Goal: Task Accomplishment & Management: Complete application form

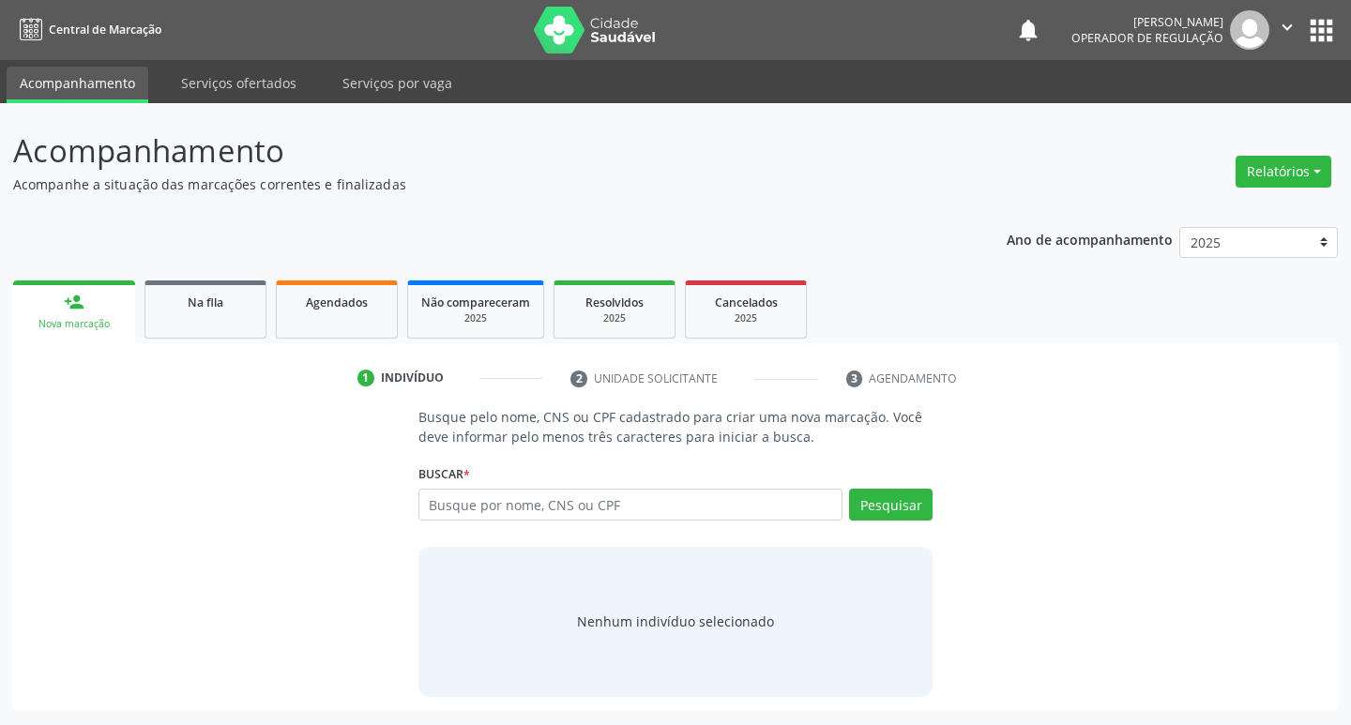
click at [461, 506] on input "text" at bounding box center [630, 505] width 425 height 32
type input "700604931788466"
click at [896, 504] on button "Pesquisar" at bounding box center [890, 505] width 83 height 32
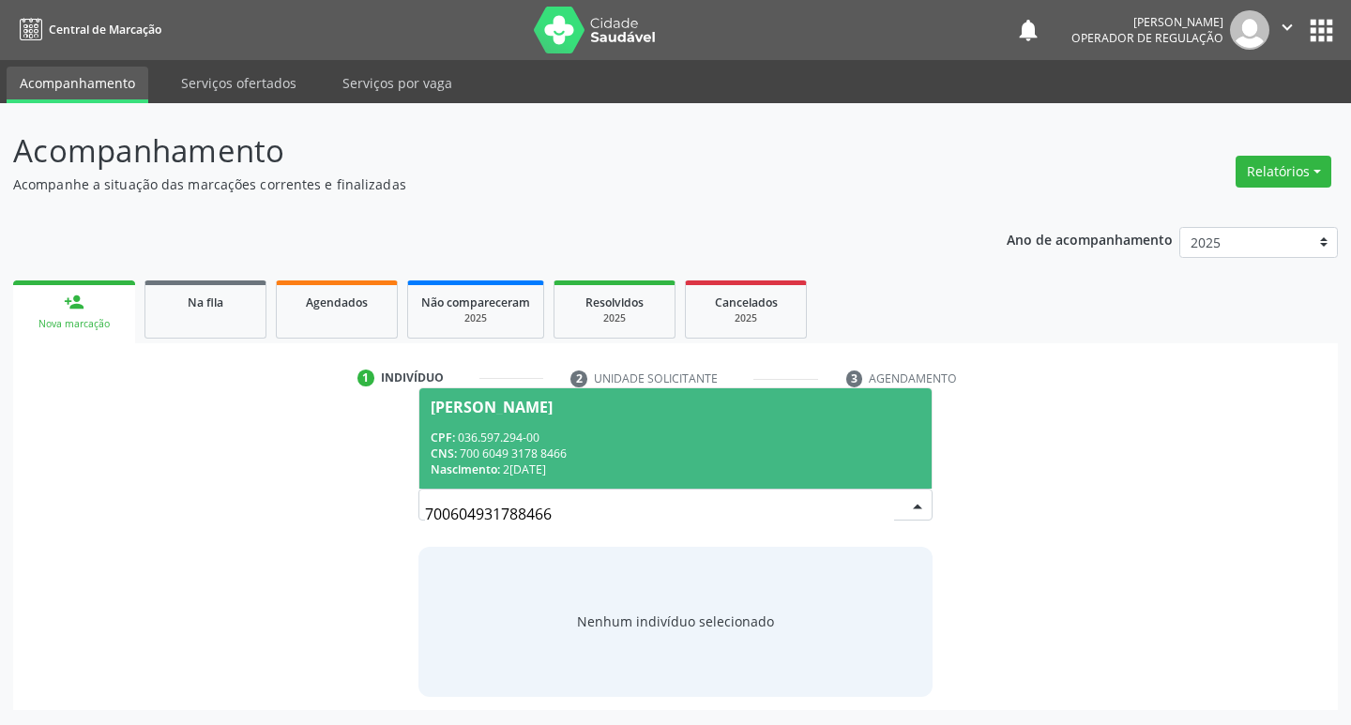
click at [549, 432] on div "CPF: 036.597.294-00" at bounding box center [676, 438] width 491 height 16
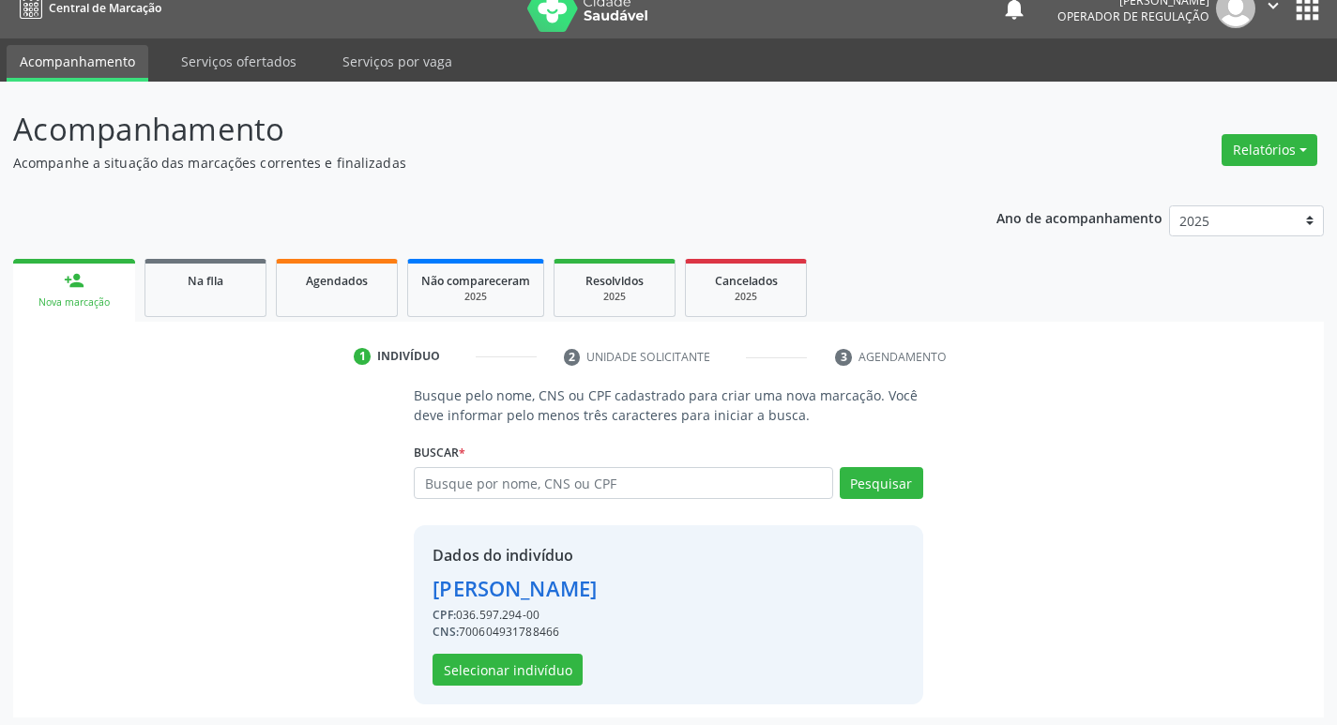
scroll to position [27, 0]
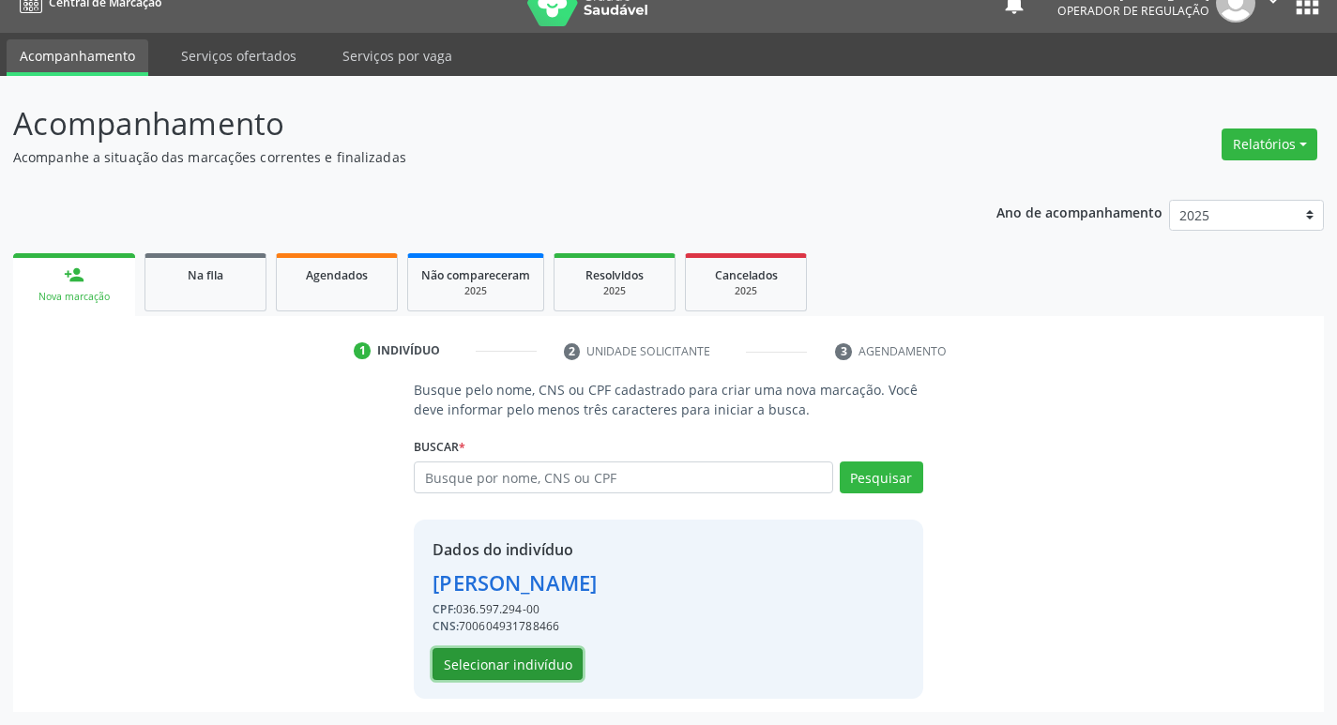
click at [524, 658] on button "Selecionar indivíduo" at bounding box center [507, 664] width 150 height 32
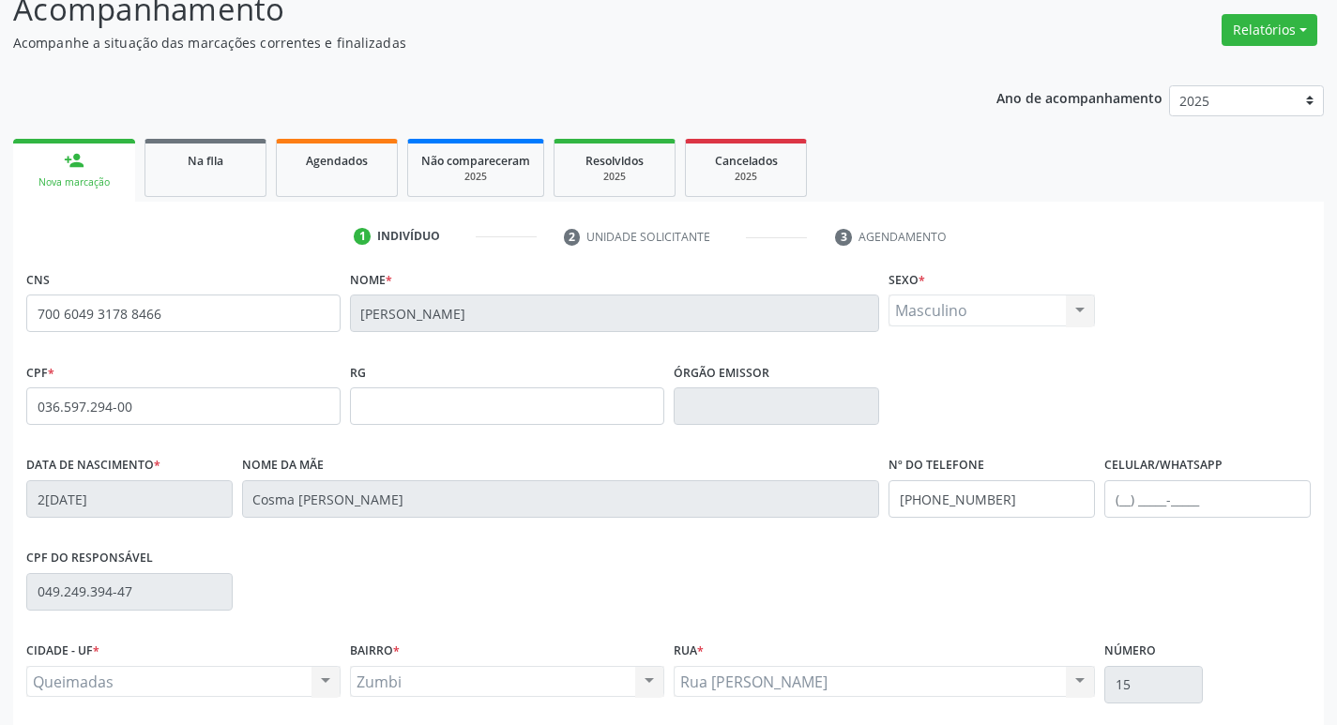
scroll to position [292, 0]
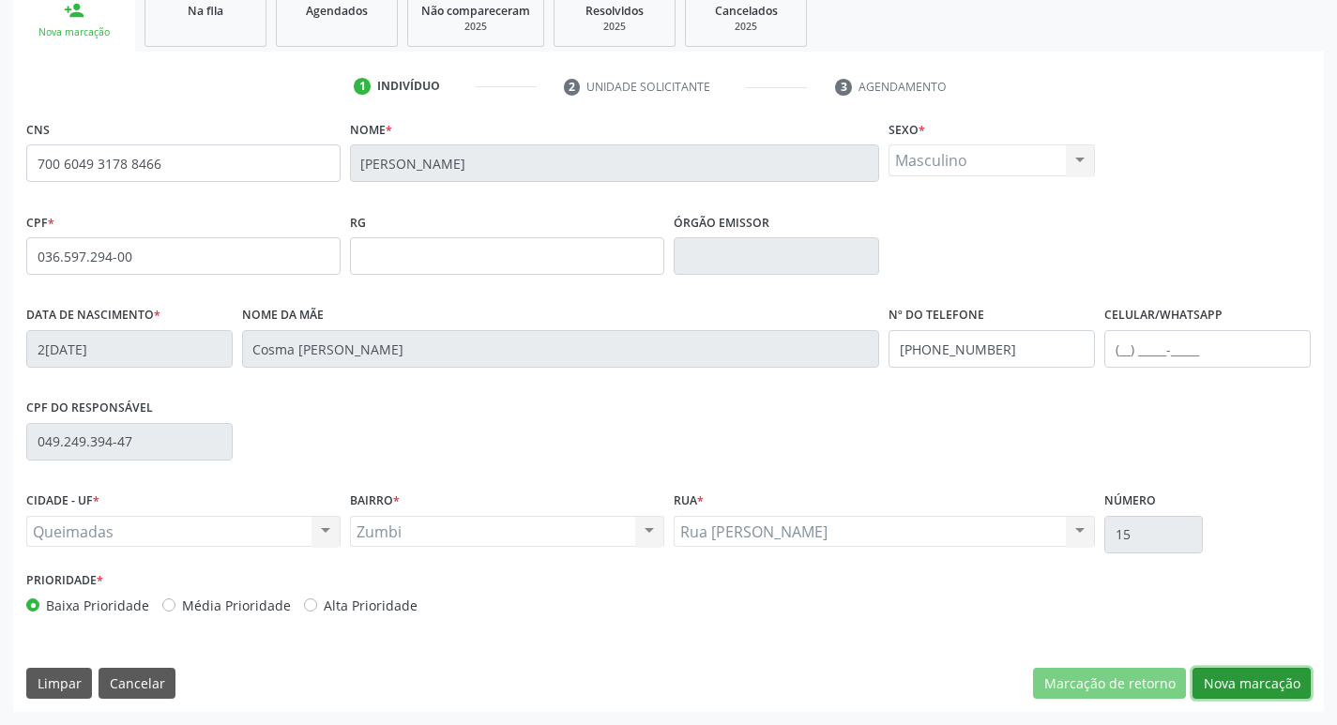
click at [1234, 679] on button "Nova marcação" at bounding box center [1251, 684] width 118 height 32
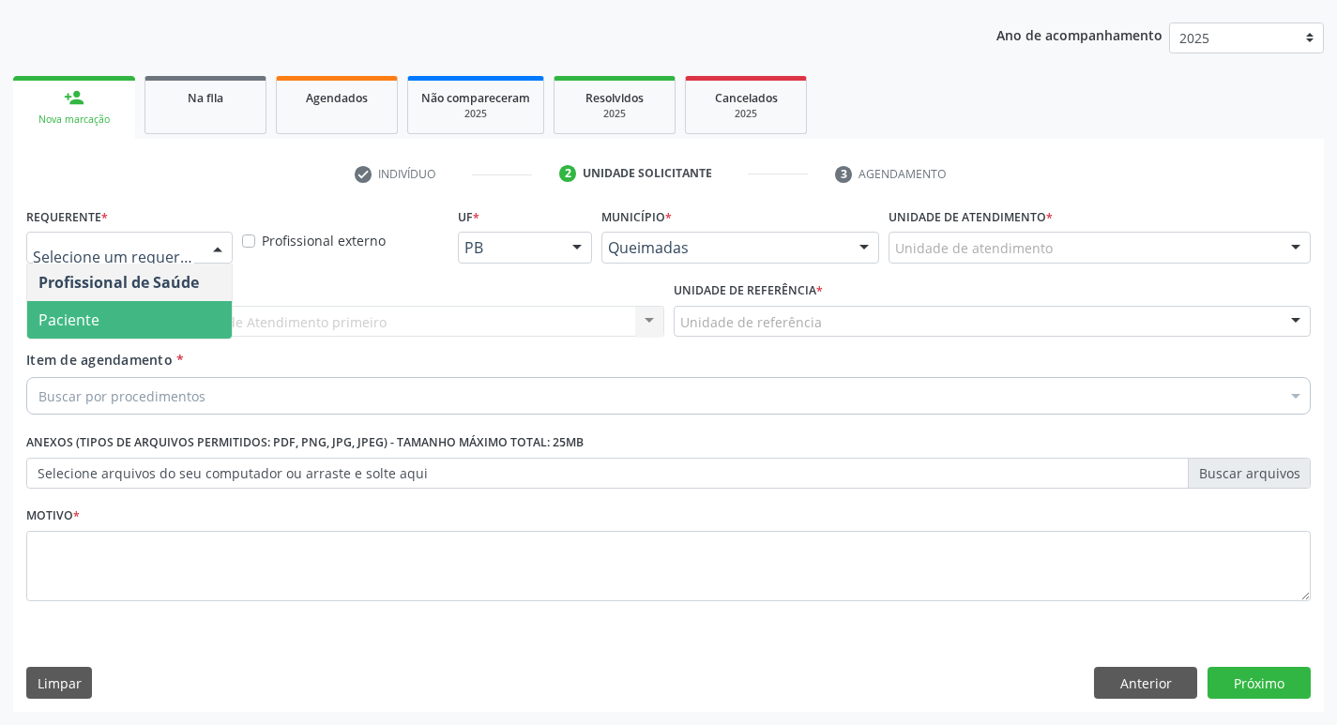
click at [119, 311] on span "Paciente" at bounding box center [129, 320] width 204 height 38
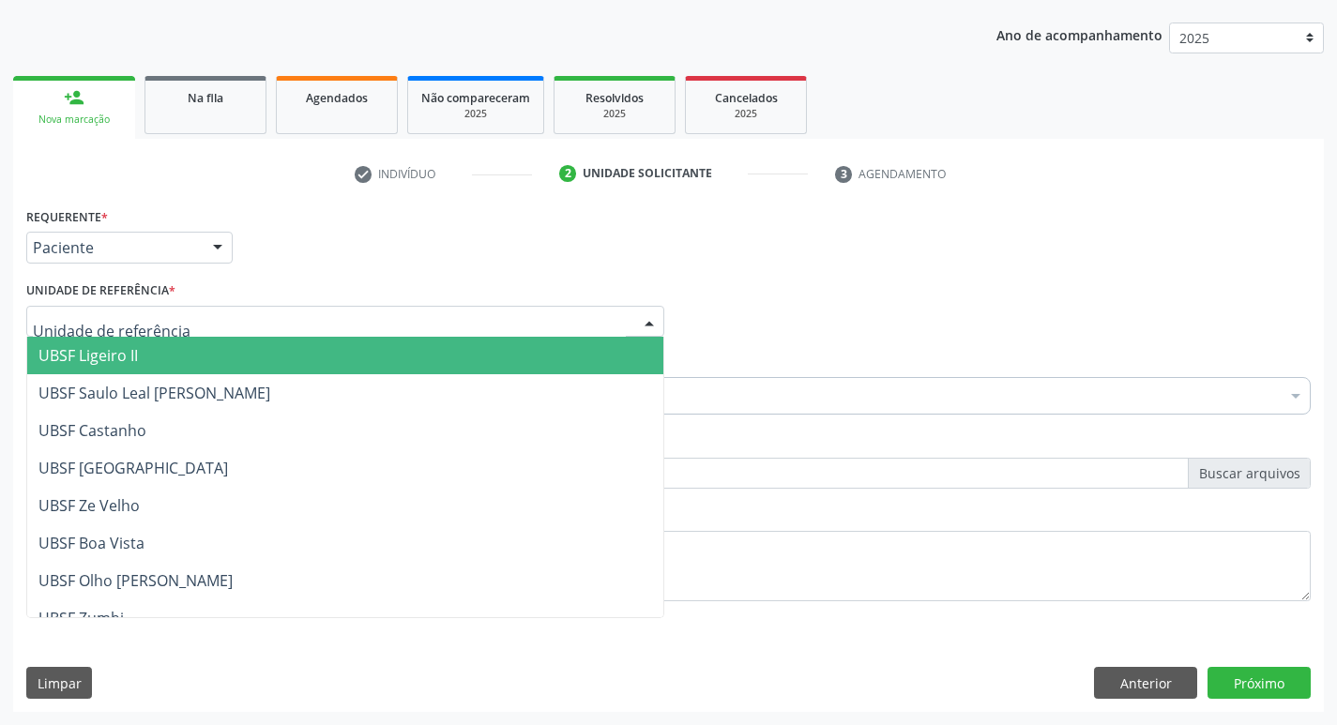
type input "Z"
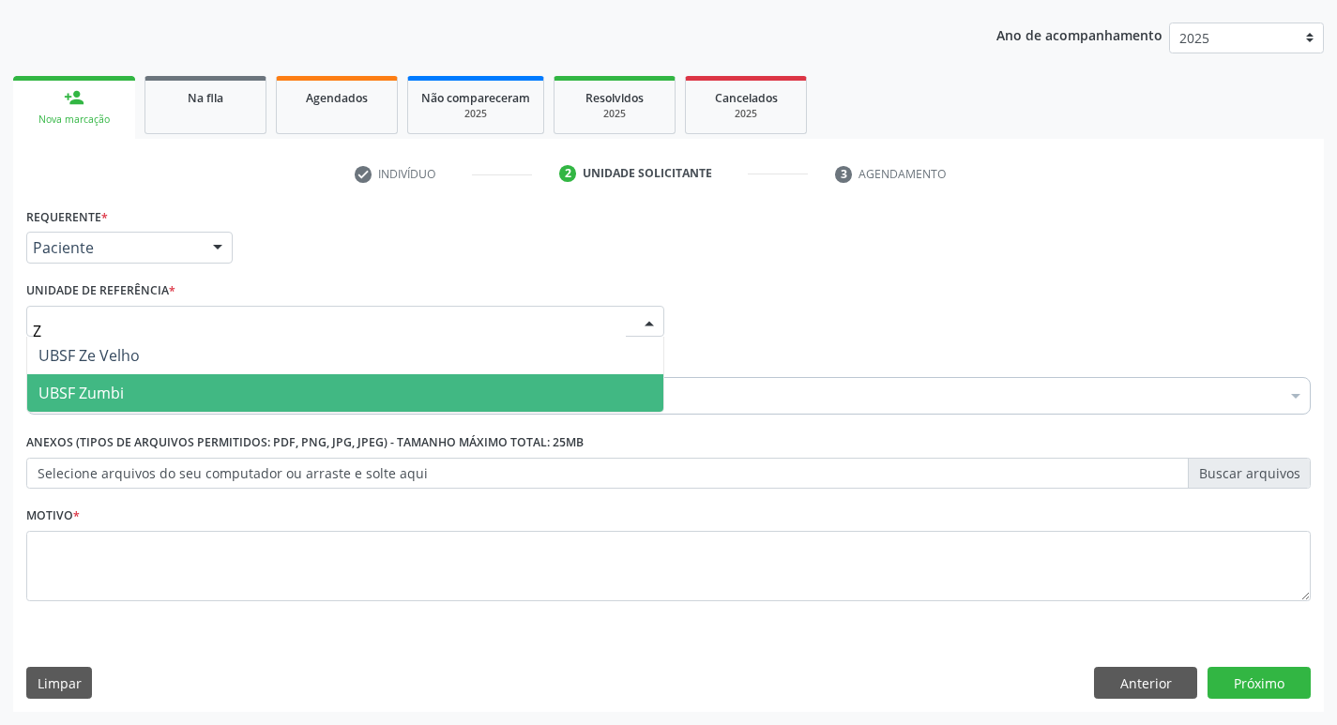
click at [142, 399] on span "UBSF Zumbi" at bounding box center [345, 393] width 636 height 38
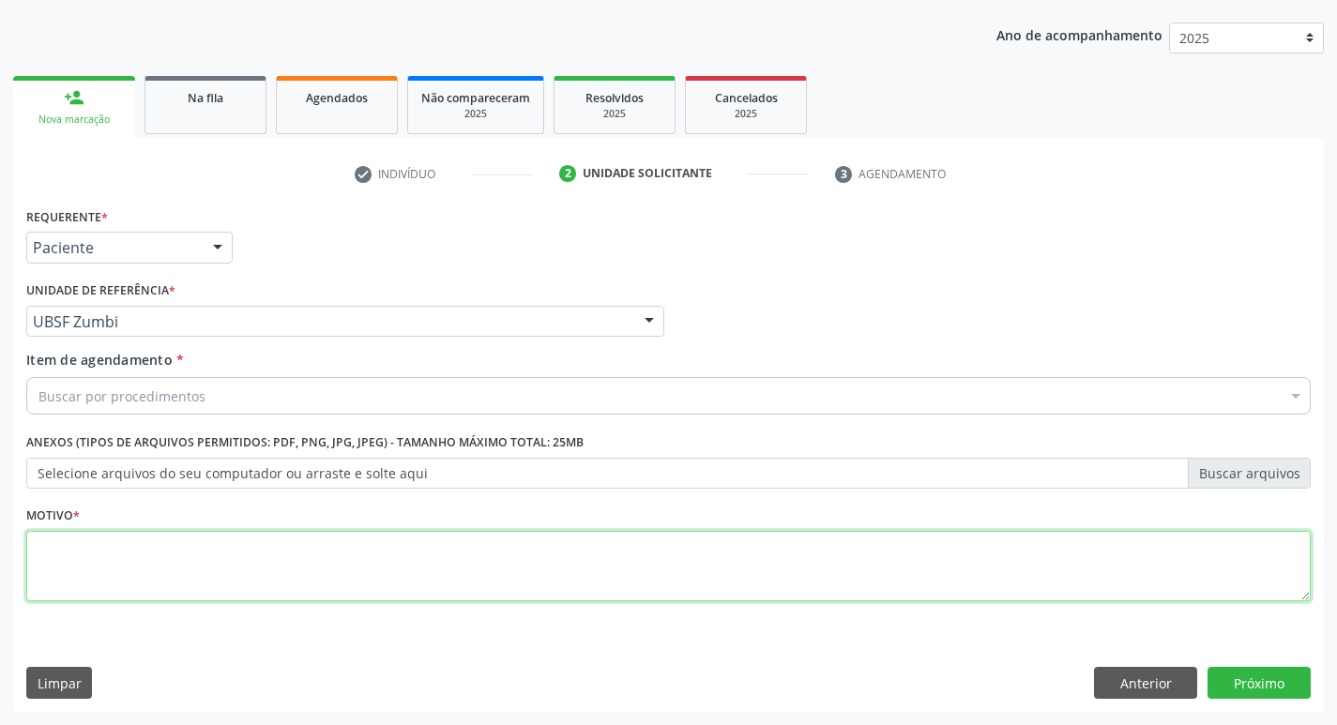
click at [108, 577] on textarea at bounding box center [668, 566] width 1284 height 71
type textarea "AVALIACAO"
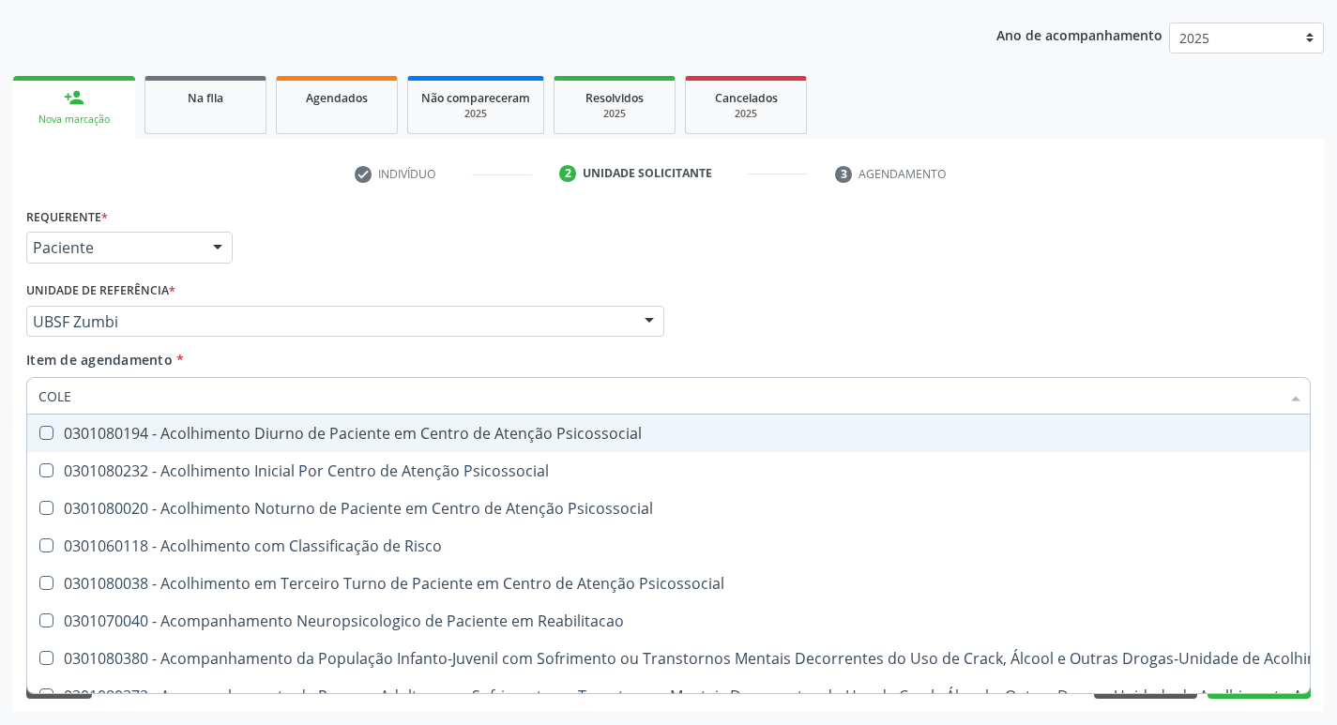
type input "COLES"
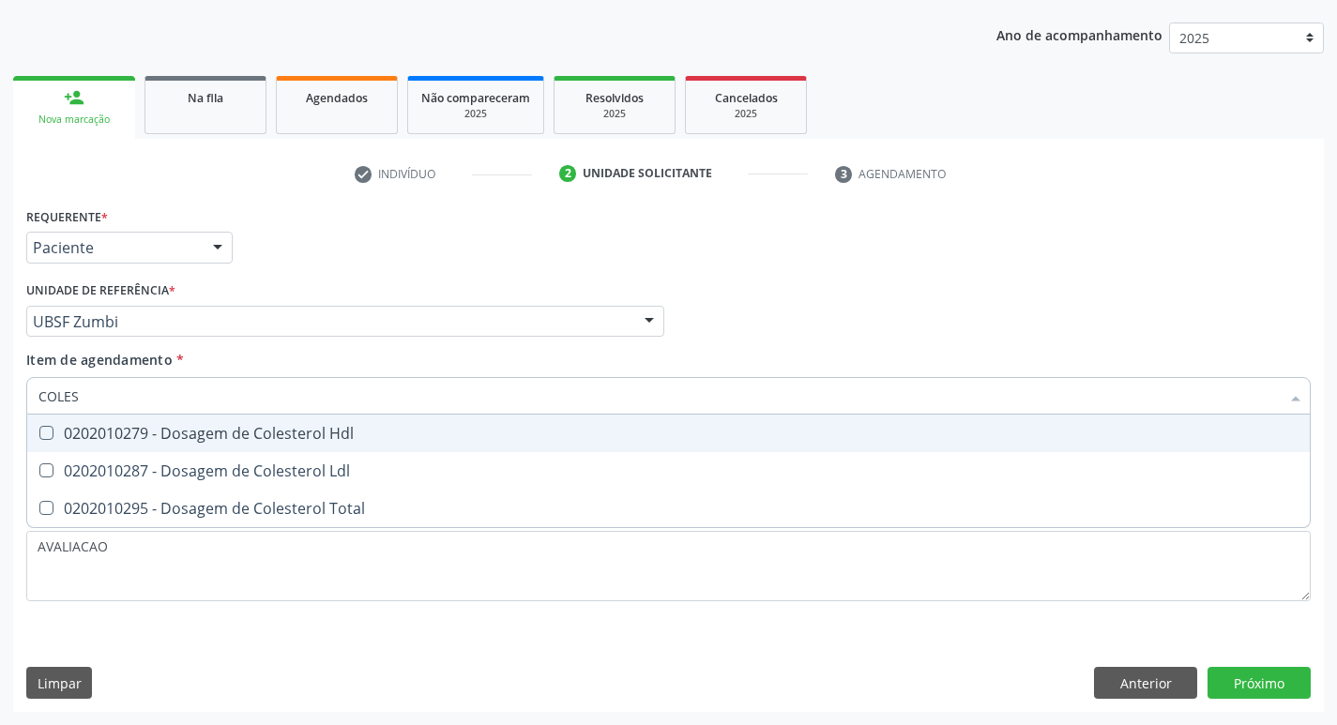
click at [176, 435] on div "0202010279 - Dosagem de Colesterol Hdl" at bounding box center [668, 433] width 1260 height 15
checkbox Hdl "true"
click at [180, 458] on span "0202010287 - Dosagem de Colesterol Ldl" at bounding box center [668, 471] width 1282 height 38
checkbox Ldl "true"
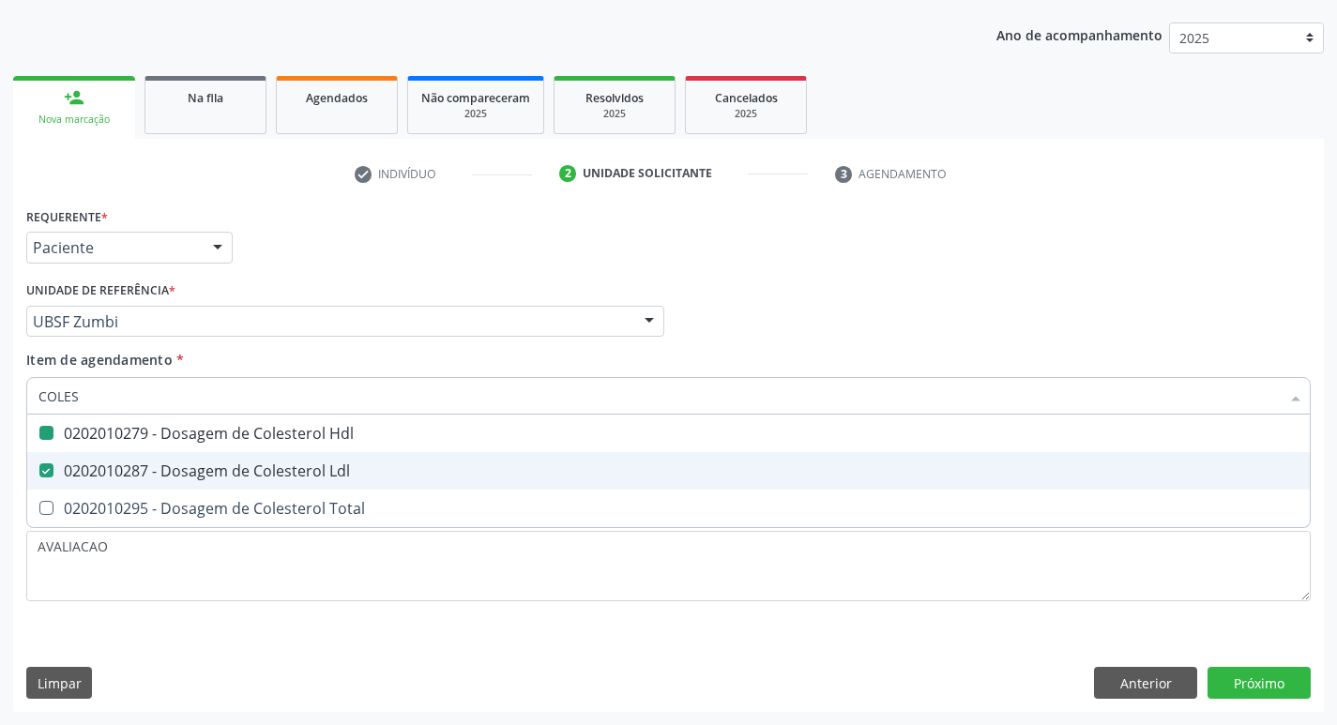
type input "COLE"
checkbox Hdl "false"
checkbox Ldl "false"
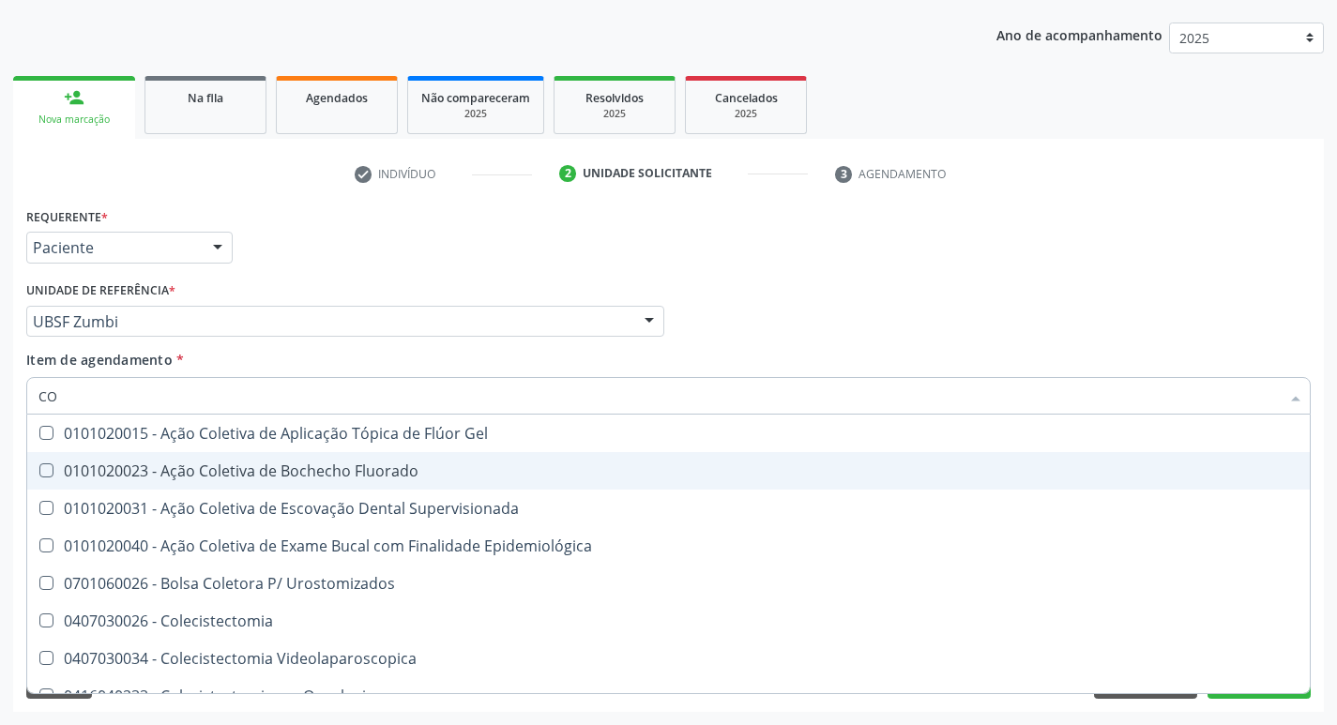
type input "C"
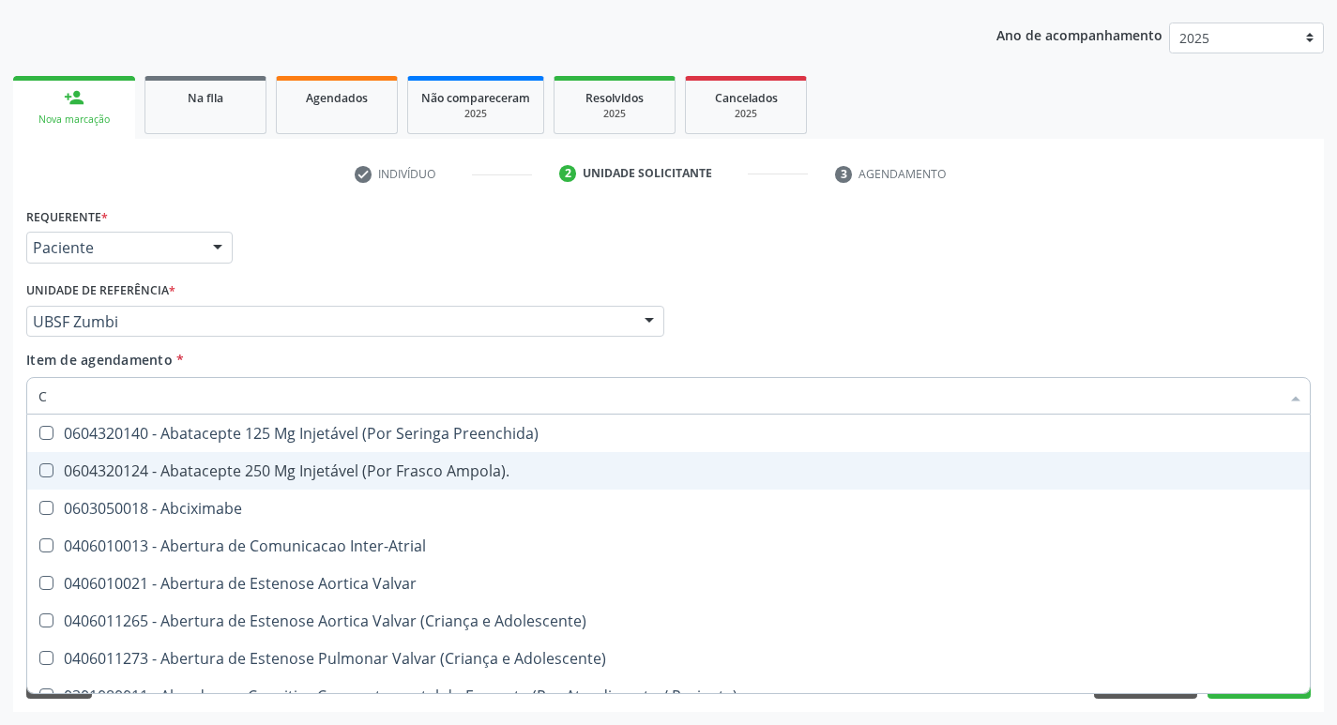
checkbox Trabalho "false"
checkbox Multiprofissional "false"
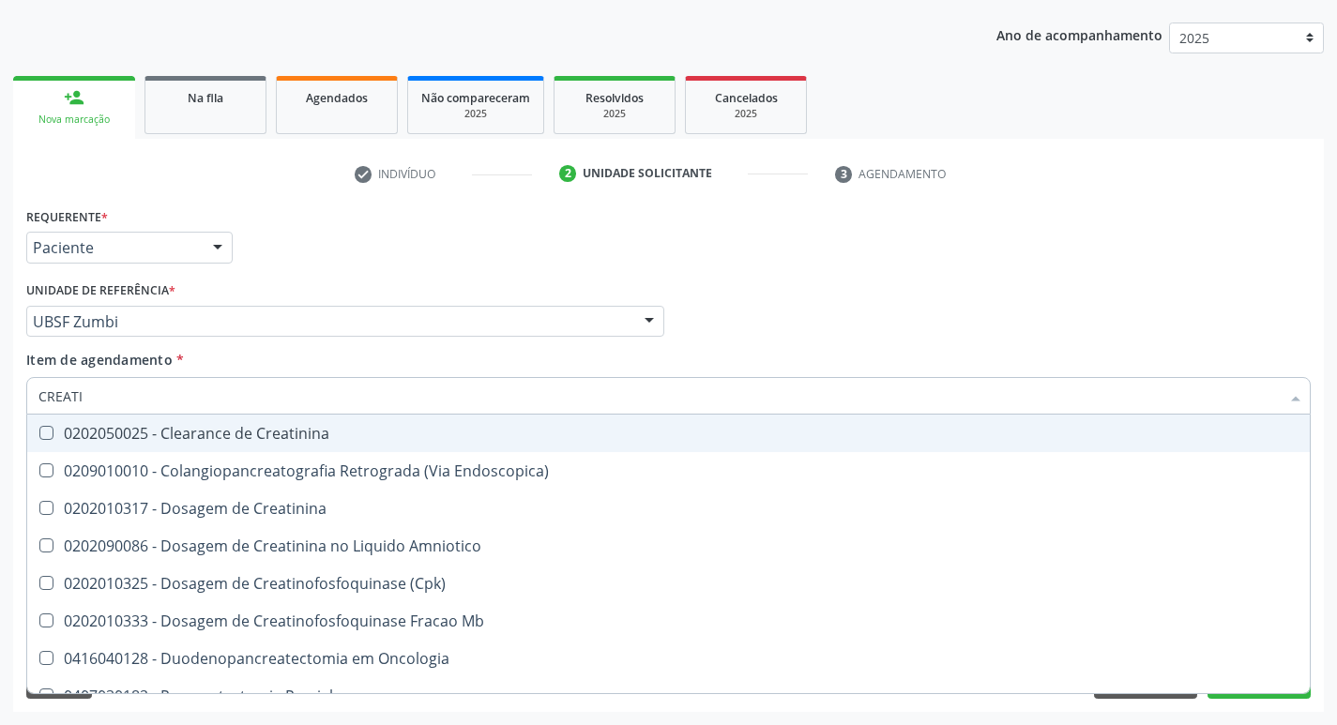
type input "CREATIN"
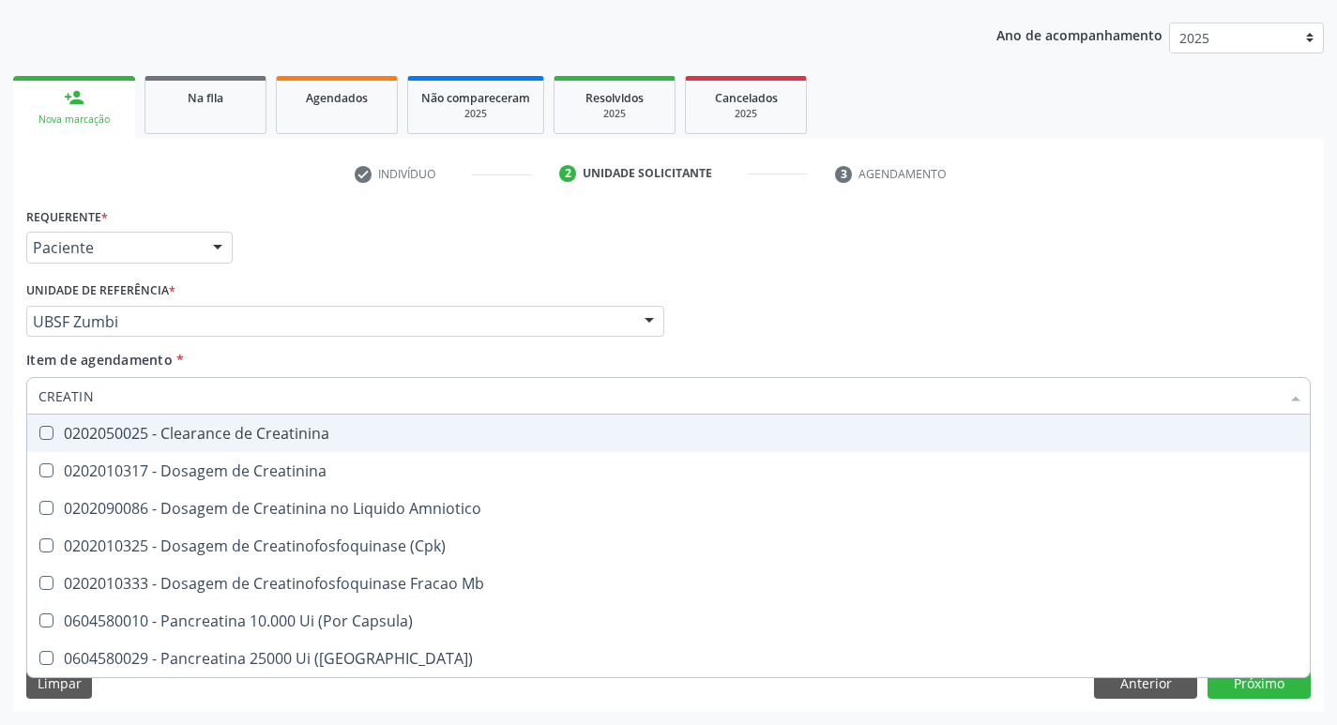
click at [180, 458] on span "0202010317 - Dosagem de Creatinina" at bounding box center [668, 471] width 1282 height 38
checkbox Creatinina "true"
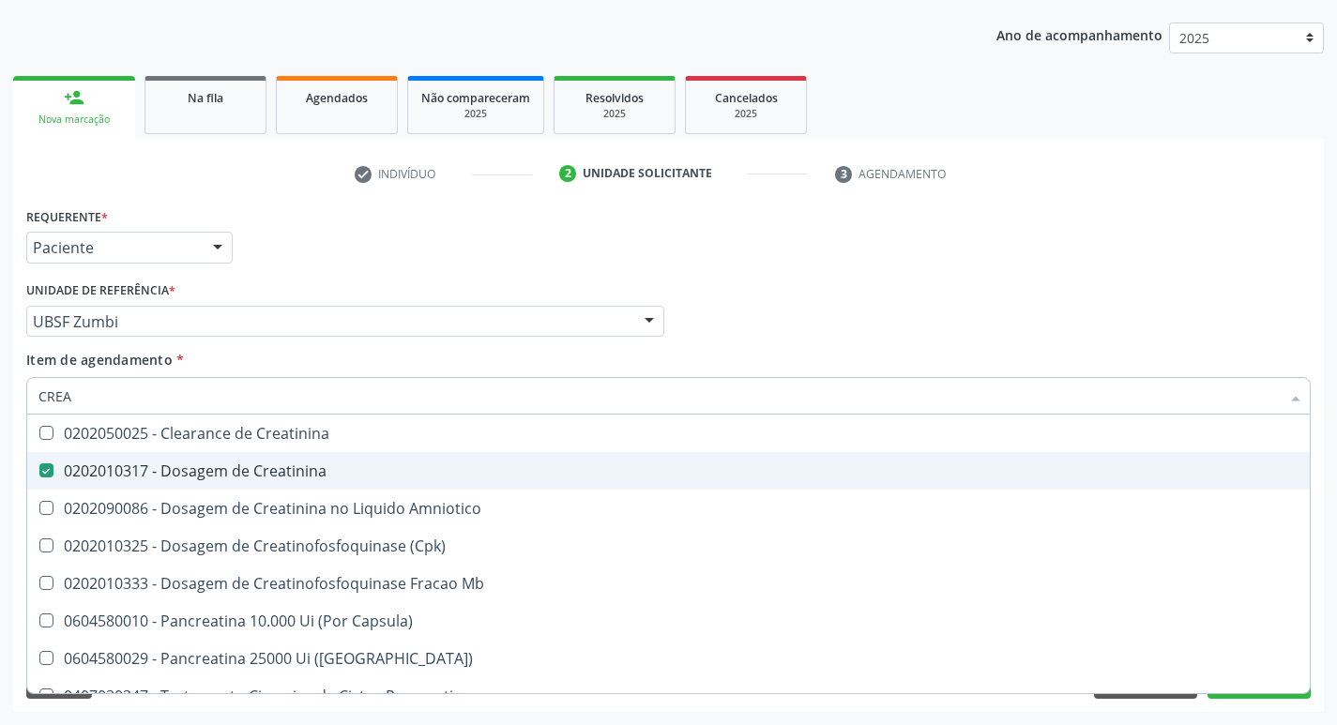
type input "CRE"
checkbox Creatinina "false"
checkbox Amniotico "false"
checkbox Mb "false"
type input "C"
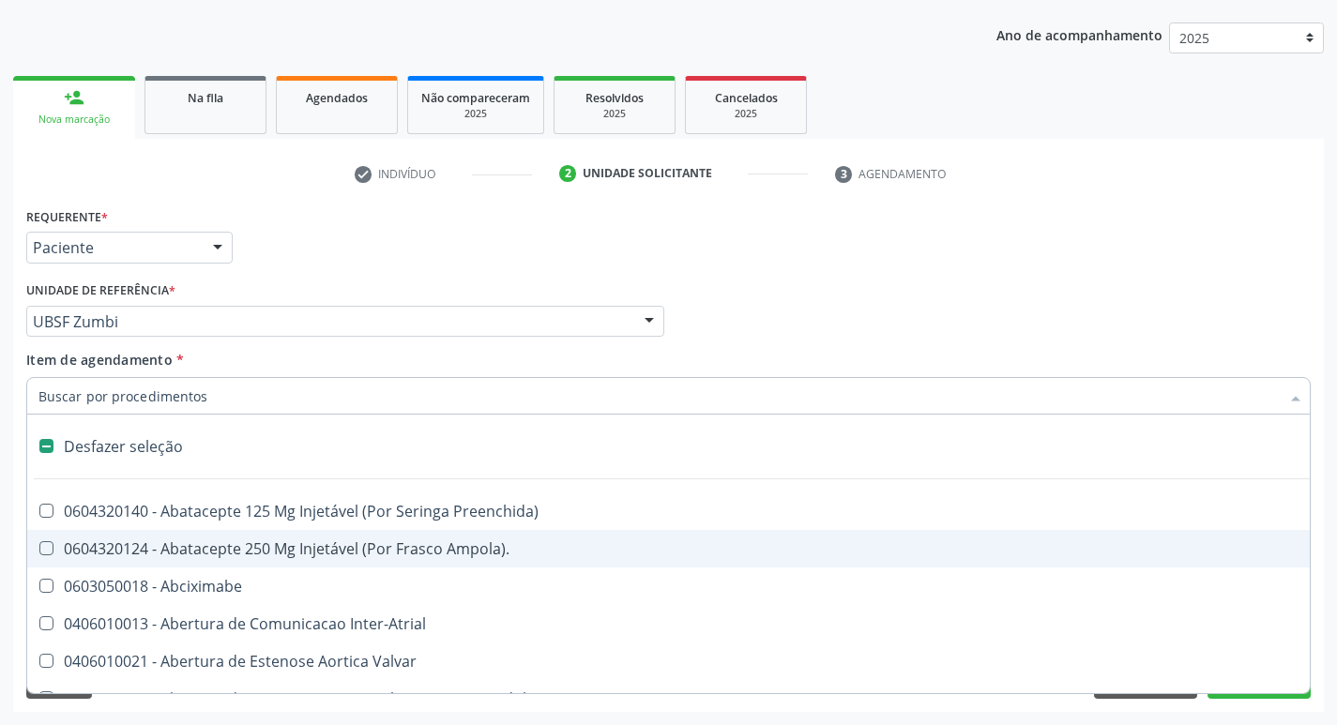
click at [183, 400] on input "Item de agendamento *" at bounding box center [658, 396] width 1241 height 38
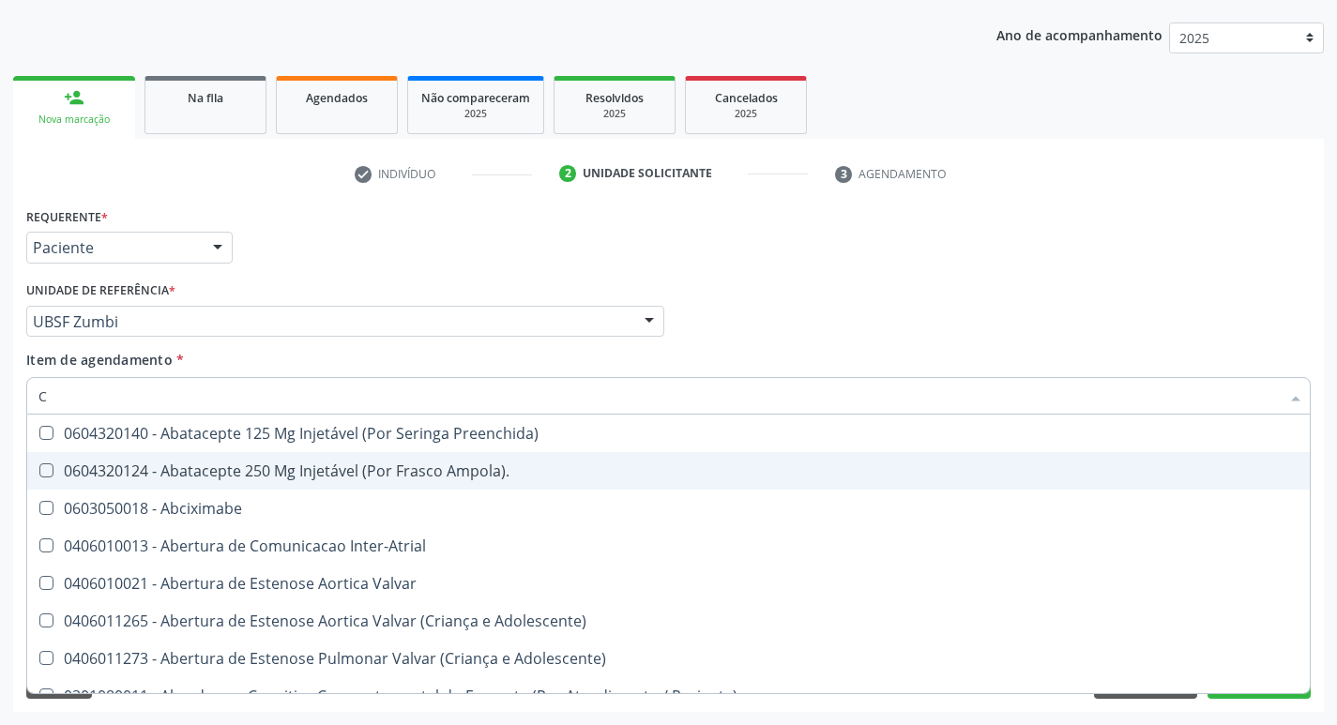
type input "CO"
checkbox Comprimido\) "true"
checkbox G\) "true"
type input "COL"
checkbox Ar "true"
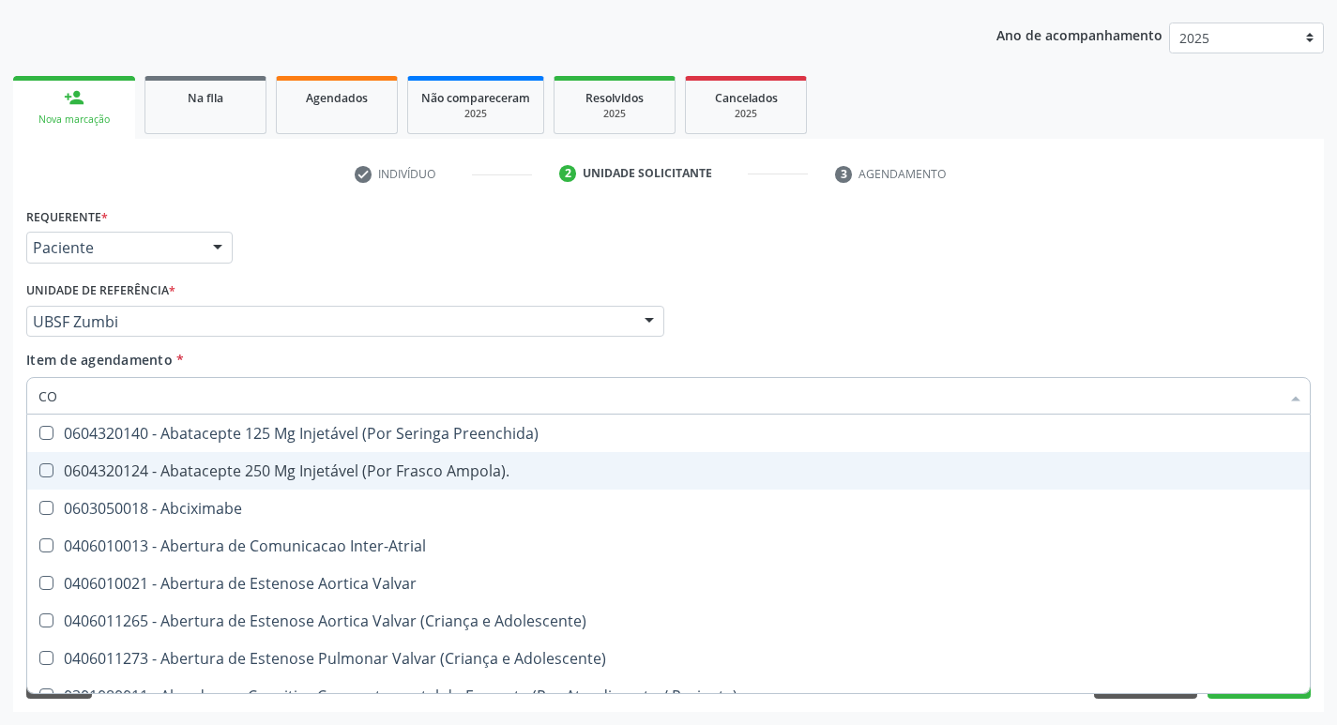
checkbox Miotendinoso "true"
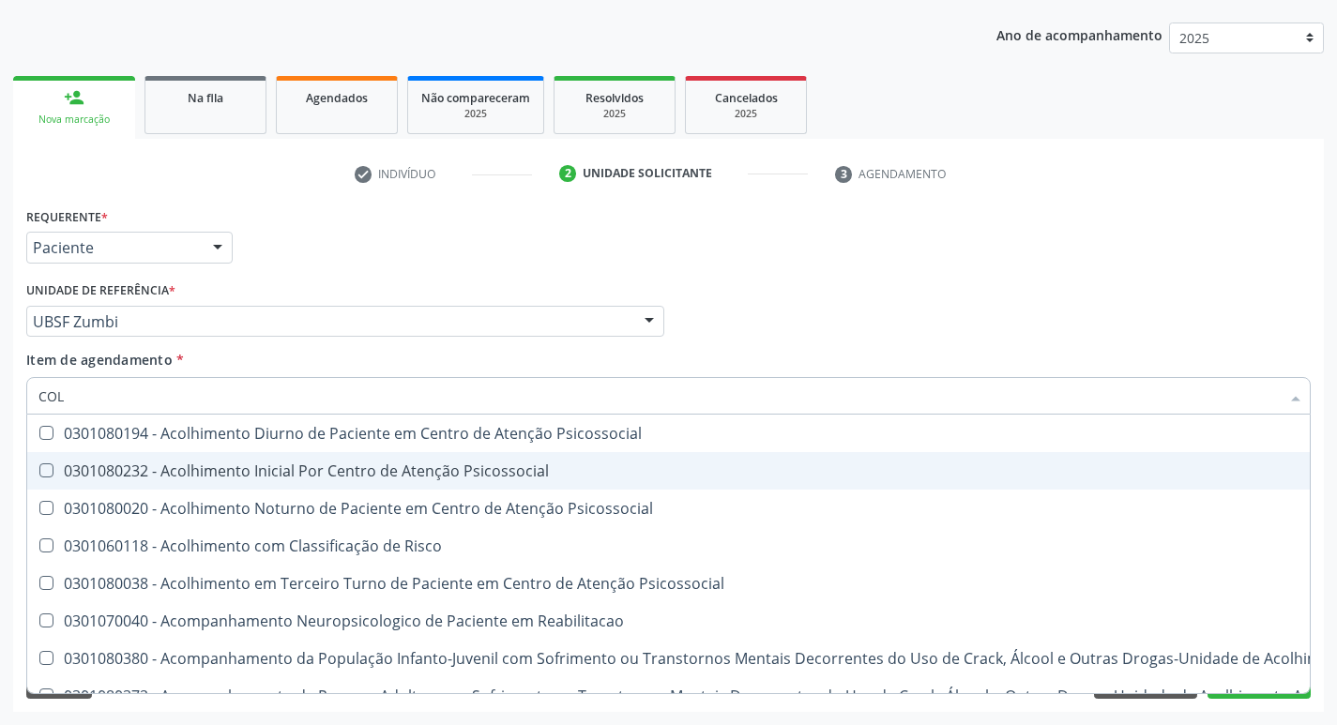
type input "COLE"
checkbox Mama "true"
checkbox Utero "true"
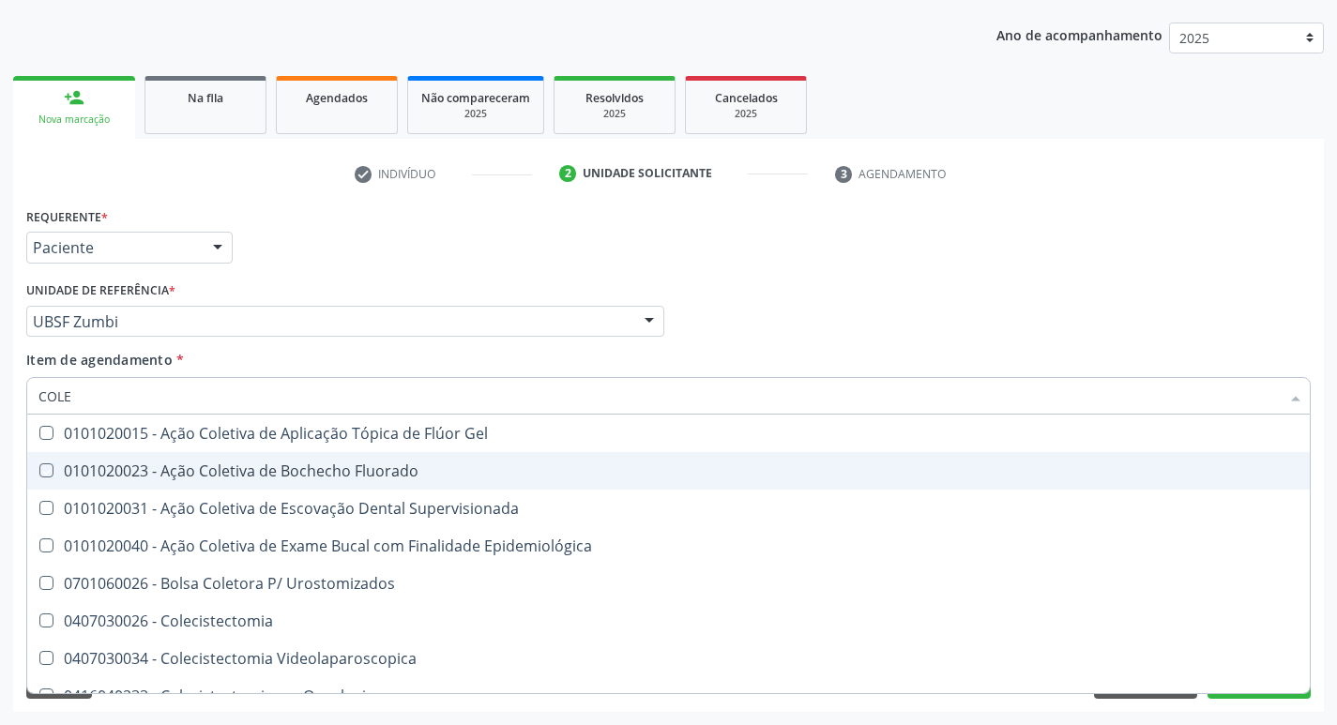
type input "COLES"
checkbox Gel "true"
checkbox Fluorado "true"
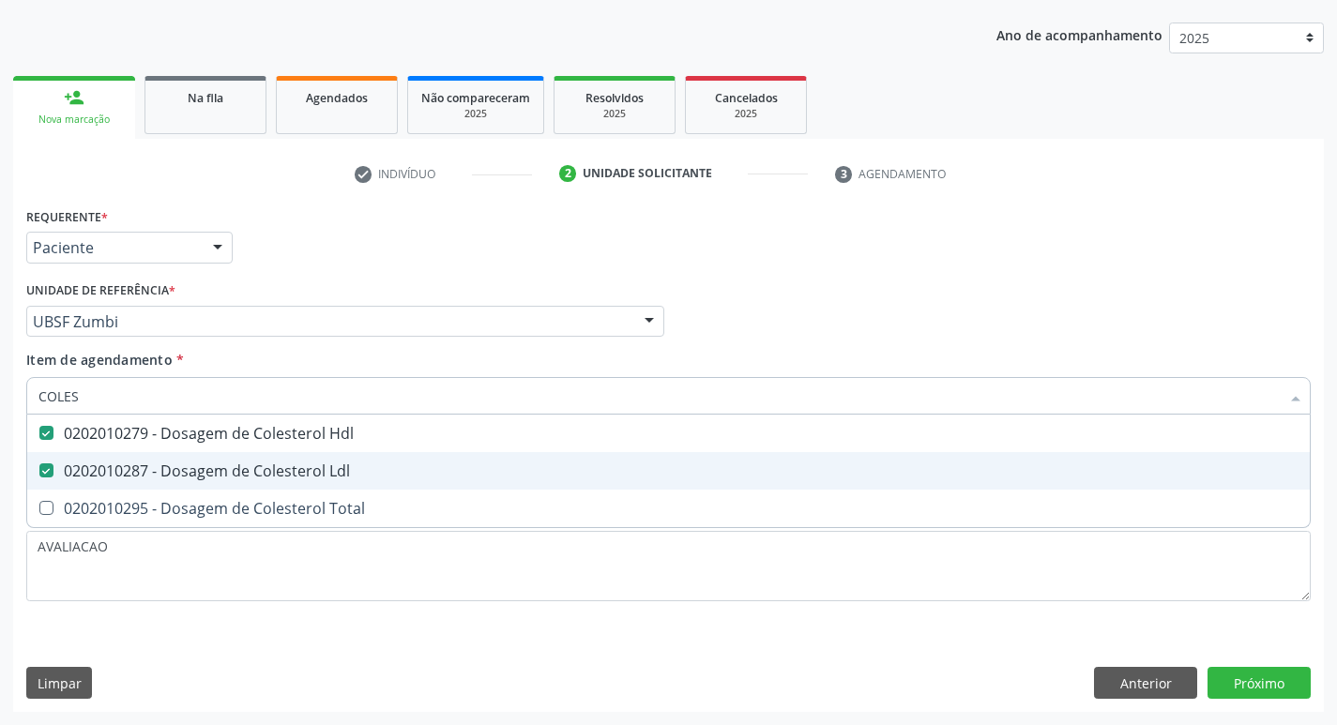
type input "COLE"
checkbox Hdl "false"
checkbox Ldl "false"
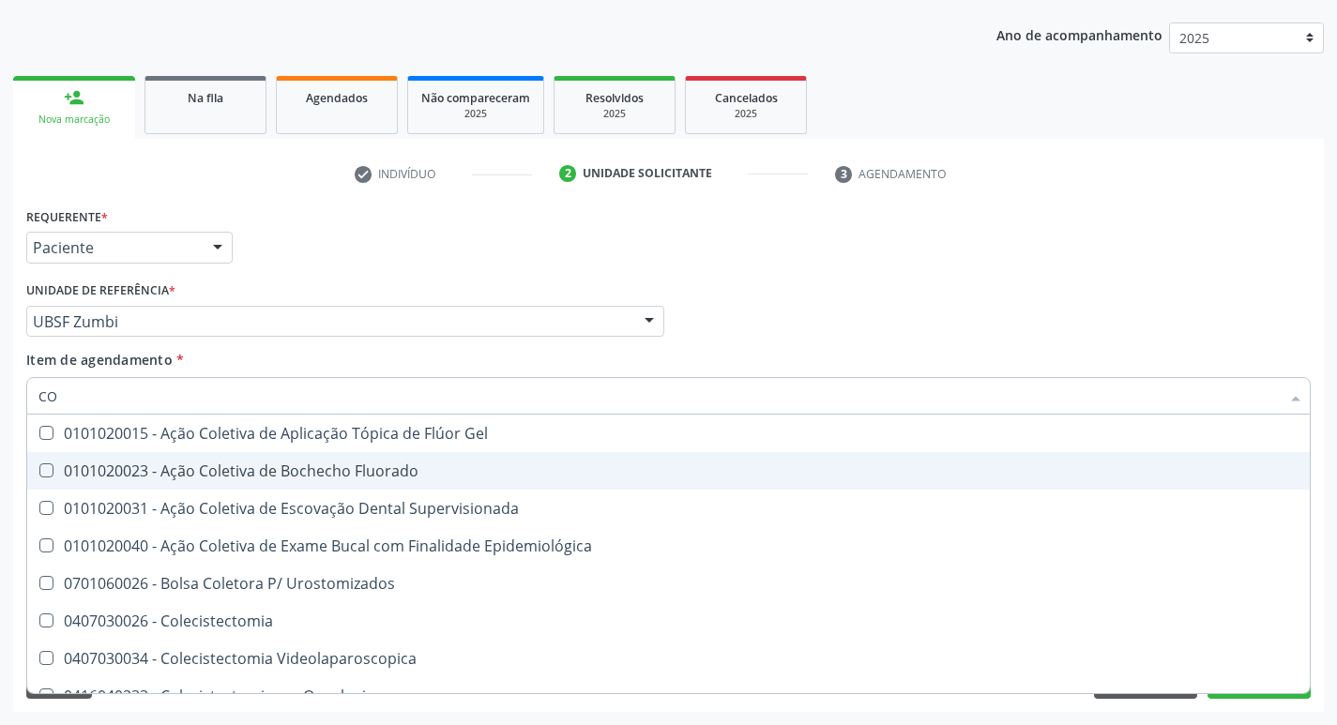
type input "C"
checkbox Hdl "false"
checkbox Ldl "false"
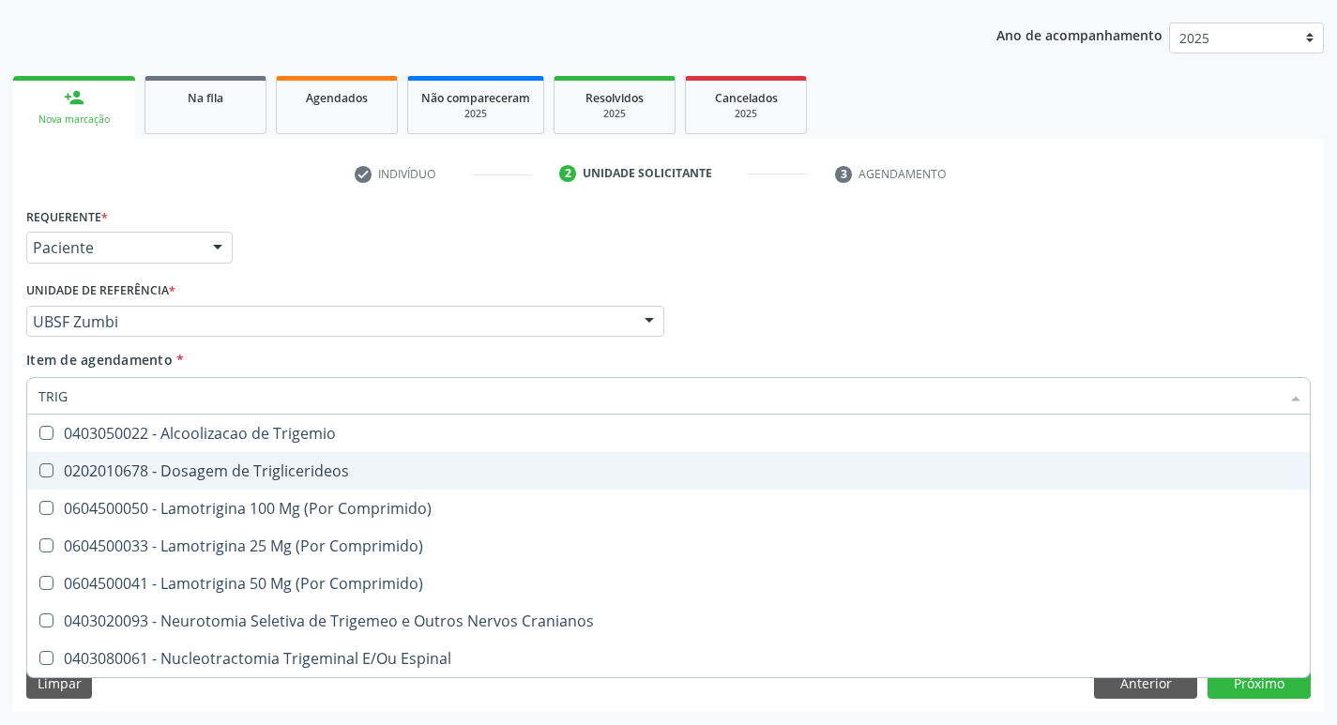
type input "TRIGL"
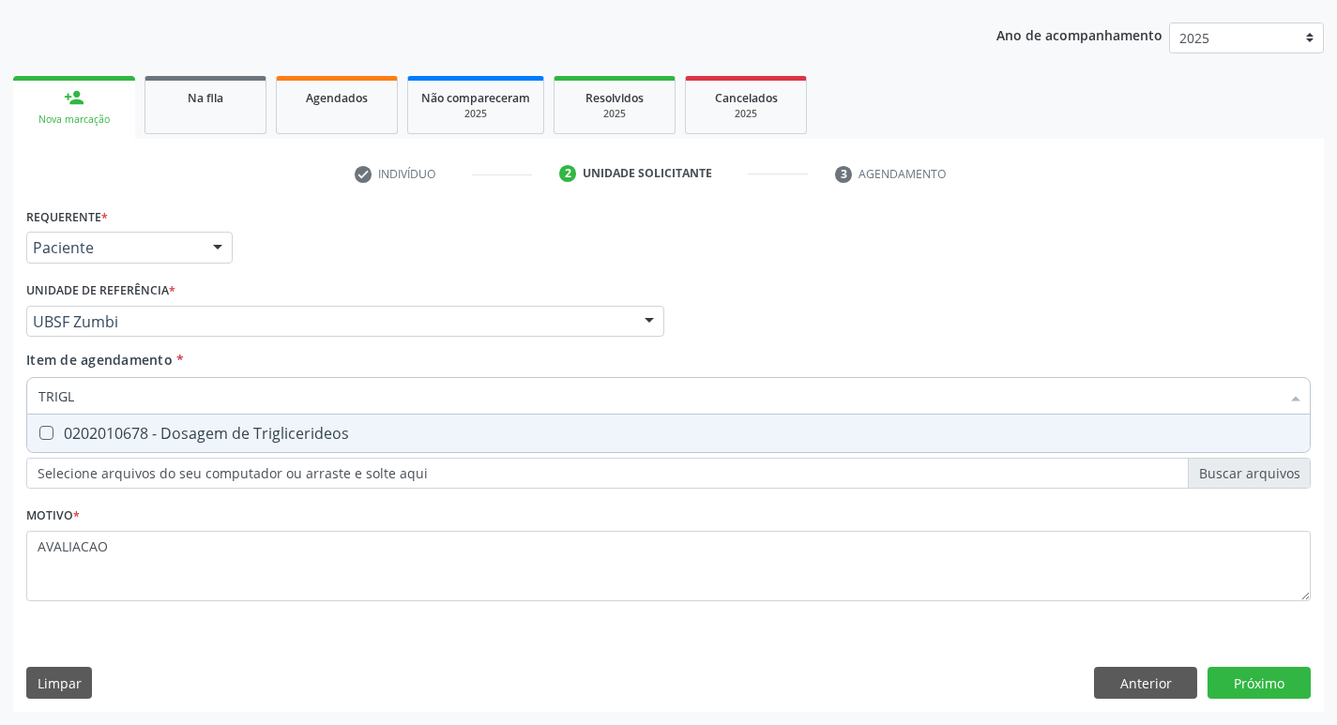
click at [203, 431] on div "0202010678 - Dosagem de Triglicerideos" at bounding box center [668, 433] width 1260 height 15
checkbox Triglicerideos "true"
type input "TRIG"
checkbox Triglicerideos "false"
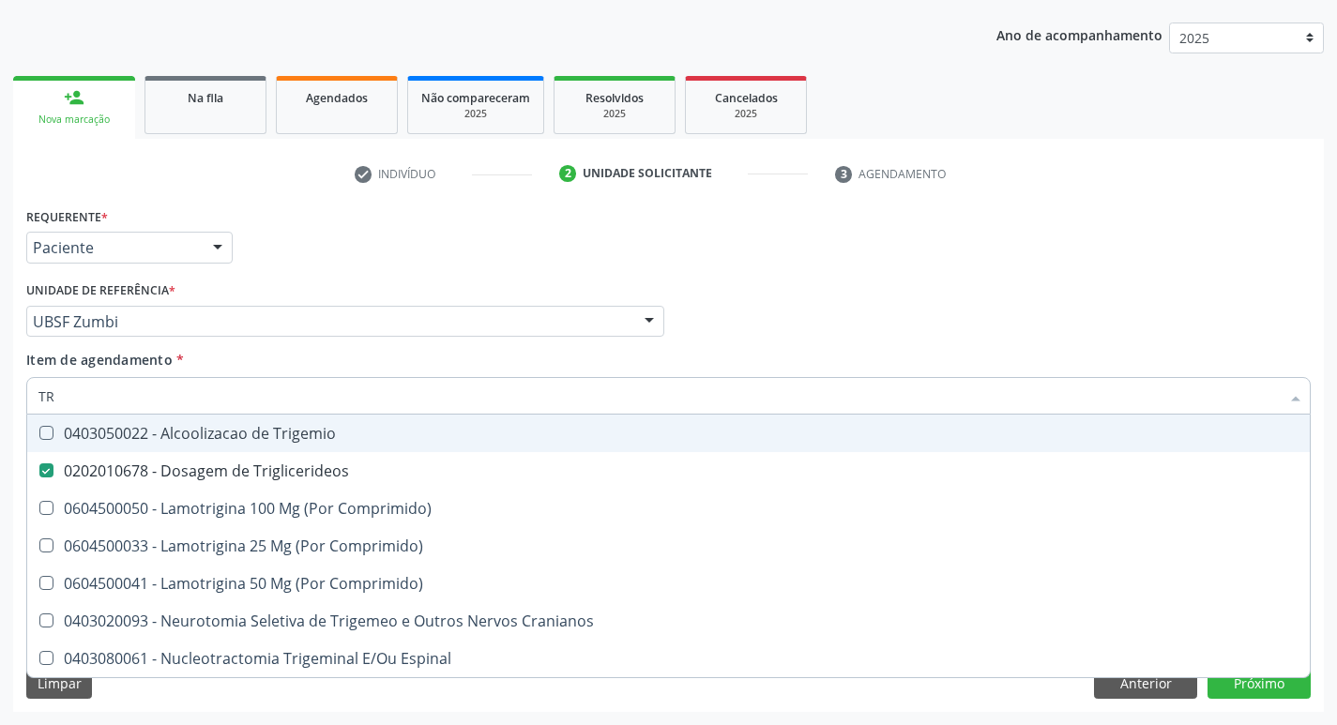
type input "T"
checkbox Triglicerideos "false"
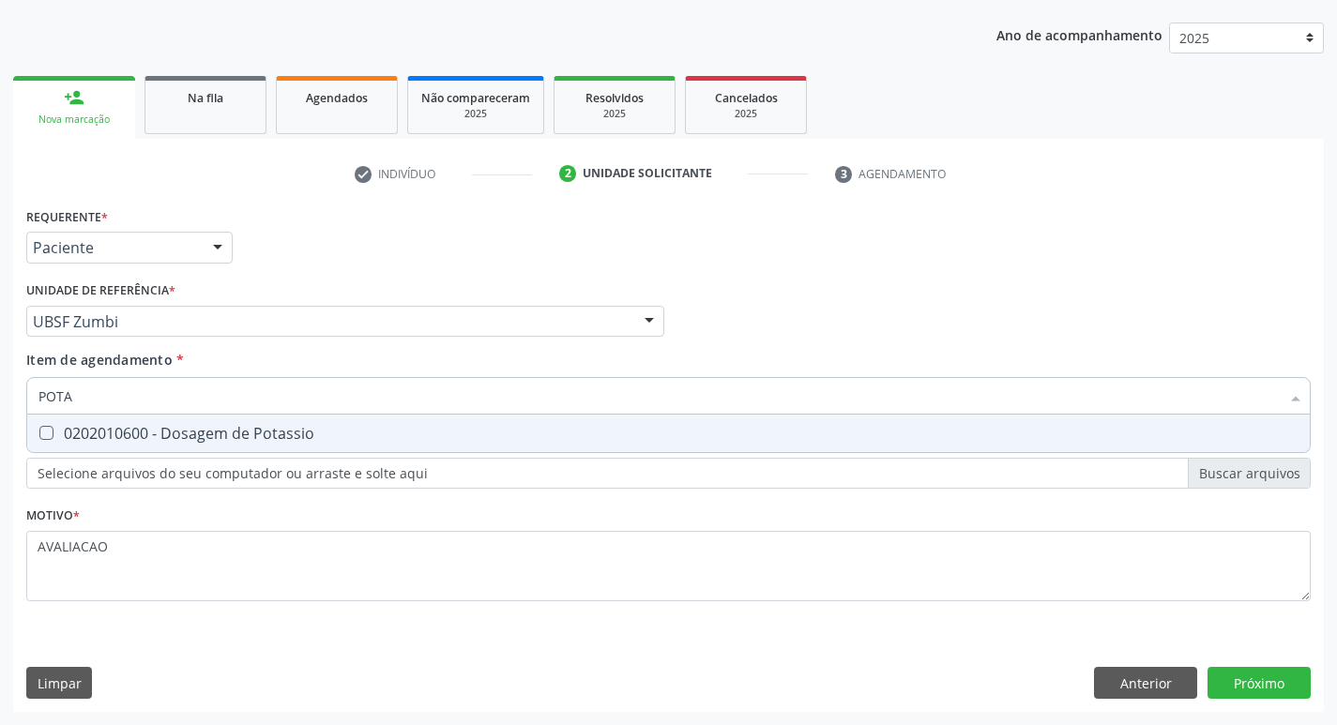
type input "POTAS"
click at [203, 431] on div "0202010600 - Dosagem de Potassio" at bounding box center [668, 433] width 1260 height 15
checkbox Potassio "true"
type input "P"
checkbox Potassio "false"
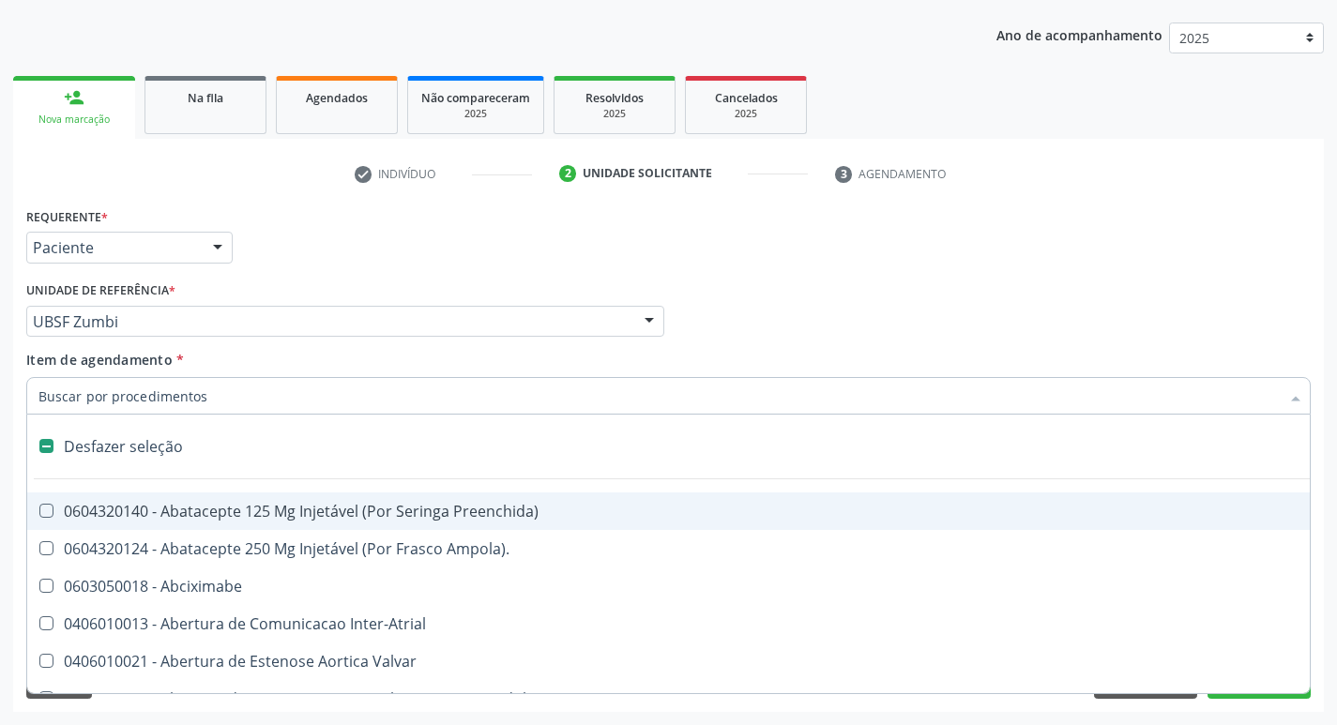
type input "2"
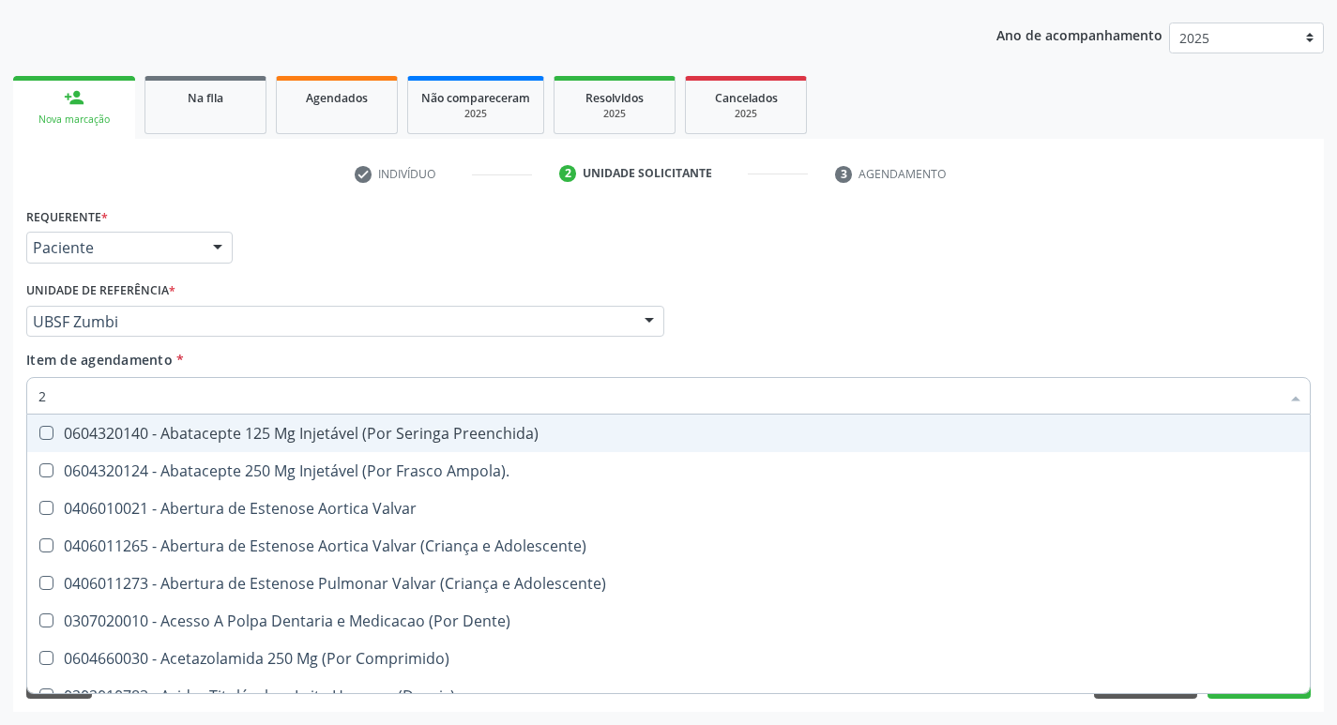
checkbox Hdl "true"
checkbox Ldl "true"
checkbox Creatinina "true"
checkbox Potassio "true"
checkbox Triglicerideos "true"
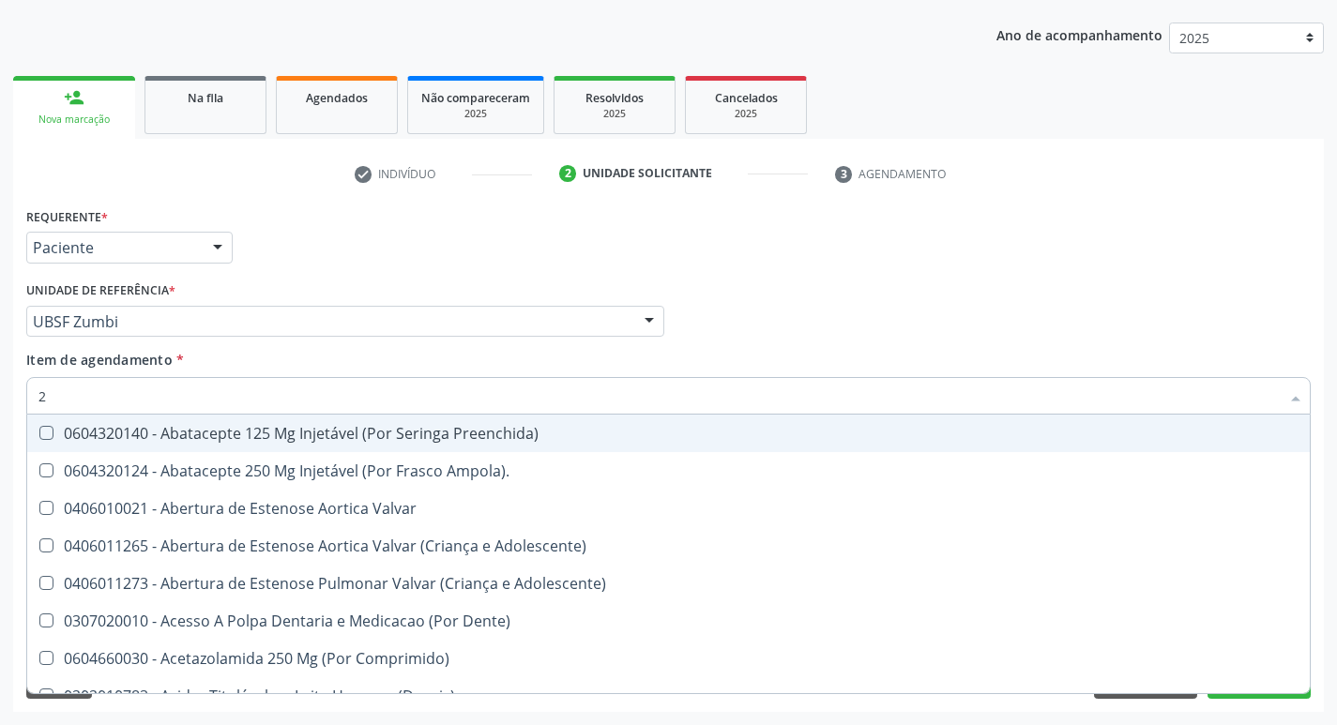
type input "20205001"
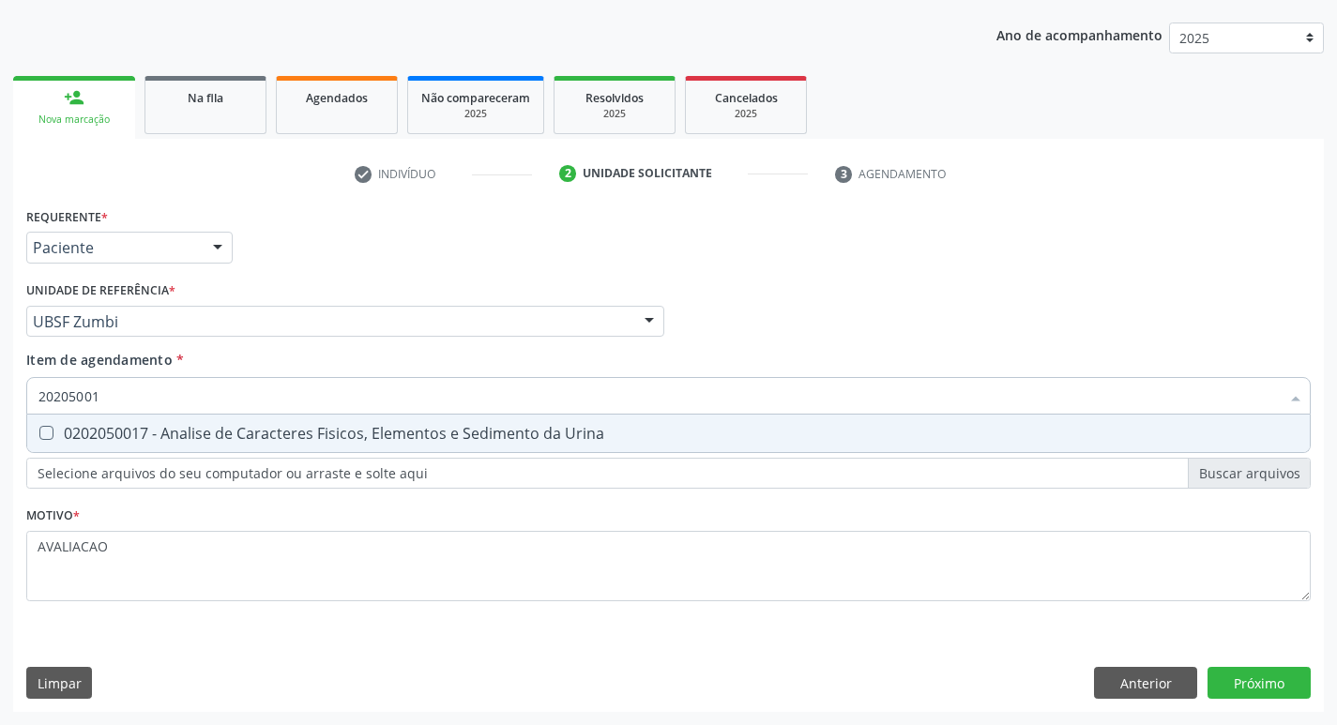
click at [256, 446] on span "0202050017 - Analise de Caracteres Fisicos, Elementos e Sedimento da Urina" at bounding box center [668, 434] width 1282 height 38
checkbox Urina "true"
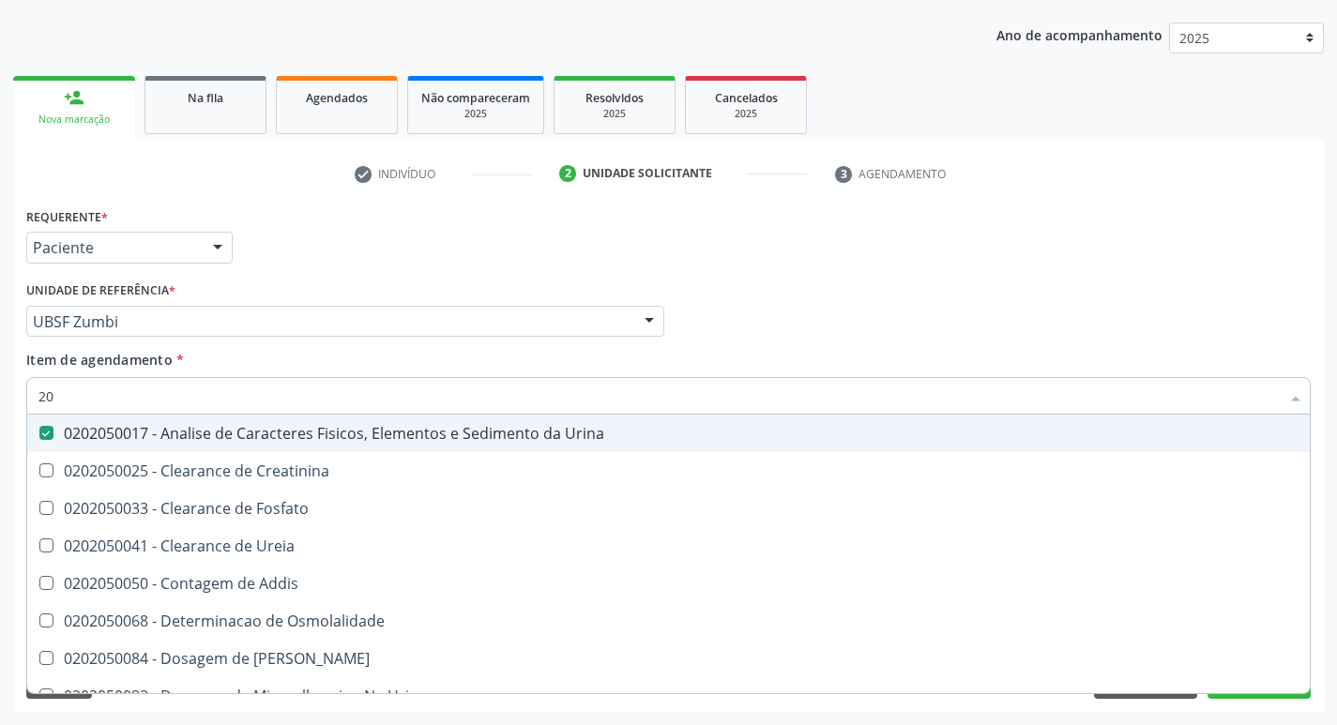
type input "2"
checkbox Urina "false"
checkbox Ureia "false"
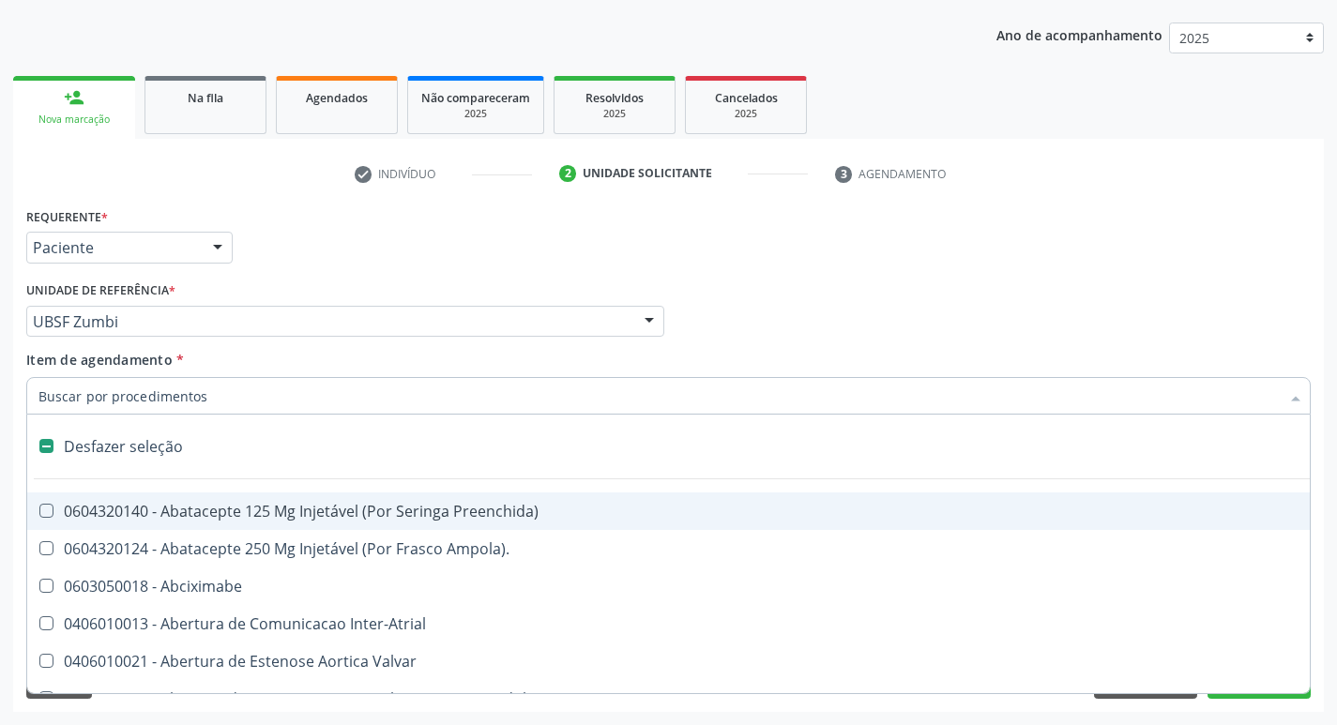
type input "G"
checkbox Urina "false"
checkbox Comprimido\) "true"
checkbox Sanitária "true"
checkbox Criança "true"
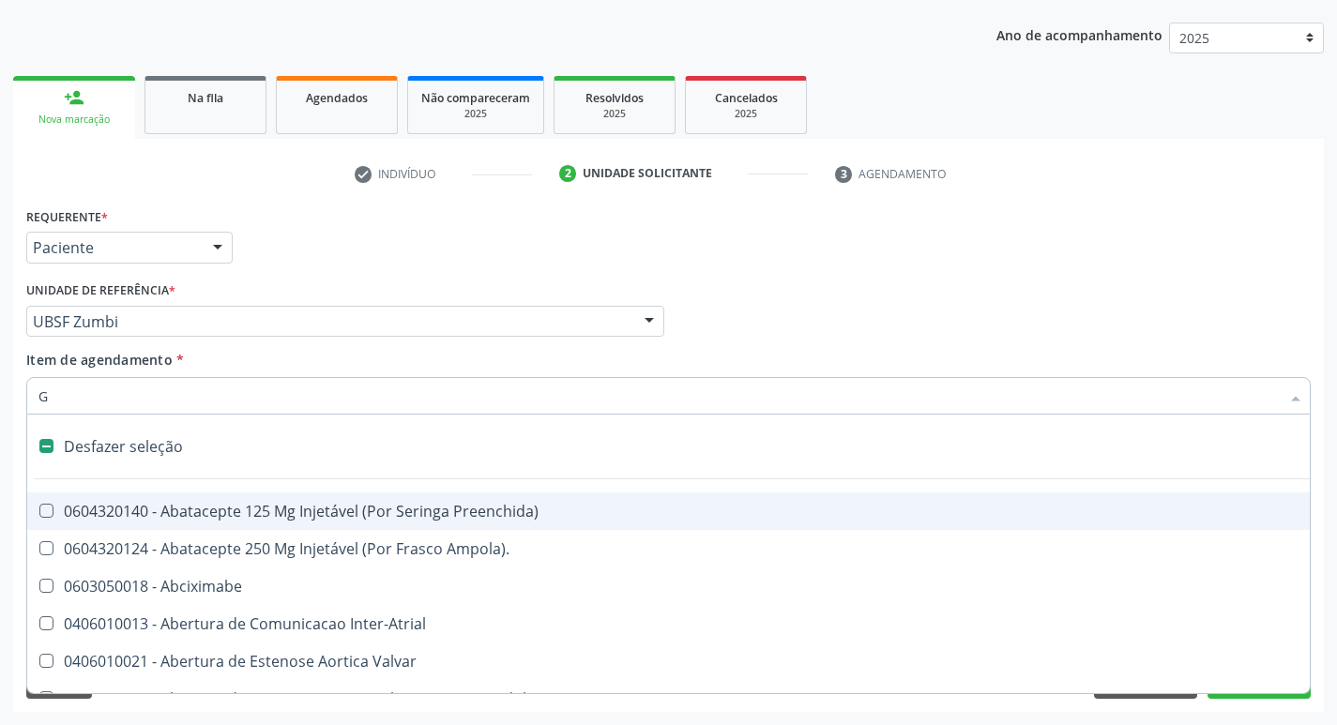
checkbox Capsula\) "true"
checkbox Osso "true"
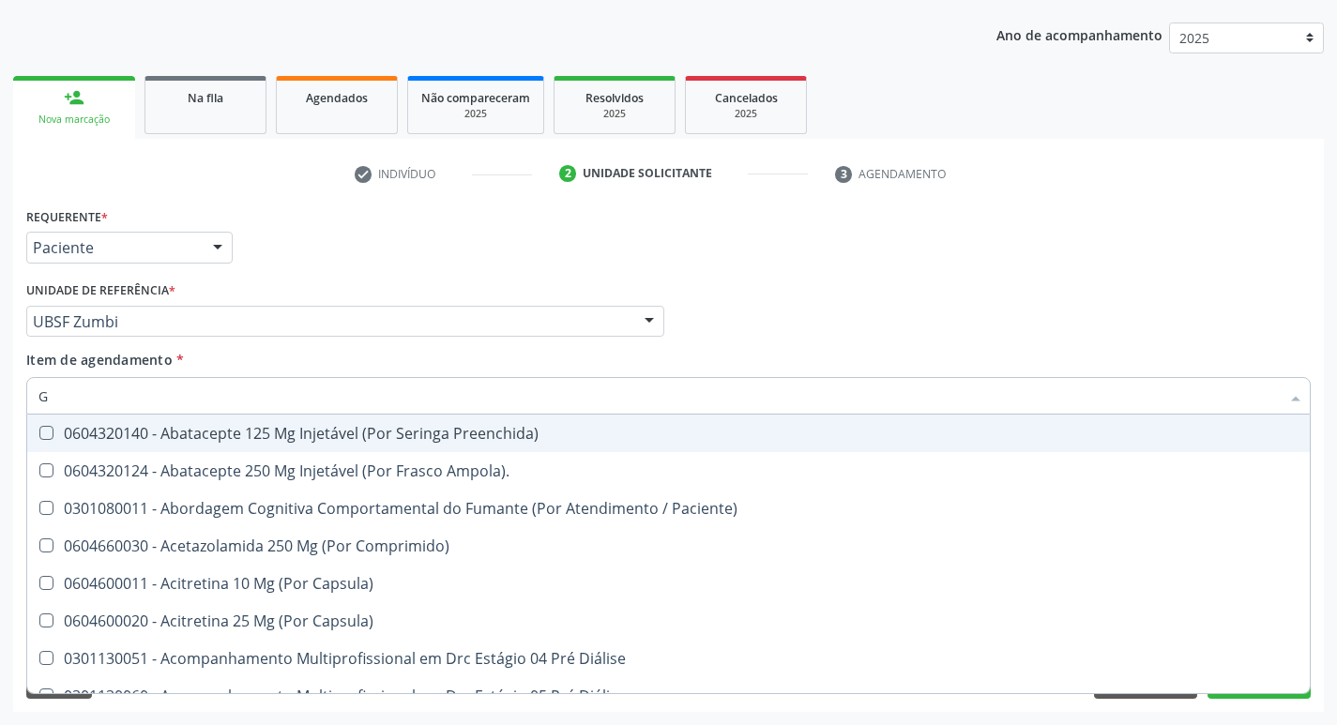
type input "GLICOSE"
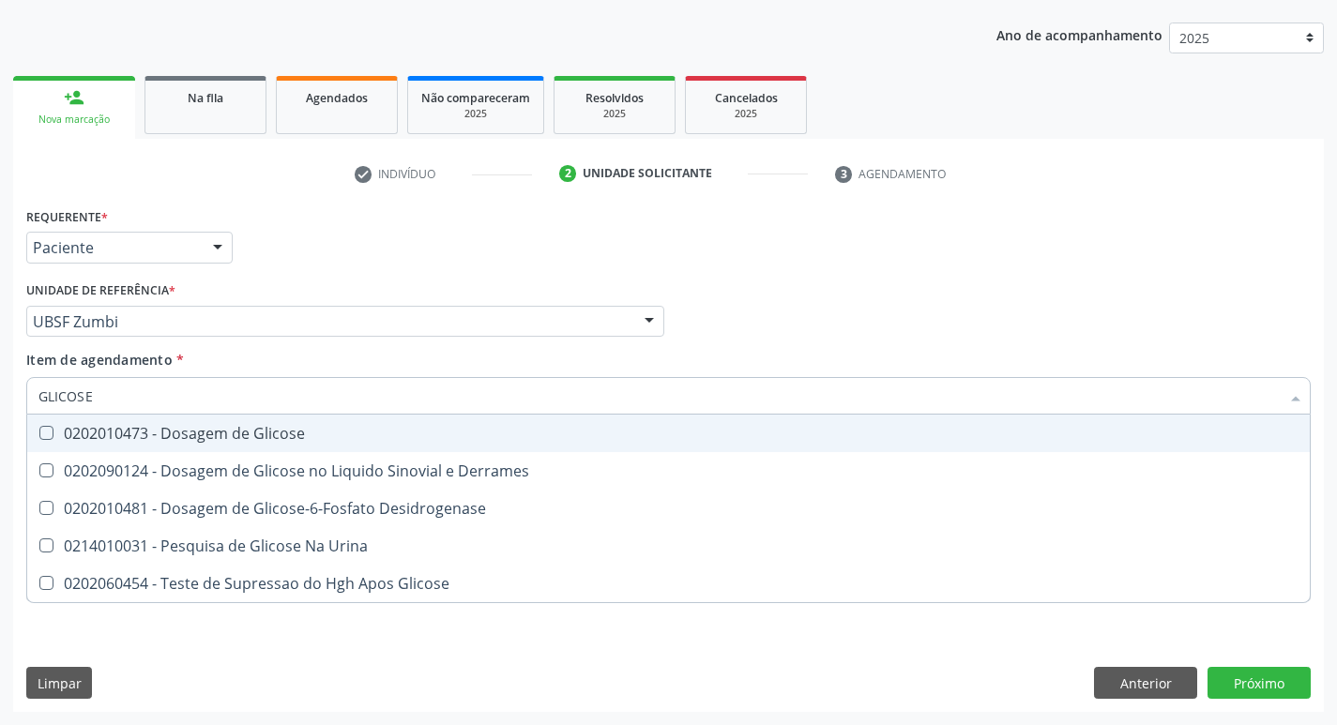
click at [316, 418] on span "0202010473 - Dosagem de Glicose" at bounding box center [668, 434] width 1282 height 38
checkbox Glicose "true"
type input "GLICOS"
checkbox Glicose "false"
checkbox Derrames "true"
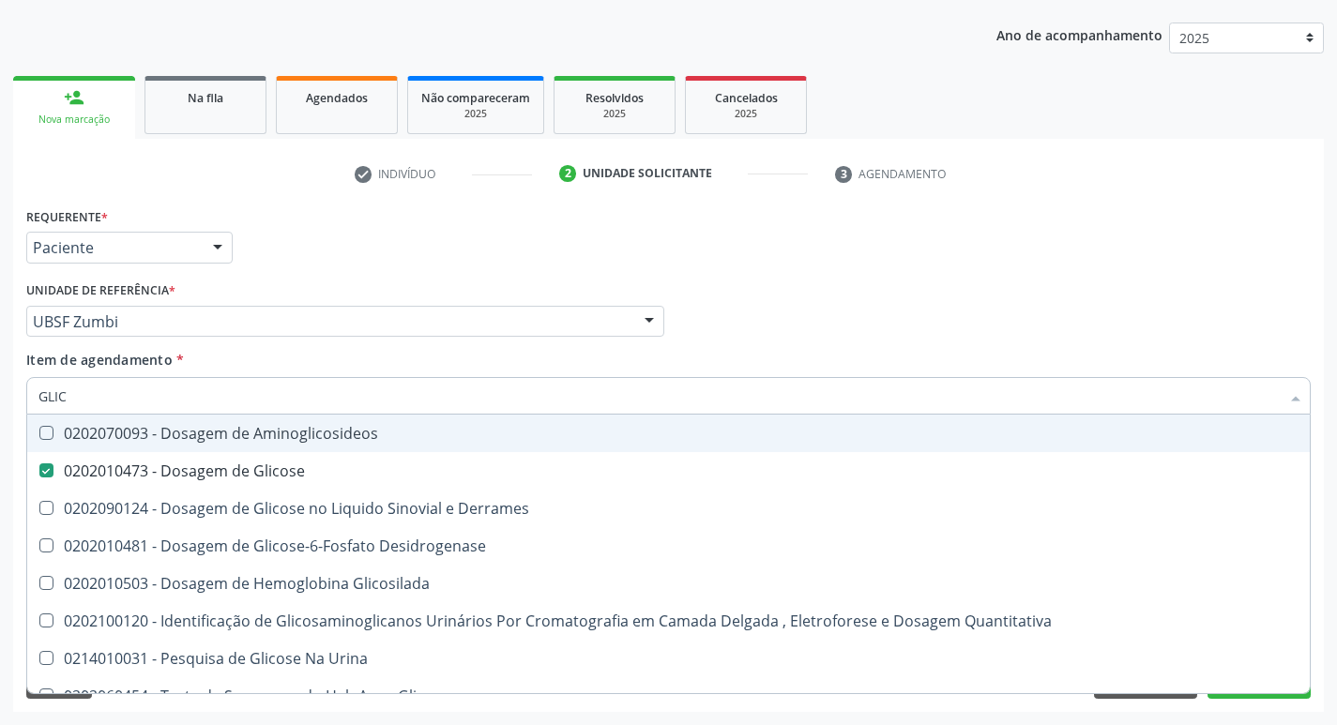
type input "GLI"
checkbox Glicose "false"
checkbox Derrames "false"
type input "G"
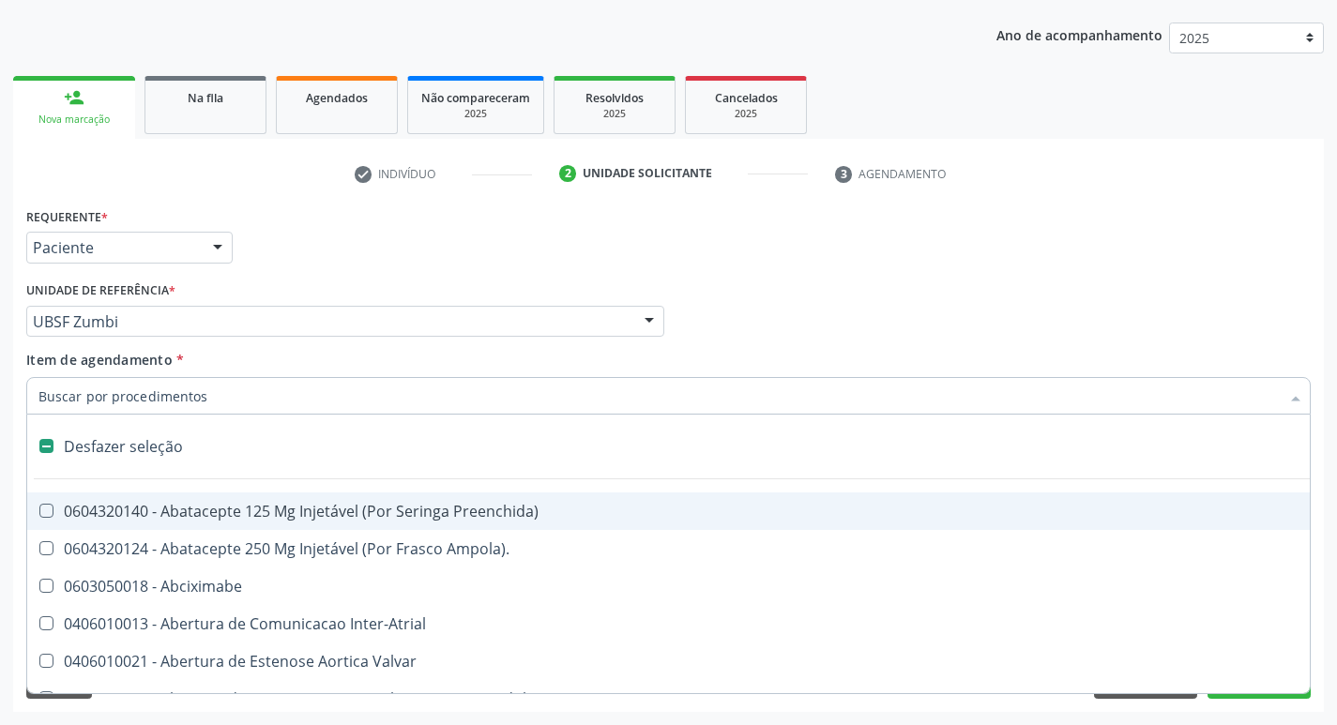
type input "G"
checkbox Urina "false"
checkbox Comprimido\) "true"
checkbox Sanitária "true"
checkbox Criança "true"
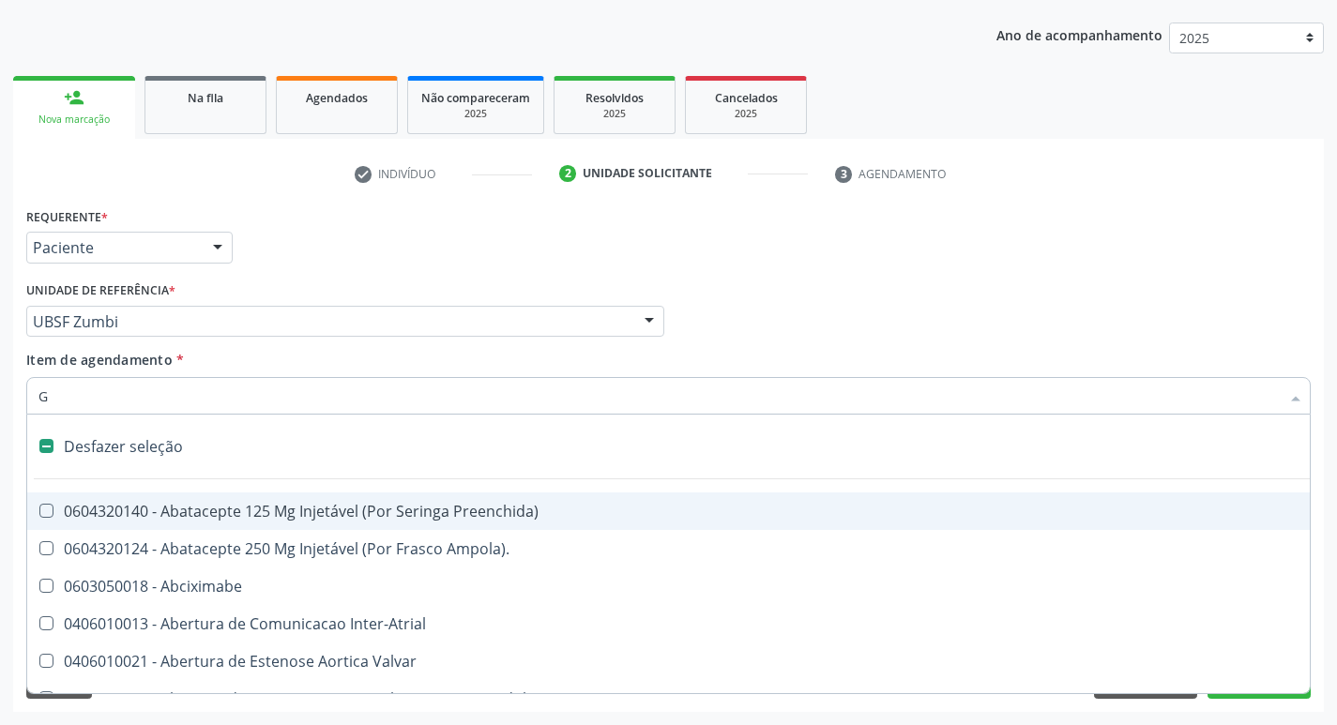
checkbox Percutanea "true"
checkbox Capsula\) "true"
checkbox Osso "true"
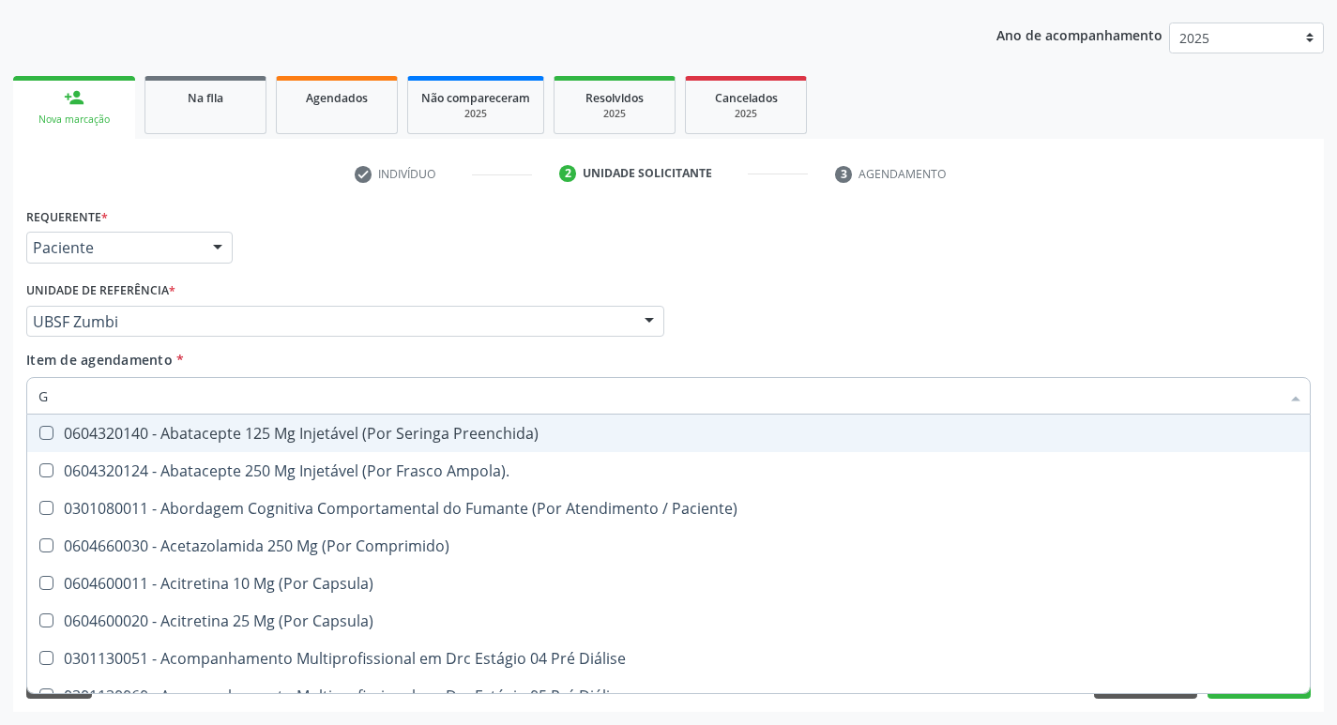
checkbox Remoção "true"
checkbox Hdl "false"
checkbox Ldl "false"
checkbox Creatinina "false"
checkbox Glicose "false"
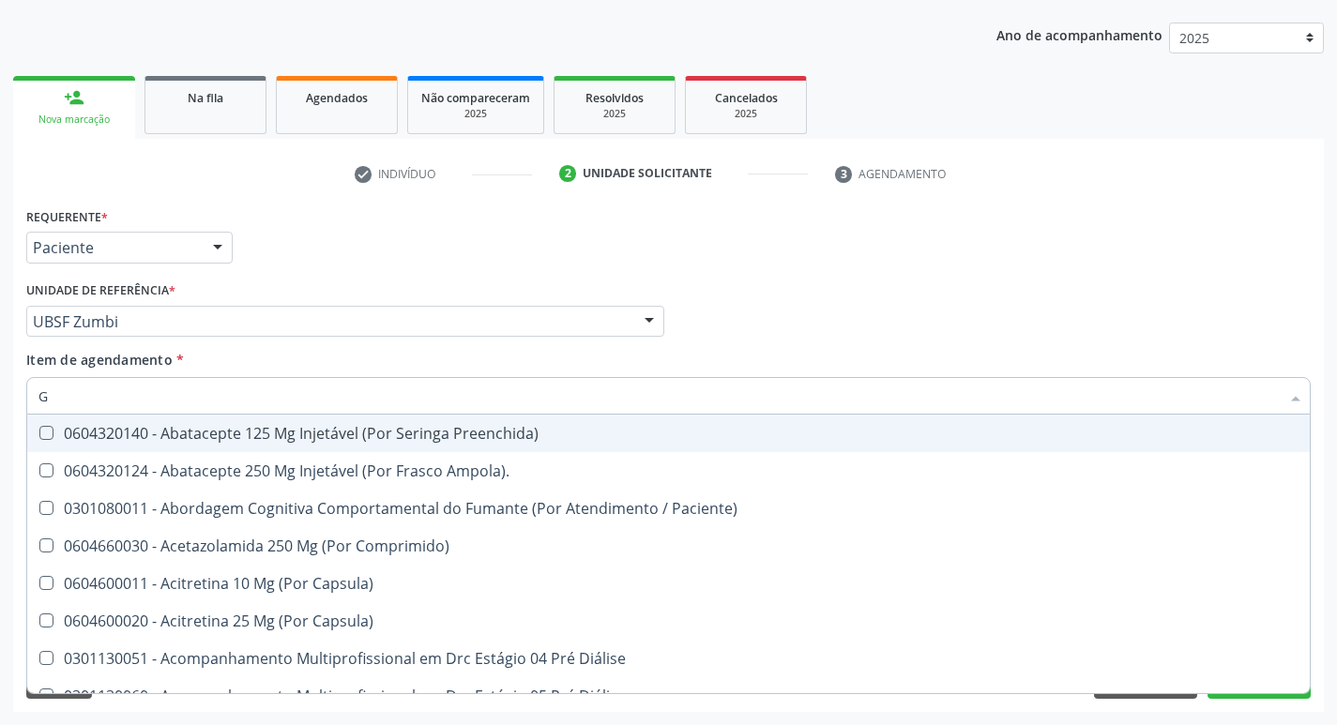
checkbox Potassio "false"
checkbox Triglicerideos "false"
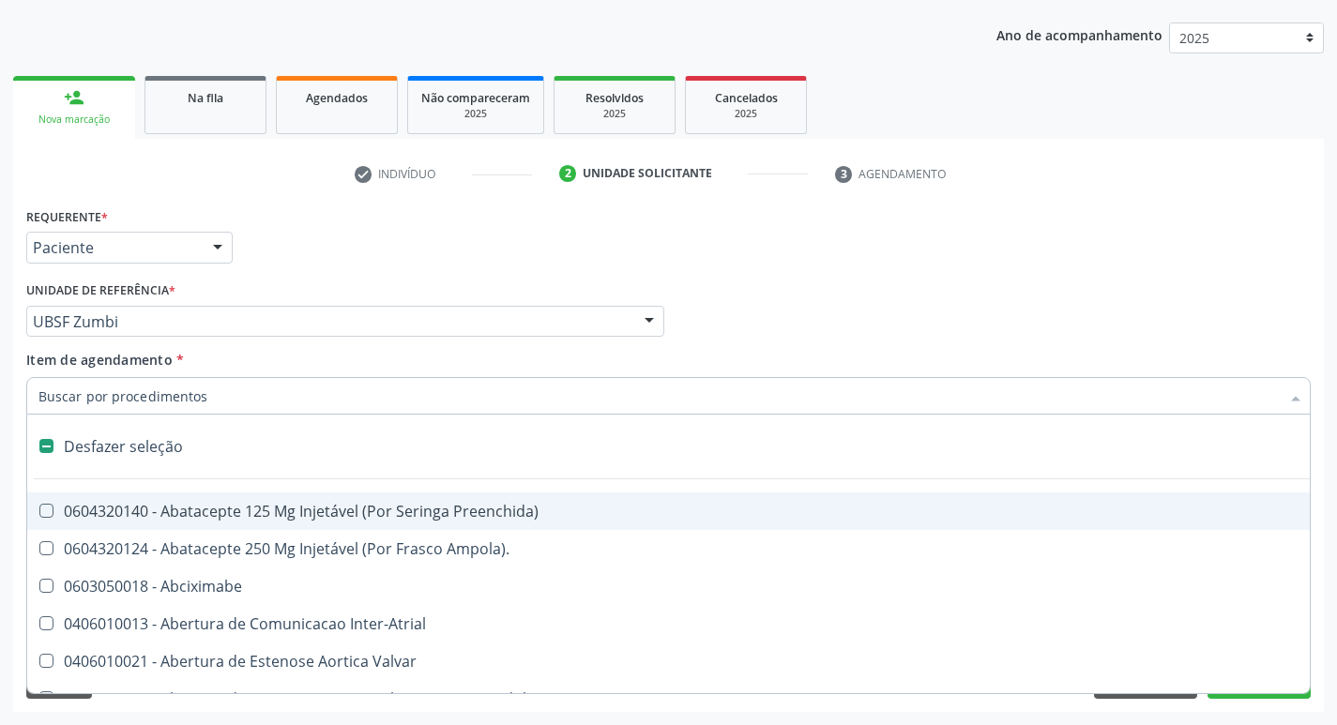
type input "H"
checkbox Urina "false"
checkbox Lactente\) "true"
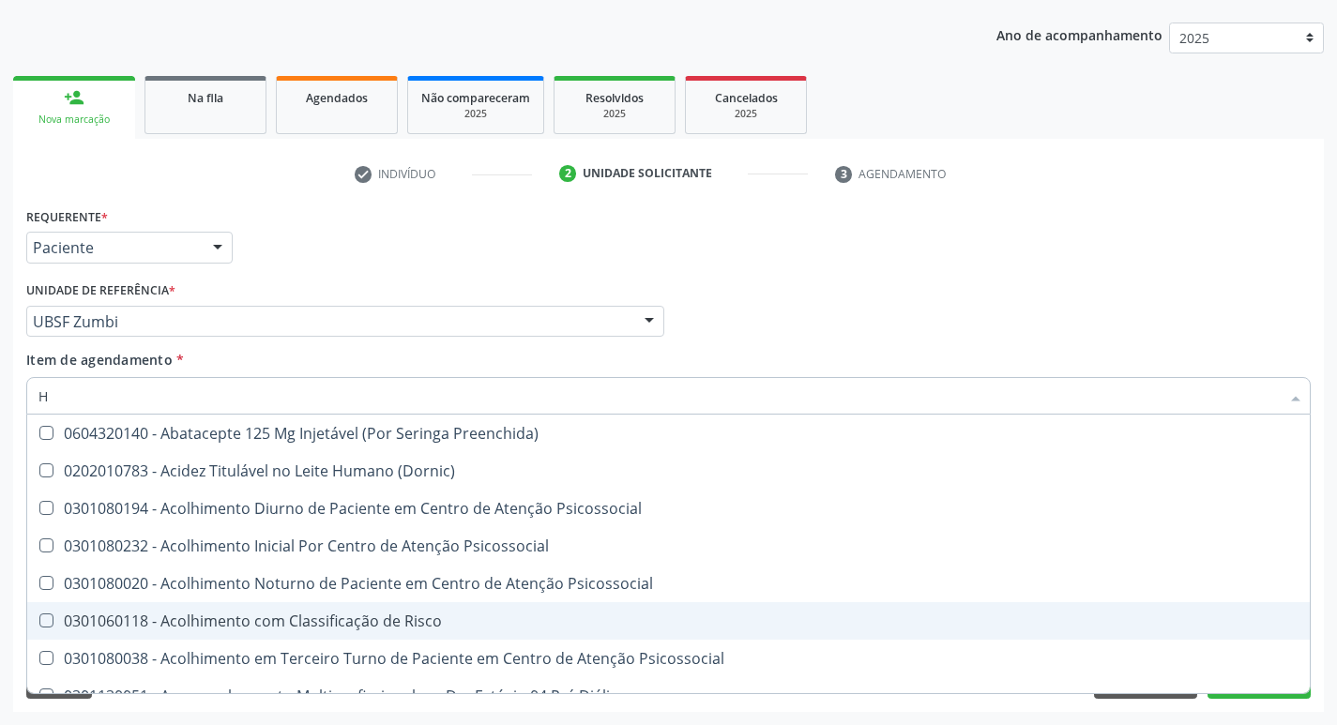
type input "HEMOGLOBINA G"
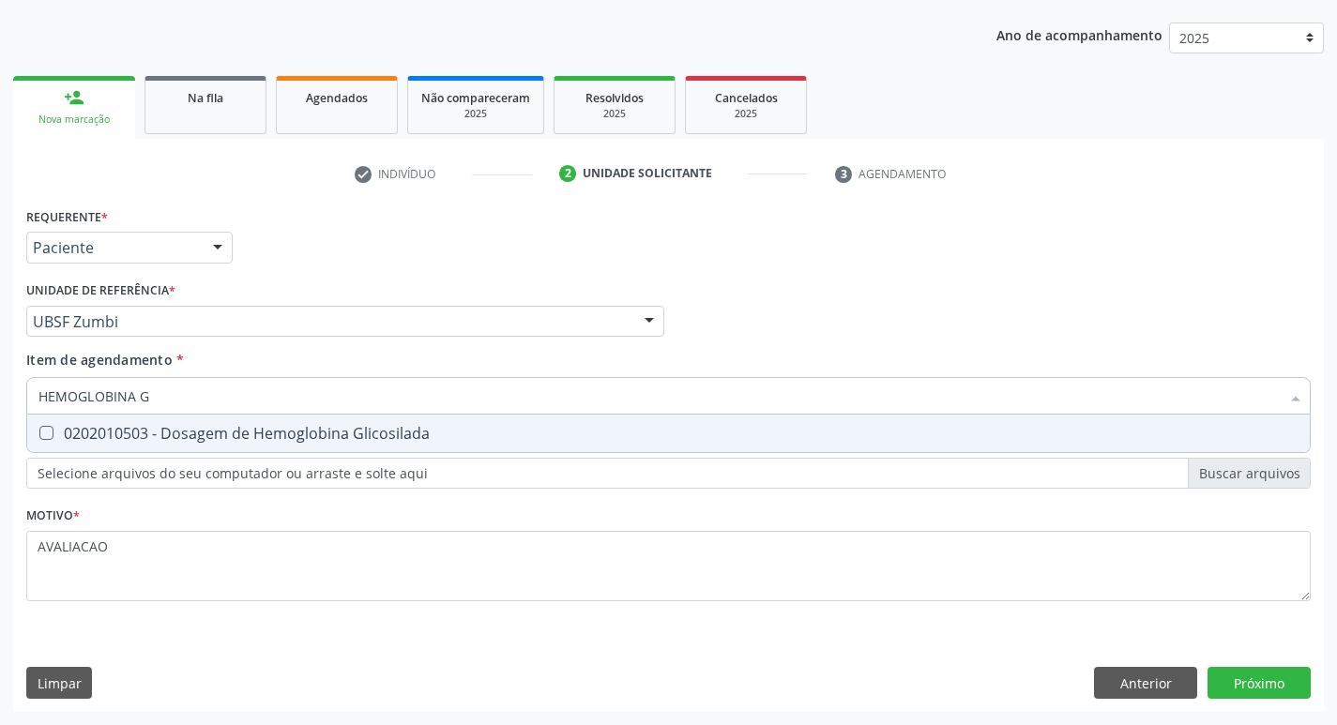
click at [296, 426] on div "0202010503 - Dosagem de Hemoglobina Glicosilada" at bounding box center [668, 433] width 1260 height 15
checkbox Glicosilada "true"
type input "HEMOGLOBINA"
checkbox Glicosilada "false"
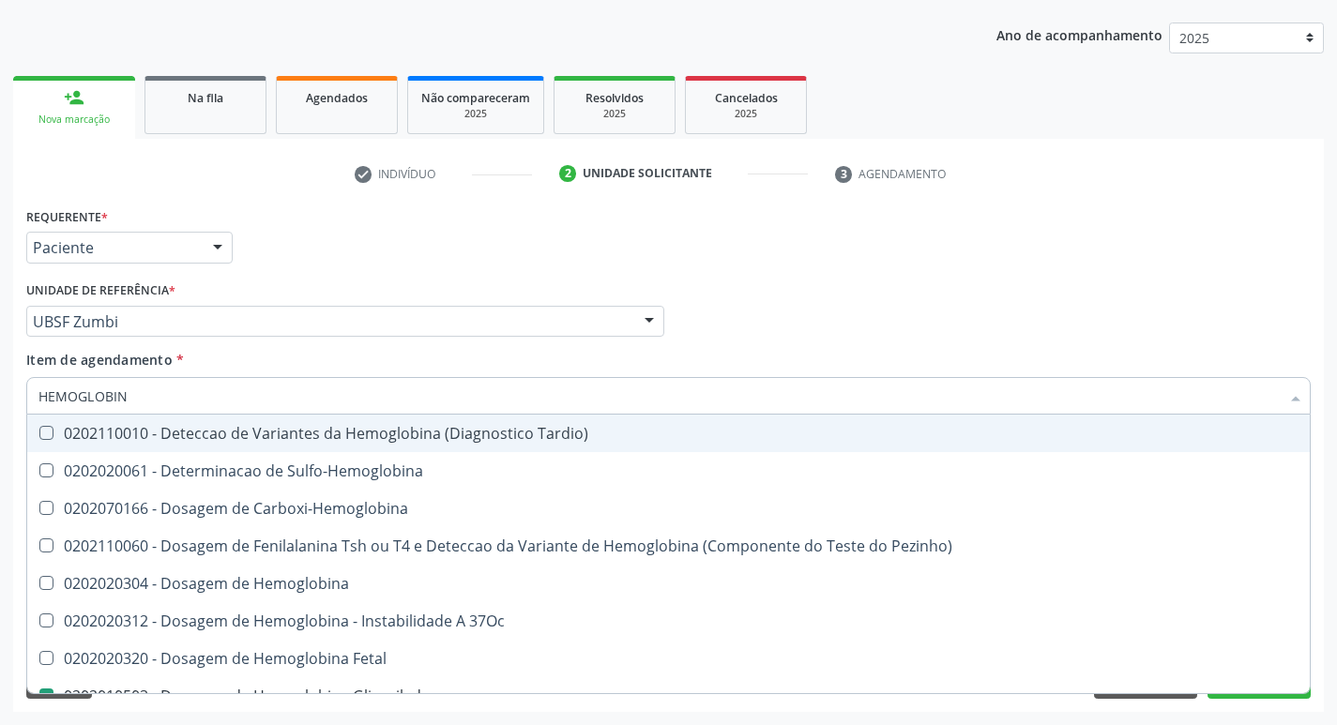
type input "HEMOGLOBI"
checkbox Glicosilada "false"
checkbox Hemoglobina "true"
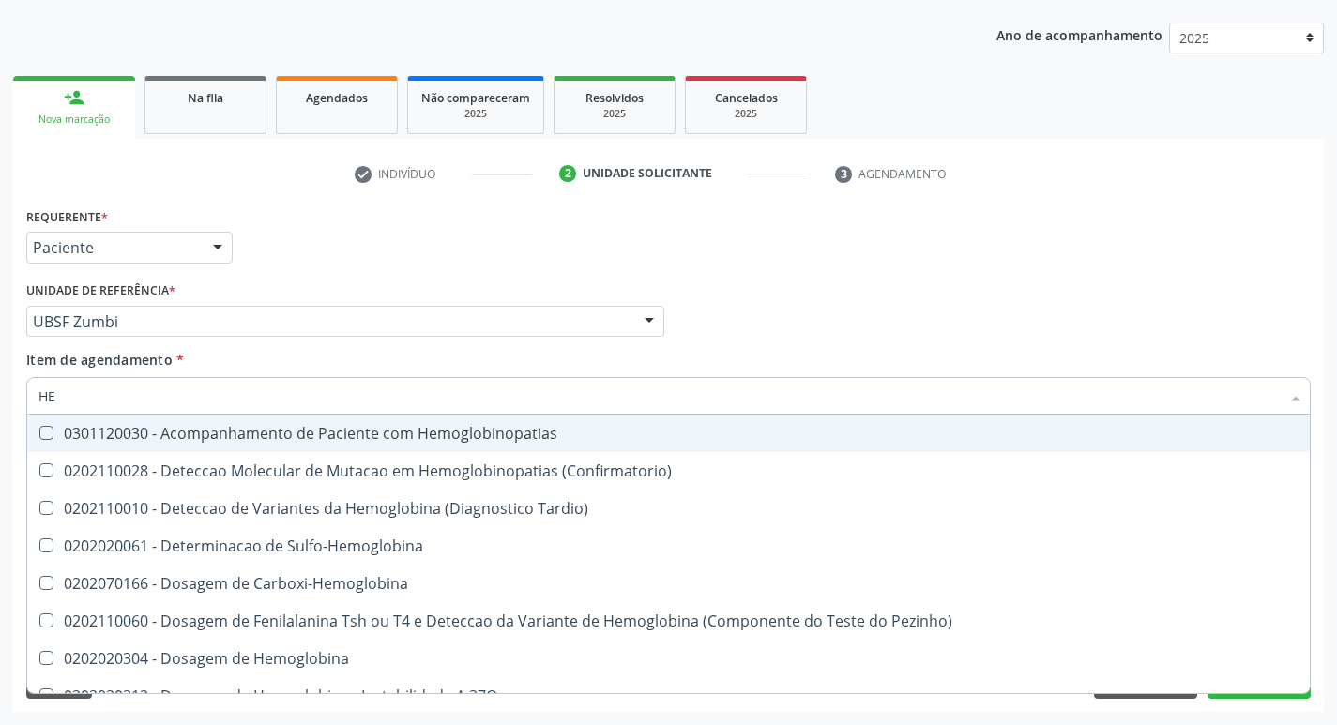
type input "H"
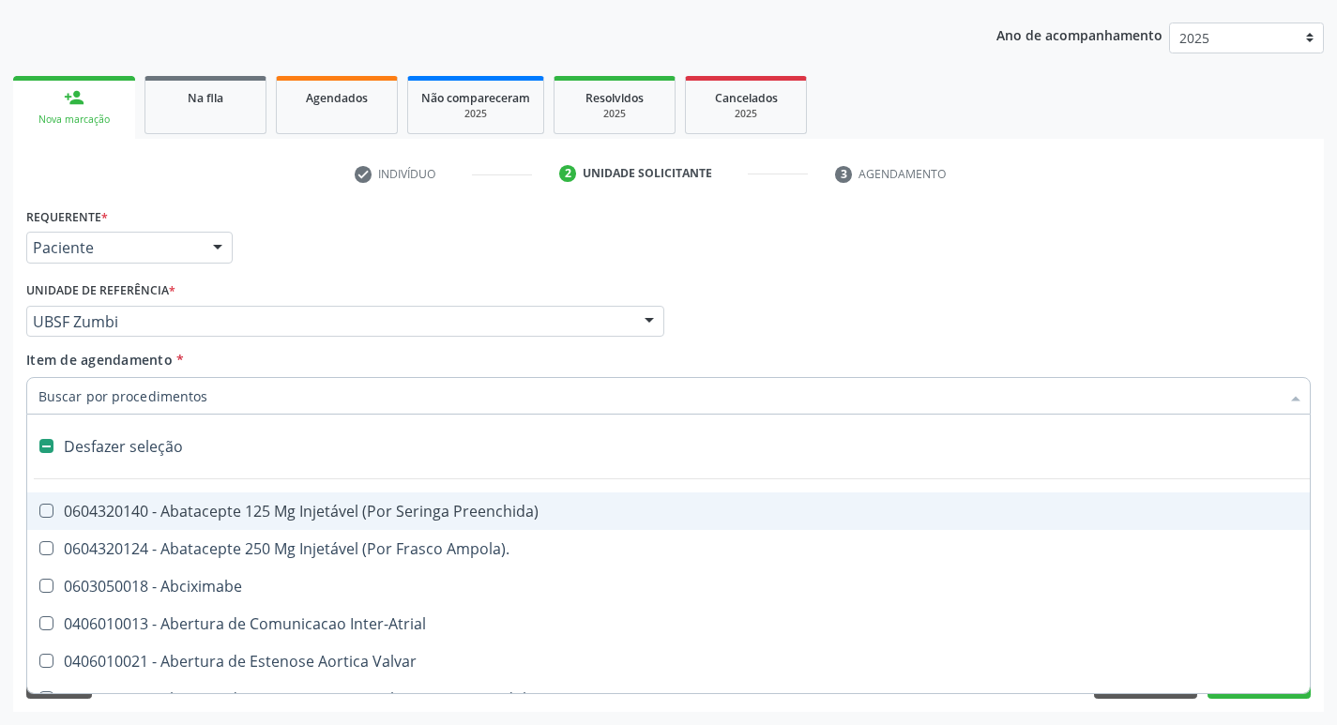
checkbox Dente\) "false"
type input "H"
checkbox Urina "false"
checkbox Lactente\) "true"
checkbox A "true"
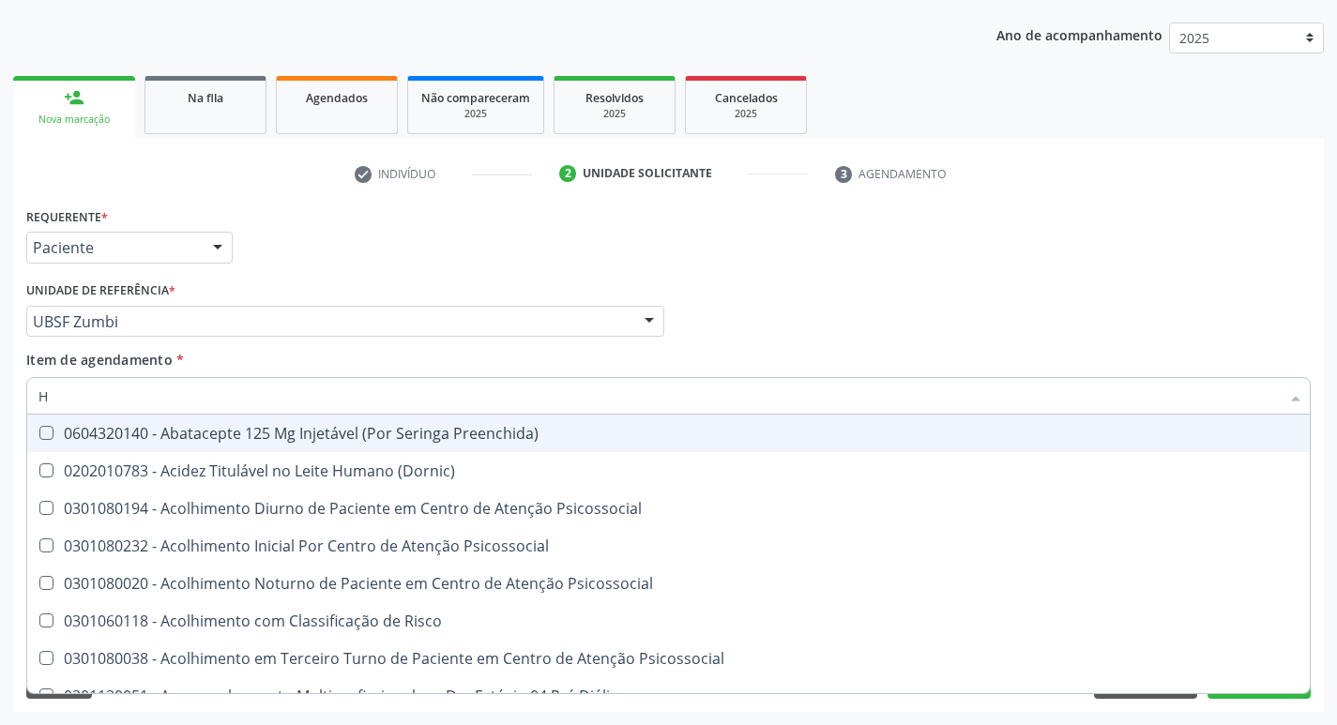
type input "HEMOGR"
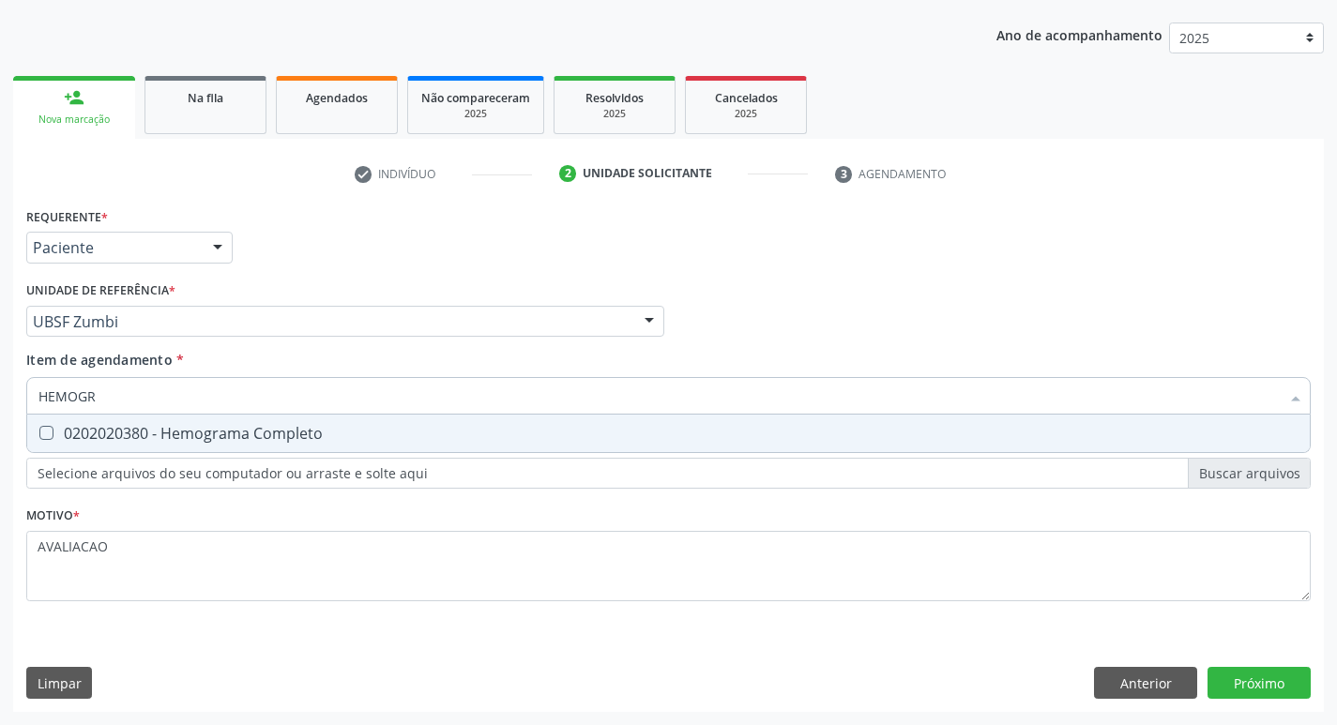
click at [256, 436] on div "0202020380 - Hemograma Completo" at bounding box center [668, 433] width 1260 height 15
checkbox Completo "true"
type input "HEMOG"
checkbox Completo "false"
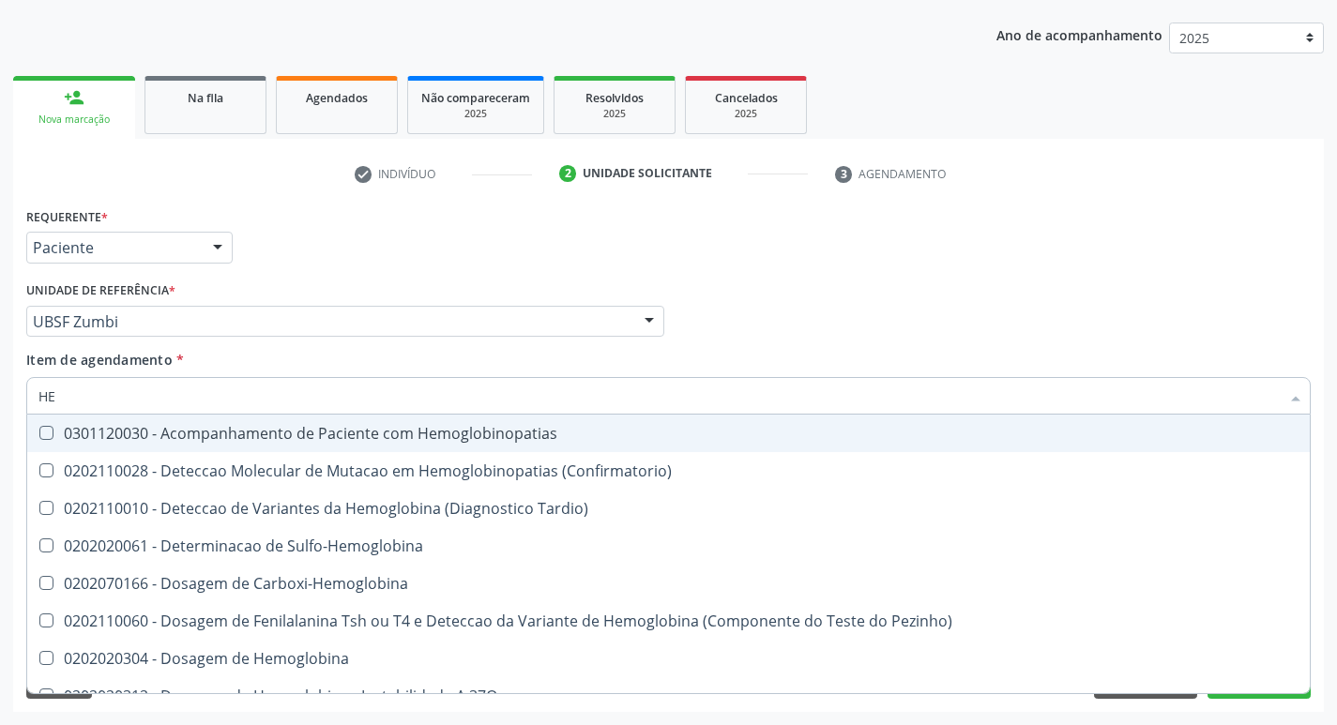
type input "H"
checkbox Glicosilada "false"
checkbox Completo "false"
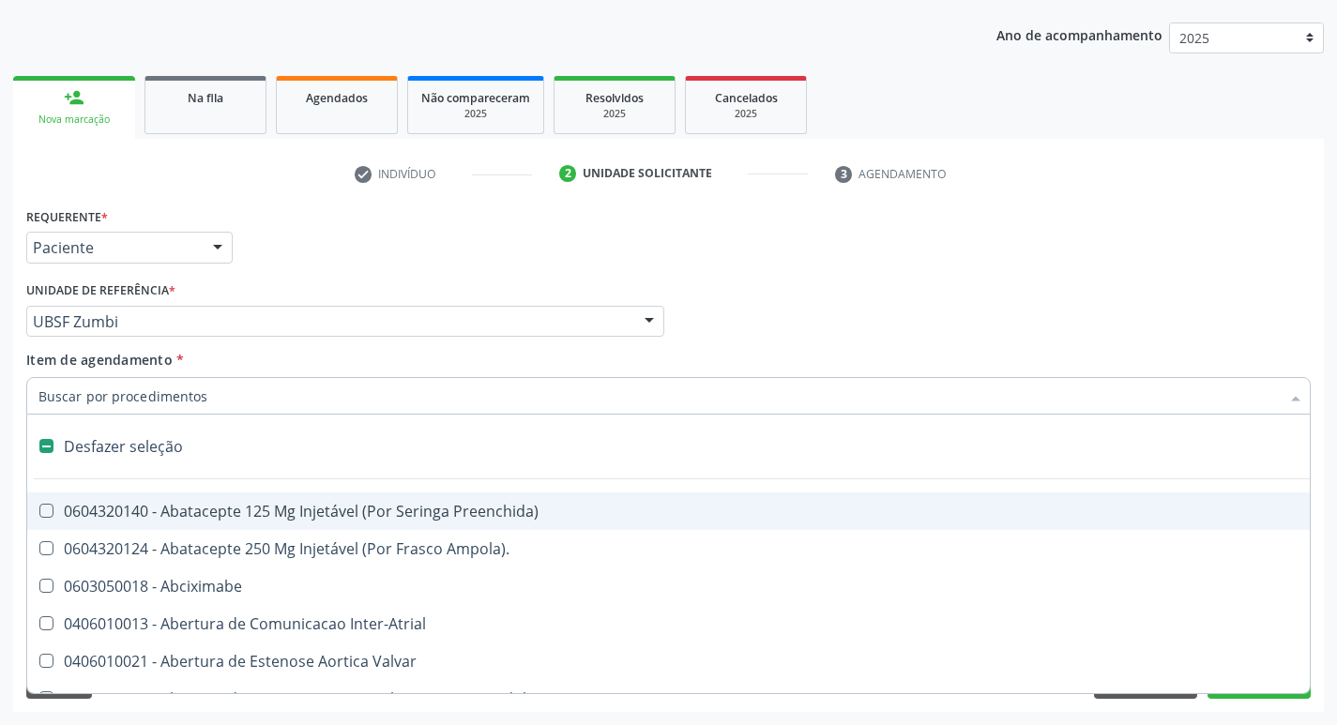
type input "Y"
type input "U"
checkbox Frasco-Ampola\) "true"
checkbox Urina "false"
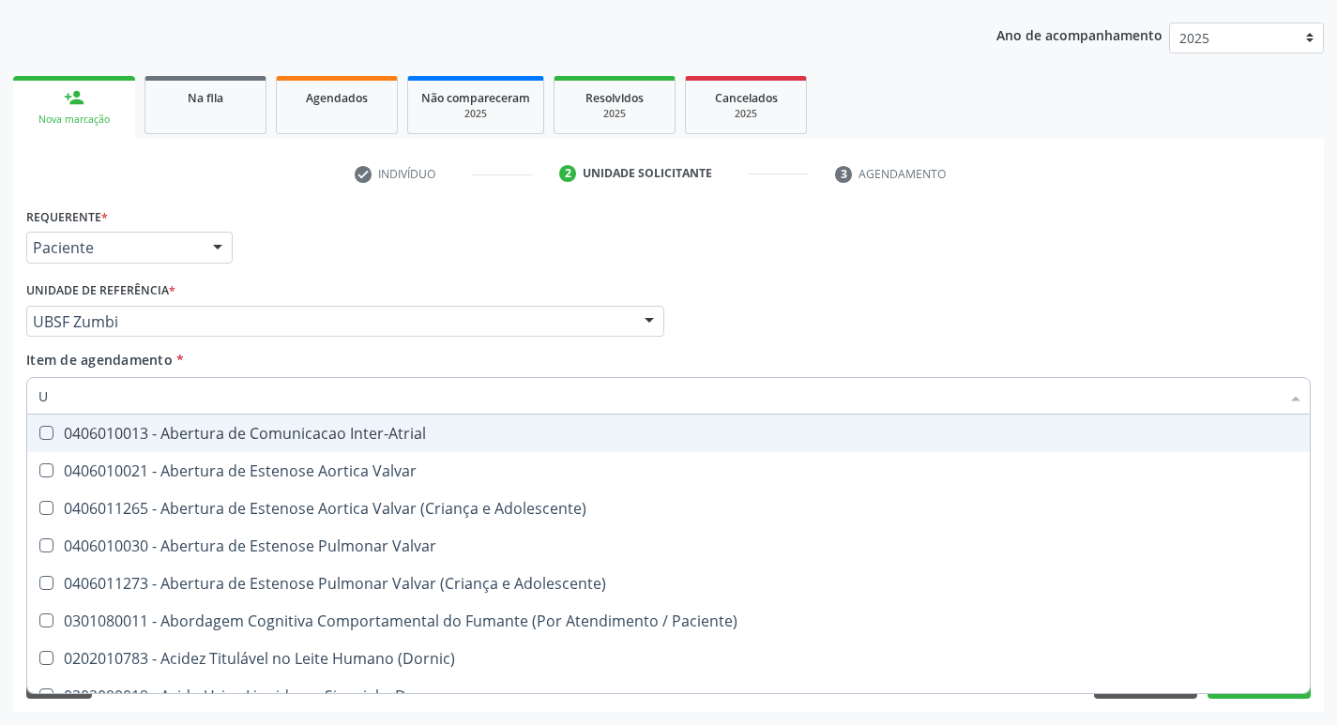
type input "UR"
checkbox Reabilitacao "true"
checkbox Urina "false"
type input "URE"
checkbox Urina "false"
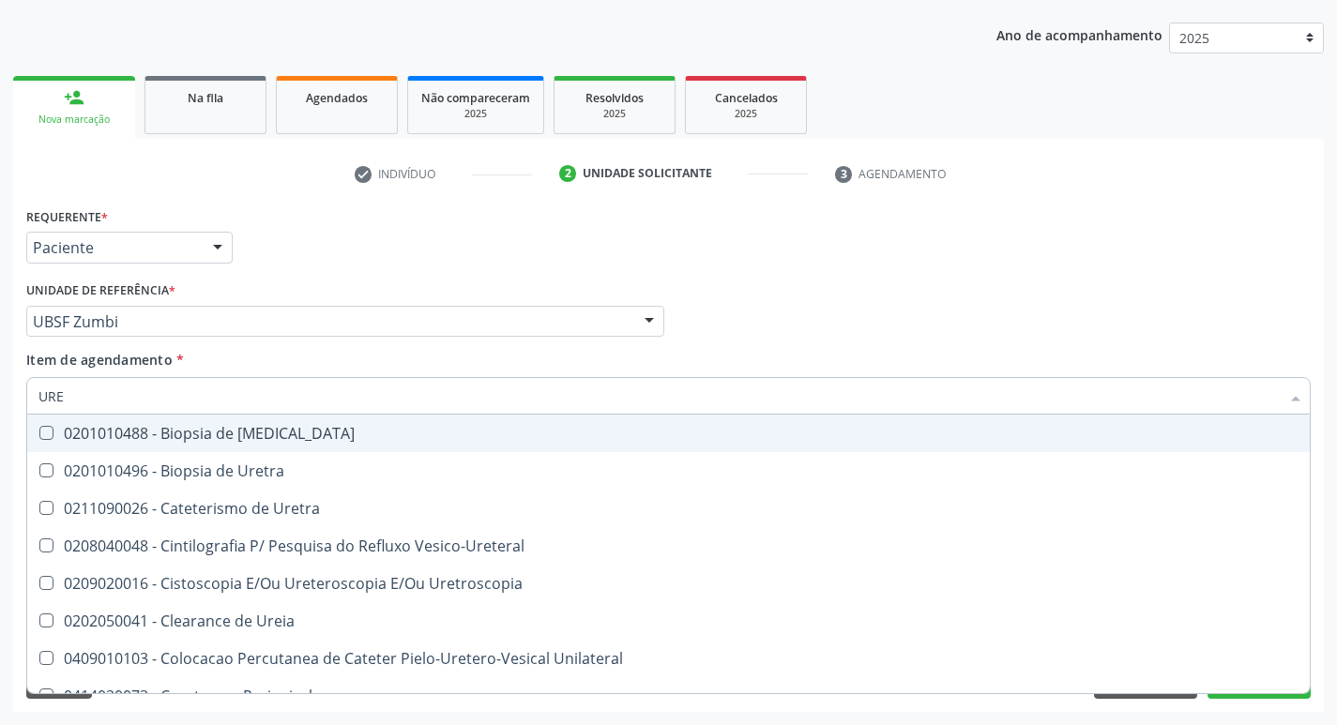
type input "UREI"
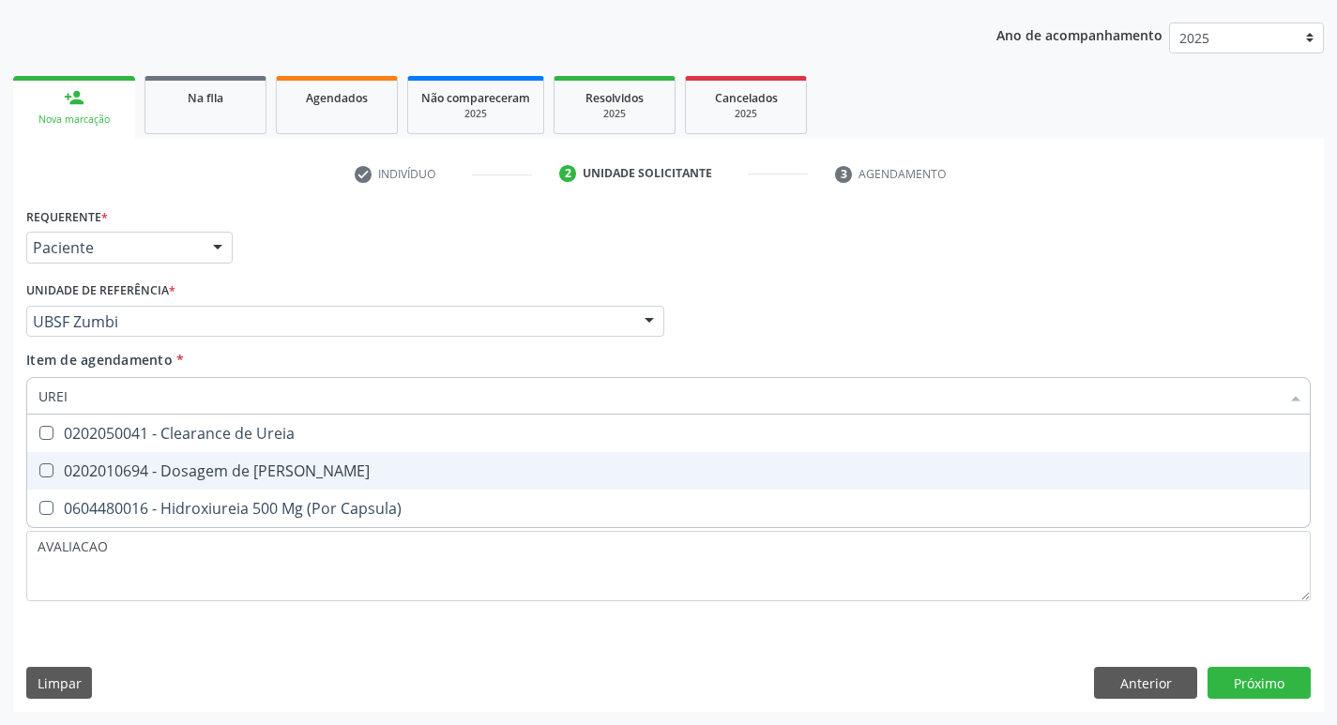
click at [261, 468] on div "0202010694 - Dosagem de [PERSON_NAME]" at bounding box center [668, 470] width 1260 height 15
checkbox Ureia "true"
click at [1262, 682] on div "Requerente * Paciente Profissional de Saúde Paciente Nenhum resultado encontrad…" at bounding box center [668, 457] width 1310 height 509
checkbox Capsula\) "true"
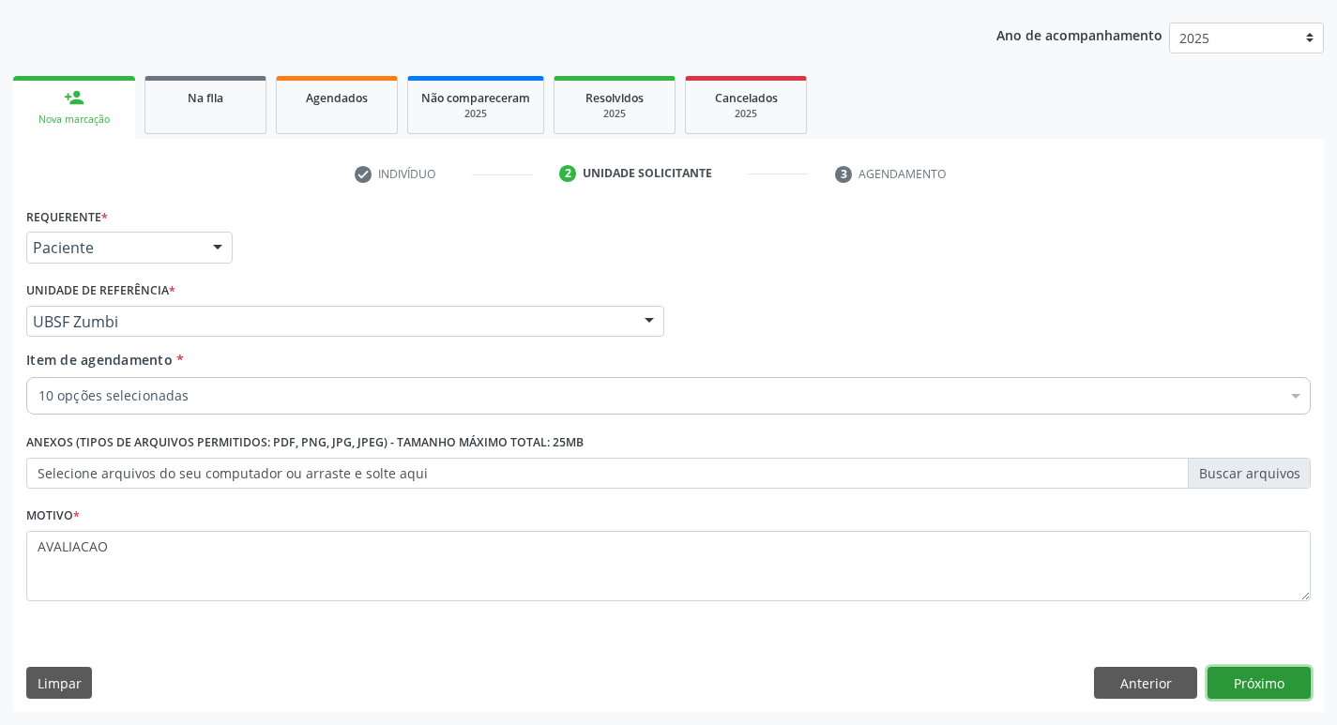
click at [1262, 682] on button "Próximo" at bounding box center [1258, 683] width 103 height 32
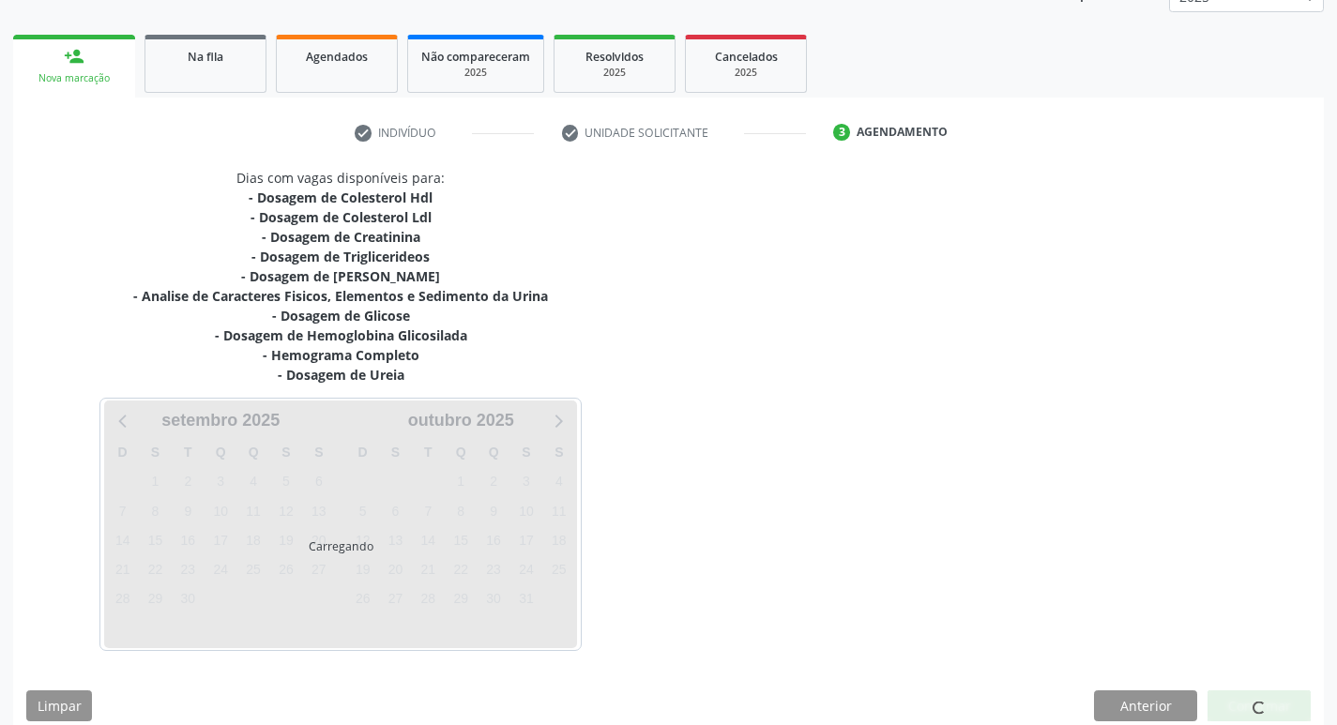
scroll to position [268, 0]
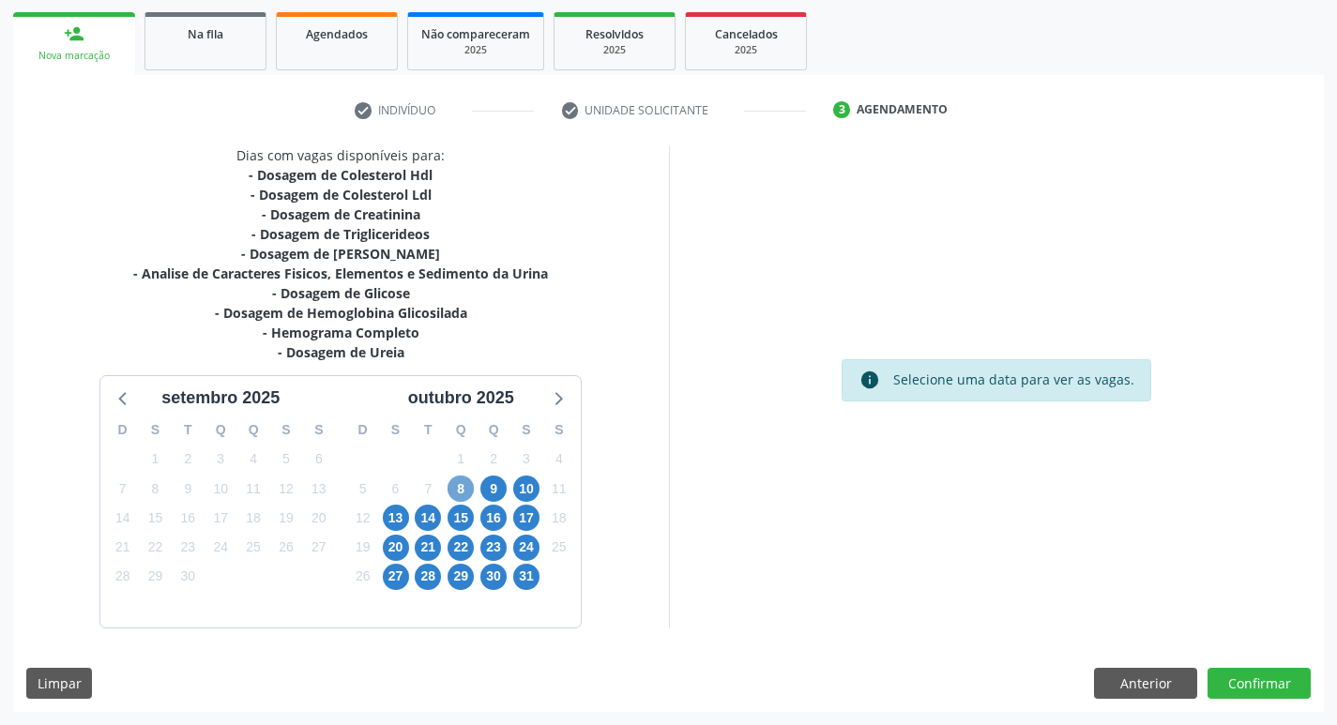
click at [465, 485] on span "8" at bounding box center [460, 489] width 26 height 26
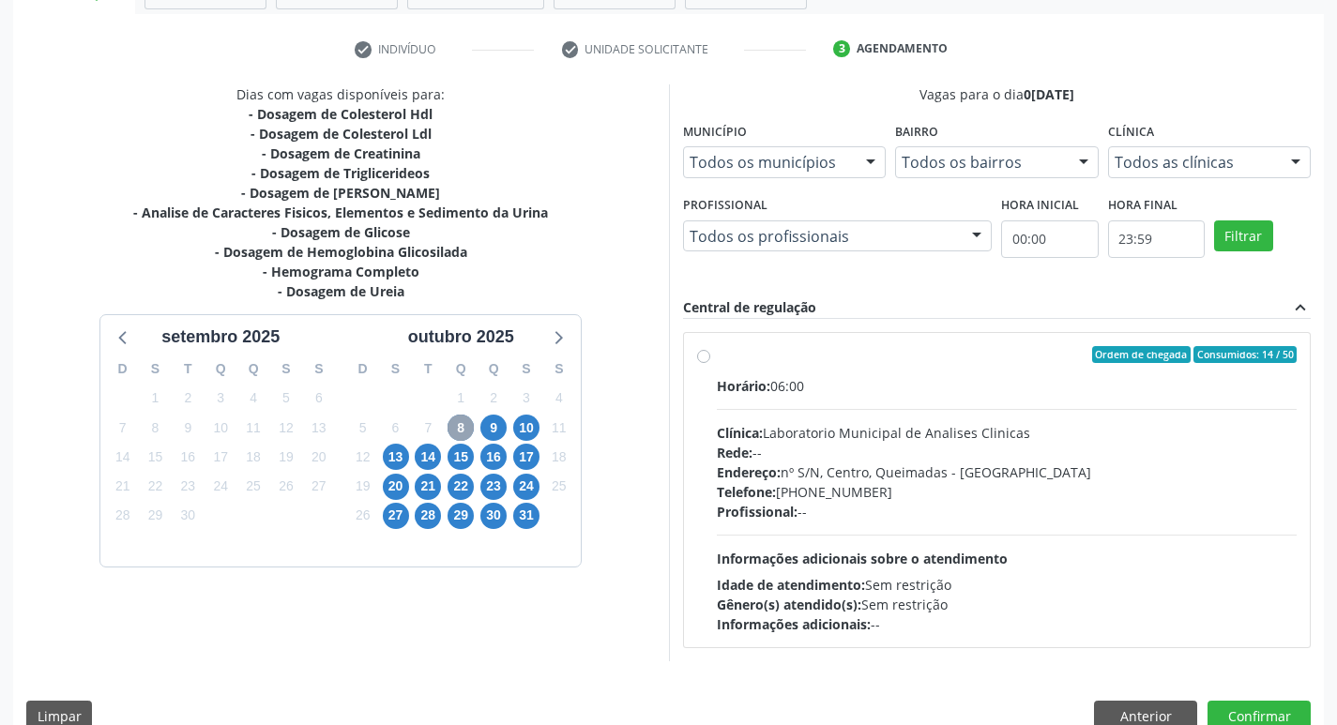
scroll to position [362, 0]
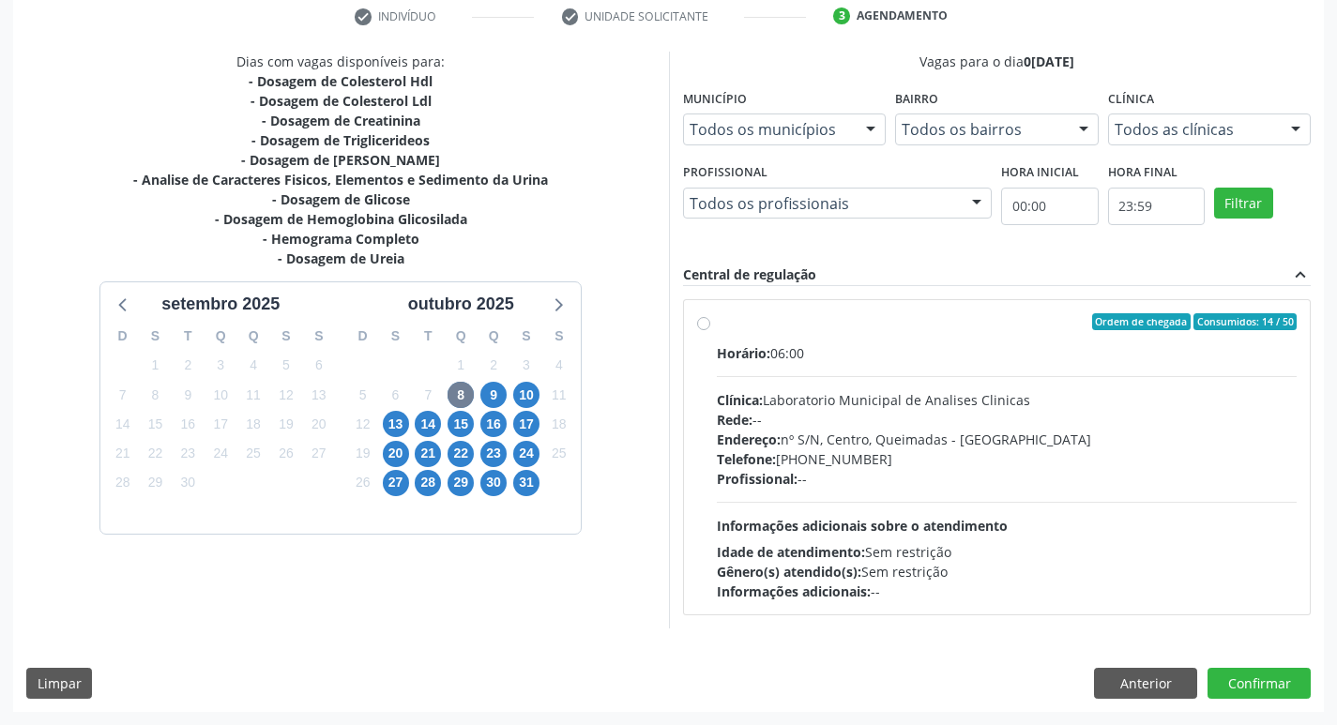
click at [937, 405] on div "Clínica: Laboratorio Municipal de Analises Clinicas" at bounding box center [1007, 400] width 581 height 20
click at [710, 330] on input "Ordem de chegada Consumidos: 14 / 50 Horário: 06:00 Clínica: Laboratorio Munici…" at bounding box center [703, 321] width 13 height 17
radio input "true"
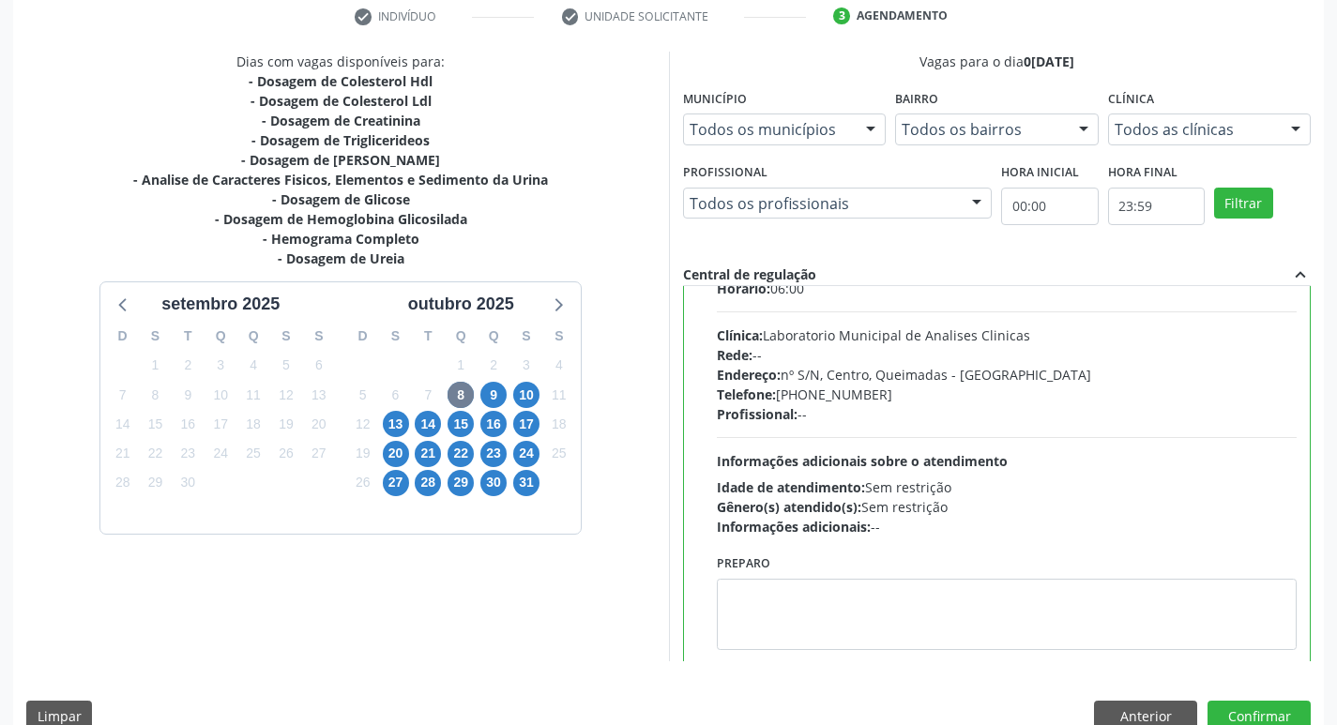
scroll to position [93, 0]
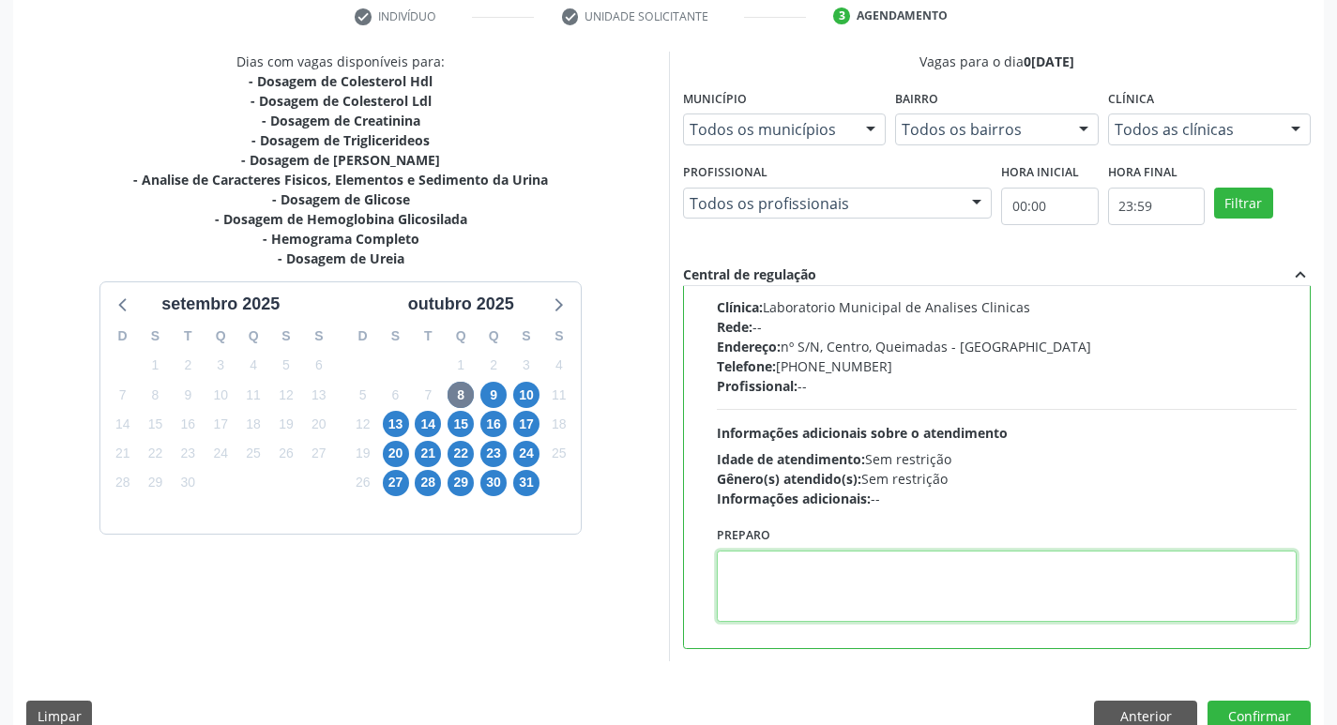
click at [812, 576] on textarea at bounding box center [1007, 586] width 581 height 71
paste textarea "IR EM [GEOGRAPHIC_DATA]"
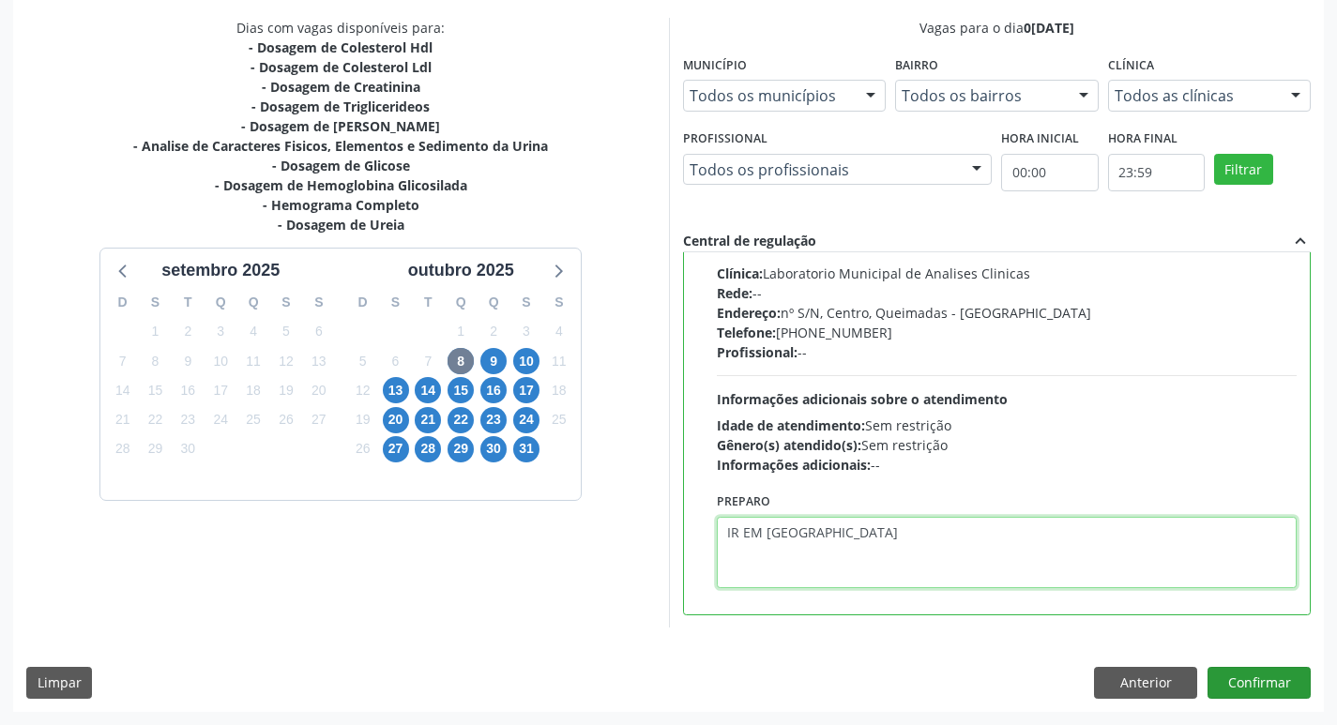
type textarea "IR EM [GEOGRAPHIC_DATA]"
click at [1281, 672] on button "Confirmar" at bounding box center [1258, 683] width 103 height 32
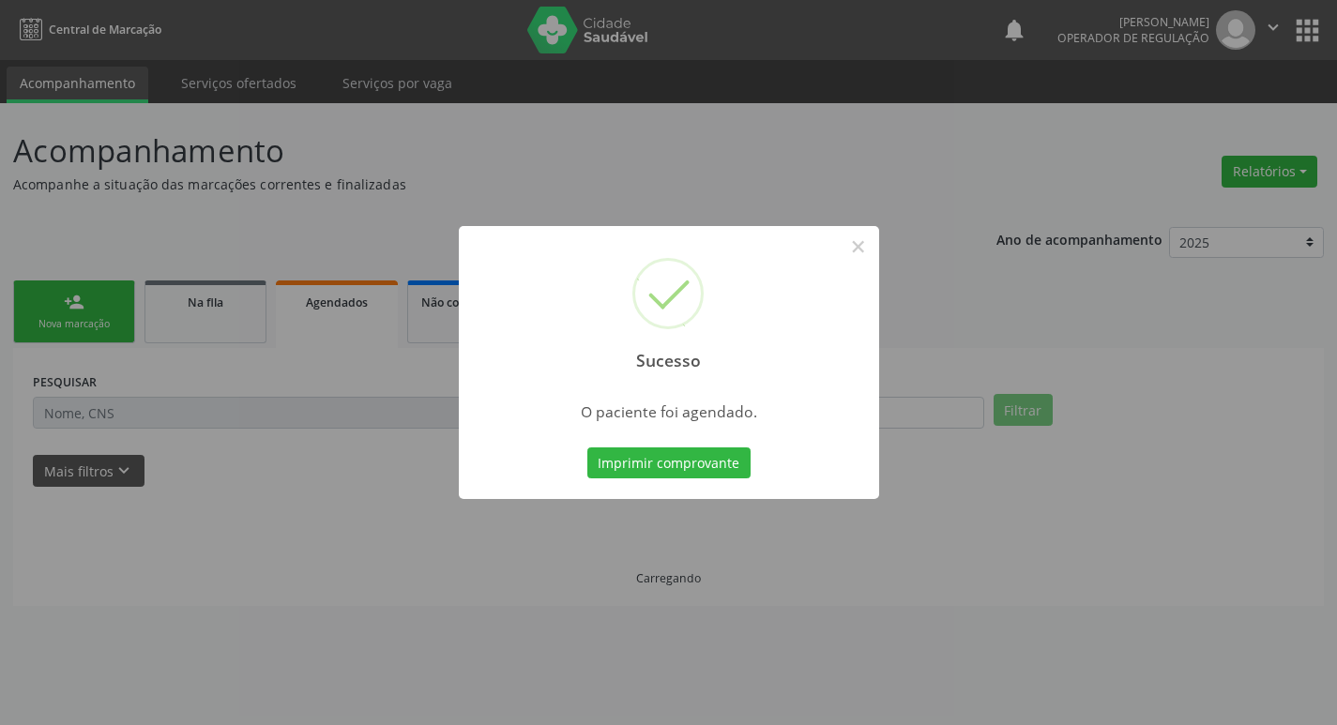
scroll to position [0, 0]
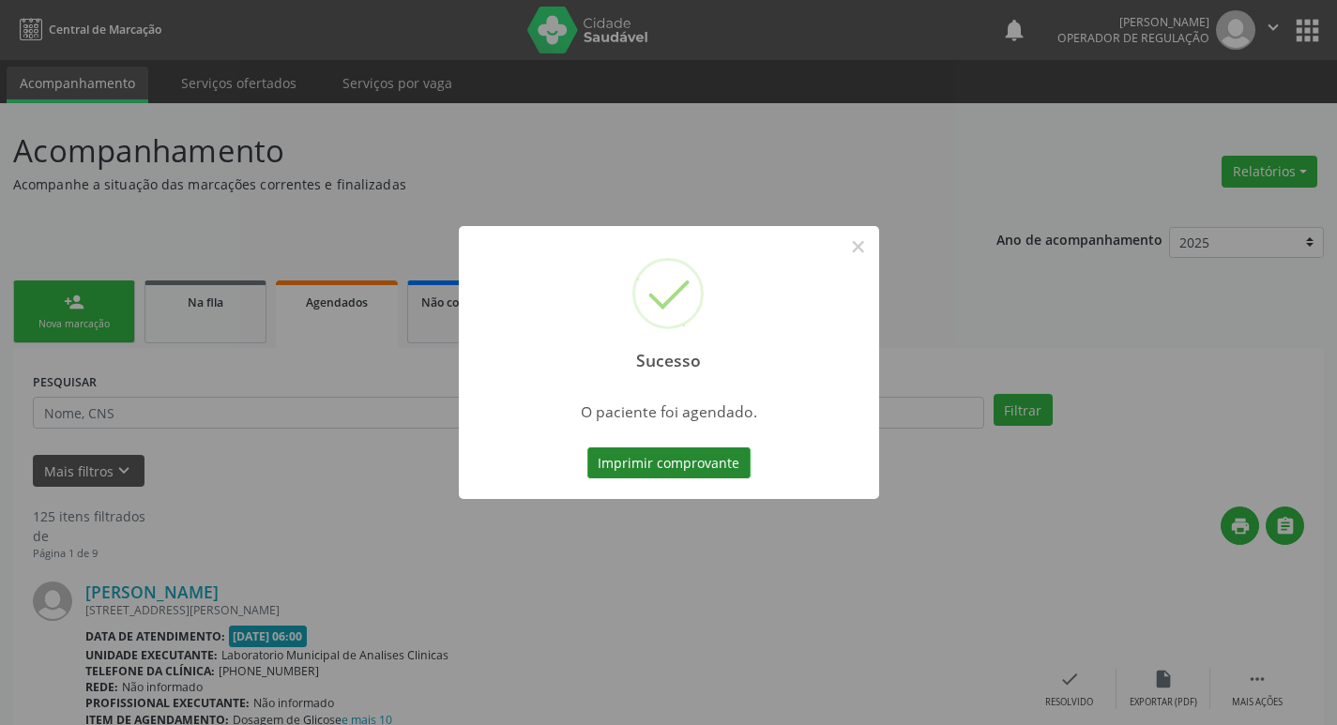
click at [678, 456] on button "Imprimir comprovante" at bounding box center [668, 463] width 163 height 32
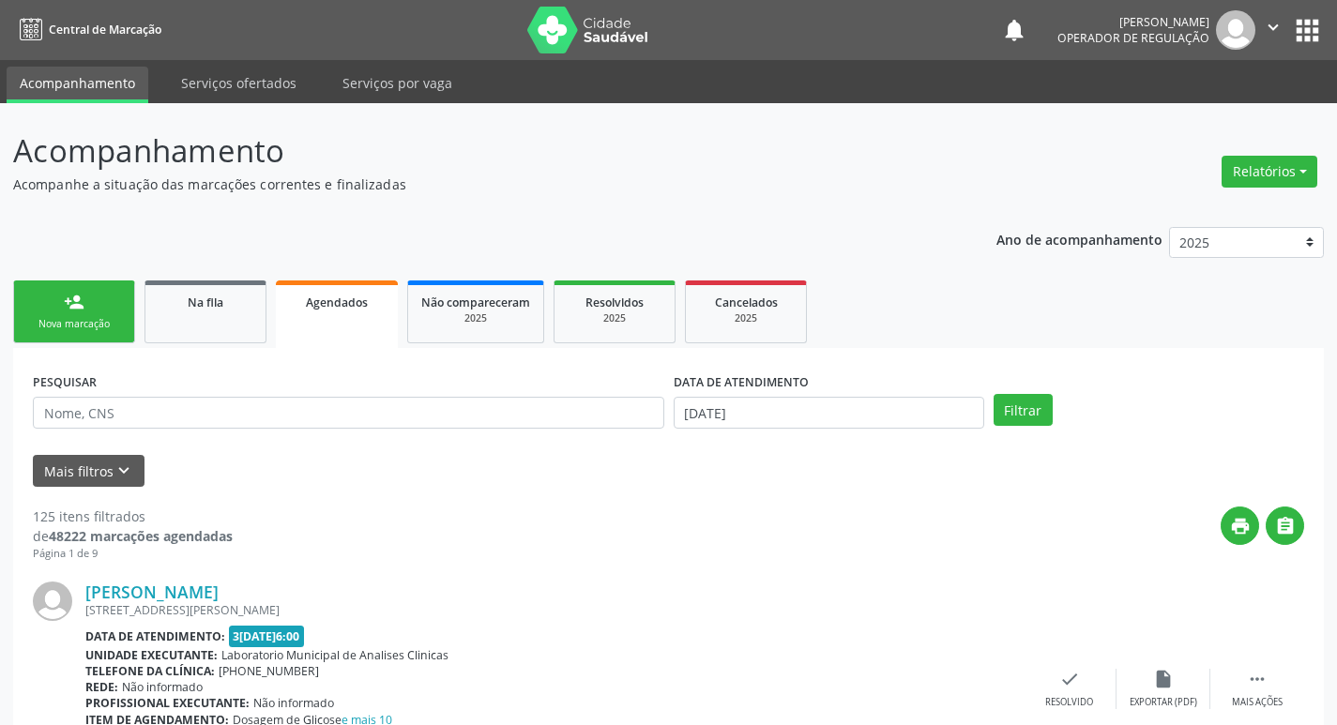
click at [108, 291] on link "person_add Nova marcação" at bounding box center [74, 311] width 122 height 63
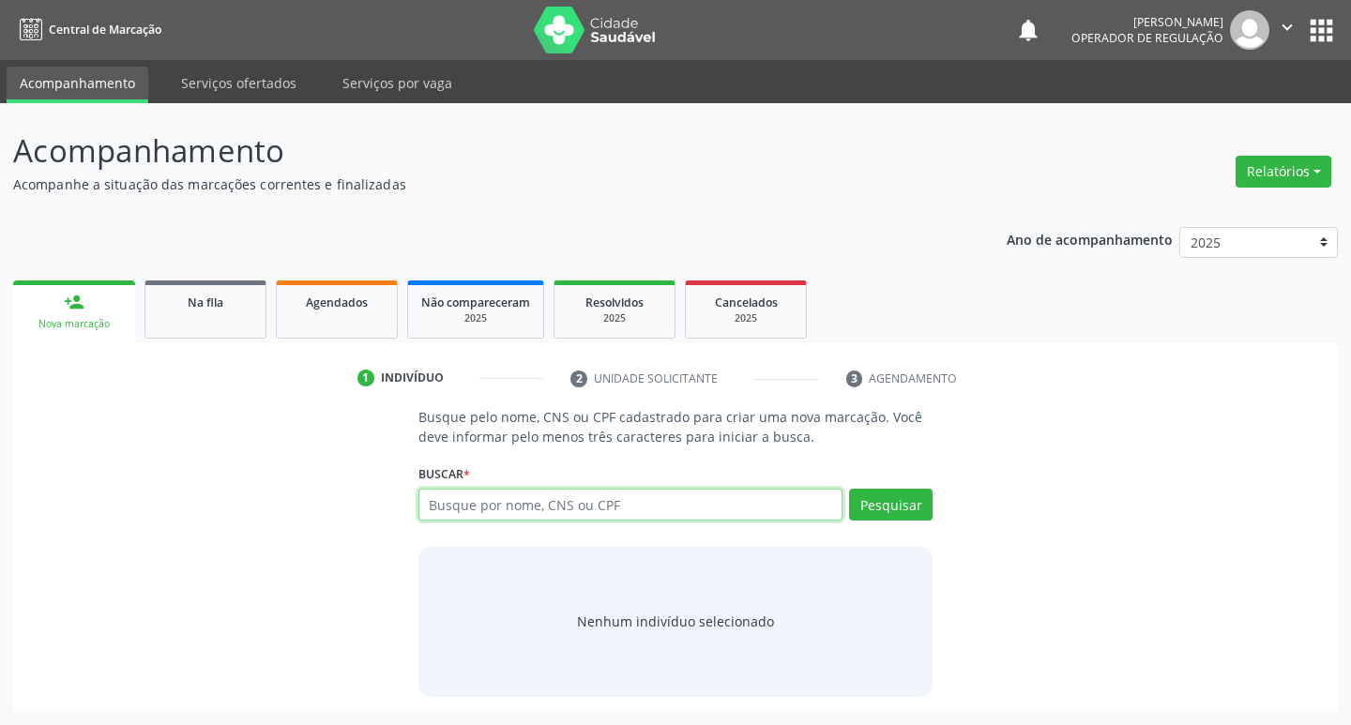
click at [476, 493] on input "text" at bounding box center [630, 505] width 425 height 32
type input "703008836304876"
click at [879, 504] on button "Pesquisar" at bounding box center [890, 505] width 83 height 32
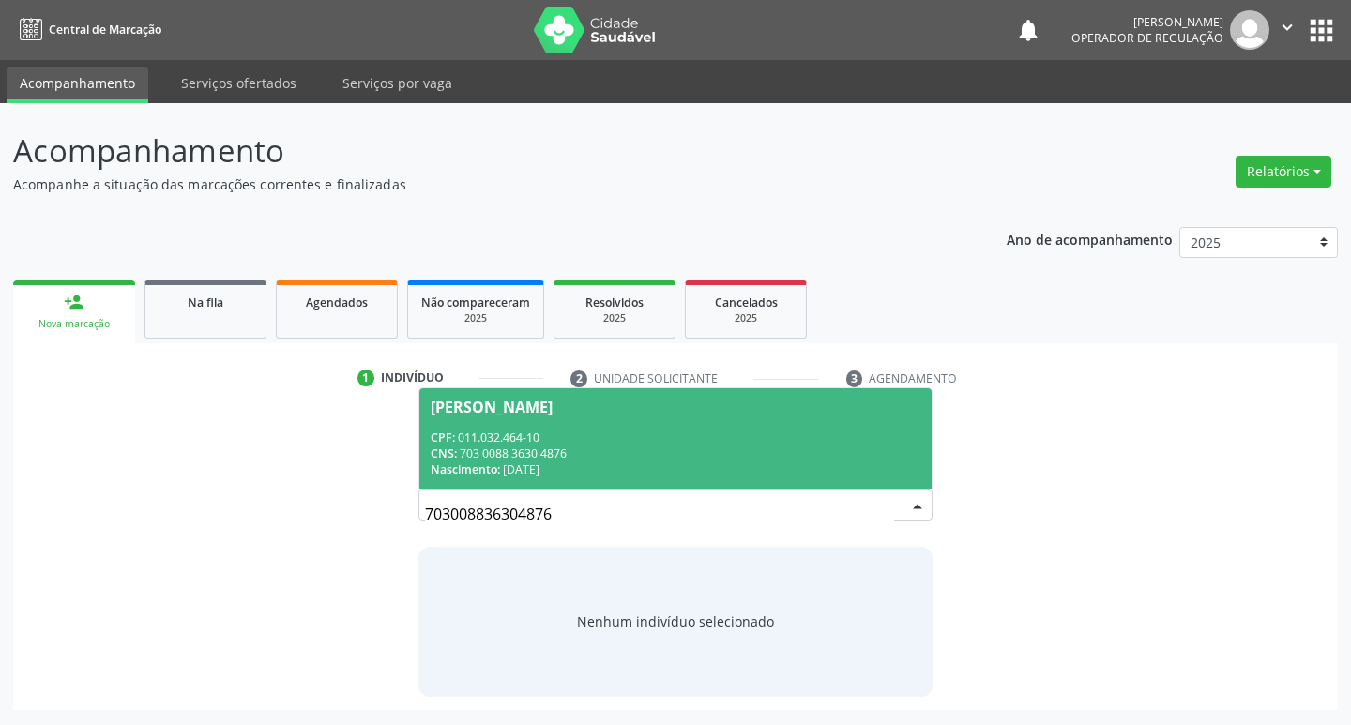
click at [596, 452] on div "CNS: 703 0088 3630 4876" at bounding box center [676, 454] width 491 height 16
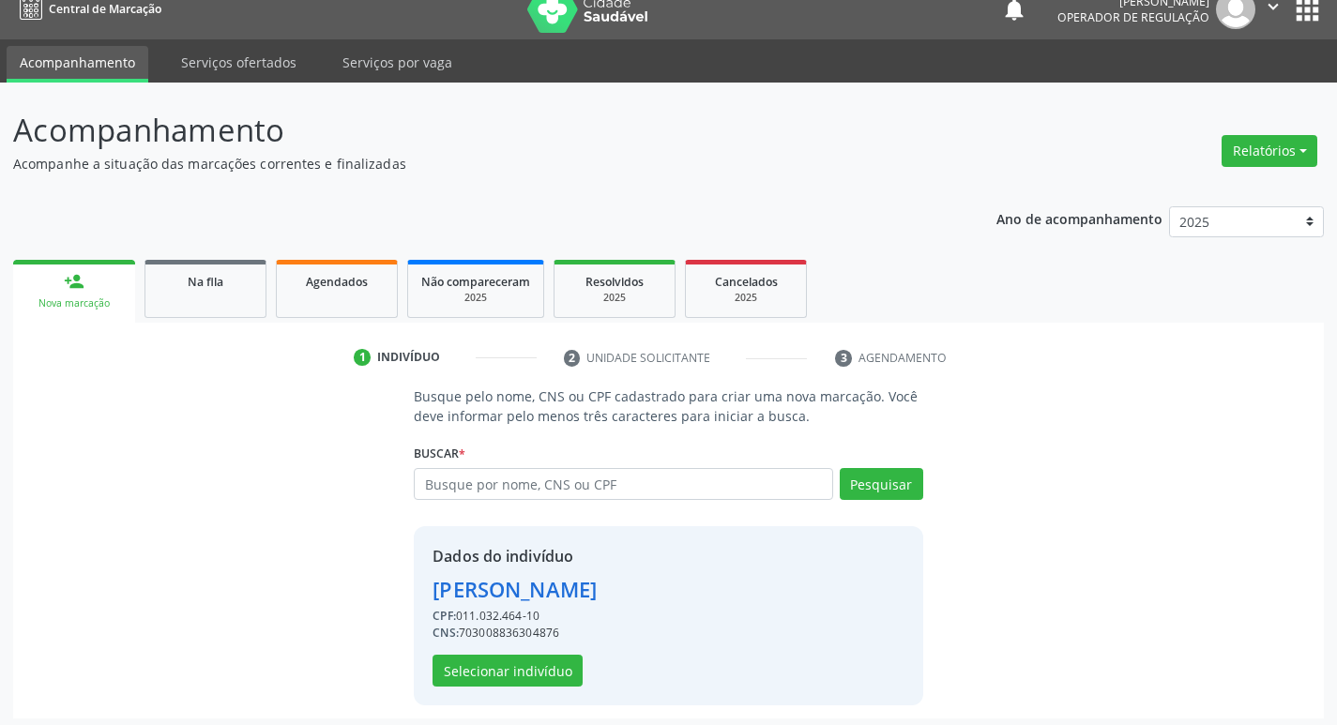
scroll to position [27, 0]
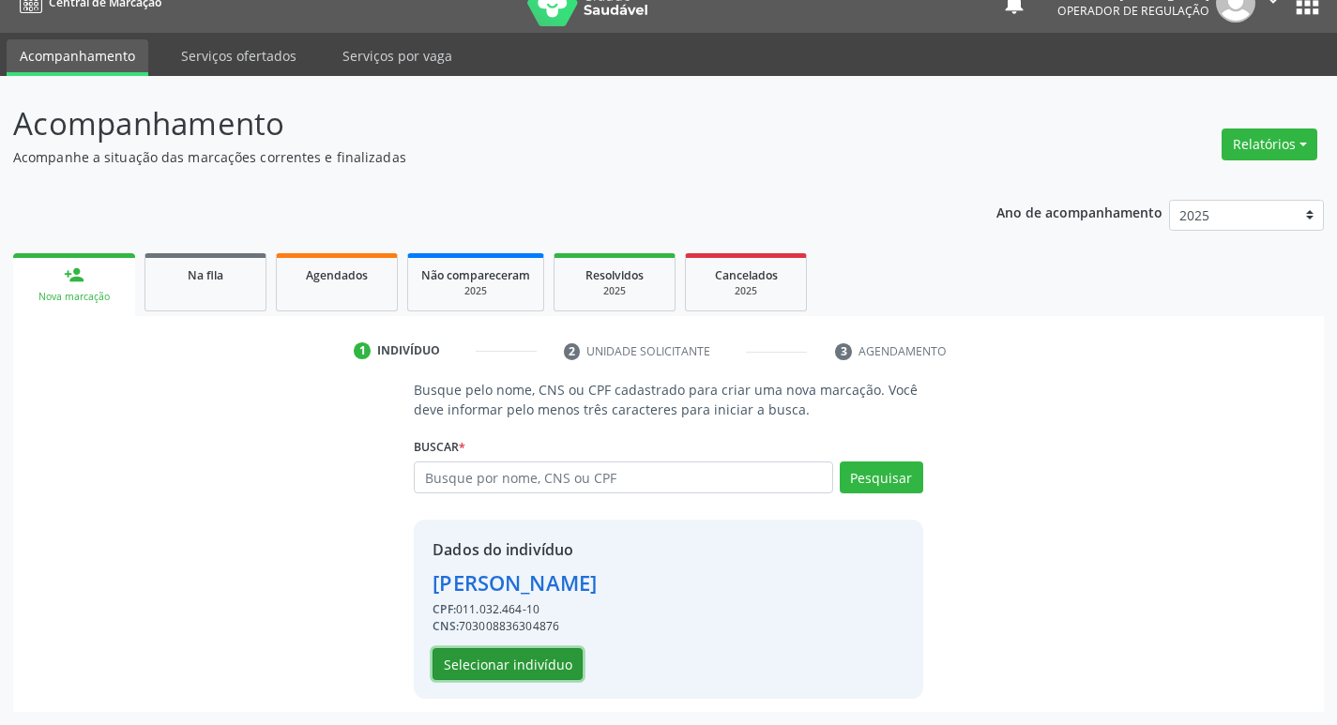
click at [556, 655] on button "Selecionar indivíduo" at bounding box center [507, 664] width 150 height 32
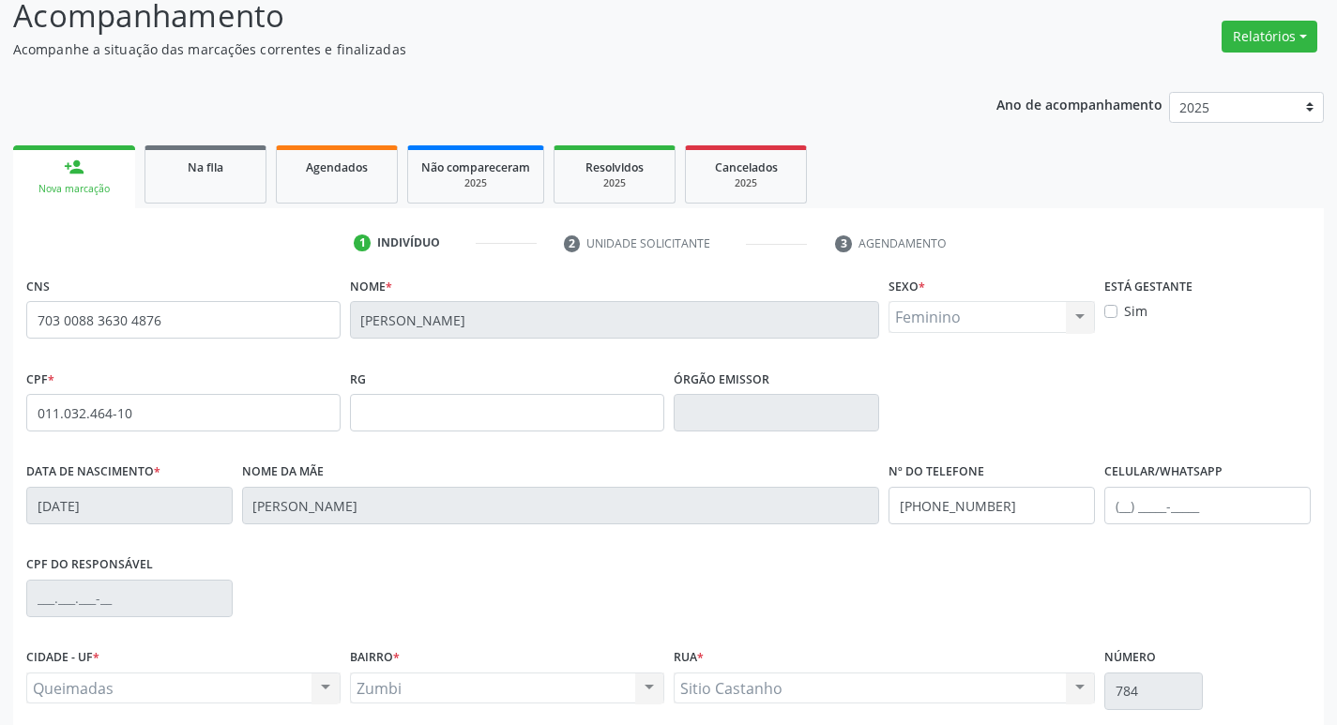
scroll to position [292, 0]
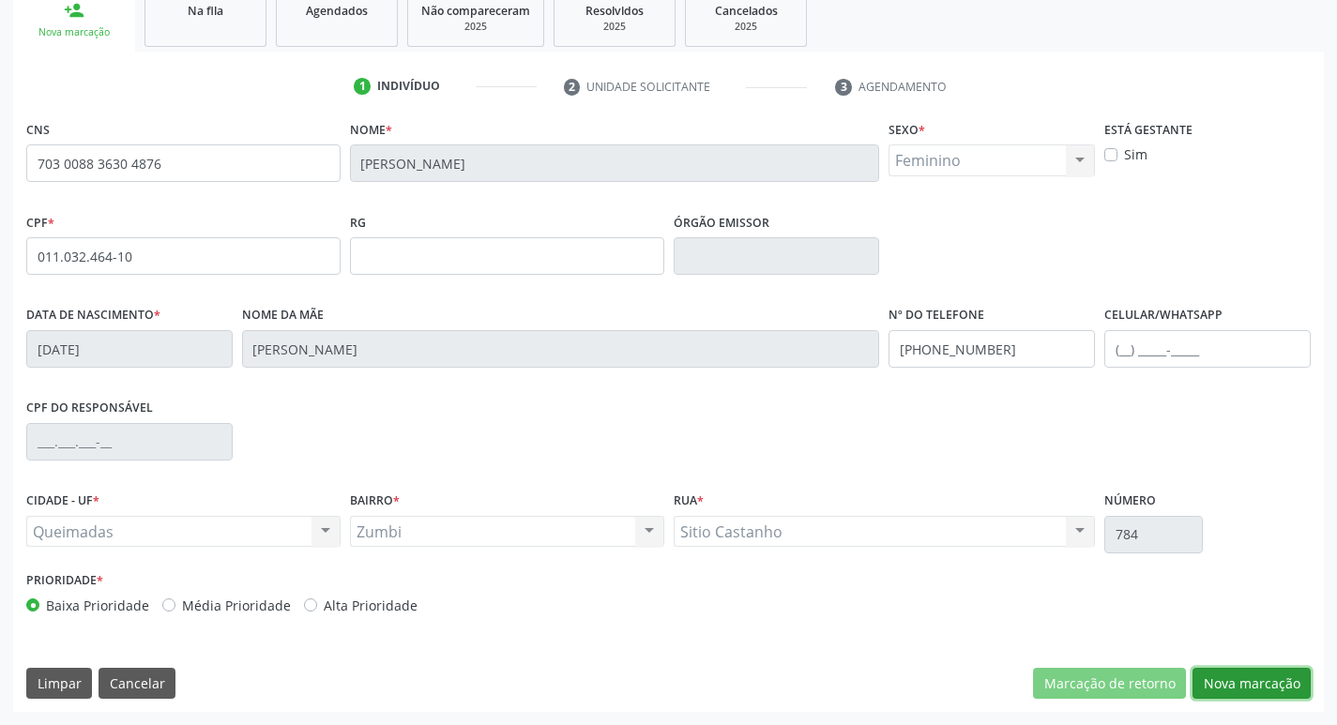
click at [1239, 673] on button "Nova marcação" at bounding box center [1251, 684] width 118 height 32
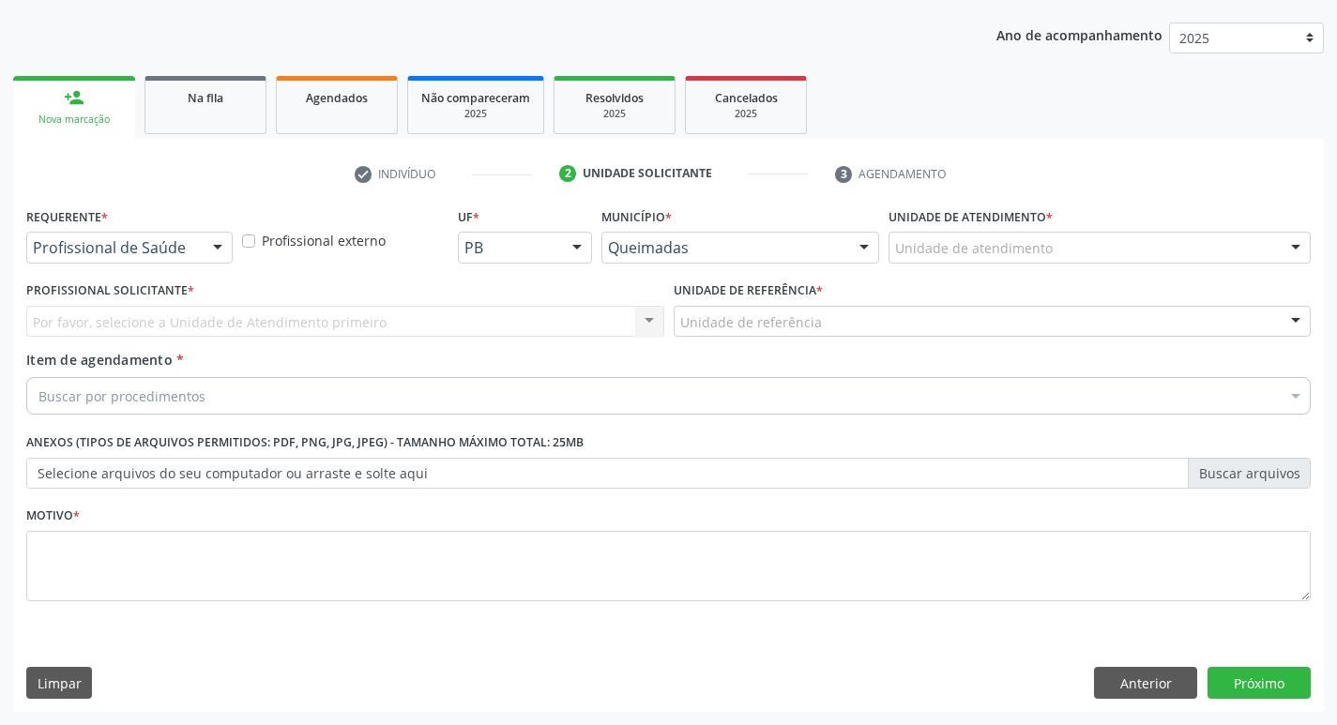
scroll to position [204, 0]
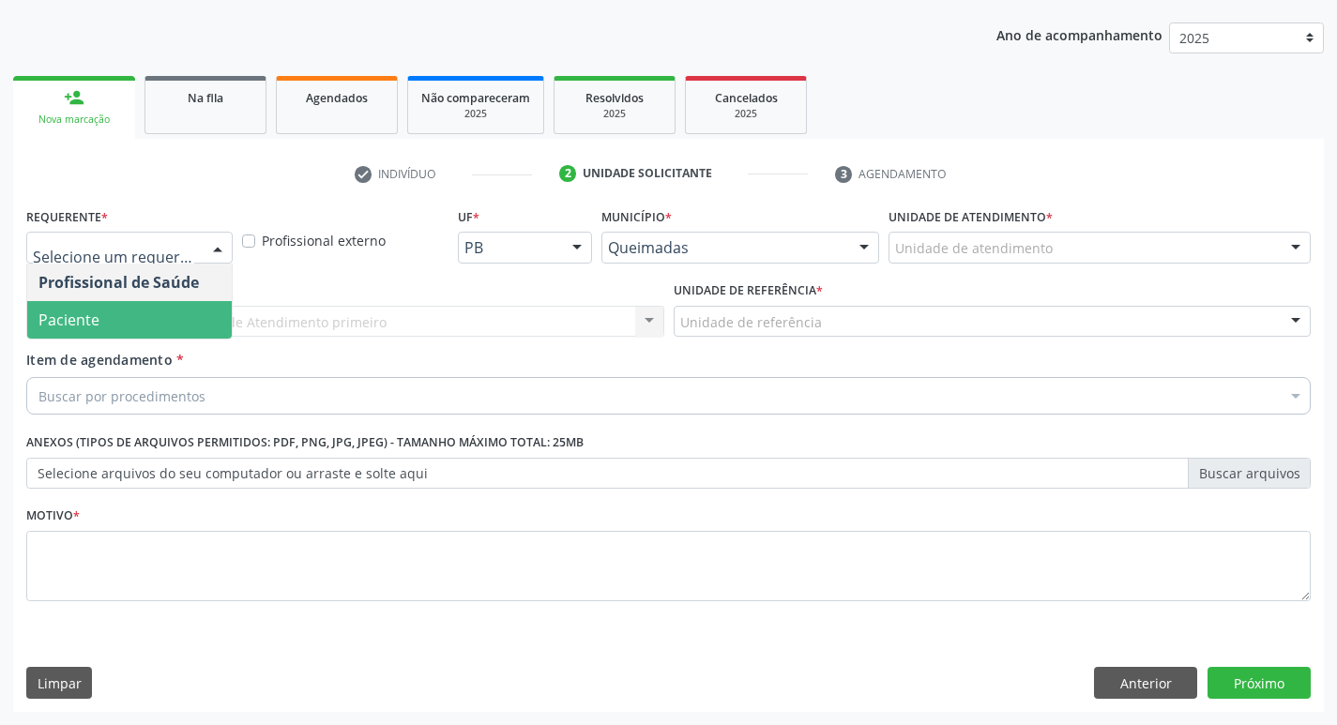
click at [128, 327] on span "Paciente" at bounding box center [129, 320] width 204 height 38
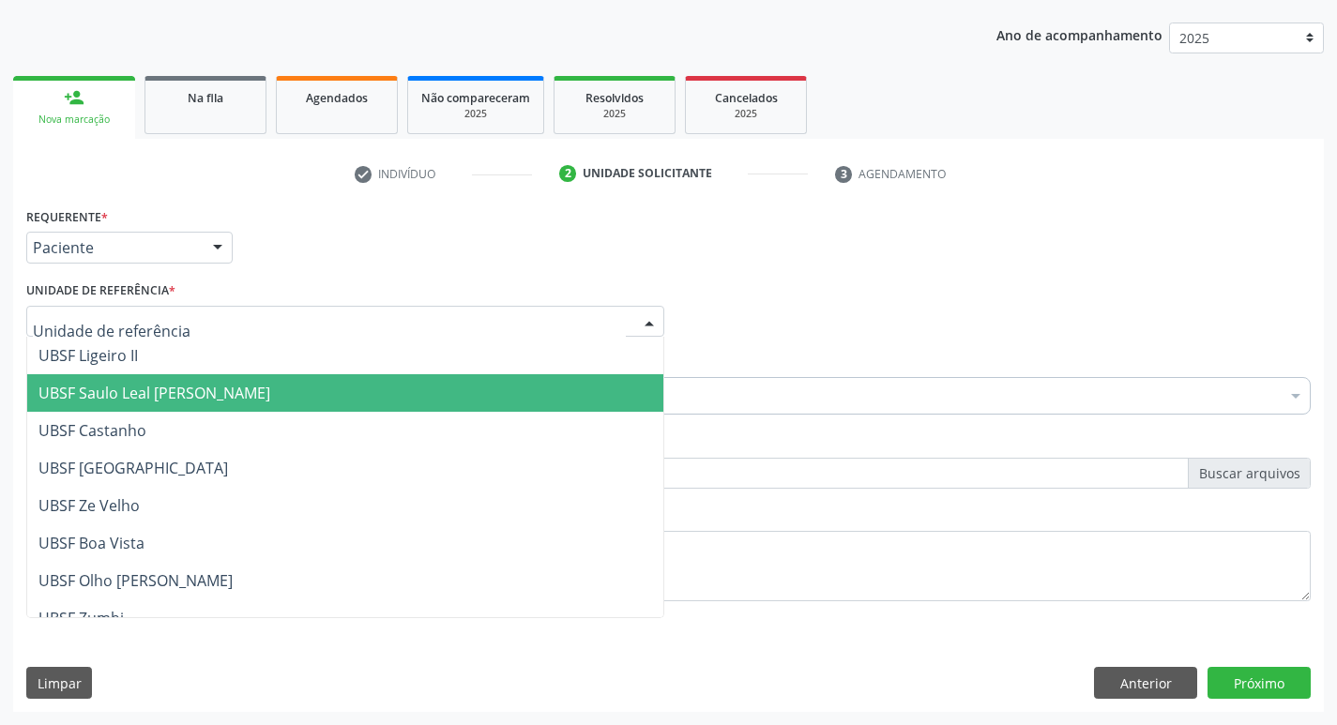
type input "Z"
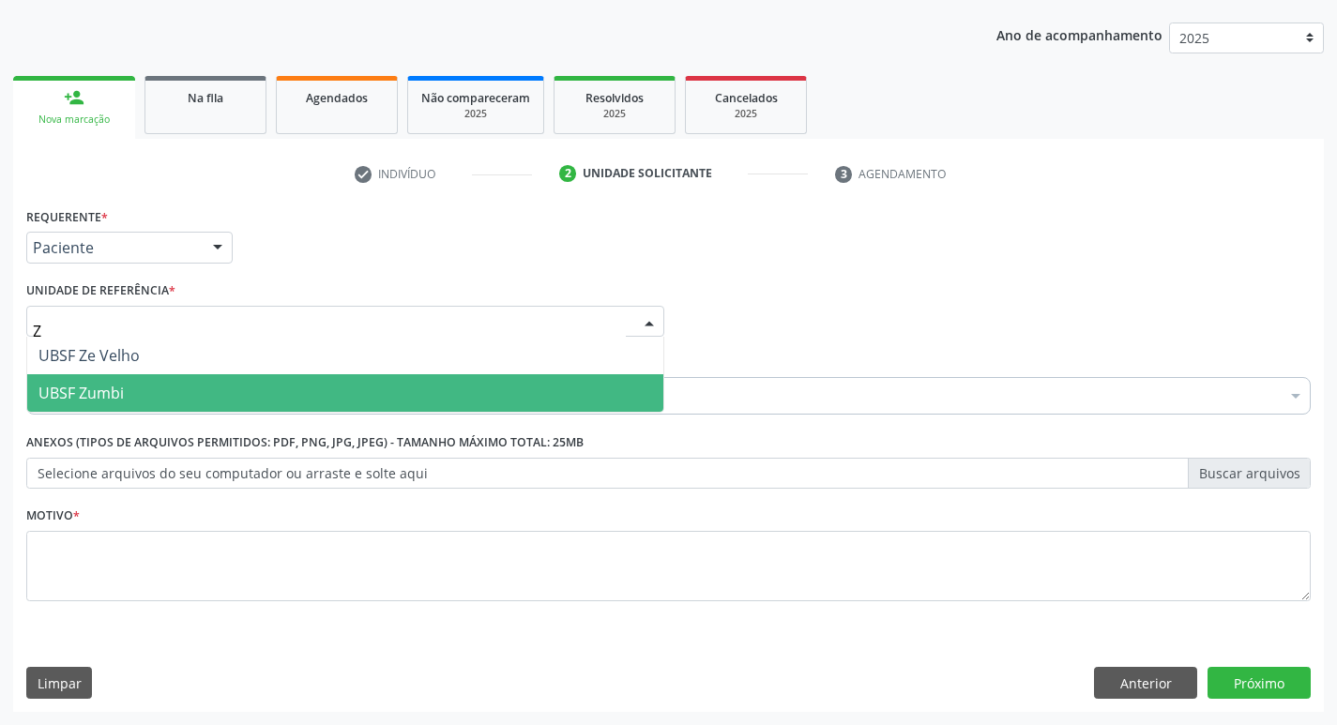
click at [136, 389] on span "UBSF Zumbi" at bounding box center [345, 393] width 636 height 38
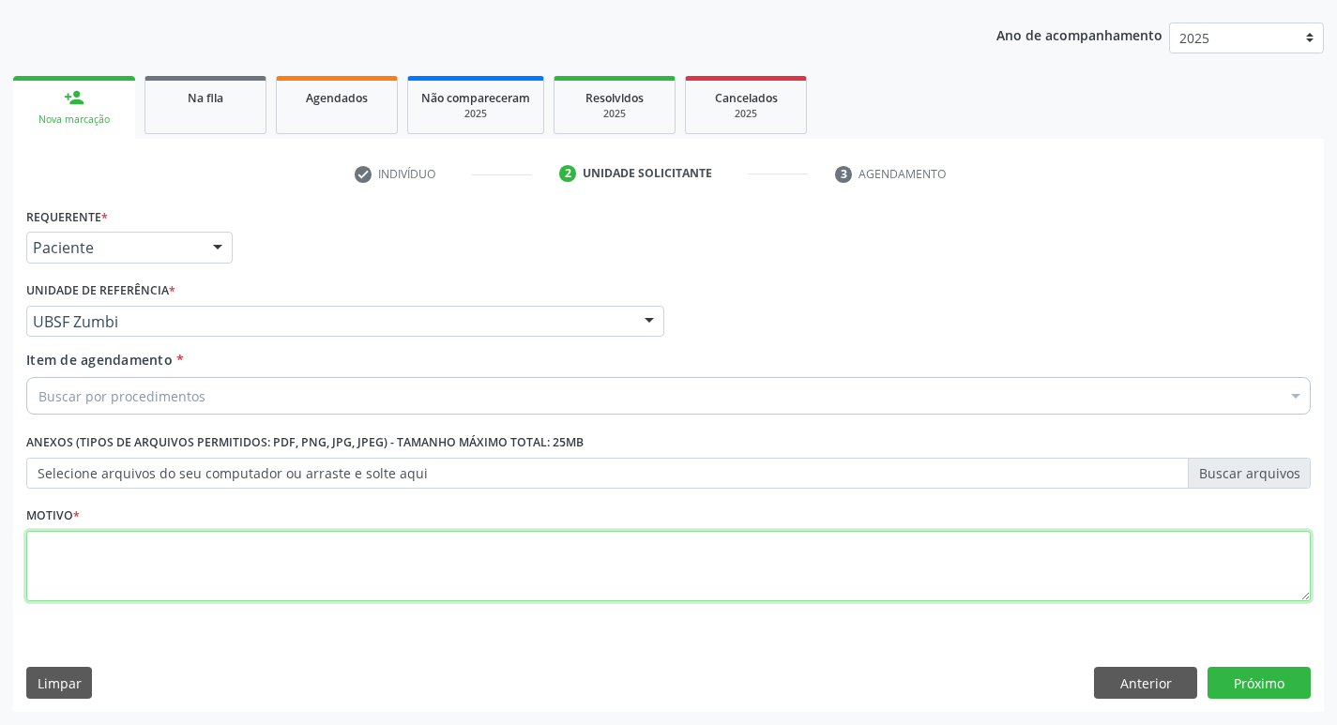
click at [111, 552] on textarea at bounding box center [668, 566] width 1284 height 71
type textarea "AVALIACAO"
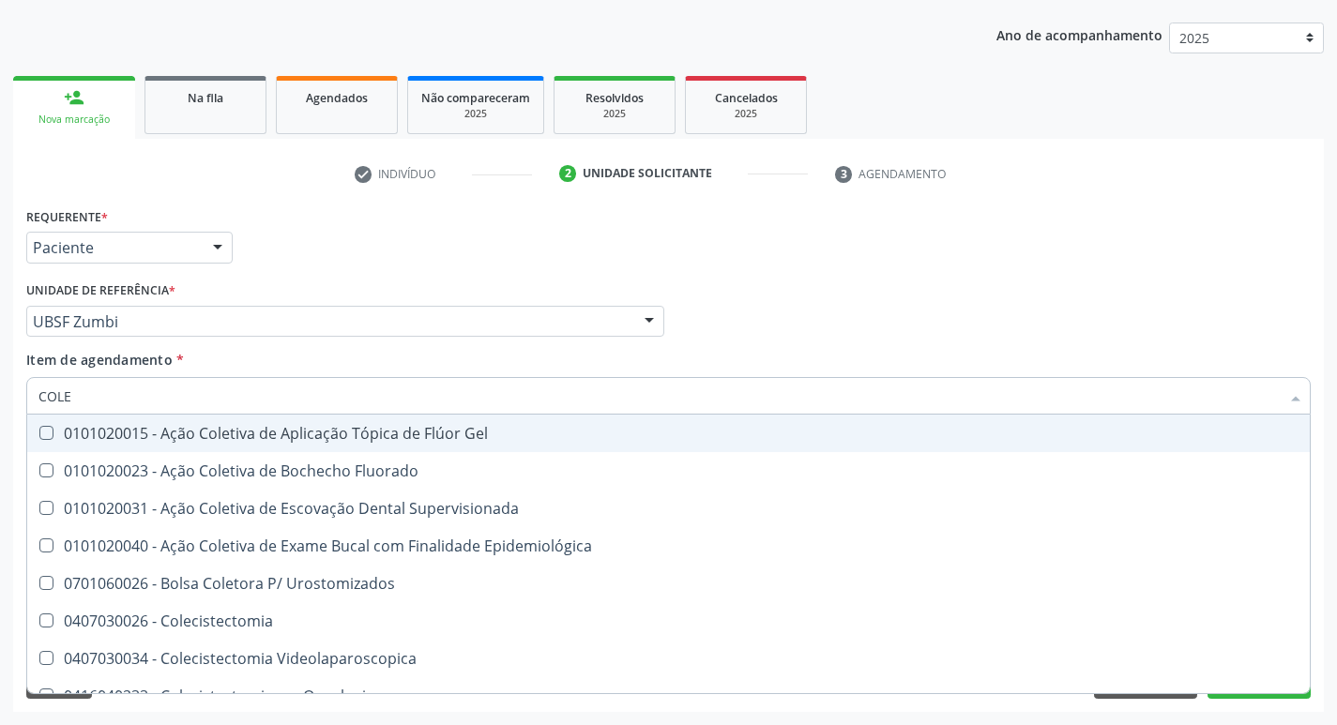
type input "COLES"
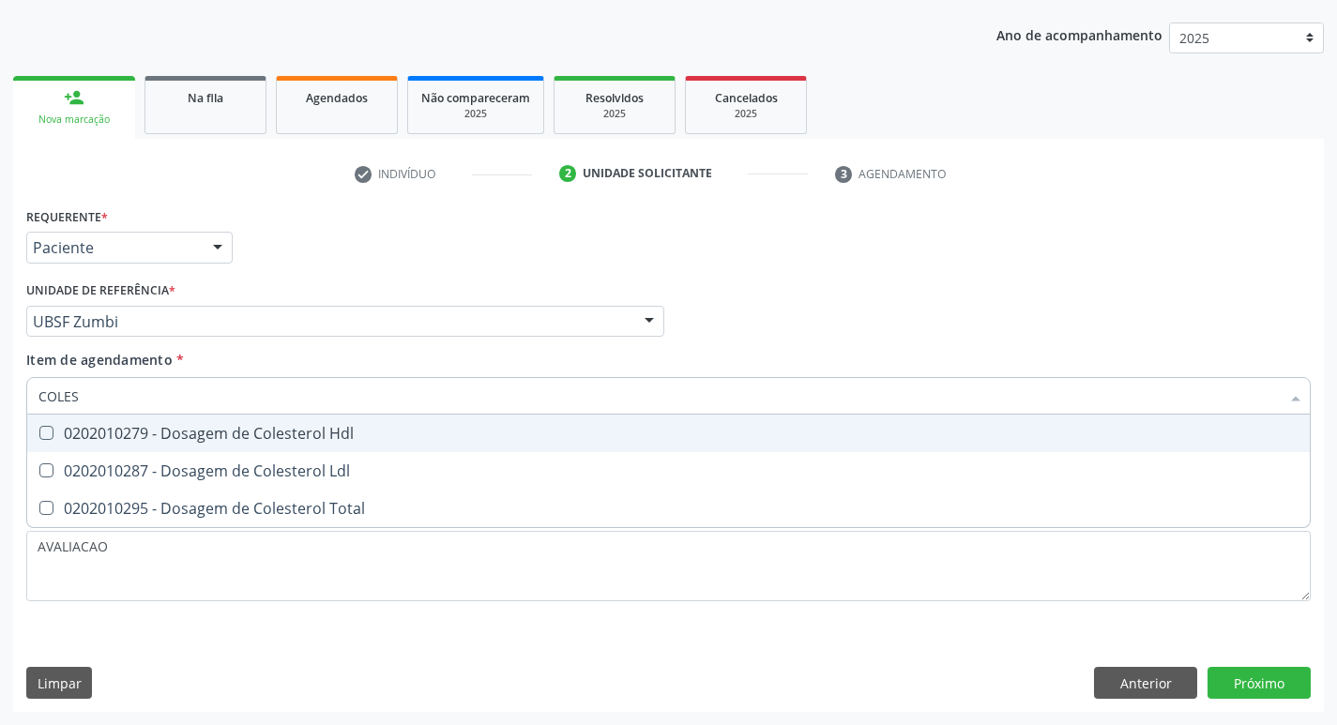
click at [101, 445] on span "0202010279 - Dosagem de Colesterol Hdl" at bounding box center [668, 434] width 1282 height 38
checkbox Hdl "true"
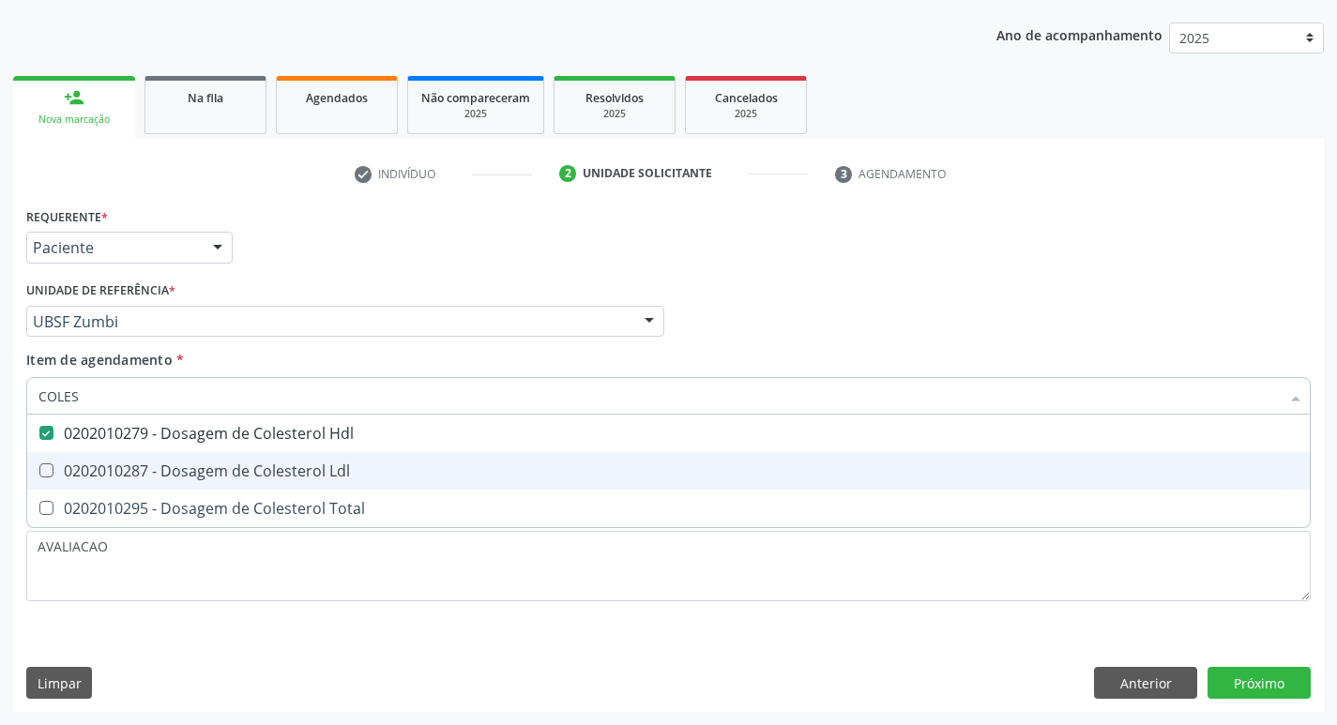
click at [131, 464] on div "0202010287 - Dosagem de Colesterol Ldl" at bounding box center [668, 470] width 1260 height 15
checkbox Ldl "true"
type input "COLE"
checkbox Hdl "false"
checkbox Ldl "false"
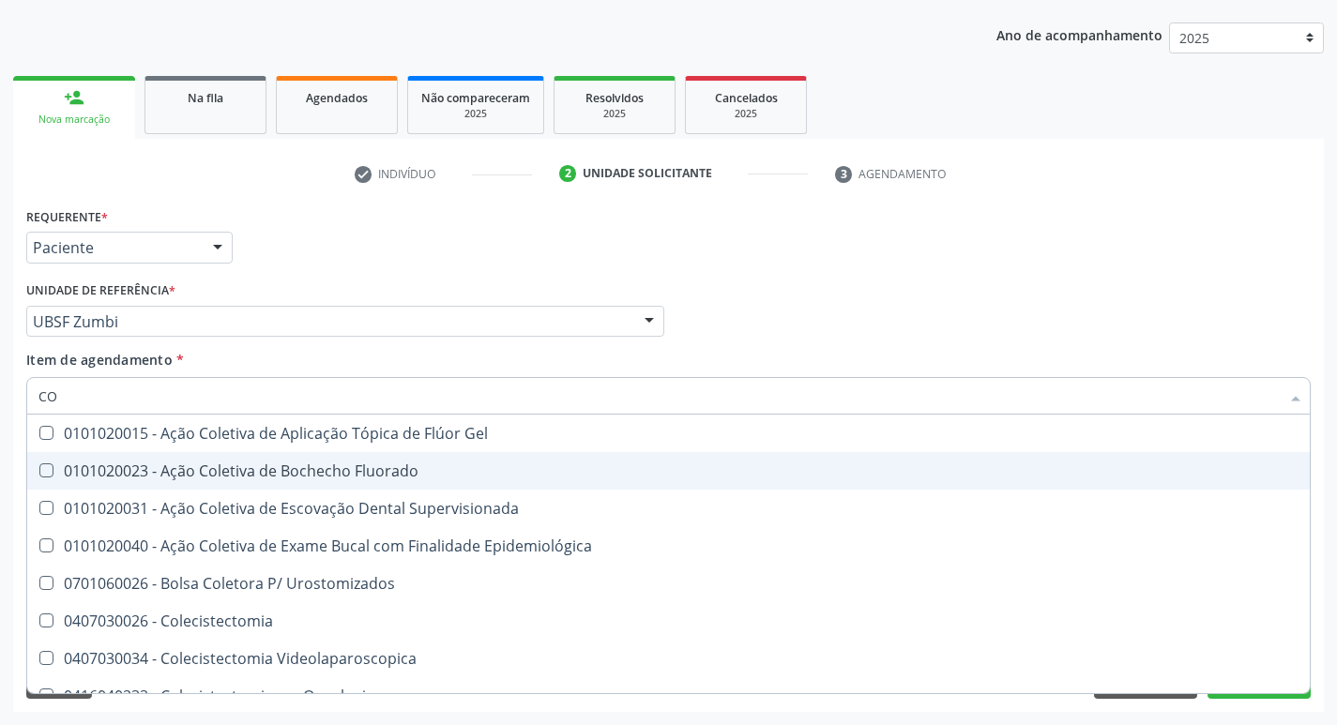
type input "C"
checkbox Hdl "false"
checkbox Ldl "false"
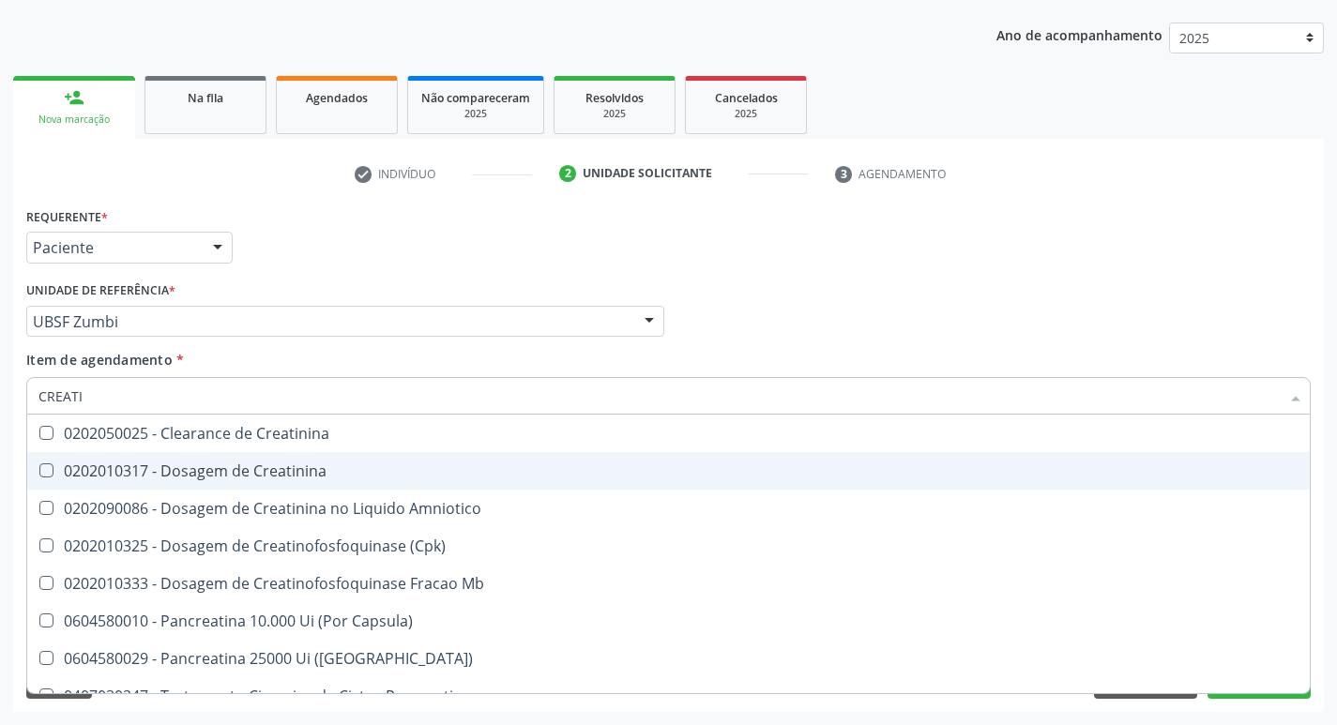
type input "CREATIN"
click at [131, 464] on div "0202010317 - Dosagem de Creatinina" at bounding box center [668, 470] width 1260 height 15
checkbox Creatinina "true"
type input "CREA"
checkbox Creatinina "false"
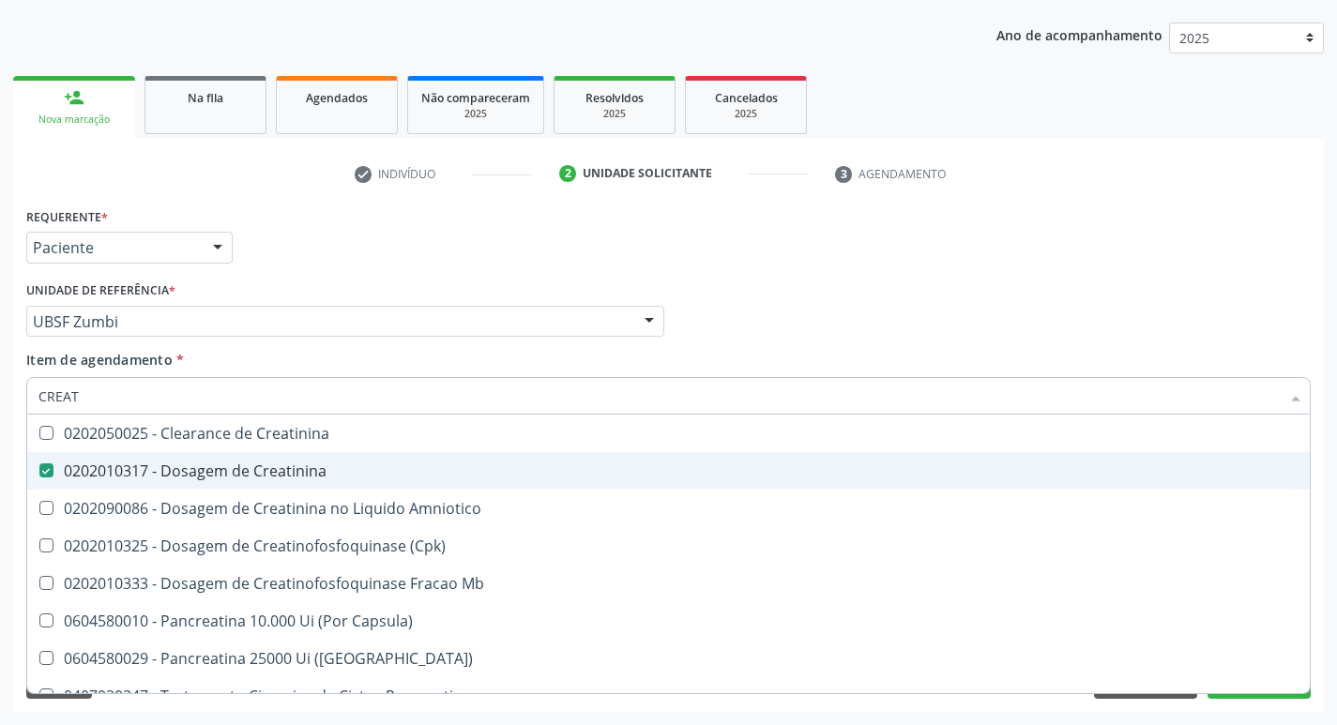
checkbox Amniotico "false"
checkbox Mb "true"
type input "C"
checkbox Mb "false"
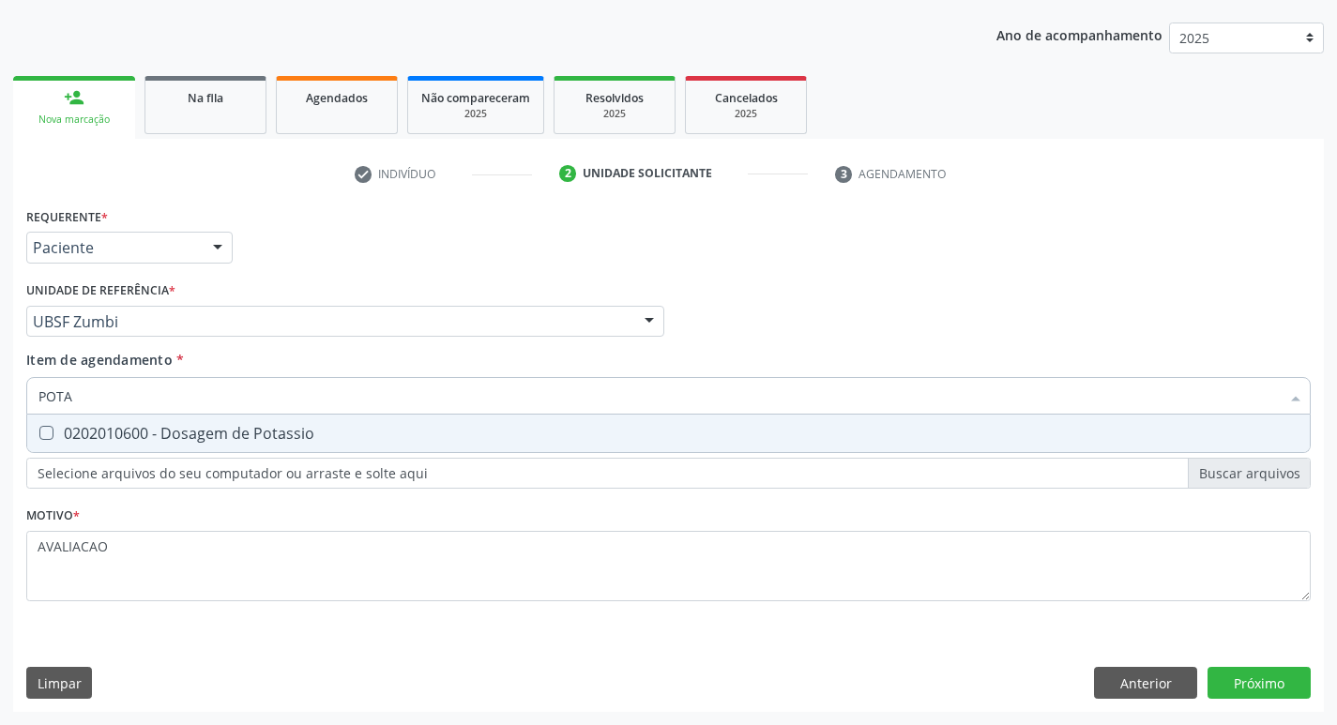
type input "POTAS"
click at [136, 448] on span "0202010600 - Dosagem de Potassio" at bounding box center [668, 434] width 1282 height 38
checkbox Potassio "true"
type input "P"
checkbox Potassio "false"
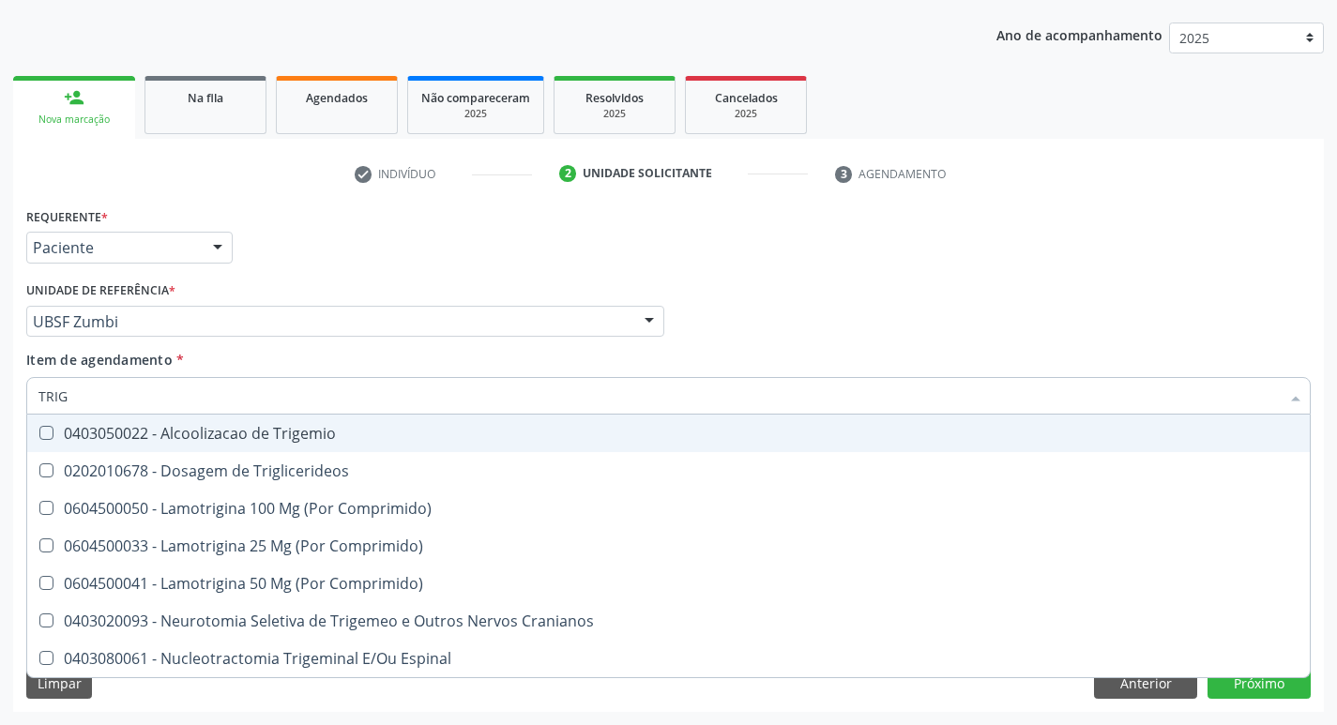
type input "TRIGL"
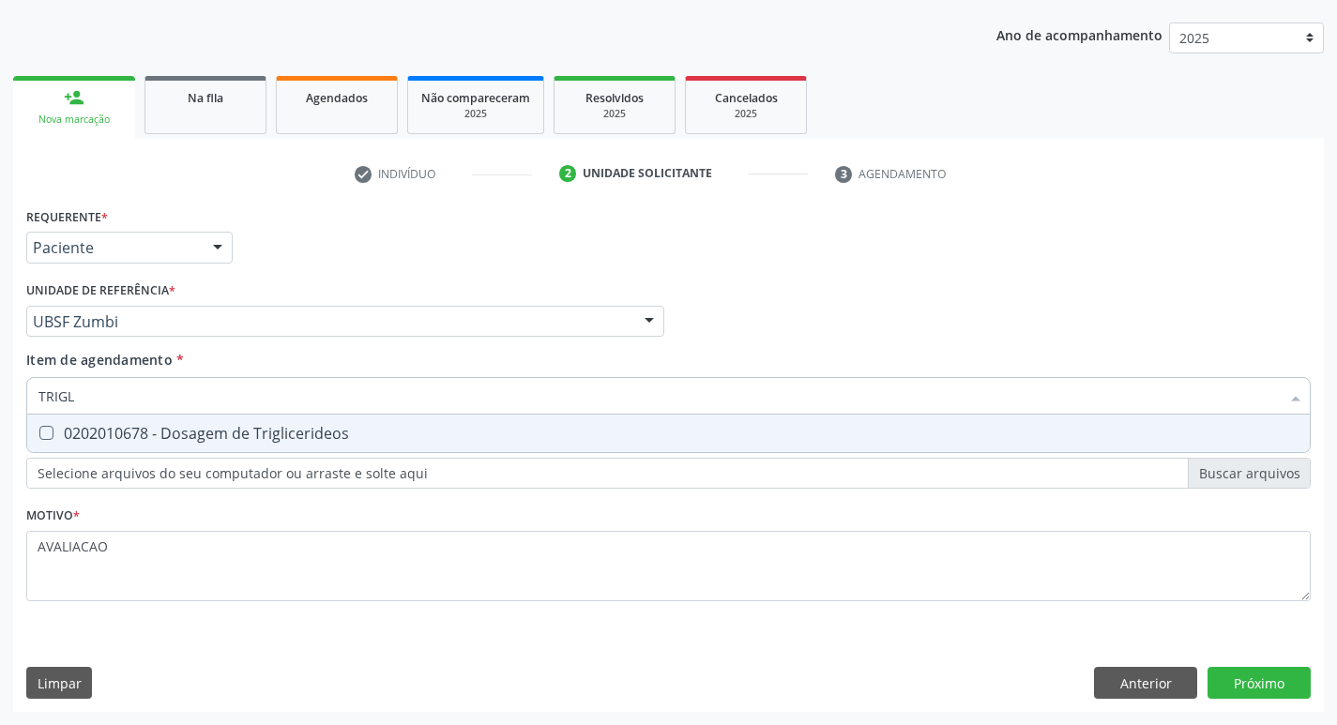
click at [136, 448] on span "0202010678 - Dosagem de Triglicerideos" at bounding box center [668, 434] width 1282 height 38
checkbox Triglicerideos "true"
type input "TRIG"
checkbox Triglicerideos "false"
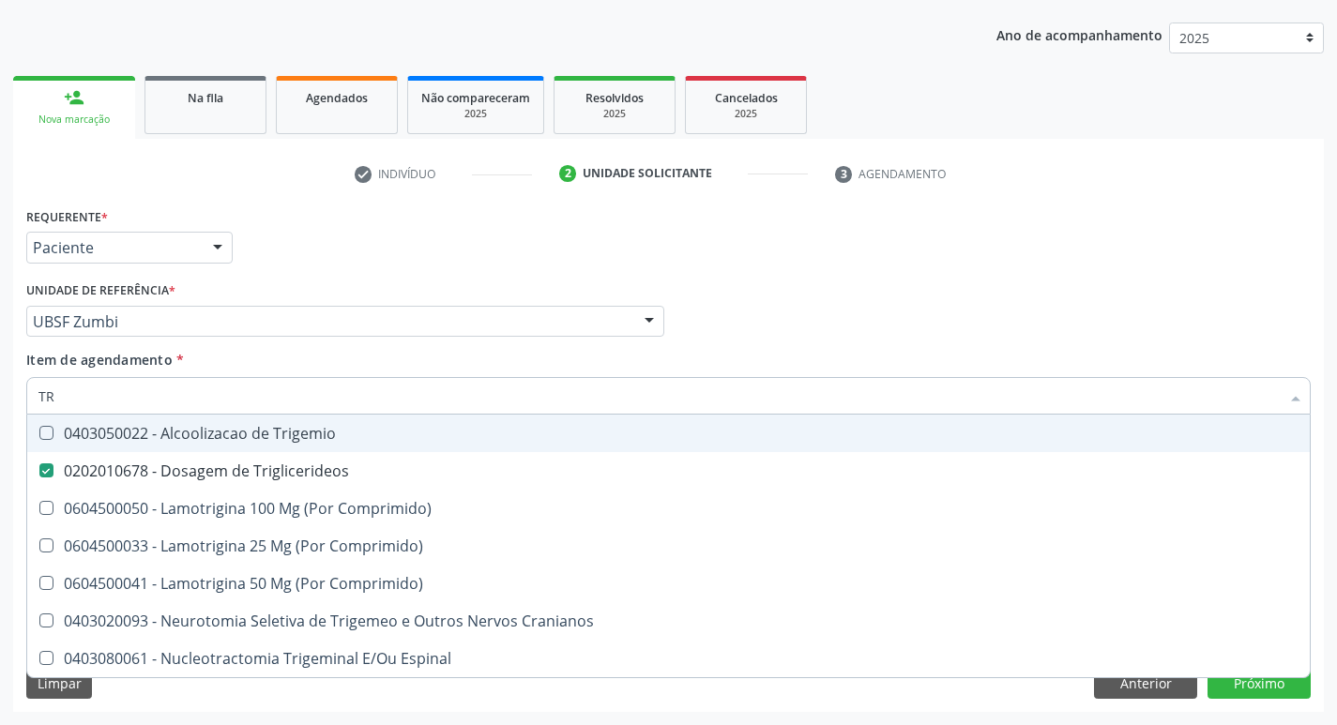
type input "T"
checkbox Triglicerideos "false"
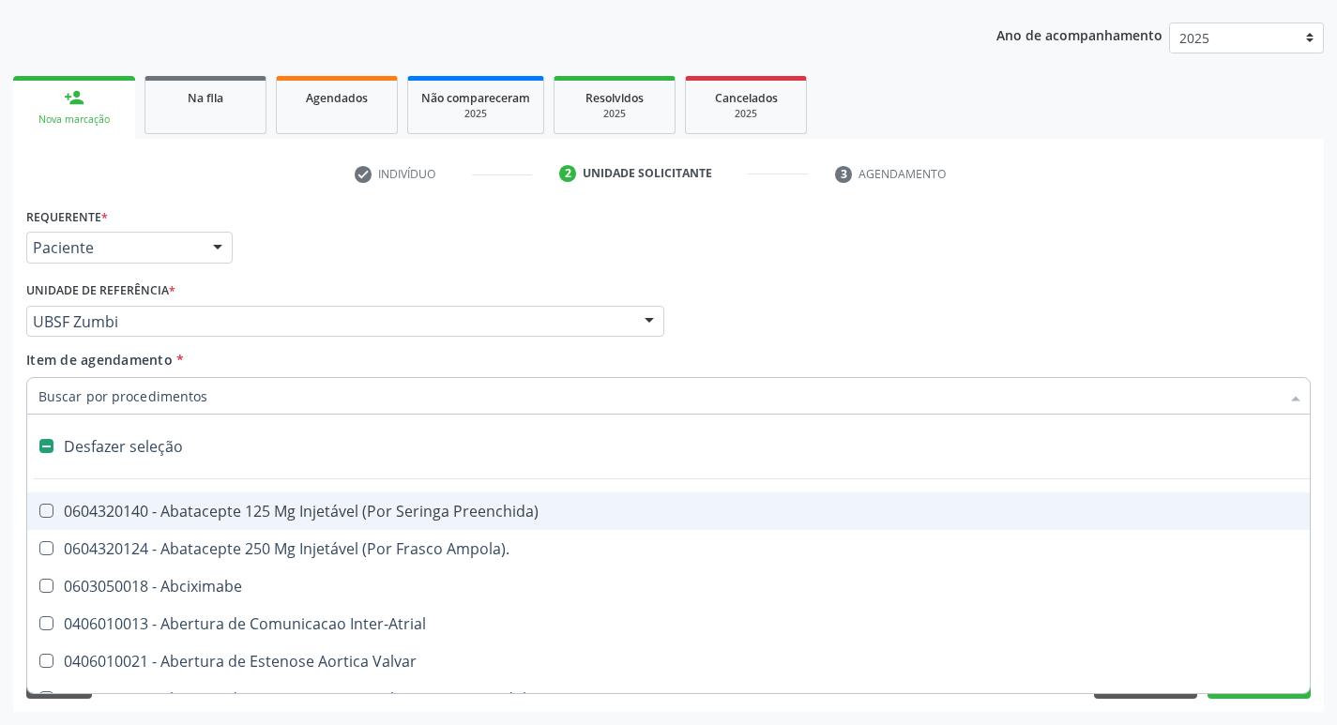
type input "2"
checkbox Monopolar "true"
checkbox Quadril "true"
checkbox Biologica "true"
checkbox Conica "true"
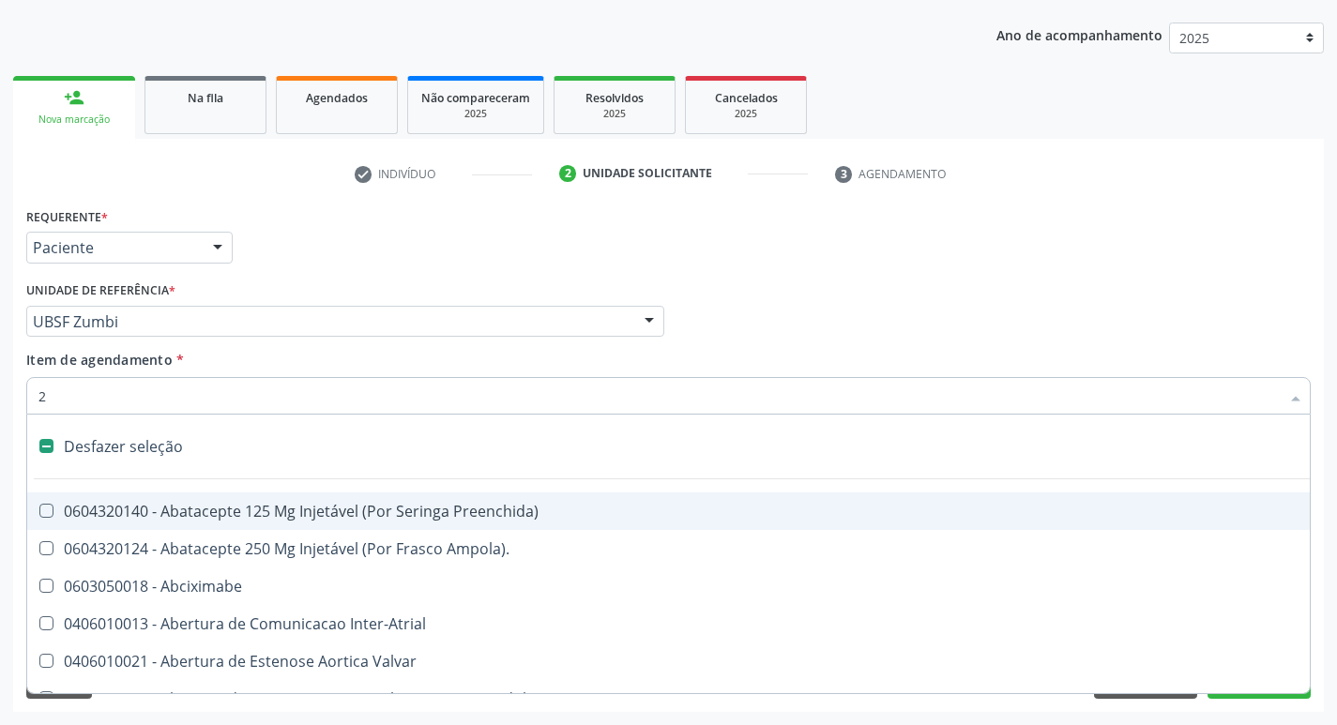
checkbox Aorto-Cavitarias "true"
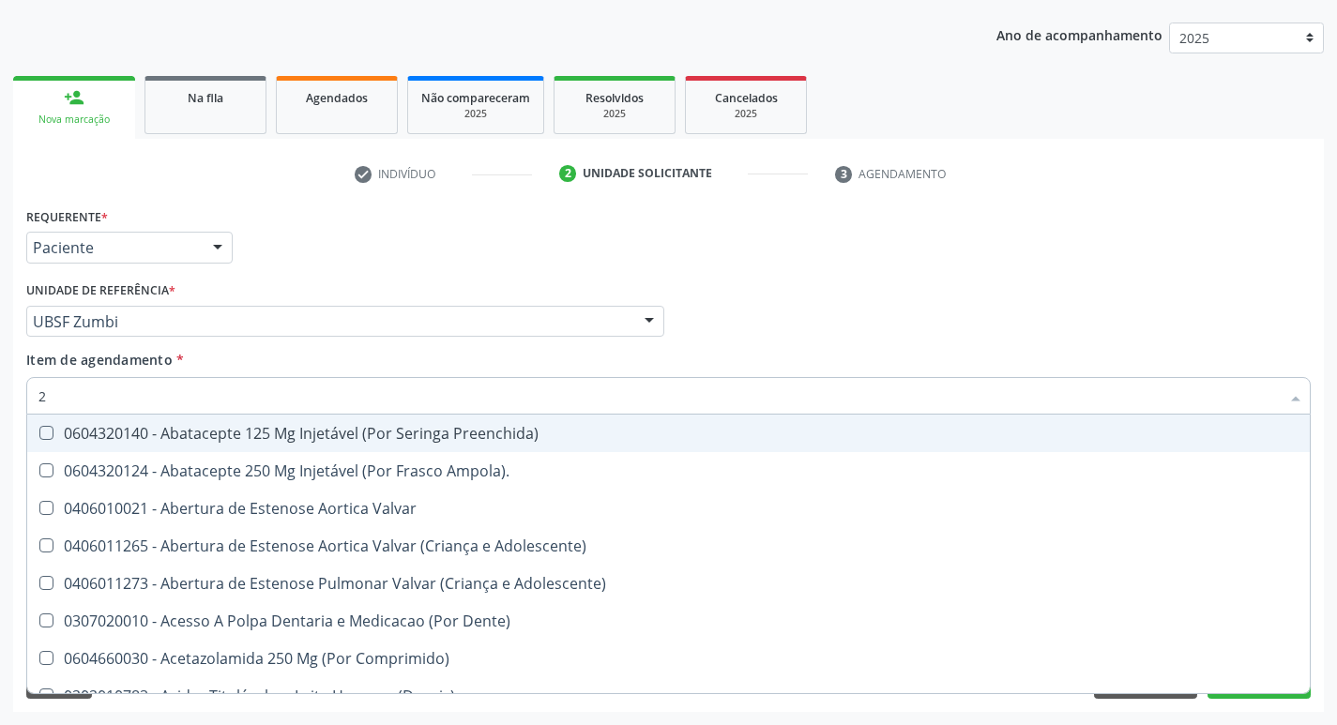
type input "20205001"
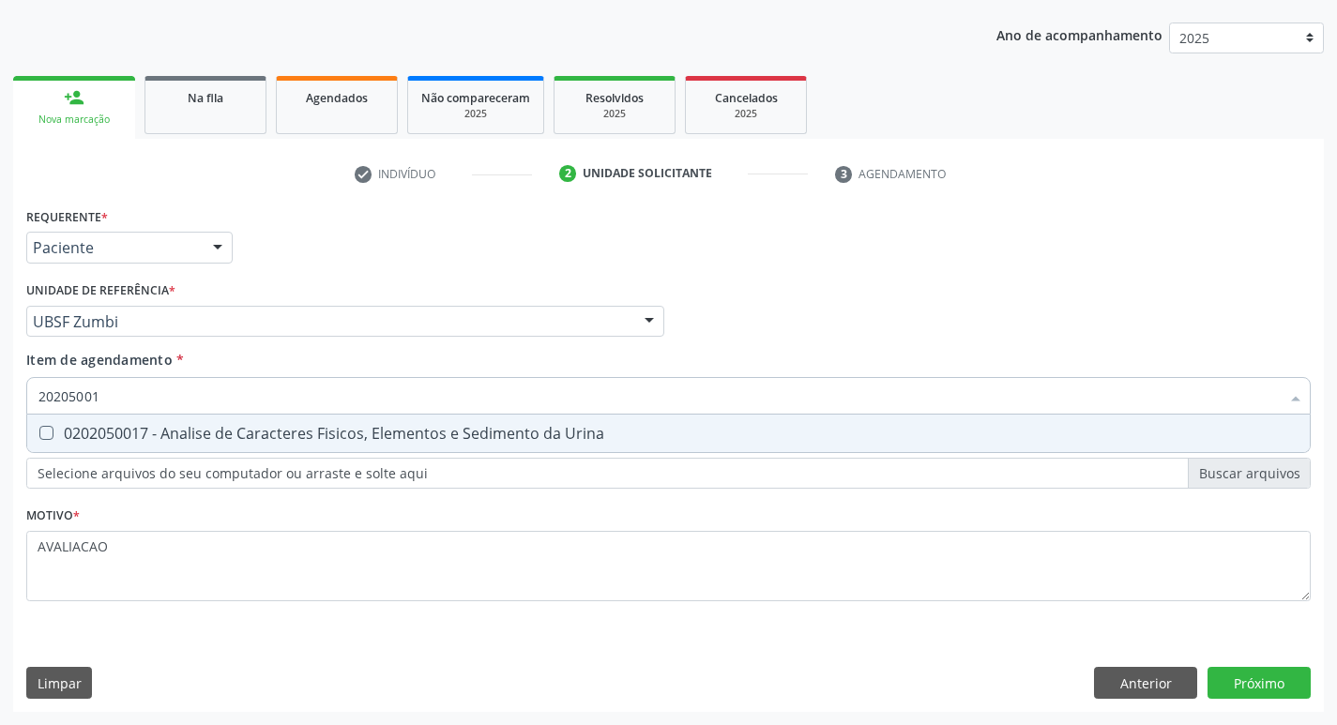
click at [242, 441] on div "0202050017 - Analise de Caracteres Fisicos, Elementos e Sedimento da Urina" at bounding box center [668, 433] width 1260 height 15
checkbox Urina "true"
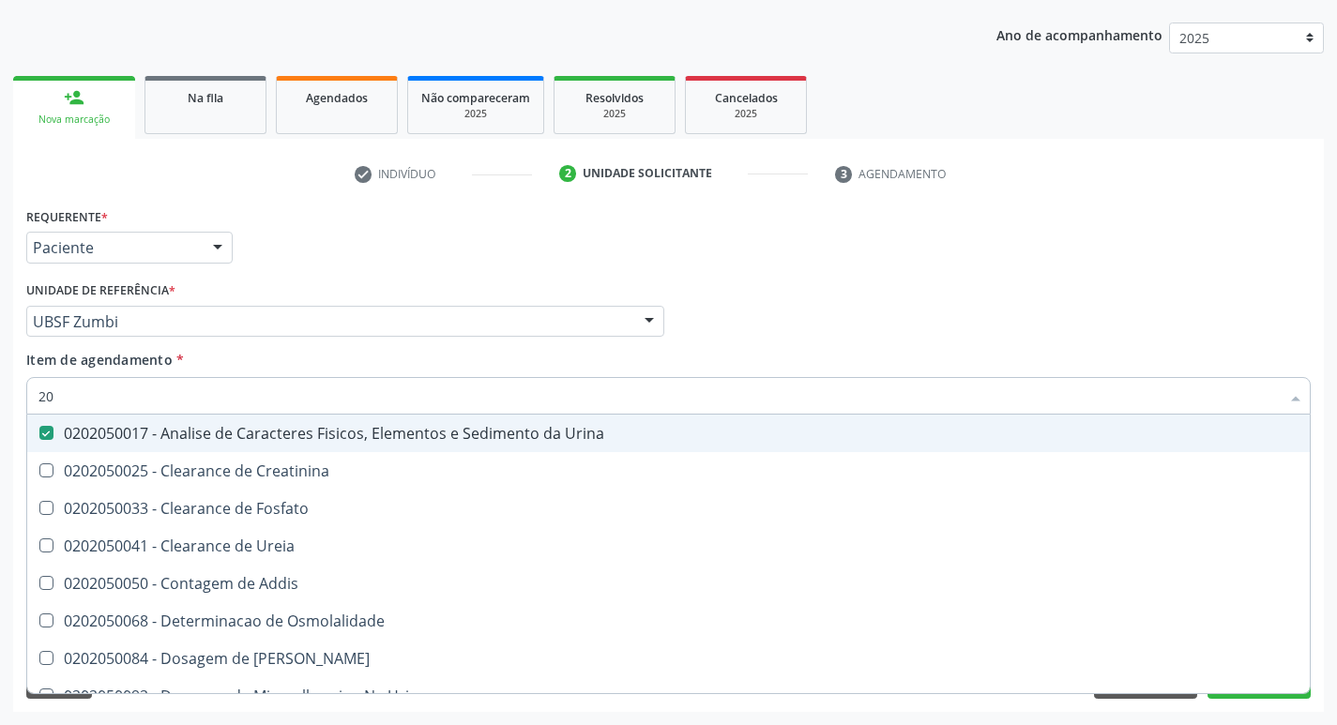
type input "2"
checkbox Urina "false"
checkbox Ureia "false"
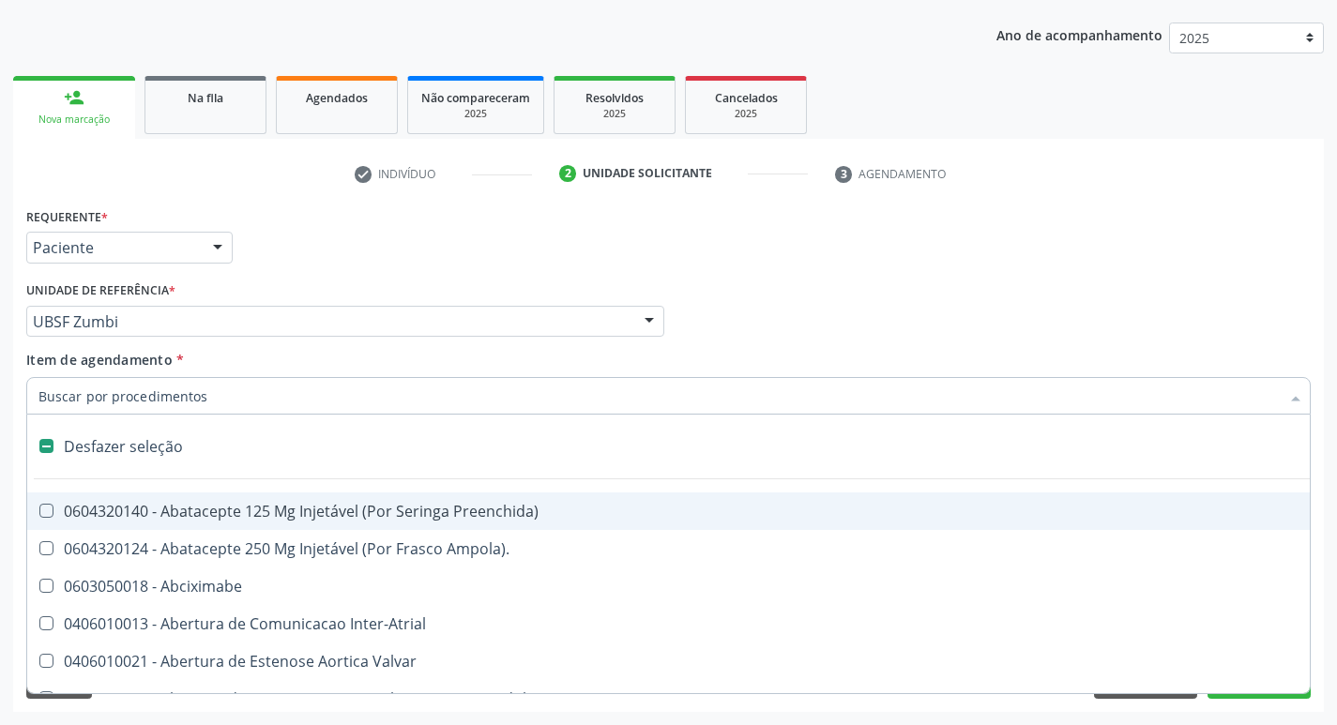
type input "G"
checkbox Urina "false"
checkbox Comprimido\) "true"
checkbox Sanitária "true"
checkbox Criança "true"
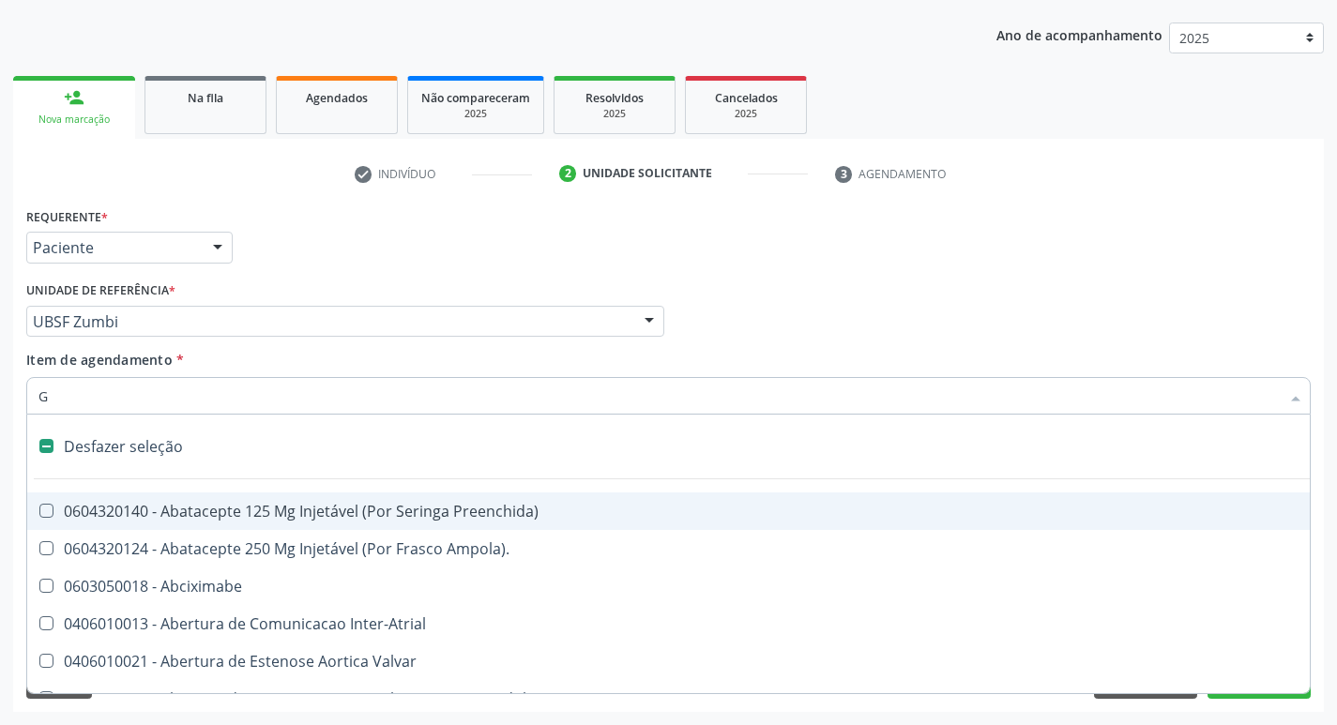
checkbox Capsula\) "true"
checkbox Osso "true"
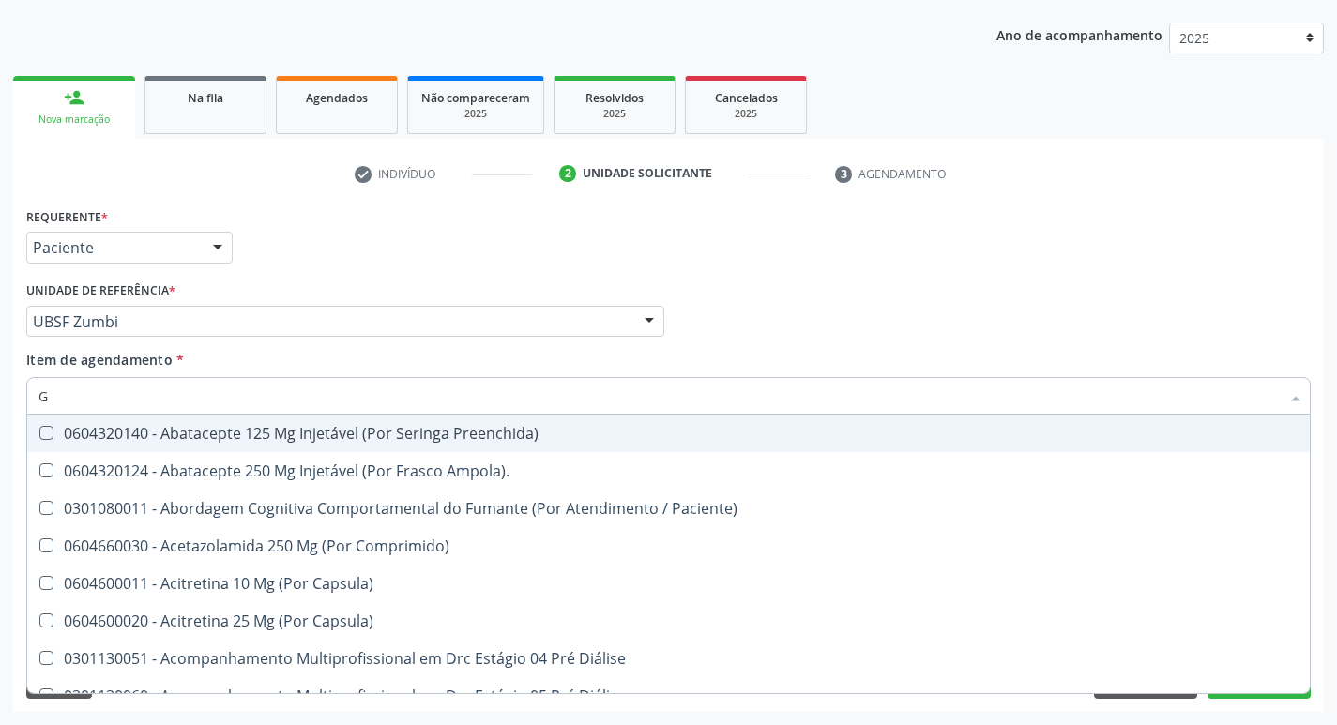
type input "GLICOSE"
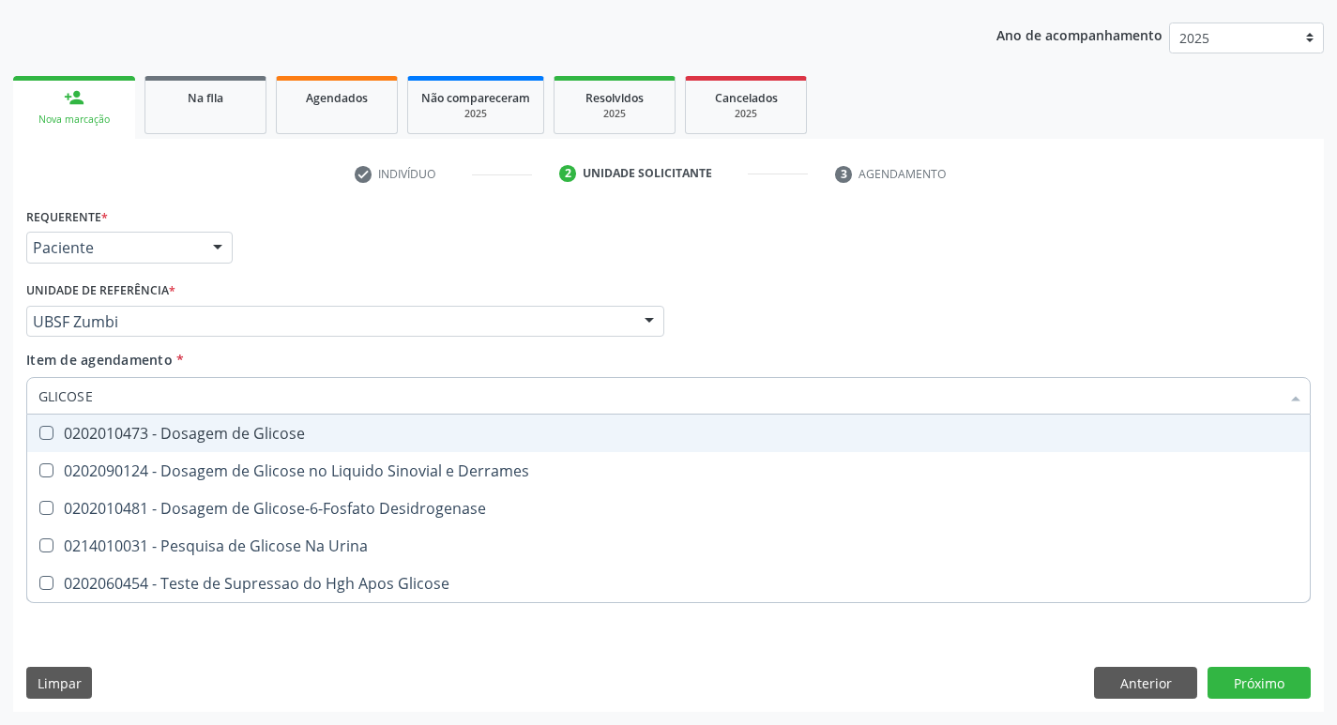
click at [265, 436] on div "0202010473 - Dosagem de Glicose" at bounding box center [668, 433] width 1260 height 15
checkbox Glicose "true"
type input "GLICOS"
checkbox Glicose "false"
checkbox Derrames "true"
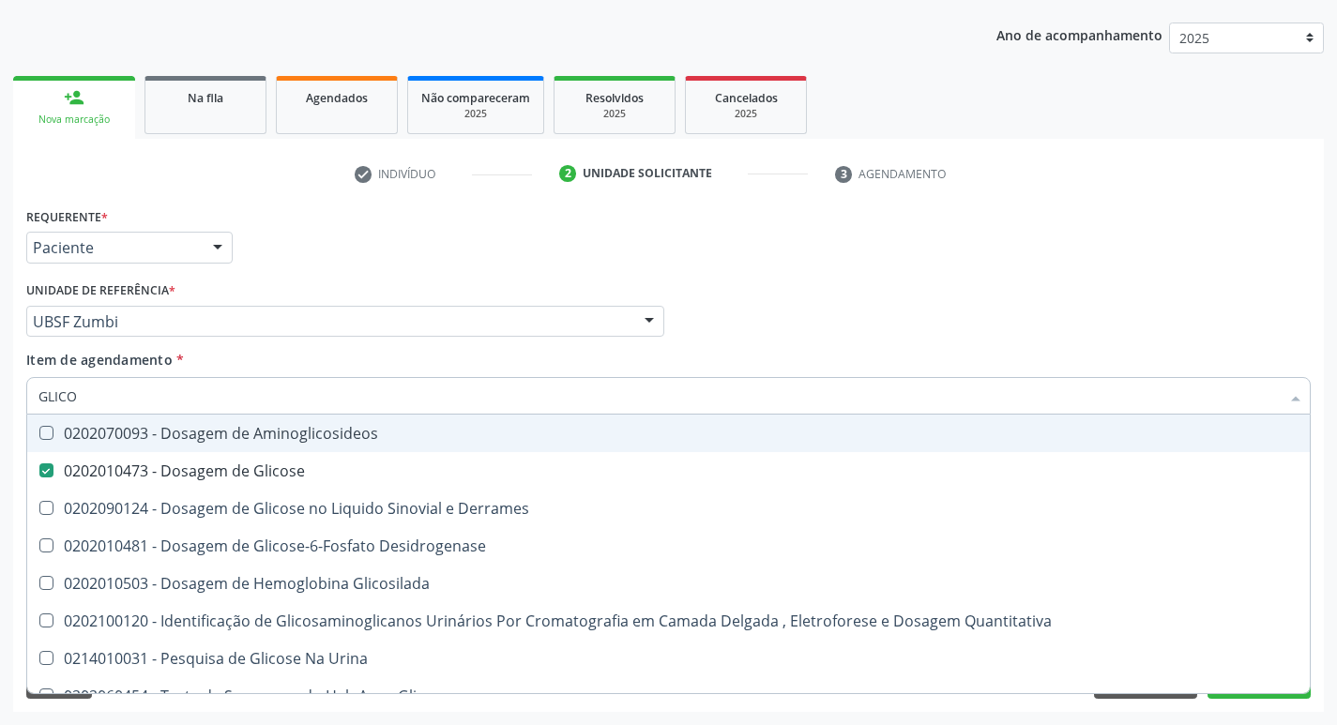
type input "GLIC"
checkbox Glicose "false"
checkbox Derrames "false"
type input "G"
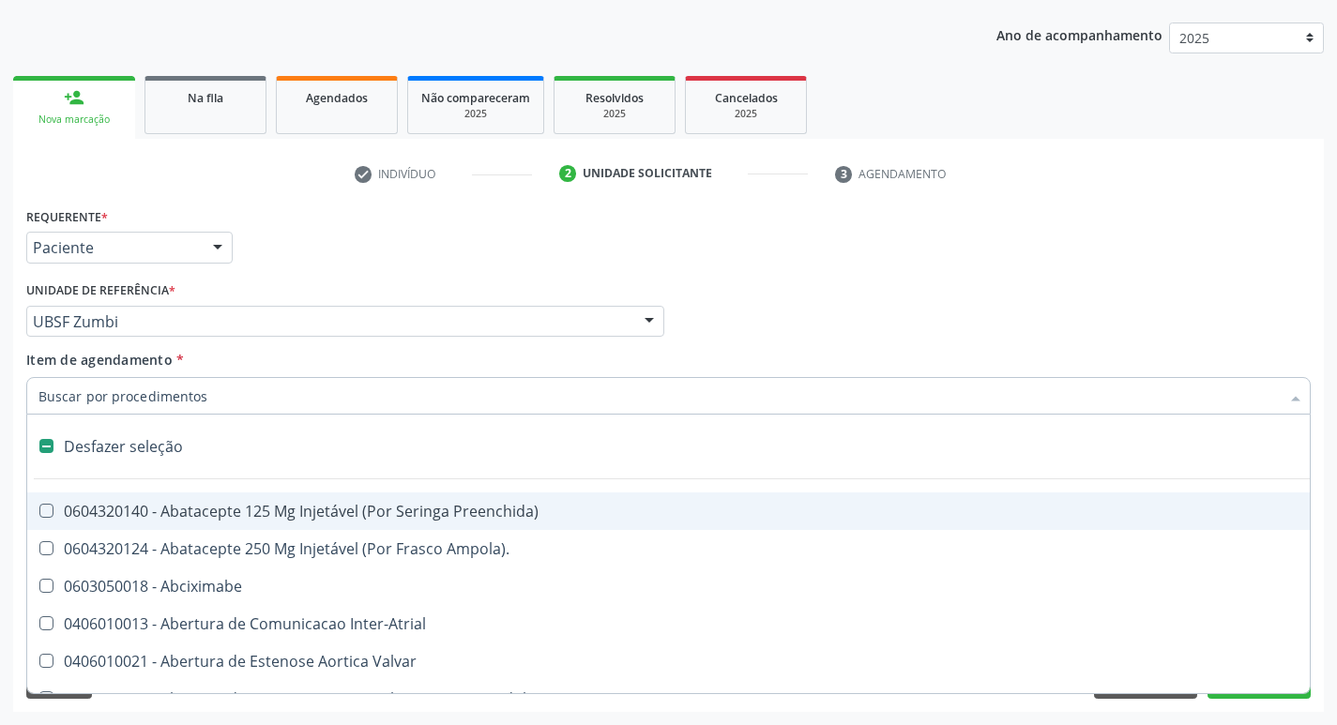
type input "H"
checkbox Urina "false"
checkbox Lactente\) "true"
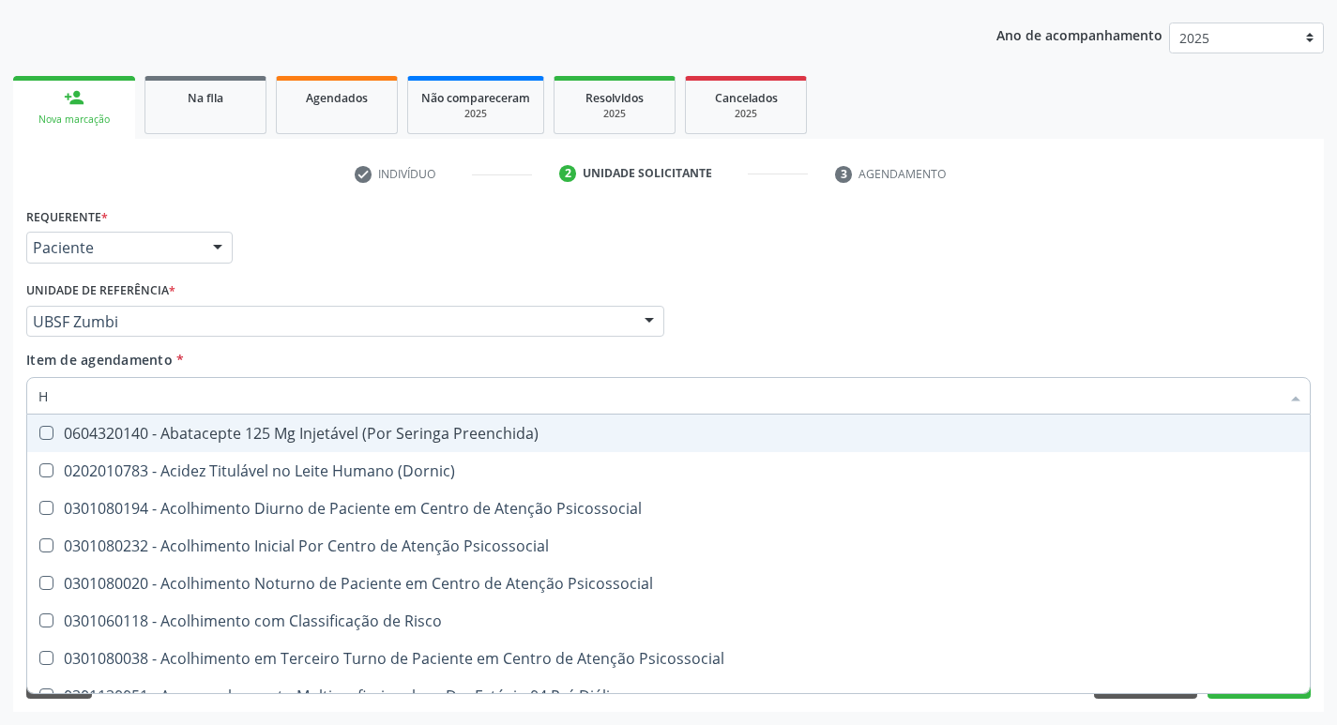
type input "HEMOGLOBINA G"
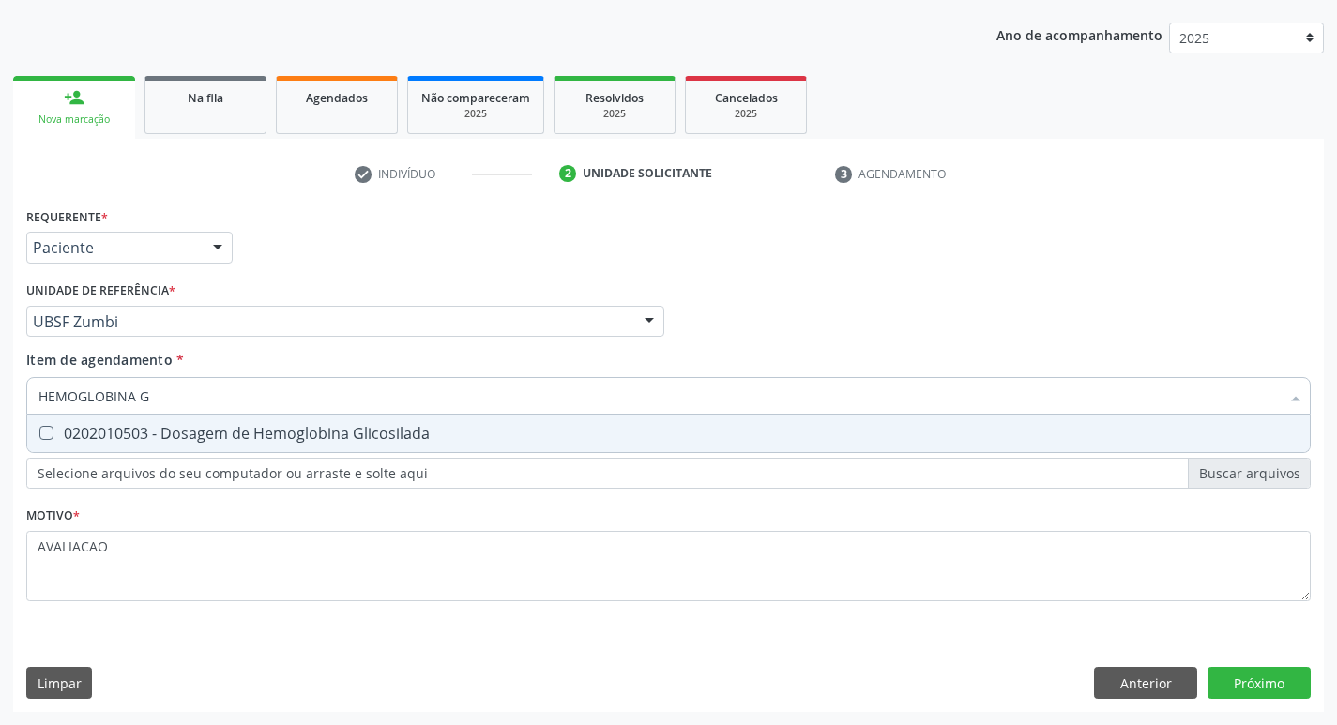
click at [295, 441] on div "0202010503 - Dosagem de Hemoglobina Glicosilada" at bounding box center [668, 433] width 1260 height 15
checkbox Glicosilada "true"
type input "HEMOGLOBINA"
checkbox Glicosilada "false"
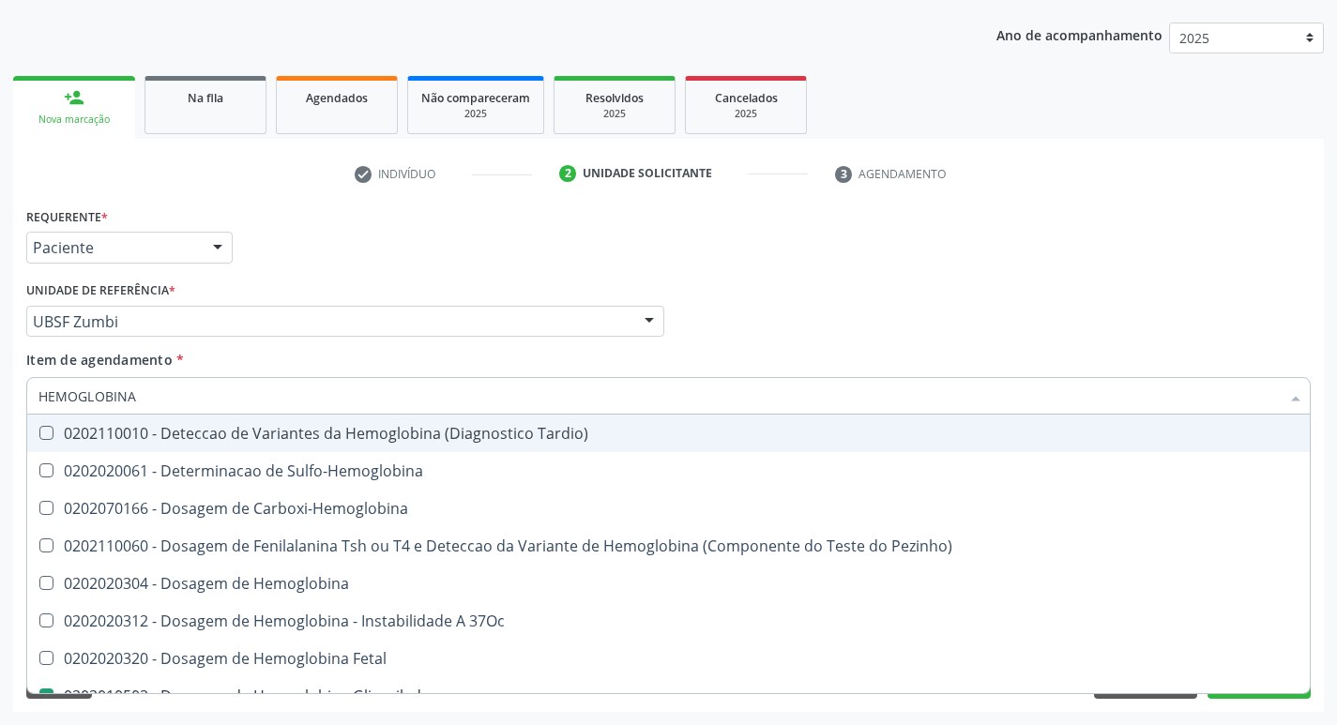
type input "HEMOGLOBIN"
checkbox Glicosilada "false"
checkbox Hemoglobina "true"
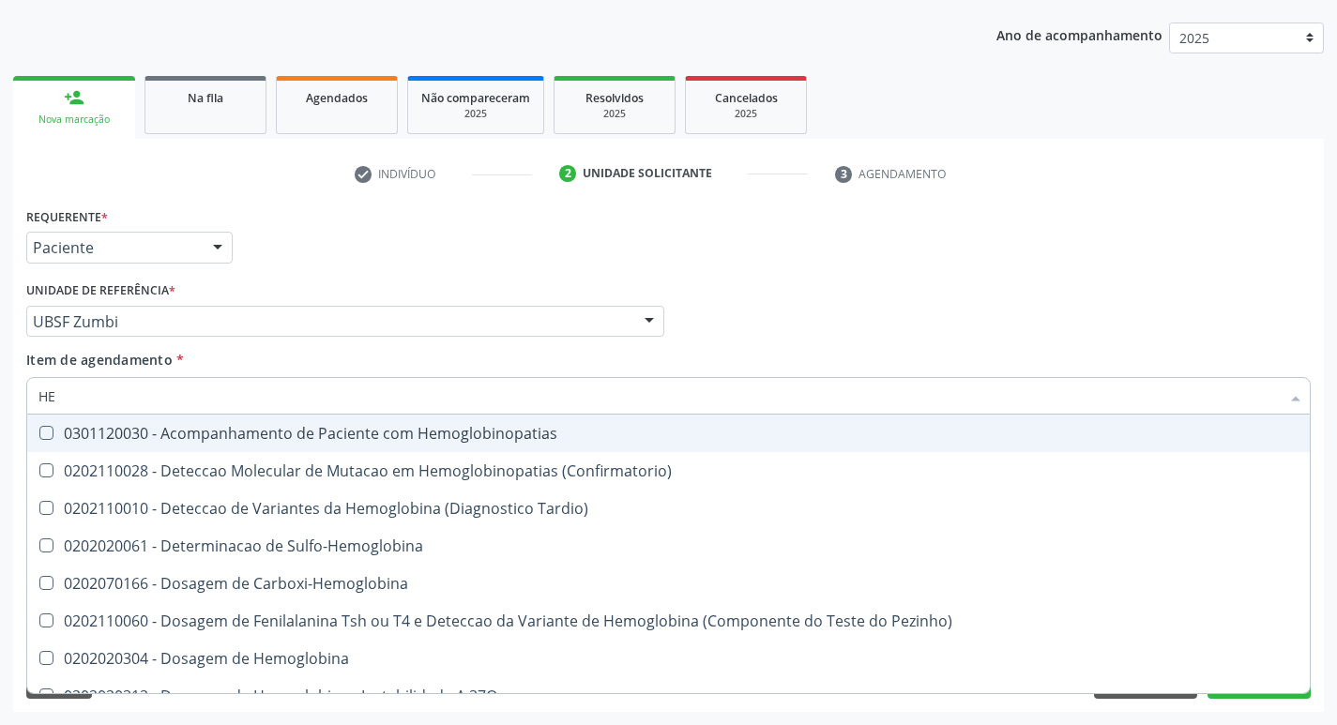
type input "H"
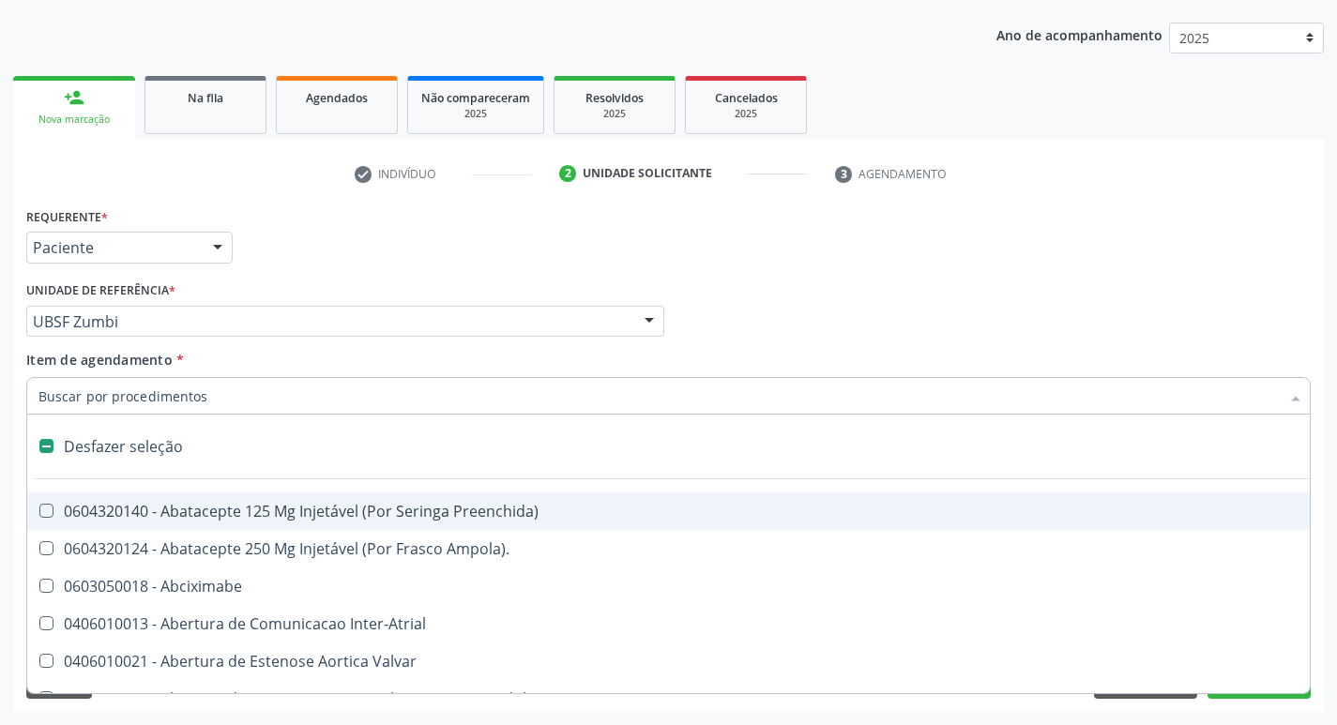
checkbox Dente\) "false"
type input "H"
checkbox Urina "false"
checkbox Lactente\) "true"
checkbox A "true"
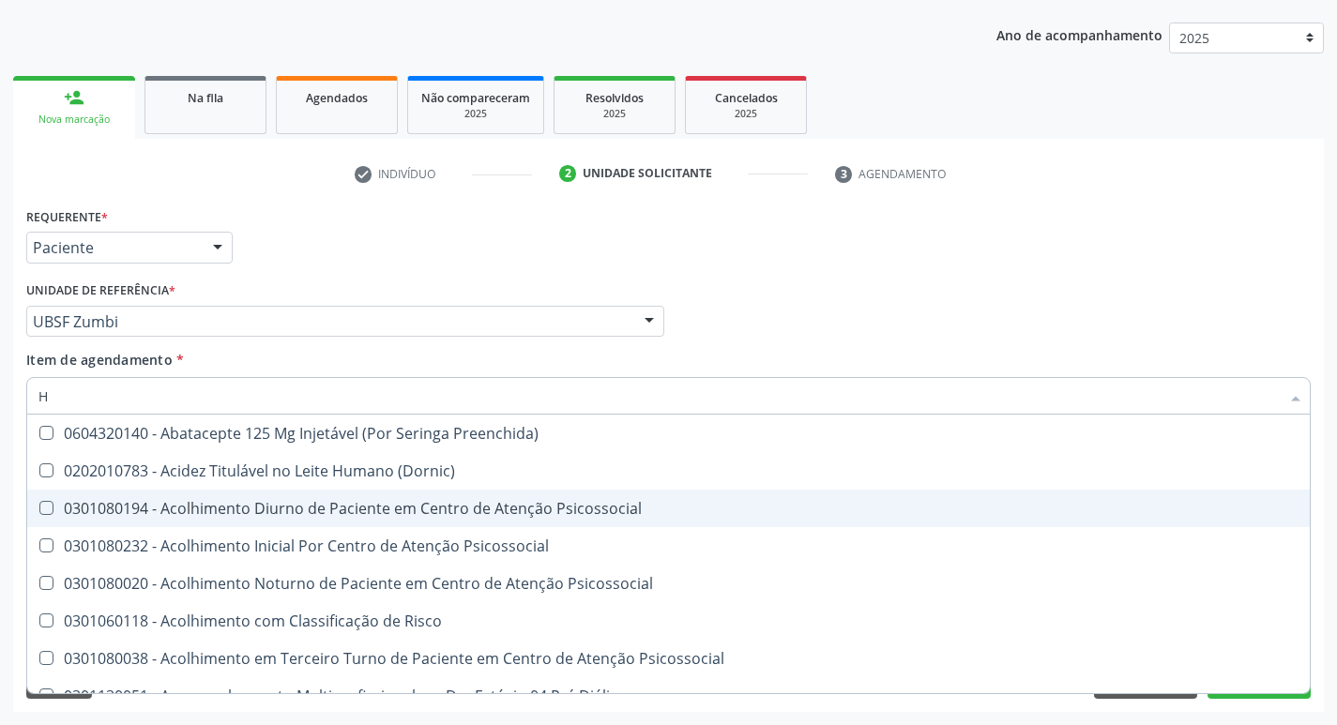
type input "HEMOGR"
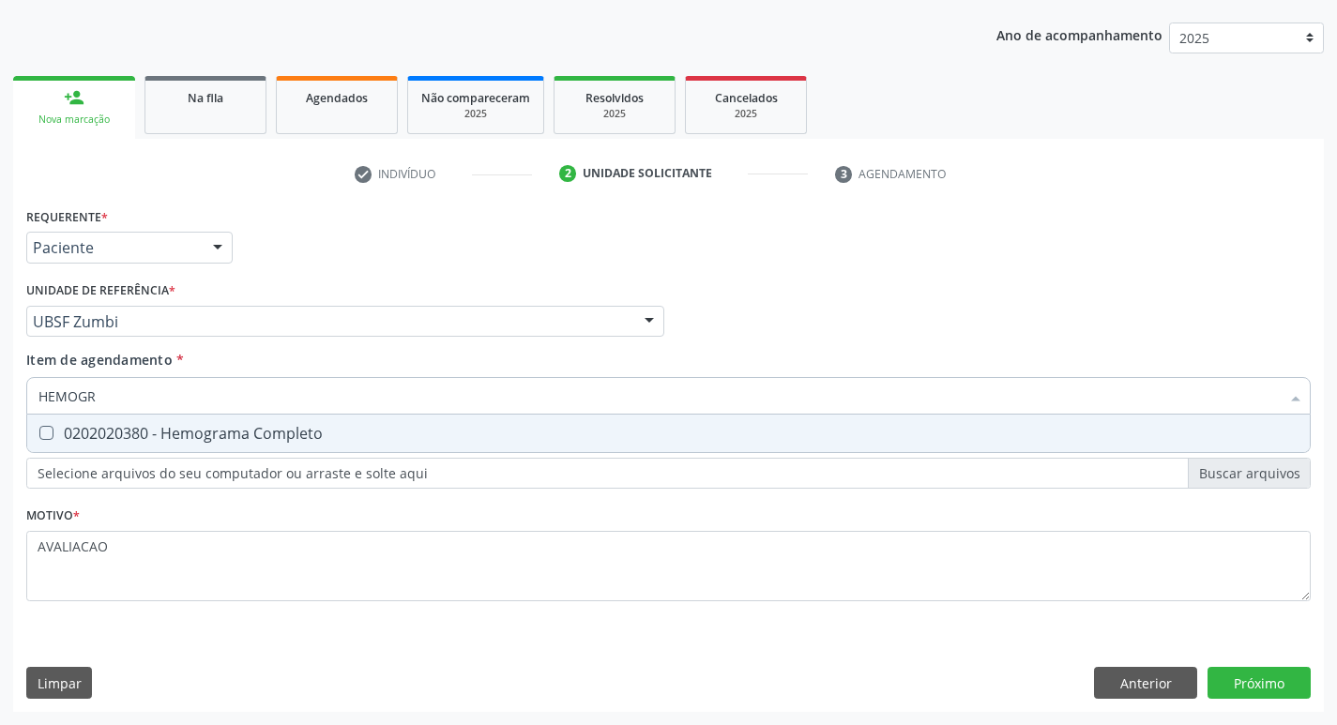
click at [241, 441] on div "0202020380 - Hemograma Completo" at bounding box center [668, 433] width 1260 height 15
checkbox Completo "true"
type input "HEMOG"
checkbox Completo "false"
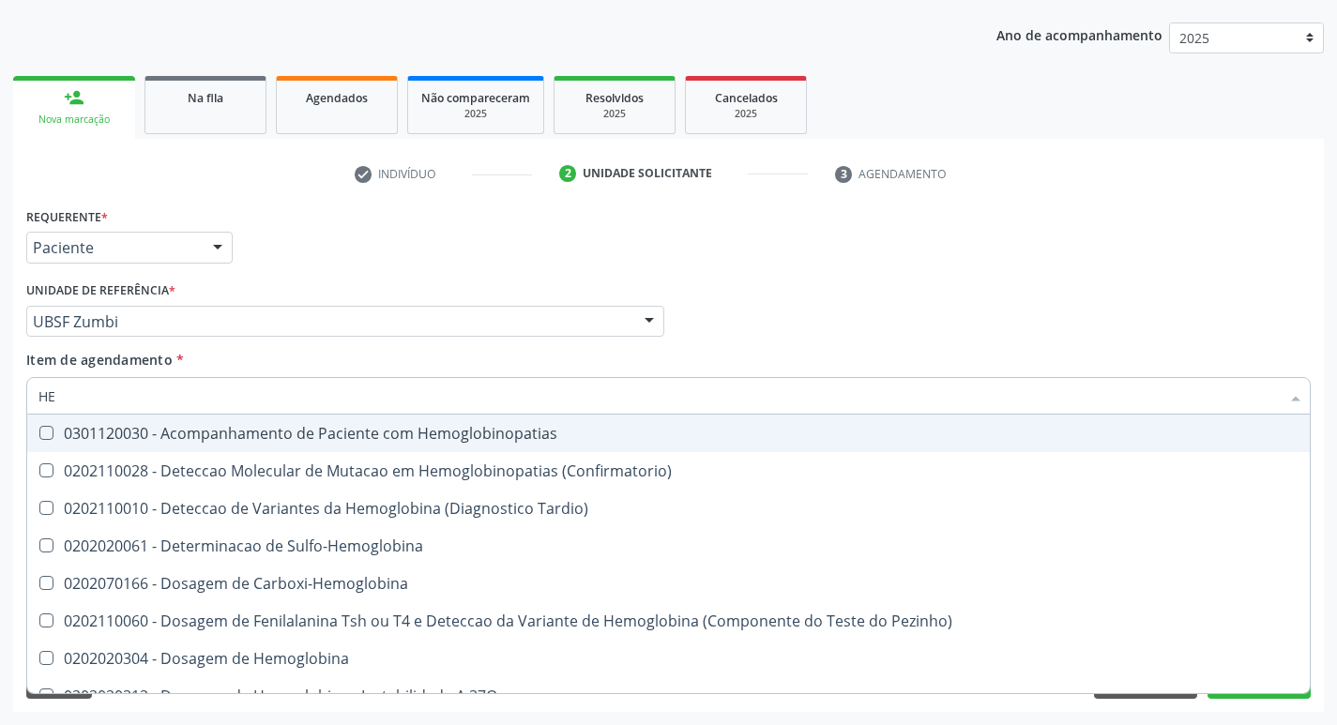
type input "H"
checkbox Glicosilada "false"
checkbox Completo "false"
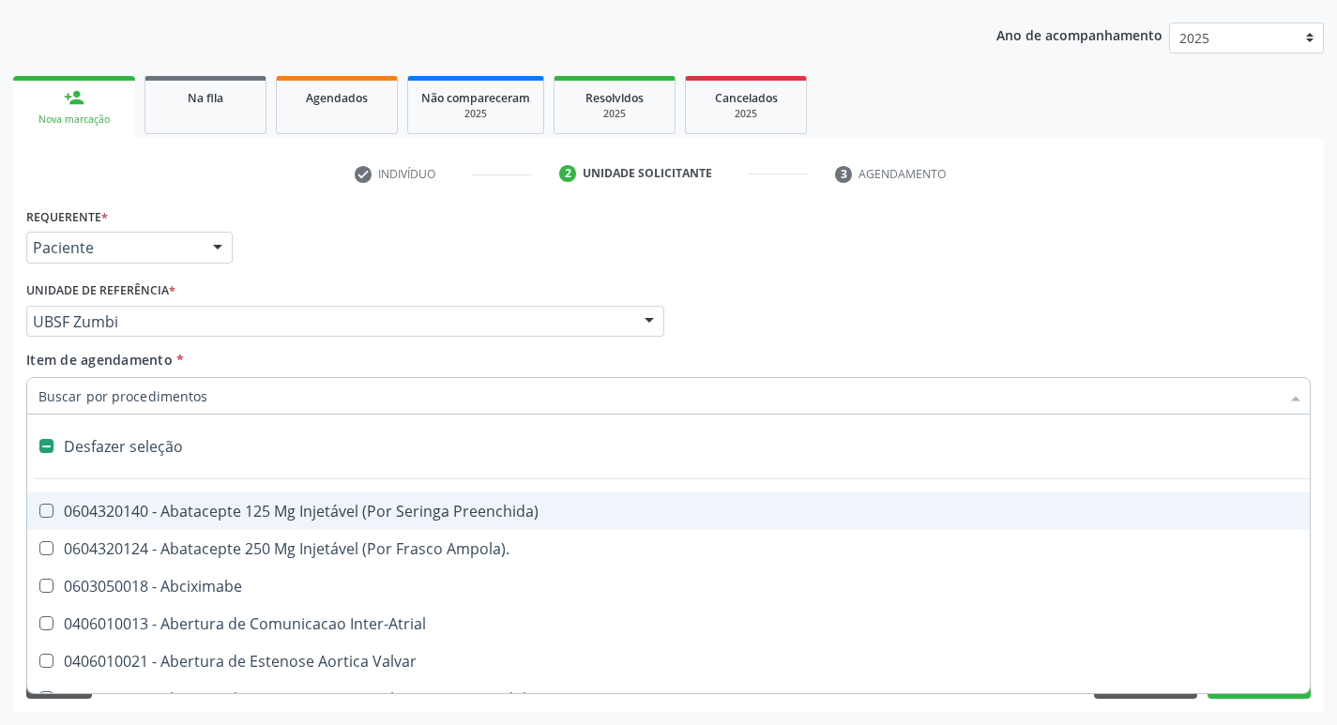
type input "U"
checkbox Frasco-Ampola\) "true"
checkbox Urina "false"
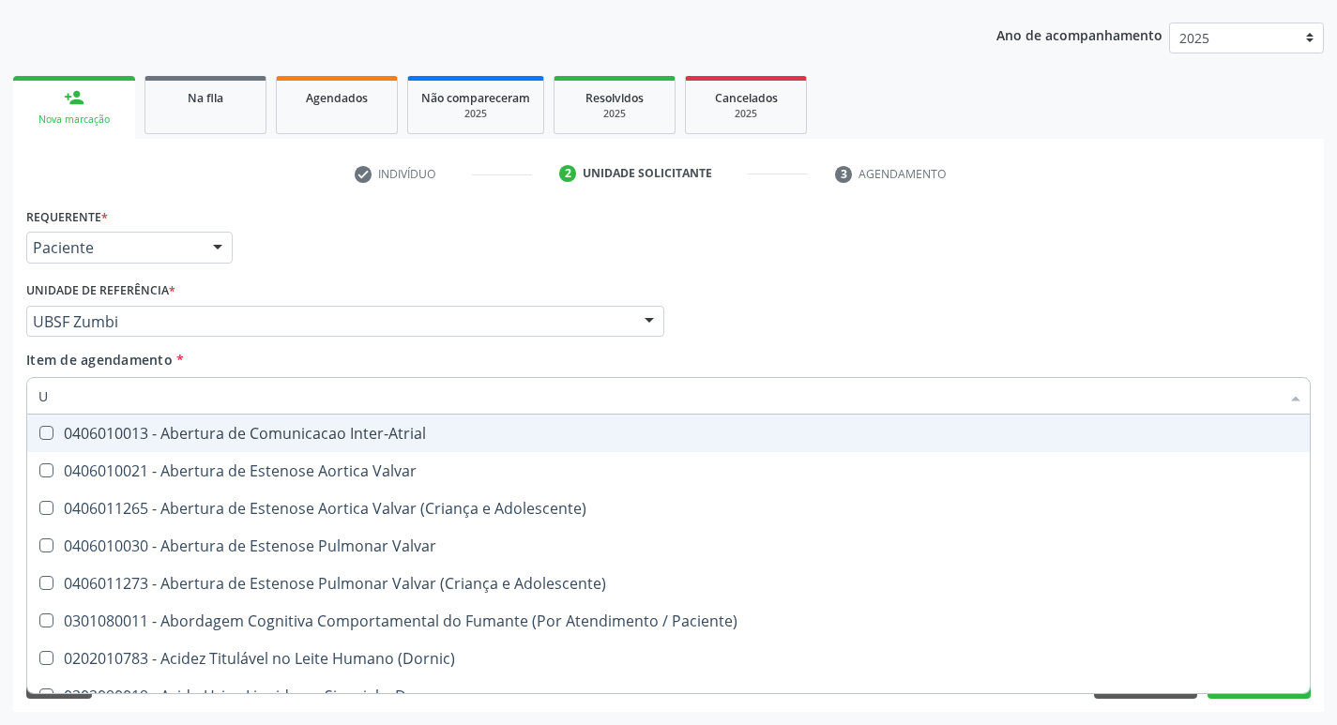
type input "UREI"
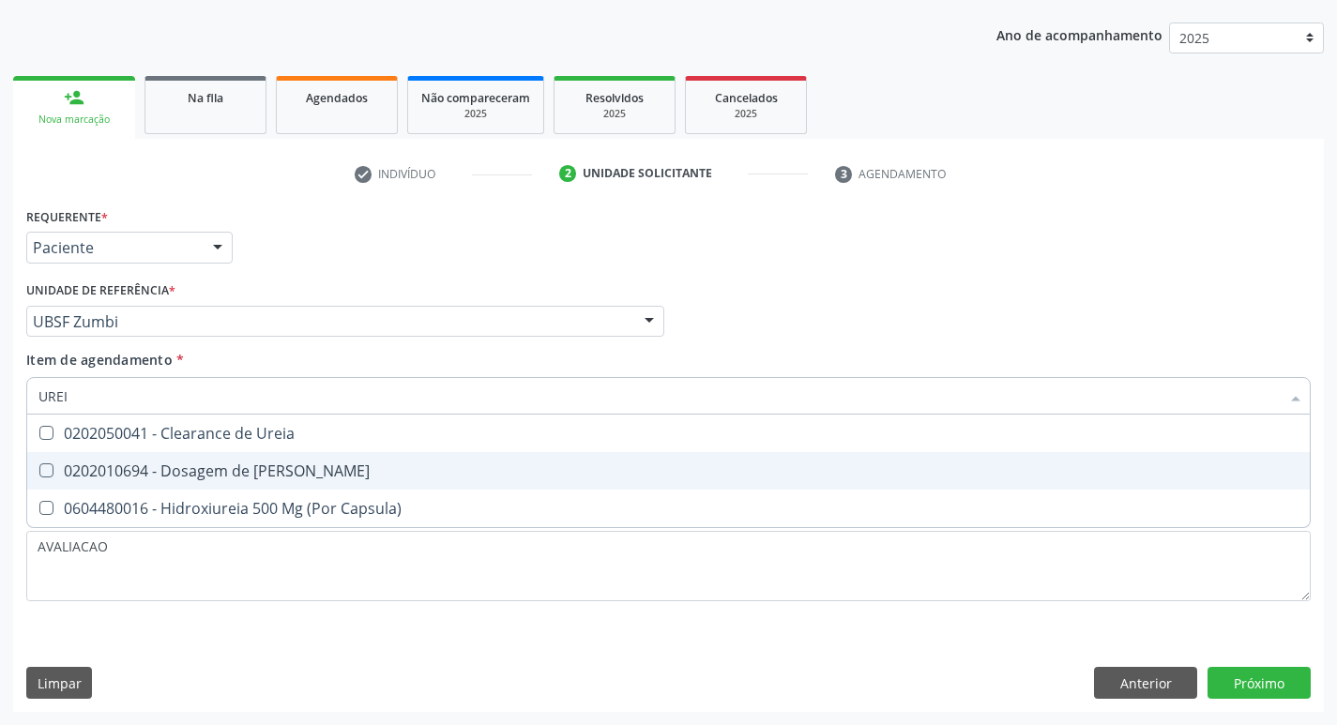
click at [340, 469] on div "0202010694 - Dosagem de Ureia" at bounding box center [668, 470] width 1260 height 15
checkbox Ureia "true"
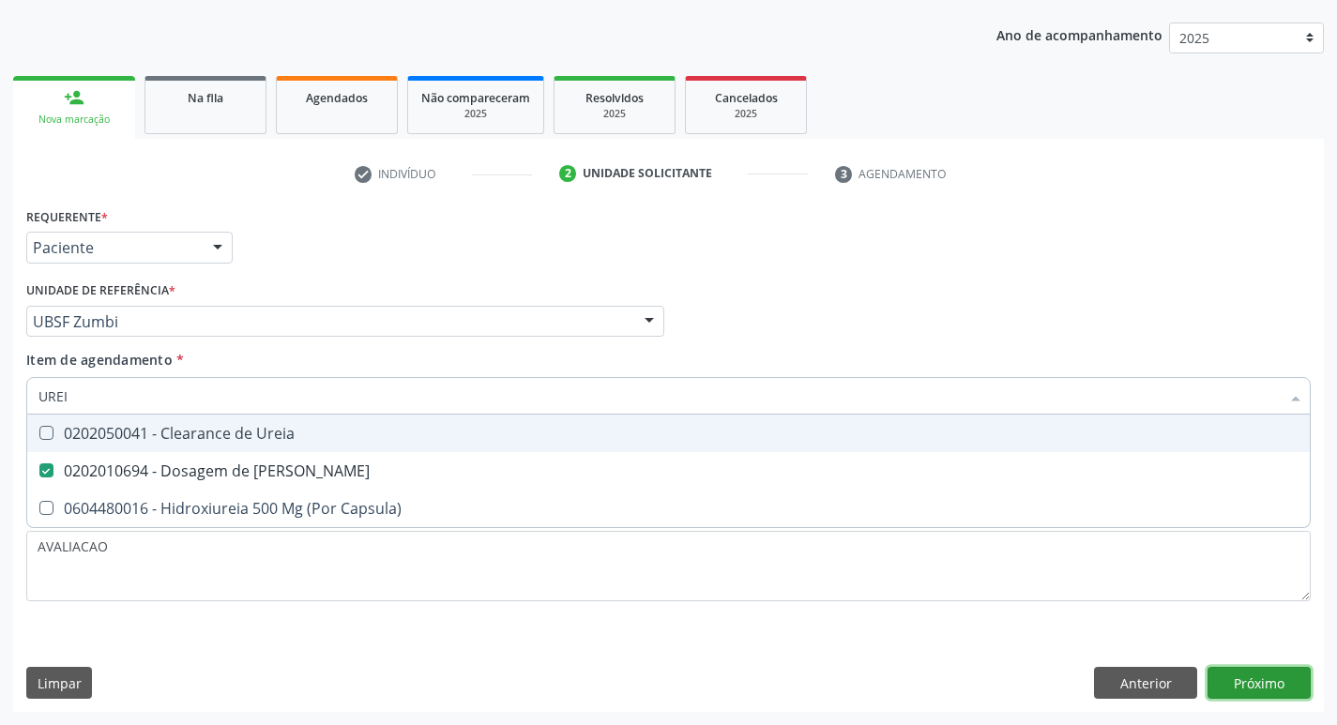
click at [1274, 672] on div "Requerente * Paciente Profissional de Saúde Paciente Nenhum resultado encontrad…" at bounding box center [668, 457] width 1310 height 509
checkbox Capsula\) "true"
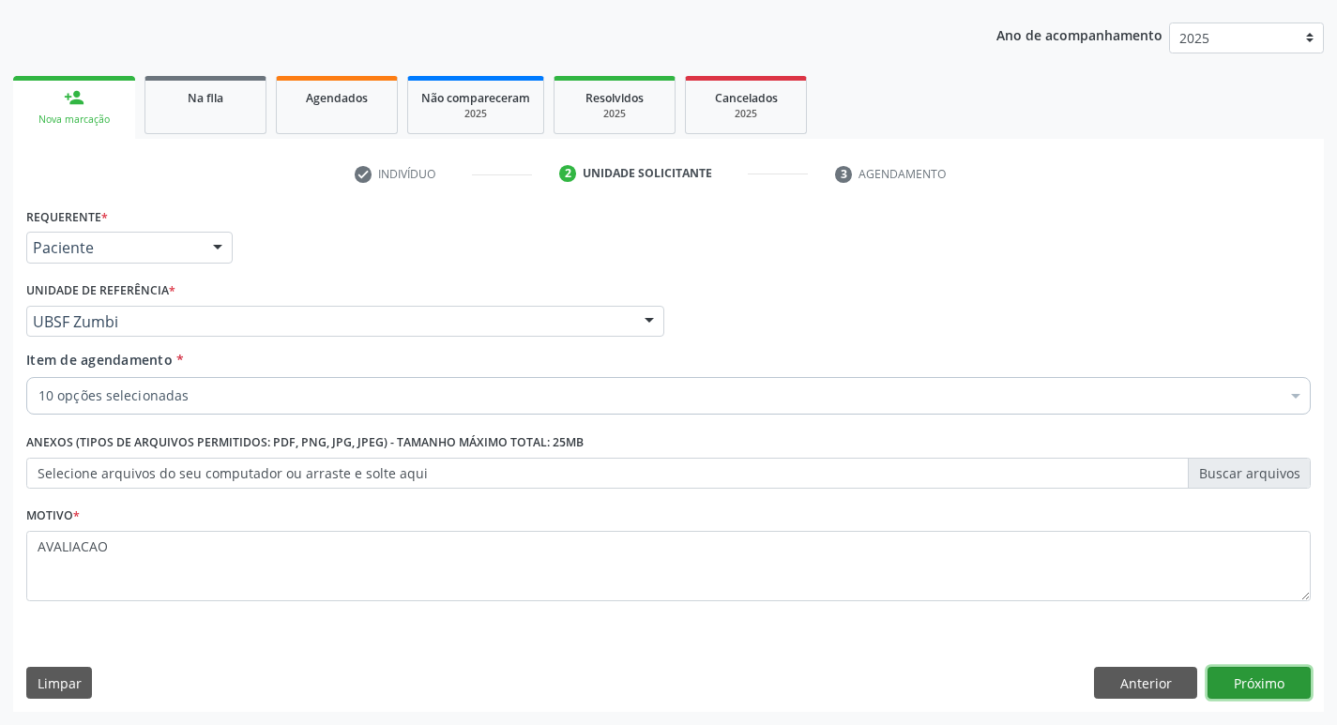
click at [1221, 683] on button "Próximo" at bounding box center [1258, 683] width 103 height 32
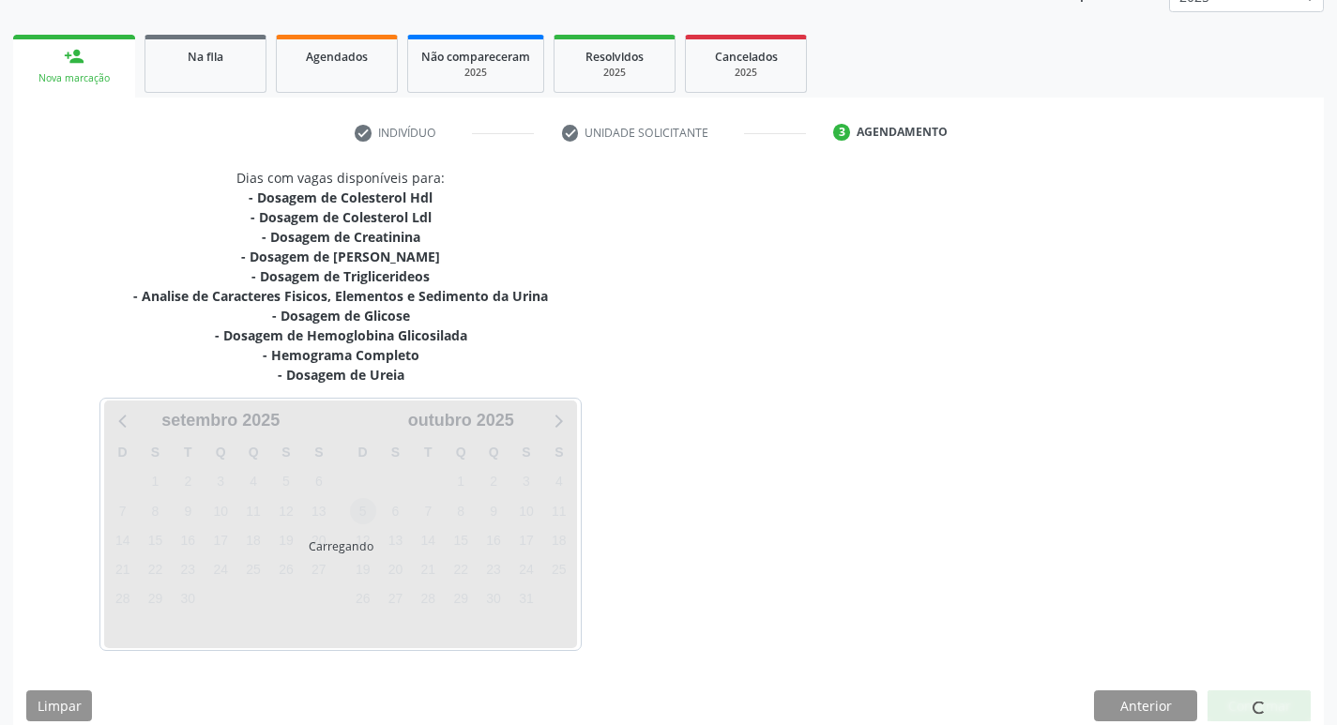
scroll to position [268, 0]
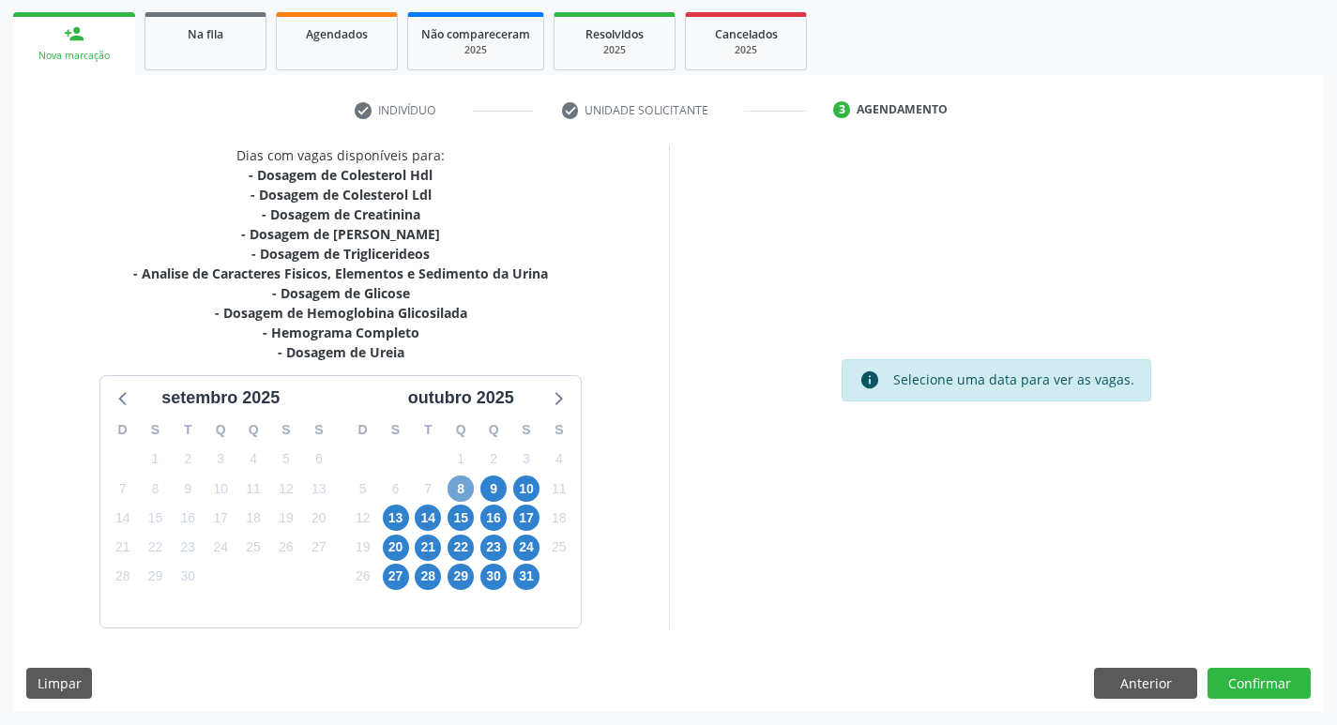
click at [457, 491] on span "8" at bounding box center [460, 489] width 26 height 26
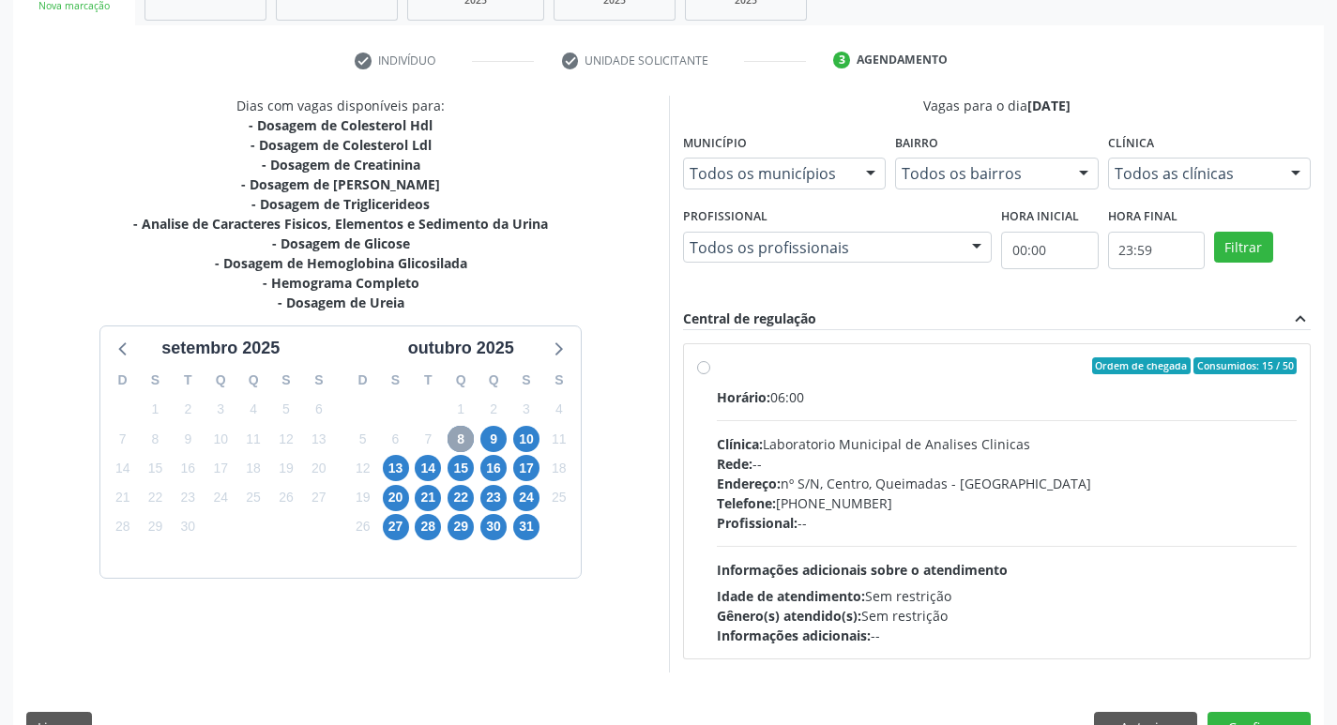
scroll to position [362, 0]
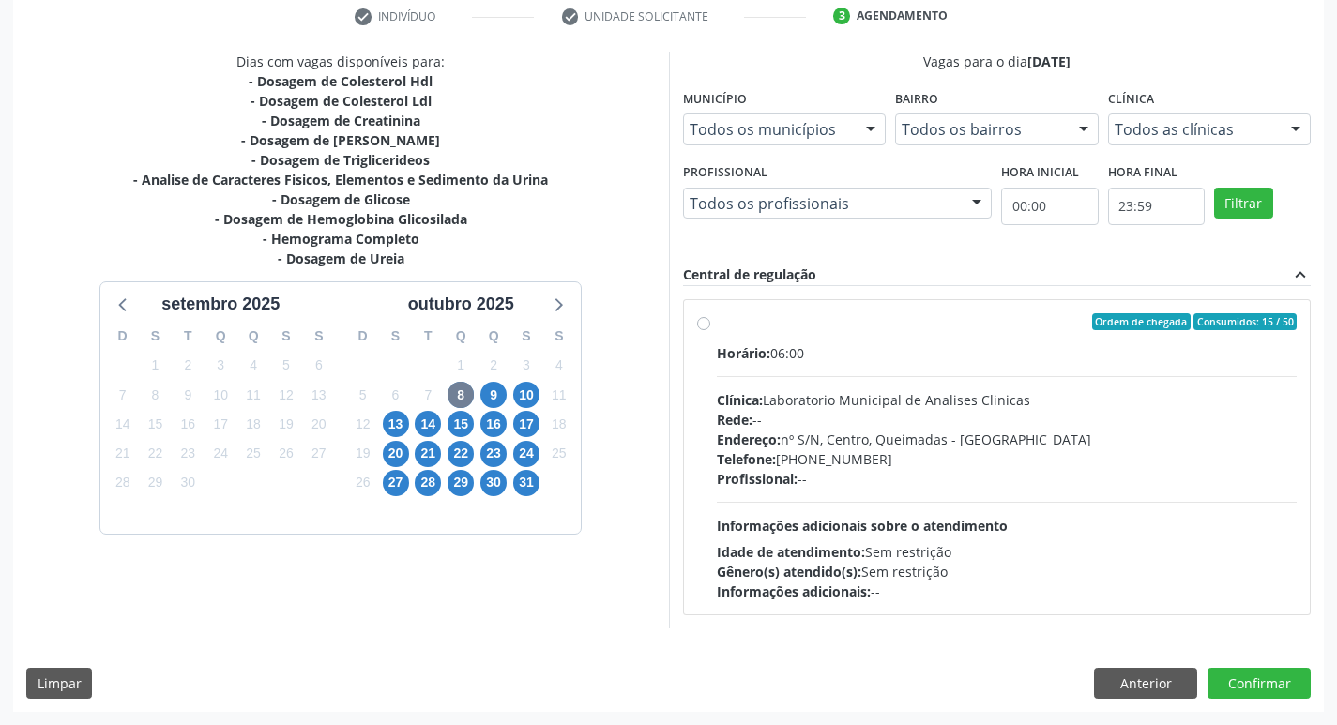
click at [1024, 459] on div "Telefone: (83) 33921344" at bounding box center [1007, 459] width 581 height 20
click at [710, 330] on input "Ordem de chegada Consumidos: 15 / 50 Horário: 06:00 Clínica: Laboratorio Munici…" at bounding box center [703, 321] width 13 height 17
radio input "true"
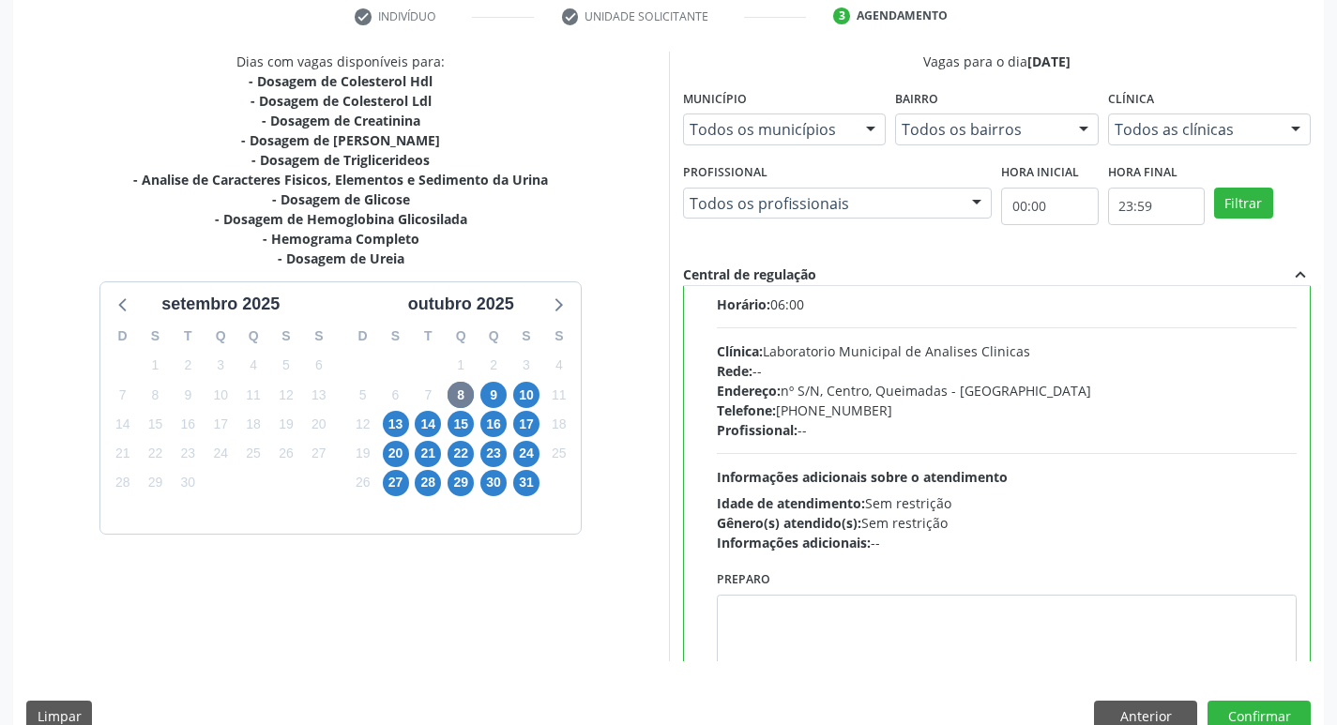
scroll to position [93, 0]
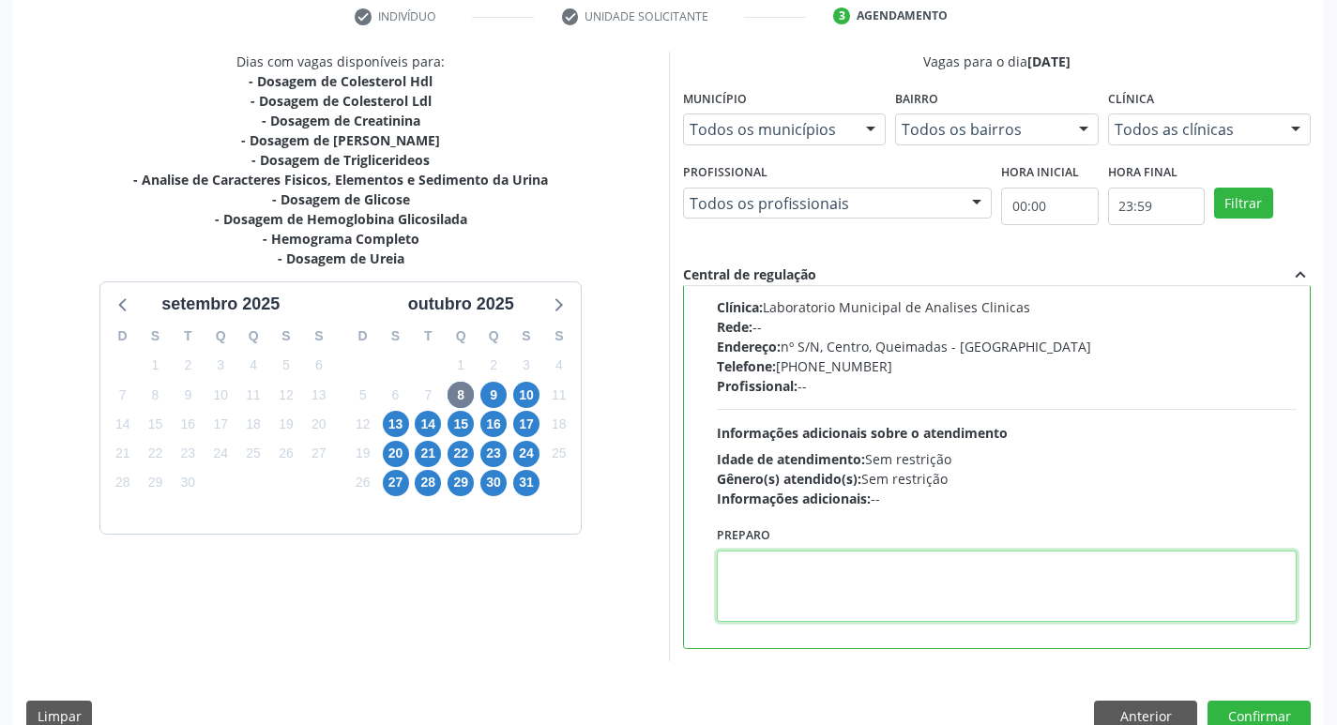
click at [849, 591] on textarea at bounding box center [1007, 586] width 581 height 71
paste textarea "IR EM [GEOGRAPHIC_DATA]"
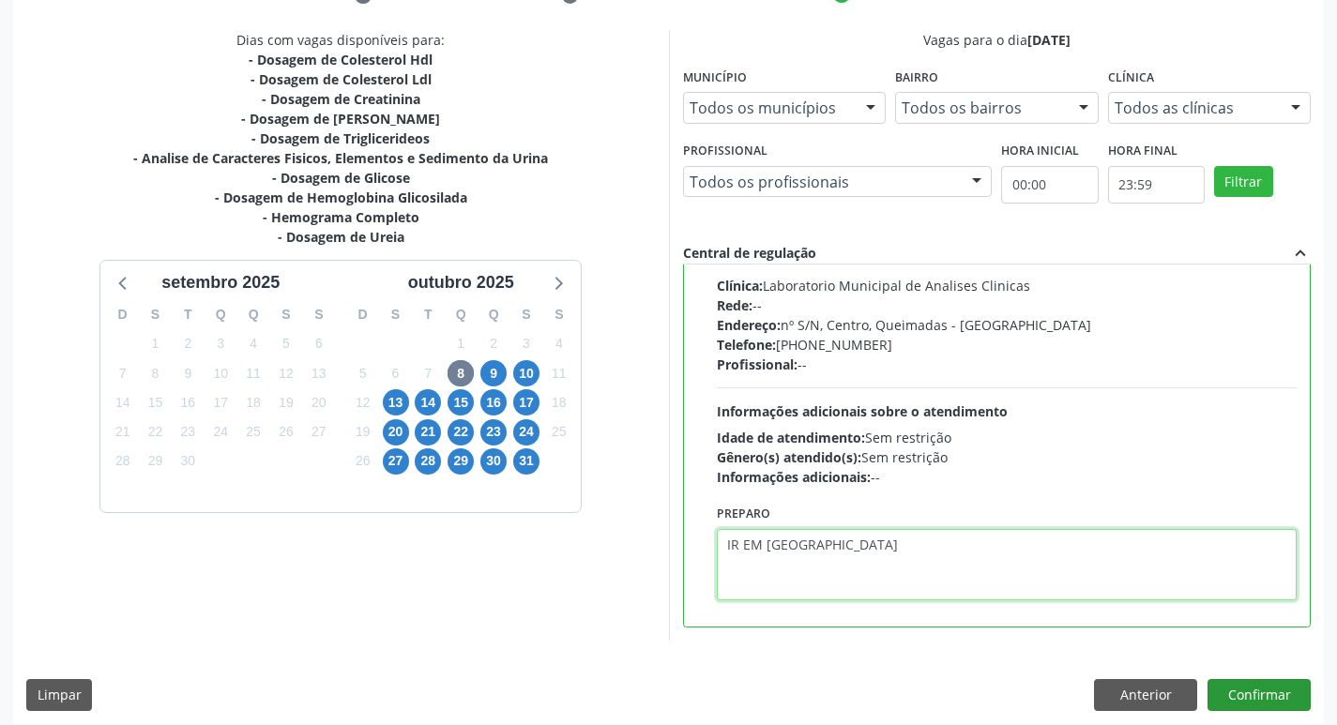
scroll to position [396, 0]
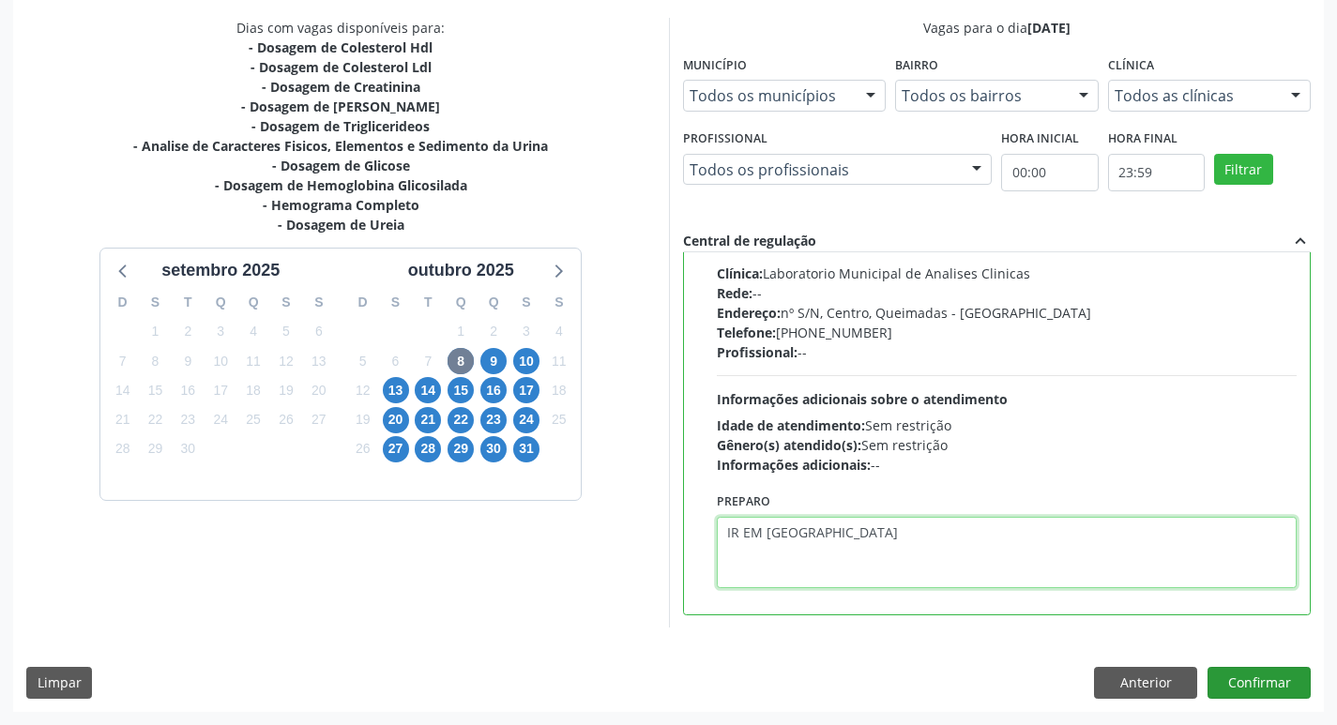
type textarea "IR EM [GEOGRAPHIC_DATA]"
click at [1277, 696] on button "Confirmar" at bounding box center [1258, 683] width 103 height 32
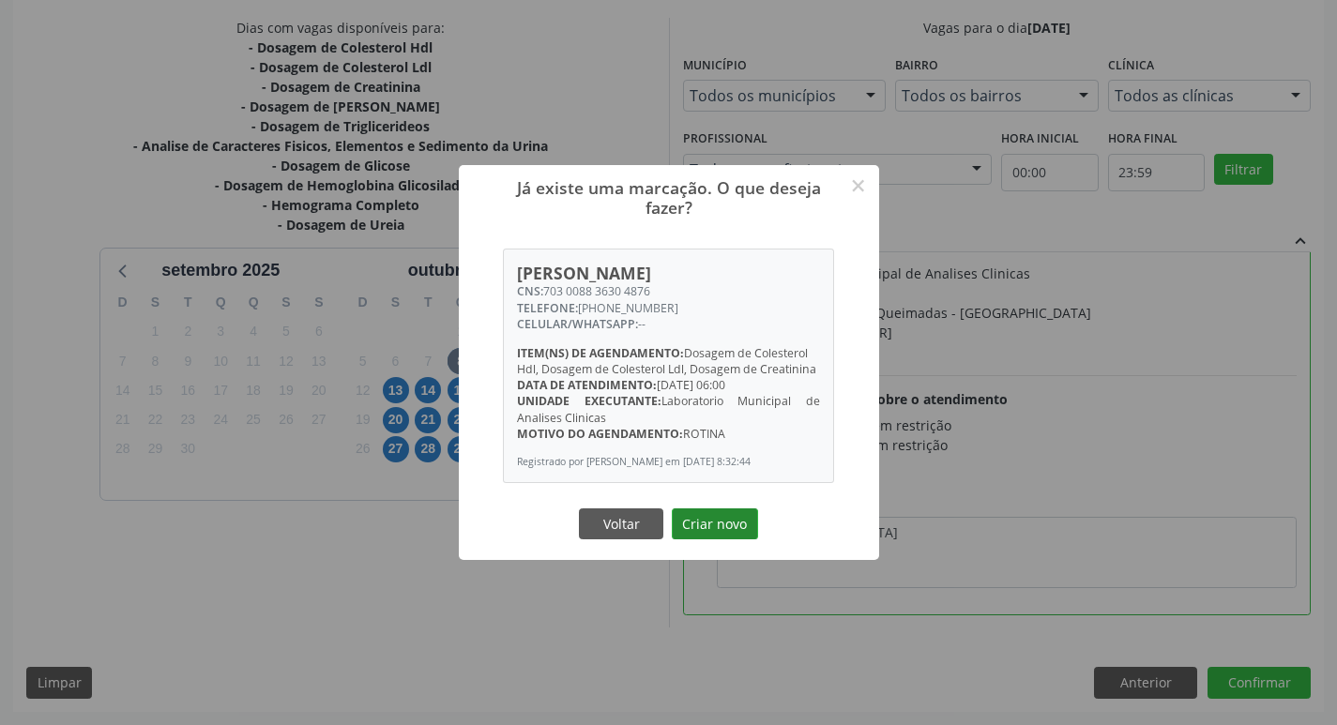
click at [723, 528] on button "Criar novo" at bounding box center [715, 524] width 86 height 32
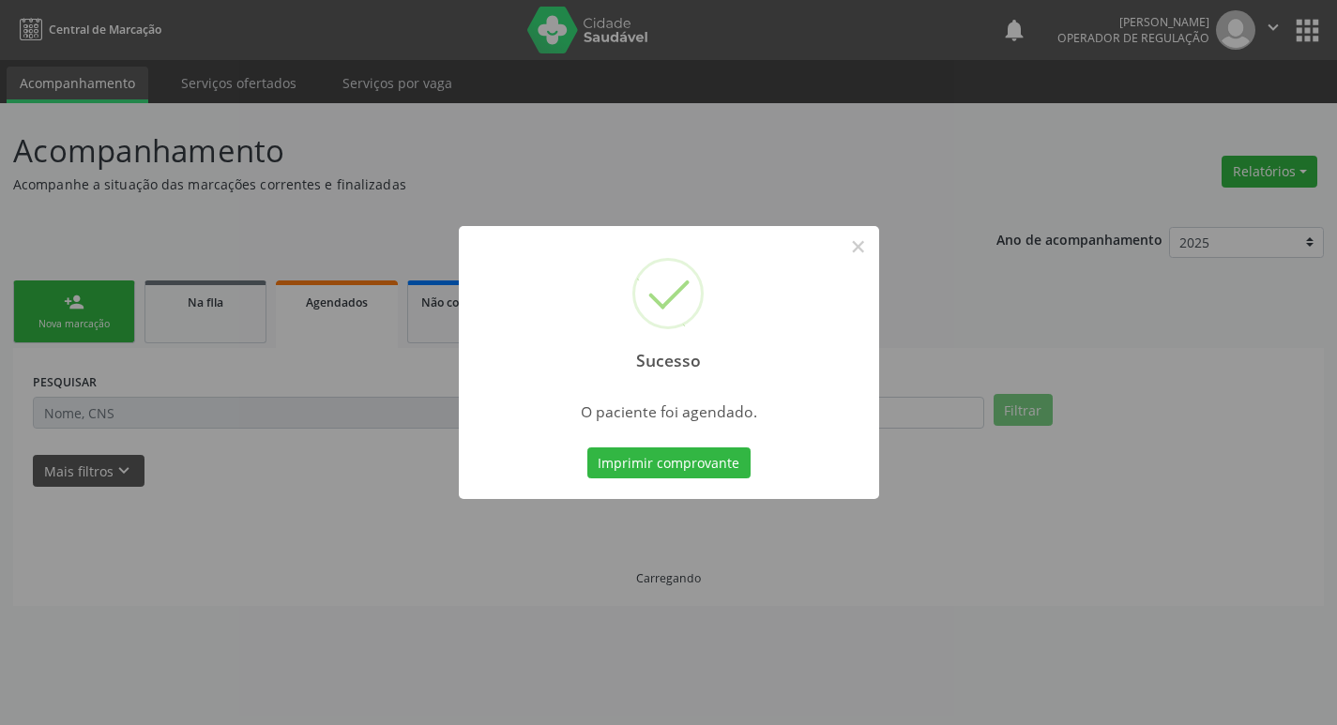
scroll to position [0, 0]
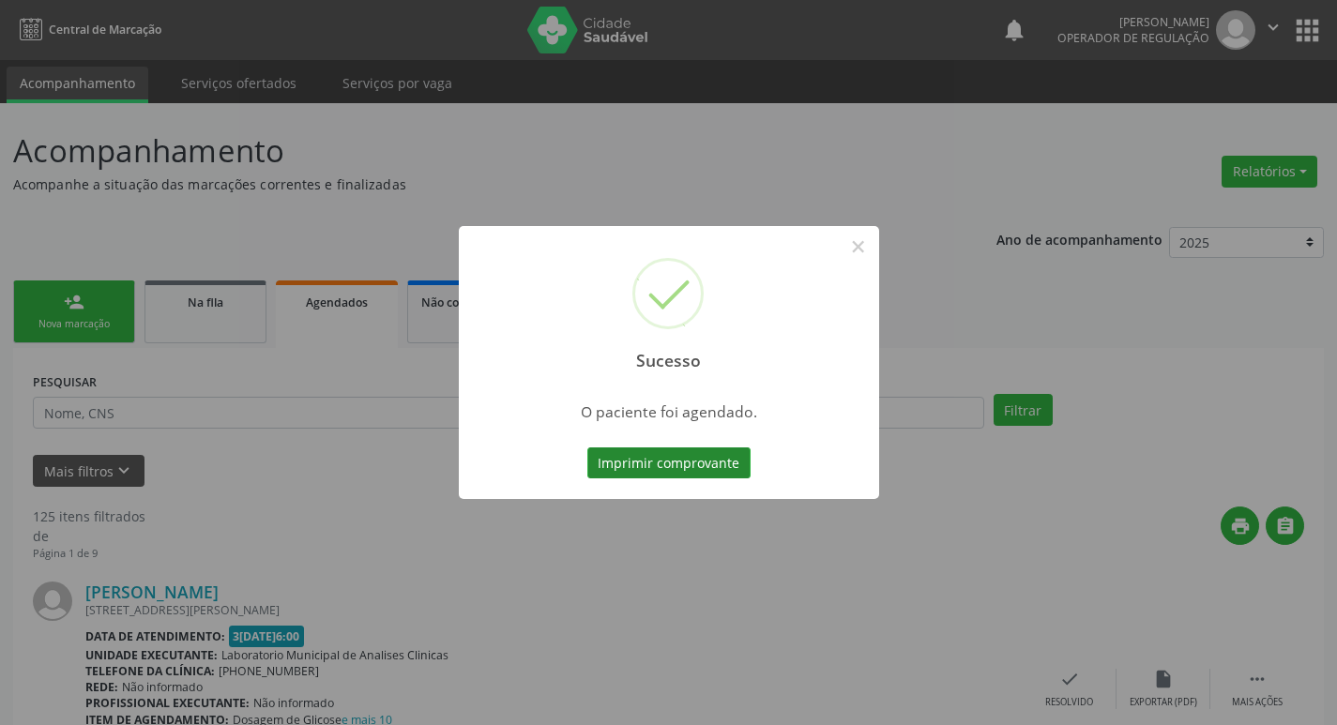
click at [729, 457] on button "Imprimir comprovante" at bounding box center [668, 463] width 163 height 32
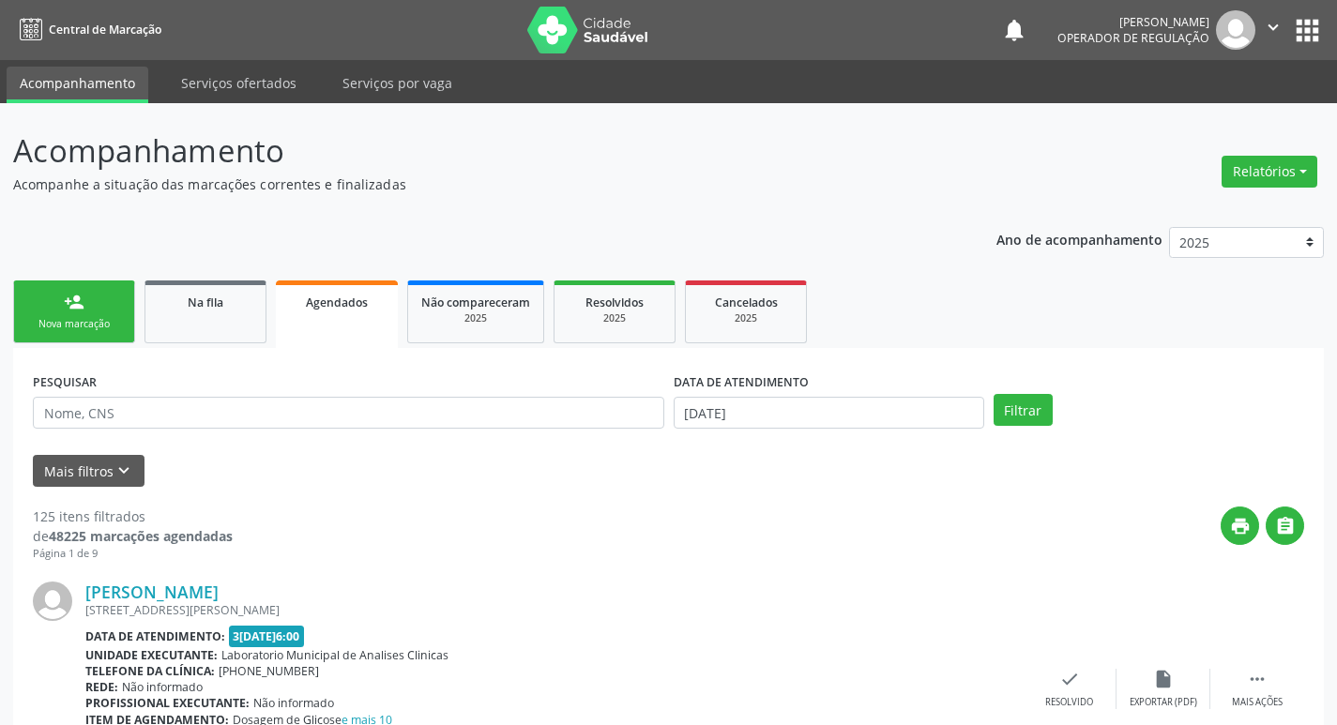
click at [91, 300] on link "person_add Nova marcação" at bounding box center [74, 311] width 122 height 63
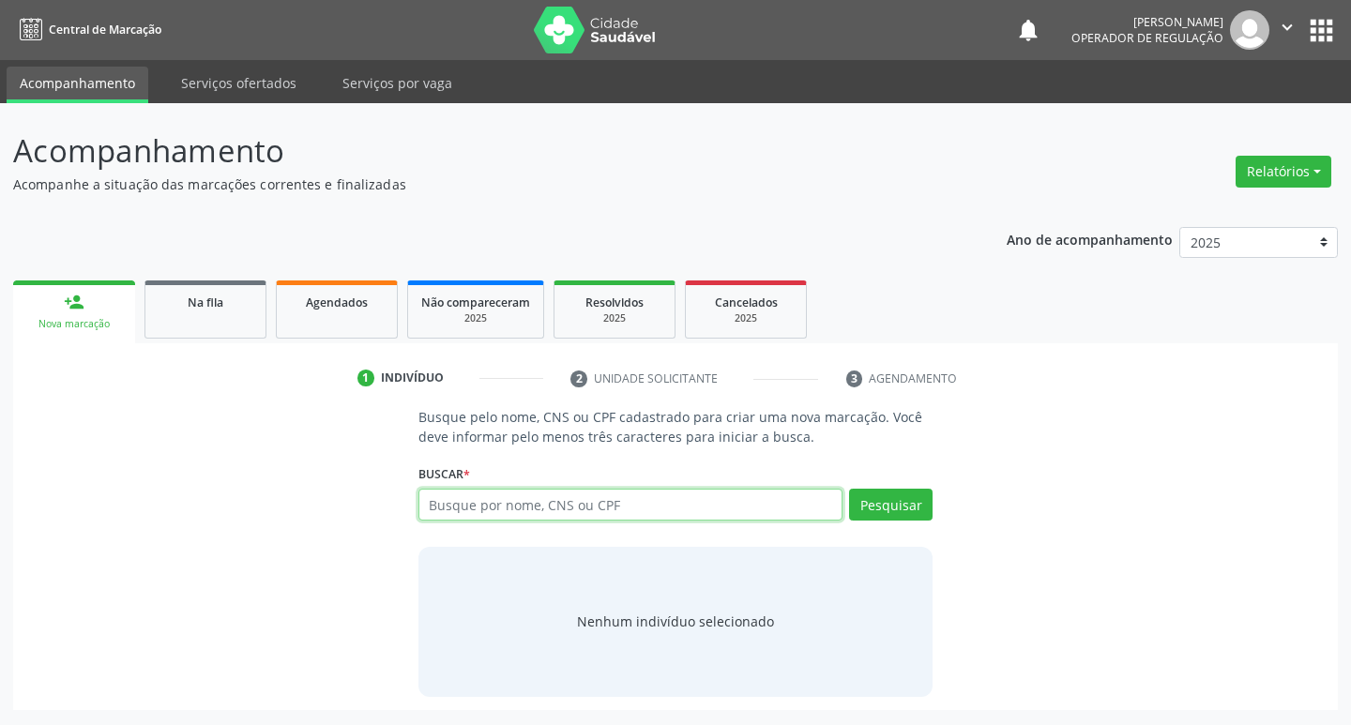
click at [476, 495] on input "text" at bounding box center [630, 505] width 425 height 32
type input "706201075707163"
click at [875, 498] on button "Pesquisar" at bounding box center [890, 505] width 83 height 32
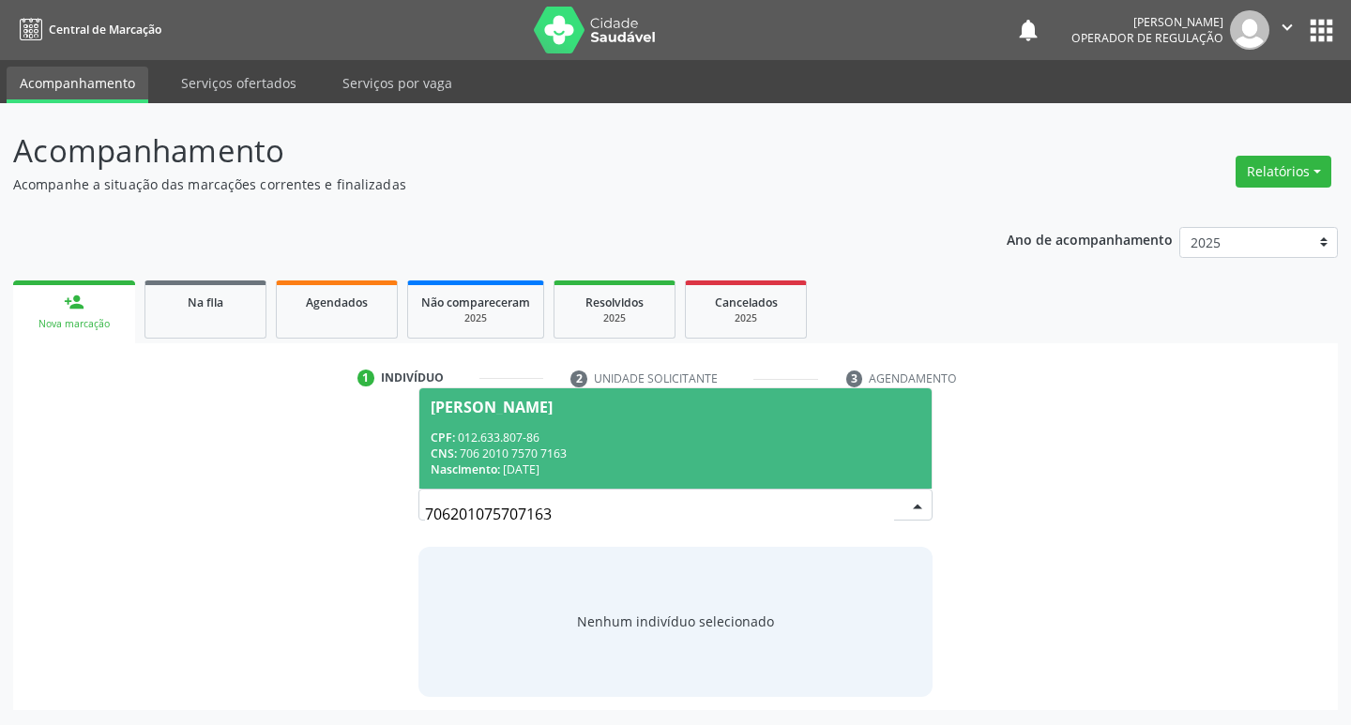
click at [501, 438] on div "CPF: 012.633.807-86" at bounding box center [676, 438] width 491 height 16
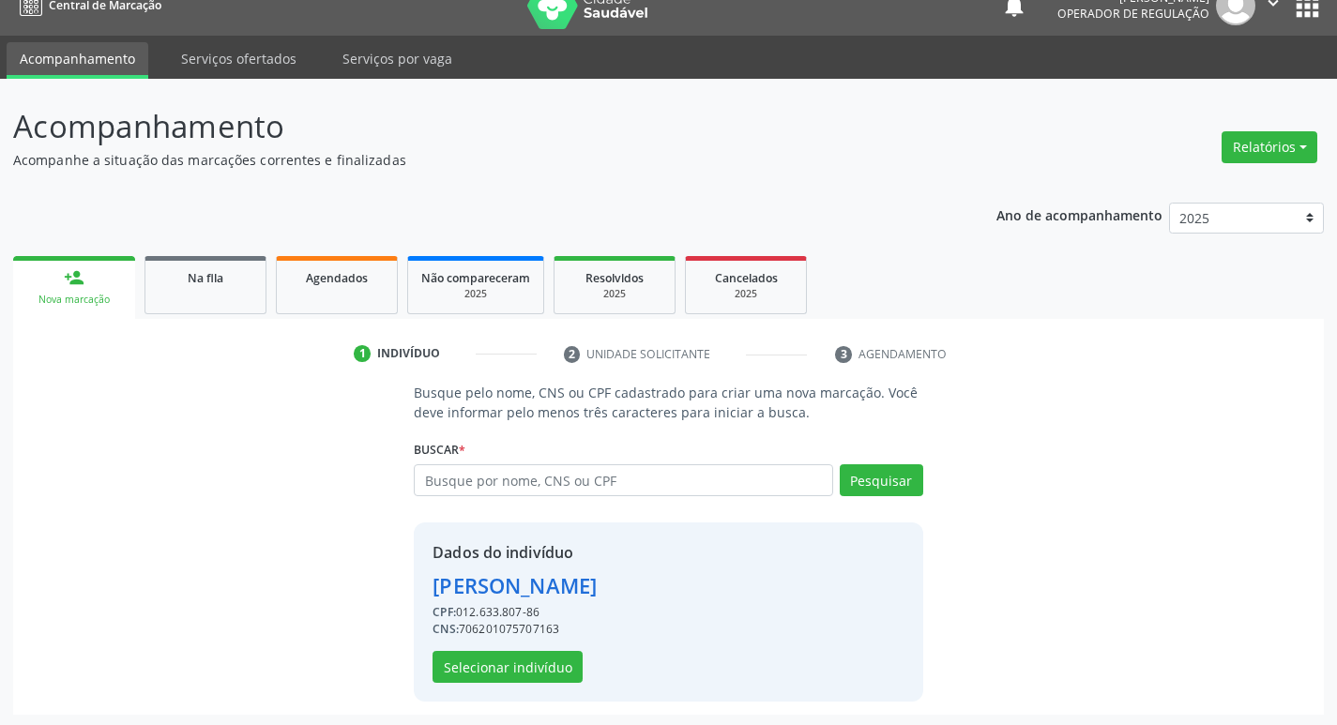
scroll to position [27, 0]
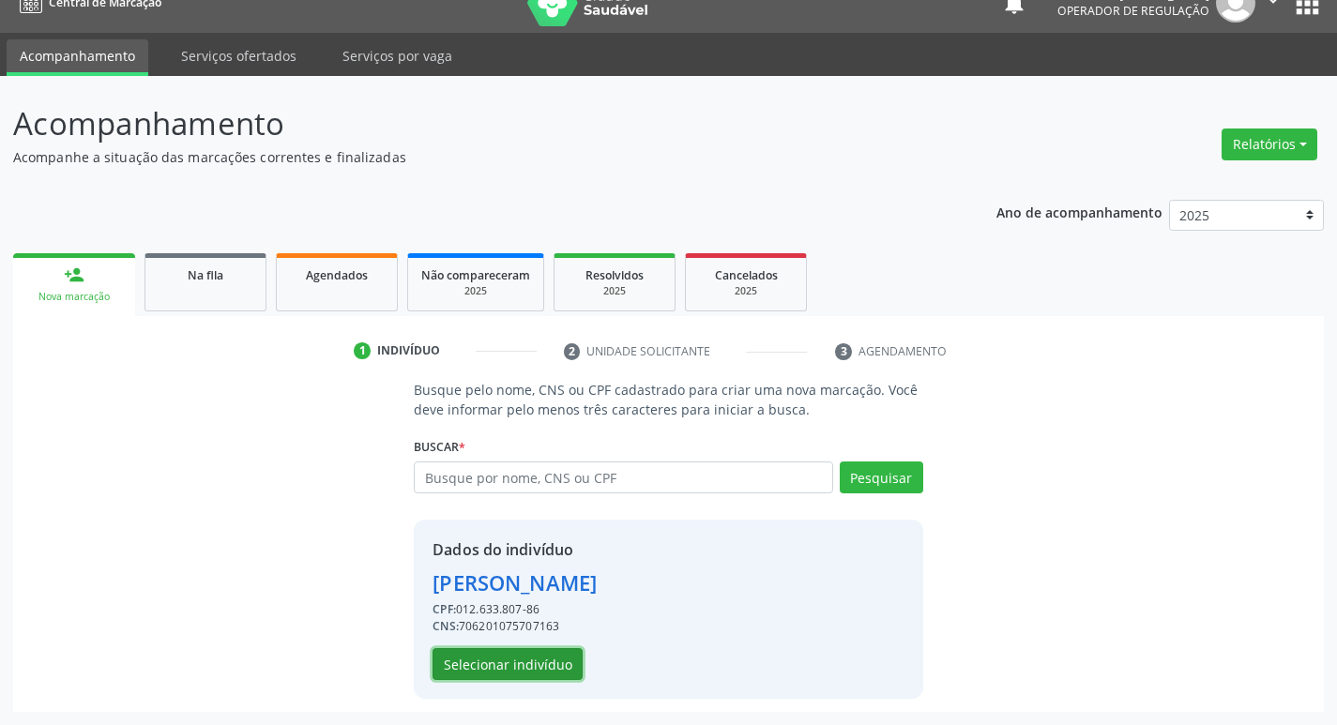
click at [542, 653] on button "Selecionar indivíduo" at bounding box center [507, 664] width 150 height 32
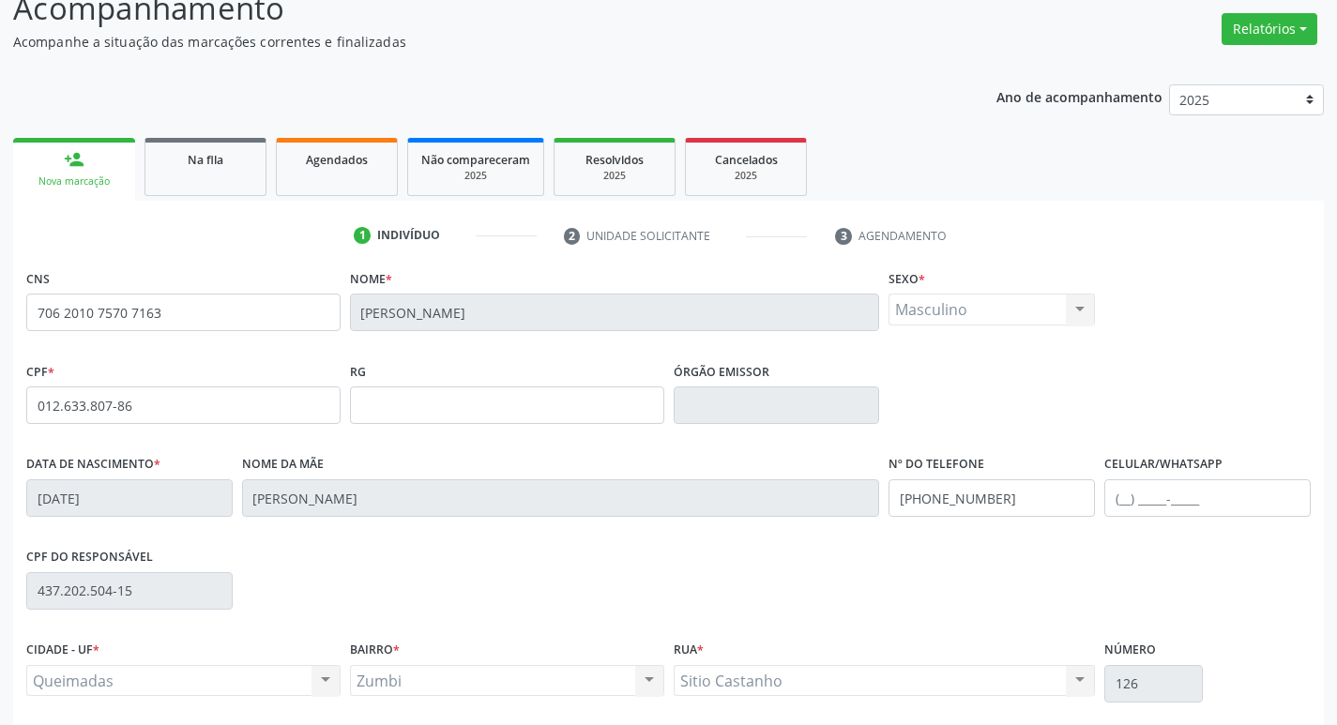
scroll to position [292, 0]
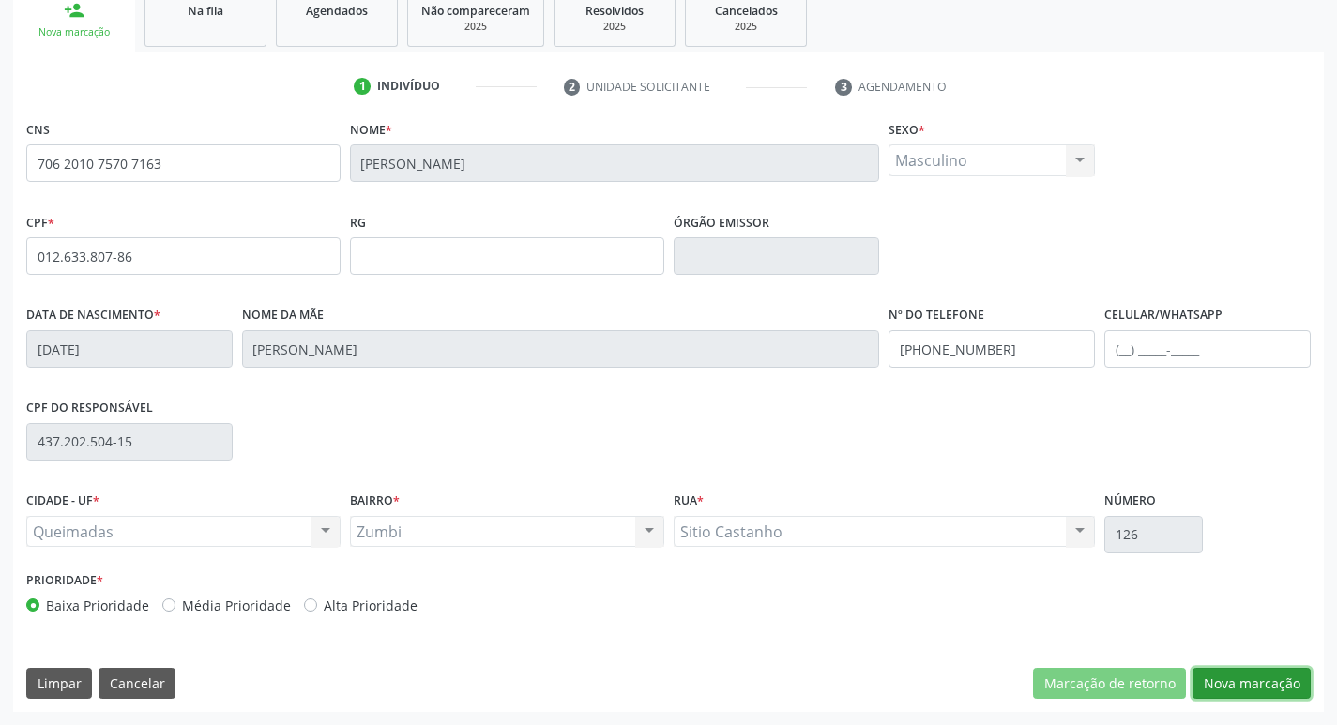
click at [1244, 684] on button "Nova marcação" at bounding box center [1251, 684] width 118 height 32
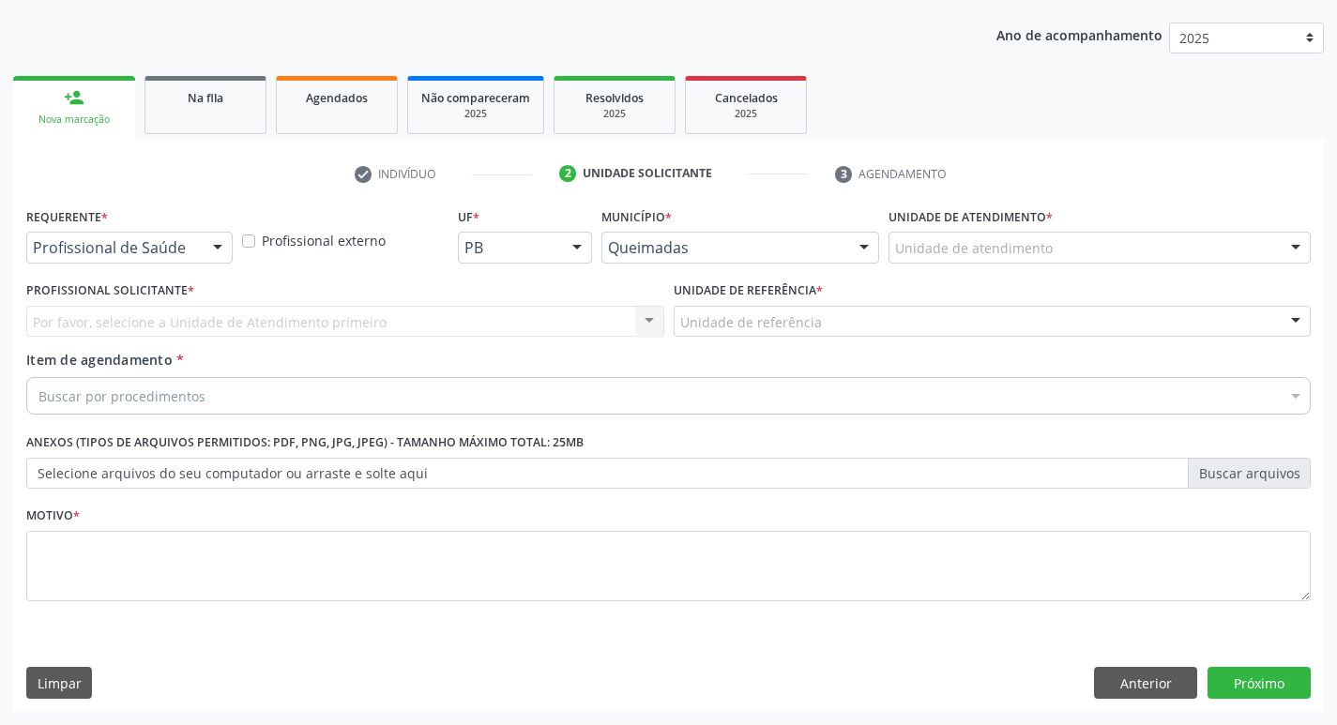
scroll to position [204, 0]
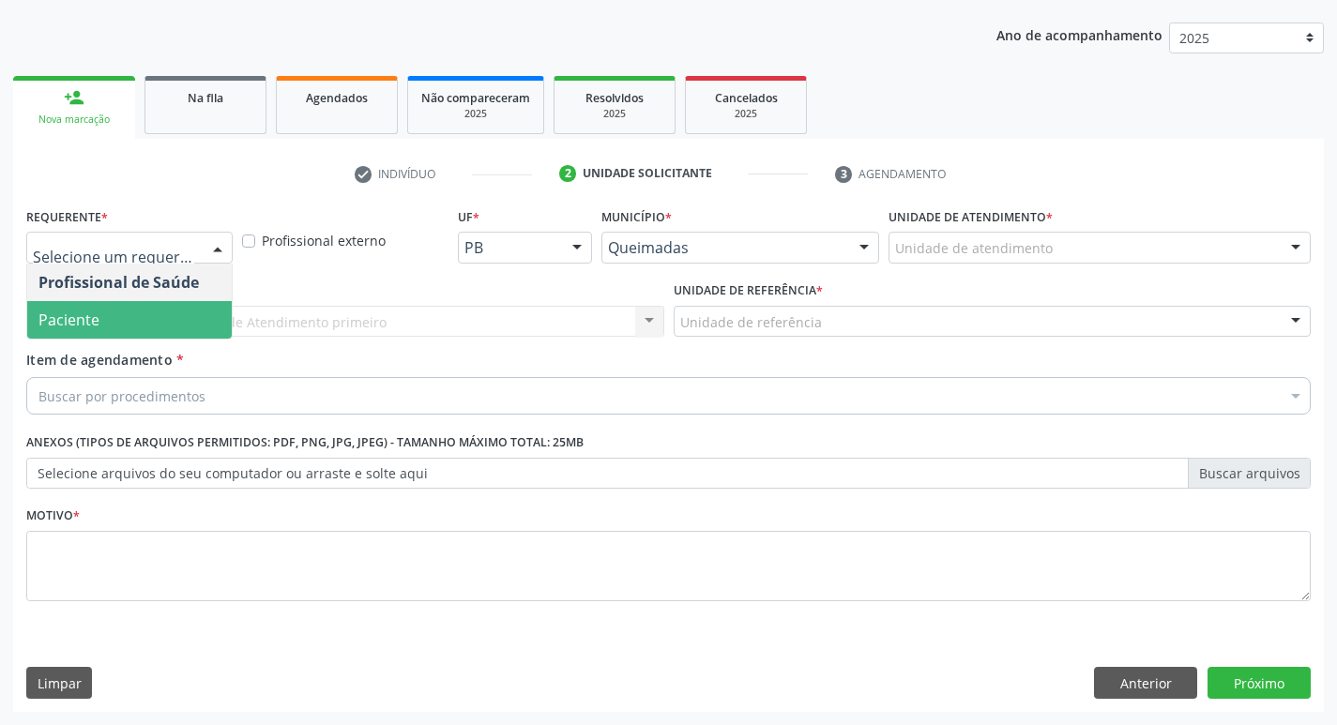
click at [107, 328] on span "Paciente" at bounding box center [129, 320] width 204 height 38
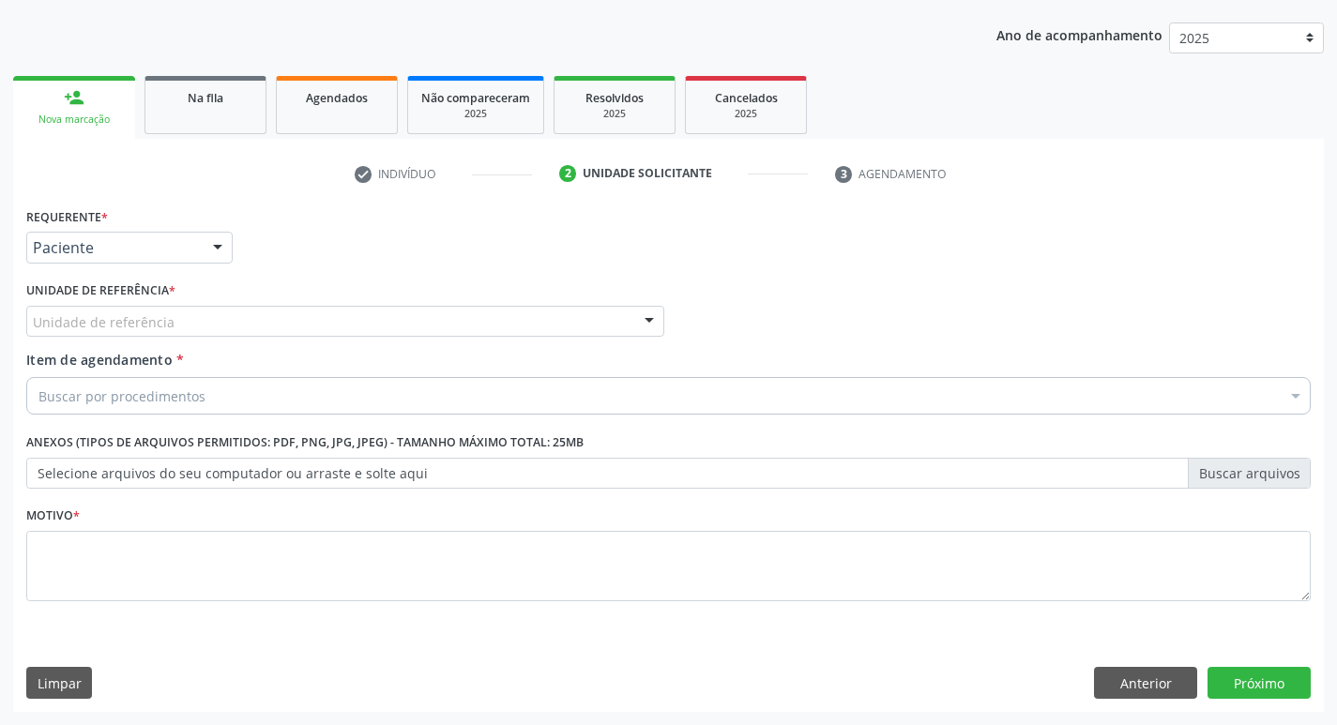
drag, startPoint x: 111, startPoint y: 334, endPoint x: 91, endPoint y: 321, distance: 23.7
click at [110, 334] on div "Unidade de referência" at bounding box center [345, 322] width 638 height 32
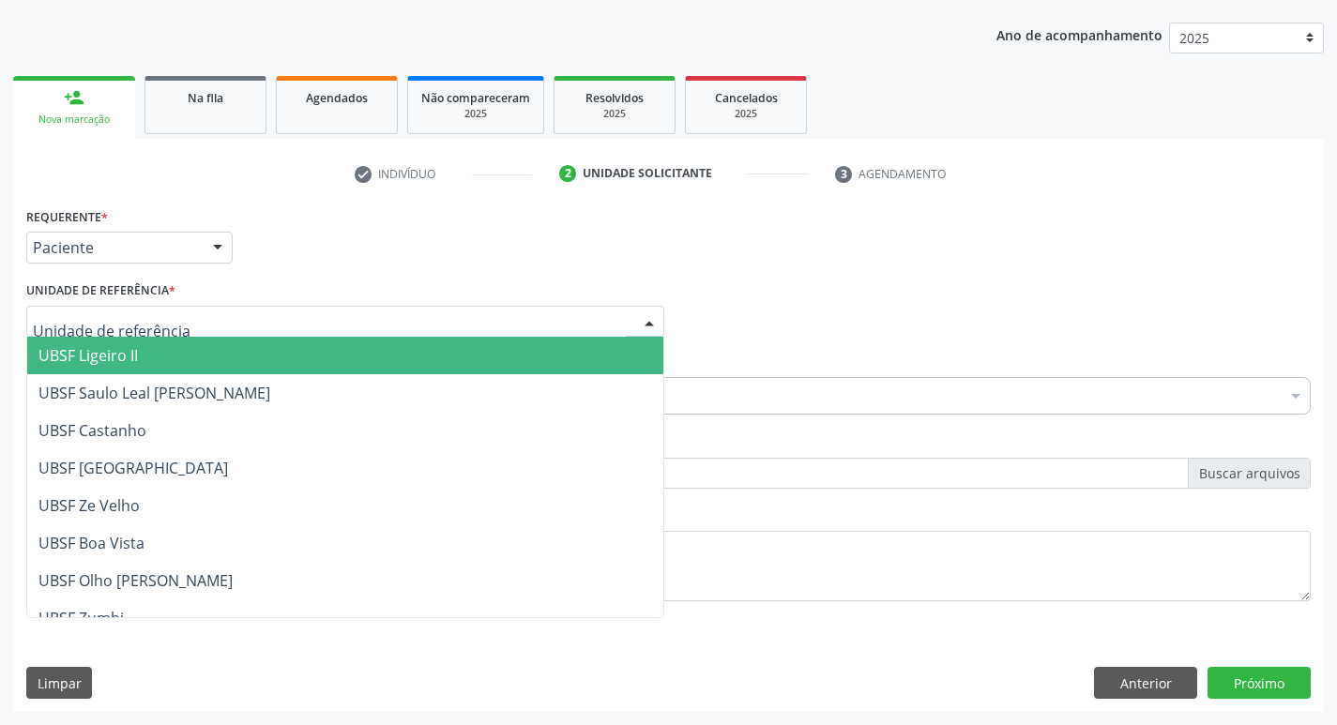
type input "Z"
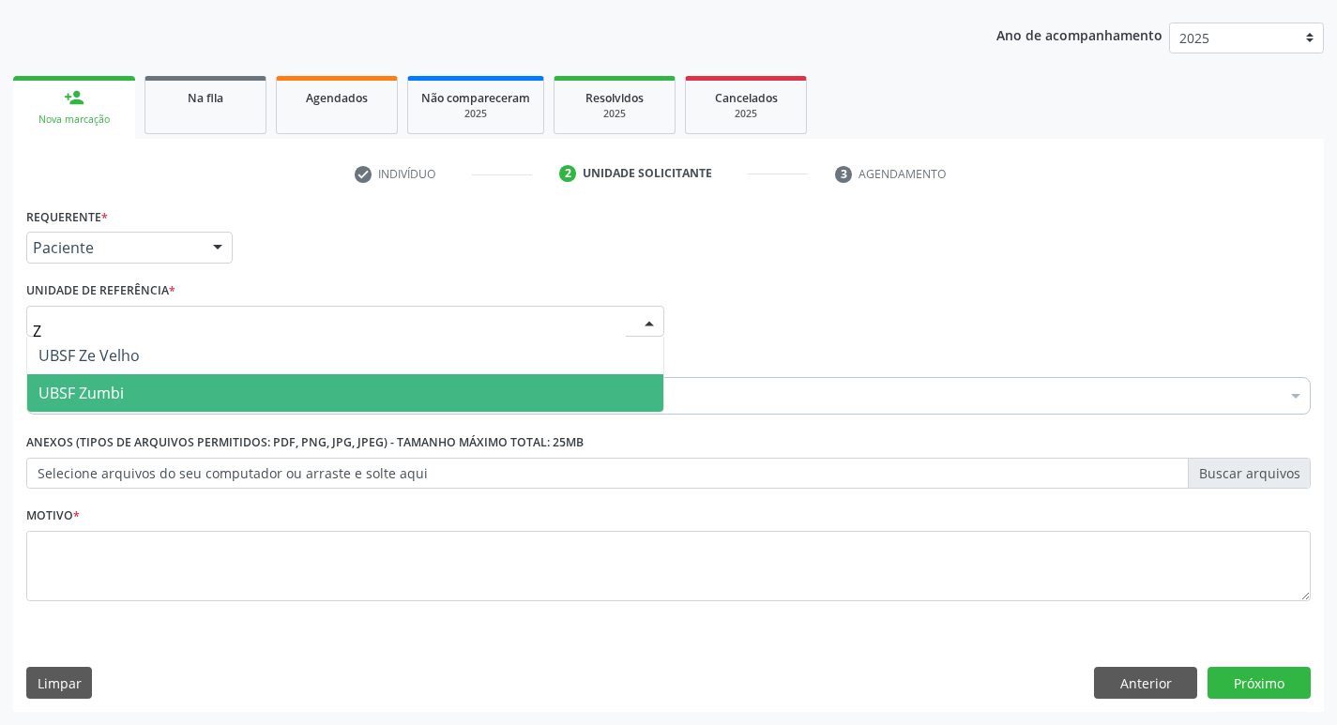
click at [67, 396] on span "UBSF Zumbi" at bounding box center [80, 393] width 85 height 21
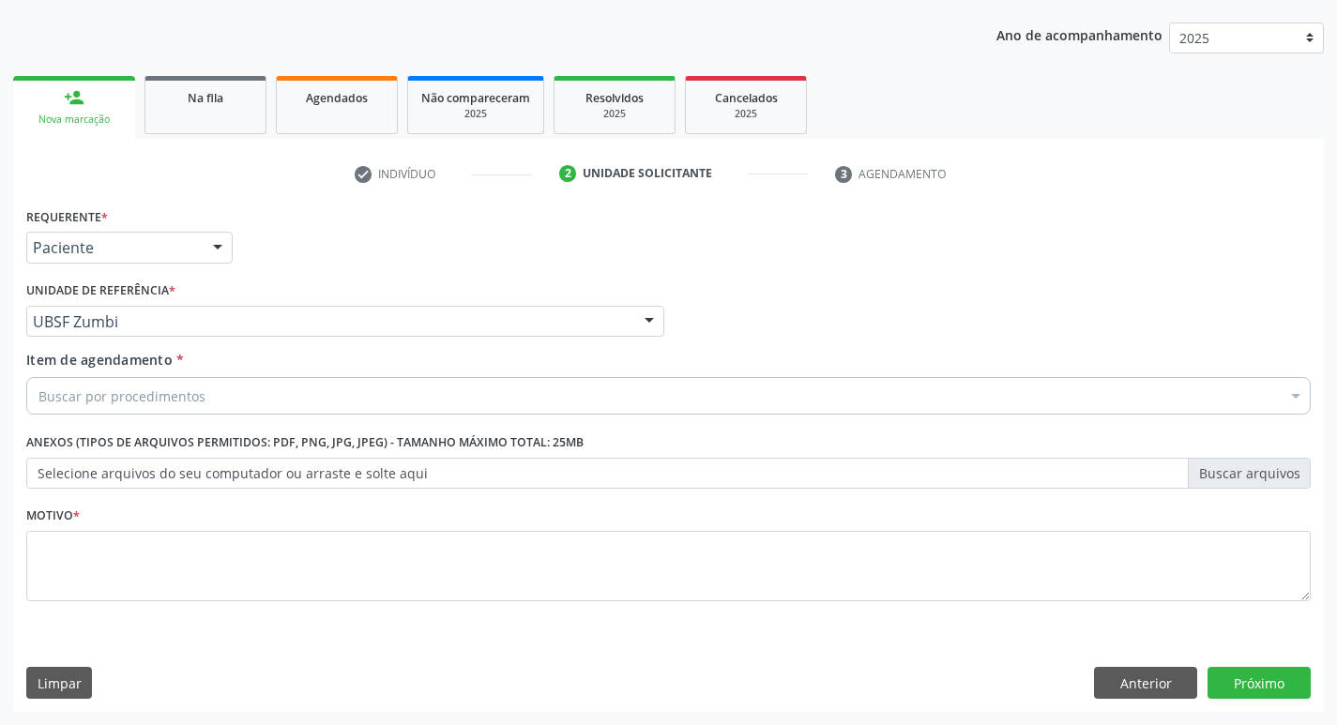
drag, startPoint x: 68, startPoint y: 512, endPoint x: 85, endPoint y: 533, distance: 26.7
click at [80, 517] on label "Motivo *" at bounding box center [52, 516] width 53 height 29
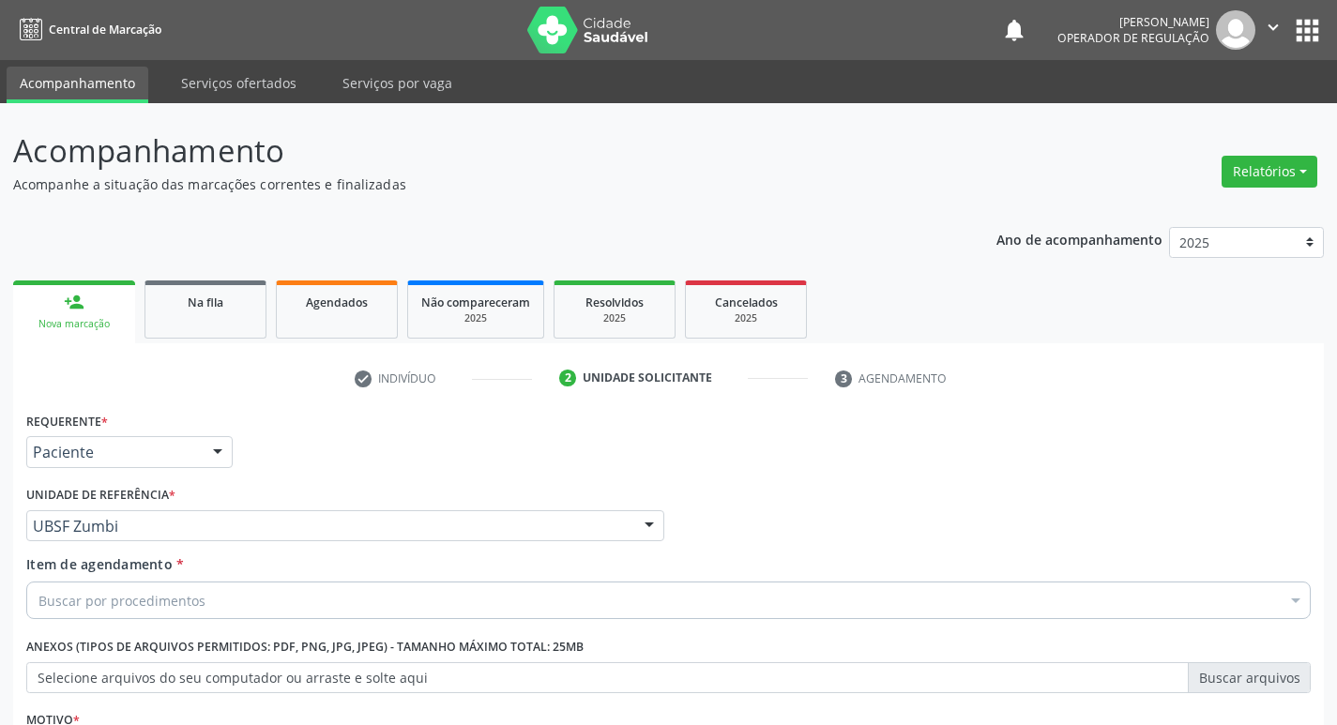
scroll to position [204, 0]
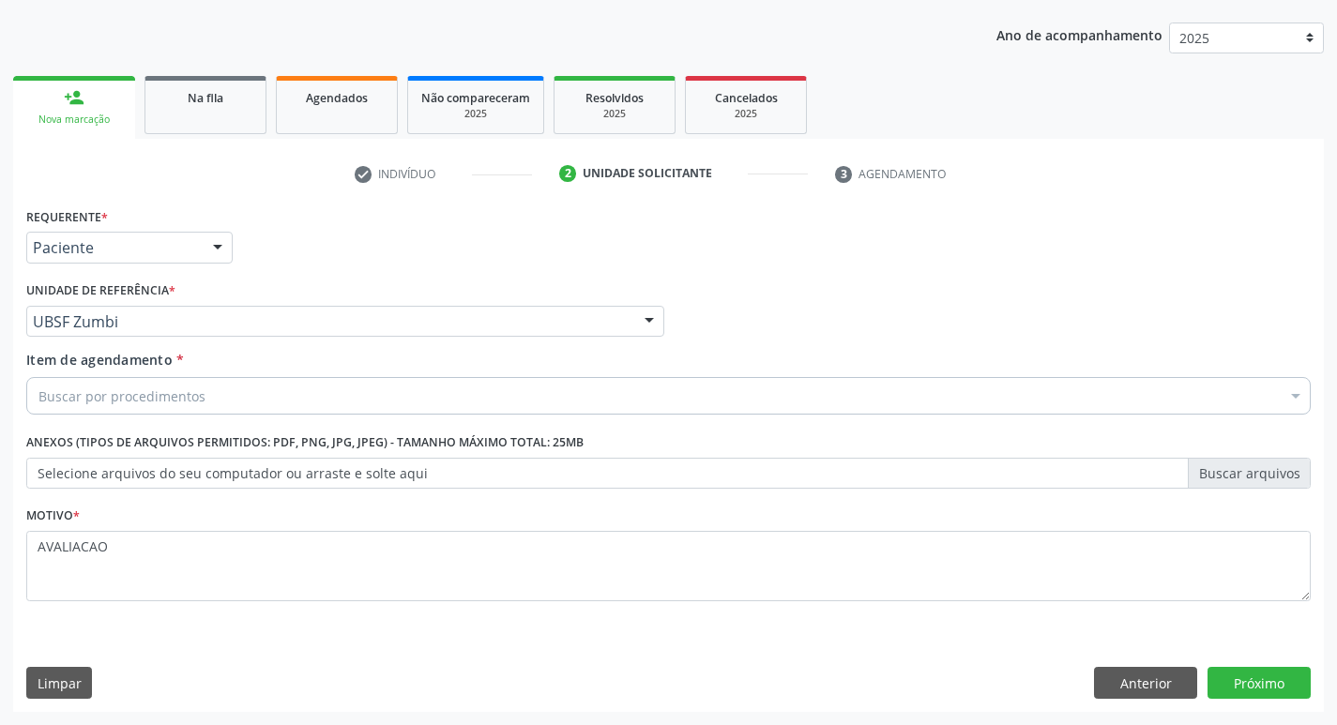
type textarea "AVALIACAO"
click at [121, 385] on div "Buscar por procedimentos" at bounding box center [668, 396] width 1284 height 38
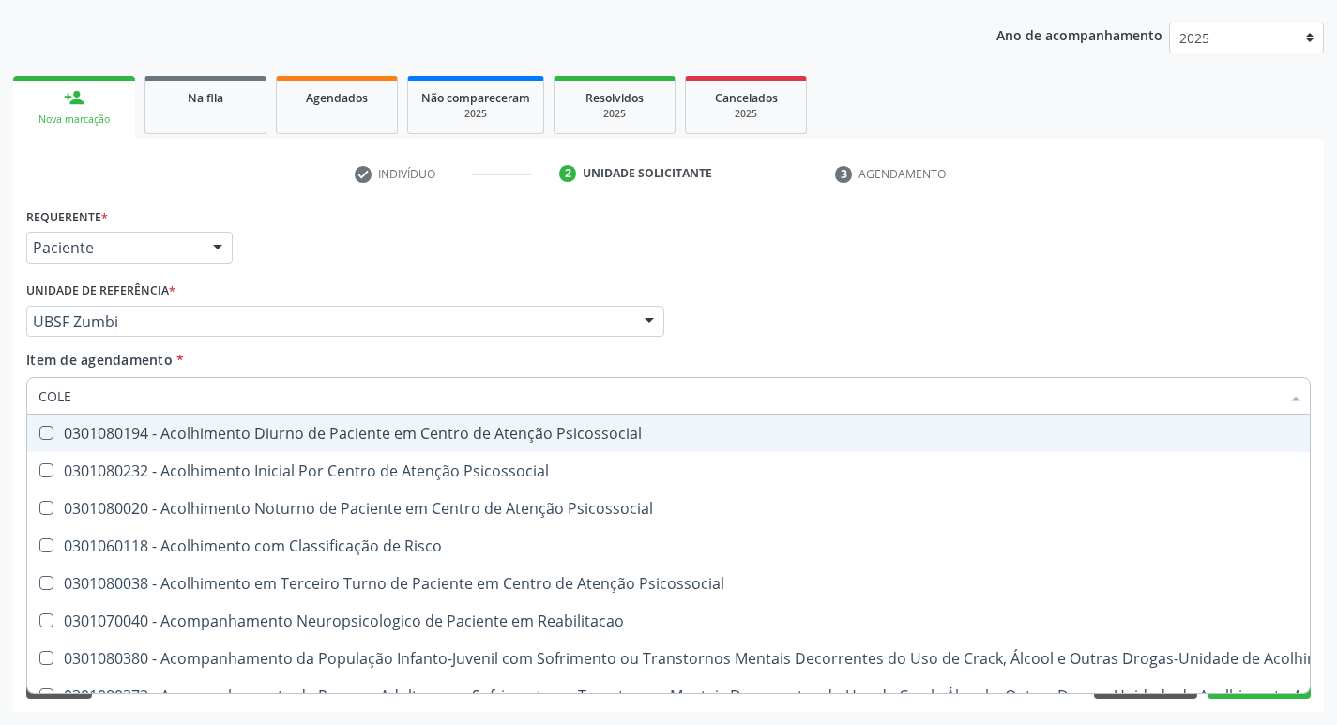
type input "COLES"
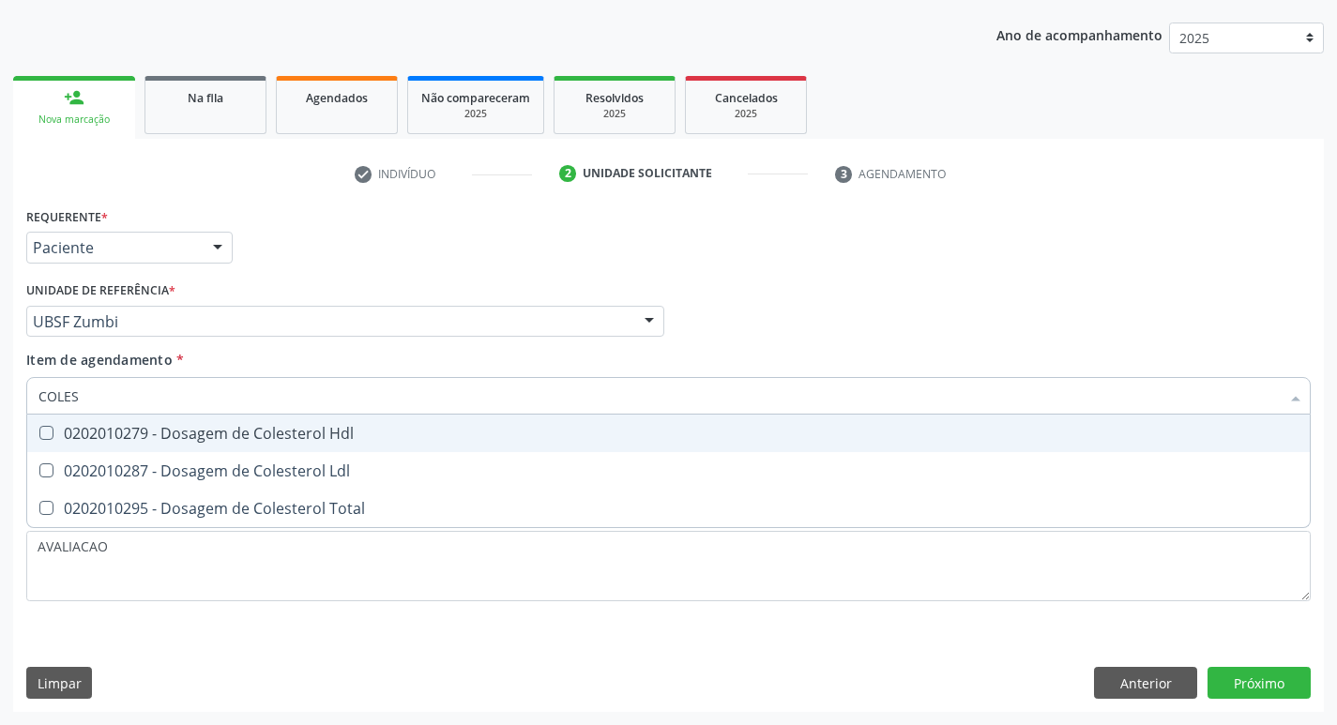
click at [193, 440] on div "0202010279 - Dosagem de Colesterol Hdl" at bounding box center [668, 433] width 1260 height 15
checkbox Hdl "true"
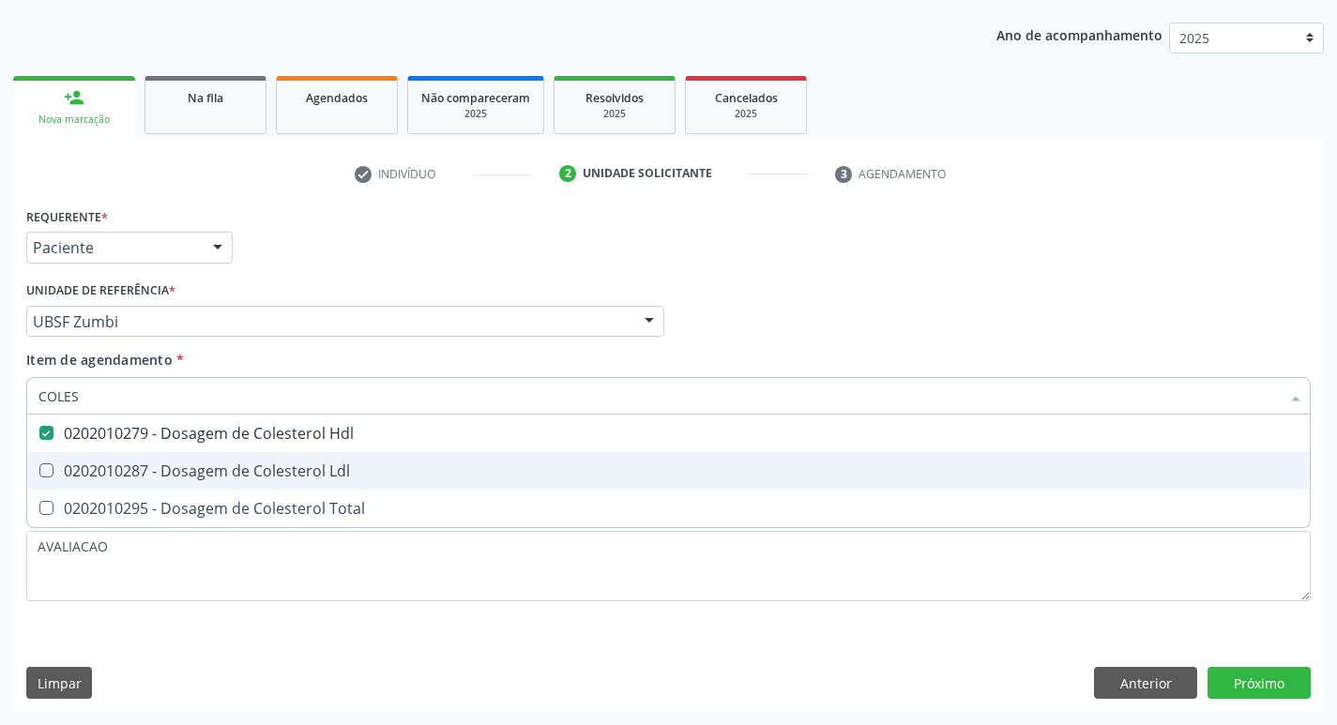
click at [209, 476] on div "0202010287 - Dosagem de Colesterol Ldl" at bounding box center [668, 470] width 1260 height 15
checkbox Ldl "true"
type input "COLE"
checkbox Hdl "false"
checkbox Ldl "false"
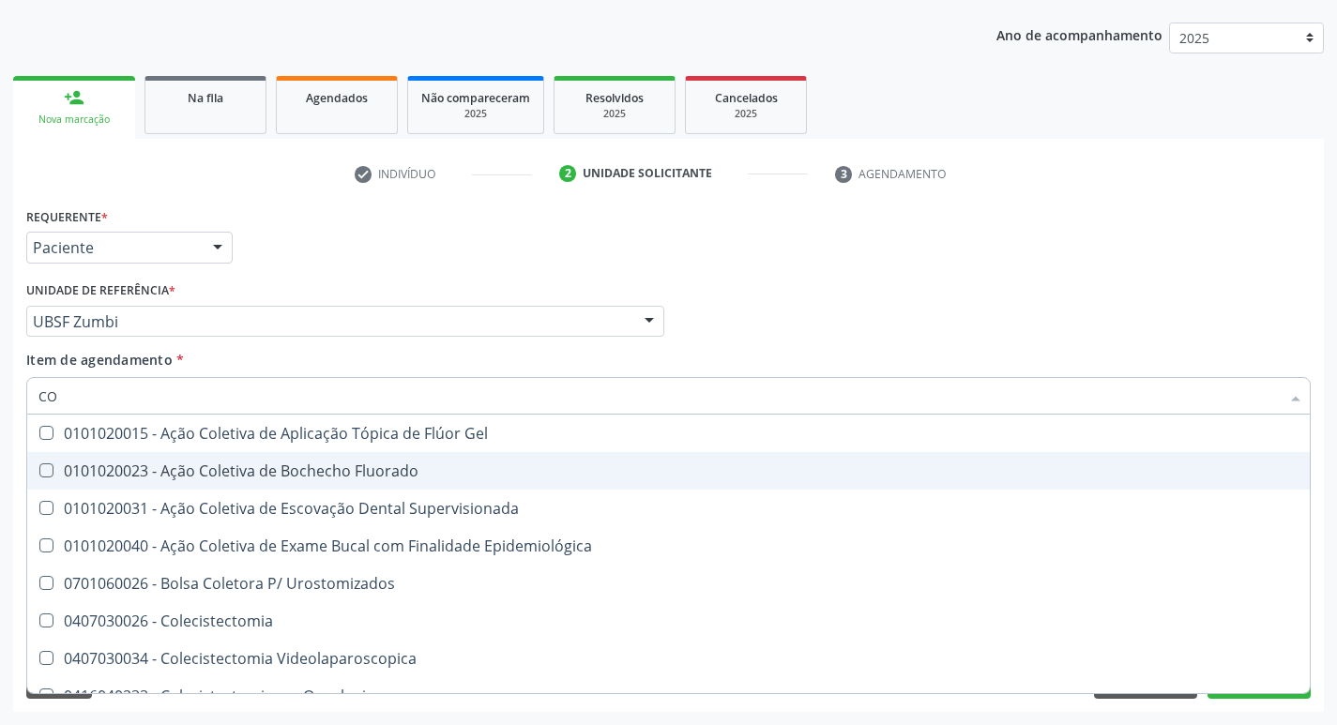
type input "C"
checkbox Hdl "false"
checkbox Ldl "false"
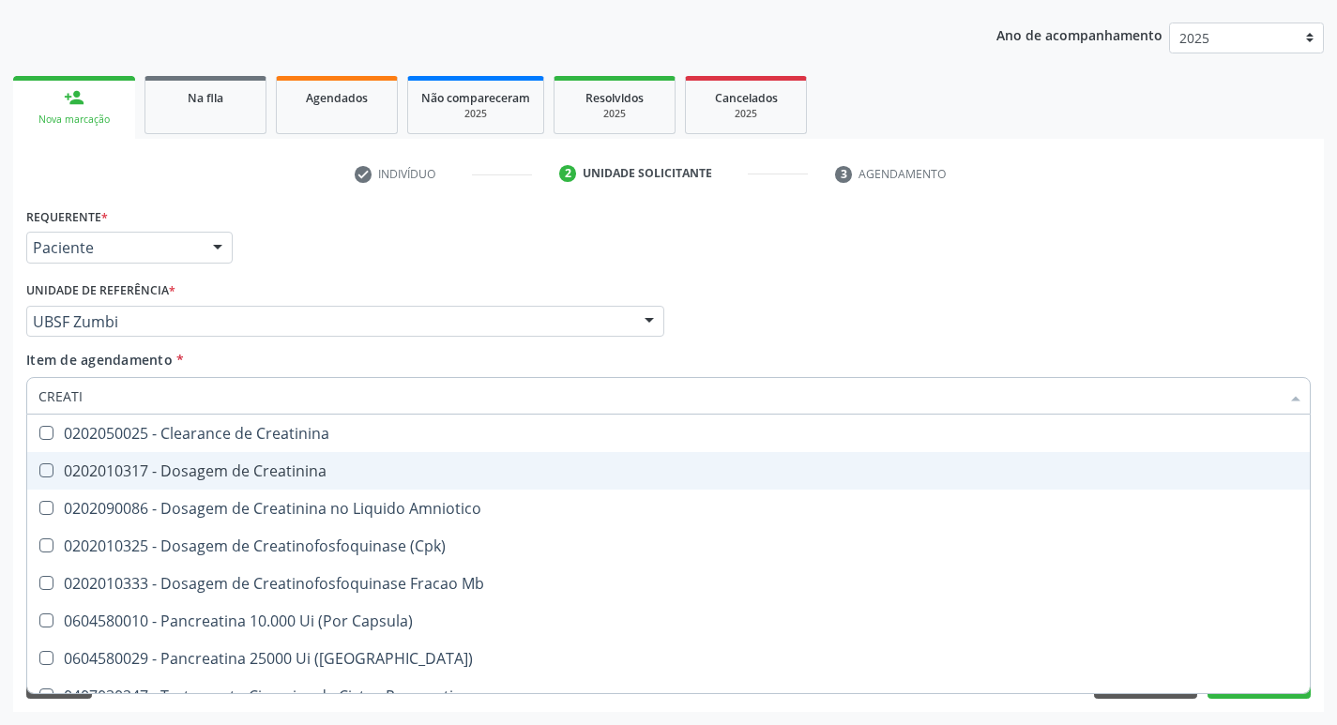
type input "CREATIN"
click at [209, 476] on div "0202010317 - Dosagem de Creatinina" at bounding box center [668, 470] width 1260 height 15
checkbox Creatinina "true"
type input "CREAT"
checkbox Creatinina "false"
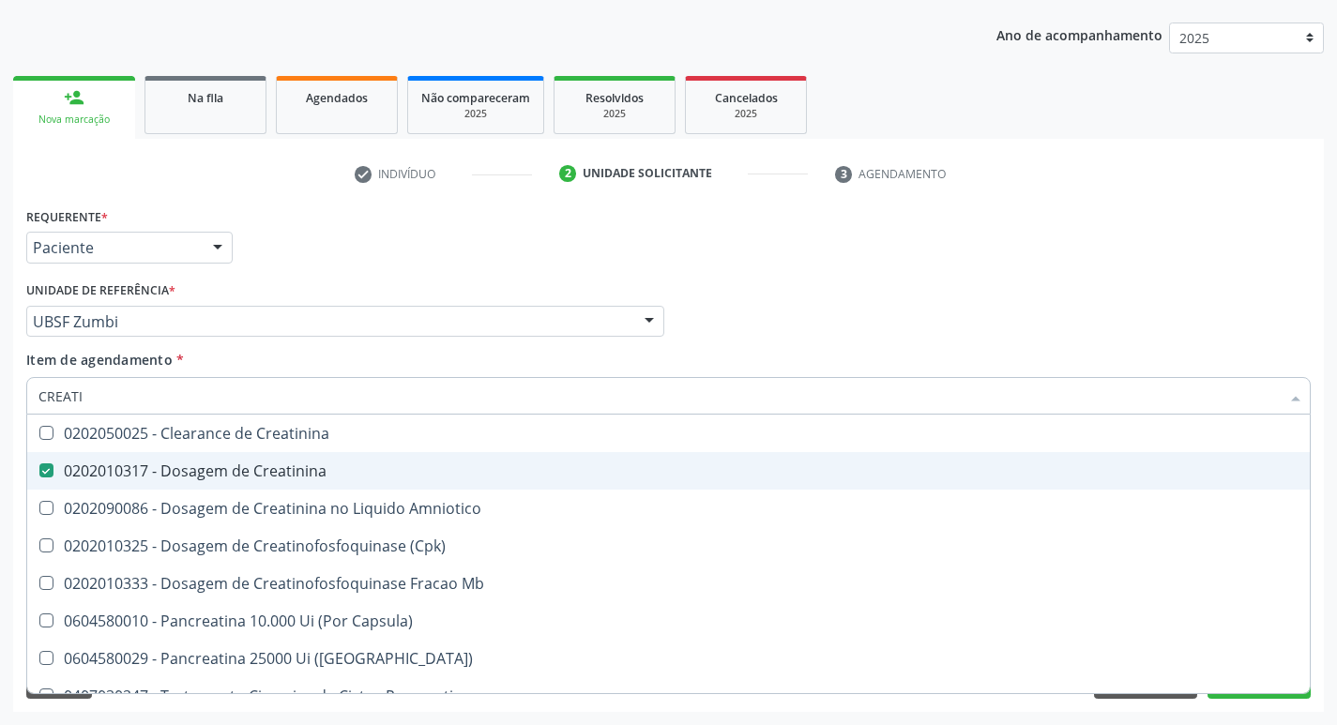
checkbox Amniotico "true"
type input "CRE"
checkbox Amniotico "false"
checkbox Mb "false"
type input "C"
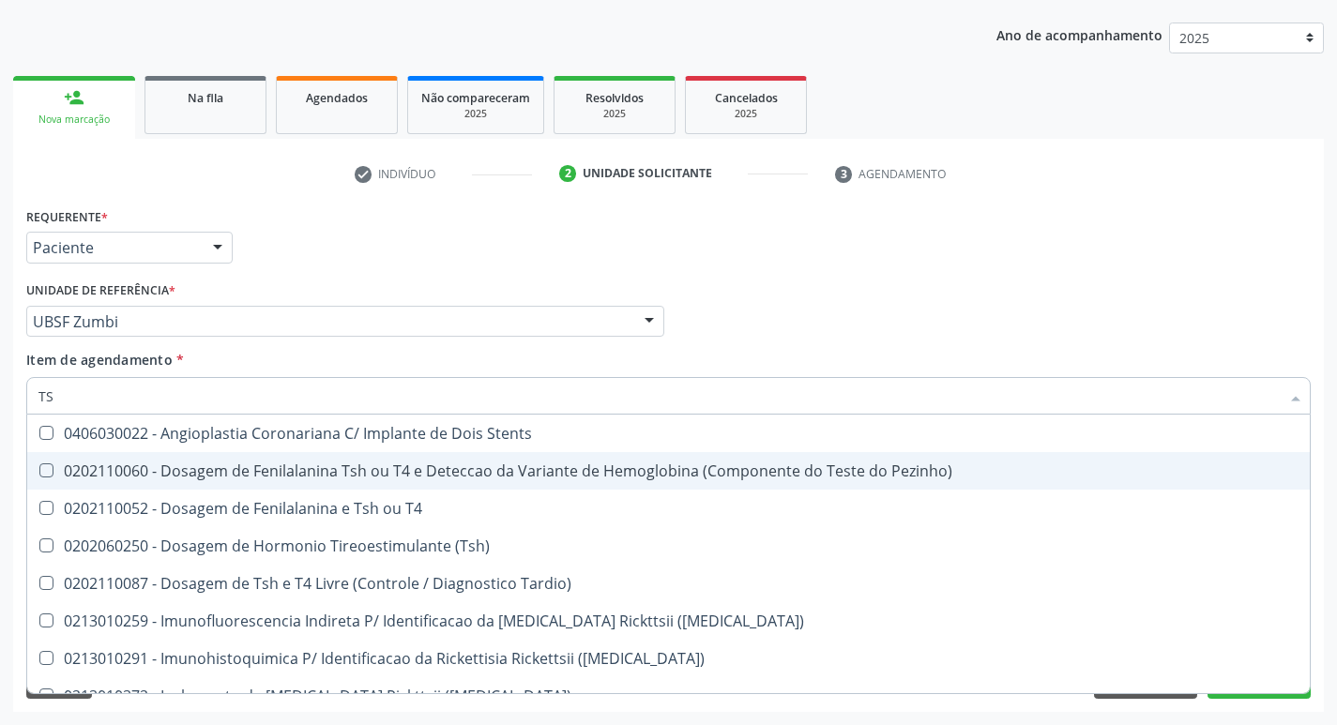
type input "TSH"
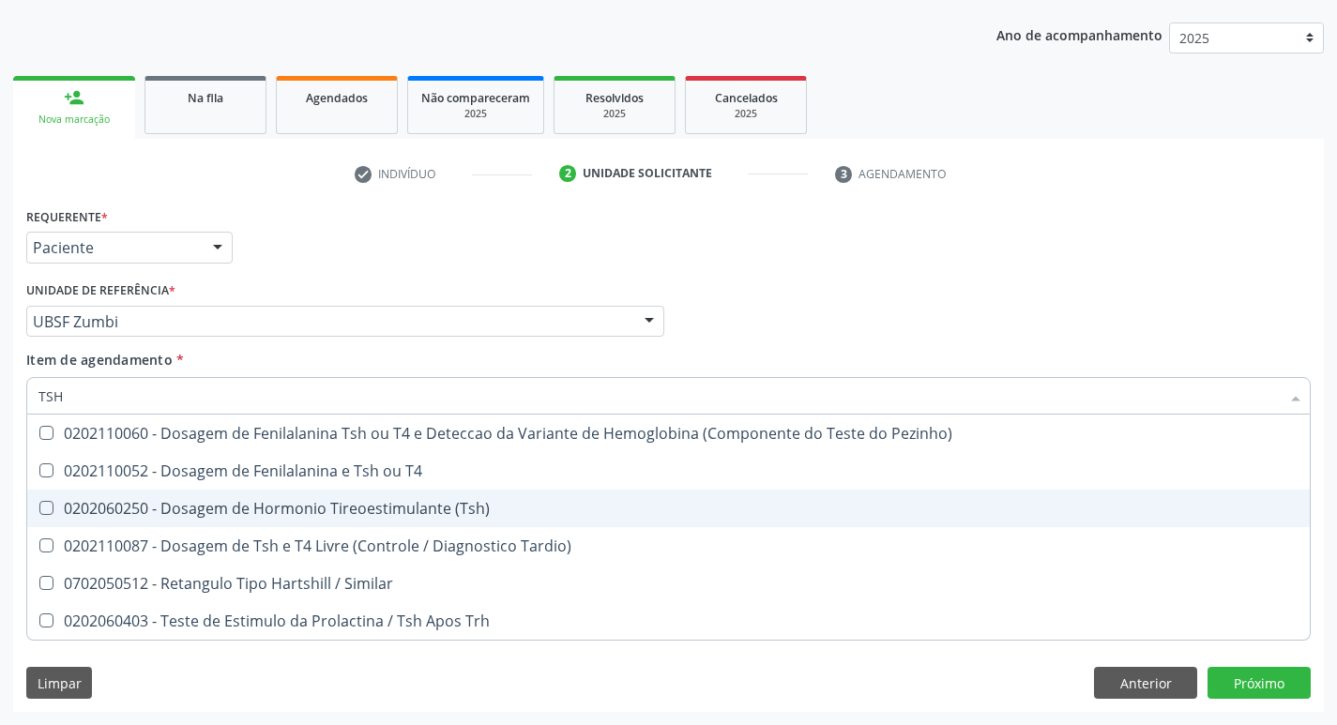
click at [220, 501] on div "0202060250 - Dosagem de Hormonio Tireoestimulante (Tsh)" at bounding box center [668, 508] width 1260 height 15
checkbox \(Tsh\) "true"
type input "TS"
checkbox \(Tsh\) "false"
checkbox Tardio\) "true"
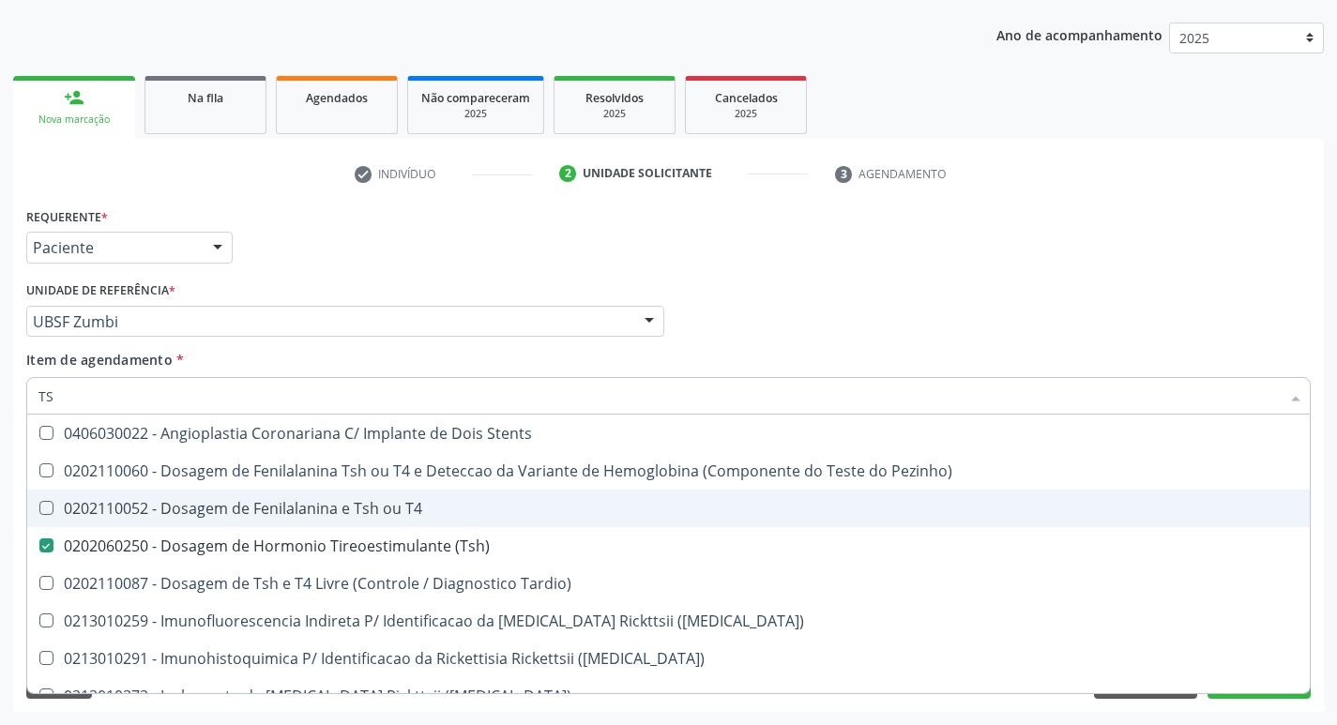
type input "T"
checkbox \(Tsh\) "false"
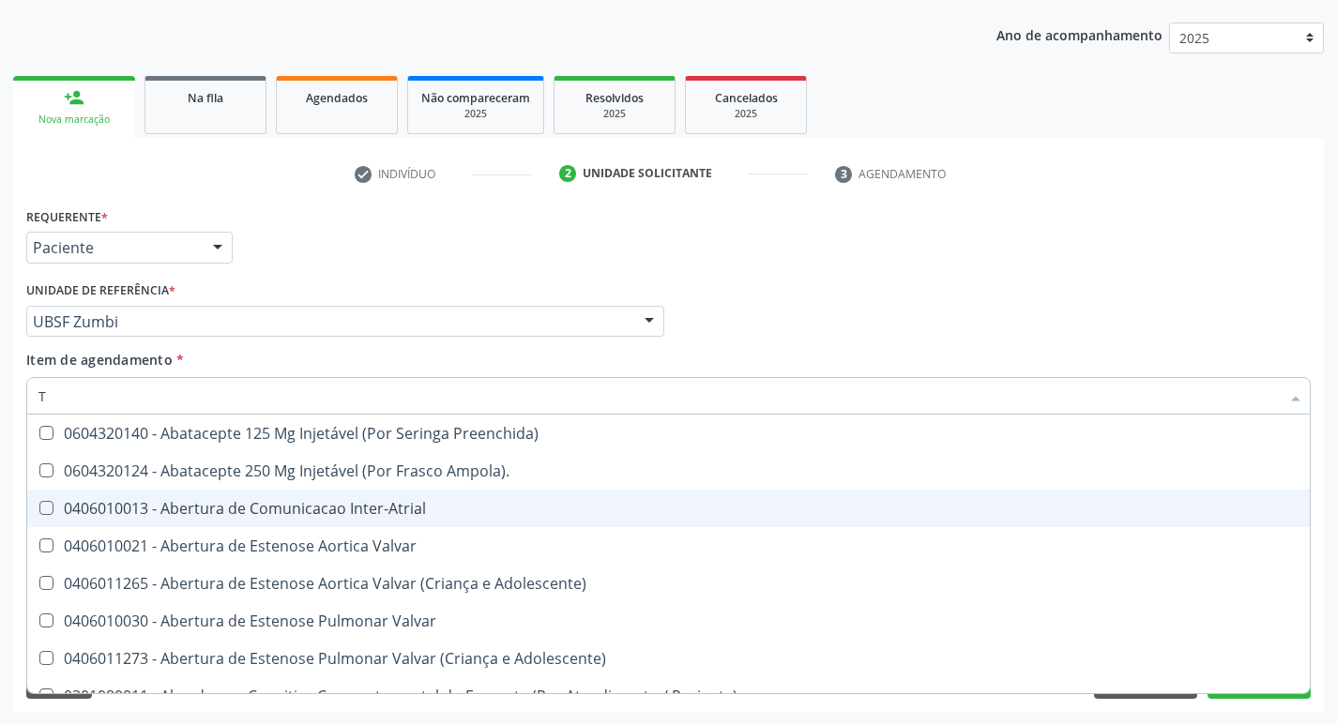
type input "T4"
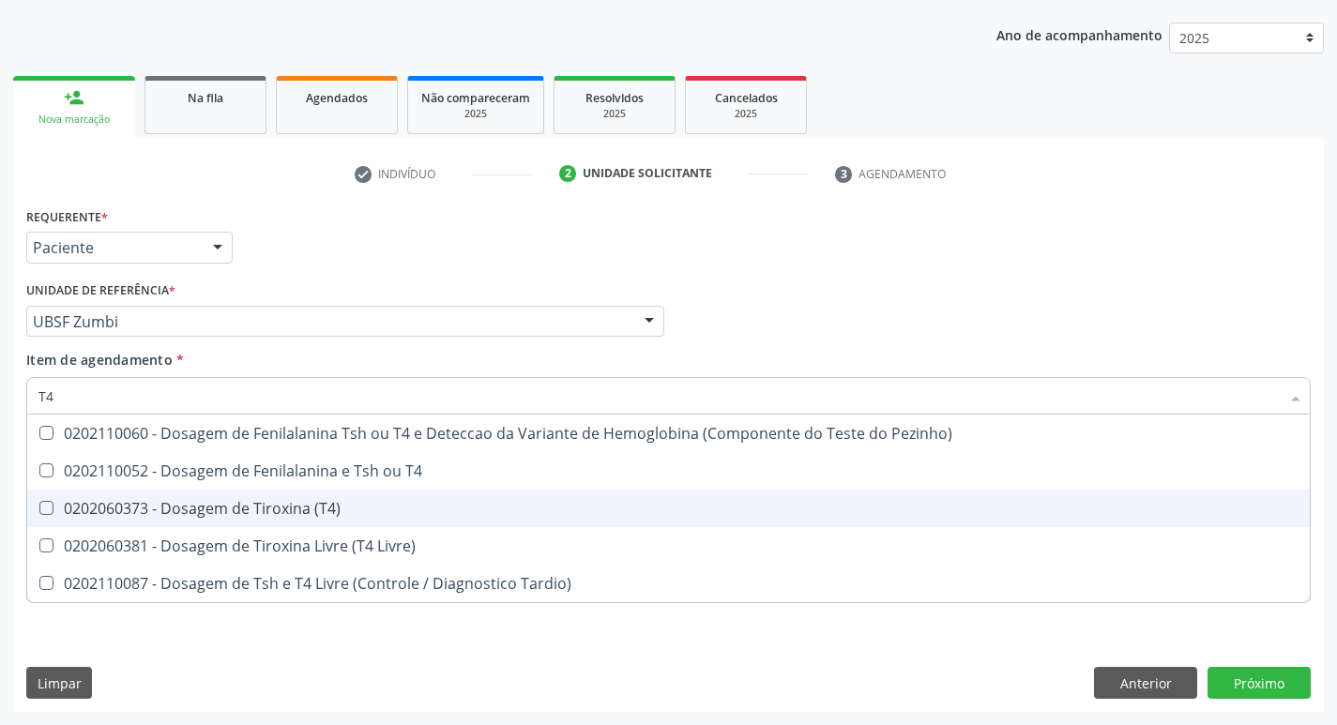
click at [309, 511] on div "0202060373 - Dosagem de Tiroxina (T4)" at bounding box center [668, 508] width 1260 height 15
checkbox \(T4\) "true"
type input "T"
checkbox \(T4\) "false"
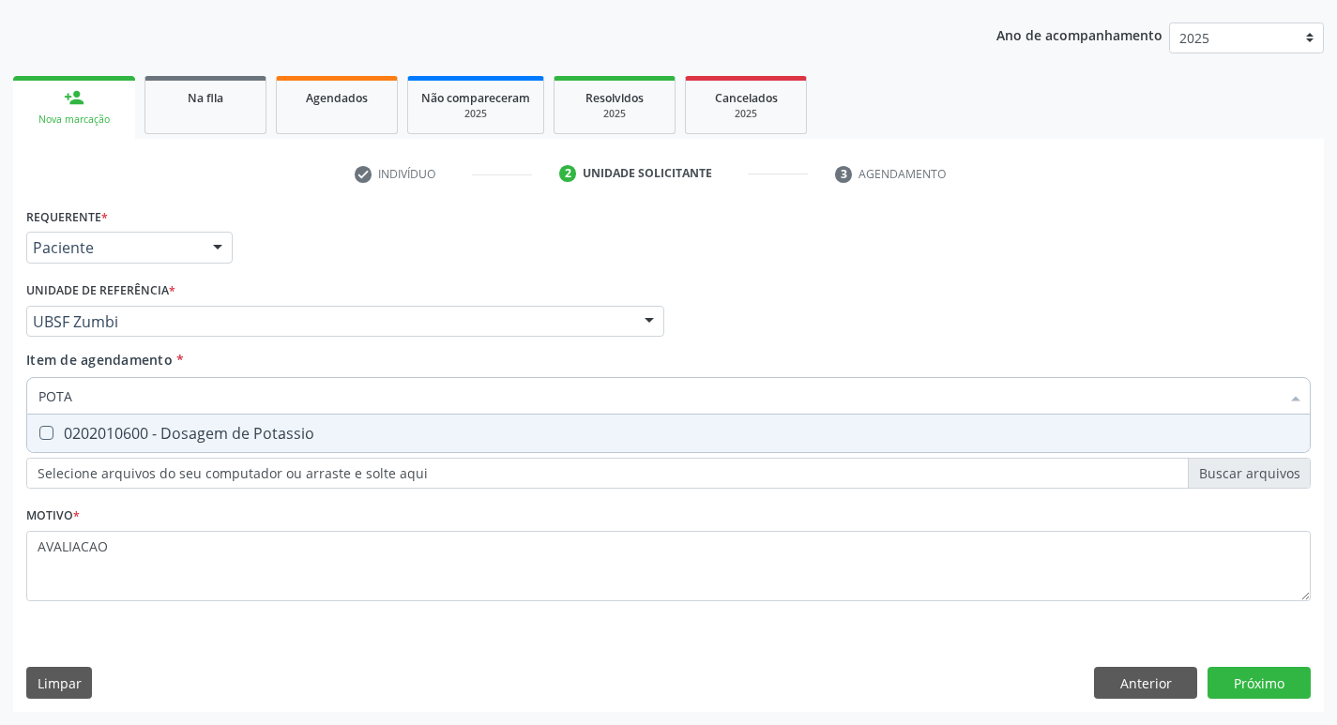
type input "POTAS"
click at [308, 416] on span "0202010600 - Dosagem de Potassio" at bounding box center [668, 434] width 1282 height 38
checkbox Potassio "true"
type input "P"
checkbox Potassio "false"
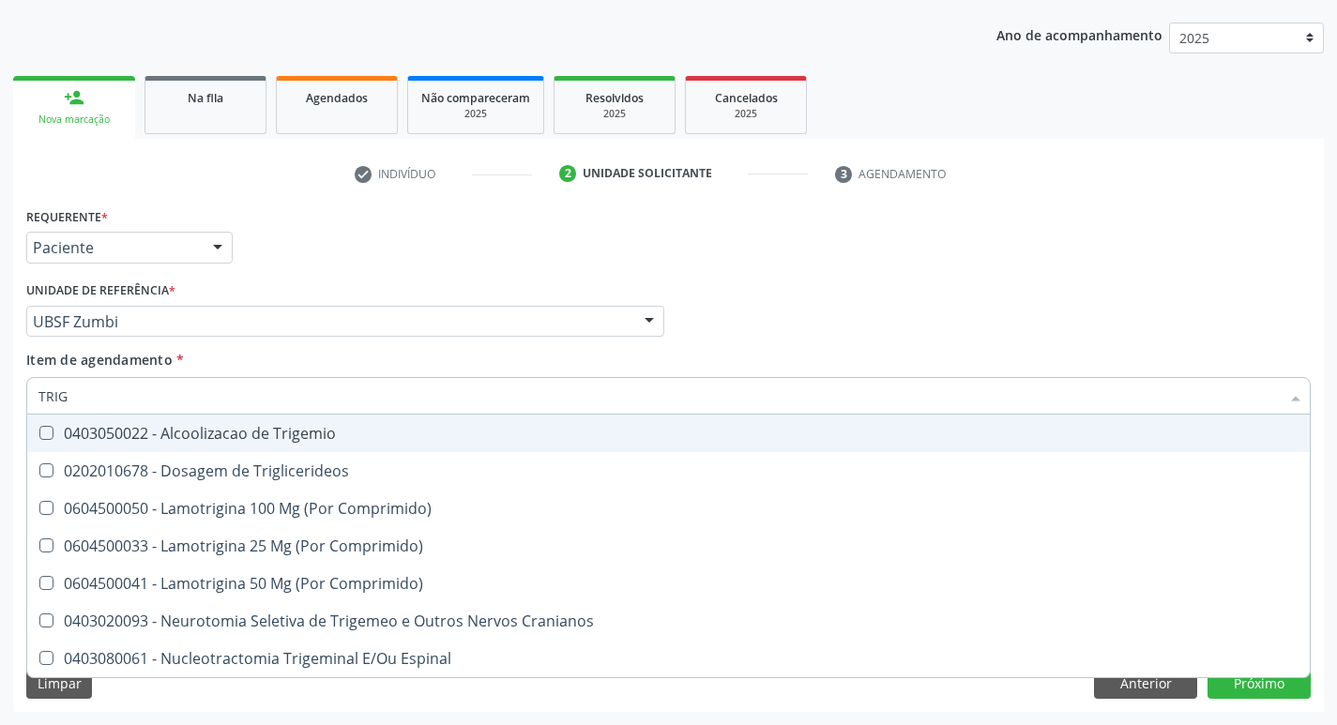
type input "TRIGL"
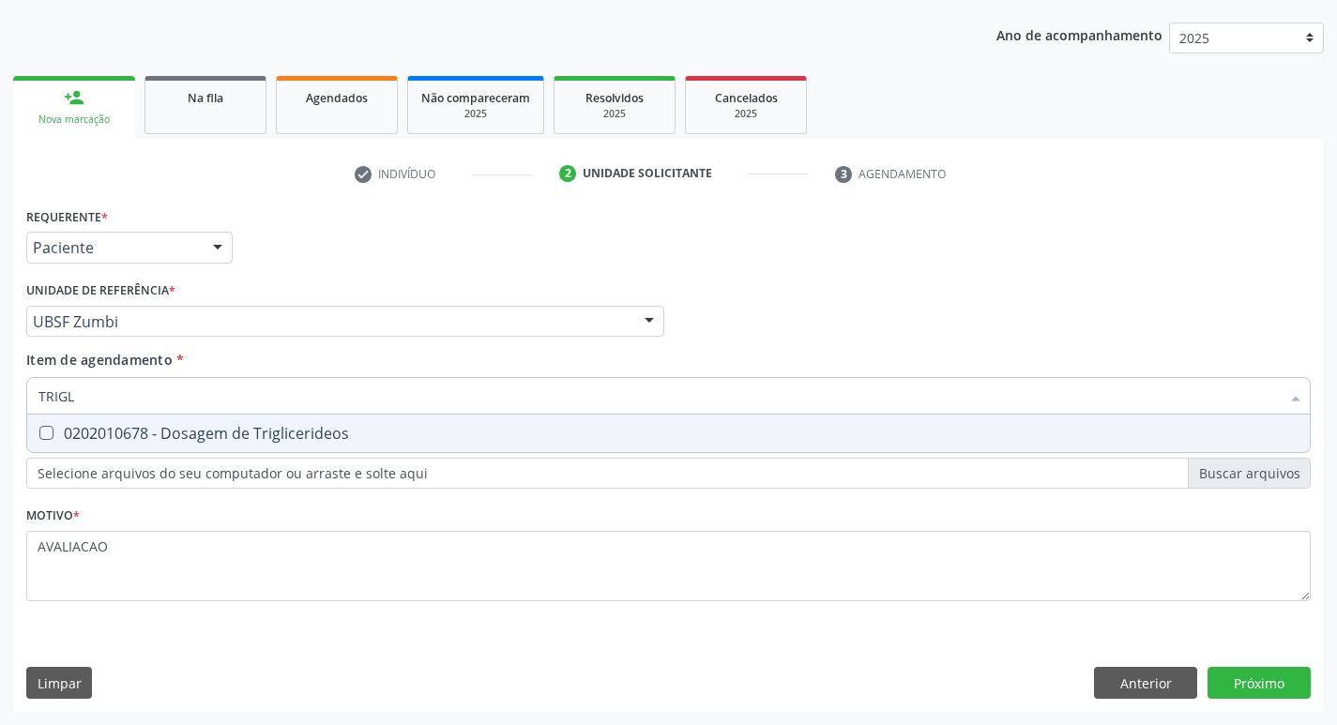
click at [308, 416] on span "0202010678 - Dosagem de Triglicerideos" at bounding box center [668, 434] width 1282 height 38
checkbox Triglicerideos "true"
type input "TRIG"
checkbox Triglicerideos "false"
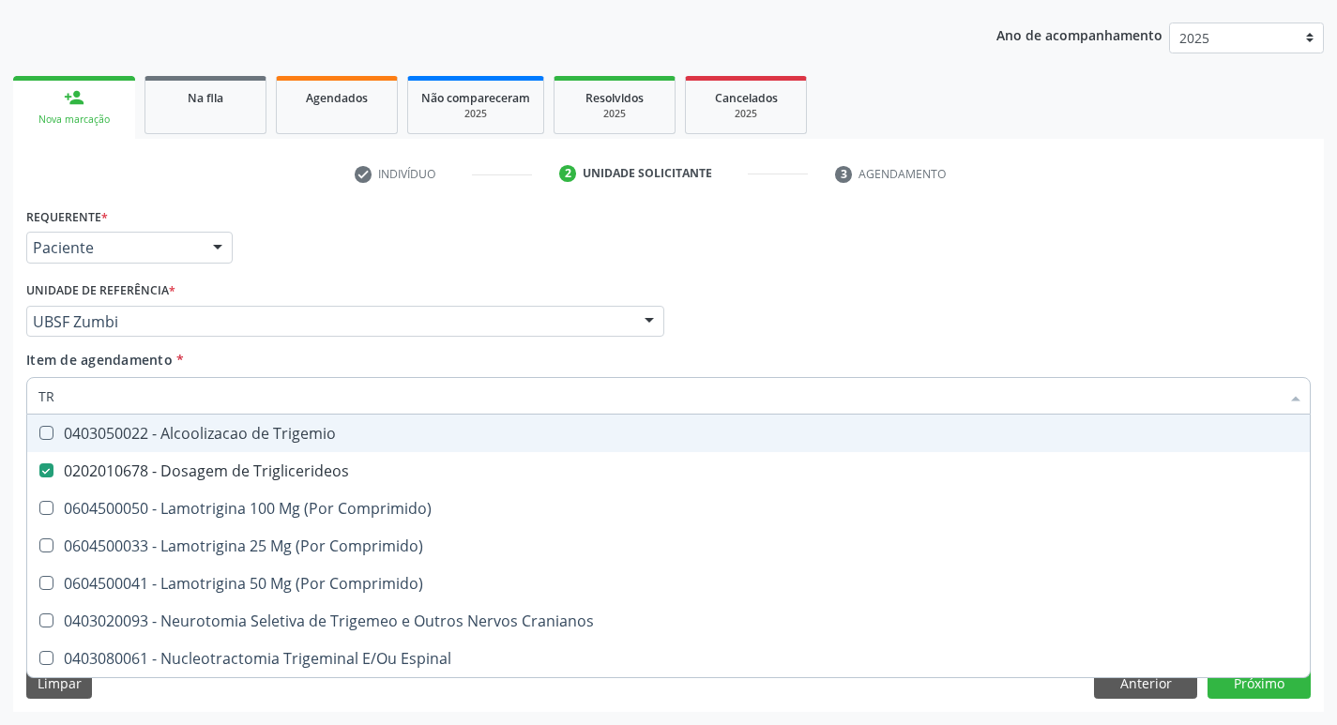
type input "T"
checkbox Triglicerideos "false"
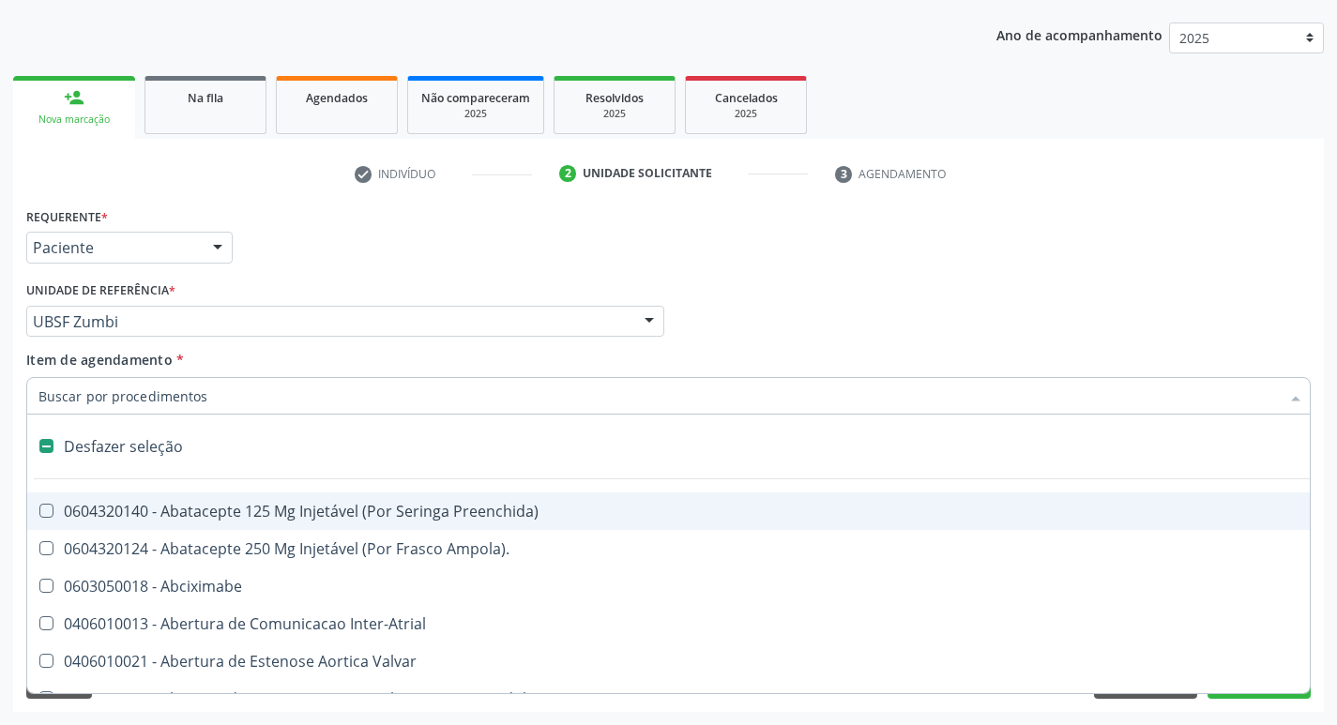
type input "U"
checkbox Coledocoplastia "true"
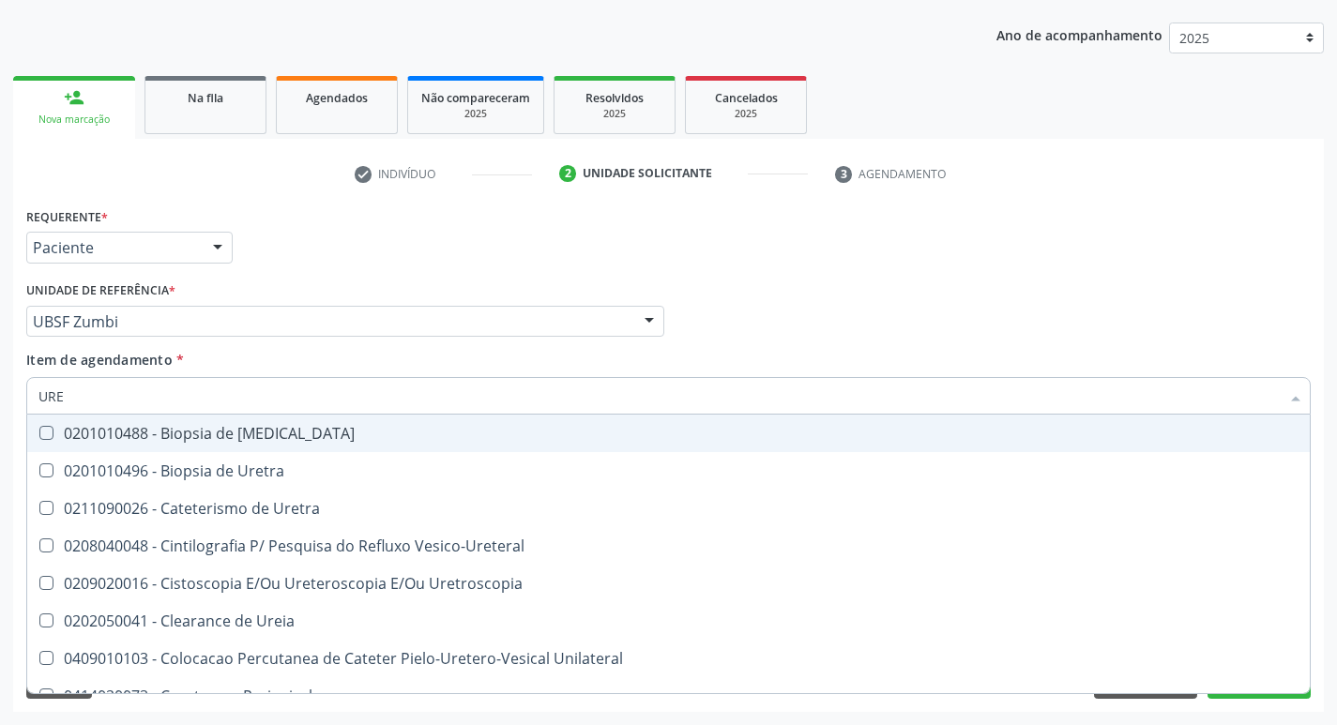
type input "UREI"
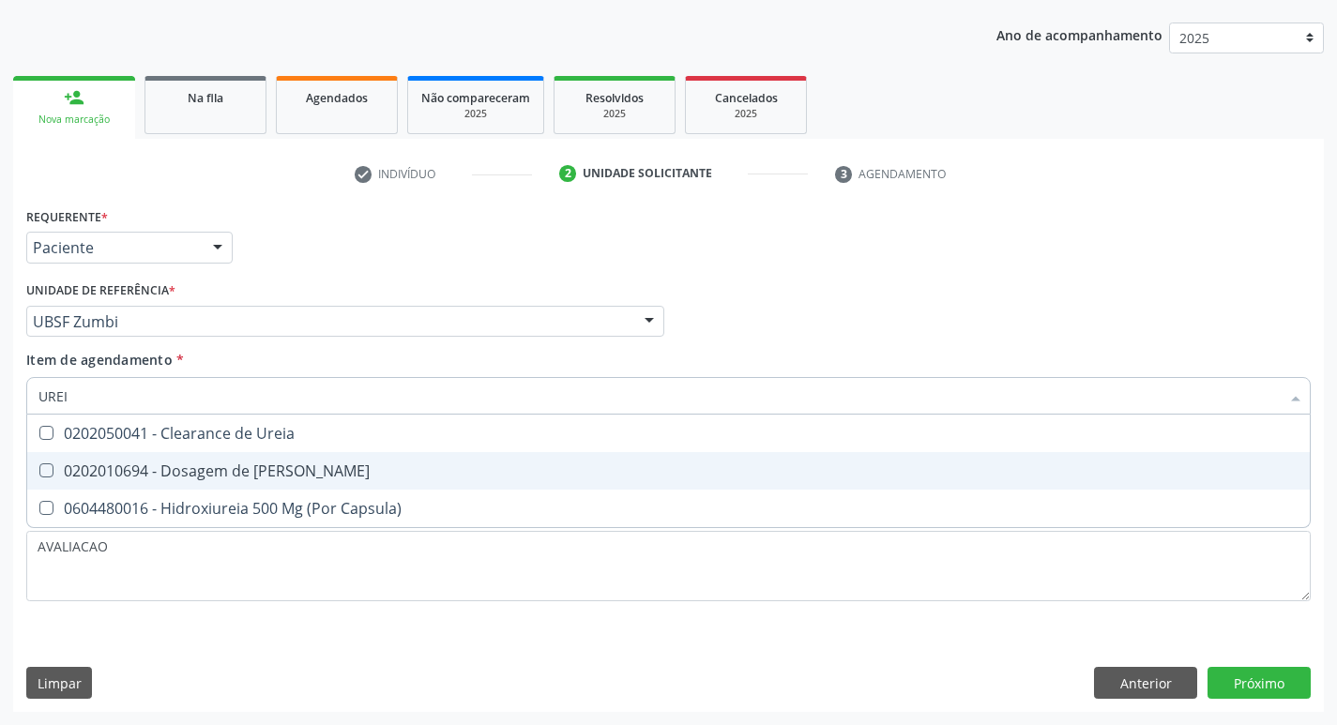
click at [319, 475] on div "0202010694 - Dosagem de [PERSON_NAME]" at bounding box center [668, 470] width 1260 height 15
checkbox Ureia "true"
type input "URE"
checkbox Ureia "false"
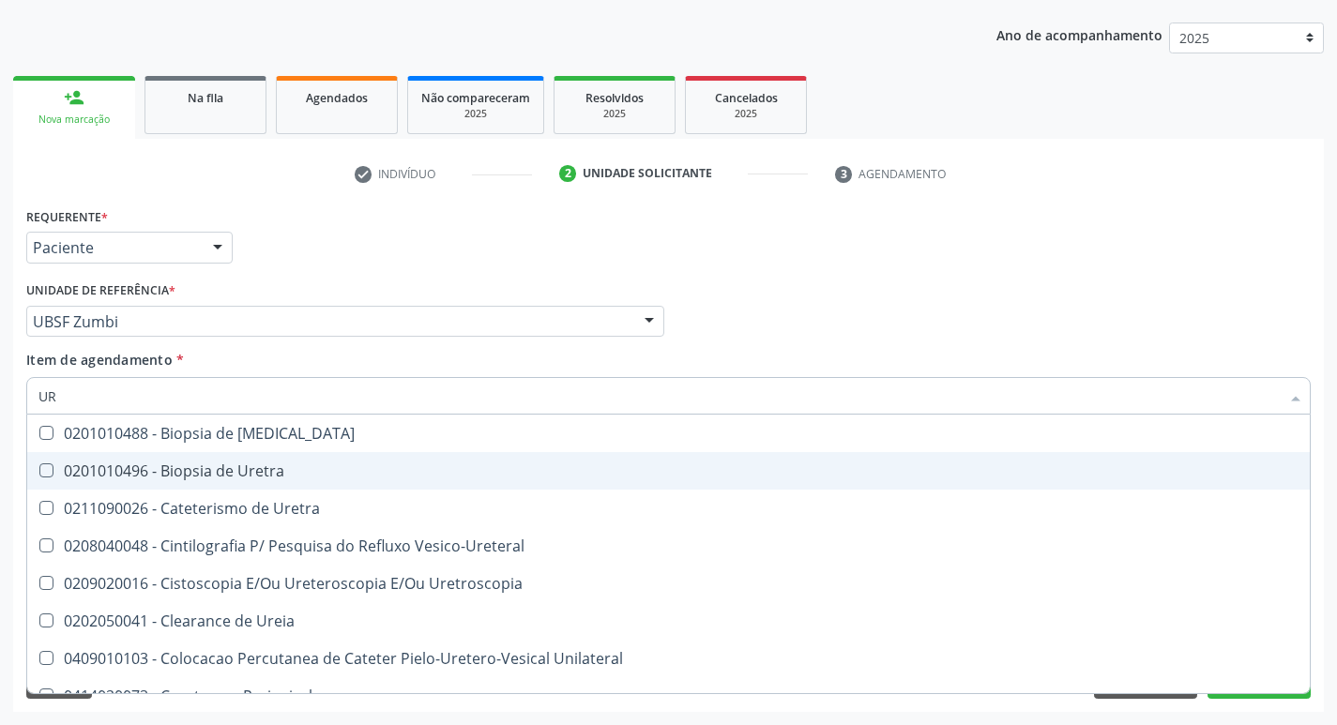
type input "U"
checkbox Ureia "false"
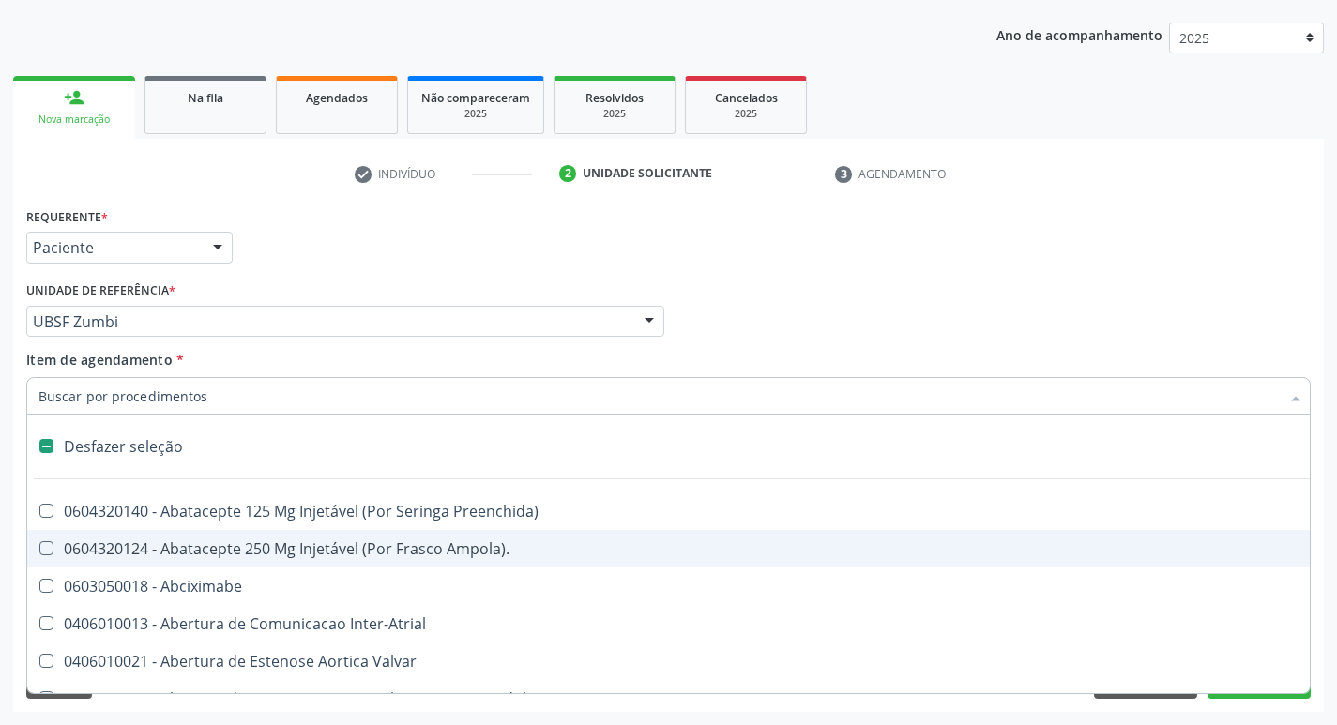
type input "2"
checkbox Monopolar "true"
checkbox Quadril "true"
checkbox Biologica "true"
checkbox Internado "true"
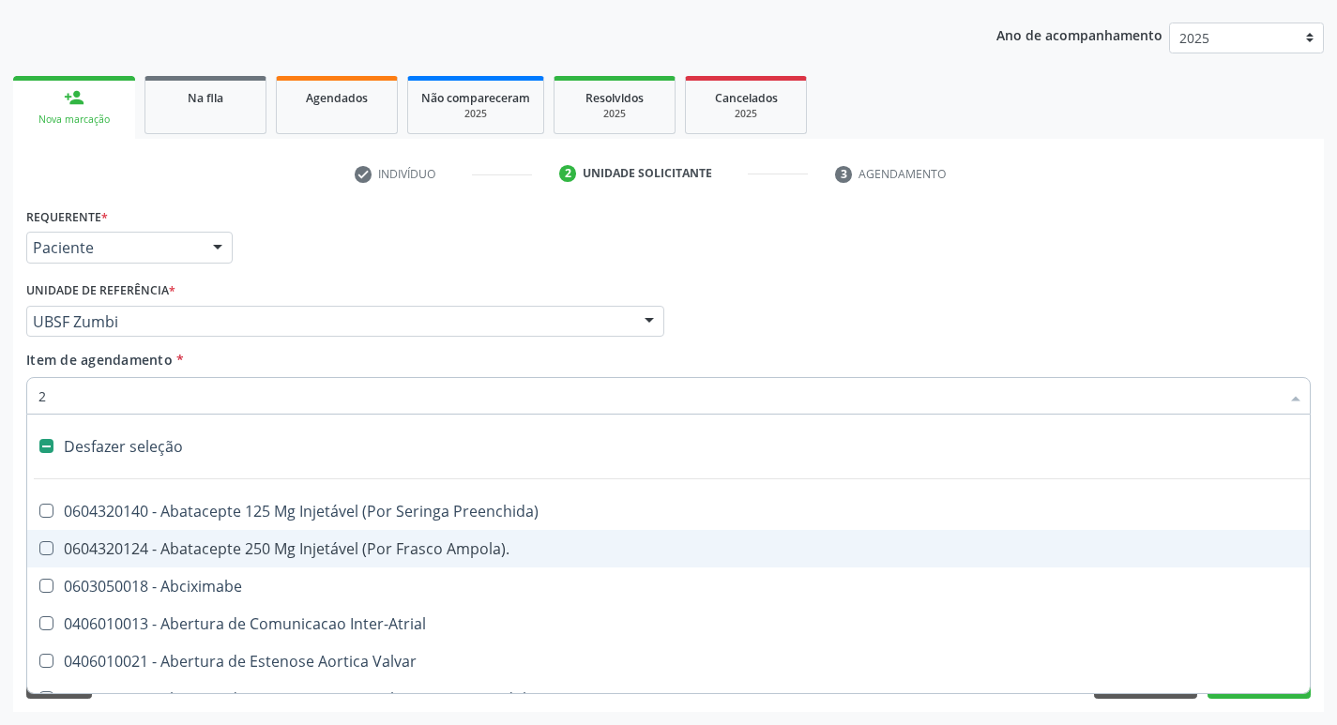
checkbox Conica "true"
checkbox Epispadia "true"
checkbox Aorto-Cavitarias "true"
checkbox Congenita "true"
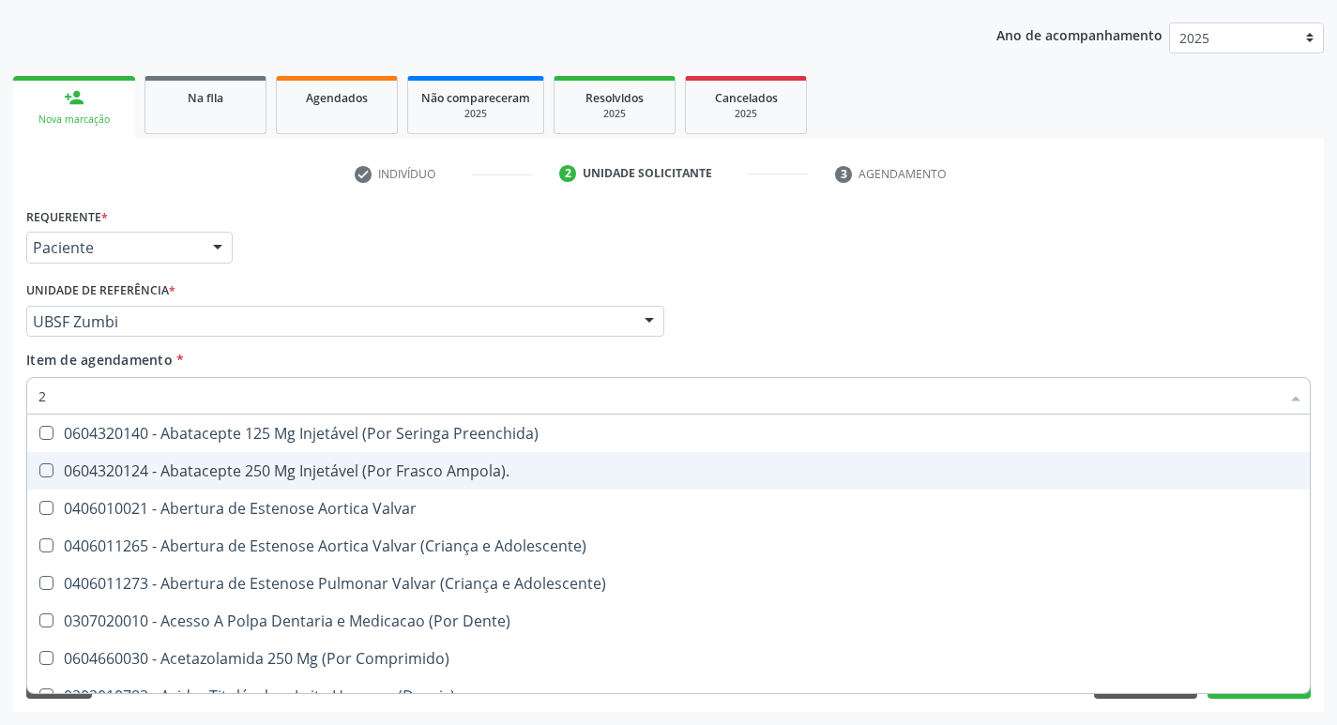
type input "20205001"
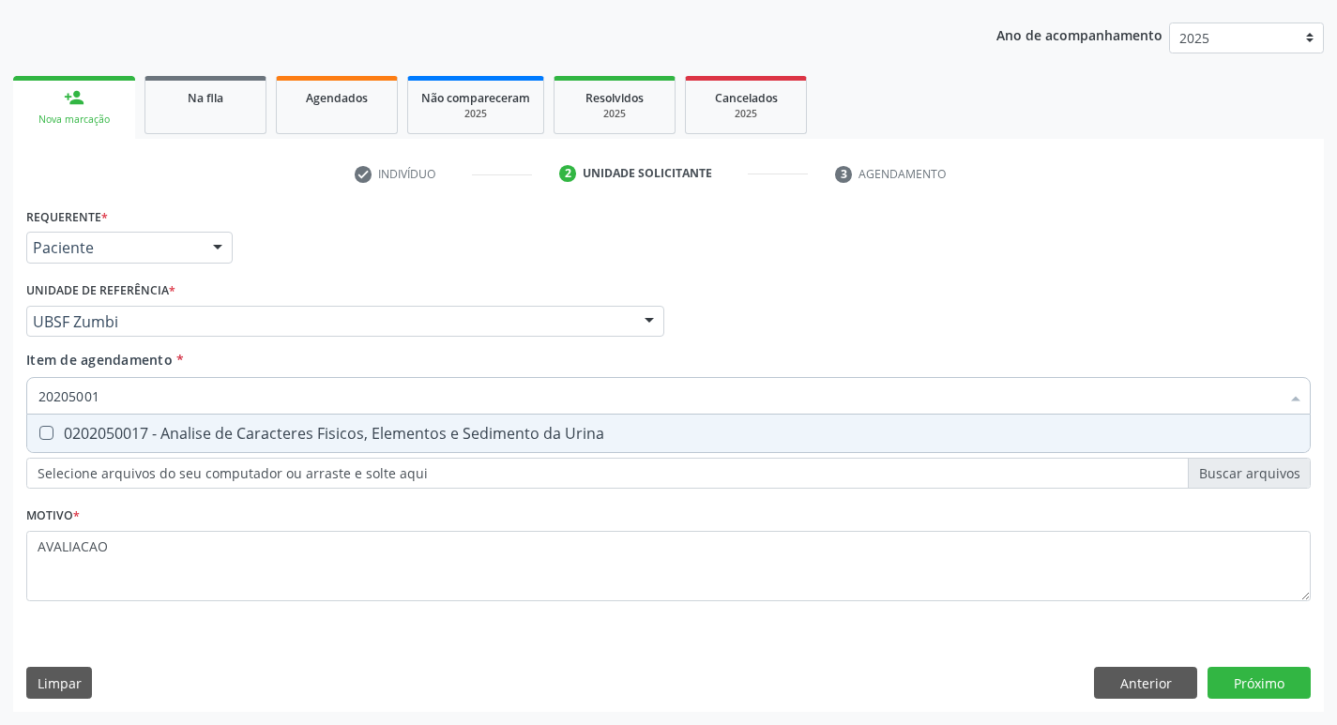
click at [218, 431] on div "0202050017 - Analise de Caracteres Fisicos, Elementos e Sedimento da Urina" at bounding box center [668, 433] width 1260 height 15
checkbox Urina "true"
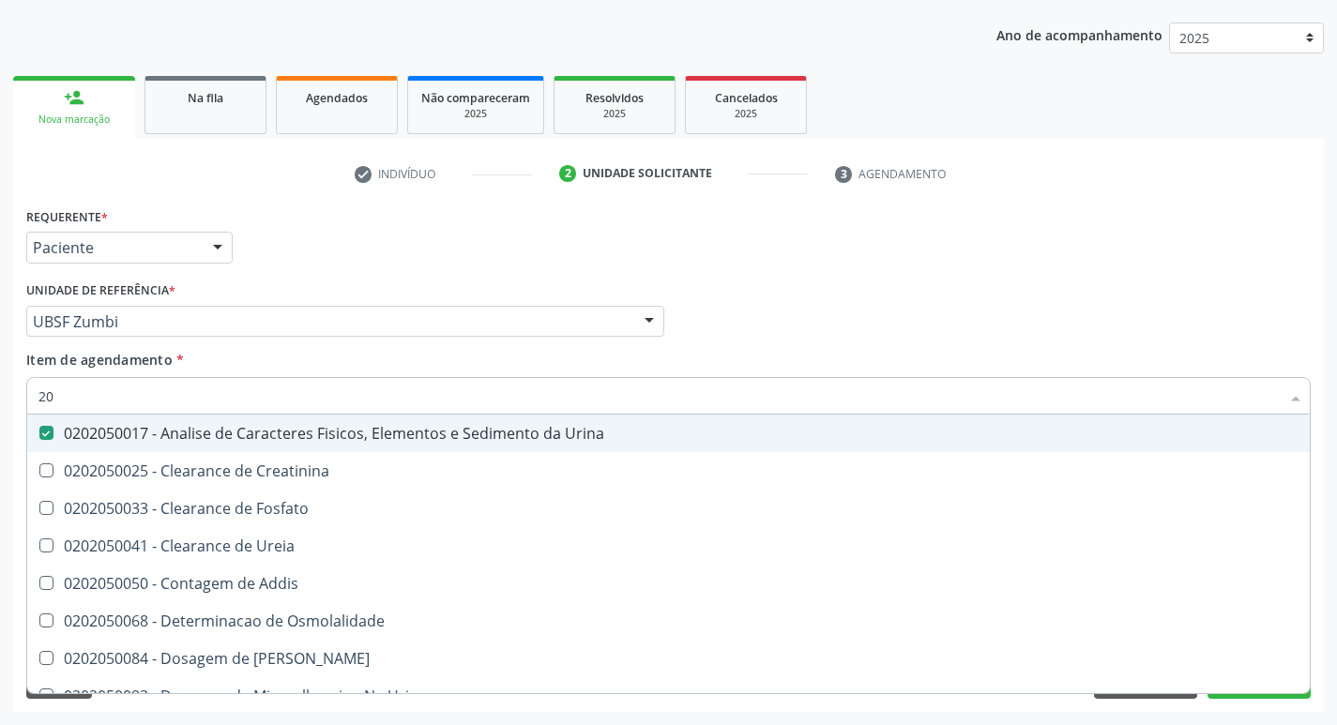
type input "2"
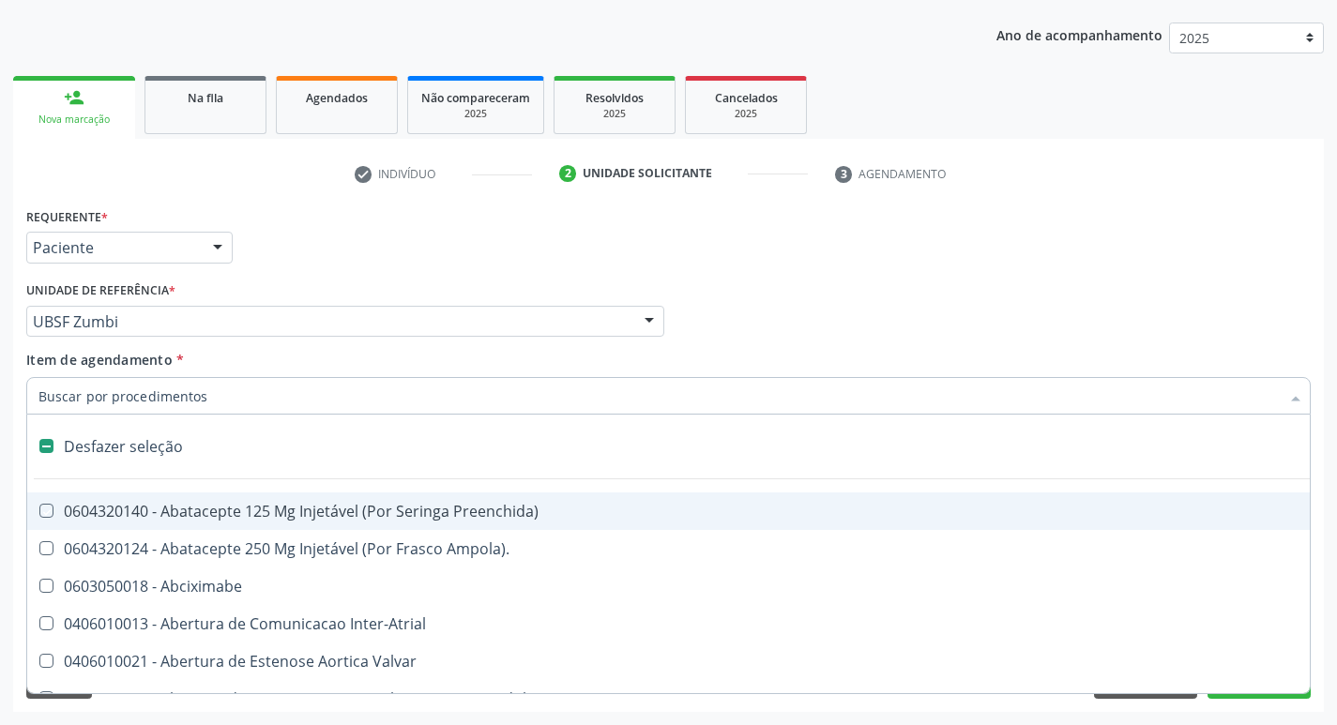
checkbox Preenchida\) "false"
checkbox Inter-Atrial "false"
type input "G"
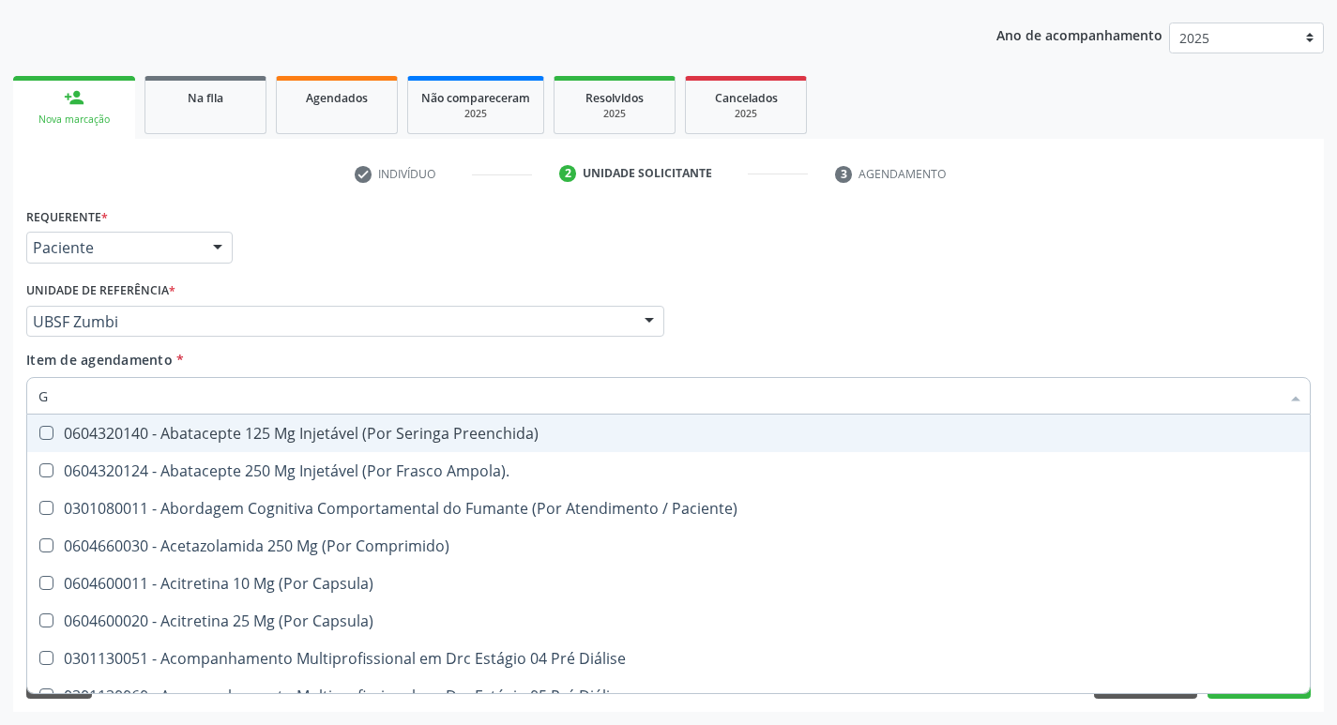
checkbox Remoção "false"
checkbox Hdl "true"
checkbox Ldl "true"
checkbox Creatinina "true"
checkbox \(Tsh\) "true"
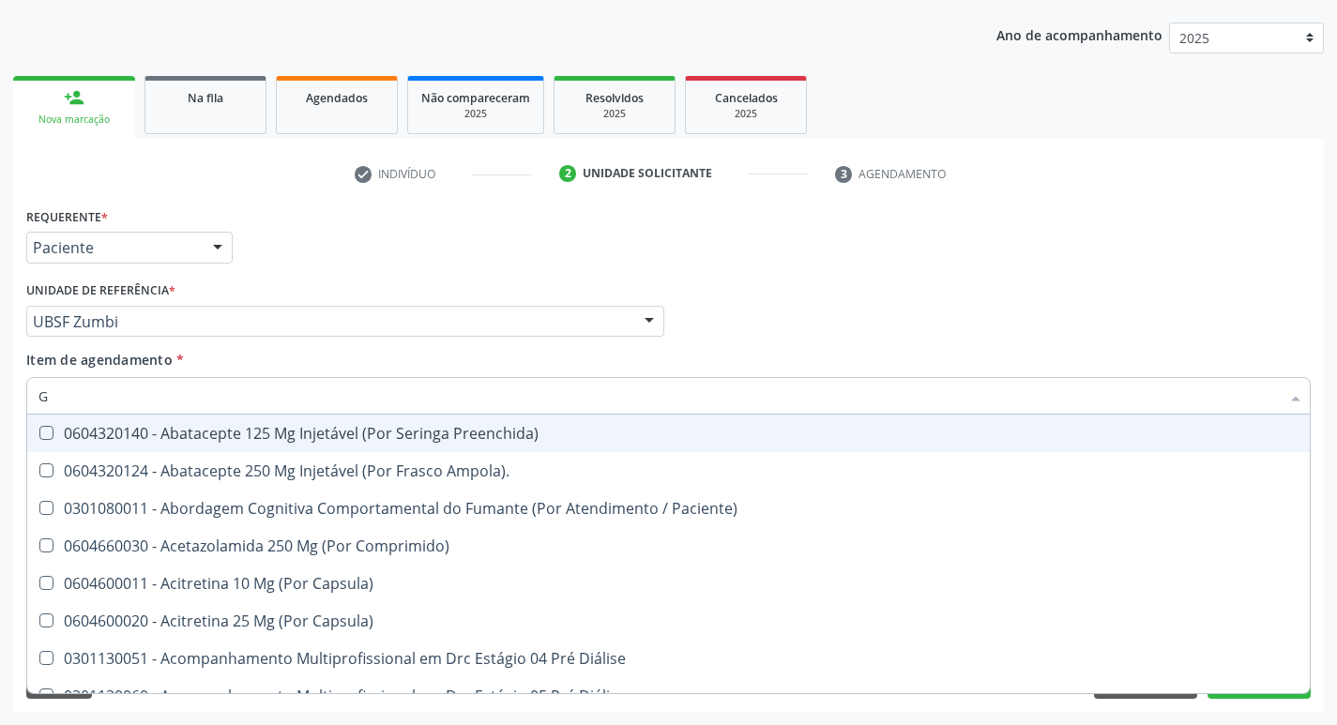
checkbox Potassio "true"
checkbox \(T4\) "true"
checkbox Triglicerideos "true"
checkbox Ureia "true"
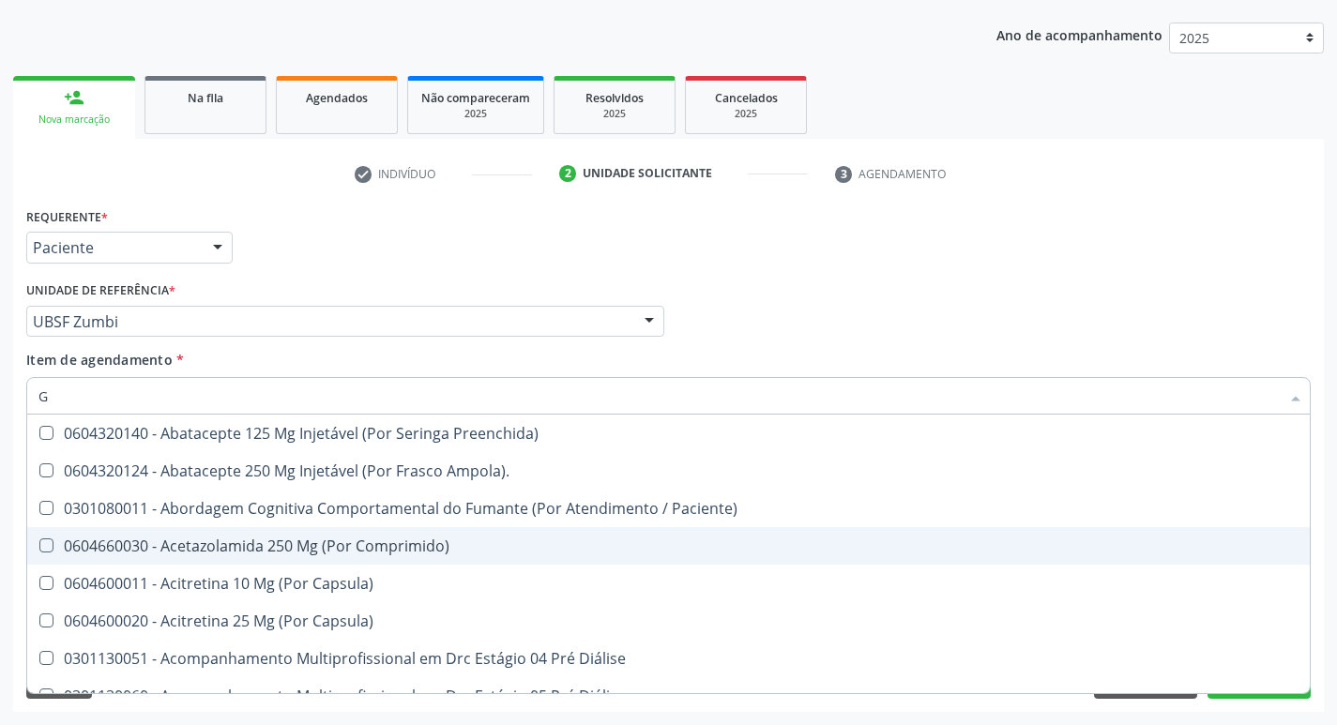
type input "GLICOSE"
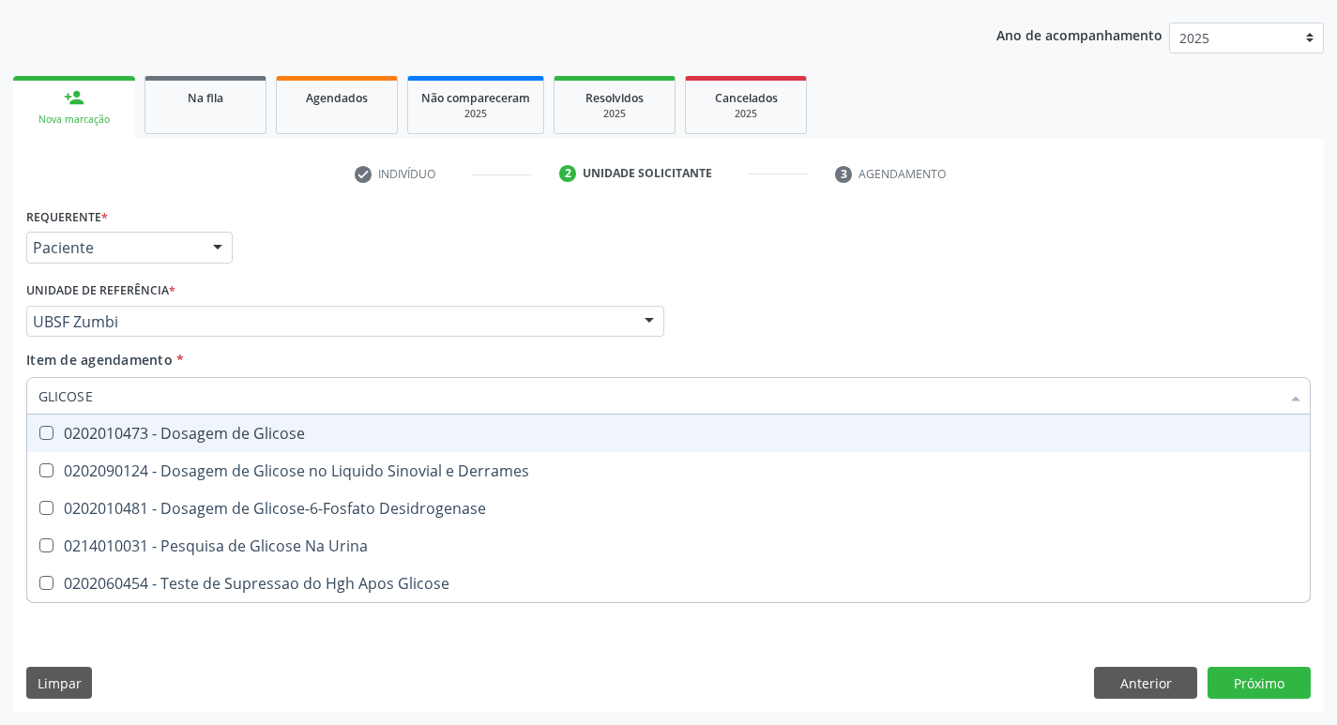
click at [264, 427] on div "0202010473 - Dosagem de Glicose" at bounding box center [668, 433] width 1260 height 15
checkbox Glicose "true"
type input "GLICOS"
checkbox Glicose "false"
checkbox Derrames "true"
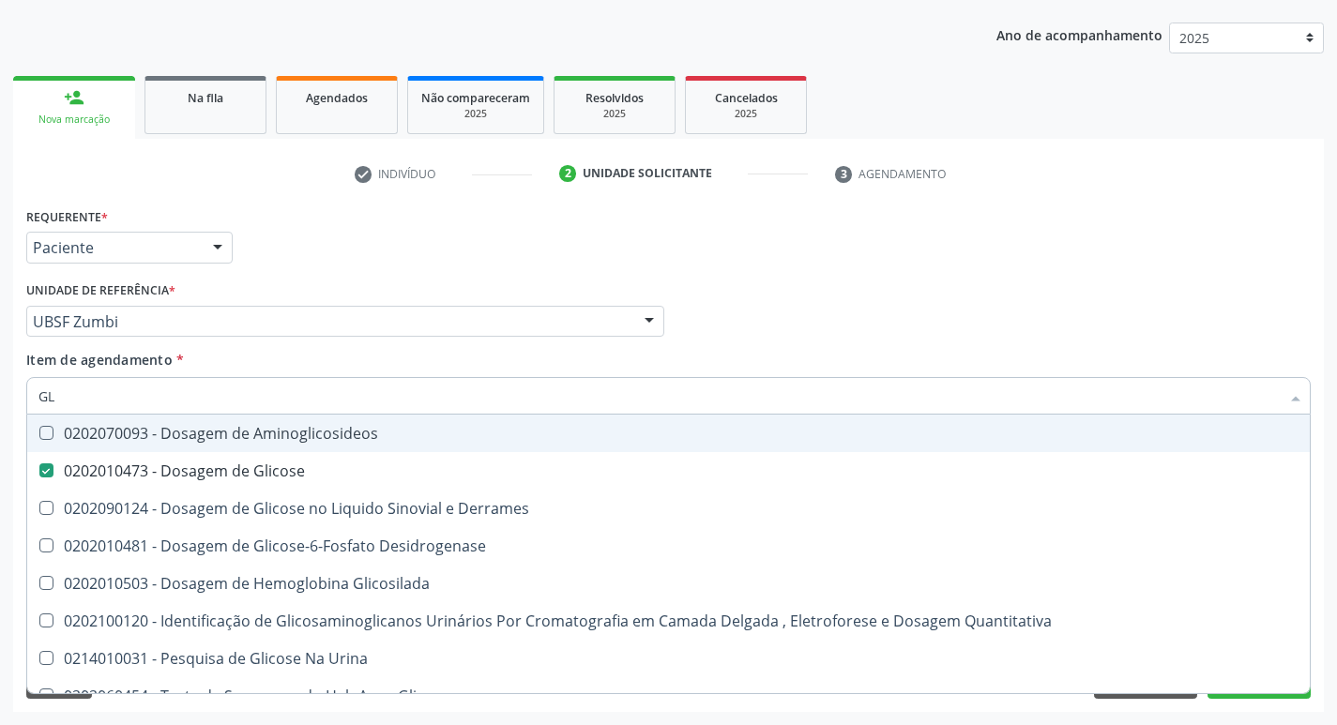
type input "G"
checkbox Glicose "false"
checkbox Derrames "false"
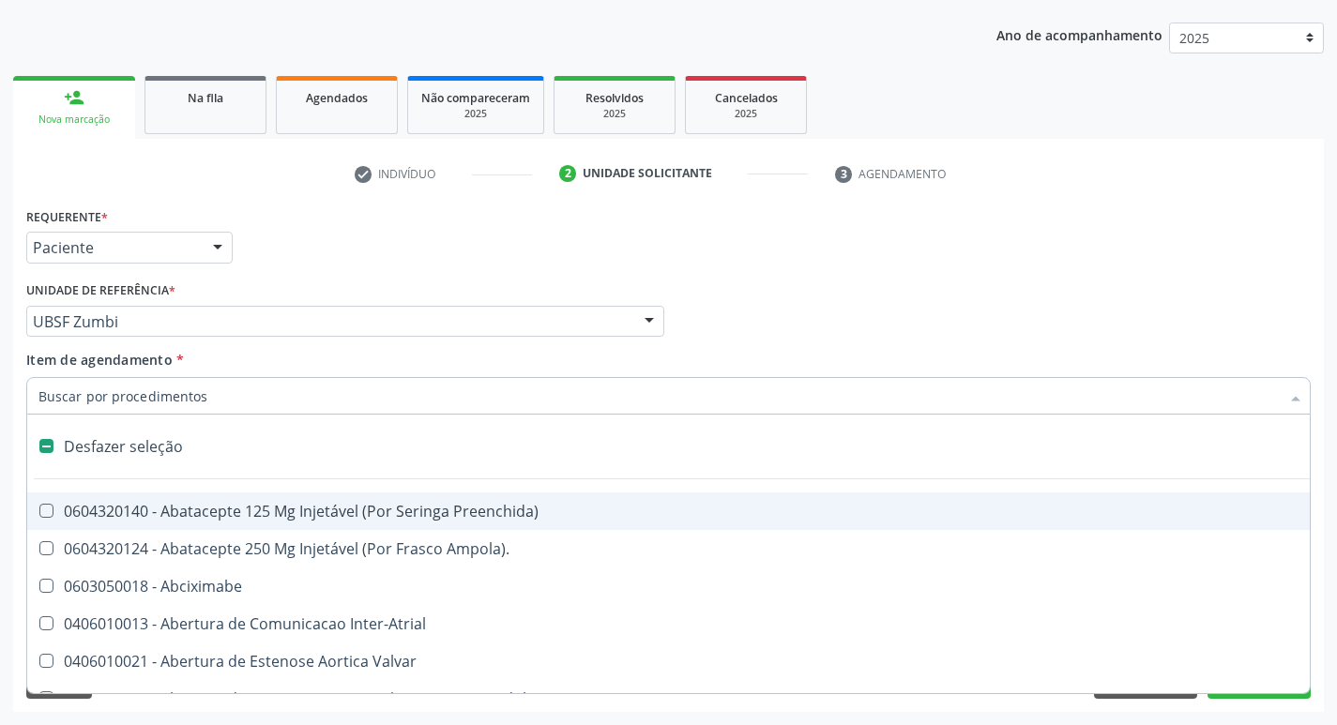
type input "H"
checkbox Urina "false"
checkbox Lactente\) "true"
checkbox C "true"
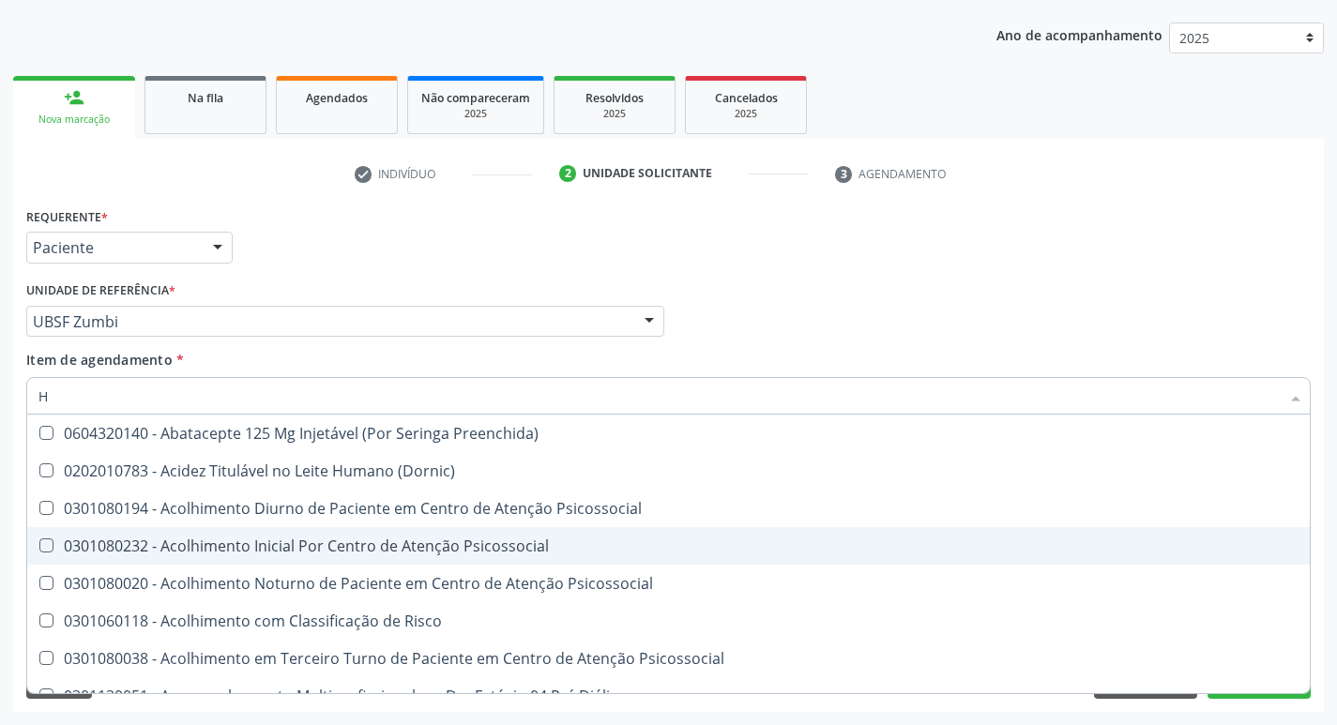
type input "HEMOGLOBINA G"
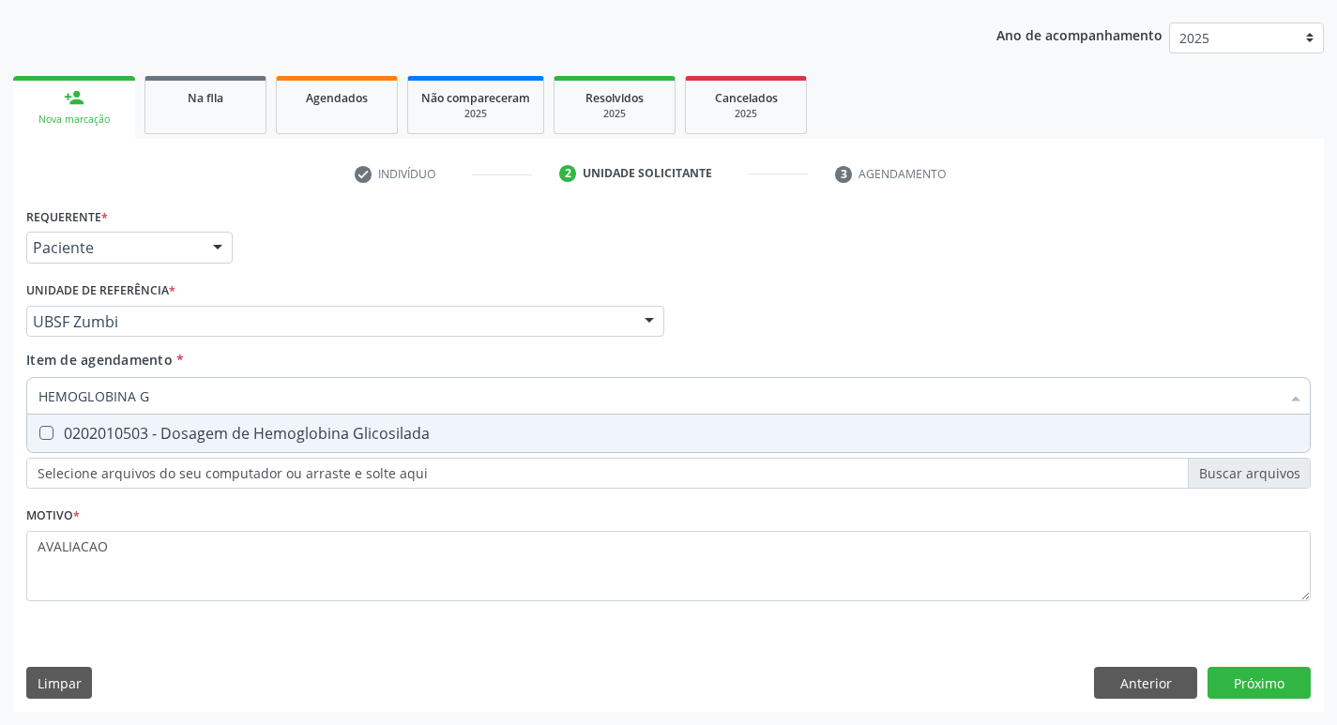
click at [348, 435] on div "0202010503 - Dosagem de Hemoglobina Glicosilada" at bounding box center [668, 433] width 1260 height 15
checkbox Glicosilada "true"
type input "HEMOGLOBINA"
checkbox Glicosilada "false"
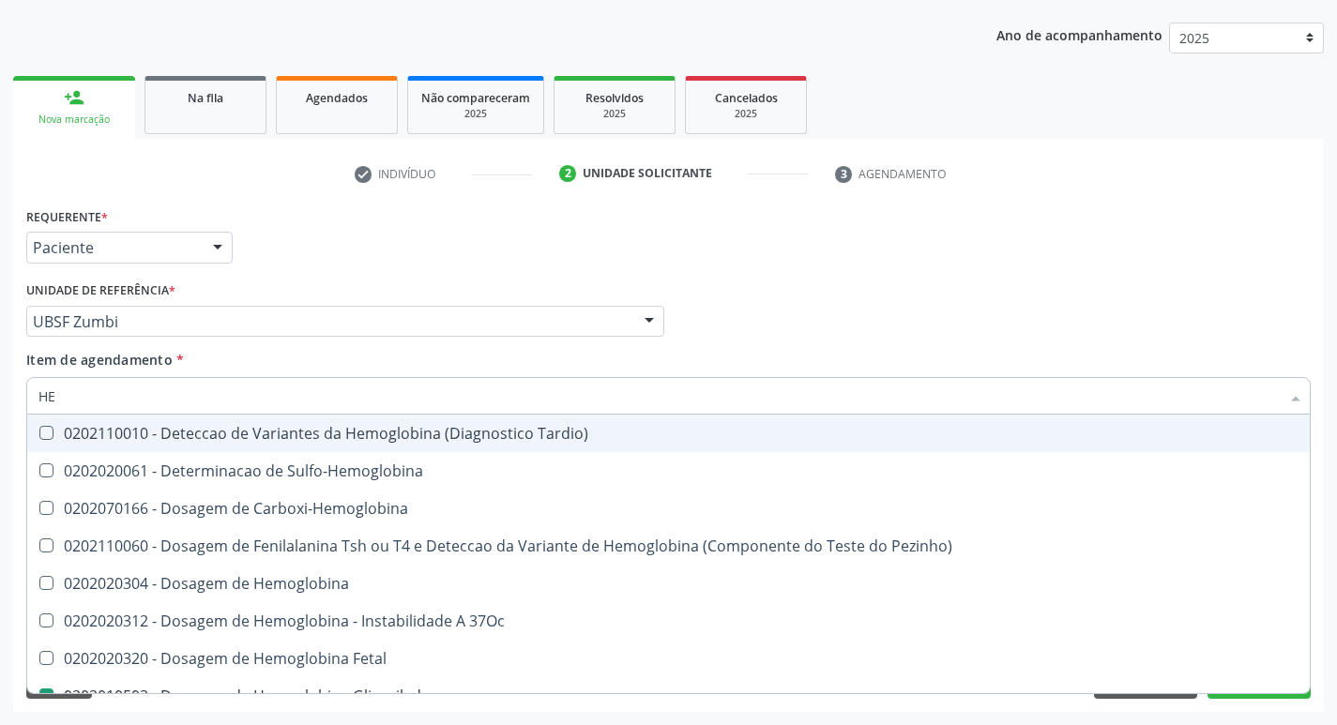
type input "H"
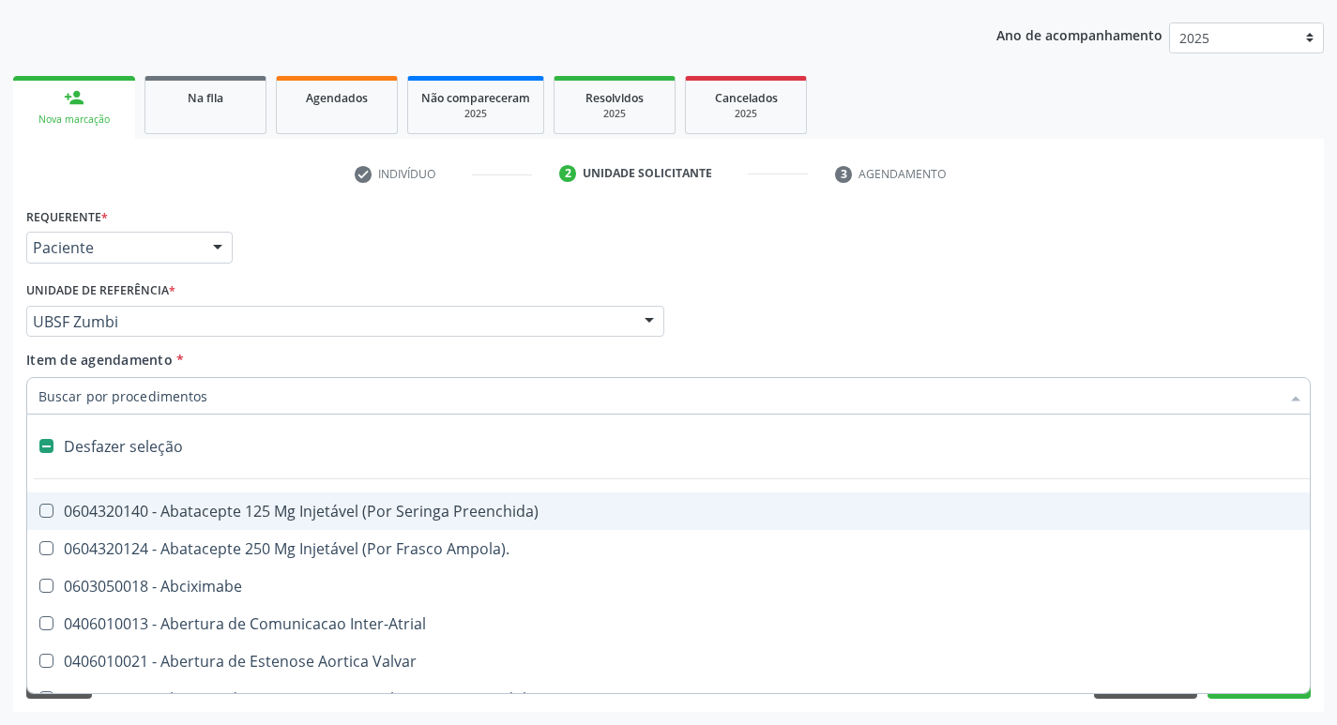
checkbox Adolescente\) "false"
checkbox Dente\) "false"
type input "H"
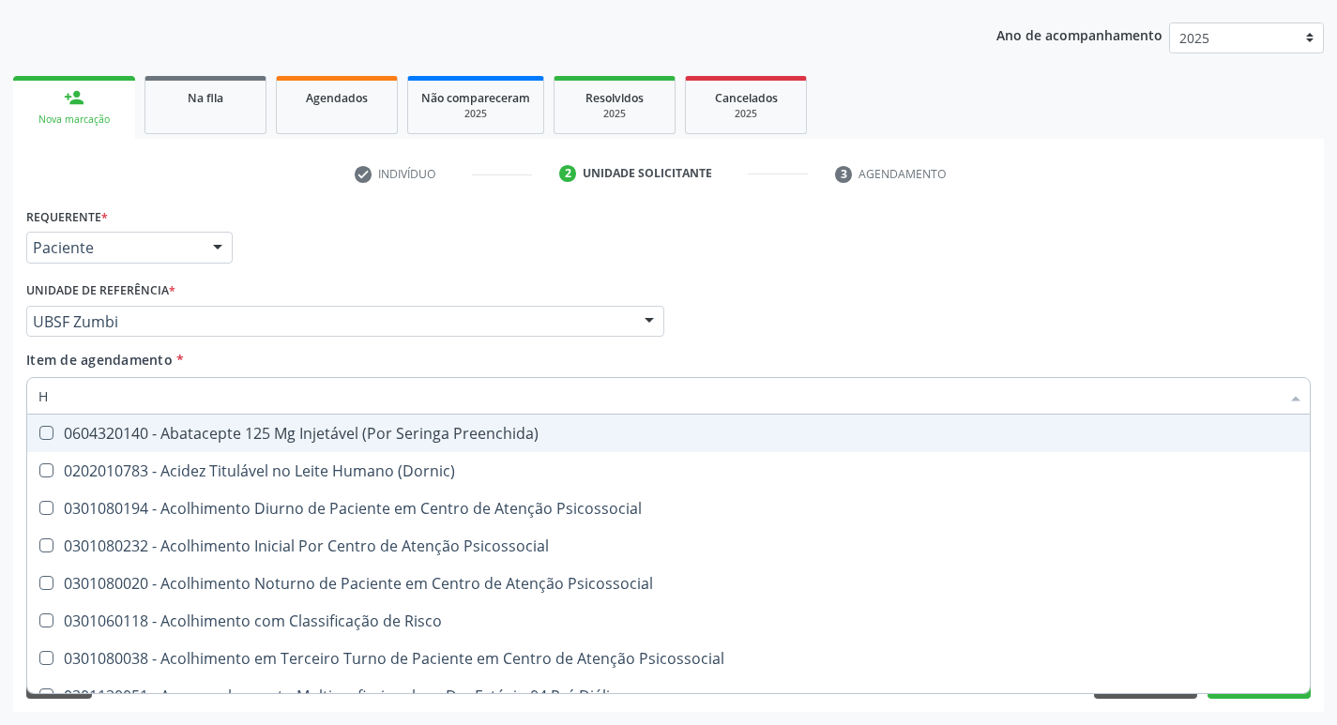
checkbox Fase "false"
checkbox Hdl "true"
checkbox Glicosilada "true"
checkbox \(Tsh\) "true"
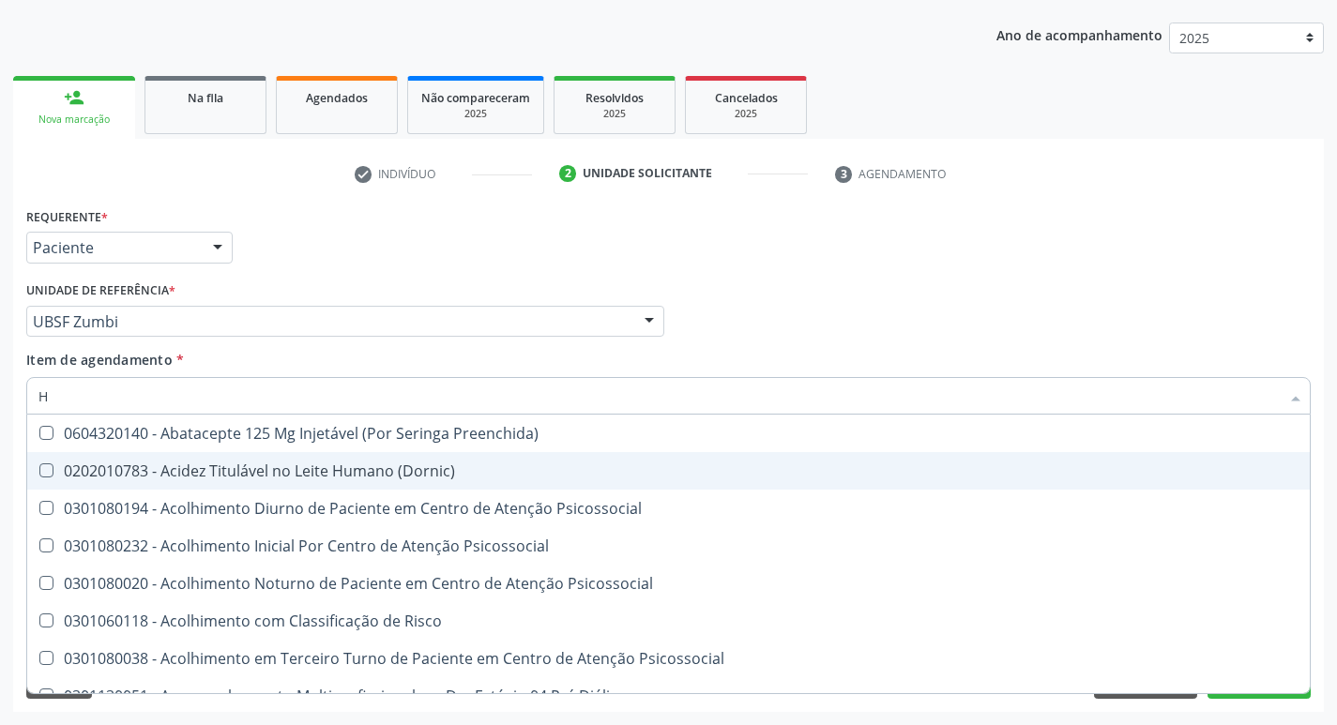
type input "HEMOGR"
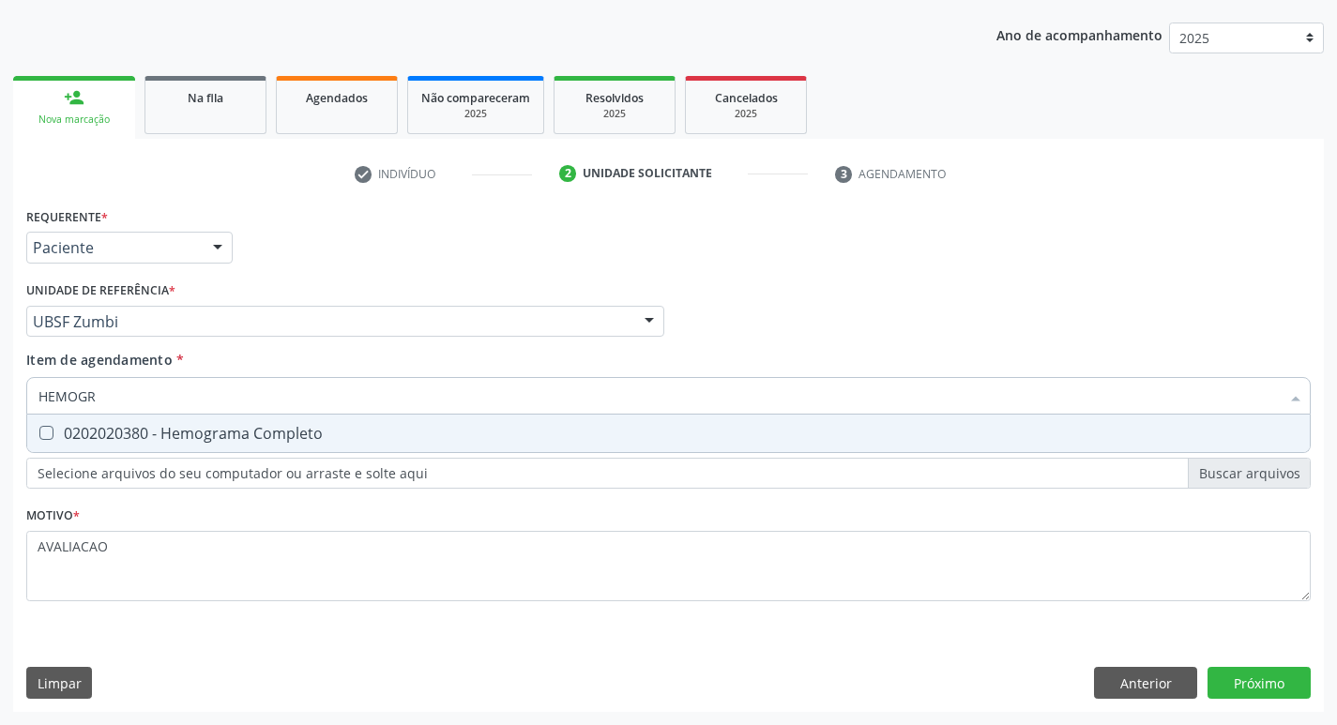
click at [232, 435] on div "0202020380 - Hemograma Completo" at bounding box center [668, 433] width 1260 height 15
checkbox Completo "true"
type input "HEMOG"
checkbox Completo "false"
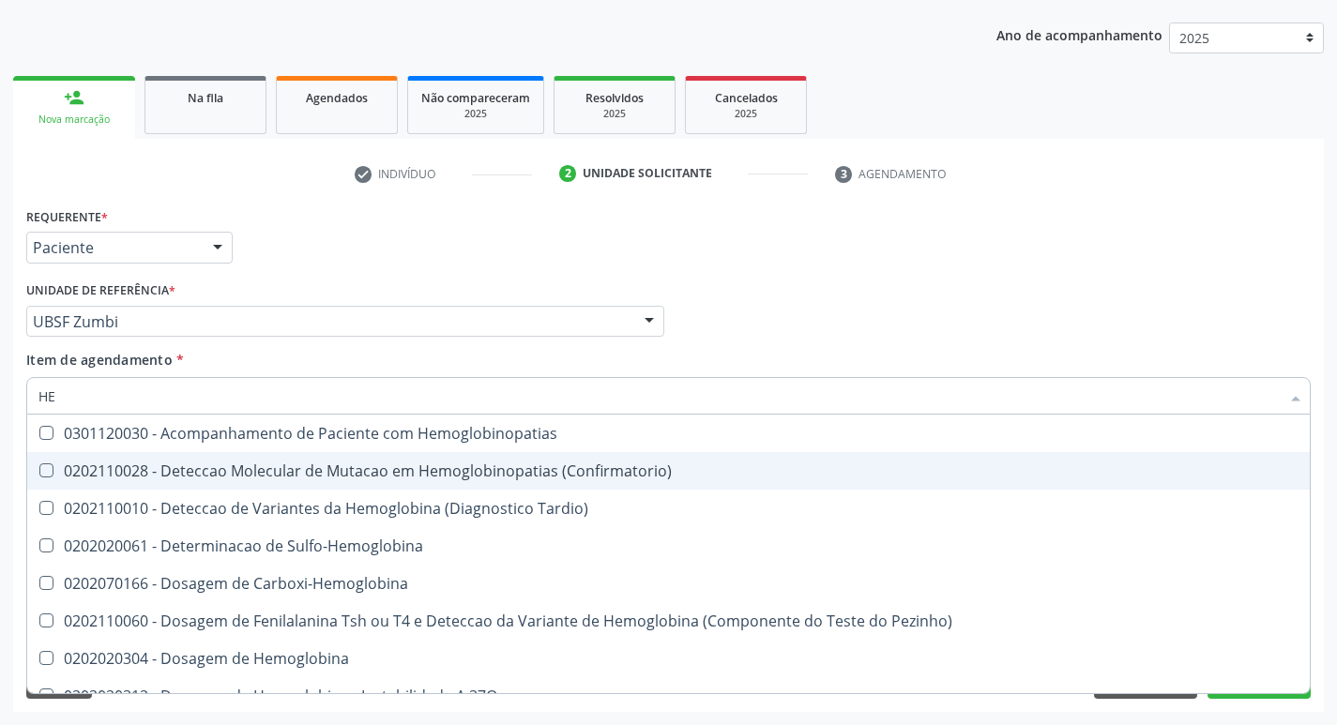
type input "H"
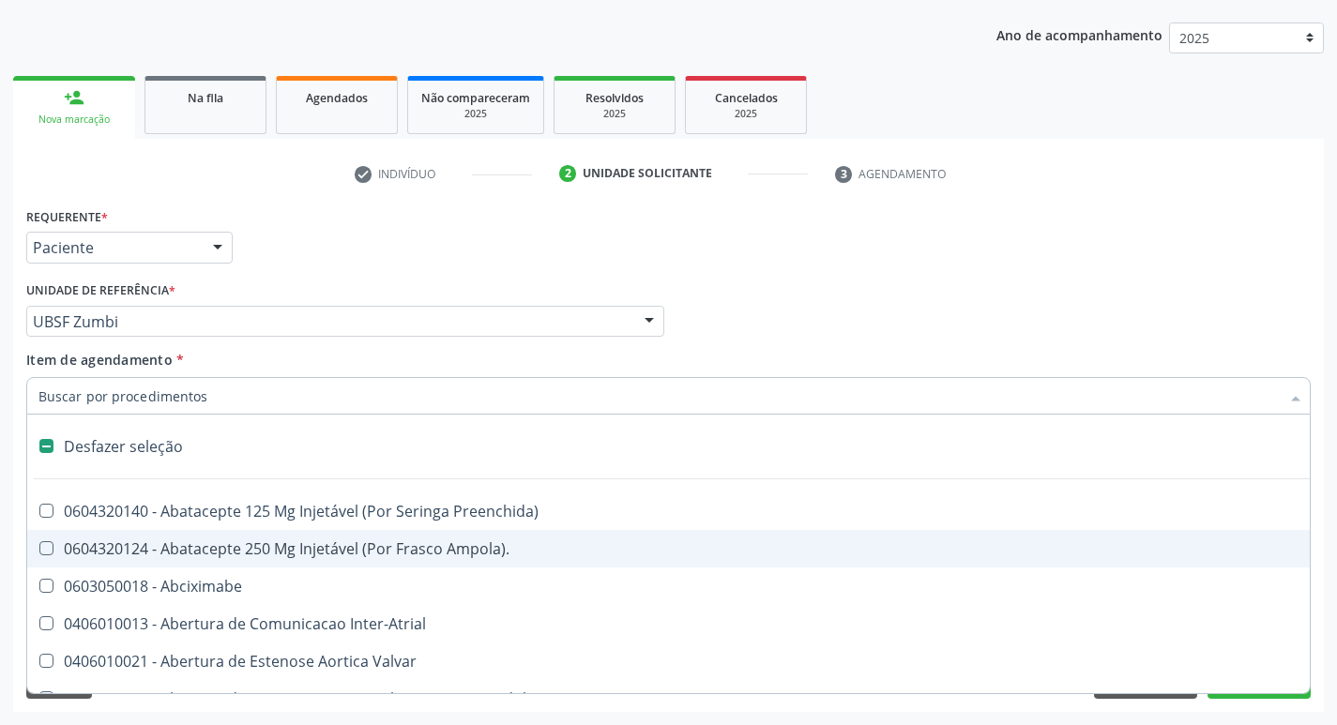
checkbox Dente\) "false"
checkbox Capsula\) "false"
type input "P"
checkbox Urina "false"
checkbox Supra-Aortica "true"
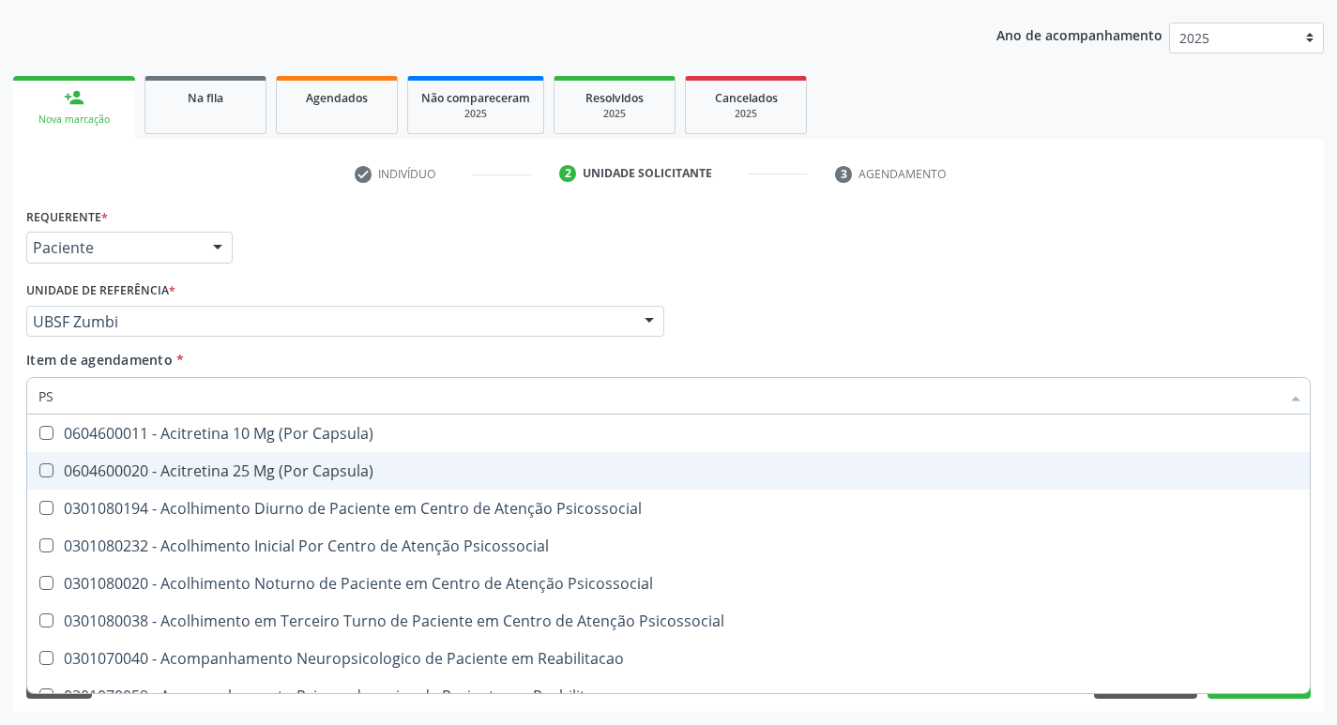
type input "PSA"
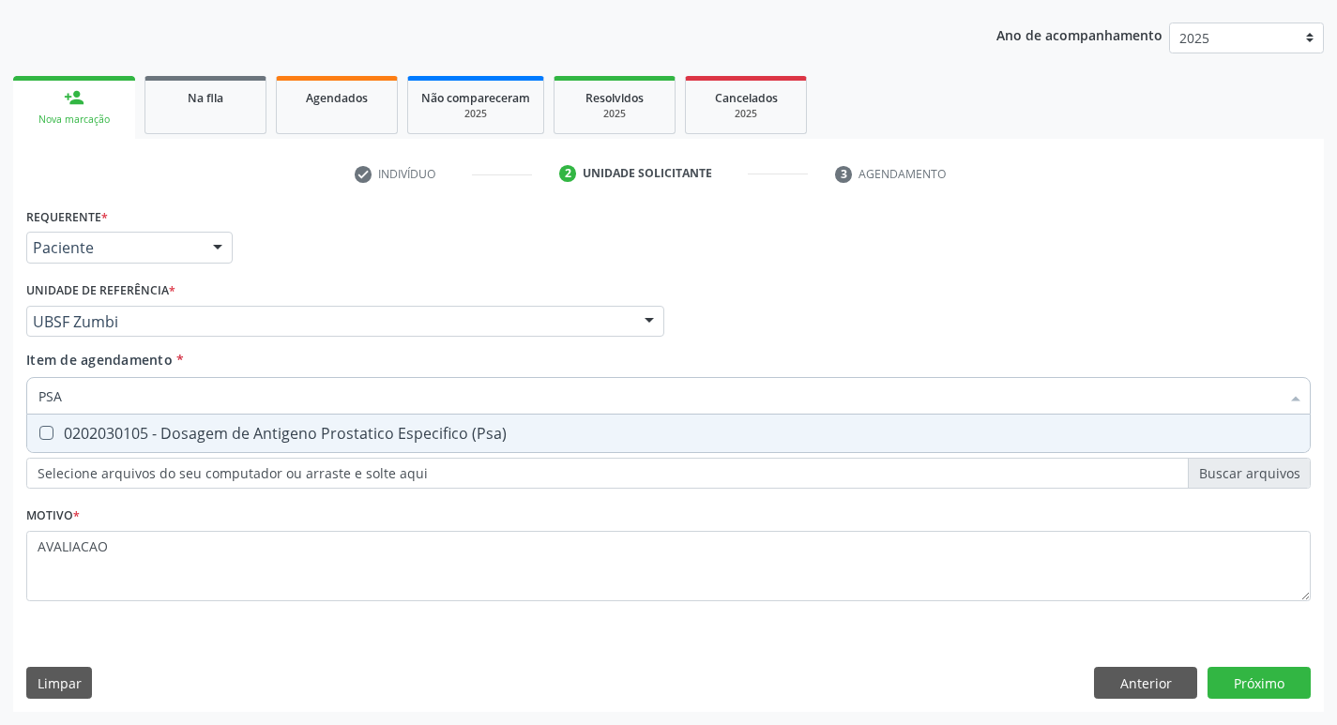
click at [394, 445] on span "0202030105 - Dosagem de Antigeno Prostatico Especifico (Psa)" at bounding box center [668, 434] width 1282 height 38
checkbox \(Psa\) "true"
click at [1268, 678] on div "Requerente * Paciente Profissional de Saúde Paciente Nenhum resultado encontrad…" at bounding box center [668, 457] width 1310 height 509
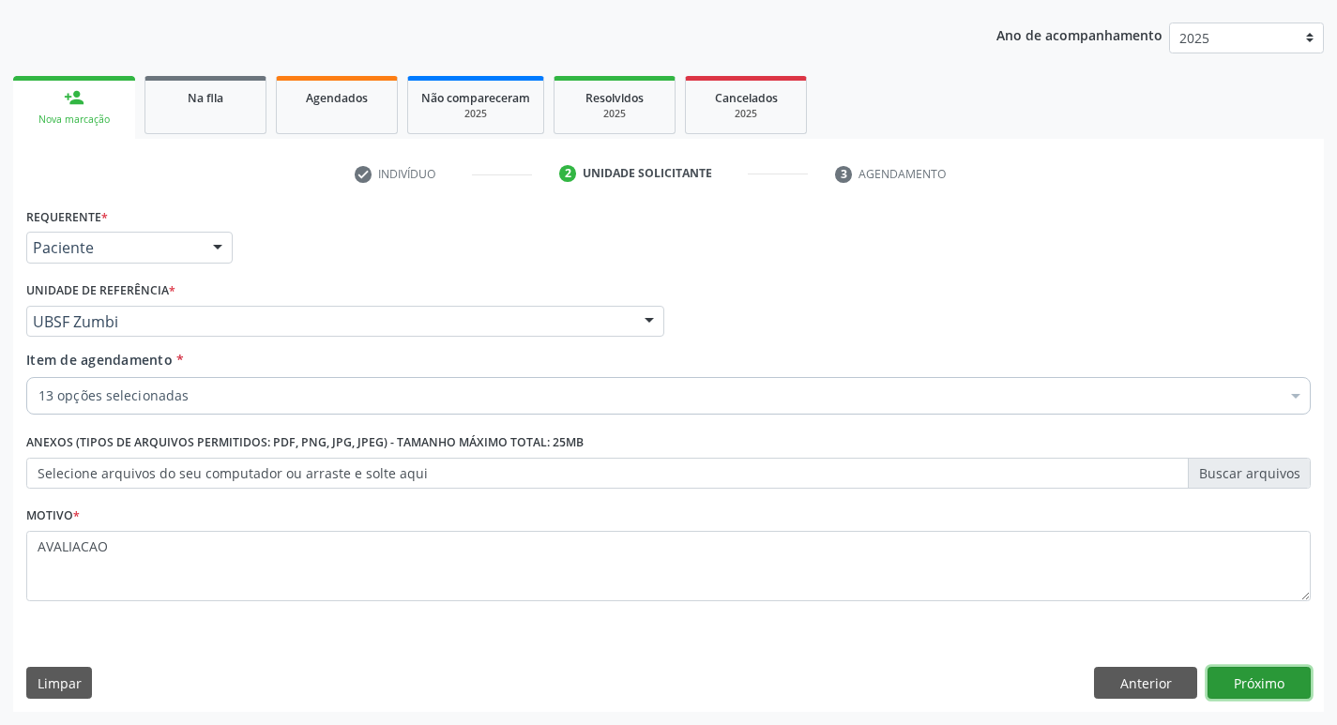
click at [1247, 673] on button "Próximo" at bounding box center [1258, 683] width 103 height 32
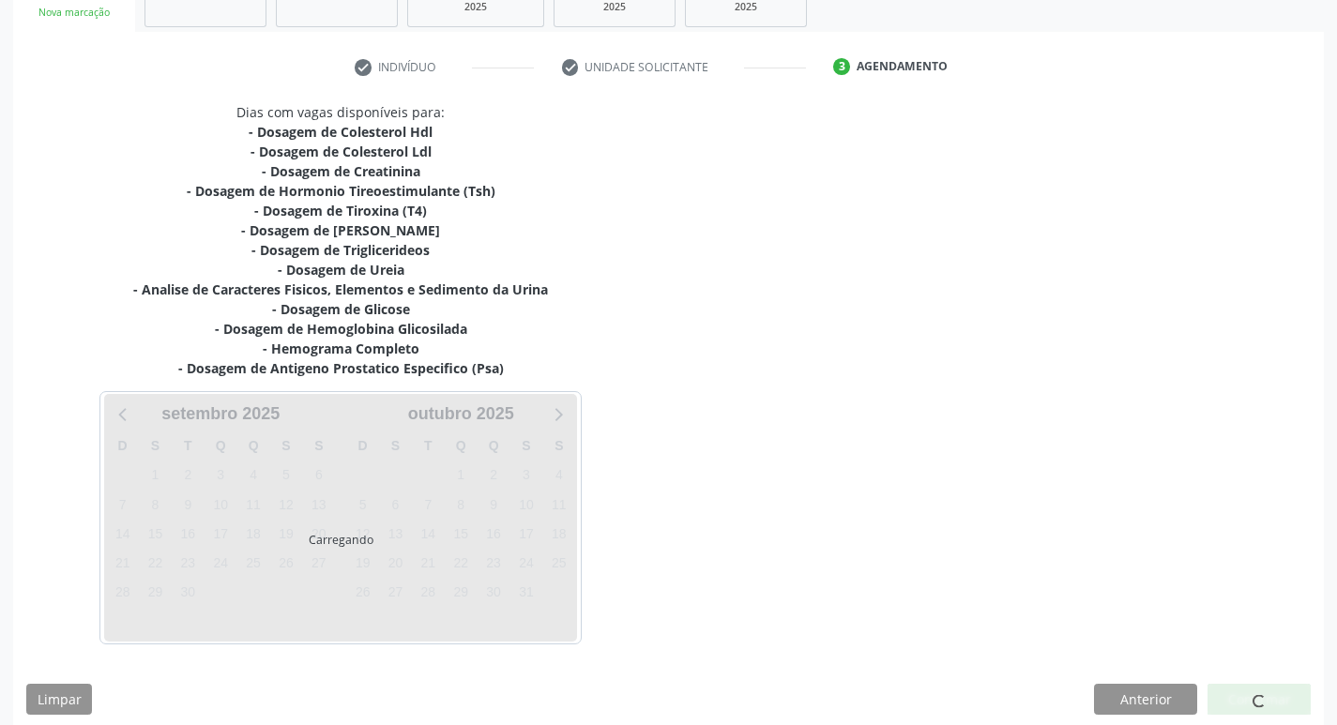
scroll to position [327, 0]
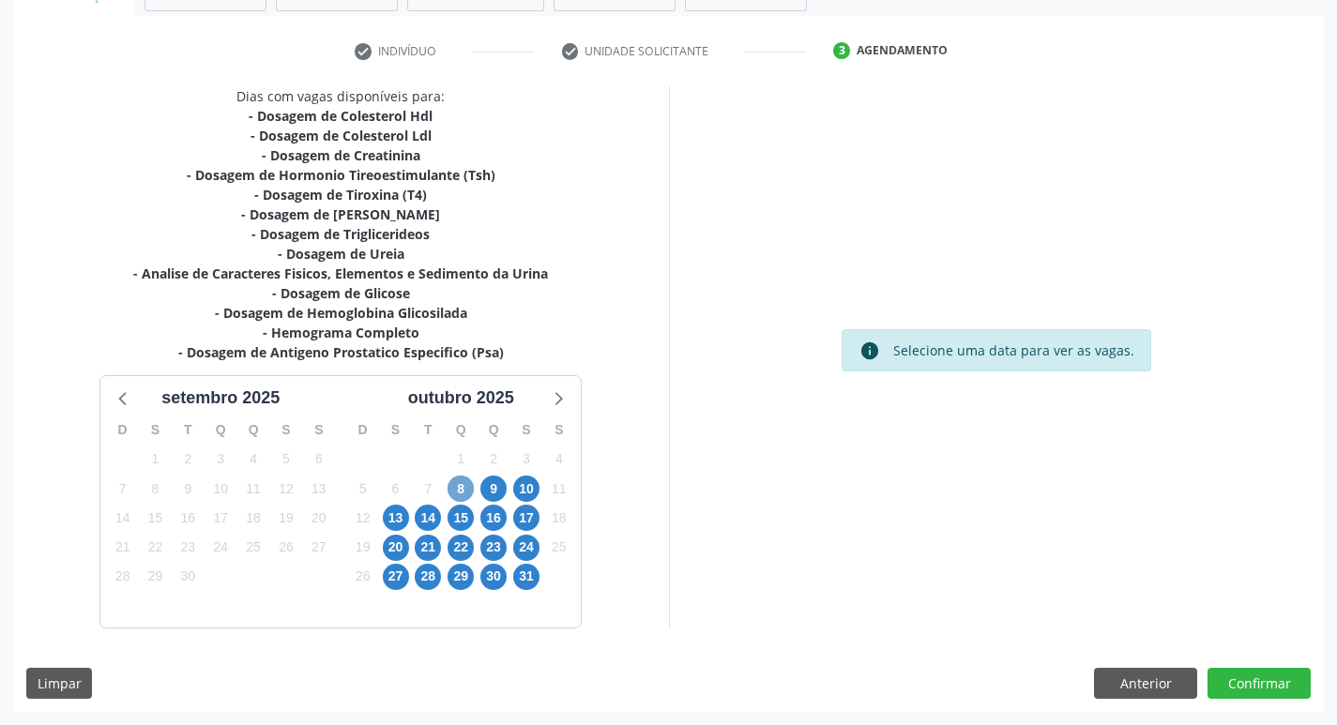
click at [468, 479] on span "8" at bounding box center [460, 489] width 26 height 26
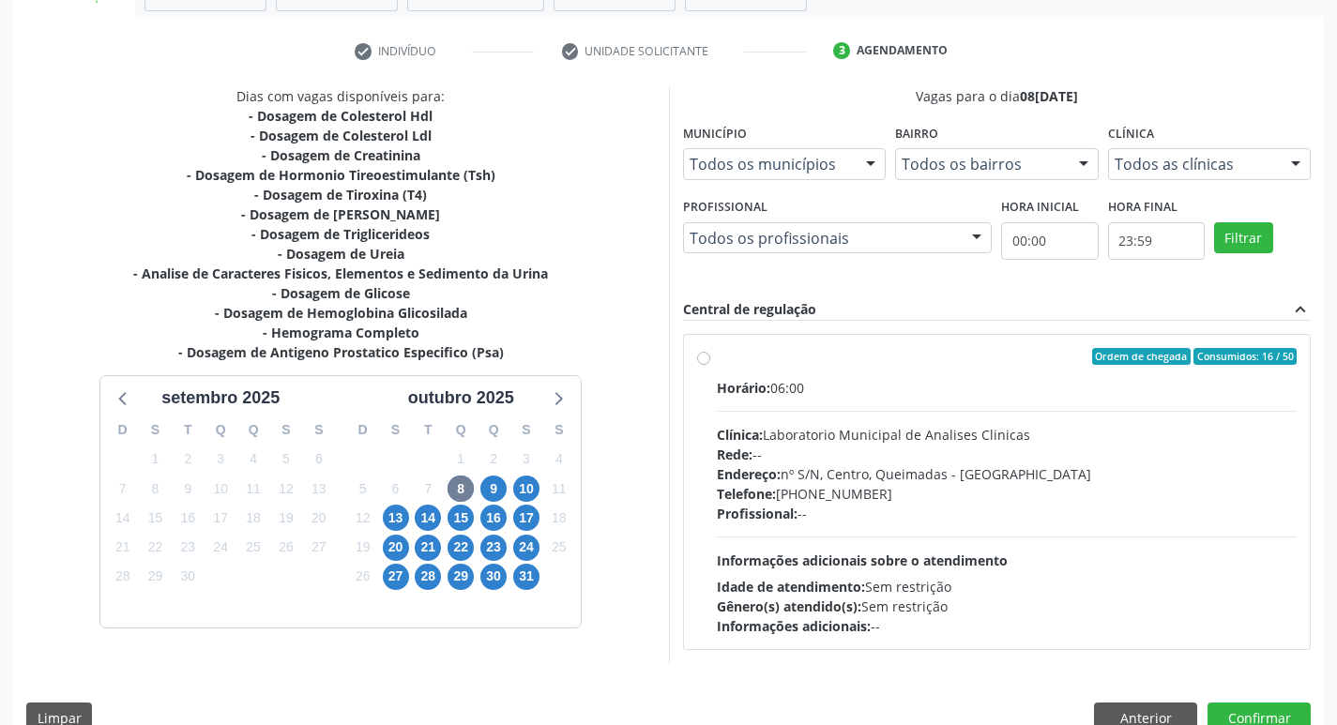
click at [899, 441] on div "Clínica: Laboratorio Municipal de Analises Clinicas" at bounding box center [1007, 435] width 581 height 20
click at [710, 365] on input "Ordem de chegada Consumidos: 16 / 50 Horário: 06:00 Clínica: Laboratorio Munici…" at bounding box center [703, 356] width 13 height 17
radio input "true"
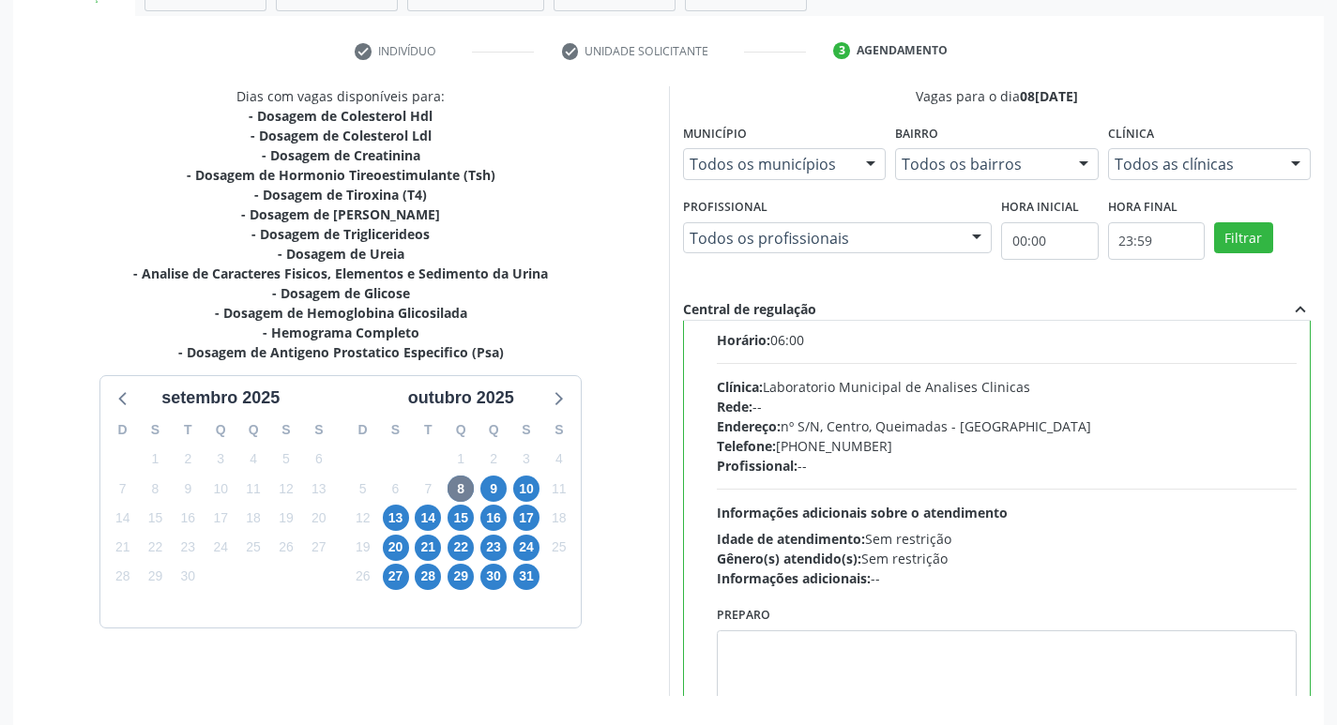
scroll to position [93, 0]
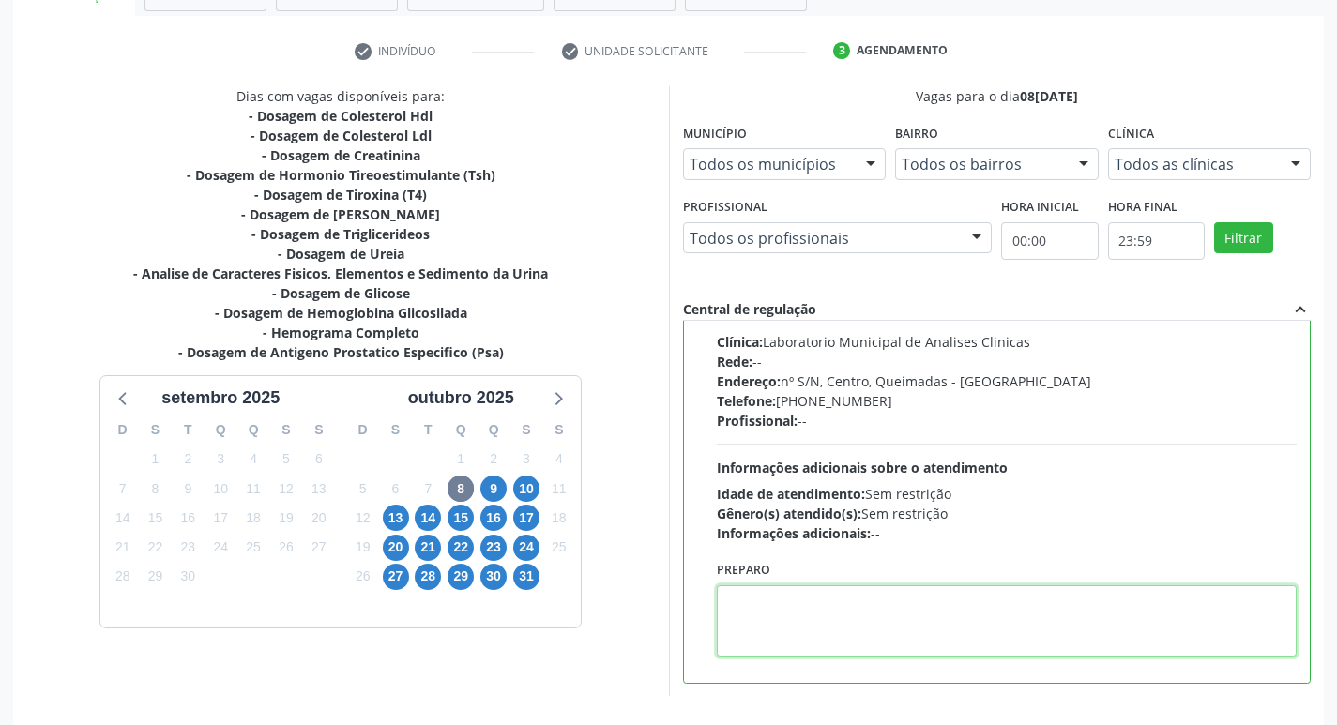
click at [795, 598] on textarea at bounding box center [1007, 620] width 581 height 71
paste textarea "IR EM [GEOGRAPHIC_DATA]"
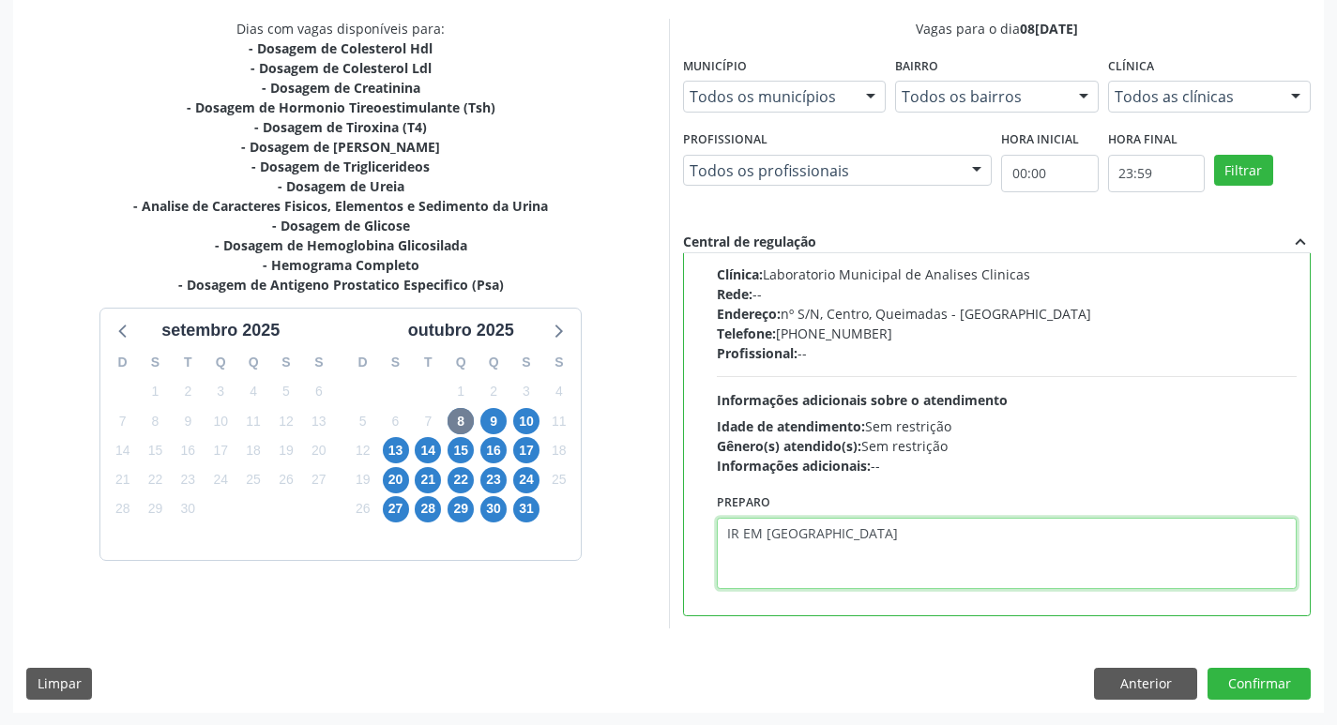
scroll to position [396, 0]
type textarea "IR EM [GEOGRAPHIC_DATA]"
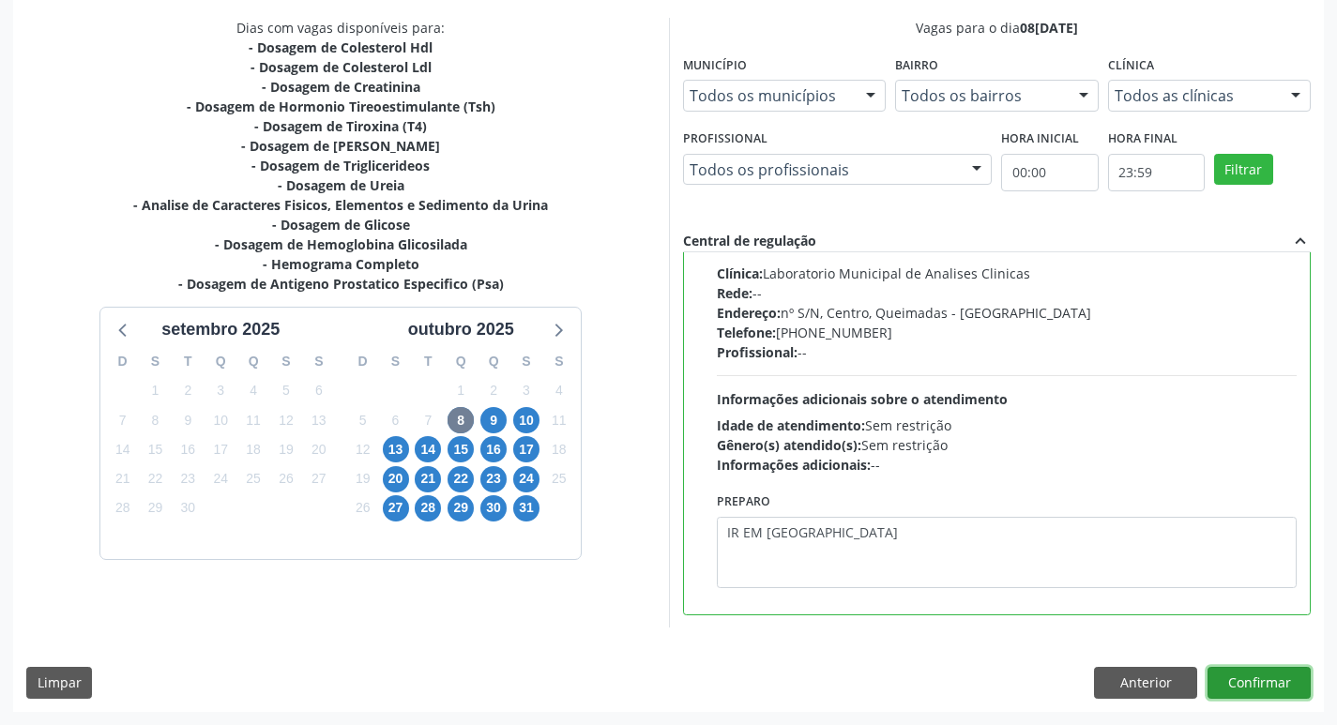
click at [1269, 682] on button "Confirmar" at bounding box center [1258, 683] width 103 height 32
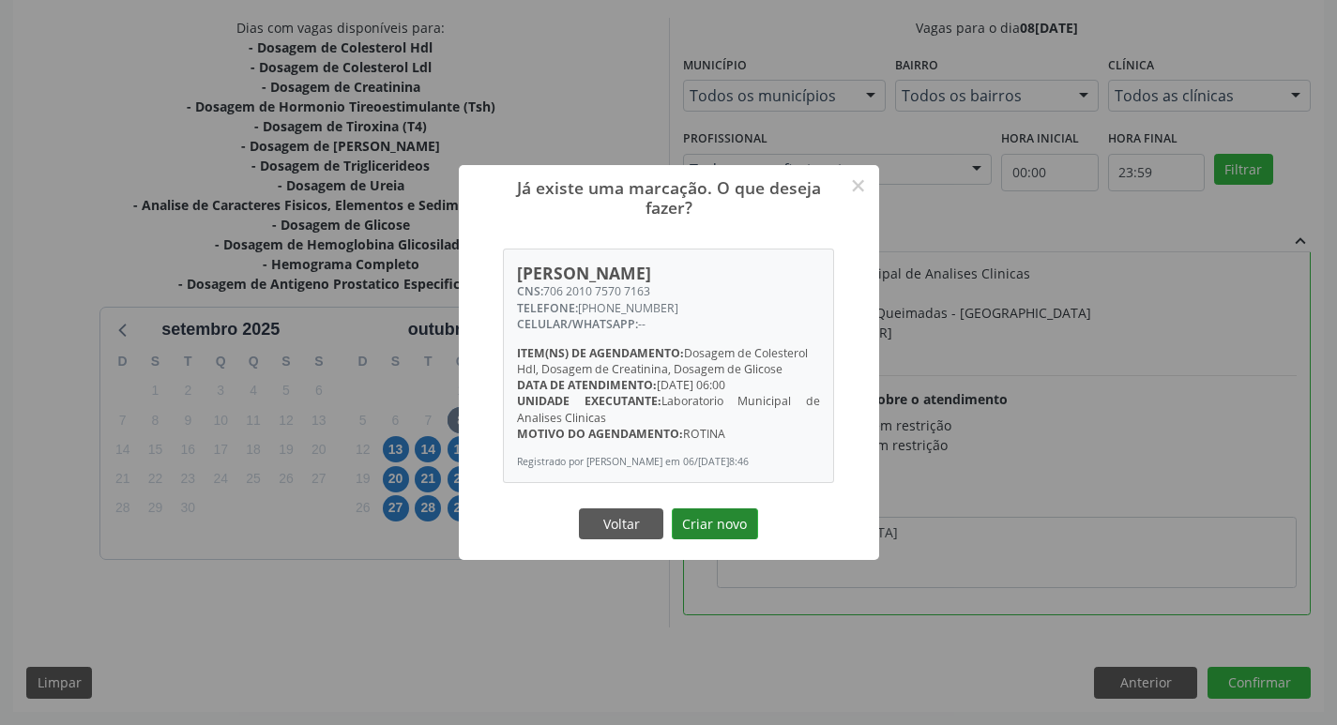
click at [711, 540] on button "Criar novo" at bounding box center [715, 524] width 86 height 32
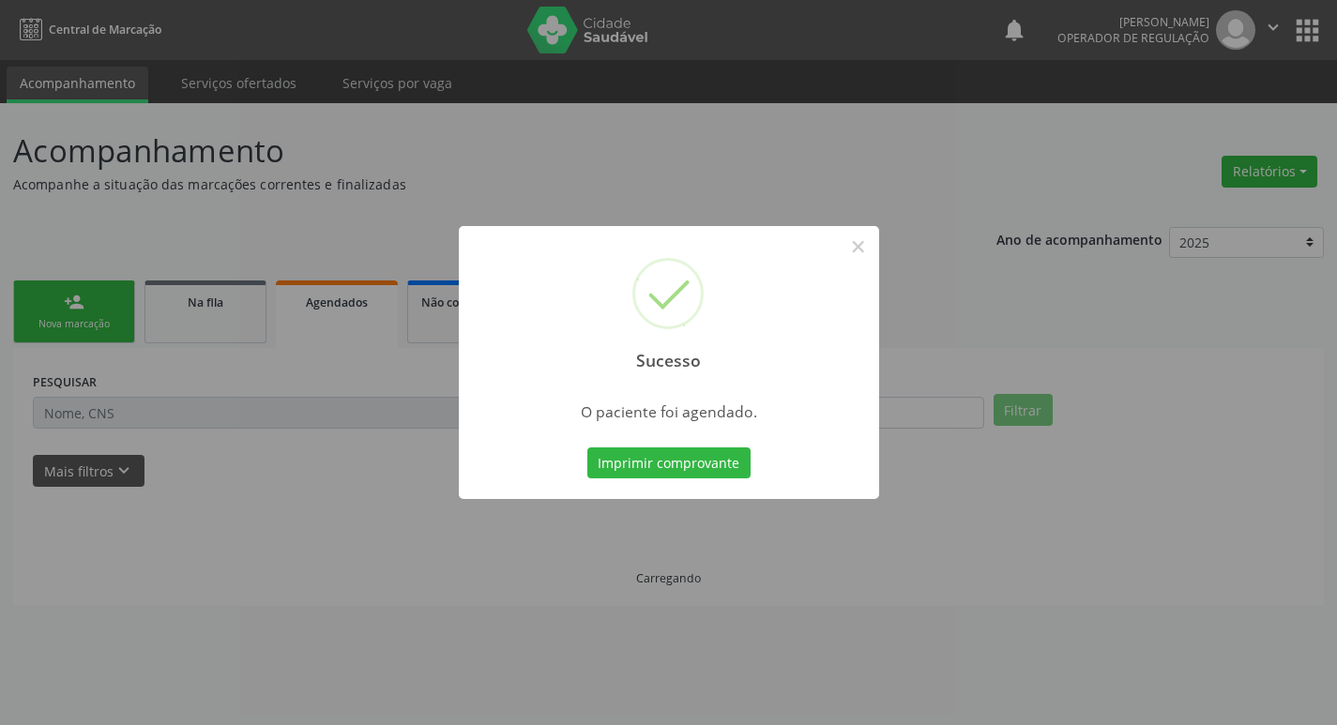
scroll to position [0, 0]
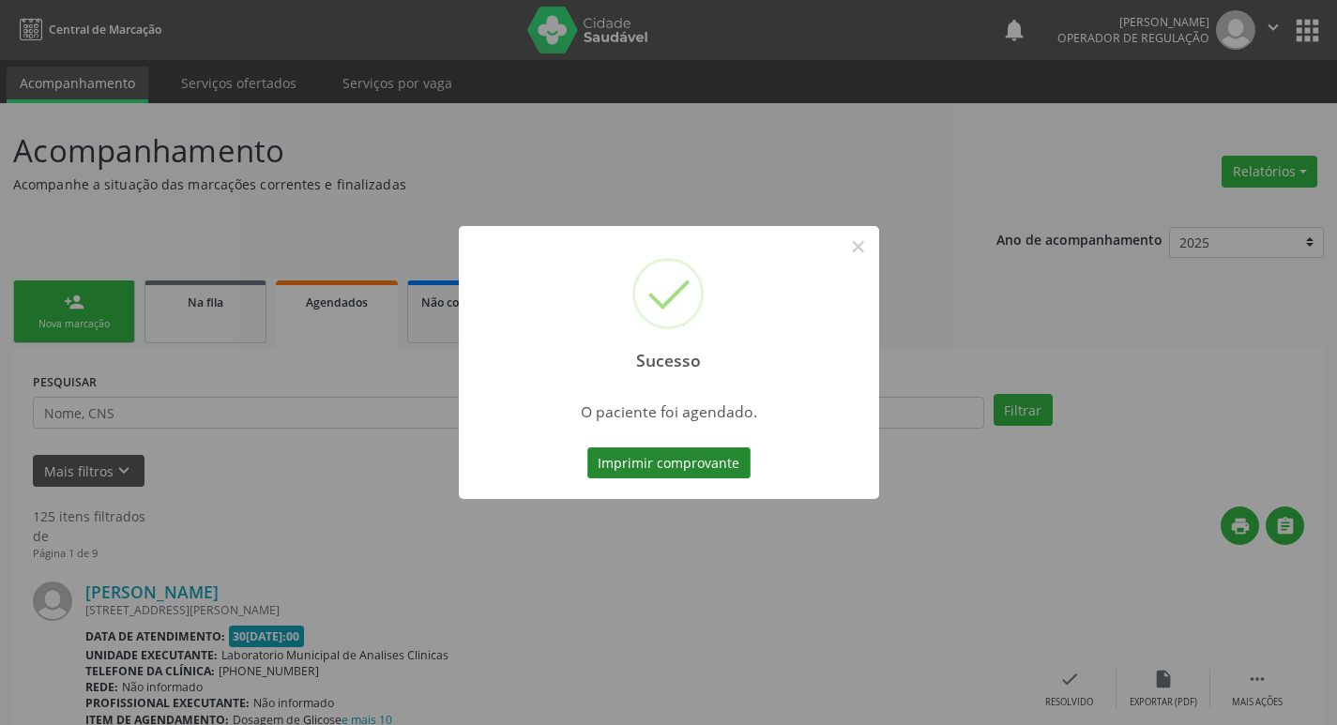
click at [694, 474] on button "Imprimir comprovante" at bounding box center [668, 463] width 163 height 32
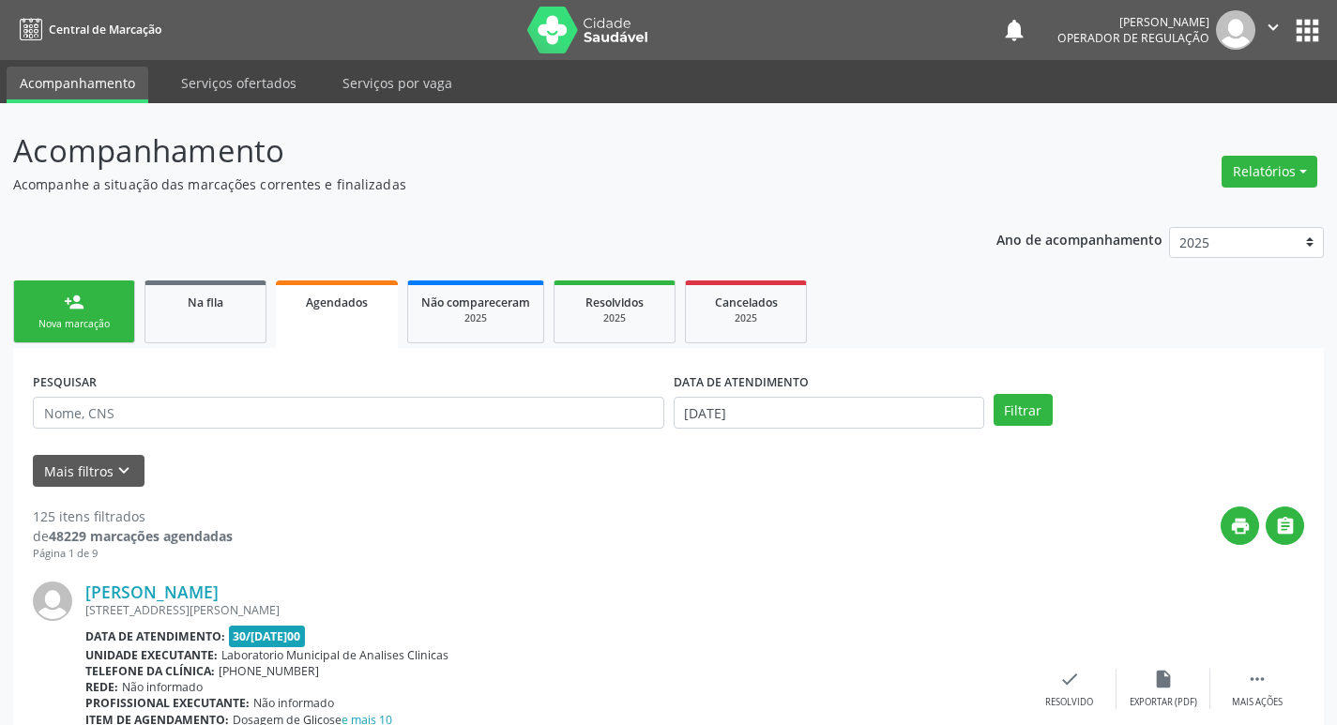
click at [105, 317] on div "Nova marcação" at bounding box center [74, 324] width 94 height 14
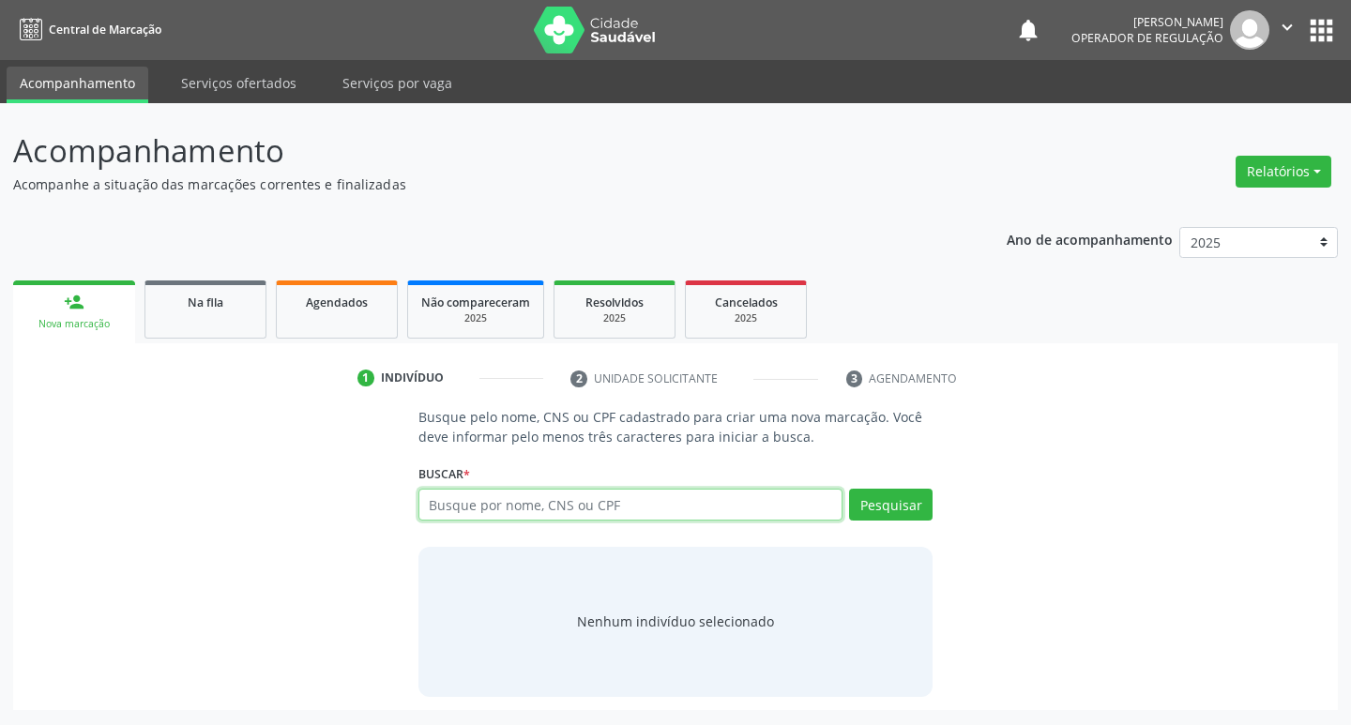
click at [453, 512] on input "text" at bounding box center [630, 505] width 425 height 32
click at [444, 502] on input "text" at bounding box center [630, 505] width 425 height 32
click at [428, 502] on input "text" at bounding box center [630, 505] width 425 height 32
type input "708402724452166"
click at [882, 511] on button "Pesquisar" at bounding box center [890, 505] width 83 height 32
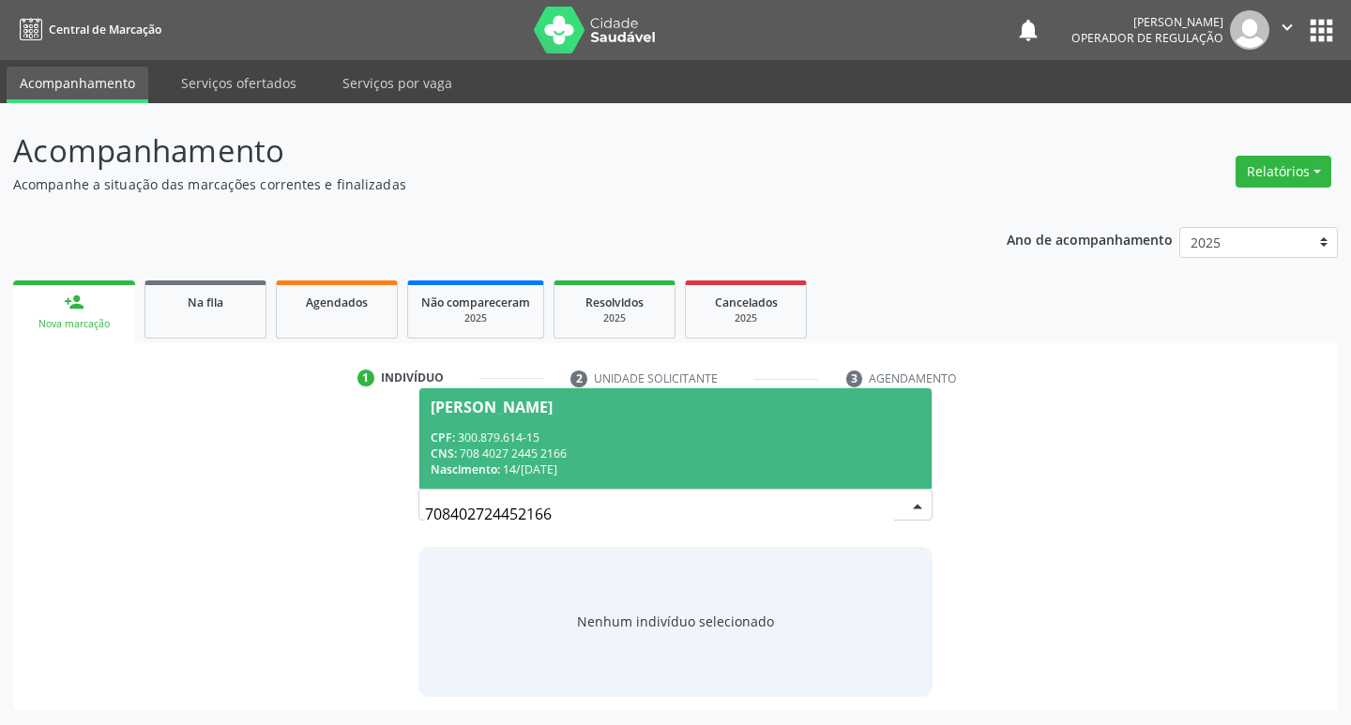
click at [497, 444] on div "CPF: 300.879.614-15" at bounding box center [676, 438] width 491 height 16
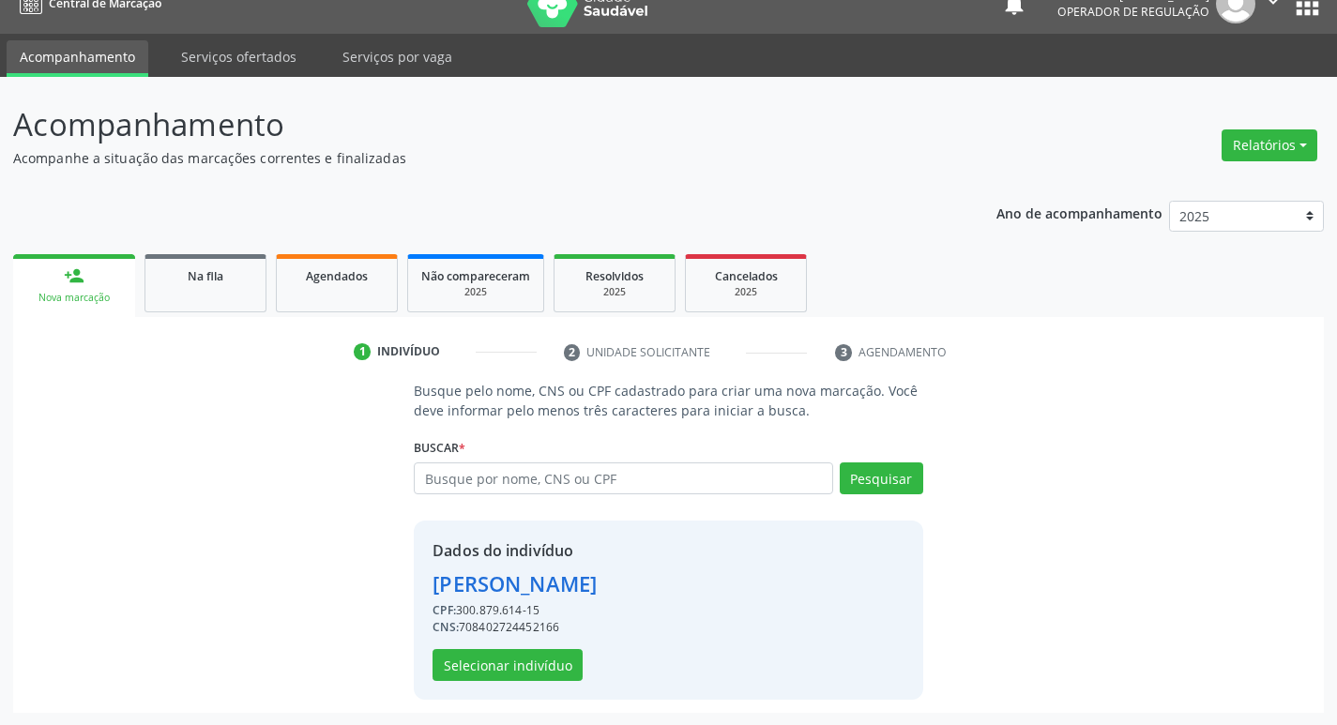
scroll to position [27, 0]
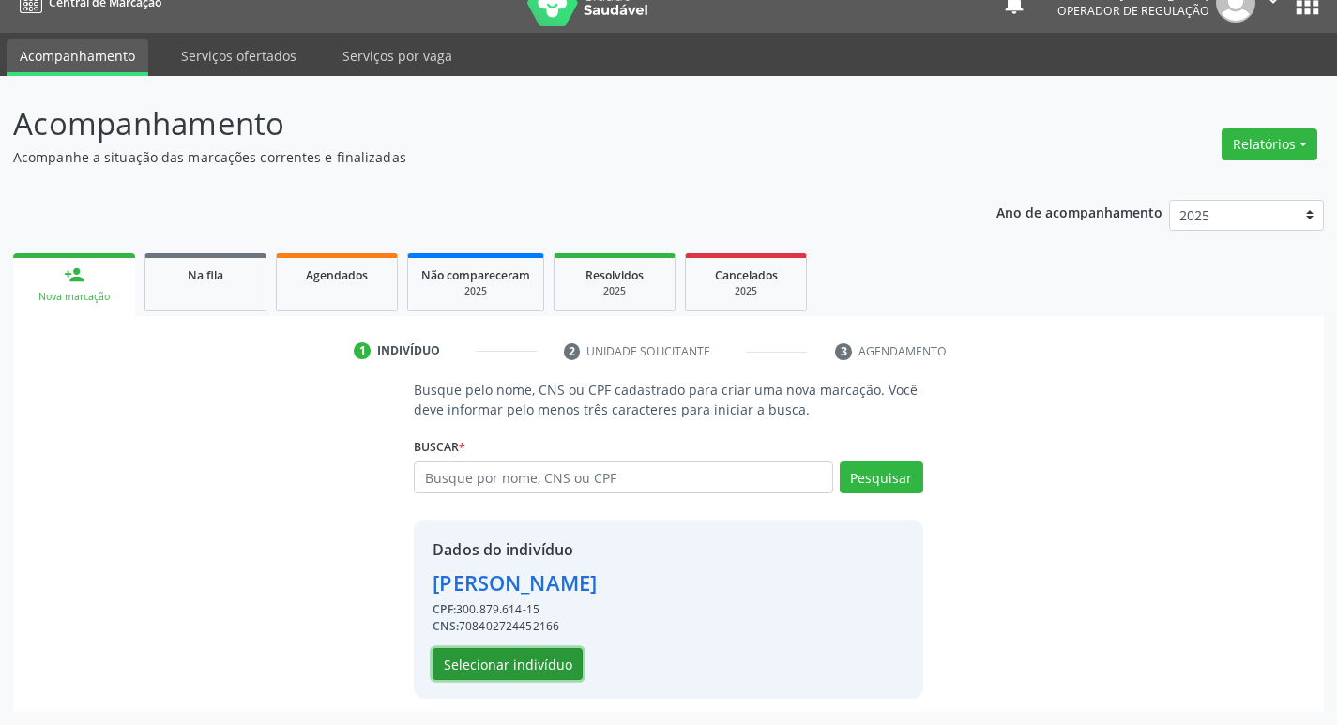
click at [488, 654] on button "Selecionar indivíduo" at bounding box center [507, 664] width 150 height 32
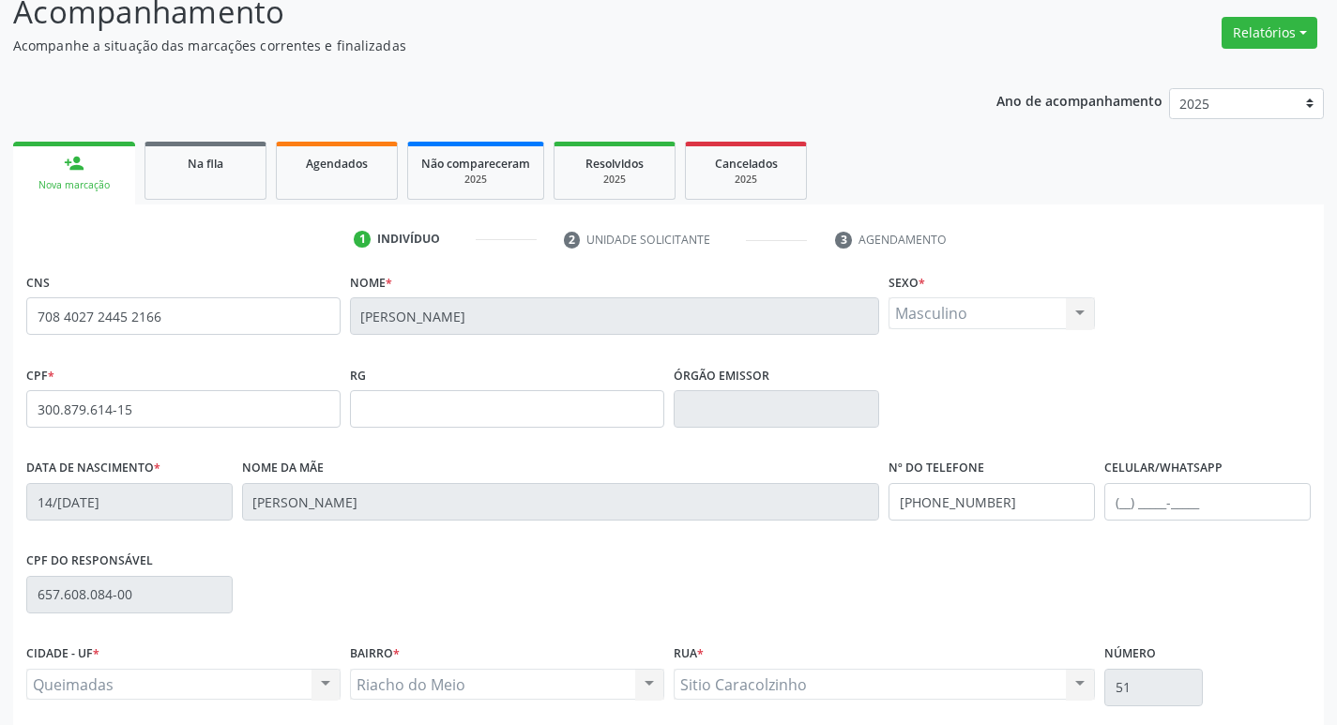
scroll to position [292, 0]
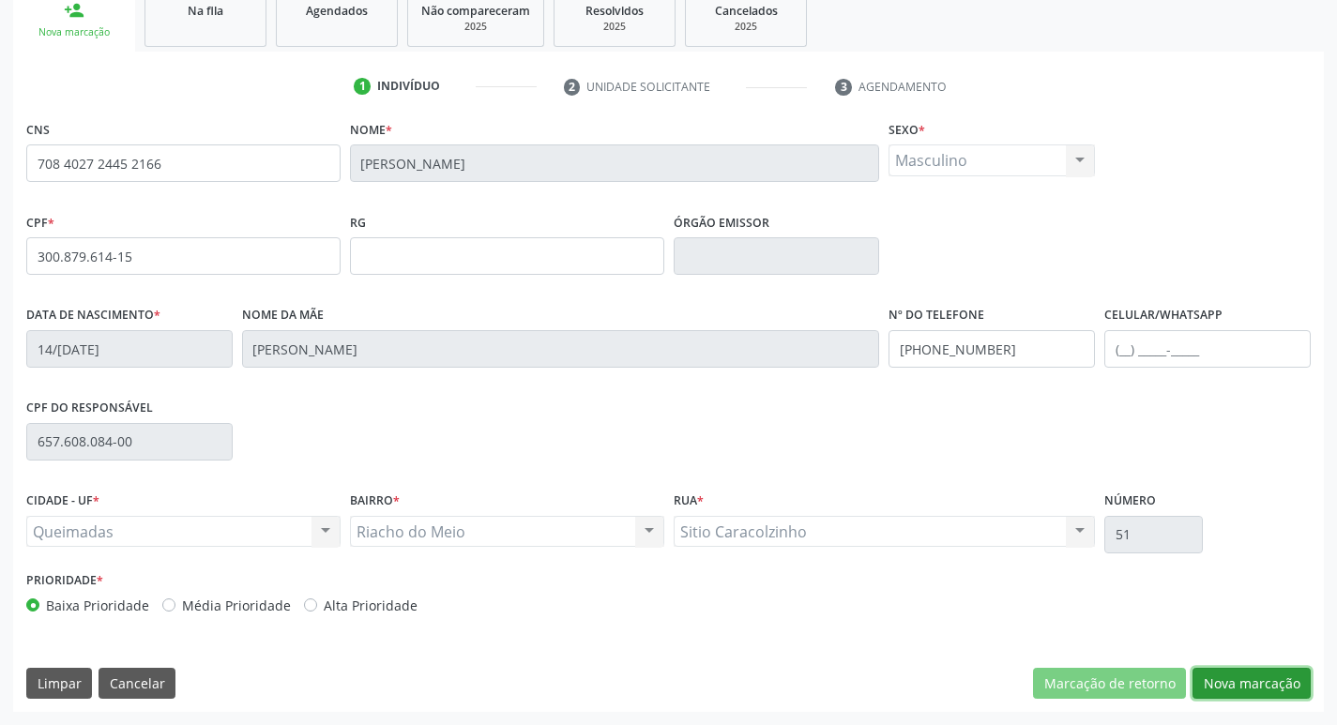
click at [1247, 690] on button "Nova marcação" at bounding box center [1251, 684] width 118 height 32
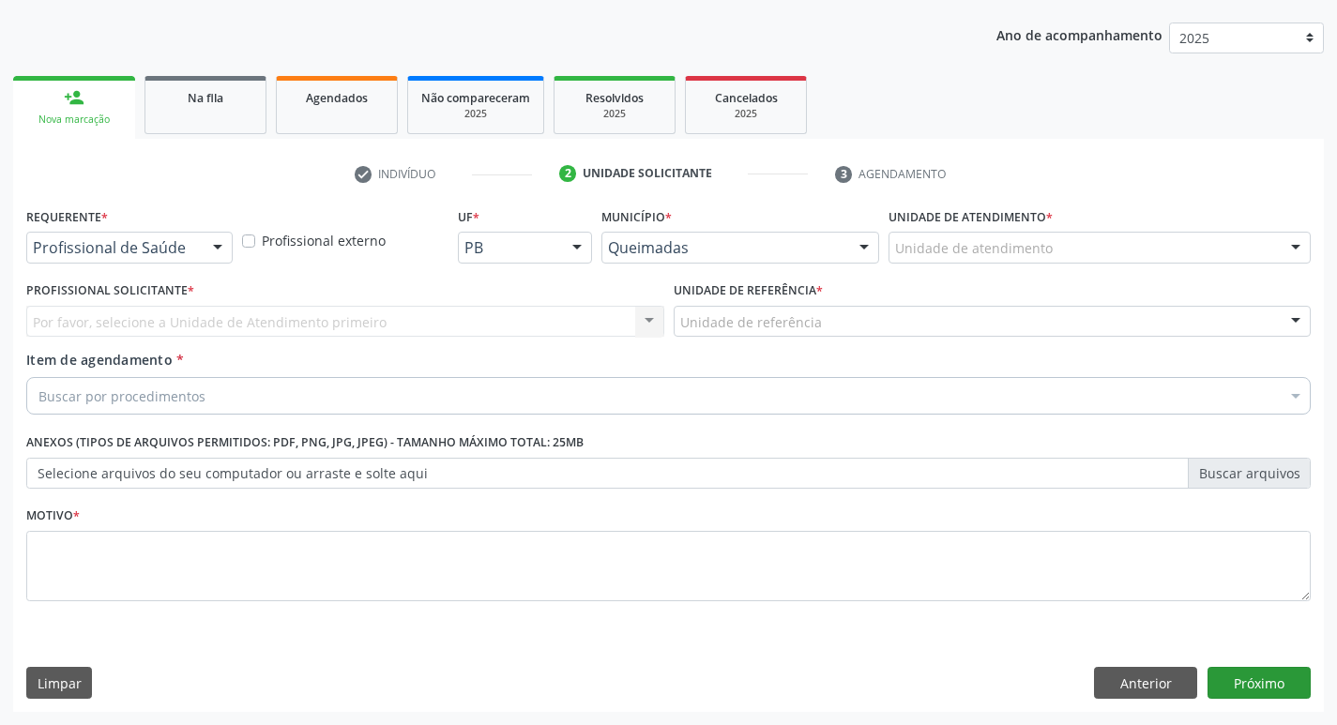
scroll to position [204, 0]
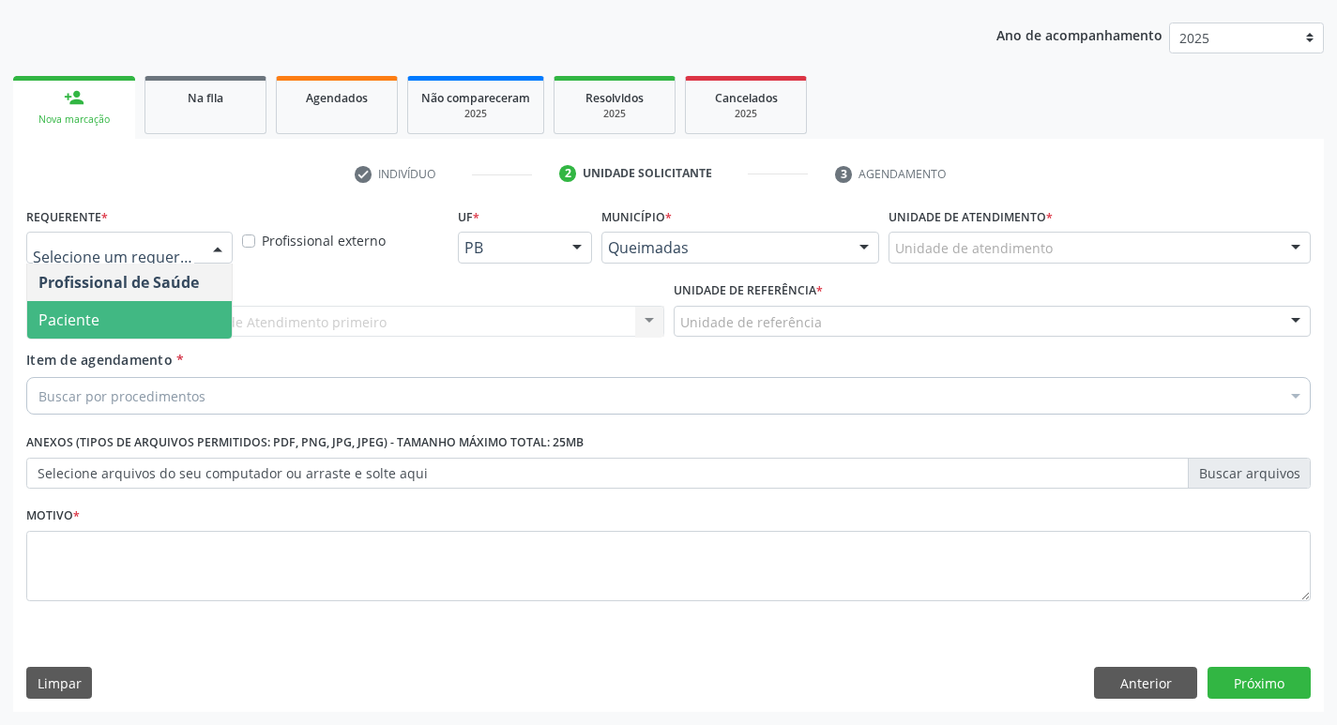
click at [152, 327] on span "Paciente" at bounding box center [129, 320] width 204 height 38
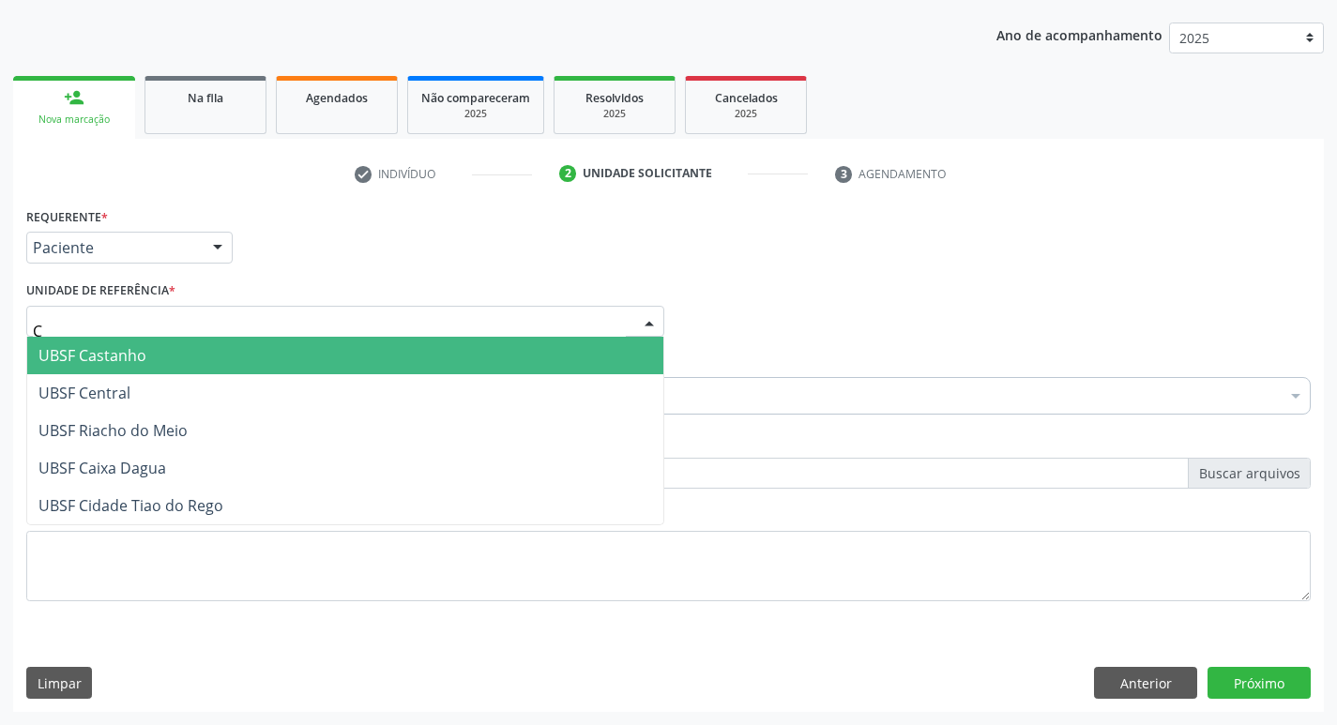
type input "CE"
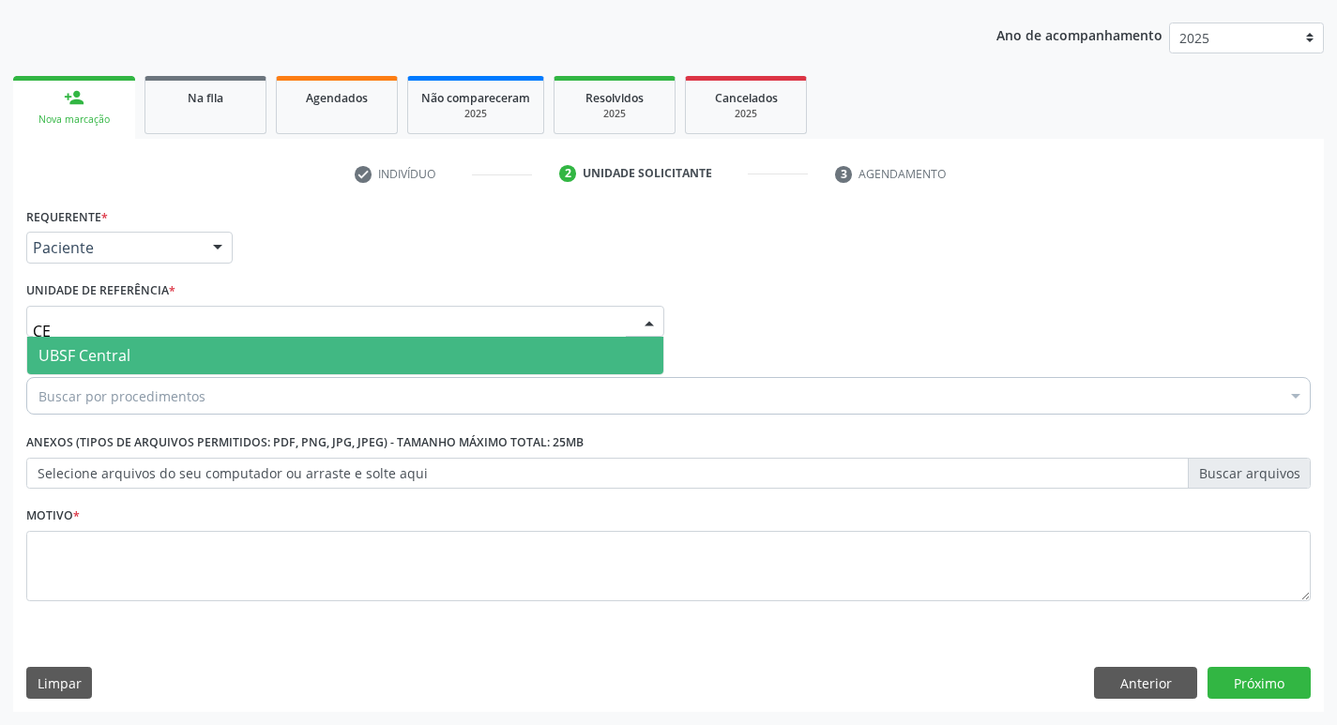
click at [120, 361] on span "UBSF Central" at bounding box center [84, 355] width 92 height 21
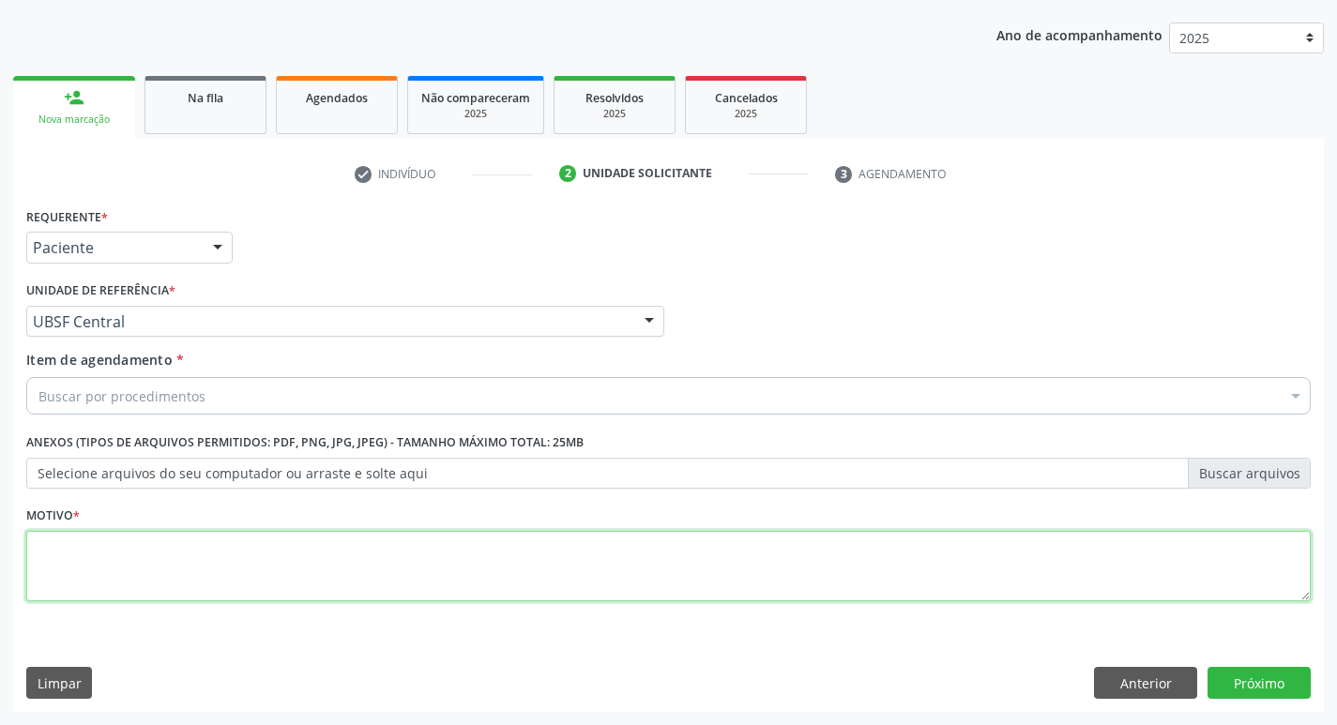
click at [97, 560] on textarea at bounding box center [668, 566] width 1284 height 71
type textarea "AVALIACAO"
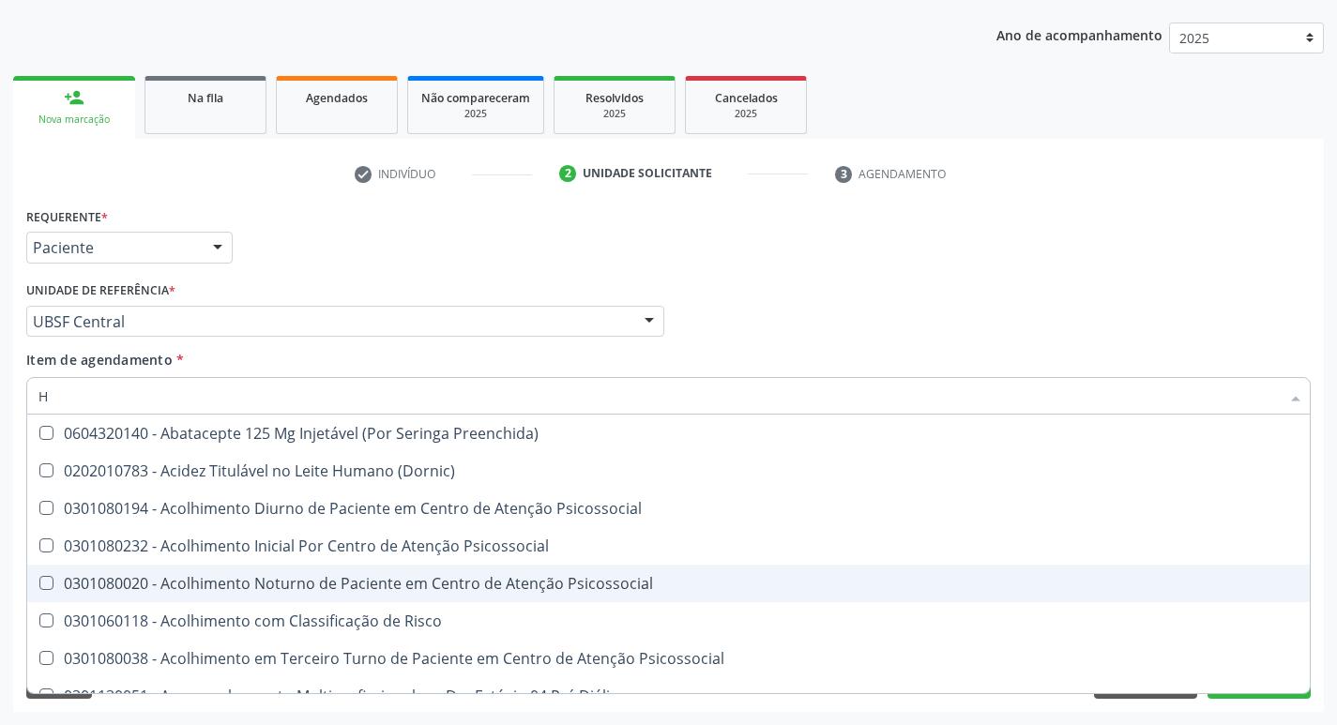
type input "HEMOGLOBINA G"
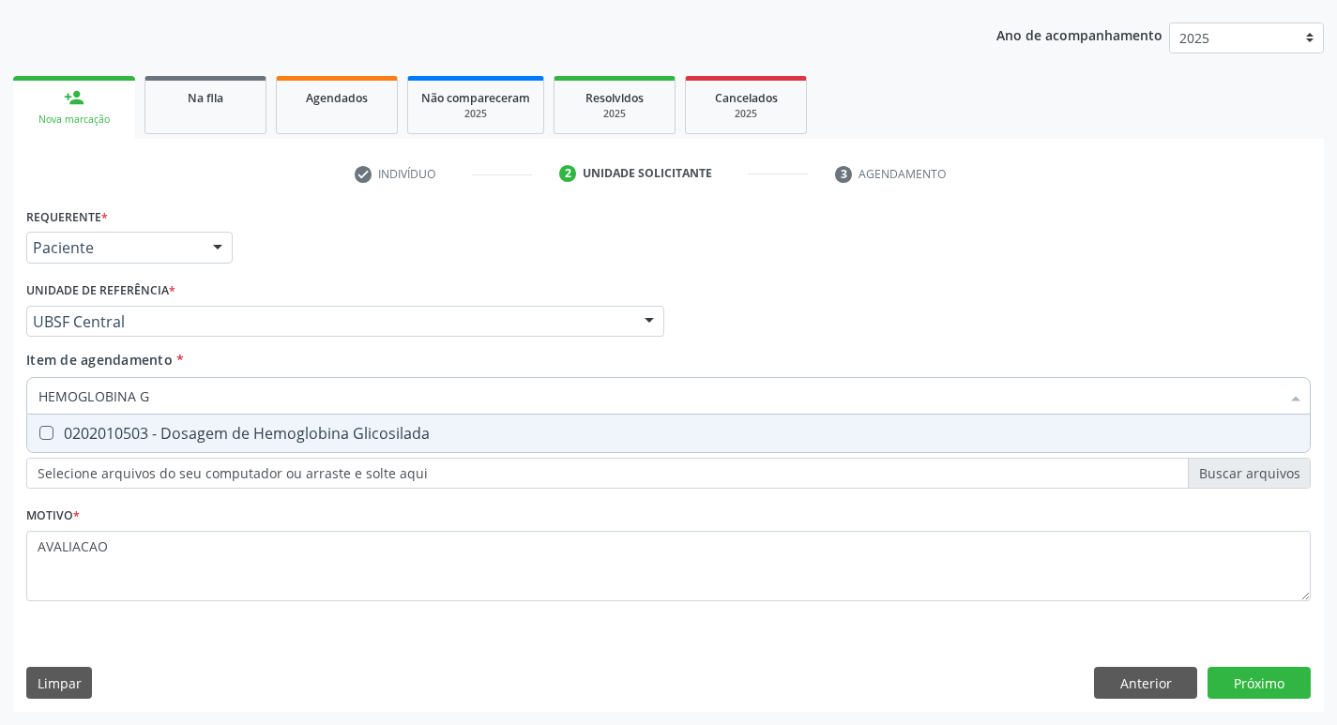
click at [218, 447] on span "0202010503 - Dosagem de Hemoglobina Glicosilada" at bounding box center [668, 434] width 1282 height 38
checkbox Glicosilada "true"
type input "HEMOGLOBINA"
checkbox Glicosilada "false"
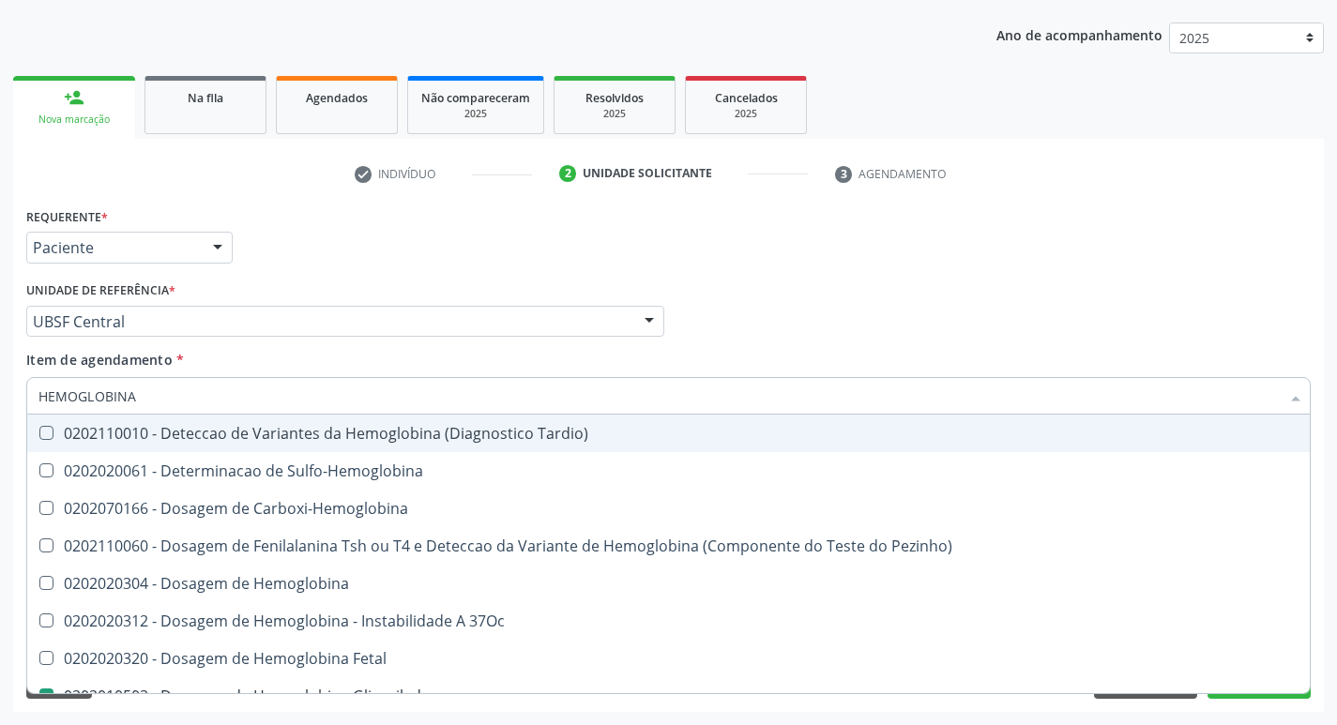
type input "HEMOGLOBIN"
checkbox Glicosilada "false"
checkbox Hemoglobina "true"
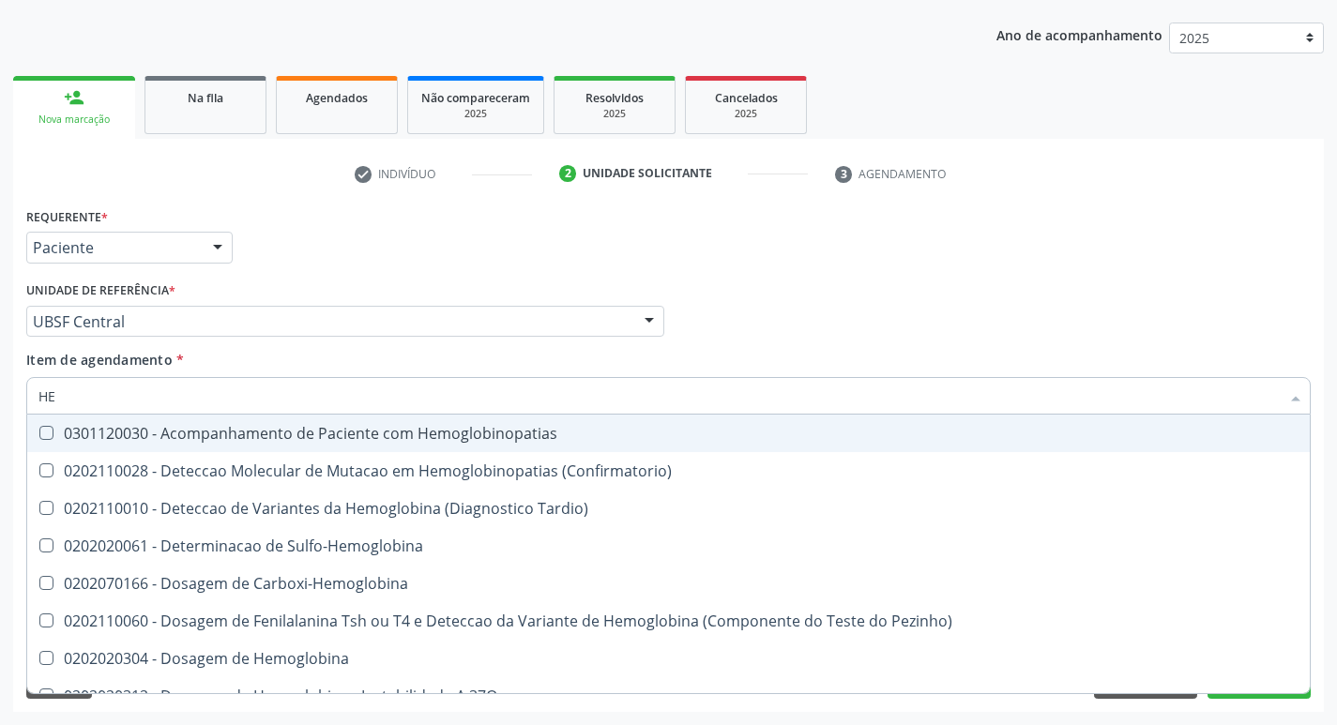
type input "H"
checkbox Glicosilada "false"
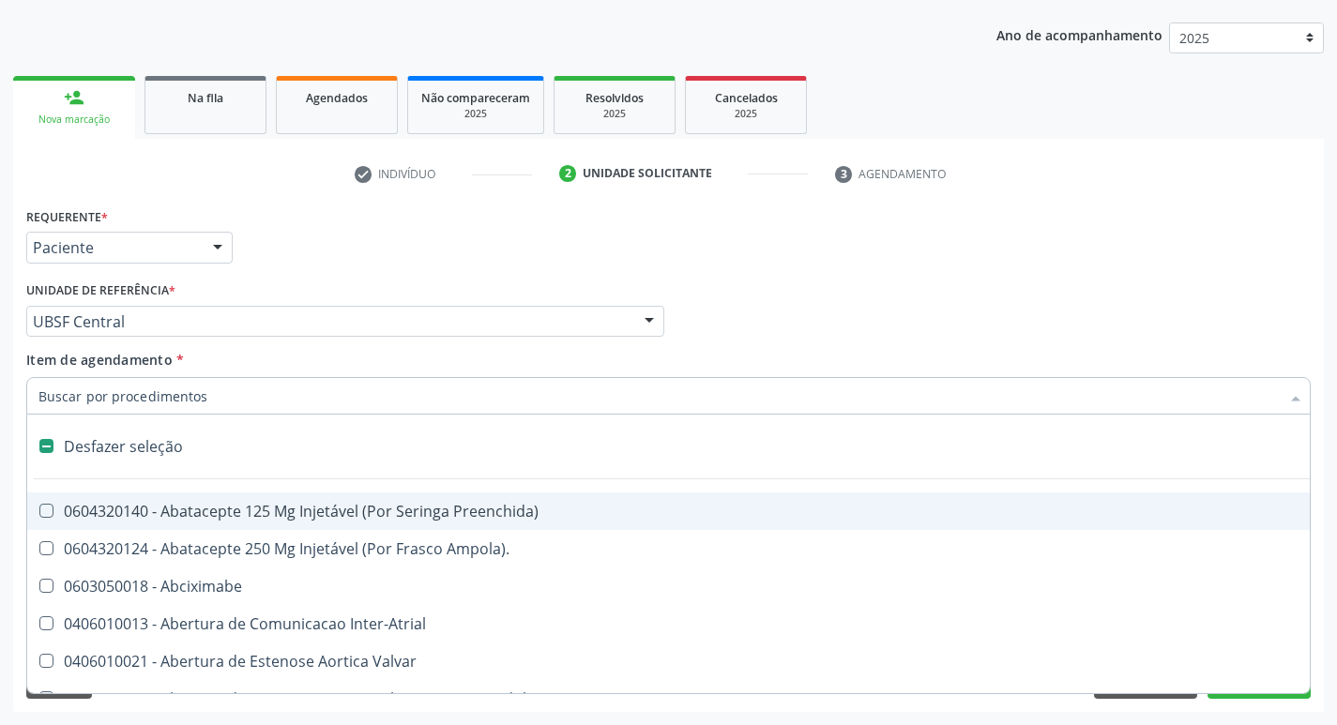
type input "G"
checkbox \(Picc\) "true"
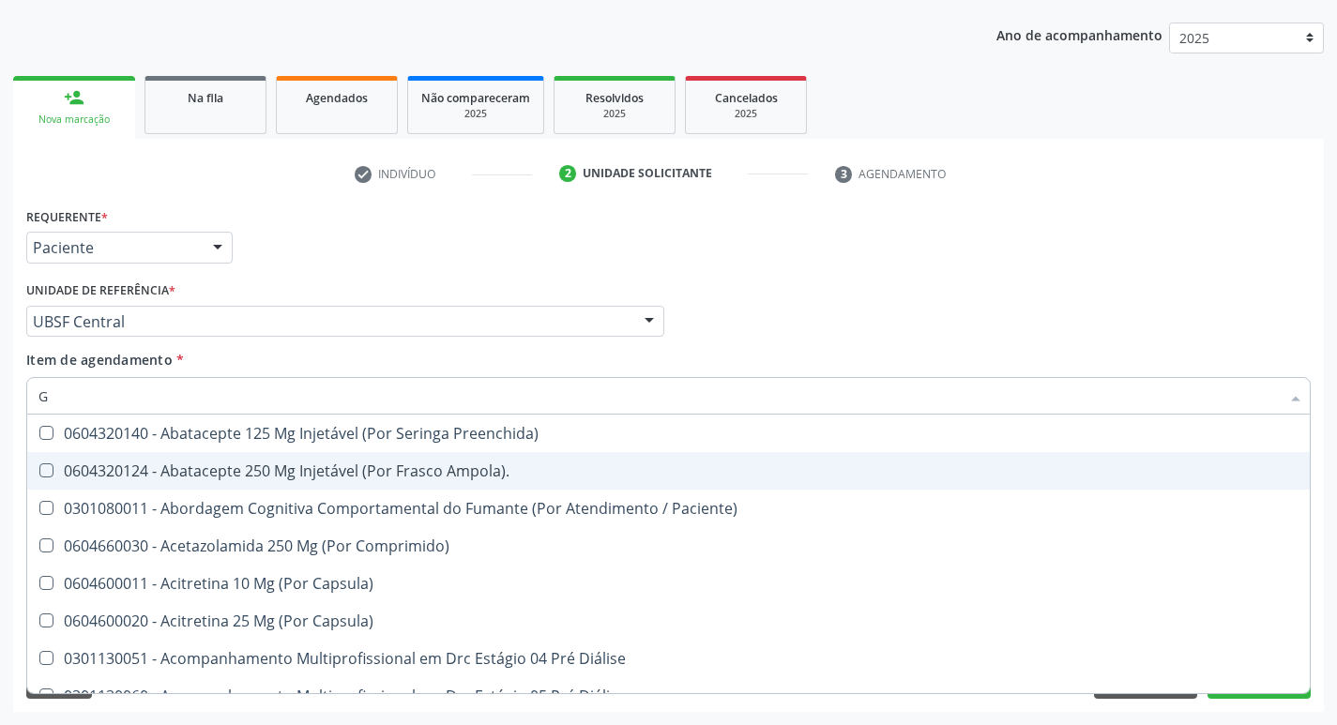
type input "GLICOSE"
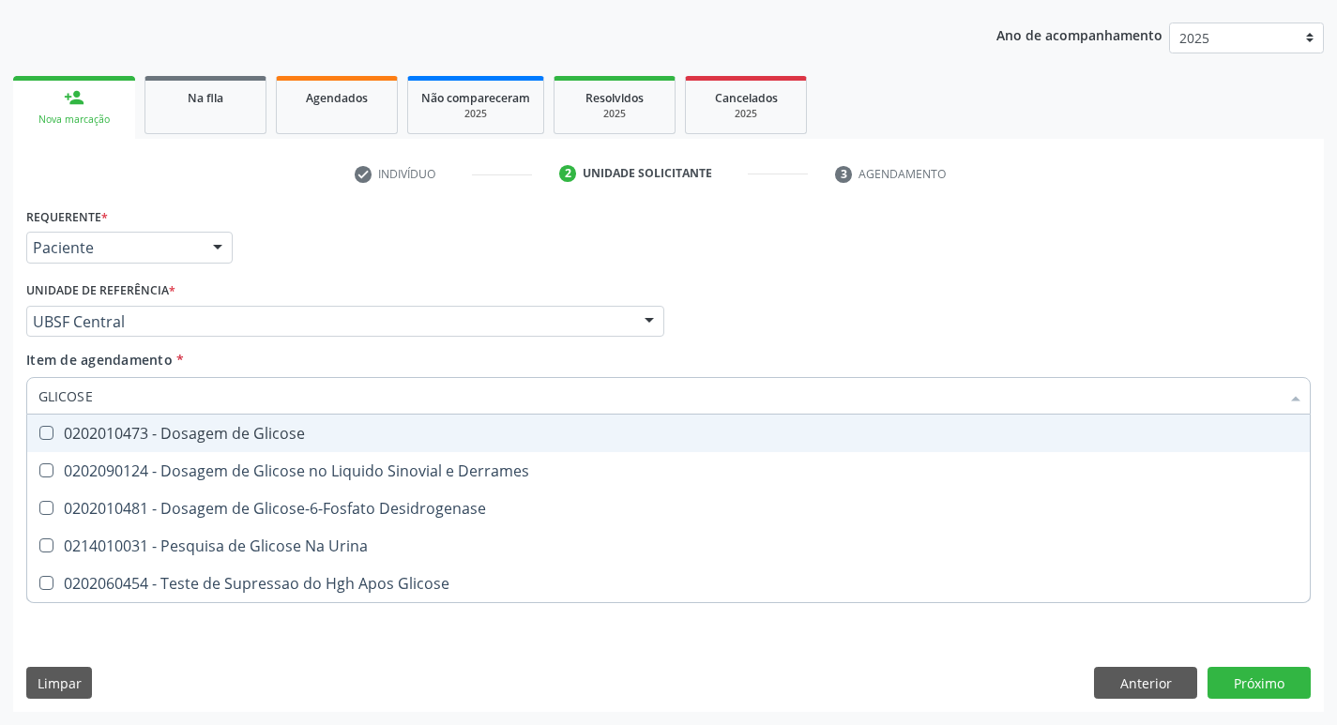
click at [238, 443] on span "0202010473 - Dosagem de Glicose" at bounding box center [668, 434] width 1282 height 38
checkbox Glicose "true"
type input "GLICOS"
checkbox Glicose "false"
checkbox Derrames "true"
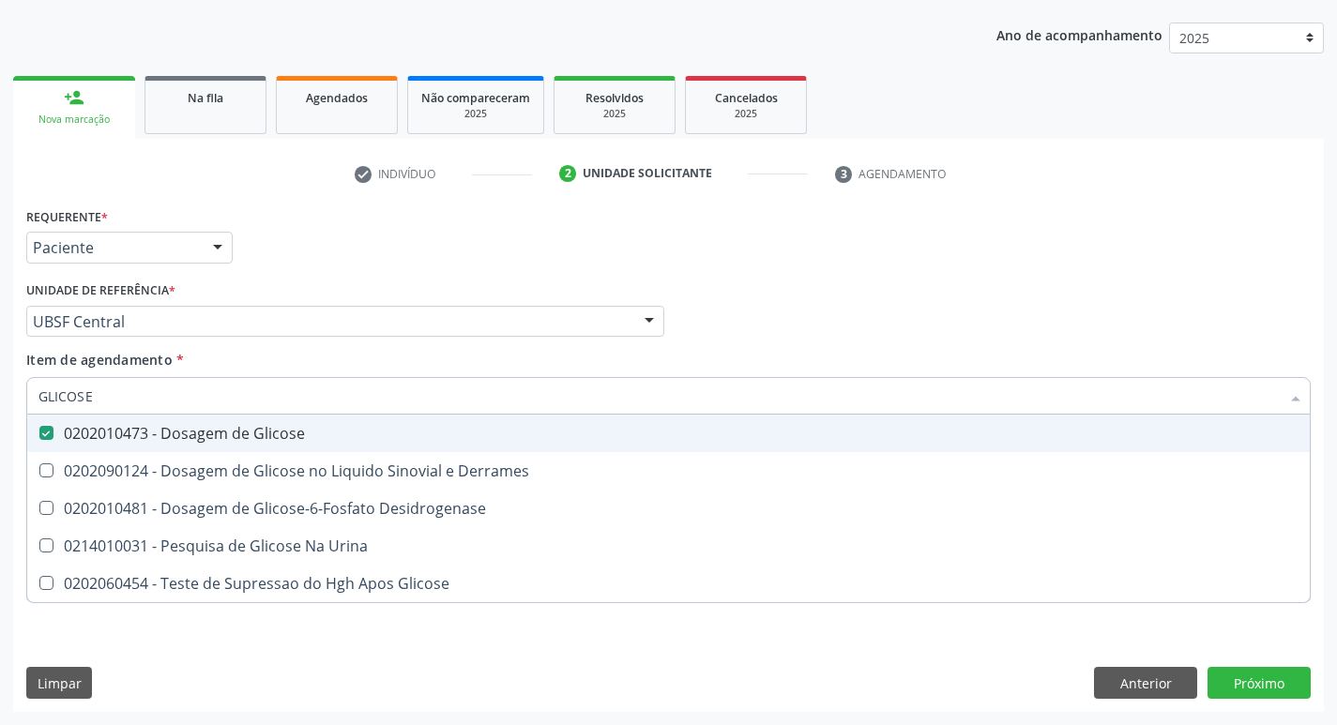
checkbox Glicose "true"
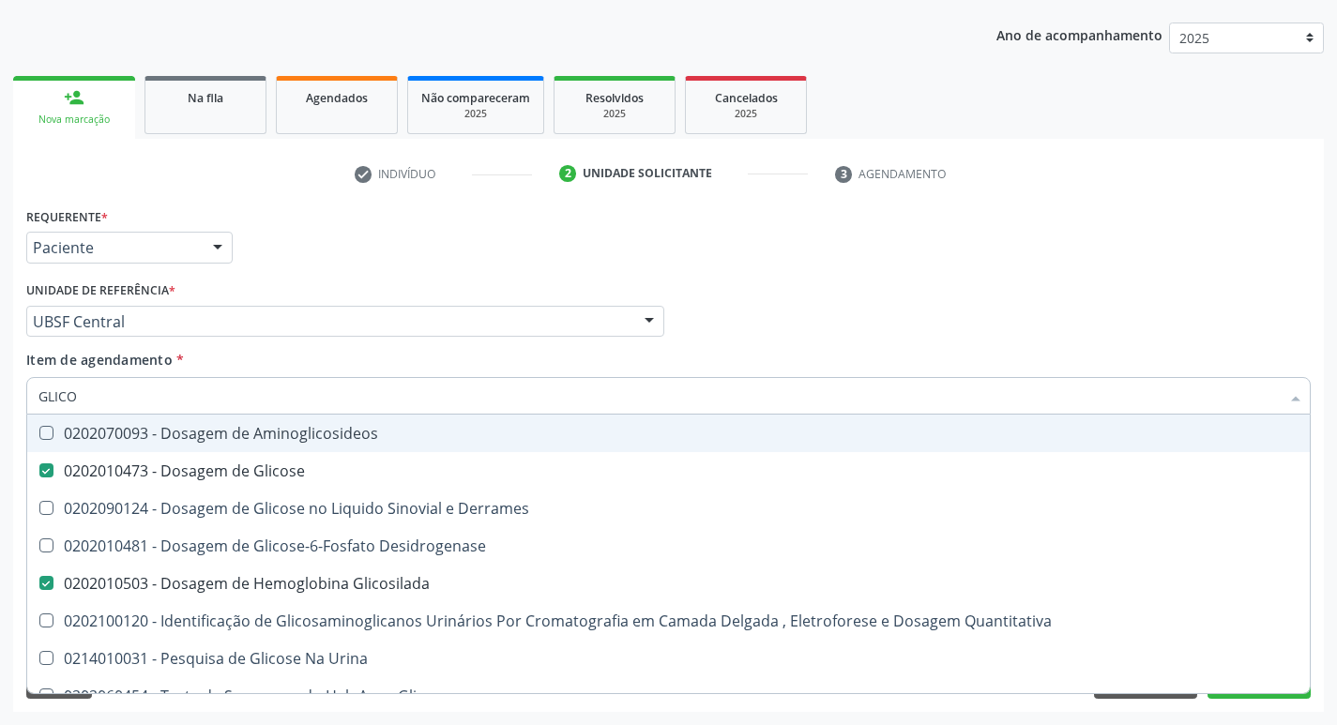
type input "GLIC"
checkbox Glicose "false"
checkbox Derrames "false"
checkbox Glicosilada "false"
checkbox Quantitativa "false"
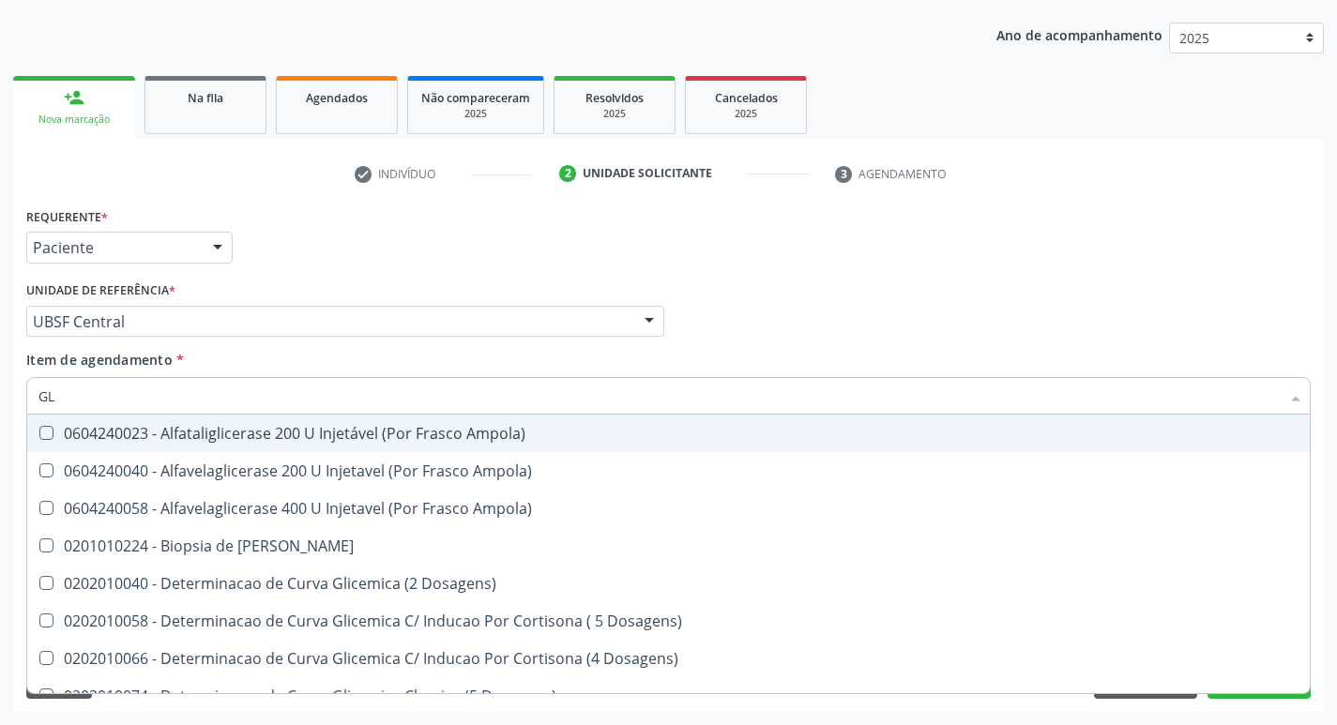
type input "G"
checkbox Glicose "false"
checkbox Glicosilada "false"
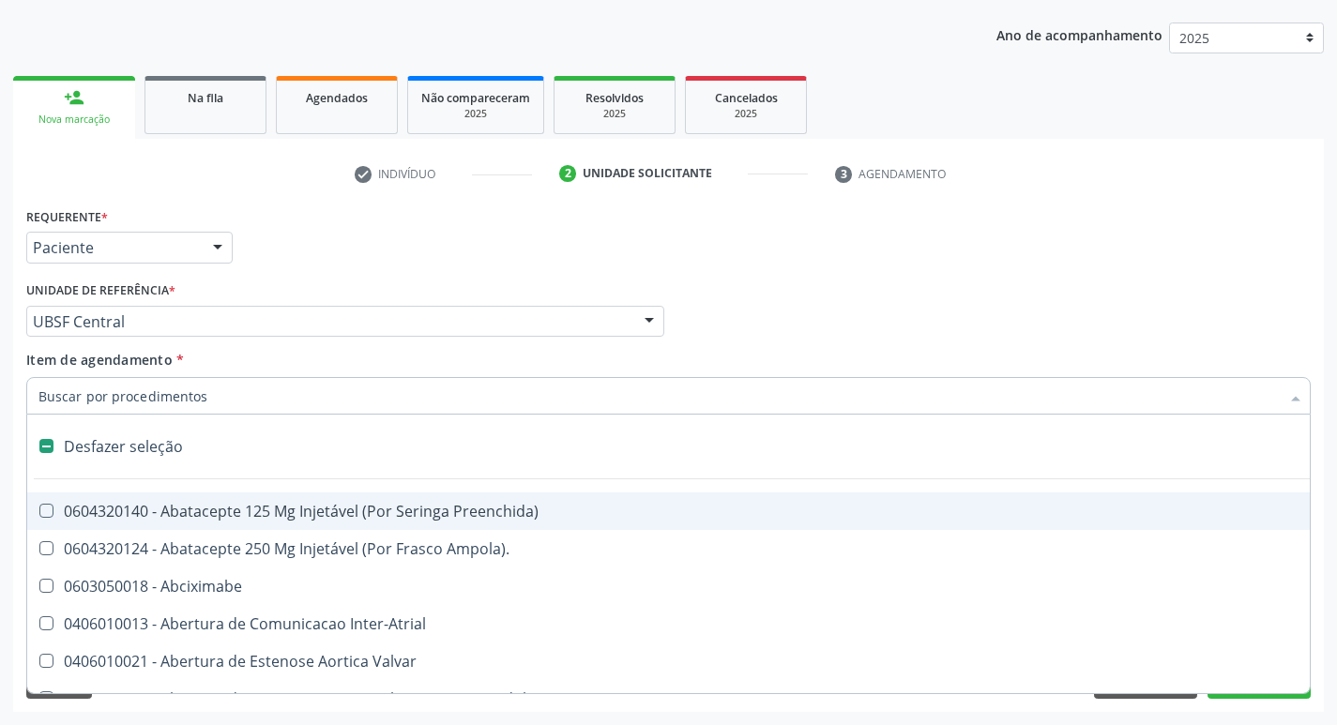
type input "H"
checkbox A "true"
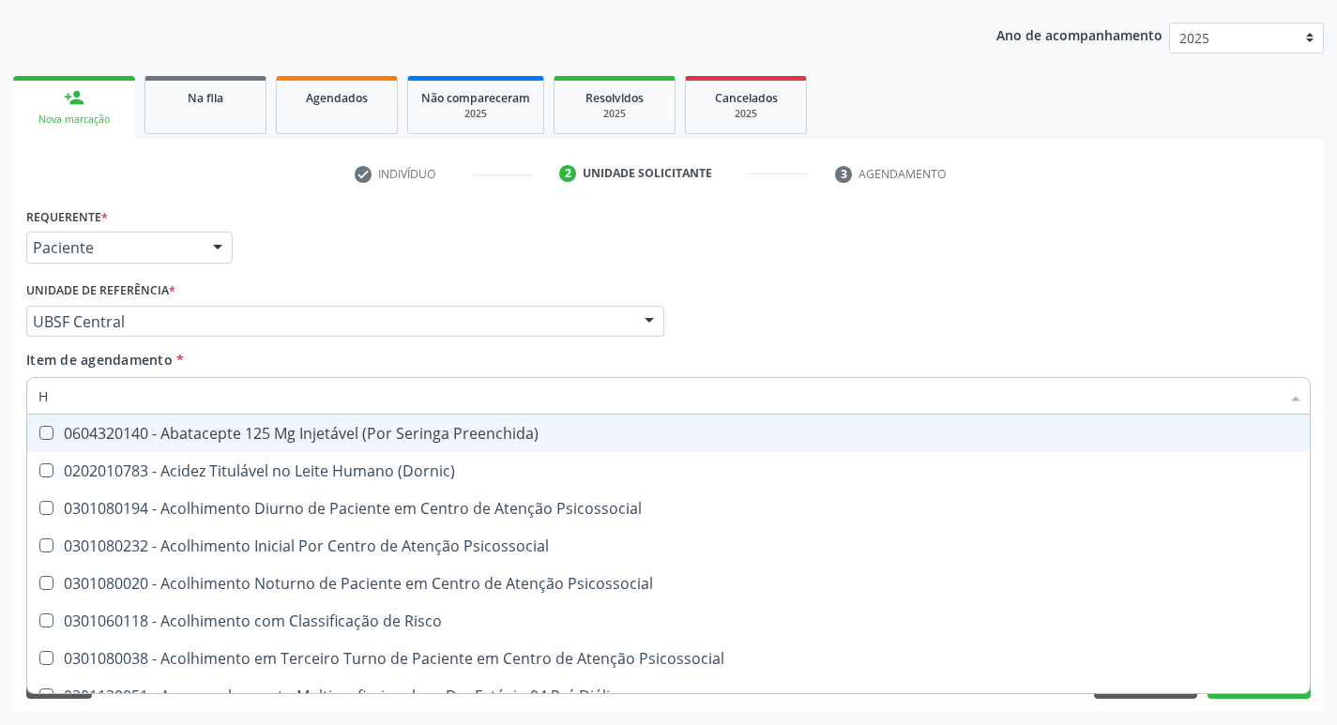
type input "HEMOGR"
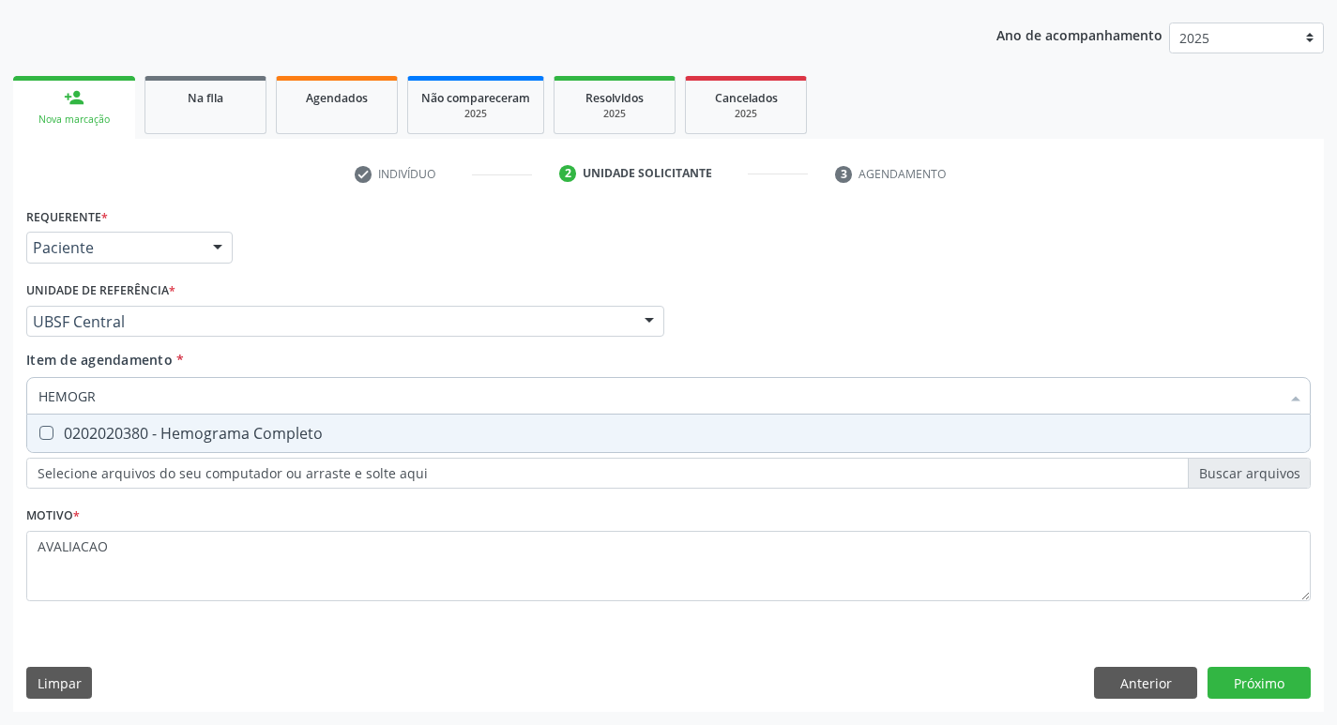
click at [243, 441] on div "0202020380 - Hemograma Completo" at bounding box center [668, 433] width 1260 height 15
checkbox Completo "true"
type input "HEMOG"
checkbox Completo "false"
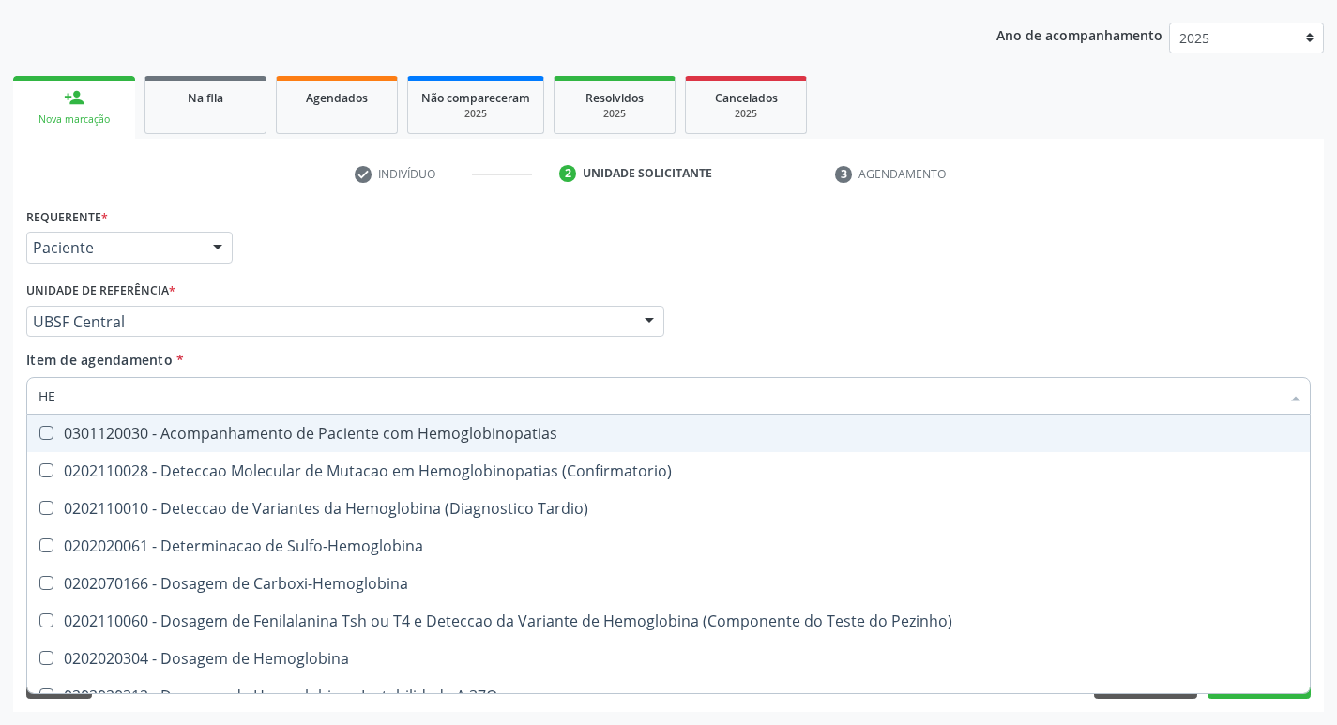
type input "H"
checkbox Glicosilada "false"
checkbox Completo "false"
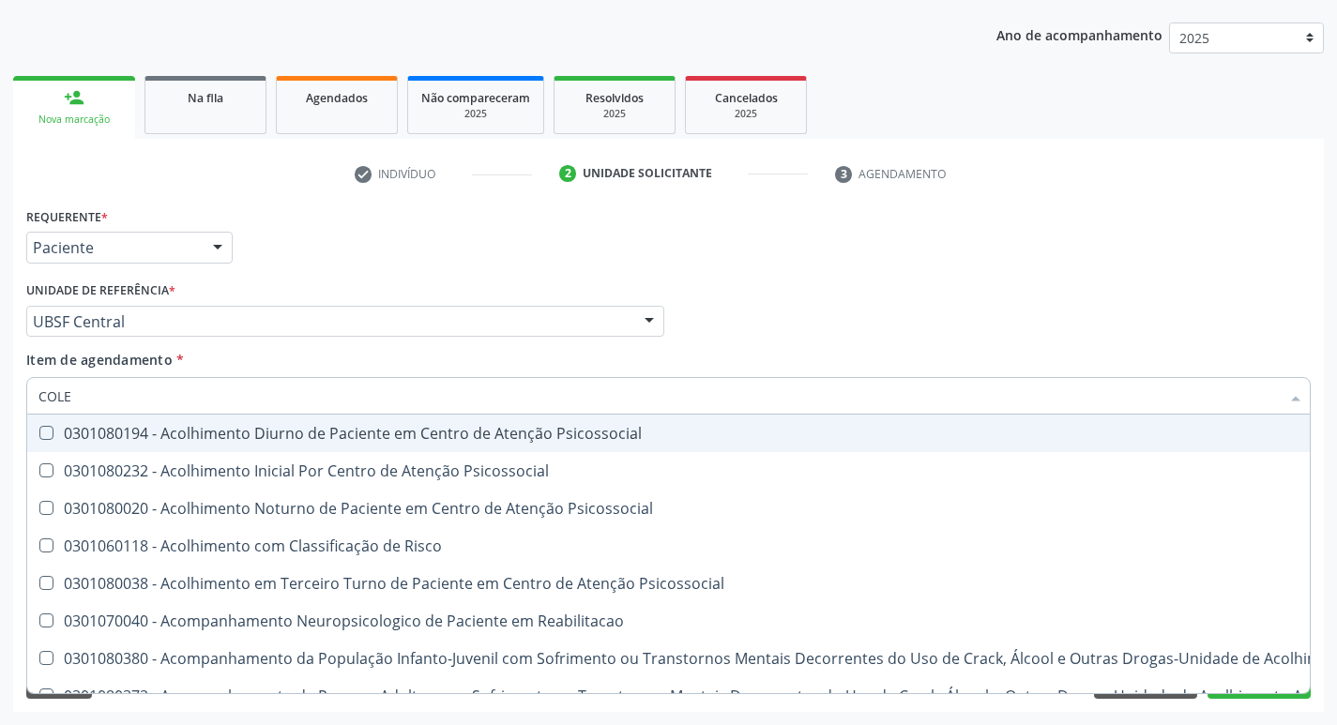
type input "COLES"
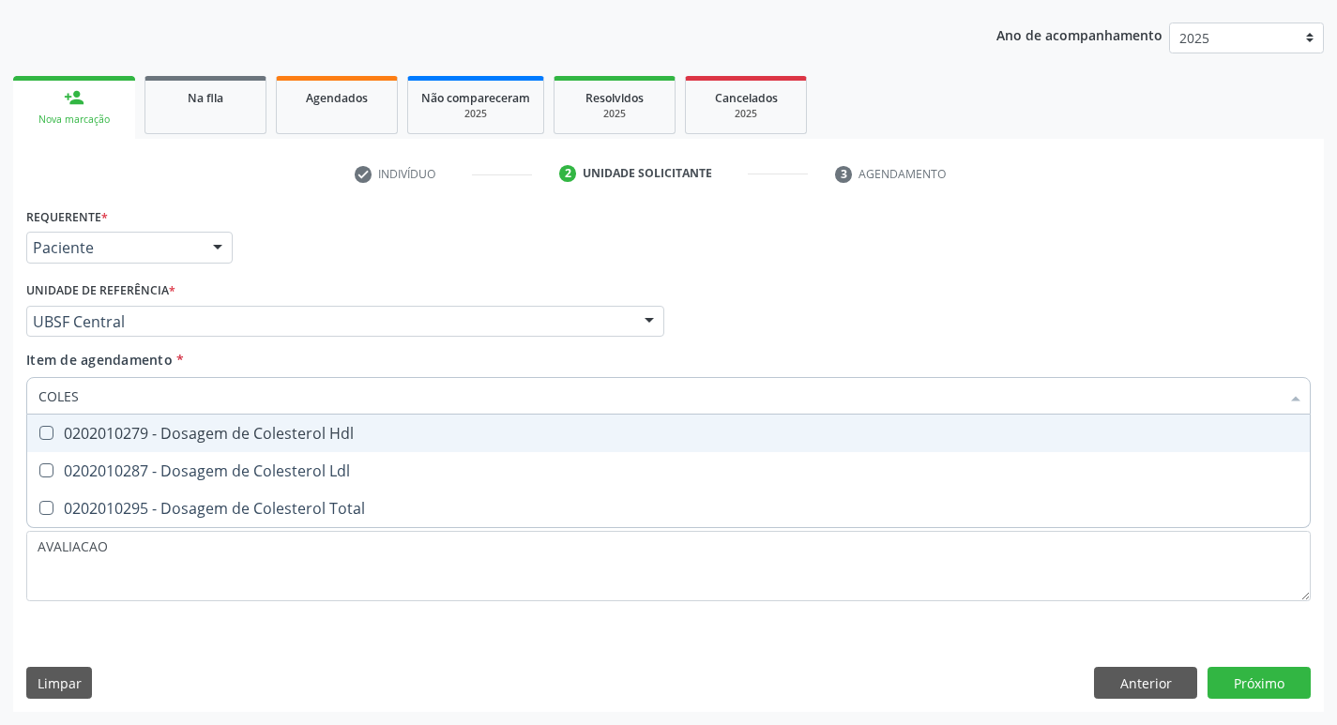
click at [243, 441] on div "0202010279 - Dosagem de Colesterol Hdl" at bounding box center [668, 433] width 1260 height 15
checkbox Hdl "true"
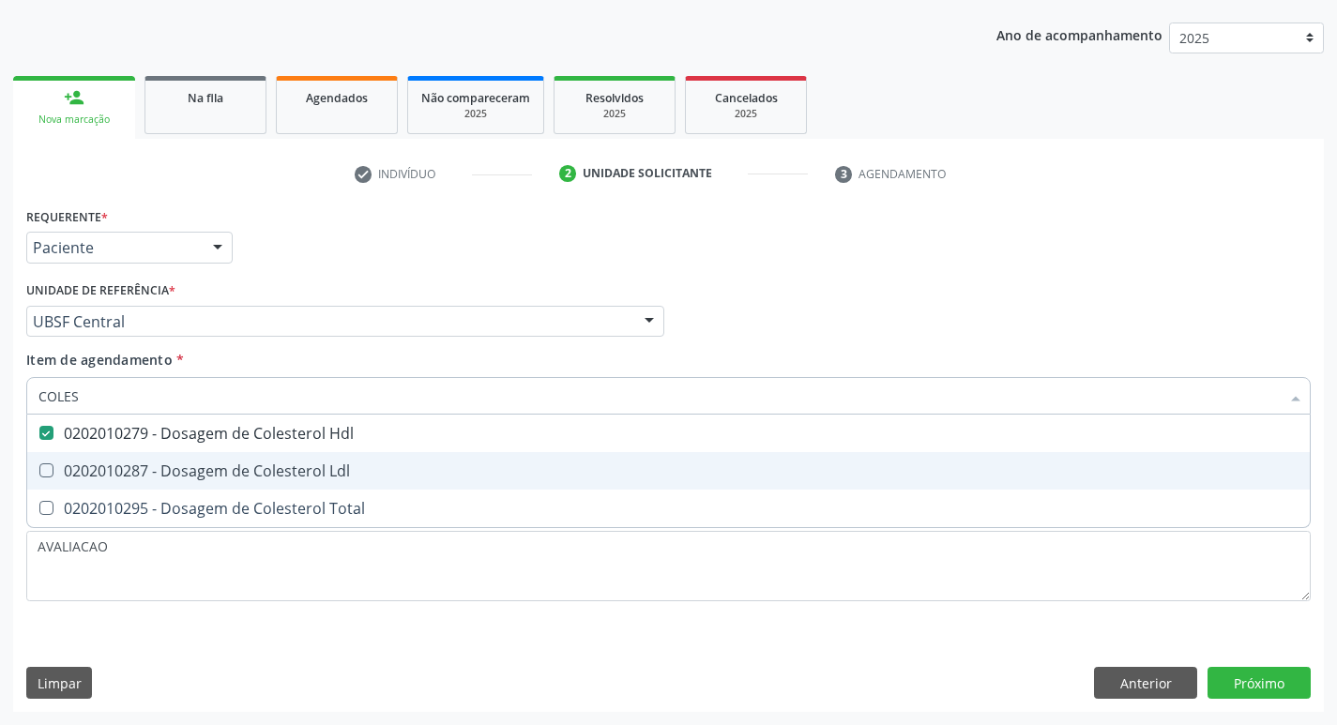
click at [300, 478] on div "0202010287 - Dosagem de Colesterol Ldl" at bounding box center [668, 470] width 1260 height 15
checkbox Ldl "true"
type input "COLE"
checkbox Hdl "false"
checkbox Ldl "false"
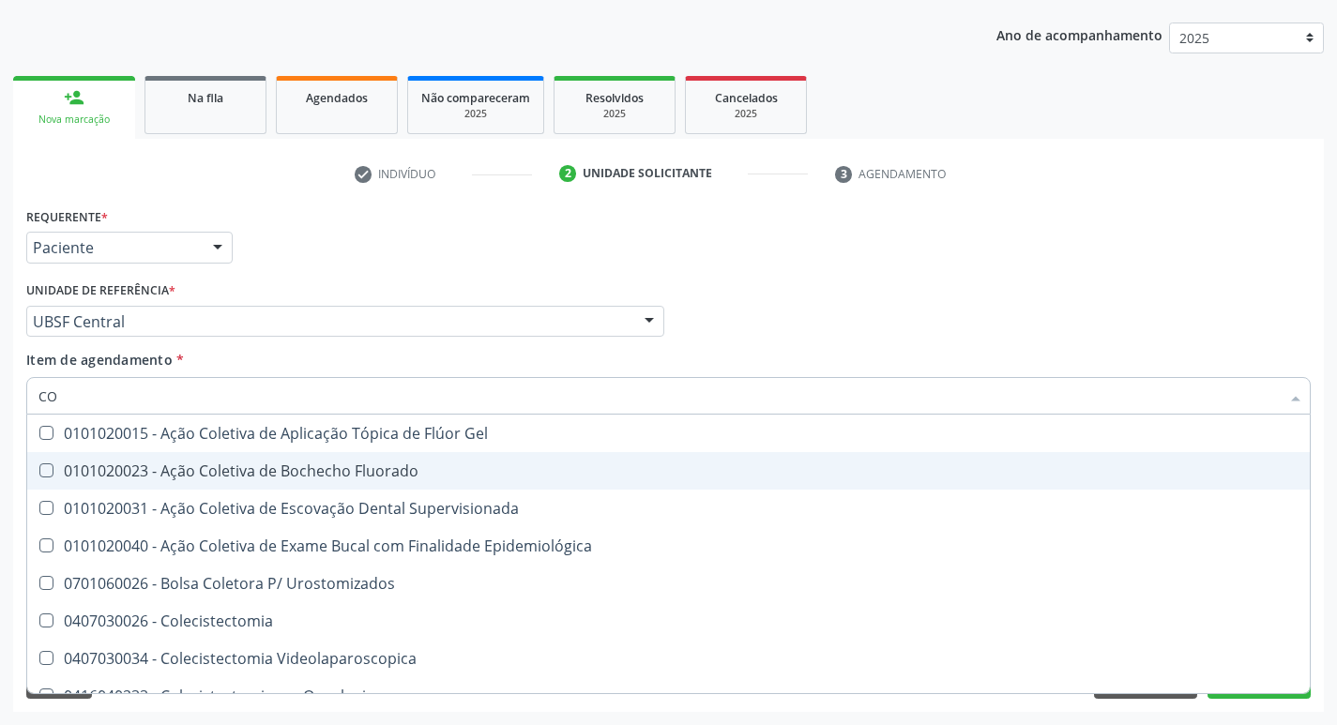
type input "C"
checkbox Hdl "false"
checkbox Ldl "false"
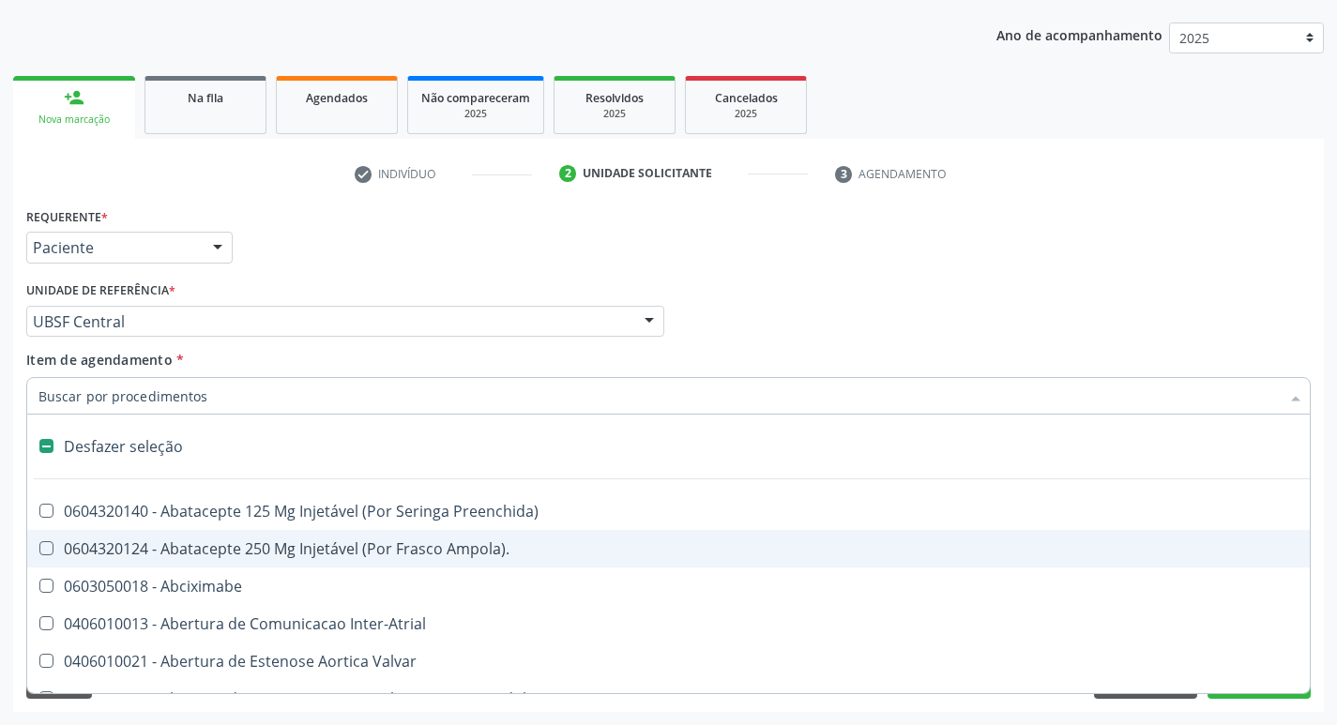
type input "2"
checkbox Monopolar "true"
checkbox Quadril "true"
checkbox Vagina "true"
checkbox Puerperal "true"
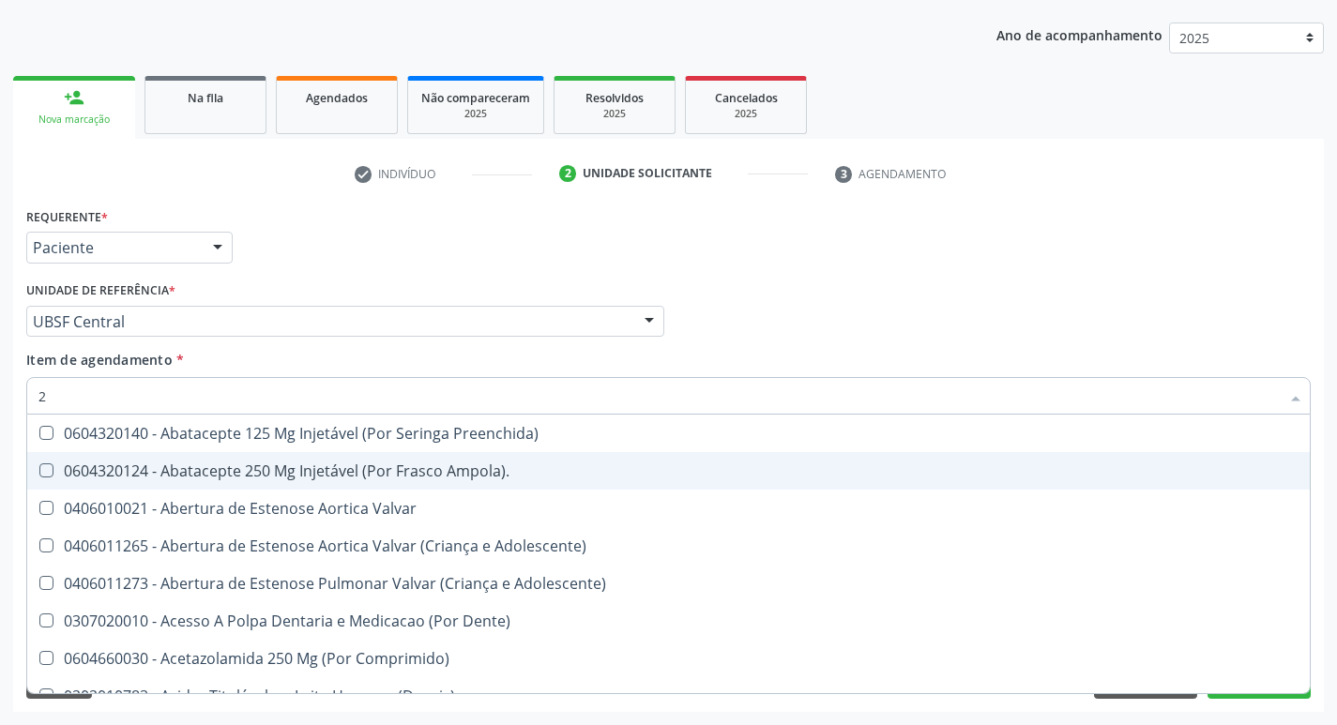
type input "20205001"
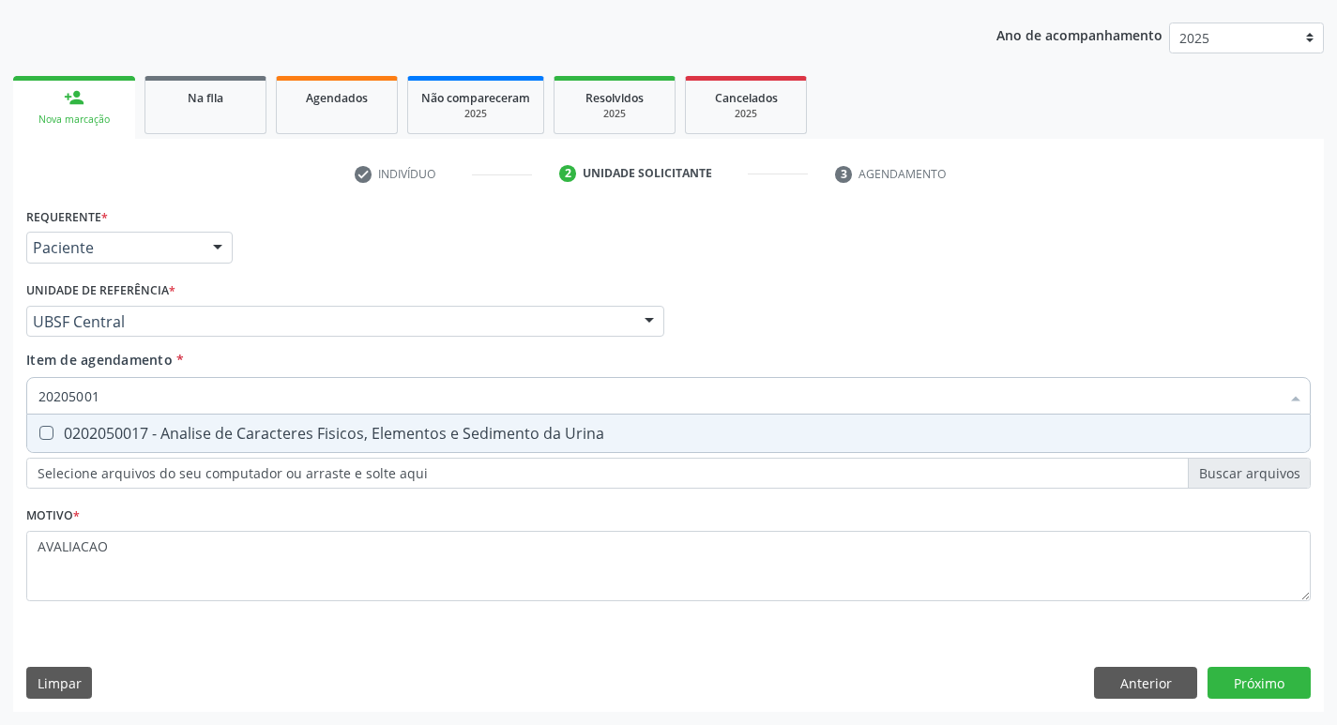
click at [214, 441] on div "0202050017 - Analise de Caracteres Fisicos, Elementos e Sedimento da Urina" at bounding box center [668, 433] width 1260 height 15
checkbox Urina "true"
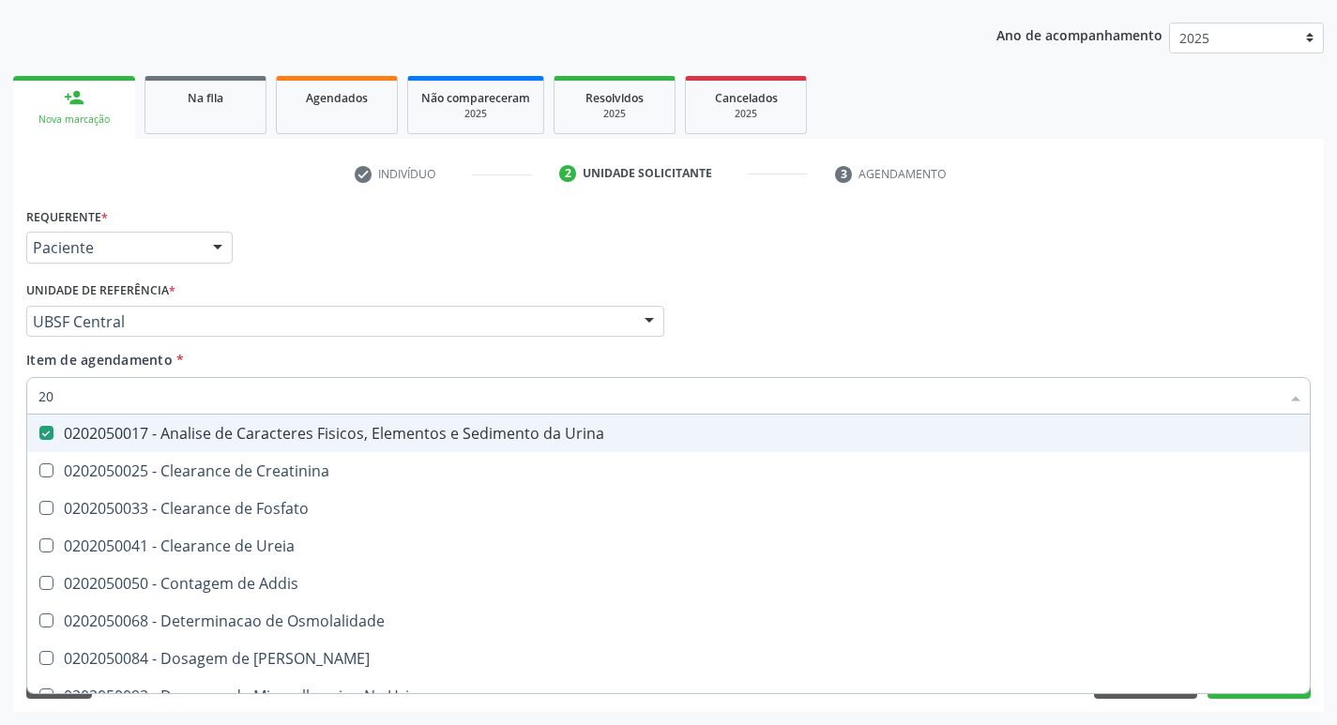
type input "2"
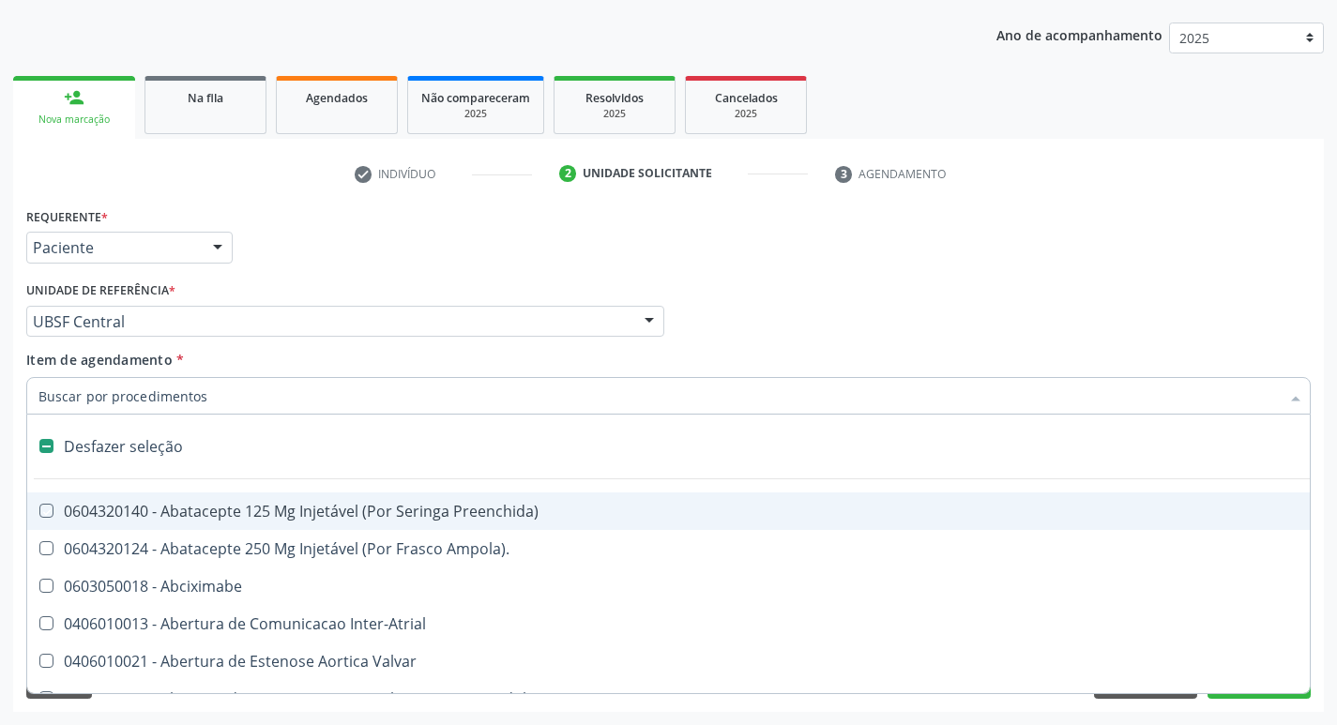
checkbox Preenchida\) "false"
checkbox Inter-Atrial "false"
type input "Y"
type input "T"
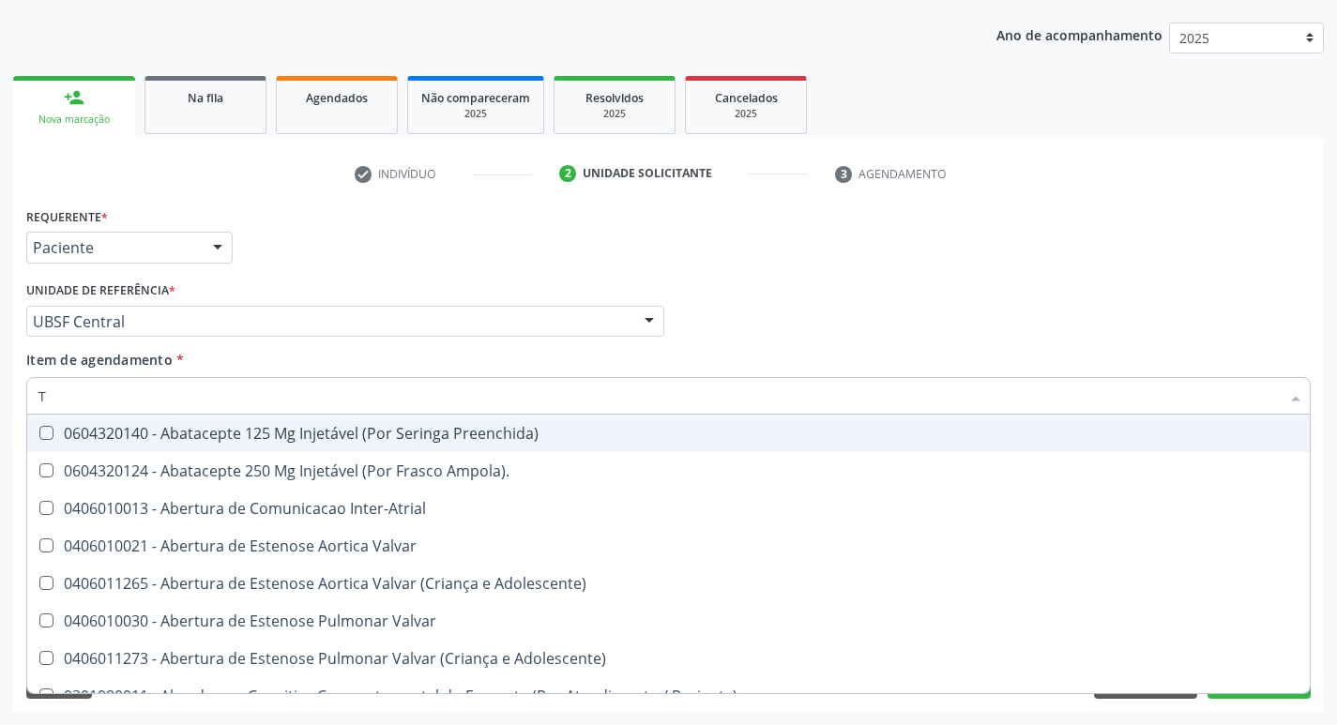
checkbox Urina "true"
checkbox Central "false"
type input "TR"
checkbox Urina "false"
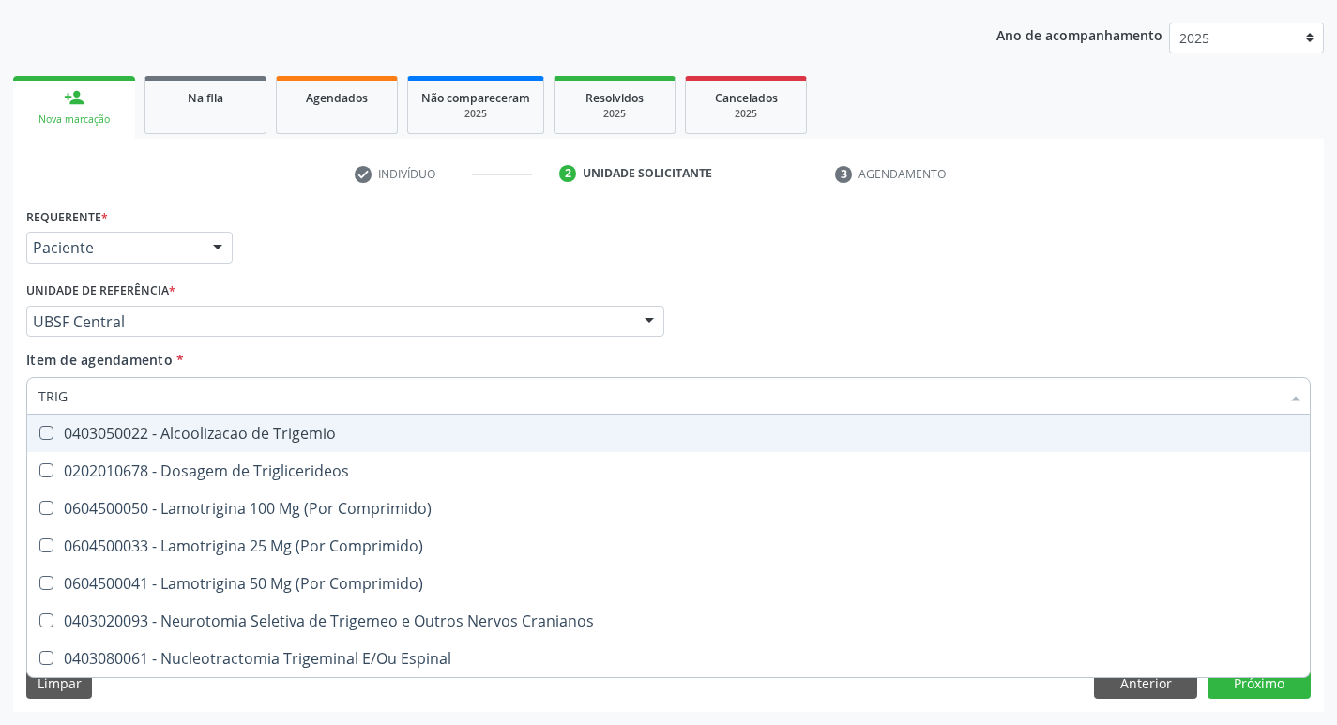
type input "TRIGL"
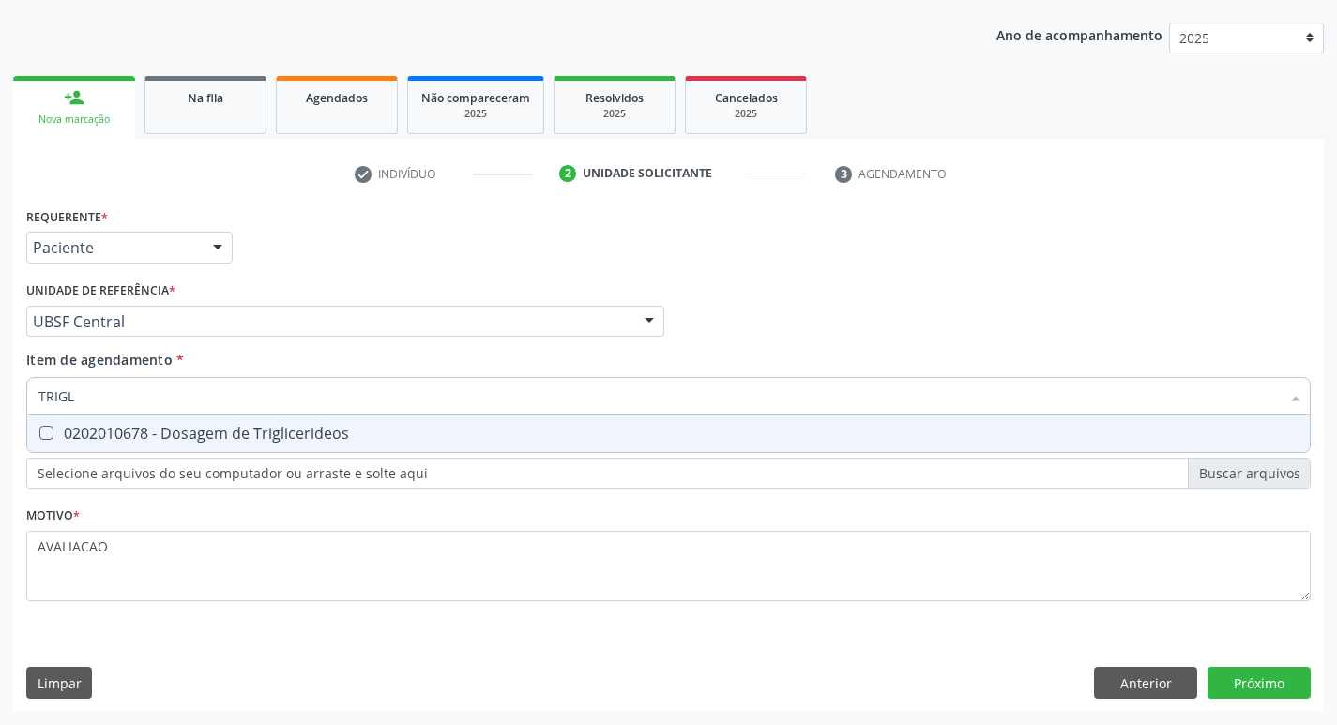
click at [214, 441] on div "0202010678 - Dosagem de Triglicerideos" at bounding box center [668, 433] width 1260 height 15
checkbox Triglicerideos "true"
type input "TRIG"
checkbox Triglicerideos "false"
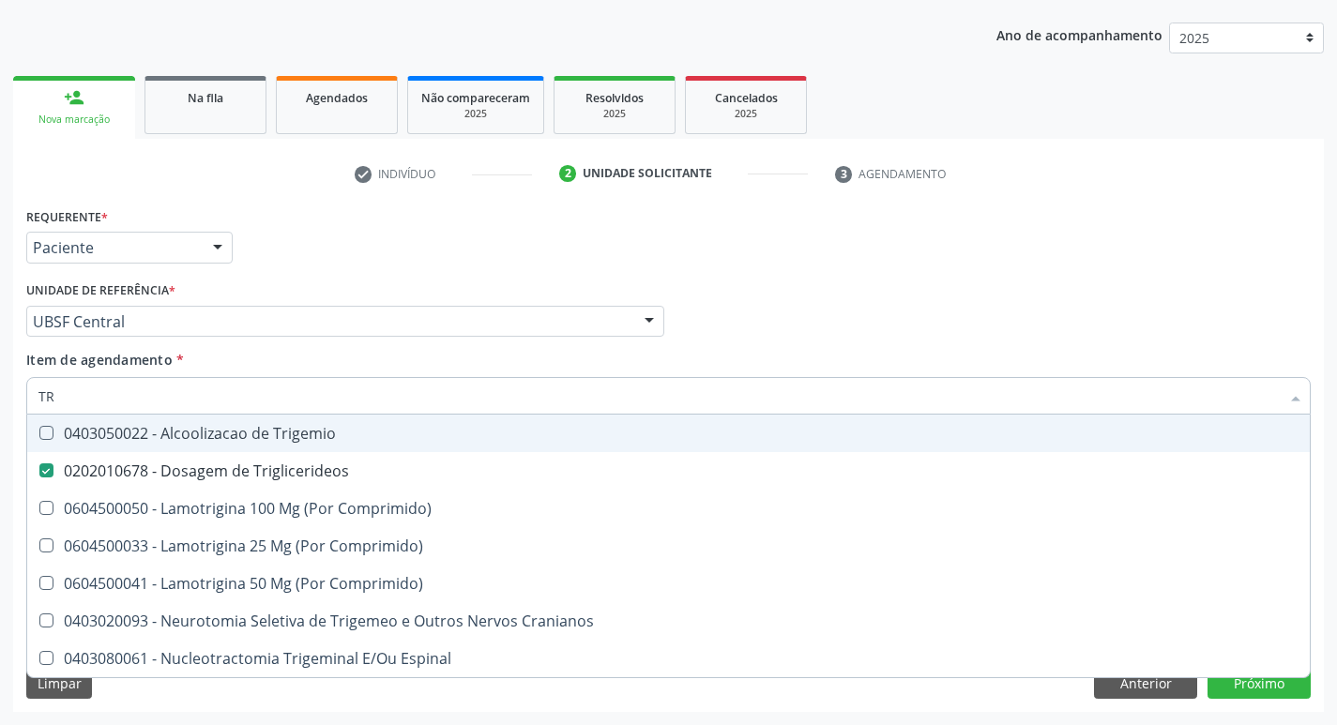
type input "T"
checkbox Triglicerideos "false"
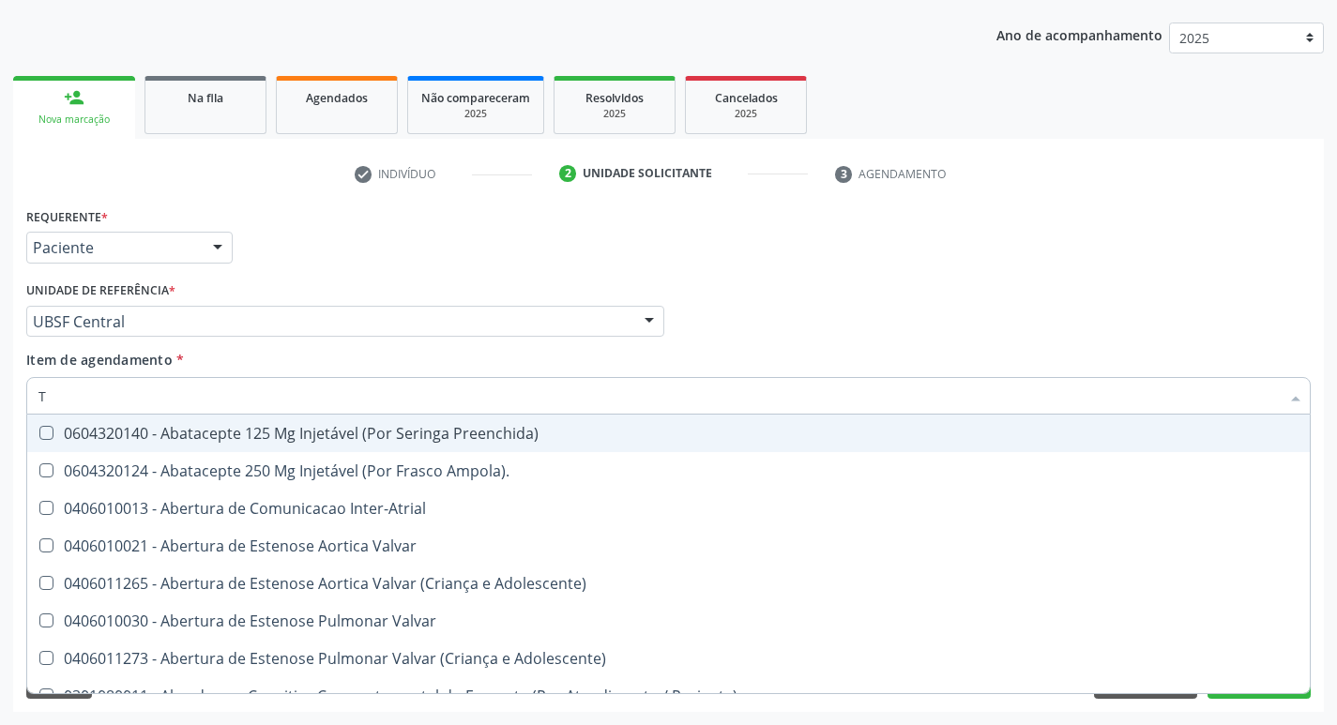
type input "TG"
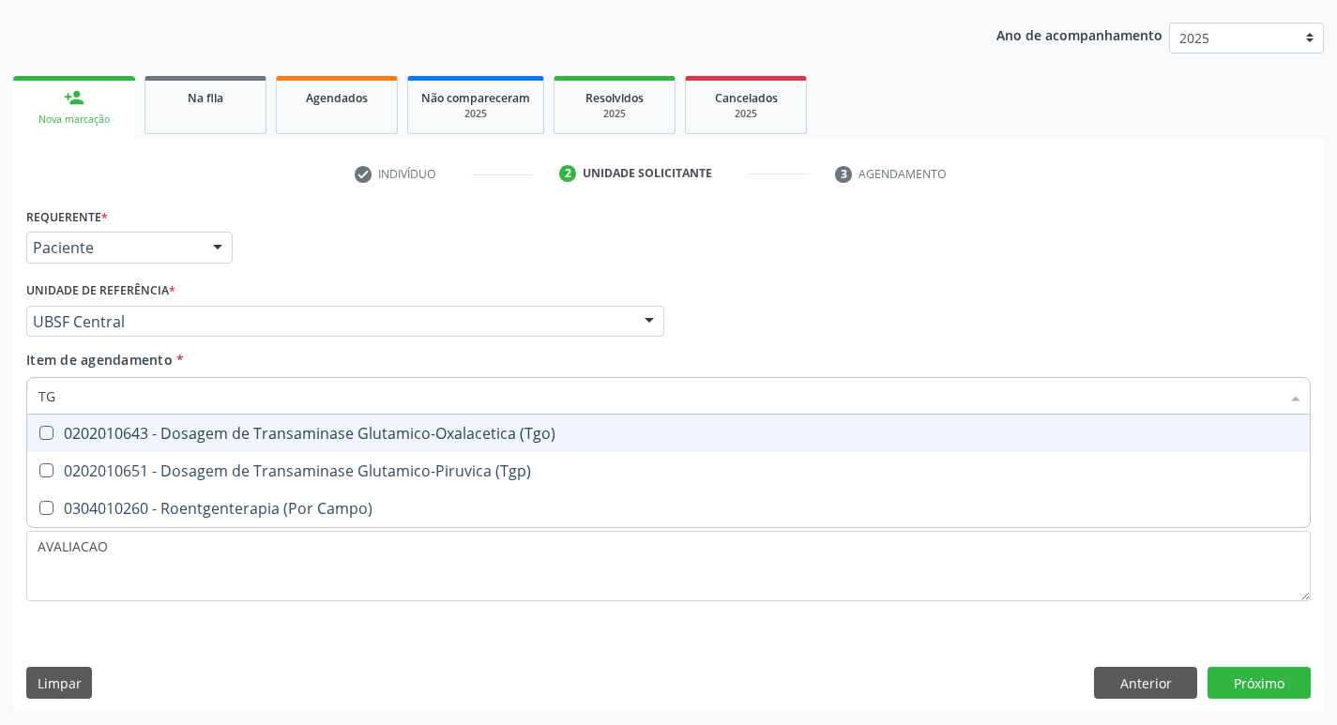
click at [214, 441] on div "0202010643 - Dosagem de Transaminase Glutamico-Oxalacetica (Tgo)" at bounding box center [668, 433] width 1260 height 15
checkbox \(Tgo\) "true"
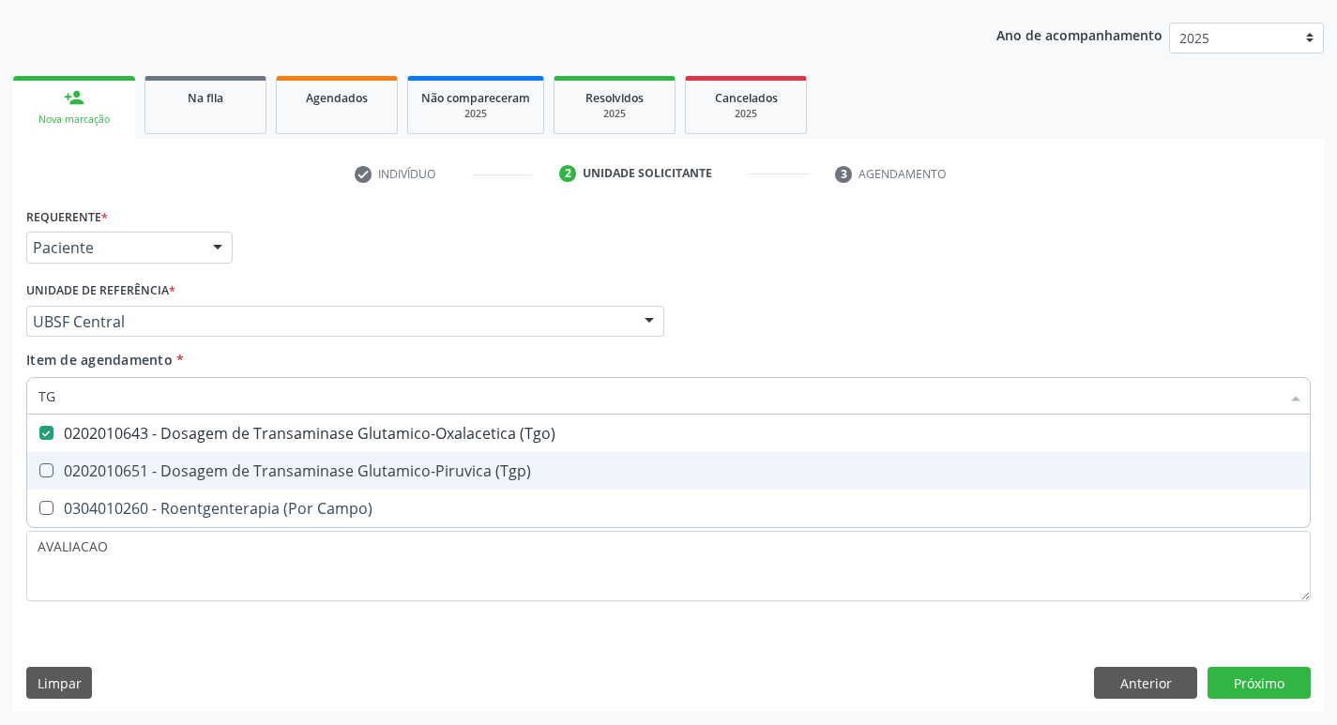
click at [224, 463] on div "0202010651 - Dosagem de Transaminase Glutamico-Piruvica (Tgp)" at bounding box center [668, 470] width 1260 height 15
checkbox \(Tgp\) "true"
type input "T"
checkbox \(Tgo\) "false"
checkbox \(Tgp\) "false"
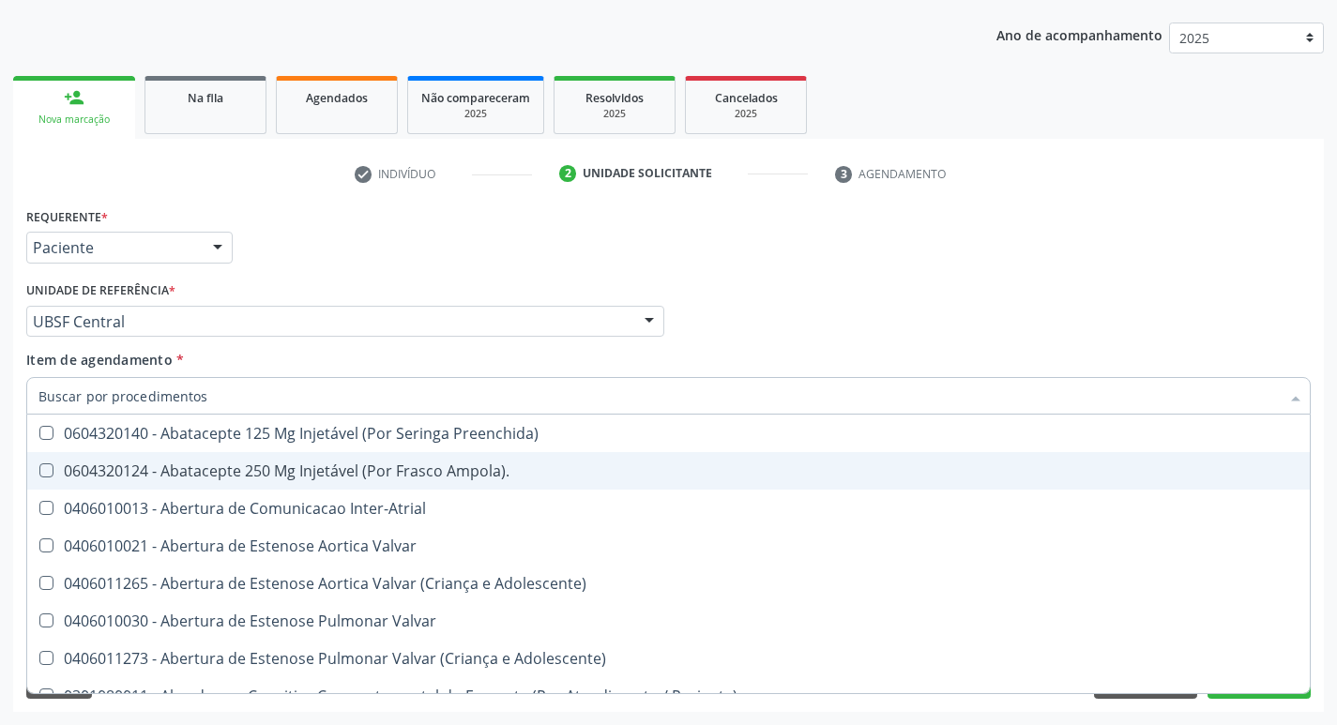
checkbox Urina "false"
checkbox Central "true"
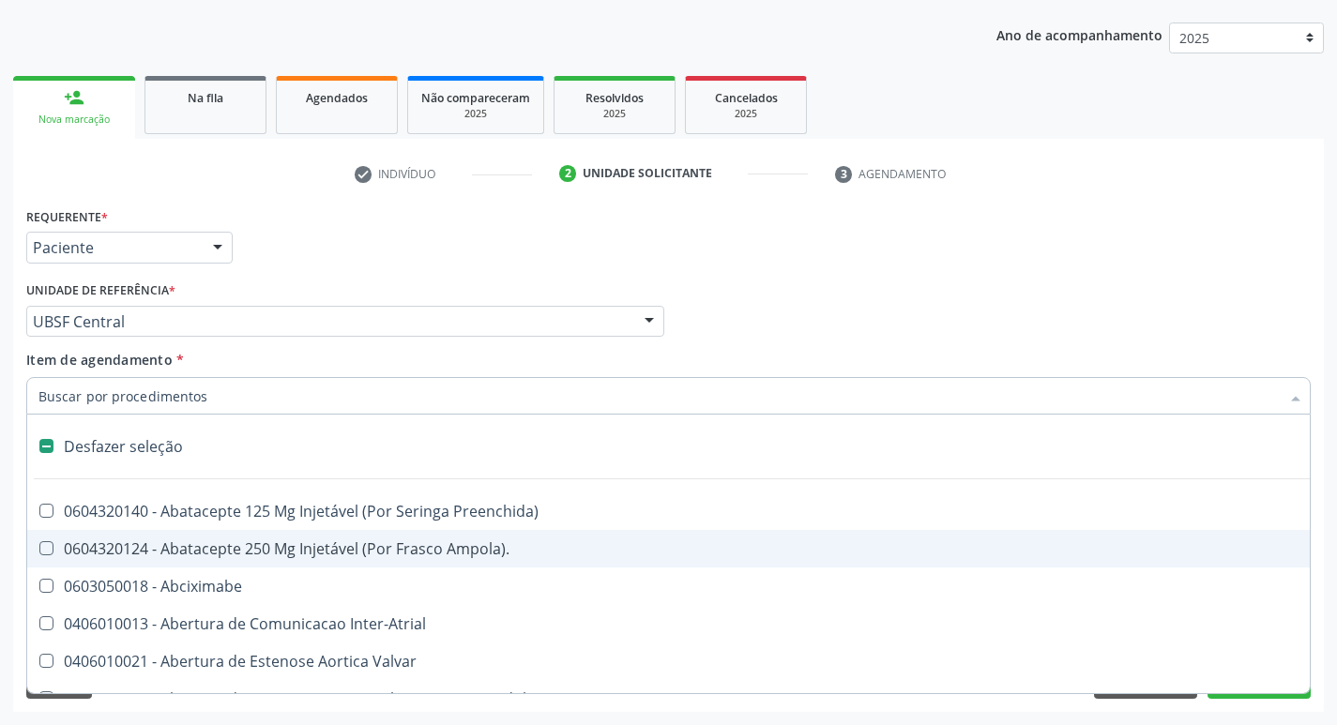
type input "P"
checkbox Urina "false"
checkbox Aortico "true"
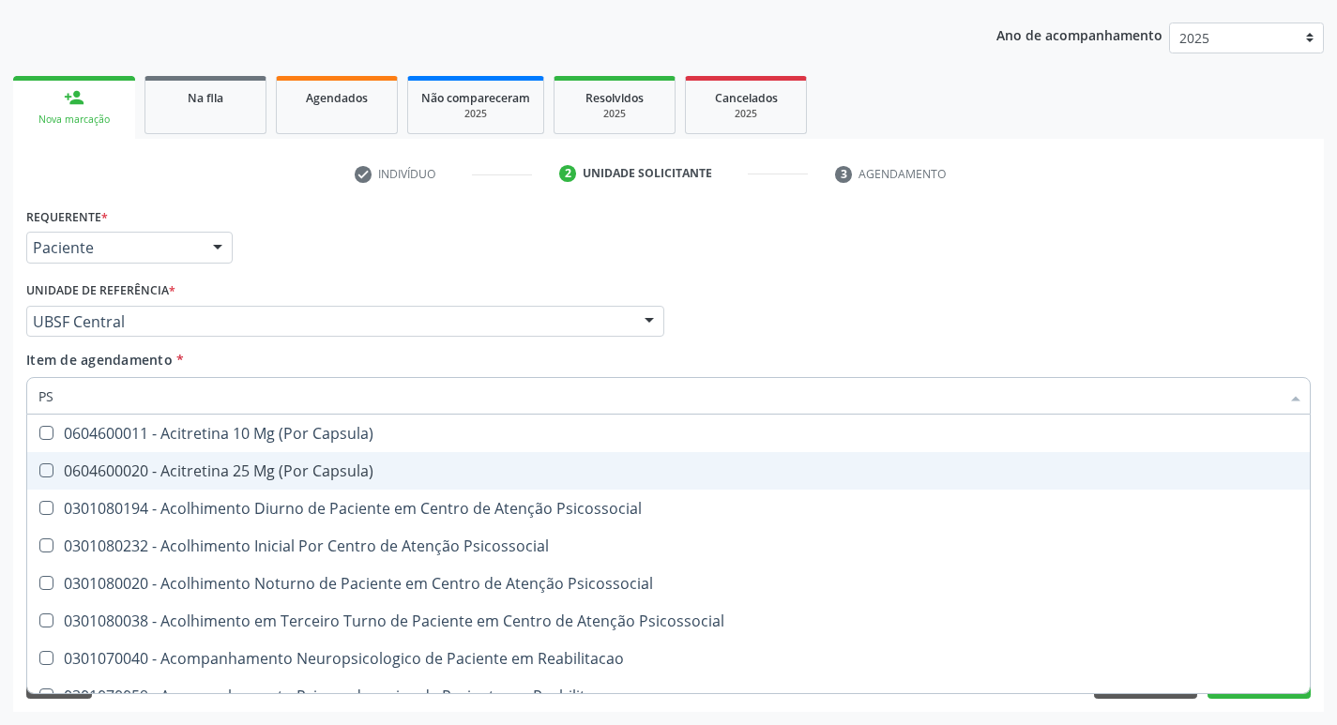
type input "PSA"
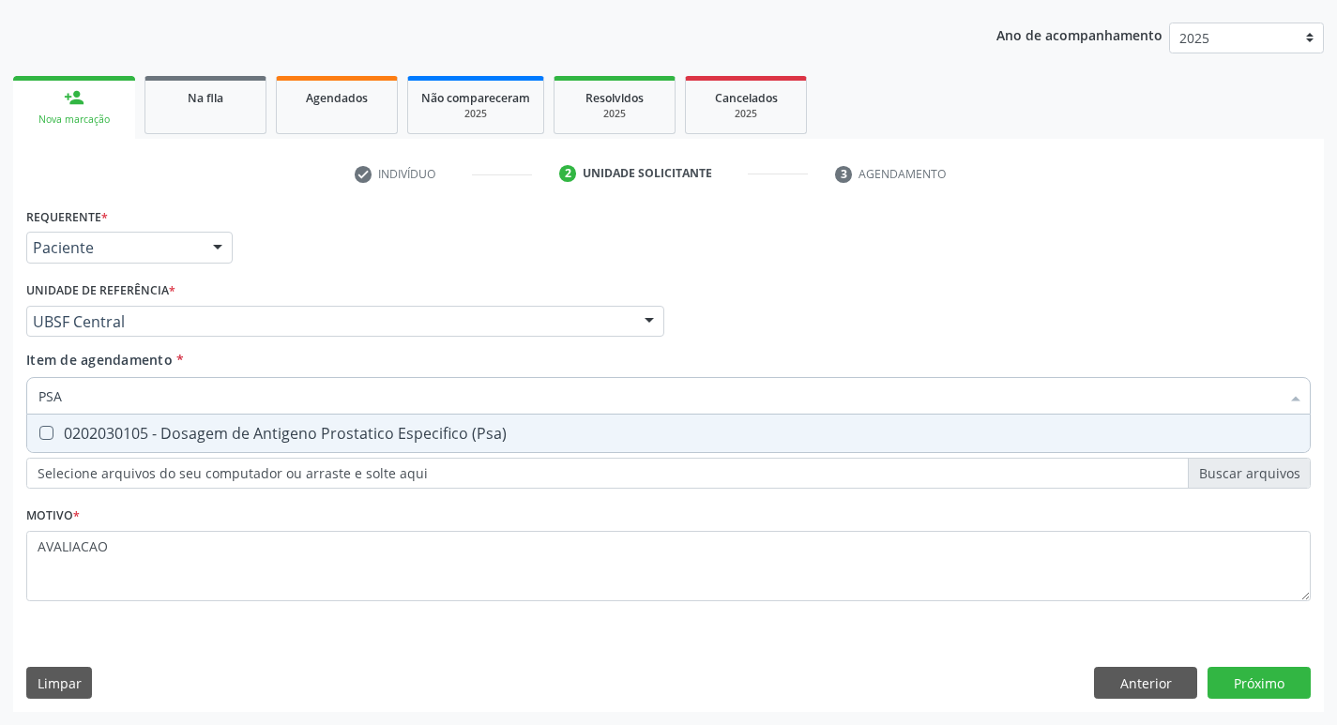
click at [277, 400] on input "PSA" at bounding box center [658, 396] width 1241 height 38
click at [280, 428] on div "0202030105 - Dosagem de Antigeno Prostatico Especifico (Psa)" at bounding box center [668, 433] width 1260 height 15
checkbox \(Psa\) "true"
type input "PS"
checkbox \(Psa\) "false"
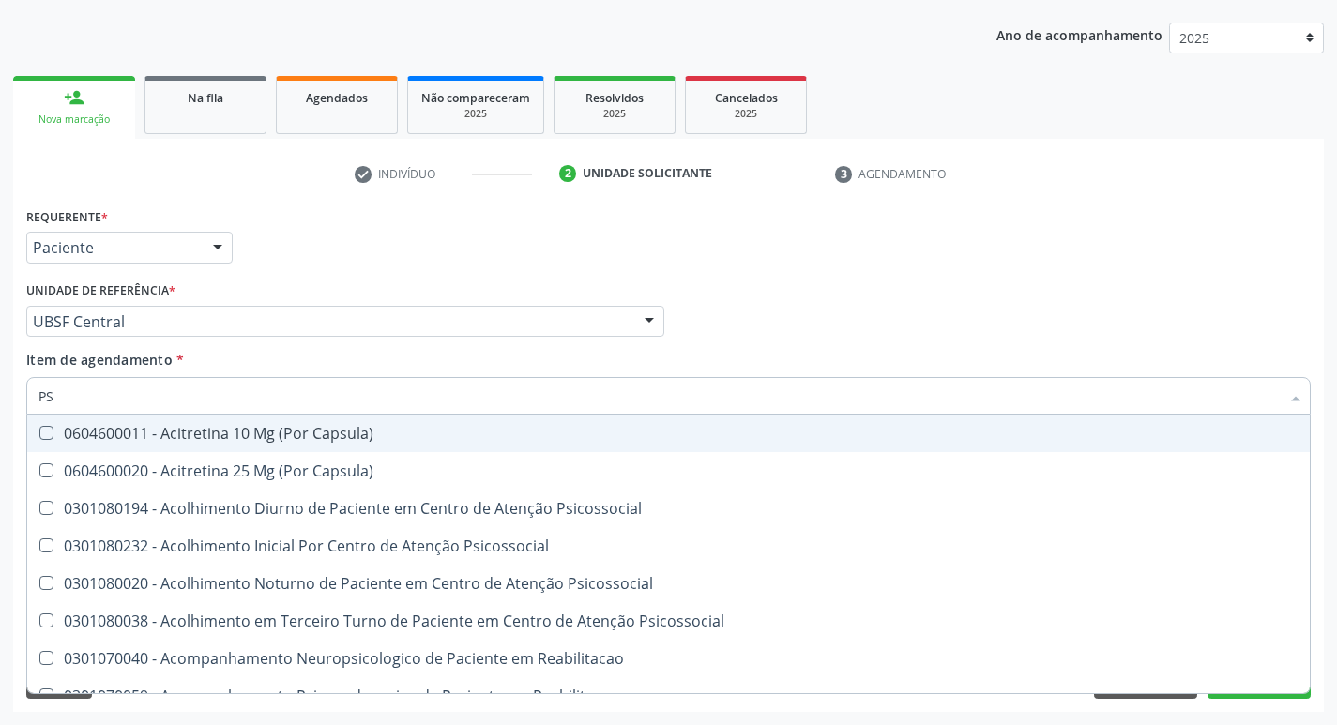
type input "P"
checkbox \(Psa\) "false"
checkbox Capsula\) "true"
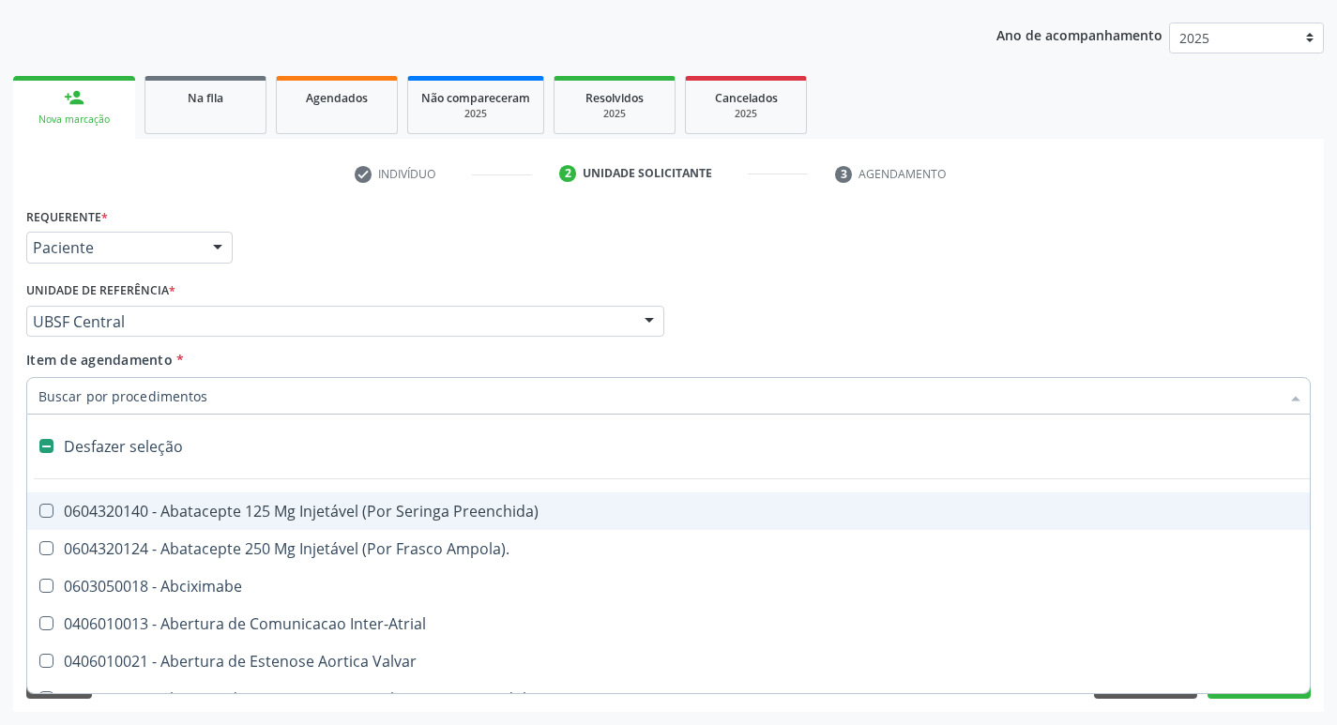
type input "C"
checkbox Dedo "true"
checkbox Urina "false"
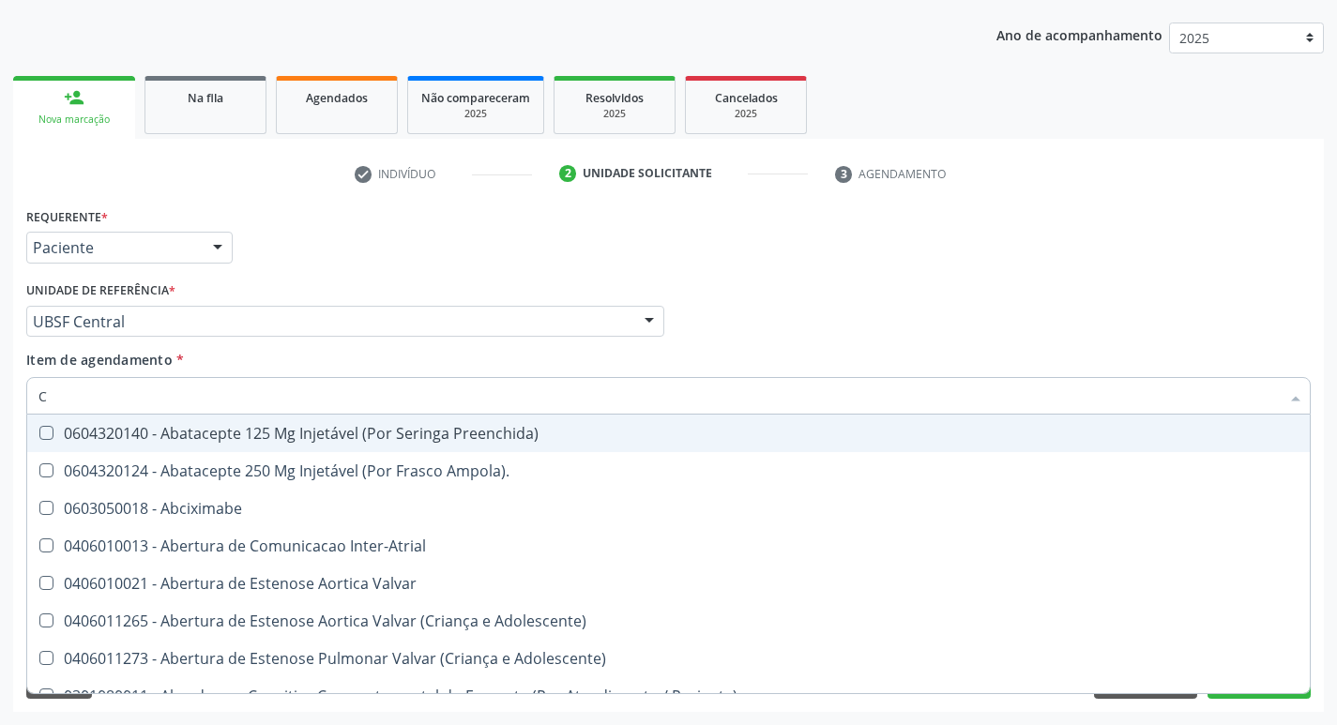
type input "CR"
checkbox Urina "false"
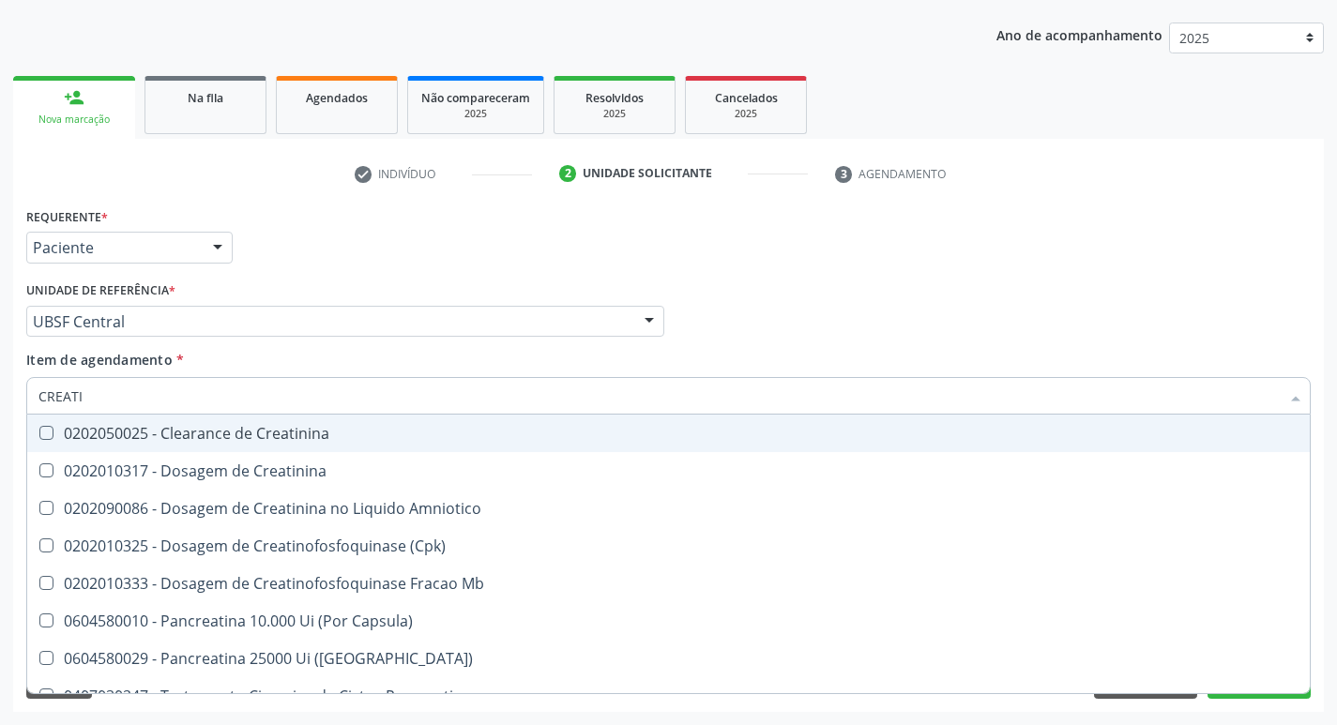
type input "CREATIN"
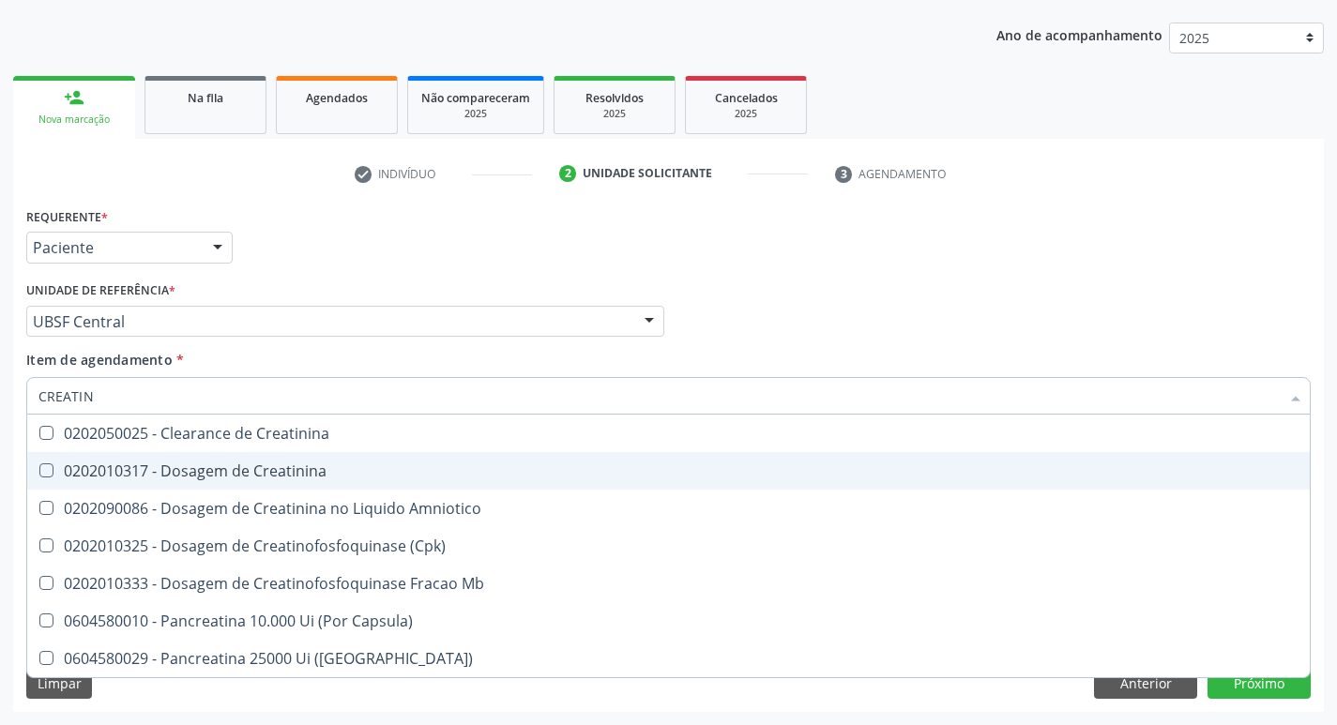
click at [290, 455] on span "0202010317 - Dosagem de Creatinina" at bounding box center [668, 471] width 1282 height 38
checkbox Creatinina "true"
type input "CRE"
checkbox Creatinina "false"
checkbox Amniotico "false"
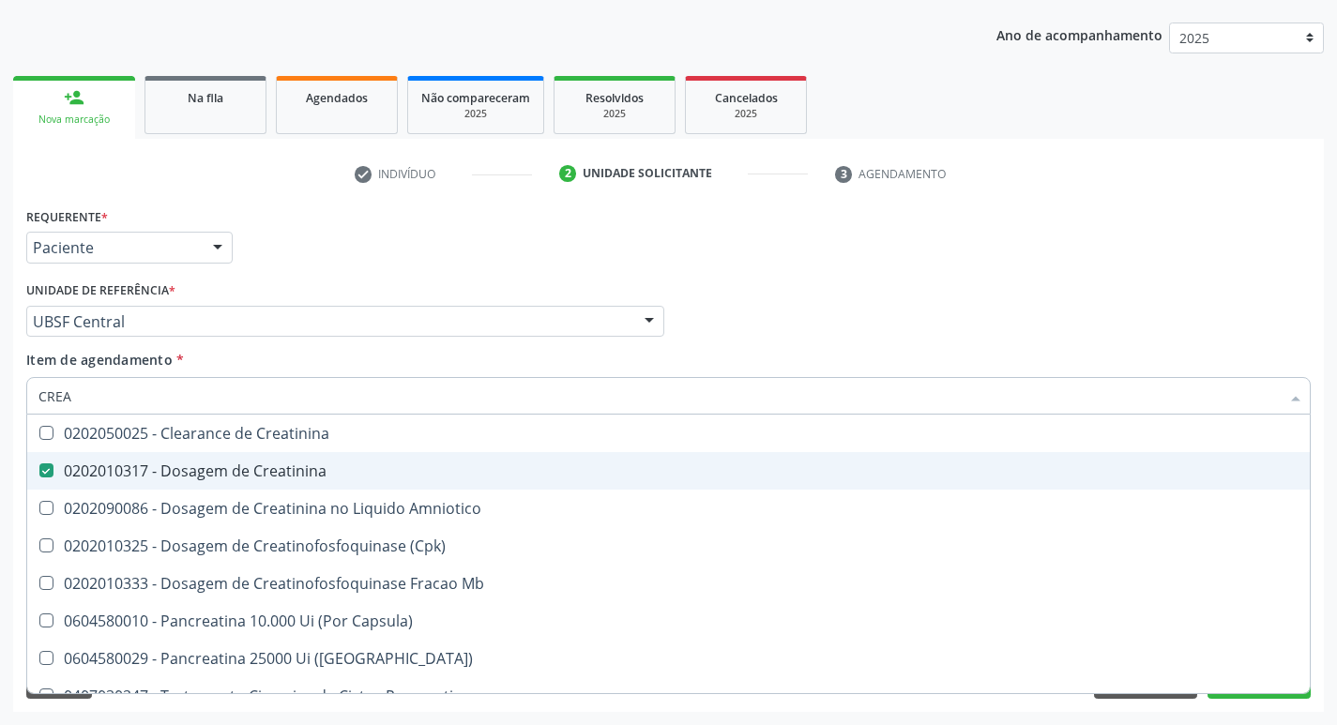
checkbox Mb "false"
type input "C"
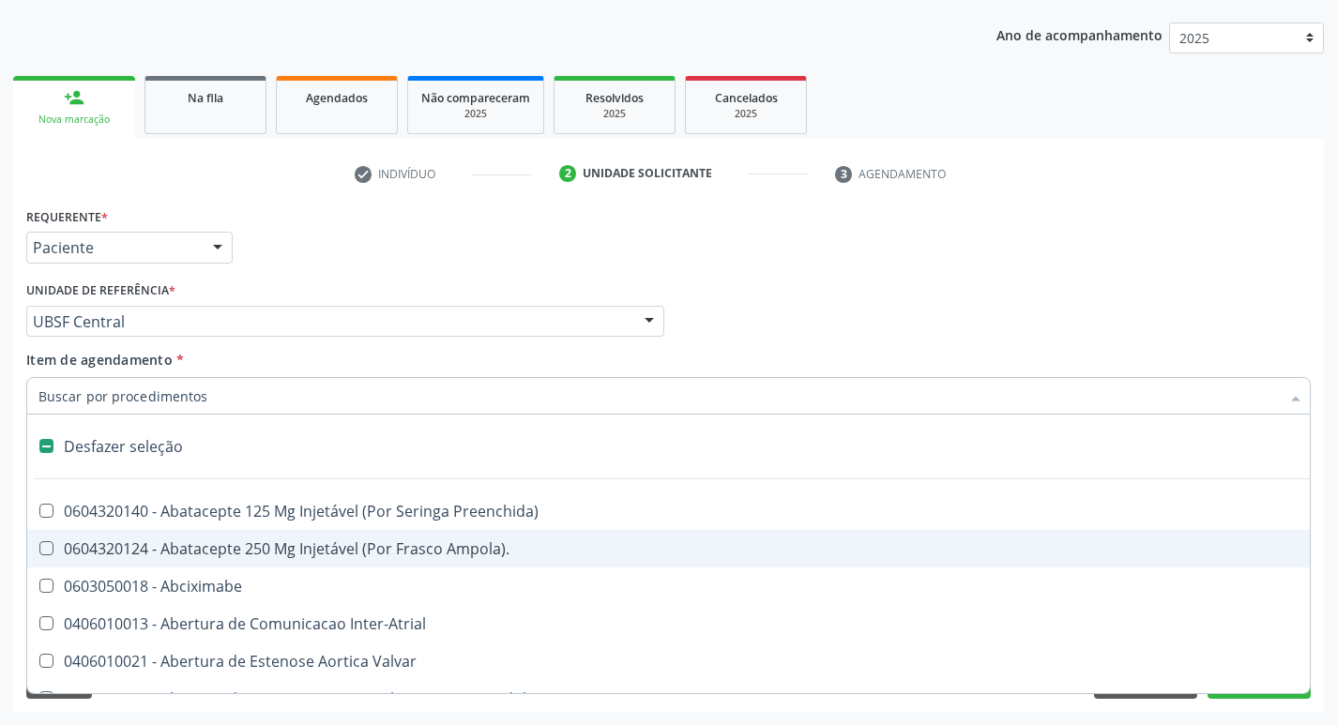
type input "V"
checkbox Urina "false"
checkbox Cornea "true"
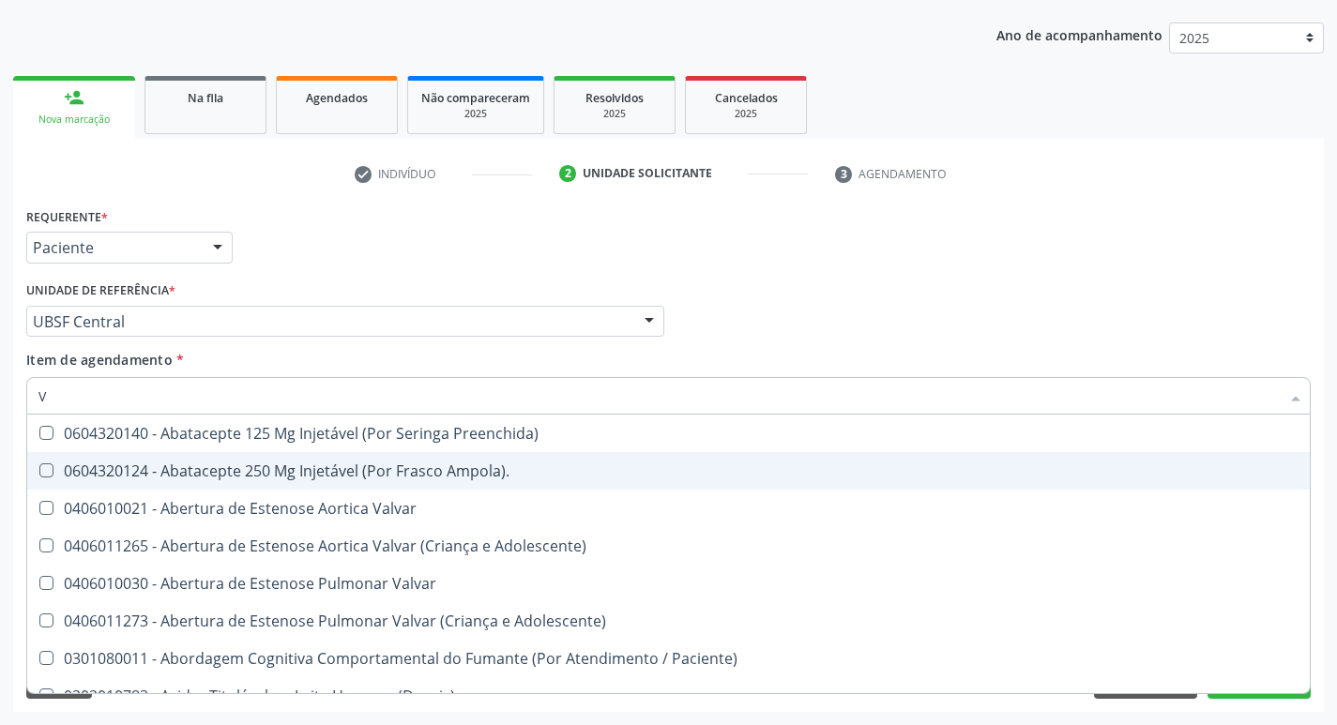
type input "VI"
checkbox Psicoterapia "true"
checkbox \(Tgp\) "false"
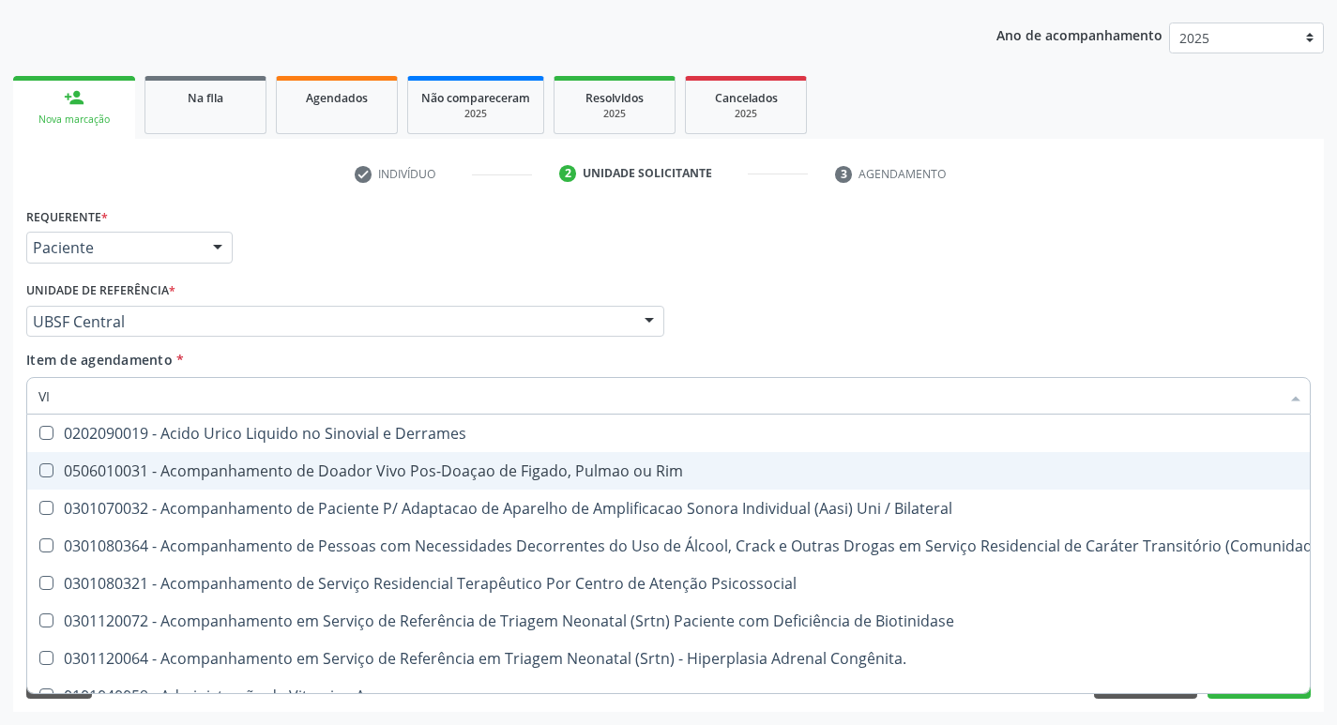
type input "VITAM"
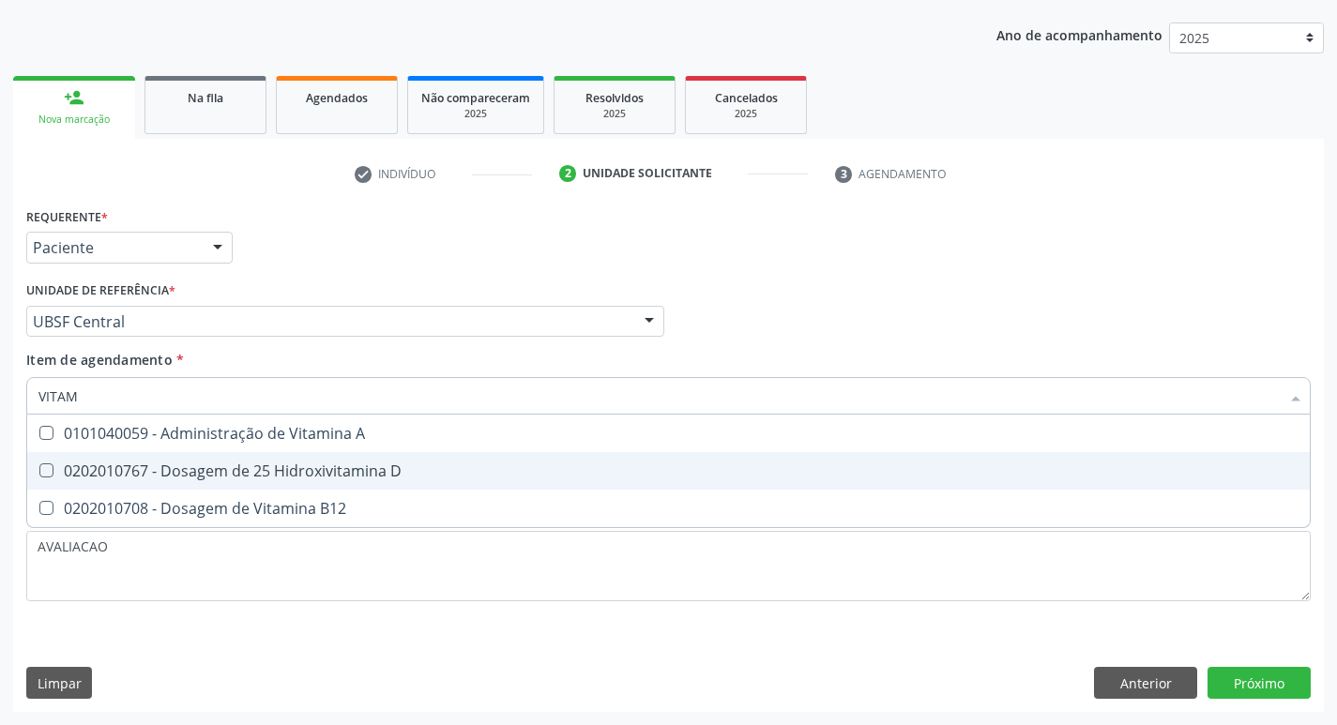
click at [282, 475] on div "0202010767 - Dosagem de 25 Hidroxivitamina D" at bounding box center [668, 470] width 1260 height 15
checkbox D "true"
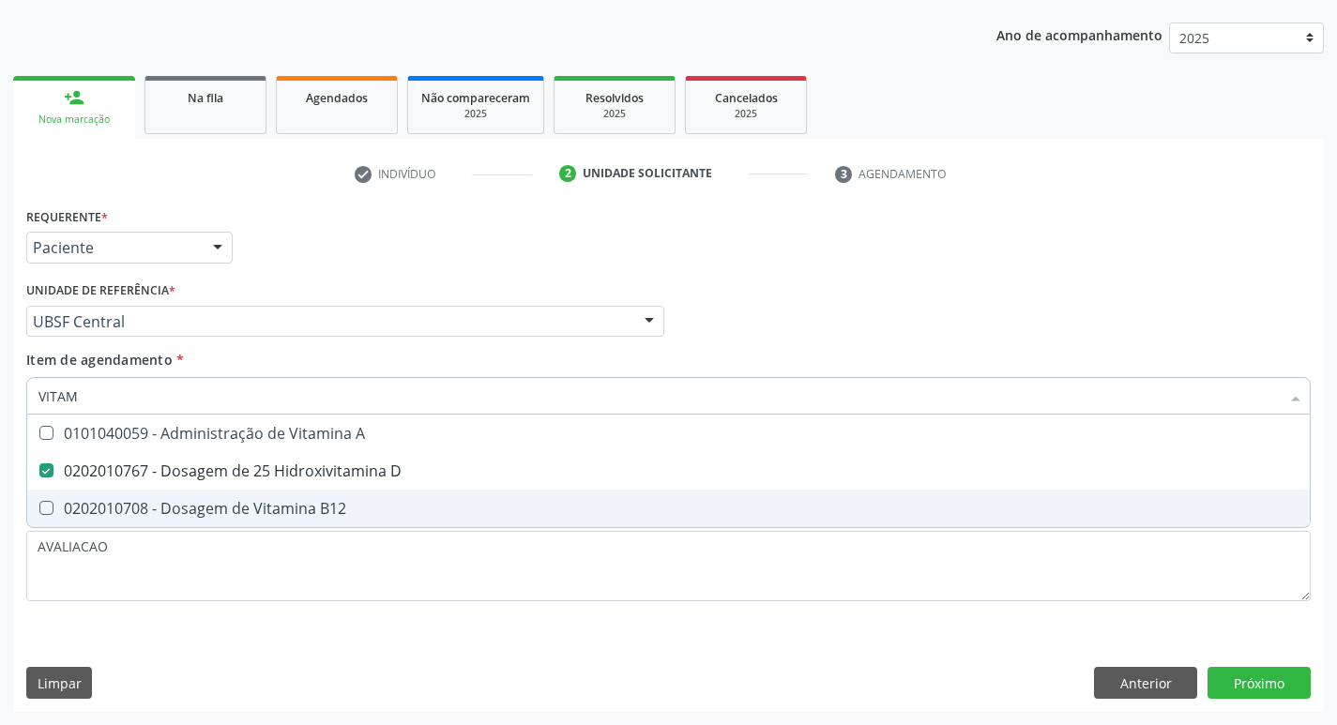
click at [320, 506] on div "0202010708 - Dosagem de Vitamina B12" at bounding box center [668, 508] width 1260 height 15
checkbox B12 "true"
click at [1272, 684] on div "Requerente * Paciente Profissional de Saúde Paciente Nenhum resultado encontrad…" at bounding box center [668, 457] width 1310 height 509
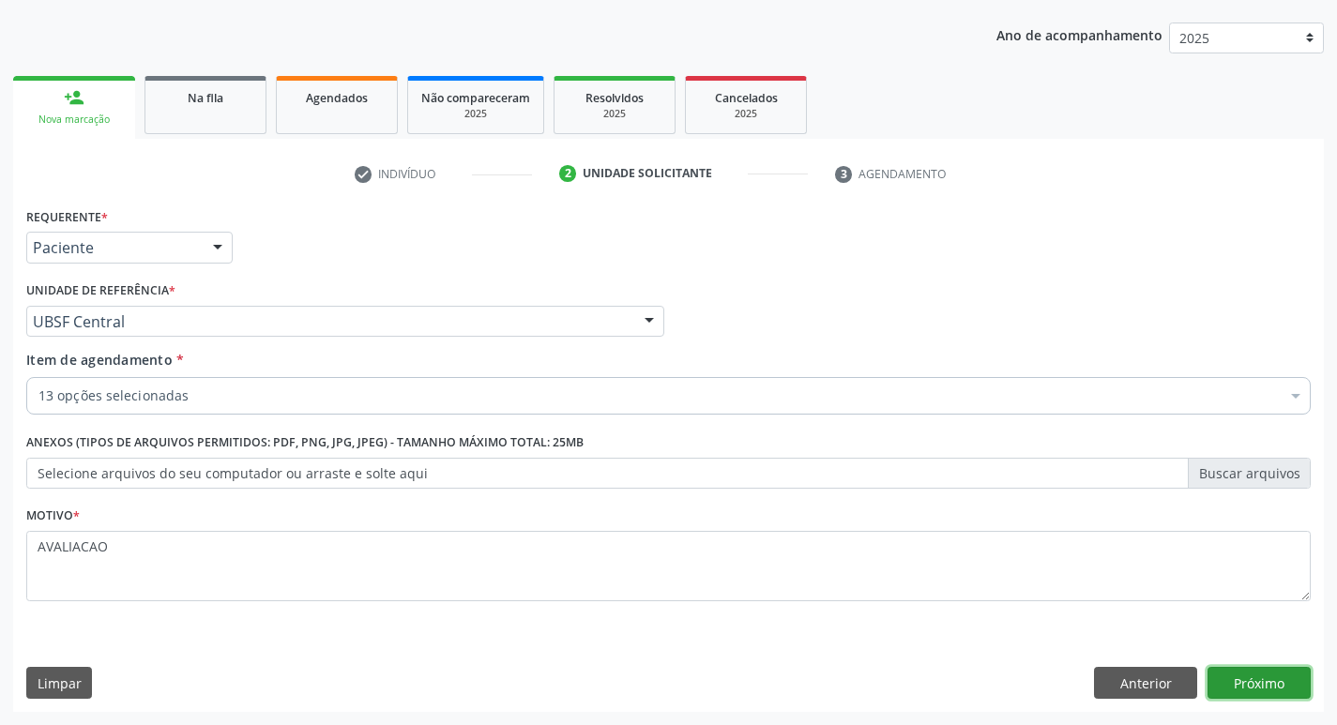
click at [1272, 684] on button "Próximo" at bounding box center [1258, 683] width 103 height 32
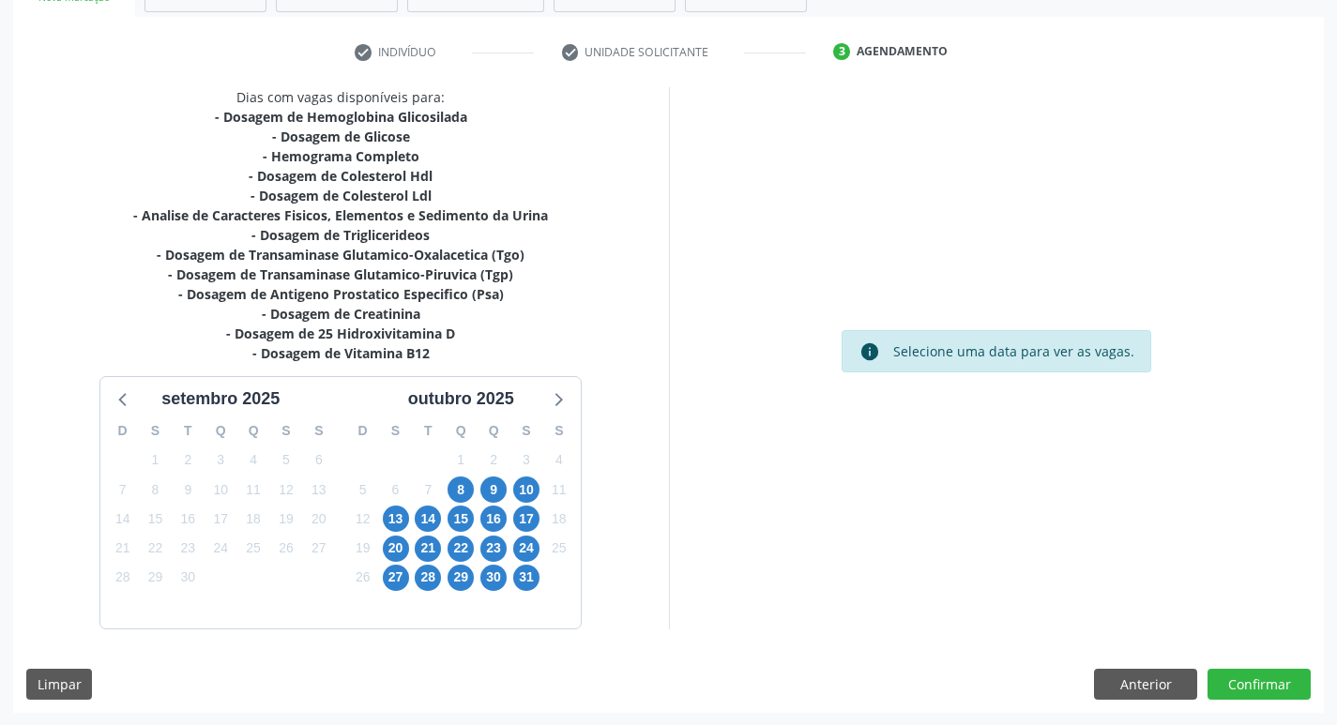
scroll to position [327, 0]
click at [442, 490] on div "7" at bounding box center [428, 489] width 33 height 29
click at [456, 487] on span "8" at bounding box center [460, 489] width 26 height 26
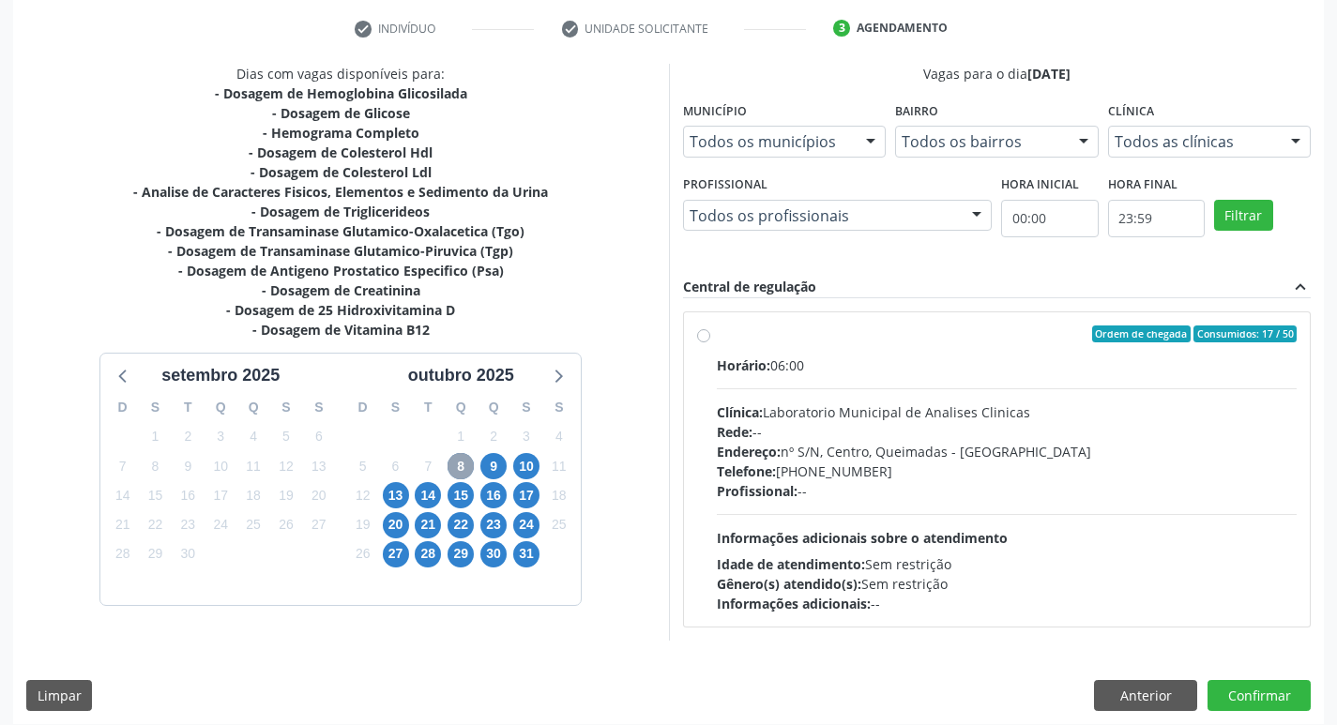
scroll to position [362, 0]
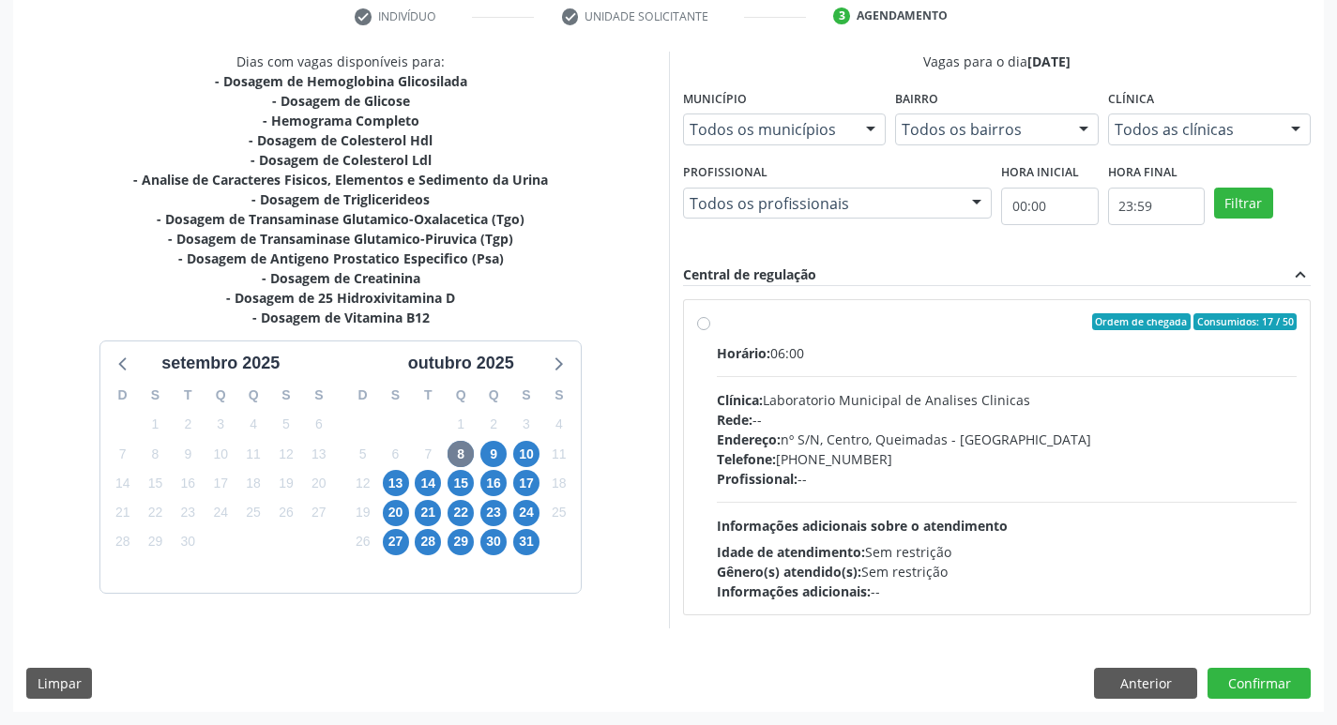
click at [840, 446] on div "Endereço: nº S/N, Centro, Queimadas - PB" at bounding box center [1007, 440] width 581 height 20
click at [710, 330] on input "Ordem de chegada Consumidos: 17 / 50 Horário: 06:00 Clínica: Laboratorio Munici…" at bounding box center [703, 321] width 13 height 17
radio input "true"
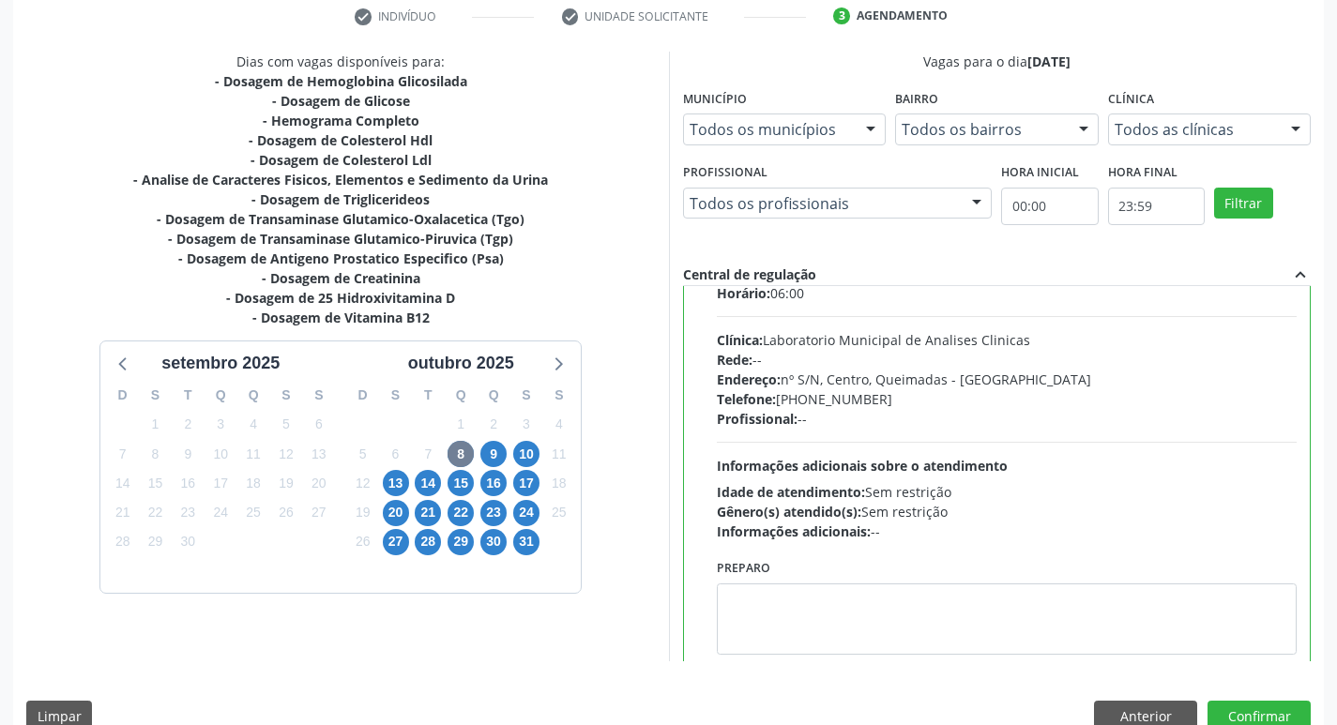
scroll to position [93, 0]
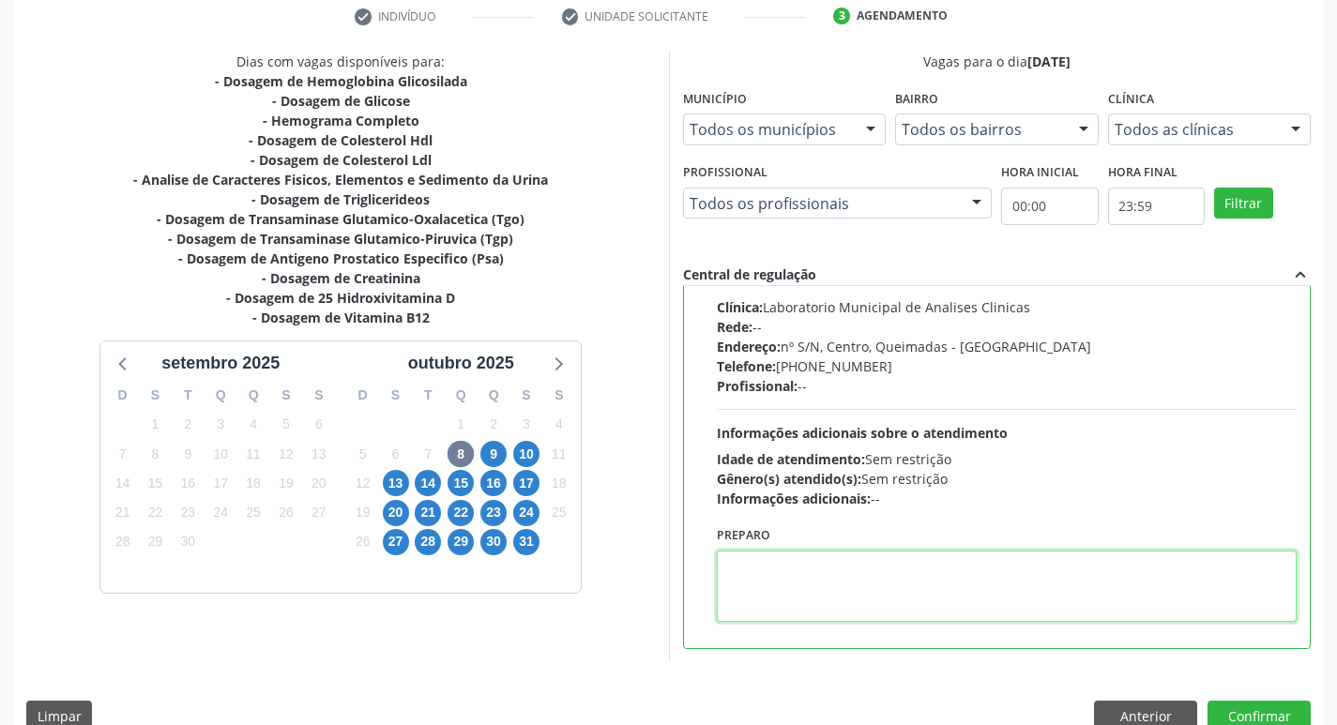
click at [797, 599] on textarea at bounding box center [1007, 586] width 581 height 71
paste textarea "IR EM [GEOGRAPHIC_DATA]"
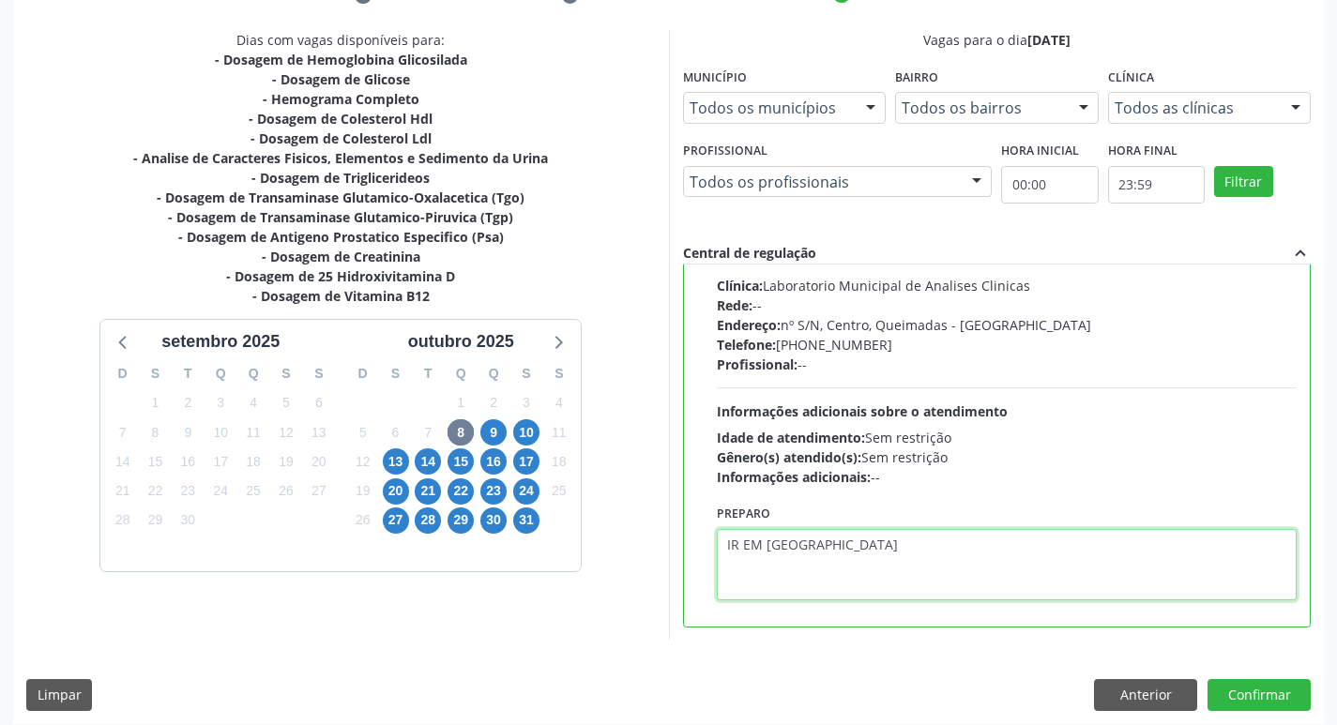
scroll to position [396, 0]
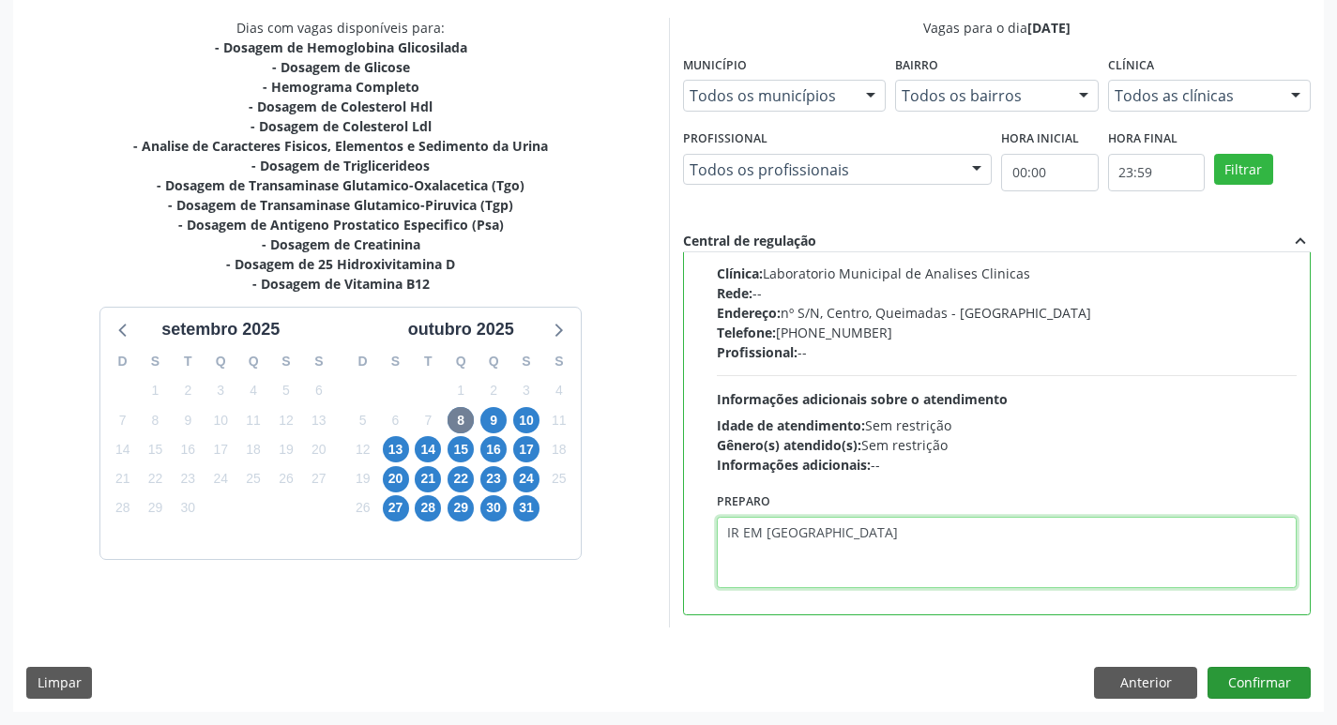
type textarea "IR EM [GEOGRAPHIC_DATA]"
click at [1244, 672] on button "Confirmar" at bounding box center [1258, 683] width 103 height 32
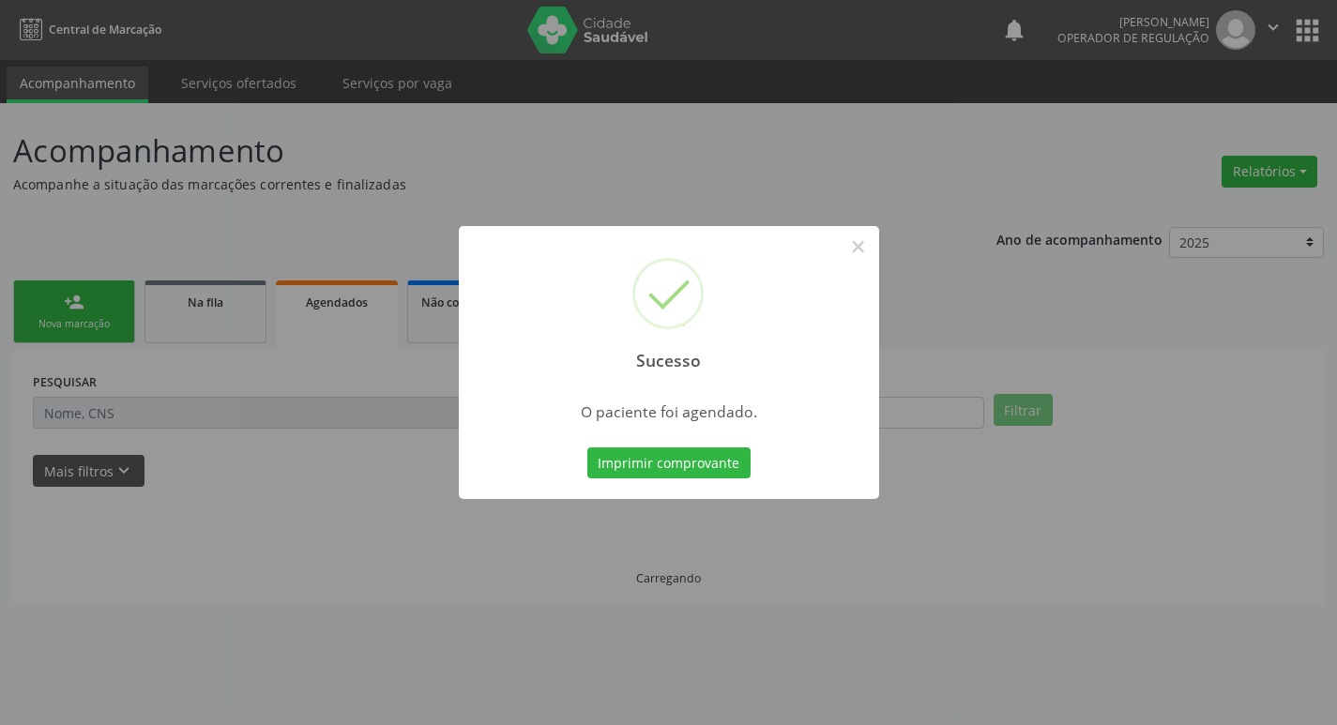
scroll to position [0, 0]
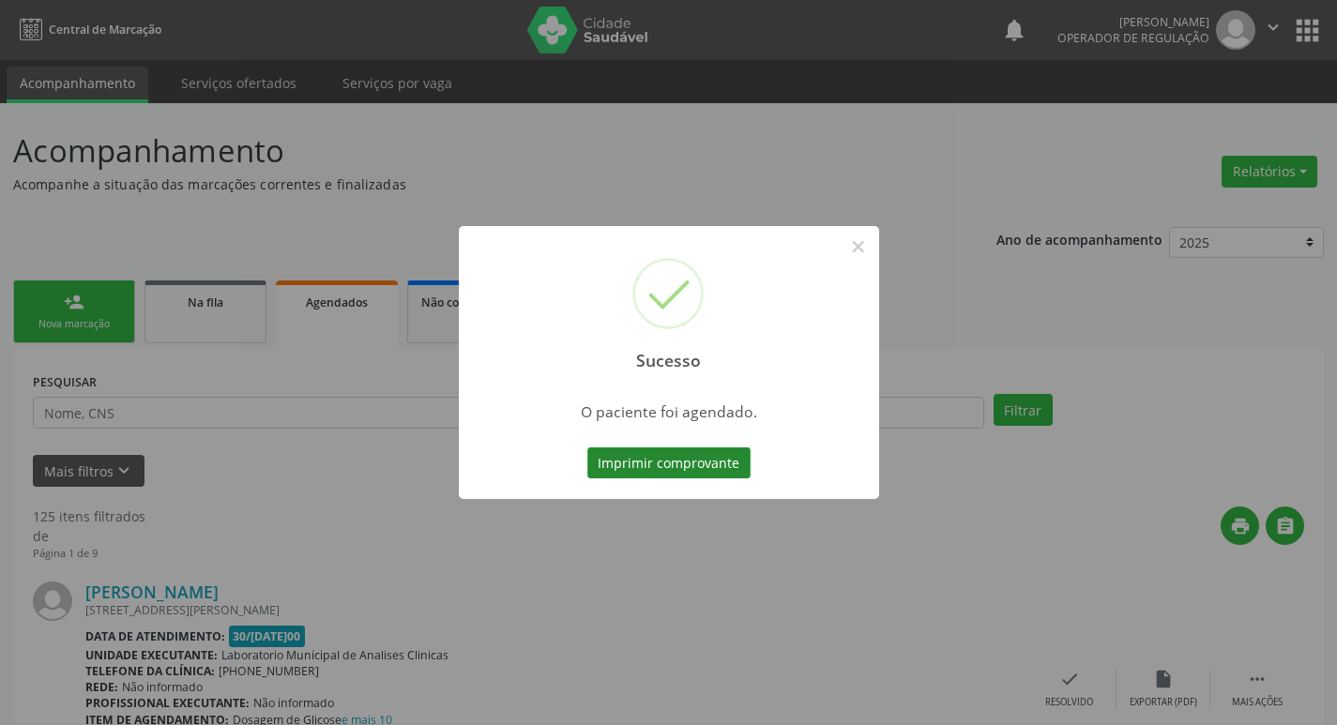
click at [706, 464] on button "Imprimir comprovante" at bounding box center [668, 463] width 163 height 32
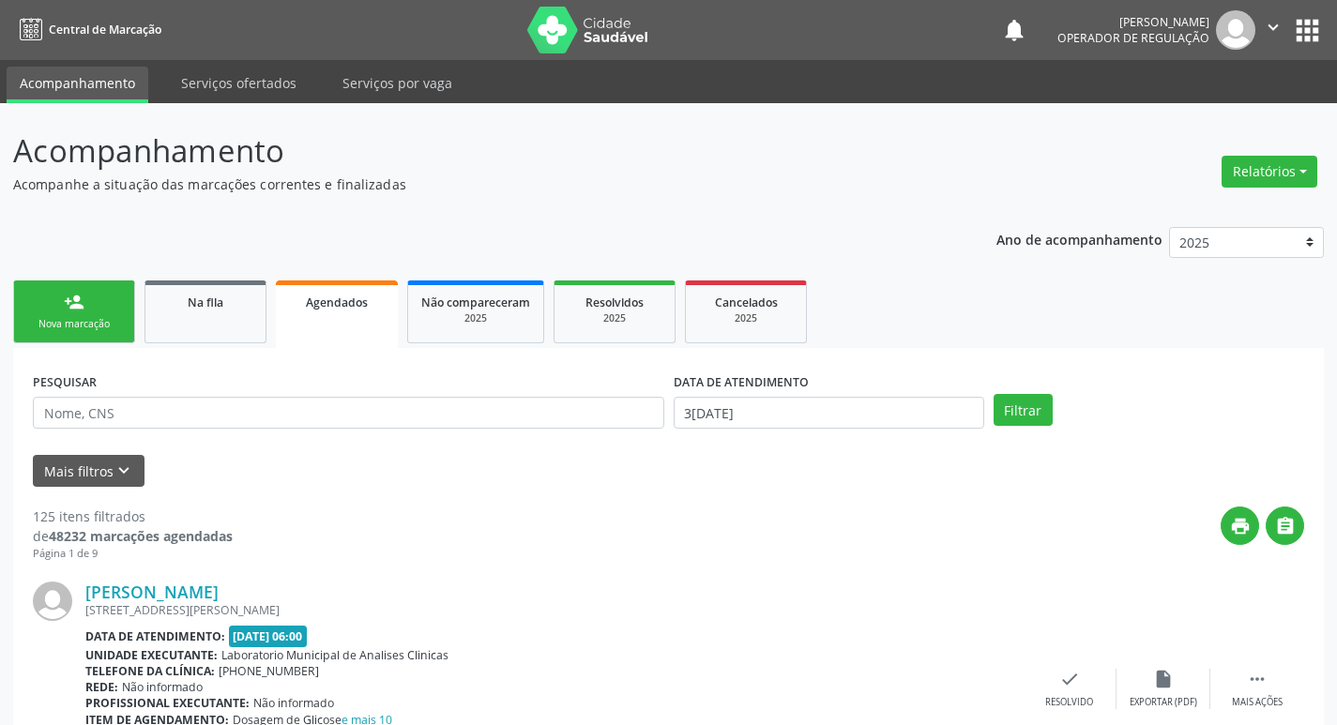
click at [78, 312] on link "person_add Nova marcação" at bounding box center [74, 311] width 122 height 63
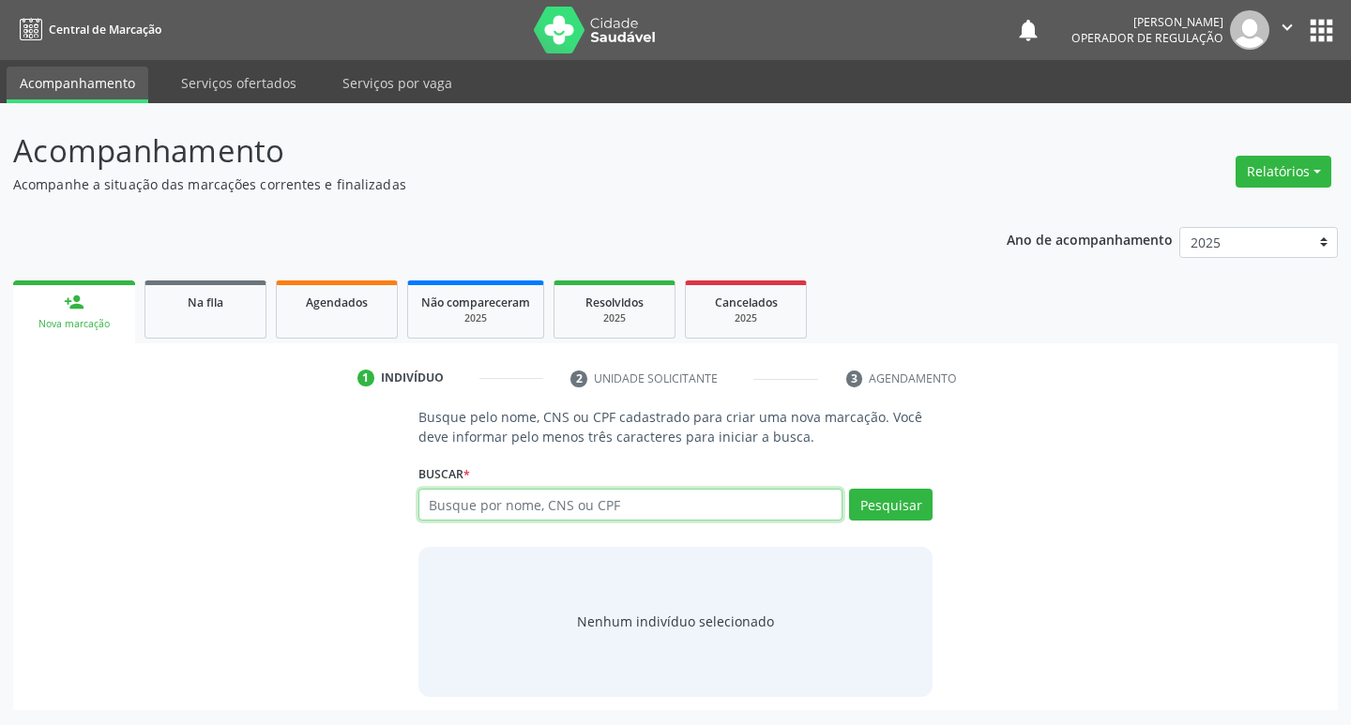
click at [446, 512] on input "text" at bounding box center [630, 505] width 425 height 32
type input "709203230692337"
click at [884, 513] on button "Pesquisar" at bounding box center [890, 505] width 83 height 32
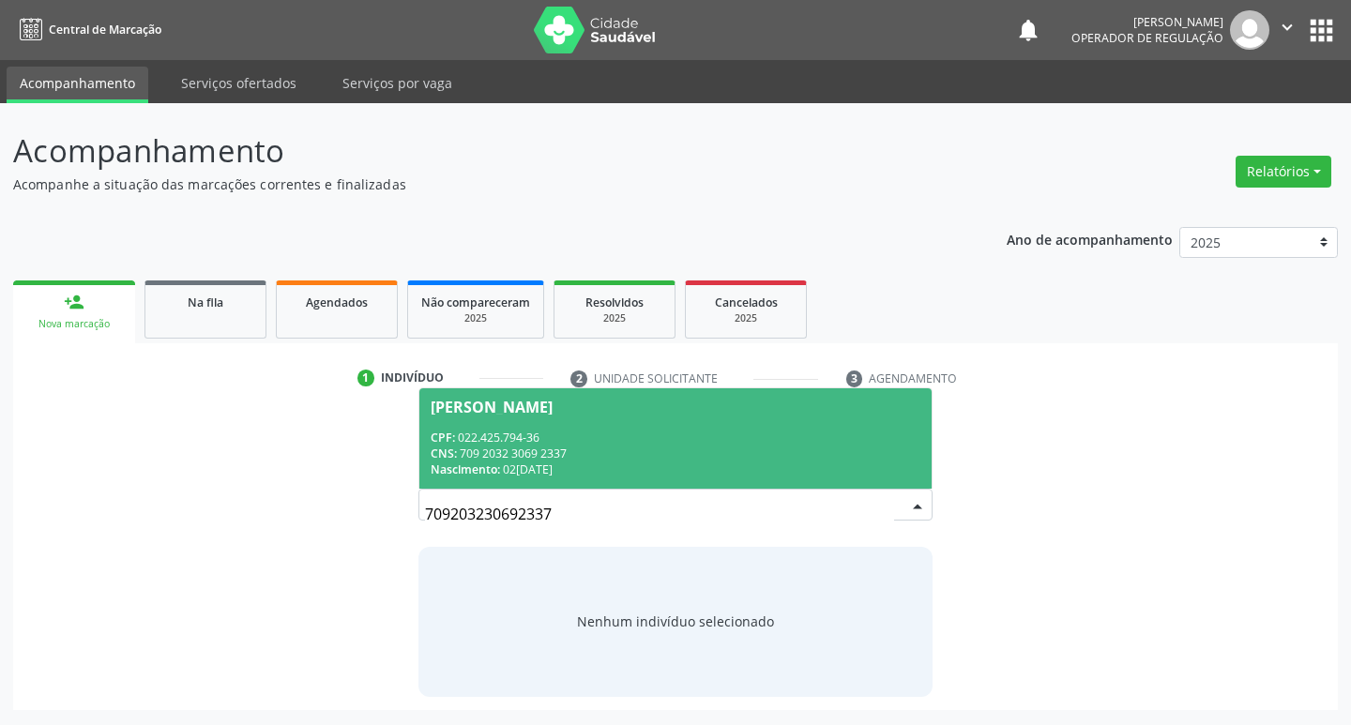
click at [582, 461] on div "Nascimento: 02/04/1975" at bounding box center [676, 469] width 491 height 16
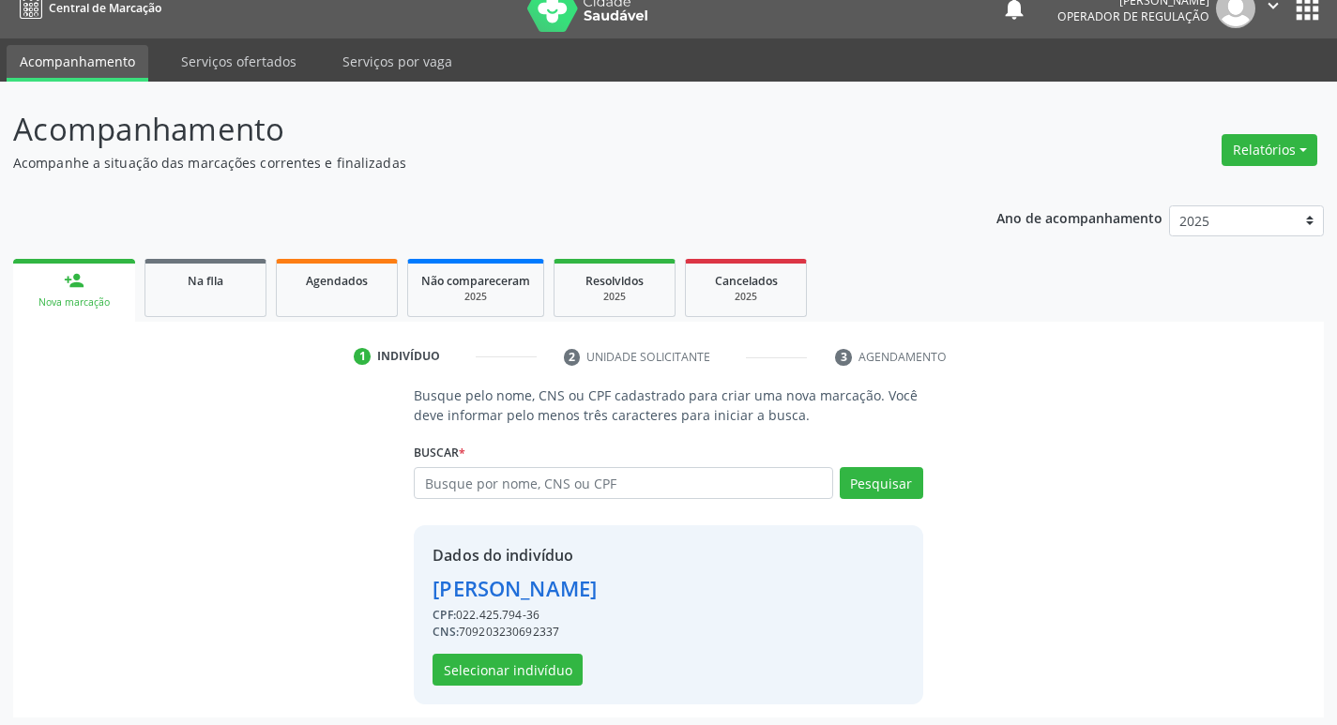
scroll to position [27, 0]
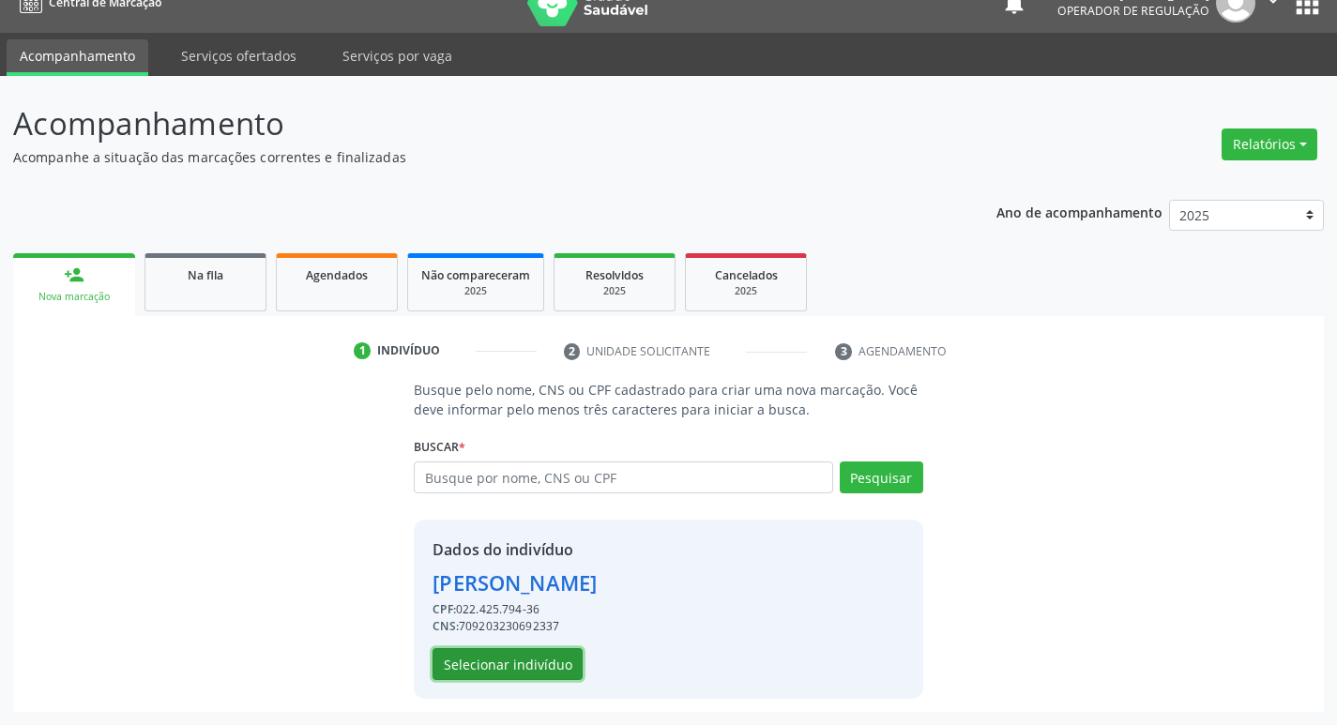
click at [530, 663] on button "Selecionar indivíduo" at bounding box center [507, 664] width 150 height 32
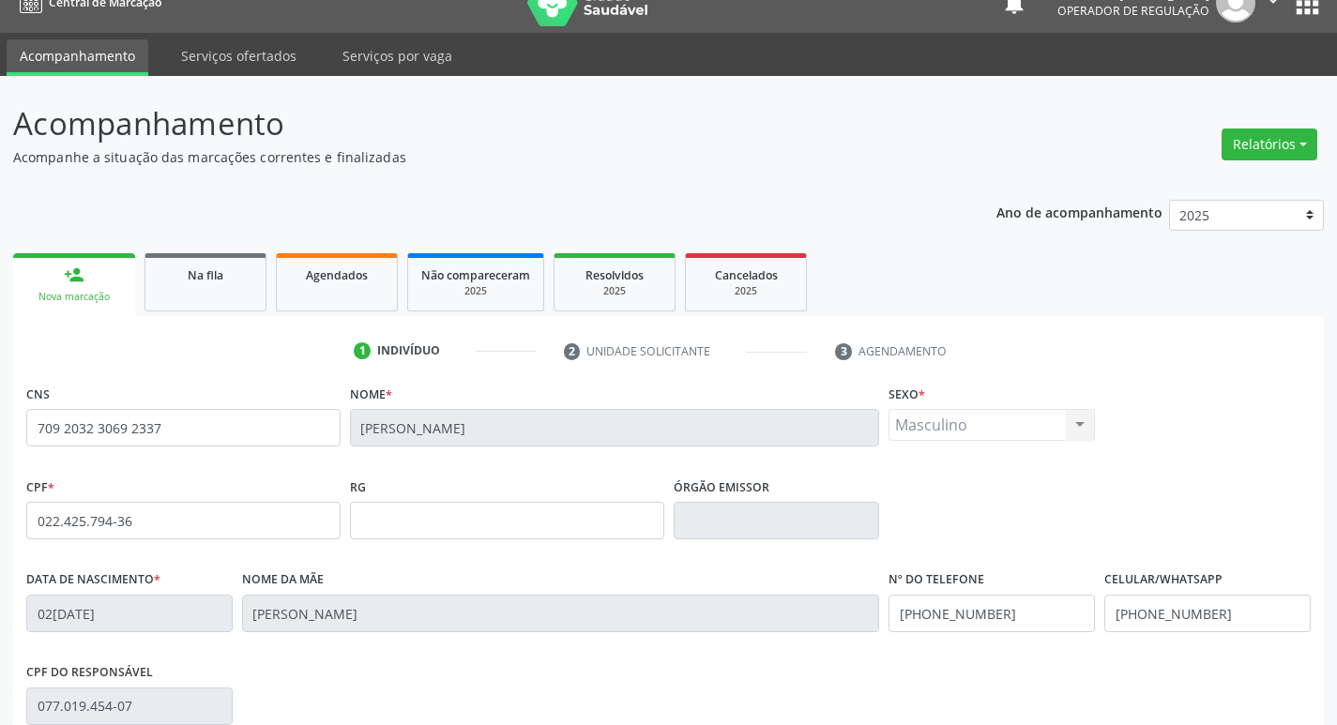
scroll to position [292, 0]
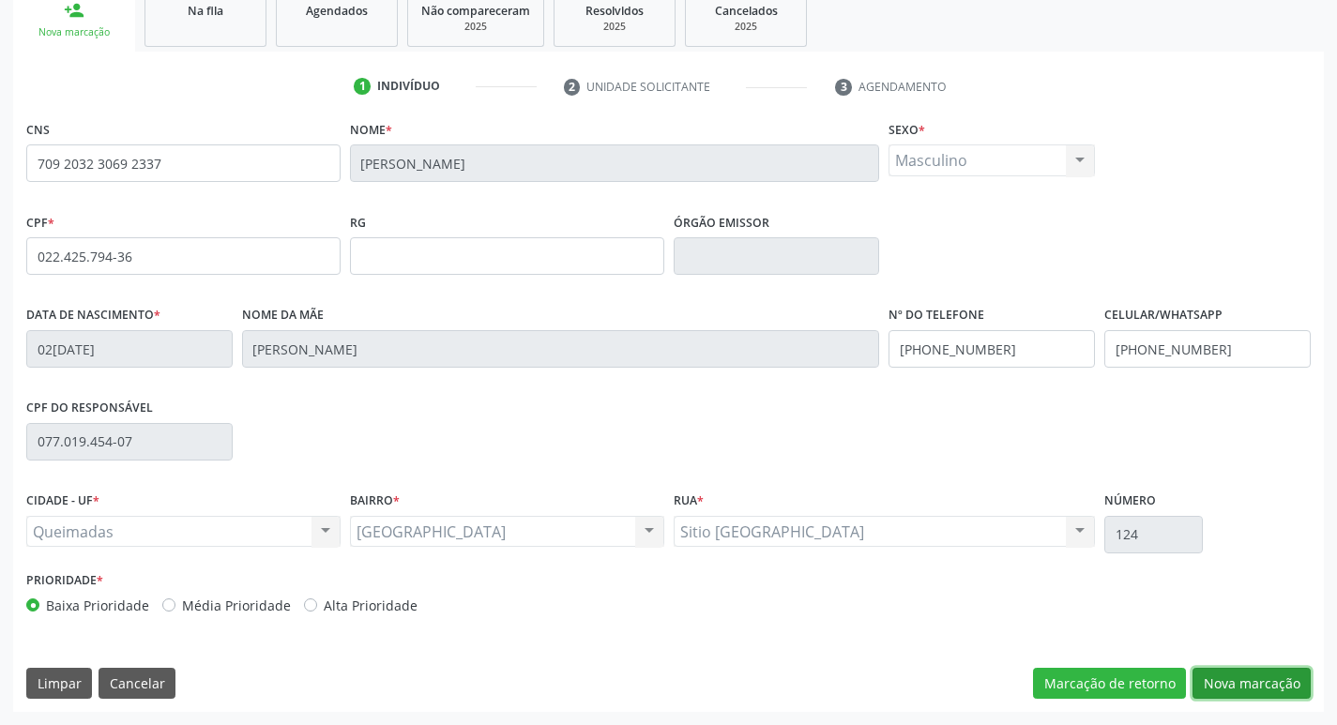
click at [1260, 675] on button "Nova marcação" at bounding box center [1251, 684] width 118 height 32
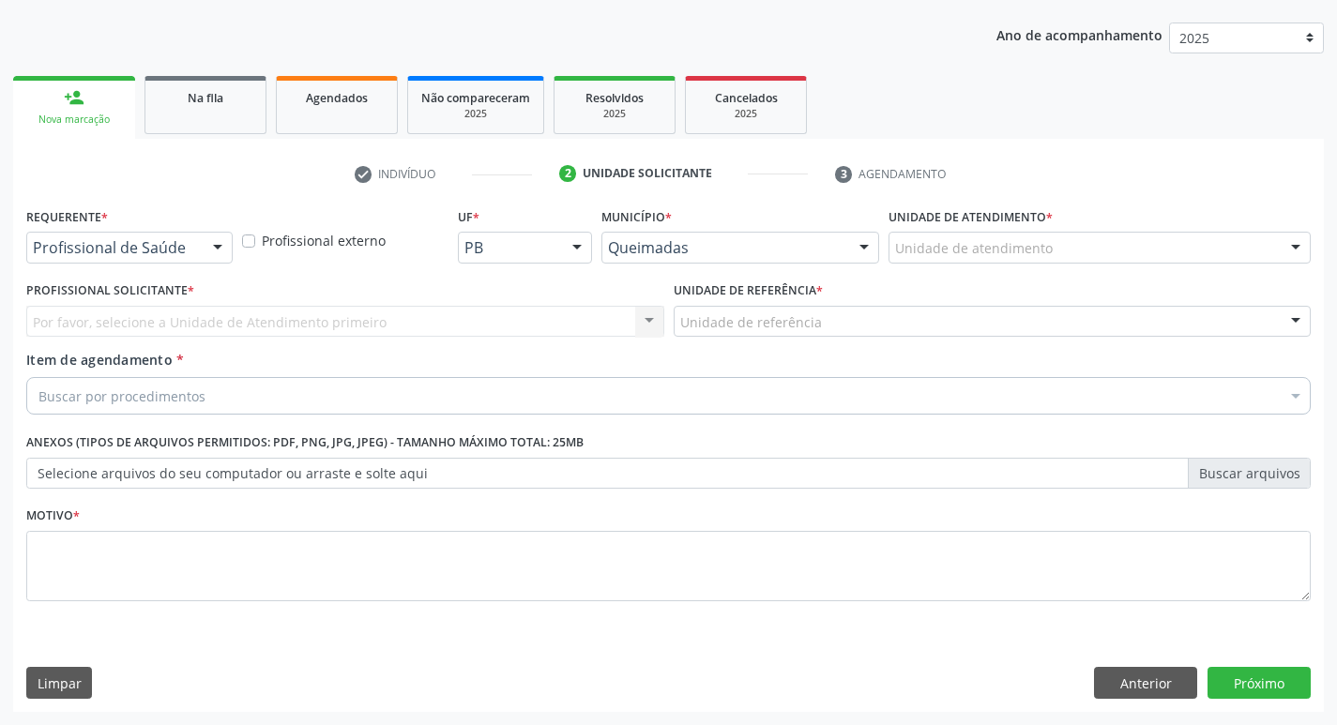
scroll to position [204, 0]
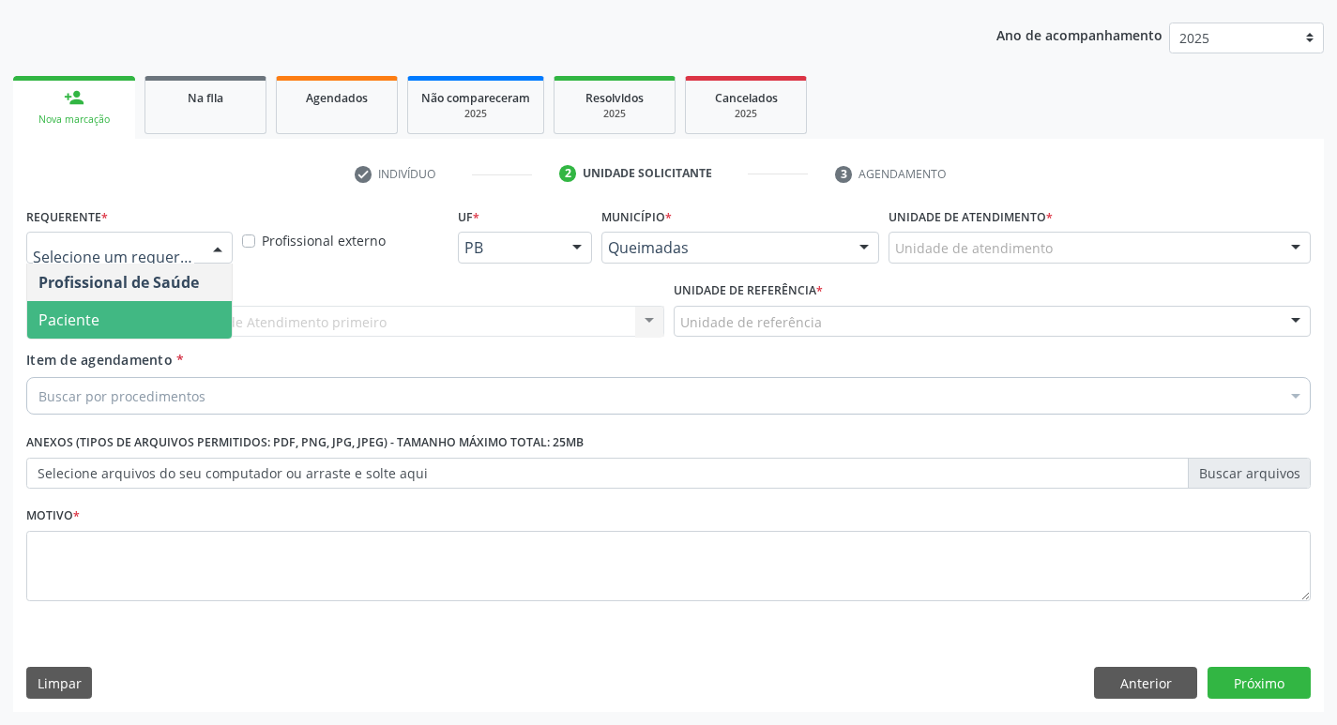
click at [69, 337] on span "Paciente" at bounding box center [129, 320] width 204 height 38
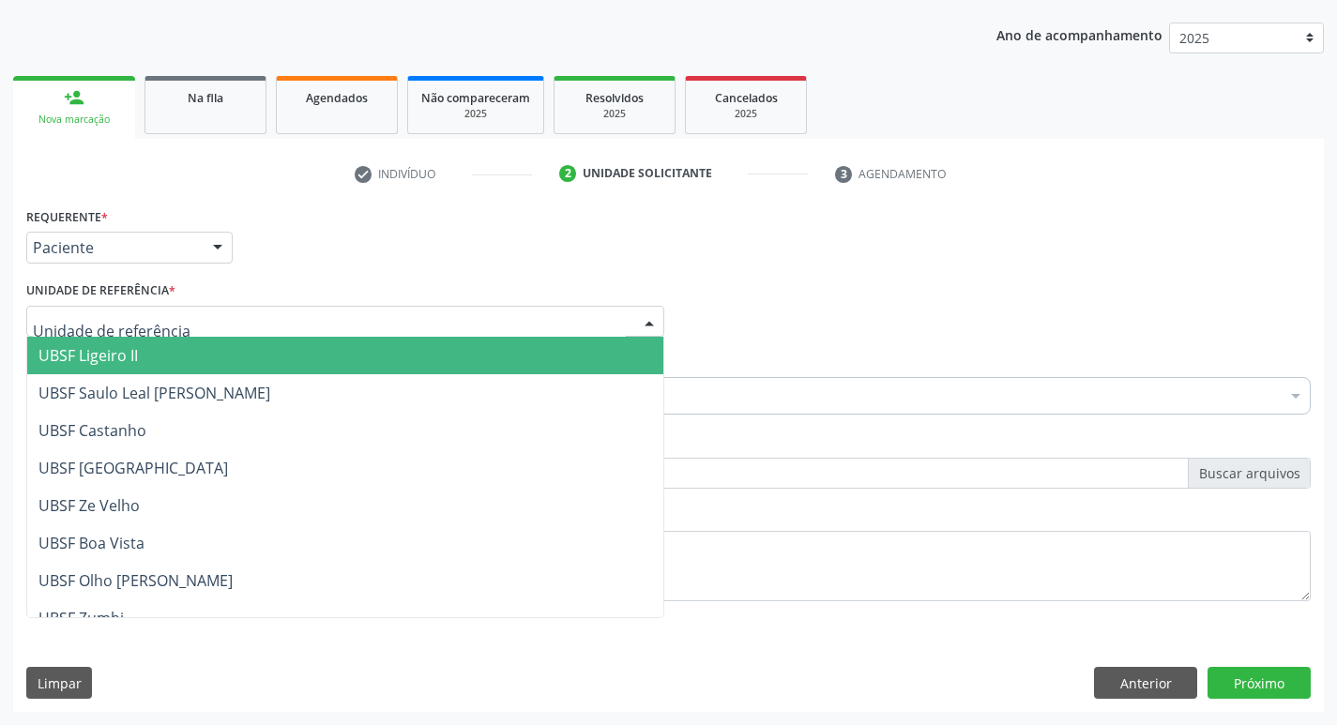
type input "B"
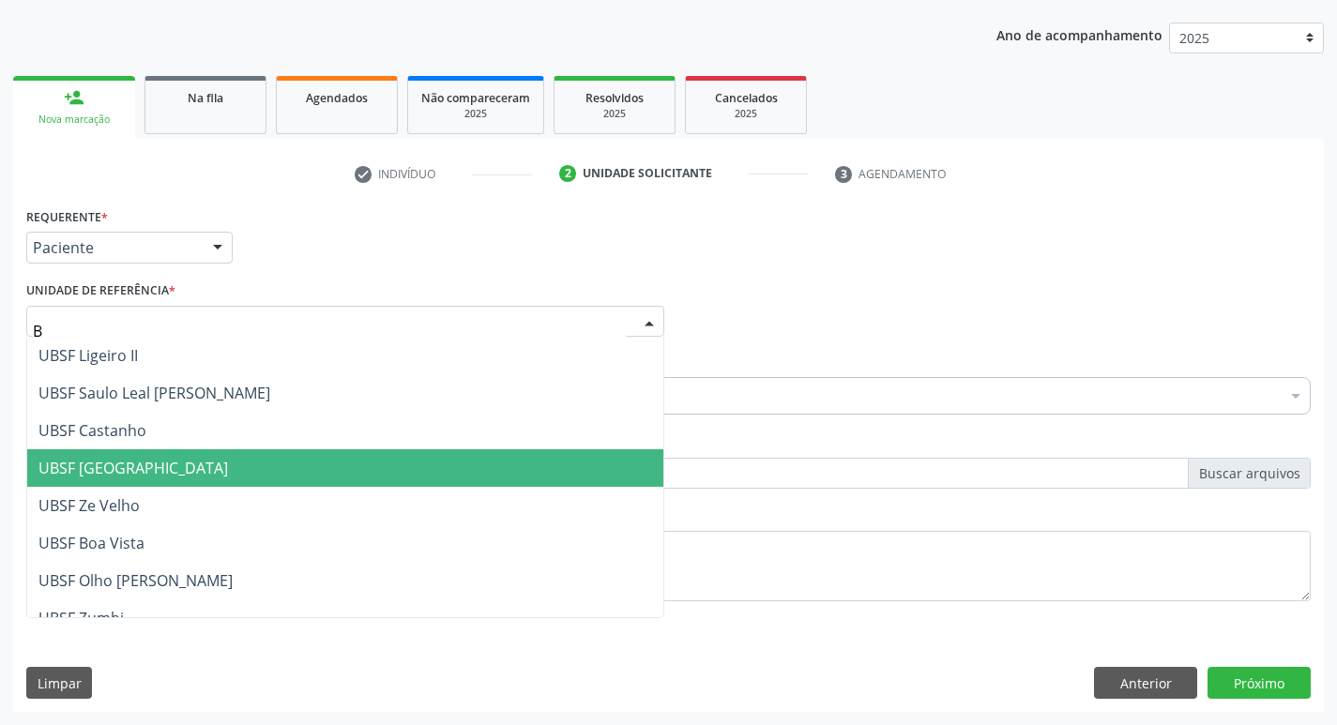
click at [159, 473] on span "UBSF [GEOGRAPHIC_DATA]" at bounding box center [132, 468] width 189 height 21
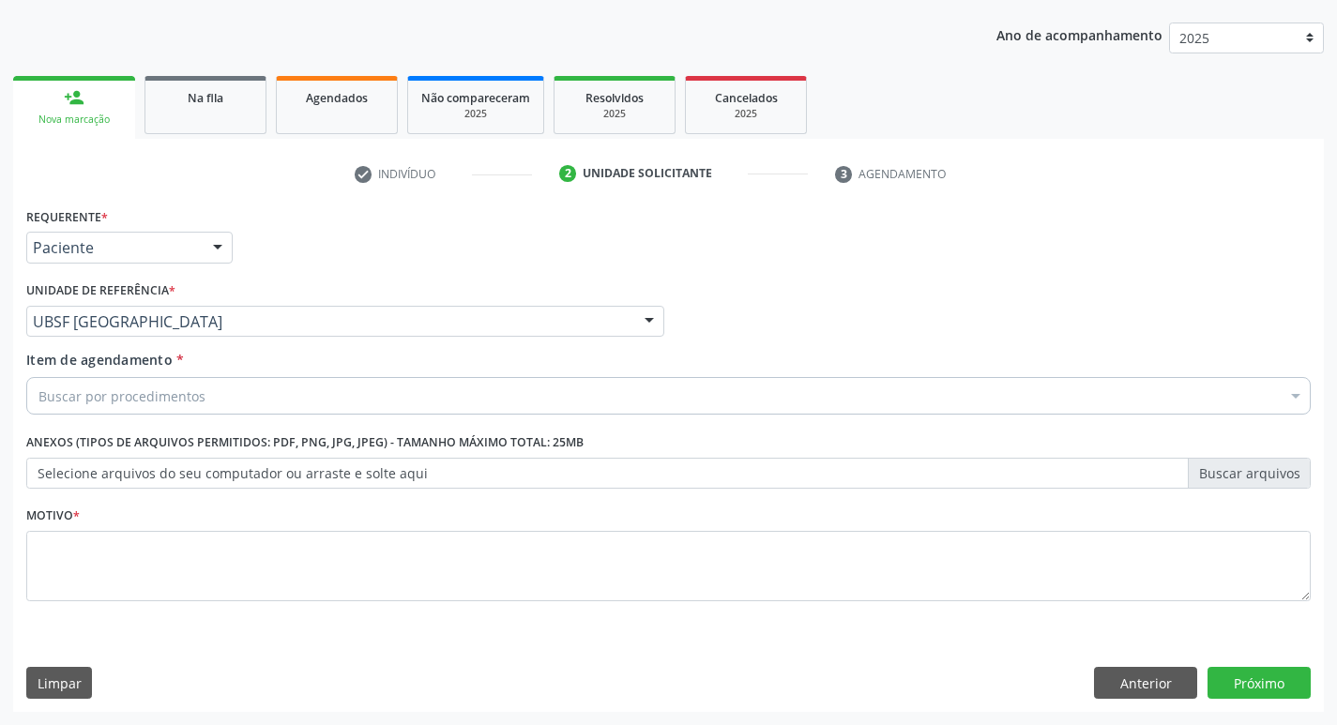
click at [131, 604] on fieldset "Motivo *" at bounding box center [668, 558] width 1284 height 113
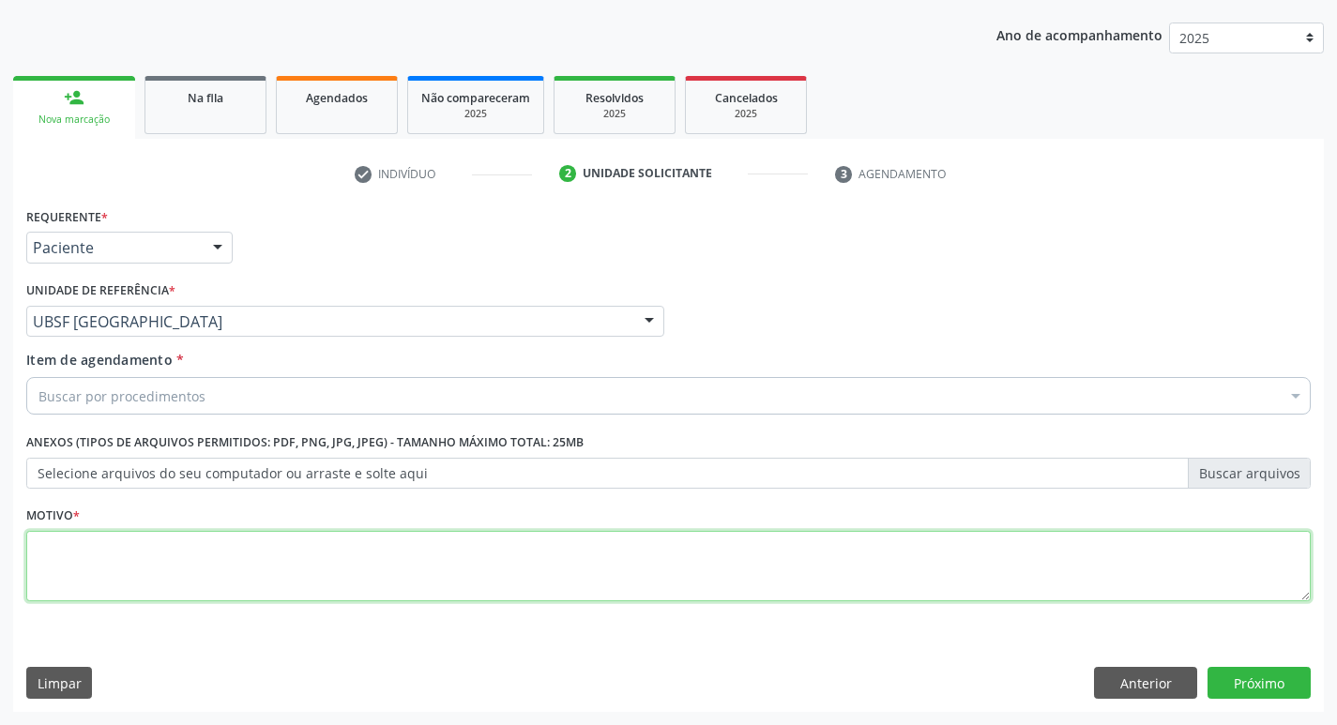
click at [124, 571] on textarea at bounding box center [668, 566] width 1284 height 71
type textarea "AVALIACAO"
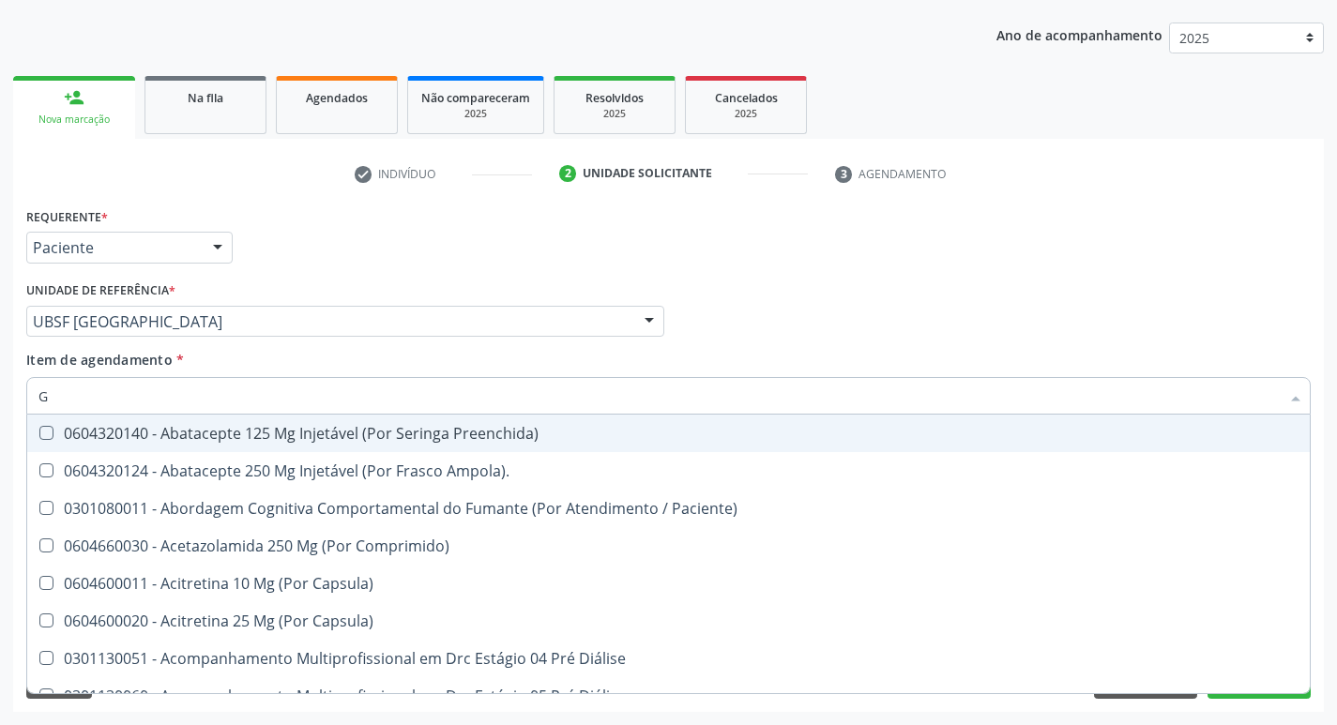
type input "GLICOSE"
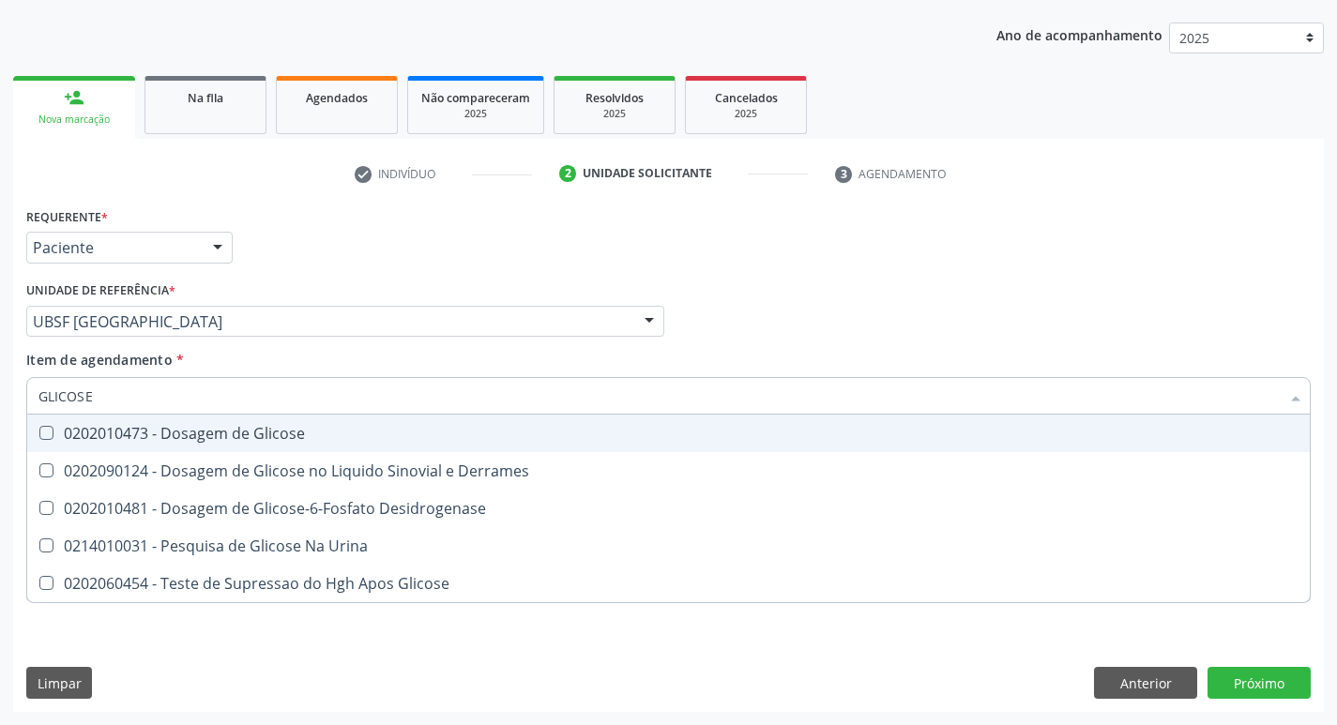
click at [223, 438] on div "0202010473 - Dosagem de Glicose" at bounding box center [668, 433] width 1260 height 15
checkbox Glicose "true"
type input "GLICOS"
checkbox Glicose "false"
checkbox Derrames "true"
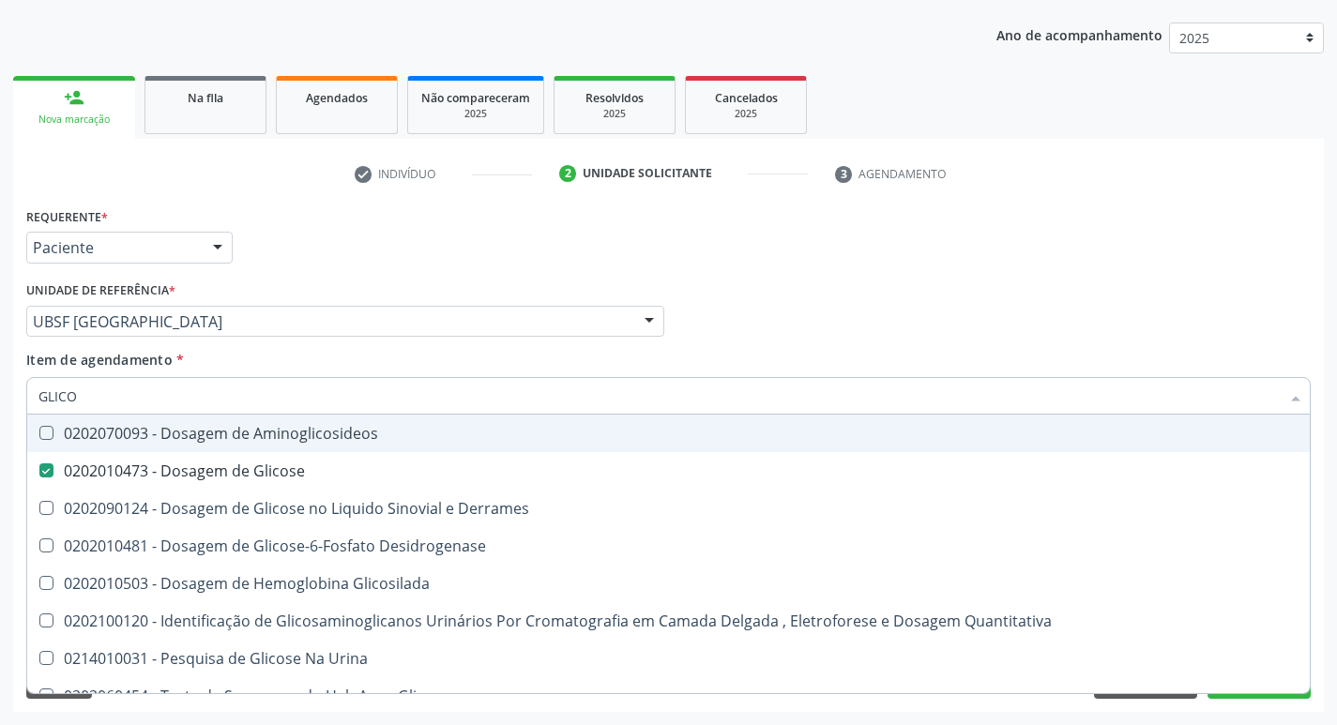
type input "GLIC"
checkbox Glicose "false"
checkbox Derrames "false"
type input "G"
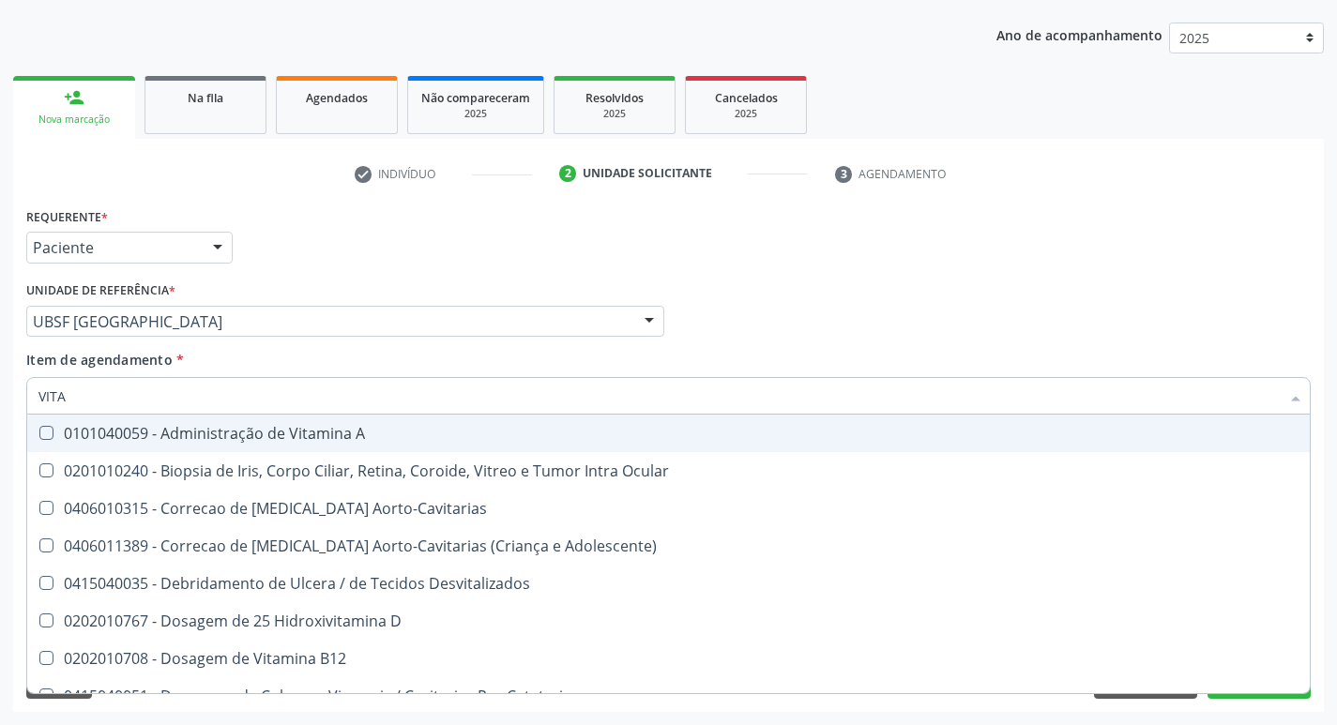
type input "VITAM"
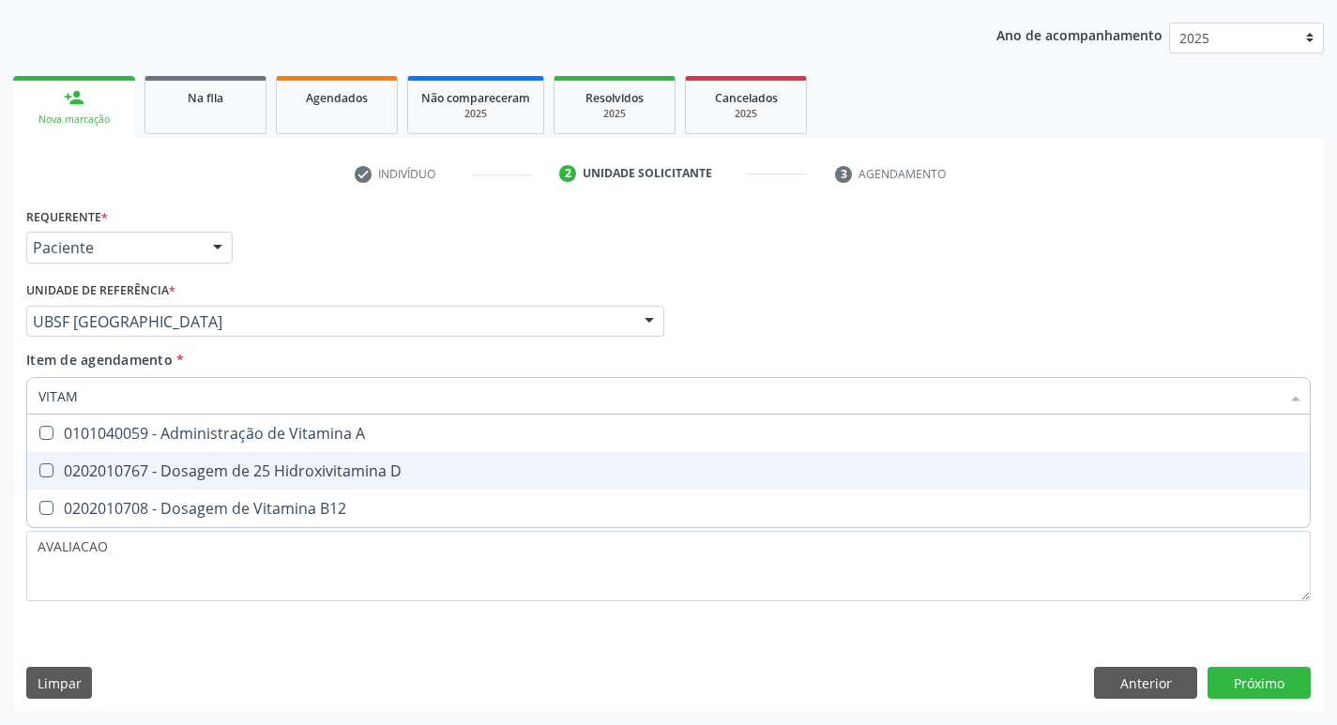
click at [300, 478] on div "0202010767 - Dosagem de 25 Hidroxivitamina D" at bounding box center [668, 470] width 1260 height 15
checkbox D "true"
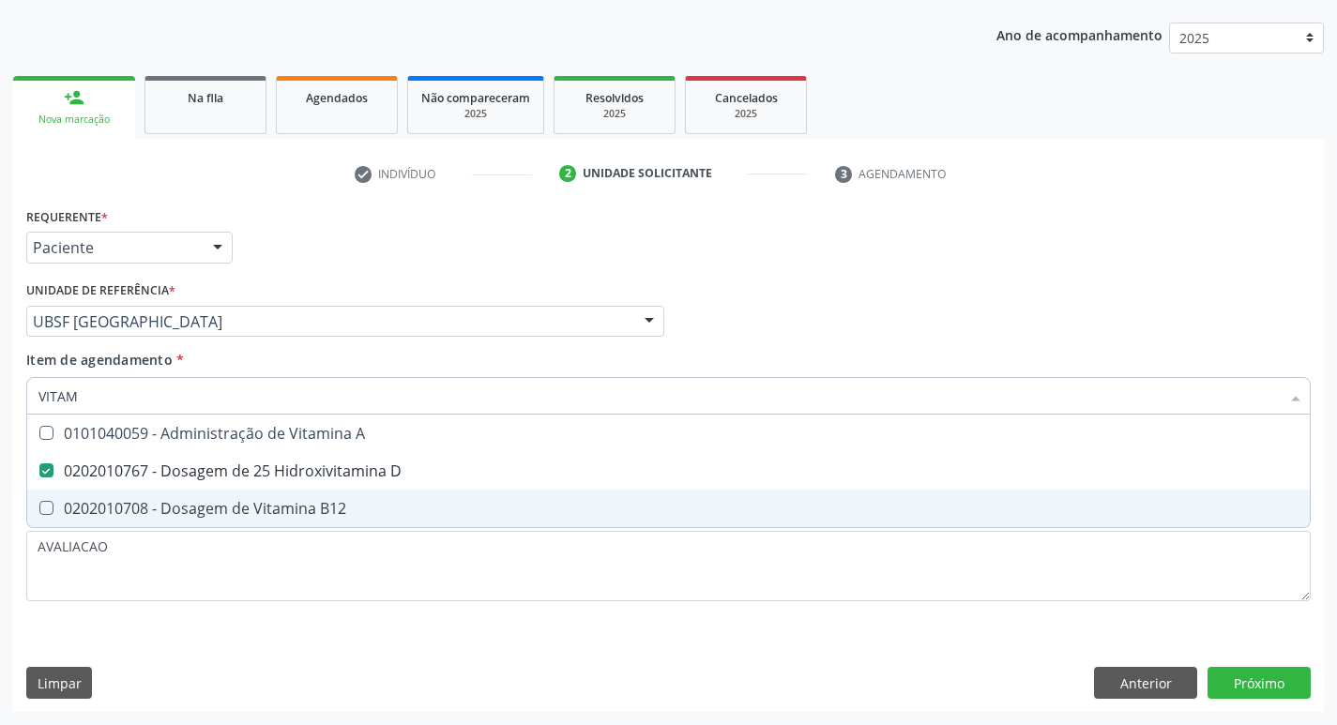
click at [305, 515] on div "0202010708 - Dosagem de Vitamina B12" at bounding box center [668, 508] width 1260 height 15
checkbox B12 "true"
type input "VITA"
checkbox D "false"
checkbox B12 "false"
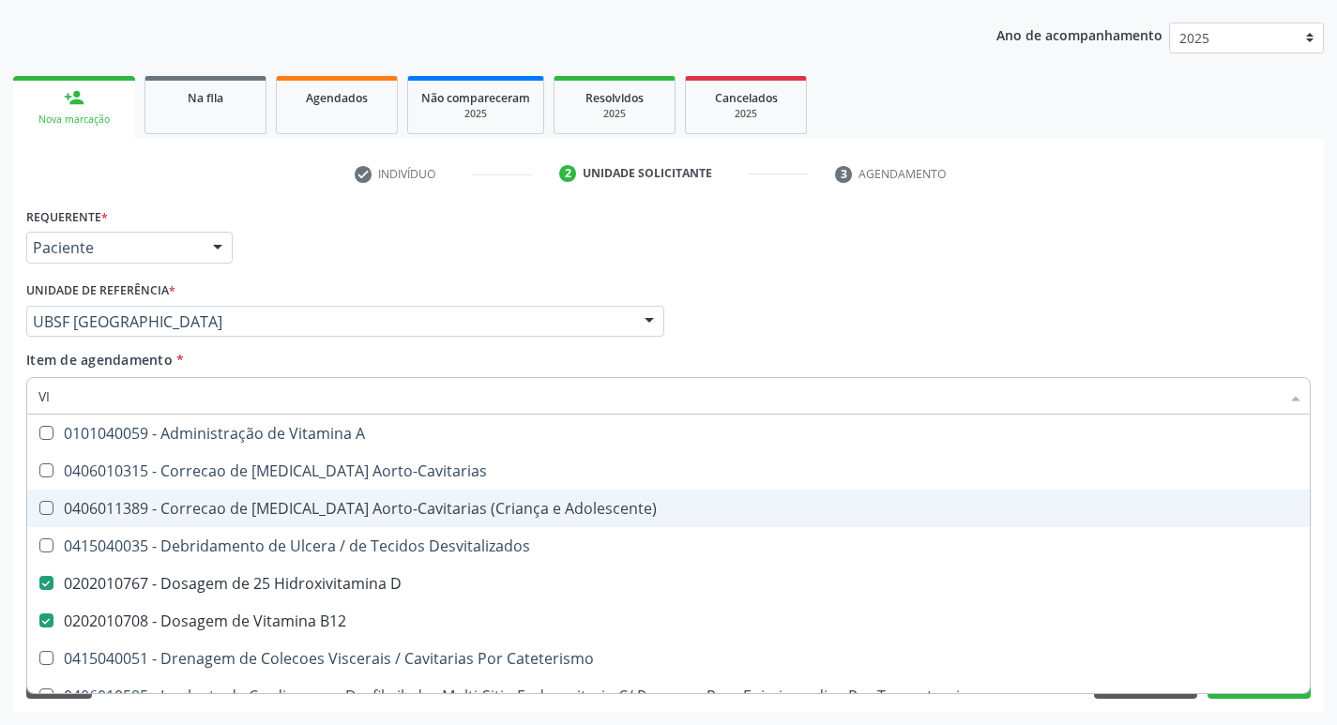
type input "V"
checkbox D "false"
checkbox B12 "false"
checkbox Cateterismo "false"
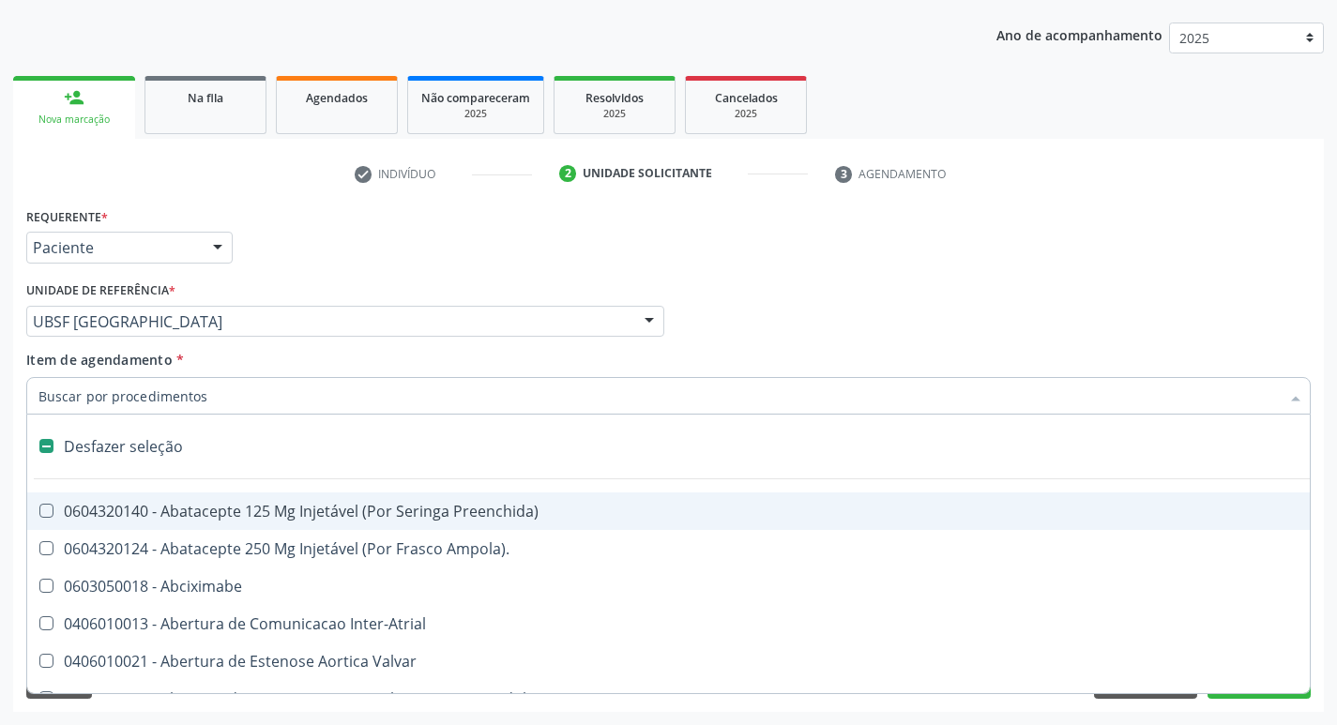
type input "H"
checkbox Coronariano "true"
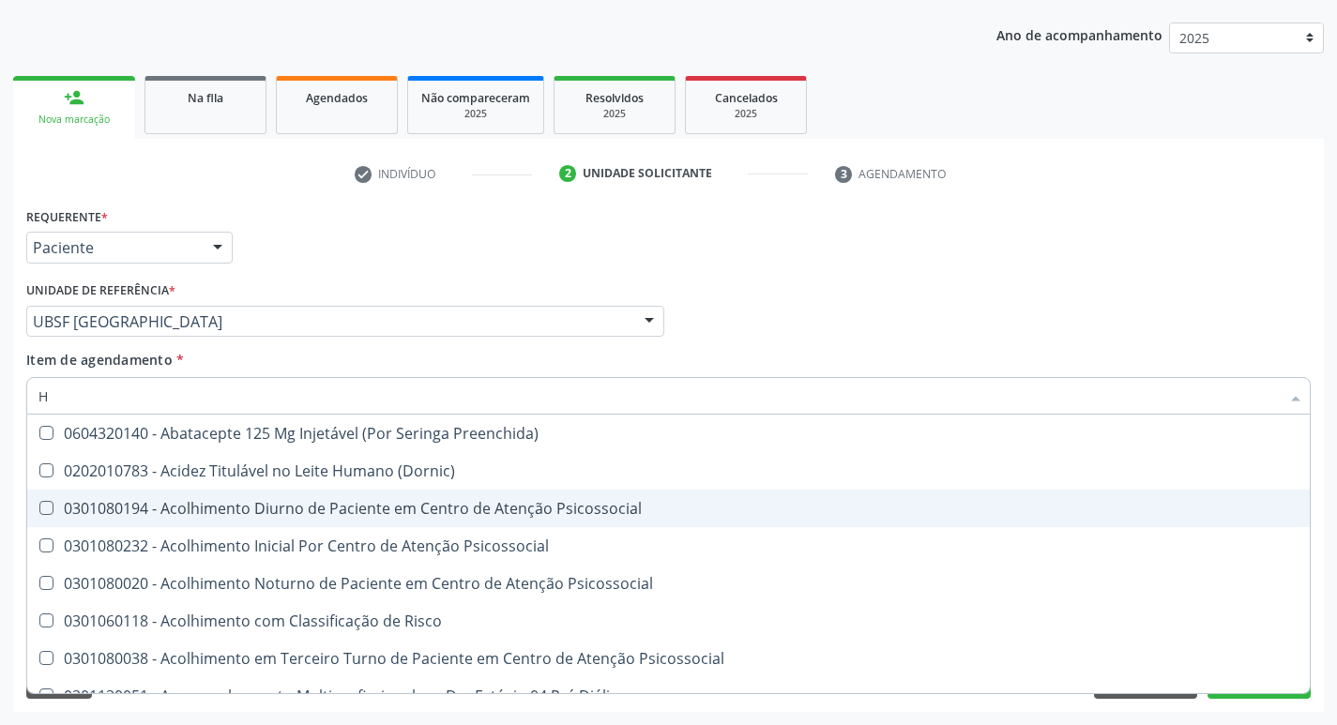
type input "HEMOGLOBINA G"
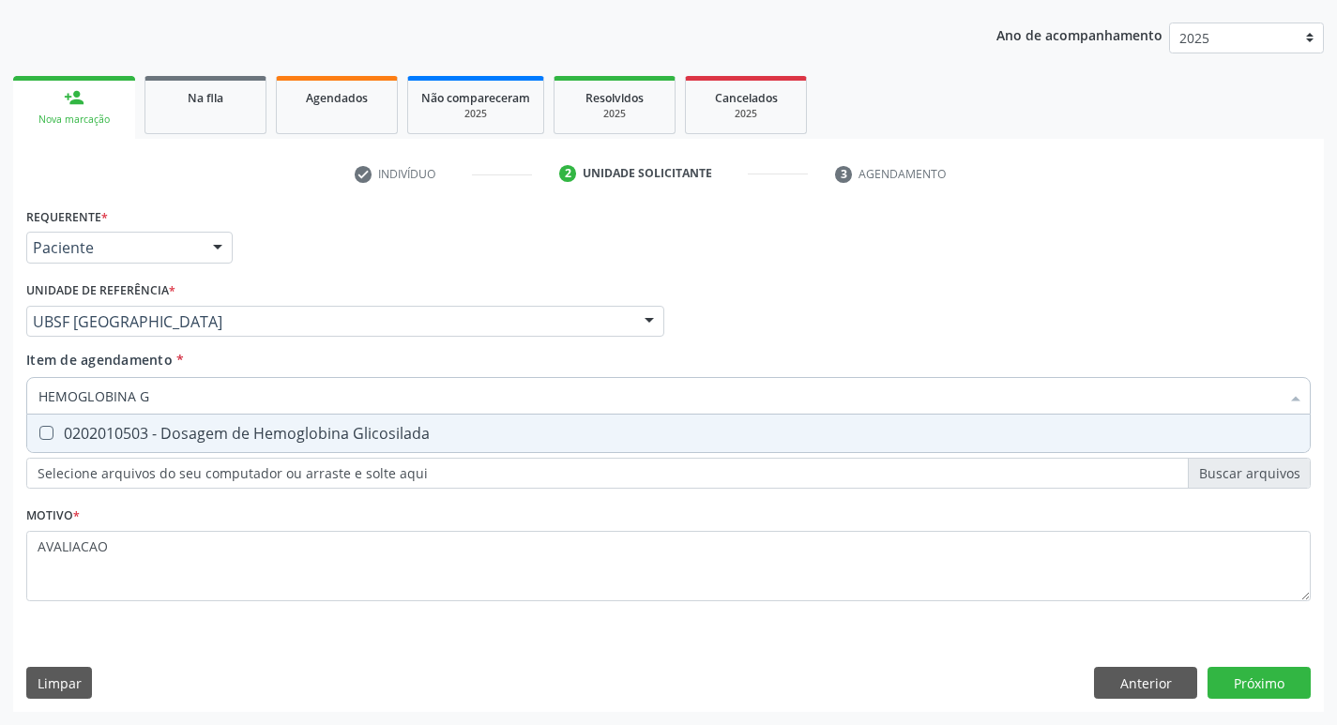
click at [255, 439] on div "0202010503 - Dosagem de Hemoglobina Glicosilada" at bounding box center [668, 433] width 1260 height 15
checkbox Glicosilada "true"
type input "HEMOGLOBINA"
checkbox Glicosilada "false"
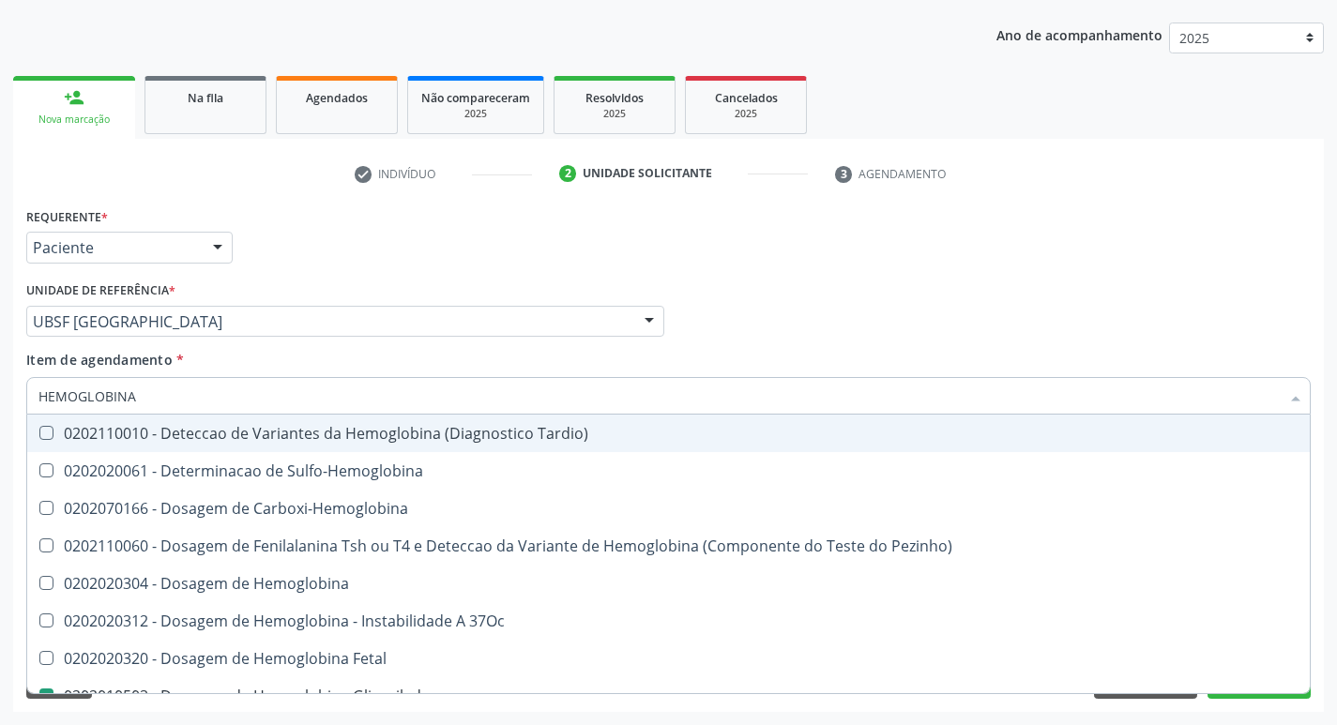
type input "HEMOGLOBIN"
checkbox Glicosilada "false"
checkbox Hemoglobina "true"
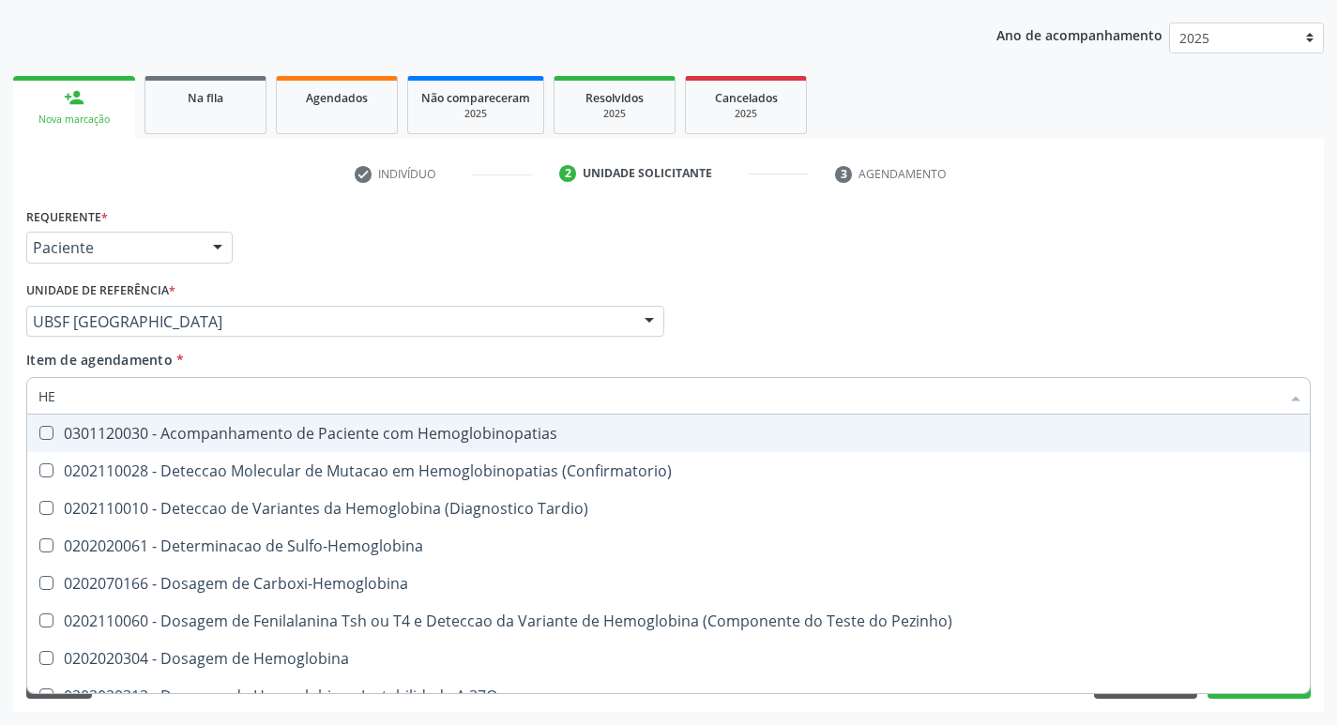
type input "H"
checkbox Glicosilada "false"
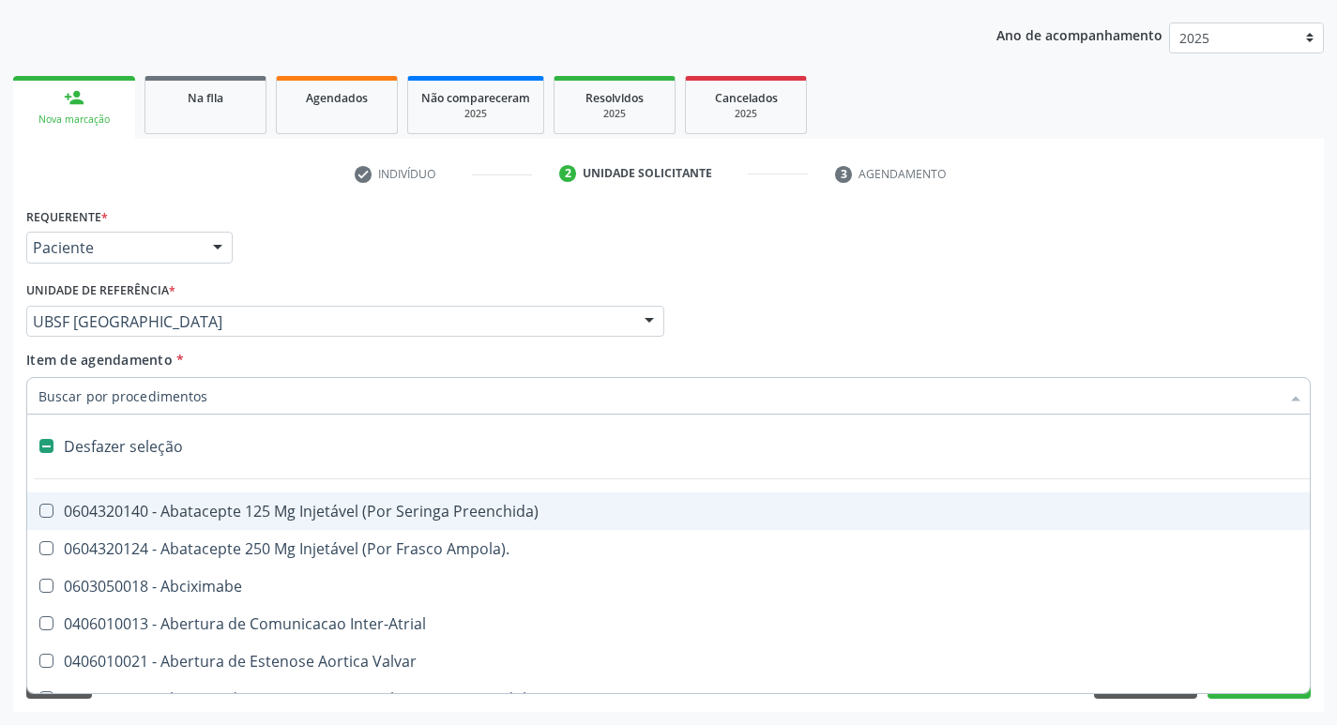
type input "H"
checkbox Coronariano "true"
checkbox A "true"
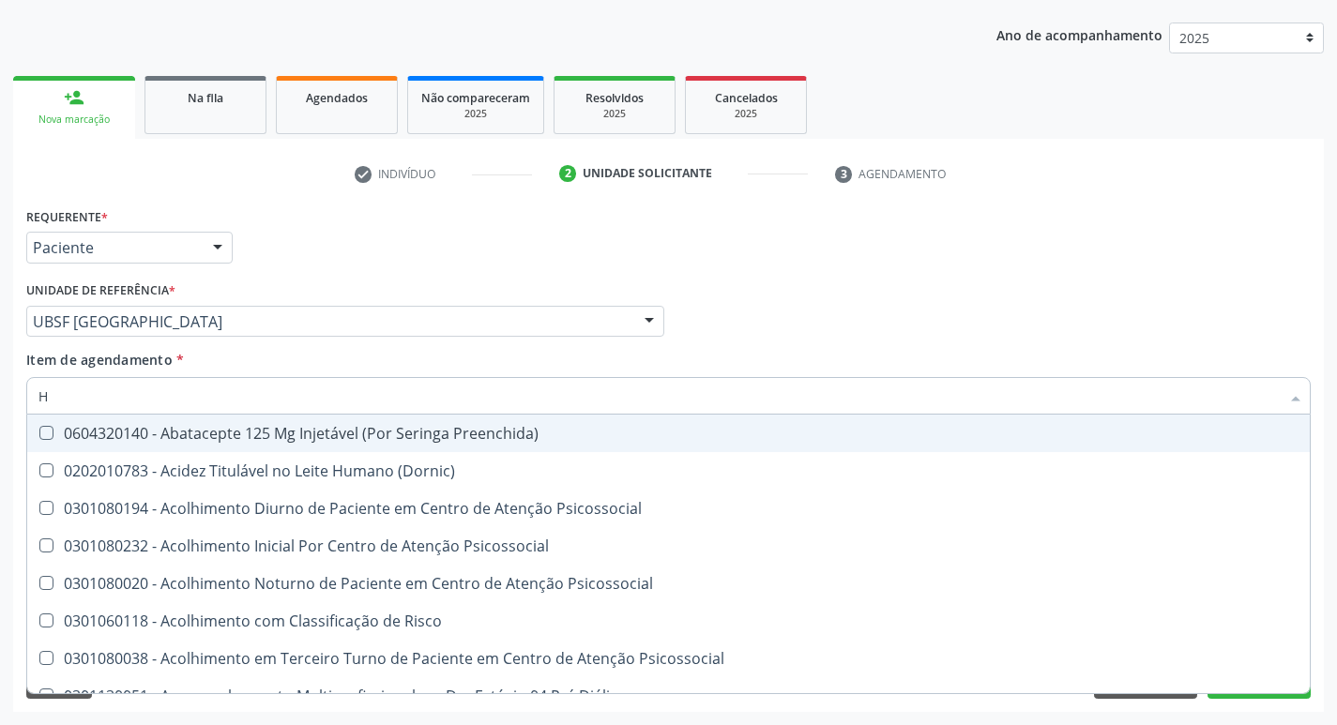
type input "HEMOGR"
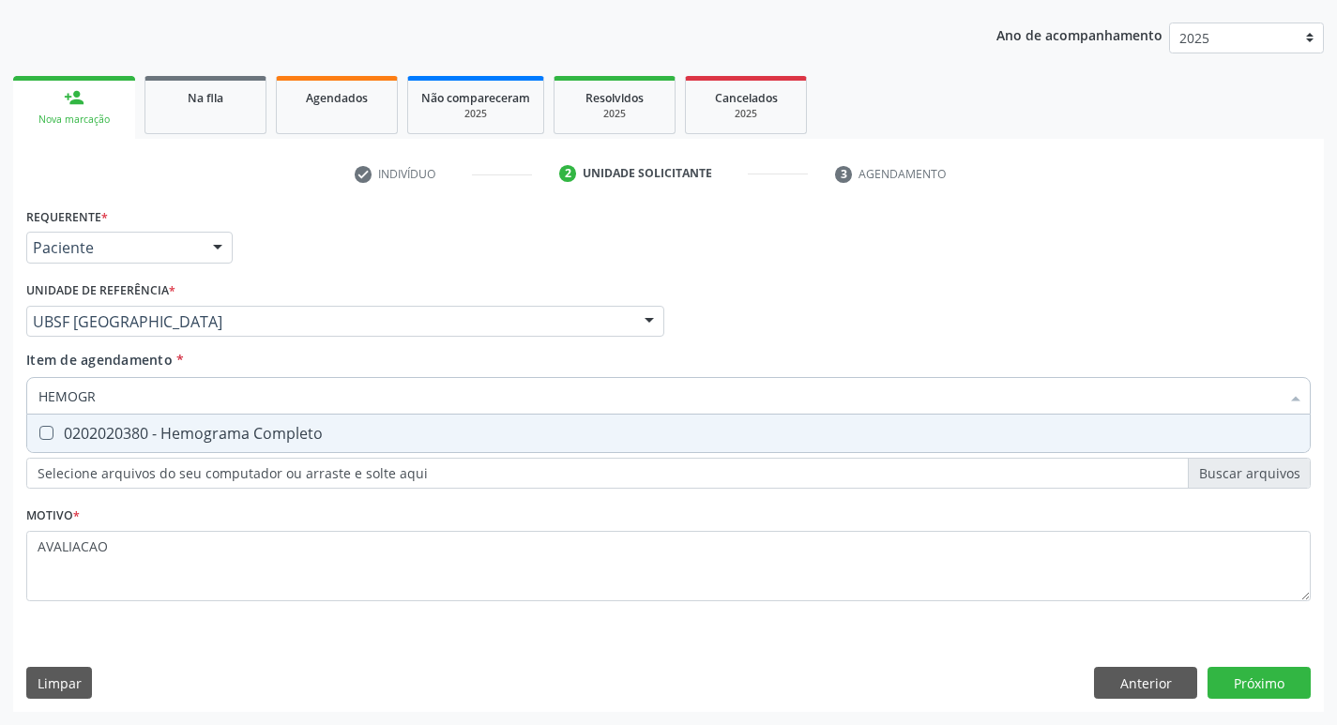
click at [226, 441] on div "0202020380 - Hemograma Completo" at bounding box center [668, 433] width 1260 height 15
checkbox Completo "true"
type input "HEMOG"
checkbox Completo "false"
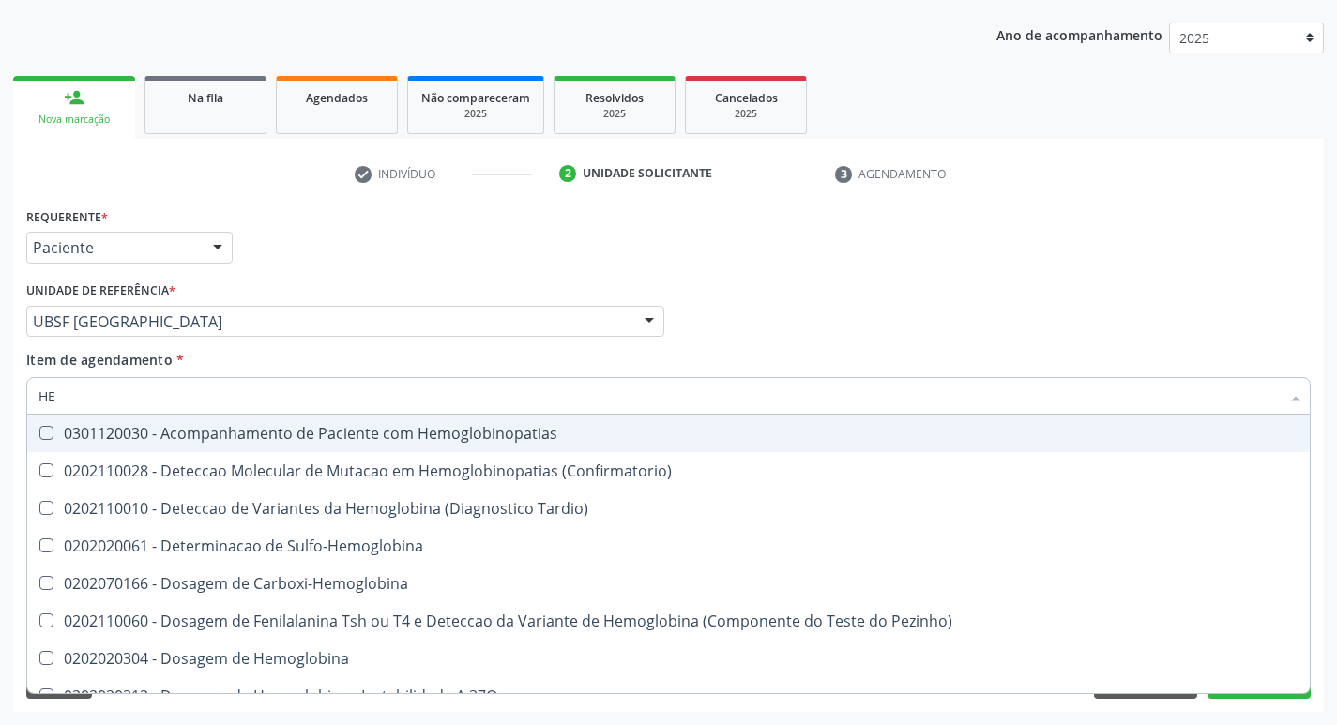
type input "H"
checkbox Glicosilada "false"
checkbox Completo "false"
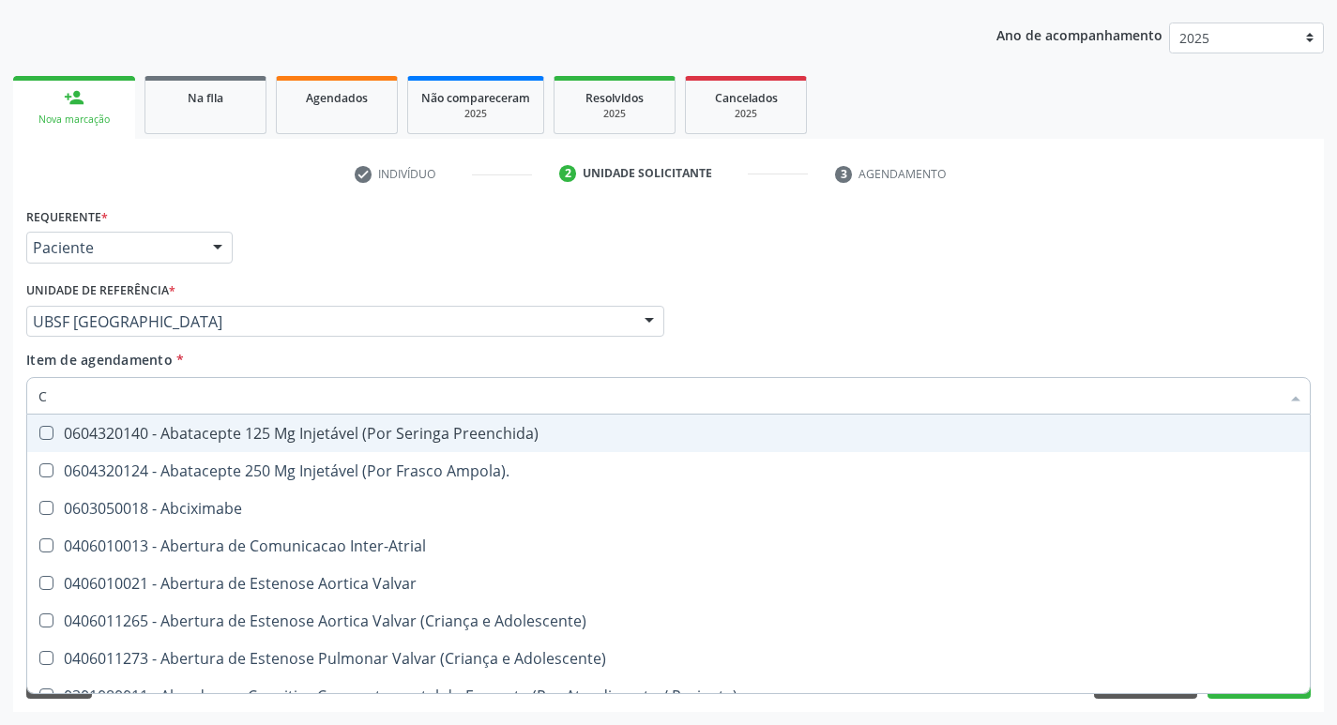
type input "CO"
checkbox Comprimido\) "true"
checkbox Transcutanea "true"
checkbox Osseo "true"
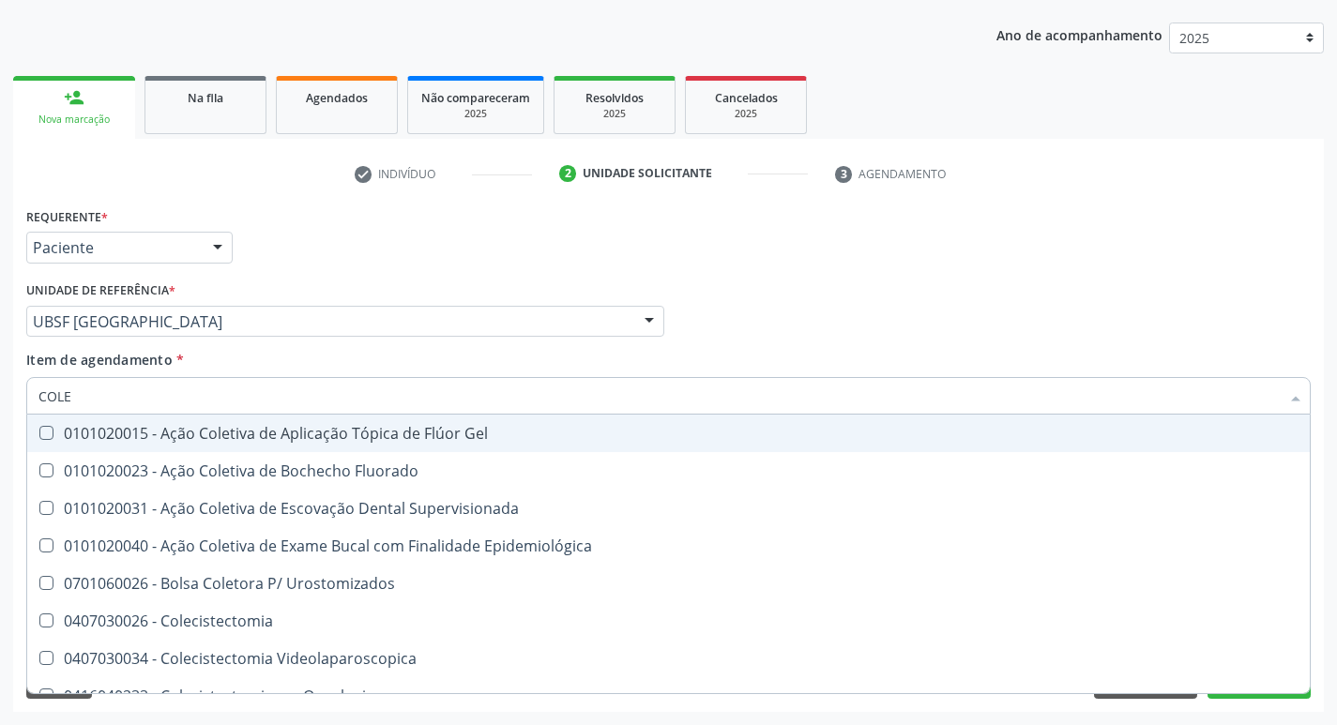
type input "COLES"
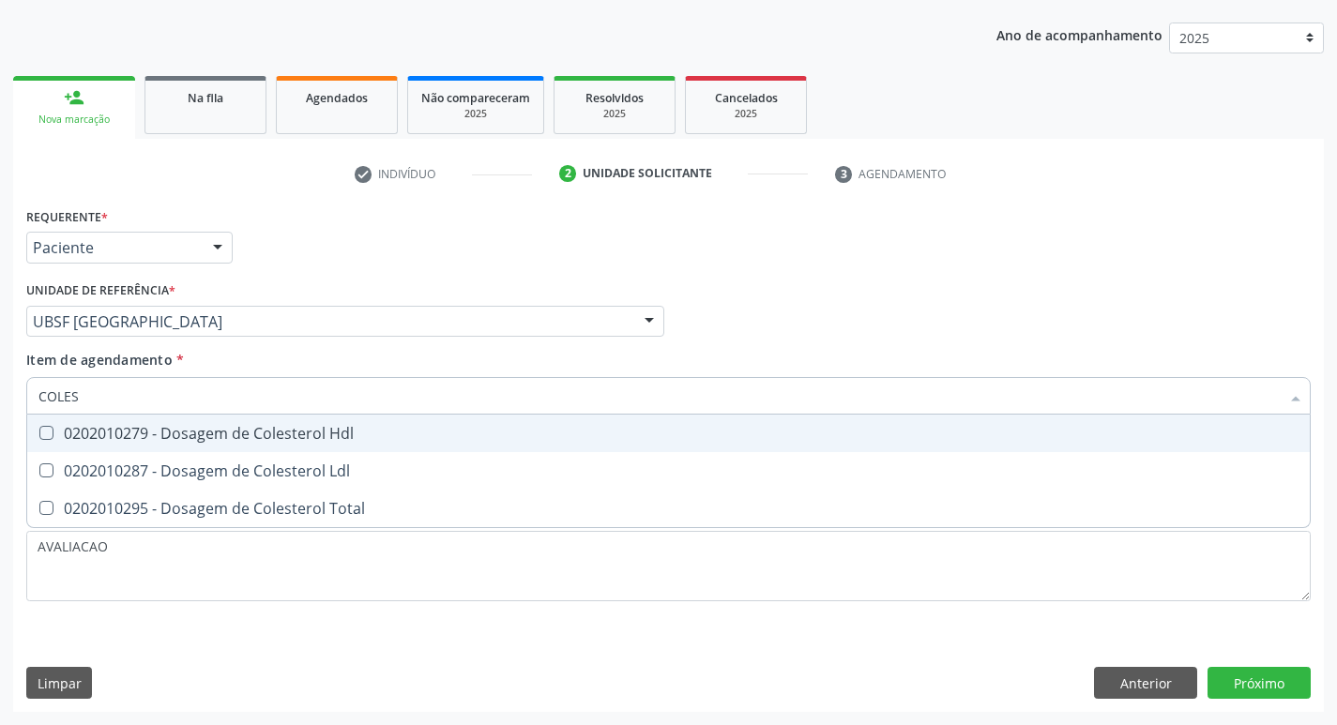
click at [226, 441] on div "0202010279 - Dosagem de Colesterol Hdl" at bounding box center [668, 433] width 1260 height 15
checkbox Hdl "true"
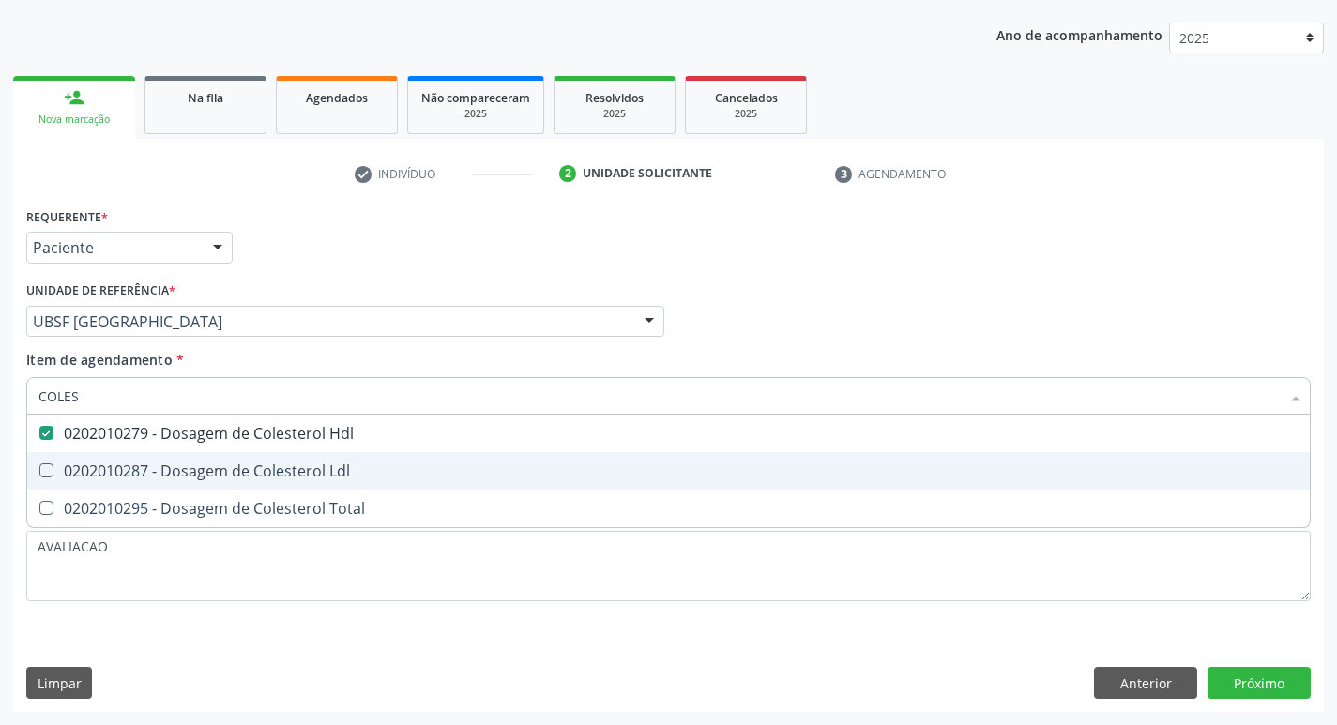
click at [250, 454] on span "0202010287 - Dosagem de Colesterol Ldl" at bounding box center [668, 471] width 1282 height 38
checkbox Ldl "true"
type input "COLE"
checkbox Hdl "false"
checkbox Ldl "false"
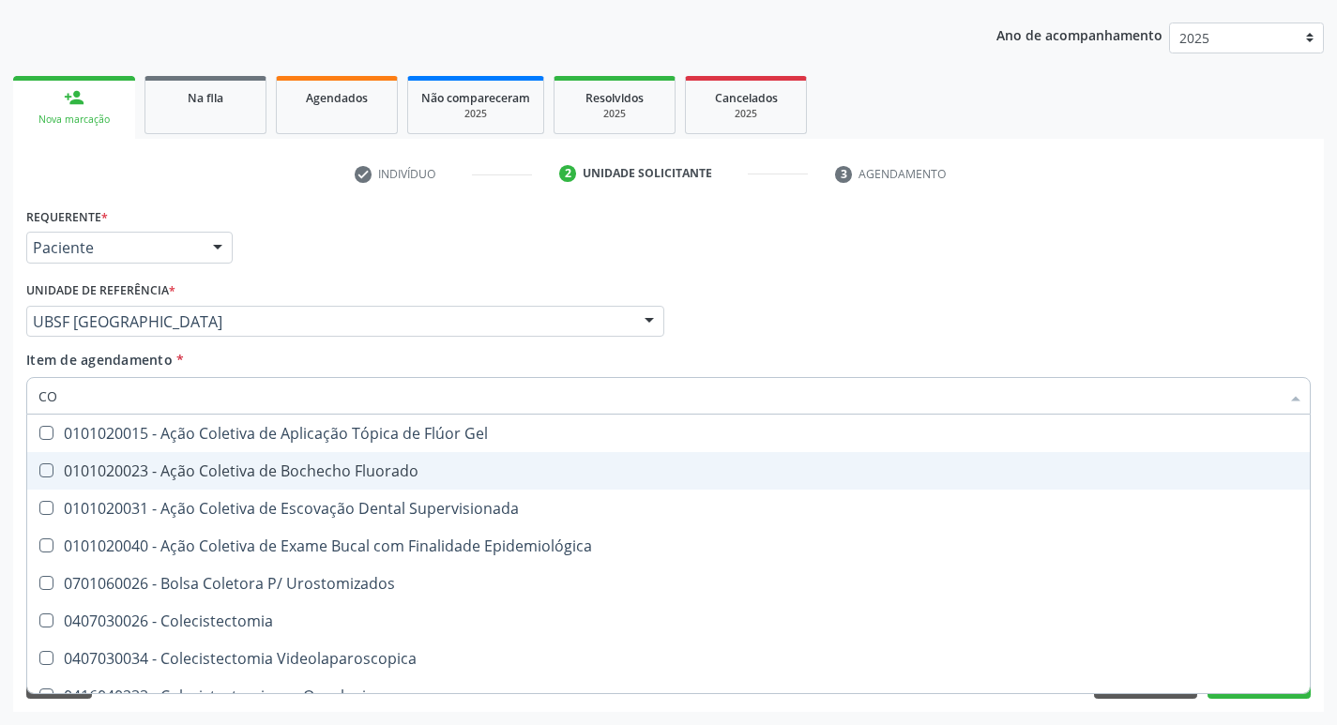
type input "C"
checkbox Hdl "false"
checkbox Ldl "false"
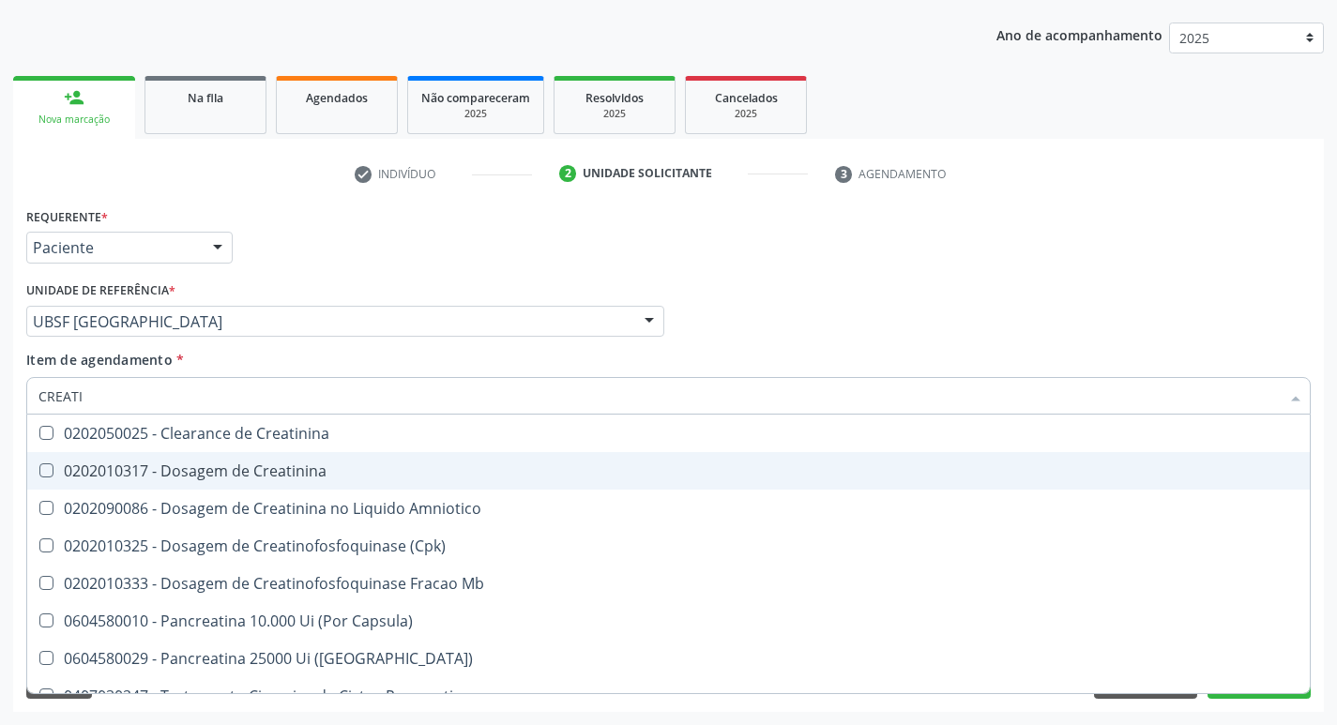
type input "CREATIN"
click at [250, 454] on span "0202010317 - Dosagem de Creatinina" at bounding box center [668, 471] width 1282 height 38
checkbox Creatinina "true"
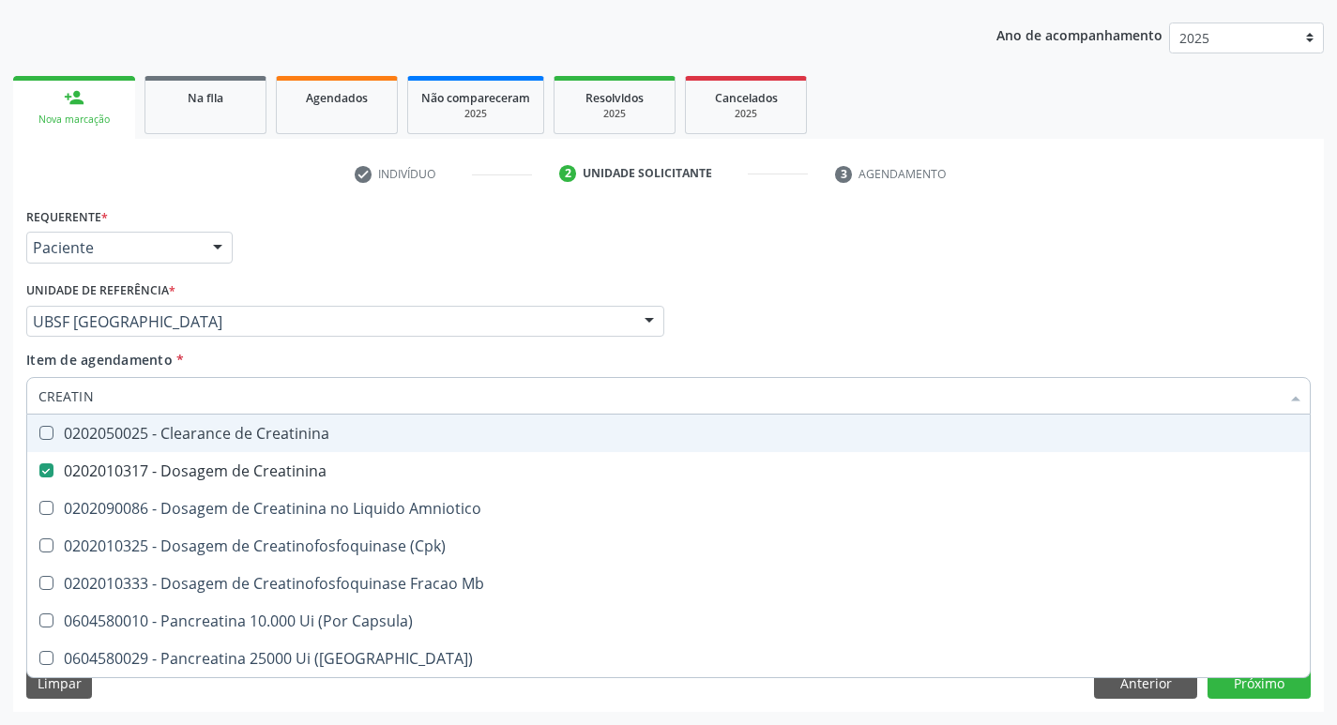
click at [994, 301] on div "Profissional Solicitante Por favor, selecione a Unidade de Atendimento primeiro…" at bounding box center [668, 313] width 1293 height 73
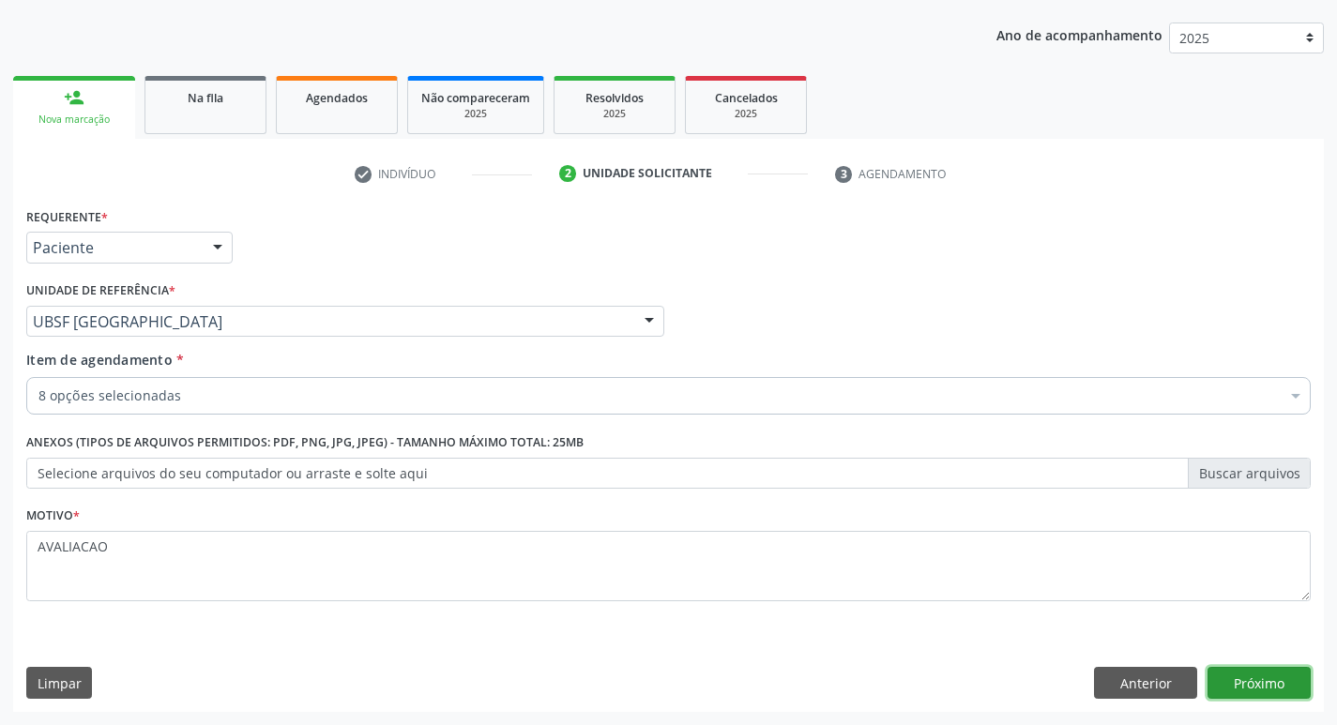
click at [1262, 684] on button "Próximo" at bounding box center [1258, 683] width 103 height 32
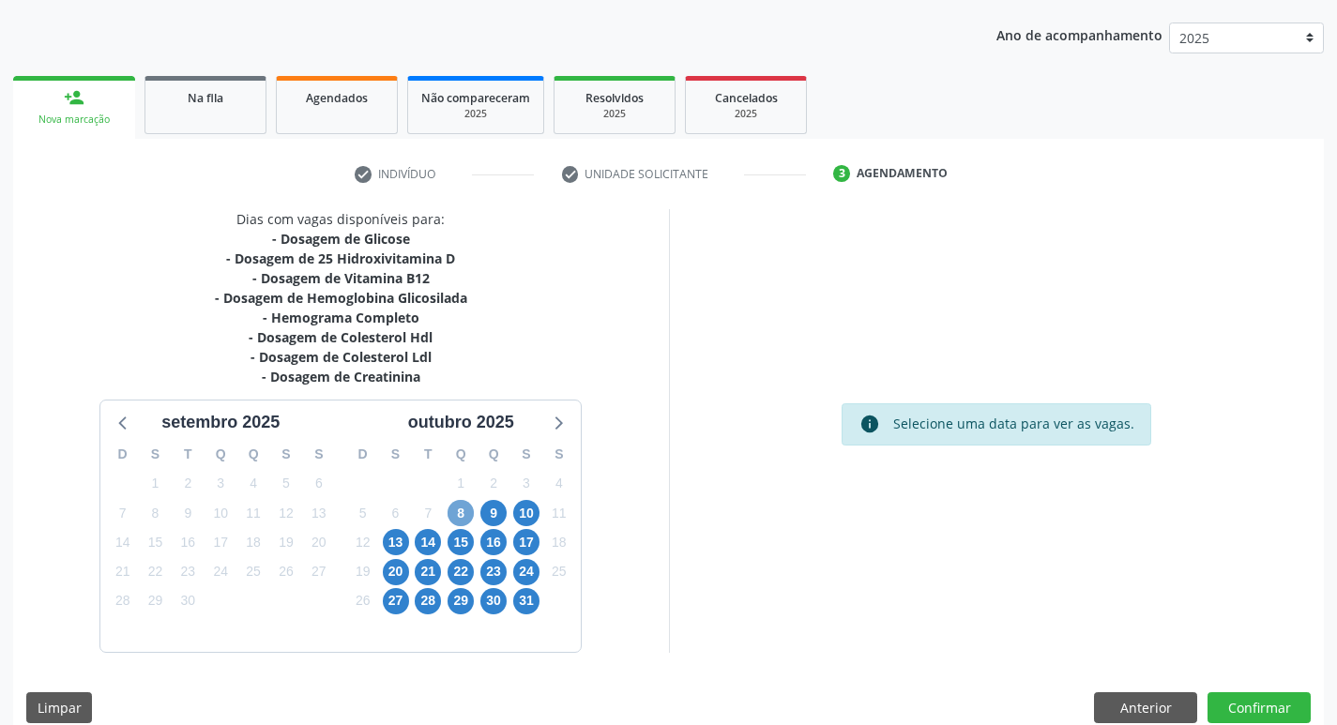
click at [466, 512] on span "8" at bounding box center [460, 513] width 26 height 26
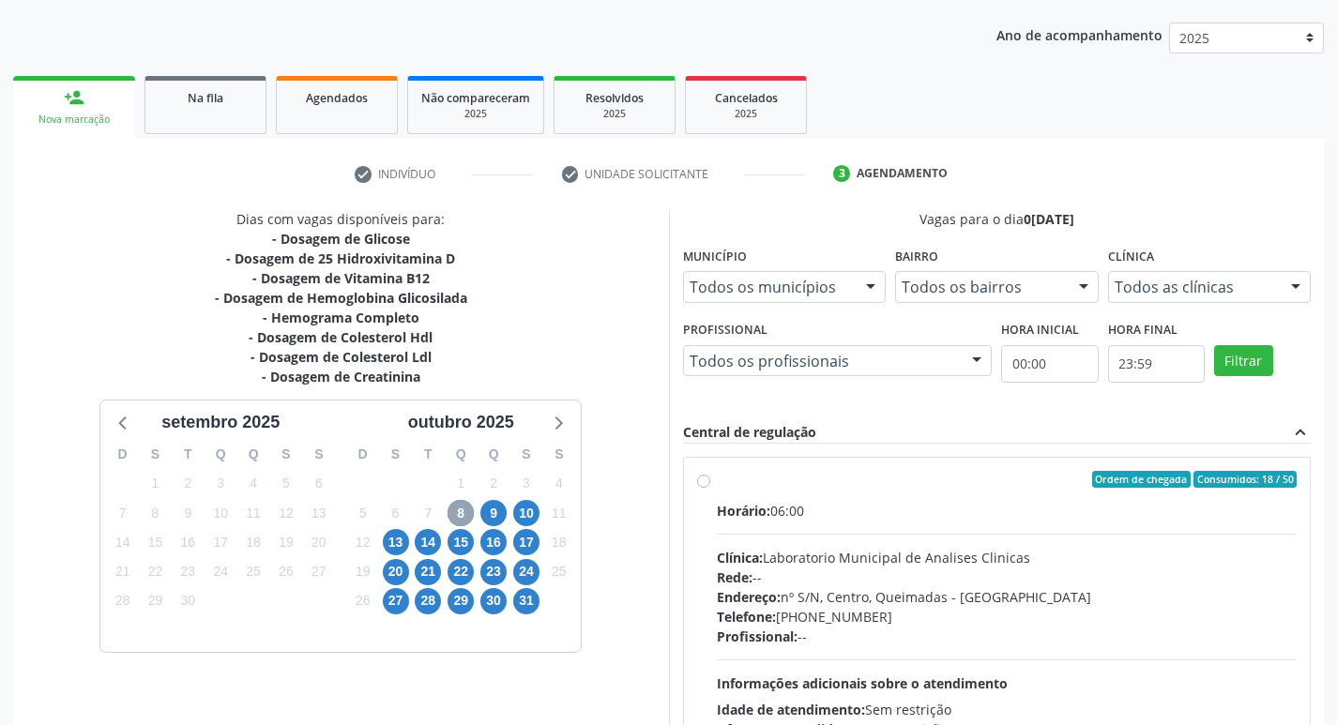
scroll to position [229, 0]
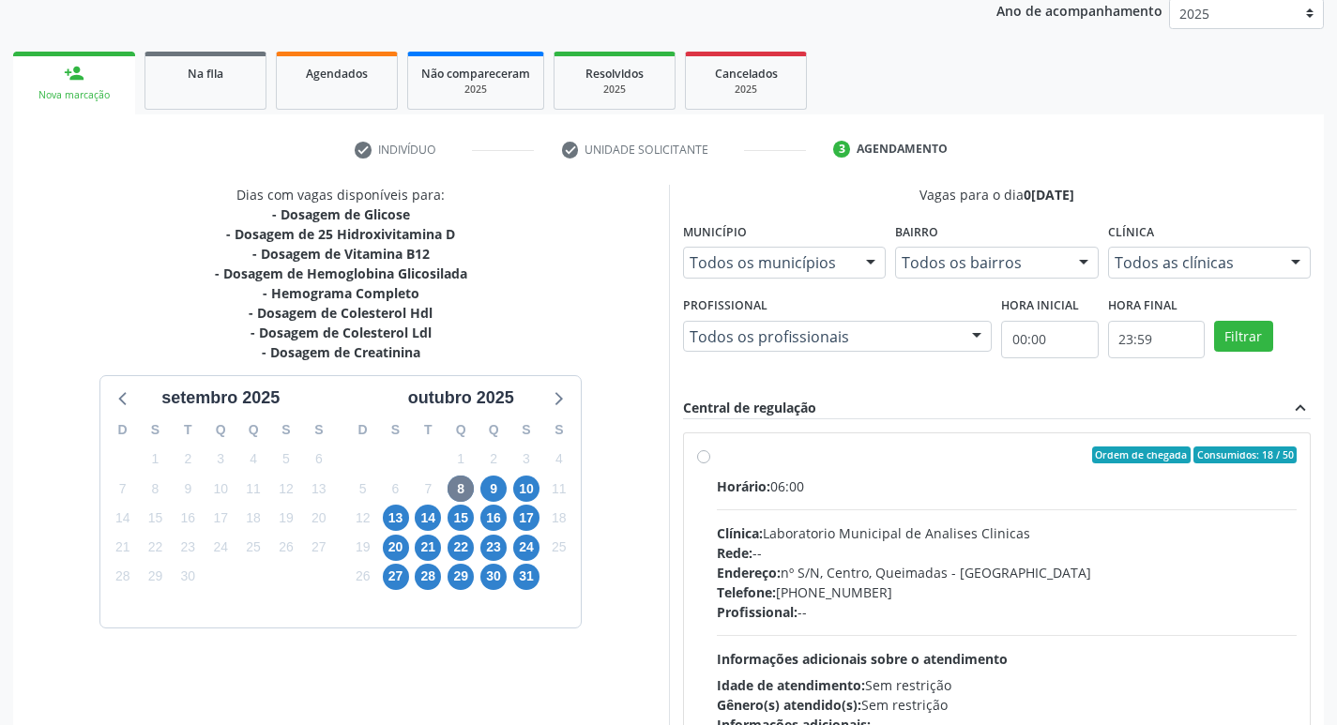
click at [1150, 446] on span "Ordem de chegada" at bounding box center [1141, 454] width 98 height 17
click at [710, 446] on input "Ordem de chegada Consumidos: 18 / 50 Horário: 06:00 Clínica: Laboratorio Munici…" at bounding box center [703, 454] width 13 height 17
radio input "true"
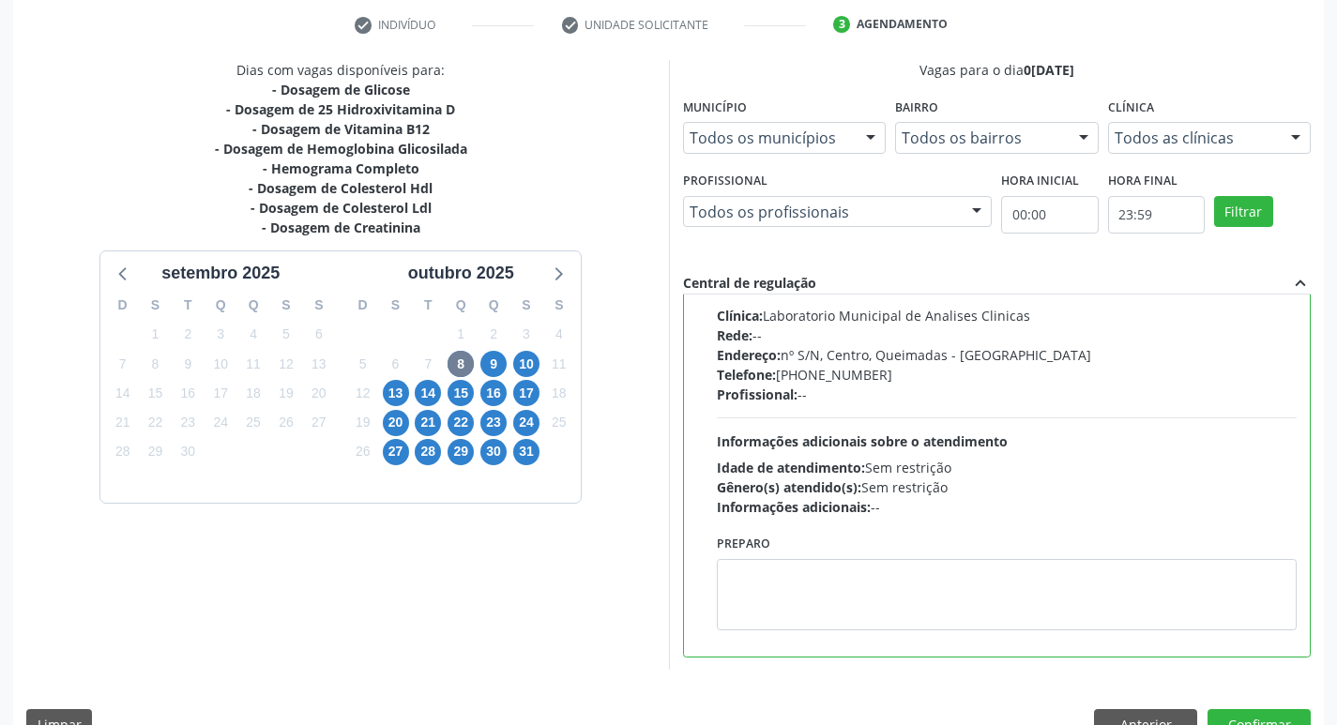
scroll to position [396, 0]
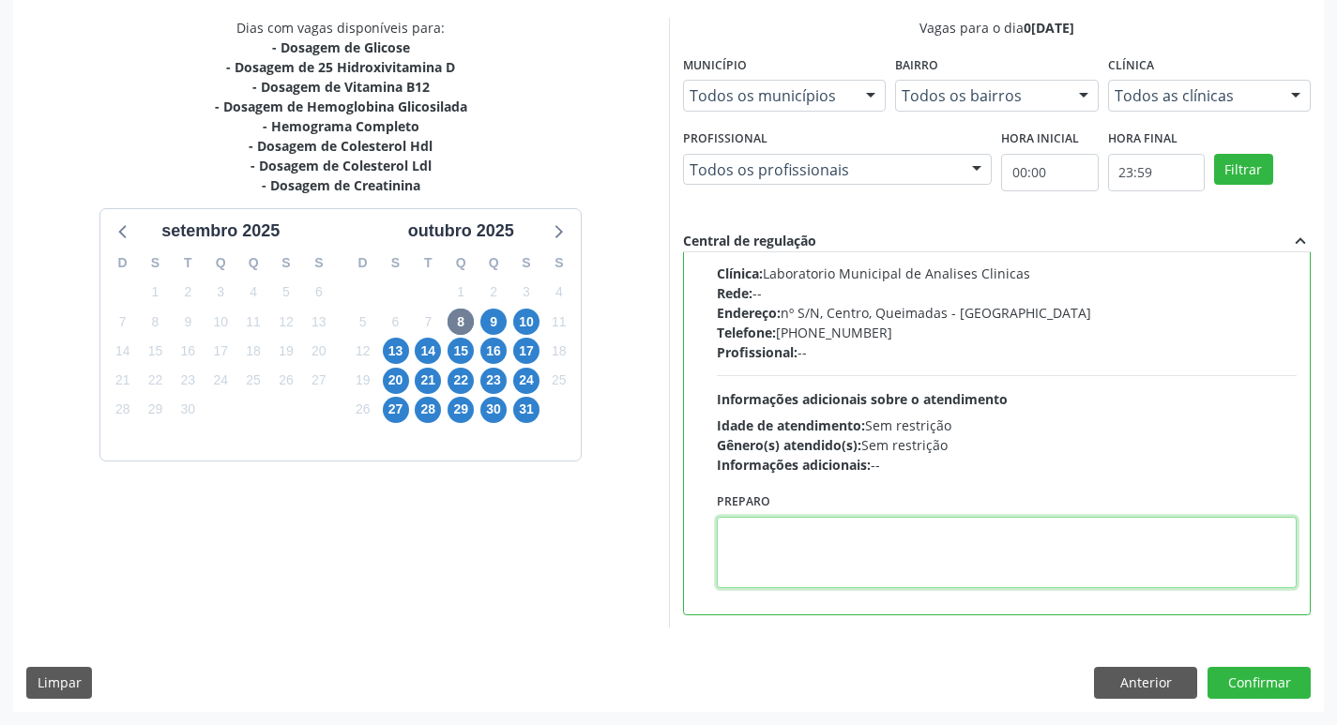
click at [783, 528] on textarea at bounding box center [1007, 552] width 581 height 71
paste textarea "IR EM [GEOGRAPHIC_DATA]"
type textarea "IR EM [GEOGRAPHIC_DATA]"
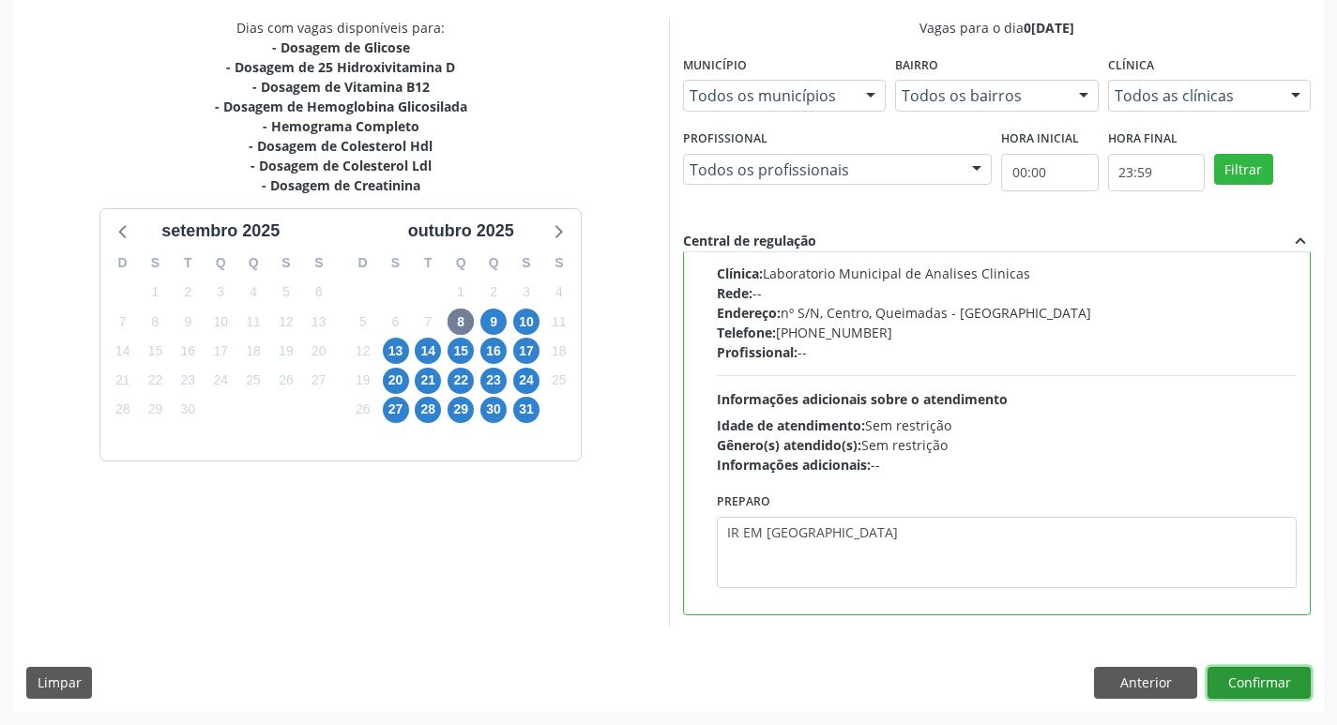
click at [1264, 687] on button "Confirmar" at bounding box center [1258, 683] width 103 height 32
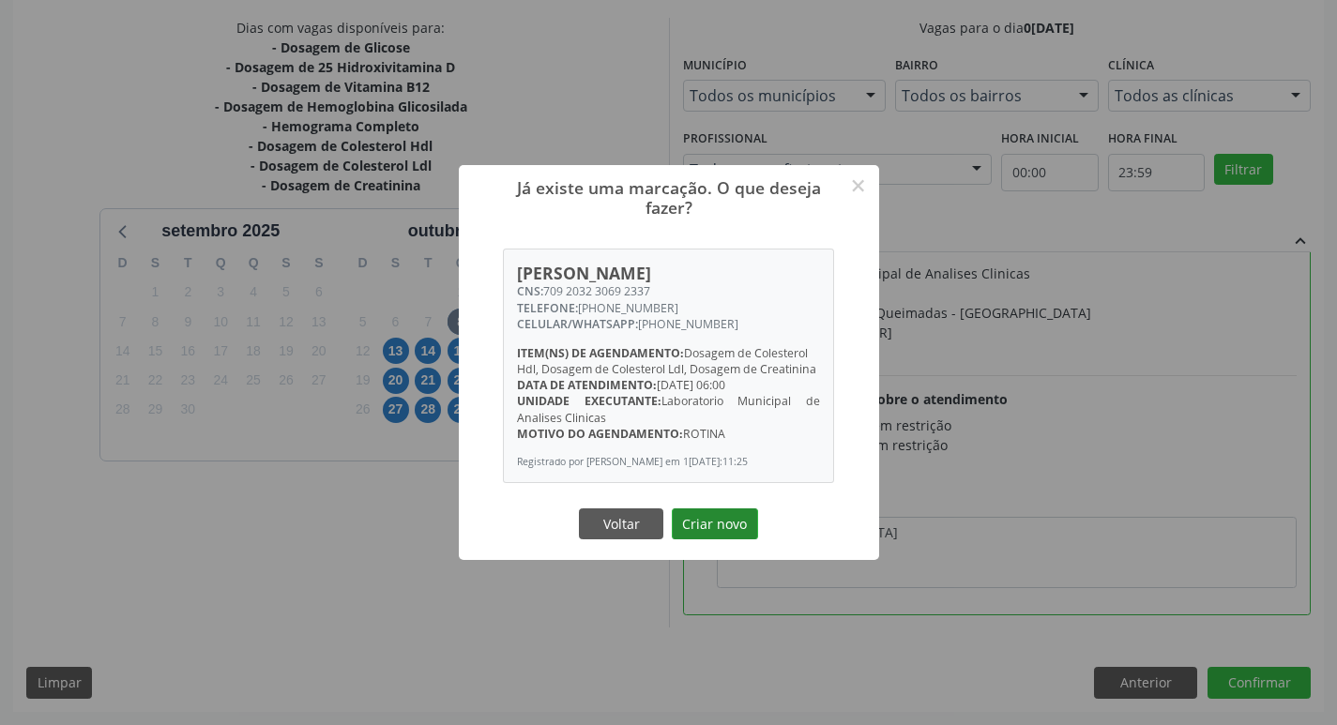
click at [698, 520] on button "Criar novo" at bounding box center [715, 524] width 86 height 32
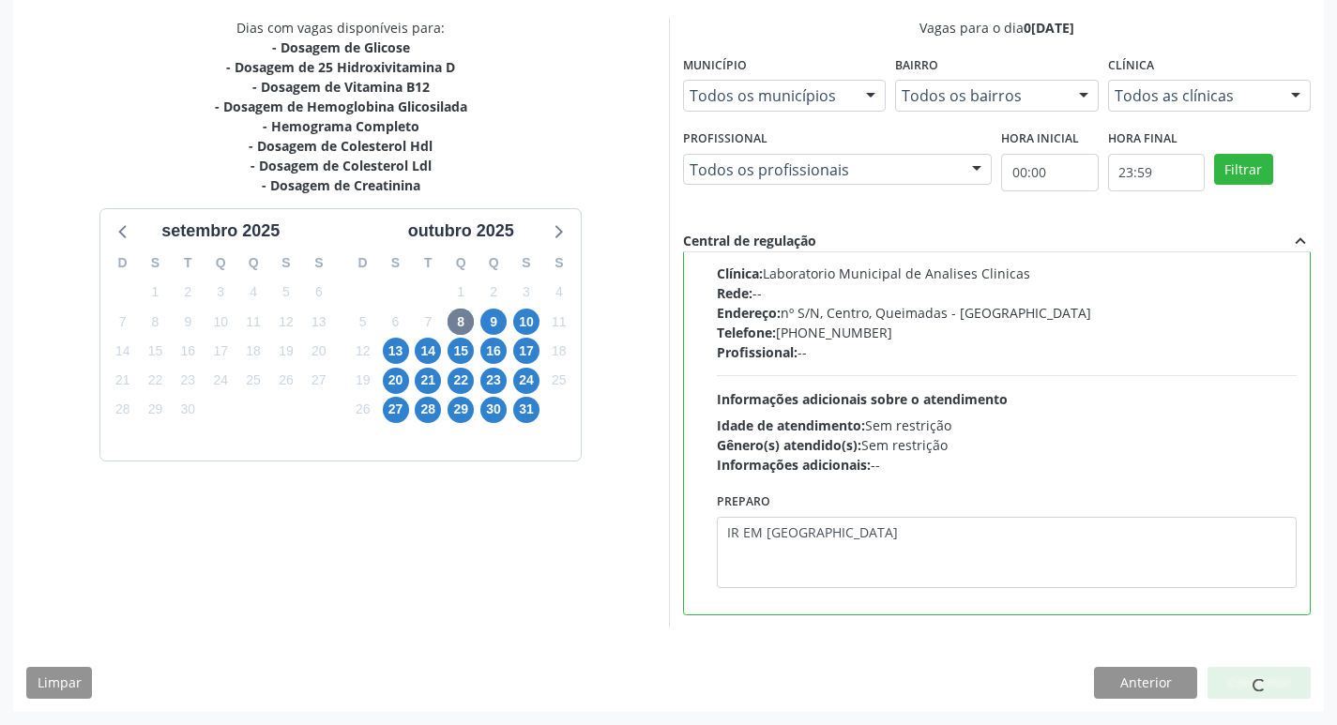
scroll to position [0, 0]
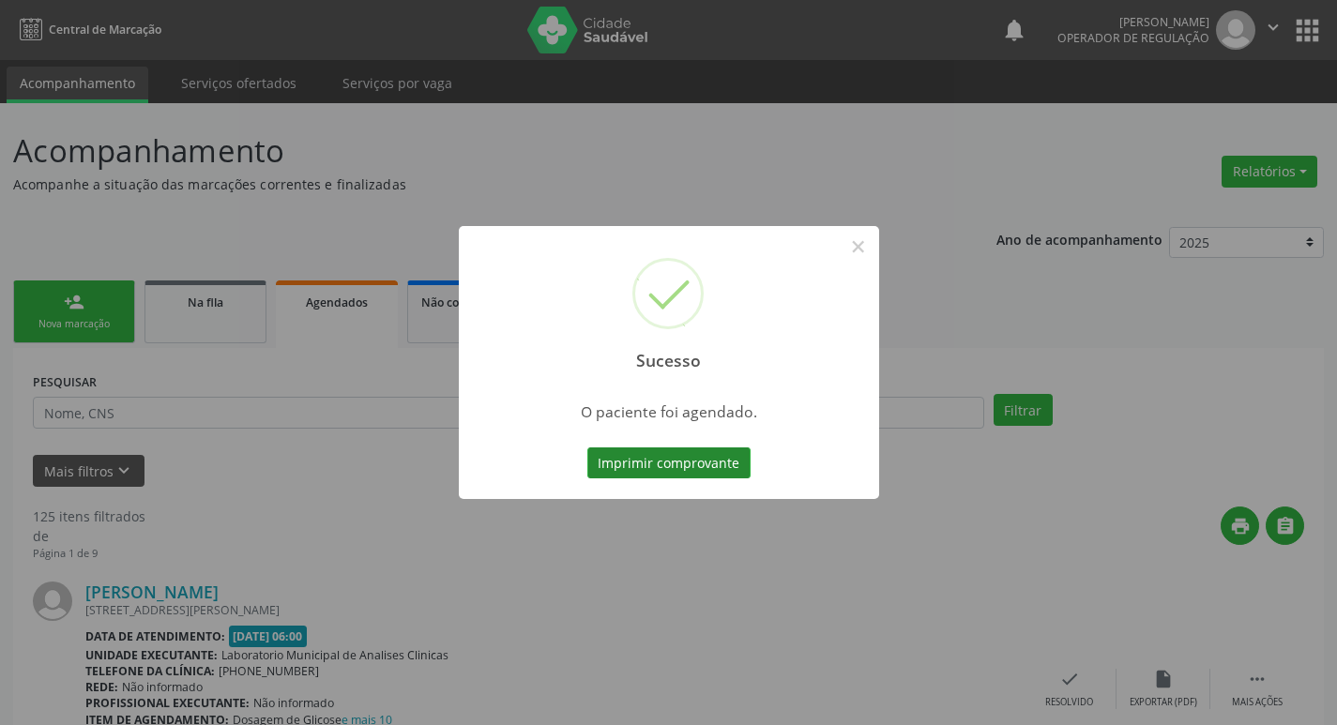
click at [706, 447] on button "Imprimir comprovante" at bounding box center [668, 463] width 163 height 32
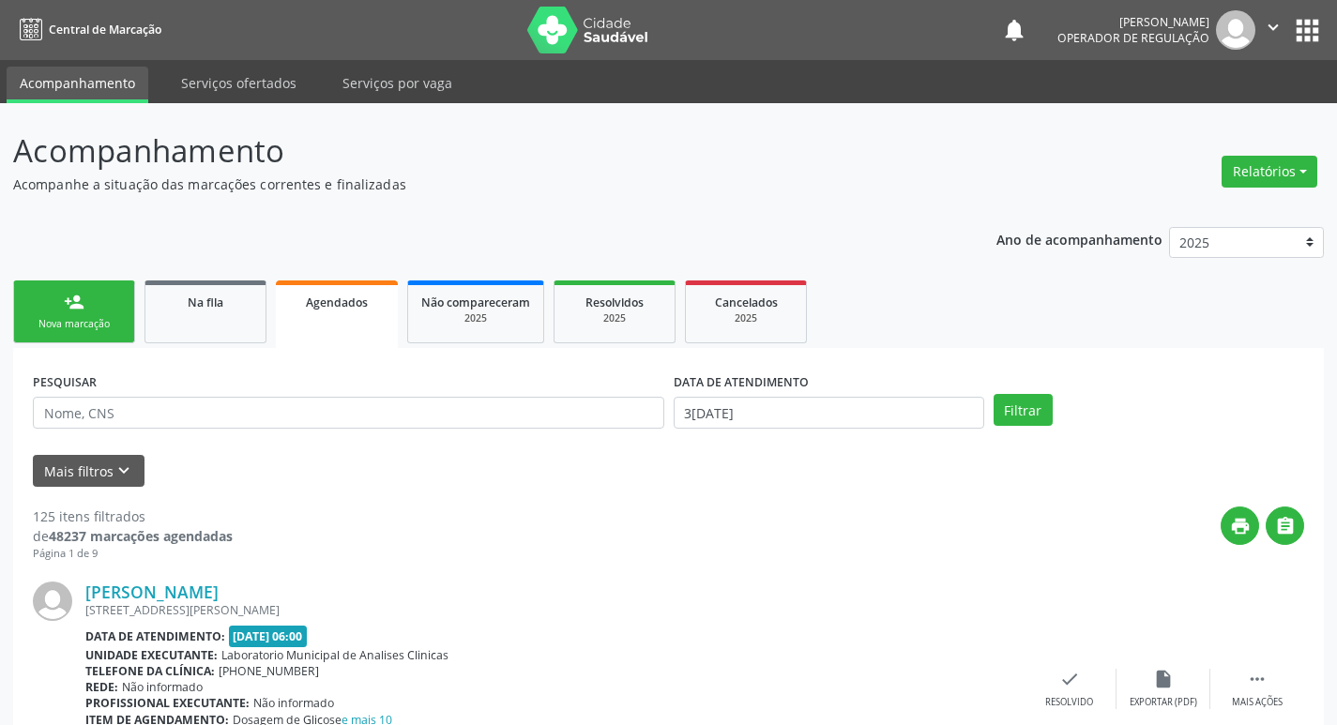
click at [69, 326] on div "Nova marcação" at bounding box center [74, 324] width 94 height 14
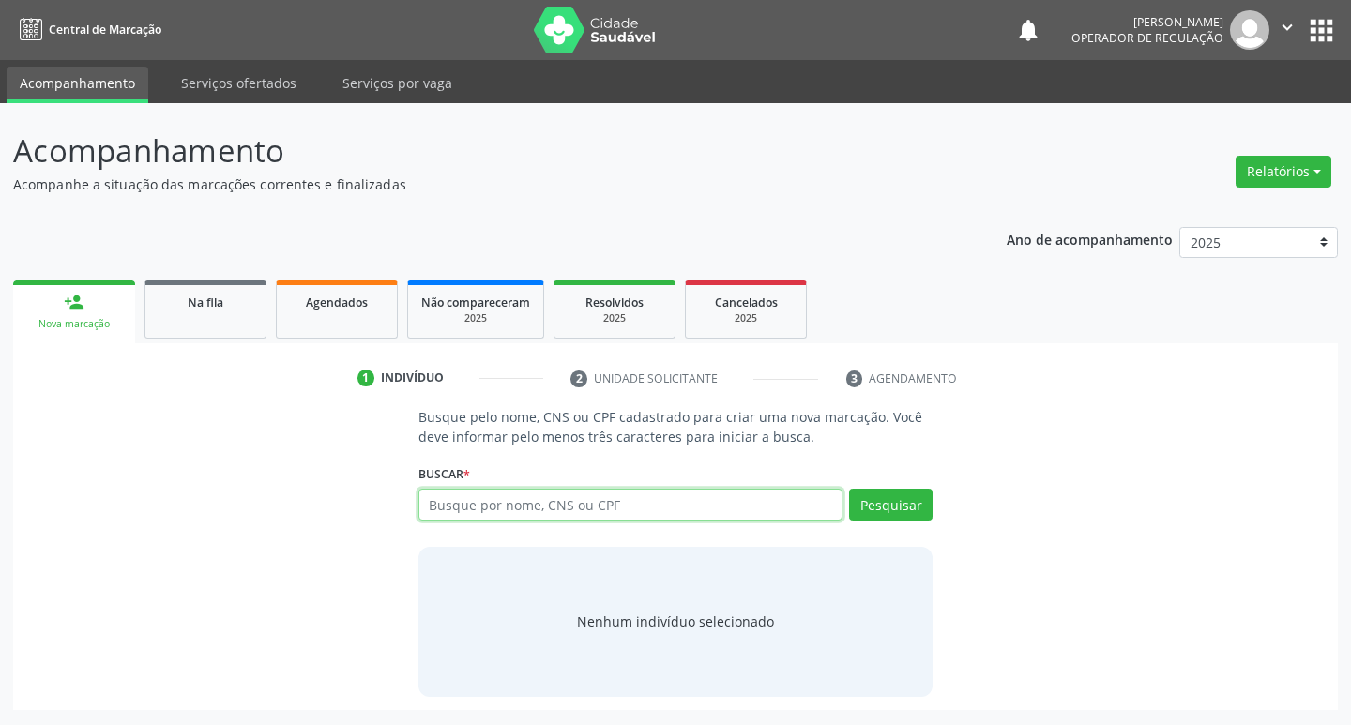
click at [495, 491] on input "text" at bounding box center [630, 505] width 425 height 32
type input "702800141416363"
click at [878, 511] on button "Pesquisar" at bounding box center [890, 505] width 83 height 32
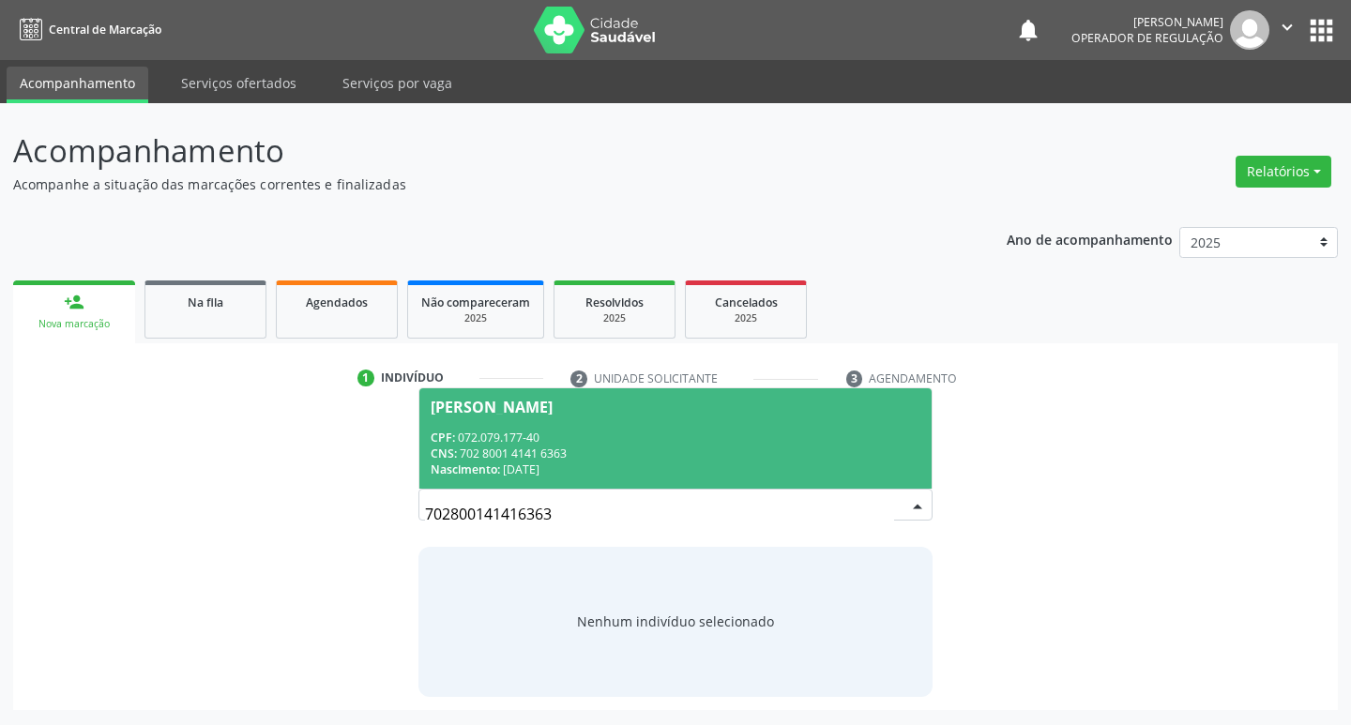
click at [556, 446] on div "CNS: 702 8001 4141 6363" at bounding box center [676, 454] width 491 height 16
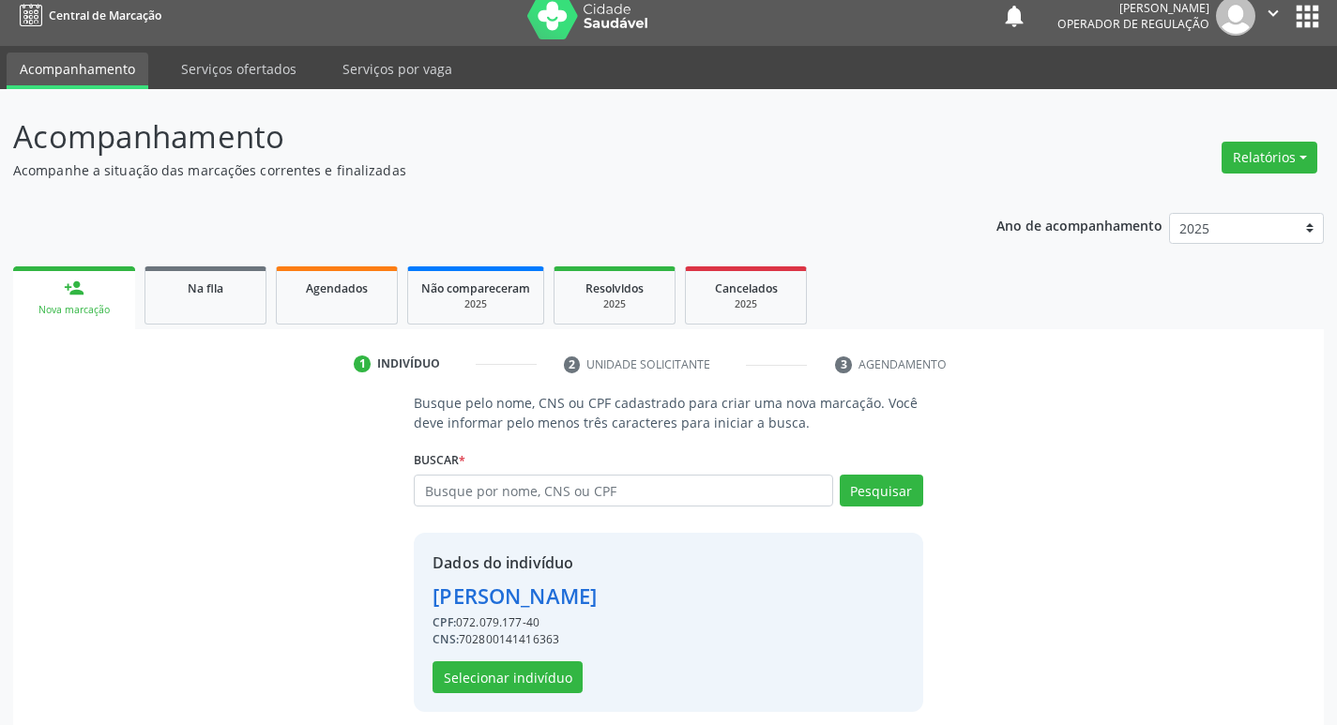
scroll to position [27, 0]
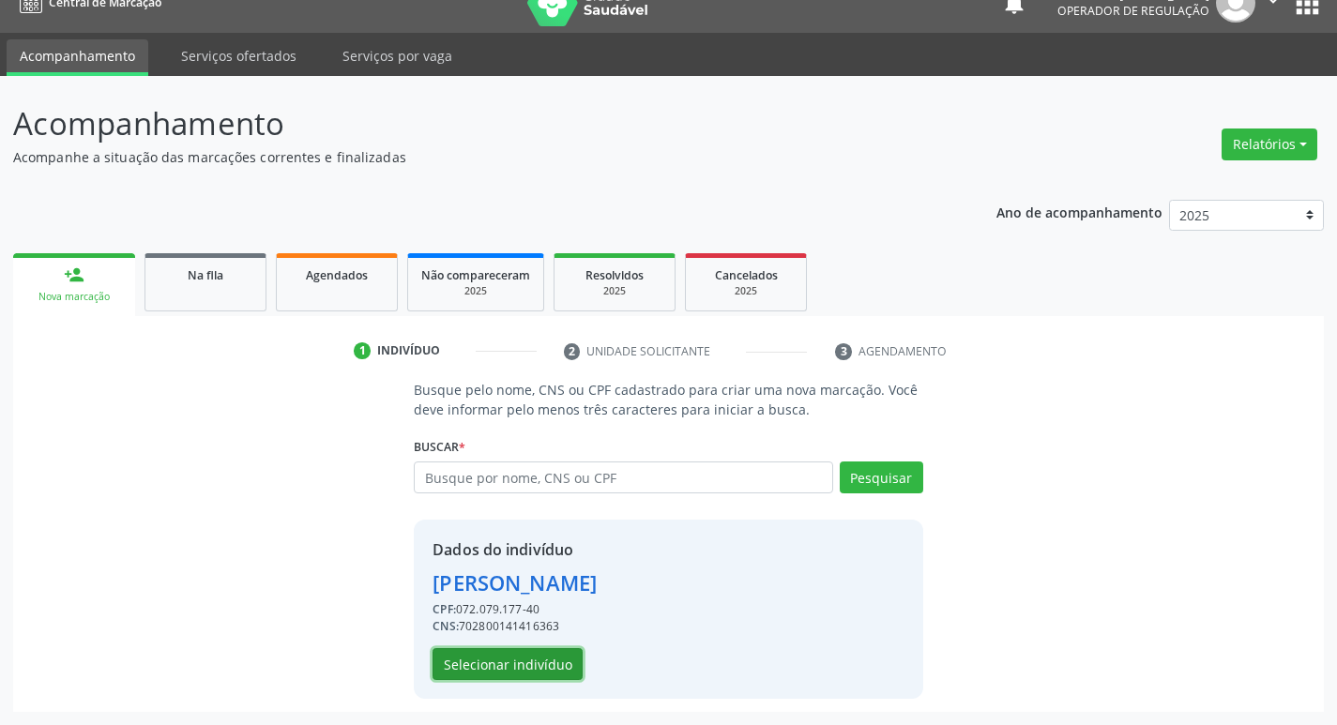
click at [534, 664] on button "Selecionar indivíduo" at bounding box center [507, 664] width 150 height 32
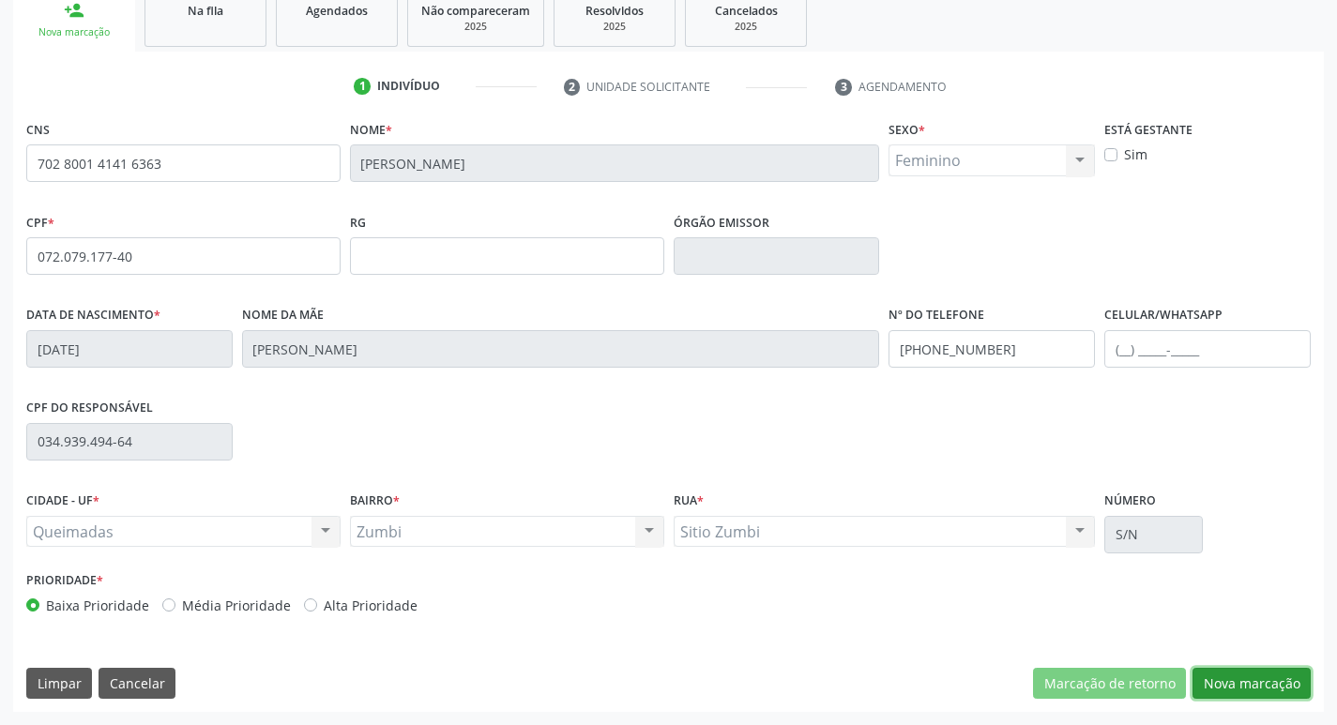
click at [1274, 675] on button "Nova marcação" at bounding box center [1251, 684] width 118 height 32
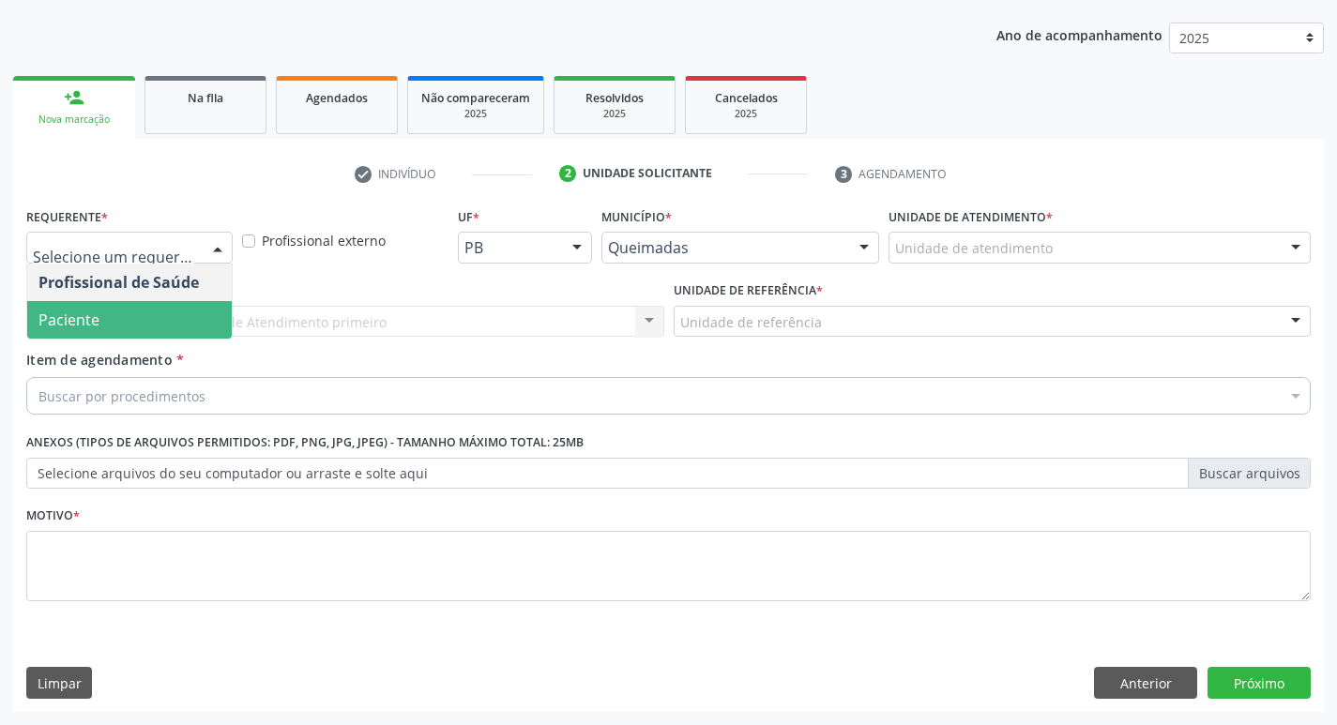
click at [101, 316] on span "Paciente" at bounding box center [129, 320] width 204 height 38
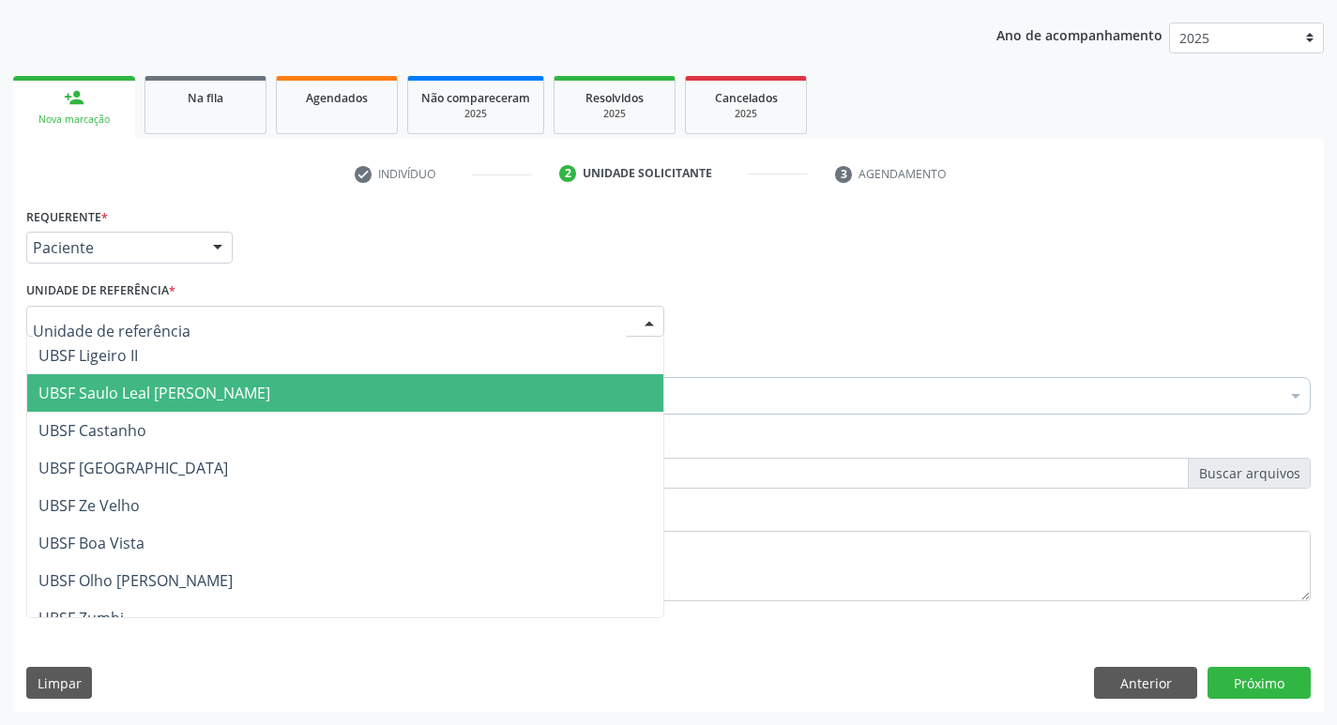
type input "Z"
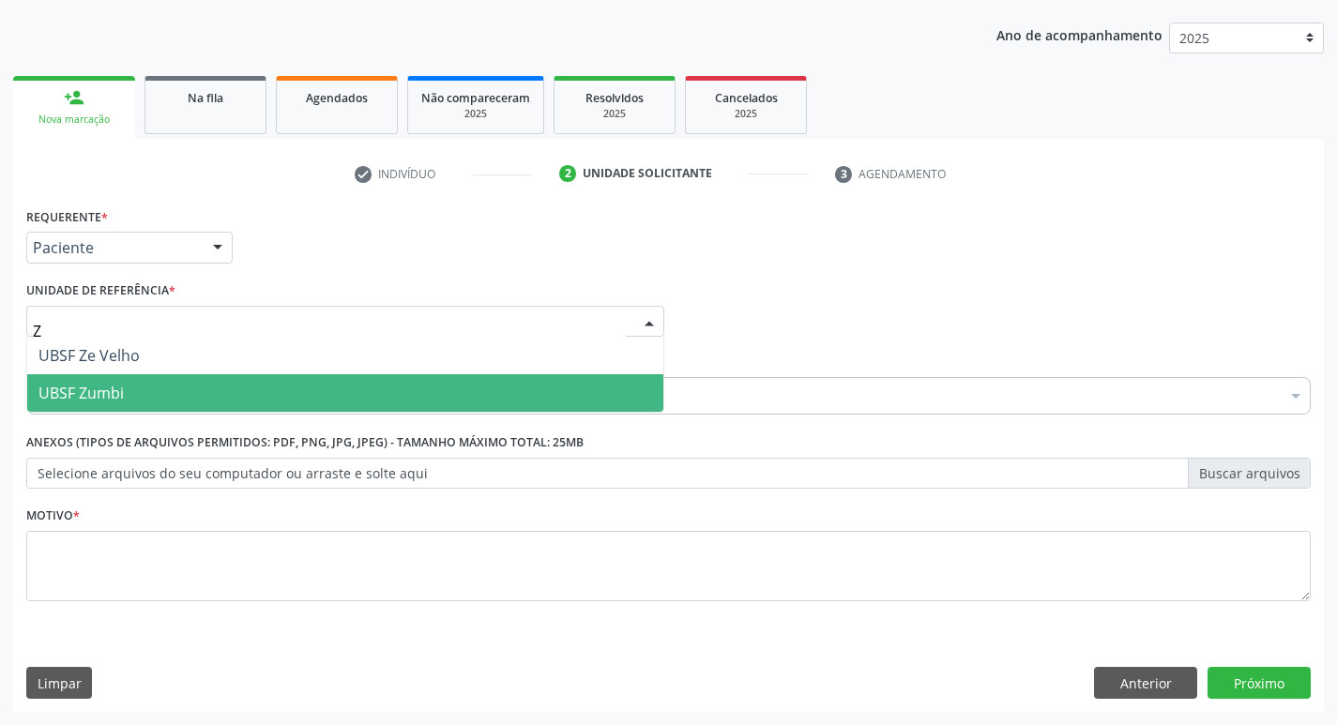
click at [146, 397] on span "UBSF Zumbi" at bounding box center [345, 393] width 636 height 38
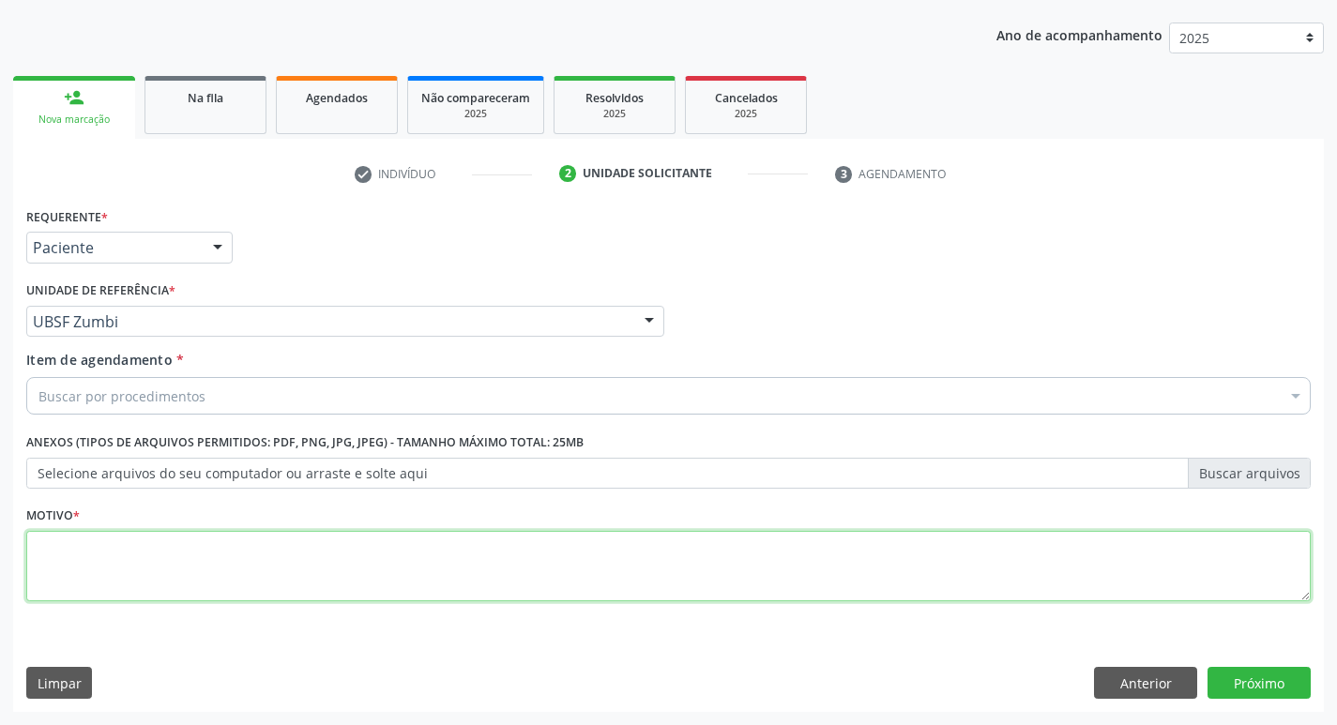
click at [138, 537] on textarea at bounding box center [668, 566] width 1284 height 71
type textarea "AVALIACAO"
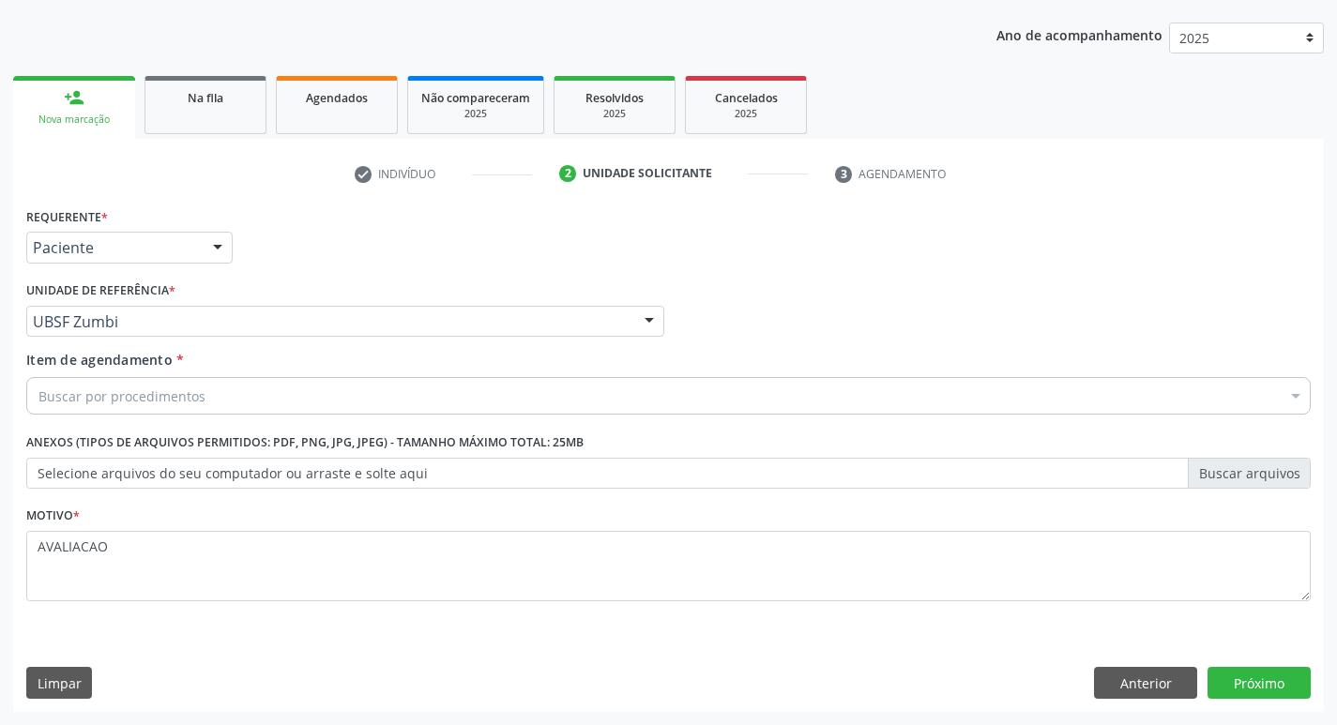
click at [292, 385] on div "Buscar por procedimentos" at bounding box center [668, 396] width 1284 height 38
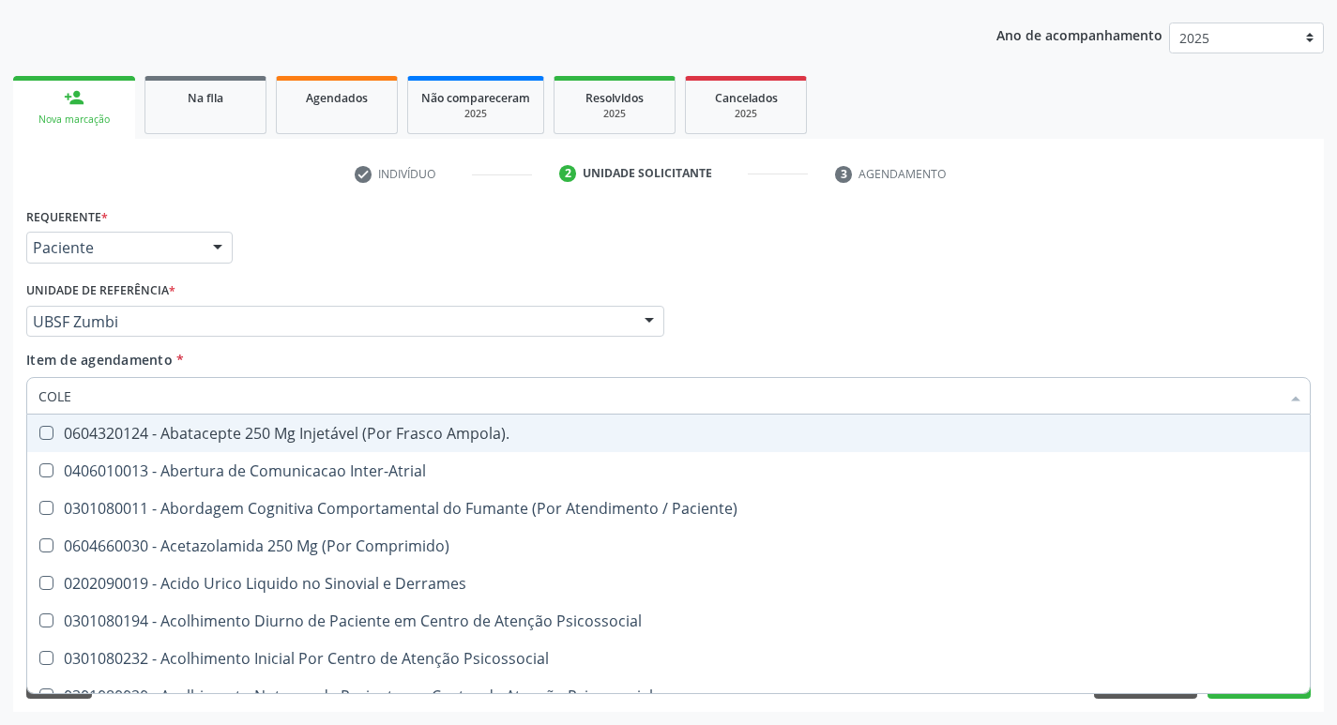
type input "COLES"
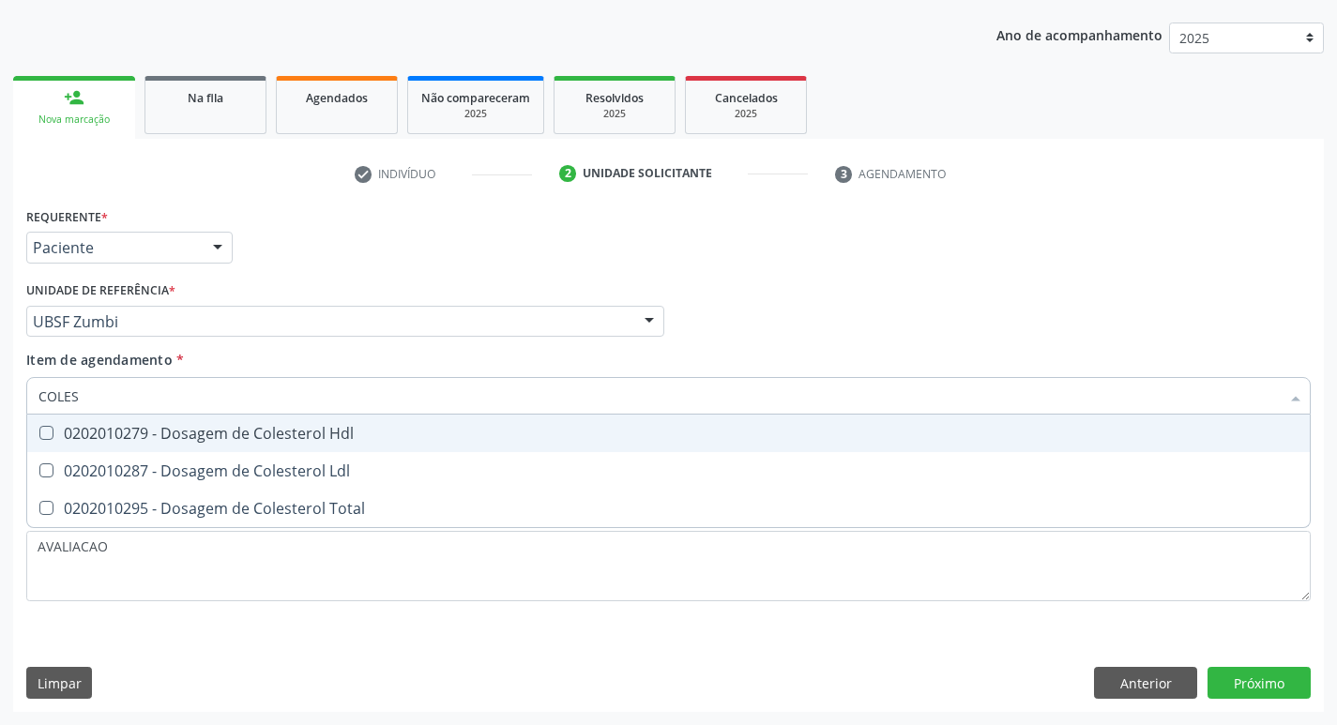
click at [156, 431] on div "0202010279 - Dosagem de Colesterol Hdl" at bounding box center [668, 433] width 1260 height 15
checkbox Hdl "true"
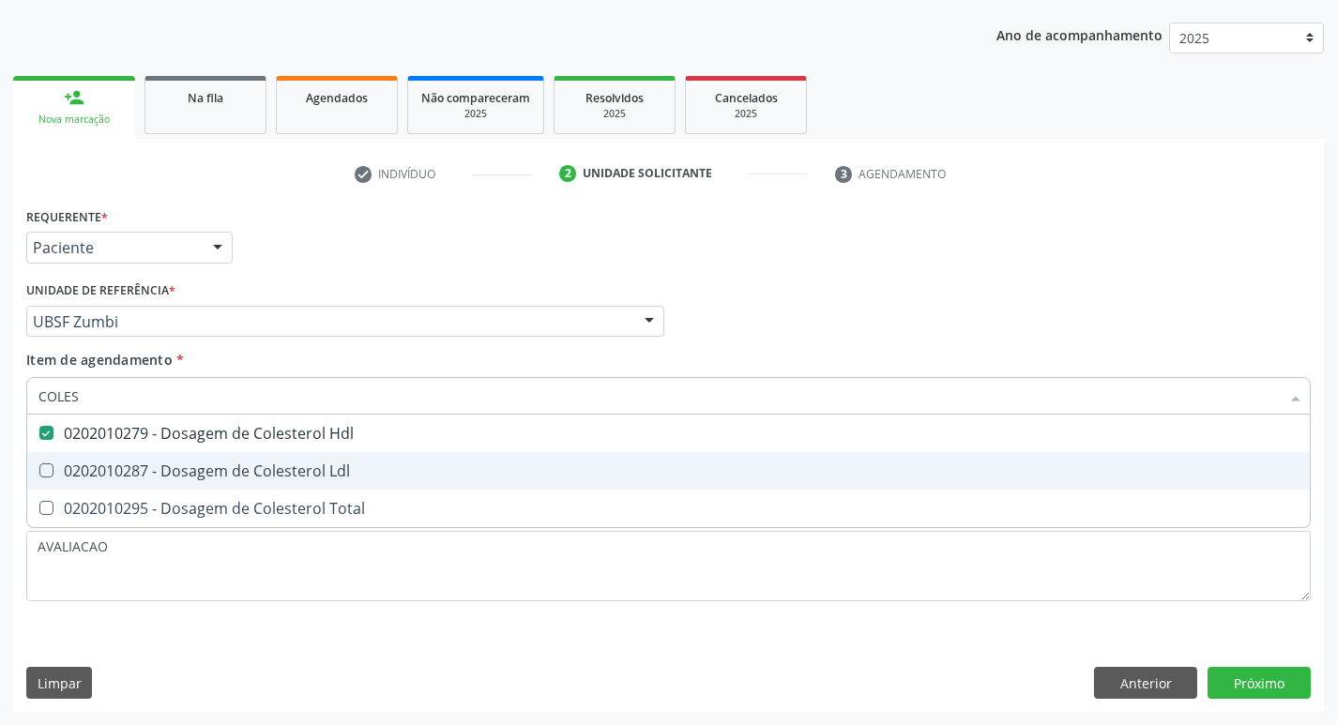
click at [163, 463] on div "0202010287 - Dosagem de Colesterol Ldl" at bounding box center [668, 470] width 1260 height 15
checkbox Ldl "true"
type input "COLE"
checkbox Hdl "false"
checkbox Ldl "false"
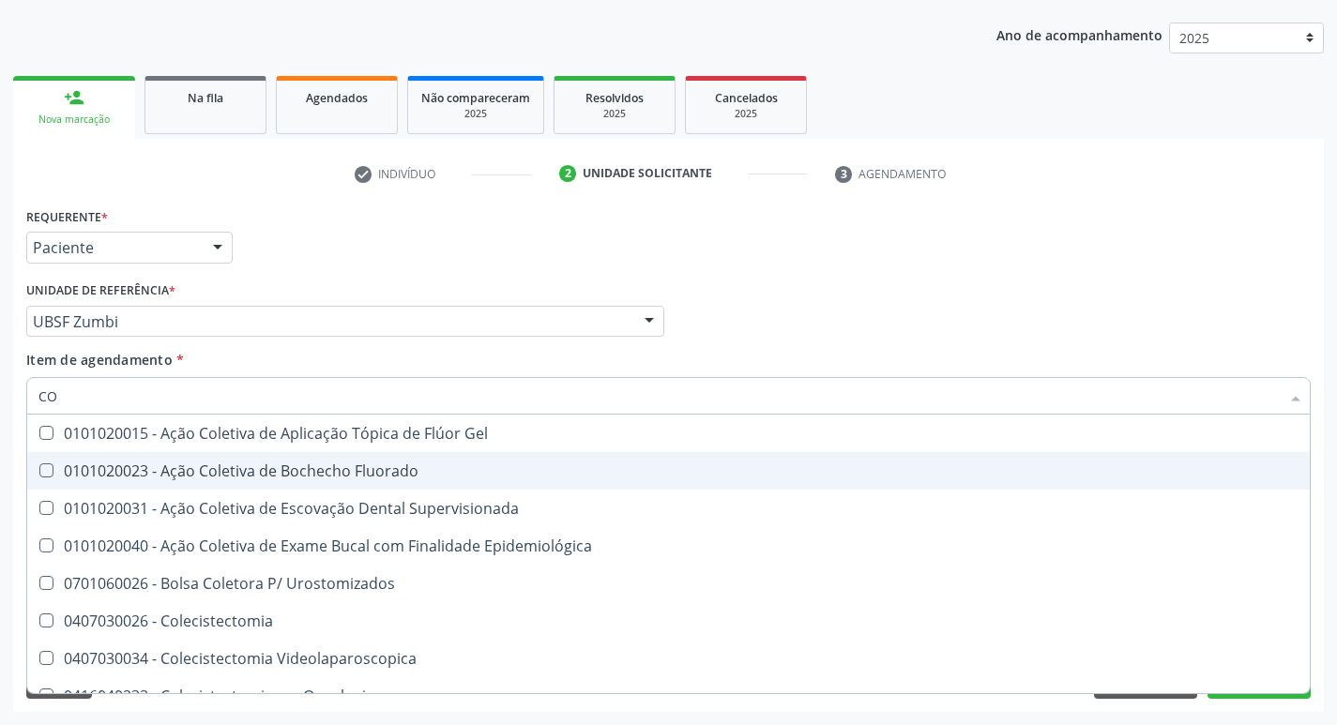
type input "C"
checkbox Hdl "false"
checkbox Ldl "false"
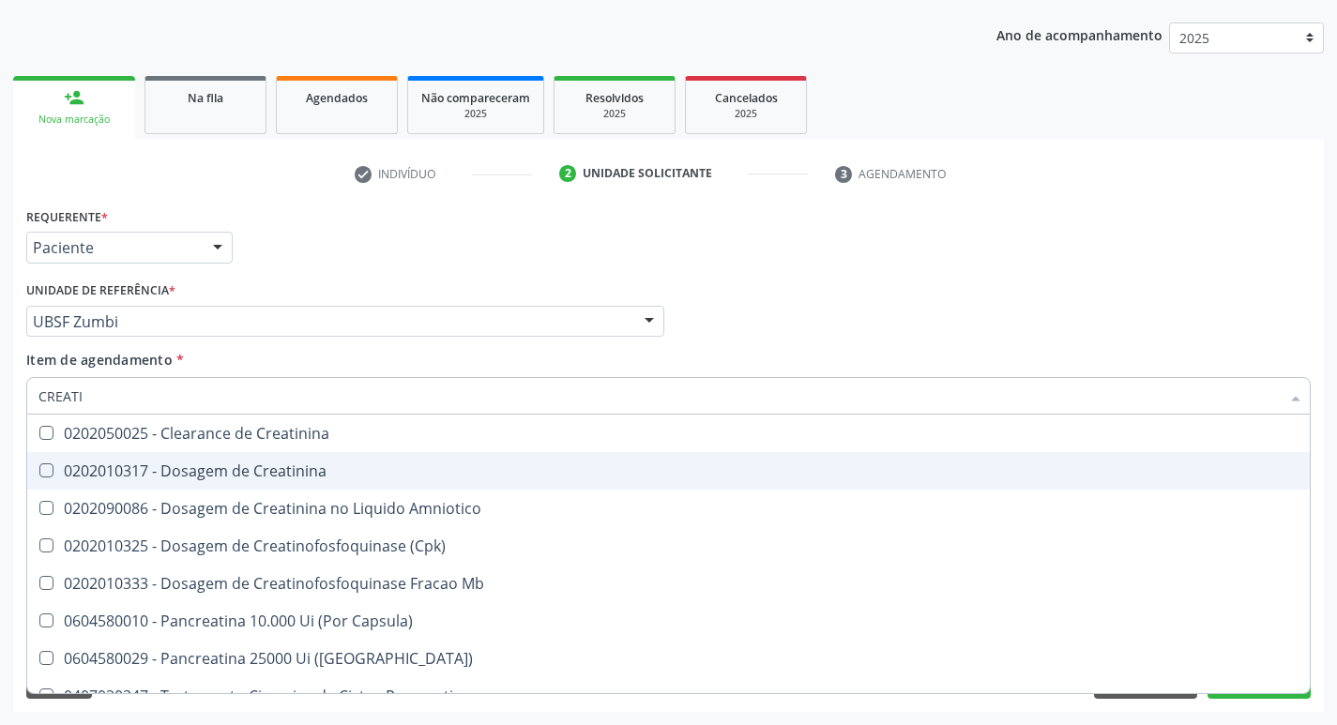
type input "CREATIN"
click at [163, 463] on div "0202010317 - Dosagem de Creatinina" at bounding box center [668, 470] width 1260 height 15
checkbox Creatinina "true"
type input "CREA"
checkbox Creatinina "false"
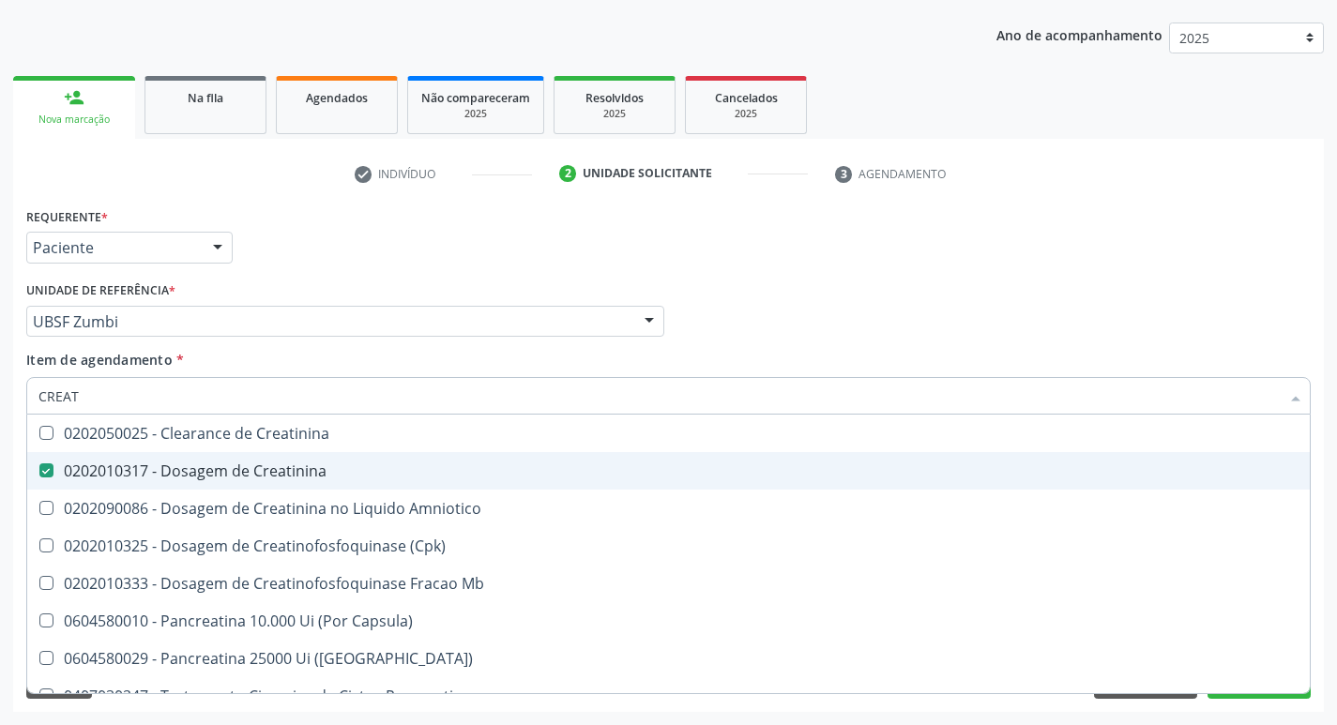
checkbox Amniotico "false"
checkbox Mb "true"
type input "C"
checkbox Mb "false"
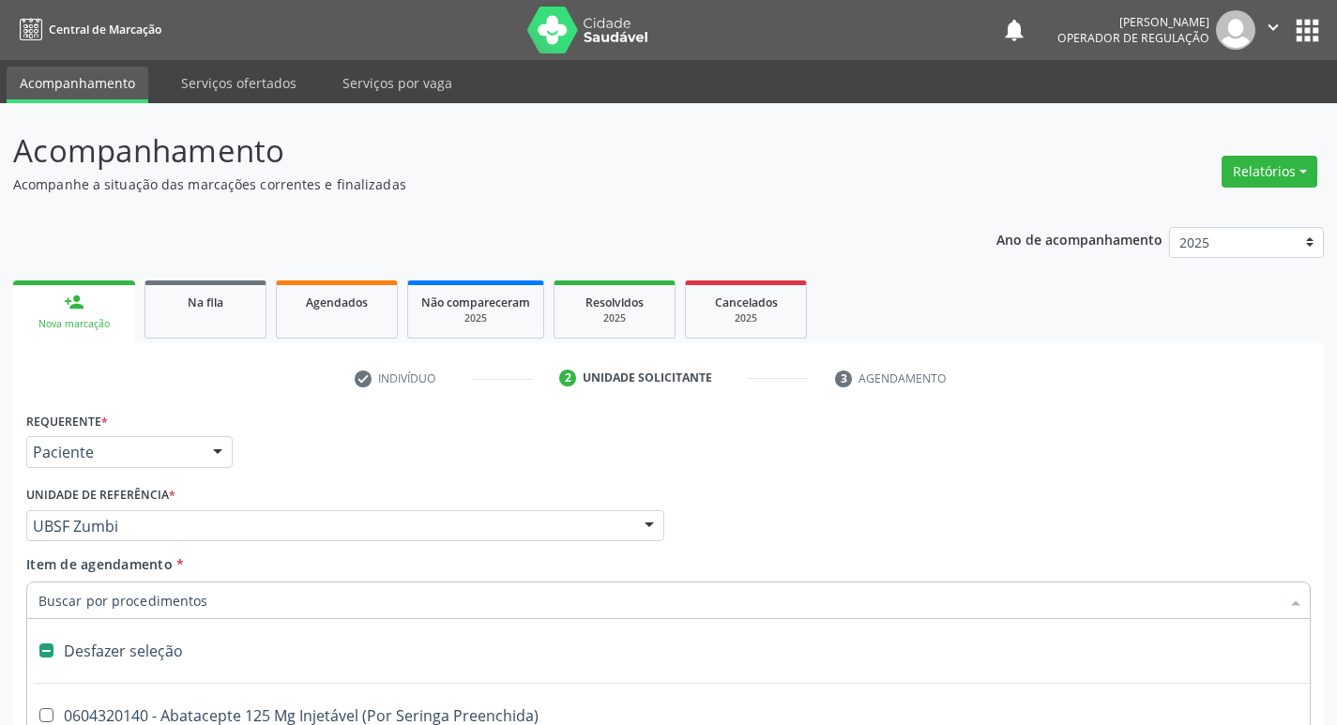
scroll to position [204, 0]
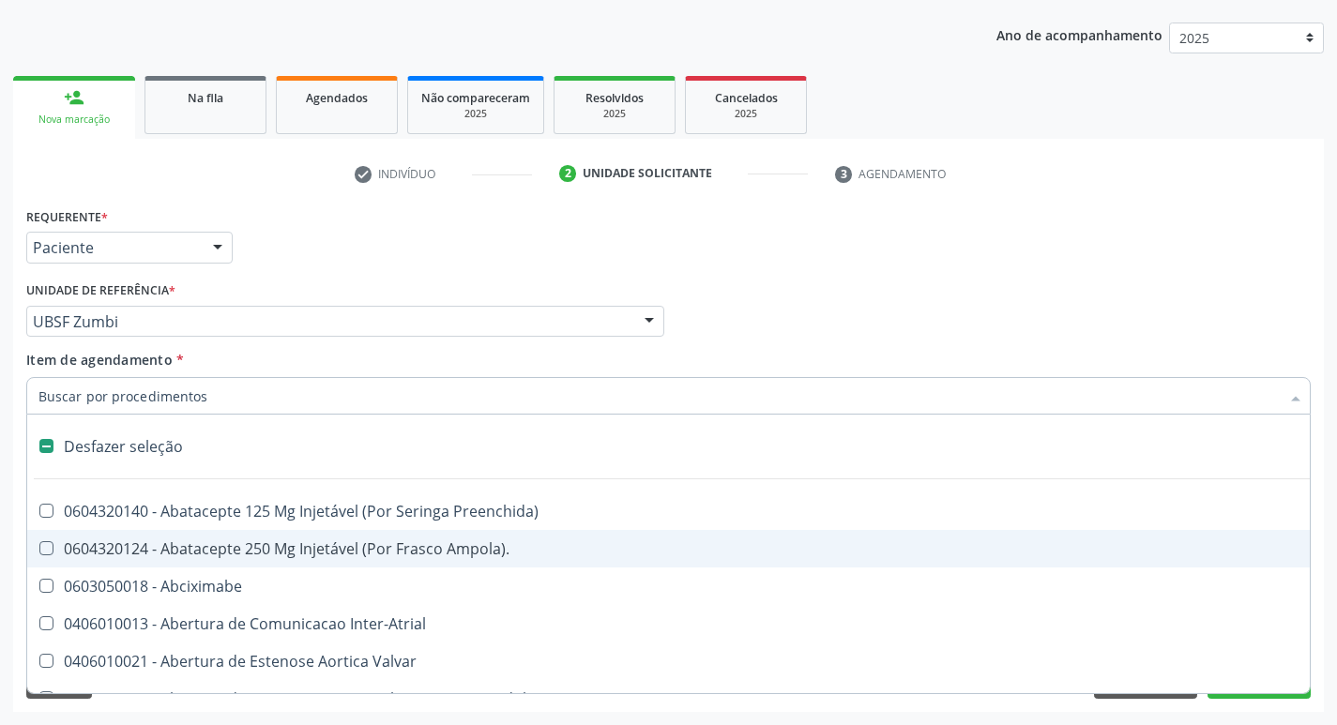
type input "G"
checkbox Comprimido\) "true"
checkbox Sanitária "true"
checkbox Criança "true"
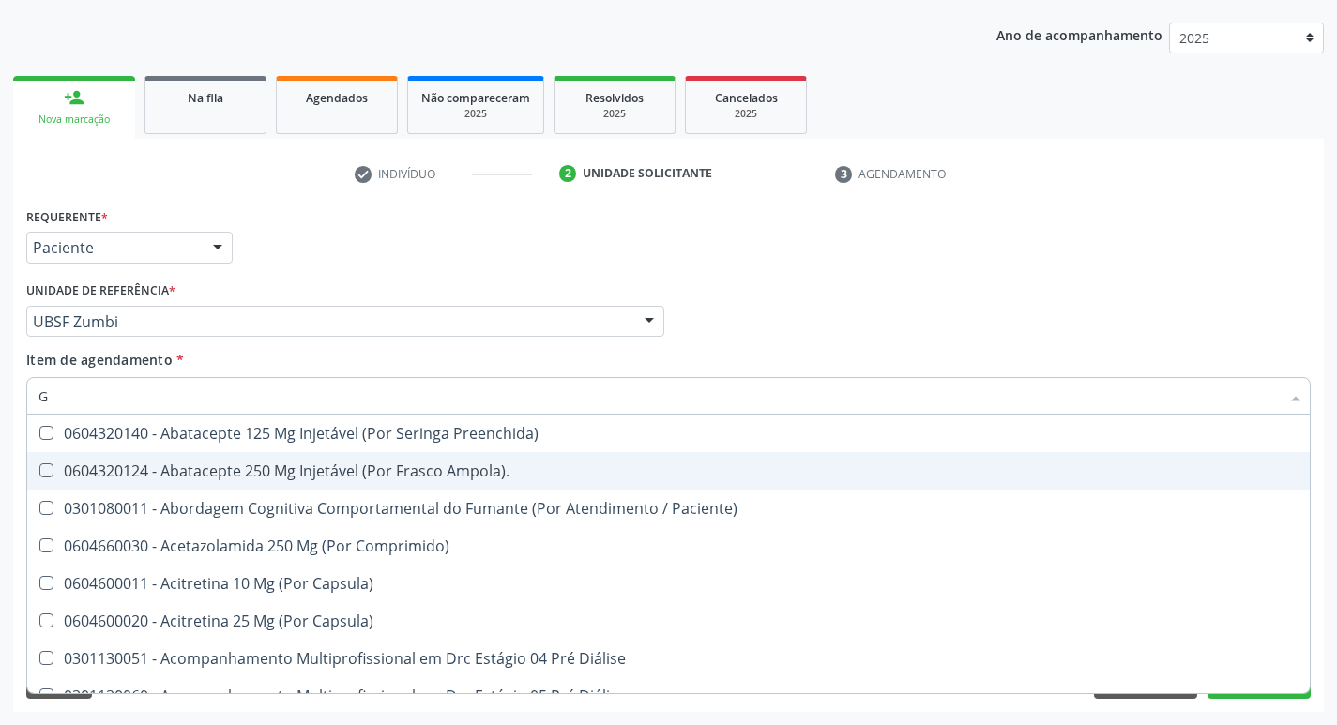
type input "GLICOSE"
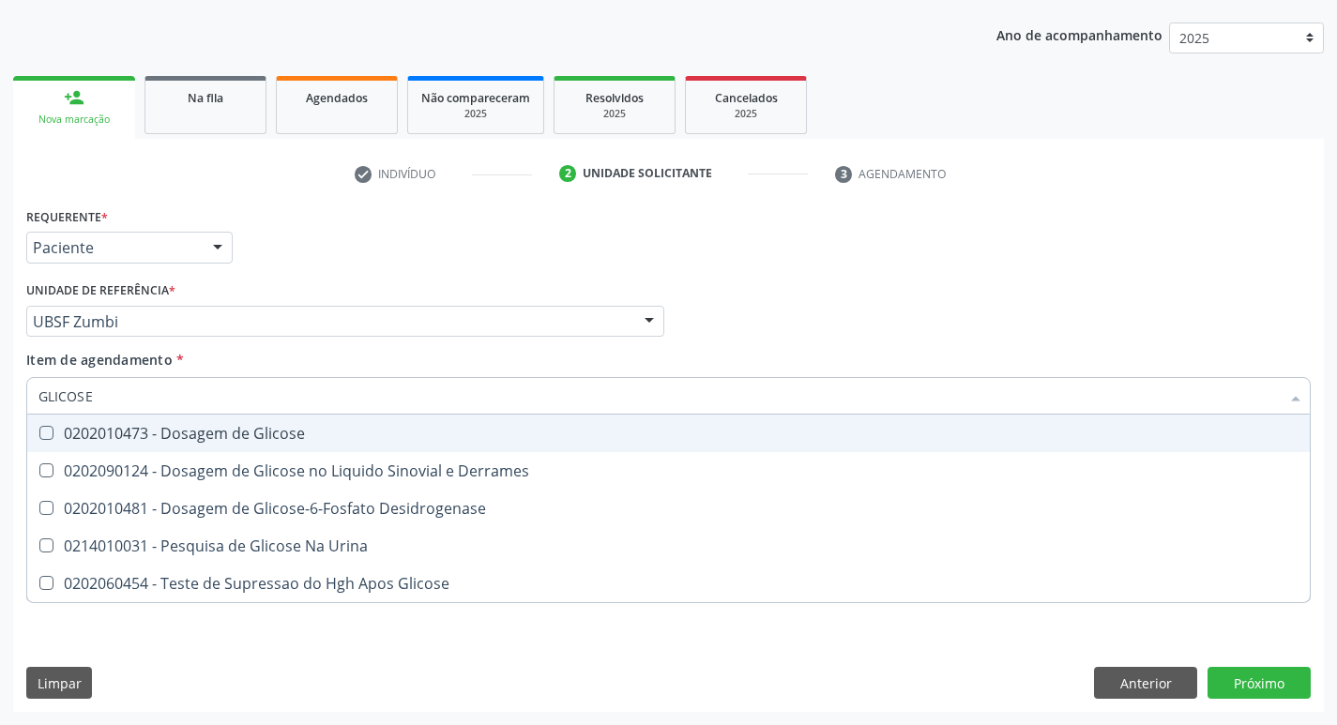
click at [207, 441] on div "0202010473 - Dosagem de Glicose" at bounding box center [668, 433] width 1260 height 15
checkbox Glicose "true"
type input "GLICOS"
checkbox Glicose "false"
checkbox Derrames "true"
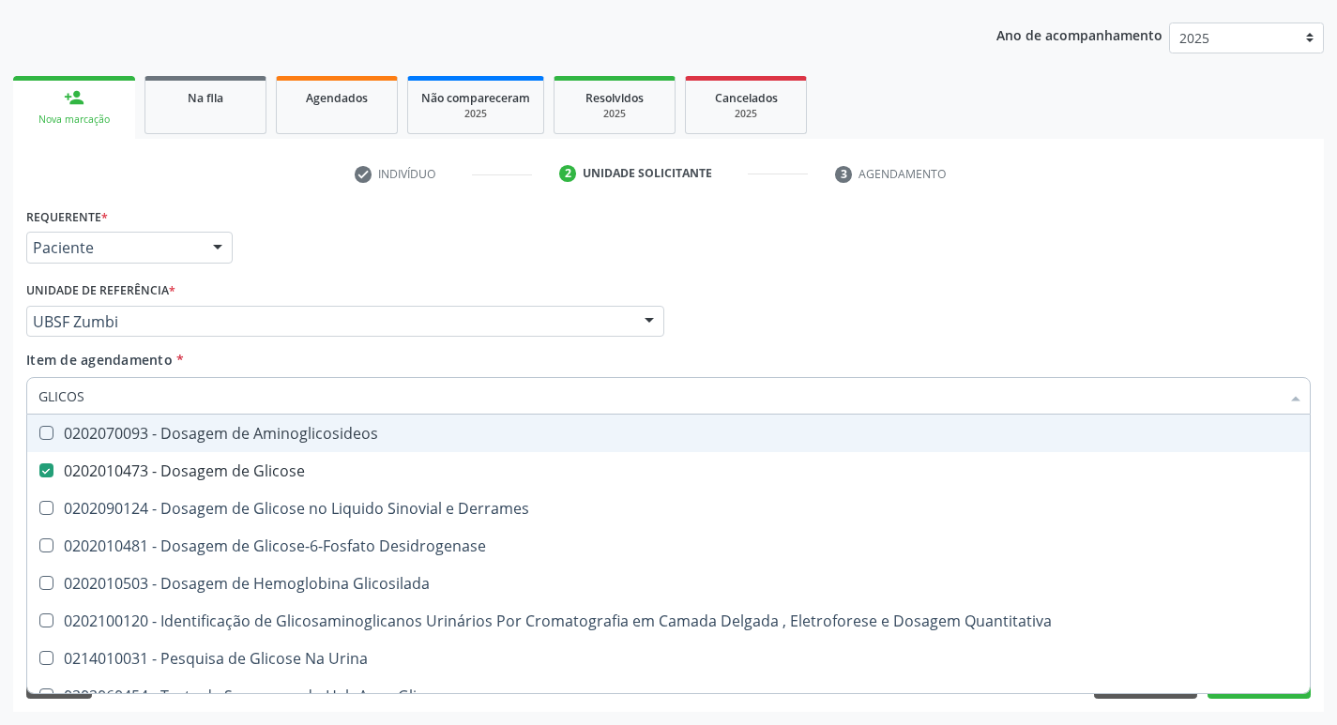
type input "GLICO"
checkbox Glicose "false"
checkbox Derrames "true"
type input "GLI"
checkbox Derrames "false"
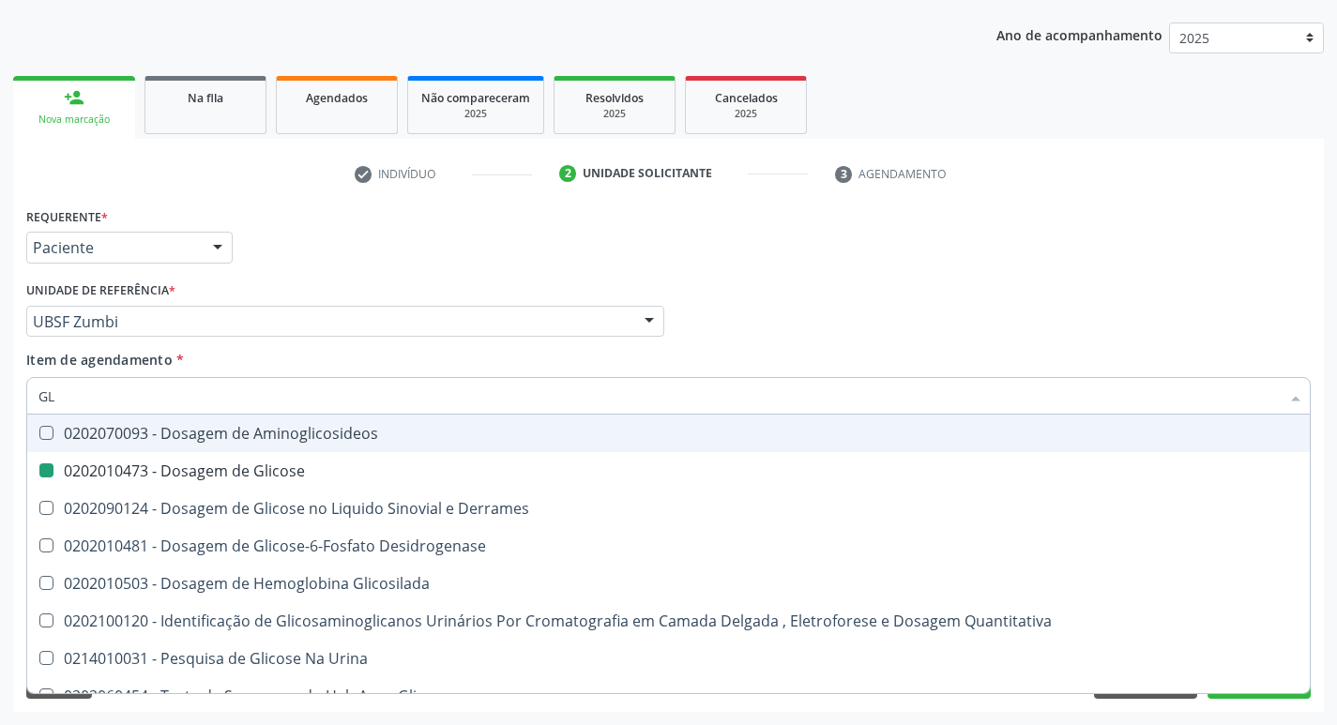
type input "G"
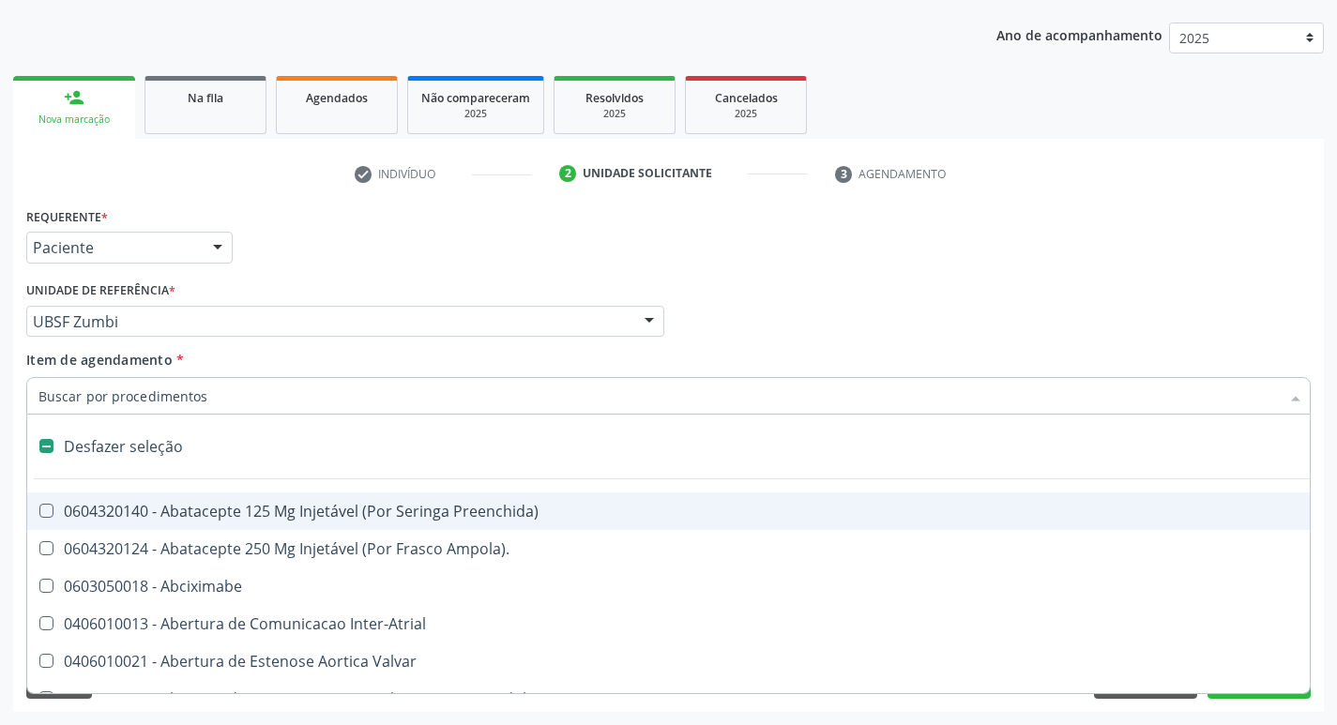
type input "H"
checkbox Lactente\) "true"
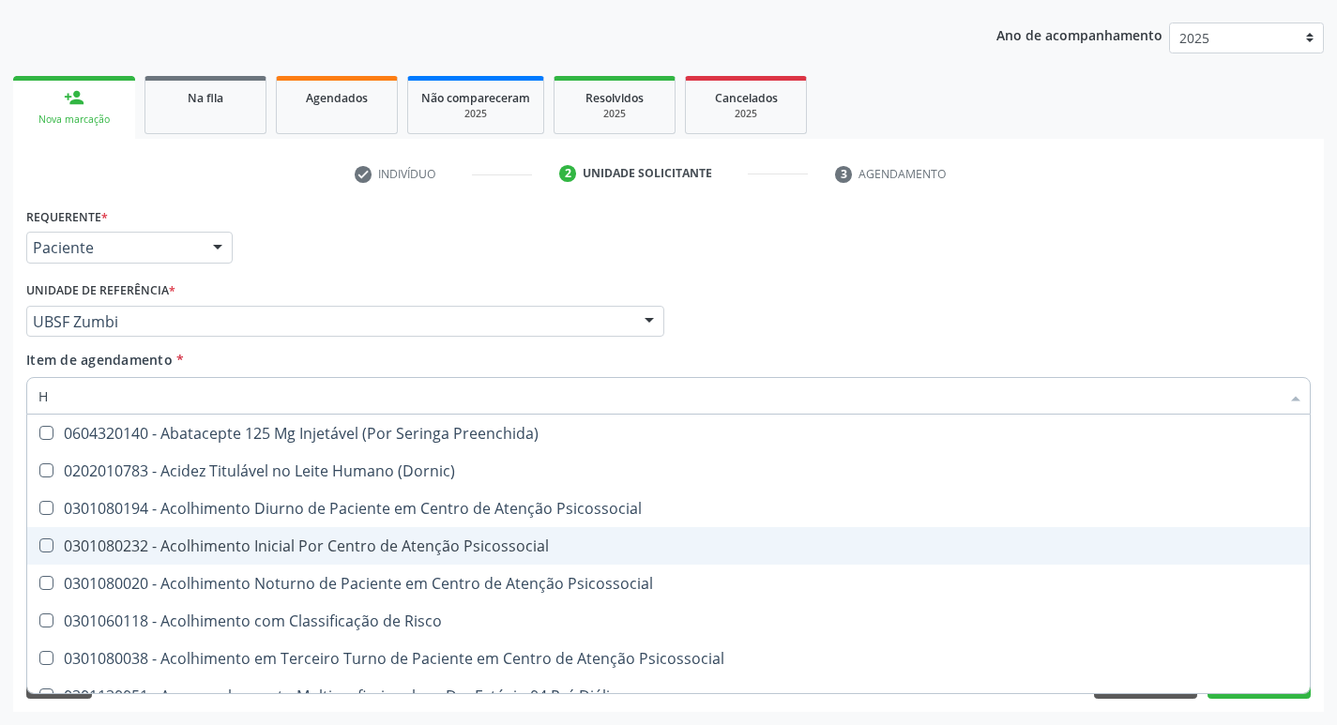
type input "HEMOGLOBINA G"
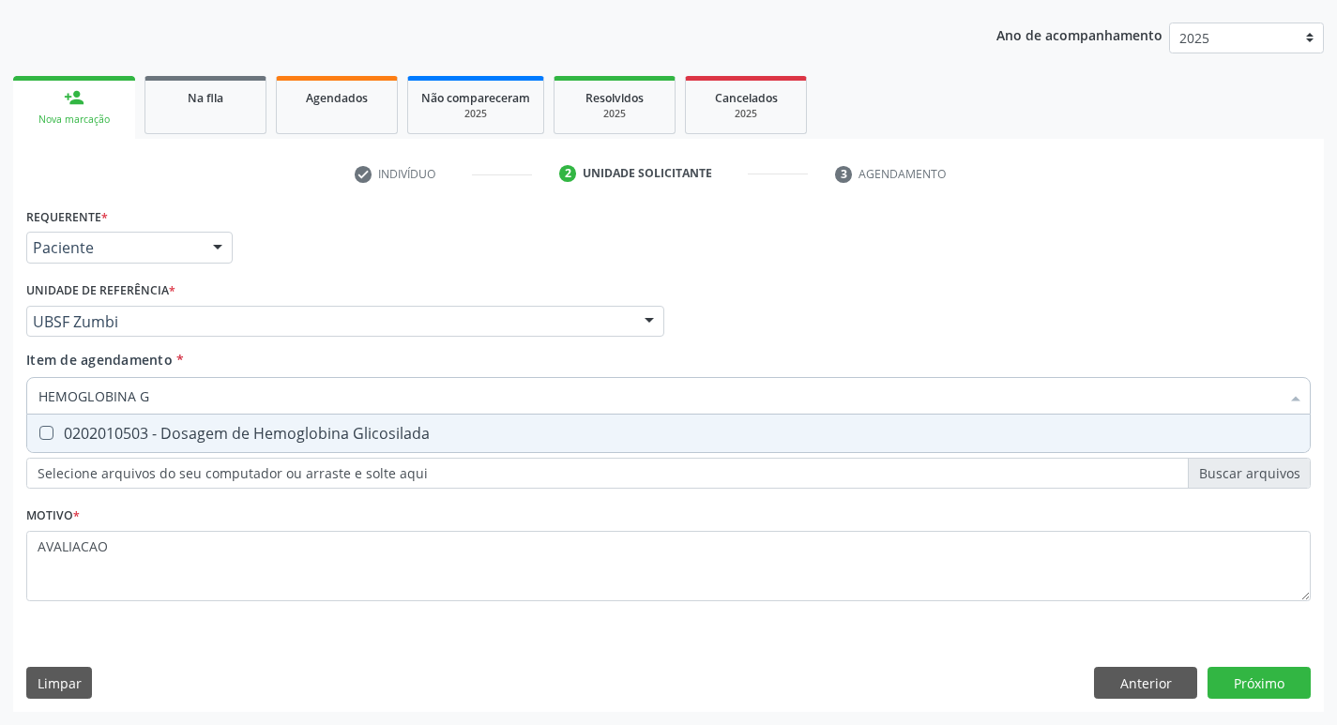
click at [276, 439] on div "0202010503 - Dosagem de Hemoglobina Glicosilada" at bounding box center [668, 433] width 1260 height 15
checkbox Glicosilada "true"
type input "HEMOGLOBINA"
checkbox Glicosilada "false"
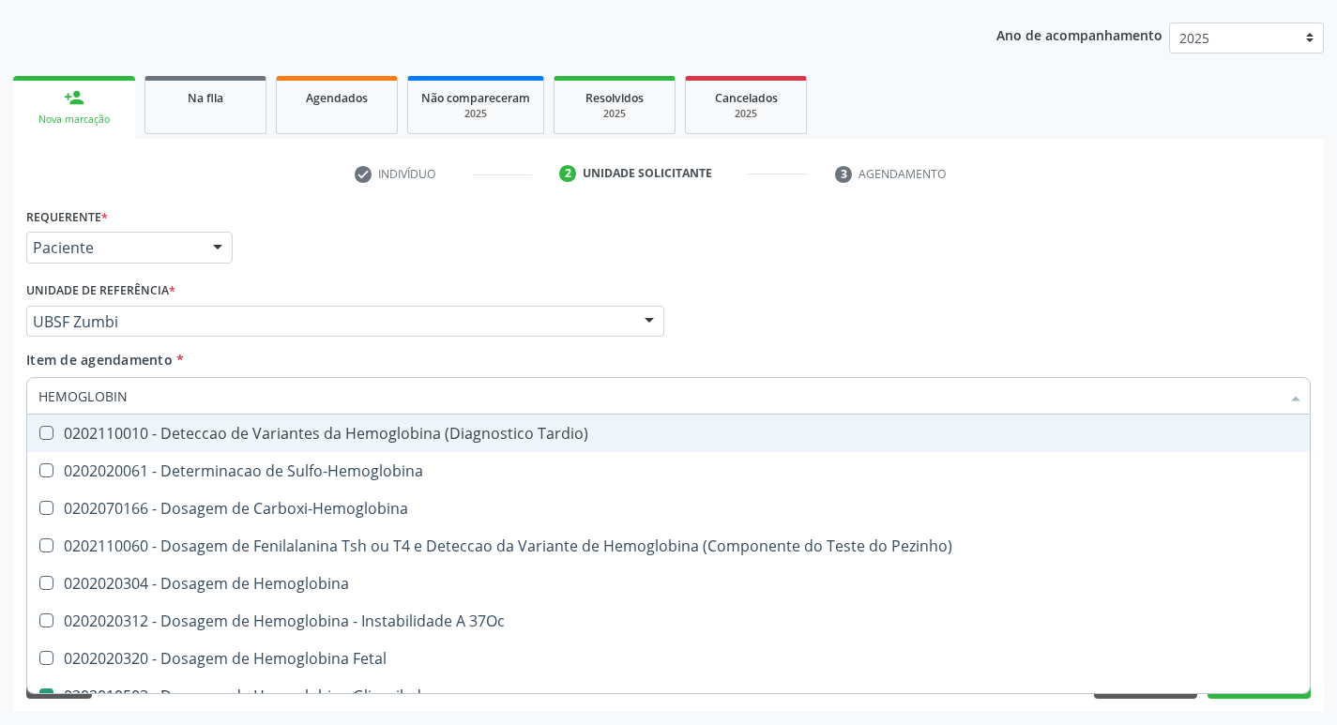
type input "HEMOGLOBI"
checkbox Glicosilada "false"
checkbox Hemoglobina "true"
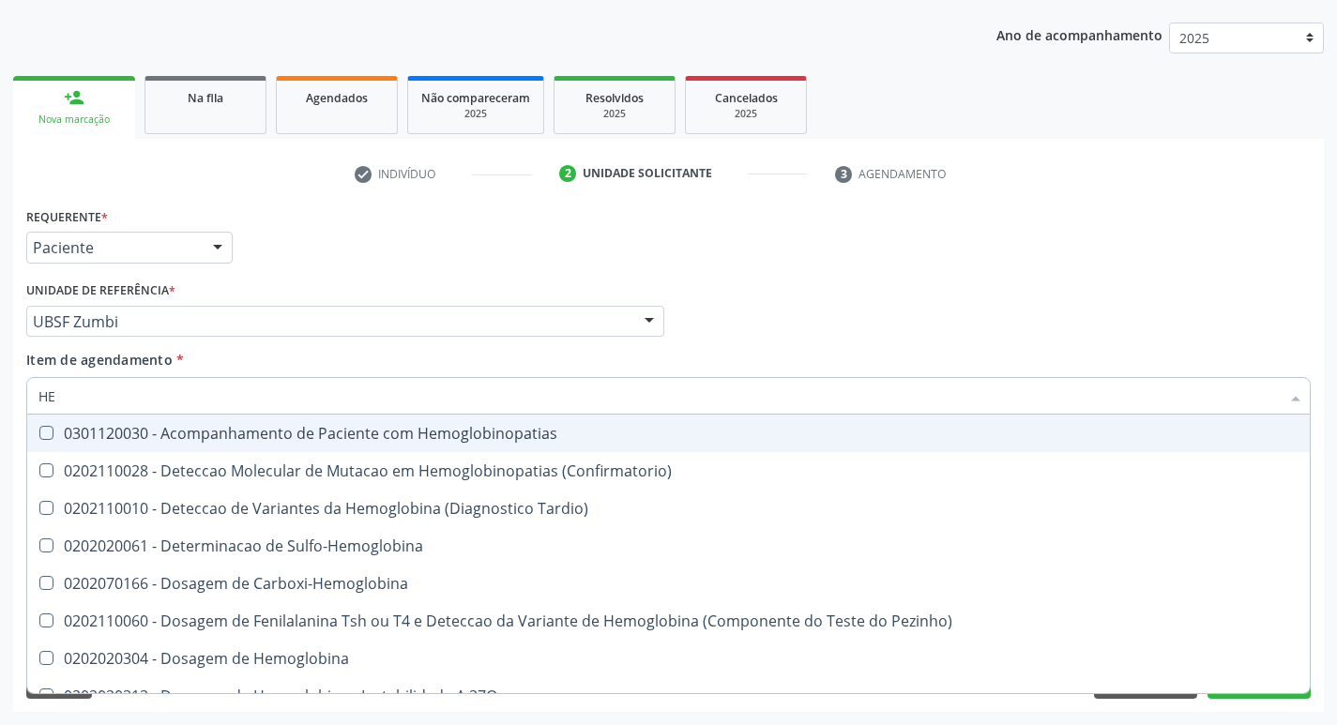
type input "H"
checkbox Glicosilada "false"
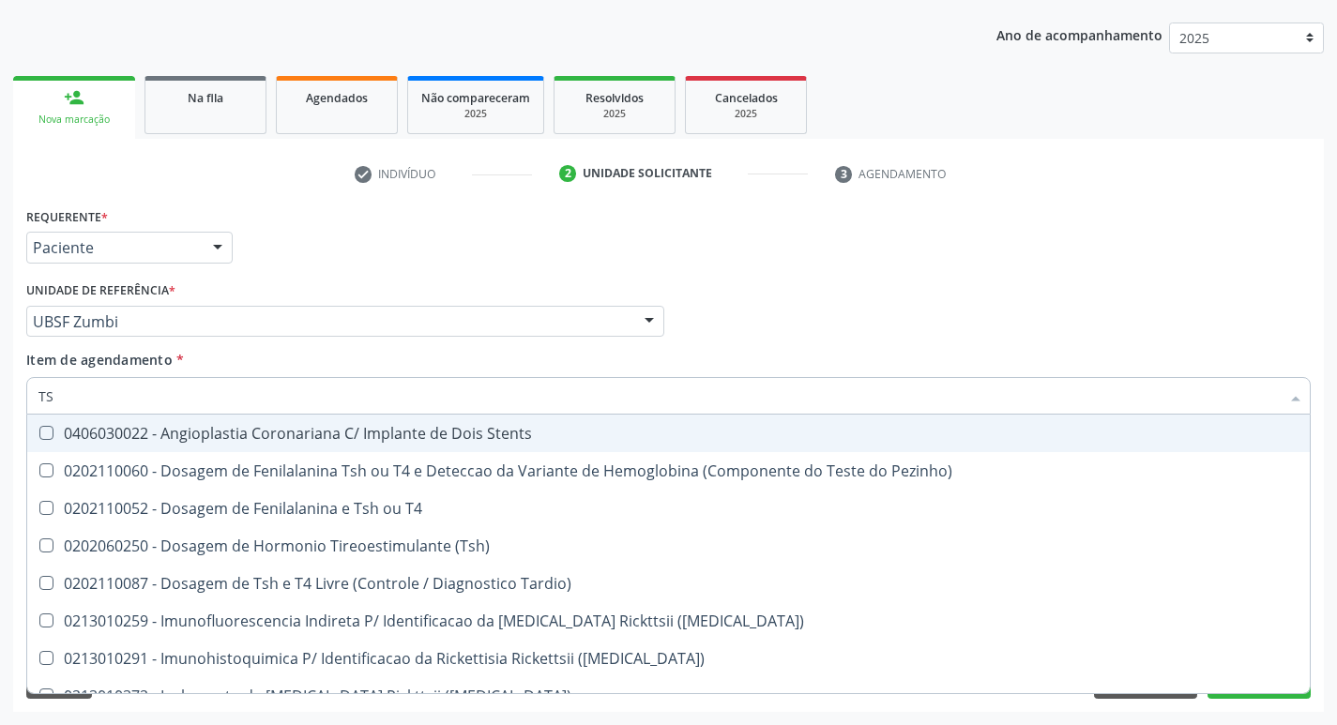
type input "TSH"
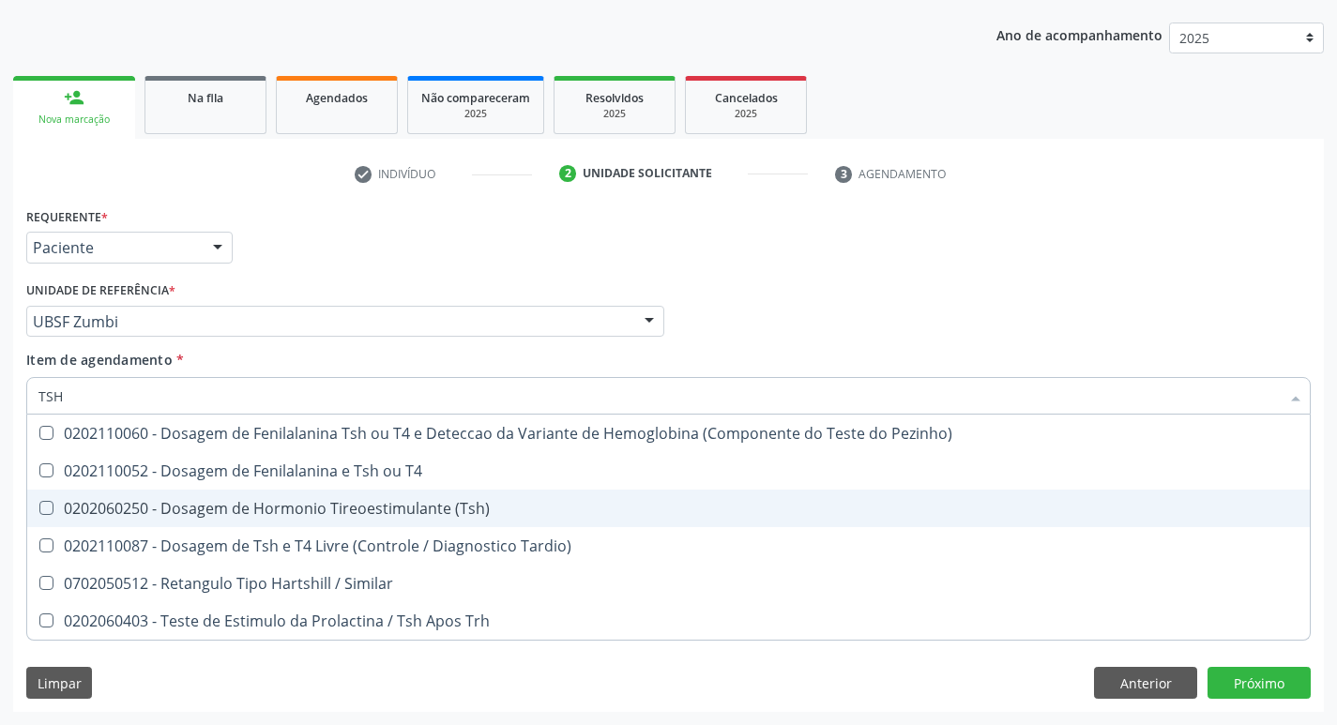
click at [316, 497] on span "0202060250 - Dosagem de Hormonio Tireoestimulante (Tsh)" at bounding box center [668, 509] width 1282 height 38
checkbox \(Tsh\) "true"
type input "TS"
checkbox \(Tsh\) "false"
checkbox Tardio\) "true"
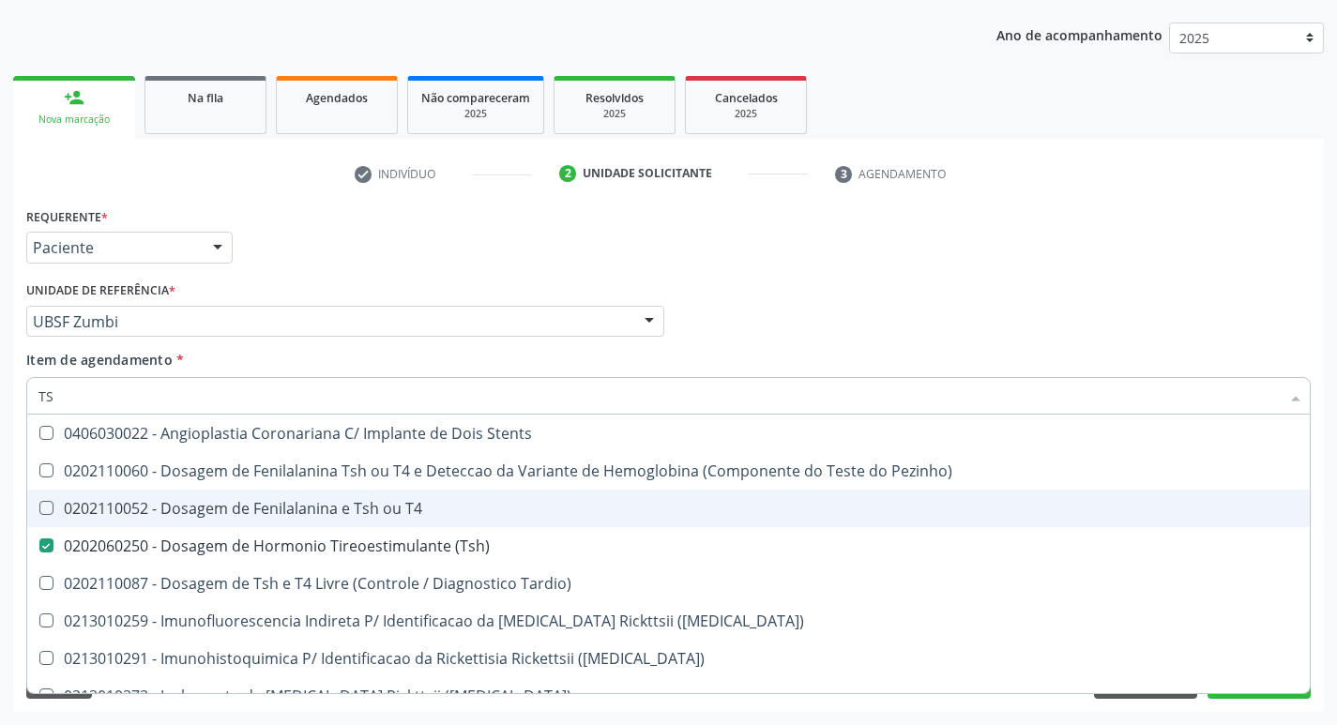
type input "T"
checkbox \(Tsh\) "false"
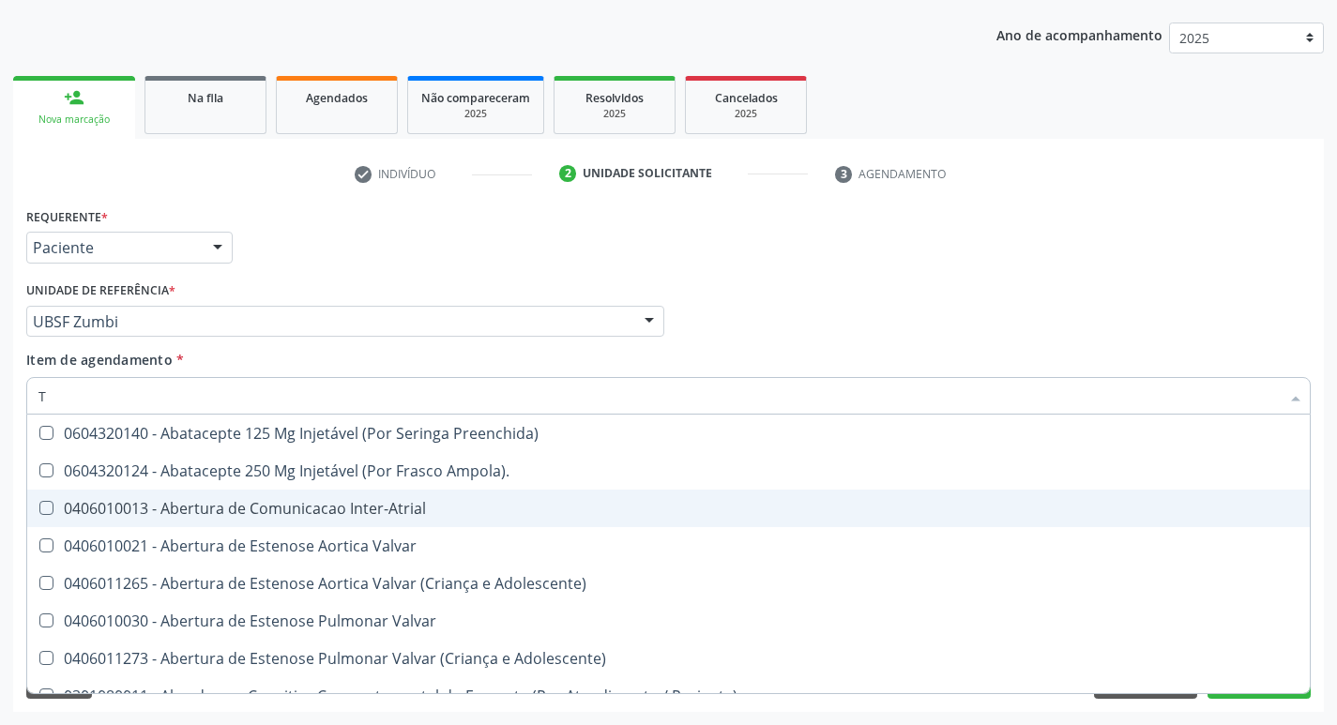
type input "T4"
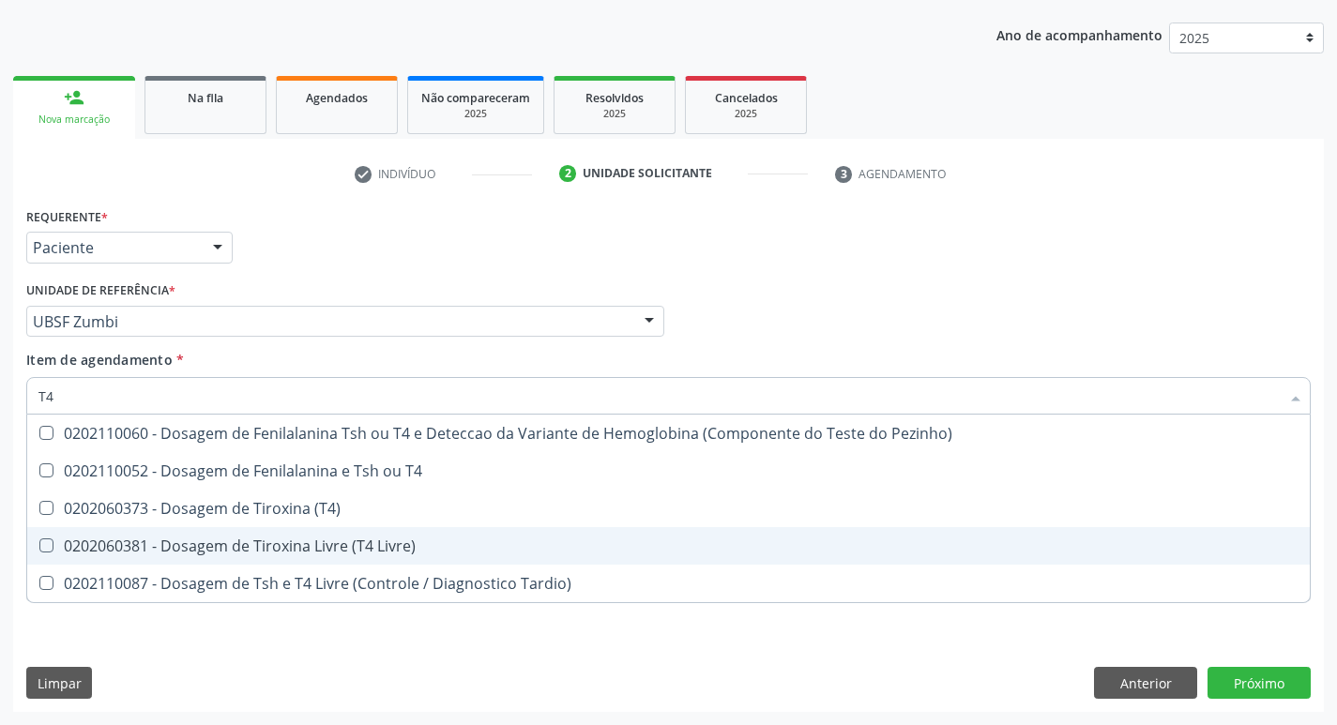
click at [411, 551] on div "0202060381 - Dosagem de Tiroxina Livre (T4 Livre)" at bounding box center [668, 545] width 1260 height 15
checkbox Livre\) "true"
type input "T"
checkbox Livre\) "false"
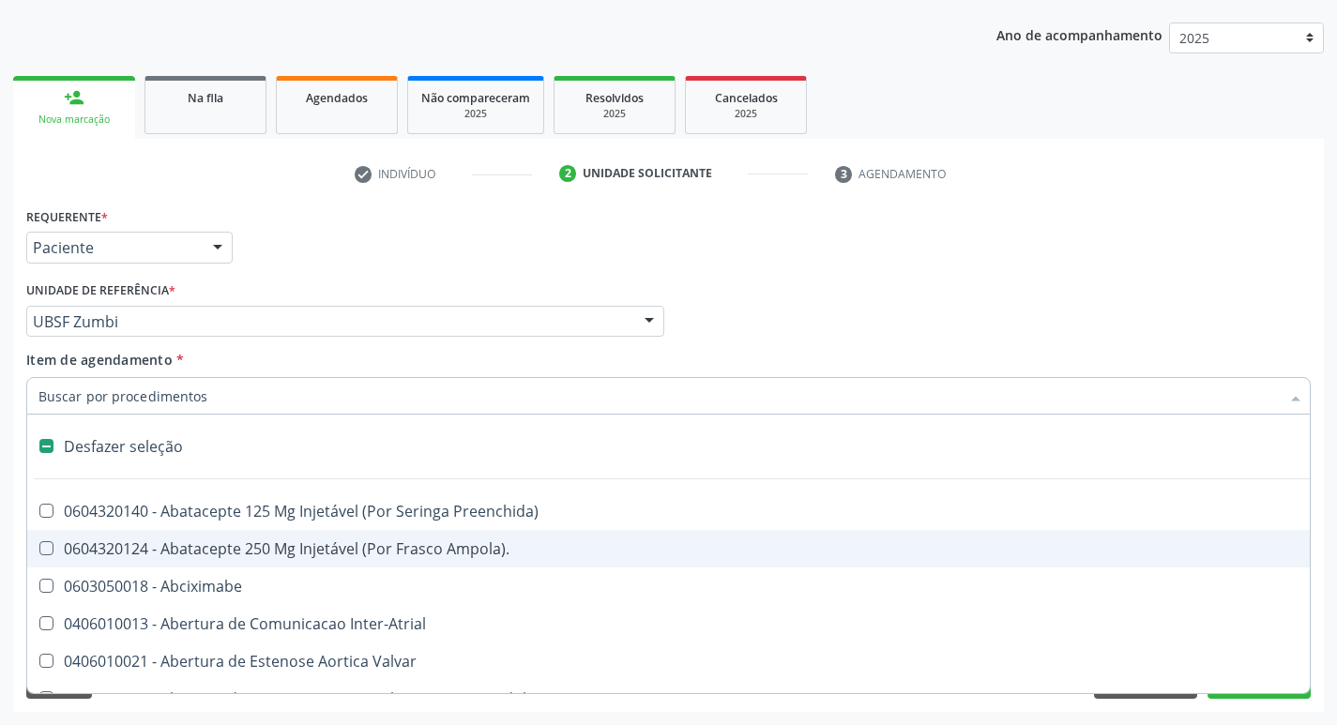
type input "V"
checkbox \(Unilateral\) "true"
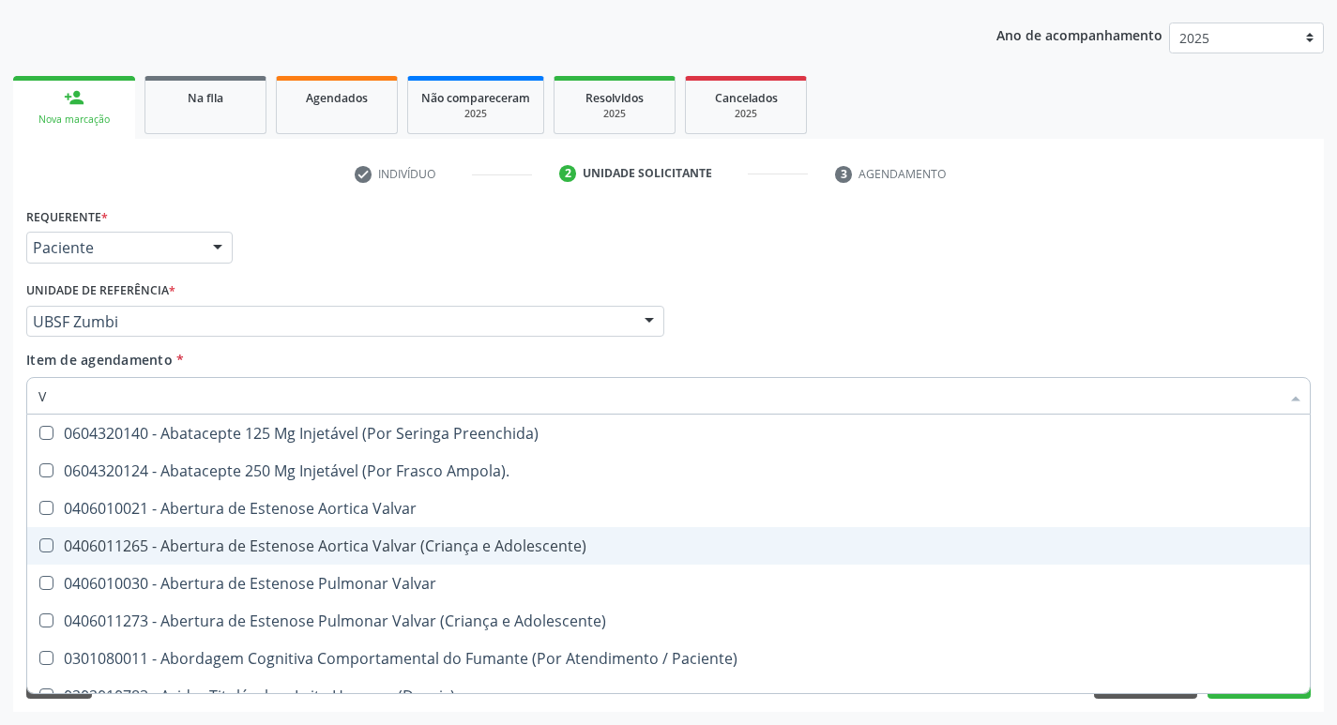
type input "VI"
checkbox Livre\) "false"
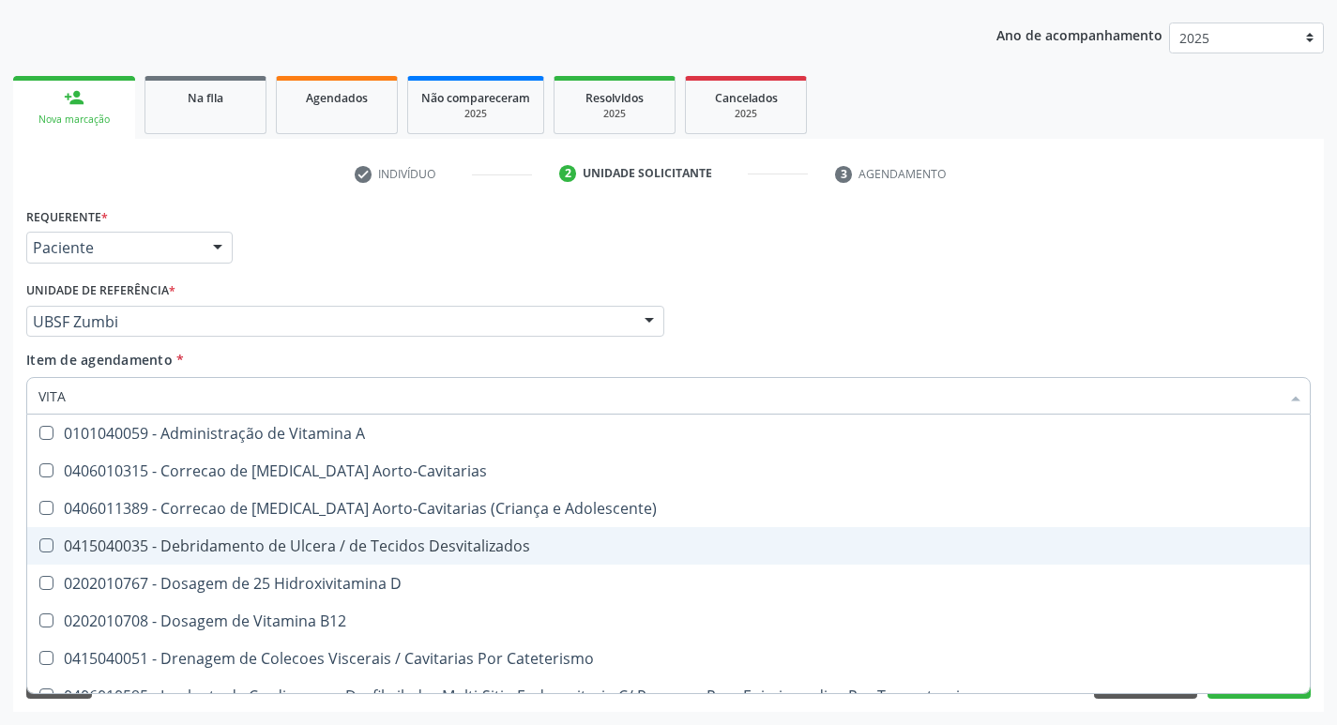
type input "VITAM"
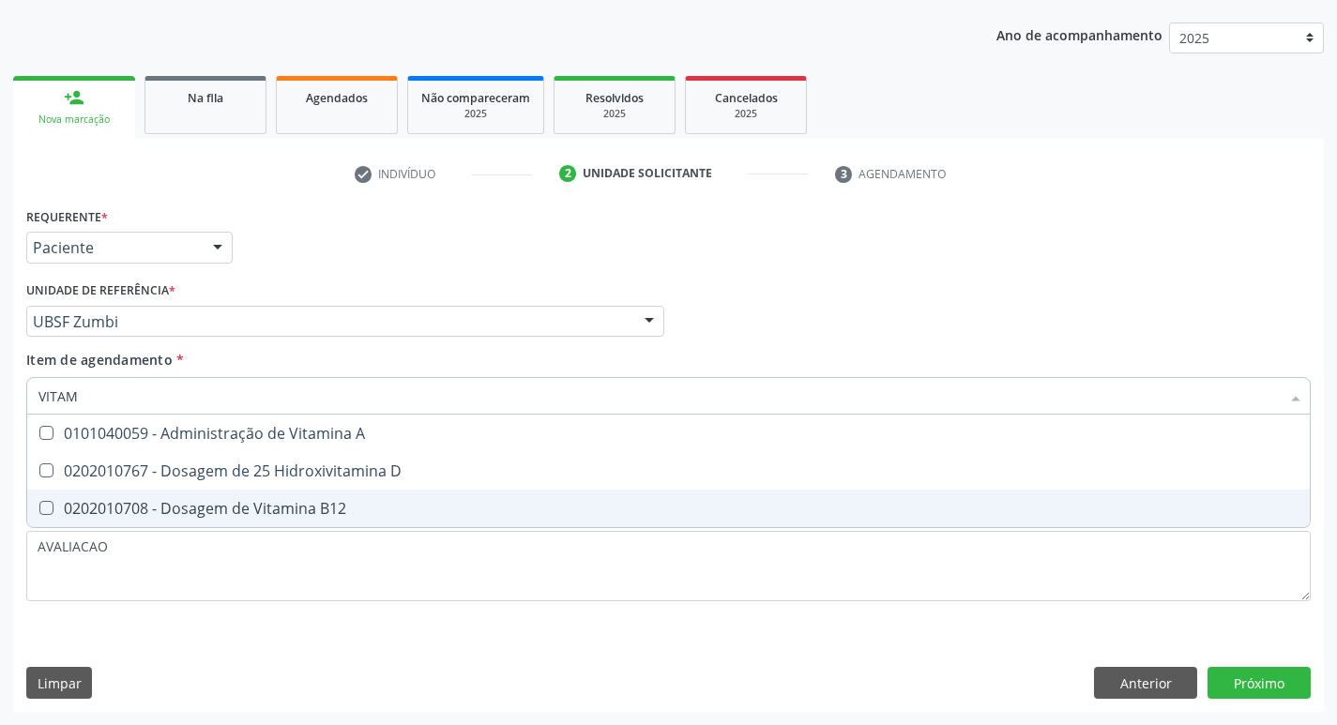
click at [247, 501] on div "0202010708 - Dosagem de Vitamina B12" at bounding box center [668, 508] width 1260 height 15
checkbox B12 "true"
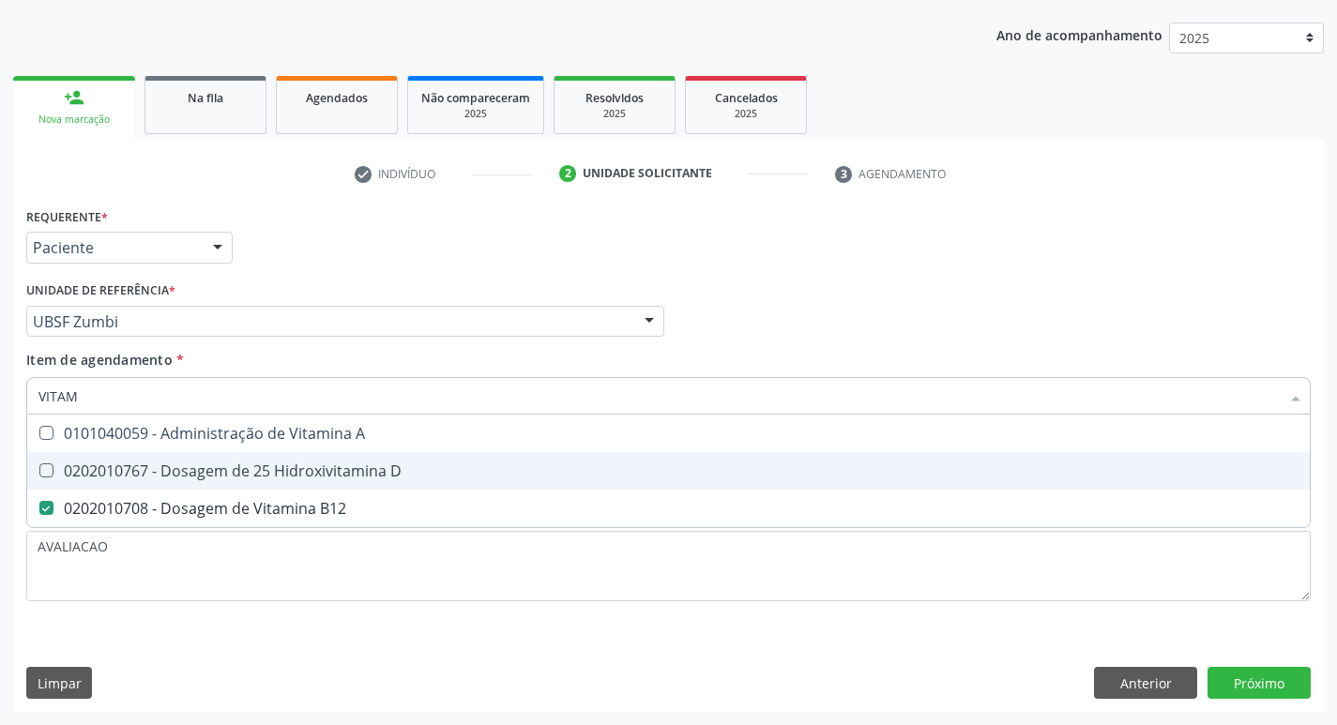
click at [242, 477] on div "0202010767 - Dosagem de 25 Hidroxivitamina D" at bounding box center [668, 470] width 1260 height 15
checkbox D "true"
type input "VITA"
checkbox D "false"
checkbox B12 "false"
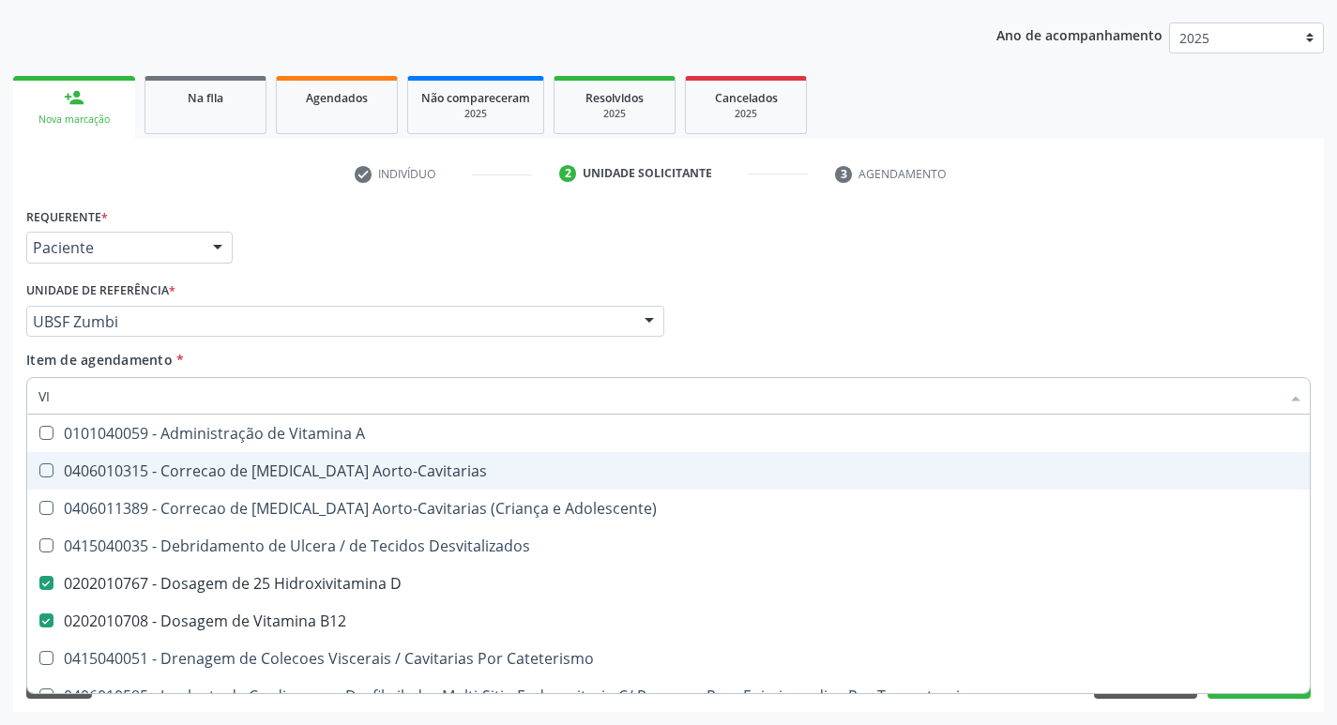
type input "V"
checkbox D "false"
checkbox B12 "false"
checkbox Cateterismo "false"
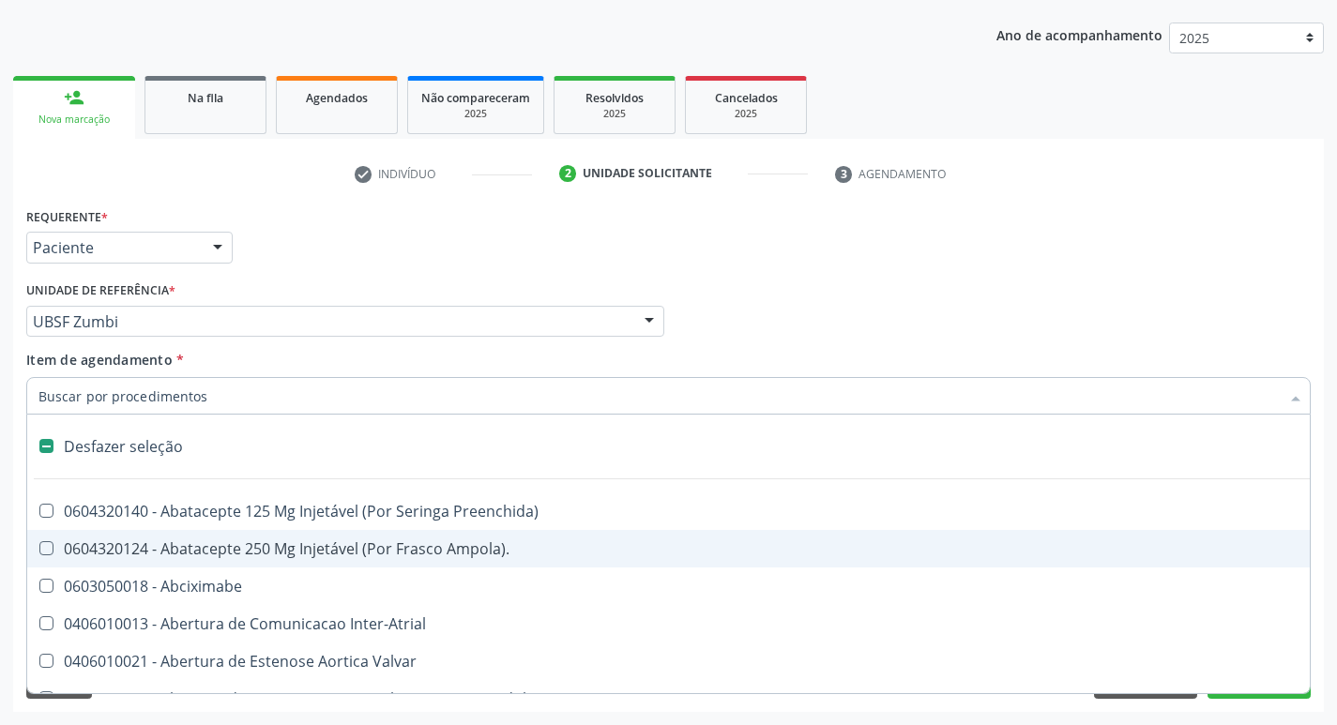
type input "H"
checkbox Coronariano "true"
checkbox Lactente\) "true"
checkbox A "true"
checkbox C "true"
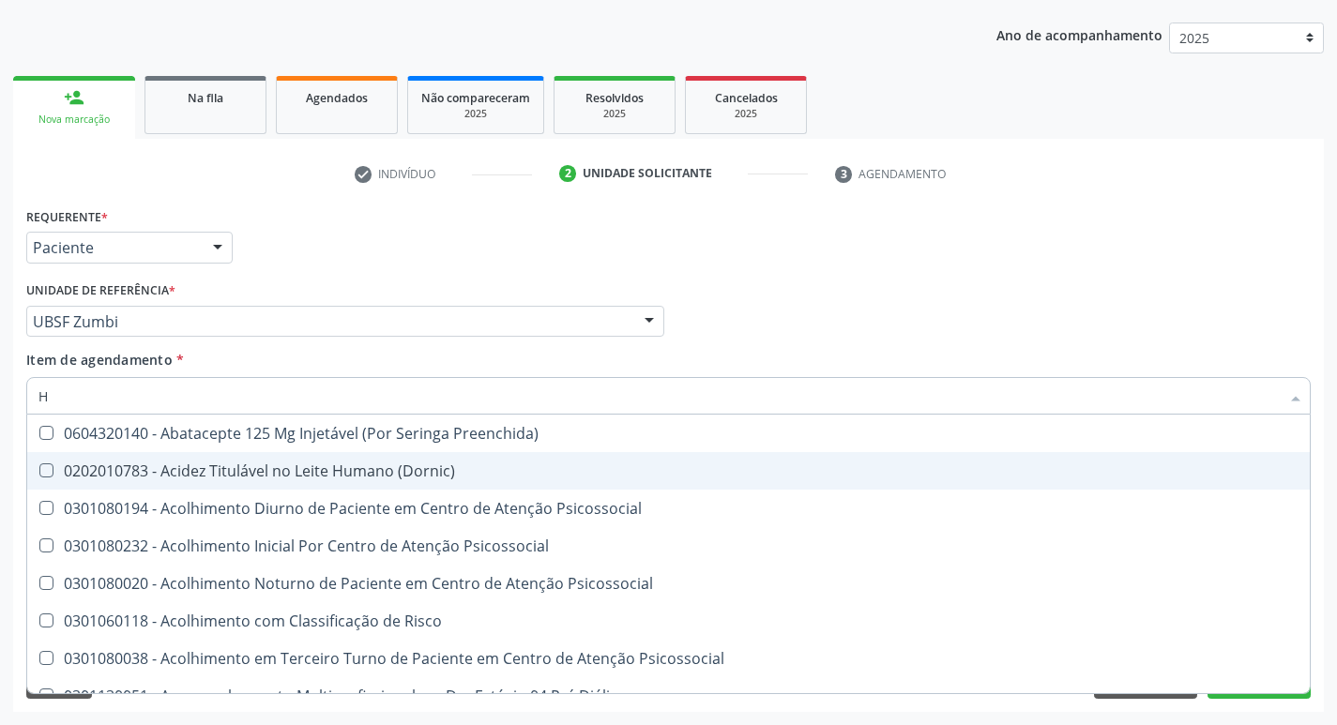
type input "HEMOGR"
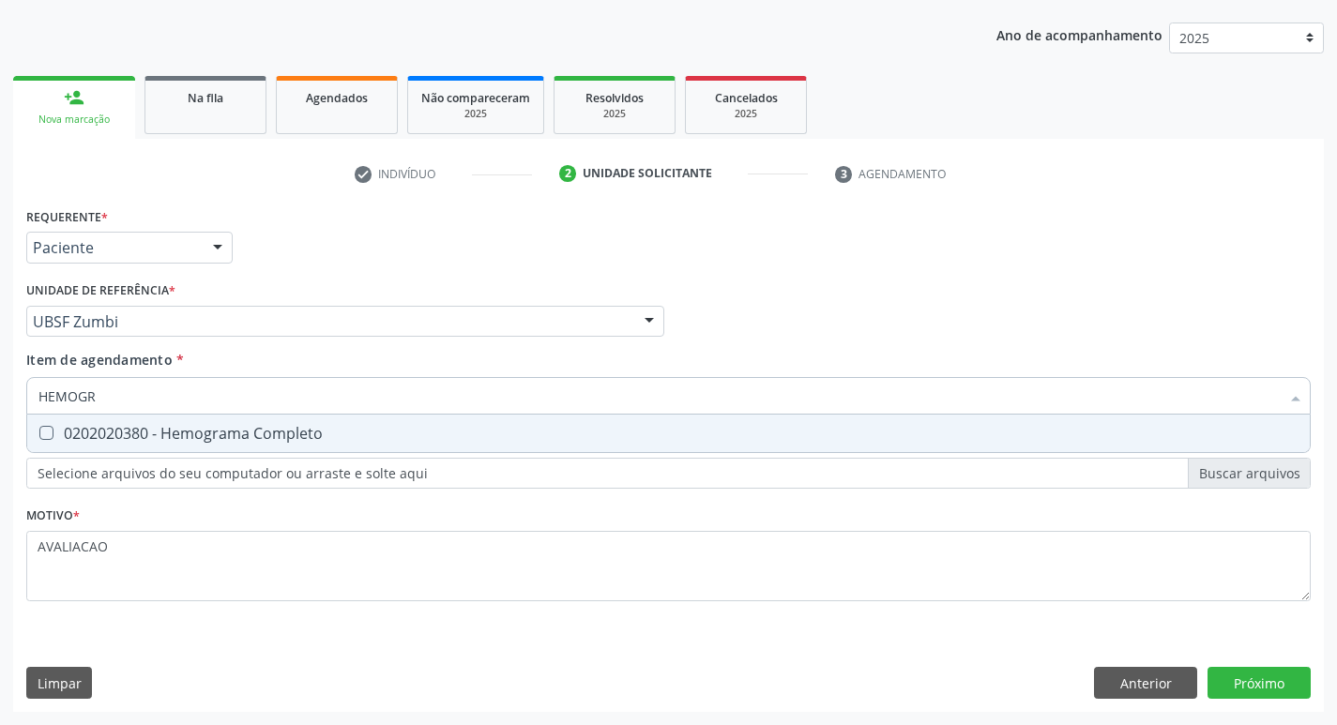
click at [302, 433] on div "0202020380 - Hemograma Completo" at bounding box center [668, 433] width 1260 height 15
checkbox Completo "true"
type input "HEMOG"
checkbox Completo "false"
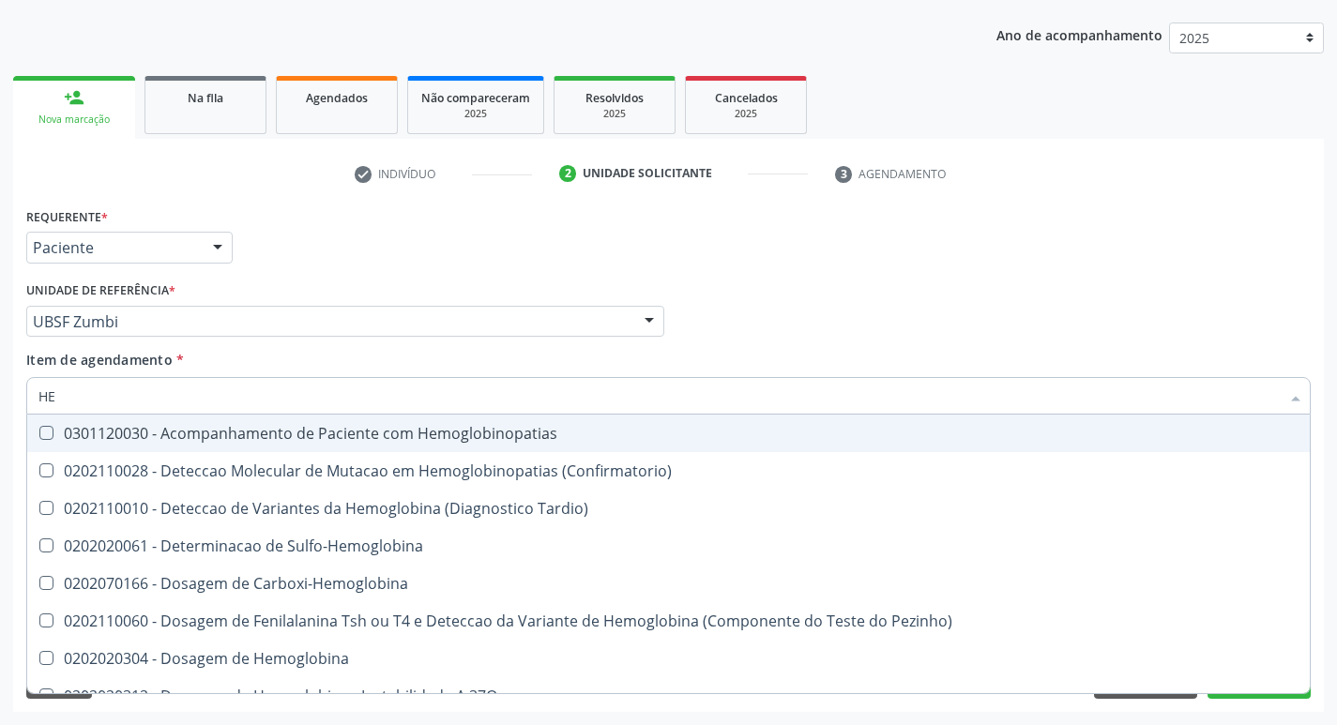
type input "H"
checkbox Glicosilada "false"
checkbox Completo "false"
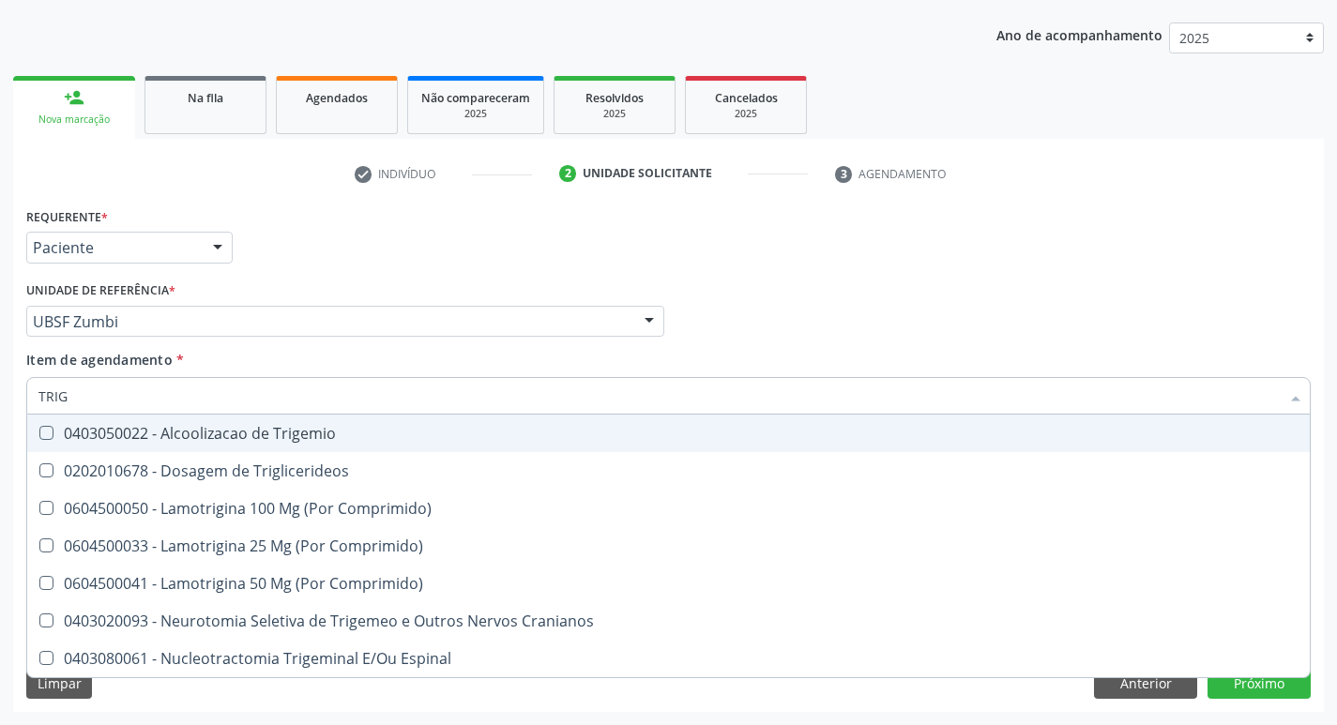
type input "TRIGL"
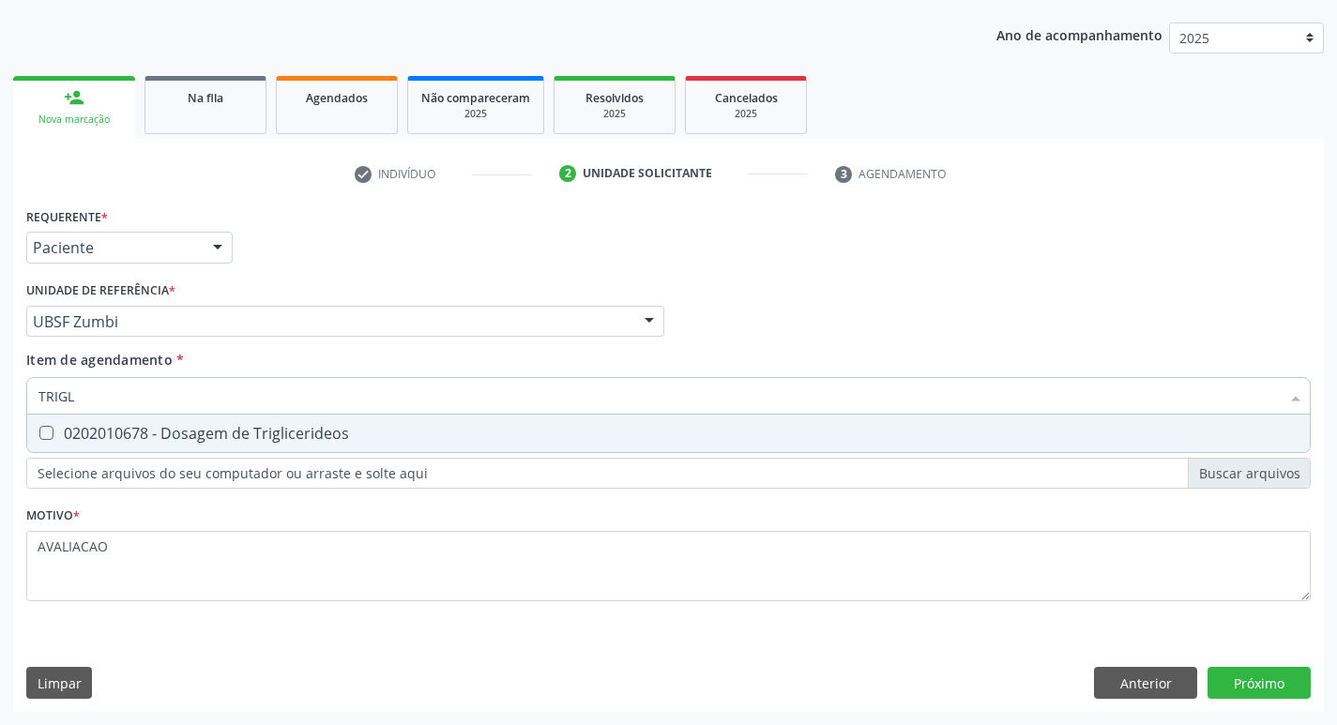
click at [302, 433] on div "0202010678 - Dosagem de Triglicerideos" at bounding box center [668, 433] width 1260 height 15
checkbox Triglicerideos "true"
click at [1247, 666] on div "Requerente * Paciente Profissional de Saúde Paciente Nenhum resultado encontrad…" at bounding box center [668, 457] width 1310 height 509
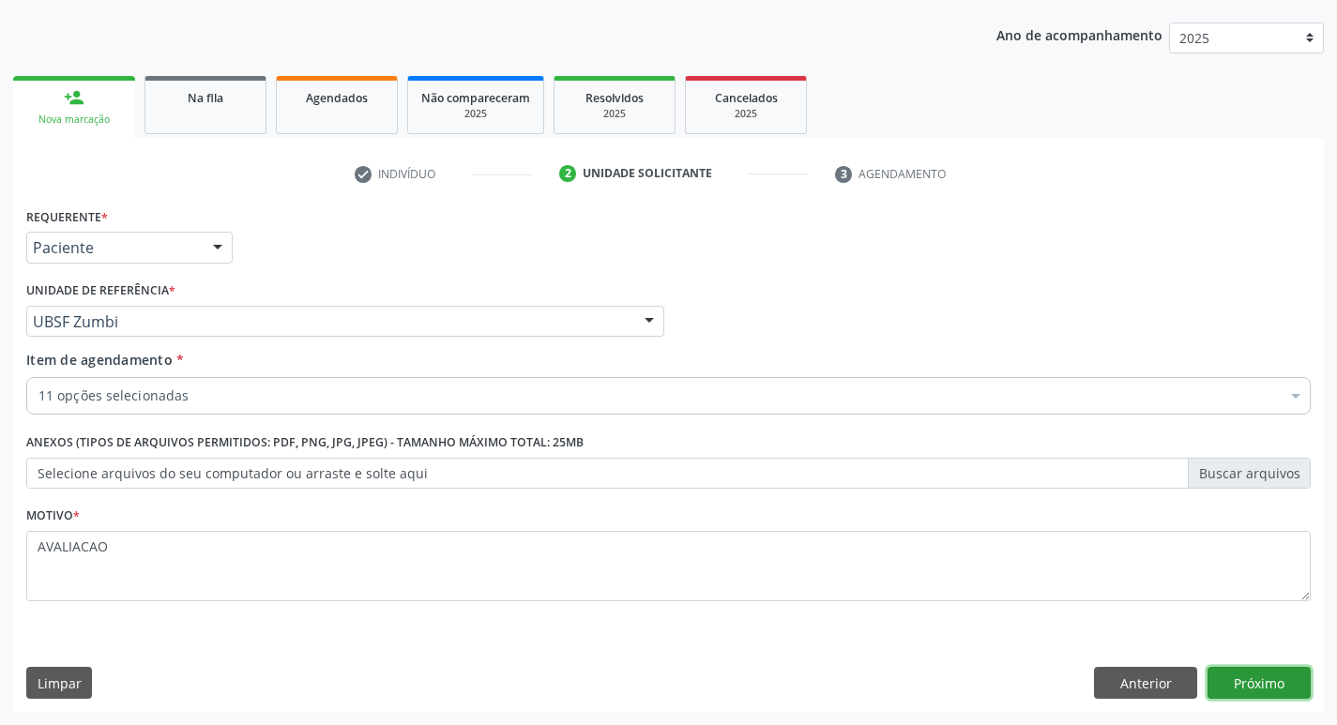
click at [1257, 687] on button "Próximo" at bounding box center [1258, 683] width 103 height 32
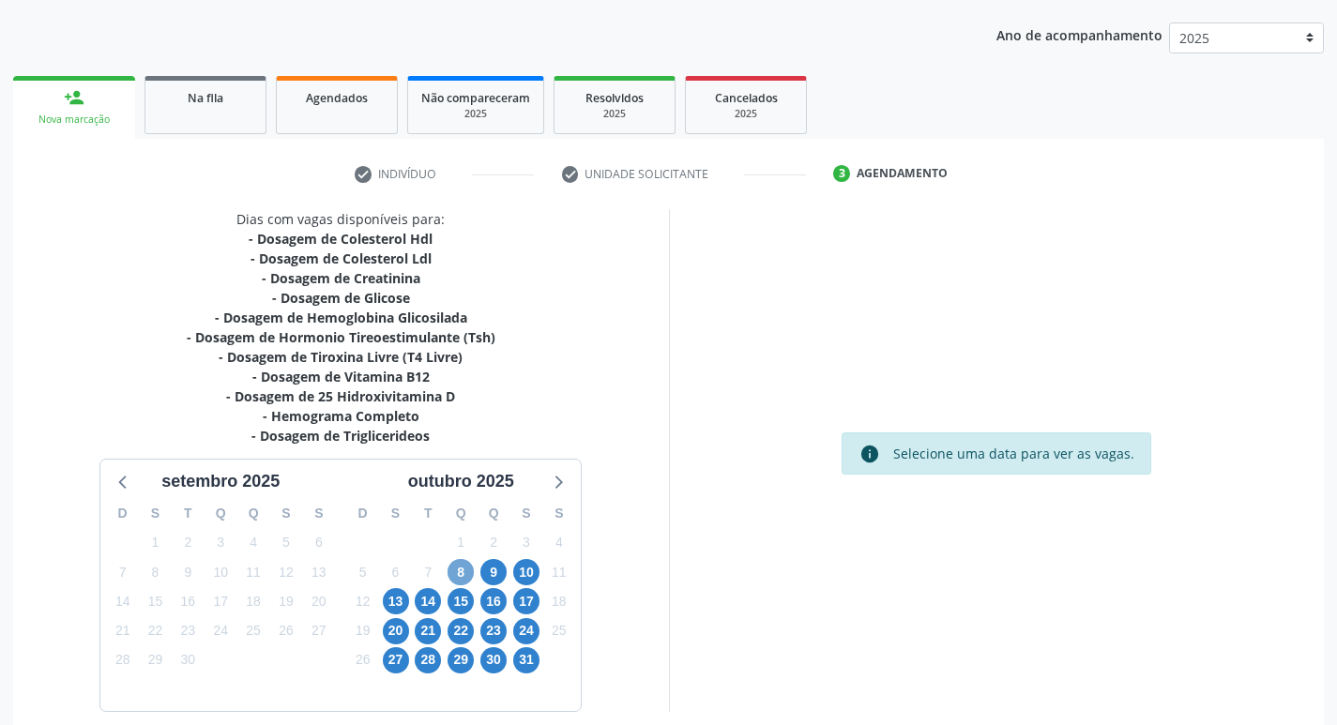
click at [459, 576] on span "8" at bounding box center [460, 572] width 26 height 26
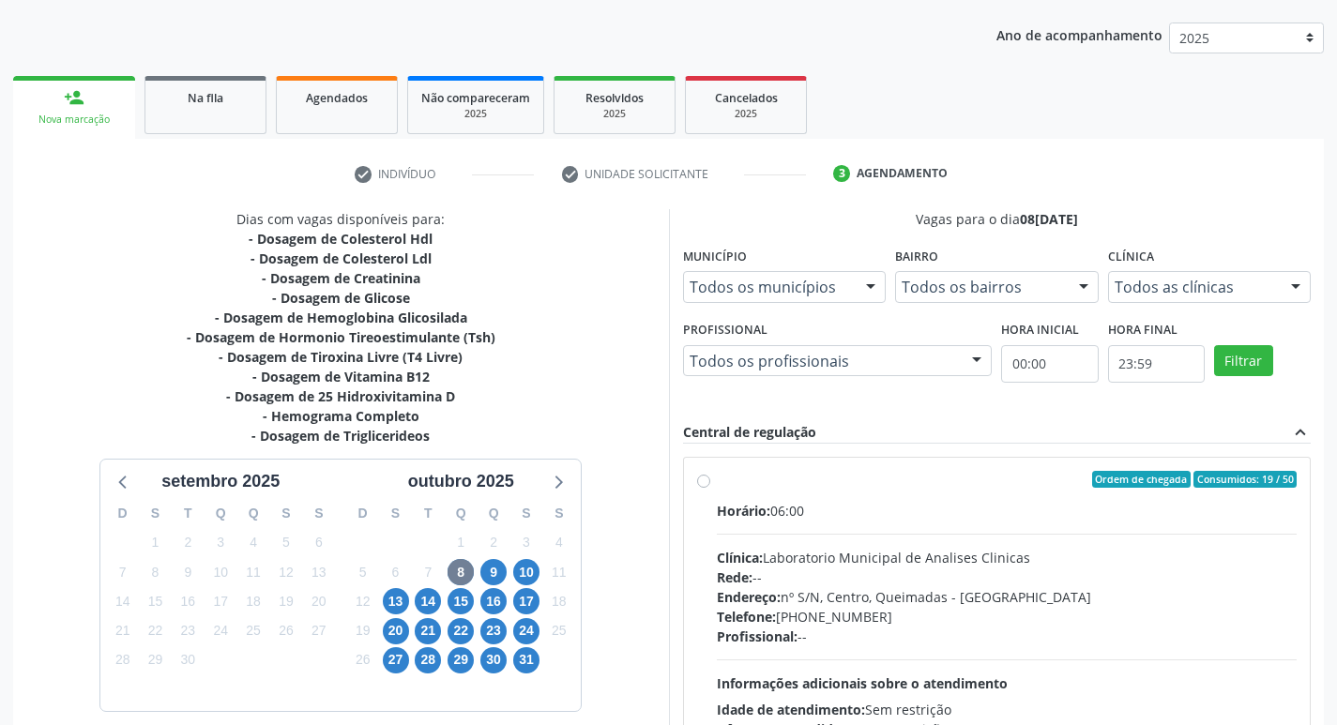
click at [870, 520] on div "Horário: 06:00" at bounding box center [1007, 511] width 581 height 20
click at [710, 488] on input "Ordem de chegada Consumidos: 19 / 50 Horário: 06:00 Clínica: Laboratorio Munici…" at bounding box center [703, 479] width 13 height 17
radio input "true"
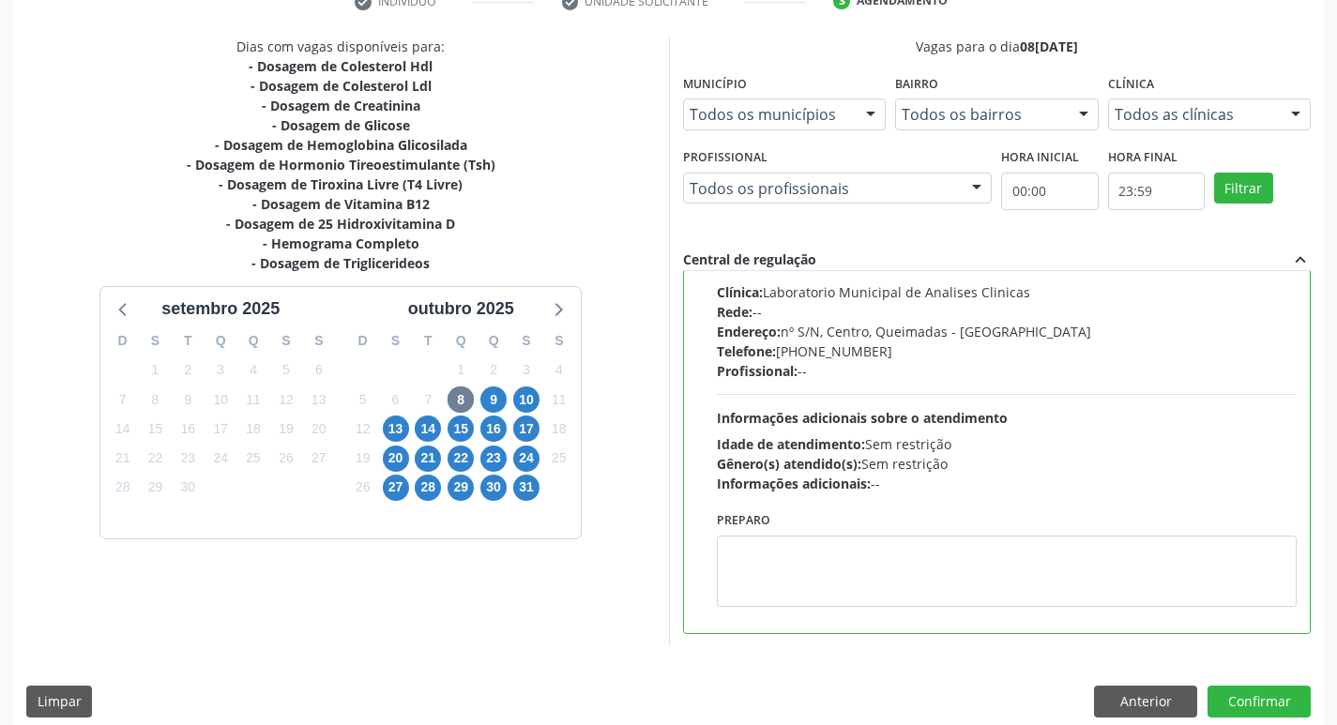
scroll to position [396, 0]
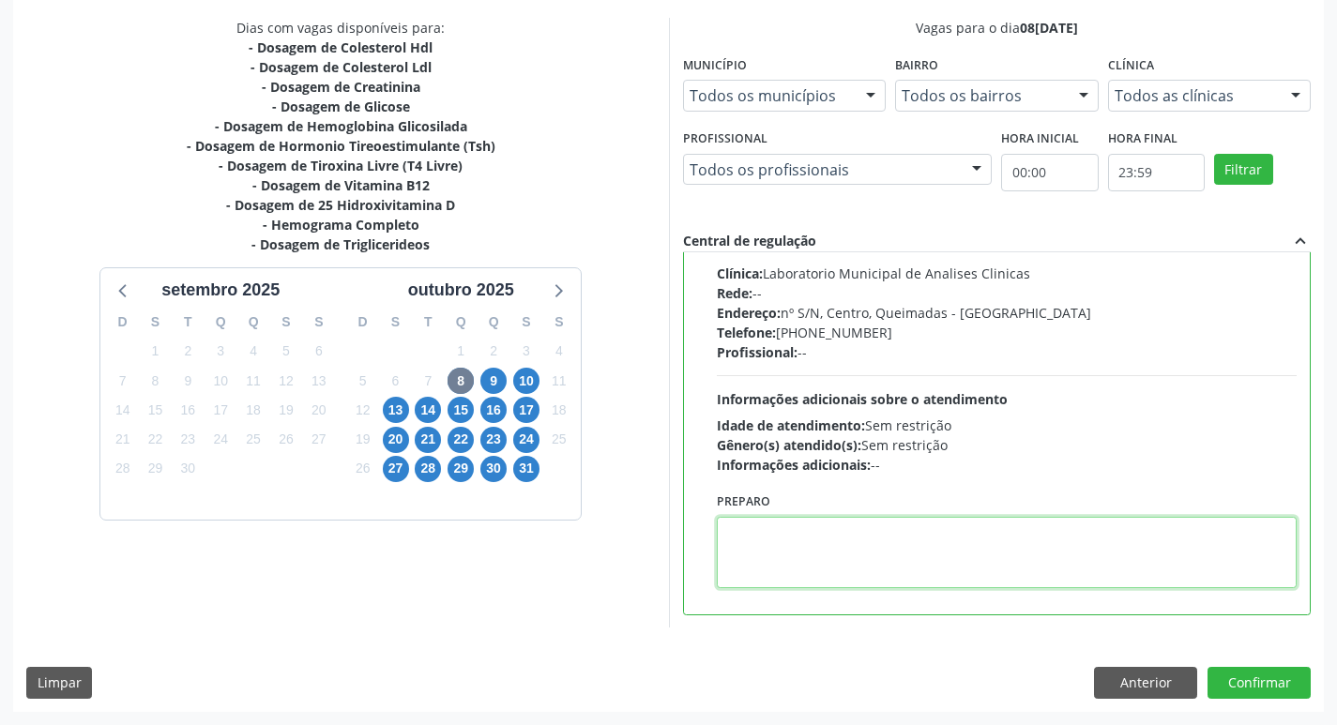
click at [758, 531] on textarea at bounding box center [1007, 552] width 581 height 71
paste textarea "IR EM [GEOGRAPHIC_DATA]"
type textarea "IR EM [GEOGRAPHIC_DATA]"
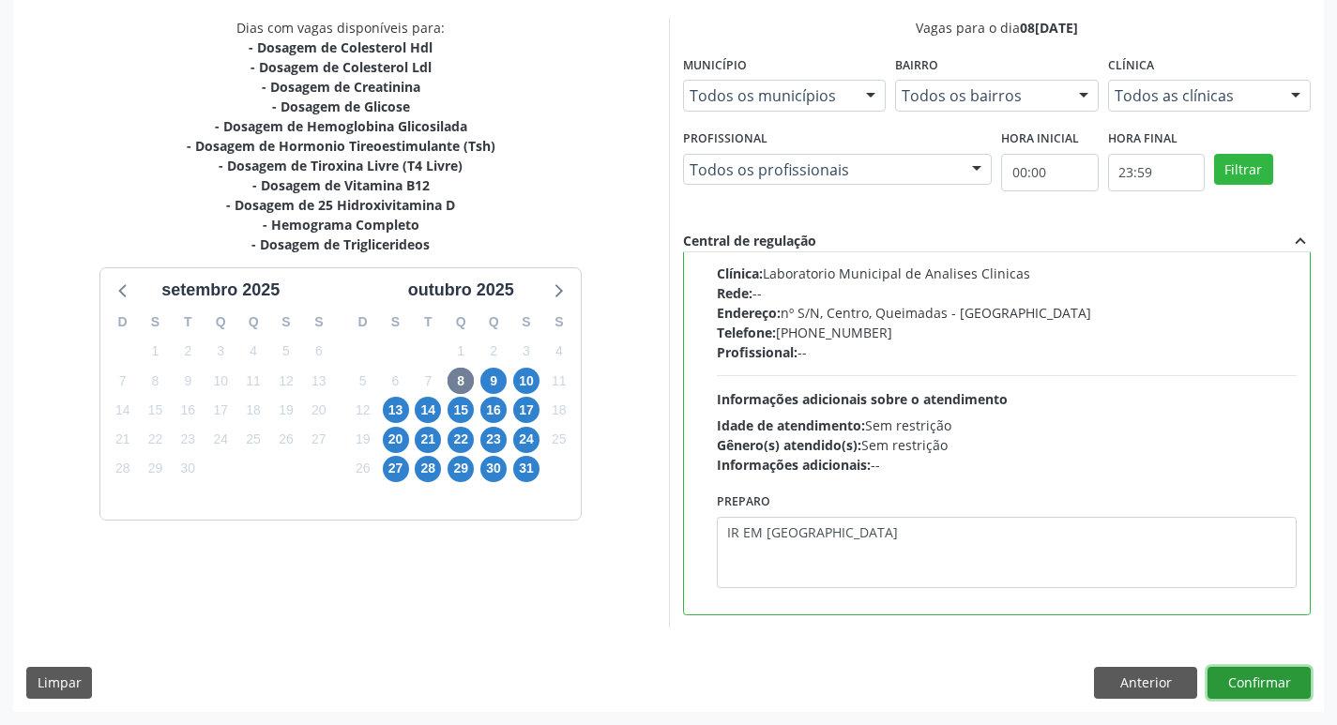
click at [1233, 672] on button "Confirmar" at bounding box center [1258, 683] width 103 height 32
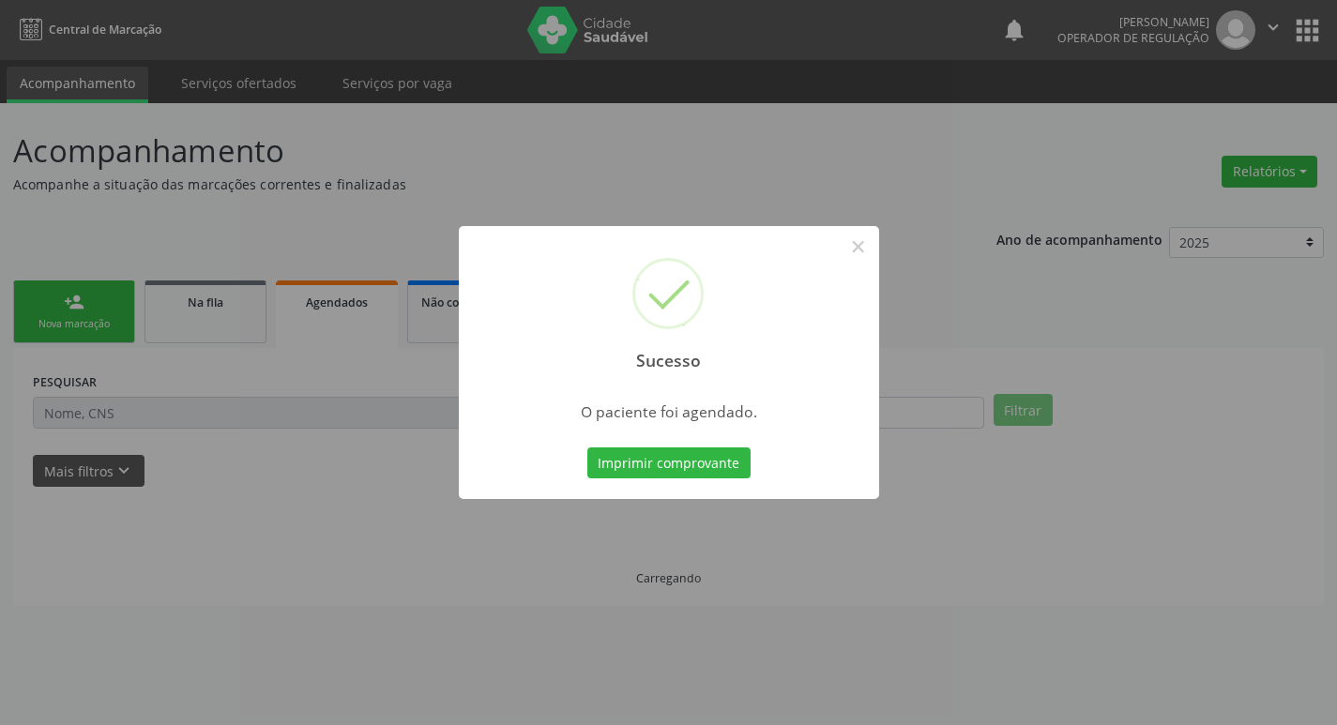
scroll to position [0, 0]
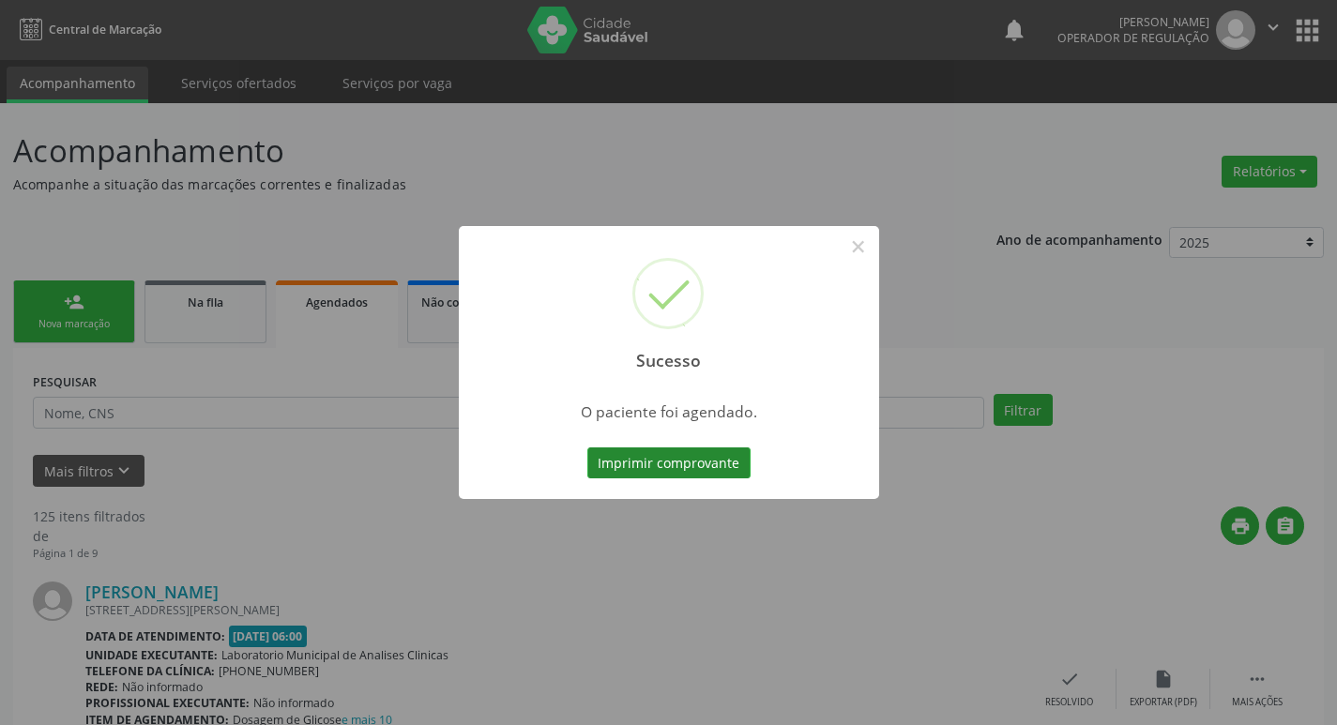
click at [694, 475] on button "Imprimir comprovante" at bounding box center [668, 463] width 163 height 32
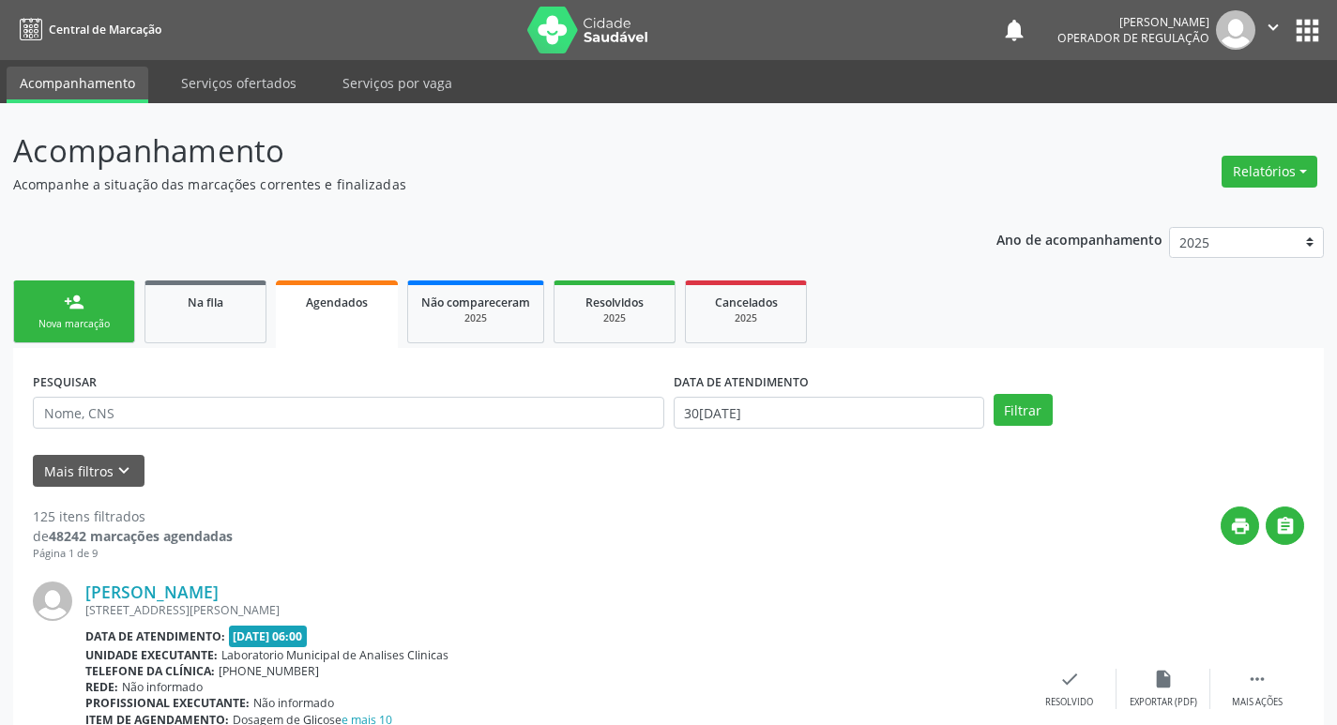
click at [90, 292] on link "person_add Nova marcação" at bounding box center [74, 311] width 122 height 63
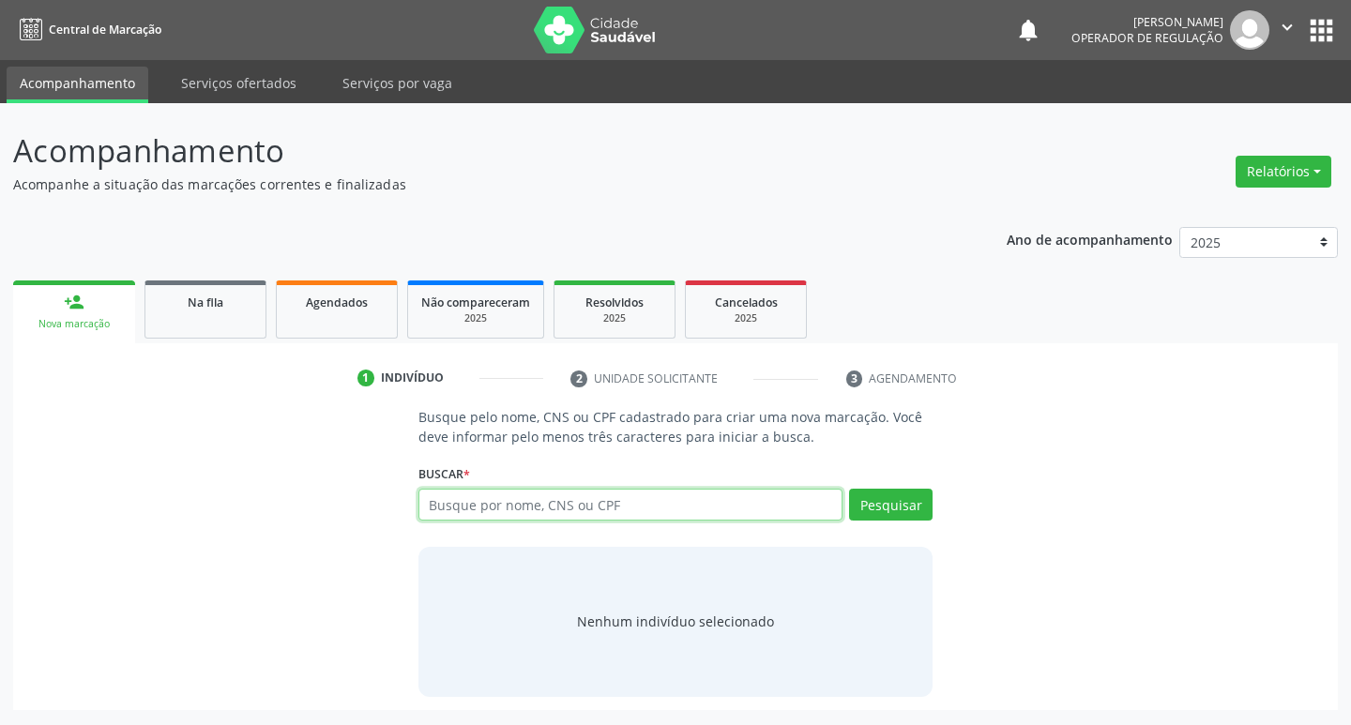
click at [479, 511] on input "text" at bounding box center [630, 505] width 425 height 32
type input "701008815567499"
click at [889, 499] on button "Pesquisar" at bounding box center [890, 505] width 83 height 32
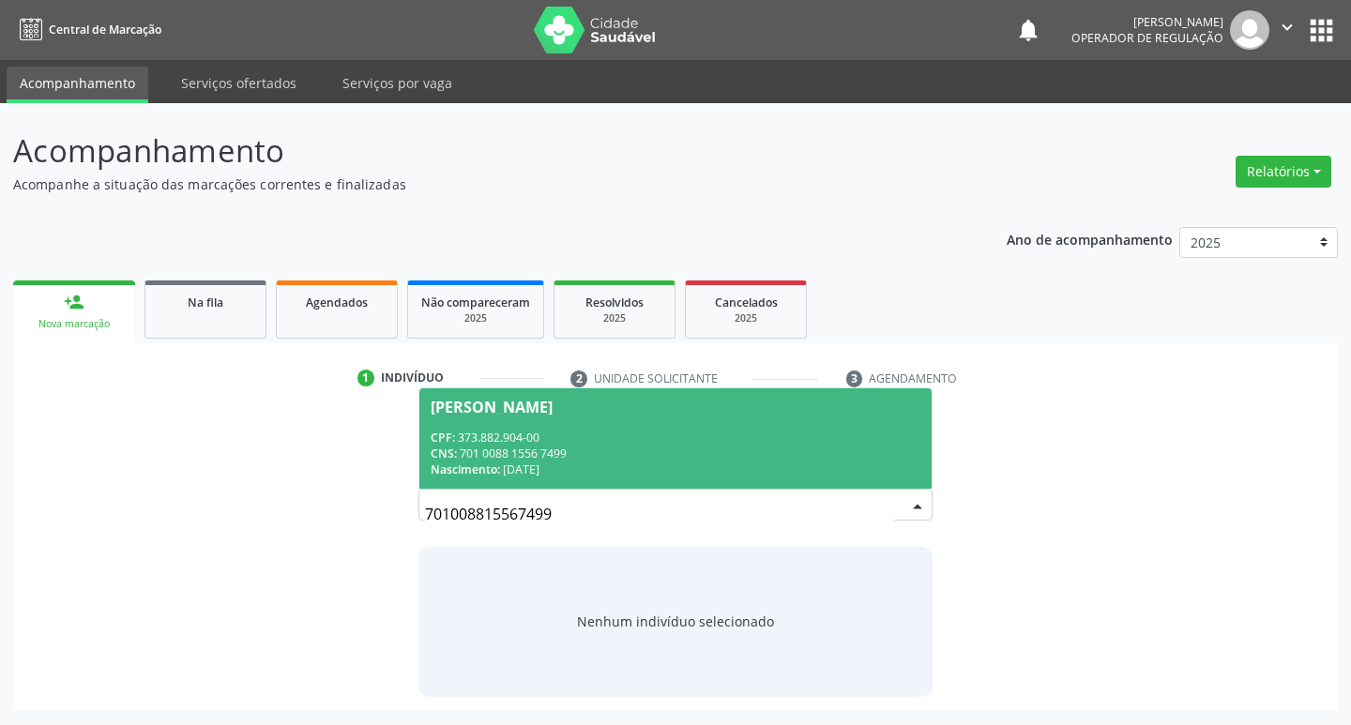
click at [598, 458] on div "CNS: 701 0088 1556 7499" at bounding box center [676, 454] width 491 height 16
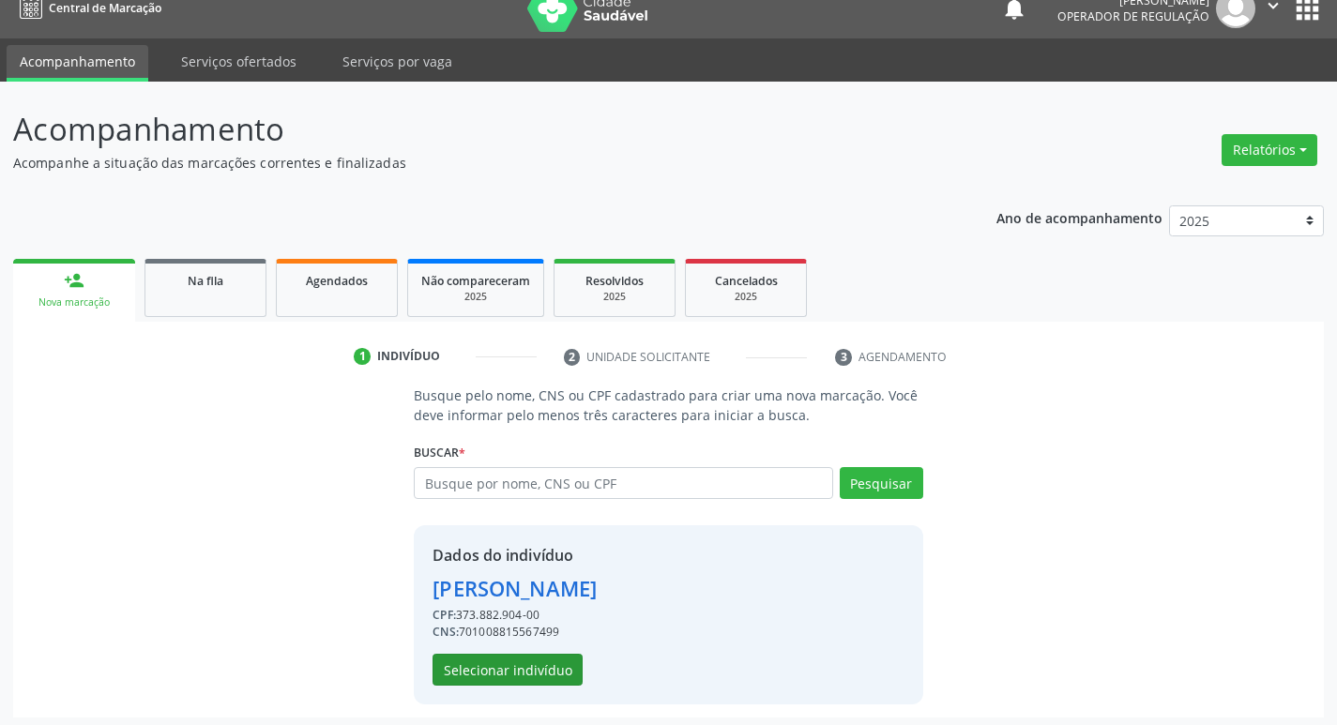
scroll to position [27, 0]
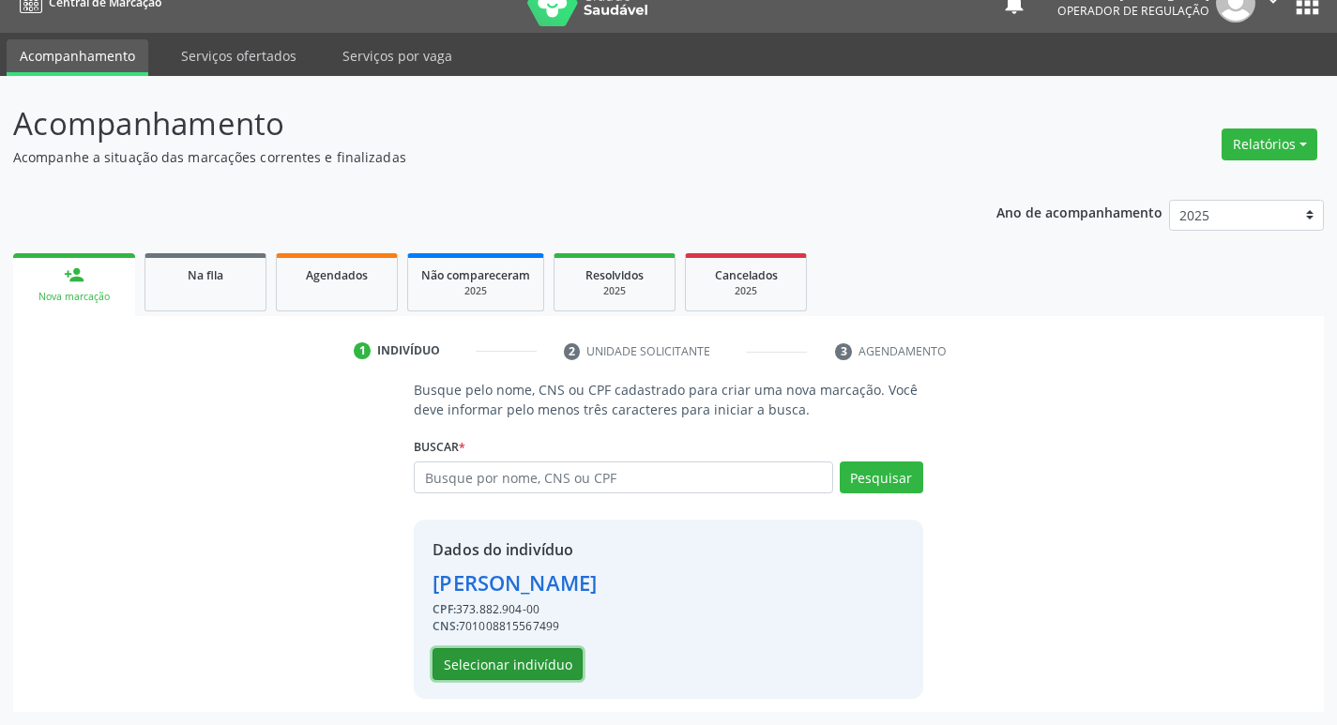
click at [515, 672] on button "Selecionar indivíduo" at bounding box center [507, 664] width 150 height 32
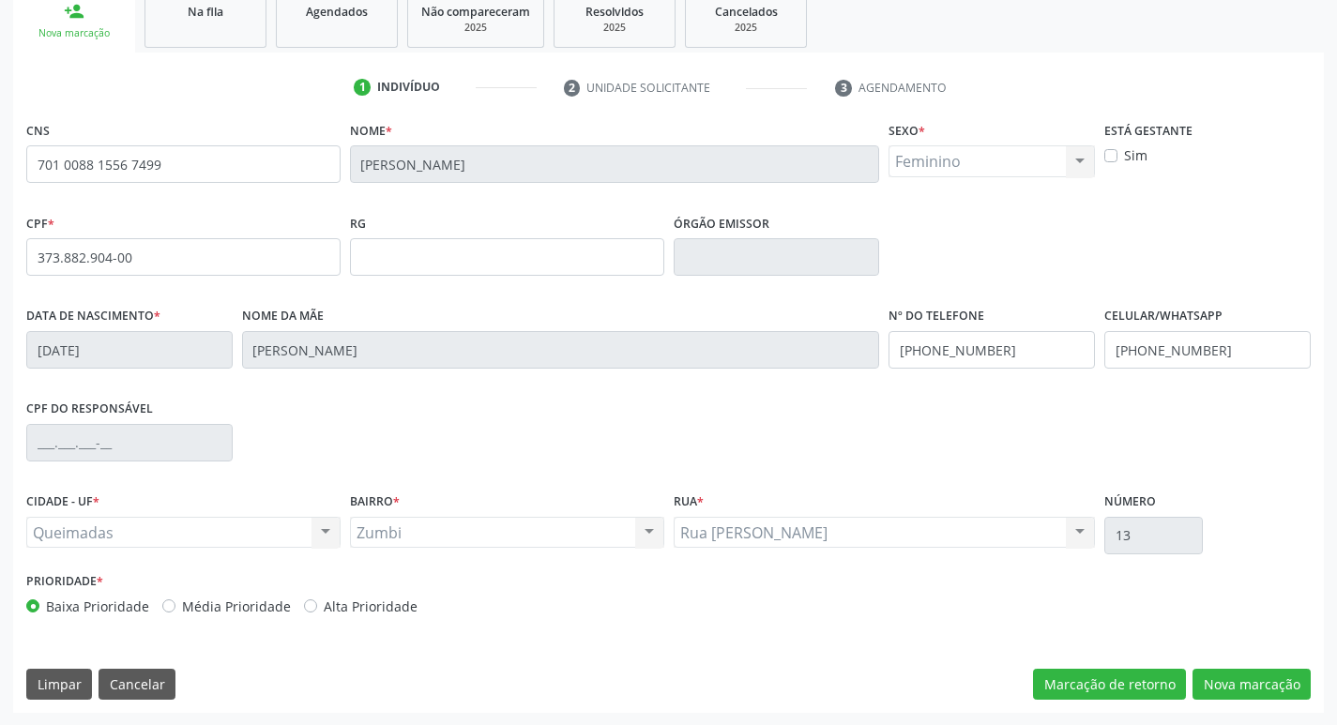
scroll to position [292, 0]
click at [1230, 685] on button "Nova marcação" at bounding box center [1251, 684] width 118 height 32
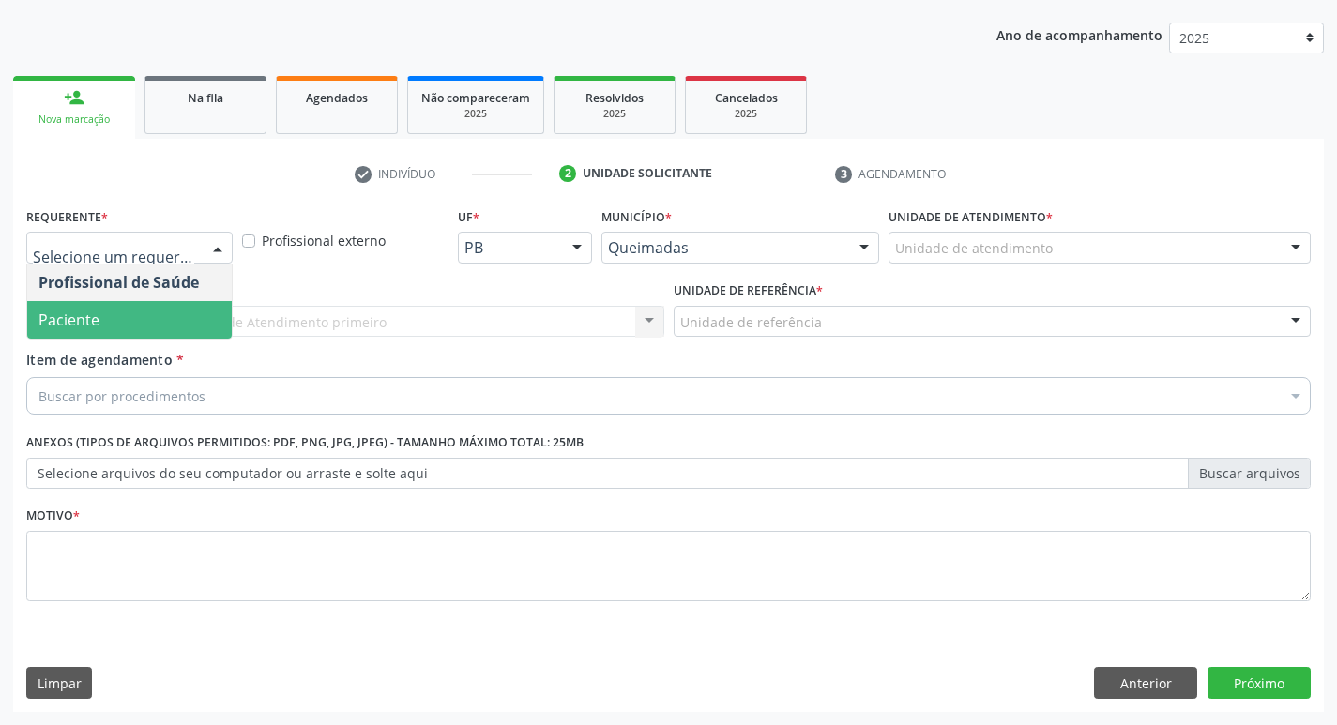
click at [107, 315] on span "Paciente" at bounding box center [129, 320] width 204 height 38
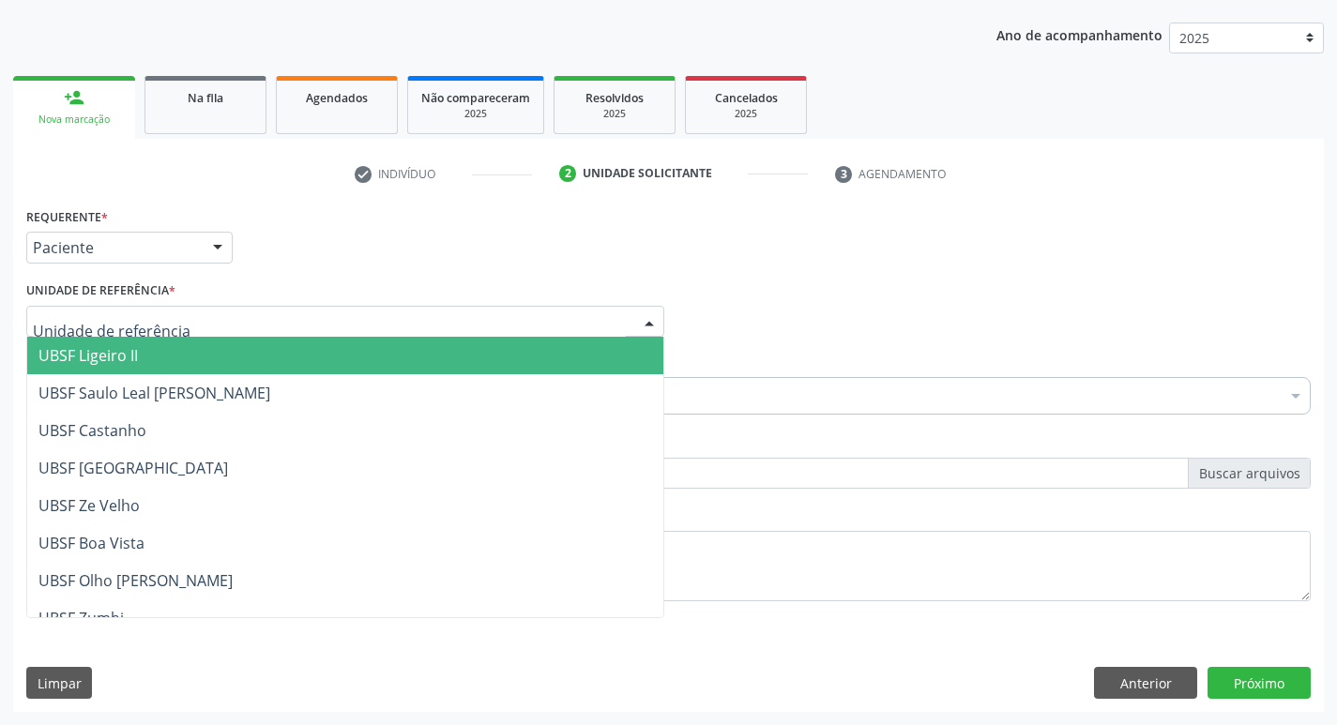
type input "Z"
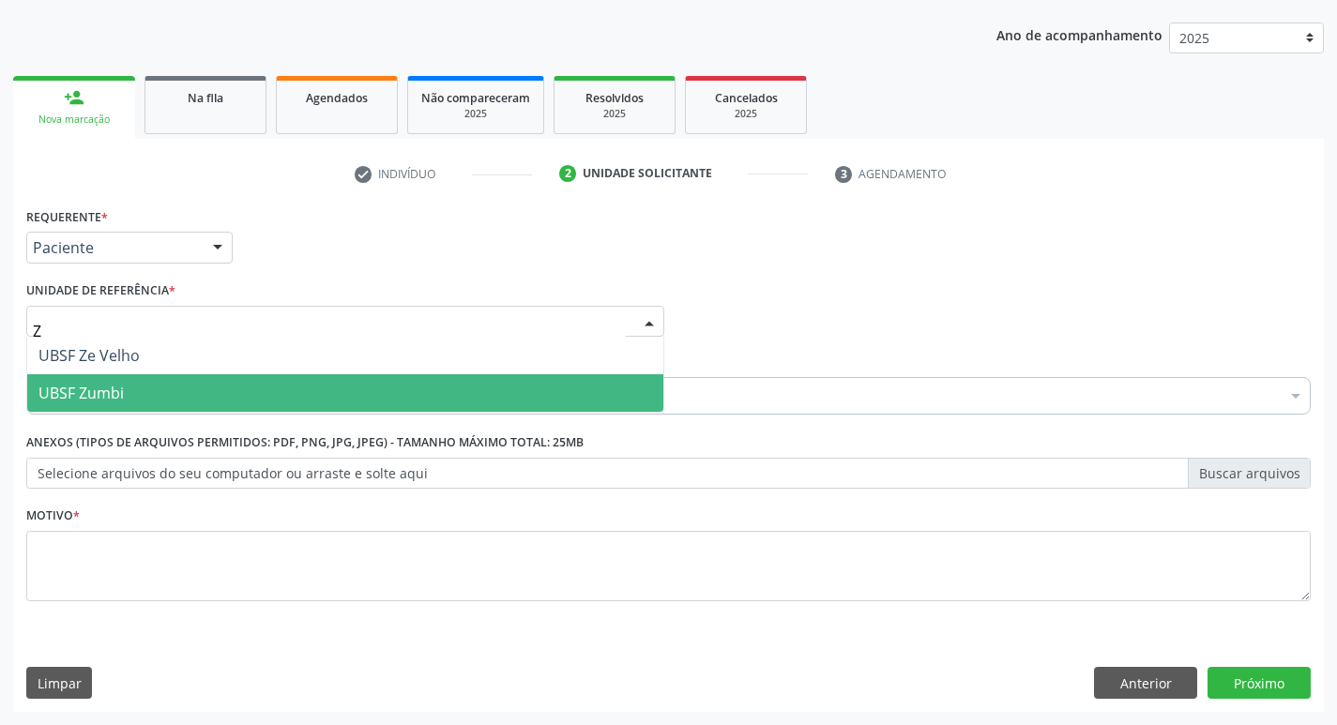
click at [161, 385] on span "UBSF Zumbi" at bounding box center [345, 393] width 636 height 38
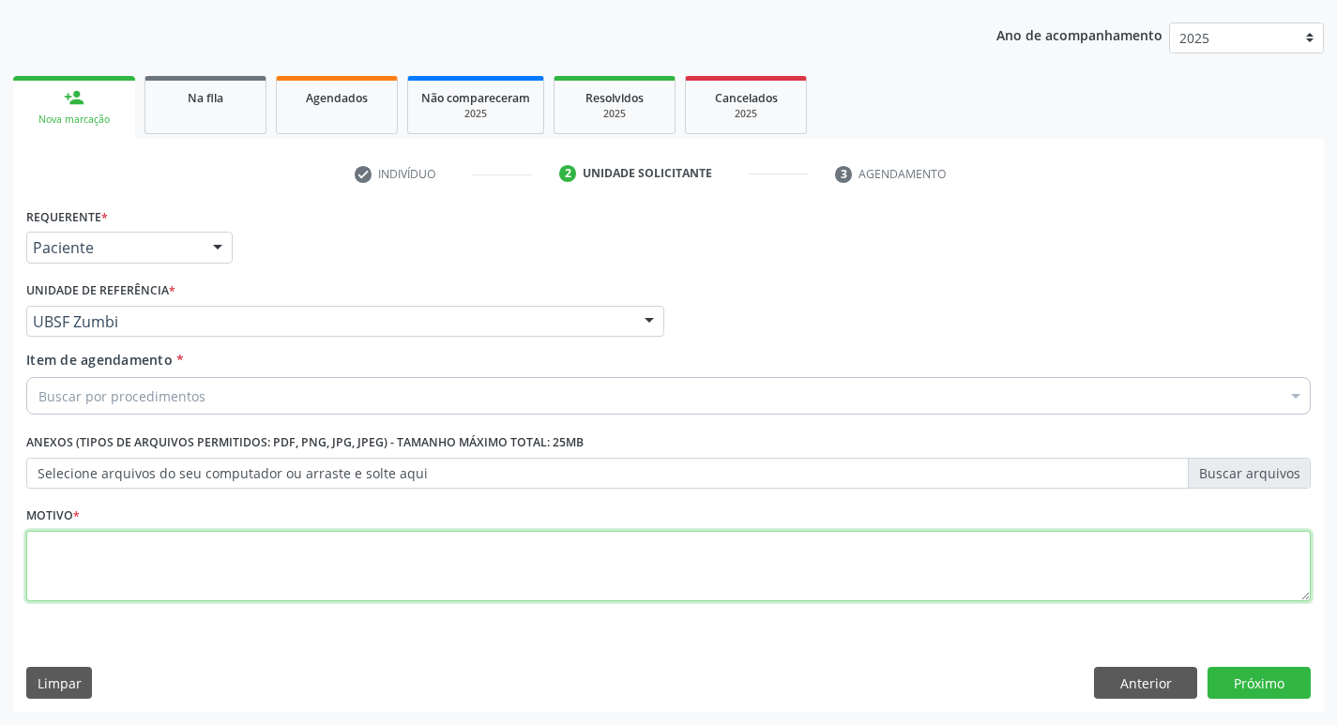
click at [138, 539] on textarea at bounding box center [668, 566] width 1284 height 71
type textarea "AVALIACAO"
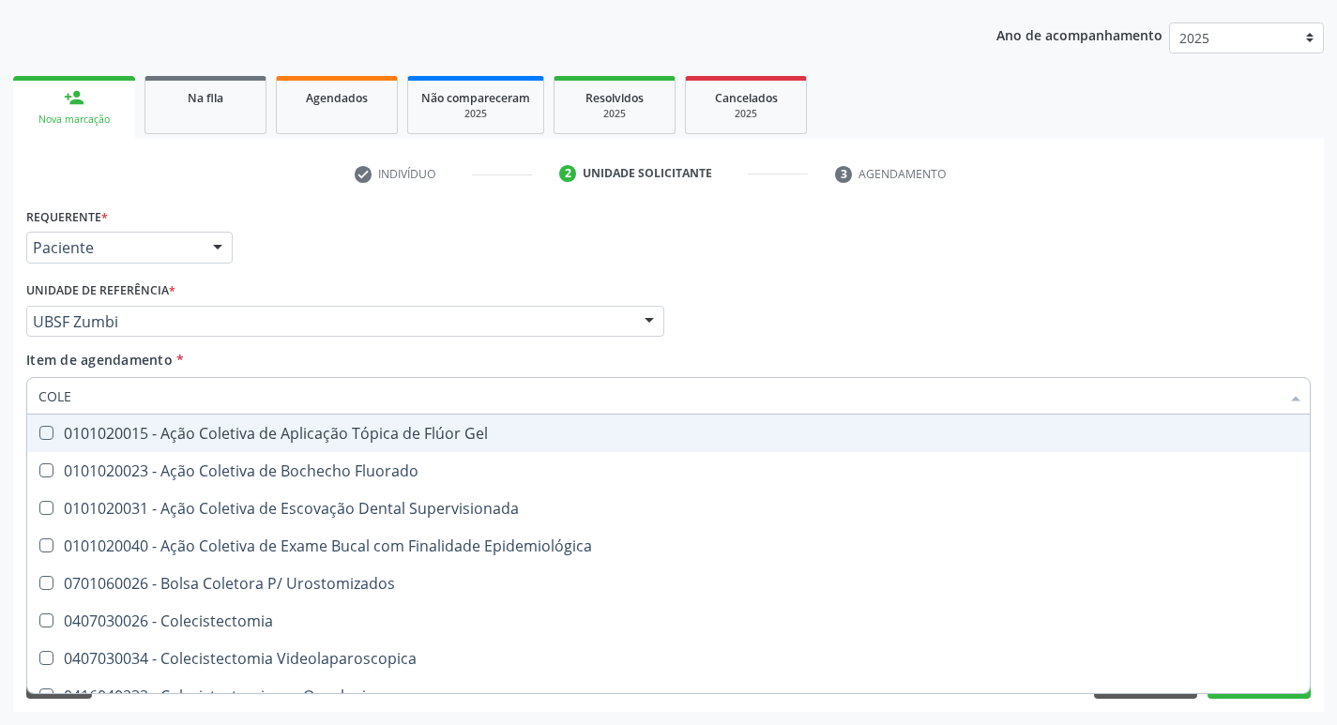
type input "COLES"
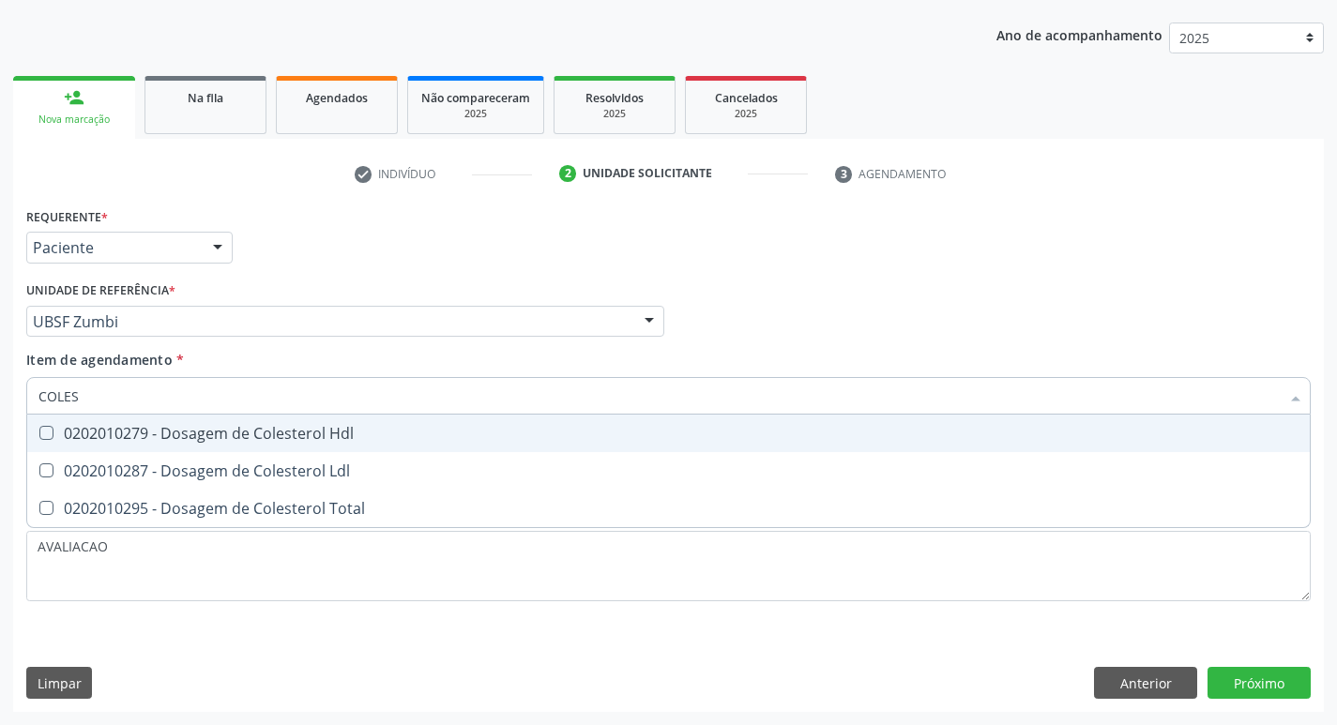
click at [186, 441] on div "0202010279 - Dosagem de Colesterol Hdl" at bounding box center [668, 433] width 1260 height 15
checkbox Hdl "true"
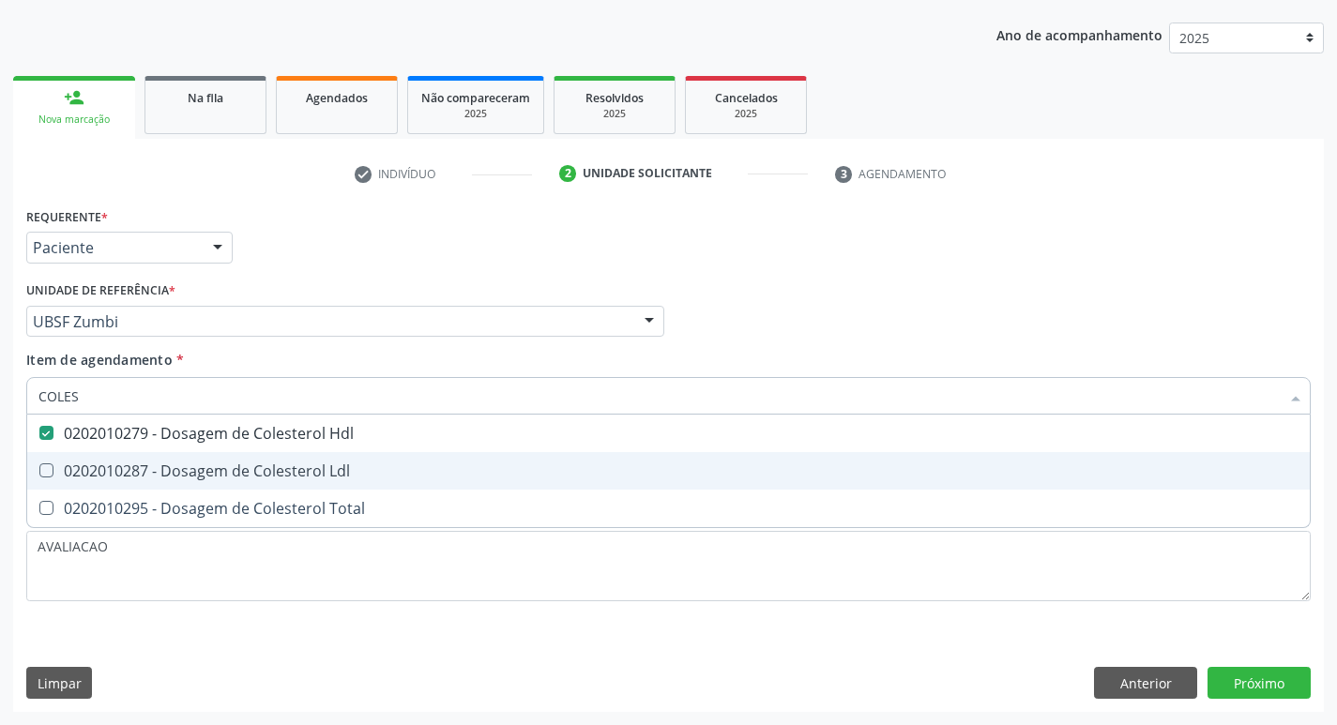
click at [164, 473] on div "0202010287 - Dosagem de Colesterol Ldl" at bounding box center [668, 470] width 1260 height 15
checkbox Ldl "true"
type input "COLE"
checkbox Hdl "false"
checkbox Ldl "false"
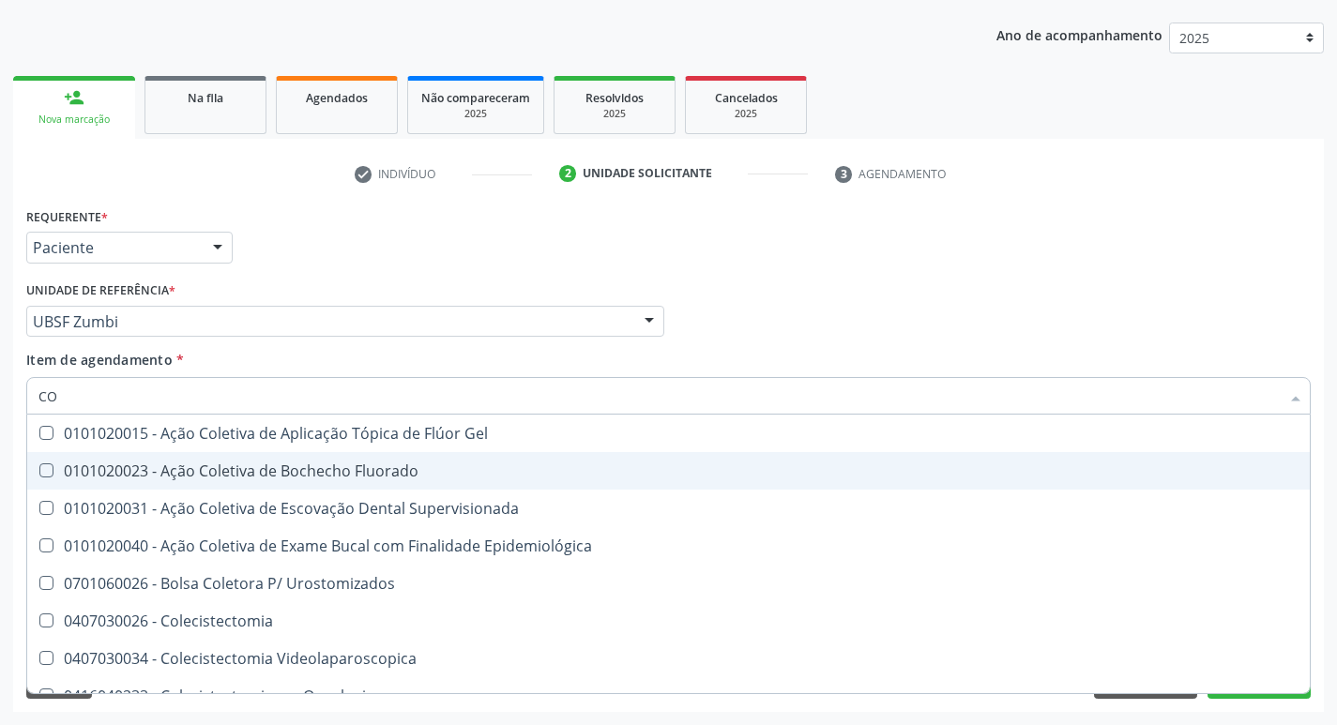
type input "C"
checkbox Hdl "false"
checkbox Ldl "false"
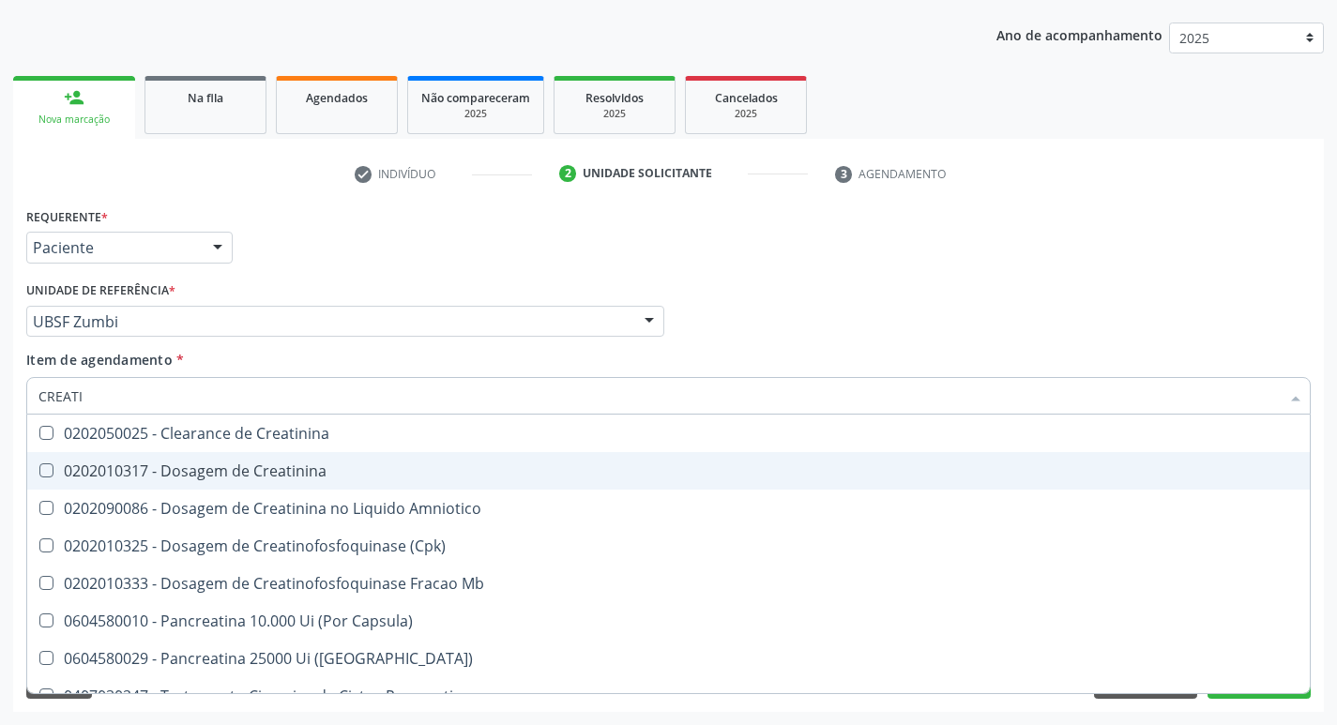
type input "CREATIN"
click at [164, 473] on div "0202010317 - Dosagem de Creatinina" at bounding box center [668, 470] width 1260 height 15
checkbox Creatinina "true"
type input "CREAT"
checkbox Creatinina "false"
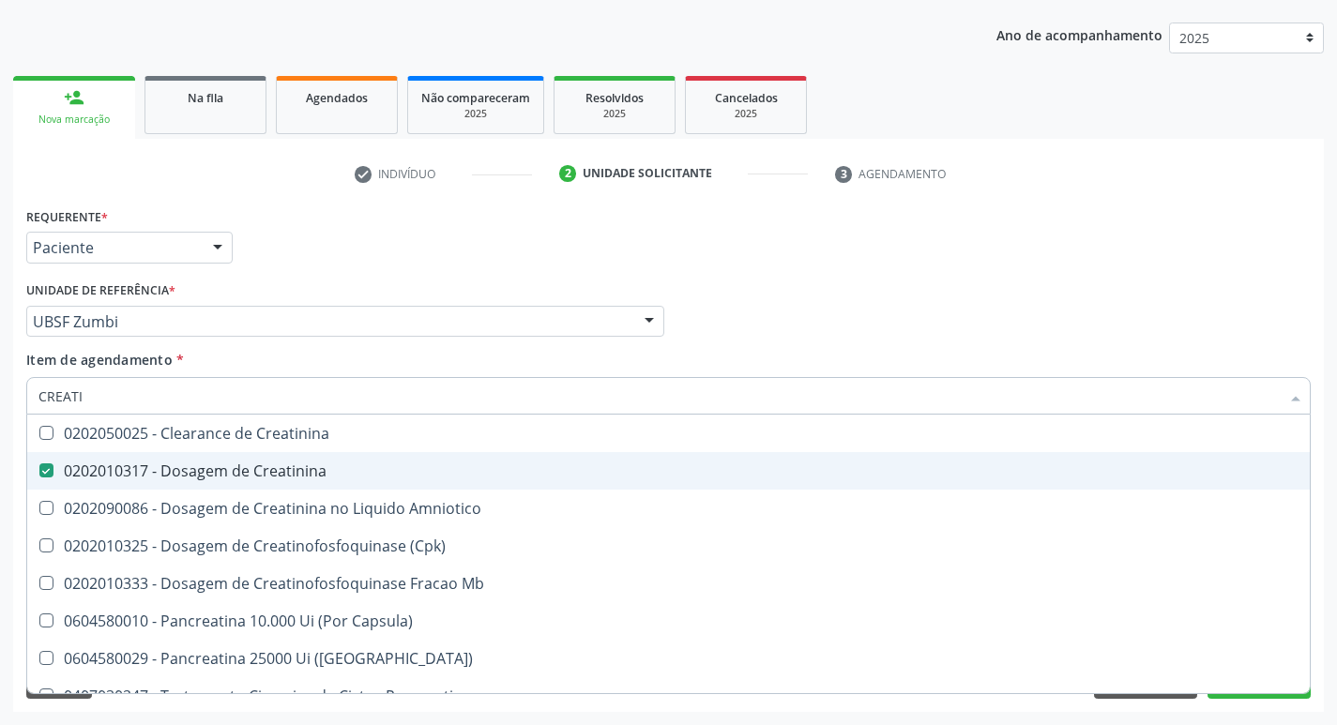
checkbox Amniotico "true"
type input "CREA"
checkbox Amniotico "false"
checkbox Mb "true"
type input "CRE"
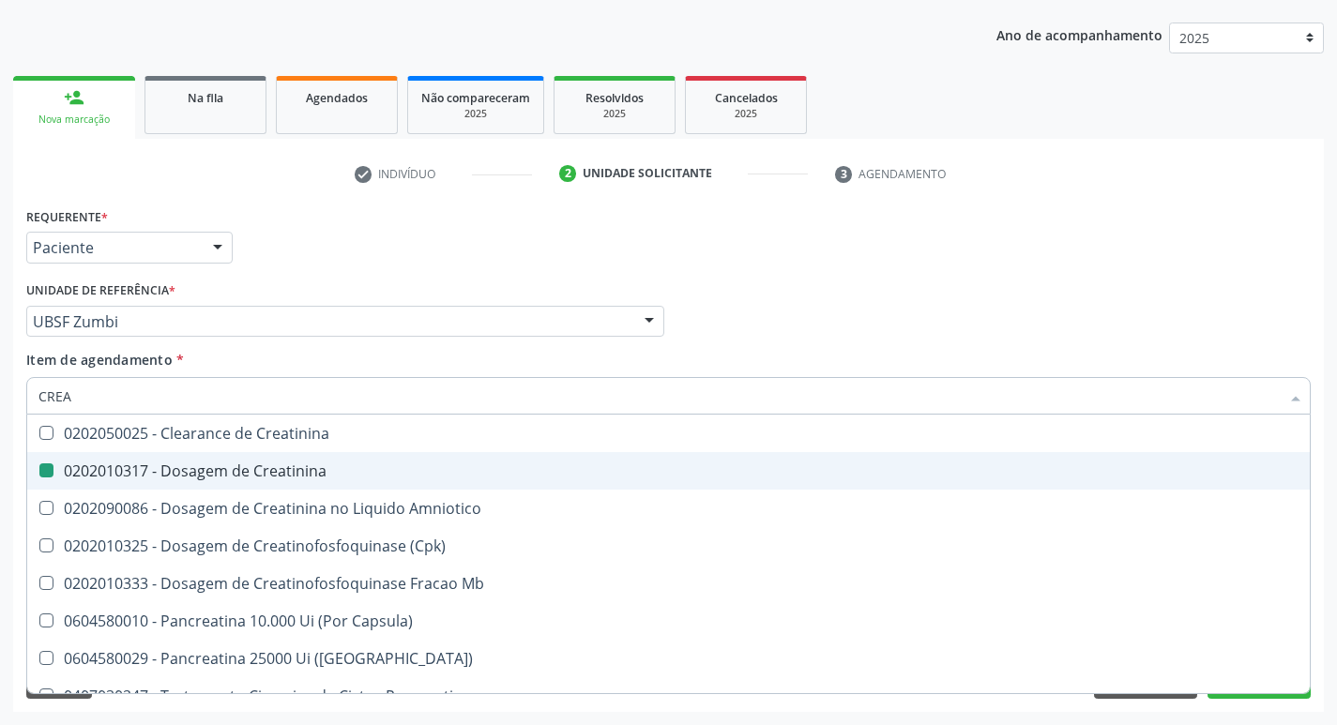
checkbox Mb "false"
type input "C"
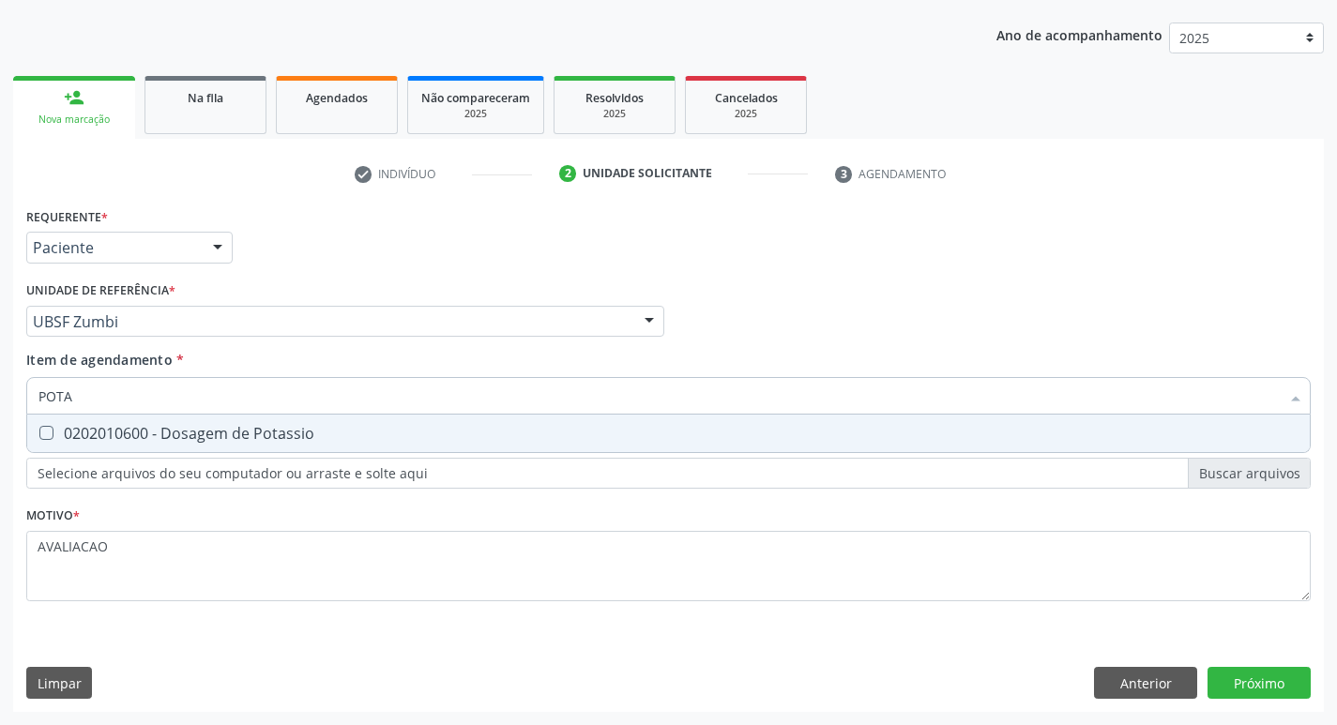
type input "POTAS"
click at [171, 441] on div "0202010600 - Dosagem de Potassio" at bounding box center [668, 433] width 1260 height 15
checkbox Potassio "true"
type input "POT"
checkbox Potassio "false"
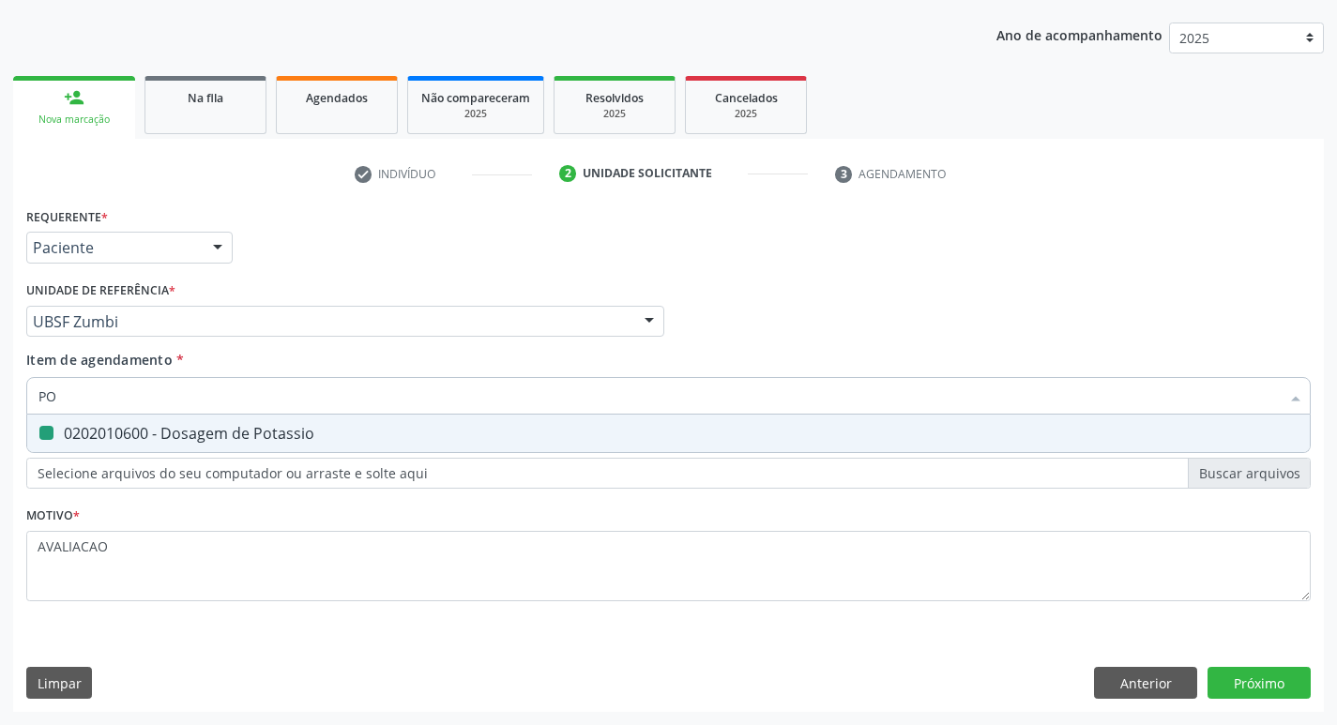
type input "P"
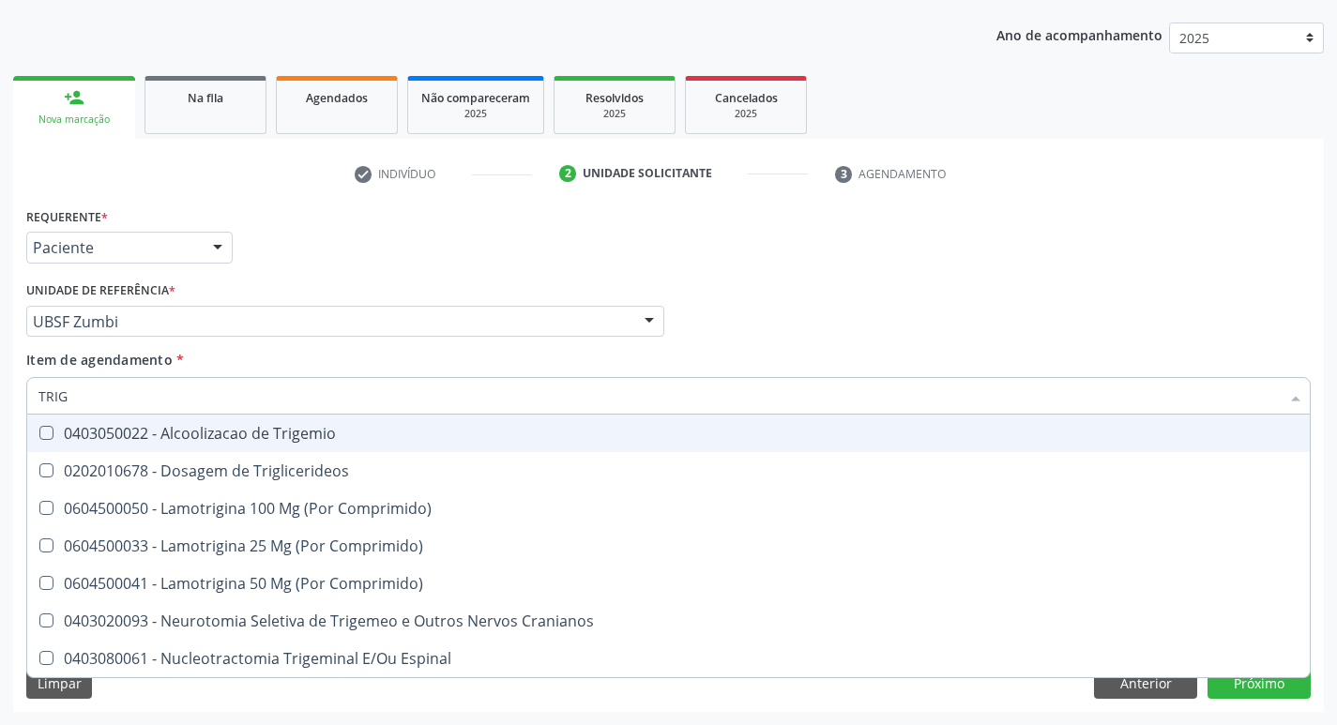
type input "TRIGL"
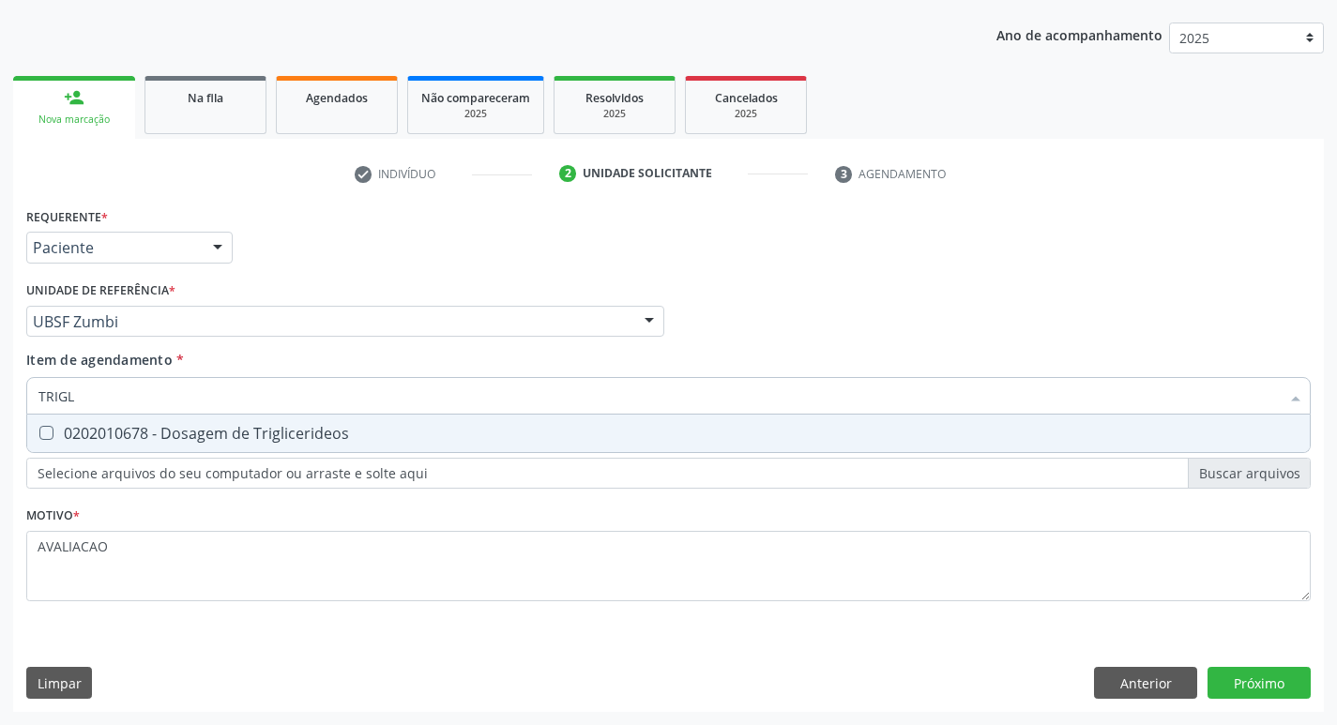
click at [249, 446] on span "0202010678 - Dosagem de Triglicerideos" at bounding box center [668, 434] width 1282 height 38
checkbox Triglicerideos "true"
type input "TRIG"
checkbox Triglicerideos "false"
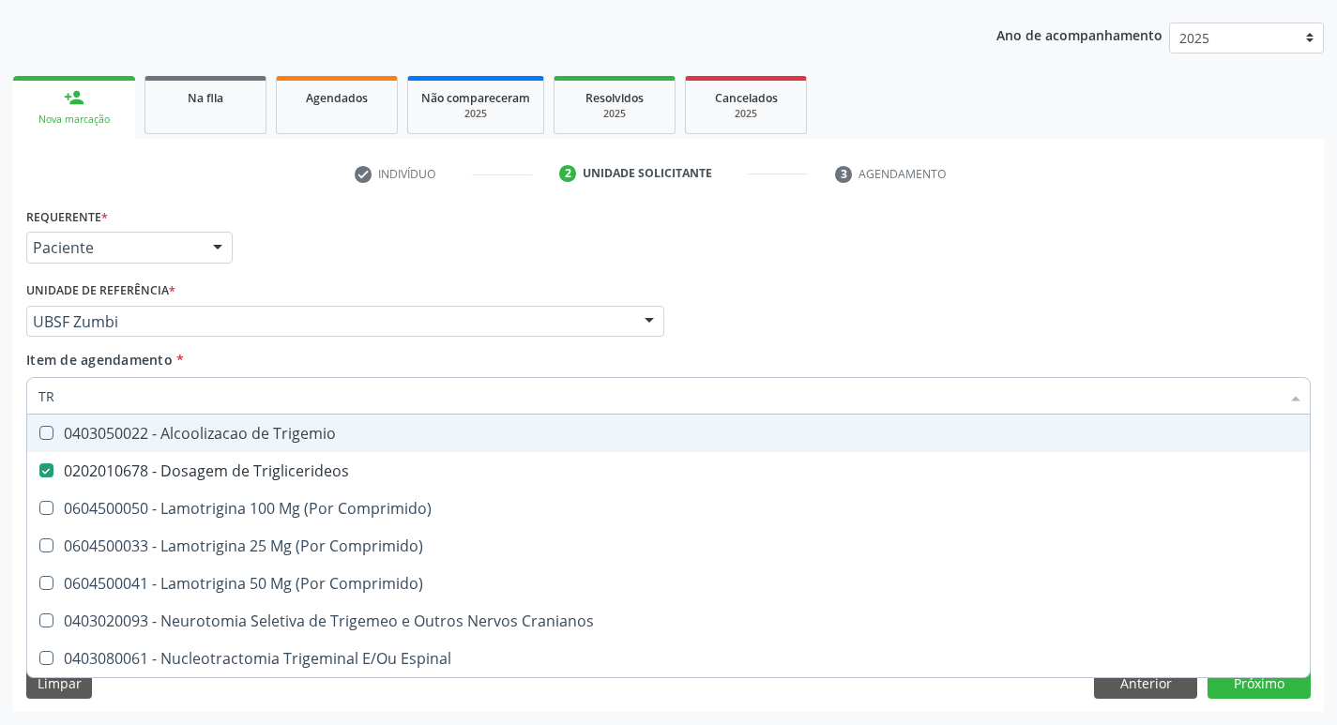
type input "T"
checkbox Triglicerideos "false"
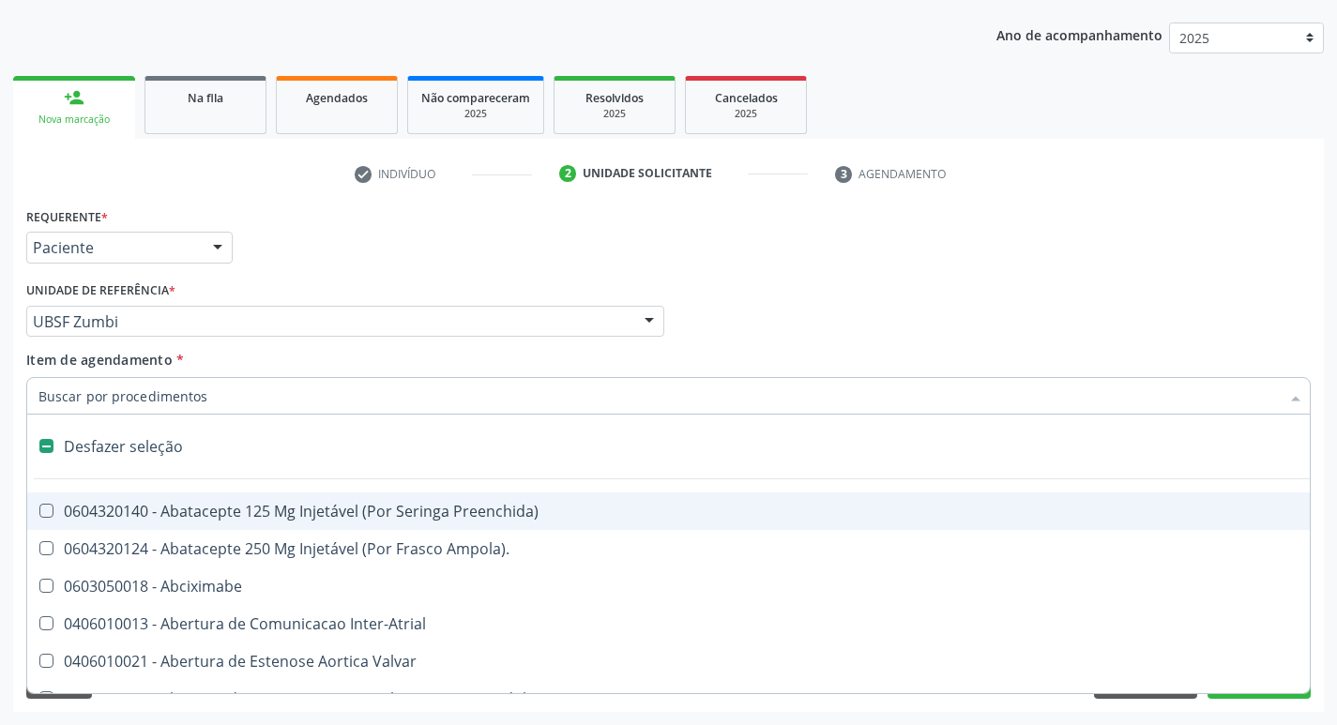
type input "2"
checkbox Monopolar "true"
checkbox Quadril "true"
checkbox Biologica "true"
checkbox Conica "true"
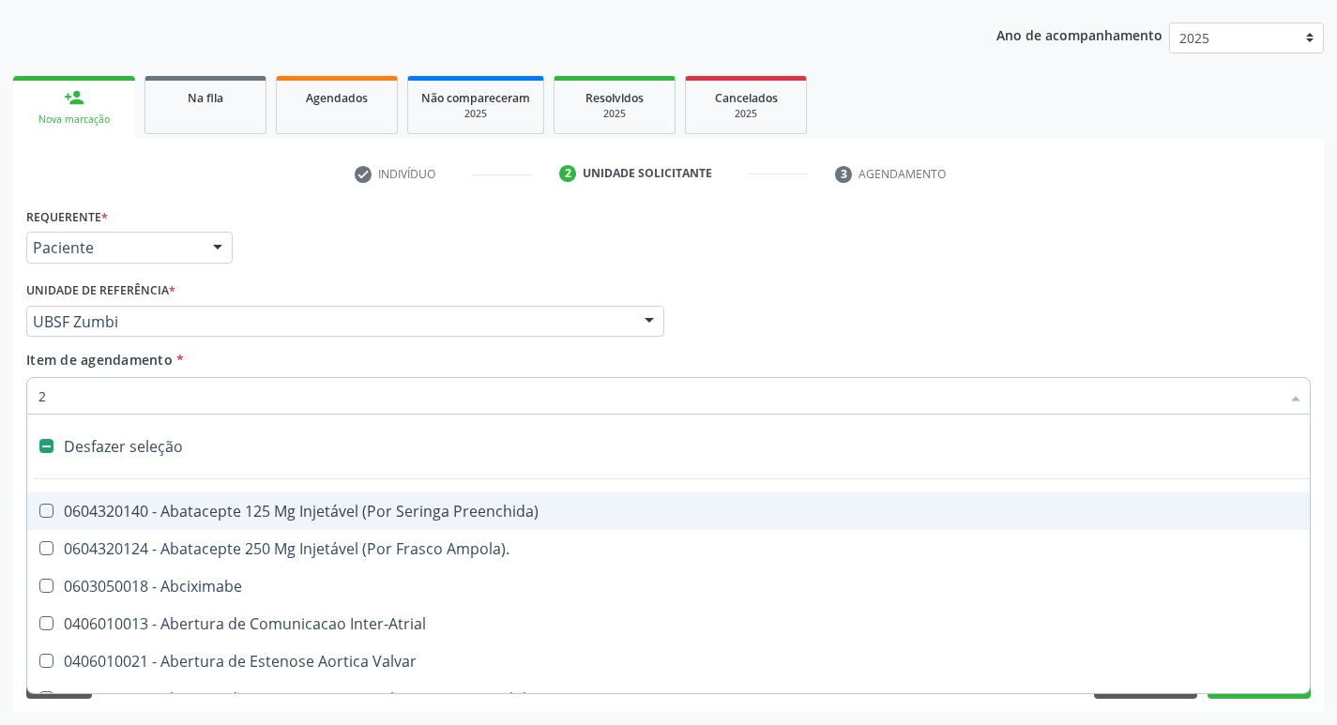
checkbox Aorto-Cavitarias "true"
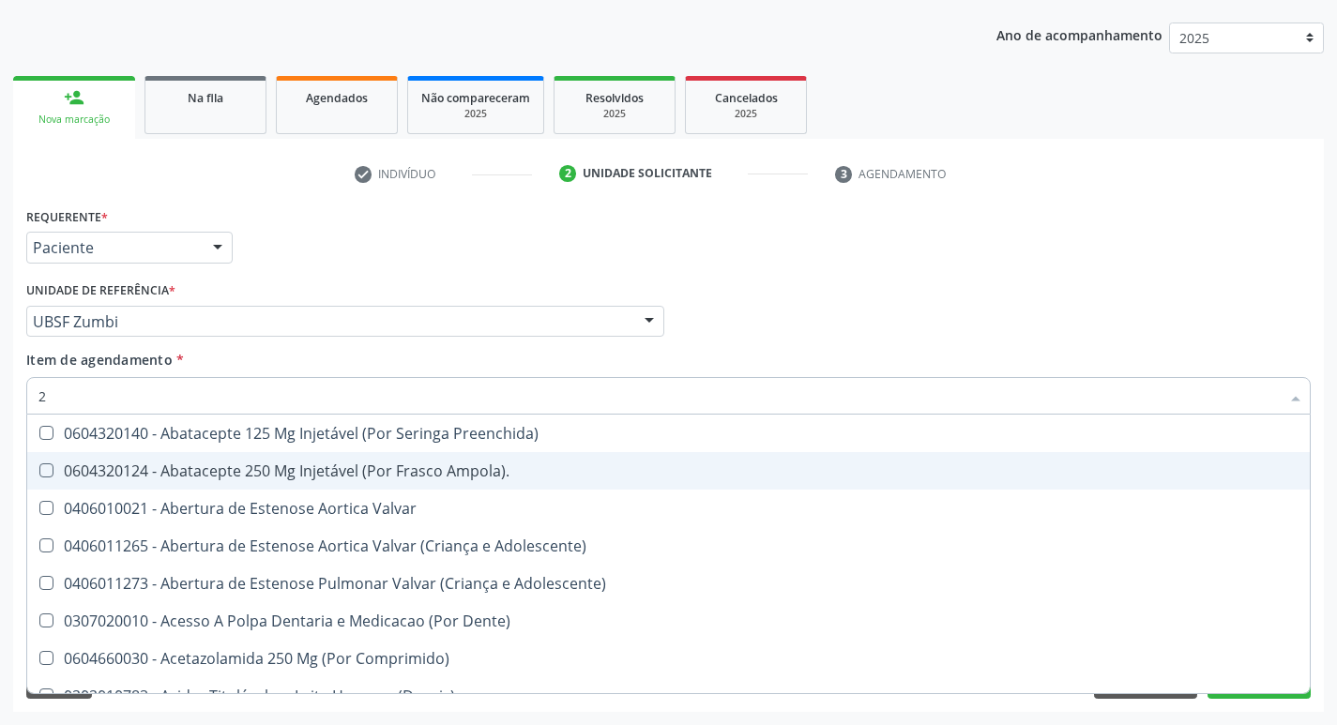
type input "20205001"
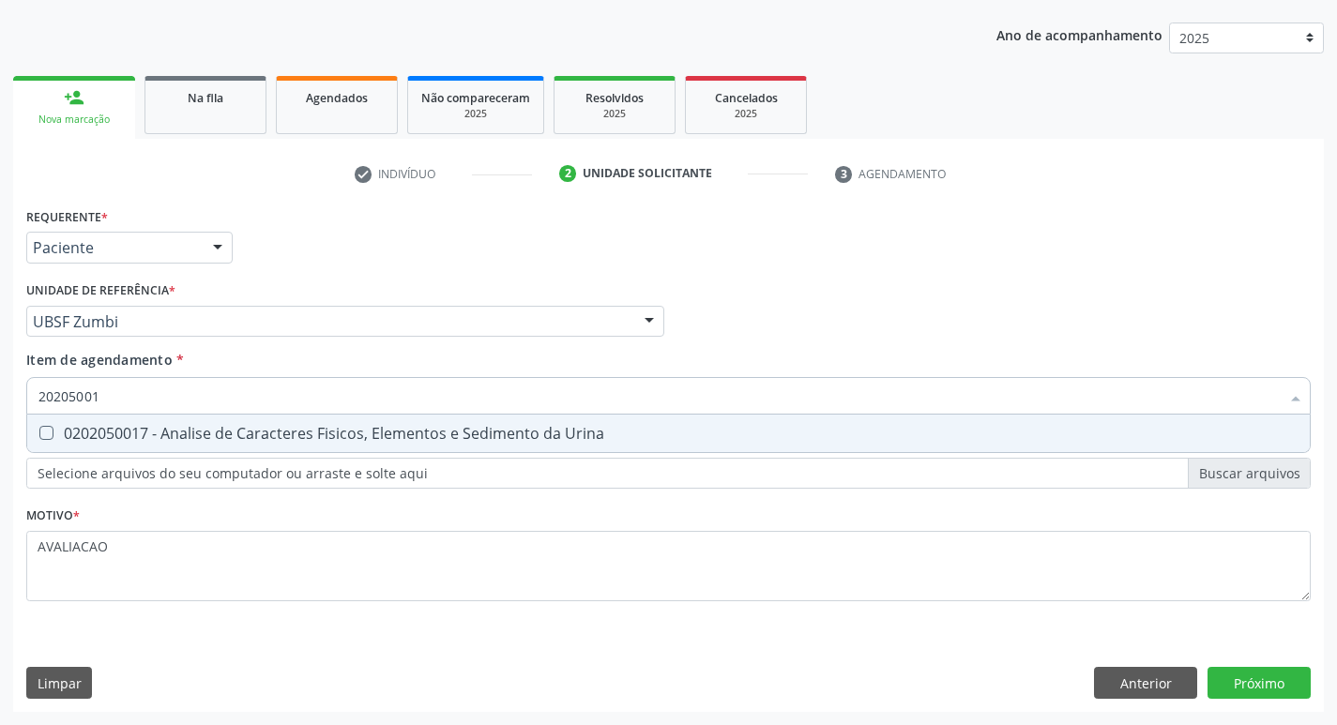
click at [196, 441] on div "0202050017 - Analise de Caracteres Fisicos, Elementos e Sedimento da Urina" at bounding box center [668, 433] width 1260 height 15
checkbox Urina "true"
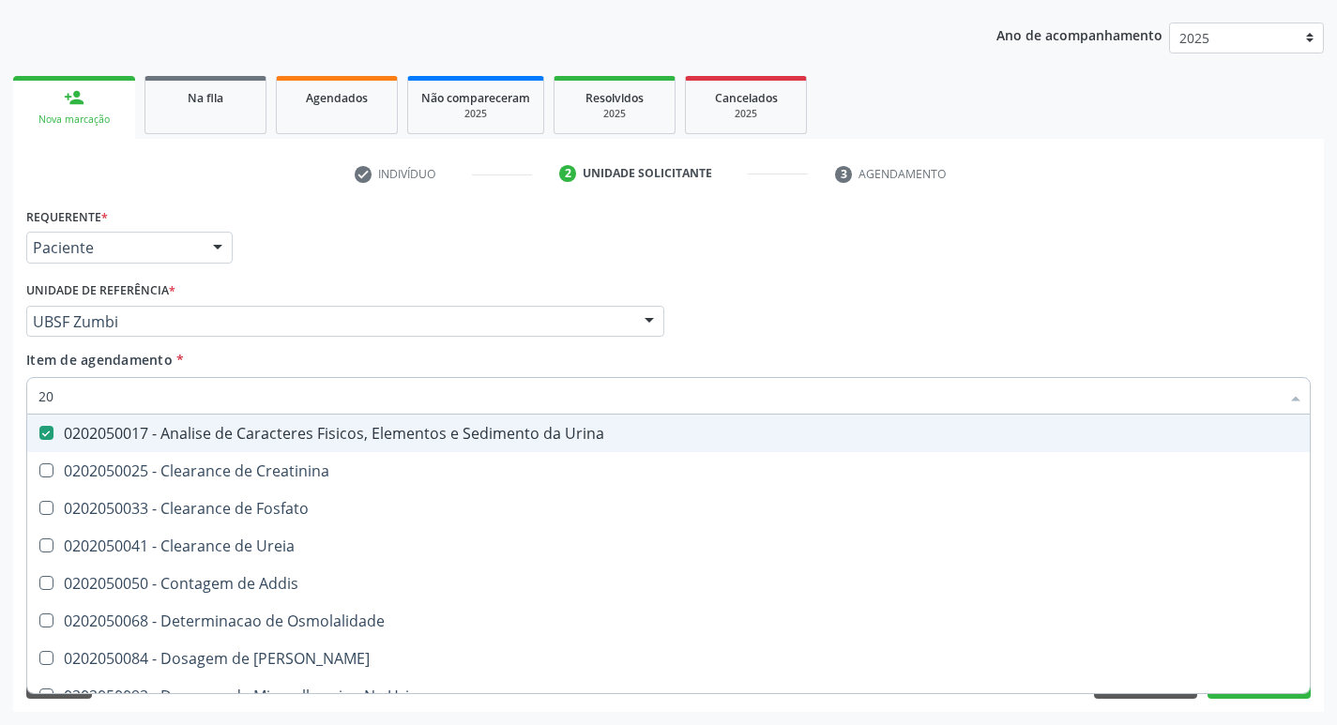
type input "2"
checkbox Urina "false"
checkbox Ureia "false"
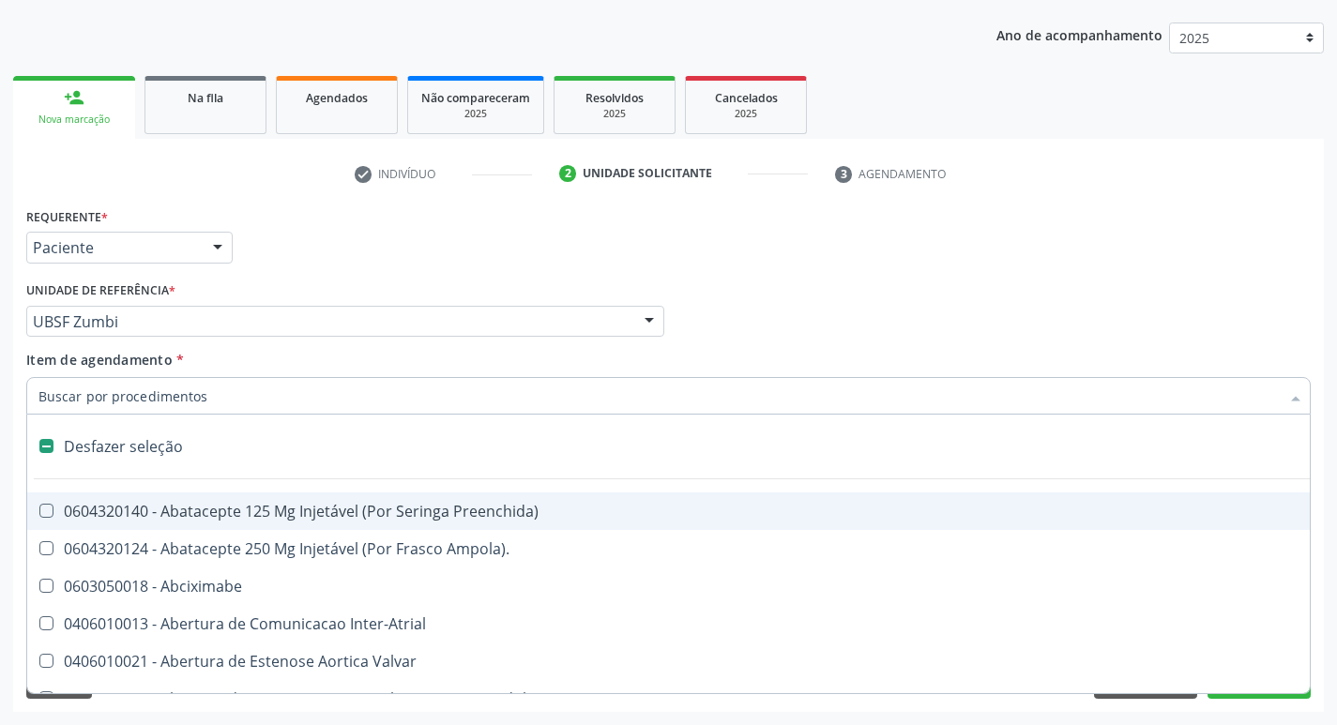
type input "G"
checkbox Urina "false"
checkbox Comprimido\) "true"
checkbox Sanitária "true"
checkbox Criança "true"
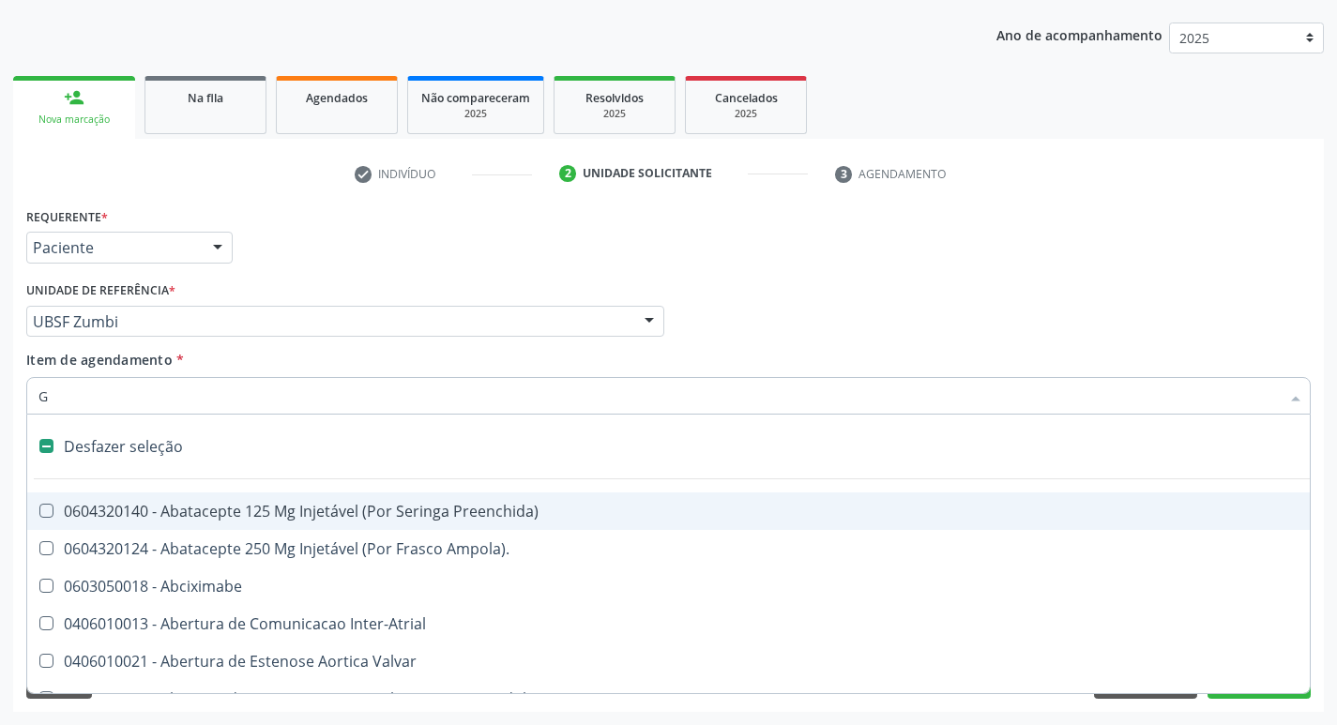
checkbox Capsula\) "true"
checkbox Osso "true"
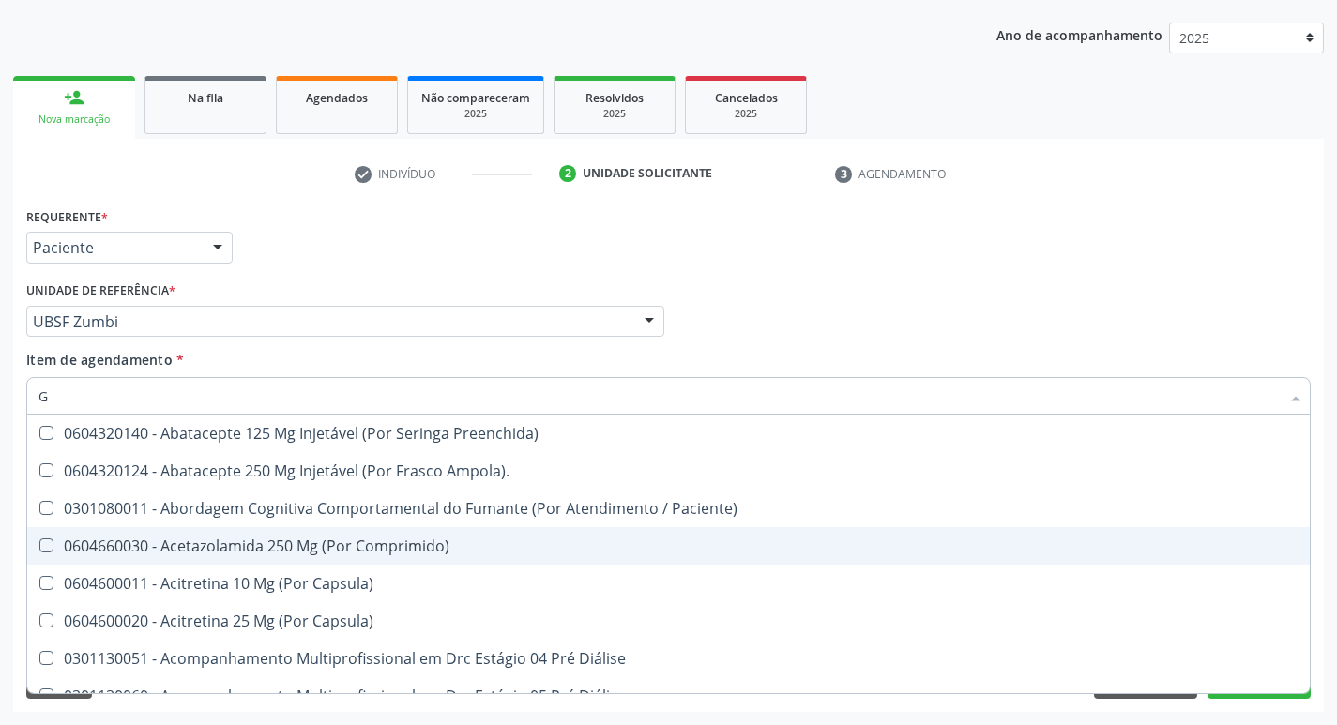
type input "GLICOSE"
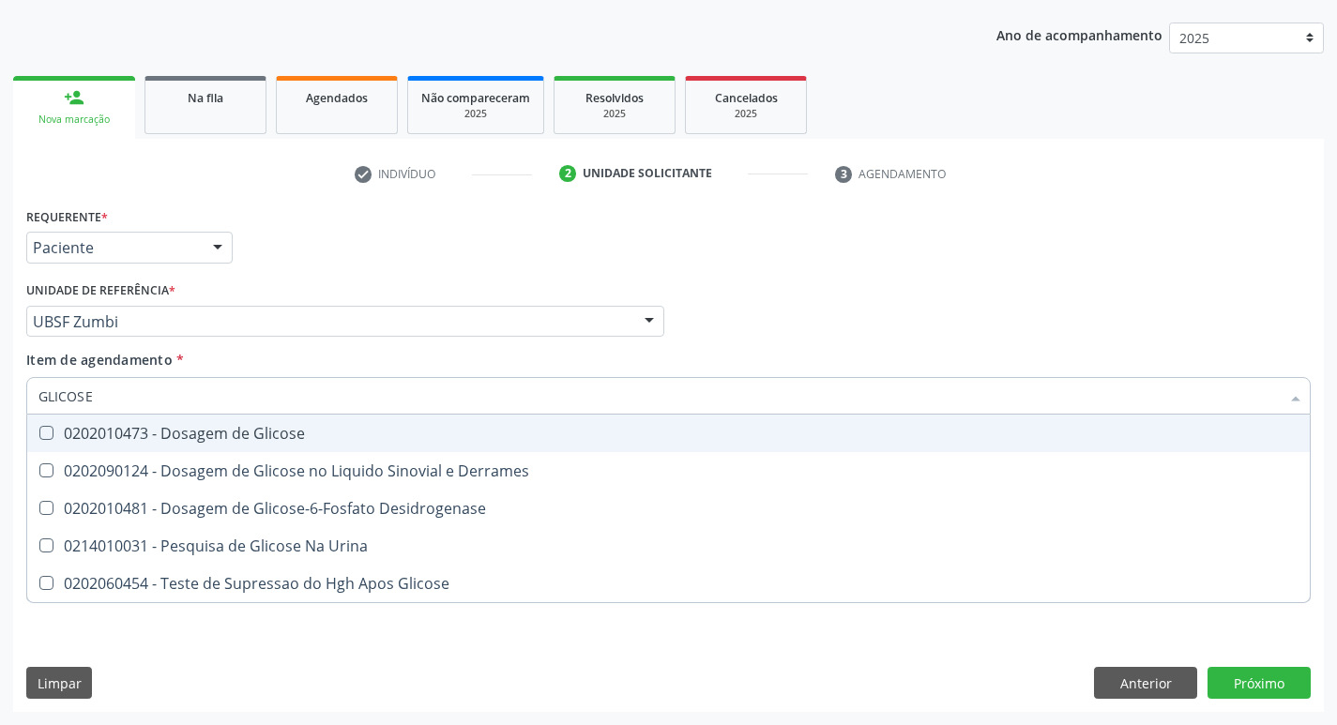
click at [301, 431] on div "0202010473 - Dosagem de Glicose" at bounding box center [668, 433] width 1260 height 15
checkbox Glicose "true"
type input "GLICOS"
checkbox Glicose "false"
checkbox Derrames "true"
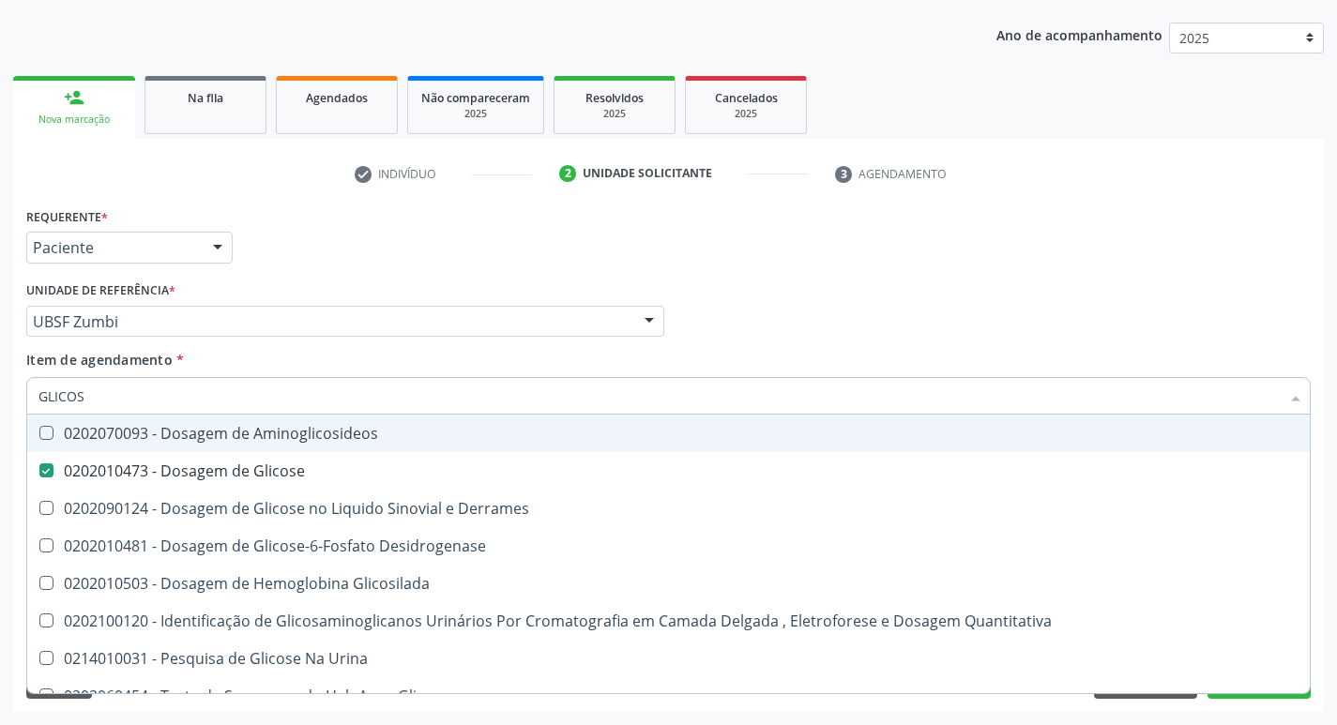
type input "GLICO"
checkbox Glicose "false"
checkbox Derrames "true"
type input "GLIC"
checkbox Derrames "false"
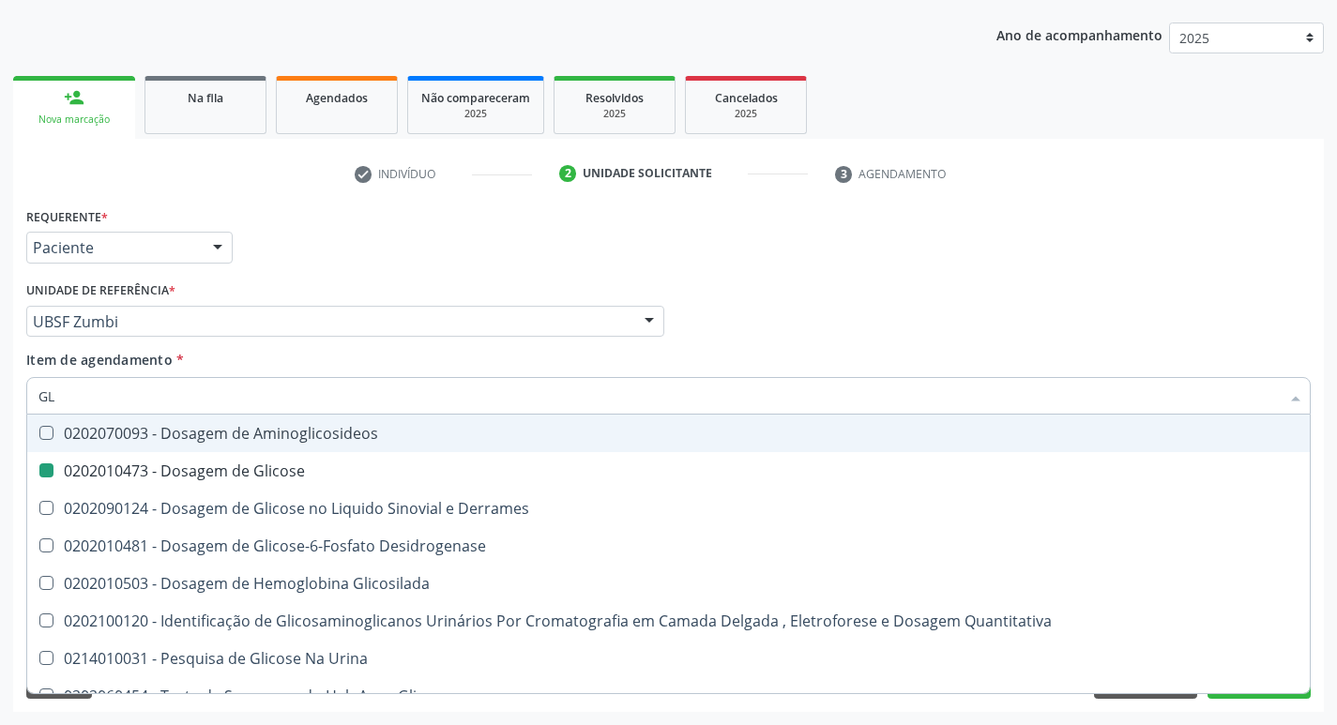
type input "G"
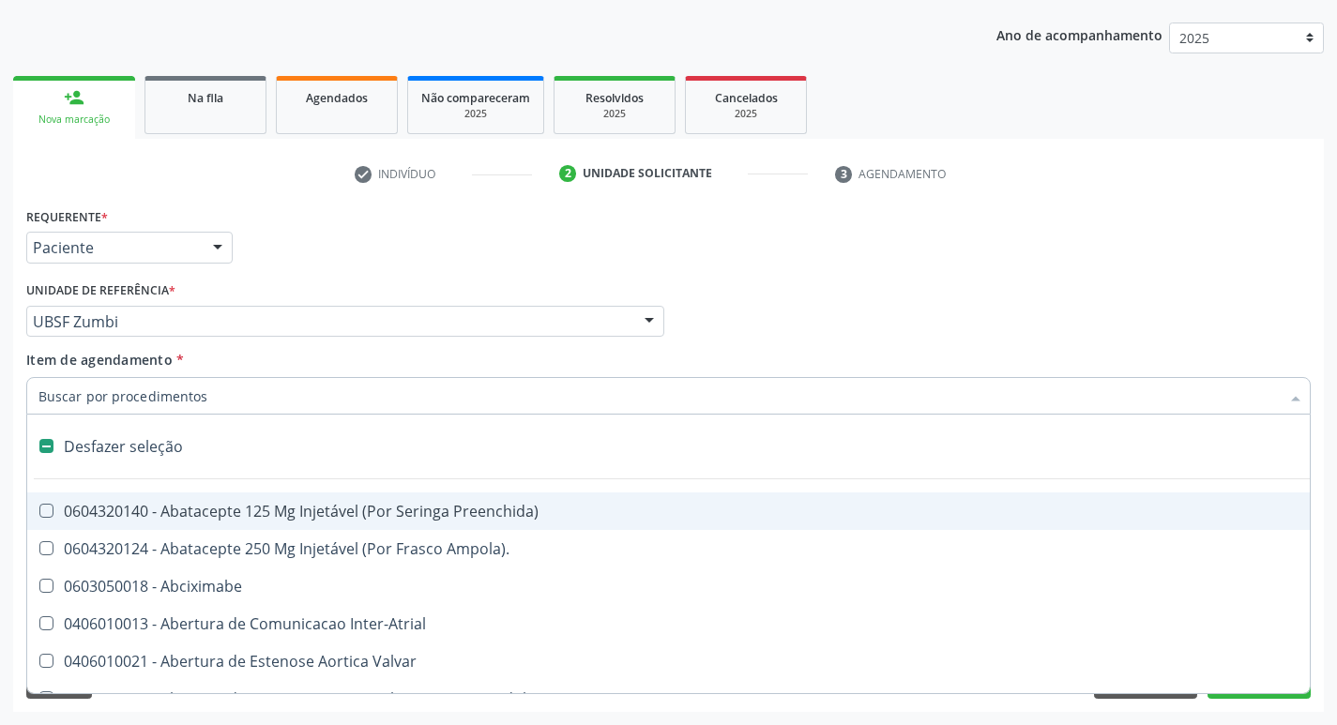
type input "H"
checkbox Urina "false"
checkbox Lactente\) "true"
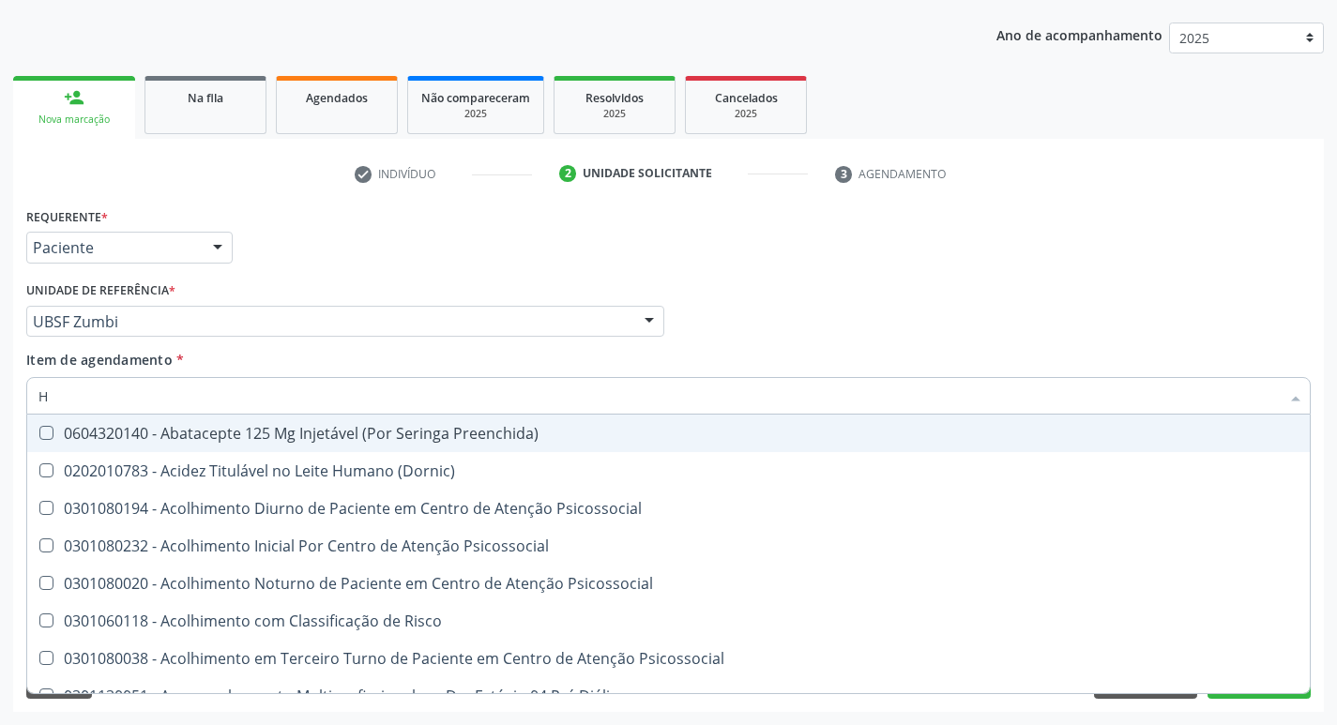
type input "HEMOGLOBINA G"
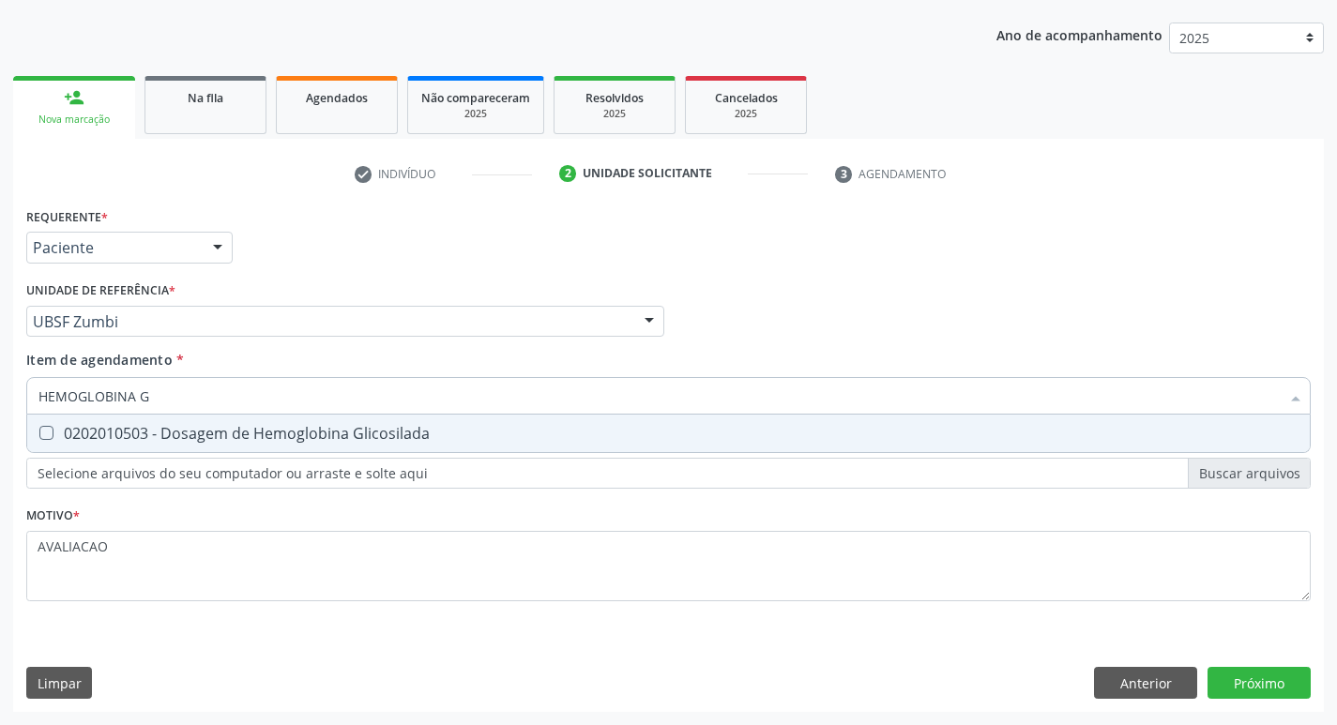
click at [268, 429] on div "0202010503 - Dosagem de Hemoglobina Glicosilada" at bounding box center [668, 433] width 1260 height 15
checkbox Glicosilada "true"
type input "HEMOGLOBINA"
checkbox Glicosilada "false"
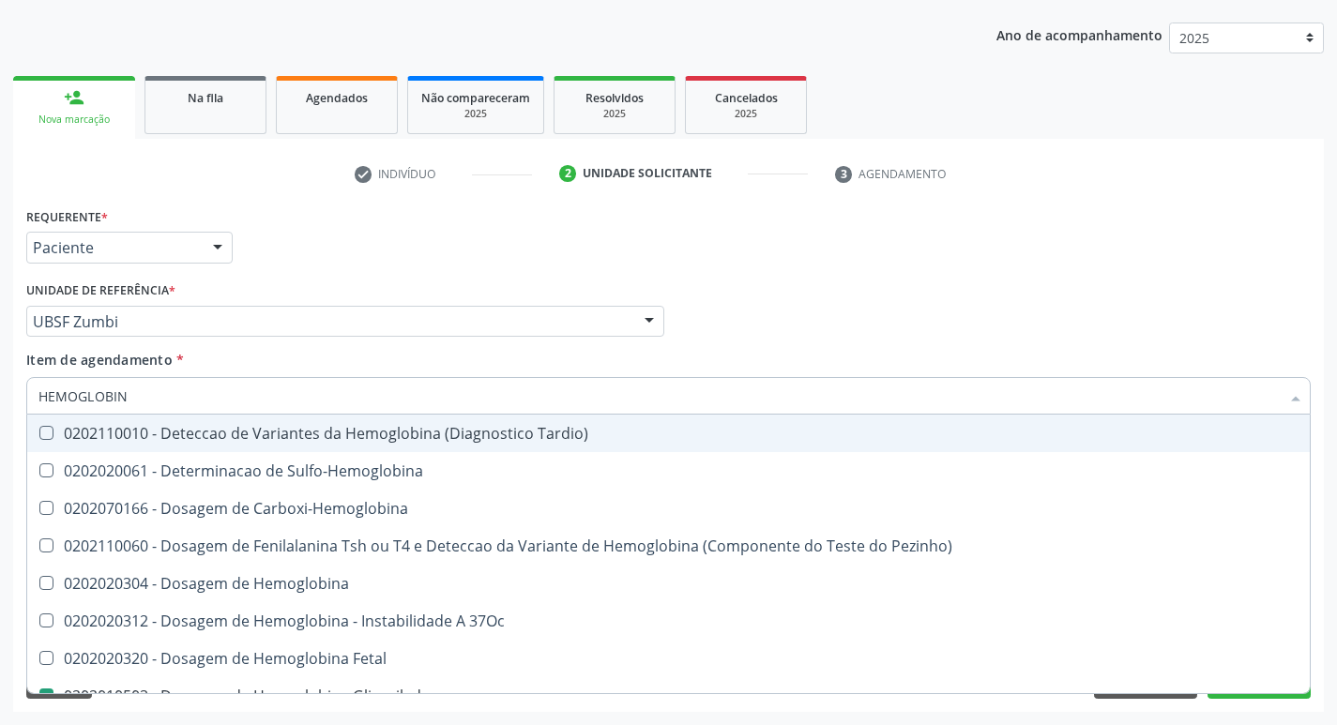
type input "HEMOGLOBI"
checkbox Glicosilada "false"
checkbox Hemoglobina "true"
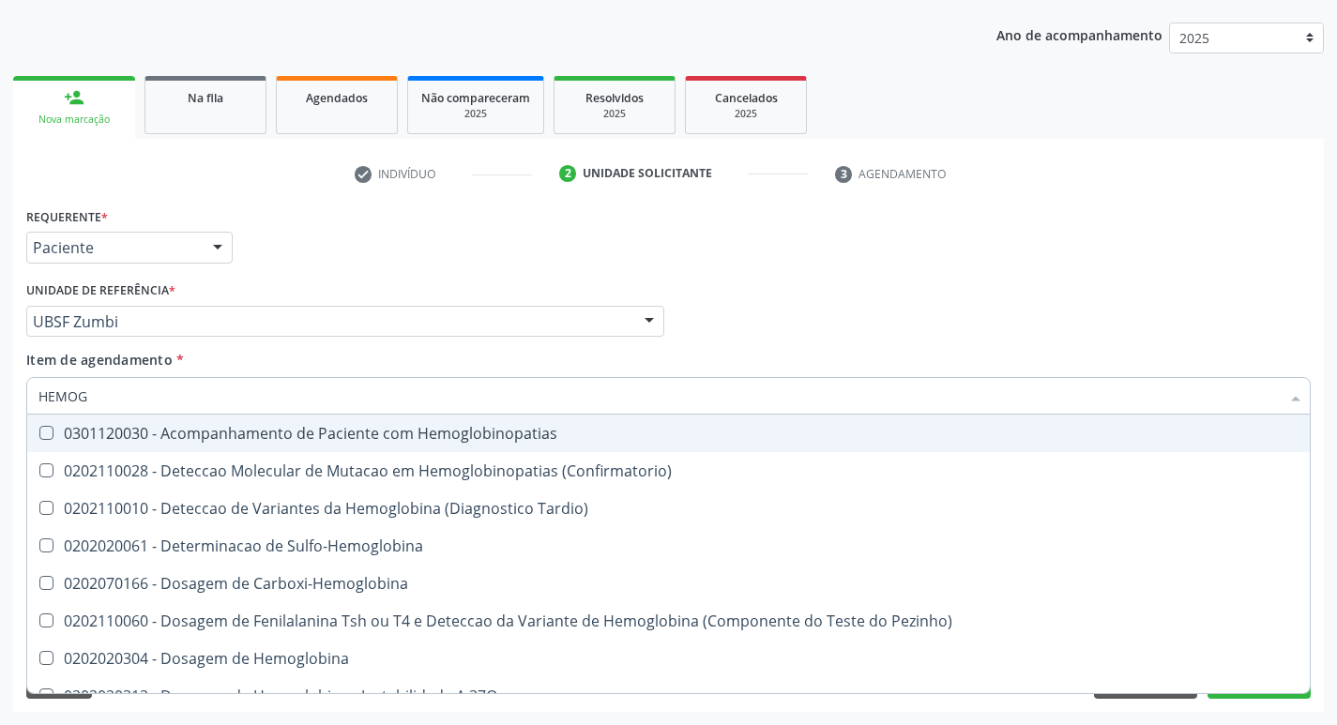
type input "HEMO"
checkbox Glicosilada "false"
type input "H"
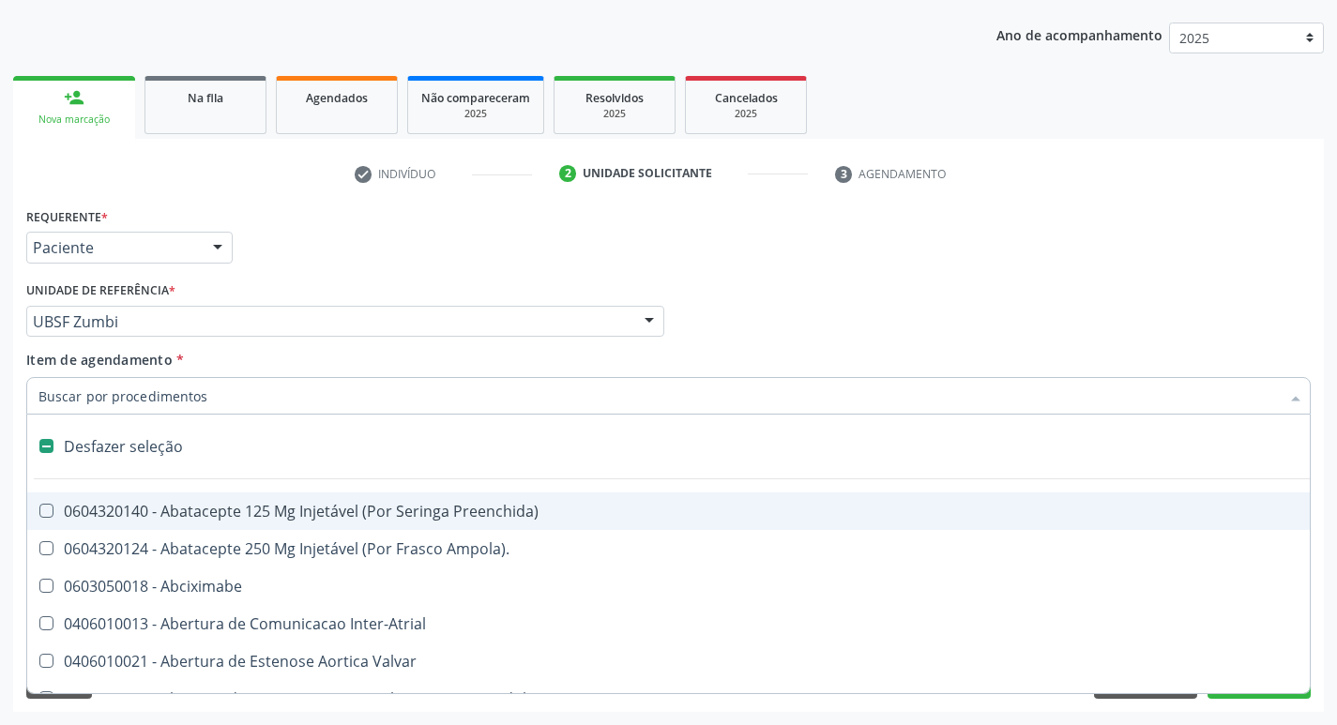
type input "H"
checkbox Urina "false"
checkbox Lactente\) "true"
checkbox A "true"
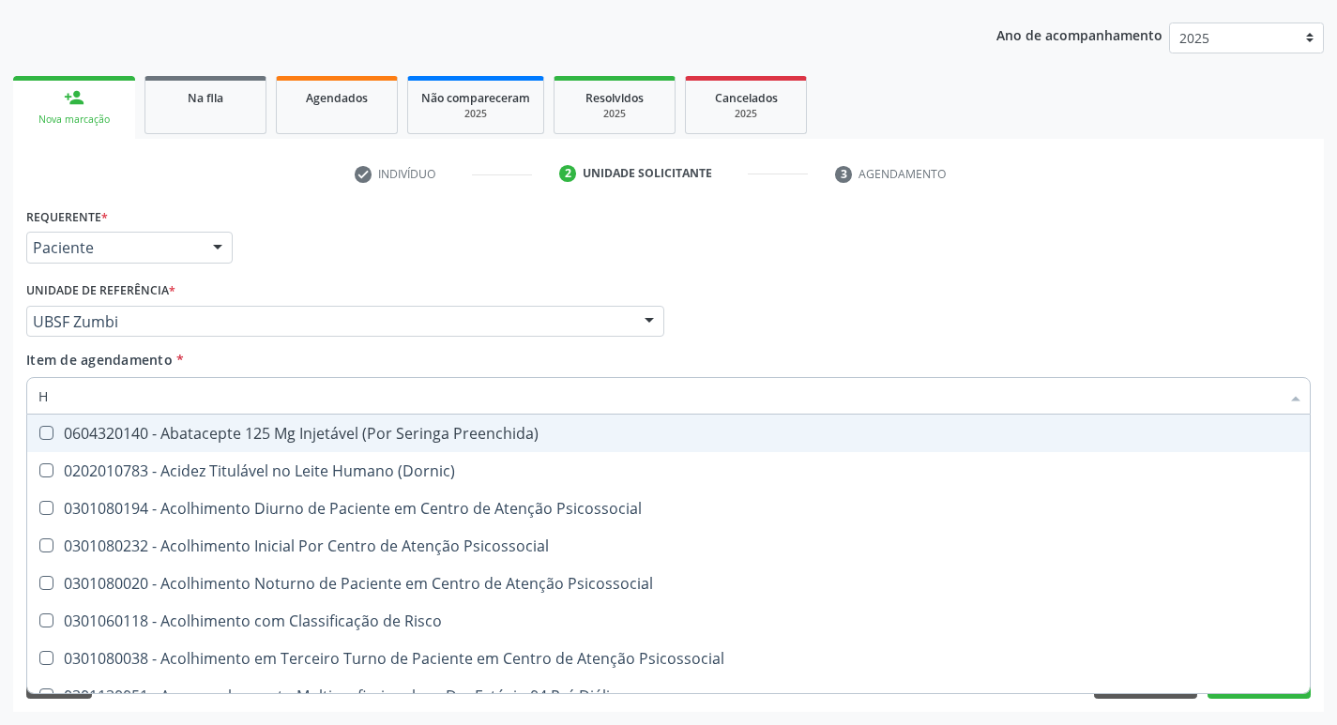
type input "HEMOGR"
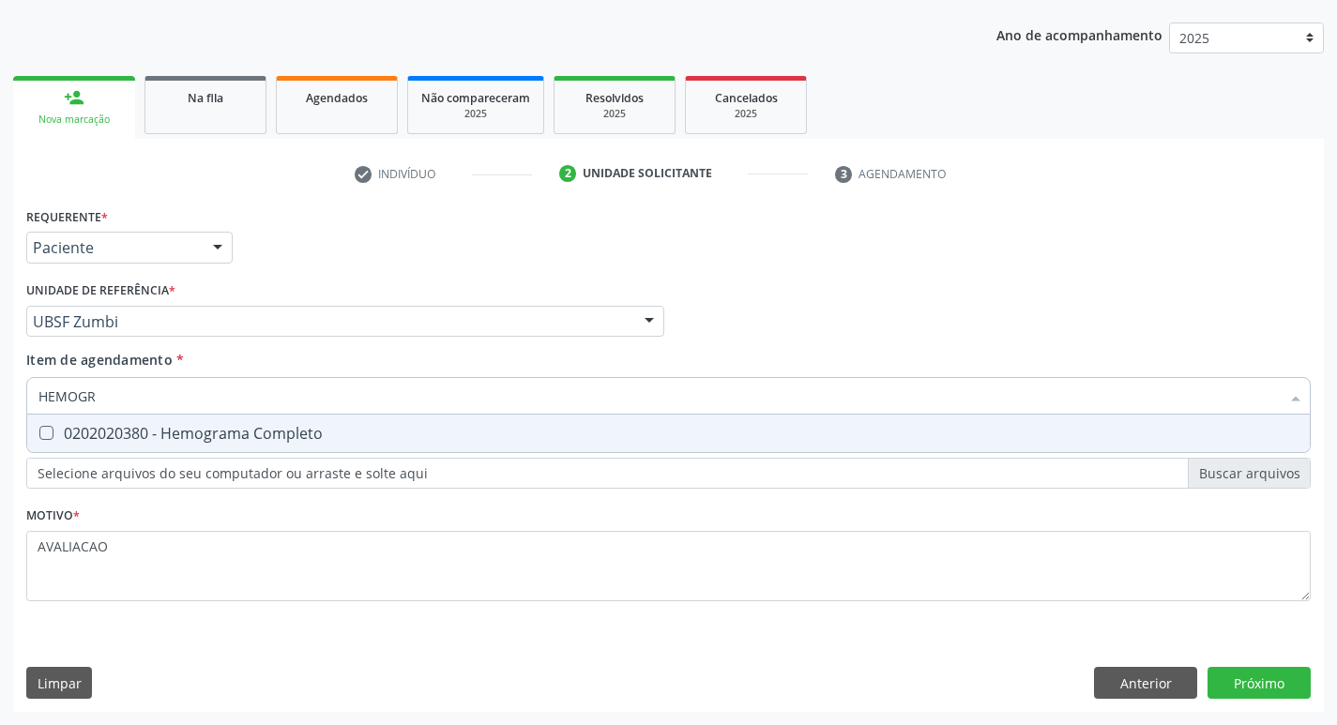
click at [149, 435] on div "0202020380 - Hemograma Completo" at bounding box center [668, 433] width 1260 height 15
checkbox Completo "true"
type input "HEMOG"
checkbox Completo "false"
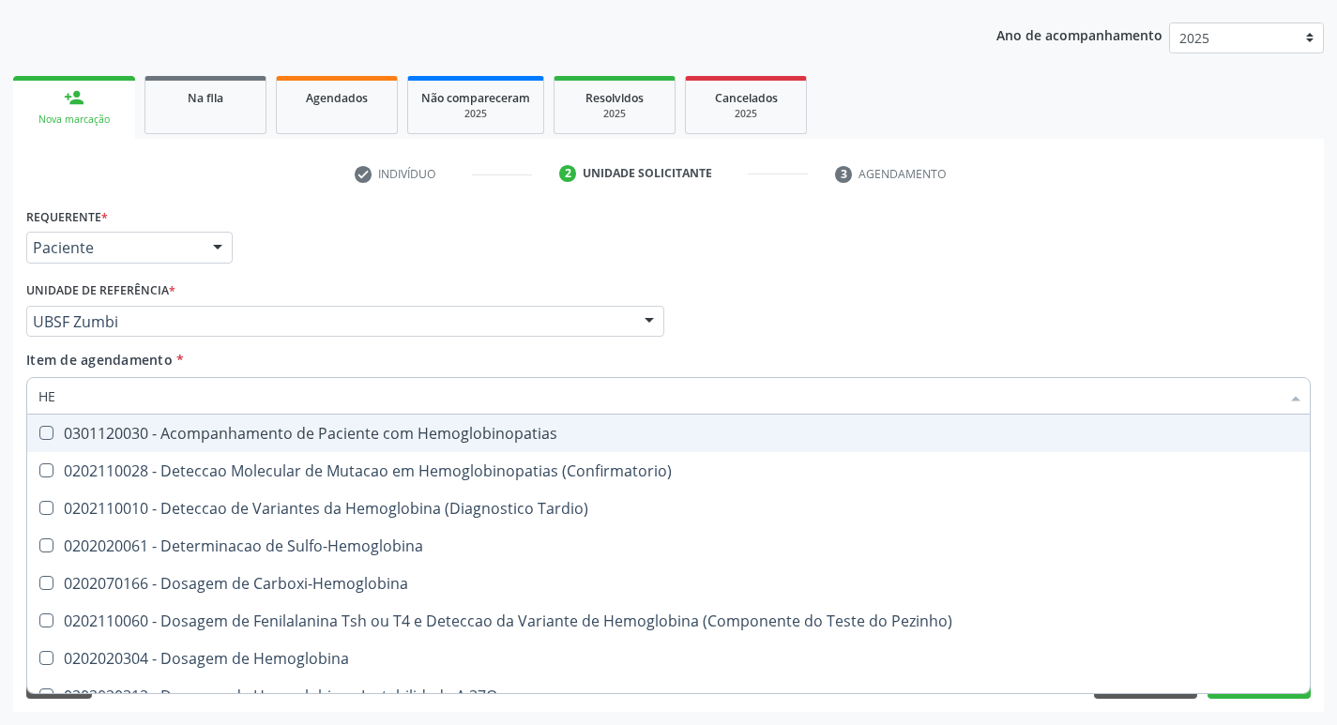
type input "H"
checkbox Glicosilada "false"
checkbox Completo "false"
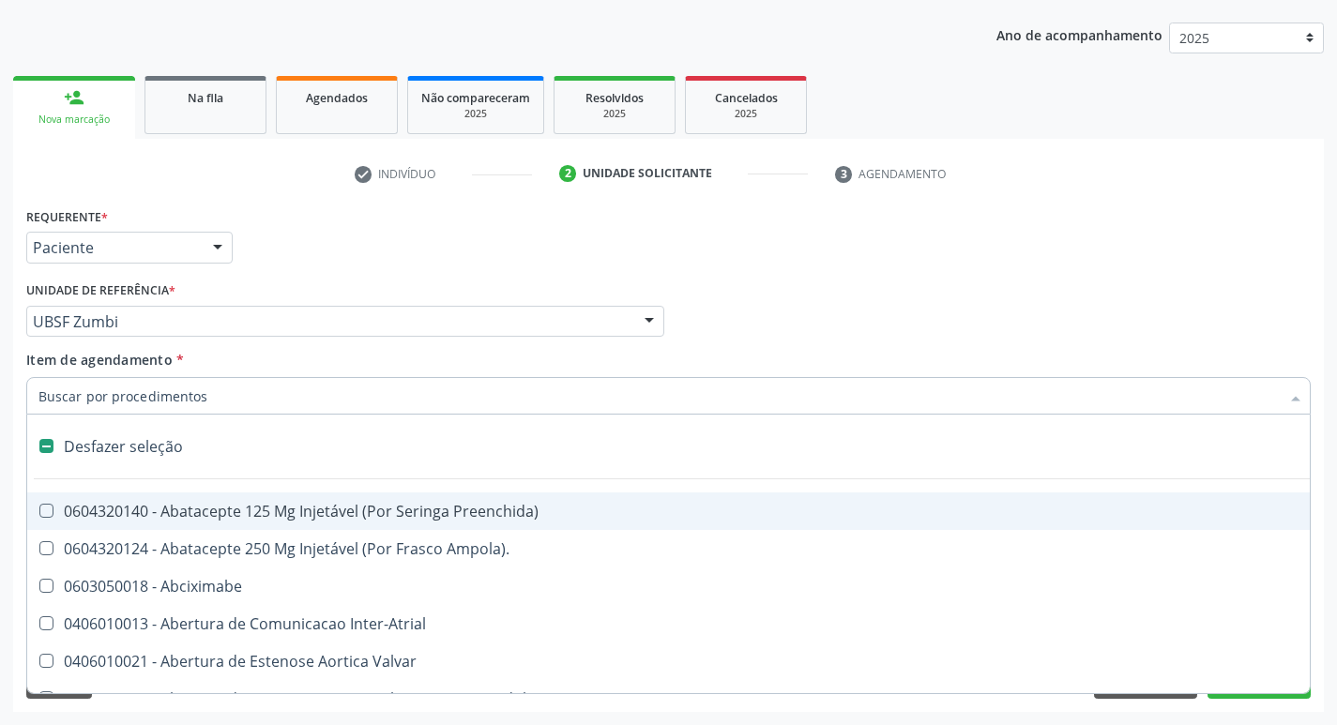
type input "H"
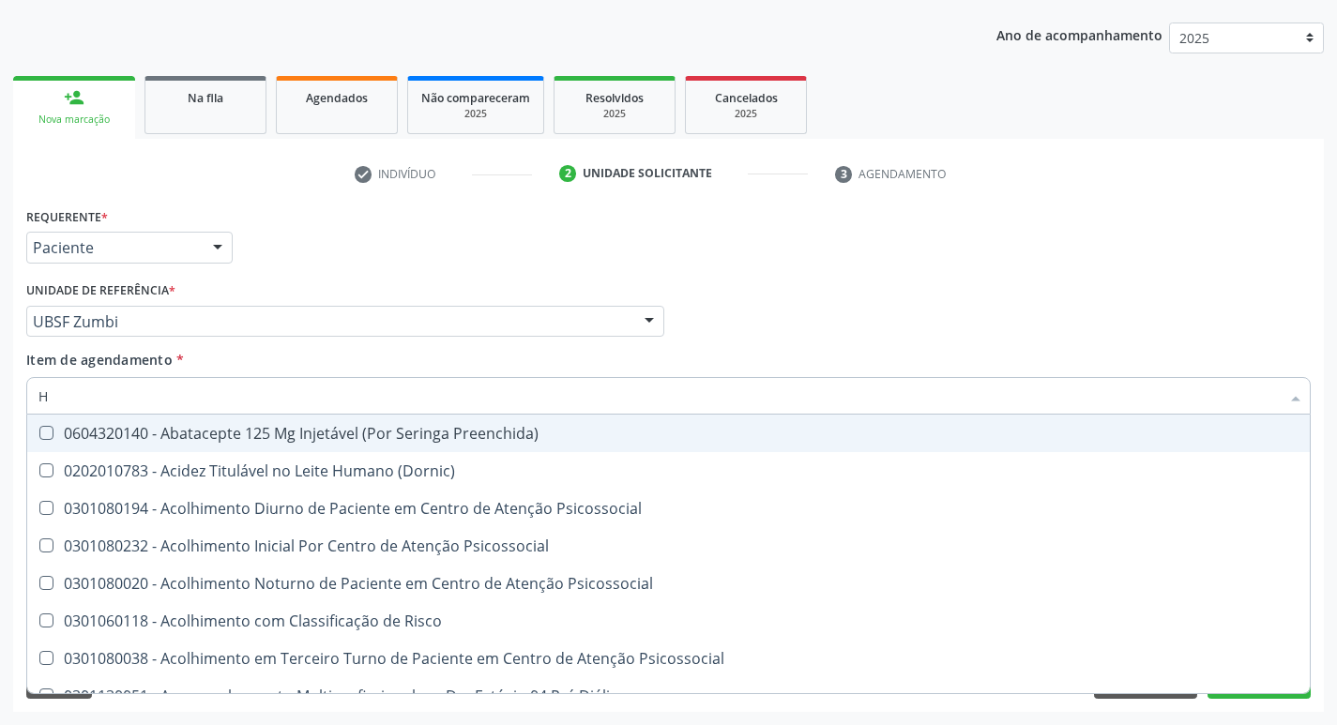
checkbox Fase "false"
checkbox Hdl "true"
checkbox Glicosilada "true"
checkbox Completo "true"
type input "HEMOGR"
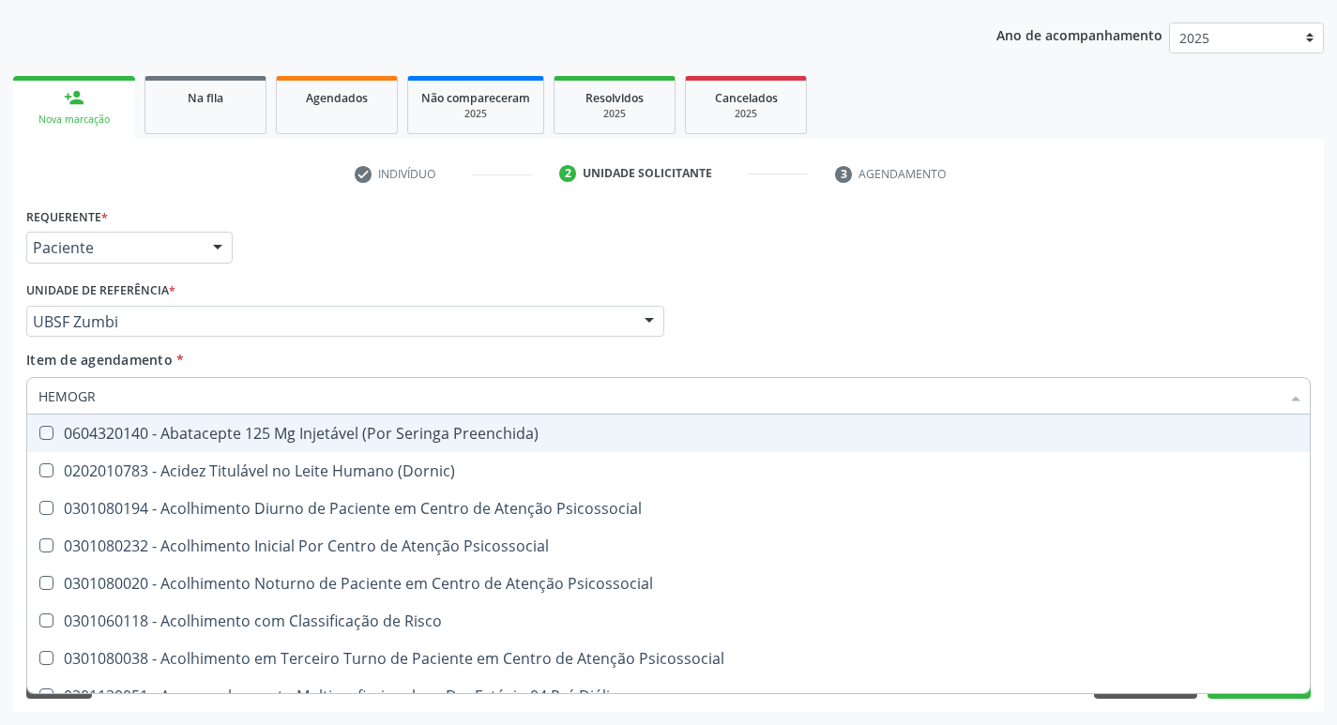
checkbox Preenchida\) "true"
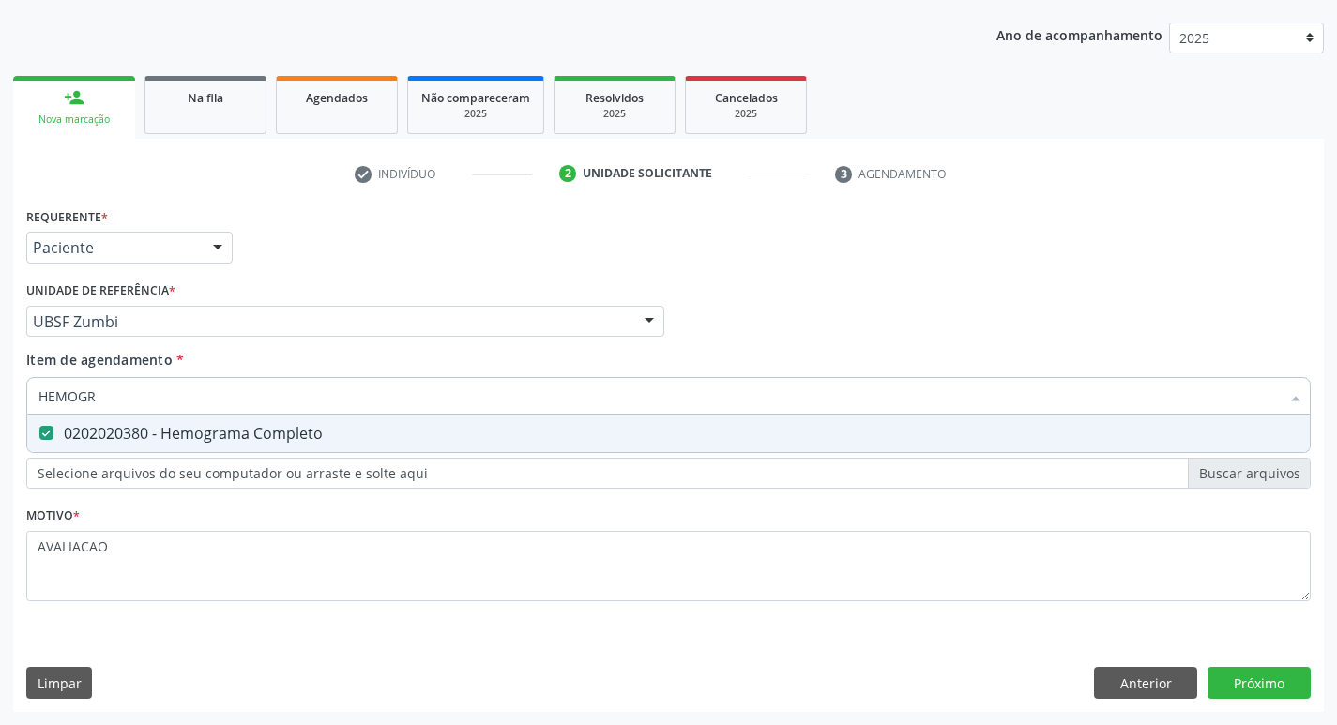
type input "HEMOG"
checkbox Completo "false"
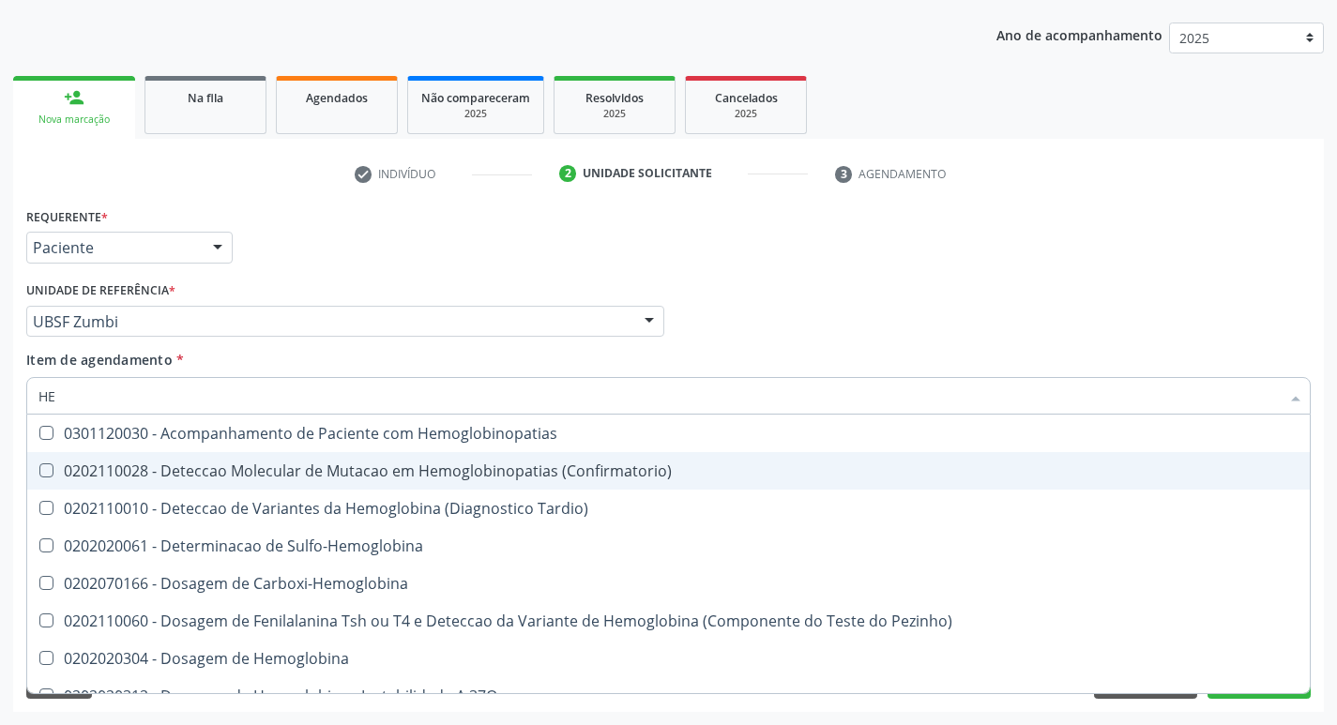
type input "H"
checkbox Glicosilada "false"
checkbox Completo "false"
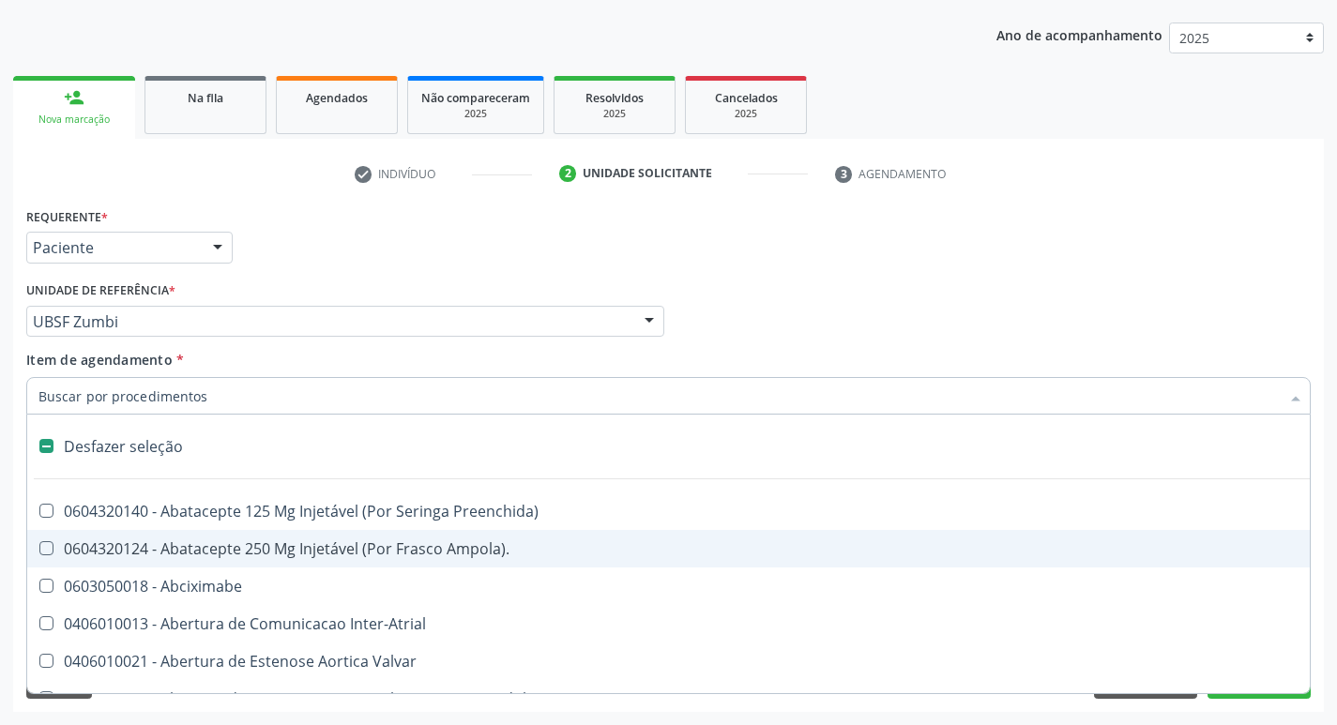
type input "T"
checkbox Dedo "true"
checkbox Urina "false"
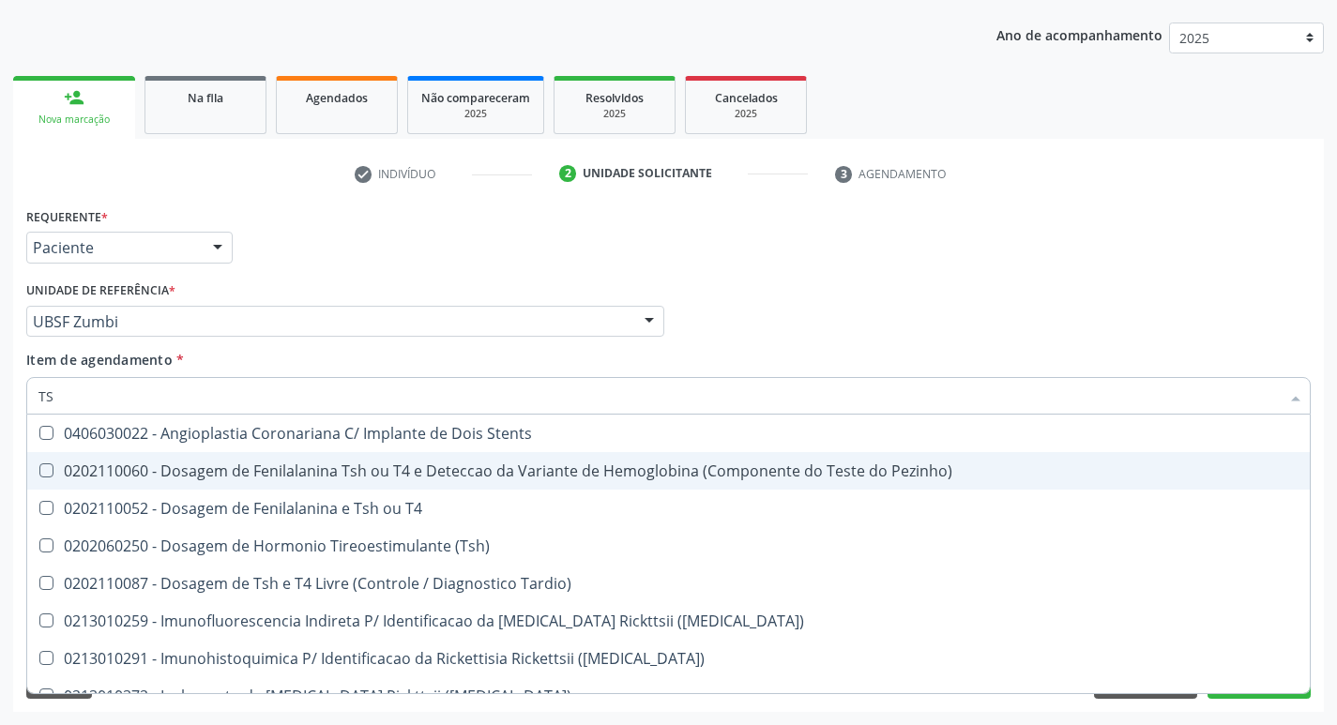
type input "TSH"
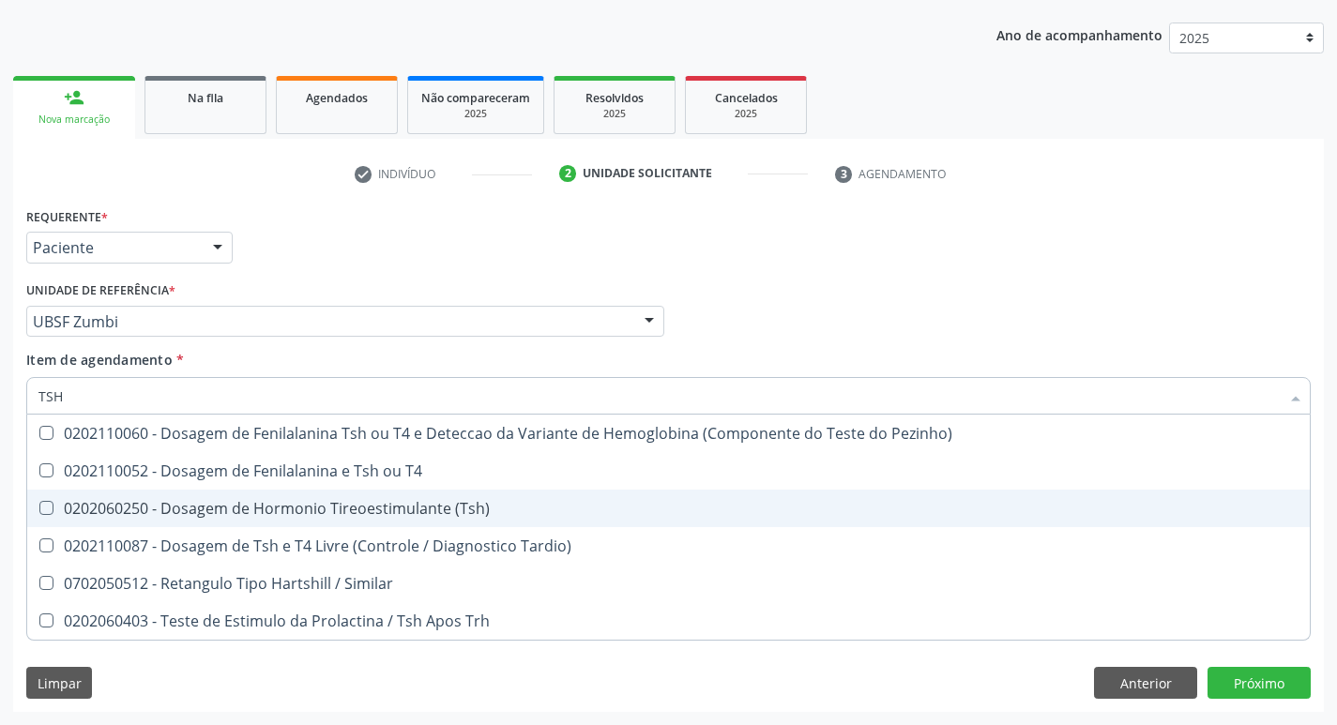
click at [321, 501] on div "0202060250 - Dosagem de Hormonio Tireoestimulante (Tsh)" at bounding box center [668, 508] width 1260 height 15
checkbox \(Tsh\) "true"
type input "TS"
checkbox \(Tsh\) "false"
checkbox Tardio\) "true"
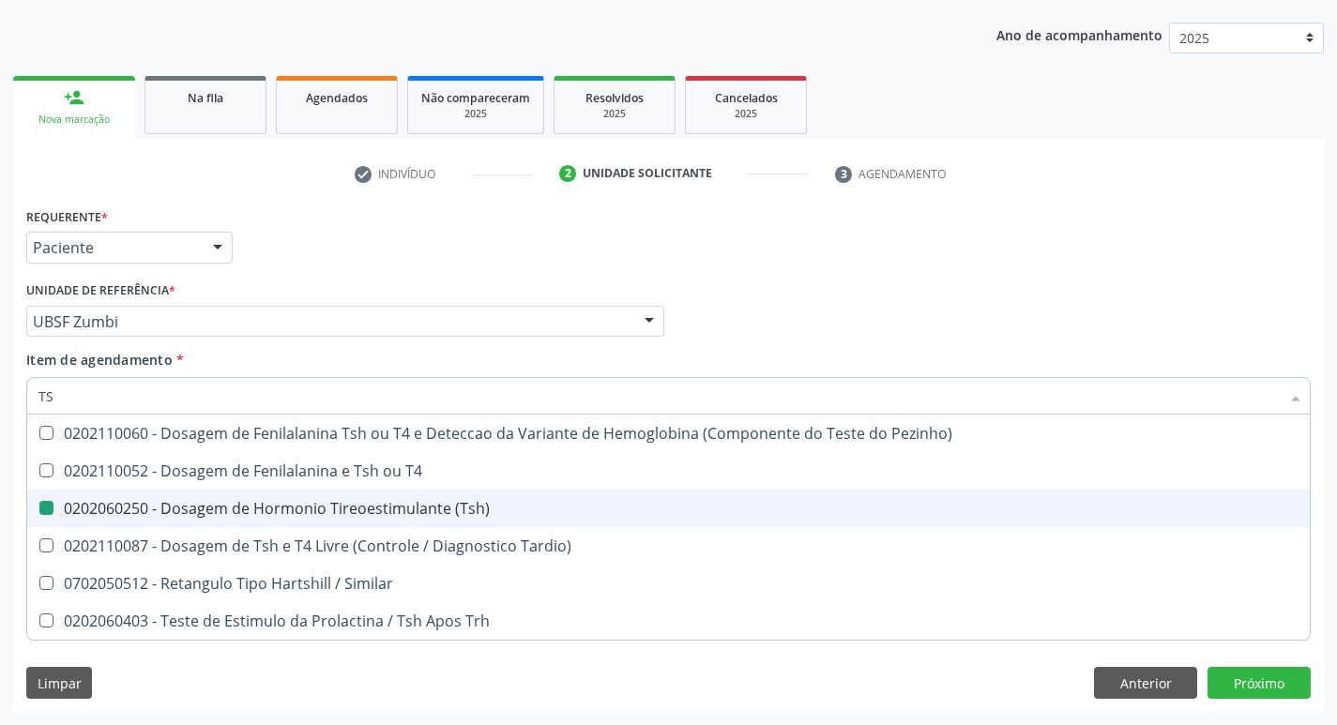
type input "T"
checkbox Tardio\) "false"
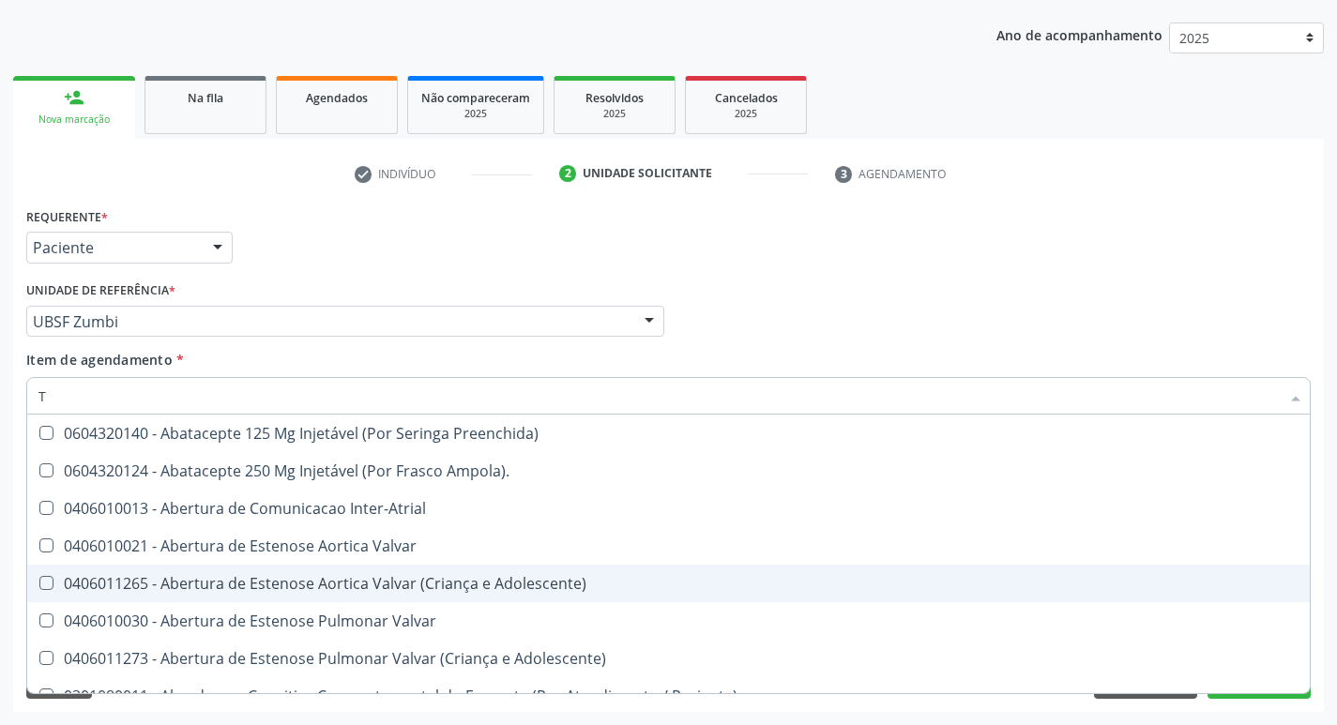
type input "T4"
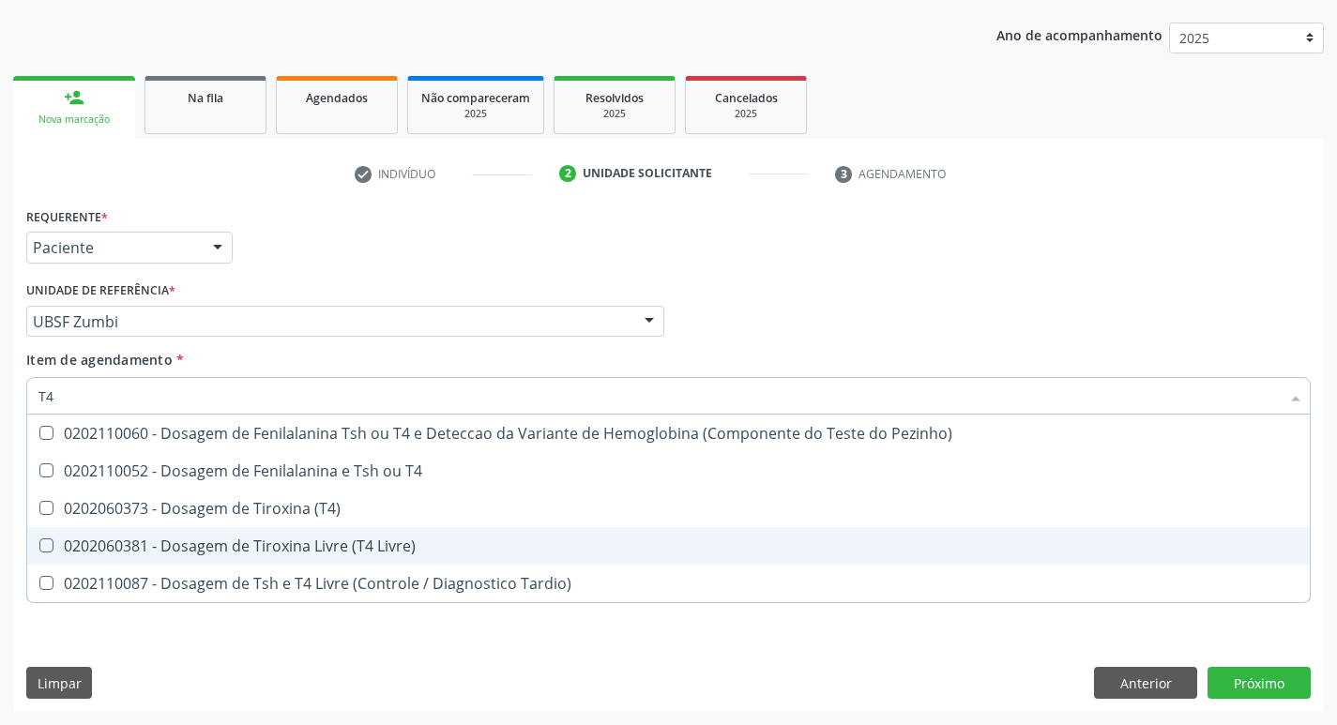
click at [374, 549] on div "0202060381 - Dosagem de Tiroxina Livre (T4 Livre)" at bounding box center [668, 545] width 1260 height 15
checkbox Livre\) "true"
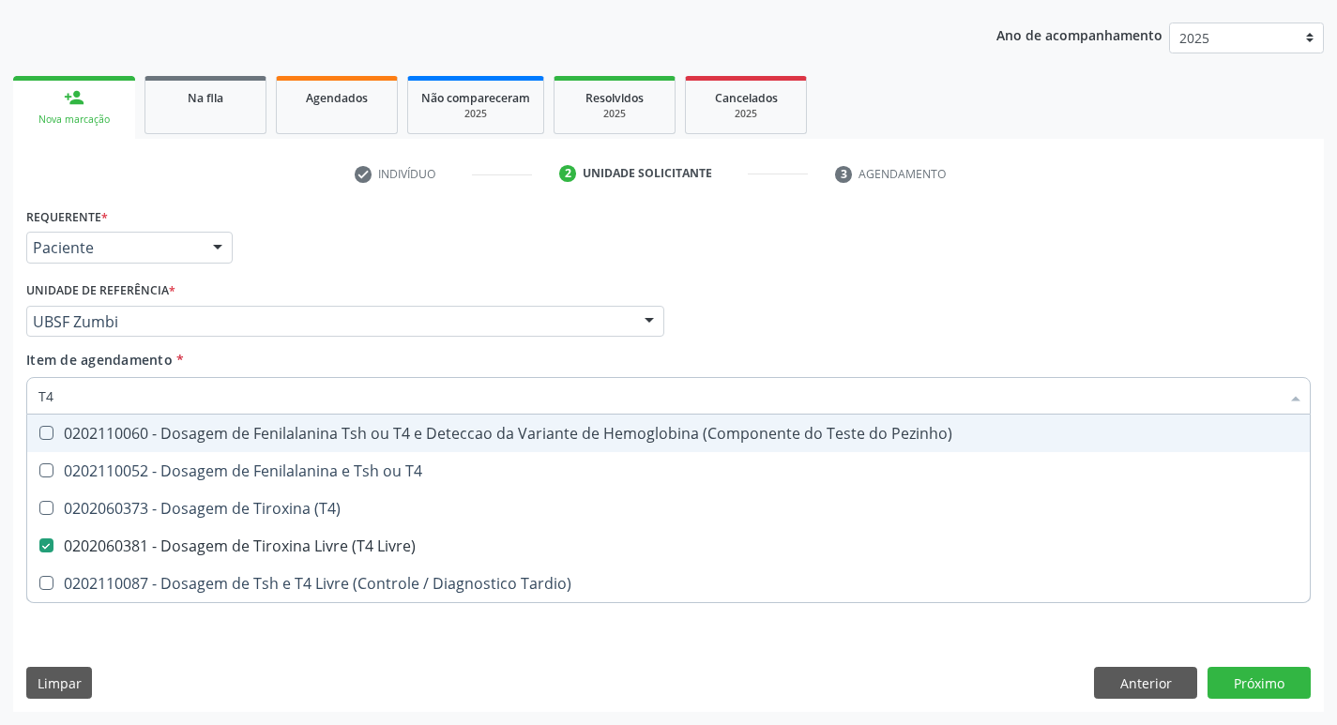
click at [815, 176] on link "2 Unidade solicitante" at bounding box center [683, 174] width 275 height 30
checkbox T4 "true"
checkbox \(T4\) "true"
checkbox Tardio\) "true"
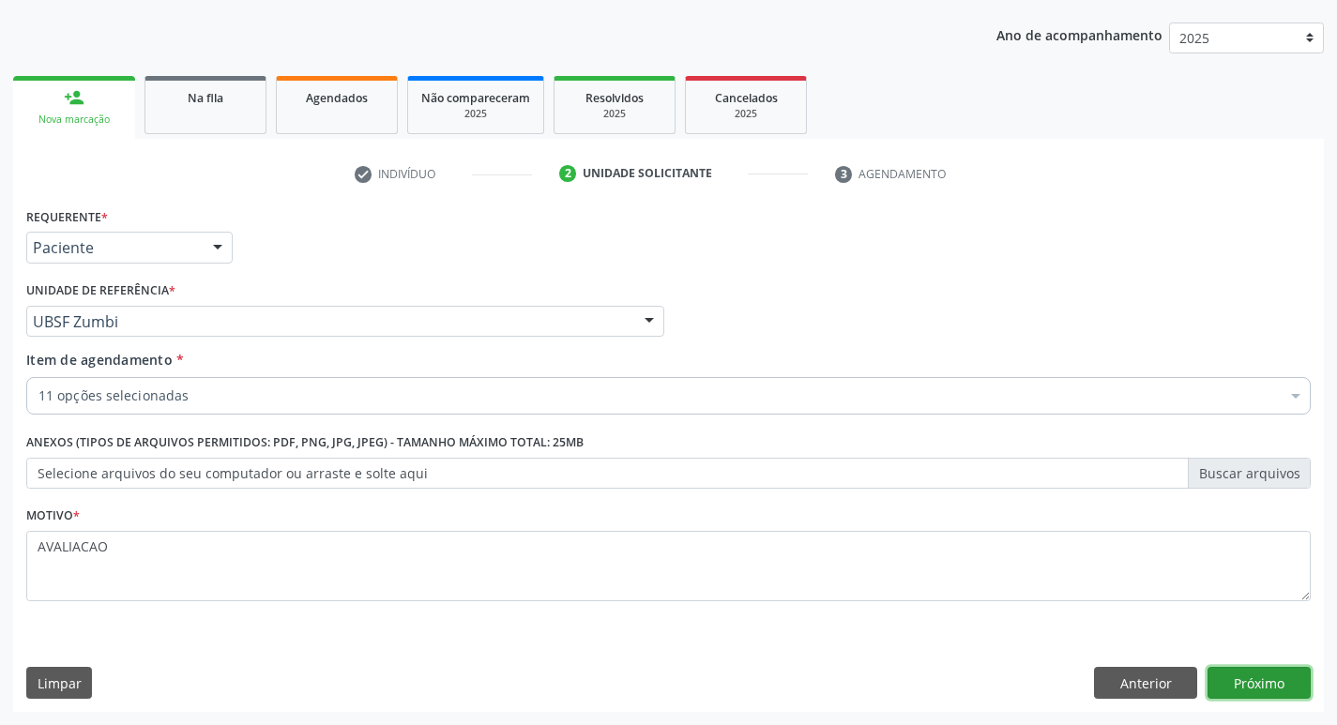
click at [1237, 676] on button "Próximo" at bounding box center [1258, 683] width 103 height 32
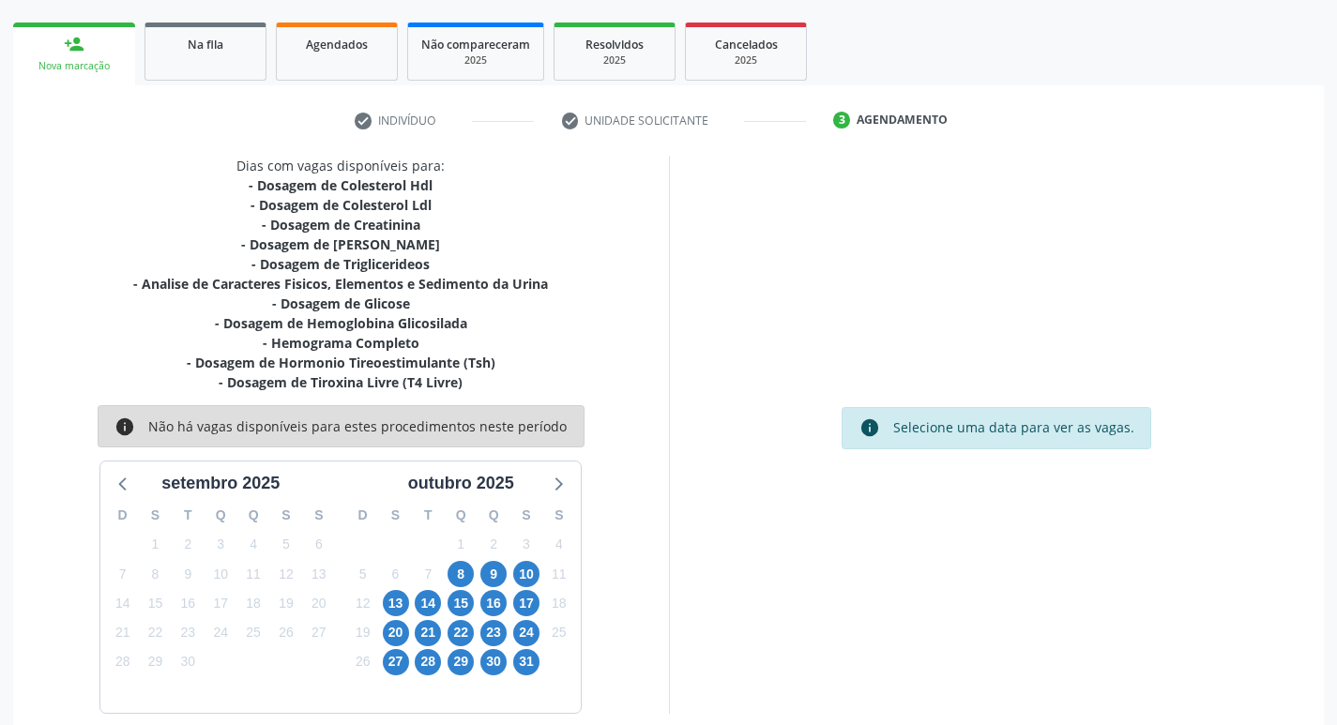
scroll to position [288, 0]
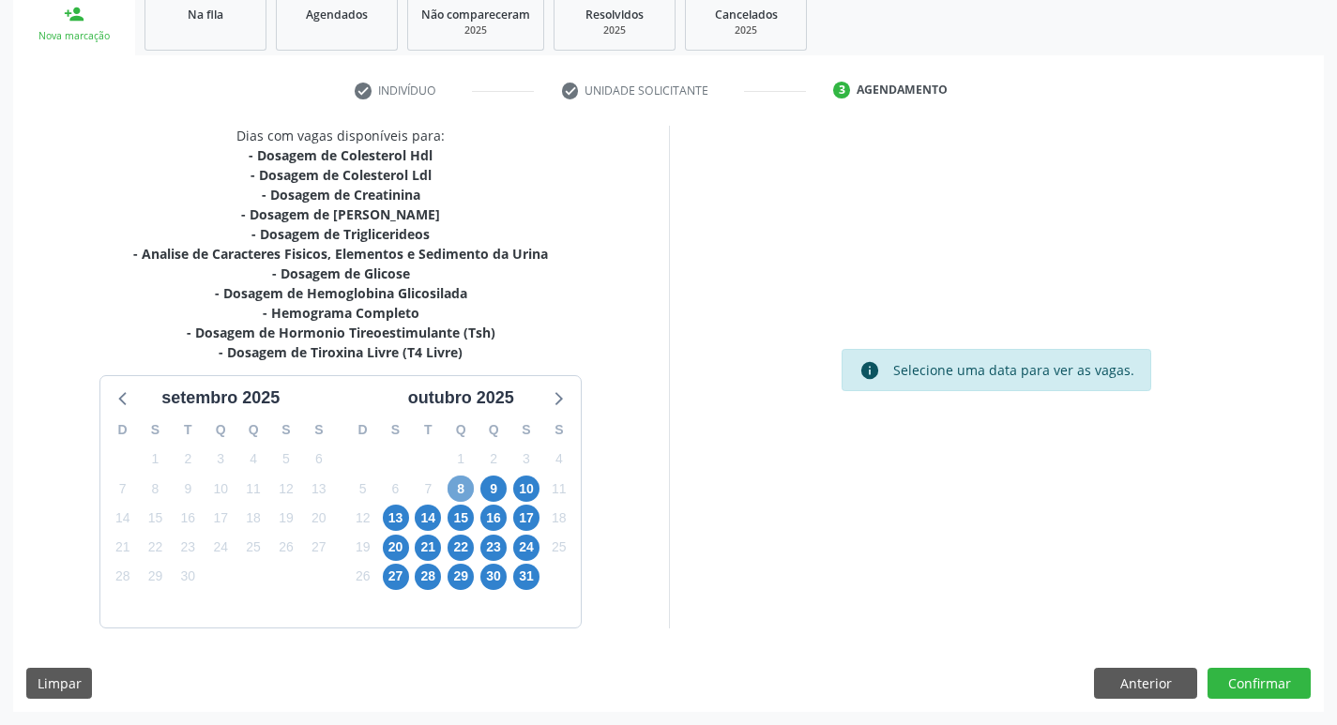
click at [449, 496] on span "8" at bounding box center [460, 489] width 26 height 26
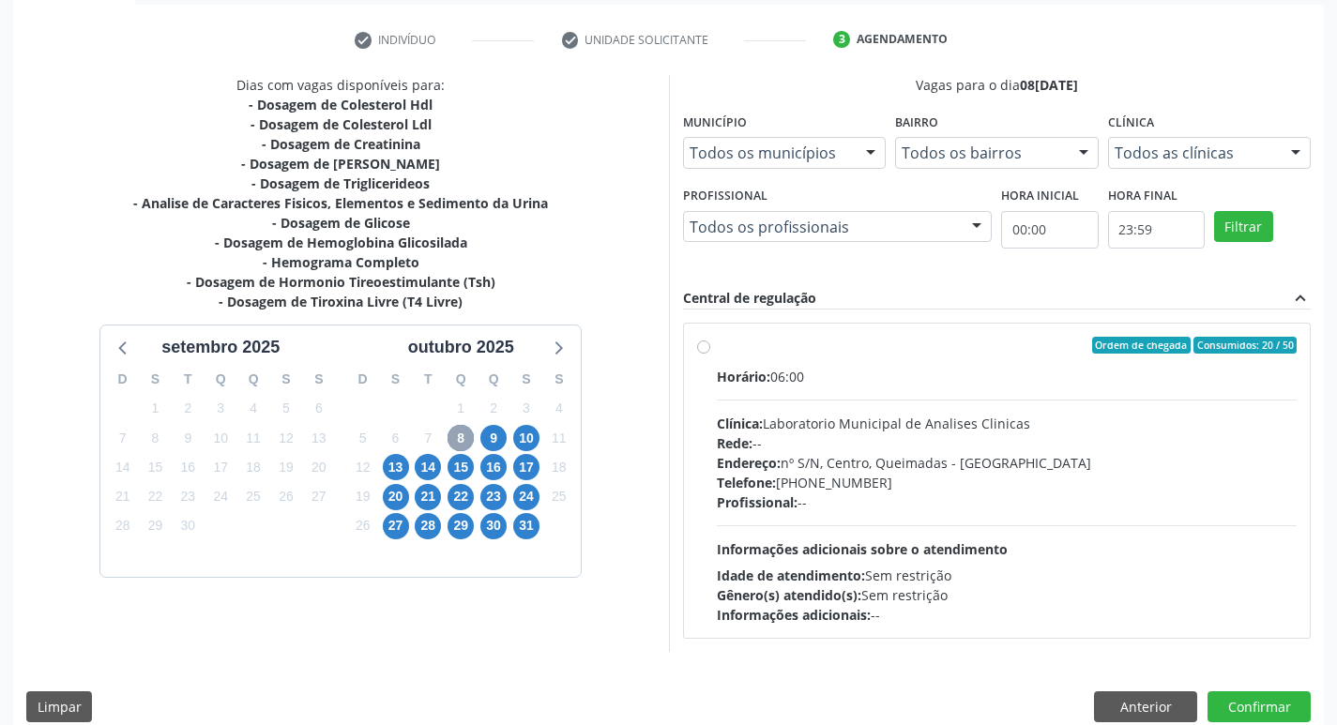
scroll to position [362, 0]
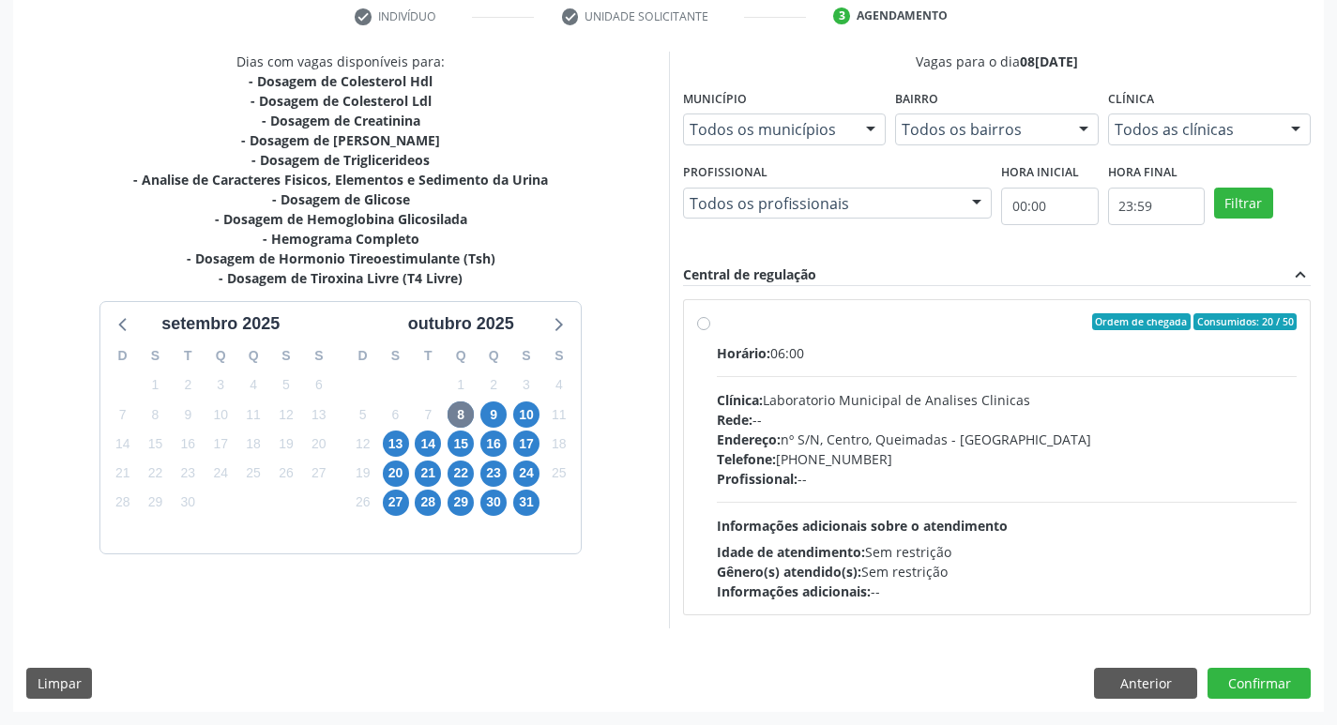
click at [776, 450] on span "Telefone:" at bounding box center [746, 459] width 59 height 18
click at [710, 330] on input "Ordem de chegada Consumidos: 20 / 50 Horário: 06:00 Clínica: Laboratorio Munici…" at bounding box center [703, 321] width 13 height 17
radio input "true"
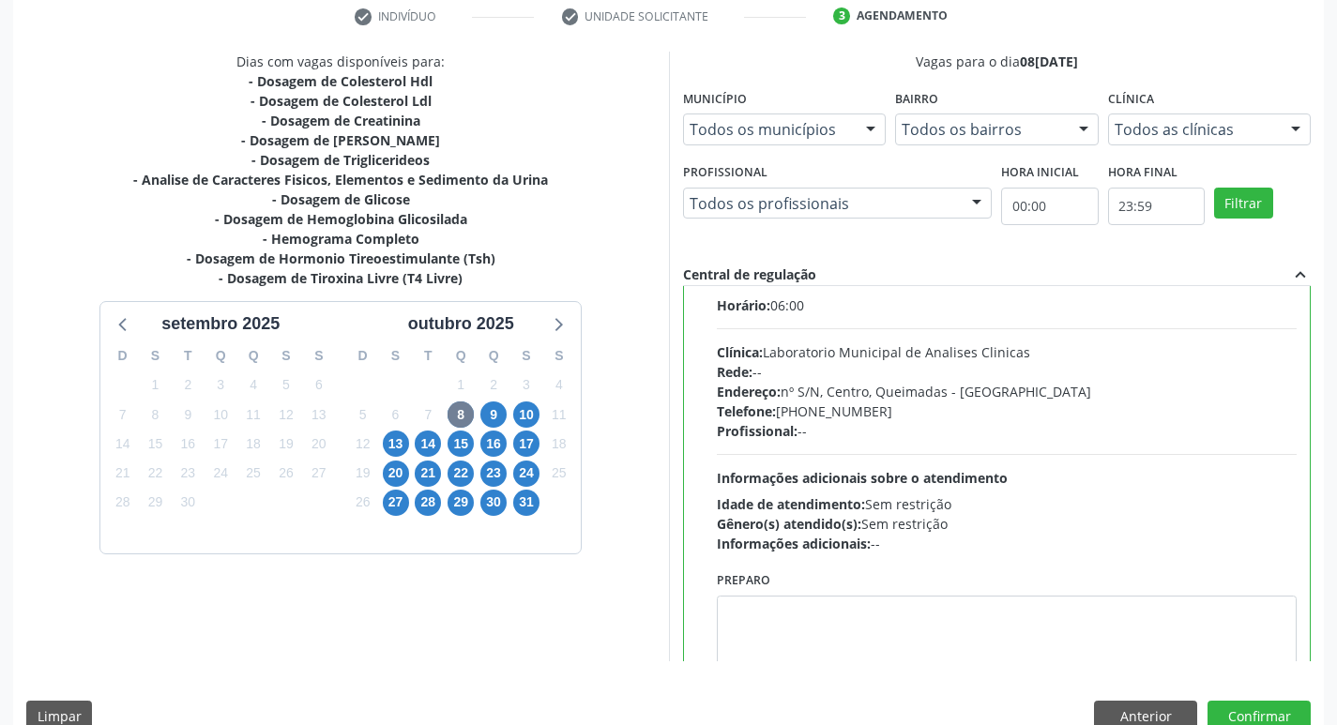
scroll to position [93, 0]
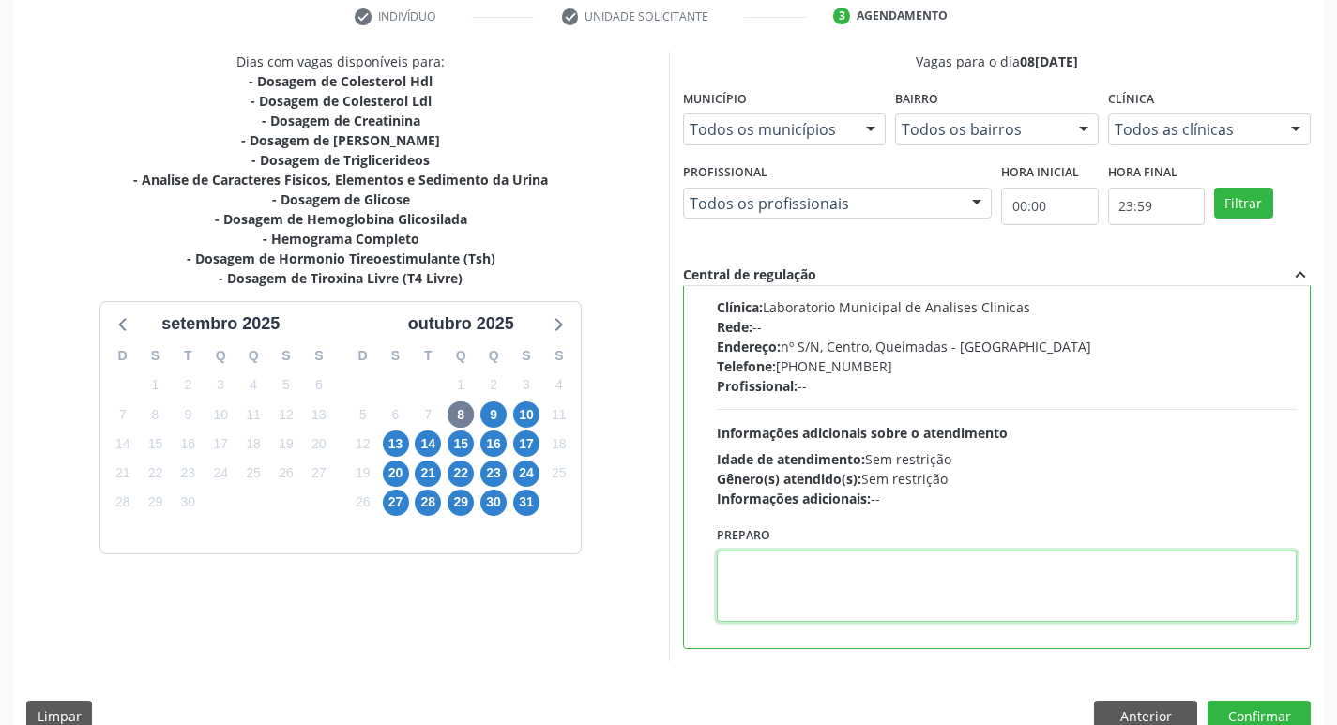
click at [837, 571] on textarea at bounding box center [1007, 586] width 581 height 71
paste textarea "IR EM [GEOGRAPHIC_DATA]"
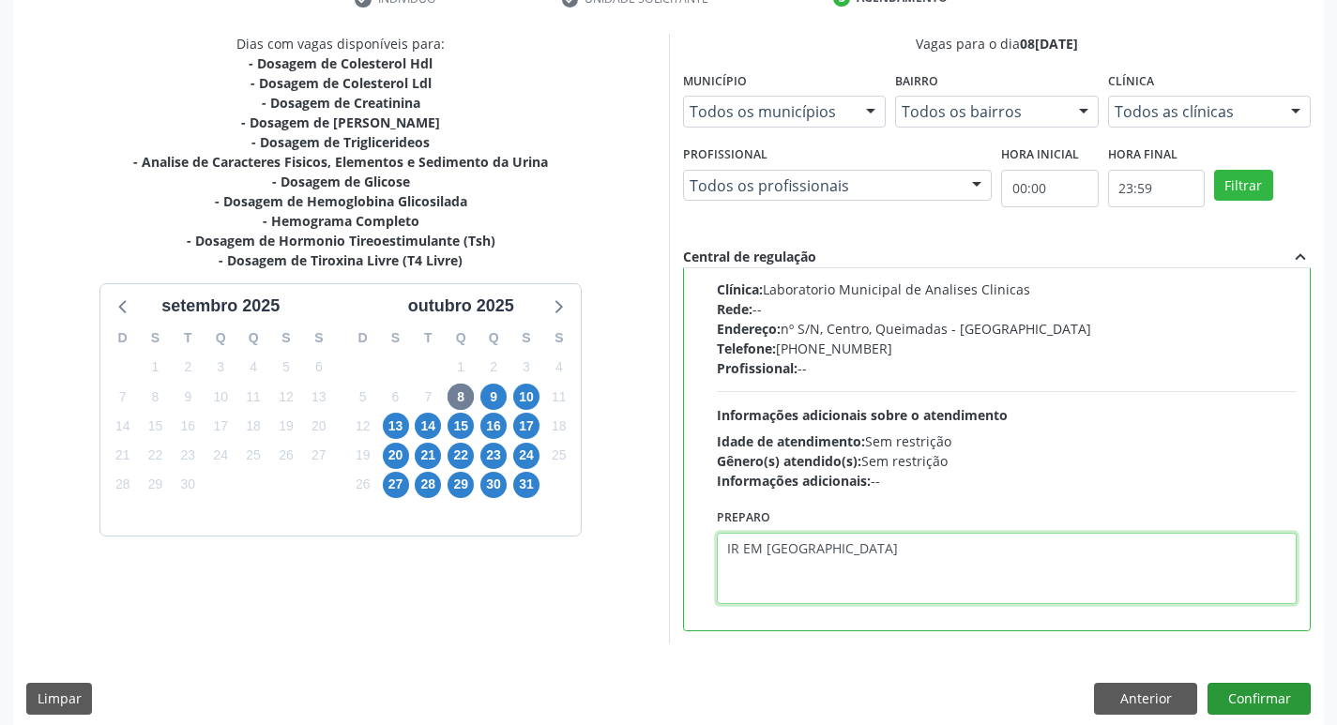
scroll to position [396, 0]
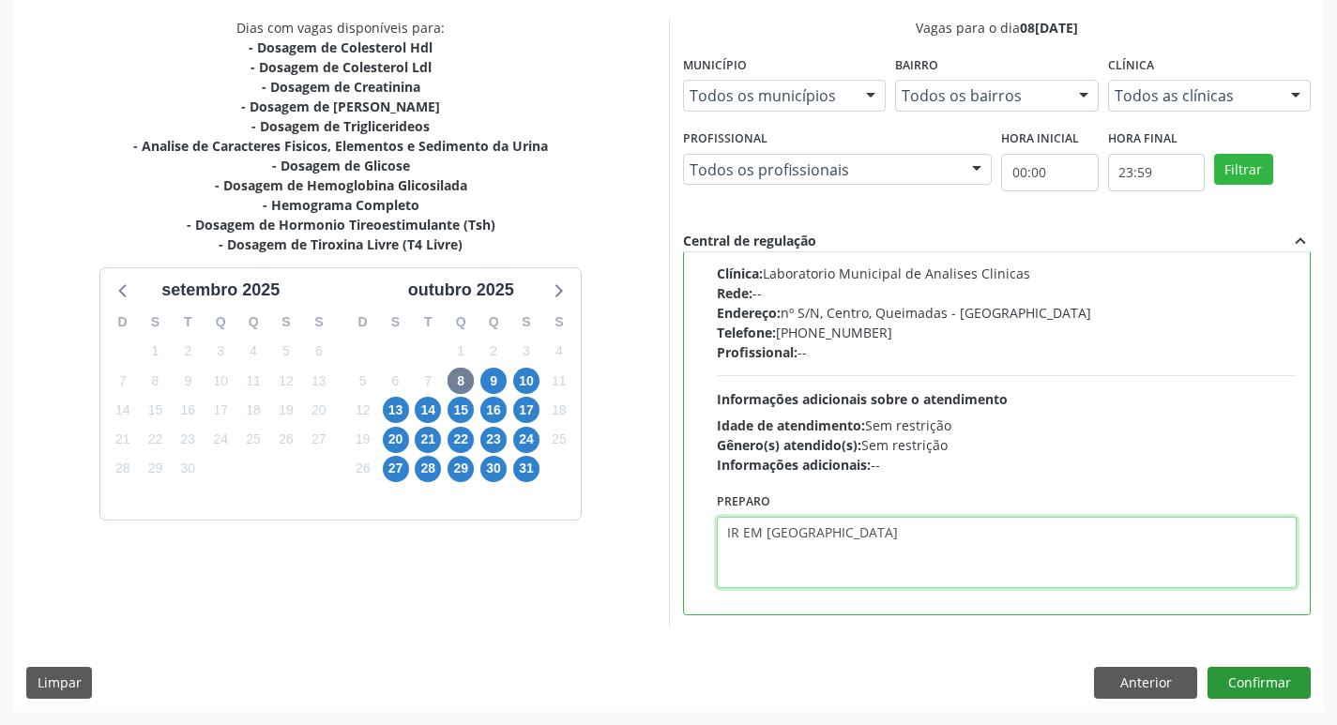
type textarea "IR EM [GEOGRAPHIC_DATA]"
click at [1243, 689] on button "Confirmar" at bounding box center [1258, 683] width 103 height 32
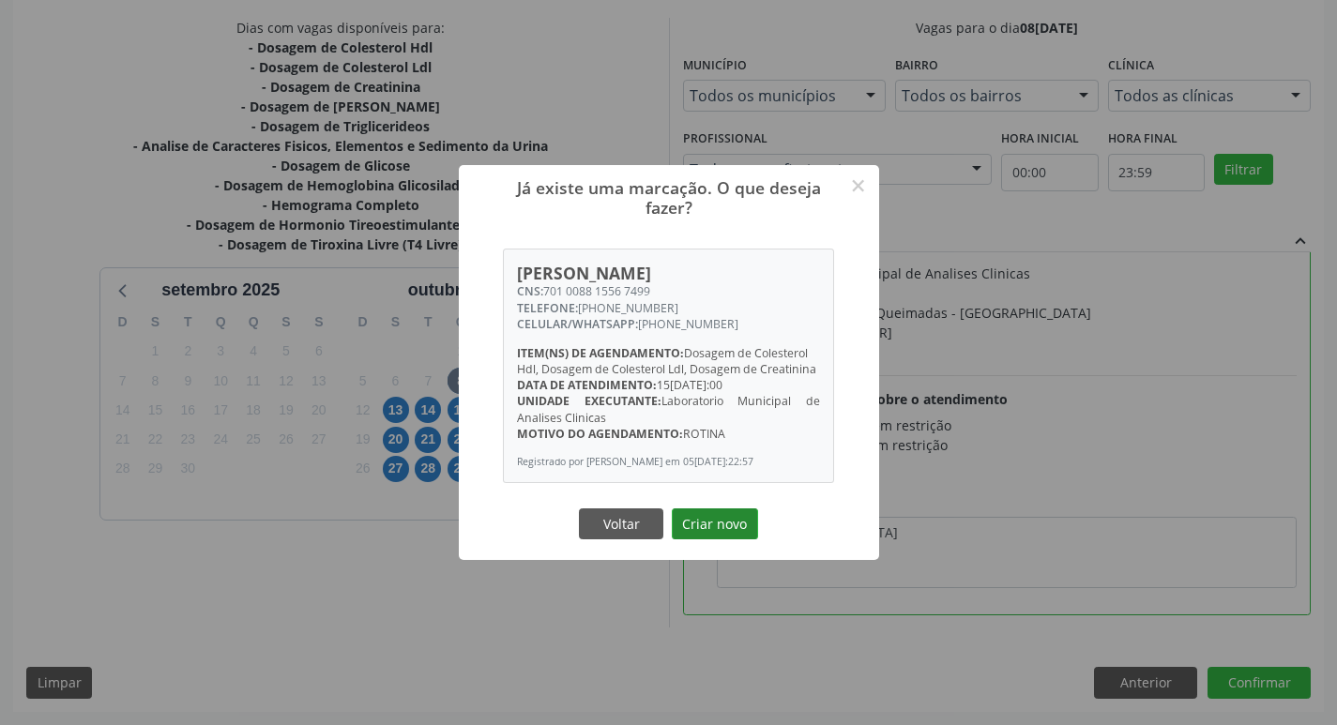
click at [708, 540] on button "Criar novo" at bounding box center [715, 524] width 86 height 32
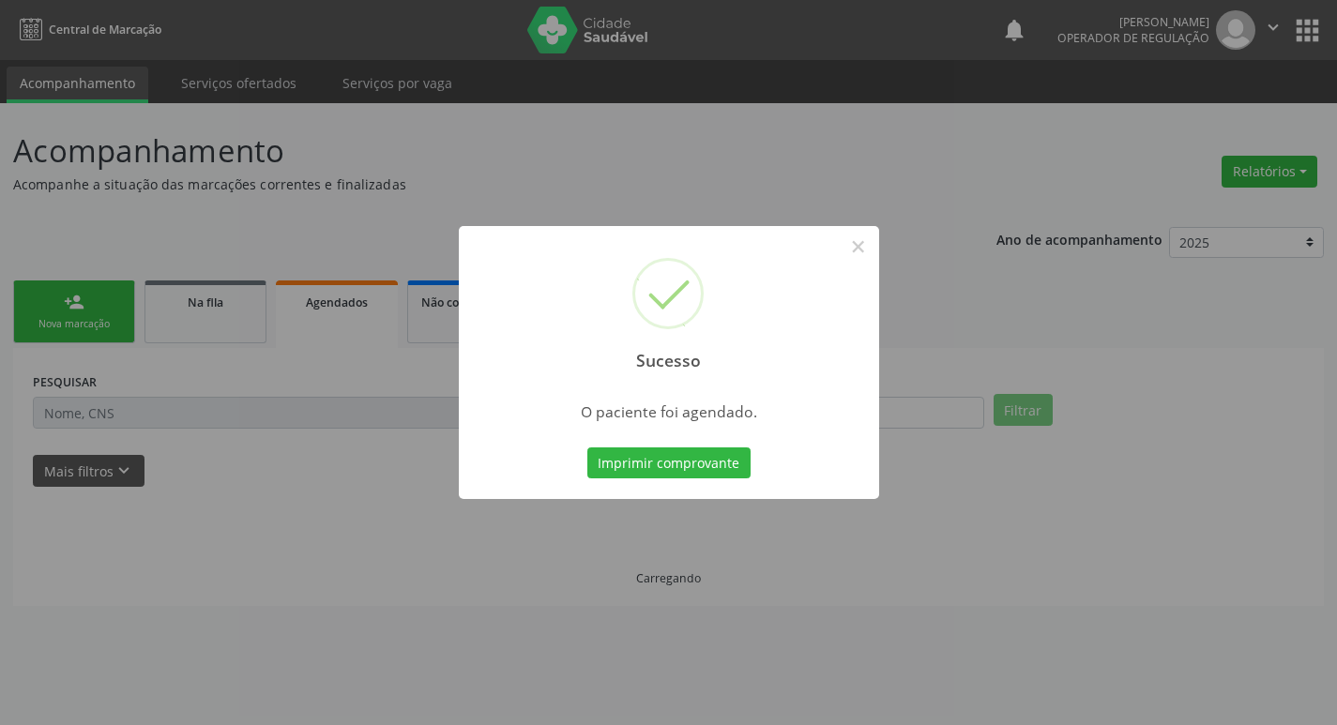
scroll to position [0, 0]
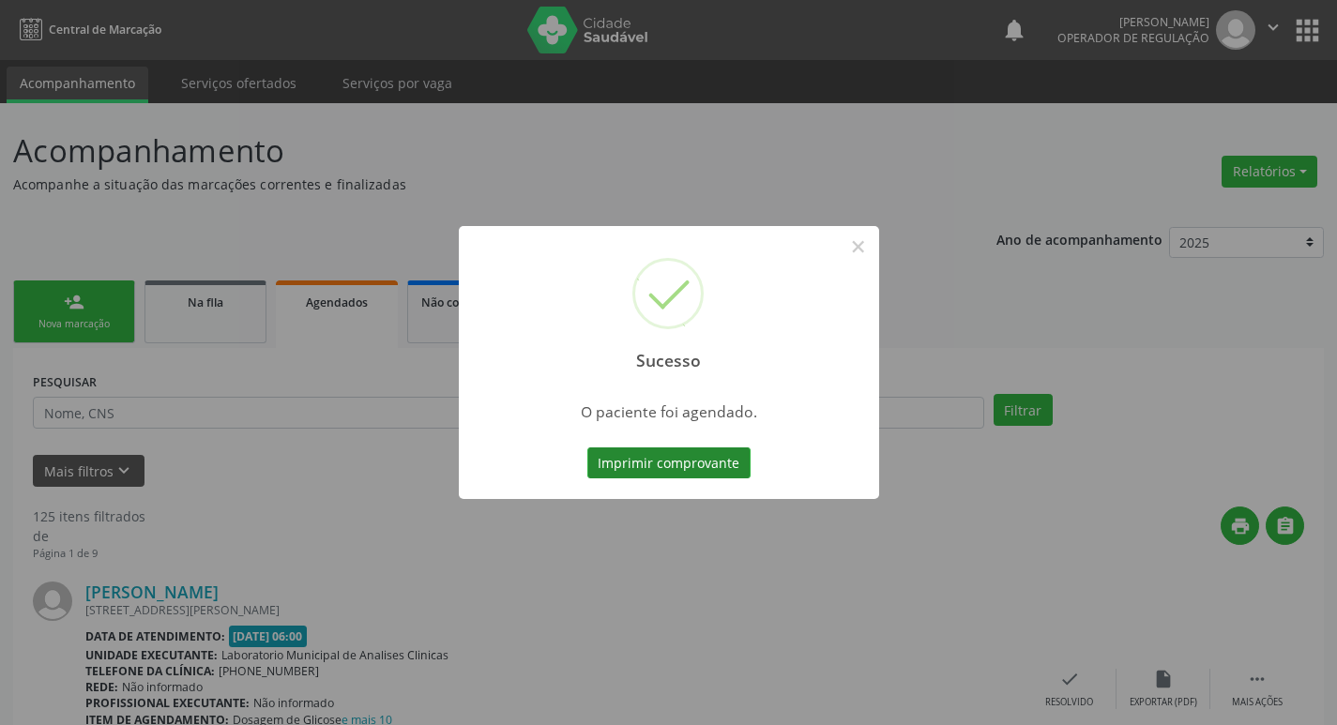
click at [679, 468] on button "Imprimir comprovante" at bounding box center [668, 463] width 163 height 32
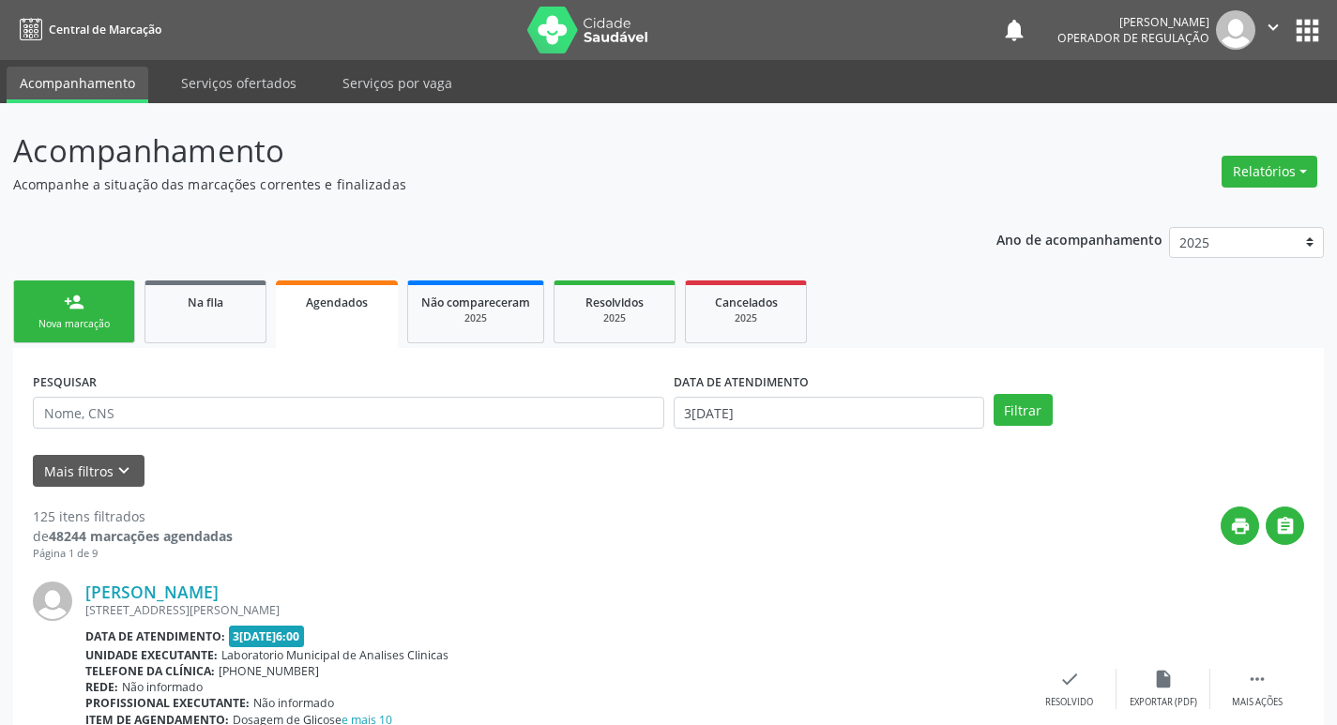
click at [119, 315] on link "person_add Nova marcação" at bounding box center [74, 311] width 122 height 63
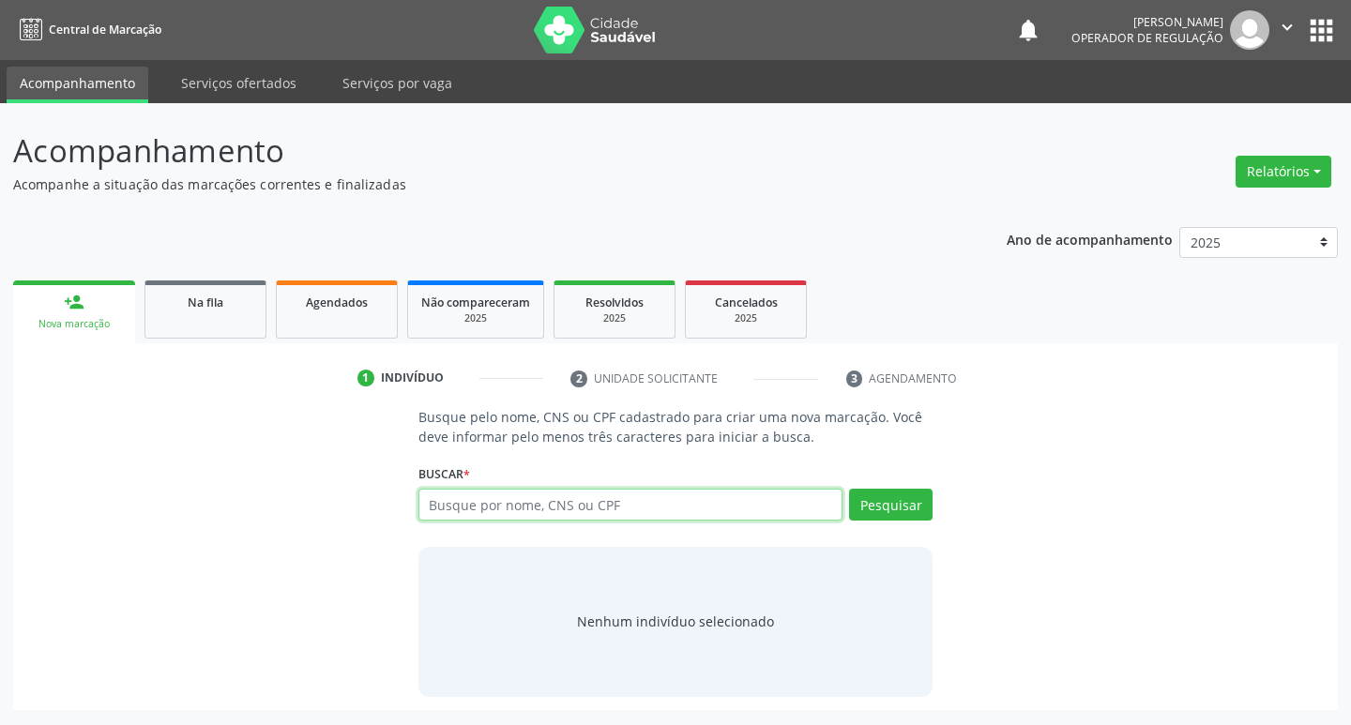
click at [457, 513] on input "text" at bounding box center [630, 505] width 425 height 32
type input "701003849838490"
click at [897, 495] on button "Pesquisar" at bounding box center [890, 505] width 83 height 32
type input "7"
click at [470, 493] on input "text" at bounding box center [630, 505] width 425 height 32
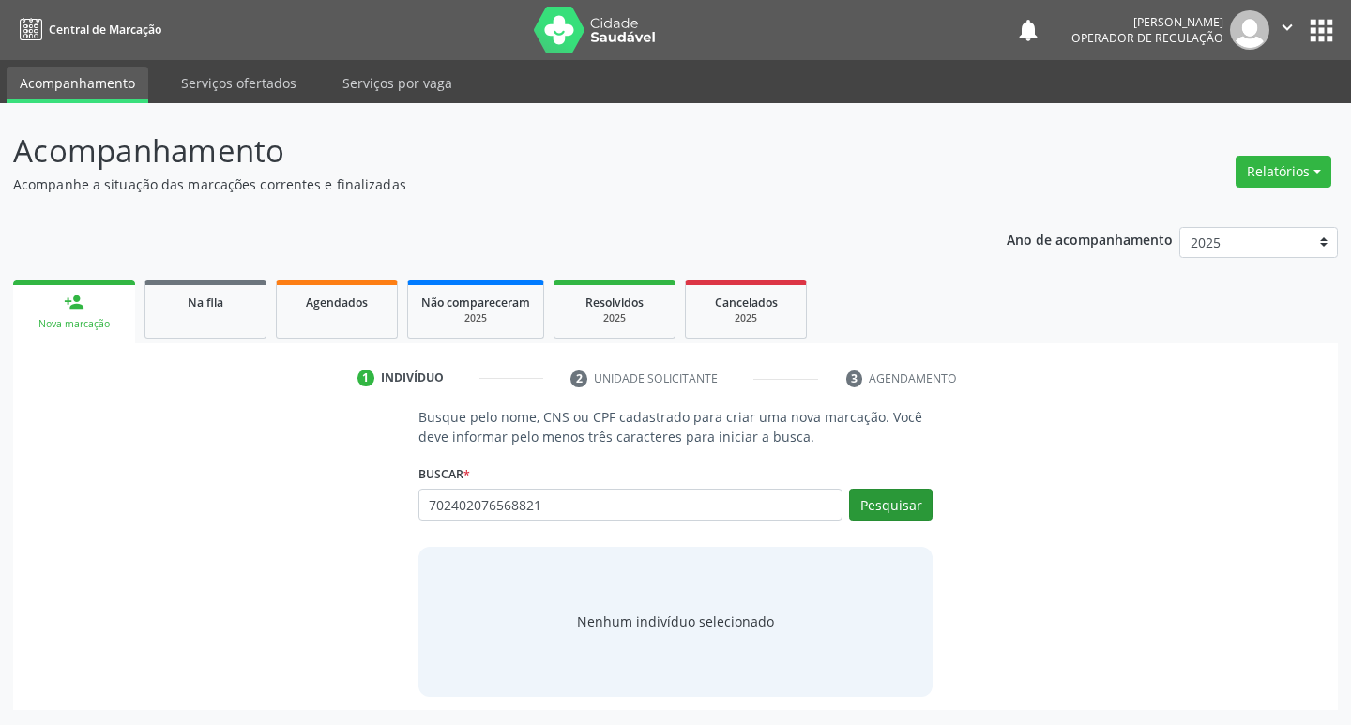
type input "702402076568821"
click at [898, 497] on button "Pesquisar" at bounding box center [890, 505] width 83 height 32
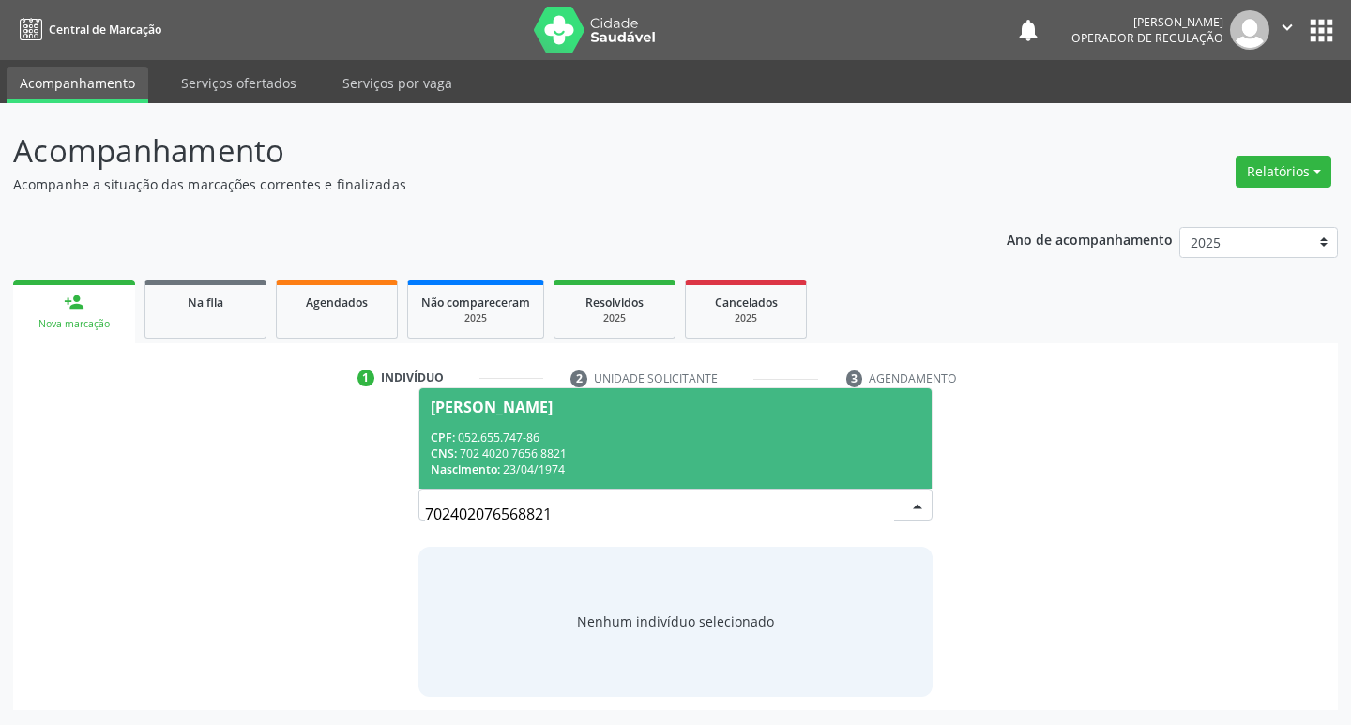
drag, startPoint x: 523, startPoint y: 435, endPoint x: 481, endPoint y: 435, distance: 42.2
click at [522, 435] on div "CPF: 052.655.747-86" at bounding box center [676, 438] width 491 height 16
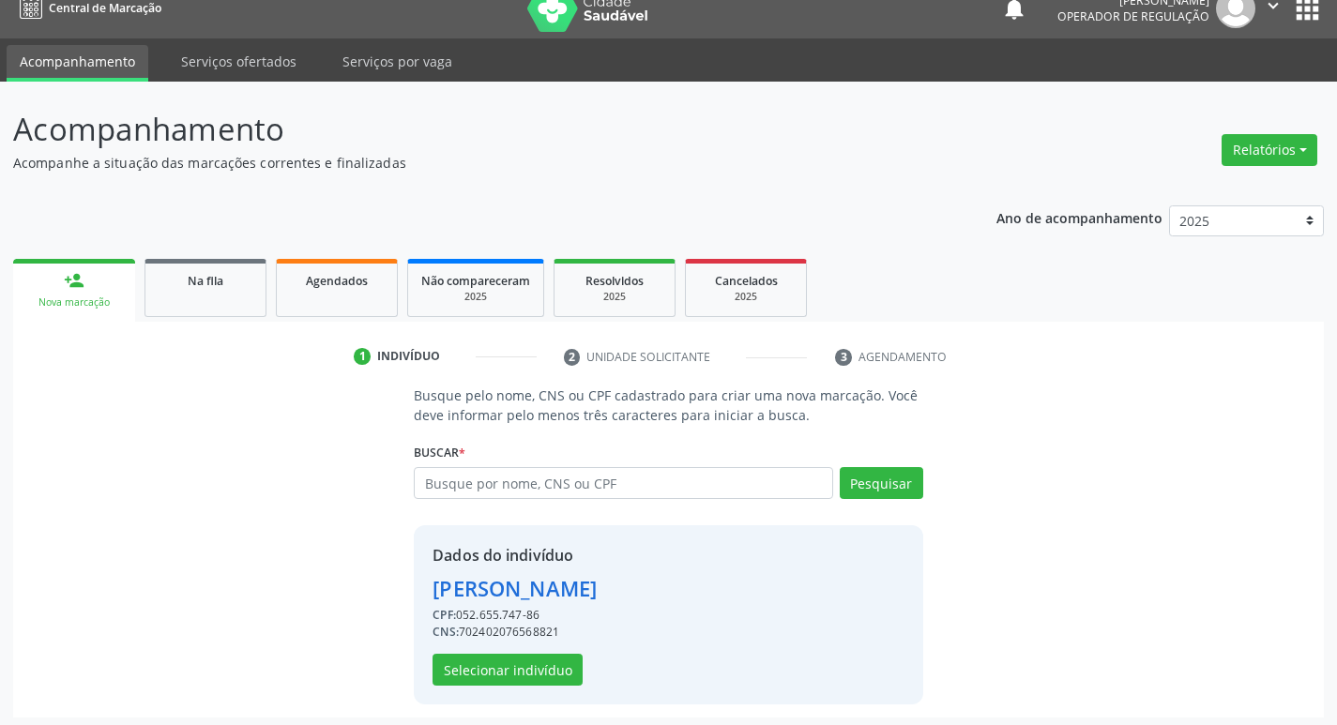
scroll to position [27, 0]
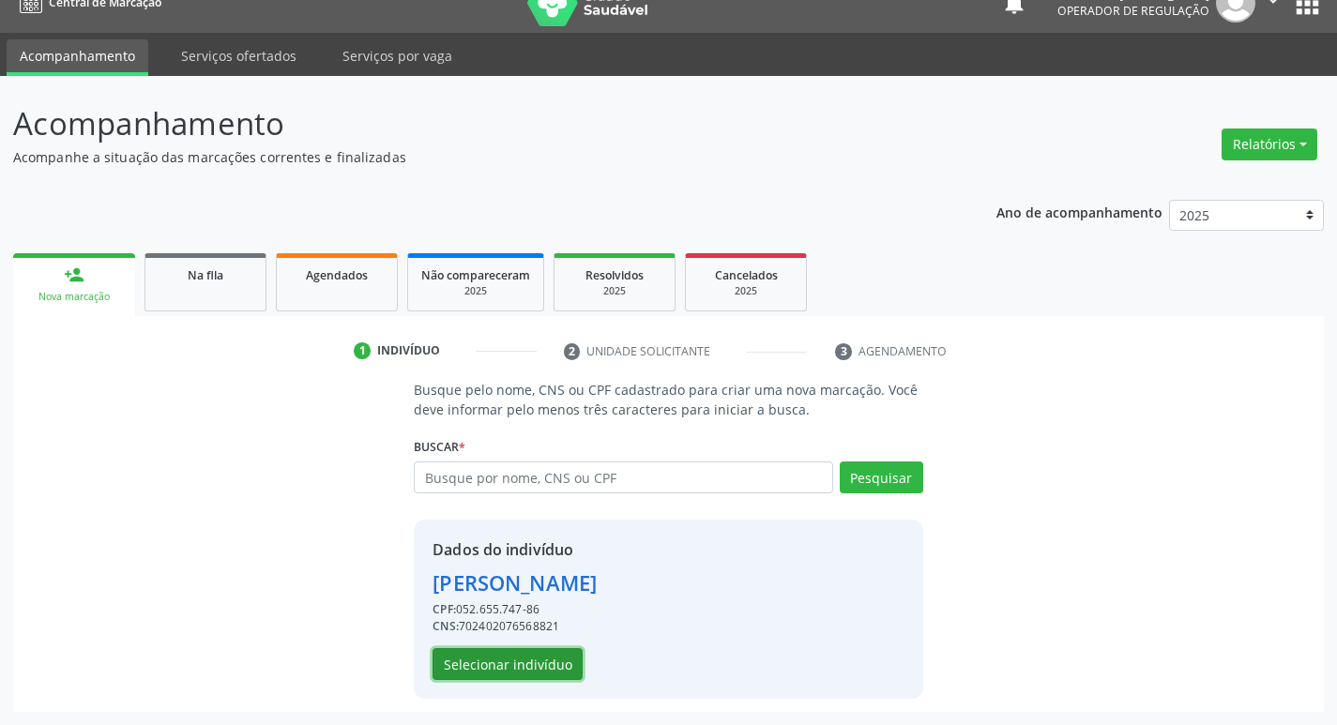
click at [476, 670] on button "Selecionar indivíduo" at bounding box center [507, 664] width 150 height 32
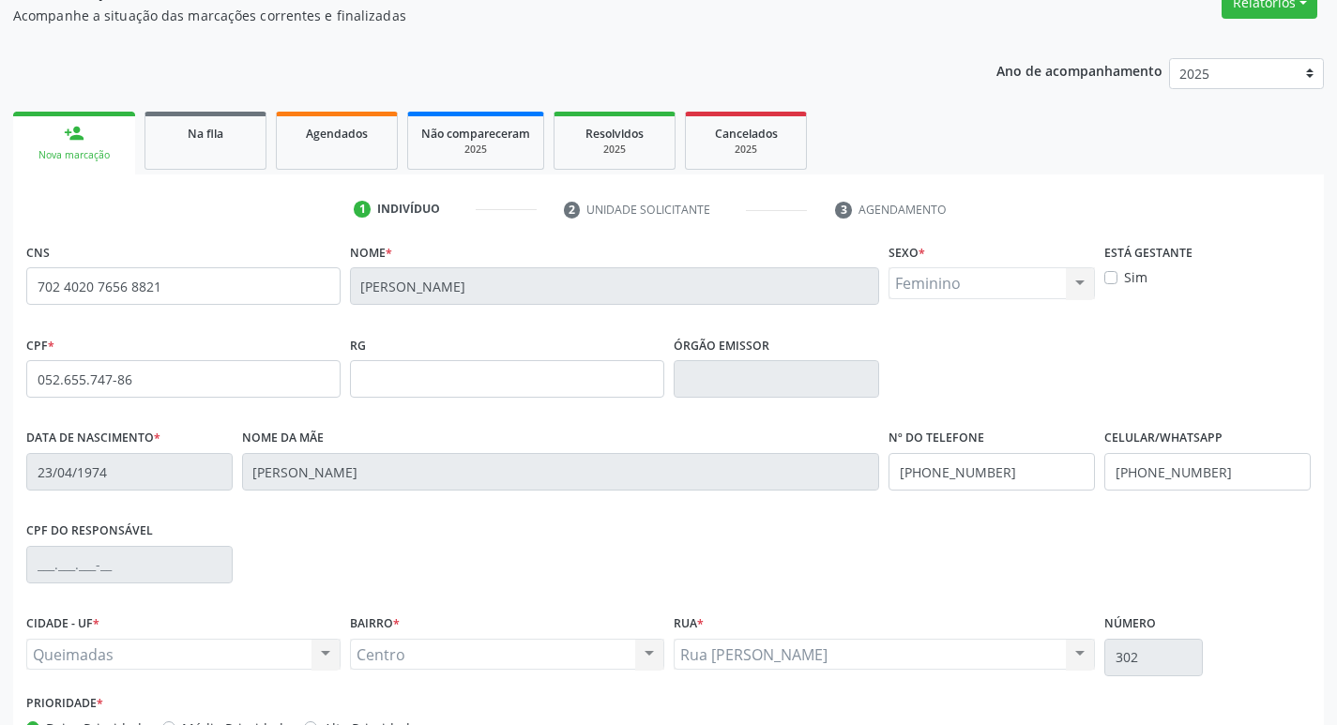
scroll to position [292, 0]
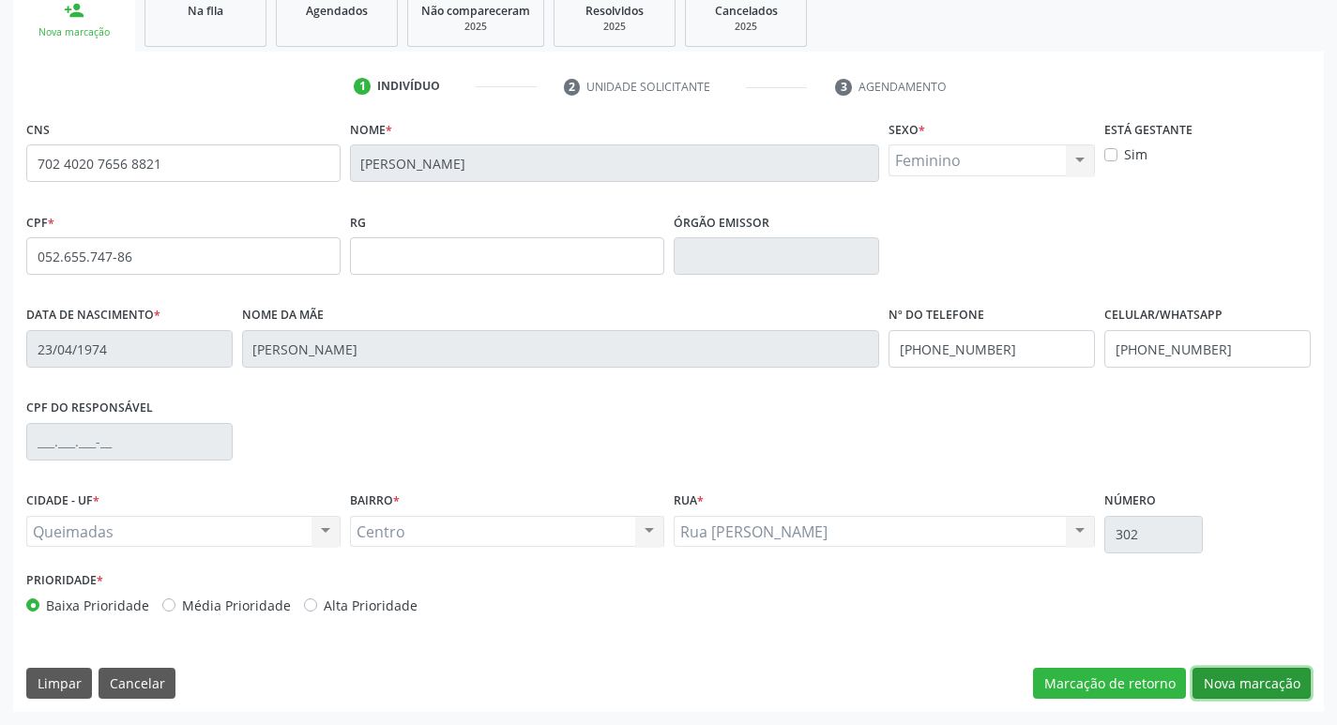
click at [1247, 678] on button "Nova marcação" at bounding box center [1251, 684] width 118 height 32
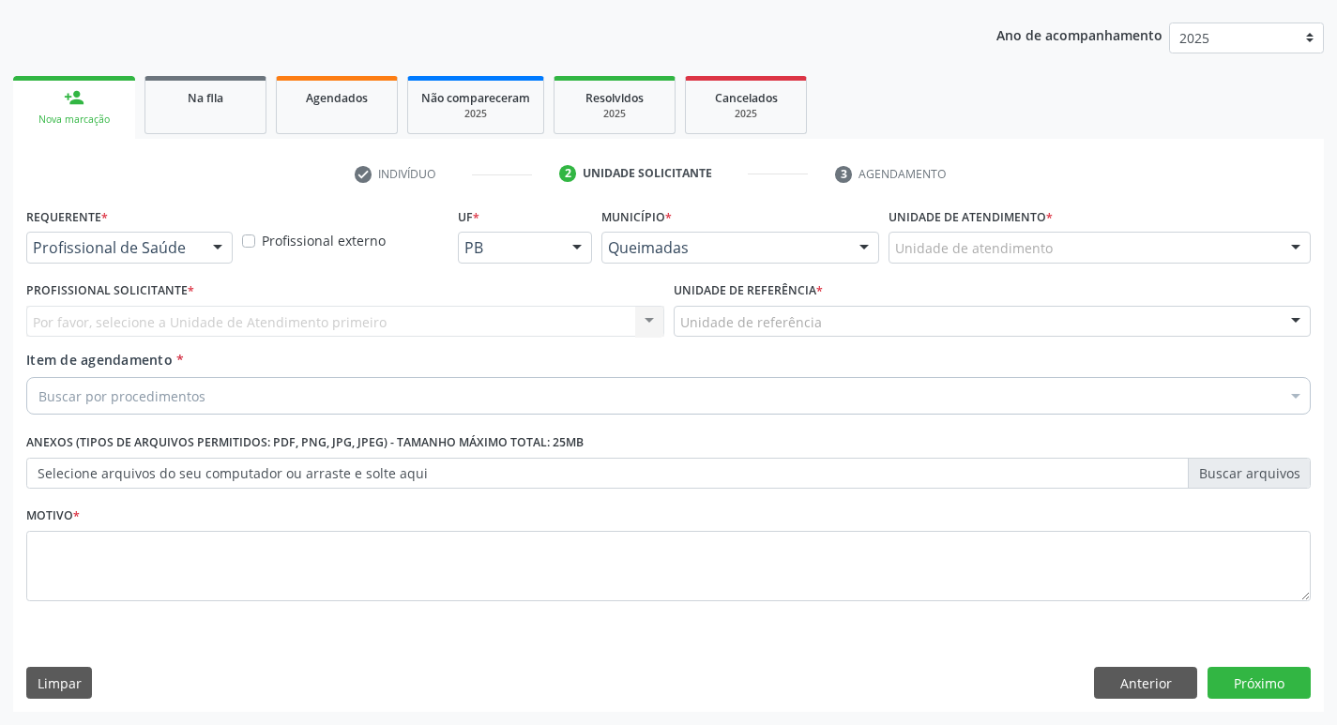
scroll to position [204, 0]
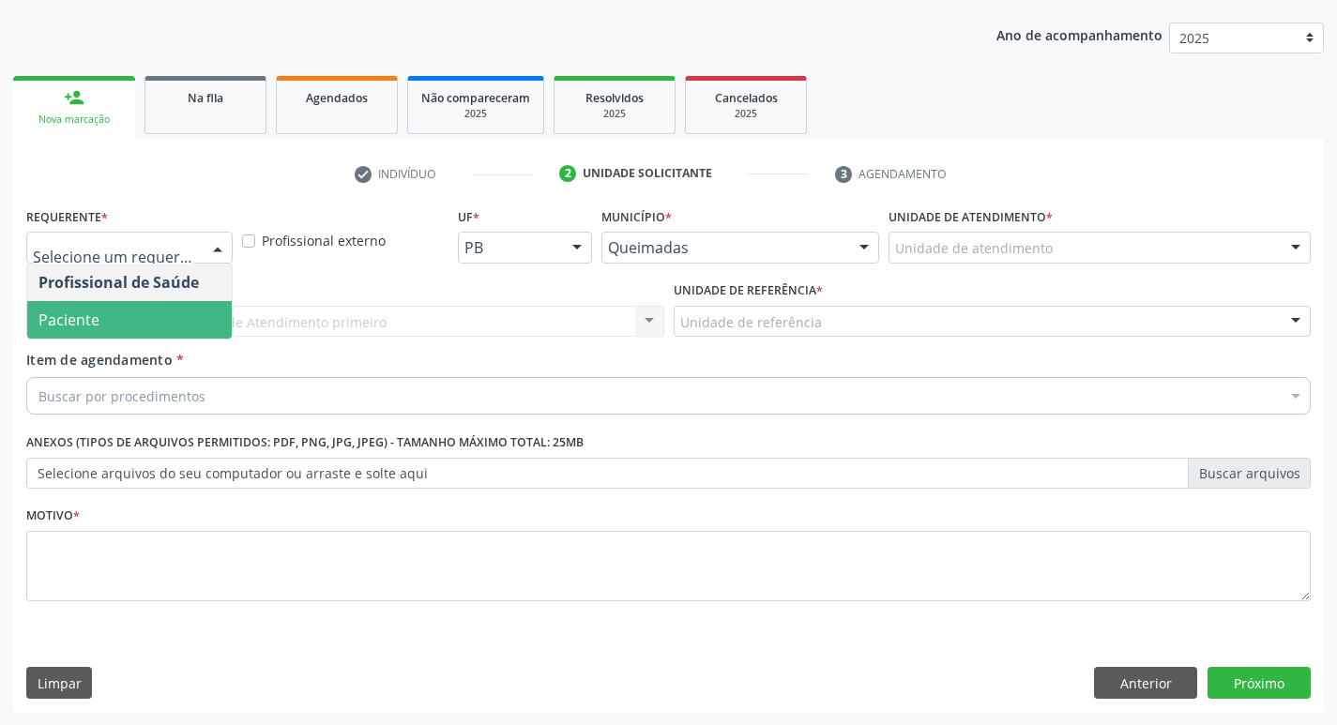
click at [123, 320] on span "Paciente" at bounding box center [129, 320] width 204 height 38
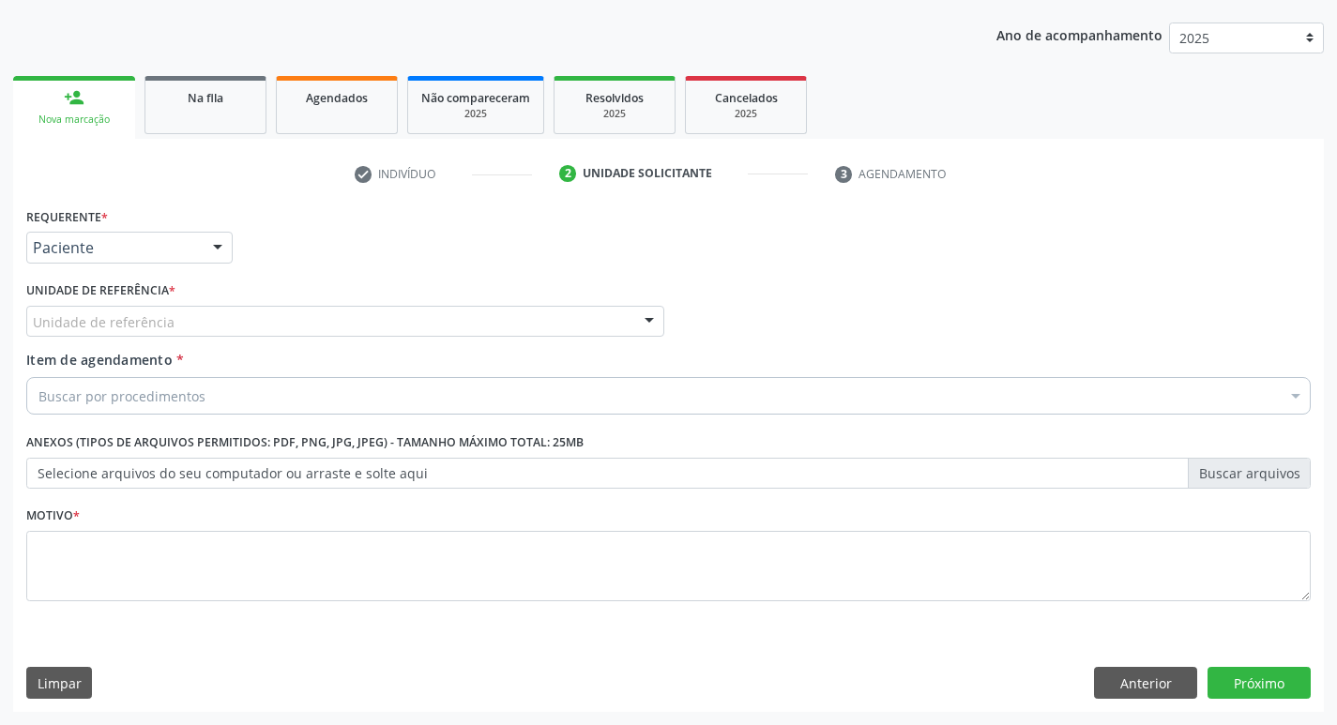
click at [170, 323] on div "Unidade de referência" at bounding box center [345, 322] width 638 height 32
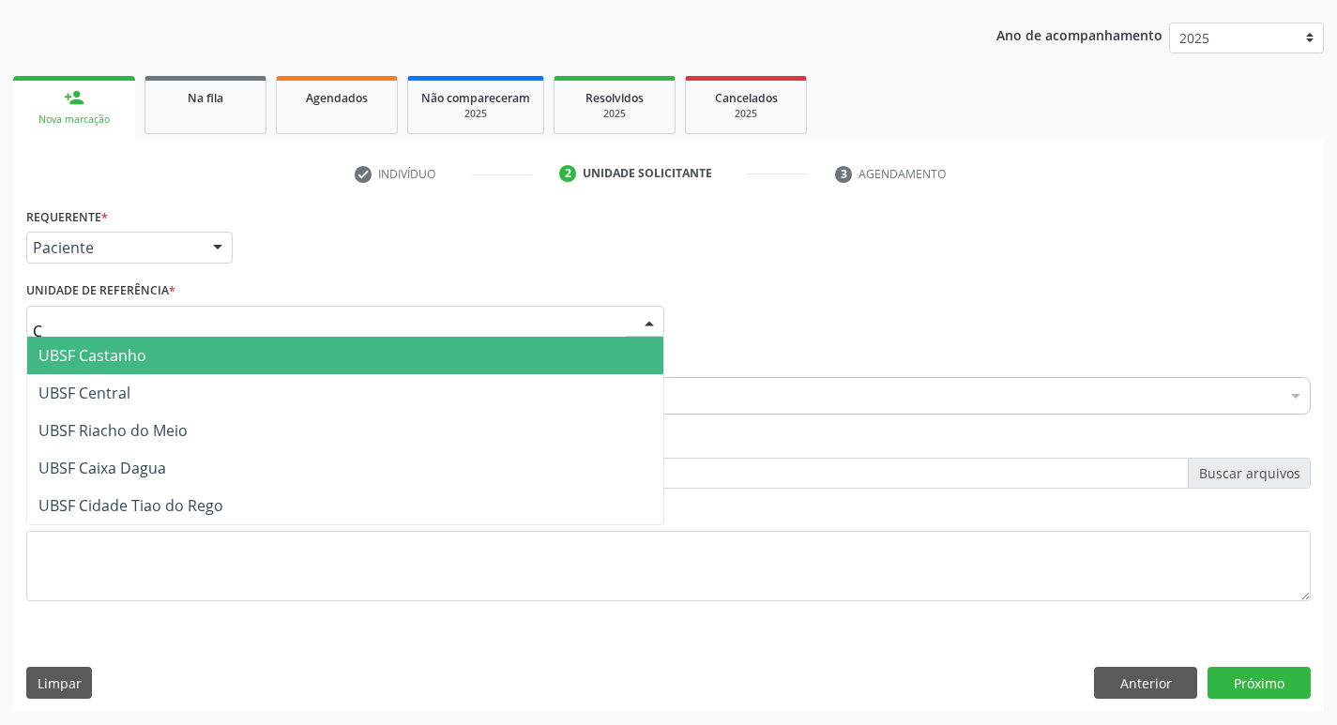
type input "CE"
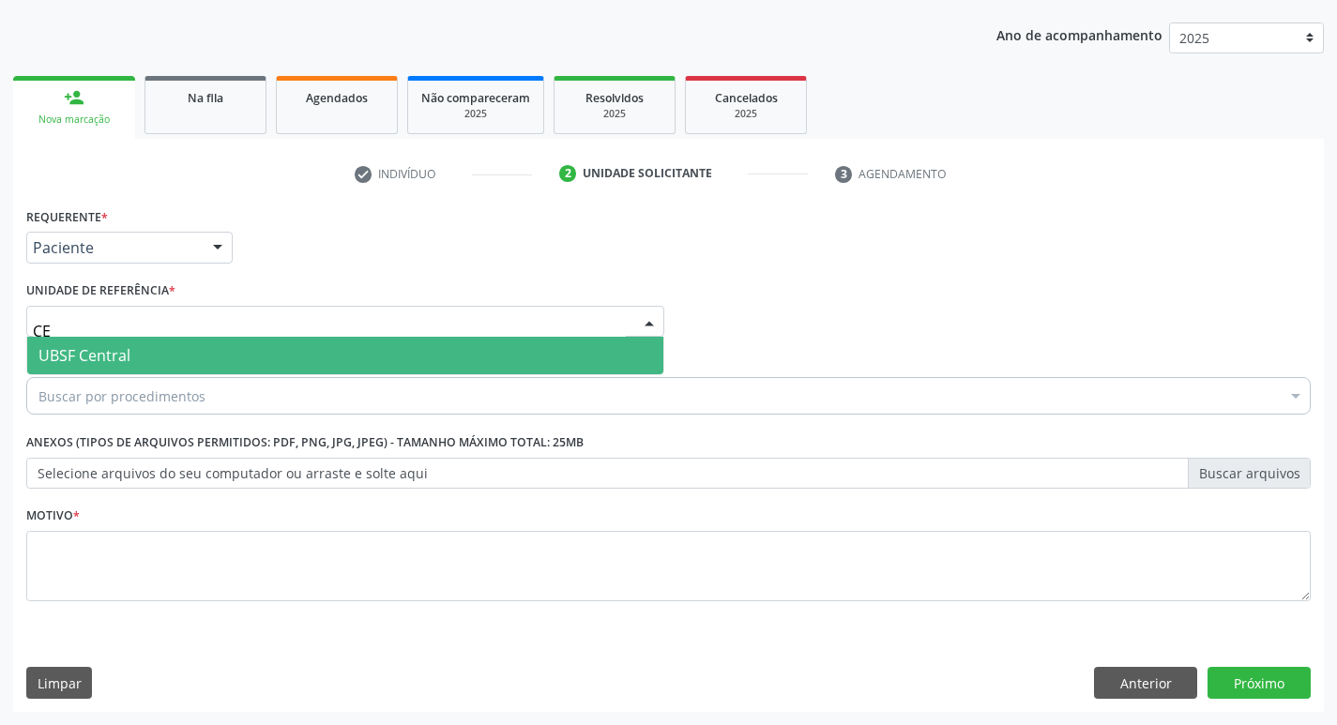
click at [176, 358] on span "UBSF Central" at bounding box center [345, 356] width 636 height 38
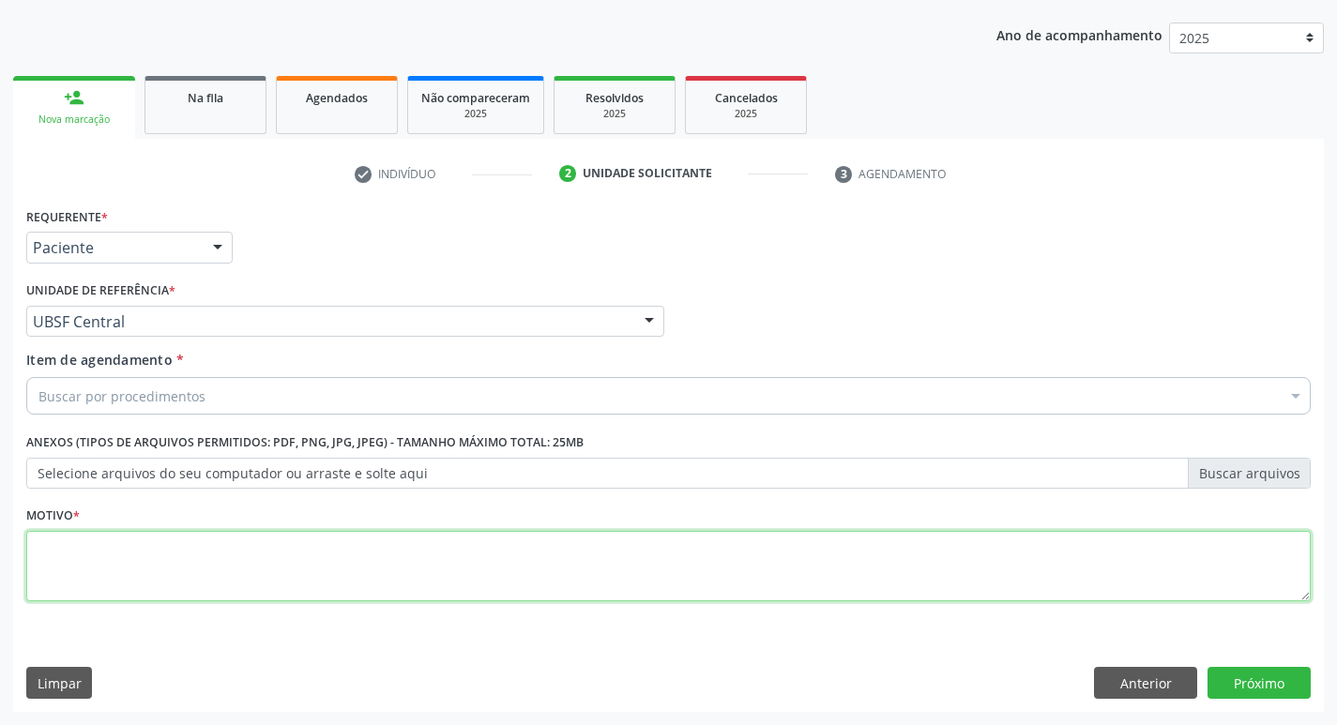
click at [104, 562] on textarea at bounding box center [668, 566] width 1284 height 71
type textarea "AVALIACAO"
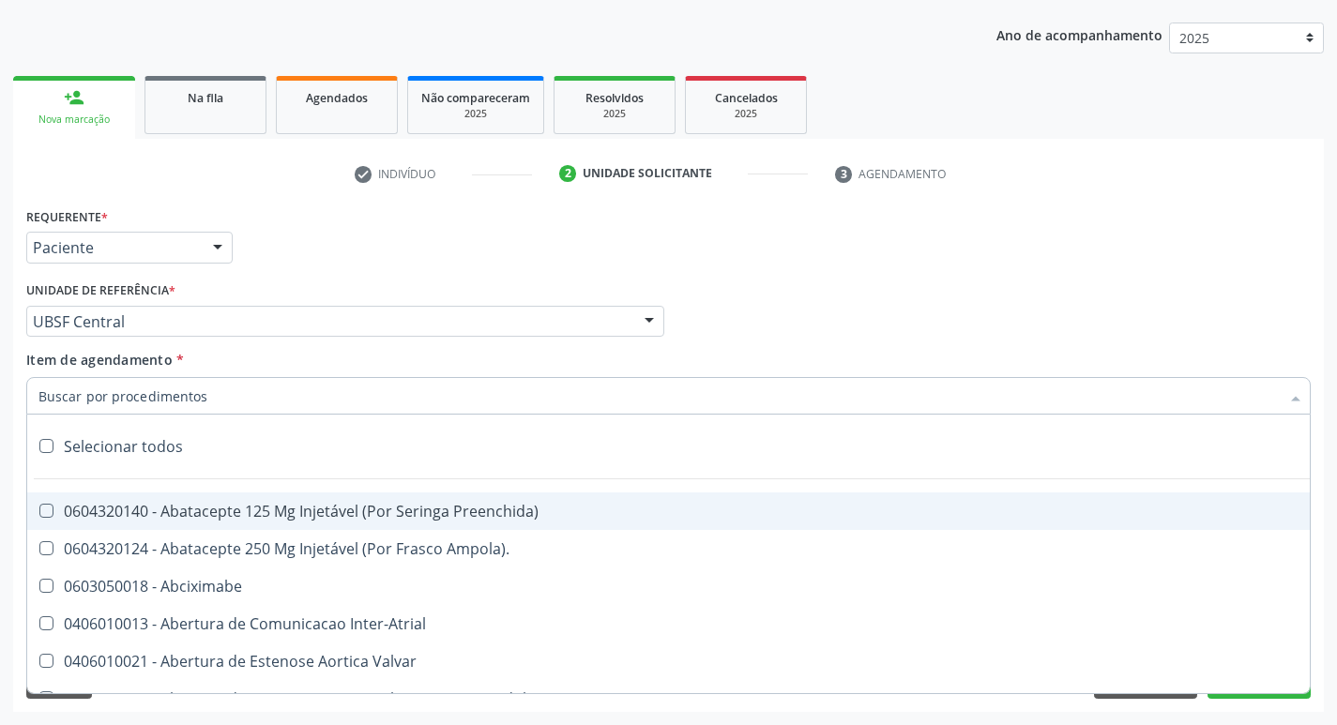
click at [120, 385] on input "Item de agendamento *" at bounding box center [658, 396] width 1241 height 38
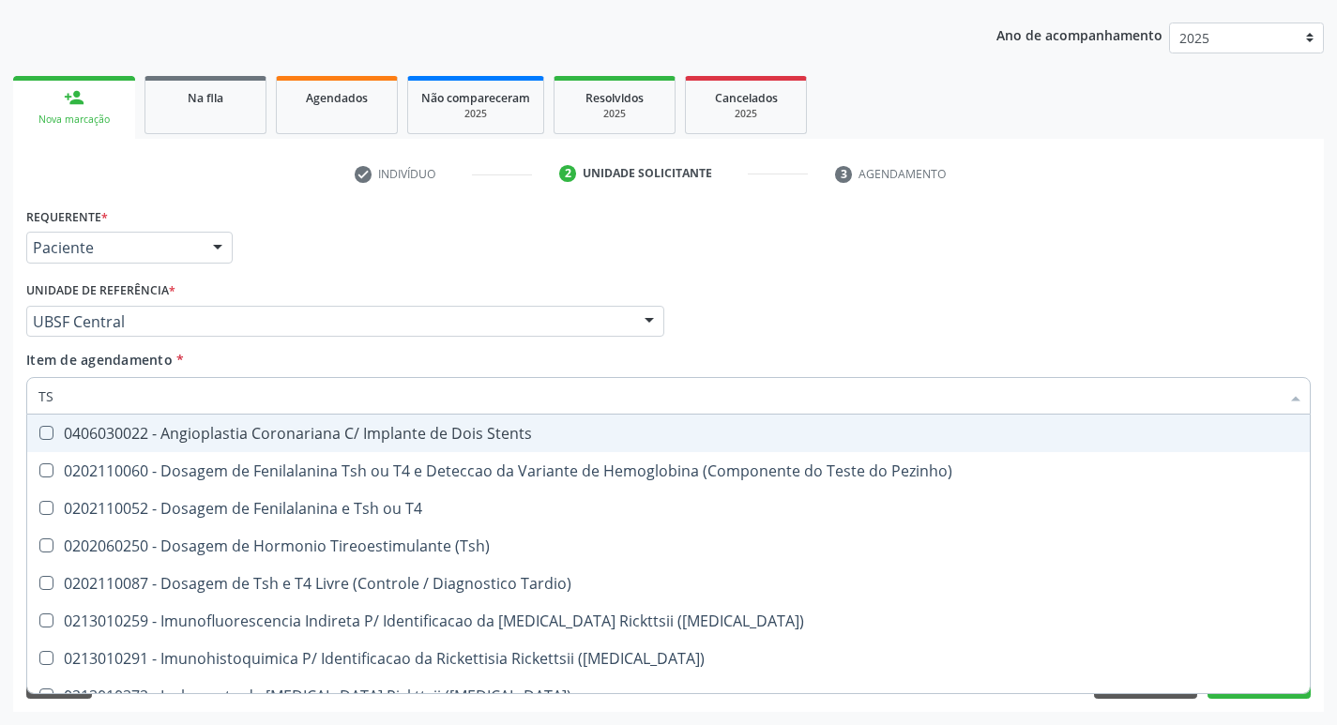
type input "TSH"
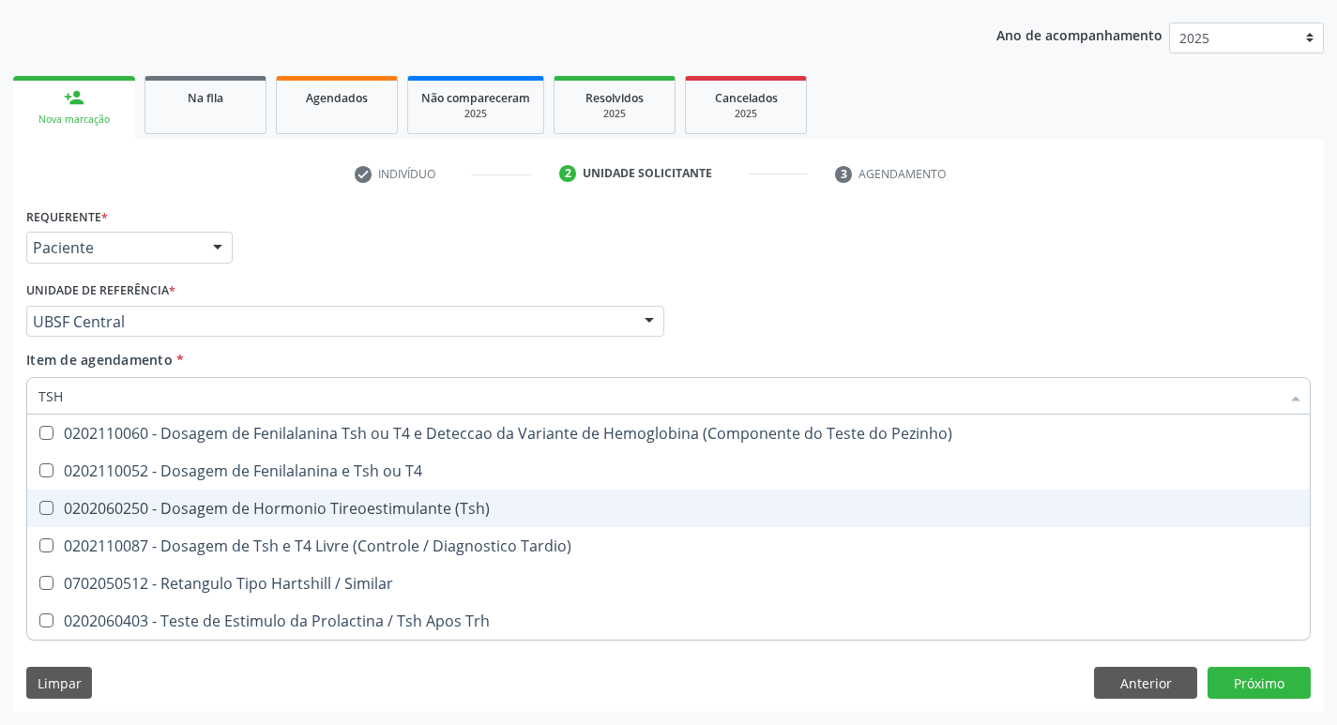
click at [407, 514] on div "0202060250 - Dosagem de Hormonio Tireoestimulante (Tsh)" at bounding box center [668, 508] width 1260 height 15
checkbox \(Tsh\) "true"
type input "TS"
checkbox \(Tsh\) "false"
checkbox Tardio\) "true"
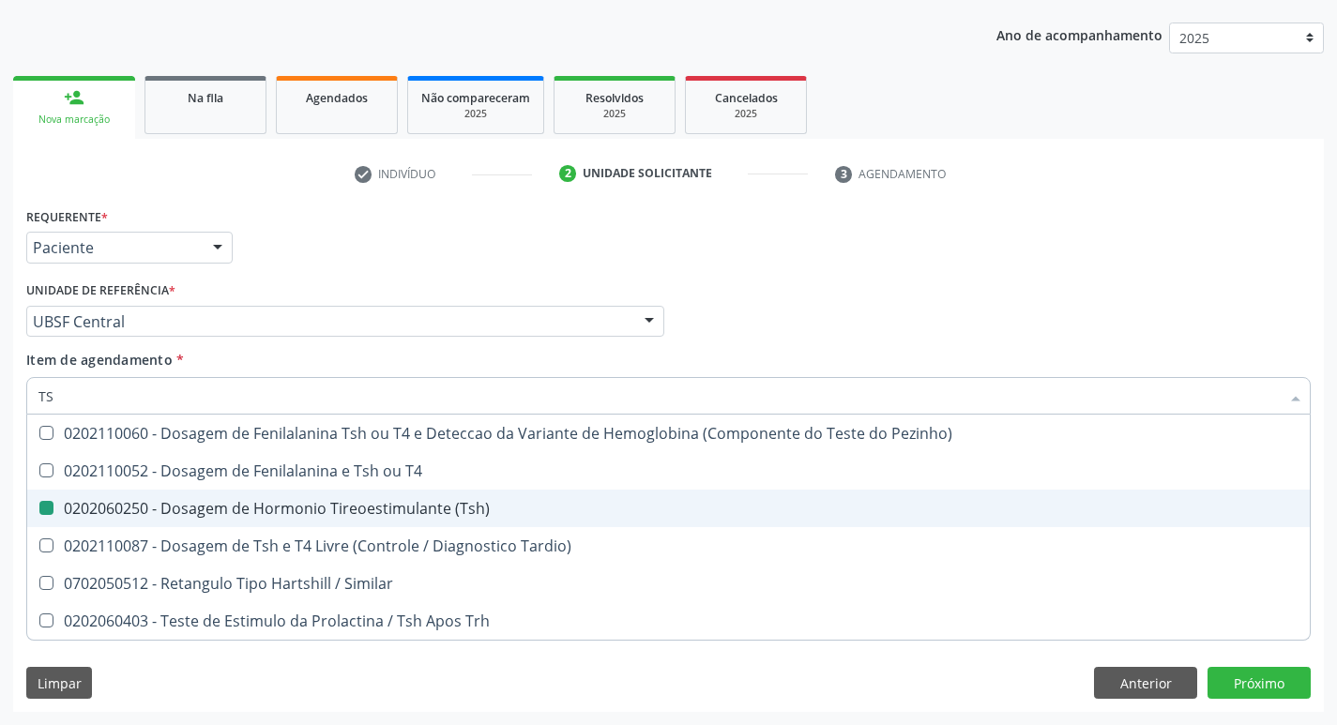
type input "T"
checkbox Tardio\) "false"
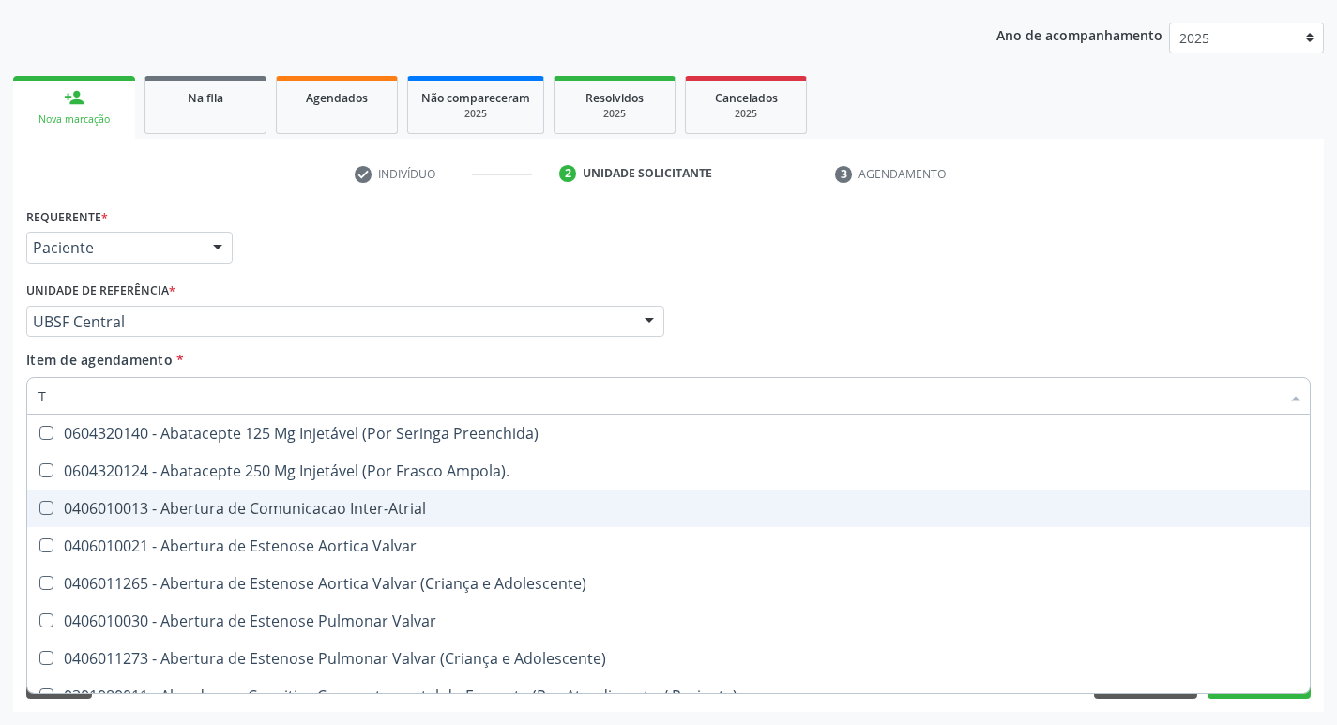
type input "T4"
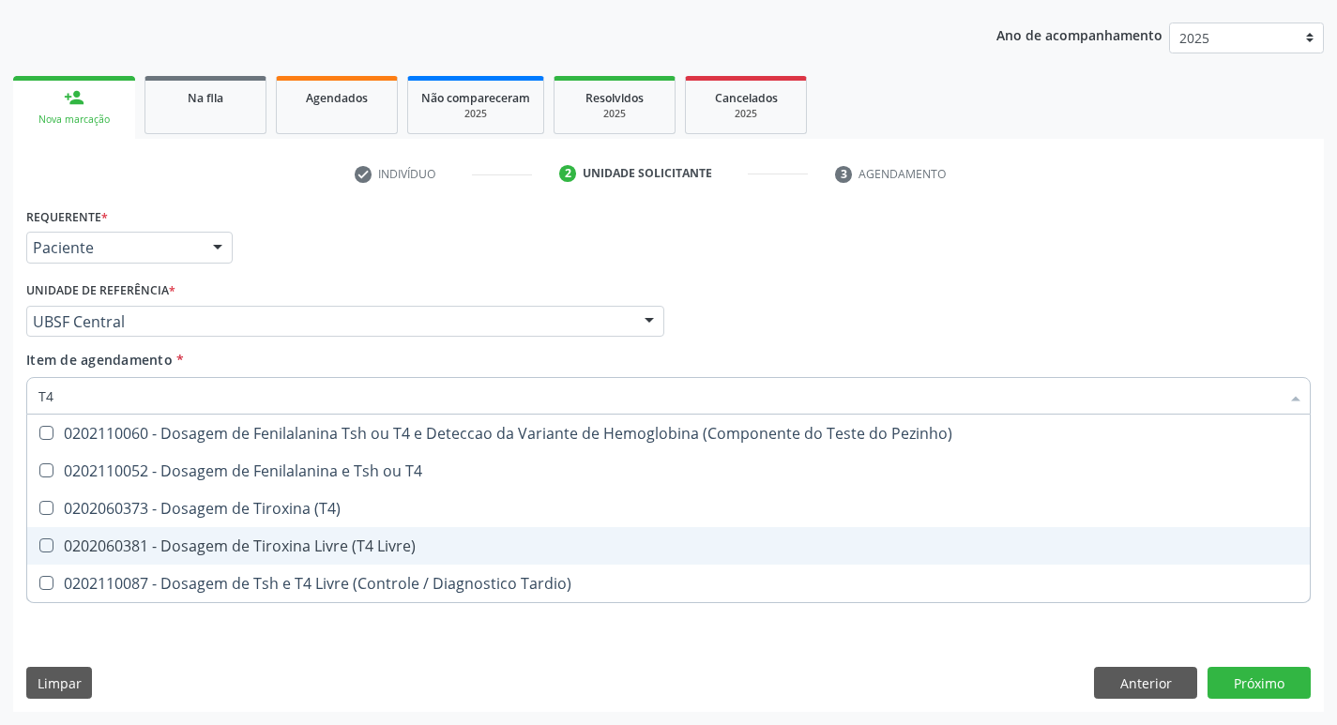
click at [418, 552] on div "0202060381 - Dosagem de Tiroxina Livre (T4 Livre)" at bounding box center [668, 545] width 1260 height 15
checkbox Livre\) "true"
type input "T"
checkbox Livre\) "false"
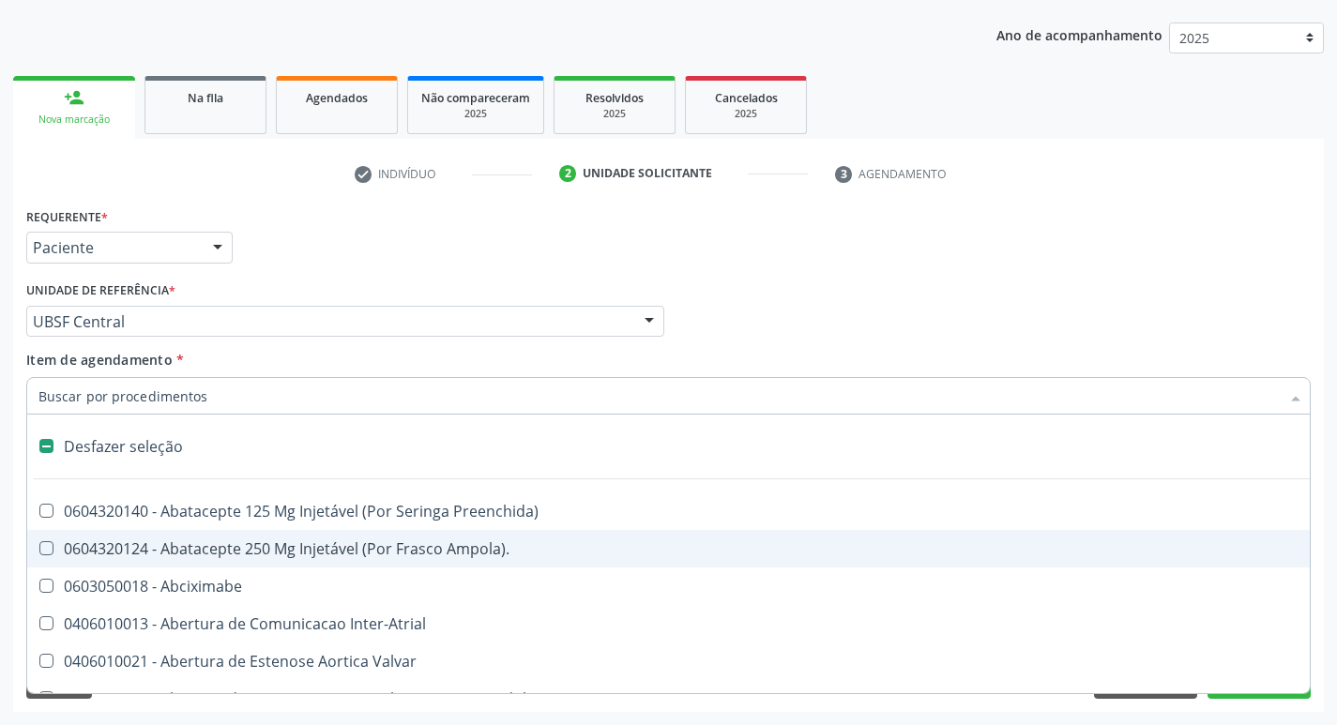
type input "G"
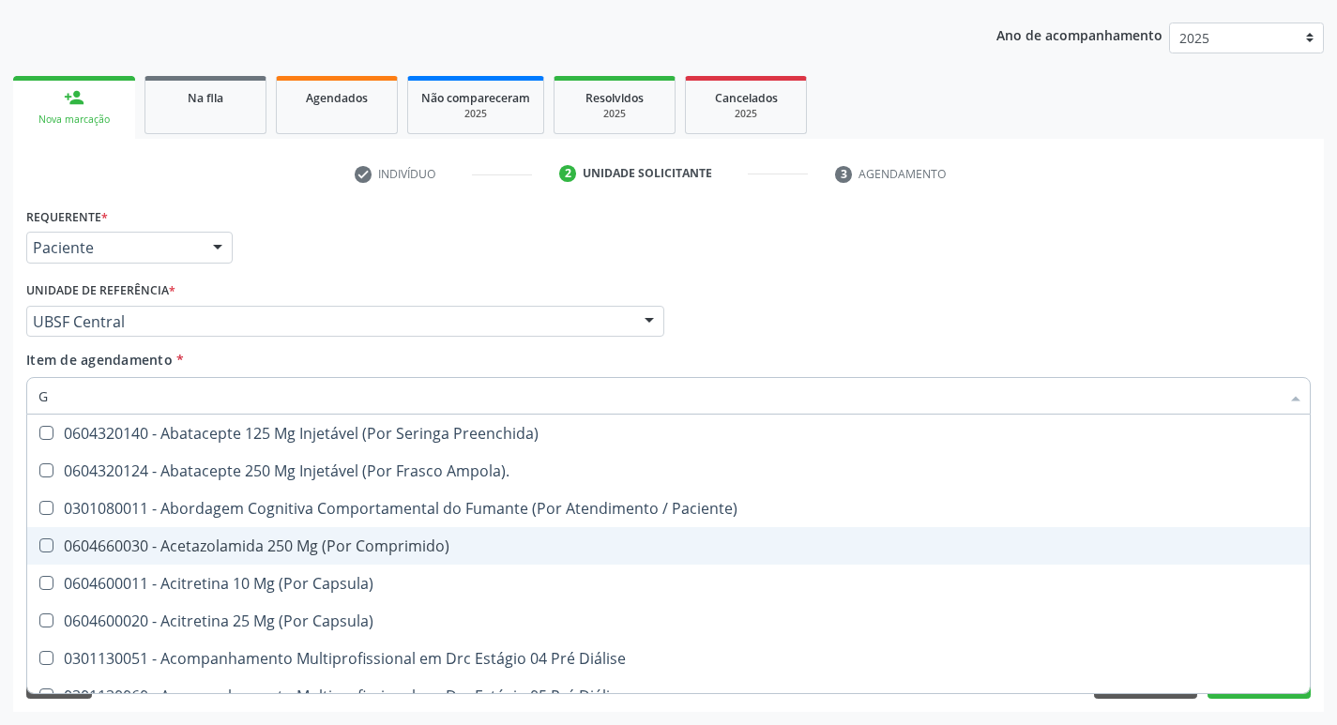
checkbox \(Tsh\) "true"
checkbox Livre\) "true"
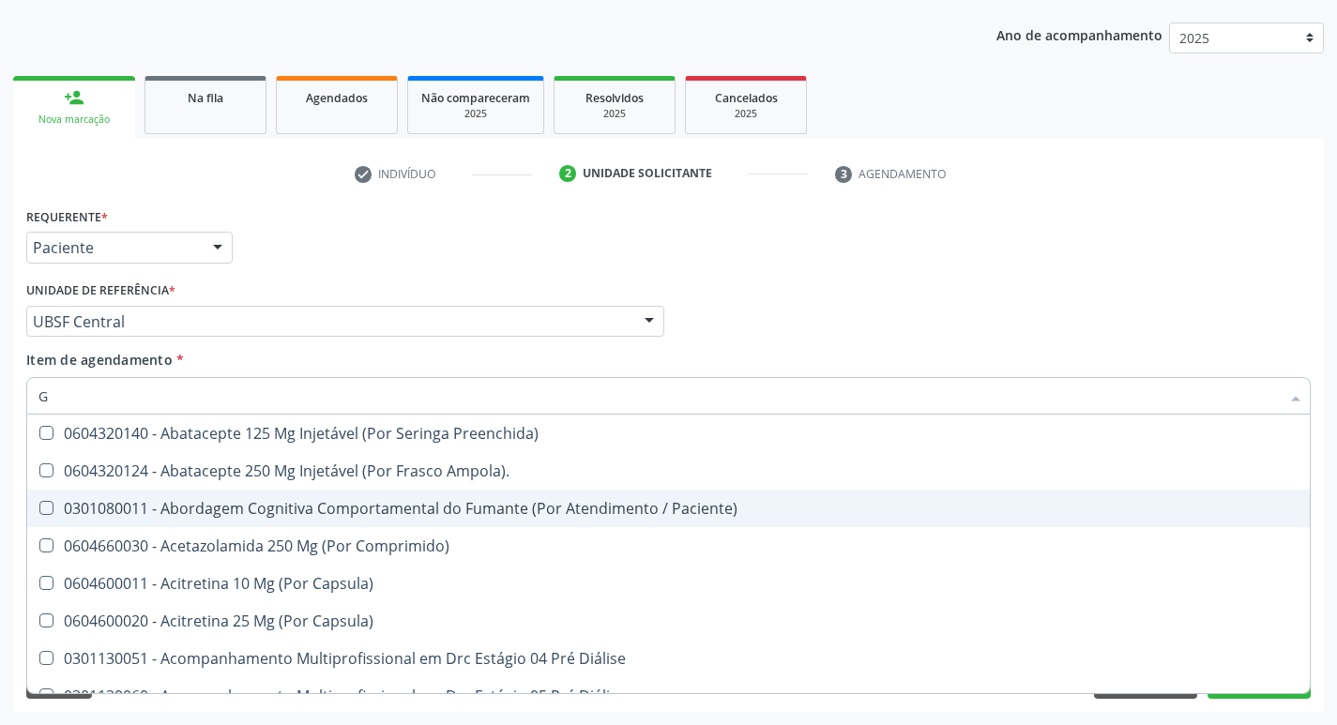
type input "GLICOSE"
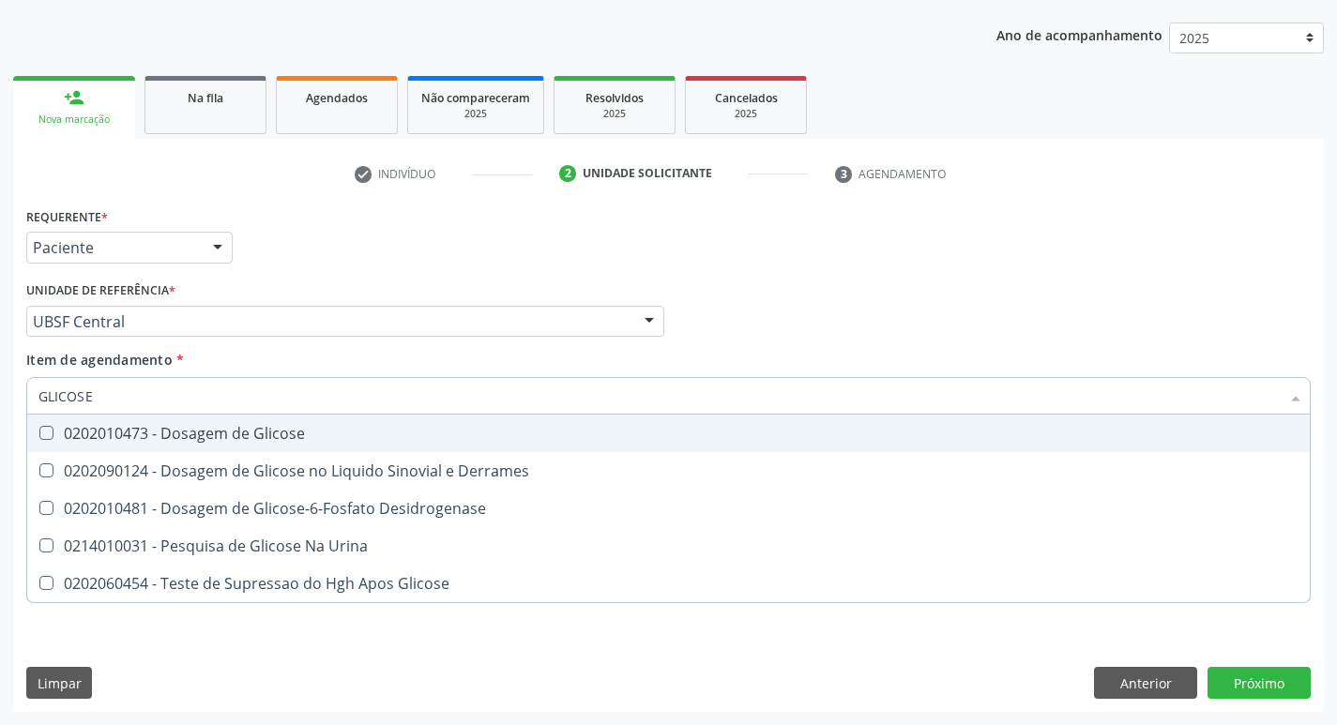
click at [318, 433] on div "0202010473 - Dosagem de Glicose" at bounding box center [668, 433] width 1260 height 15
checkbox Glicose "true"
type input "GLICOS"
checkbox Glicose "false"
checkbox Derrames "true"
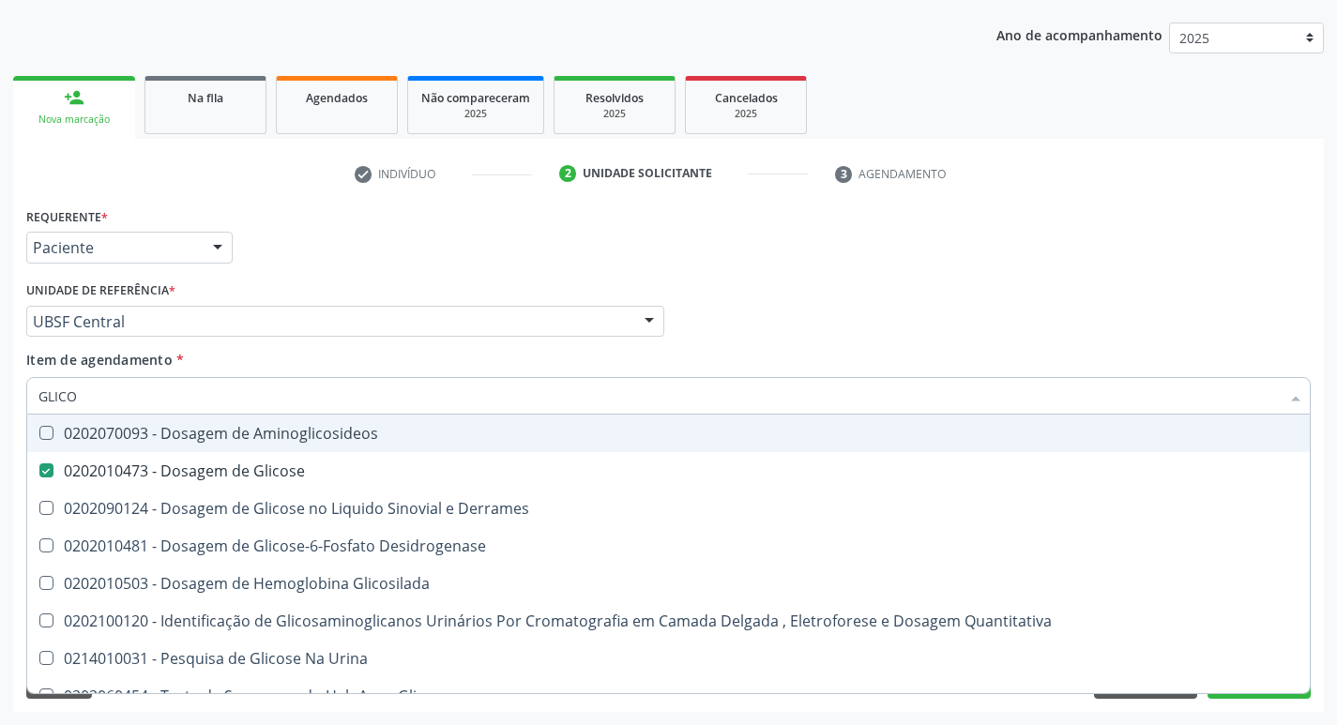
type input "GLIC"
checkbox Glicose "false"
checkbox Derrames "false"
type input "G"
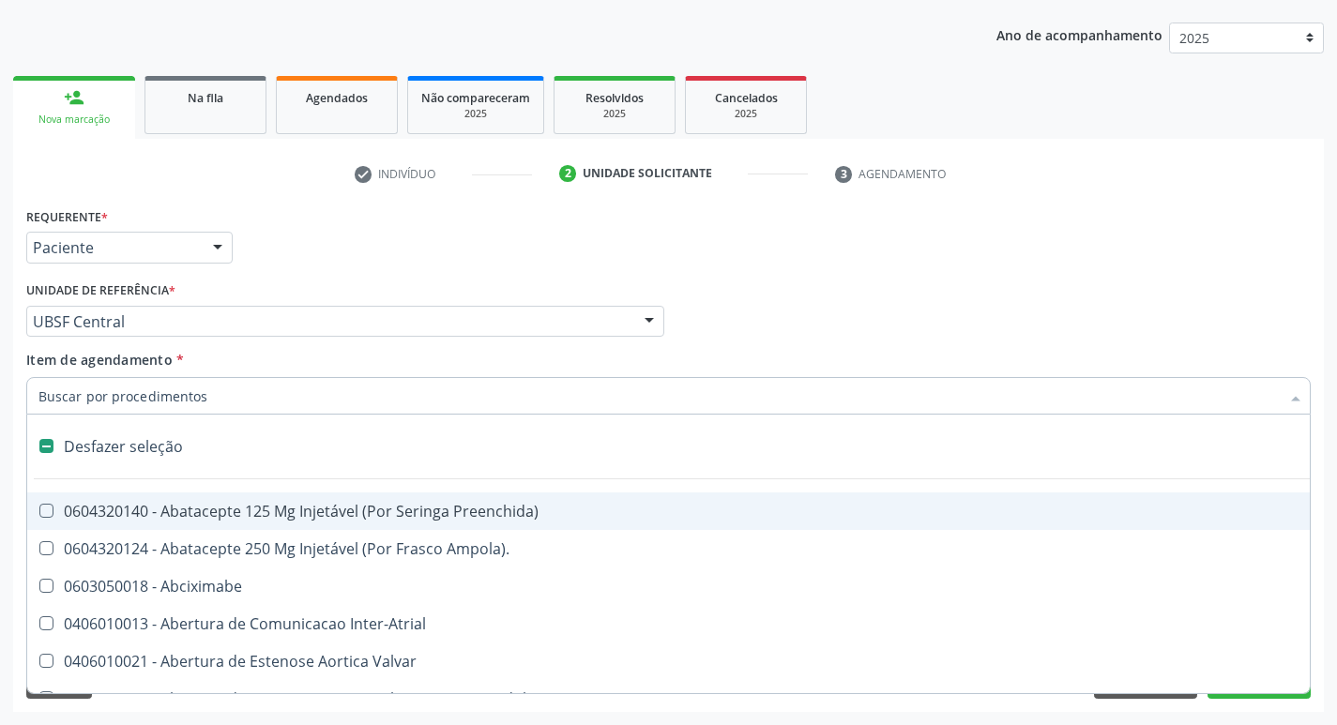
type input "H"
checkbox C "true"
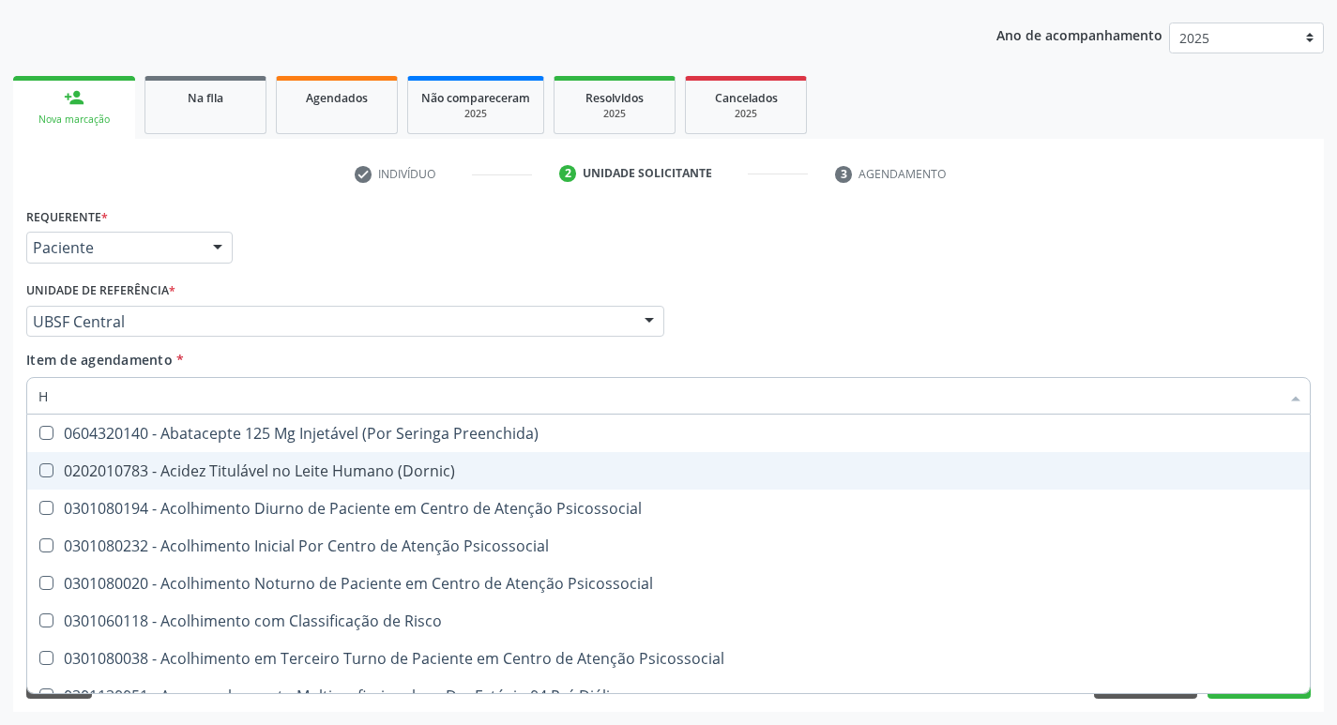
type input "HEMOGLOBINA G"
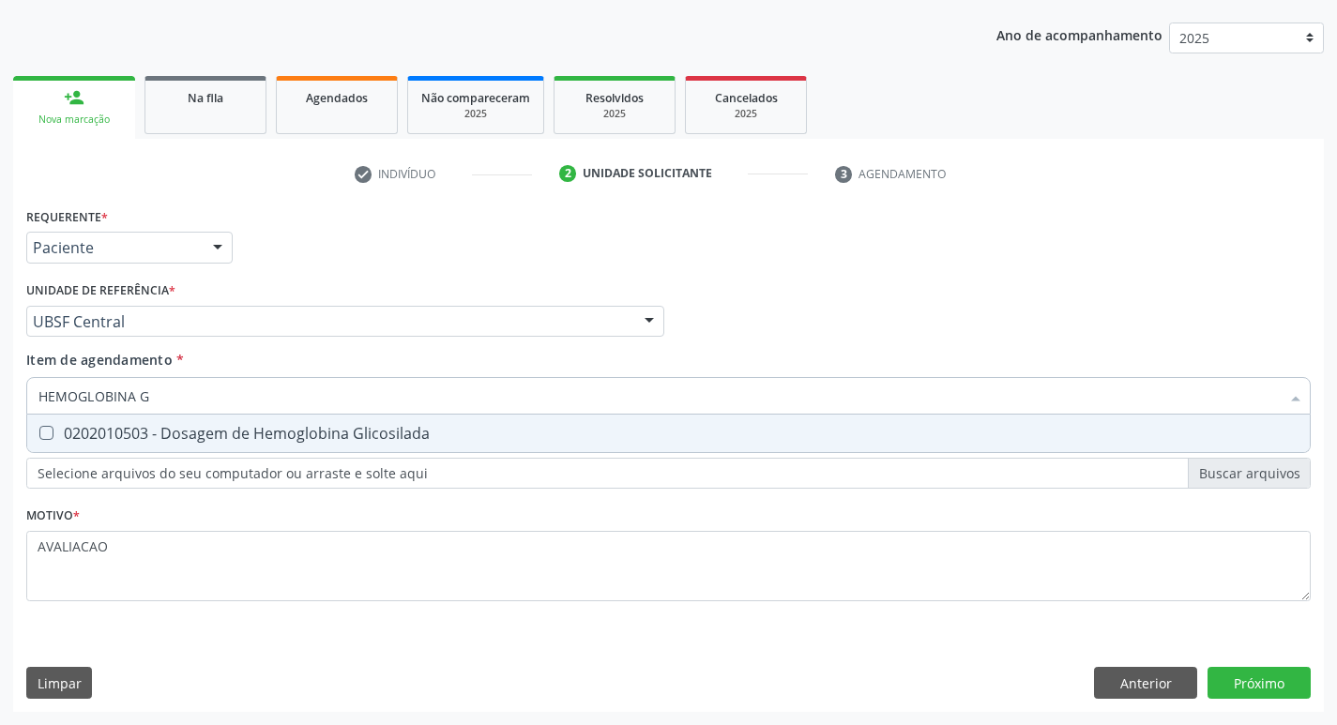
click at [239, 444] on span "0202010503 - Dosagem de Hemoglobina Glicosilada" at bounding box center [668, 434] width 1282 height 38
checkbox Glicosilada "true"
type input "HEMOGLOBINA"
checkbox Glicosilada "false"
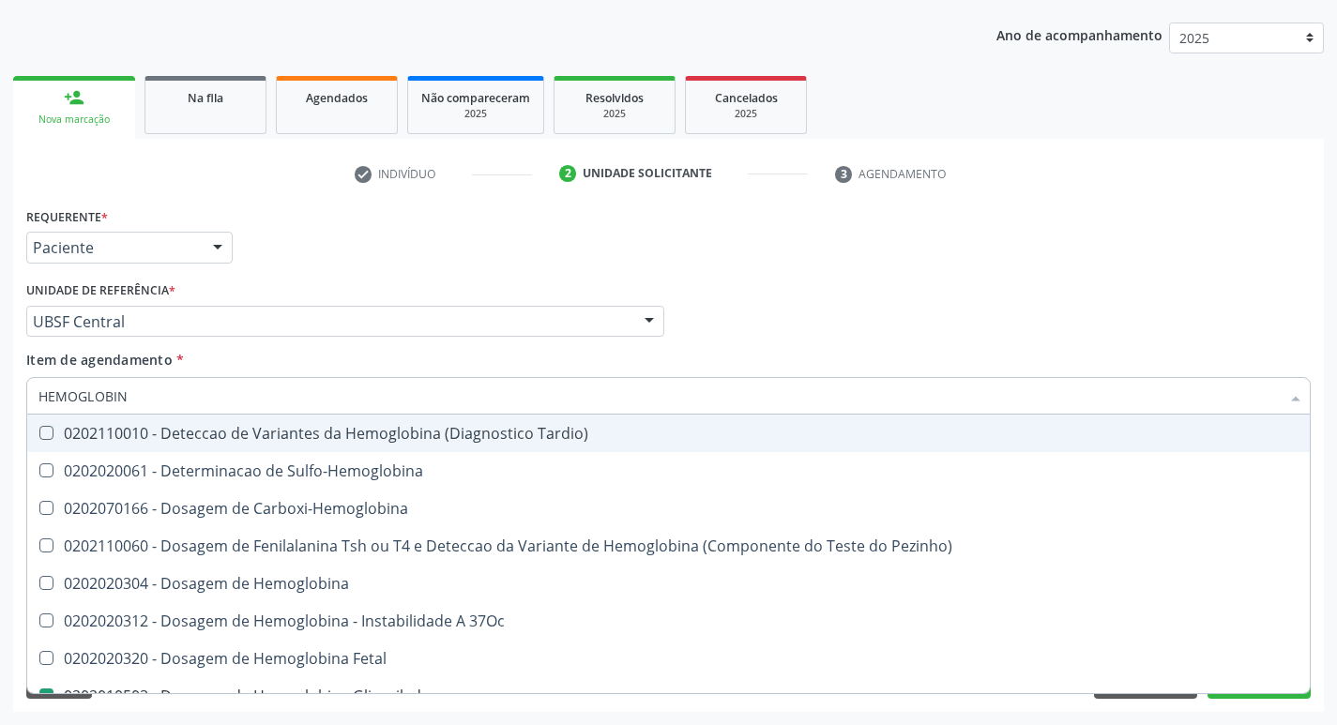
type input "HEMOGLOBI"
checkbox Glicosilada "false"
checkbox Hemoglobina "true"
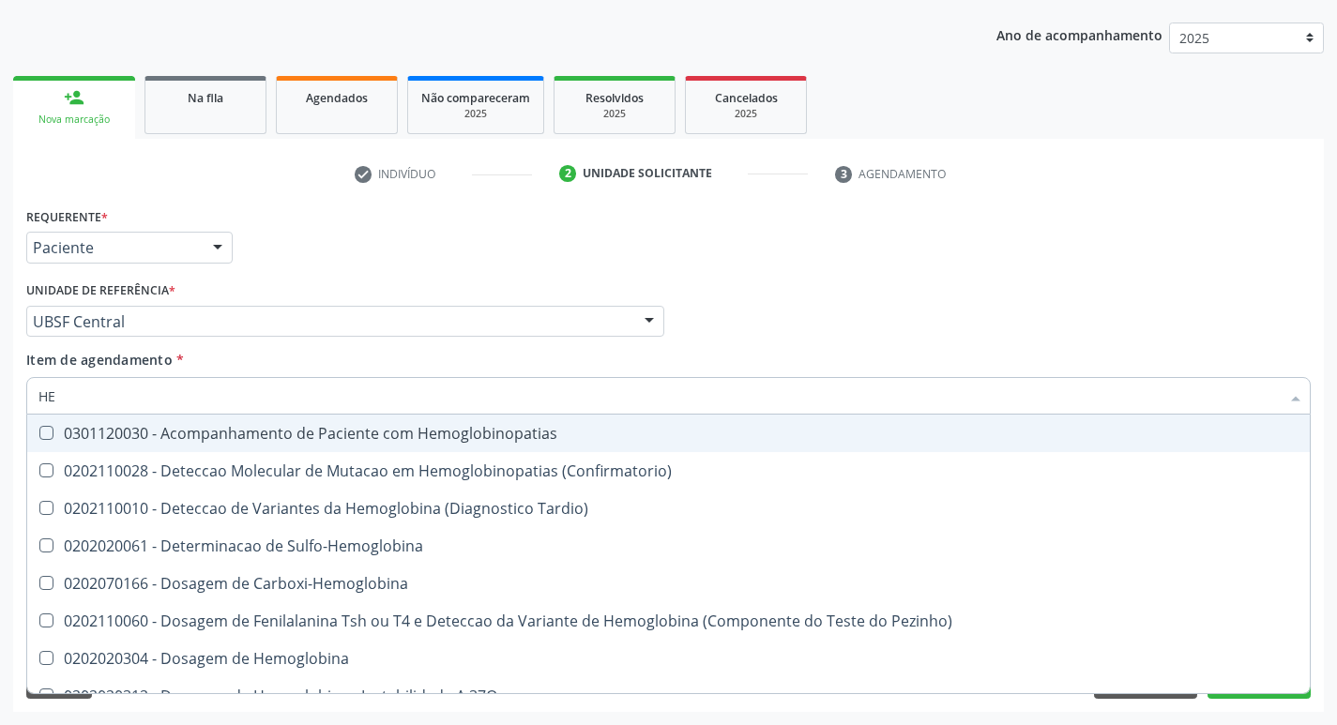
type input "H"
checkbox Glicosilada "false"
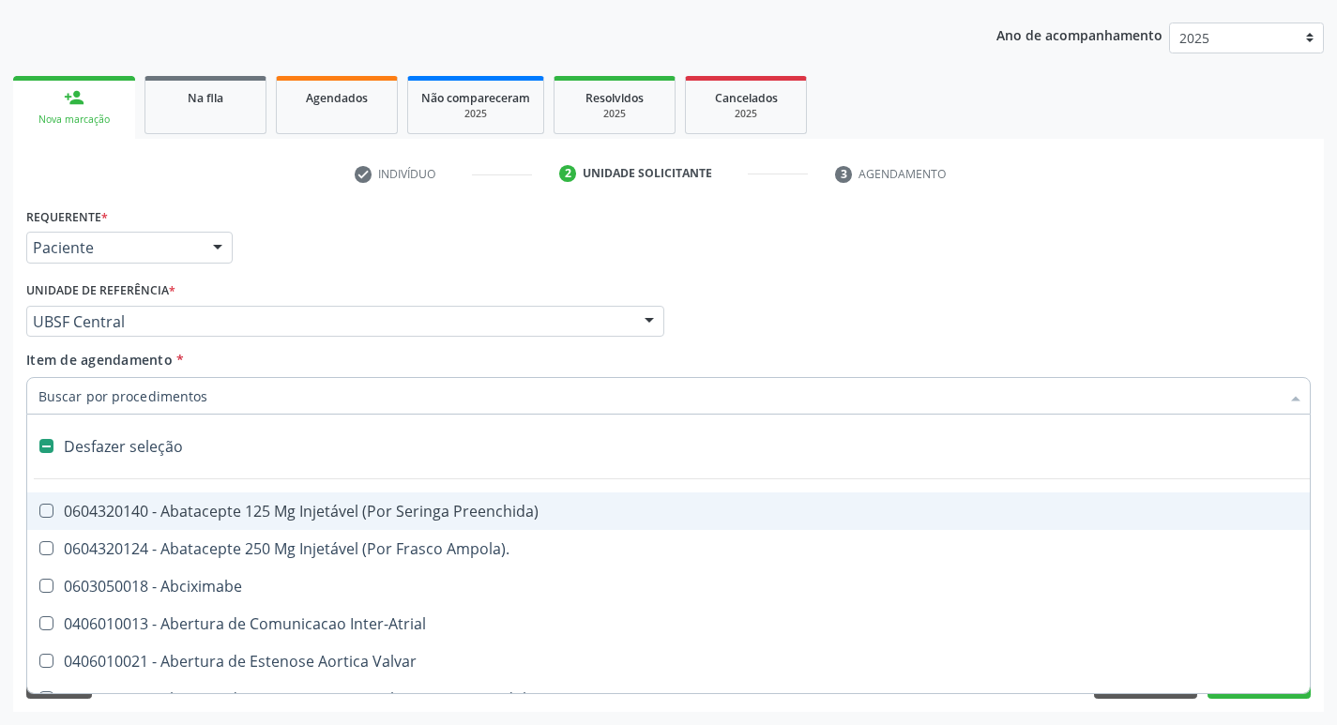
type input "V"
checkbox \(Unilateral\) "true"
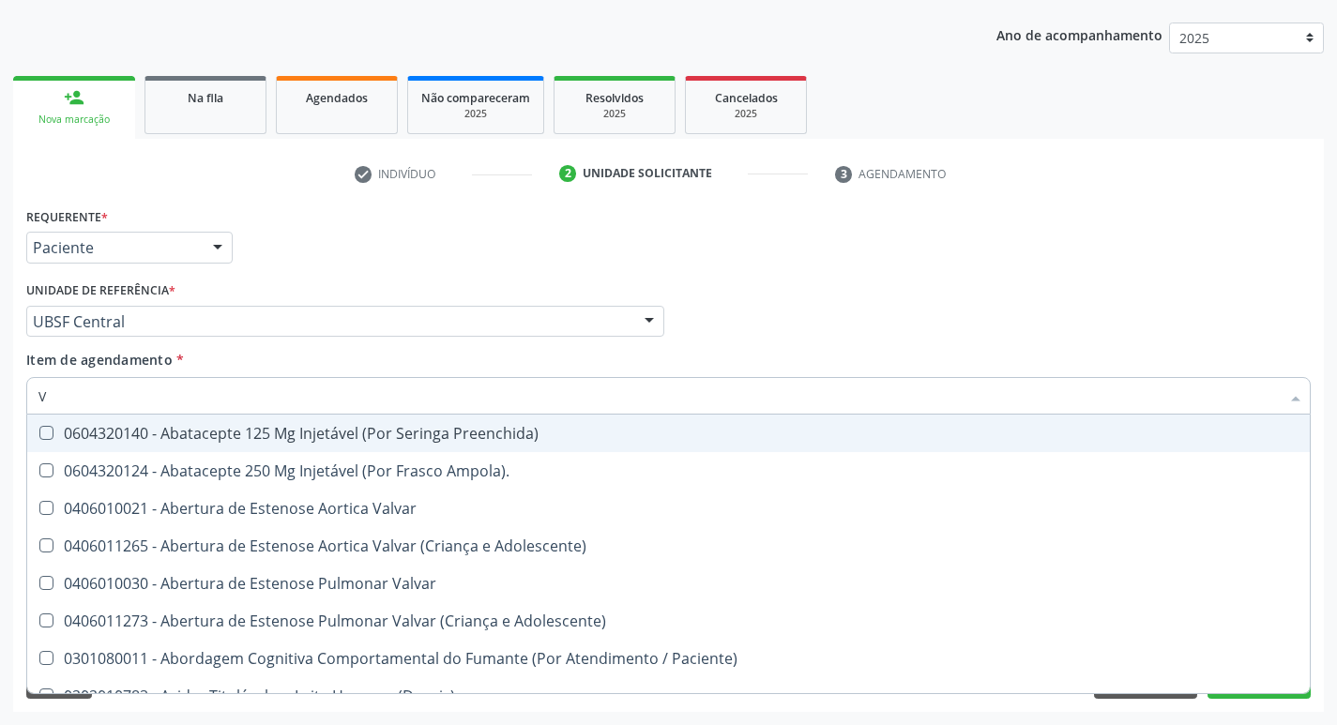
type input "VI"
checkbox Livre\) "false"
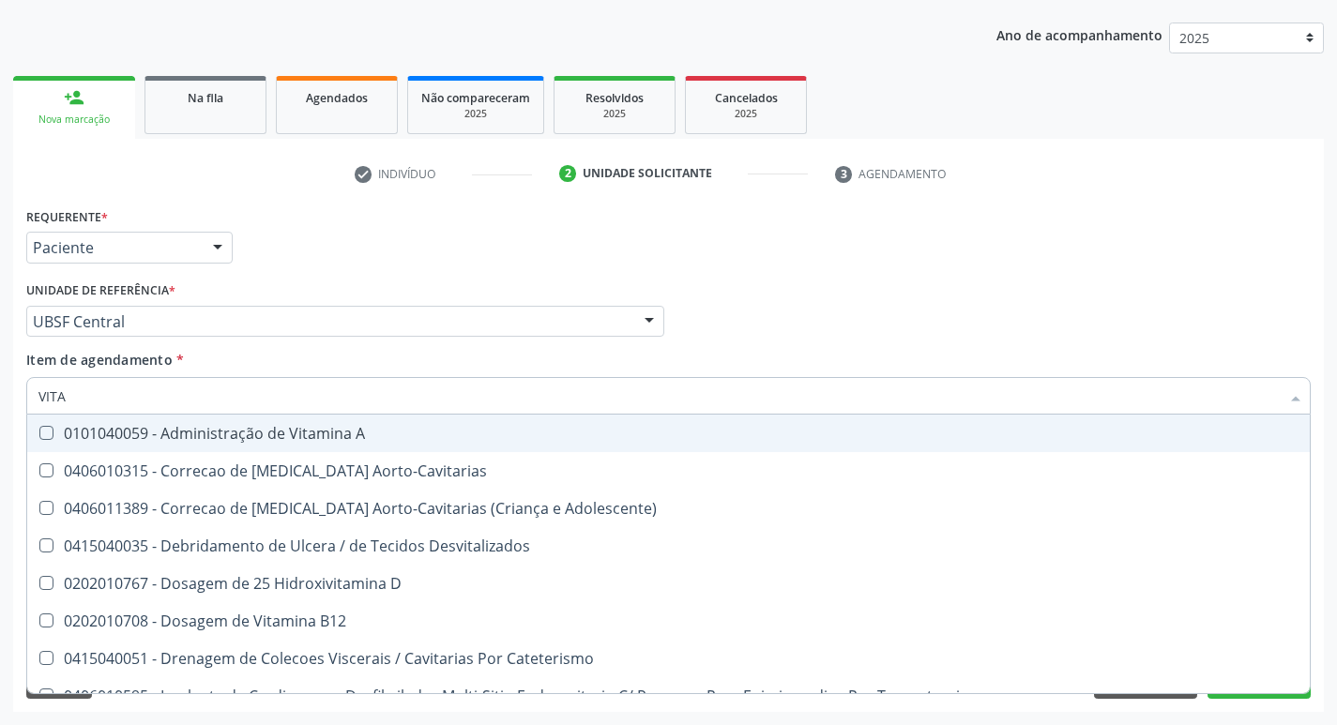
type input "VITAM"
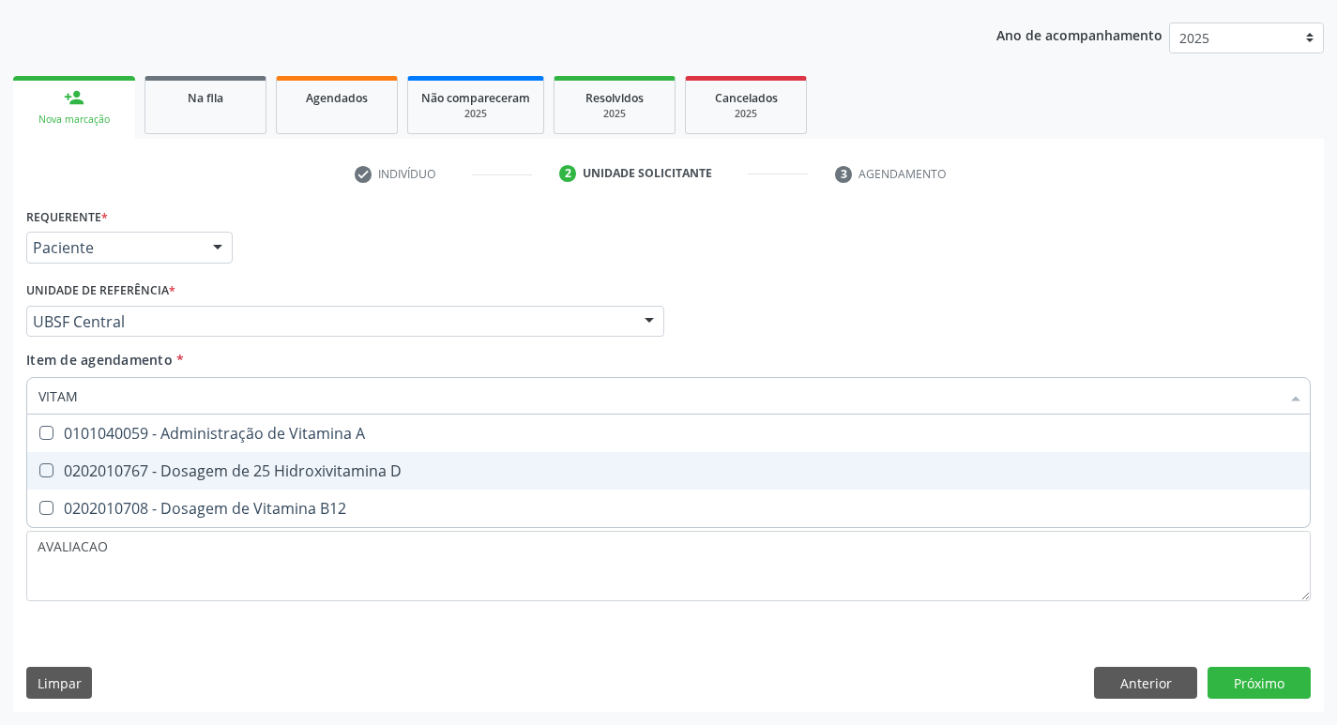
click at [199, 475] on div "0202010767 - Dosagem de 25 Hidroxivitamina D" at bounding box center [668, 470] width 1260 height 15
checkbox D "true"
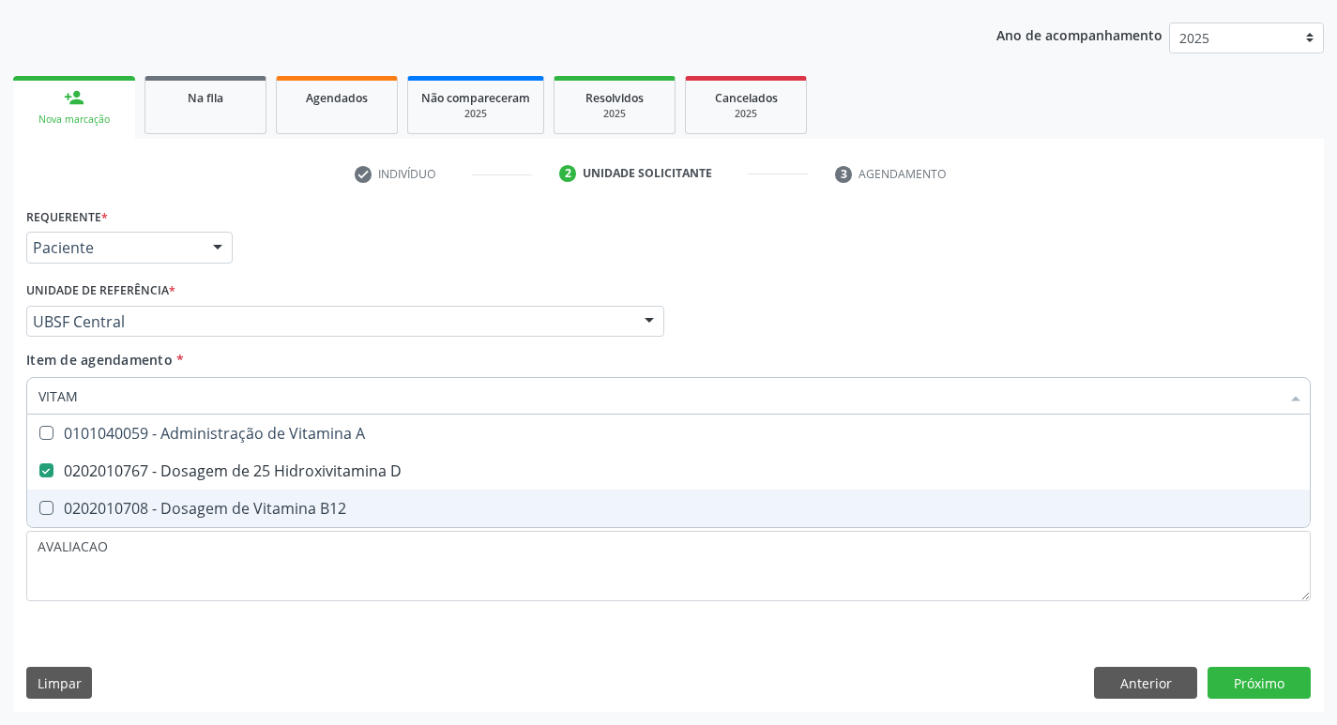
click at [204, 501] on div "0202010708 - Dosagem de Vitamina B12" at bounding box center [668, 508] width 1260 height 15
checkbox B12 "true"
type input "VITA"
checkbox D "false"
checkbox B12 "false"
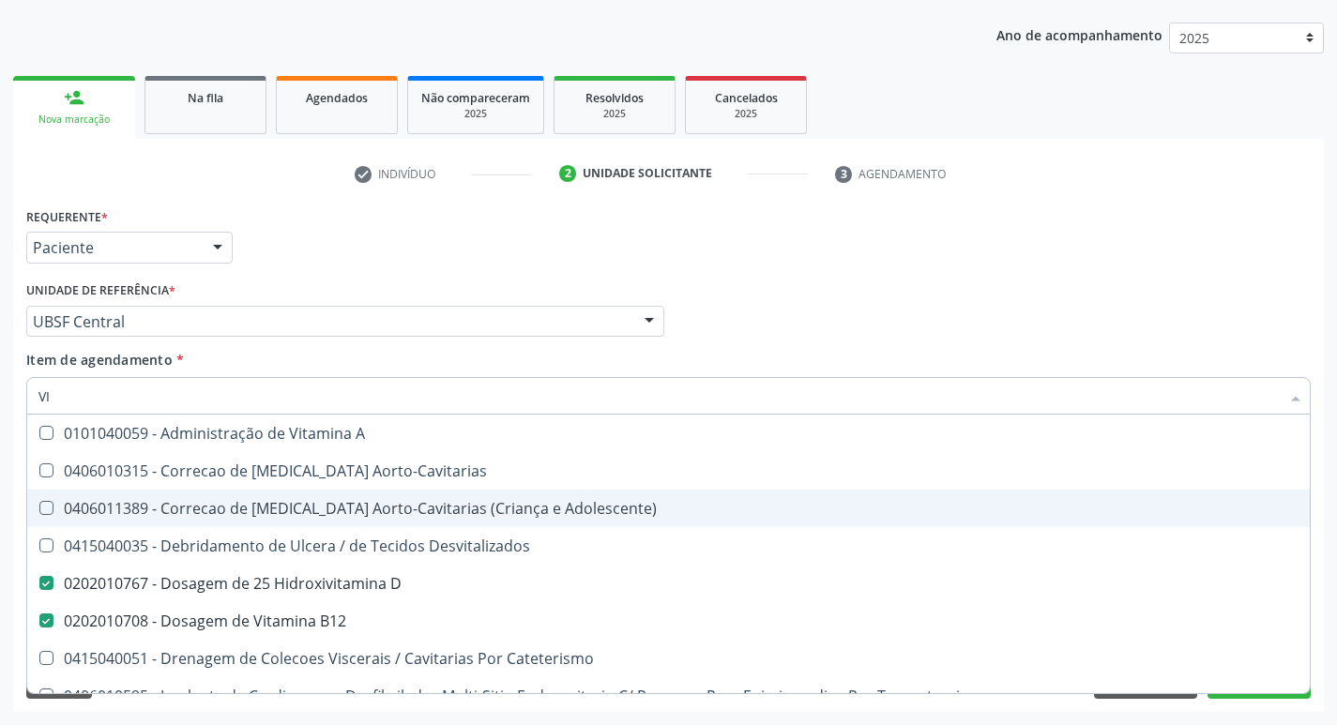
type input "V"
checkbox D "false"
checkbox B12 "false"
checkbox Cateterismo "false"
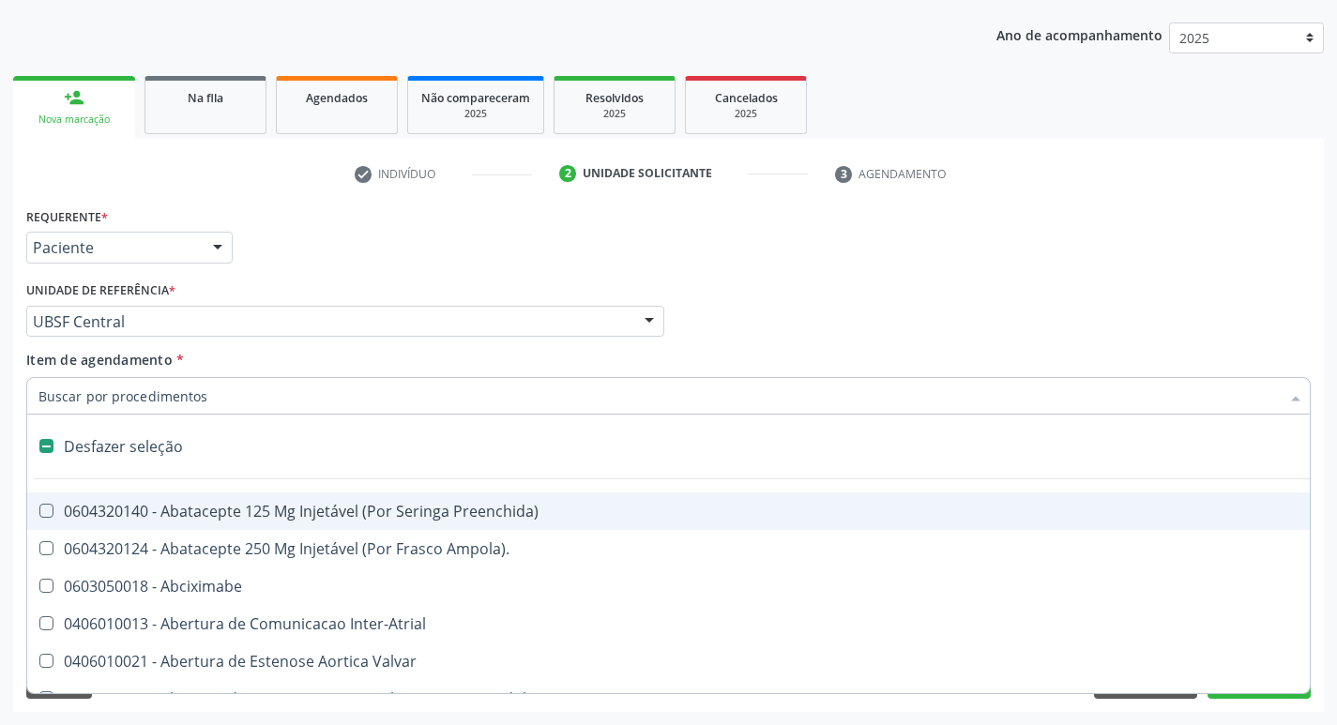
type input "H"
checkbox Coronariano "true"
checkbox A "true"
checkbox C "true"
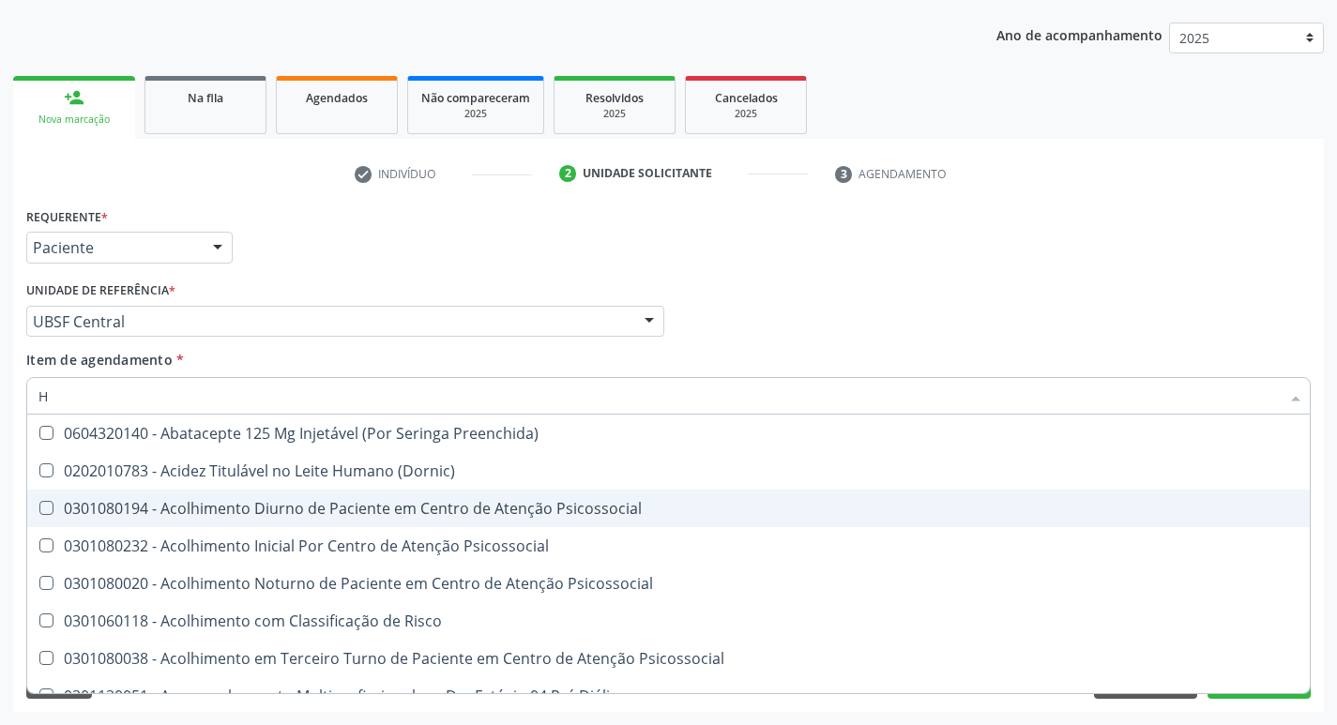
type input "HEMOGR"
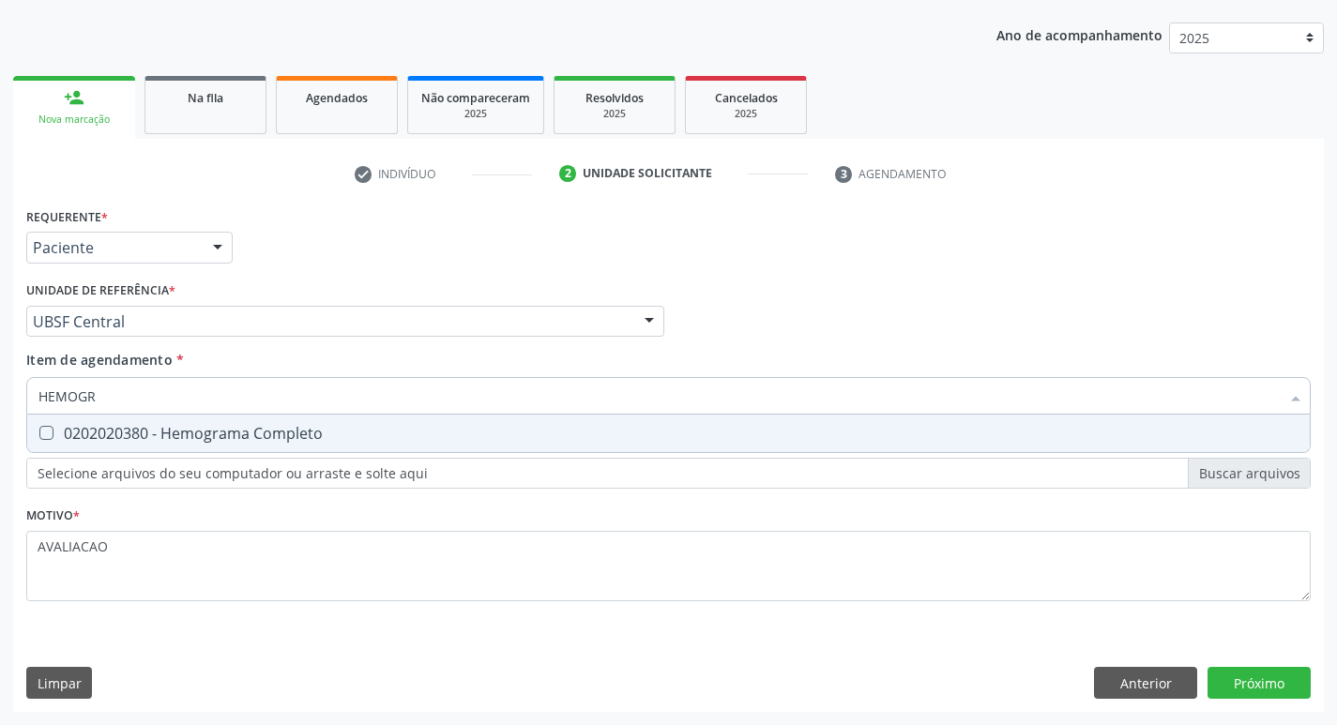
click at [294, 427] on div "0202020380 - Hemograma Completo" at bounding box center [668, 433] width 1260 height 15
checkbox Completo "true"
type input "HEMOG"
checkbox Completo "false"
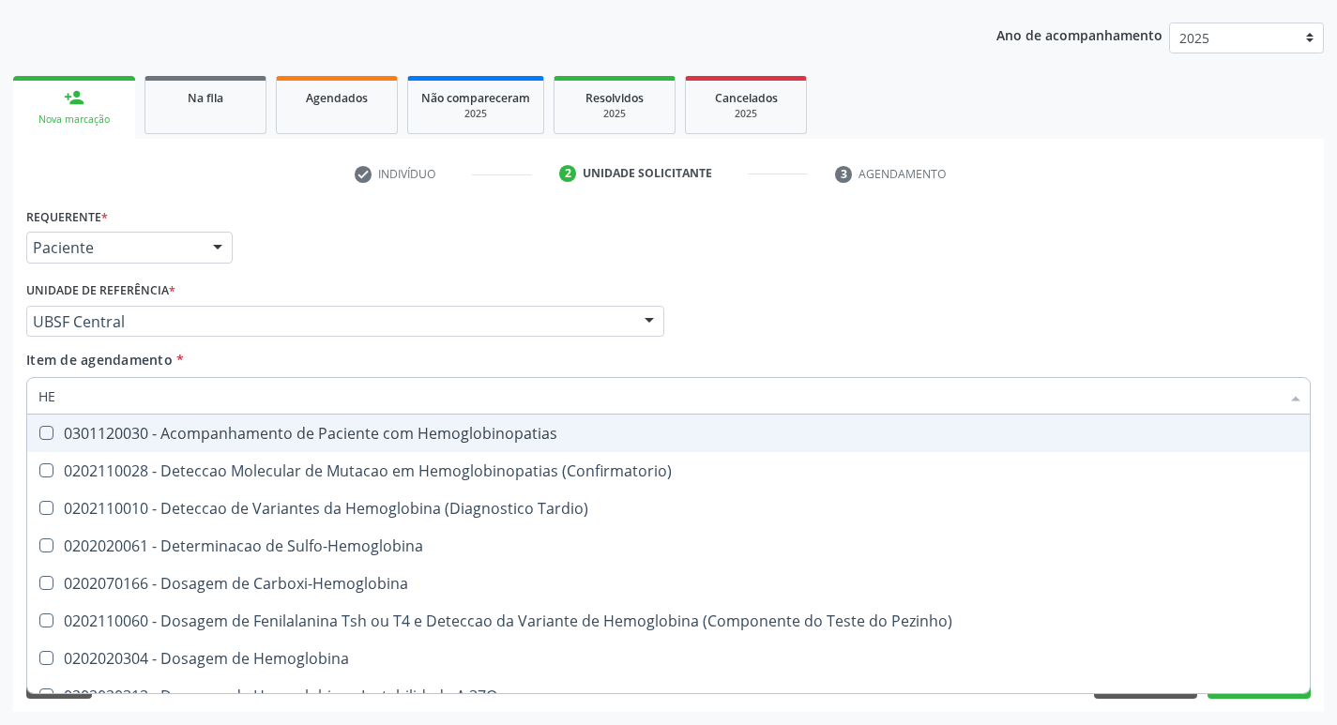
type input "H"
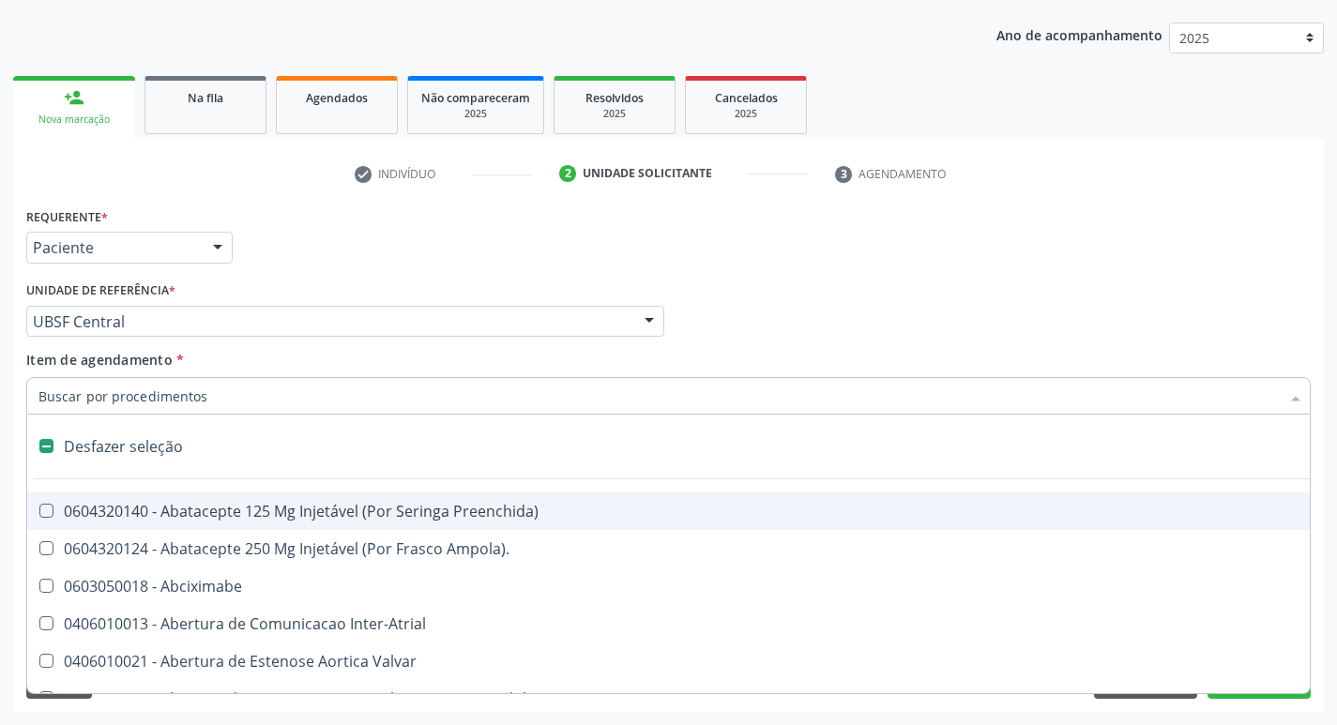
checkbox Dente\) "false"
checkbox Capsula\) "false"
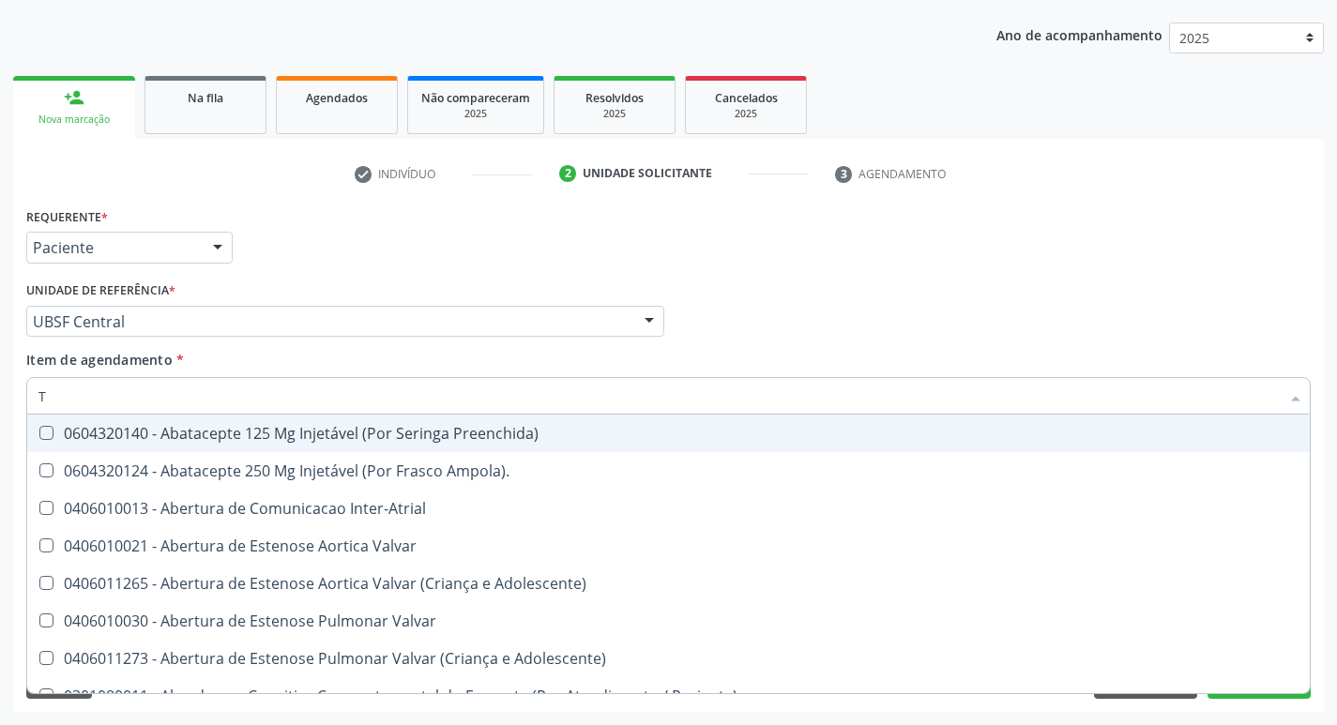
type input "TG"
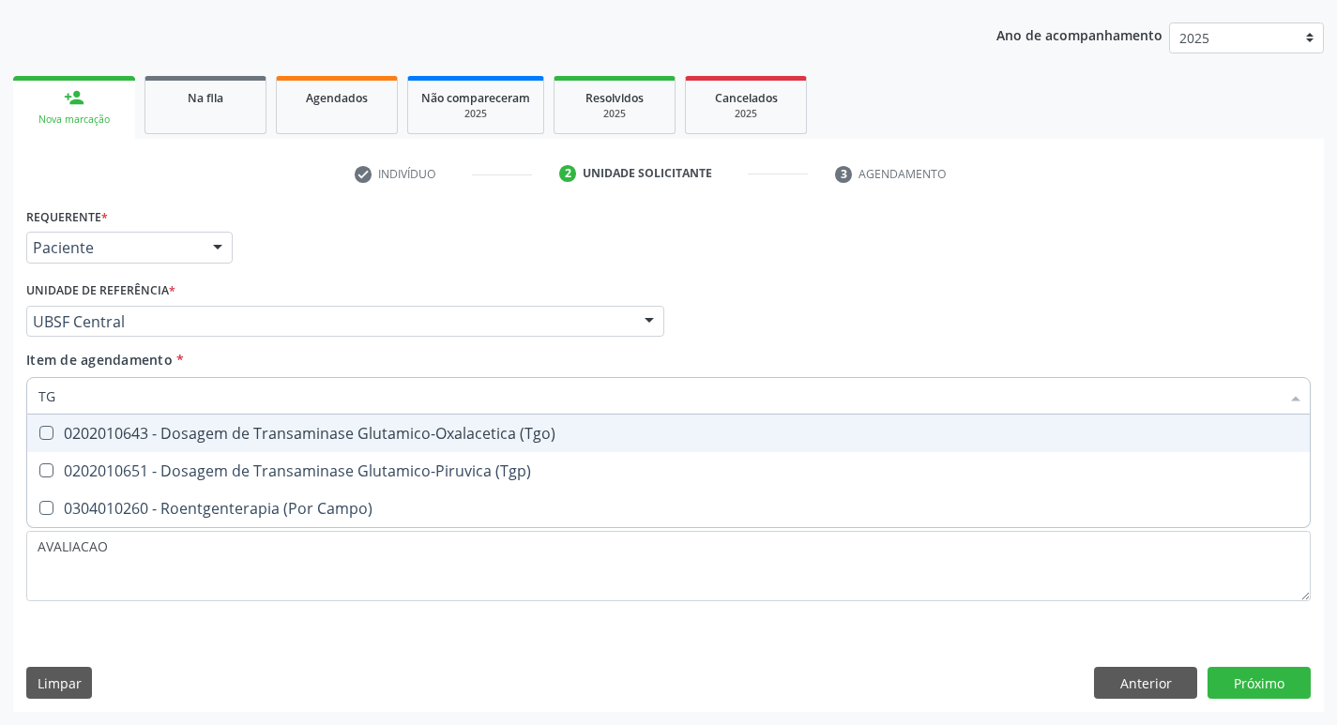
click at [327, 441] on div "0202010643 - Dosagem de Transaminase Glutamico-Oxalacetica (Tgo)" at bounding box center [668, 433] width 1260 height 15
checkbox \(Tgo\) "true"
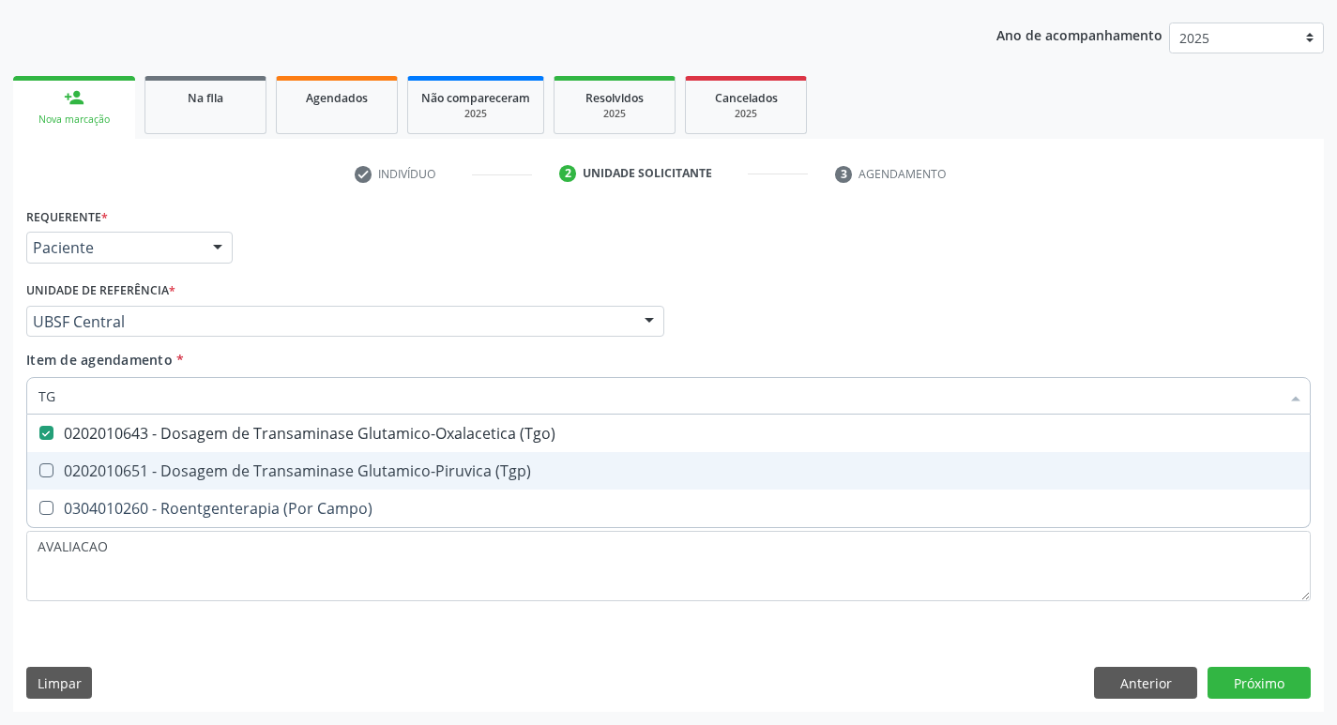
click at [340, 457] on span "0202010651 - Dosagem de Transaminase Glutamico-Piruvica (Tgp)" at bounding box center [668, 471] width 1282 height 38
checkbox \(Tgp\) "true"
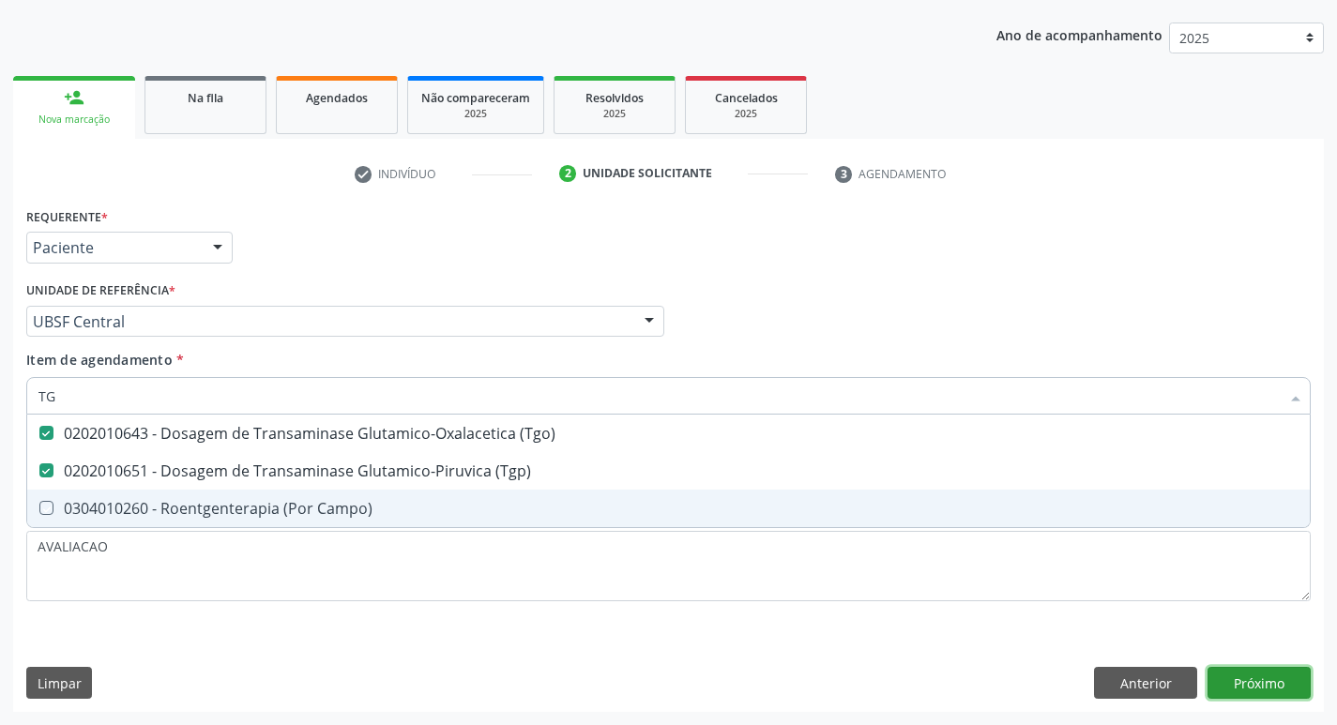
click at [1252, 691] on div "Requerente * Paciente Profissional de Saúde Paciente Nenhum resultado encontrad…" at bounding box center [668, 457] width 1310 height 509
checkbox Campo\) "true"
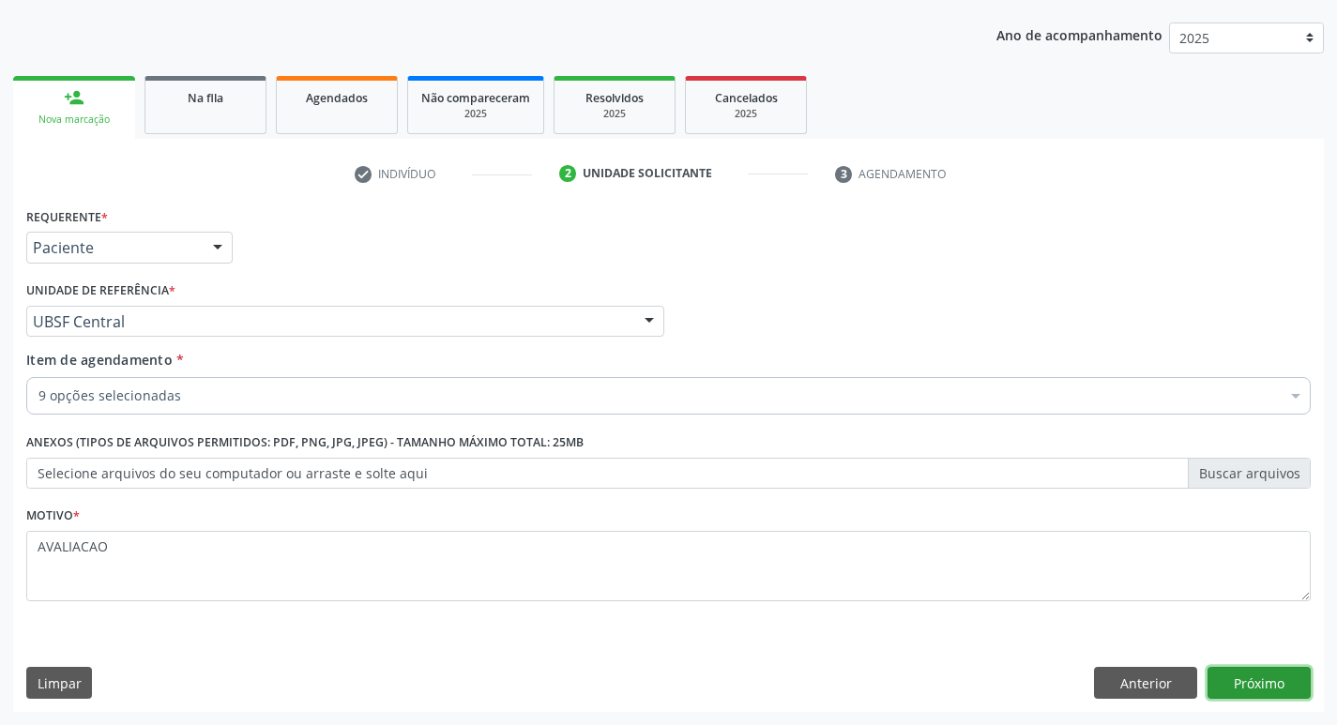
click at [1250, 687] on button "Próximo" at bounding box center [1258, 683] width 103 height 32
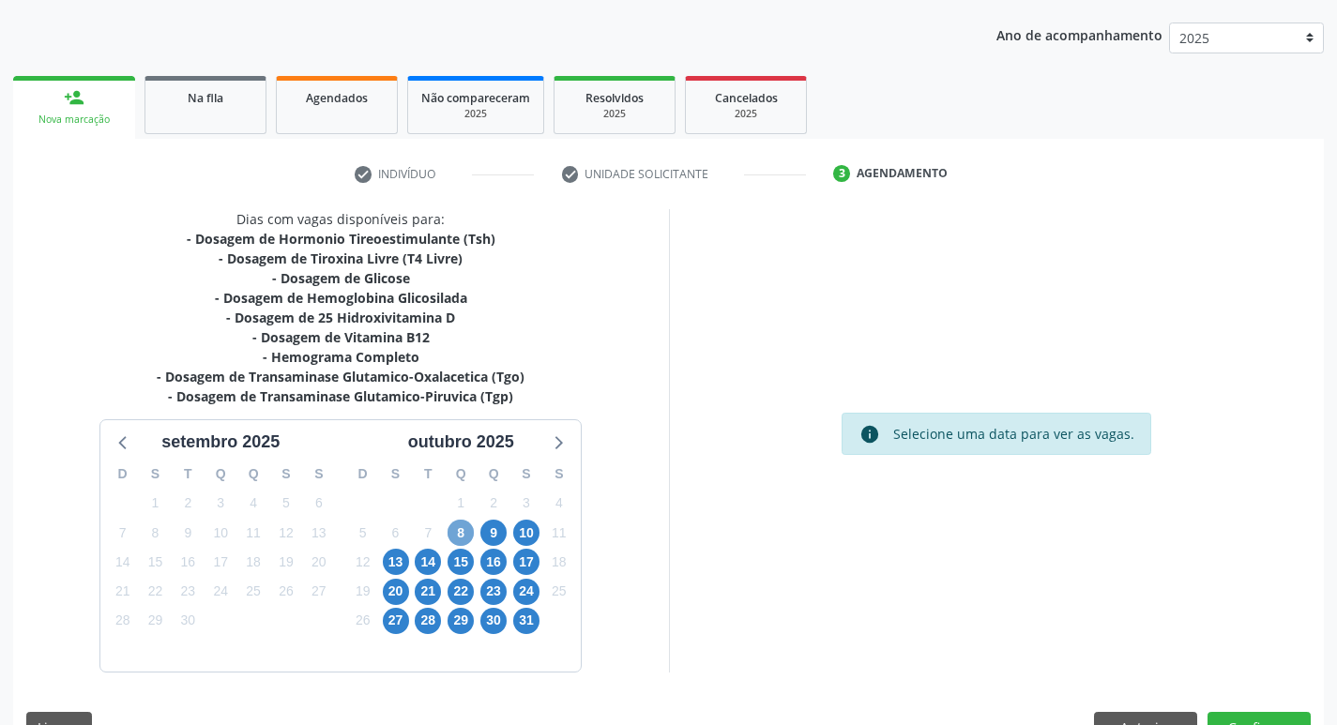
click at [464, 540] on span "8" at bounding box center [460, 533] width 26 height 26
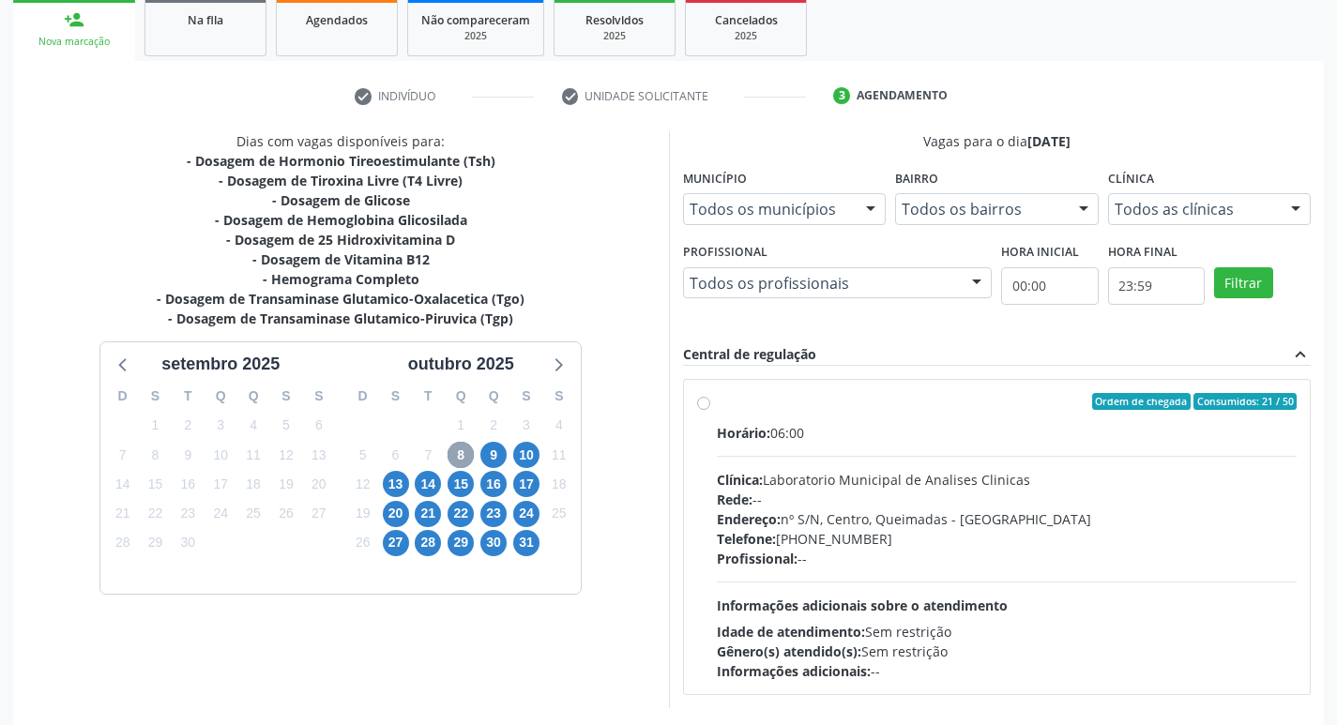
scroll to position [362, 0]
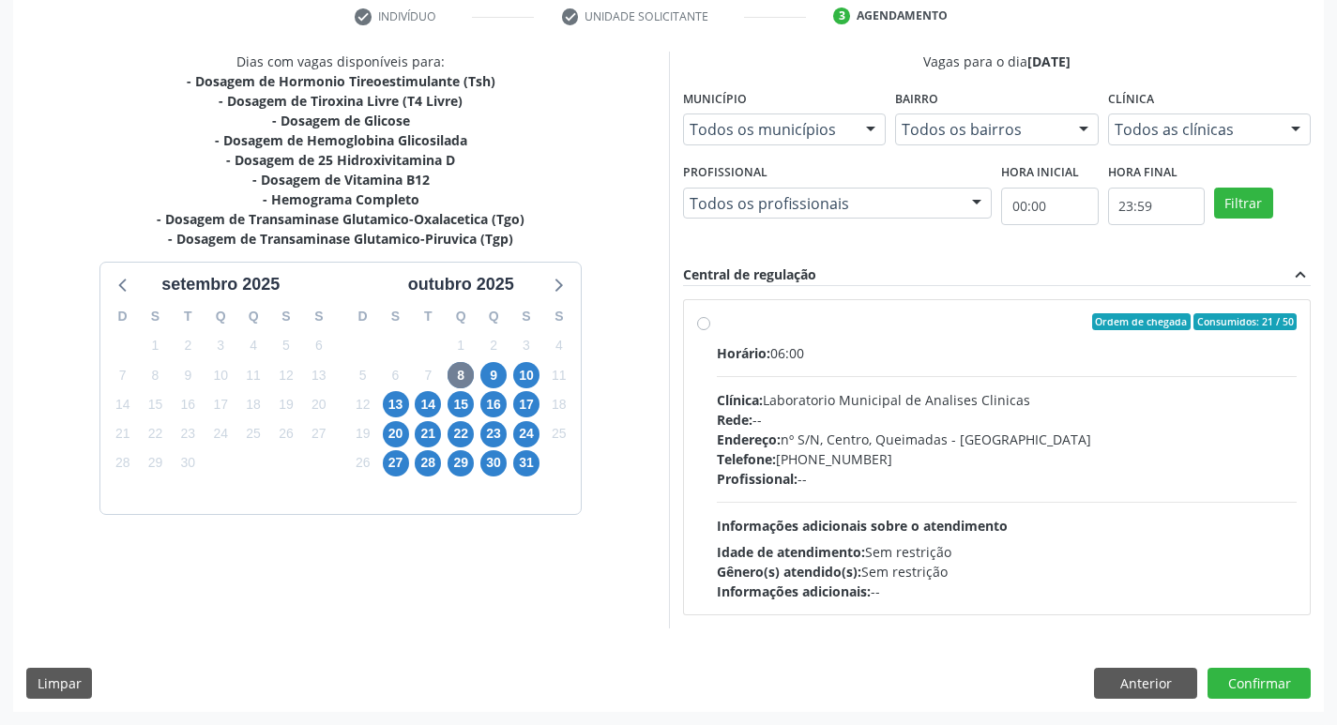
click at [886, 457] on div "Telefone: (83) 33921344" at bounding box center [1007, 459] width 581 height 20
click at [710, 330] on input "Ordem de chegada Consumidos: 21 / 50 Horário: 06:00 Clínica: Laboratorio Munici…" at bounding box center [703, 321] width 13 height 17
radio input "true"
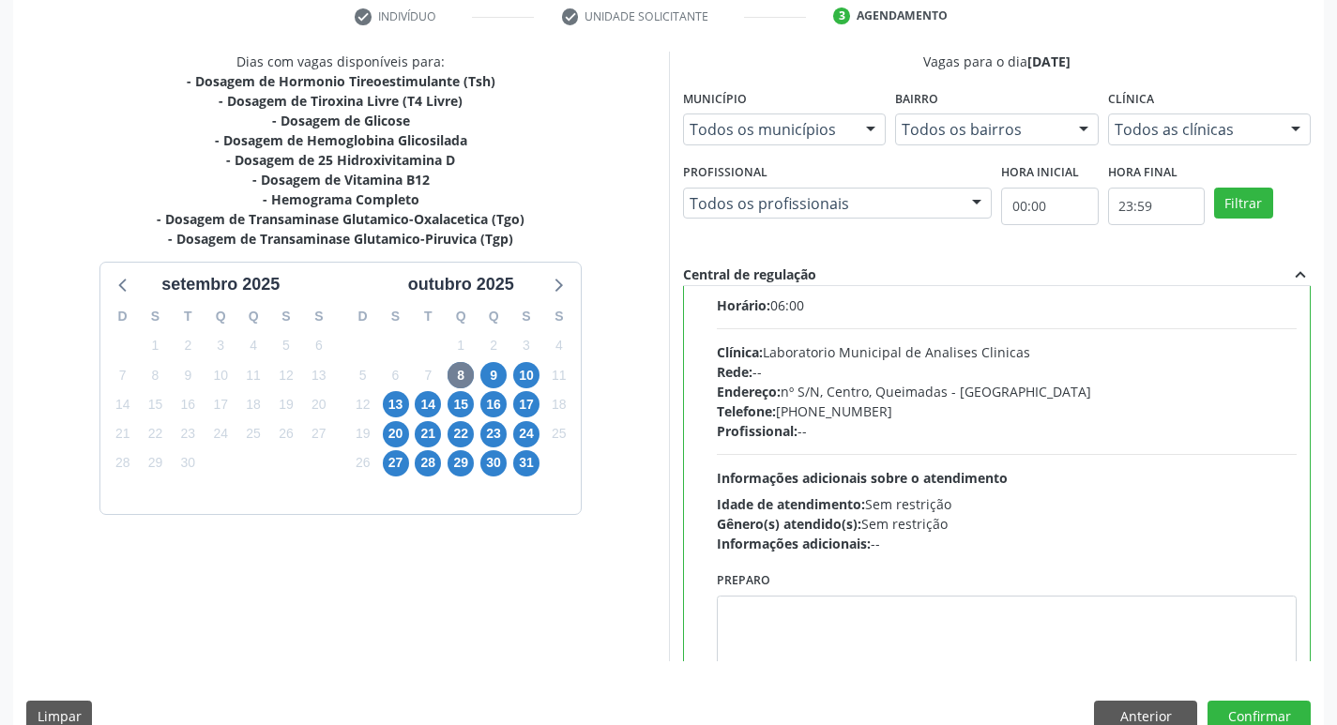
scroll to position [93, 0]
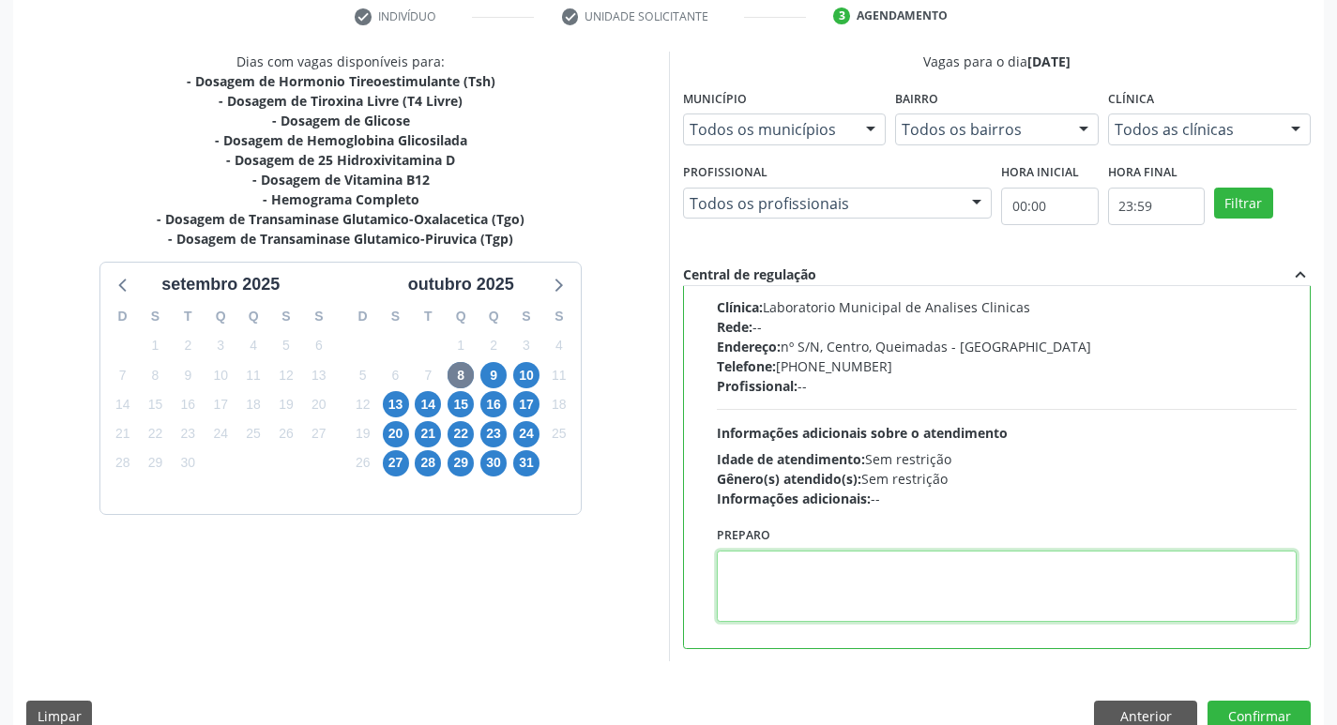
click at [832, 590] on textarea at bounding box center [1007, 586] width 581 height 71
paste textarea "IR EM [GEOGRAPHIC_DATA]"
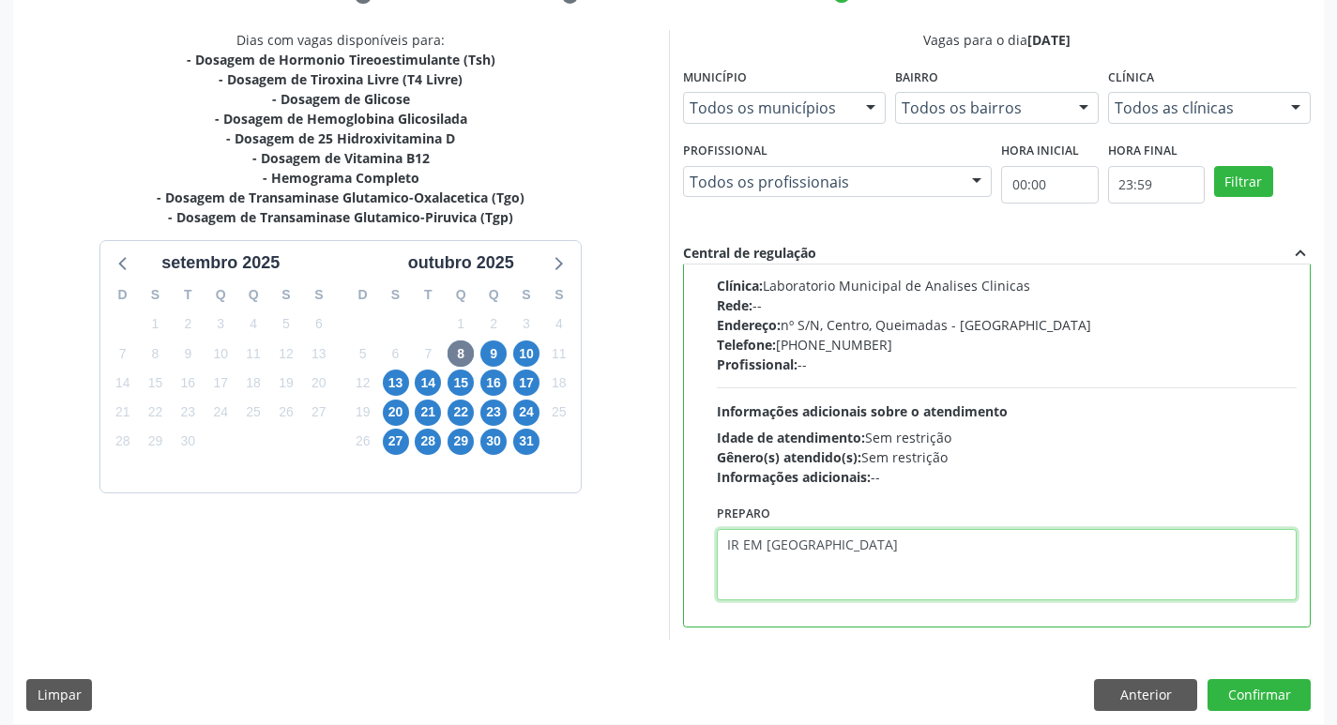
scroll to position [396, 0]
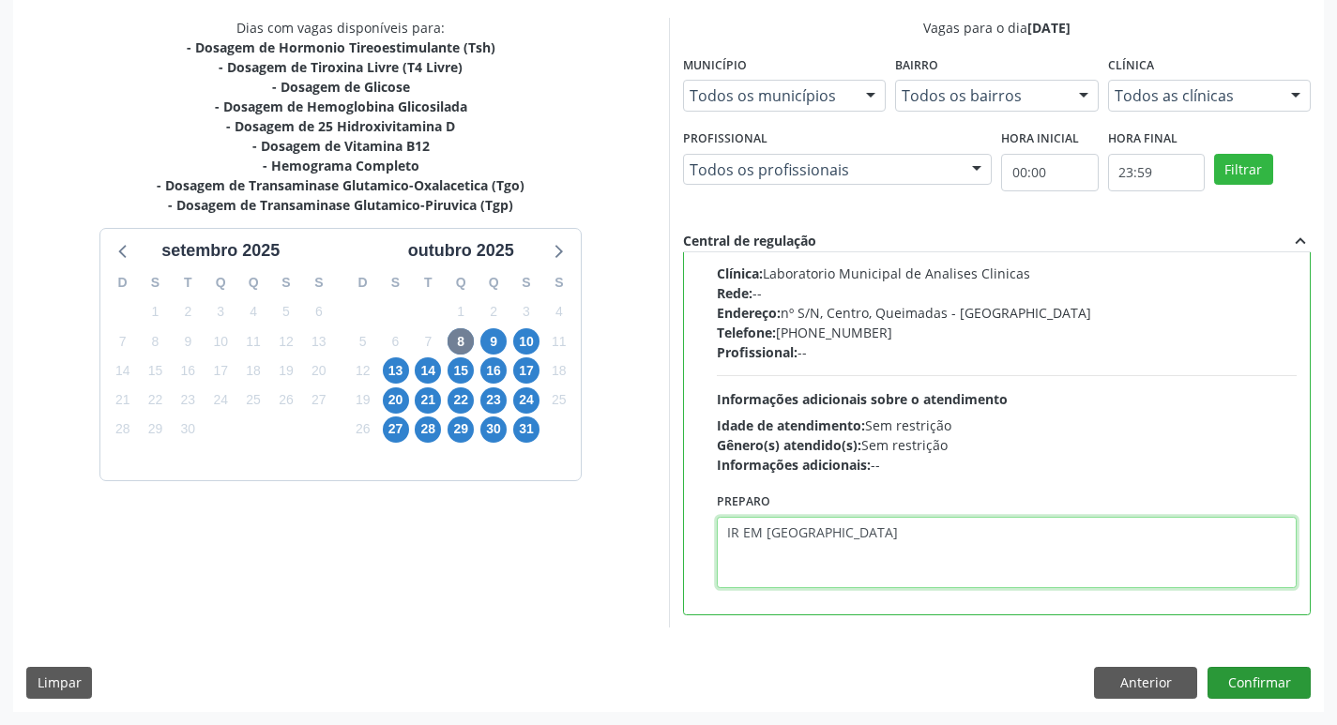
type textarea "IR EM [GEOGRAPHIC_DATA]"
click at [1251, 686] on button "Confirmar" at bounding box center [1258, 683] width 103 height 32
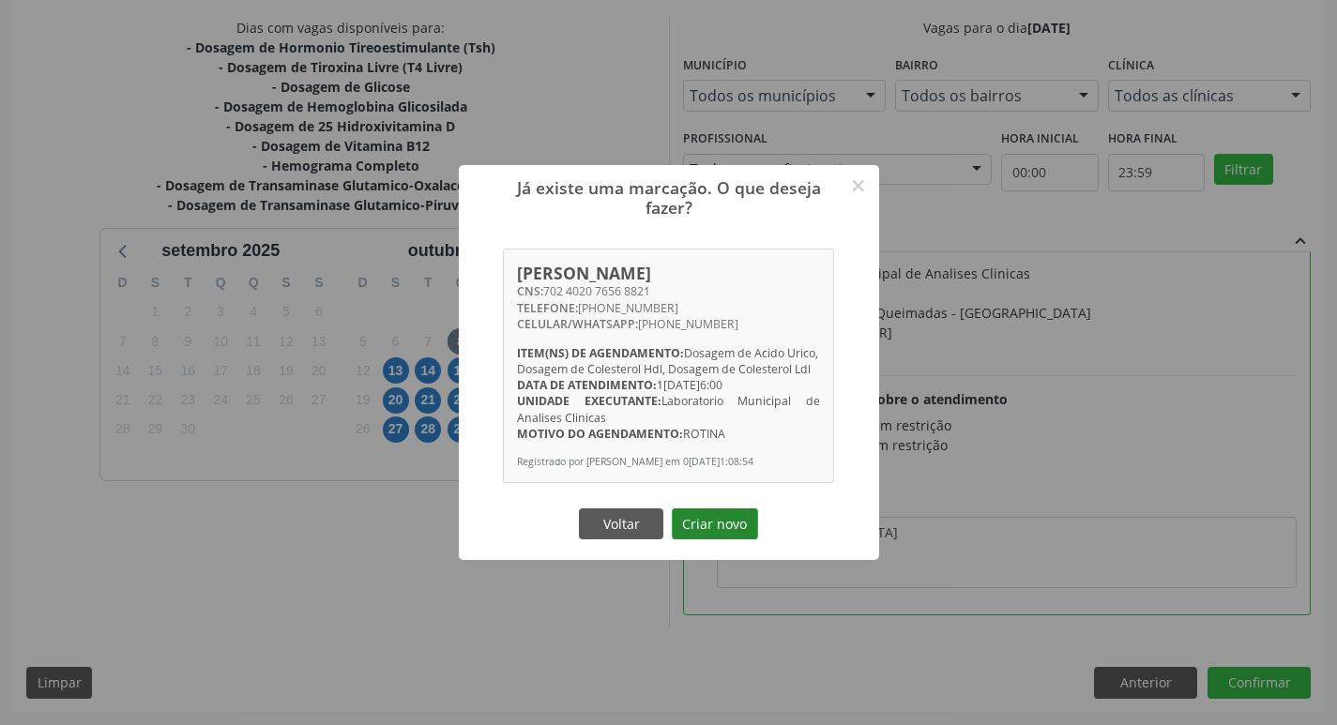
click at [721, 528] on button "Criar novo" at bounding box center [715, 524] width 86 height 32
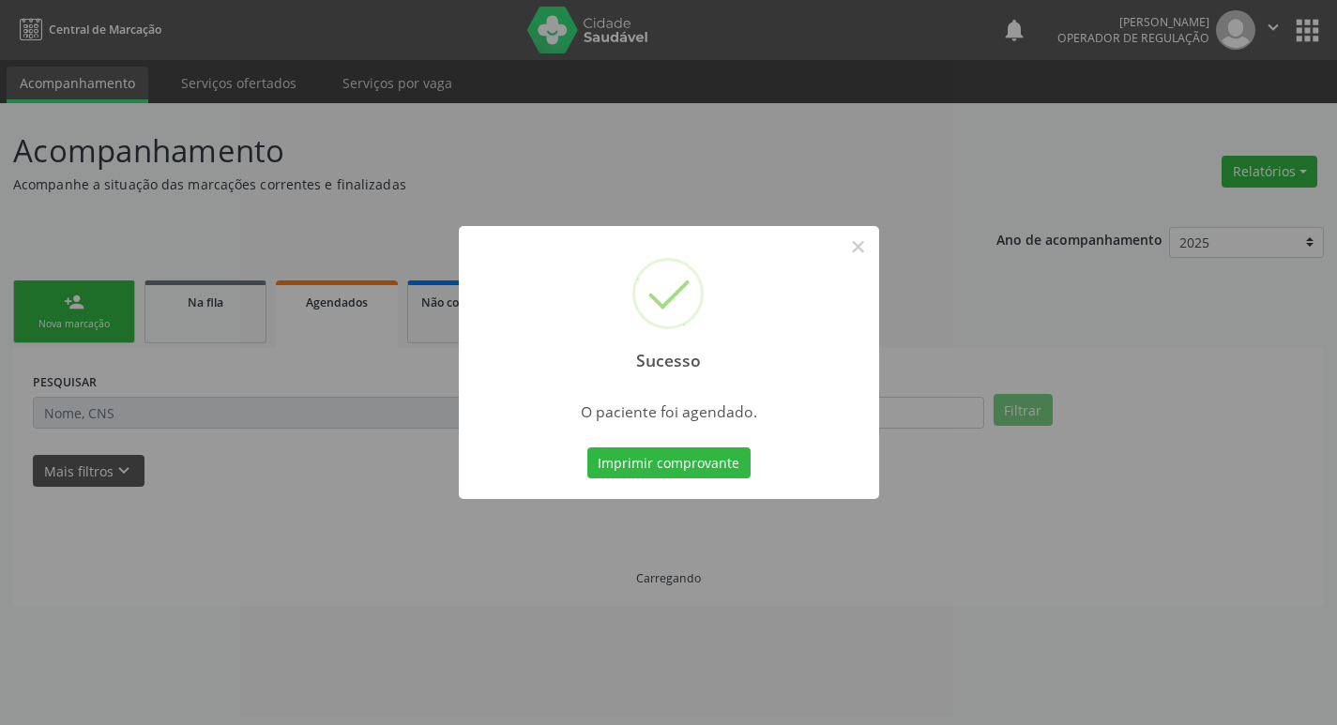
scroll to position [0, 0]
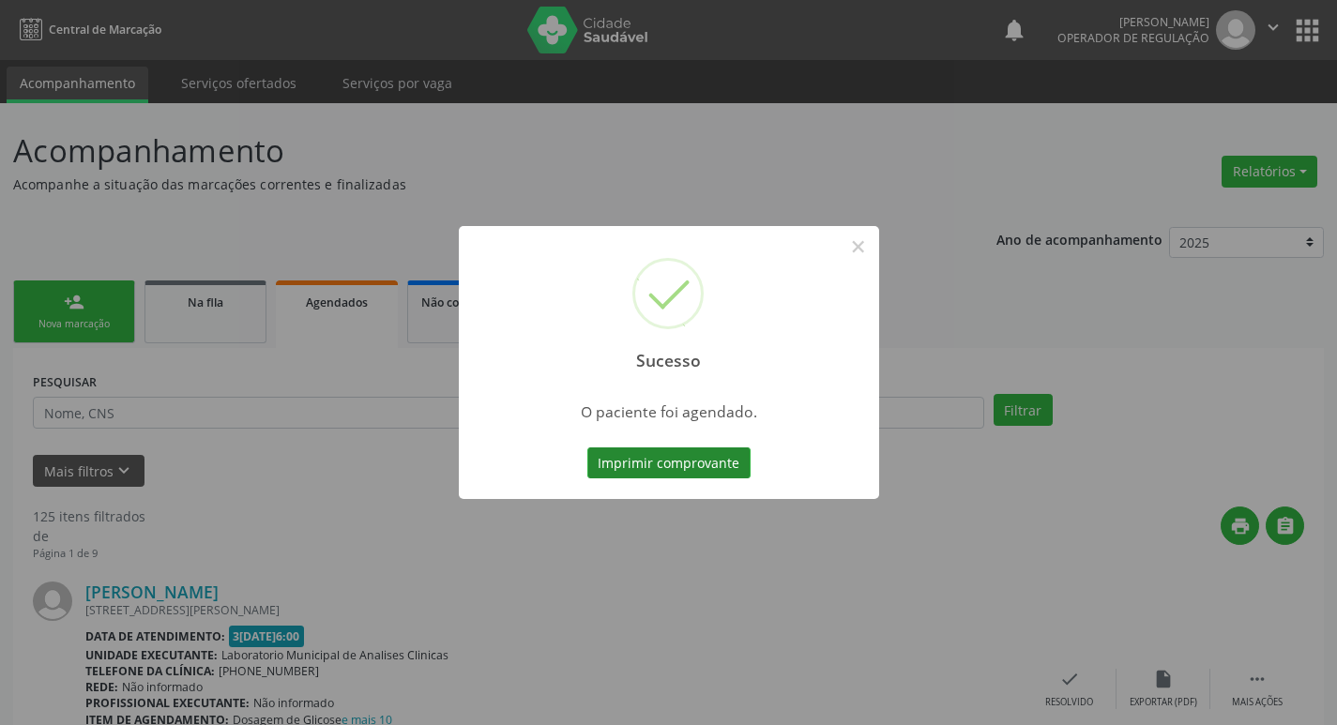
click at [662, 468] on button "Imprimir comprovante" at bounding box center [668, 463] width 163 height 32
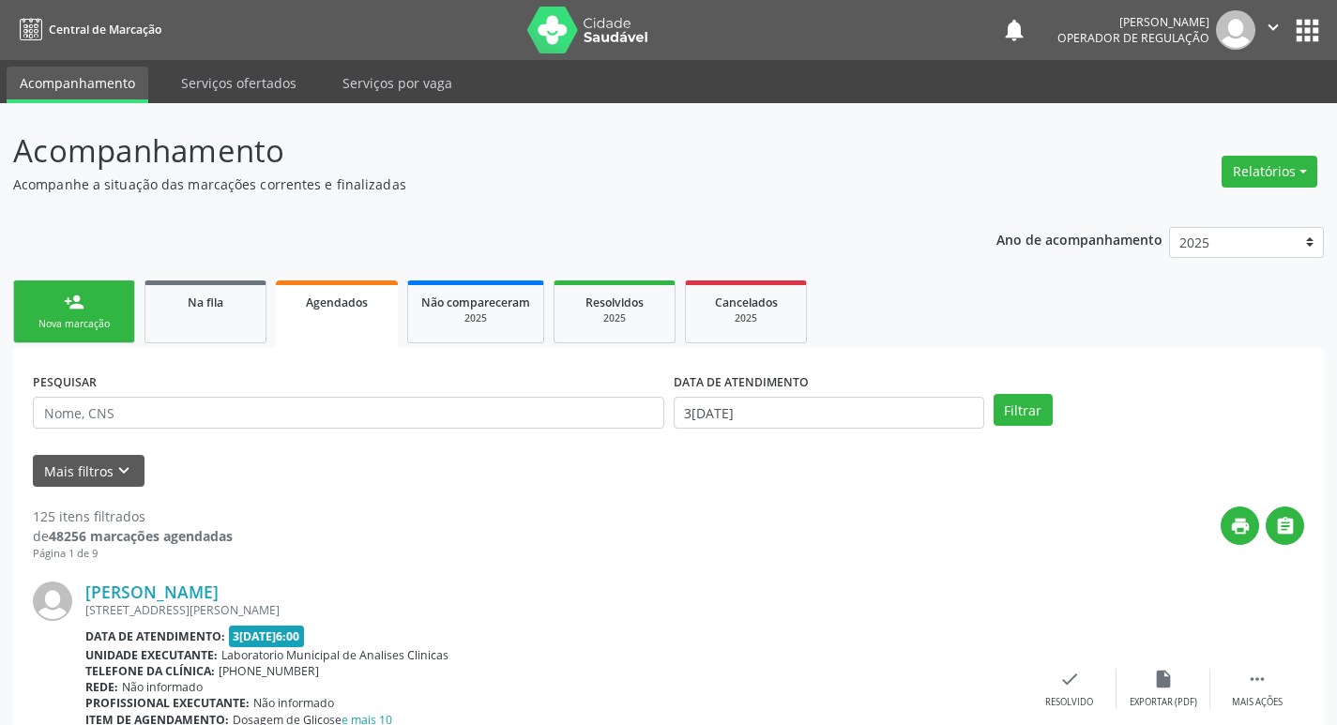
click at [91, 322] on div "Nova marcação" at bounding box center [74, 324] width 94 height 14
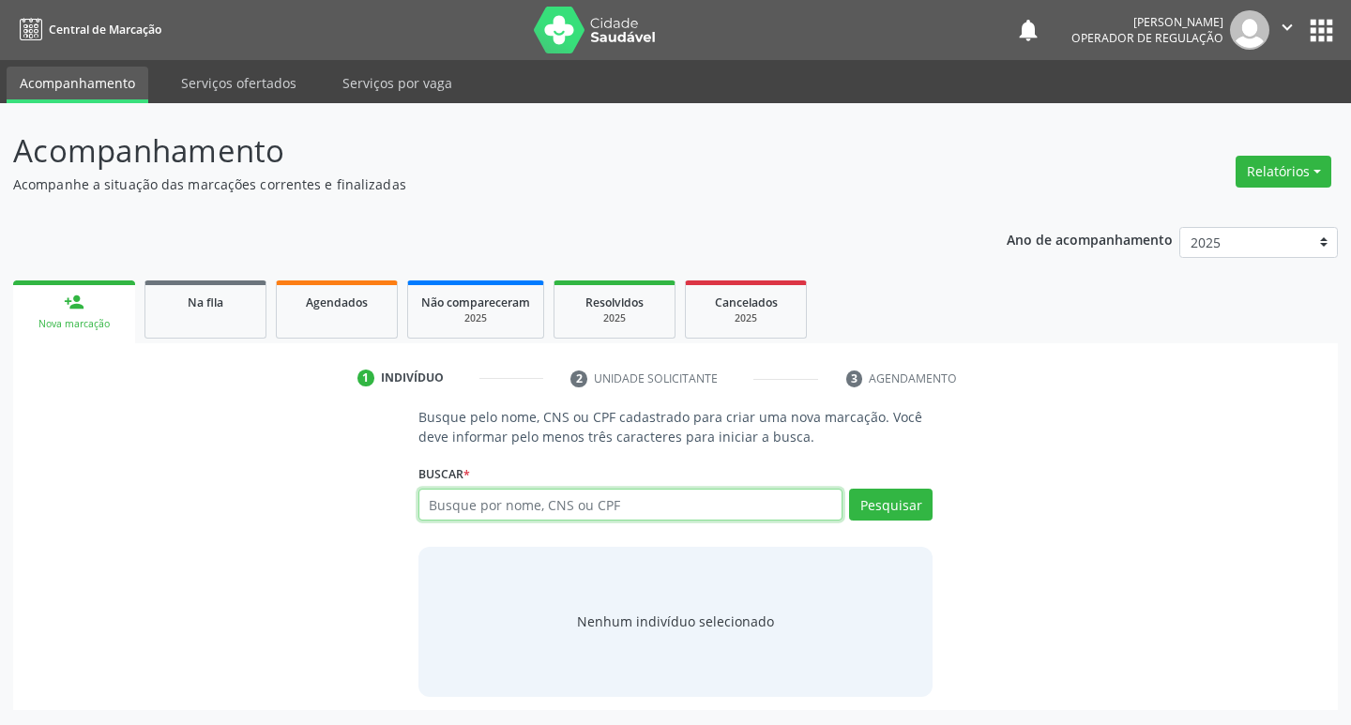
click at [607, 501] on input "text" at bounding box center [630, 505] width 425 height 32
click at [495, 512] on input "text" at bounding box center [630, 505] width 425 height 32
click at [499, 511] on input "text" at bounding box center [630, 505] width 425 height 32
type input "701003849838490"
click at [887, 494] on button "Pesquisar" at bounding box center [890, 505] width 83 height 32
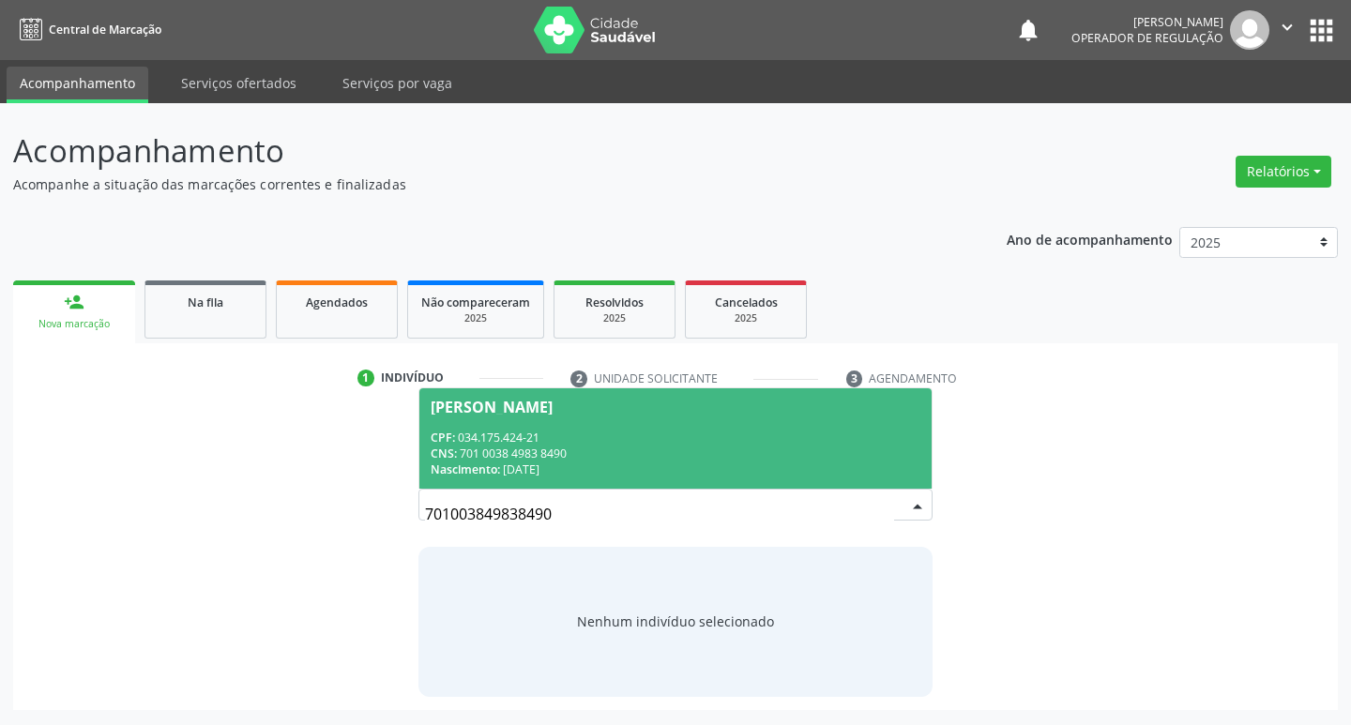
click at [524, 439] on div "CPF: 034.175.424-21" at bounding box center [676, 438] width 491 height 16
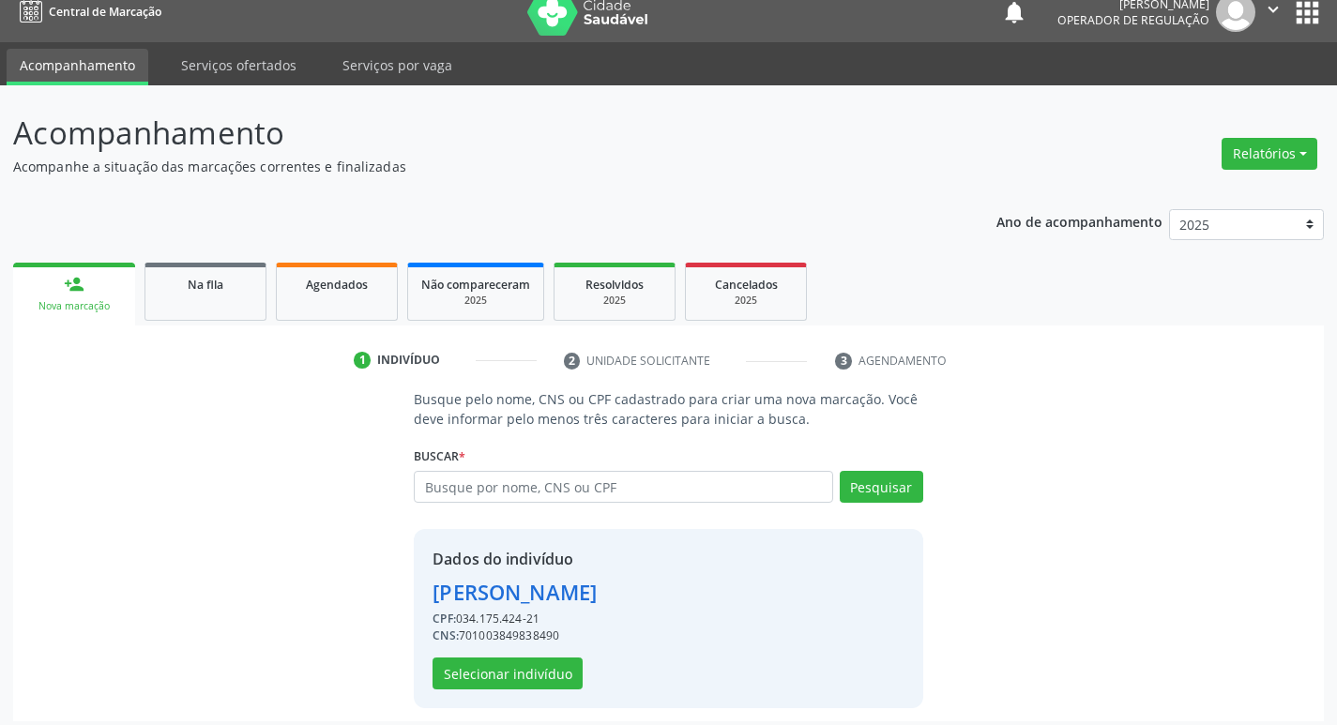
scroll to position [27, 0]
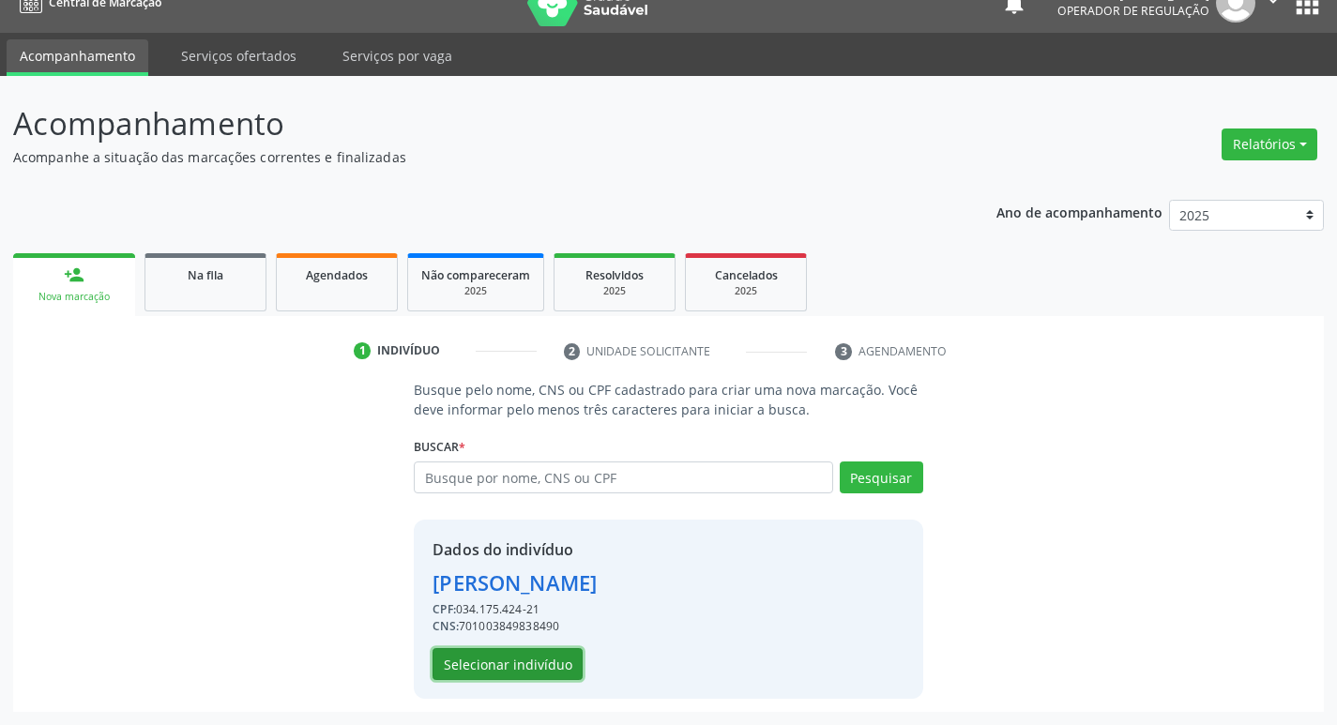
click at [541, 670] on button "Selecionar indivíduo" at bounding box center [507, 664] width 150 height 32
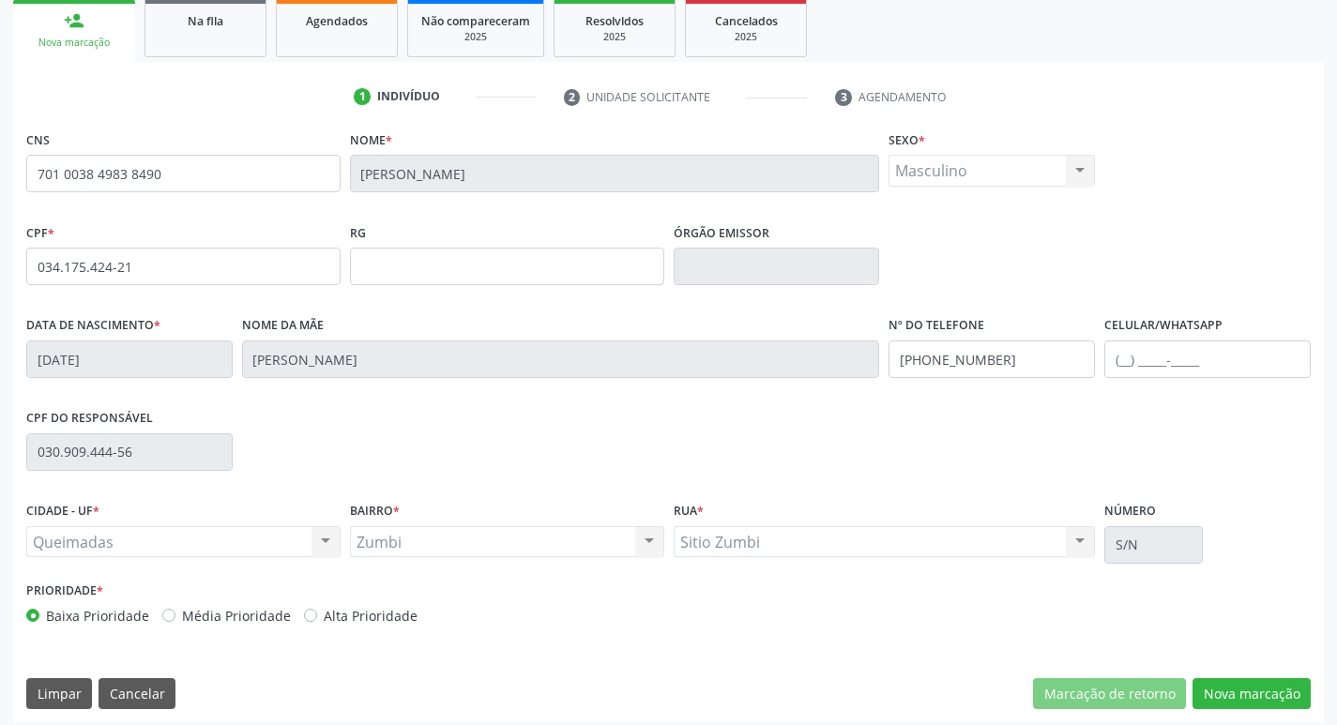
scroll to position [292, 0]
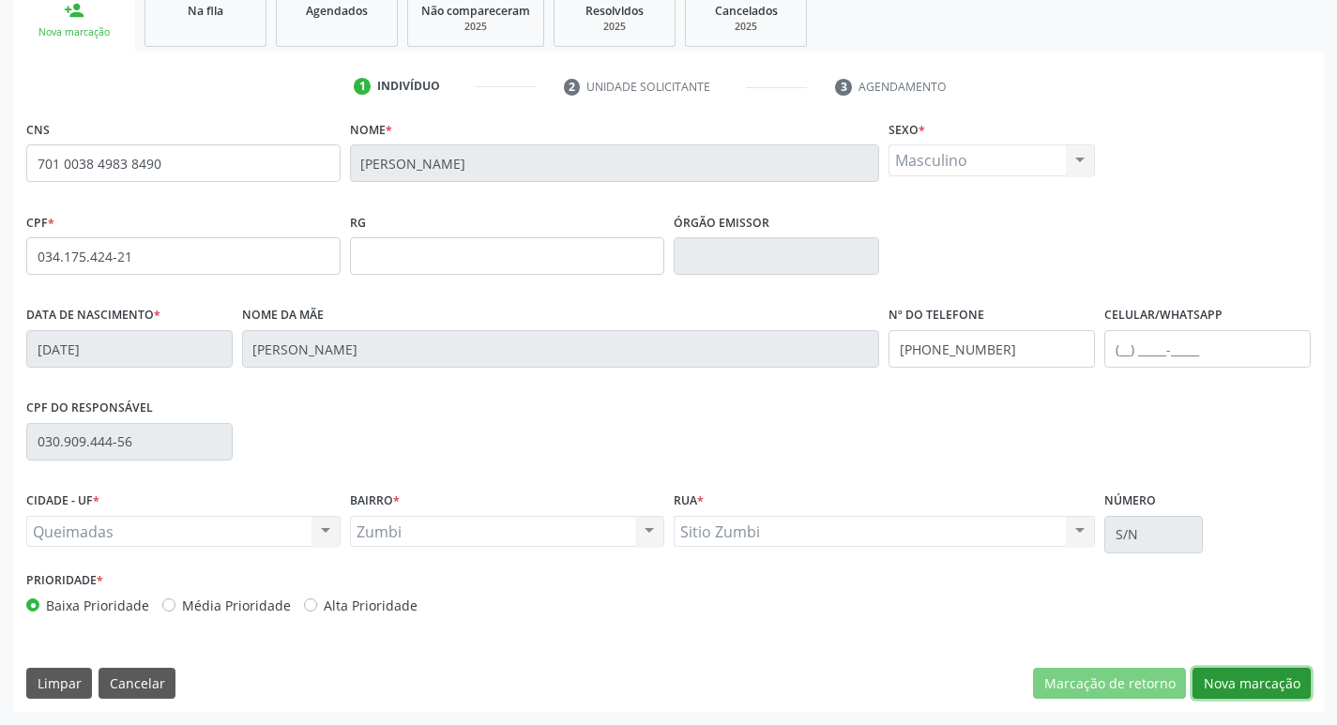
click at [1258, 675] on button "Nova marcação" at bounding box center [1251, 684] width 118 height 32
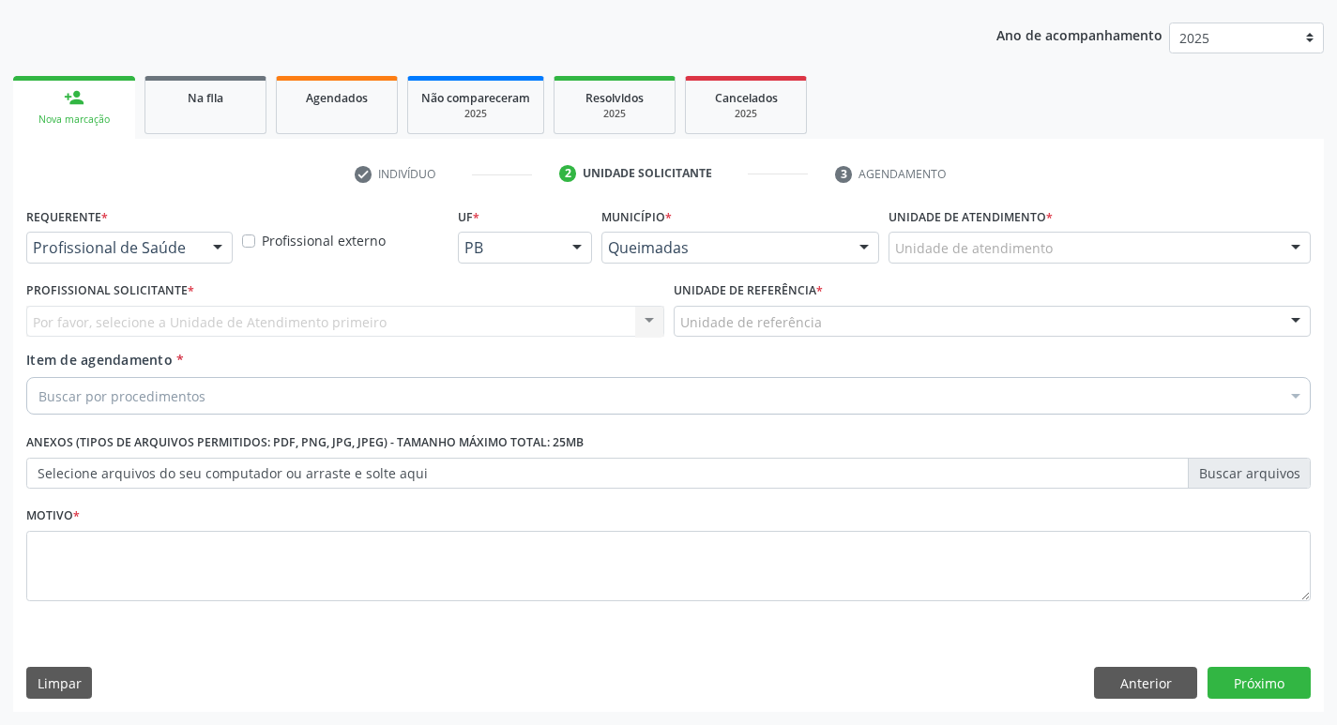
scroll to position [204, 0]
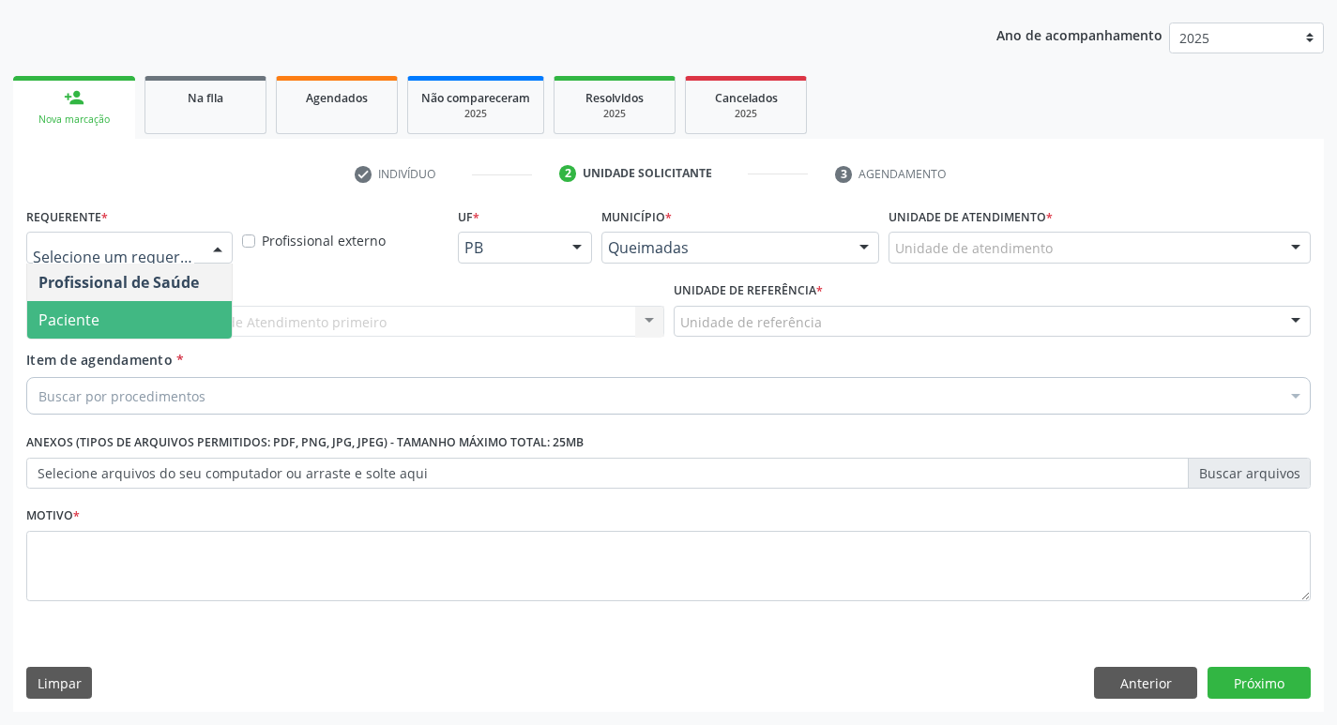
click at [104, 340] on div "Profissional Solicitante * Por favor, selecione a Unidade de Atendimento primei…" at bounding box center [345, 313] width 647 height 73
click at [125, 316] on span "Paciente" at bounding box center [129, 320] width 204 height 38
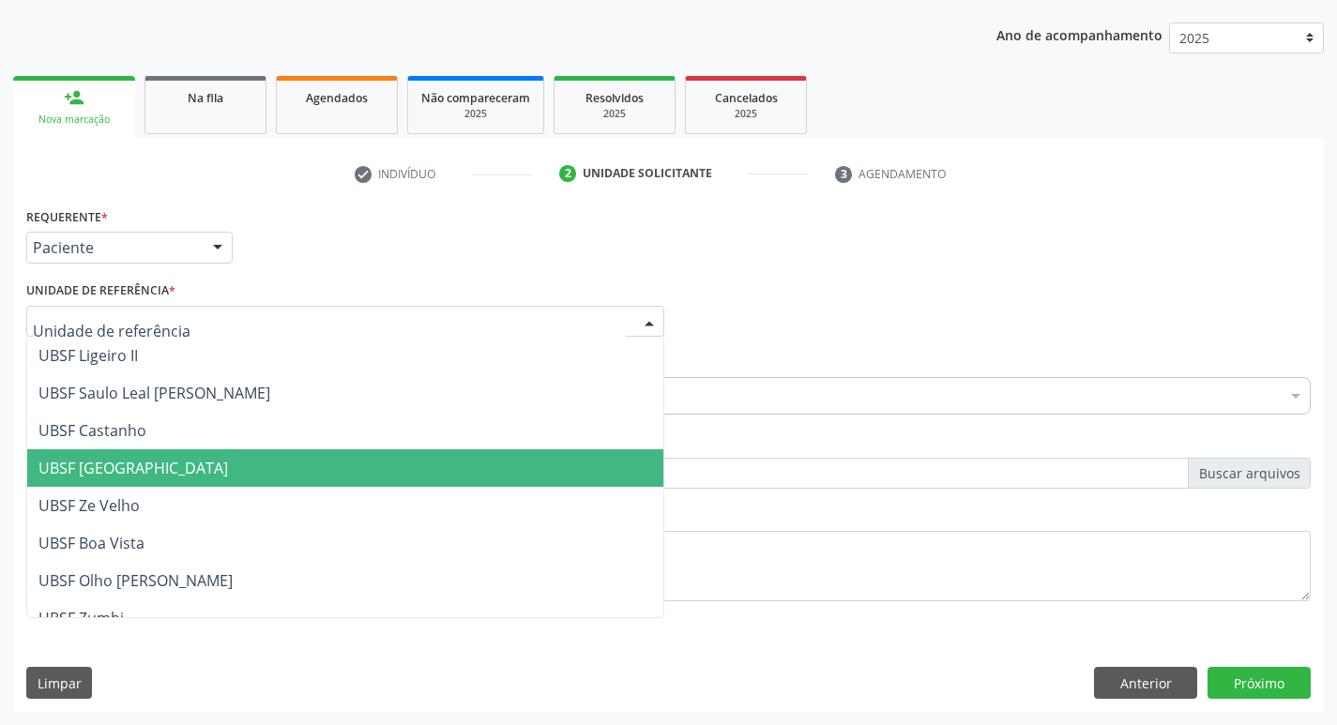
type input "Z"
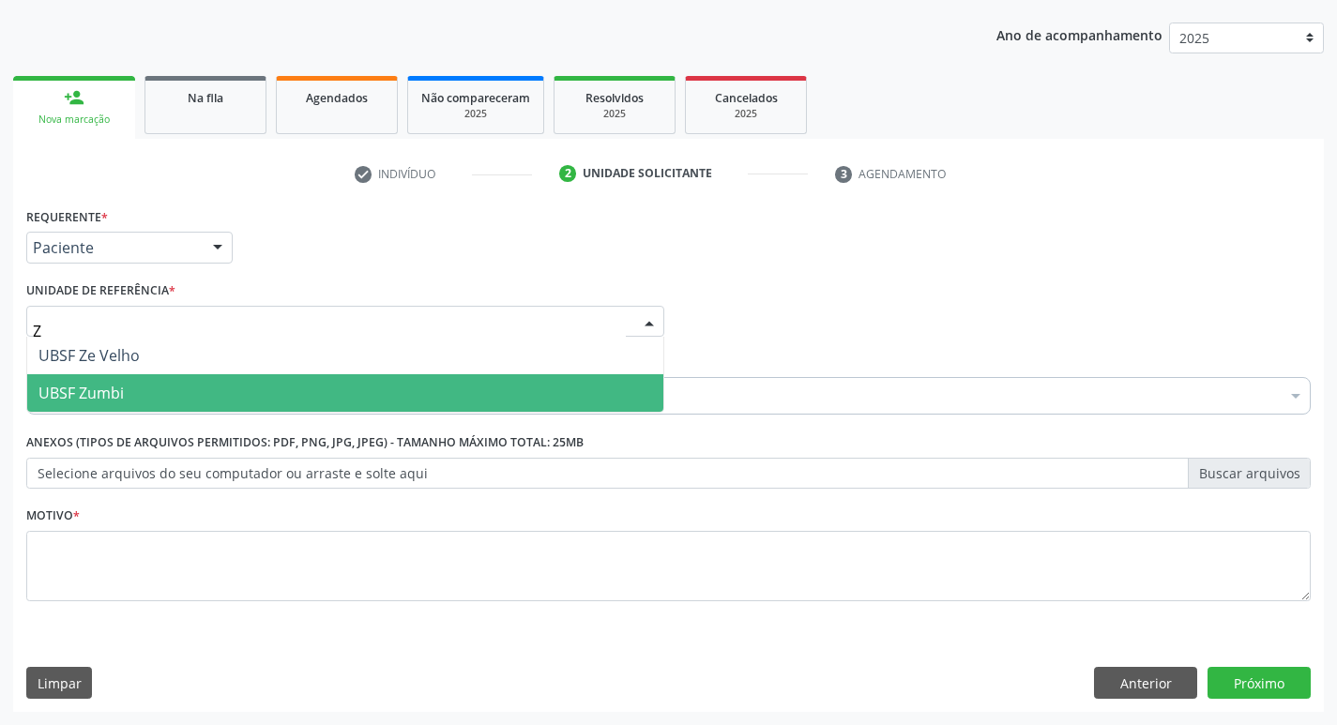
click at [131, 385] on span "UBSF Zumbi" at bounding box center [345, 393] width 636 height 38
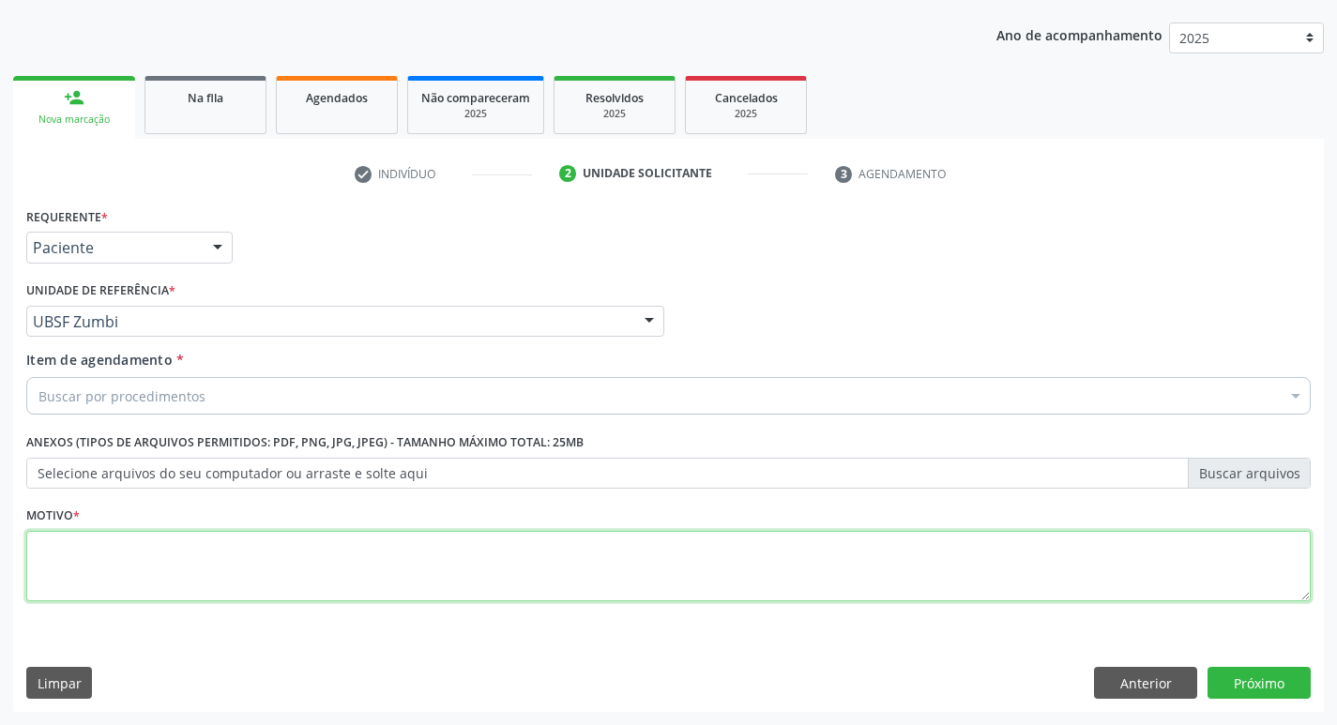
click at [101, 573] on textarea at bounding box center [668, 566] width 1284 height 71
type textarea "AVALIACAO"
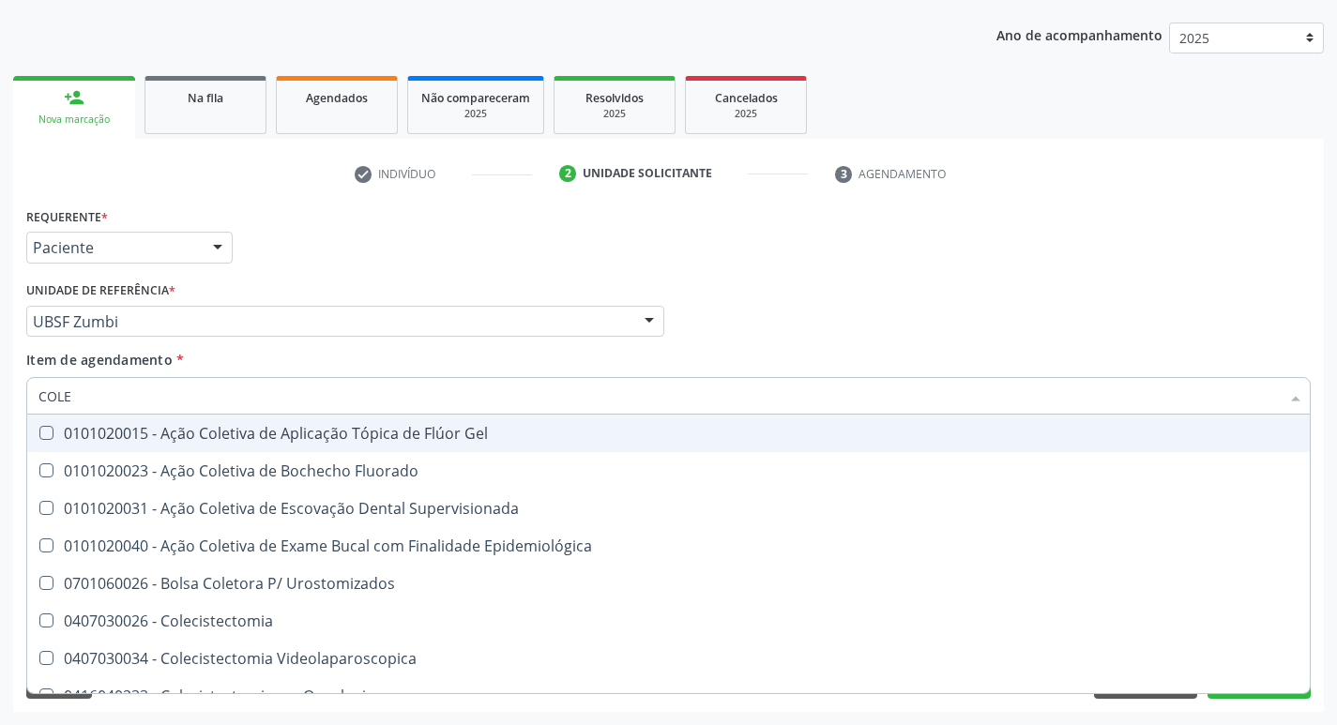
type input "COLES"
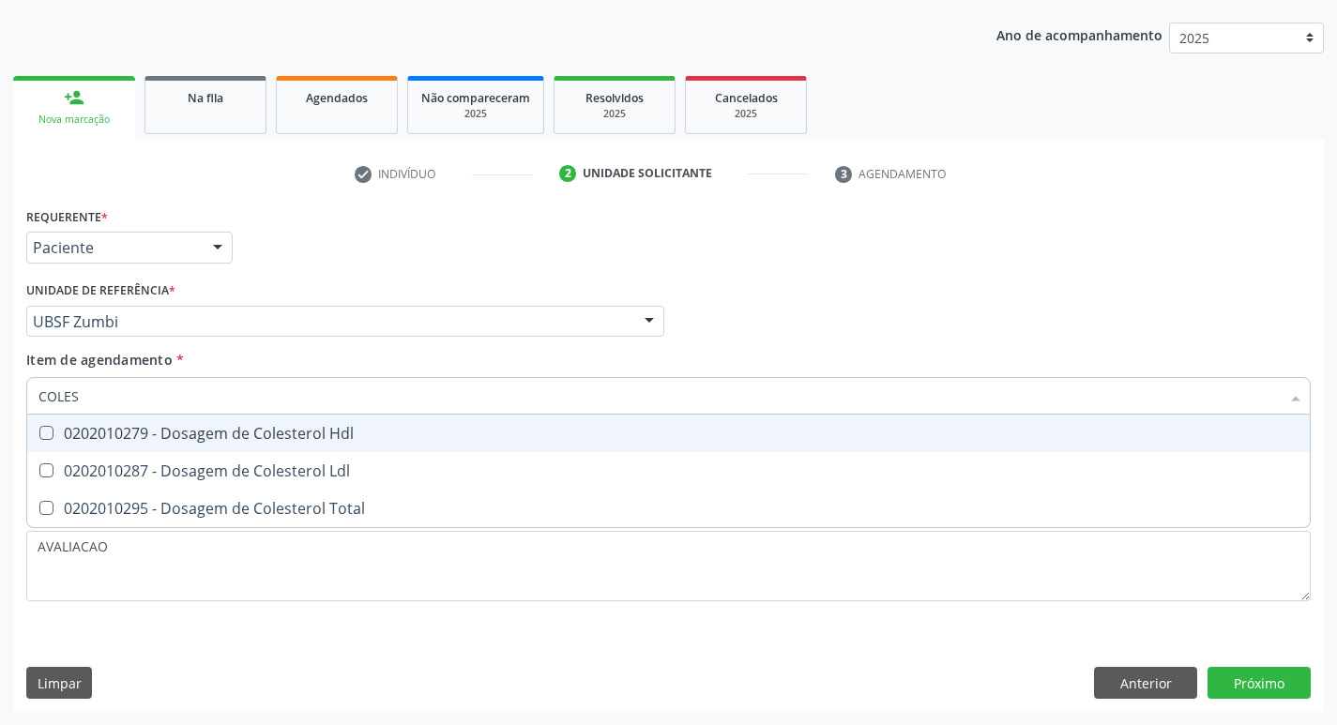
click at [237, 441] on div "0202010279 - Dosagem de Colesterol Hdl" at bounding box center [668, 433] width 1260 height 15
checkbox Hdl "true"
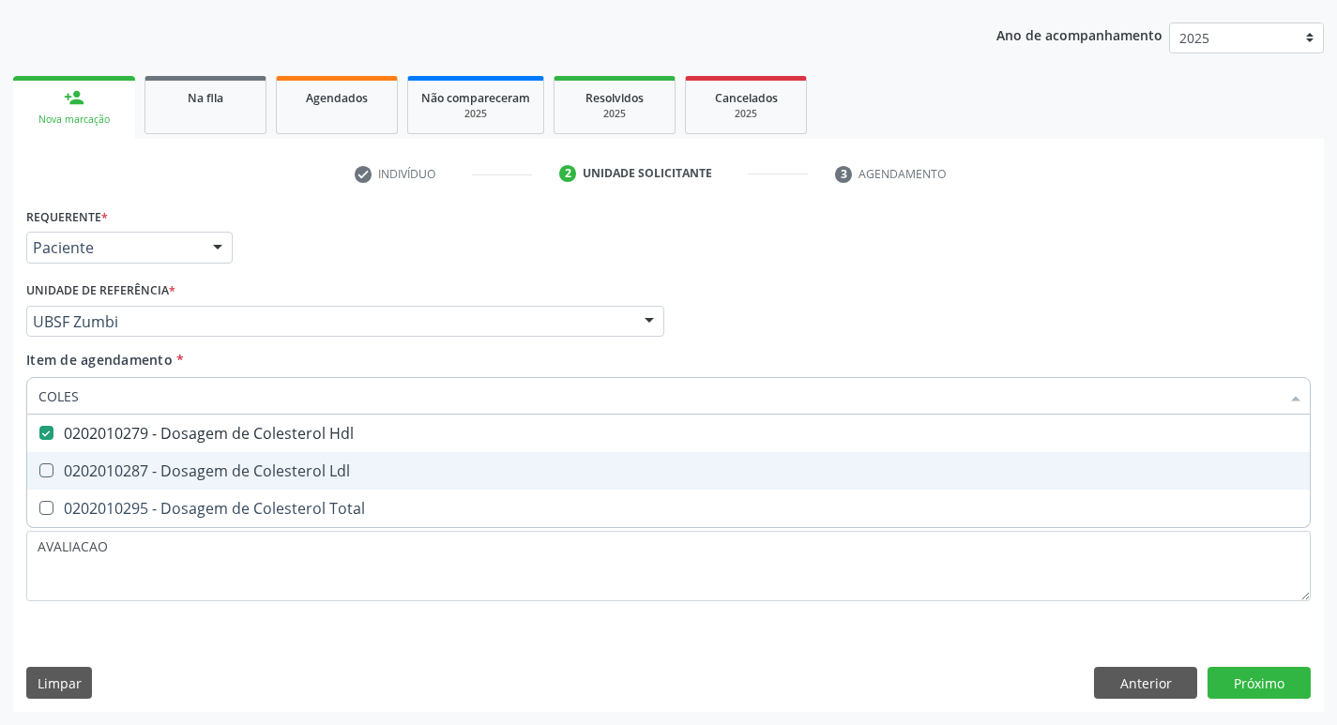
click at [250, 464] on div "0202010287 - Dosagem de Colesterol Ldl" at bounding box center [668, 470] width 1260 height 15
checkbox Ldl "true"
type input "COLE"
checkbox Hdl "false"
checkbox Ldl "false"
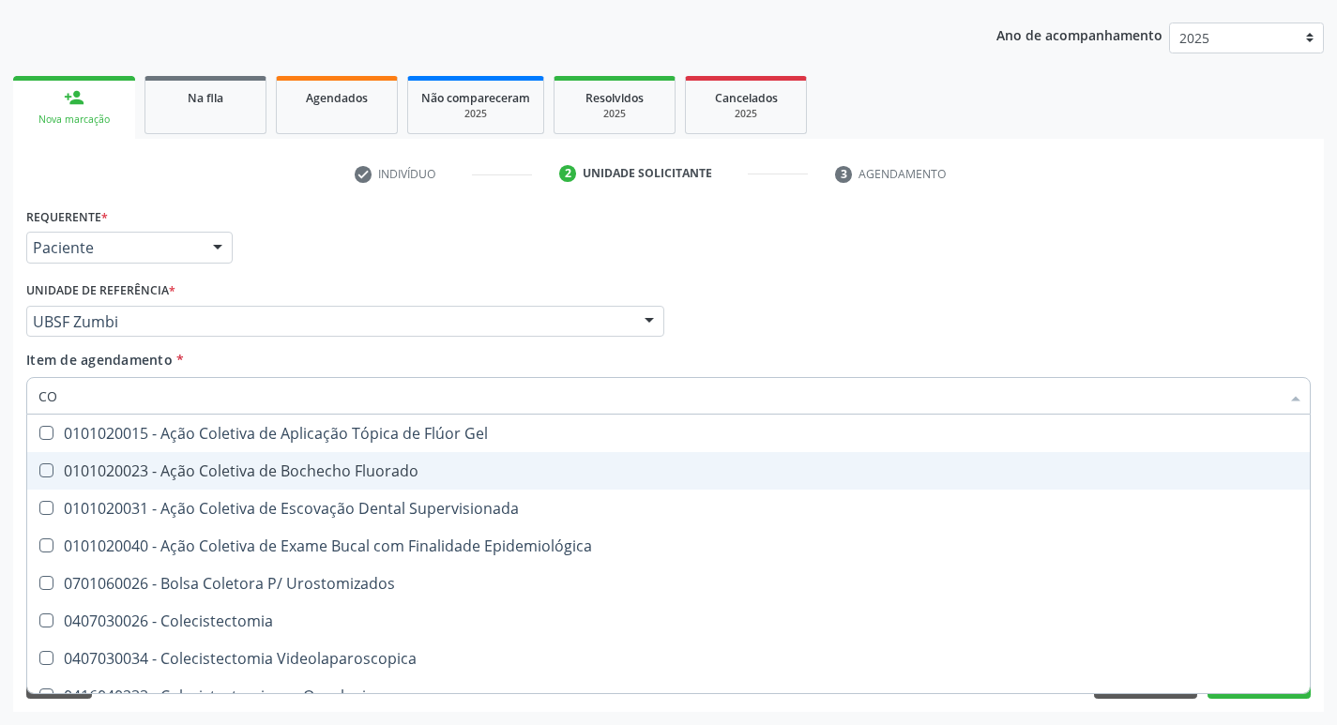
type input "C"
checkbox Hdl "false"
checkbox Ldl "false"
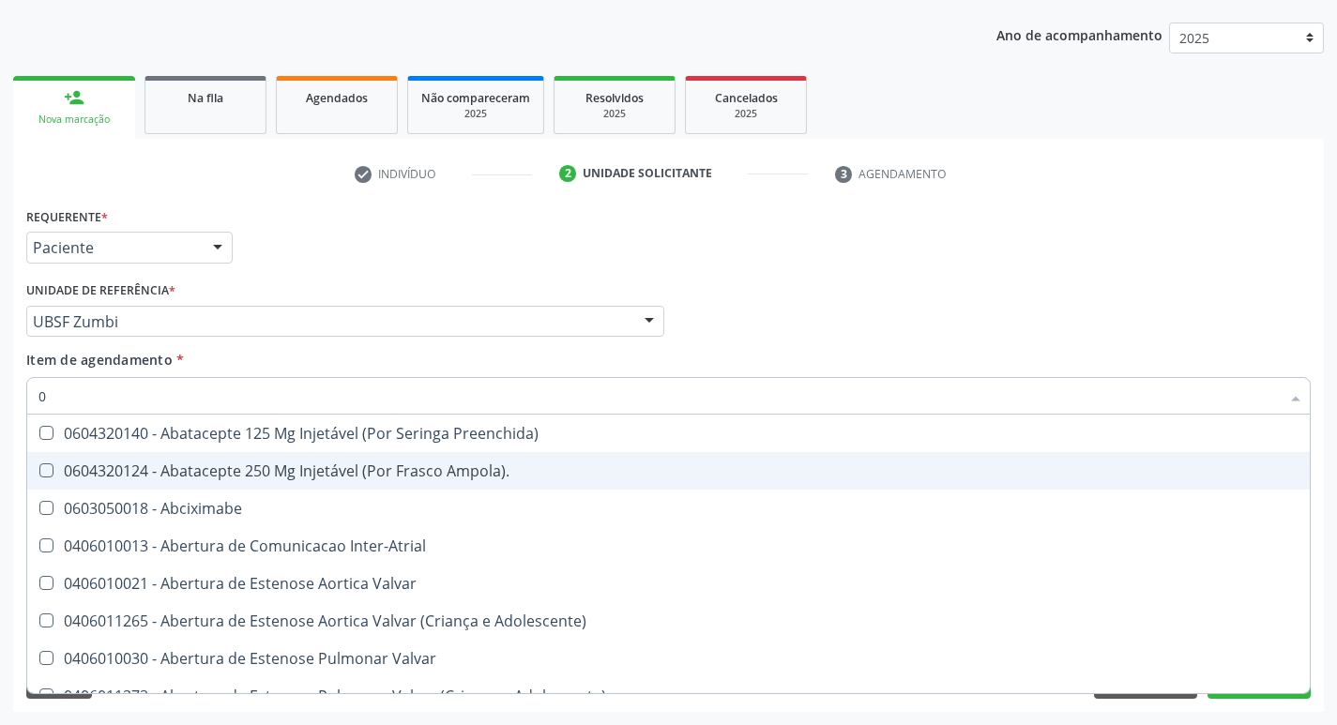
type input "02"
checkbox Pancreas "true"
checkbox Paratireoides "true"
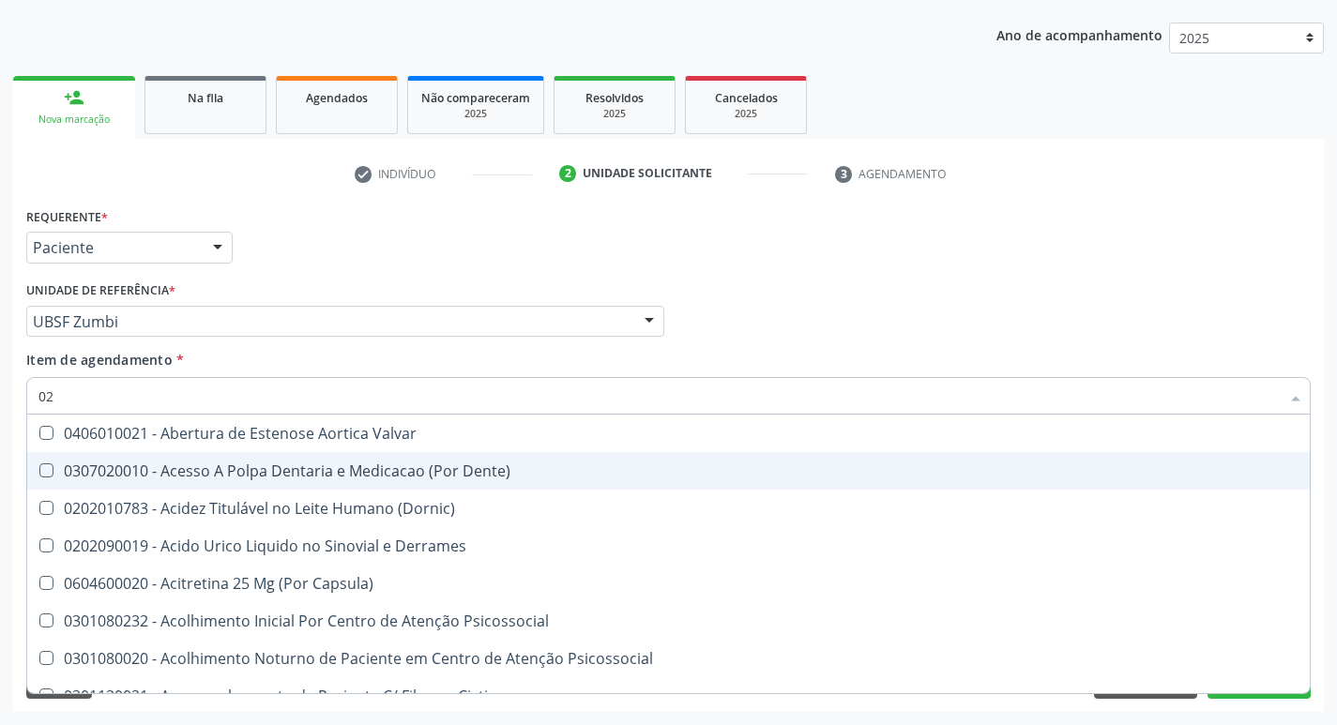
type input "020"
checkbox \(Pos-Pasteurização\) "true"
checkbox Debridamento "true"
type input "0202"
checkbox Sistêmicas "true"
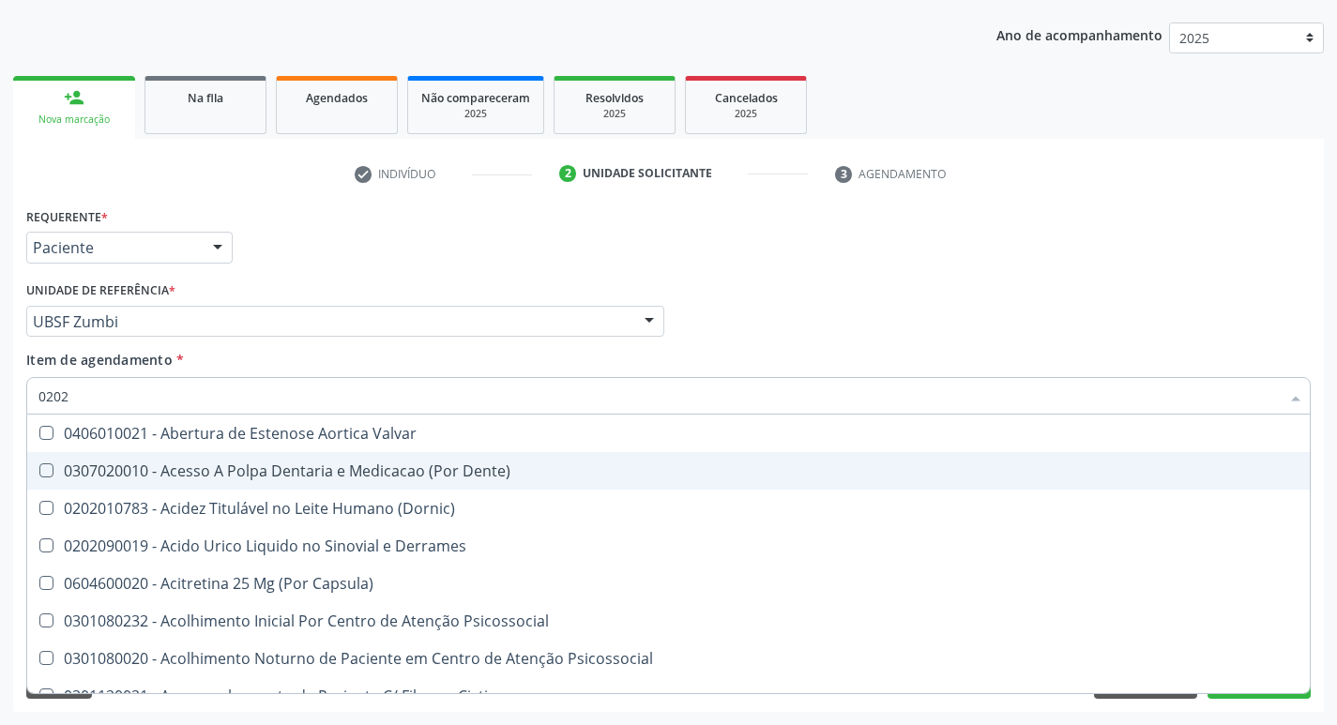
checkbox Oncológica "true"
checkbox \(Pos-Pasteurização\) "false"
checkbox Debridamento "false"
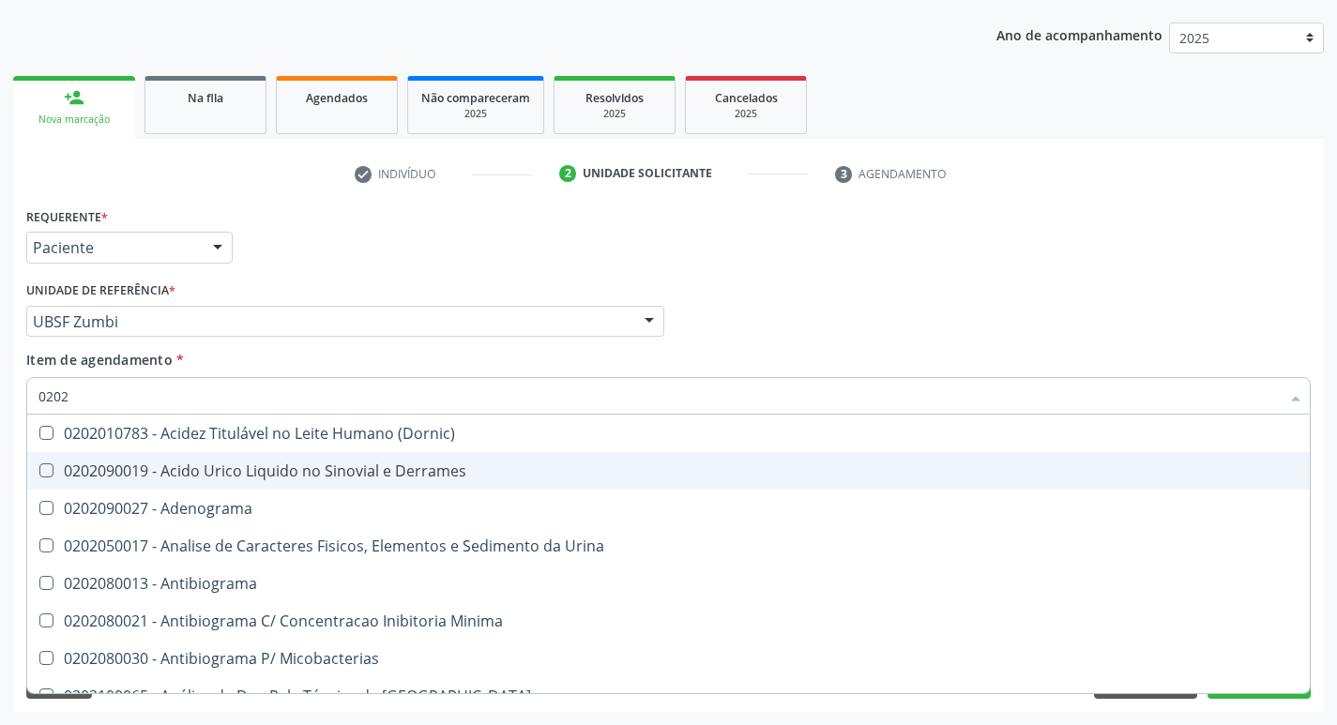
type input "02020"
checkbox Barbituratos "true"
checkbox Benzodiazepinicos "true"
checkbox Hdl "false"
checkbox Ldl "false"
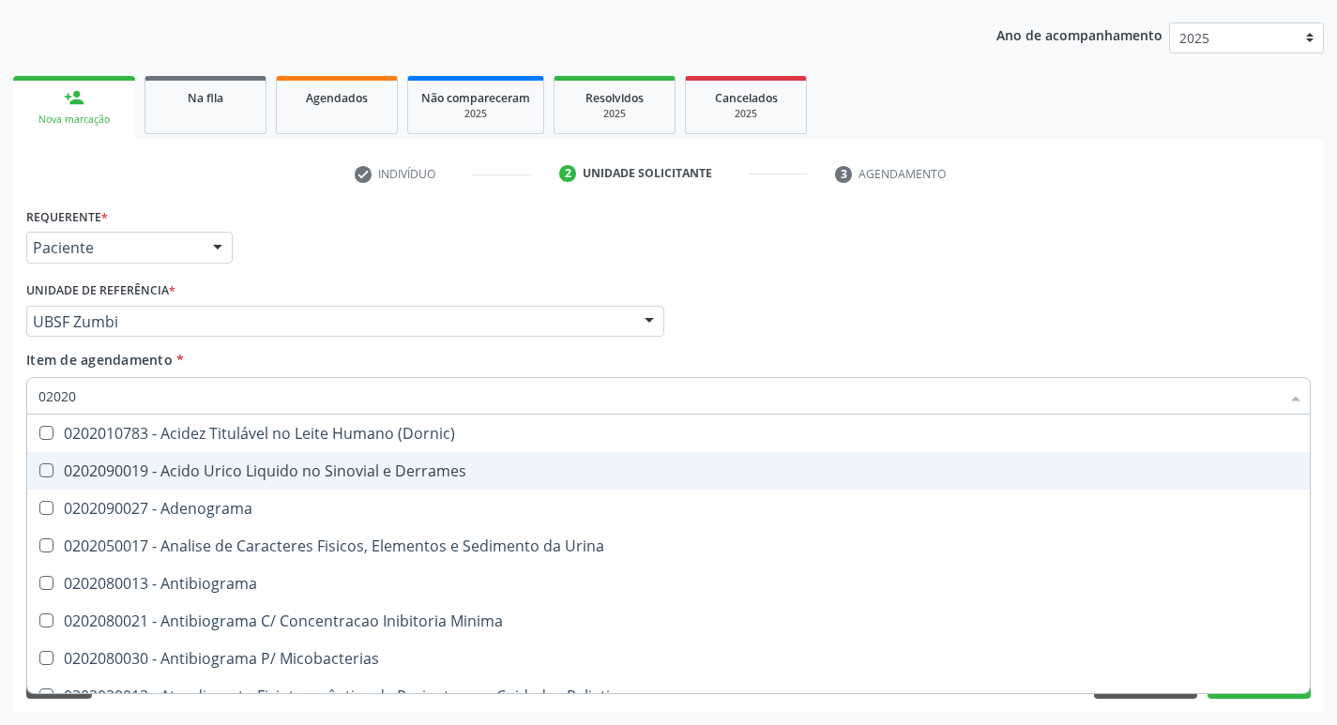
type input "020201"
checkbox \(Qualitativo\) "true"
checkbox Molecular "true"
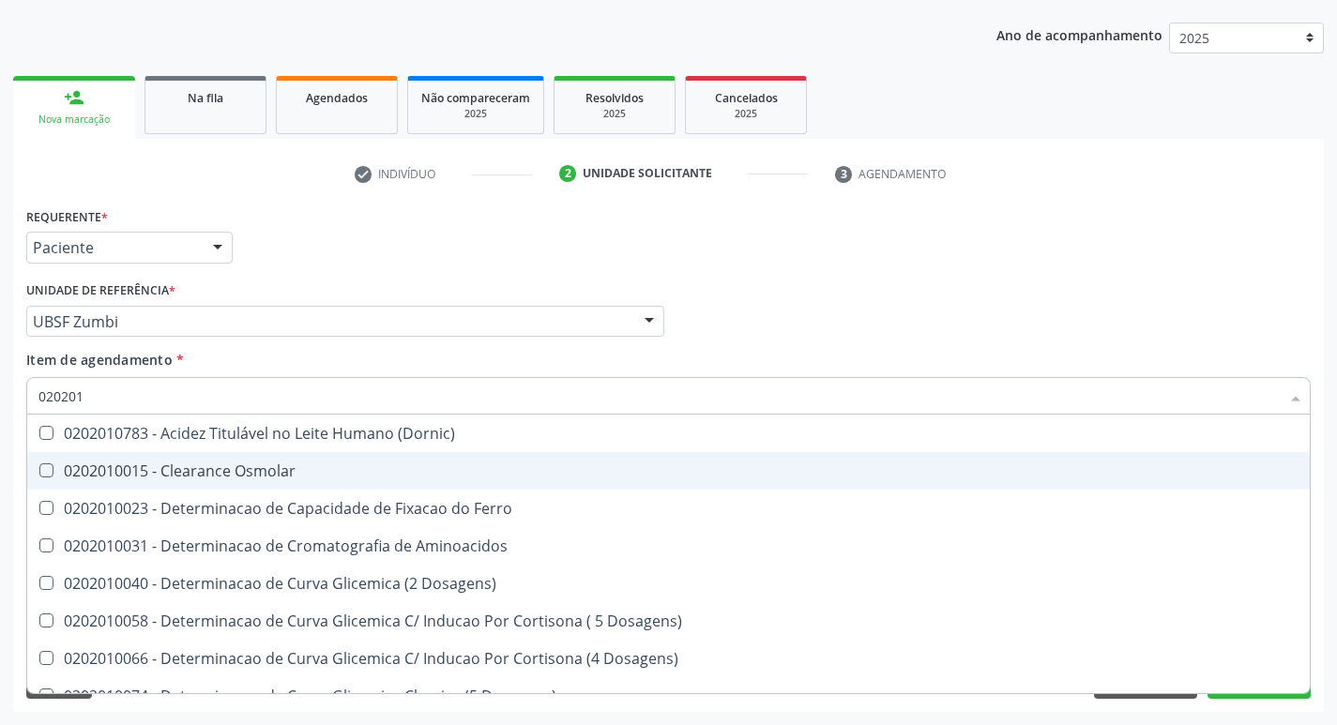
type input "0202010"
checkbox Fracoes "true"
checkbox Calcio "true"
checkbox Hdl "false"
checkbox Ldl "false"
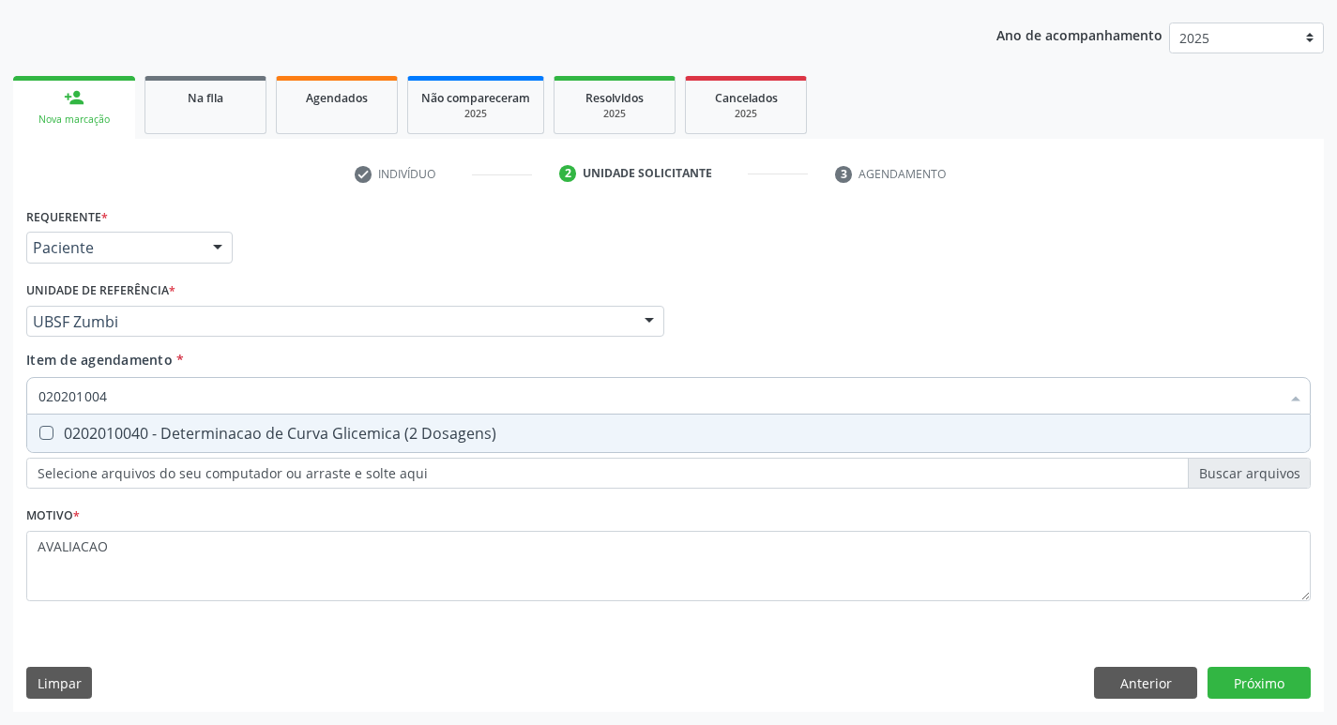
type input "0202010040"
click at [190, 437] on div "0202010040 - Determinacao de Curva Glicemica (2 Dosagens)" at bounding box center [668, 433] width 1260 height 15
checkbox Dosagens\) "true"
type input "02020100"
checkbox Dosagens\) "false"
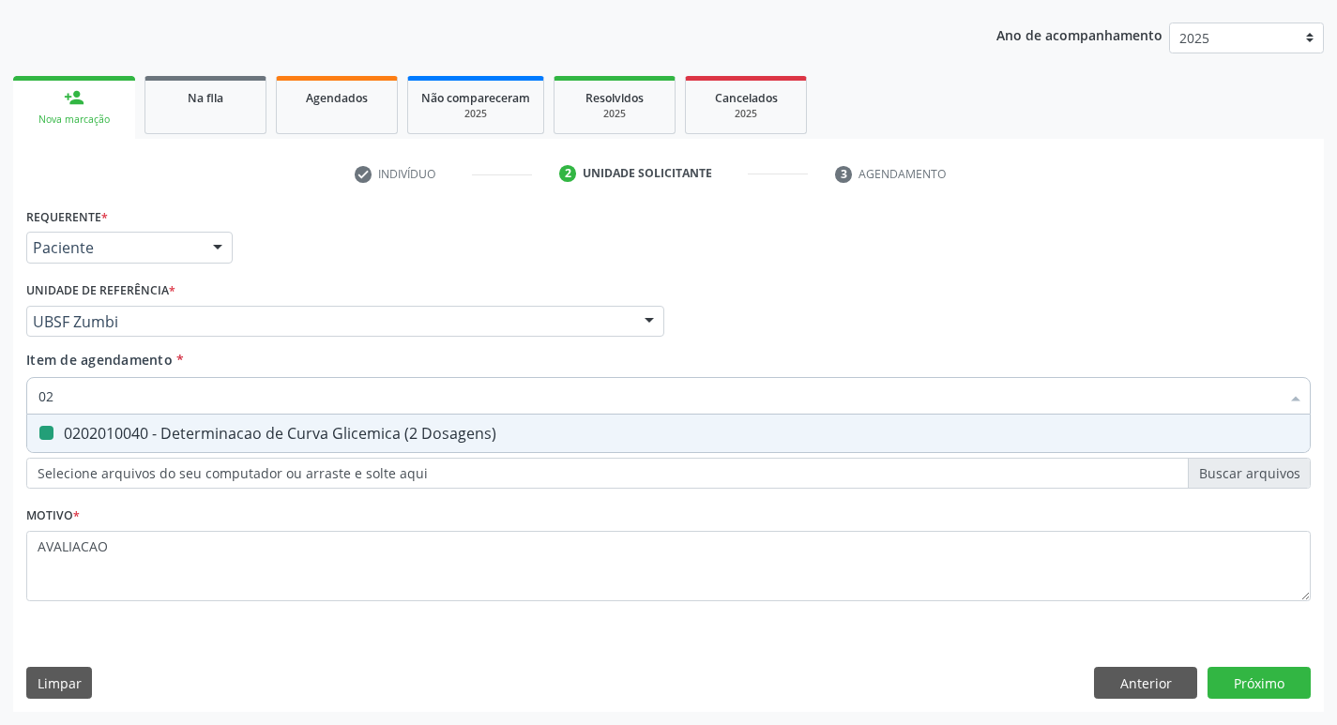
type input "0"
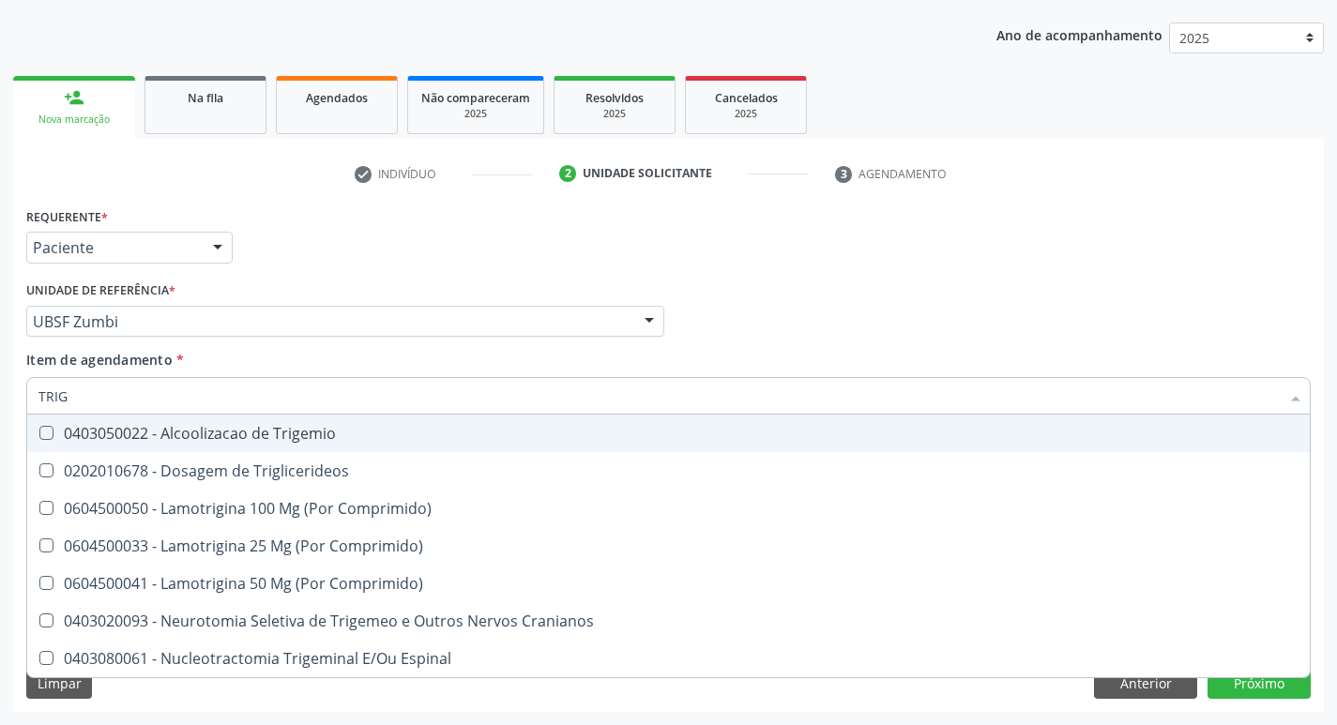
type input "TRIGL"
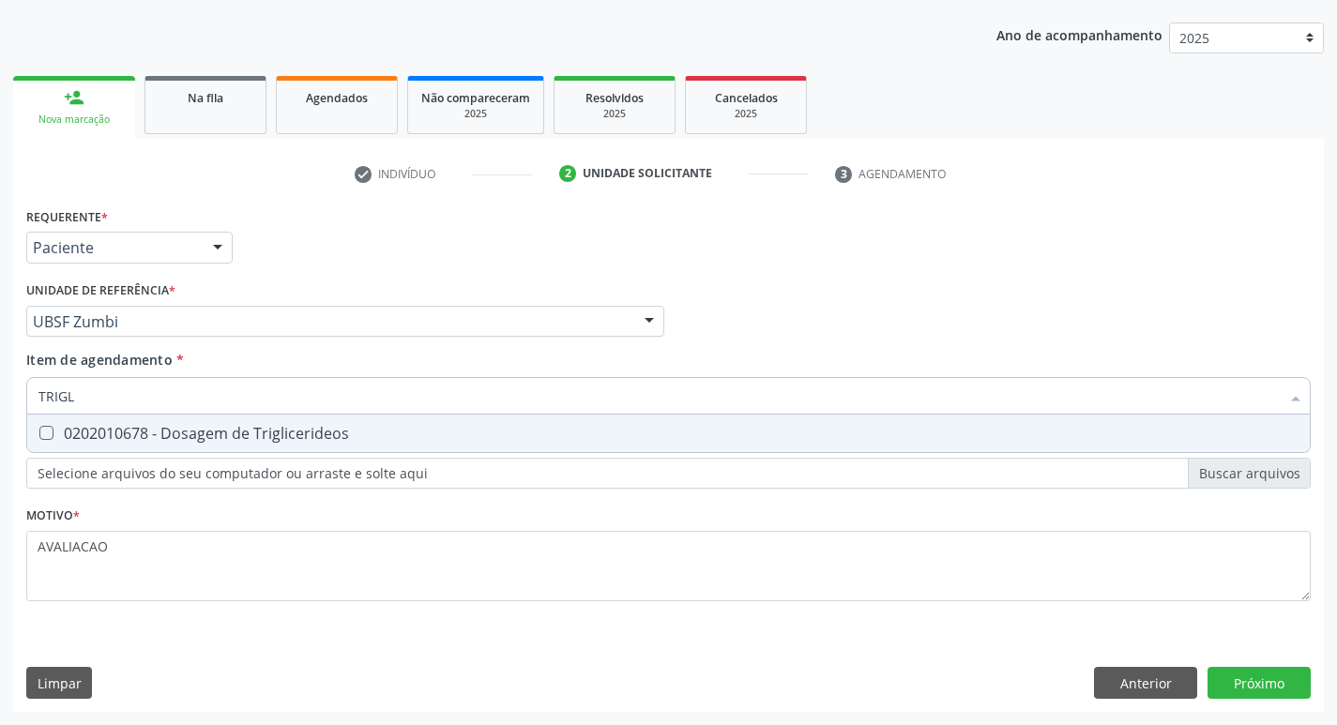
click at [190, 437] on div "0202010678 - Dosagem de Triglicerideos" at bounding box center [668, 433] width 1260 height 15
checkbox Triglicerideos "true"
type input "TRIG"
checkbox Triglicerideos "false"
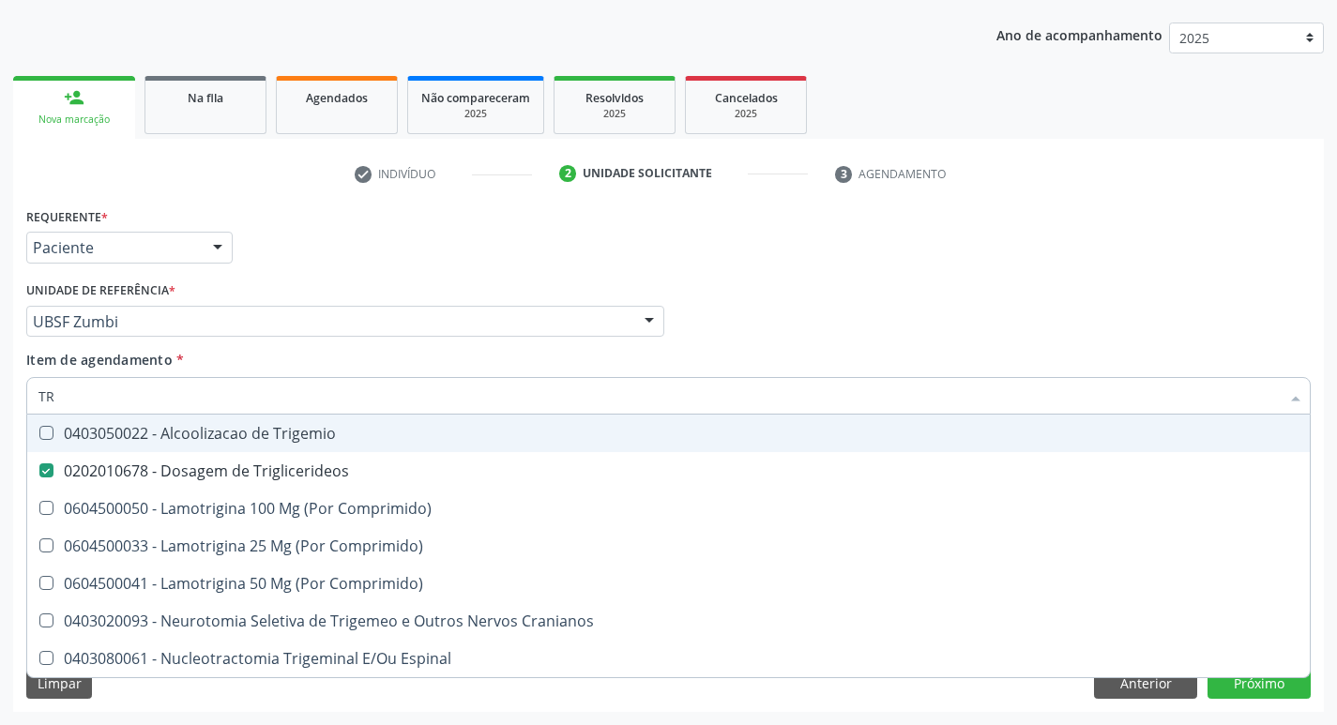
type input "T"
checkbox Triglicerideos "false"
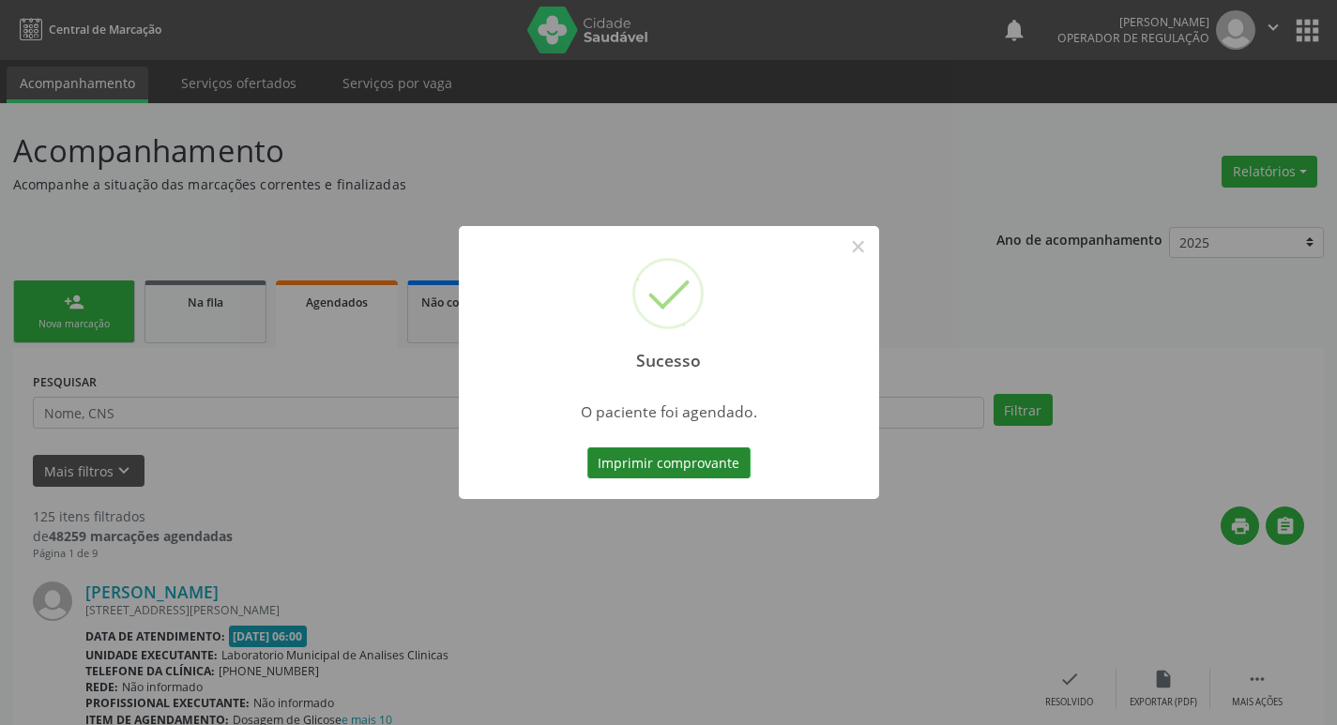
click at [696, 465] on button "Imprimir comprovante" at bounding box center [668, 463] width 163 height 32
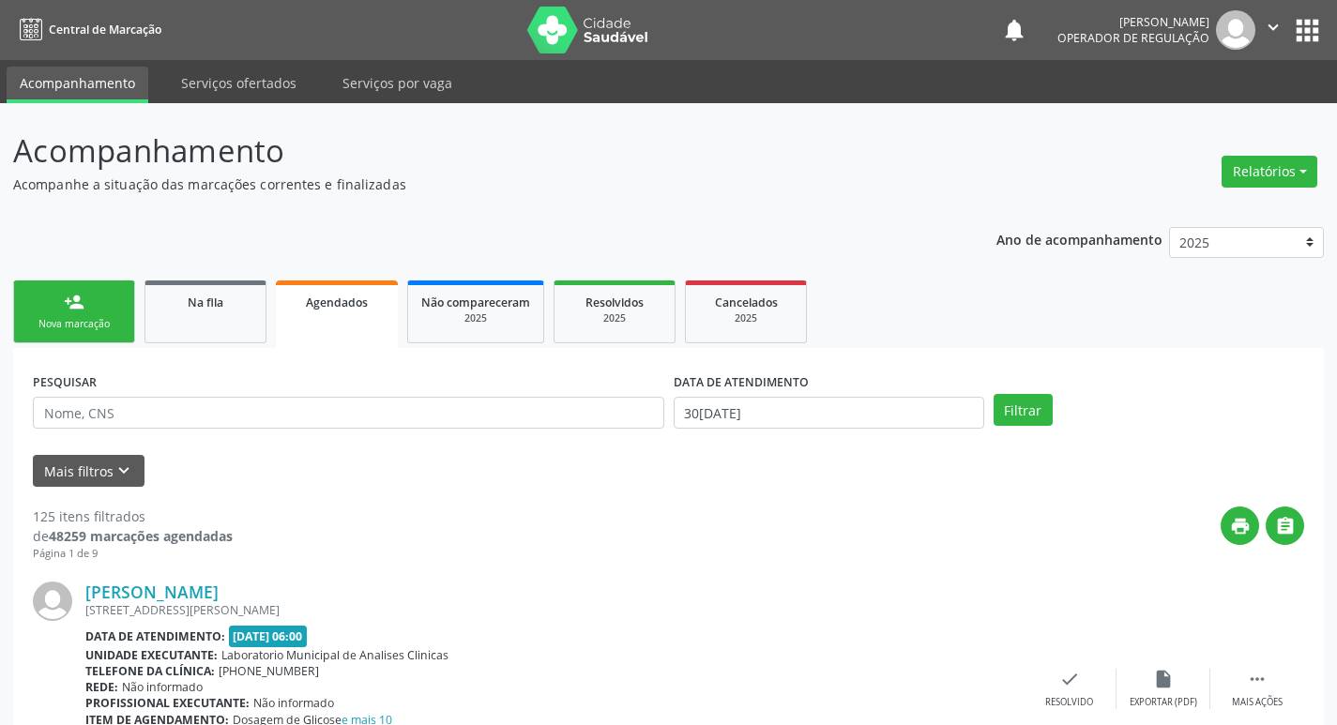
click at [77, 315] on link "person_add Nova marcação" at bounding box center [74, 311] width 122 height 63
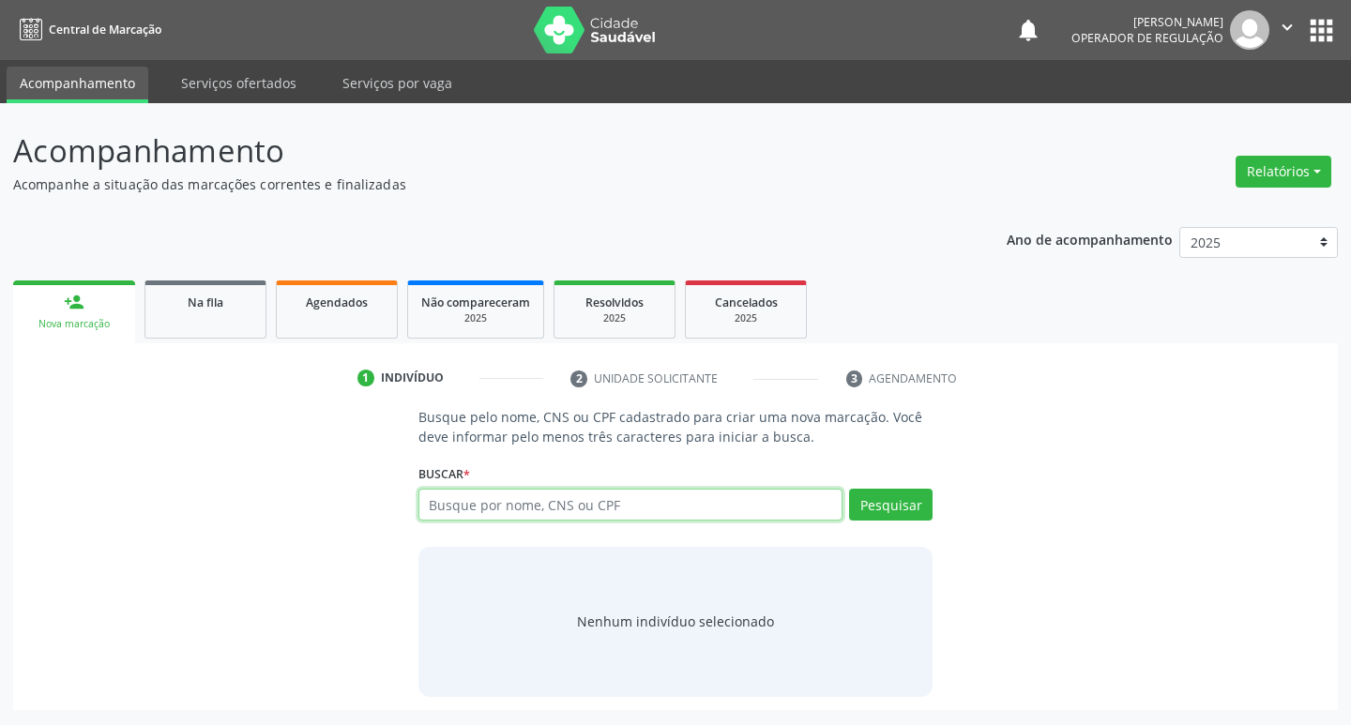
click at [506, 506] on input "text" at bounding box center [630, 505] width 425 height 32
type input "706302784471978"
click at [881, 501] on button "Pesquisar" at bounding box center [890, 505] width 83 height 32
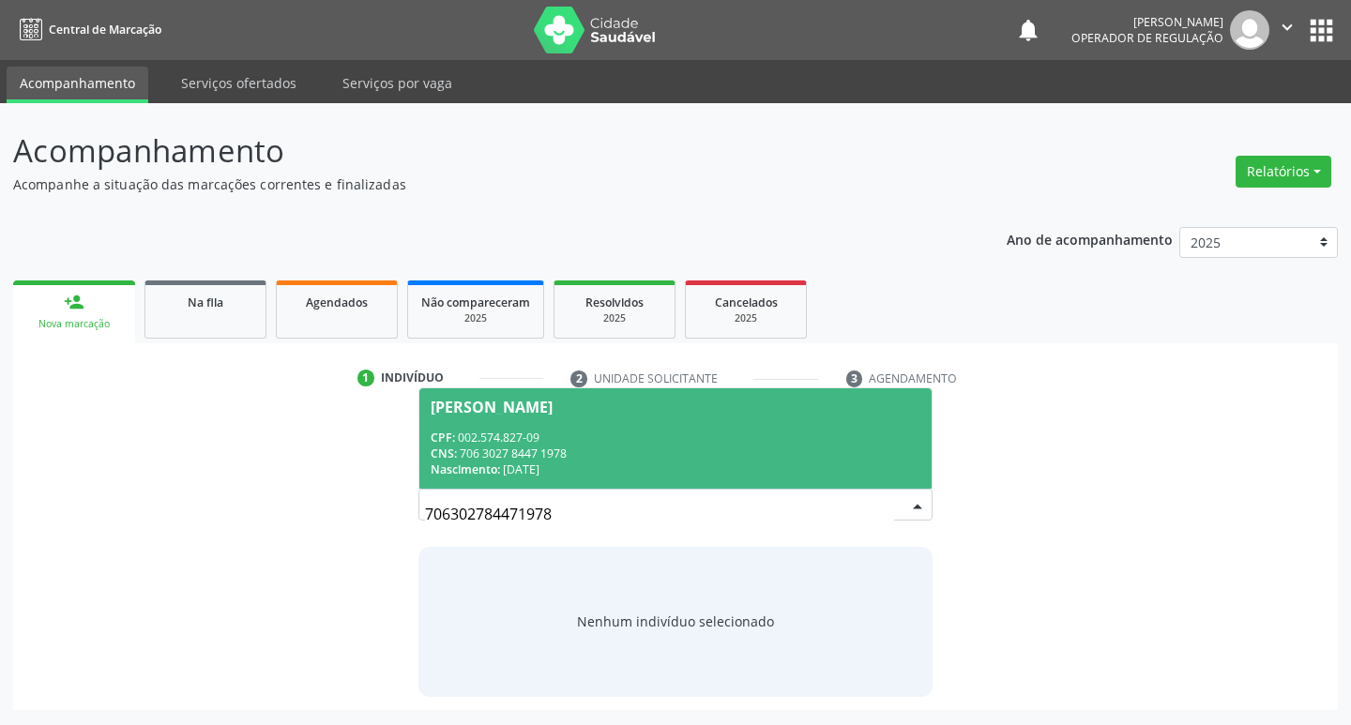
click at [576, 436] on div "CPF: 002.574.827-09" at bounding box center [676, 438] width 491 height 16
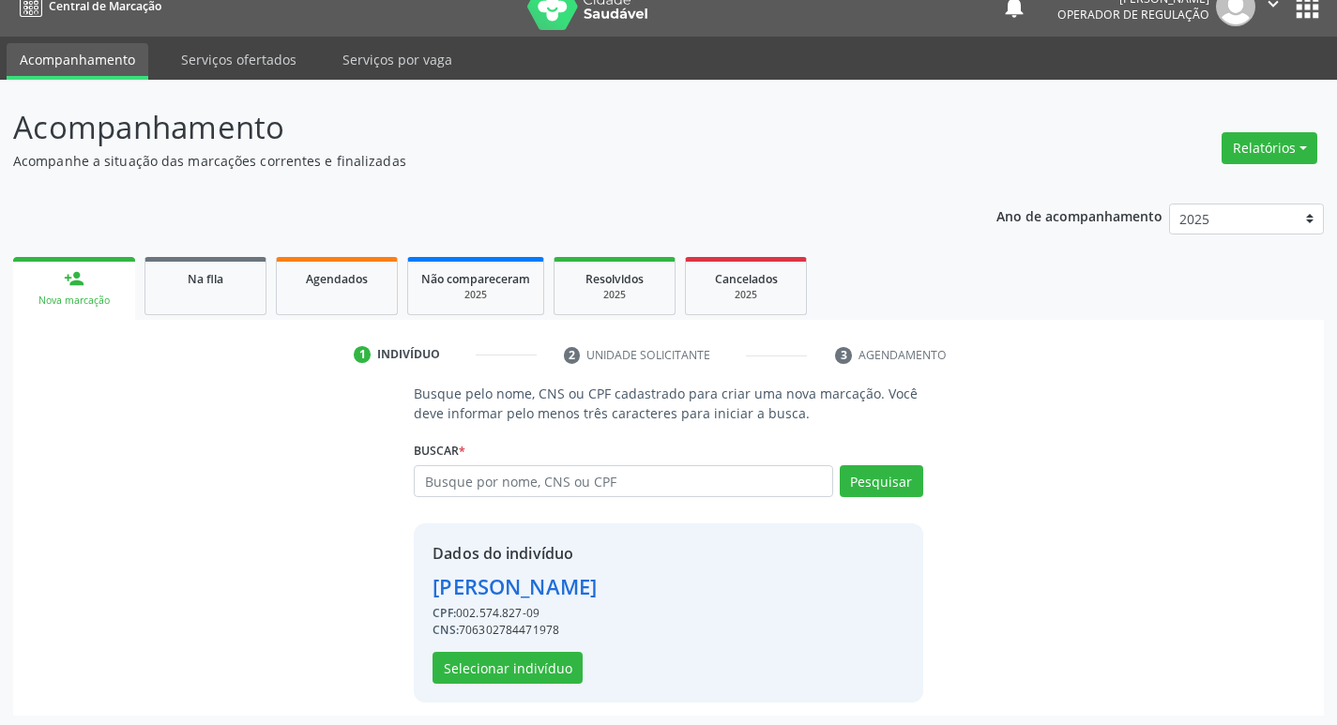
scroll to position [27, 0]
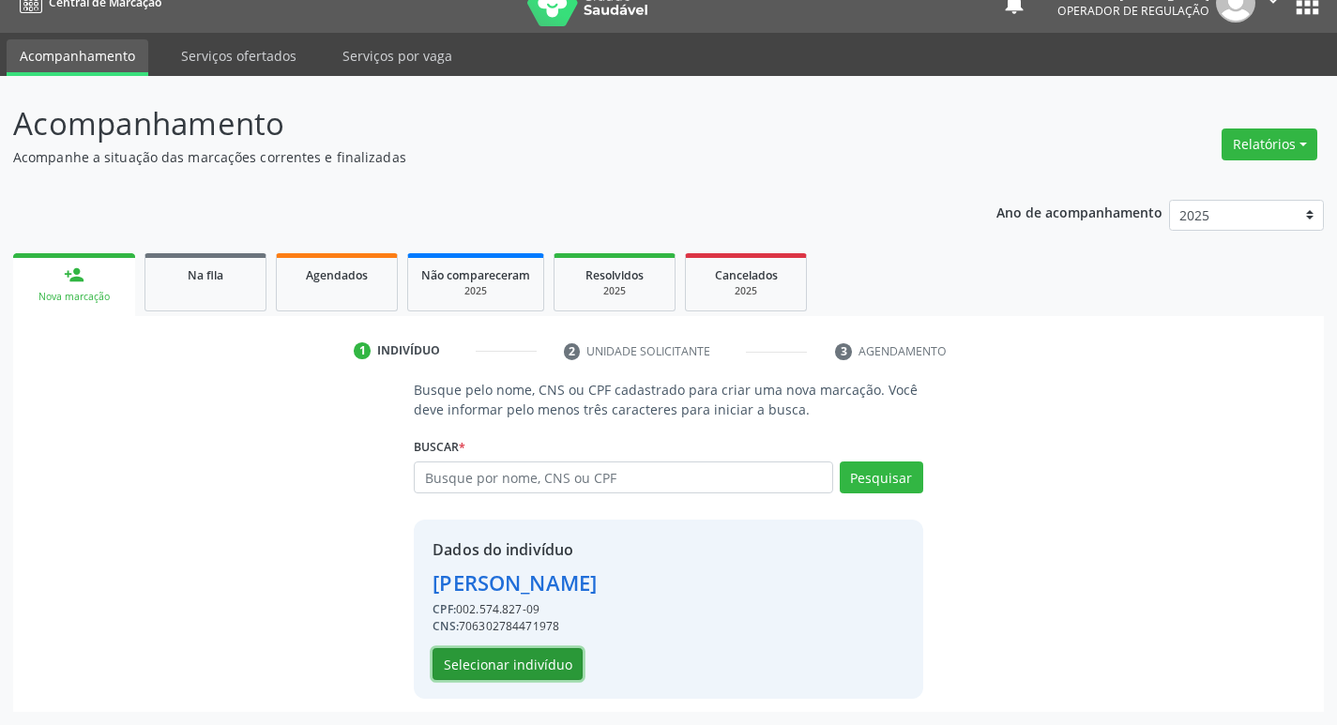
click at [504, 667] on button "Selecionar indivíduo" at bounding box center [507, 664] width 150 height 32
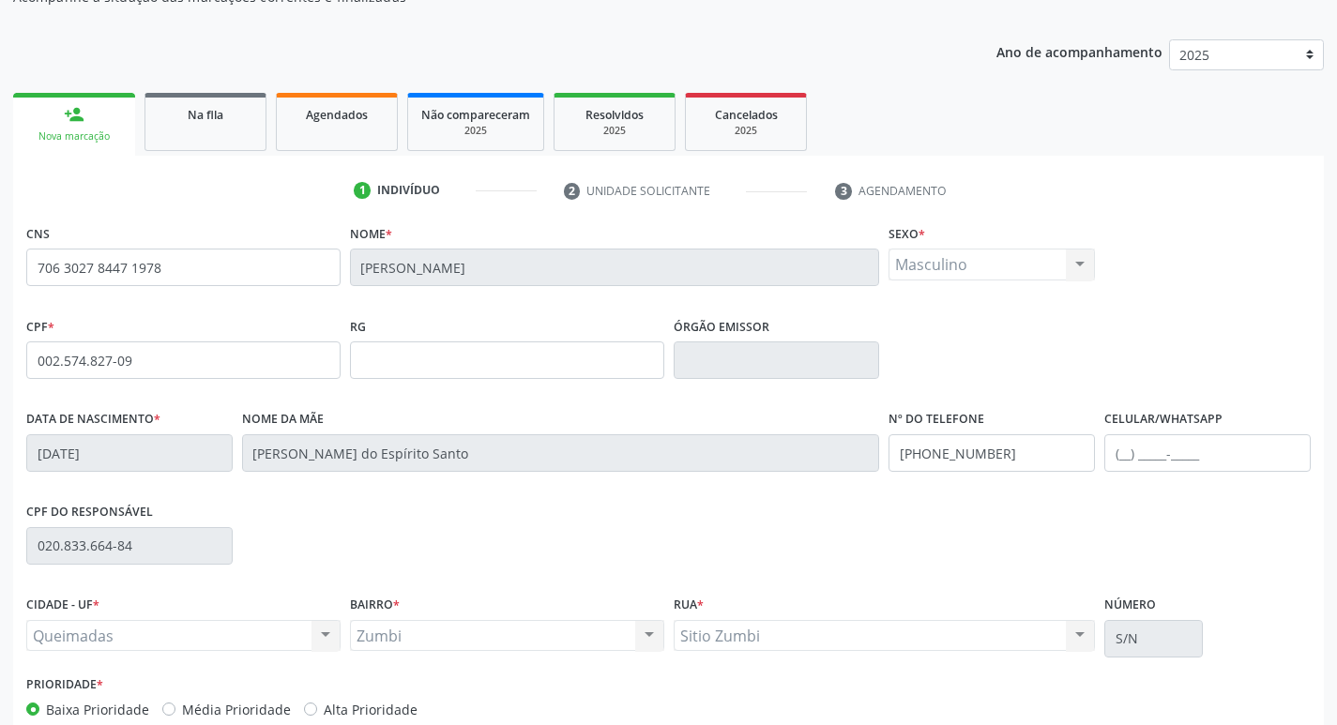
scroll to position [292, 0]
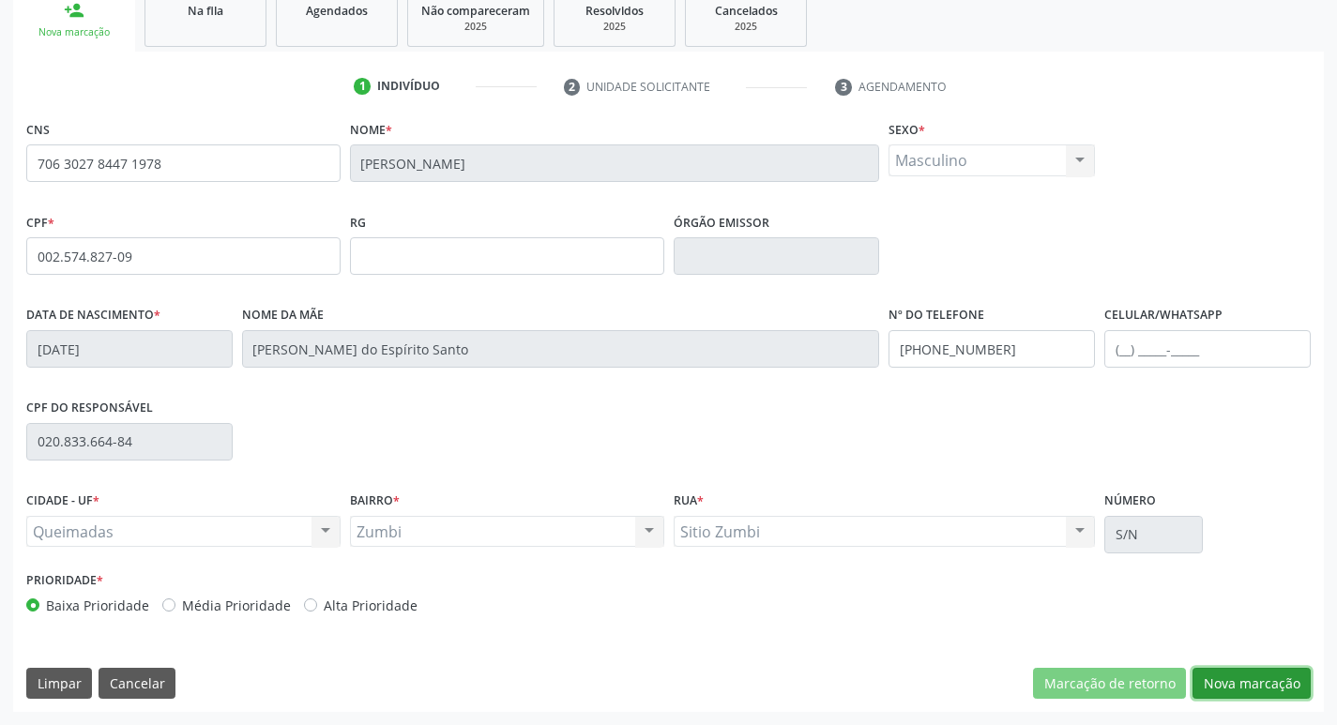
click at [1231, 679] on button "Nova marcação" at bounding box center [1251, 684] width 118 height 32
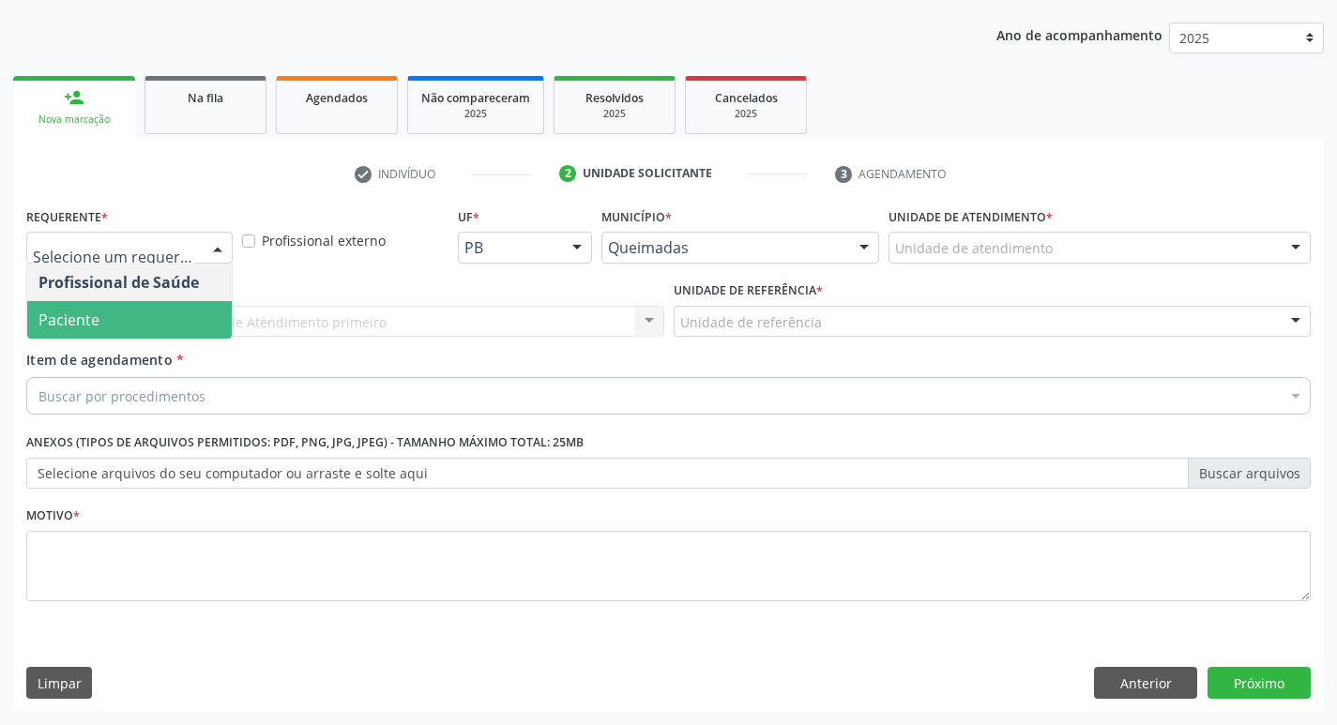
click at [129, 316] on span "Paciente" at bounding box center [129, 320] width 204 height 38
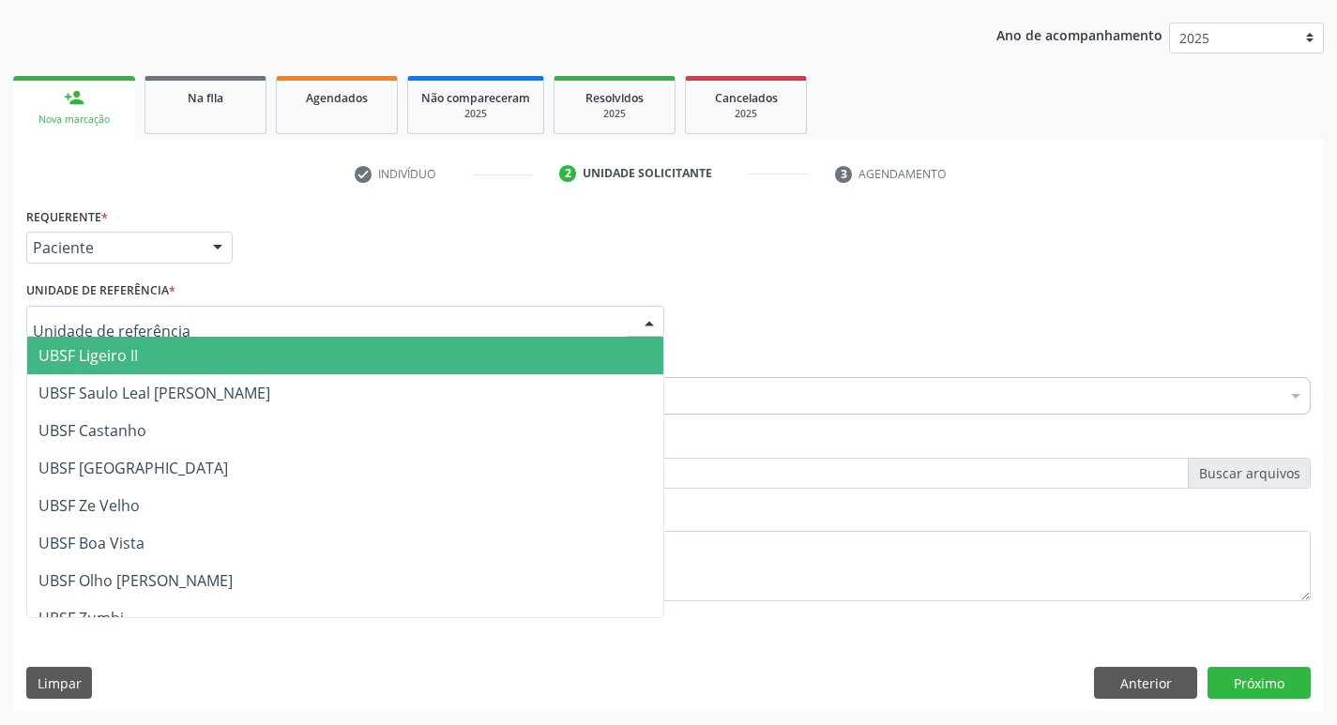
type input "Z"
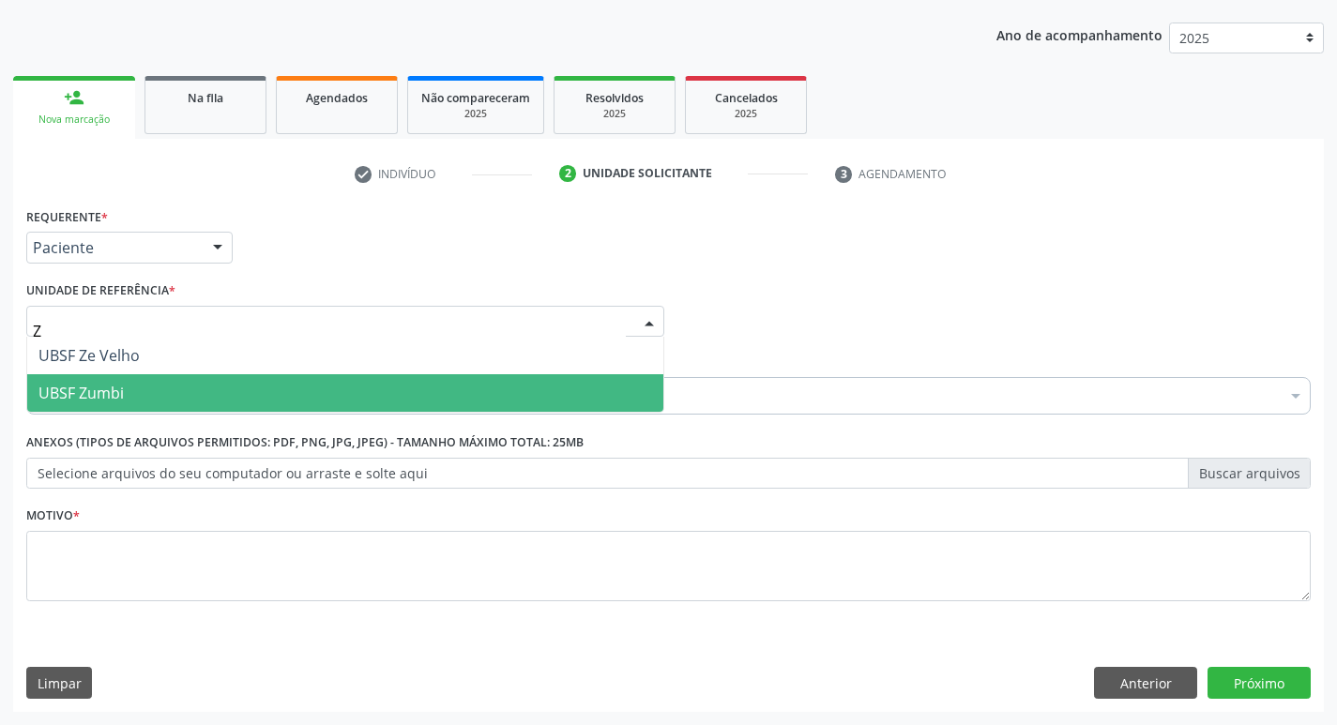
drag, startPoint x: 145, startPoint y: 384, endPoint x: 110, endPoint y: 361, distance: 42.2
click at [141, 384] on span "UBSF Zumbi" at bounding box center [345, 393] width 636 height 38
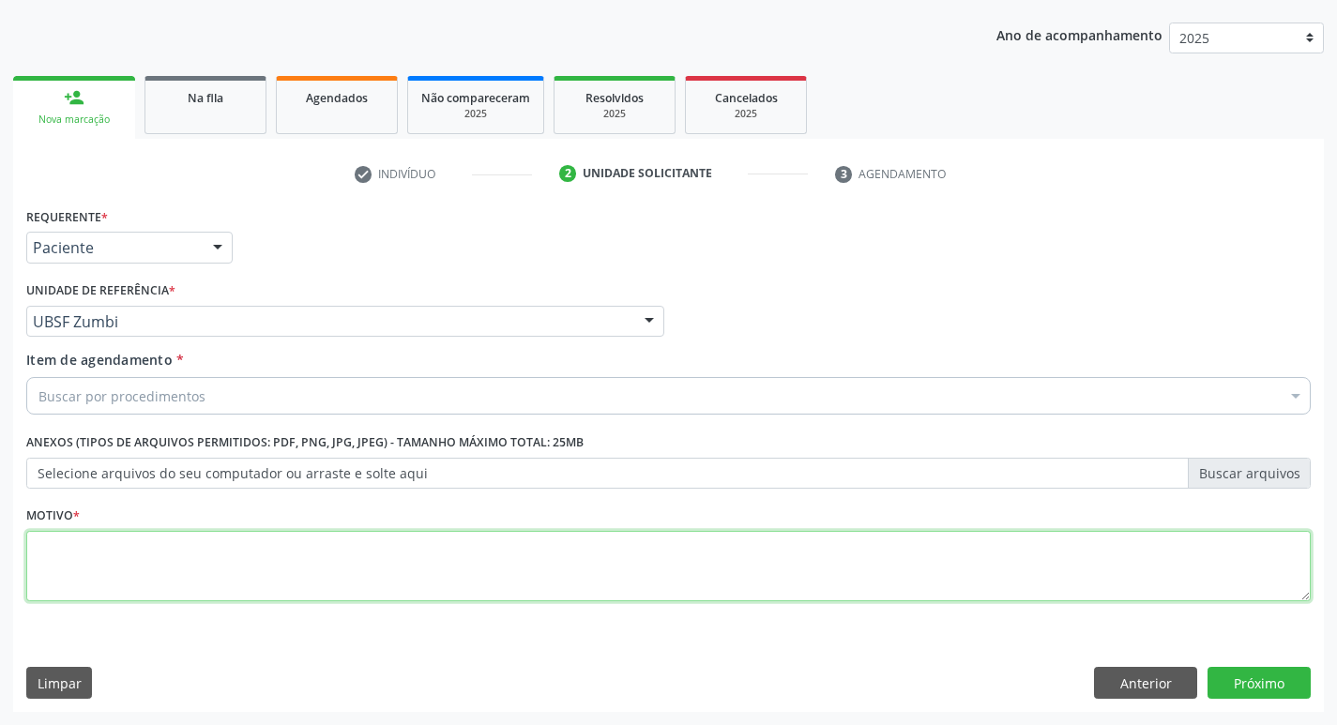
click at [118, 552] on textarea at bounding box center [668, 566] width 1284 height 71
type textarea "AVALIACAO"
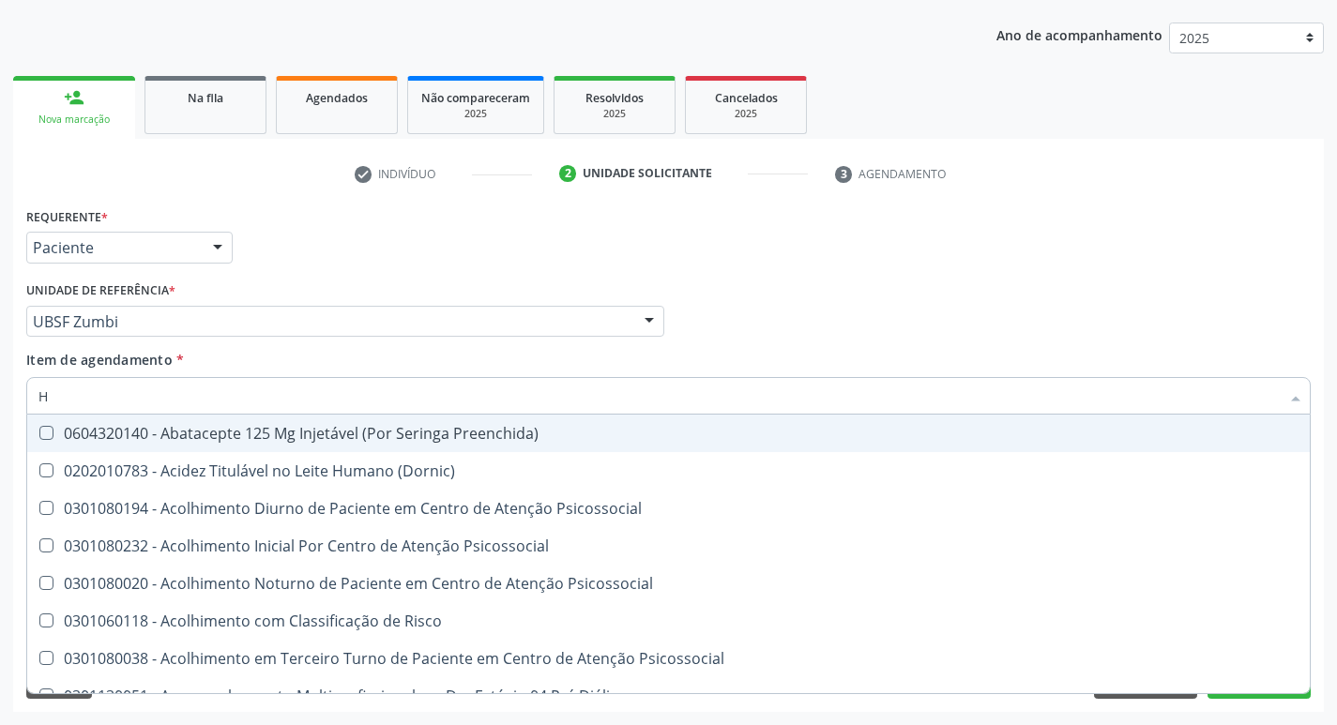
type input "HEMOGR"
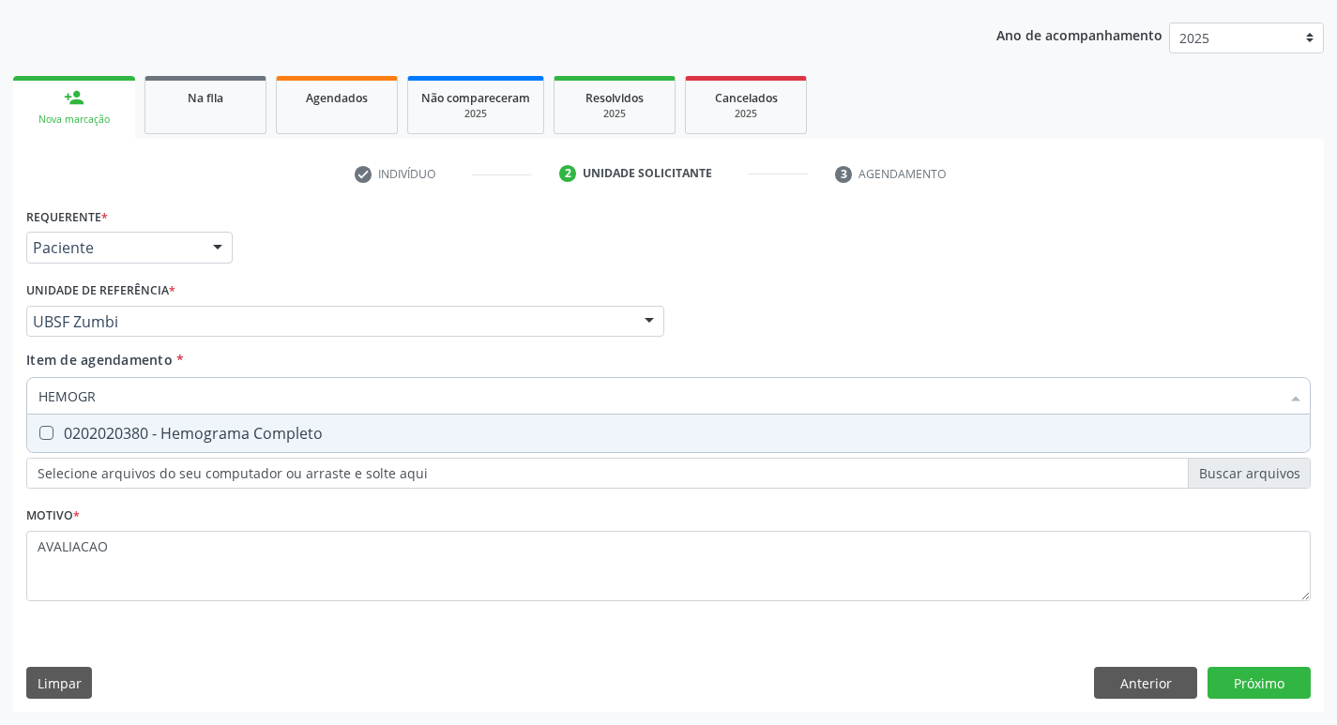
click at [273, 432] on div "0202020380 - Hemograma Completo" at bounding box center [668, 433] width 1260 height 15
checkbox Completo "true"
type input "HEMOG"
checkbox Completo "false"
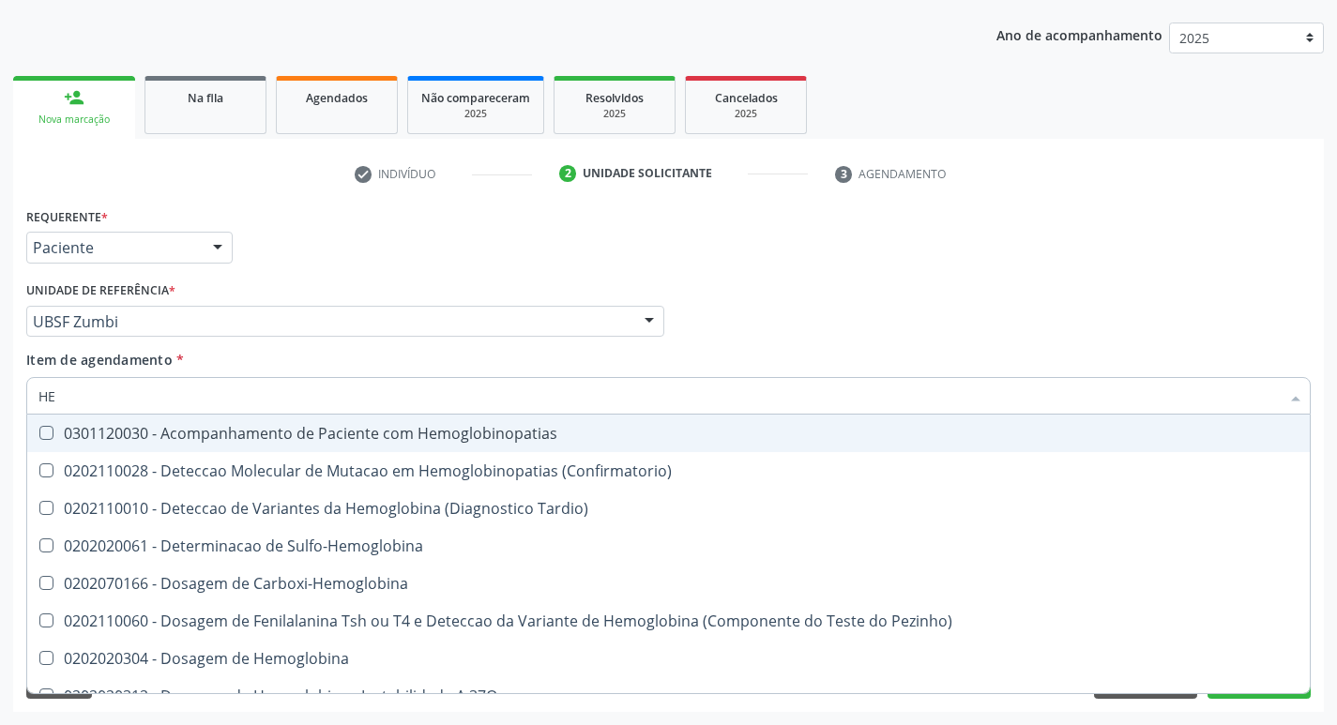
type input "H"
checkbox Completo "false"
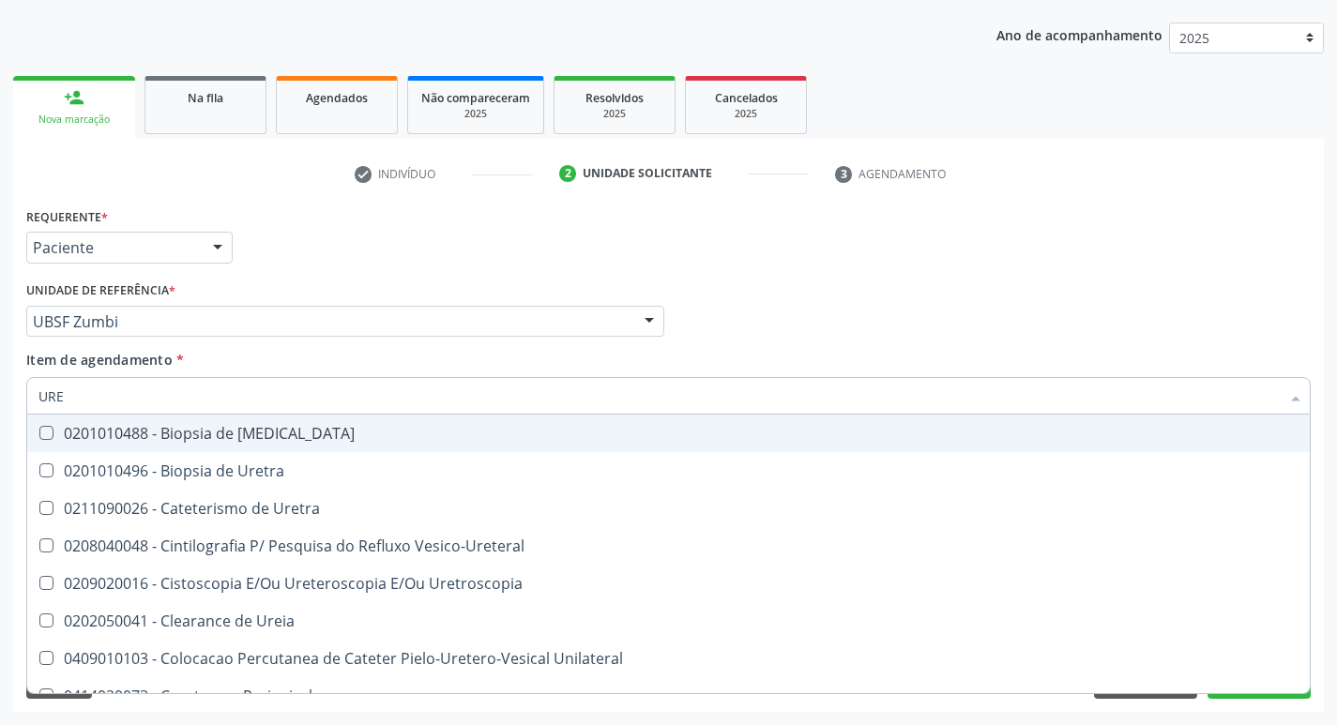
type input "UREI"
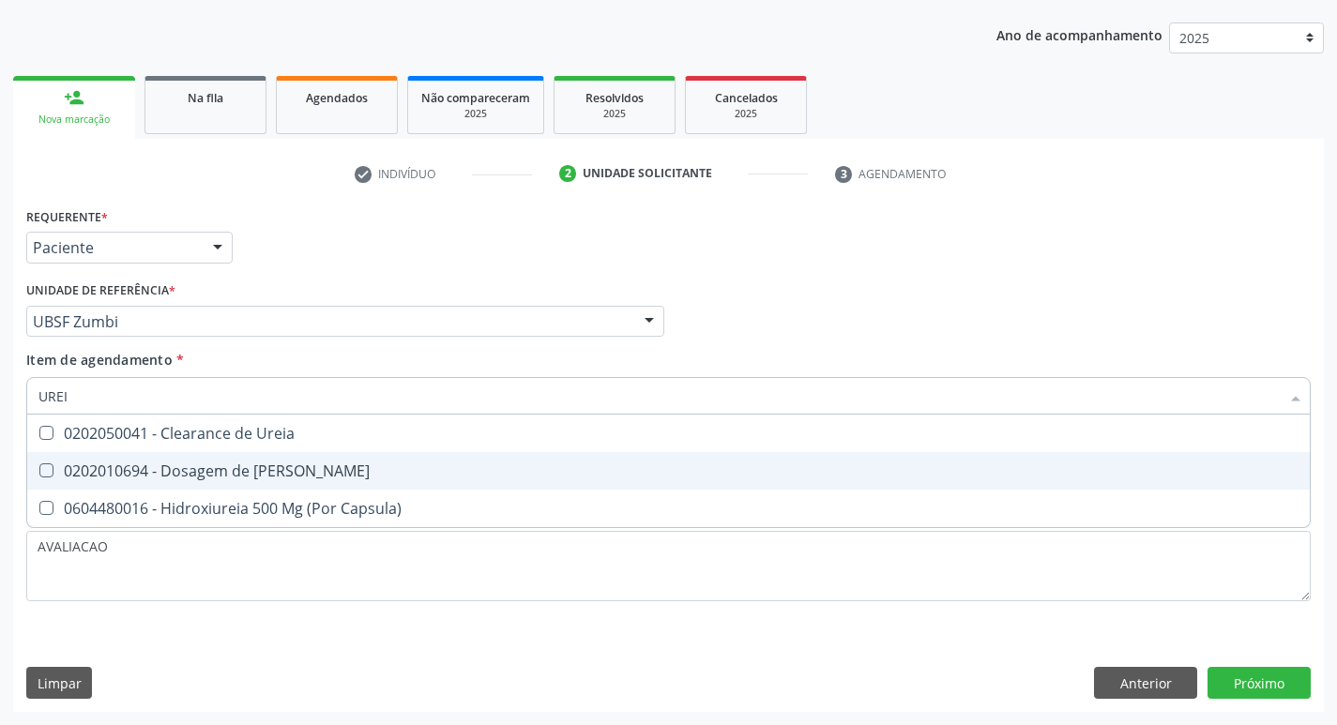
click at [300, 466] on div "0202010694 - Dosagem de [PERSON_NAME]" at bounding box center [668, 470] width 1260 height 15
checkbox Ureia "true"
type input "URE"
checkbox Ureia "false"
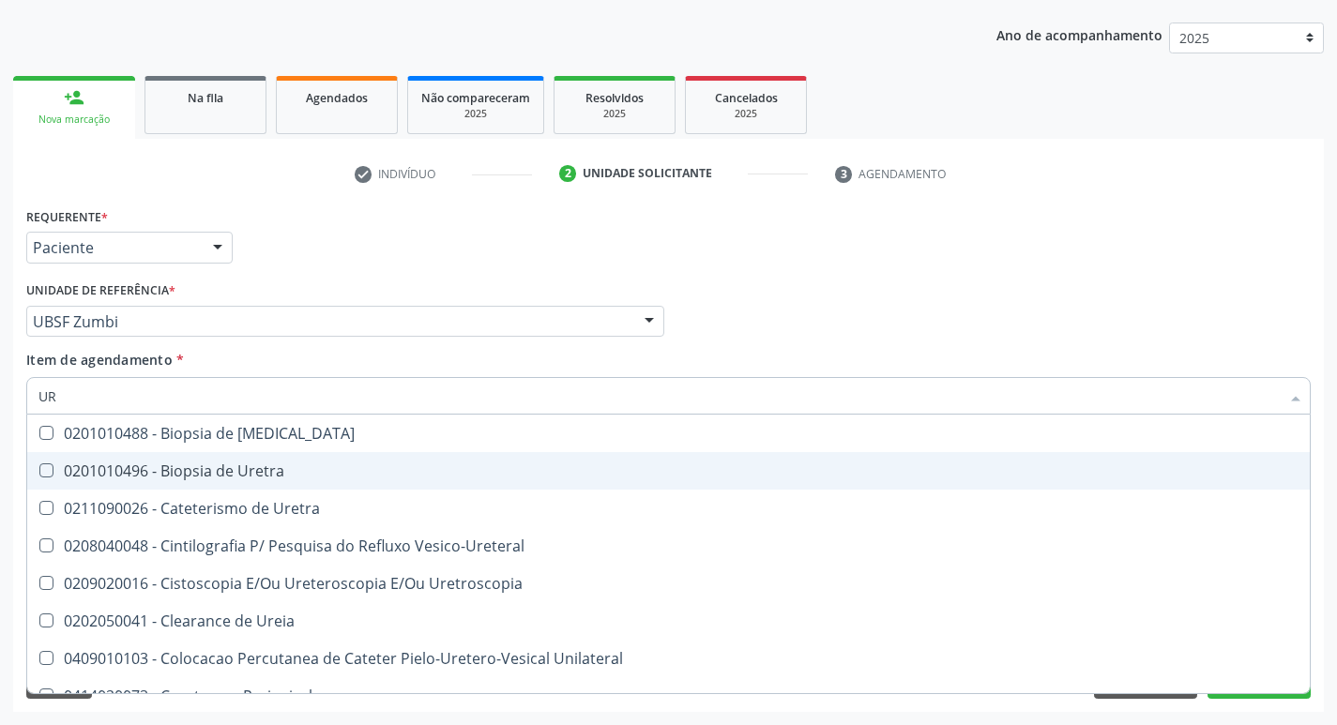
type input "U"
checkbox Ureia "false"
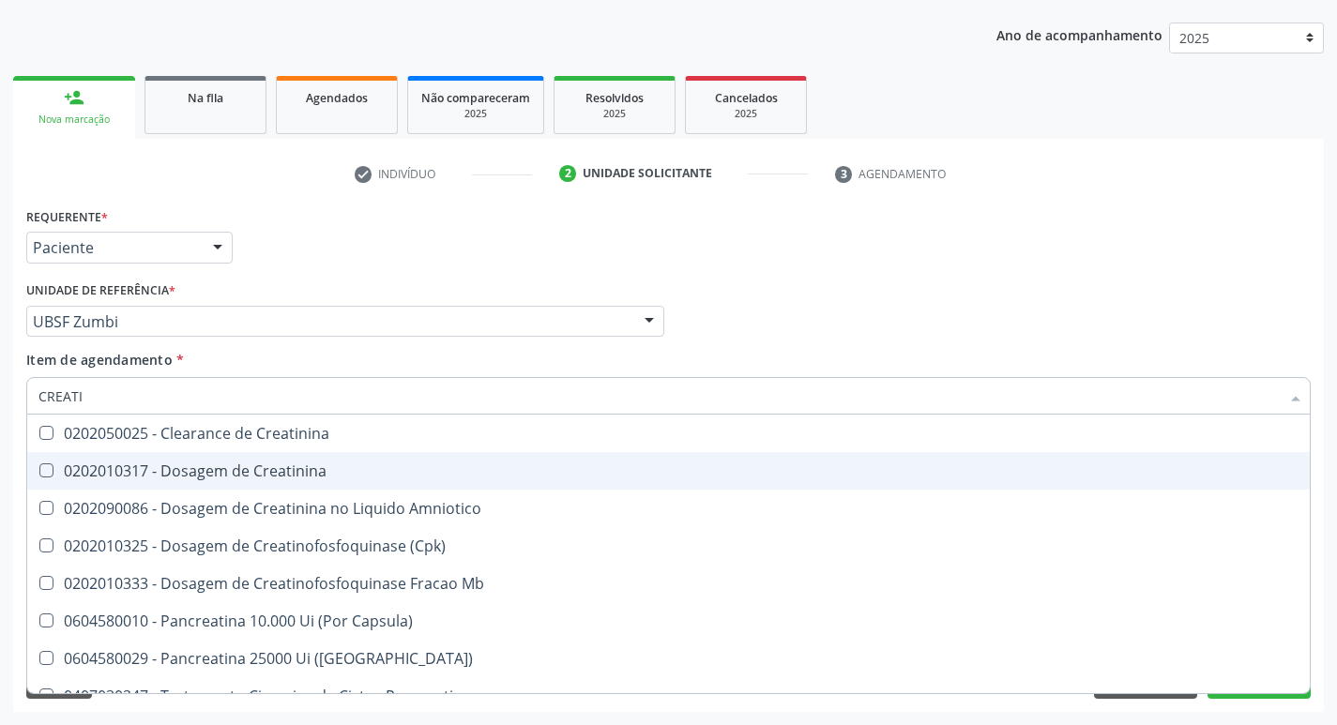
type input "CREATIN"
click at [300, 466] on div "0202010317 - Dosagem de Creatinina" at bounding box center [668, 470] width 1260 height 15
checkbox Creatinina "true"
type input "CRE"
checkbox Creatinina "false"
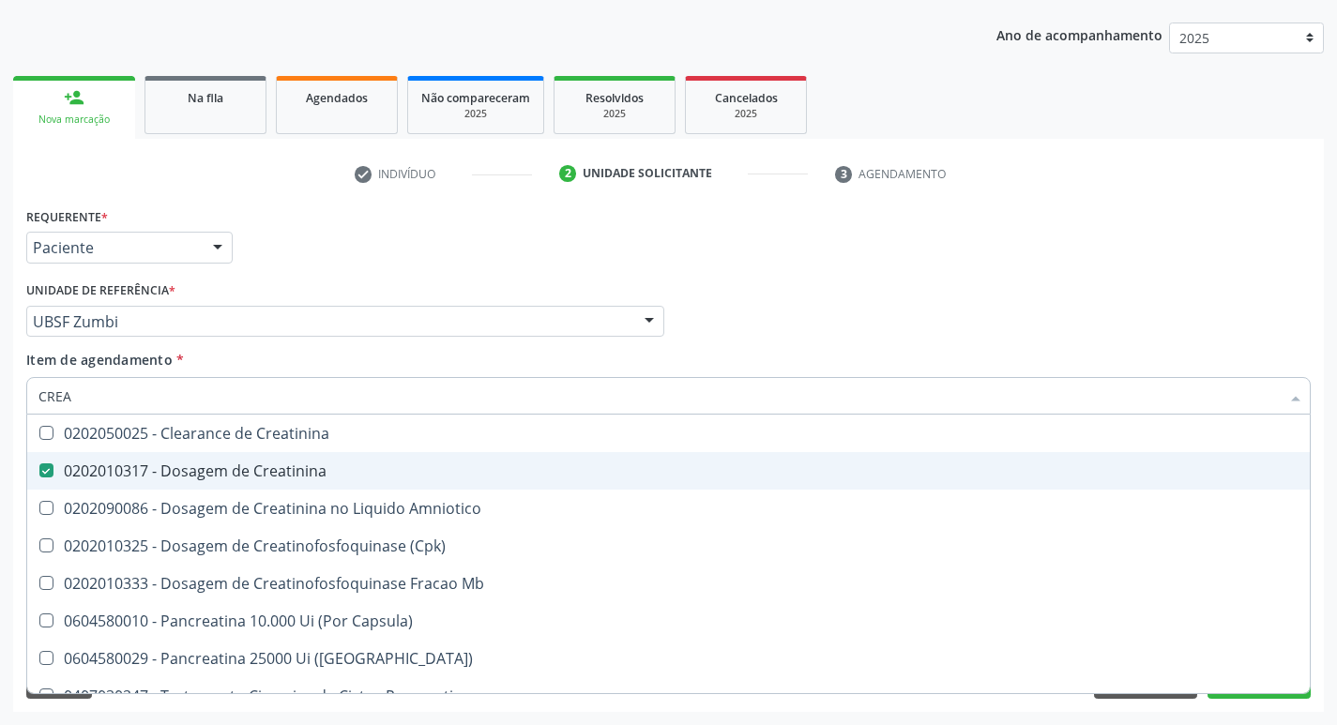
checkbox Amniotico "false"
checkbox Mb "false"
type input "C"
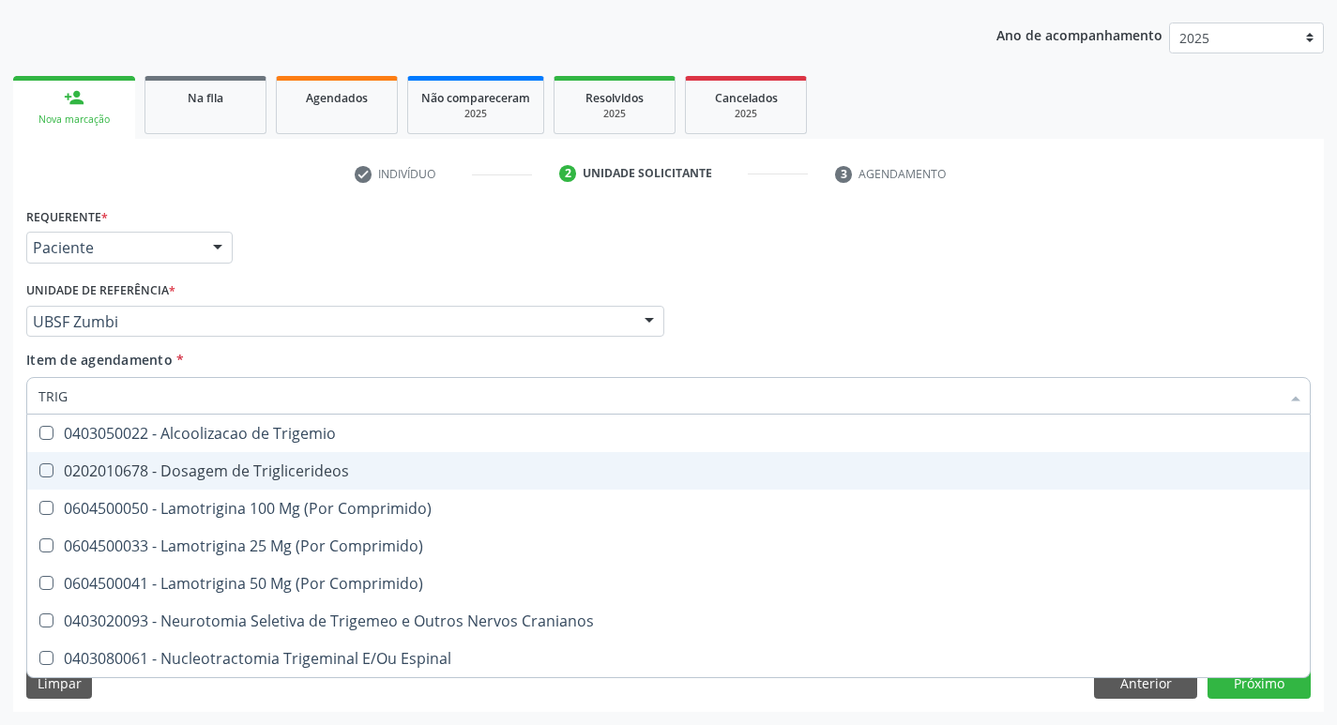
type input "TRIGL"
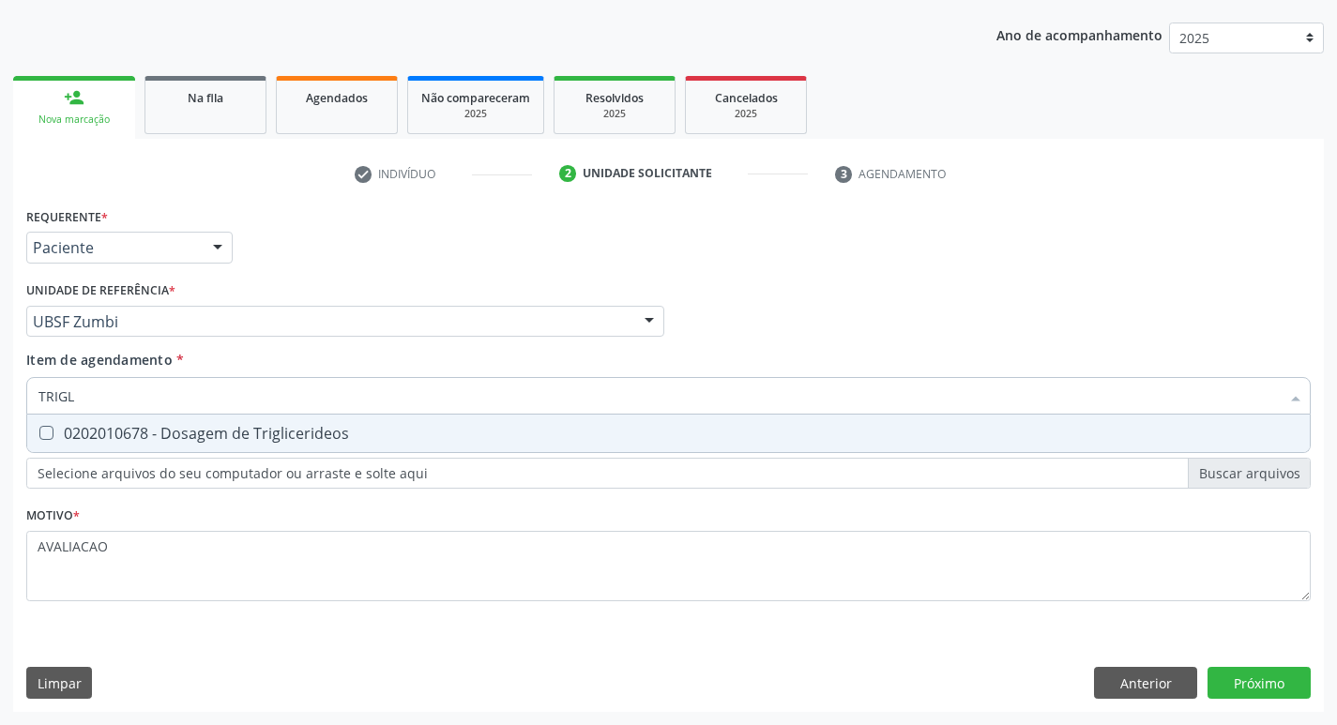
click at [379, 422] on span "0202010678 - Dosagem de Triglicerideos" at bounding box center [668, 434] width 1282 height 38
checkbox Triglicerideos "true"
type input "TRIG"
checkbox Triglicerideos "false"
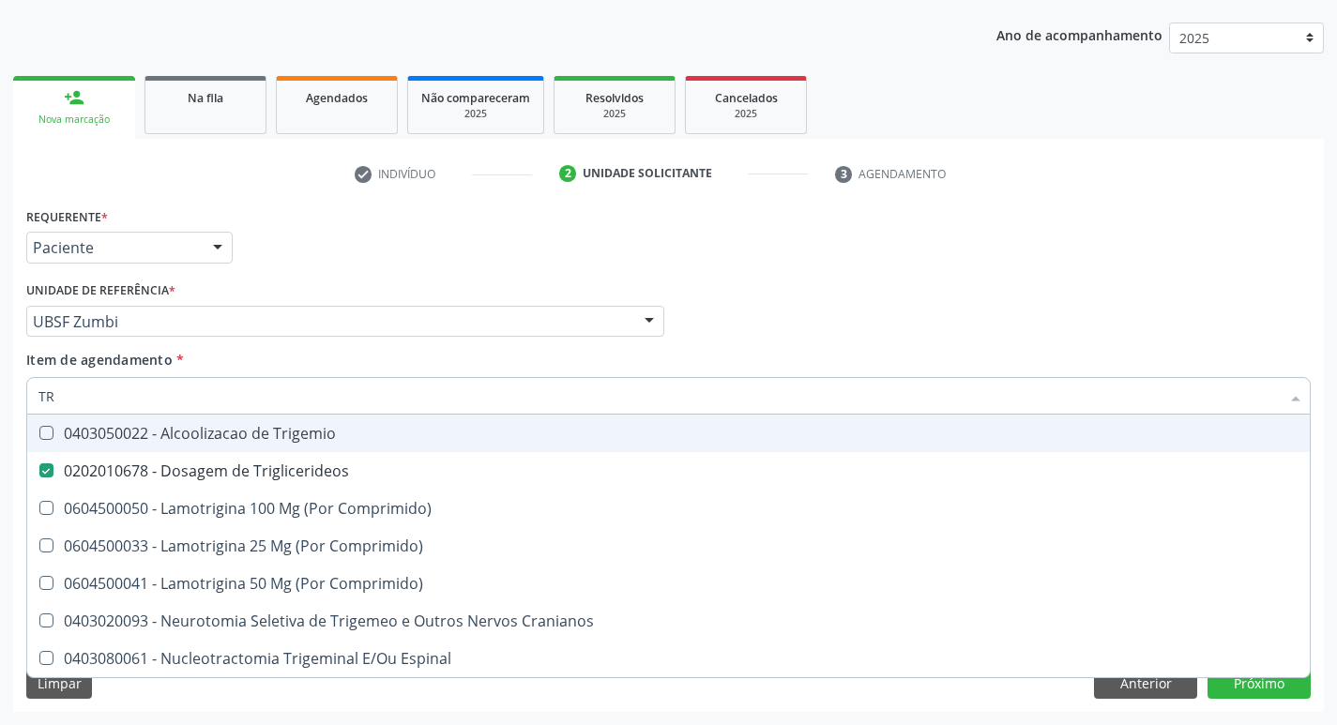
type input "T"
checkbox Triglicerideos "false"
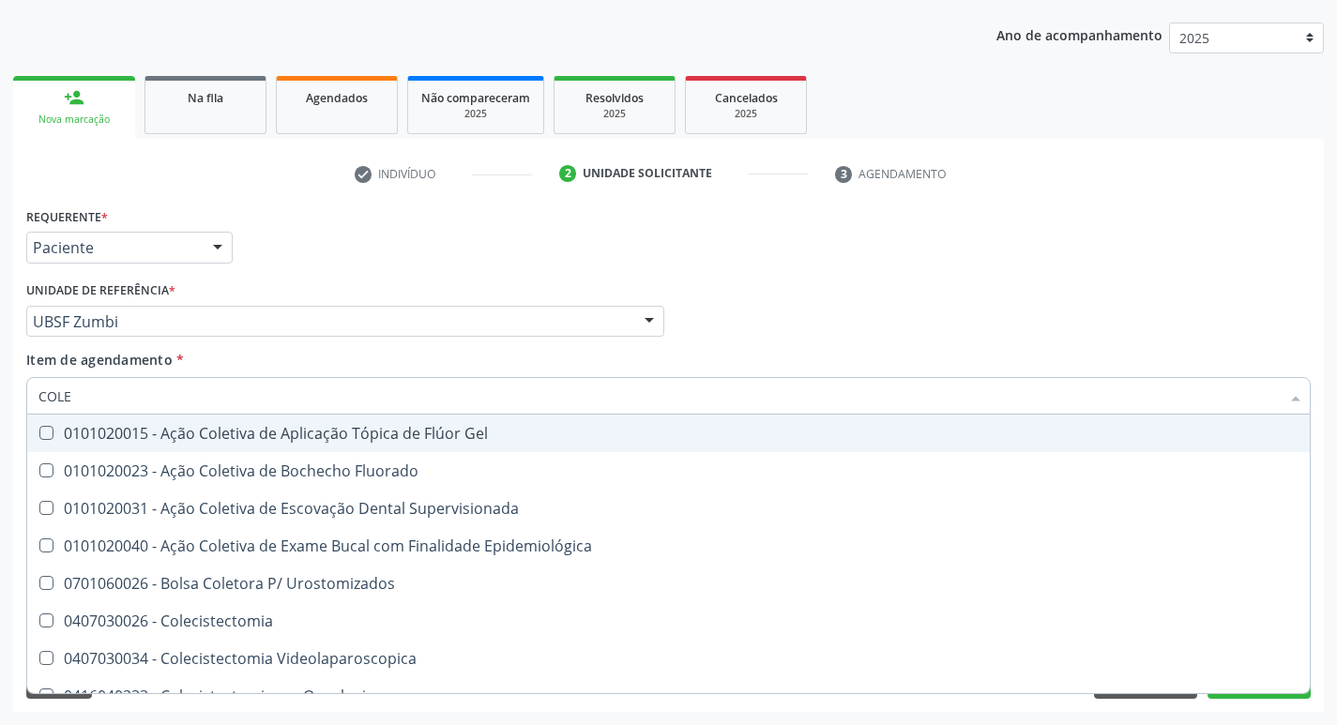
type input "COLES"
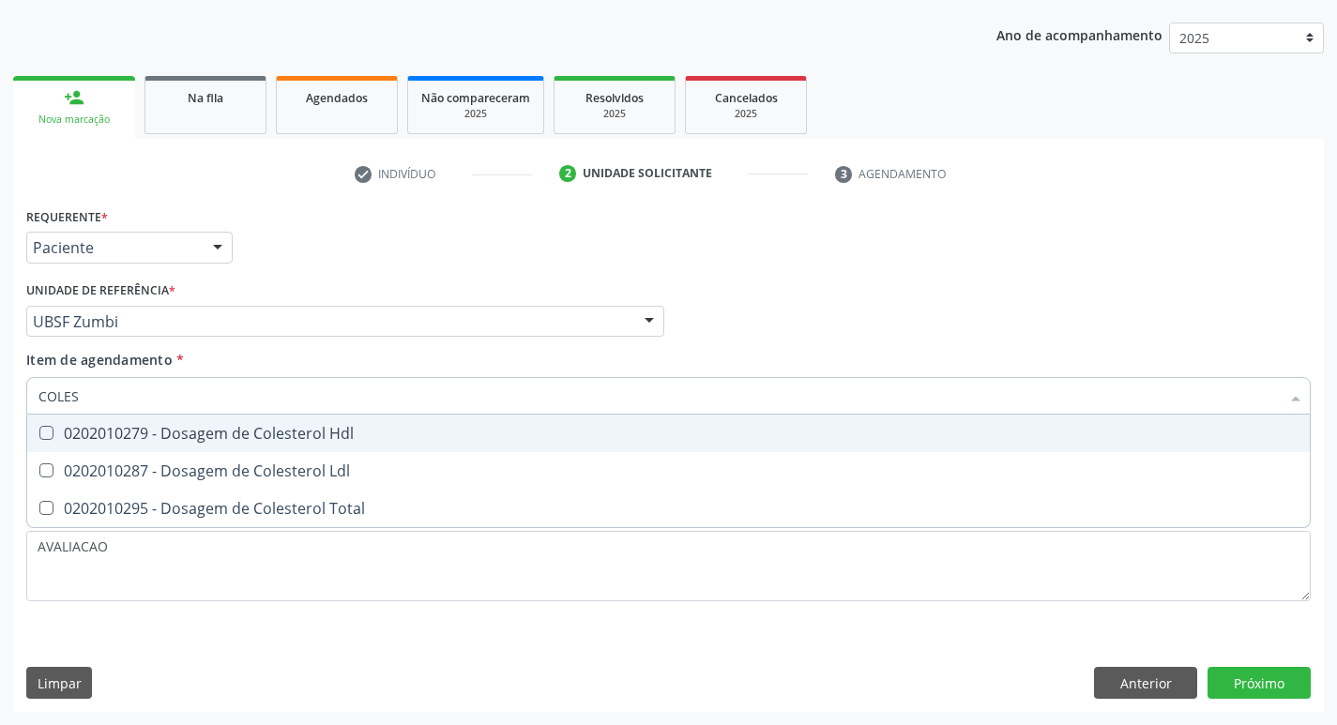
click at [379, 422] on span "0202010279 - Dosagem de Colesterol Hdl" at bounding box center [668, 434] width 1282 height 38
checkbox Hdl "true"
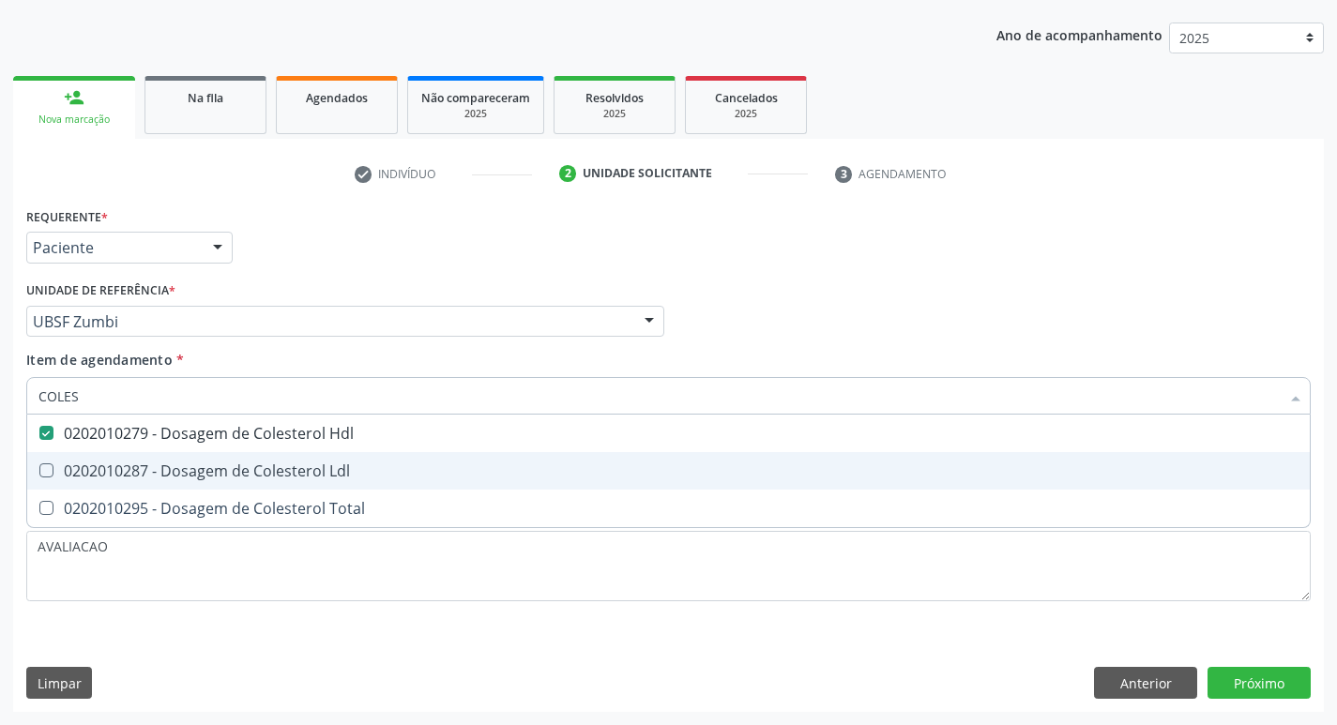
click at [371, 472] on div "0202010287 - Dosagem de Colesterol Ldl" at bounding box center [668, 470] width 1260 height 15
checkbox Ldl "true"
type input "COLE"
checkbox Hdl "false"
checkbox Ldl "false"
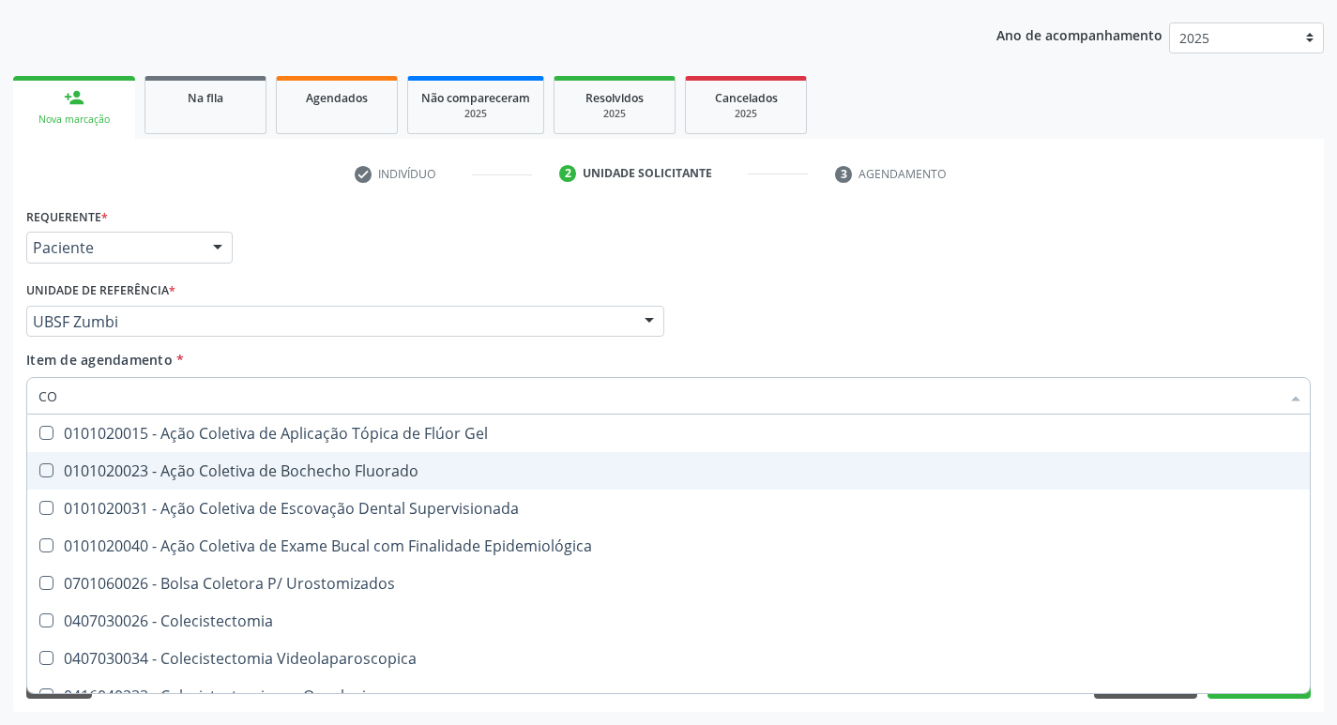
type input "C"
checkbox Hdl "false"
checkbox Ldl "false"
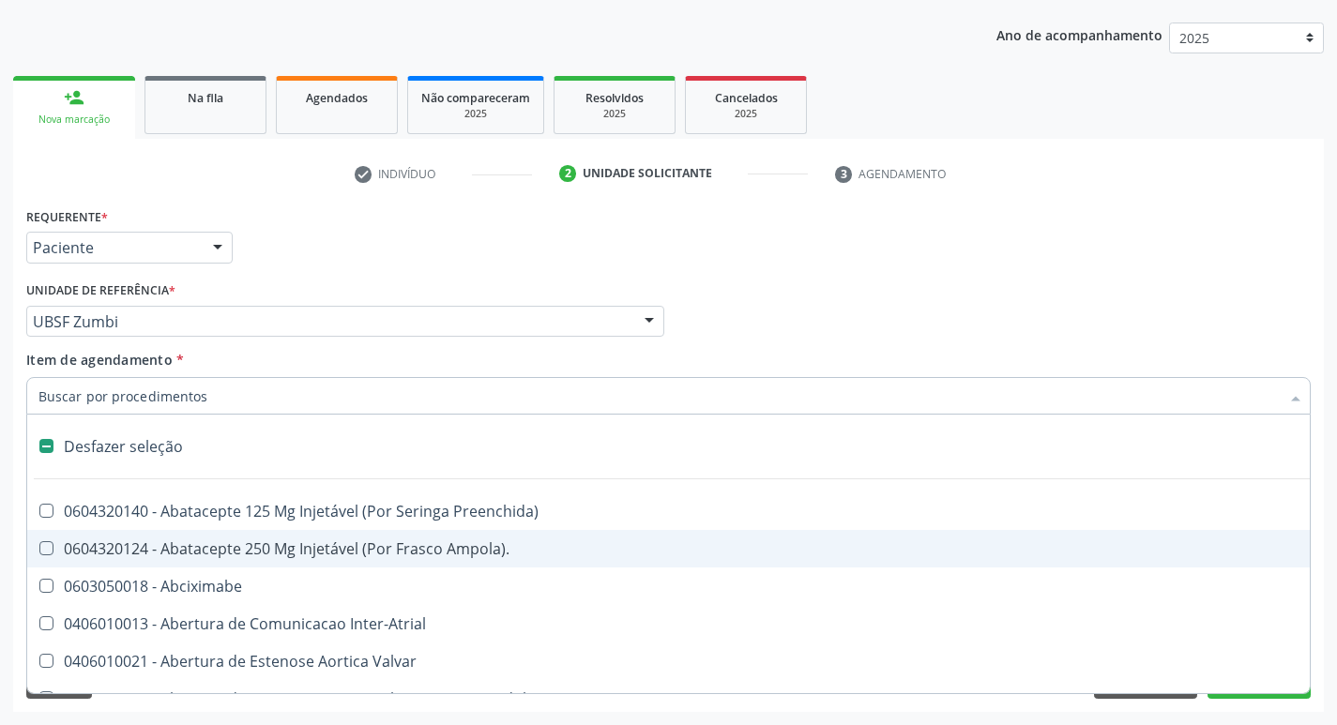
type input "H"
checkbox Lactente\) "true"
checkbox Convencional\) "true"
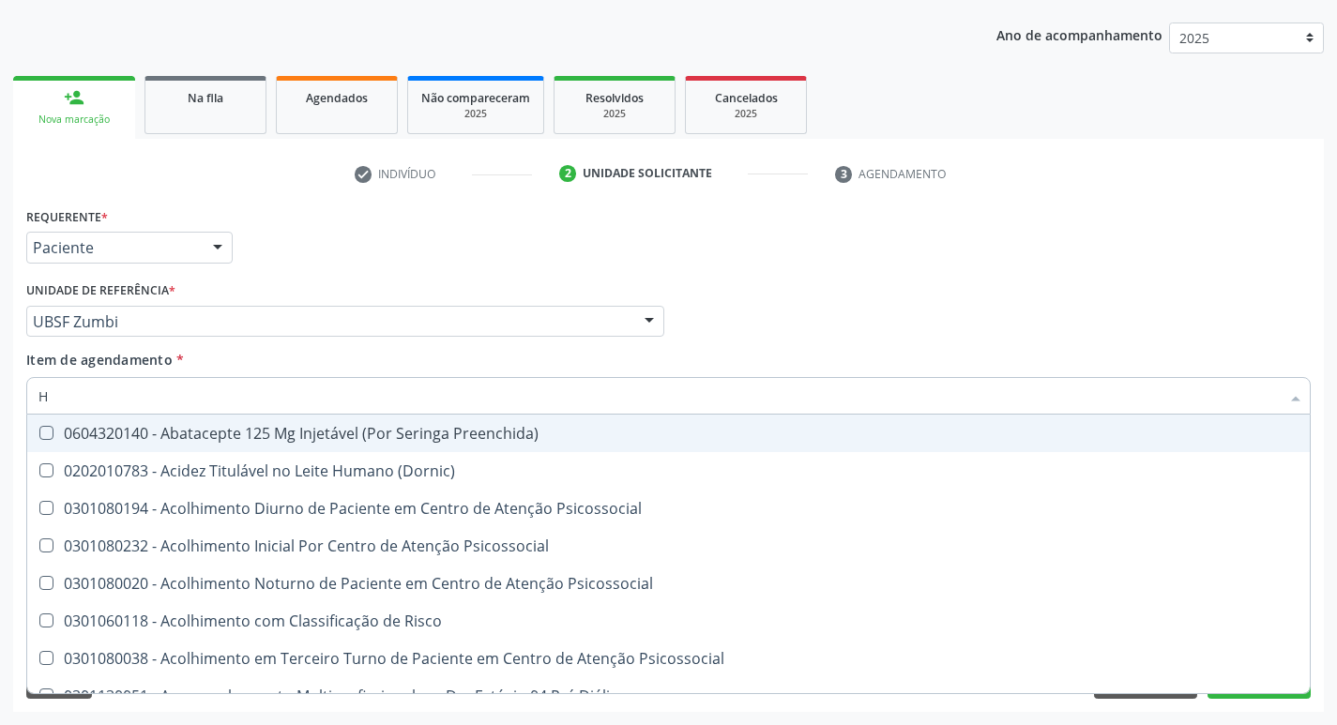
type input "HEMOGLOBINA G"
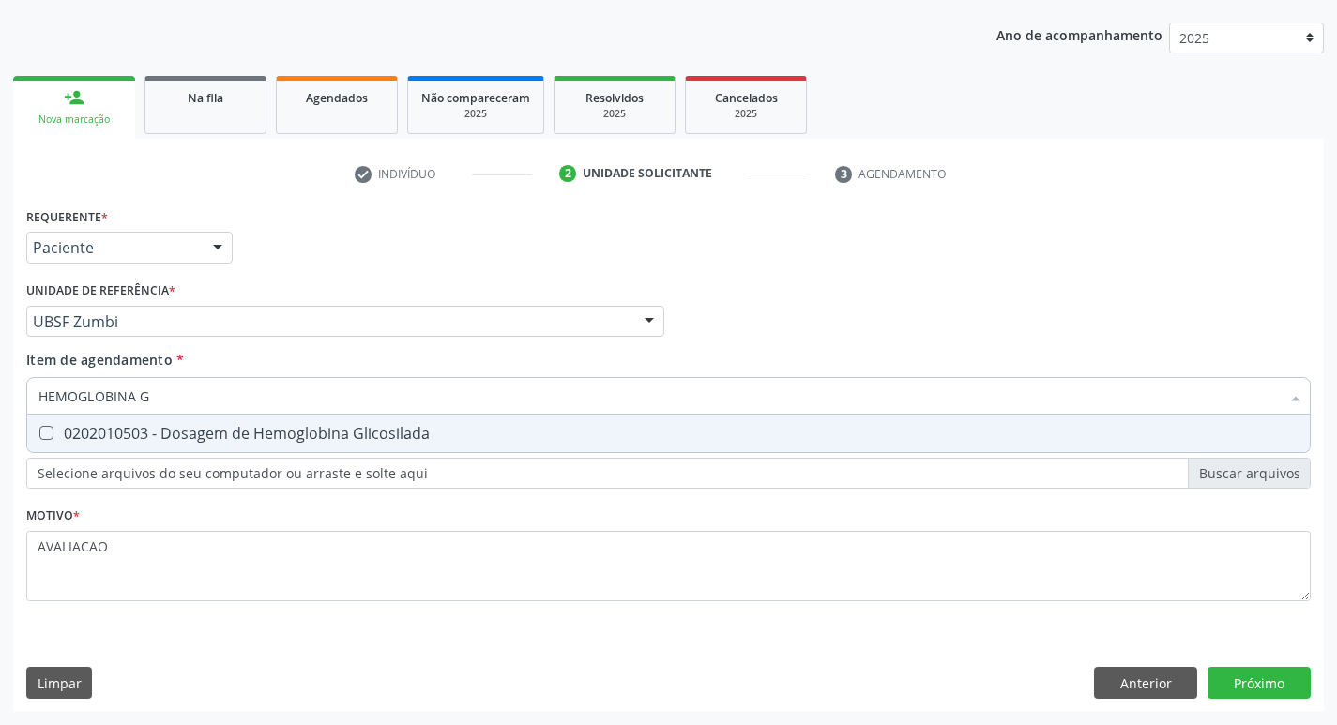
click at [318, 434] on div "0202010503 - Dosagem de Hemoglobina Glicosilada" at bounding box center [668, 433] width 1260 height 15
checkbox Glicosilada "true"
type input "HEMOGLOBINA"
checkbox Glicosilada "false"
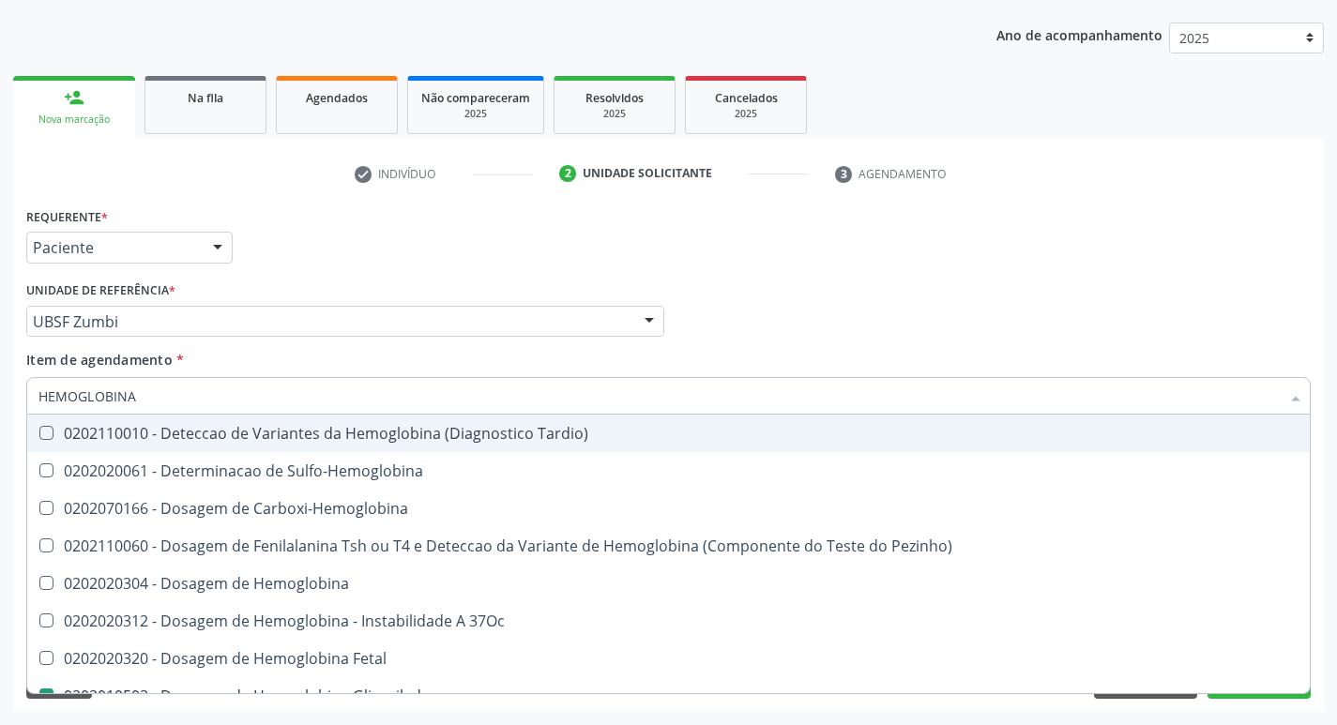
type input "HEMOGLOBIN"
checkbox Glicosilada "false"
checkbox Hemoglobina "true"
type input "HEMO"
checkbox Hemoglobina "false"
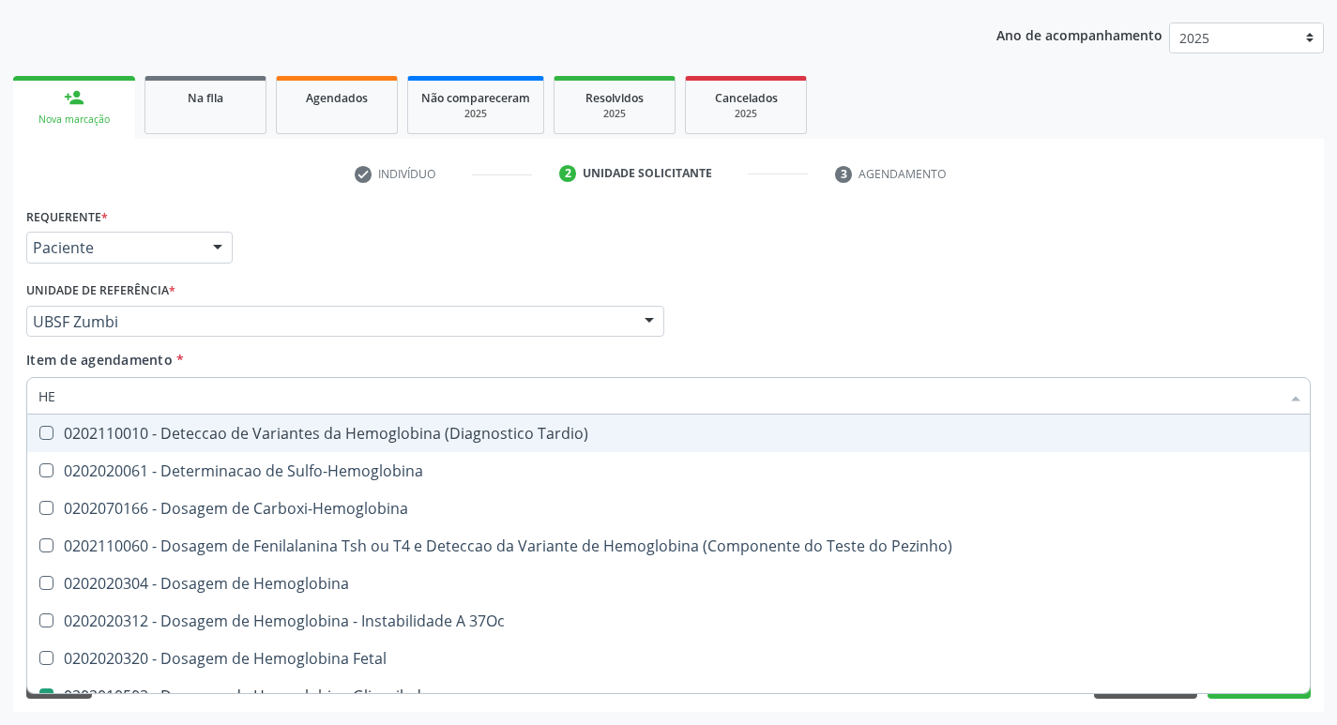
type input "H"
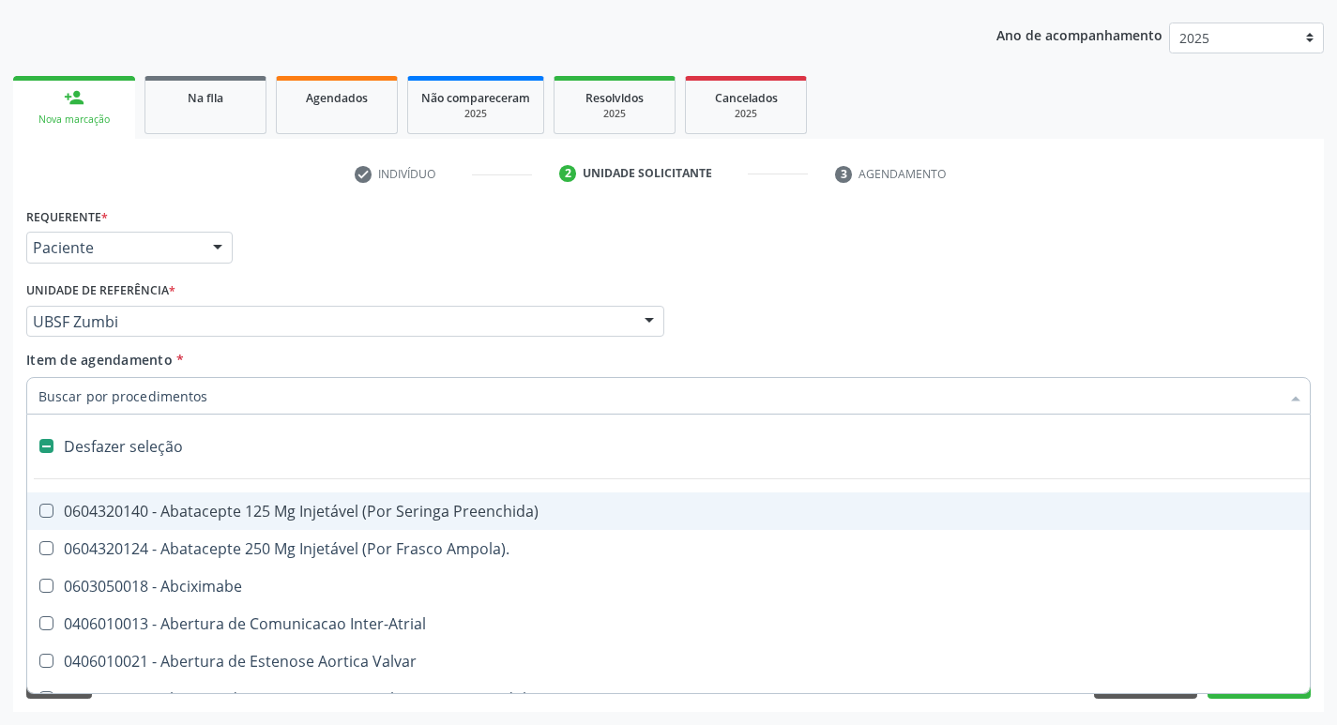
type input "G"
checkbox Comprimido\) "true"
checkbox Sanitária "true"
checkbox Criança "true"
checkbox \(Picc\) "true"
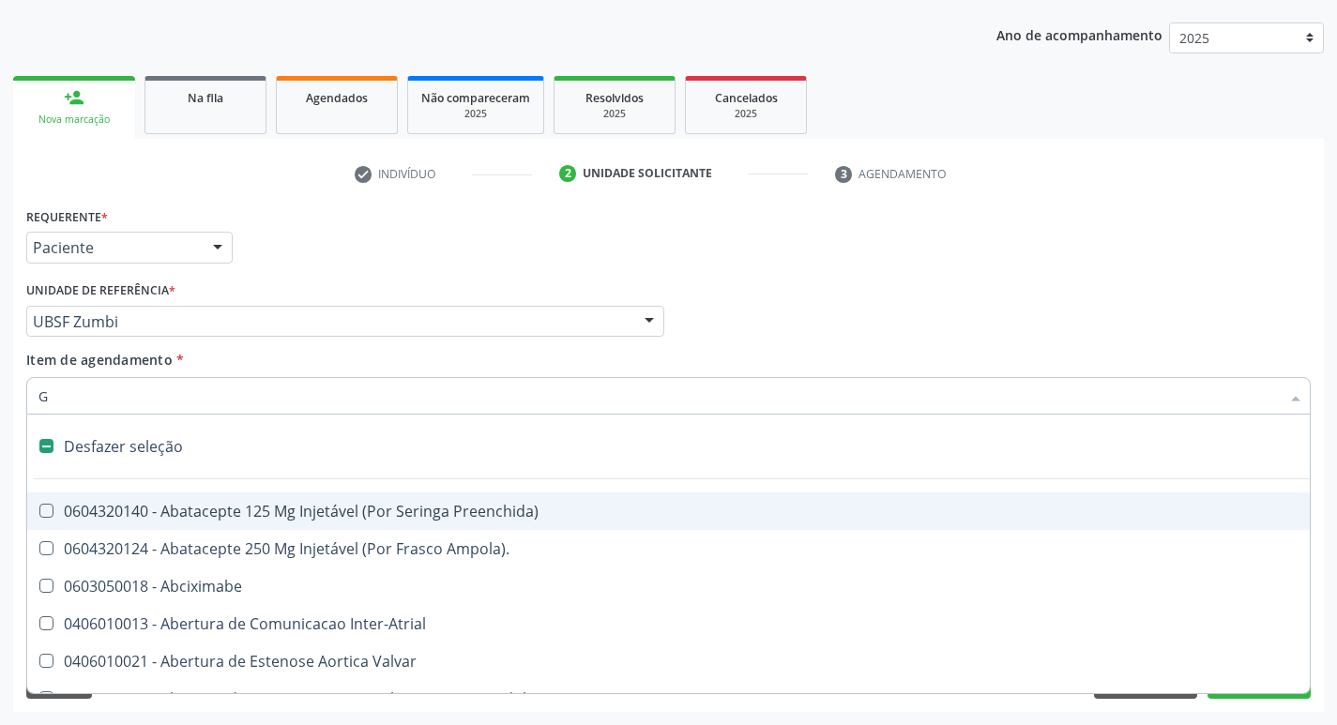
checkbox Osso "true"
checkbox \(Dacriocintilografia\) "true"
checkbox Persistente "true"
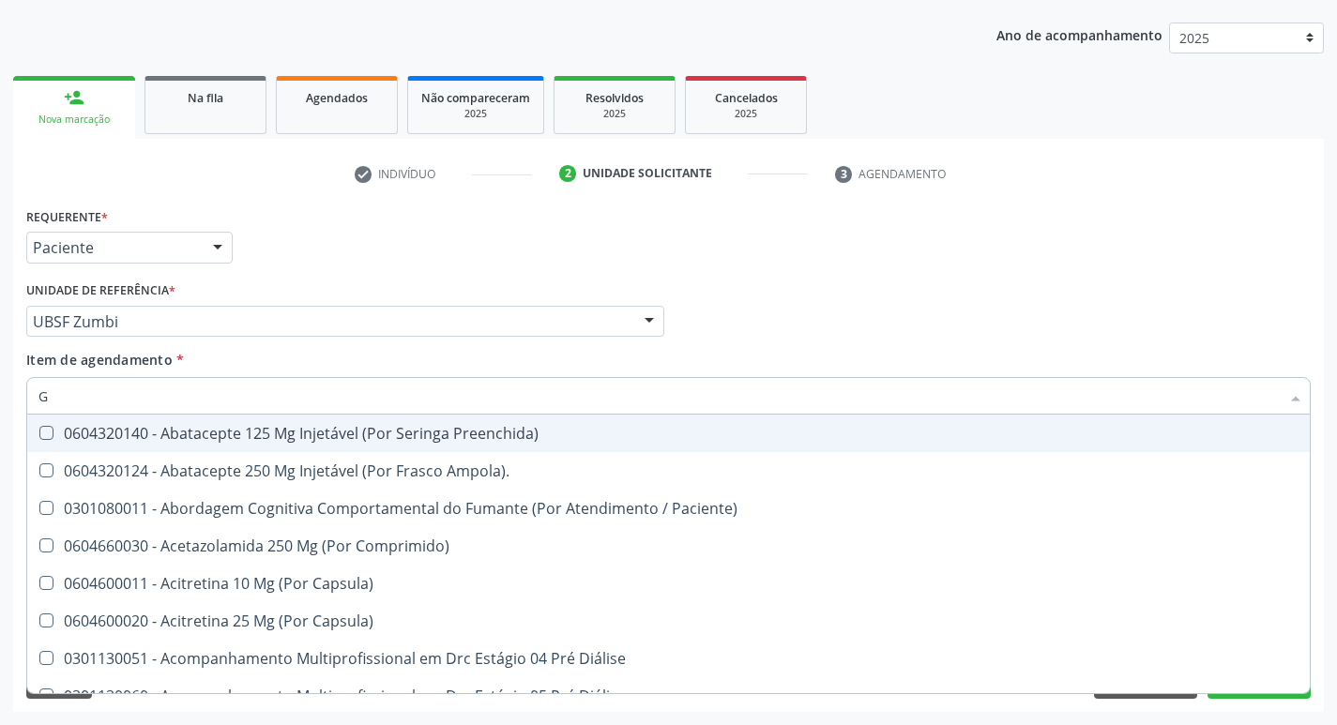
type input "GLICOSE"
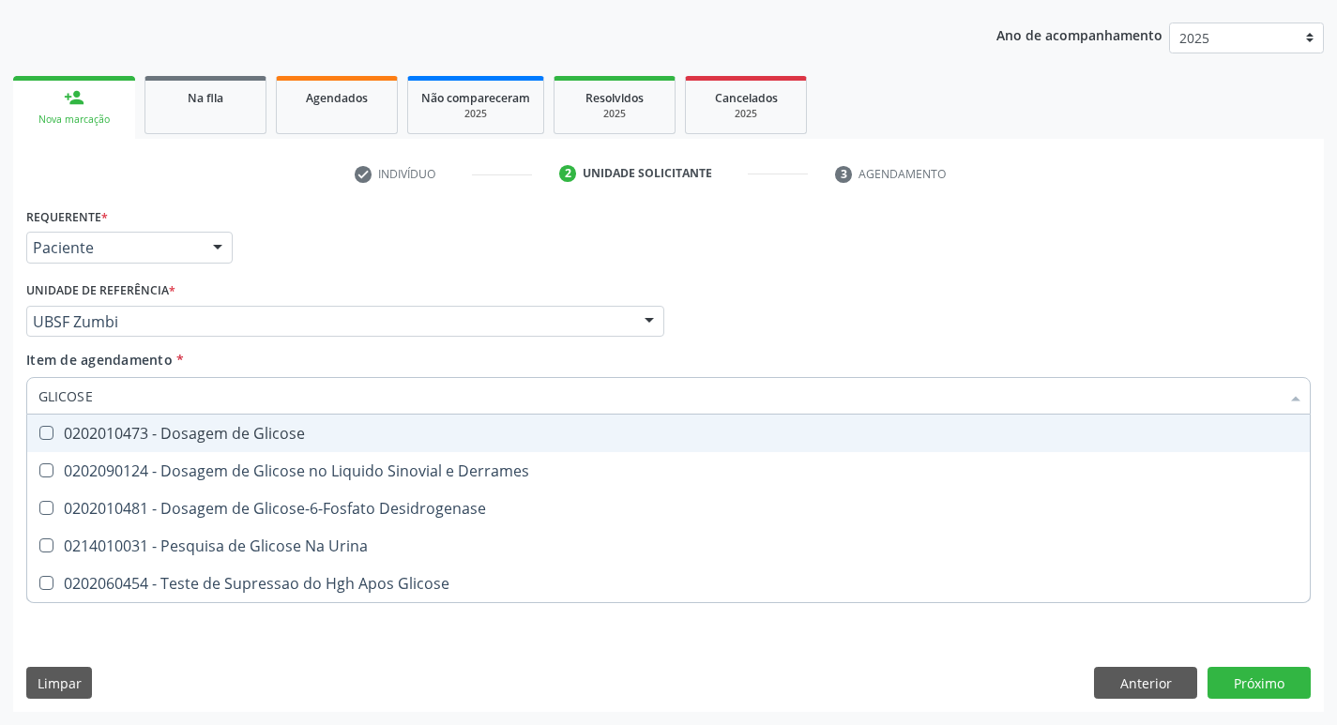
click at [234, 440] on div "0202010473 - Dosagem de Glicose" at bounding box center [668, 433] width 1260 height 15
checkbox Glicose "true"
type input "GLICOS"
checkbox Glicose "false"
checkbox Derrames "true"
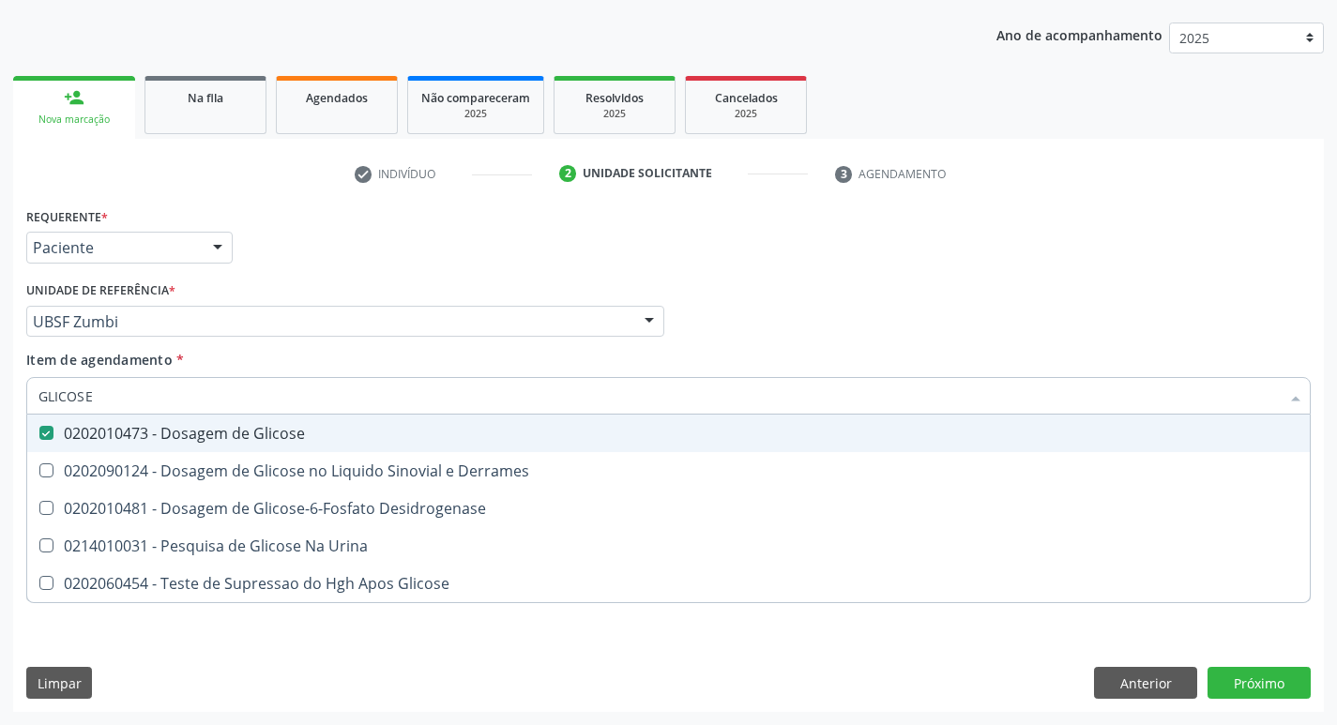
checkbox Glicose "true"
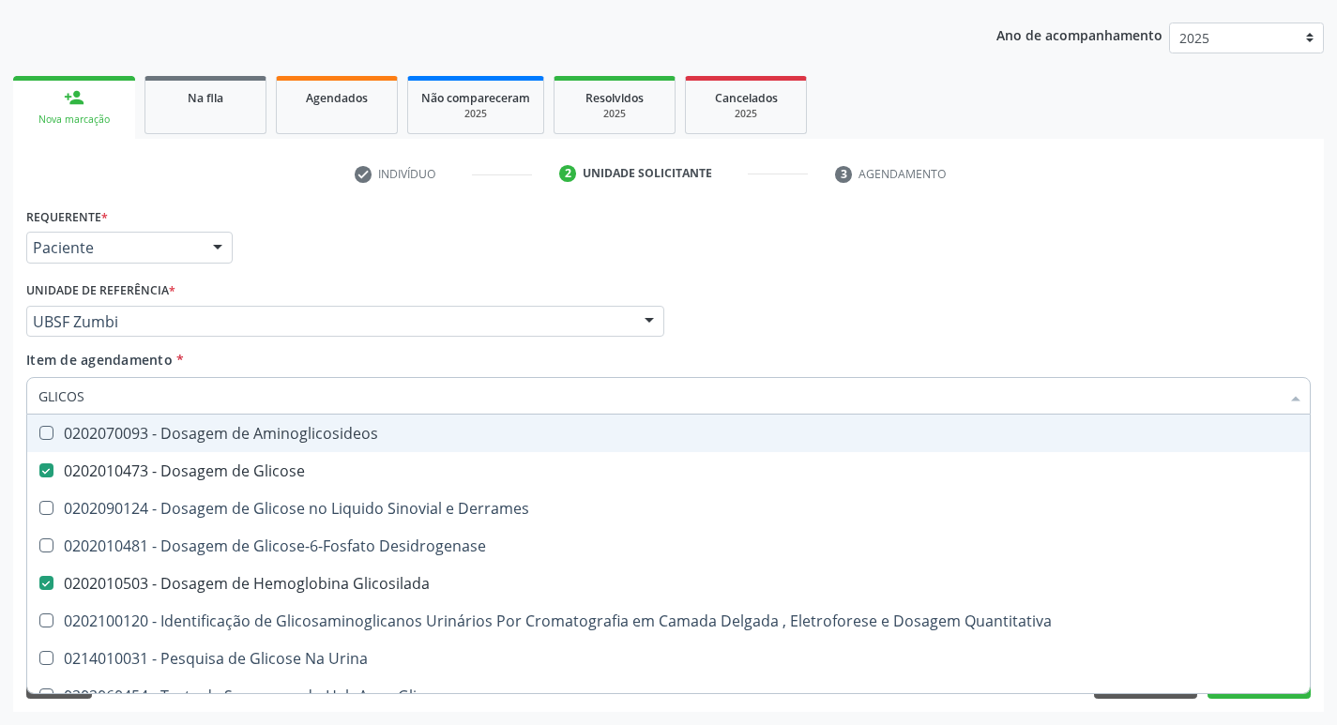
type input "GLICO"
checkbox Glicose "false"
checkbox Derrames "true"
checkbox Glicosilada "false"
checkbox Quantitativa "true"
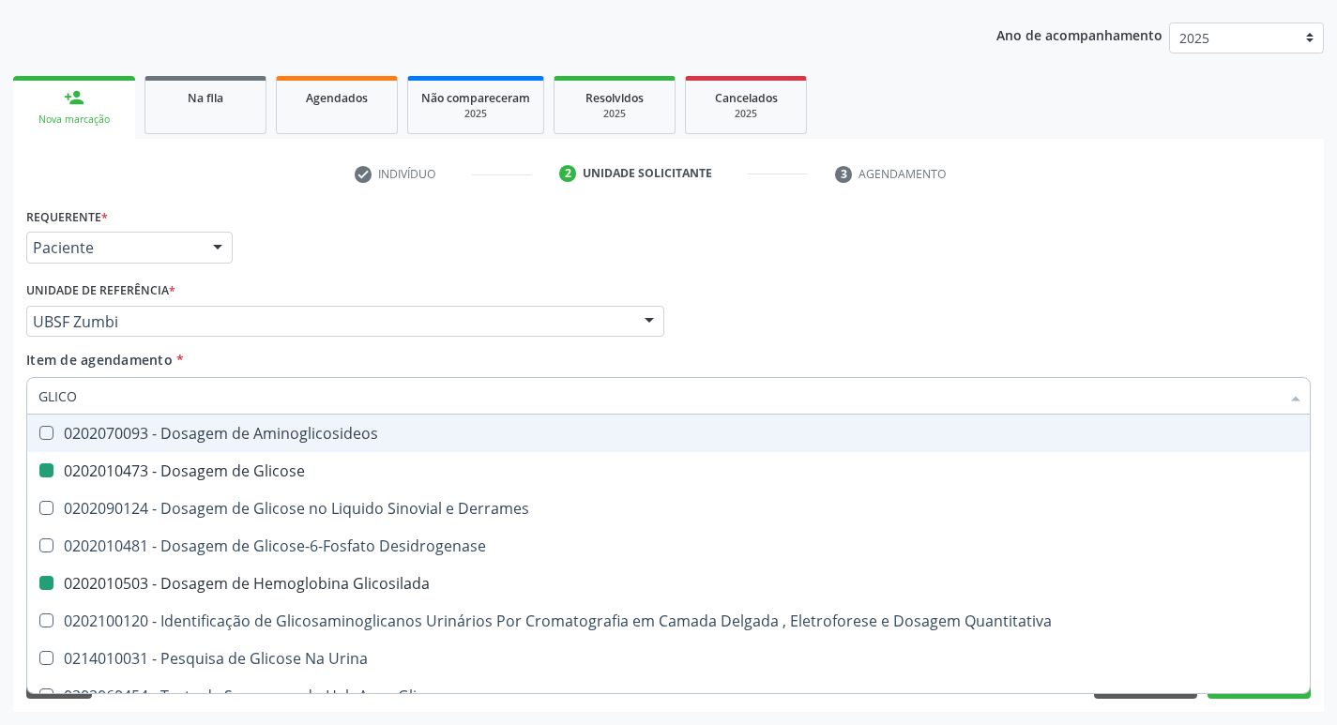
type input "GLIC"
checkbox Derrames "false"
checkbox Quantitativa "false"
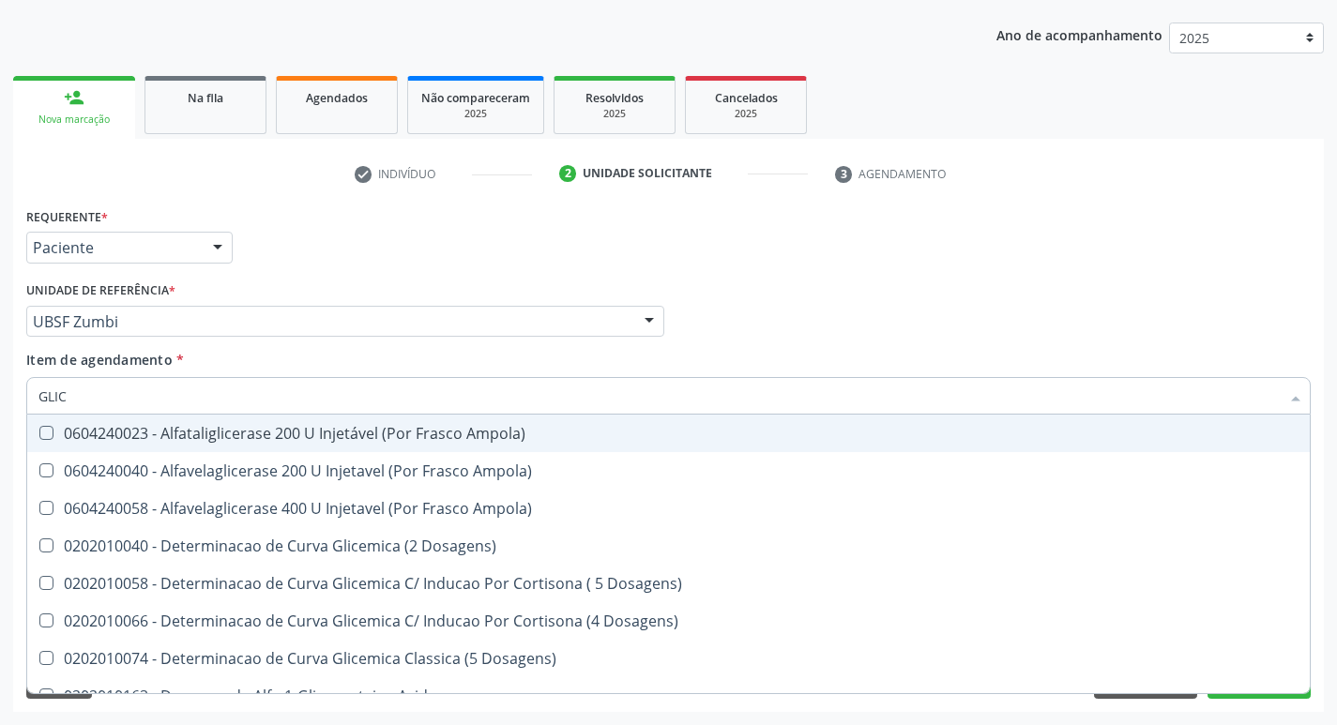
type input "GLI"
checkbox Glicose "false"
checkbox Derrames "true"
checkbox Glicosilada "false"
checkbox Capilar "true"
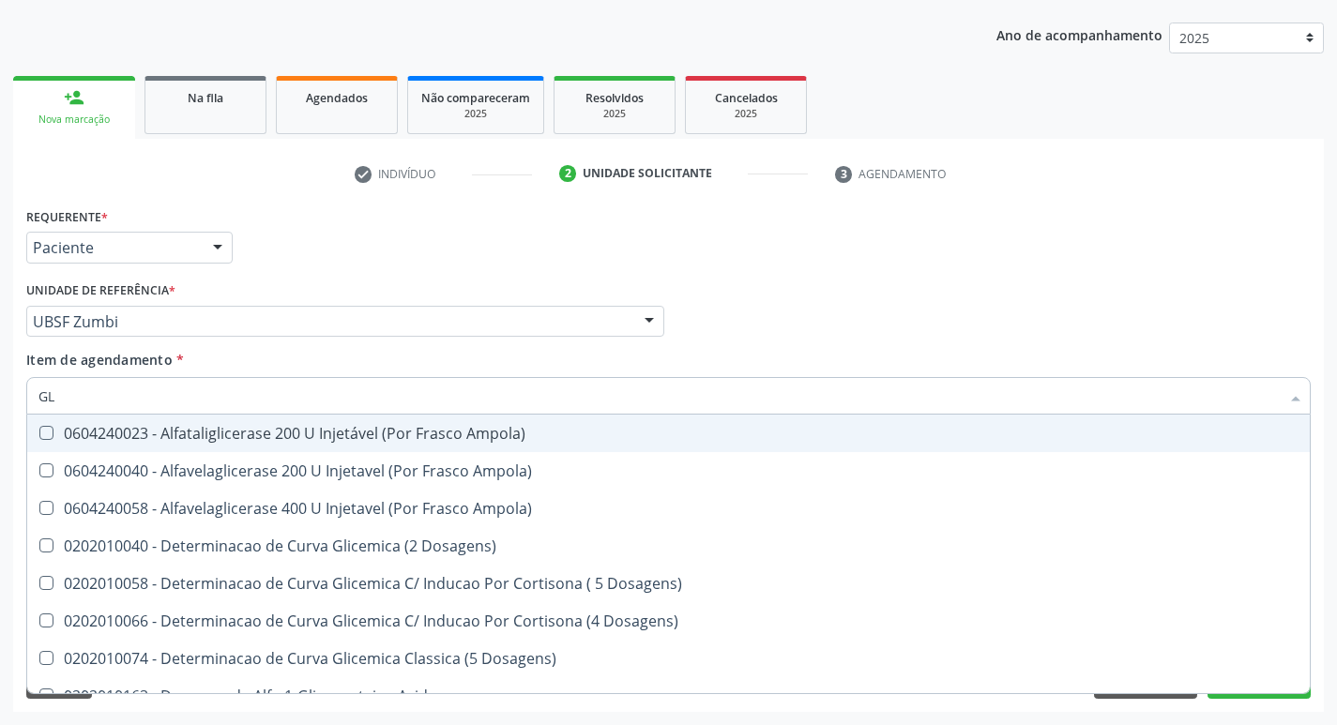
type input "G"
checkbox Derrames "false"
checkbox Triglicerideos "false"
checkbox Capilar "false"
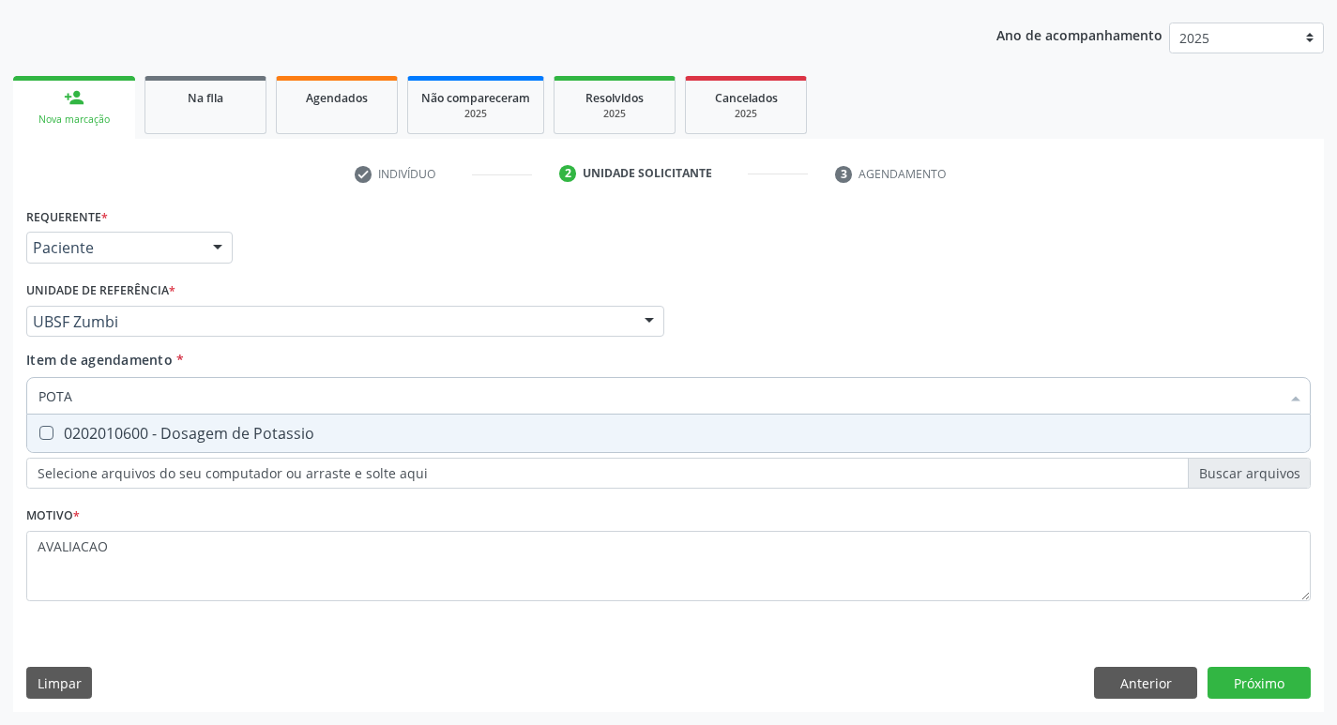
type input "POTAS"
click at [232, 440] on div "0202010600 - Dosagem de Potassio" at bounding box center [668, 433] width 1260 height 15
checkbox Potassio "true"
type input "P"
checkbox Potassio "false"
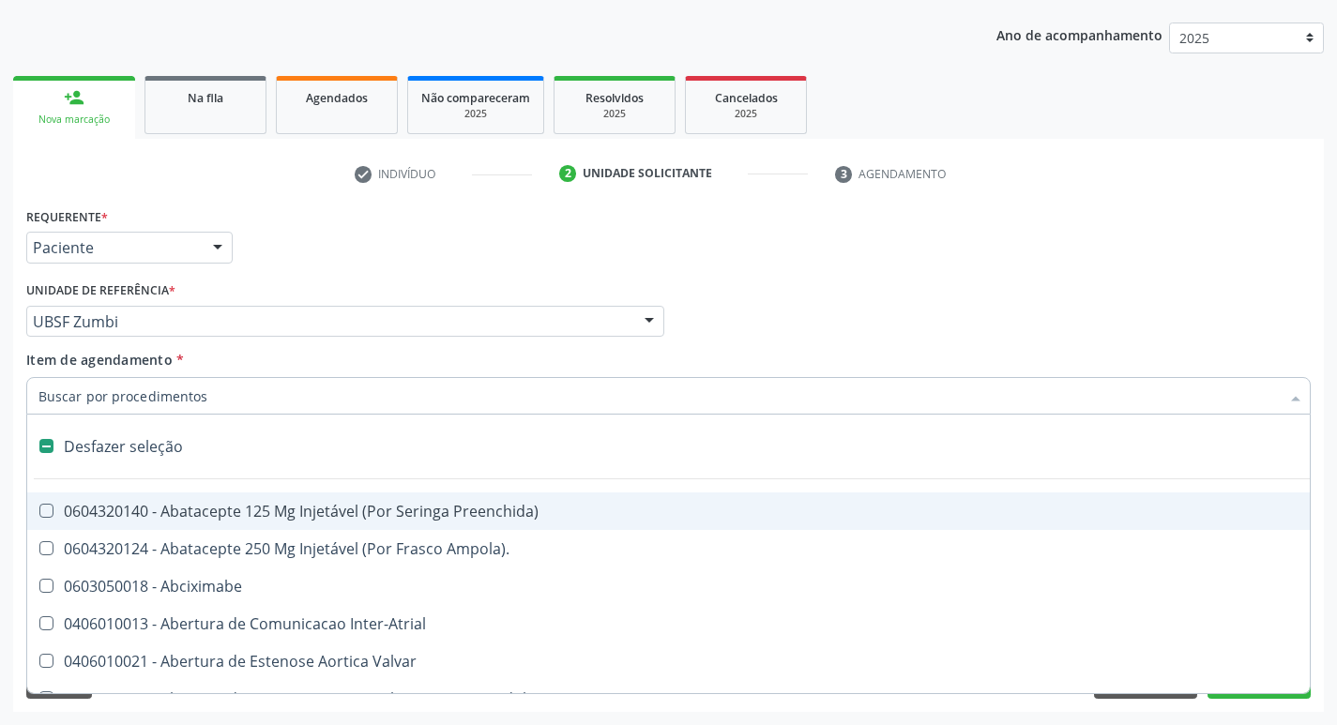
type input "2"
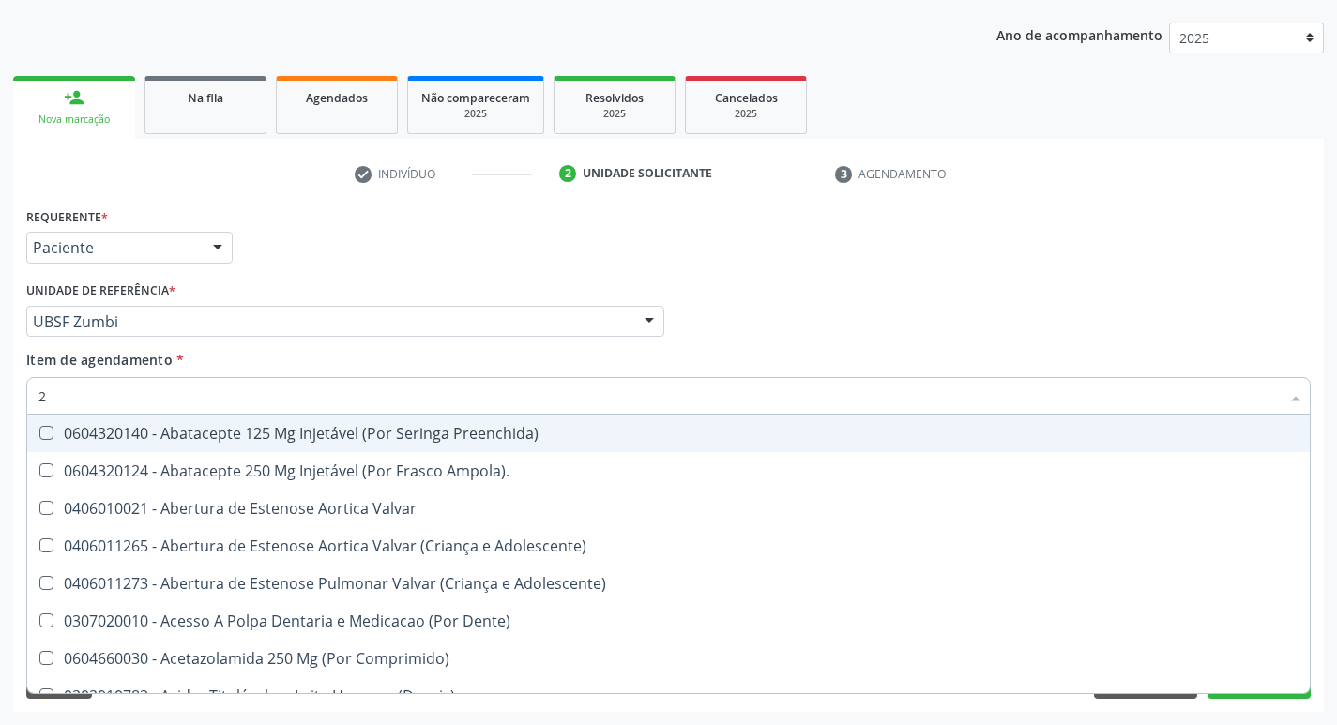
checkbox Hdl "true"
checkbox Ldl "true"
checkbox Creatinina "true"
checkbox Glicose "true"
checkbox Glicosilada "true"
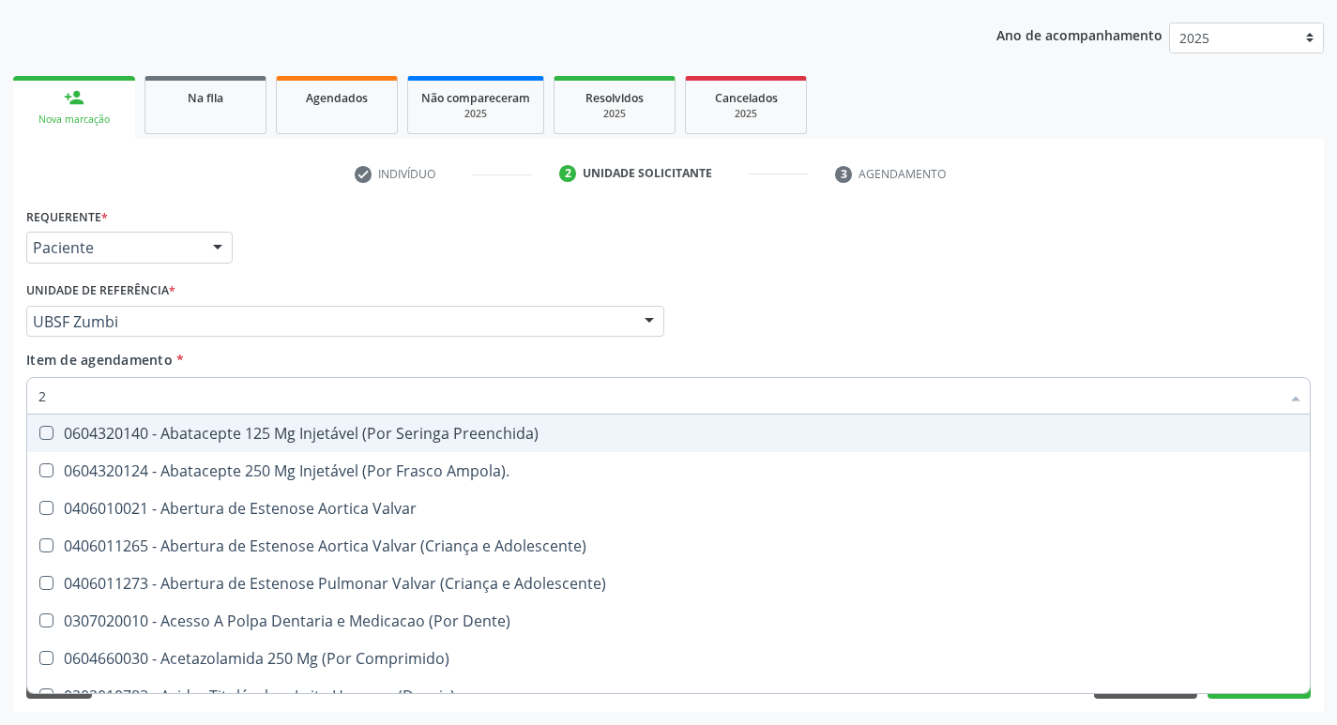
checkbox Potassio "true"
checkbox Triglicerideos "true"
checkbox Ureia "true"
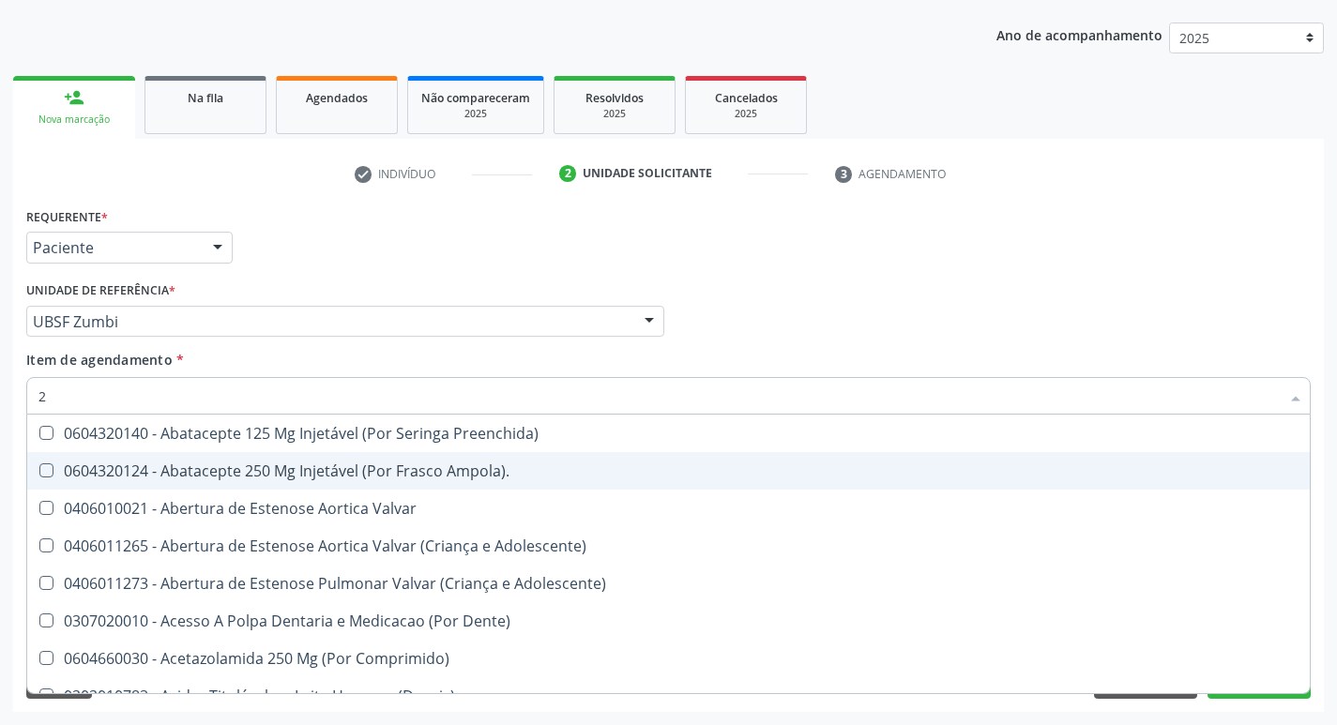
type input "20205001"
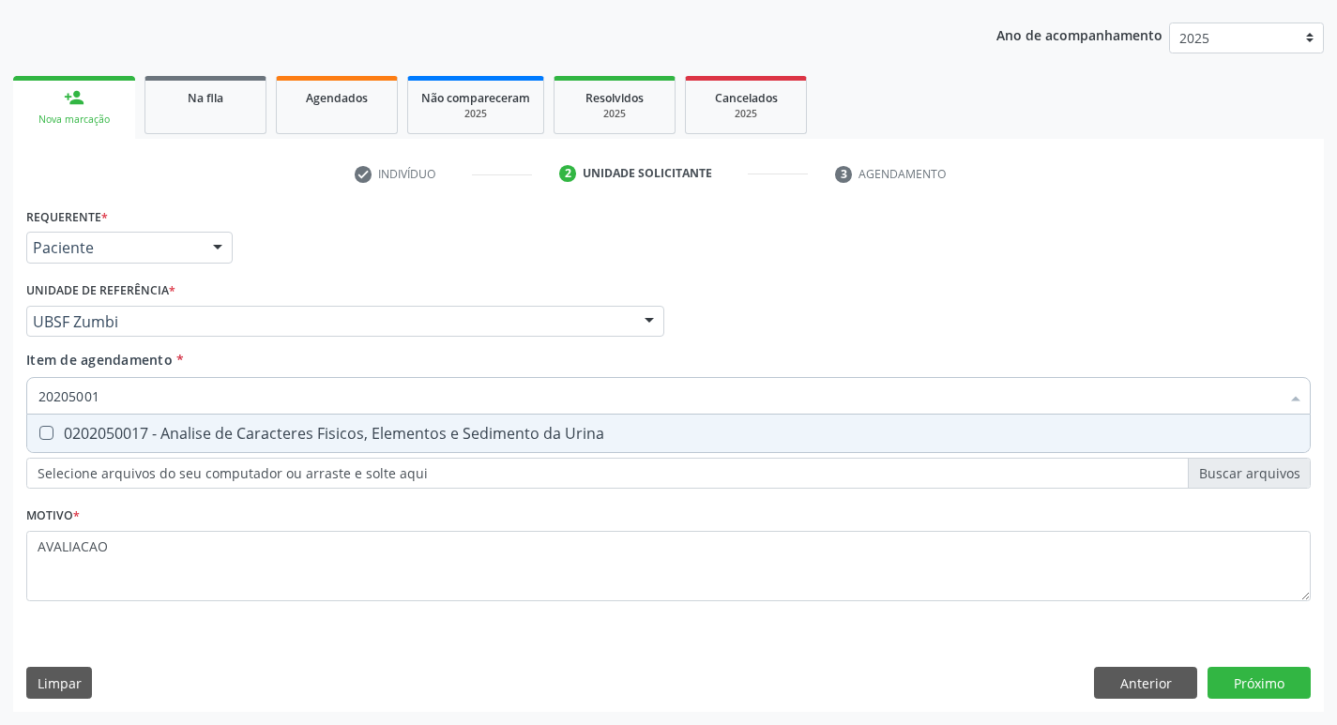
click at [367, 437] on div "0202050017 - Analise de Caracteres Fisicos, Elementos e Sedimento da Urina" at bounding box center [668, 433] width 1260 height 15
checkbox Urina "true"
click at [1272, 681] on div "Requerente * Paciente Profissional de Saúde Paciente Nenhum resultado encontrad…" at bounding box center [668, 457] width 1310 height 509
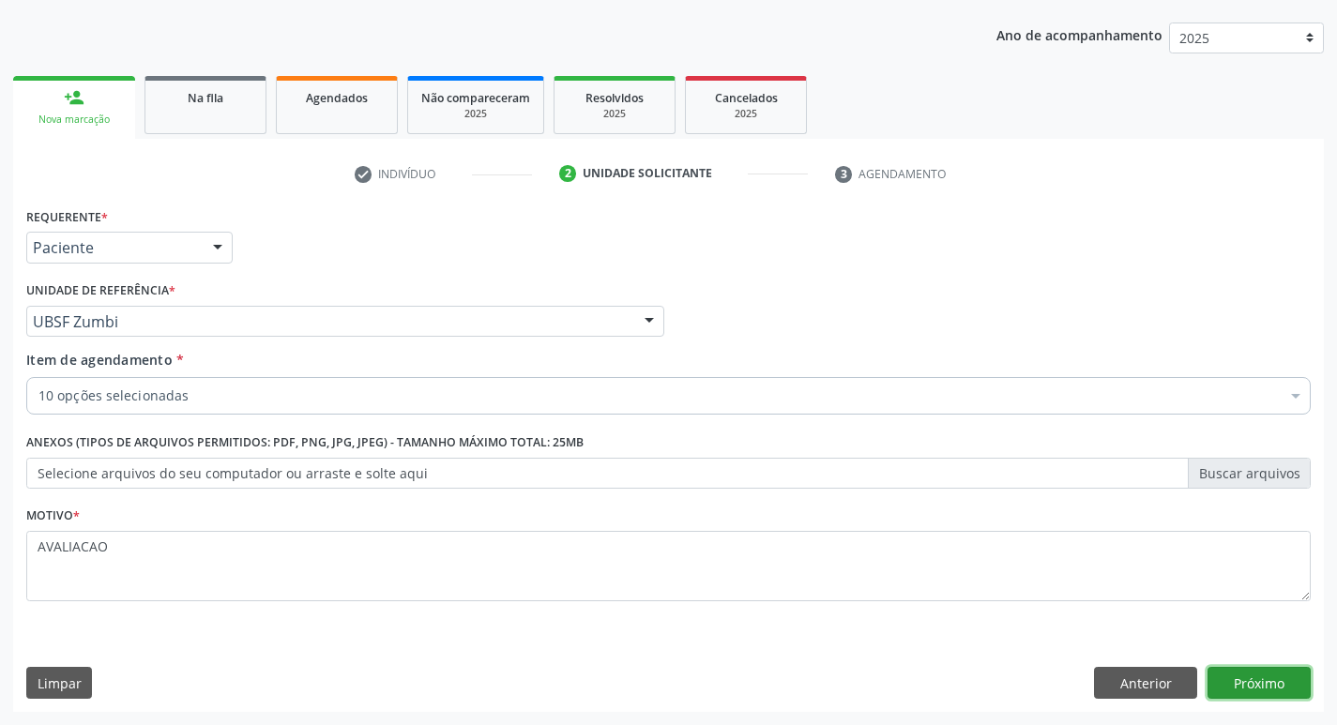
click at [1277, 678] on button "Próximo" at bounding box center [1258, 683] width 103 height 32
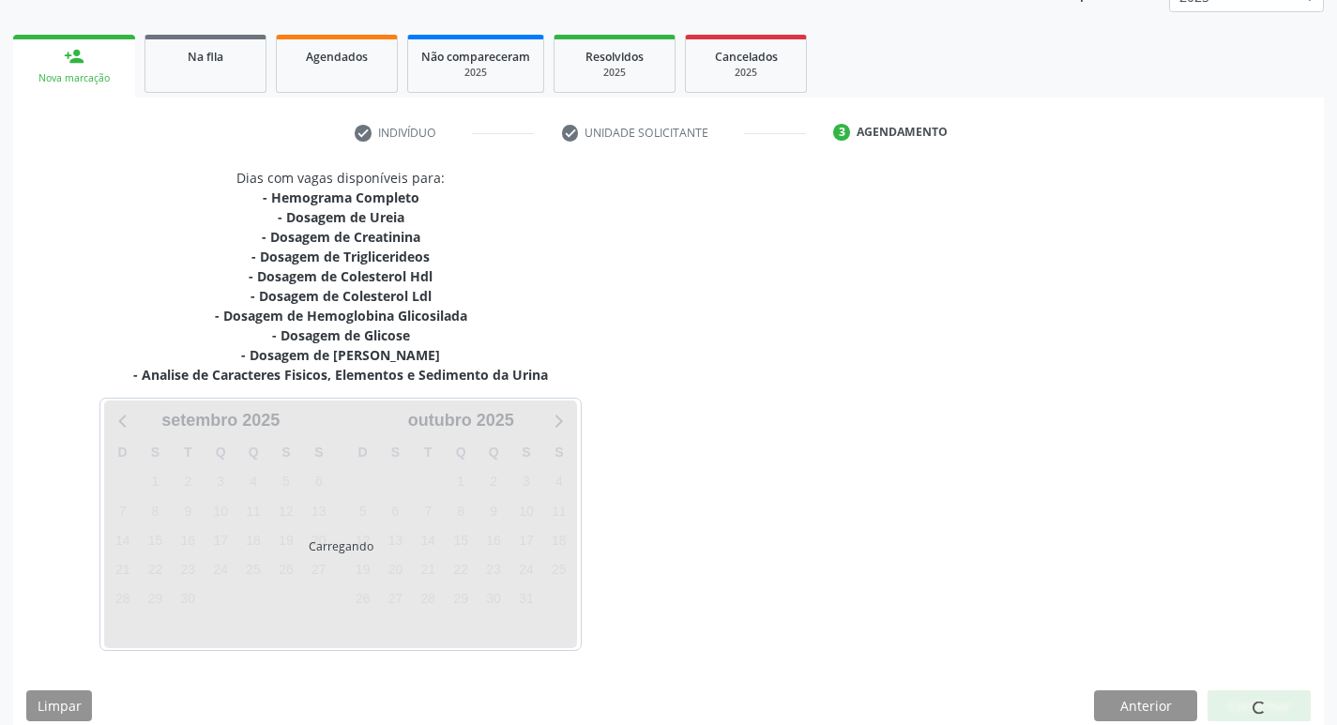
scroll to position [268, 0]
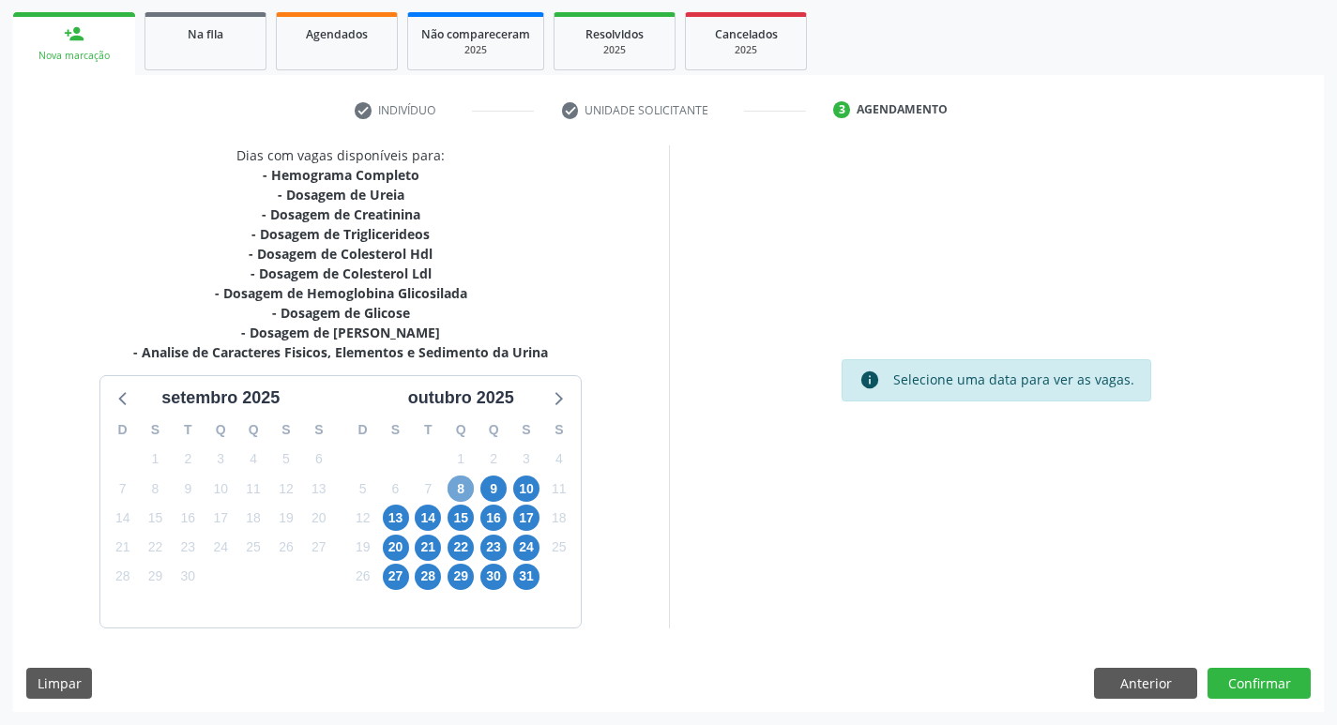
click at [454, 490] on span "8" at bounding box center [460, 489] width 26 height 26
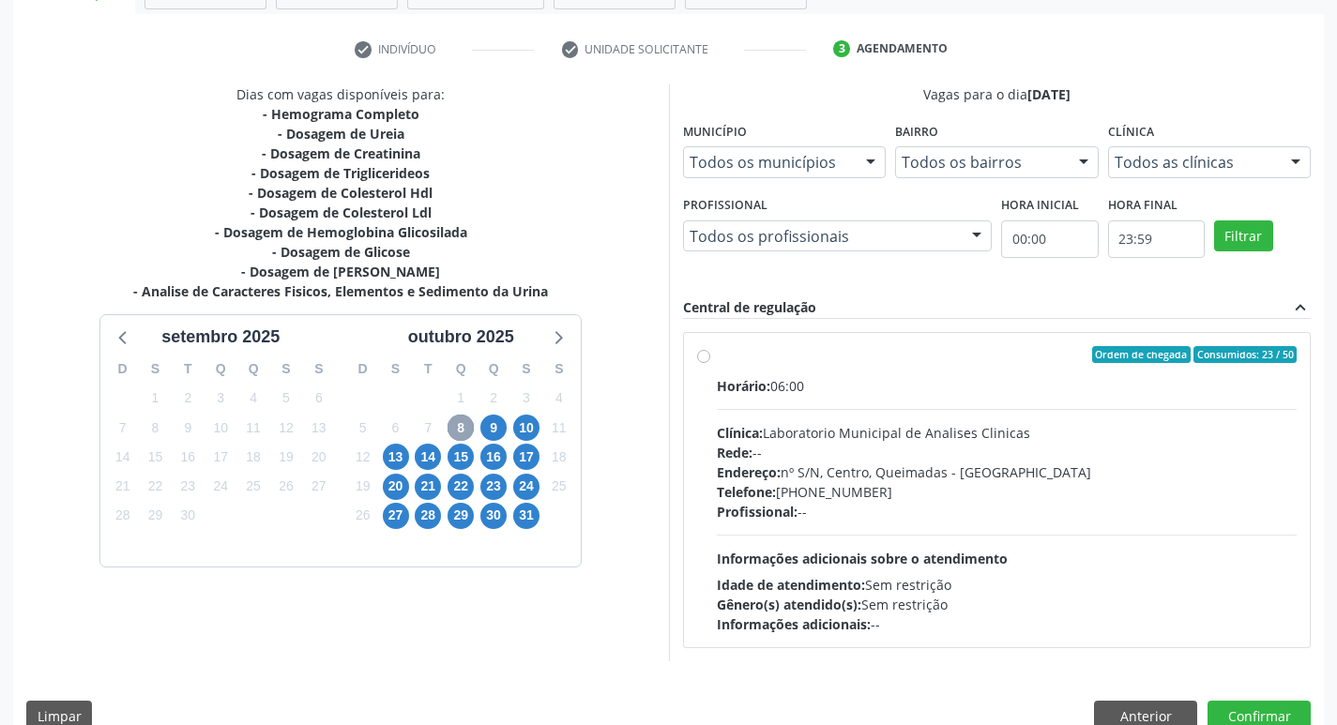
scroll to position [362, 0]
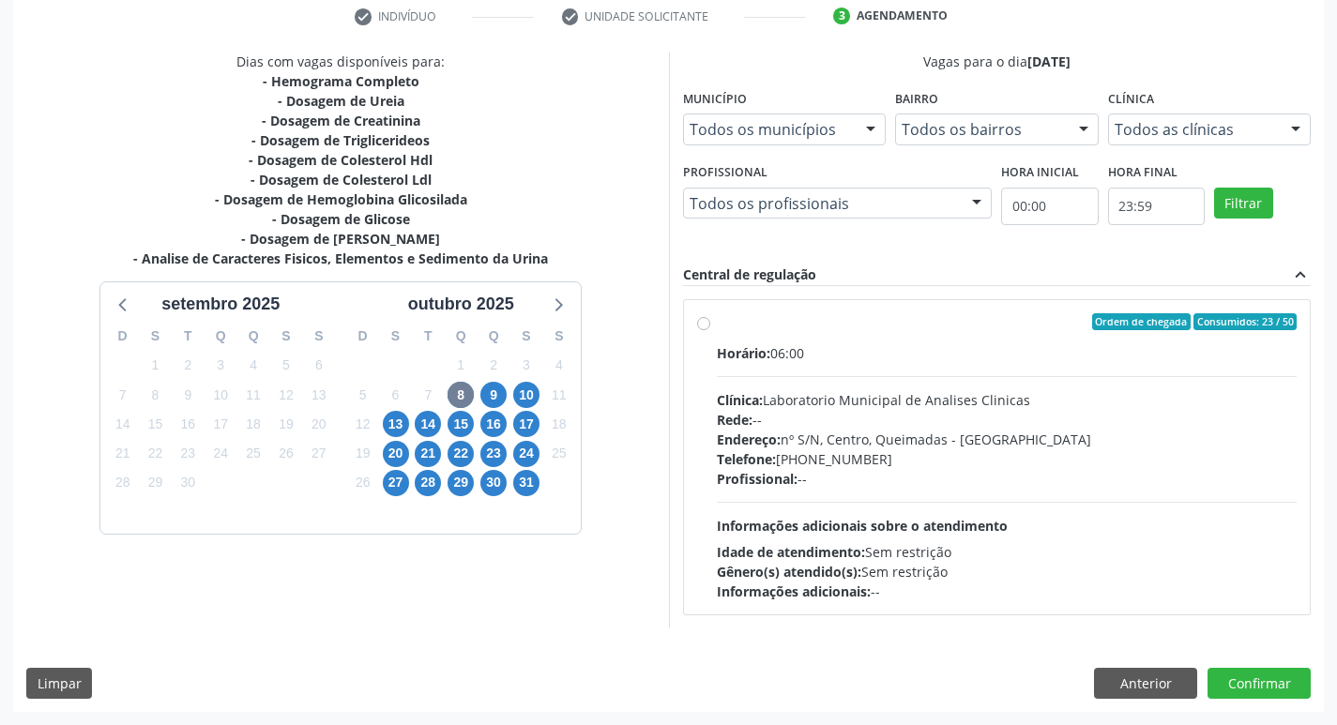
click at [884, 420] on div "Rede: --" at bounding box center [1007, 420] width 581 height 20
click at [710, 330] on input "Ordem de chegada Consumidos: 23 / 50 Horário: 06:00 Clínica: Laboratorio Munici…" at bounding box center [703, 321] width 13 height 17
radio input "true"
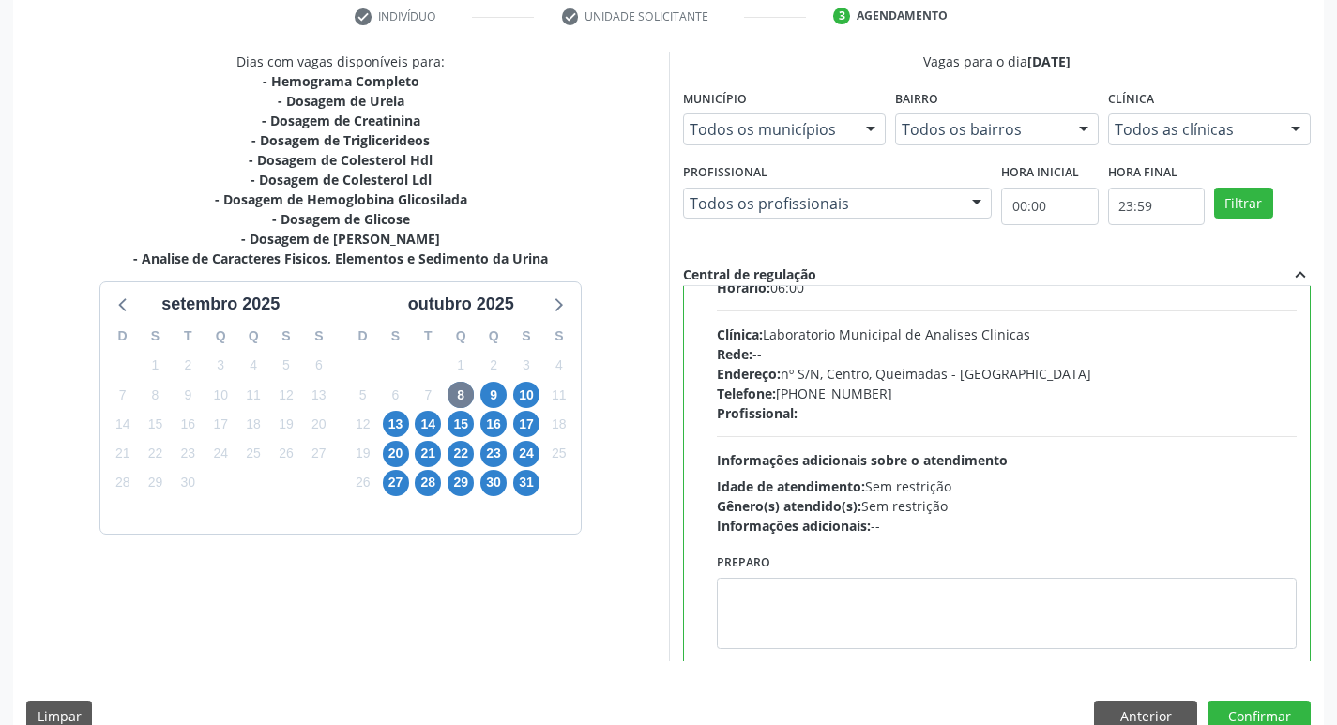
scroll to position [93, 0]
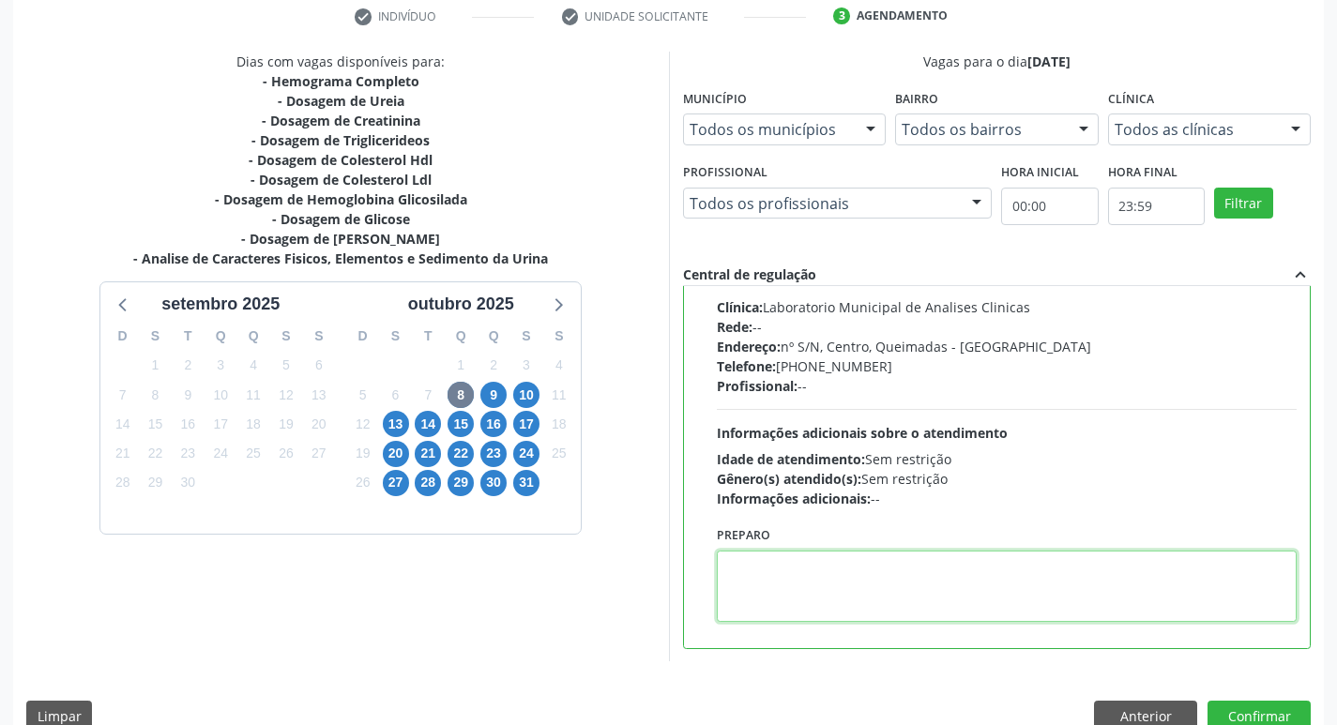
click at [832, 564] on textarea at bounding box center [1007, 586] width 581 height 71
paste textarea "IR EM [GEOGRAPHIC_DATA]"
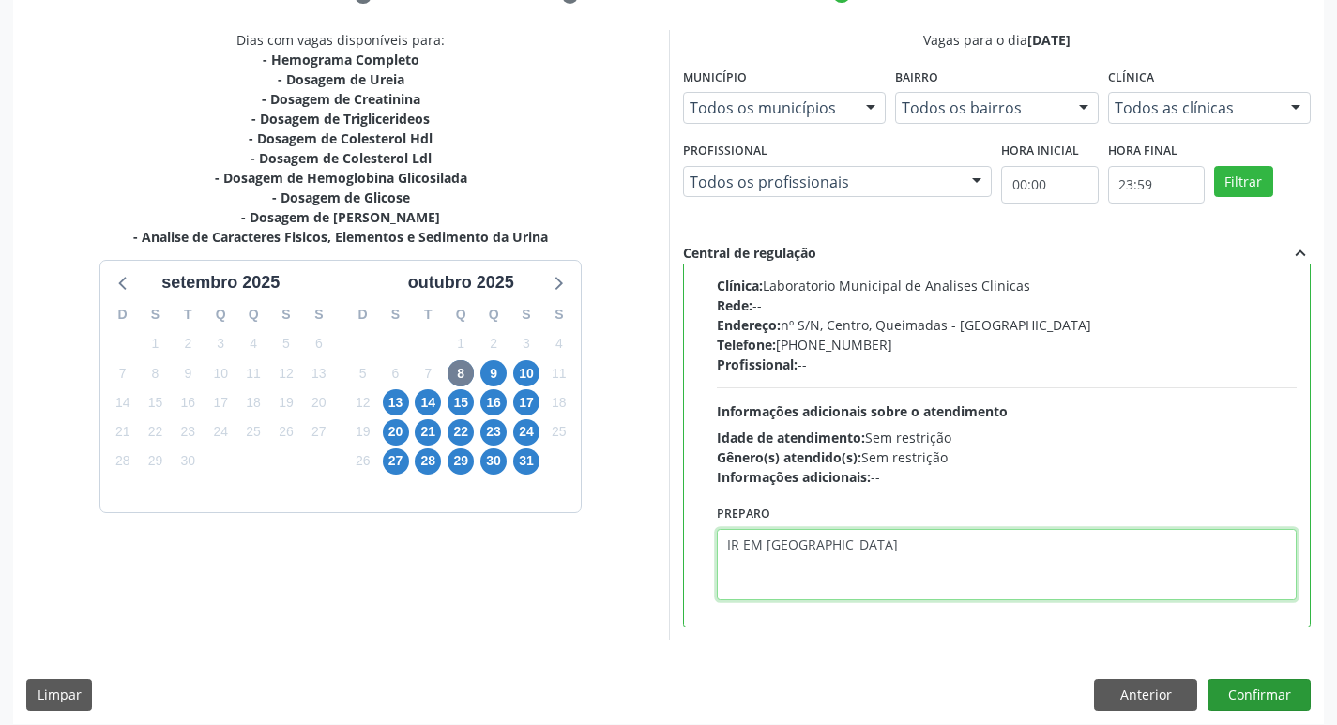
scroll to position [396, 0]
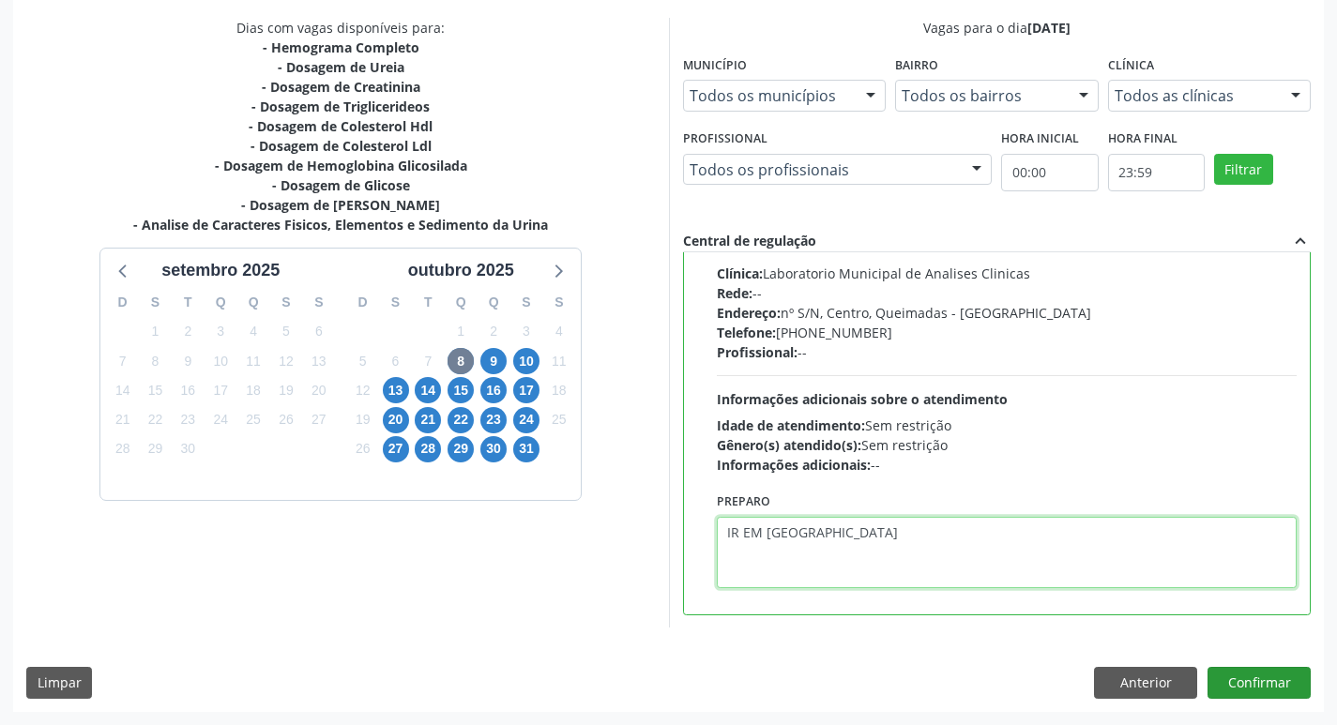
type textarea "IR EM [GEOGRAPHIC_DATA]"
click at [1292, 677] on button "Confirmar" at bounding box center [1258, 683] width 103 height 32
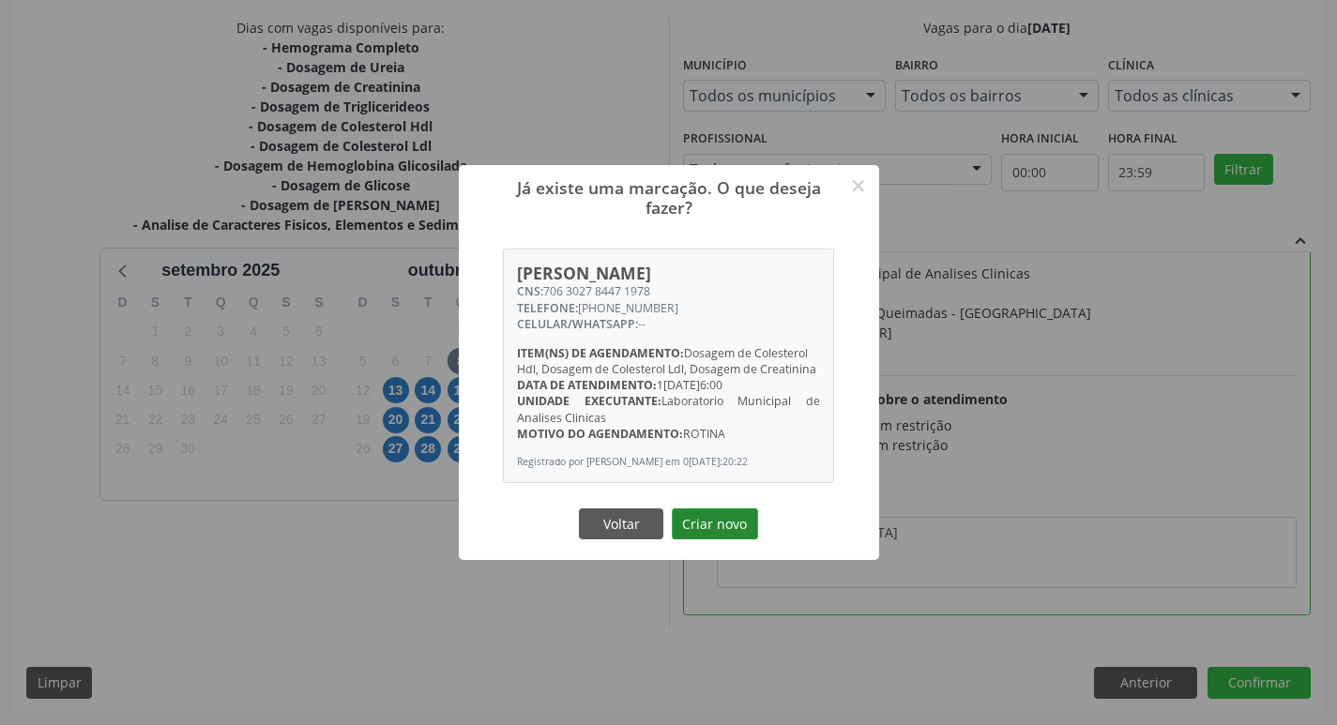
click at [730, 540] on button "Criar novo" at bounding box center [715, 524] width 86 height 32
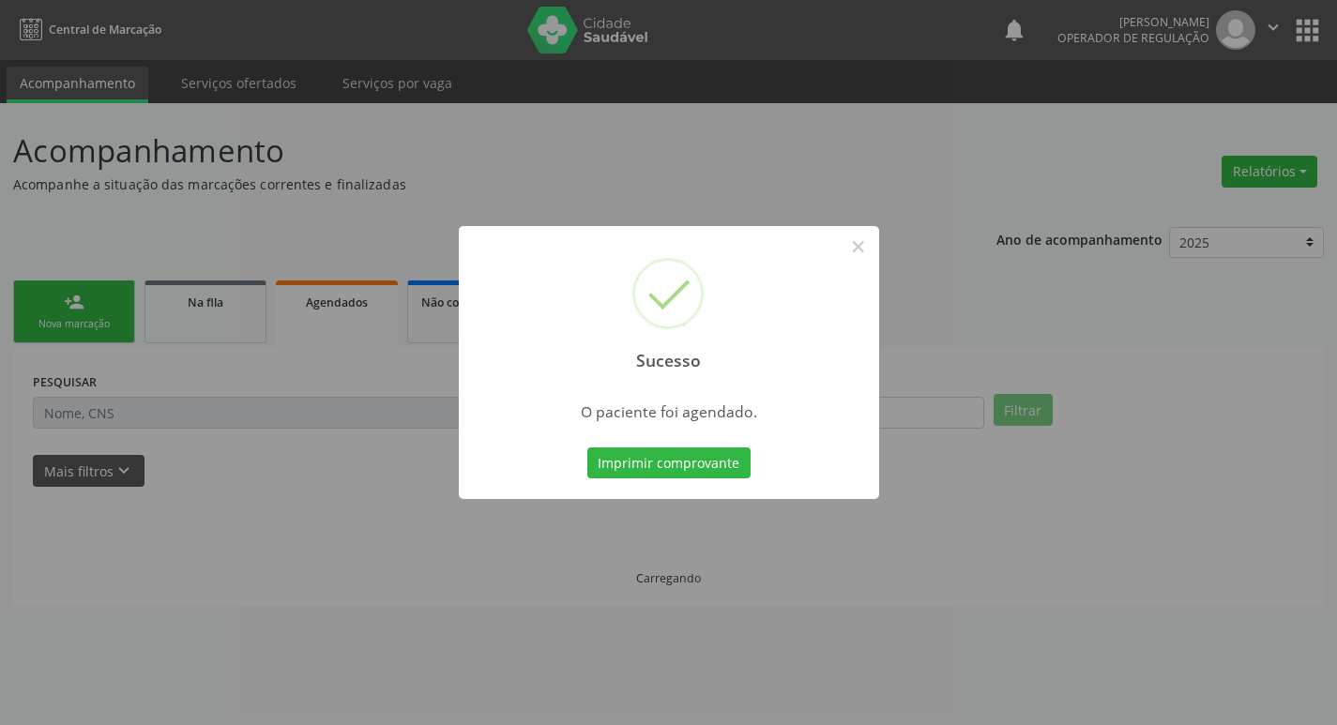
scroll to position [0, 0]
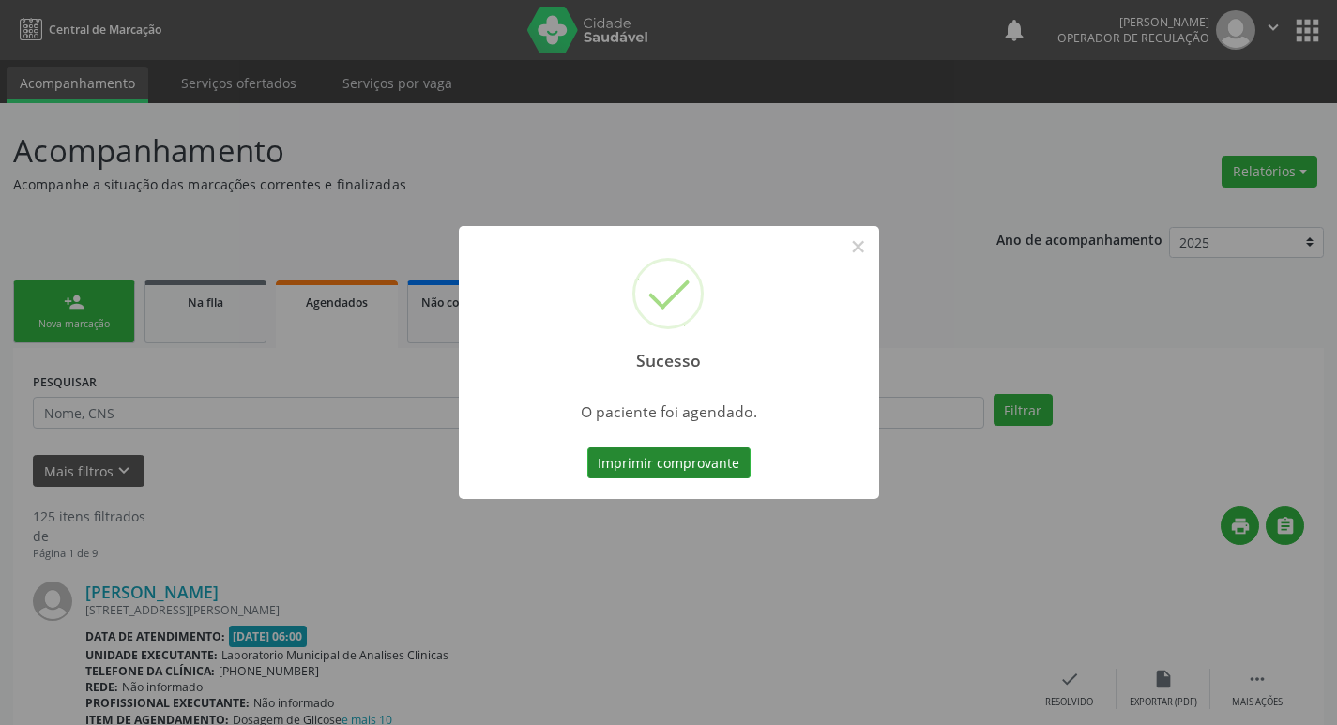
click at [636, 469] on button "Imprimir comprovante" at bounding box center [668, 463] width 163 height 32
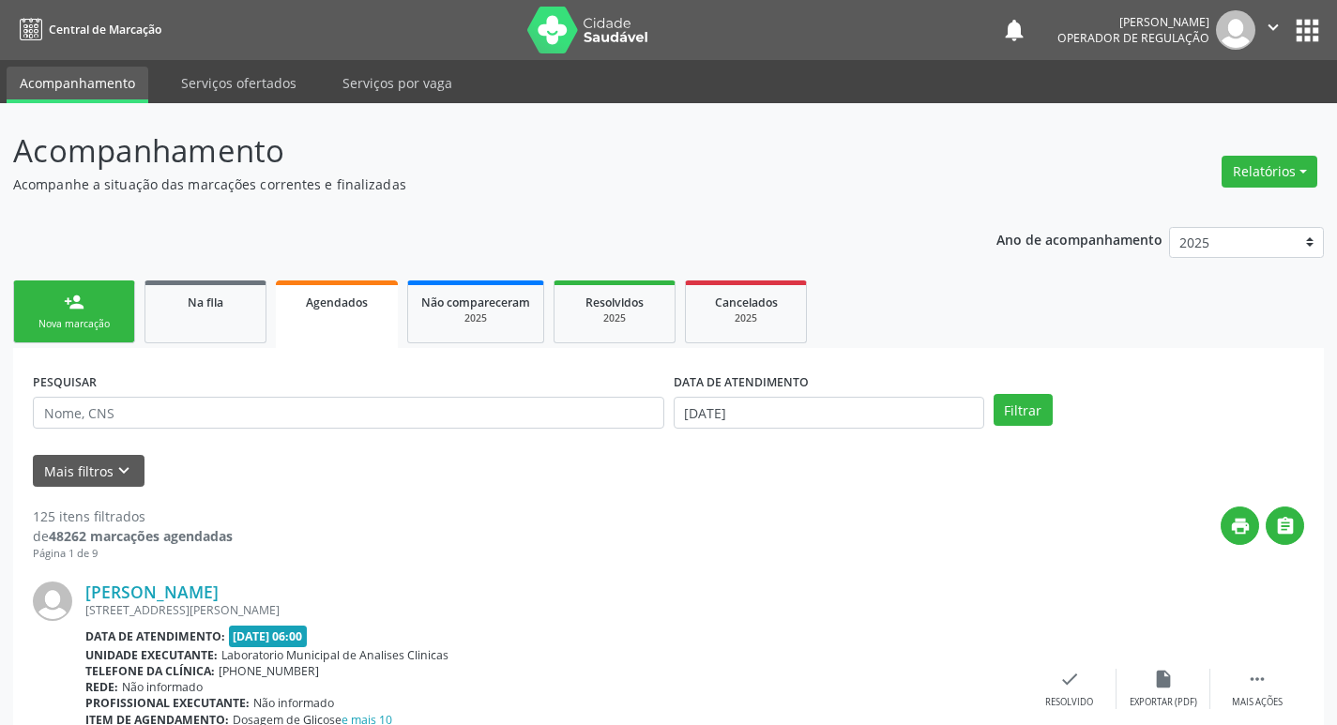
click at [59, 321] on div "Nova marcação" at bounding box center [74, 324] width 94 height 14
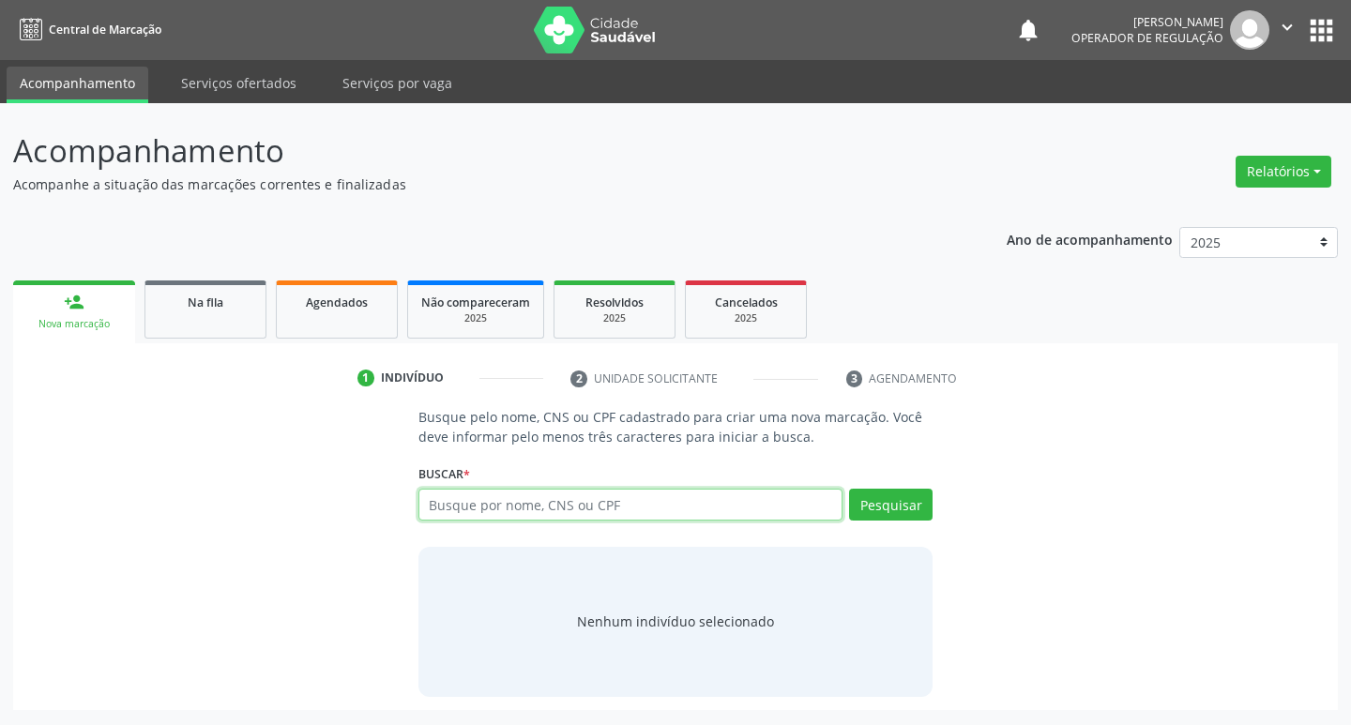
click at [583, 512] on input "text" at bounding box center [630, 505] width 425 height 32
click at [334, 303] on span "Agendados" at bounding box center [337, 303] width 62 height 16
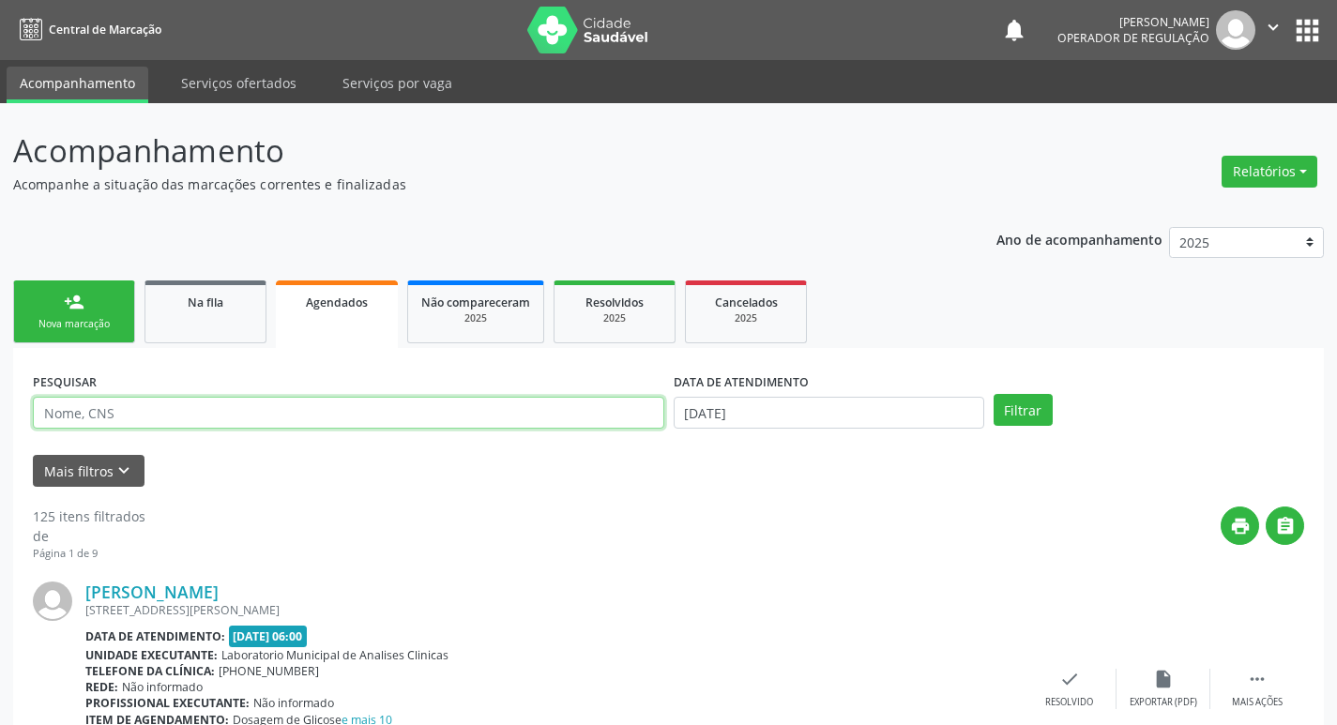
click at [273, 419] on input "text" at bounding box center [348, 413] width 631 height 32
type input "[PERSON_NAME]"
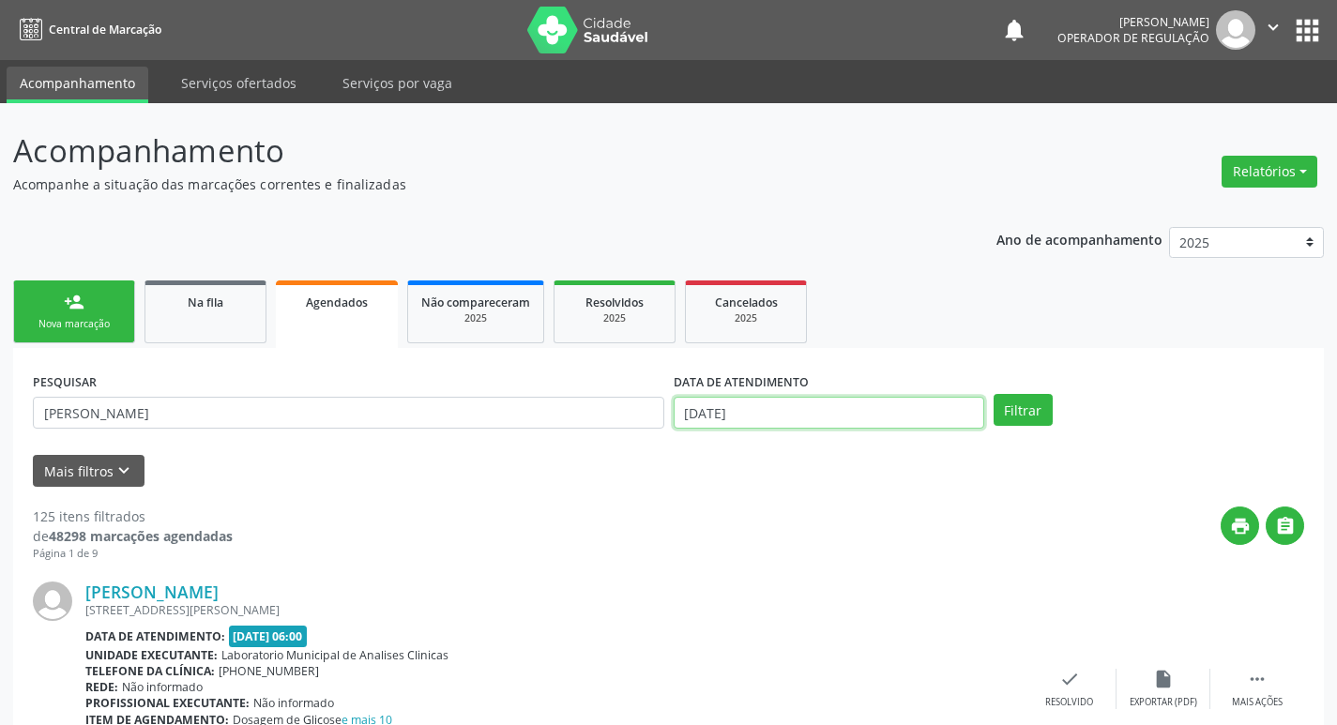
click at [722, 416] on input "[DATE]" at bounding box center [828, 413] width 310 height 32
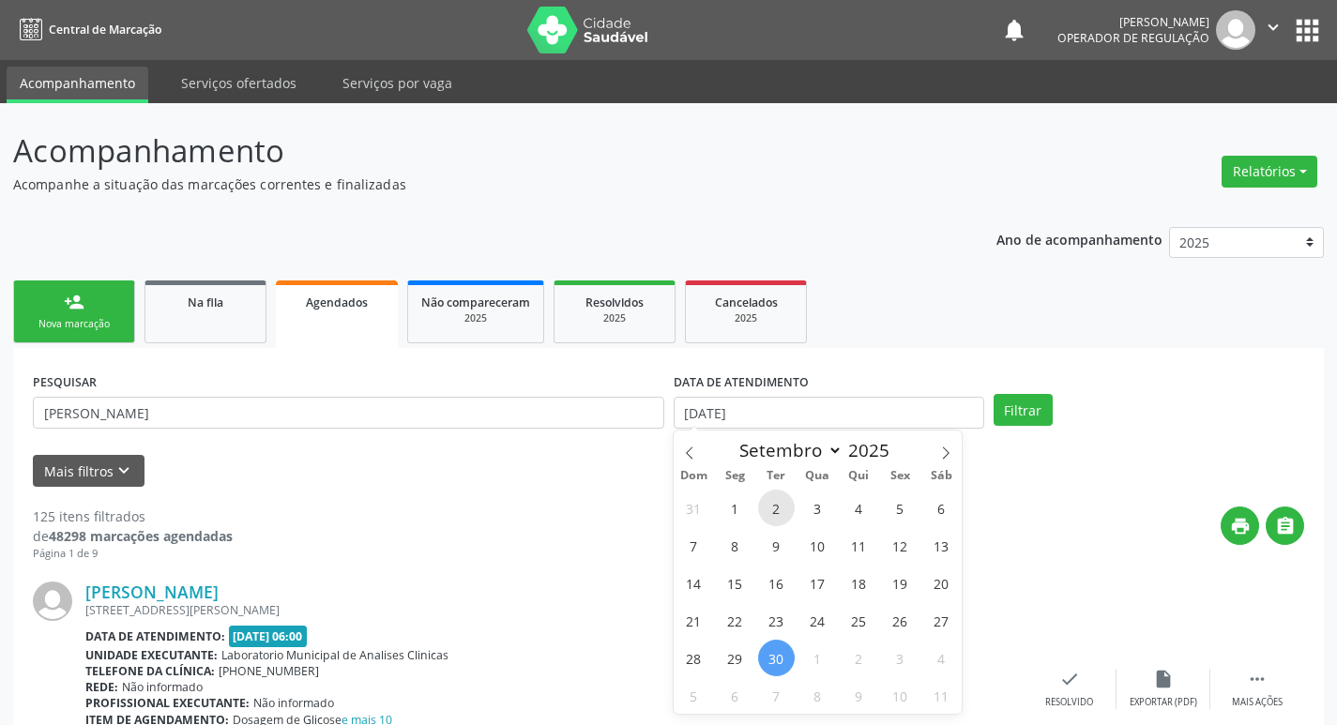
click at [785, 504] on span "2" at bounding box center [776, 508] width 37 height 37
type input "[DATE]"
click at [1010, 415] on button "Filtrar" at bounding box center [1022, 410] width 59 height 32
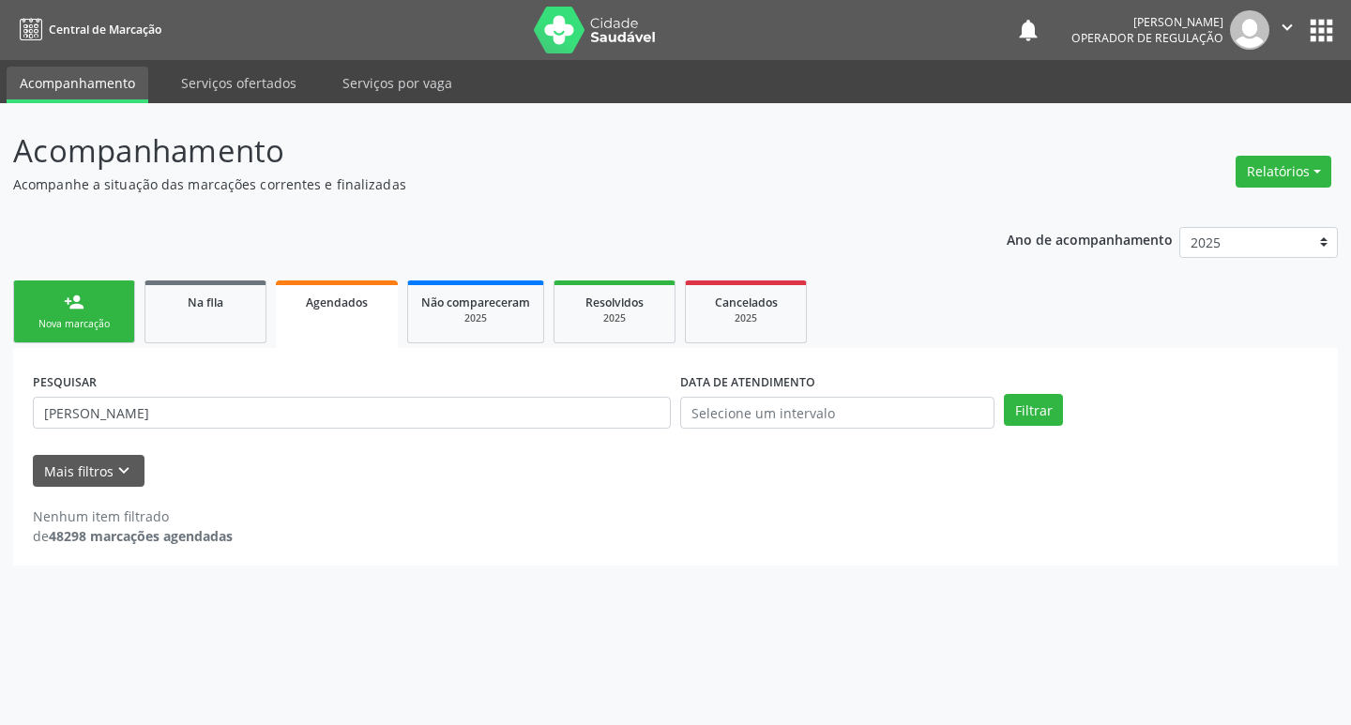
click at [209, 430] on div "PESQUISAR [PERSON_NAME]" at bounding box center [351, 404] width 647 height 73
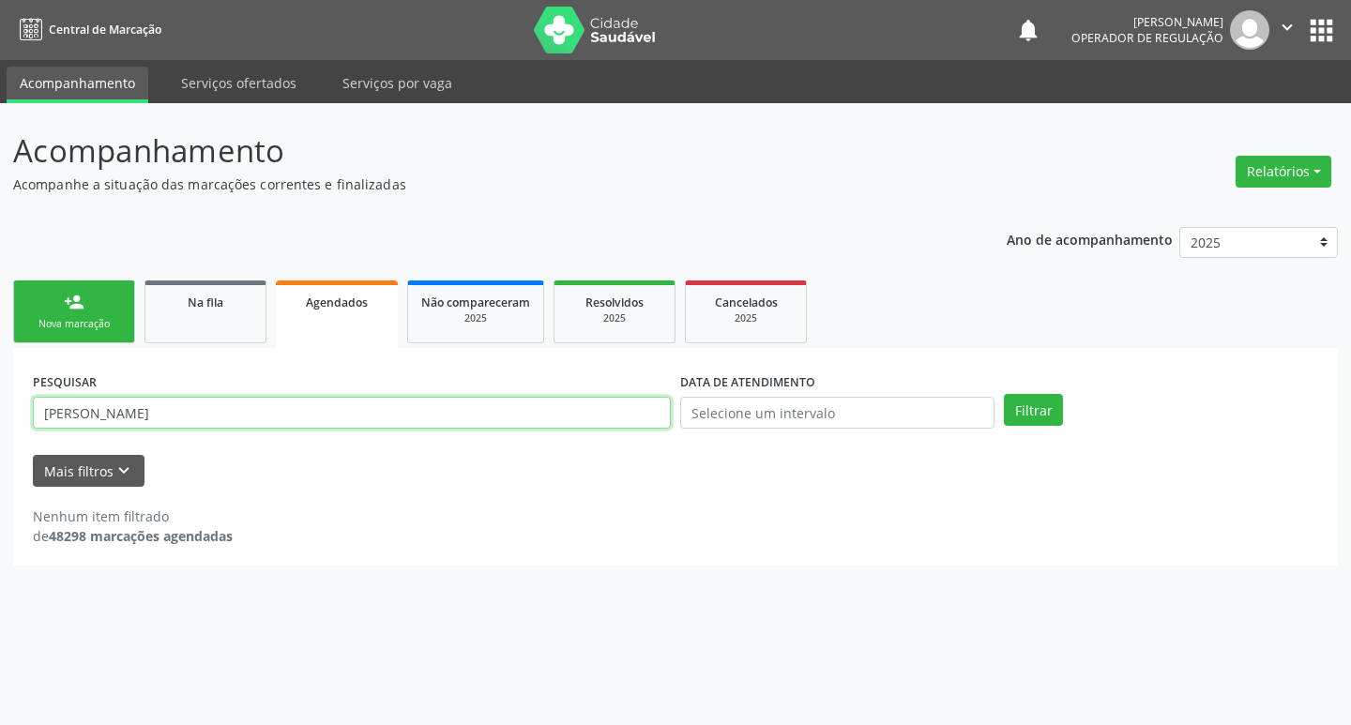
click at [196, 422] on input "[PERSON_NAME]" at bounding box center [352, 413] width 638 height 32
type input "L"
type input "700508500846658"
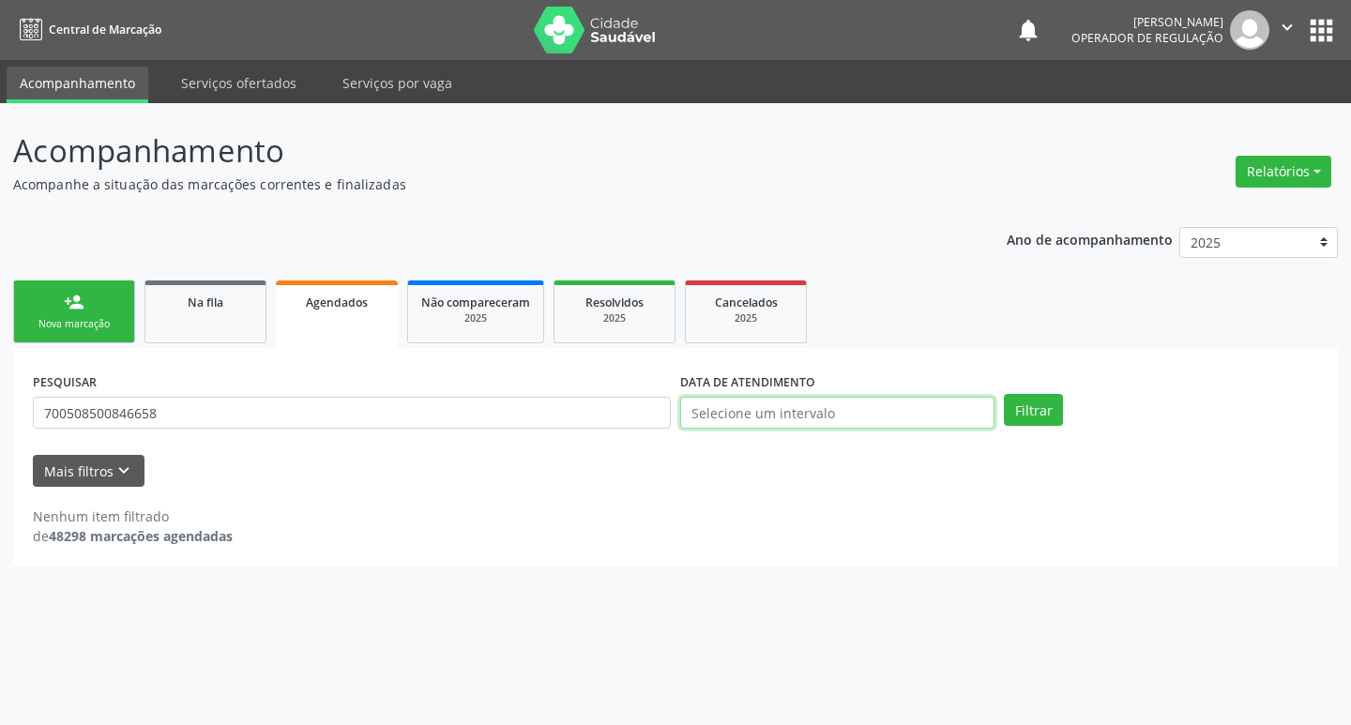
click at [717, 421] on input "text" at bounding box center [837, 413] width 314 height 32
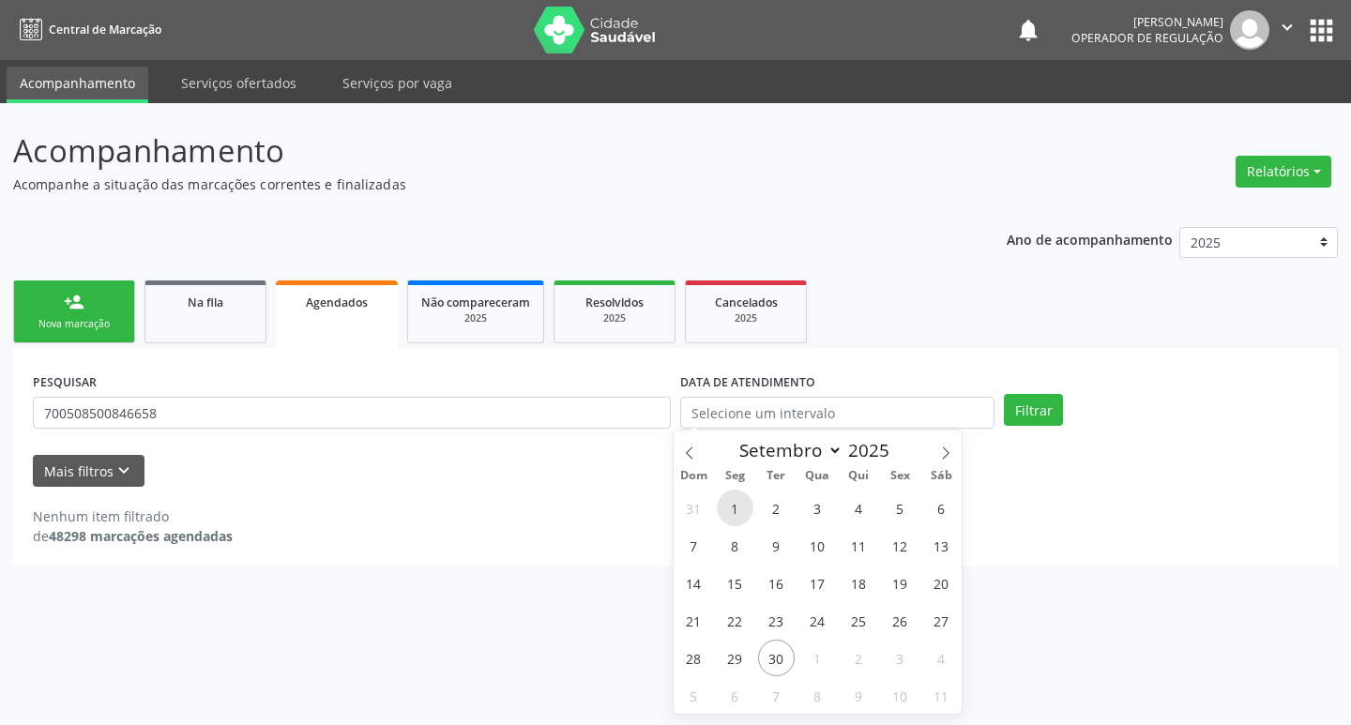
click at [733, 520] on span "1" at bounding box center [735, 508] width 37 height 37
type input "[DATE]"
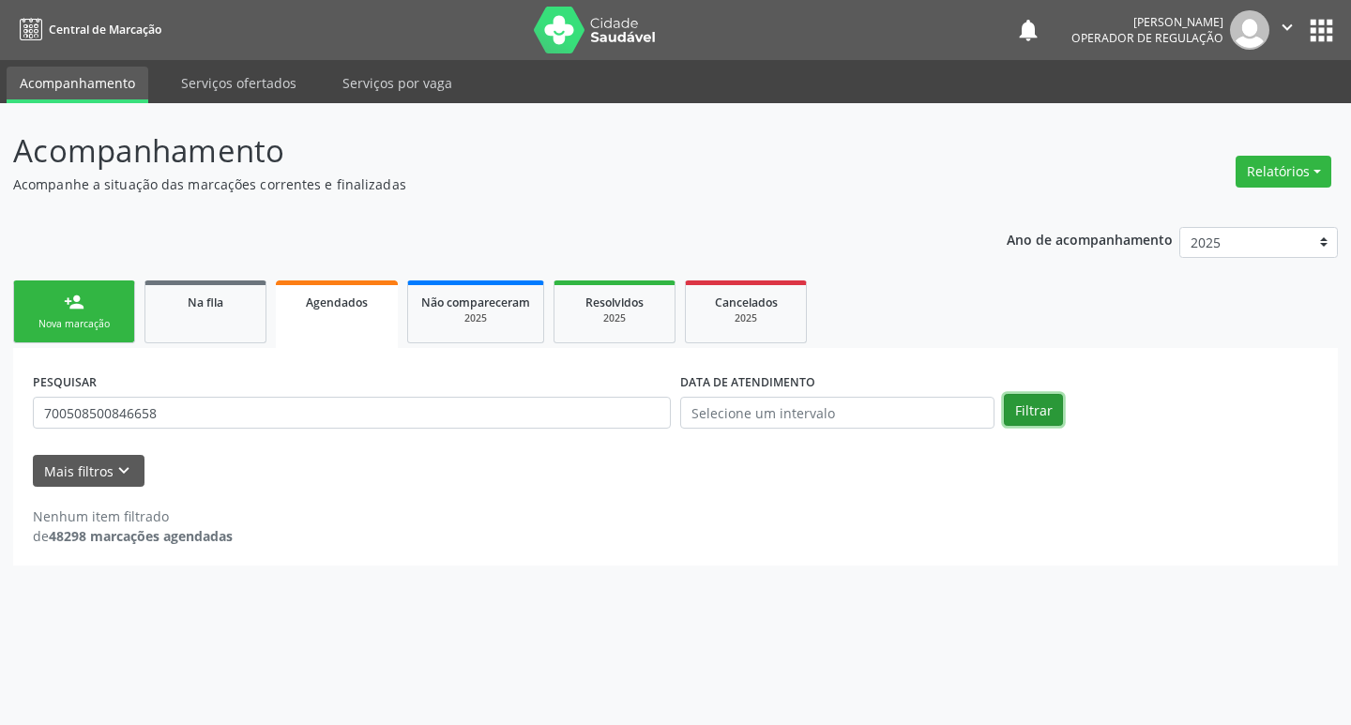
click at [1044, 404] on button "Filtrar" at bounding box center [1033, 410] width 59 height 32
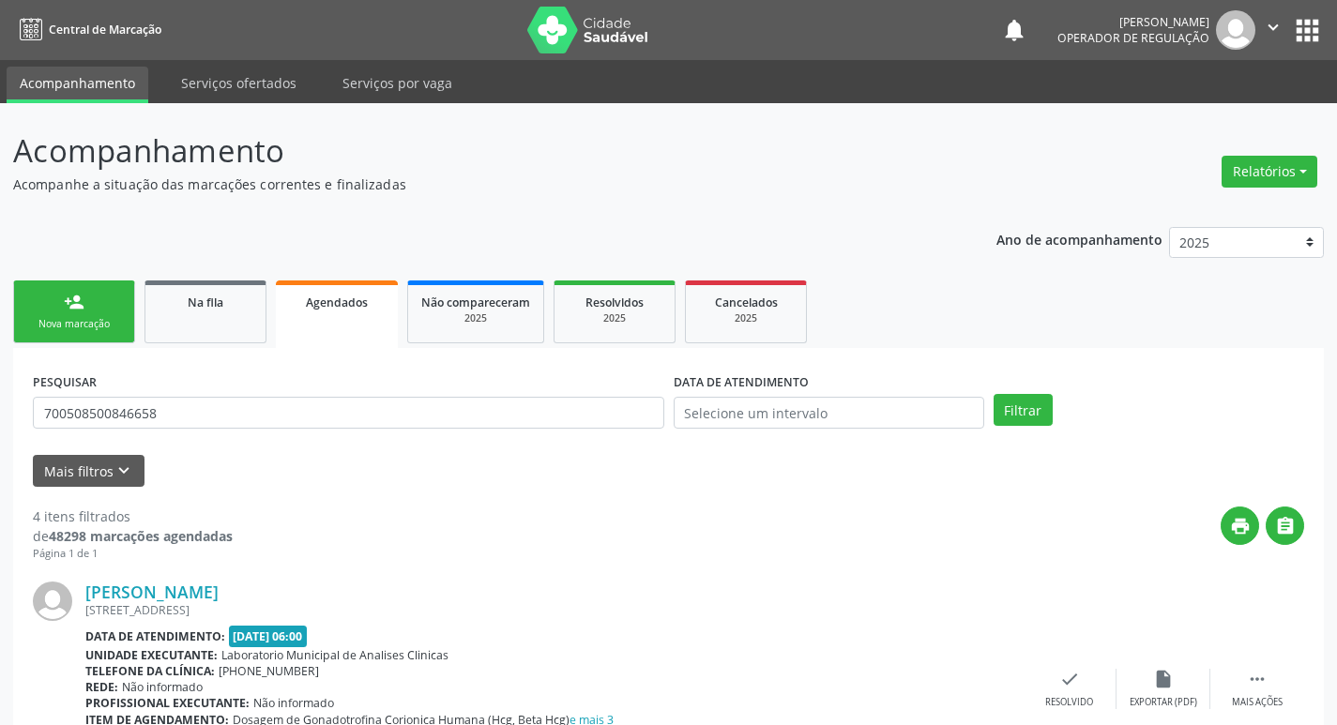
click at [84, 302] on link "person_add Nova marcação" at bounding box center [74, 311] width 122 height 63
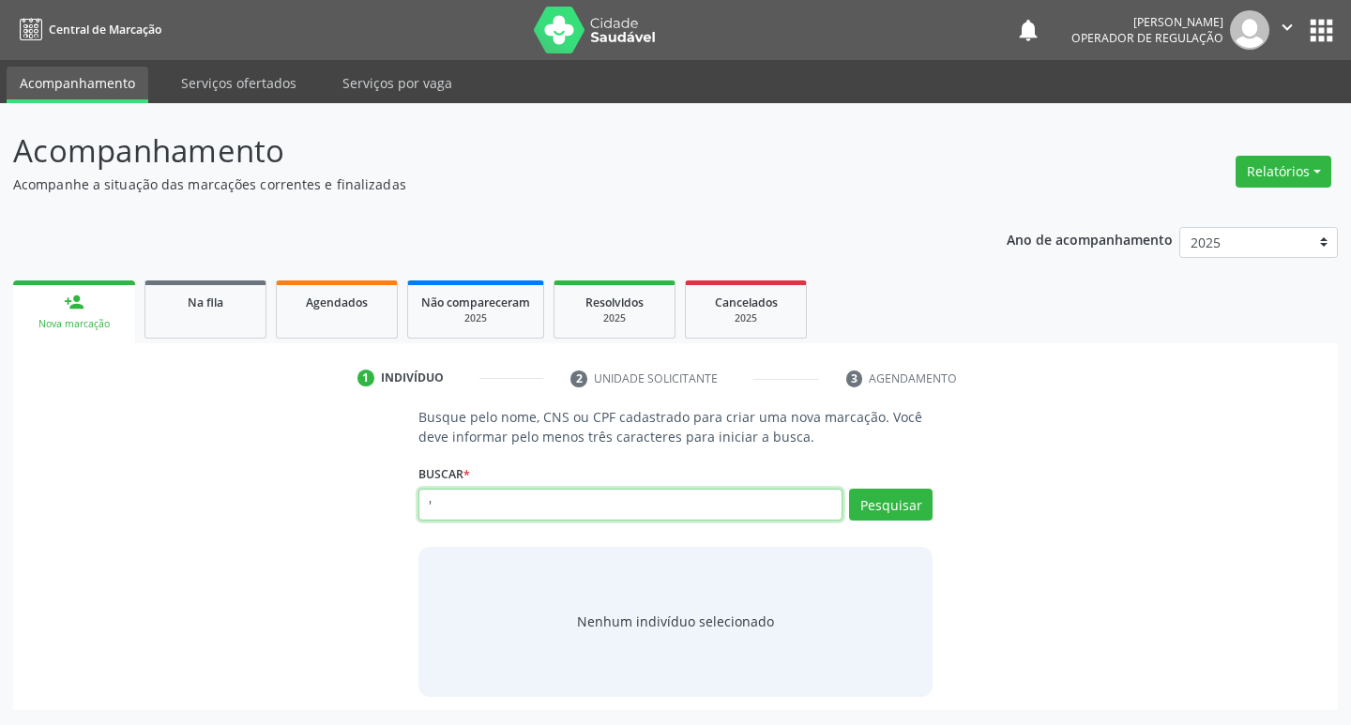
type input "'"
drag, startPoint x: 460, startPoint y: 525, endPoint x: 443, endPoint y: 506, distance: 25.9
click at [443, 506] on input "'" at bounding box center [630, 505] width 425 height 32
type input "'"
